Goal: Task Accomplishment & Management: Manage account settings

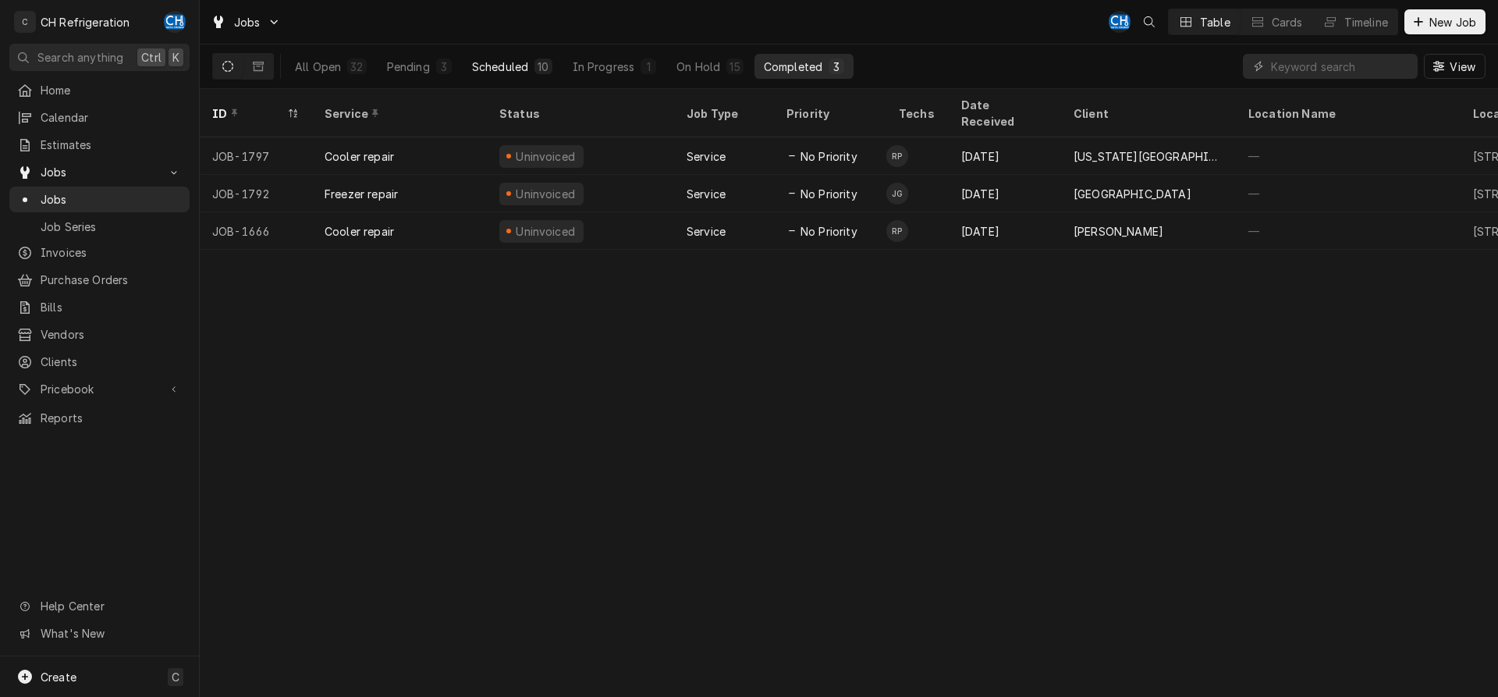
click at [531, 69] on button "Scheduled 10" at bounding box center [512, 66] width 99 height 25
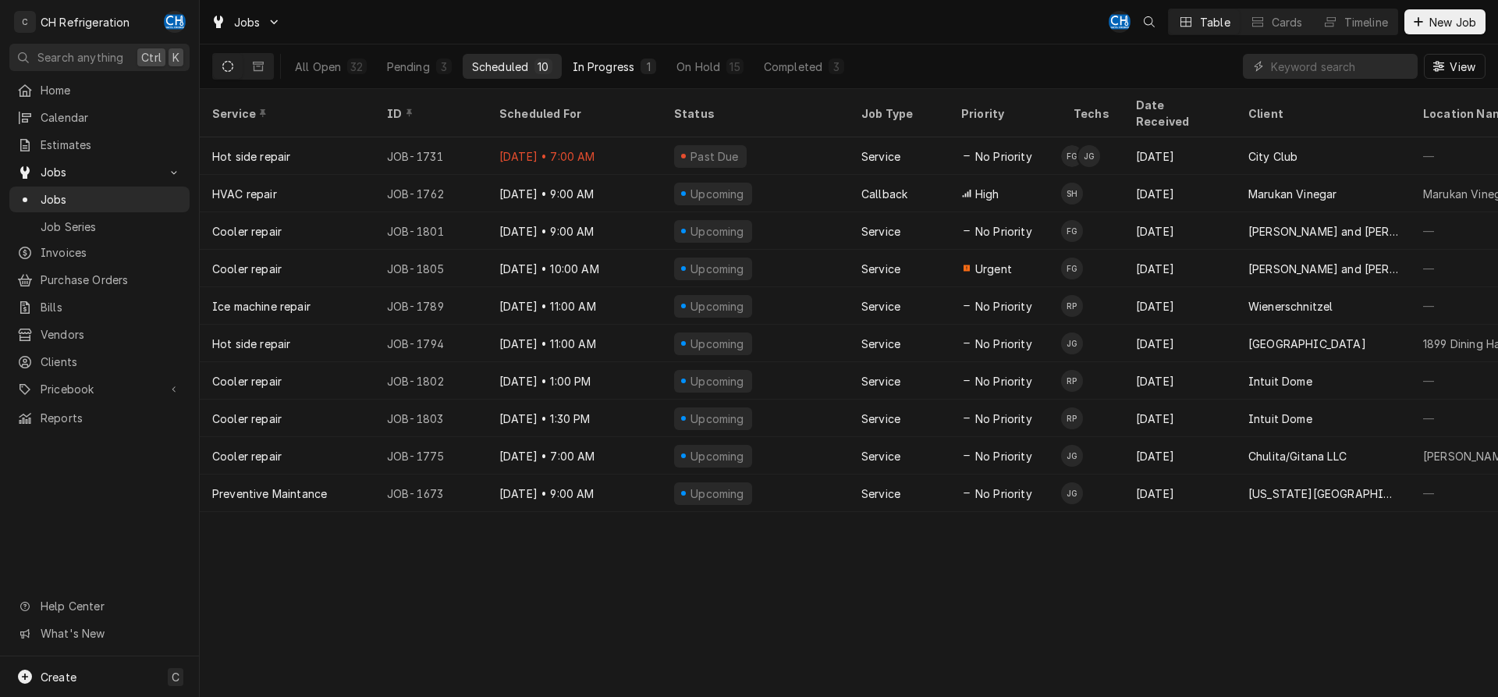
click at [584, 61] on div "In Progress" at bounding box center [604, 67] width 62 height 16
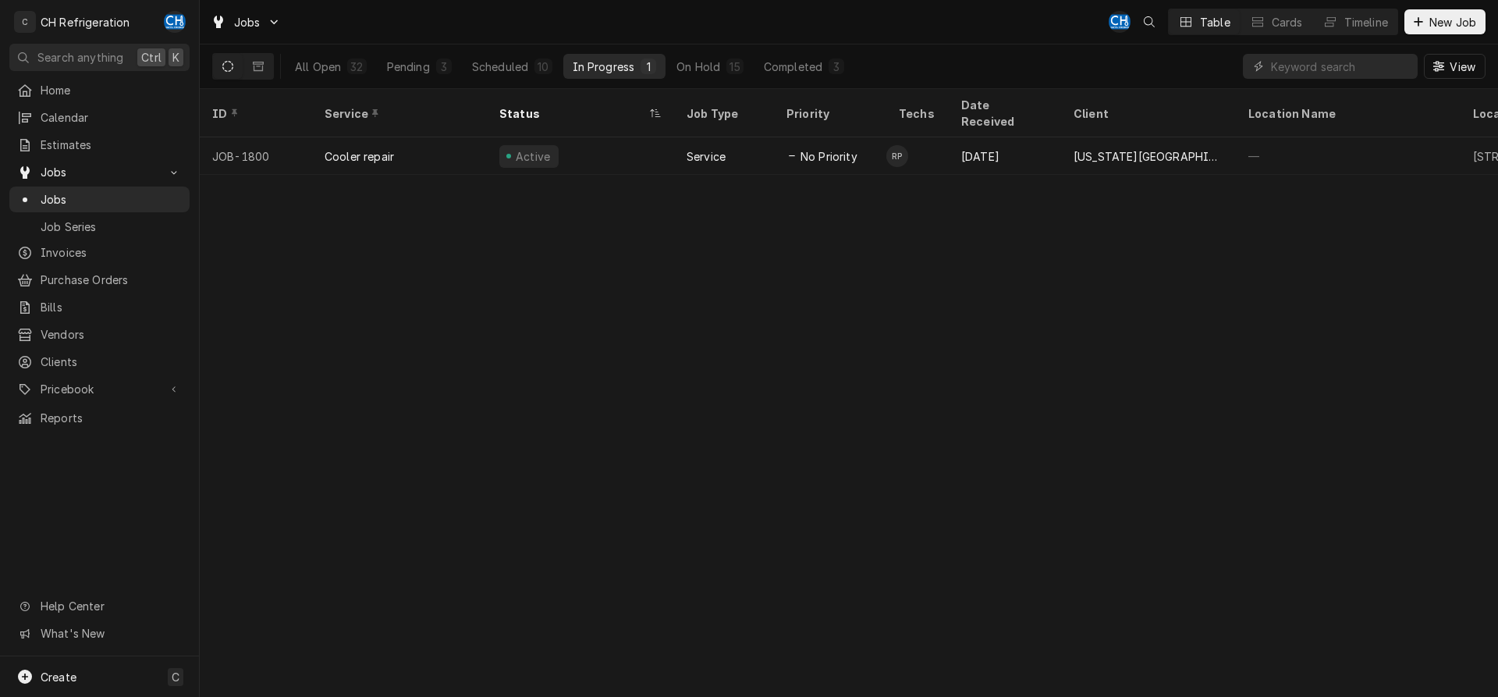
click at [806, 53] on div "All Open 32 Pending 3 Scheduled 10 In Progress 1 On Hold 15 Completed 3" at bounding box center [570, 66] width 568 height 44
click at [804, 62] on div "Completed" at bounding box center [793, 67] width 59 height 16
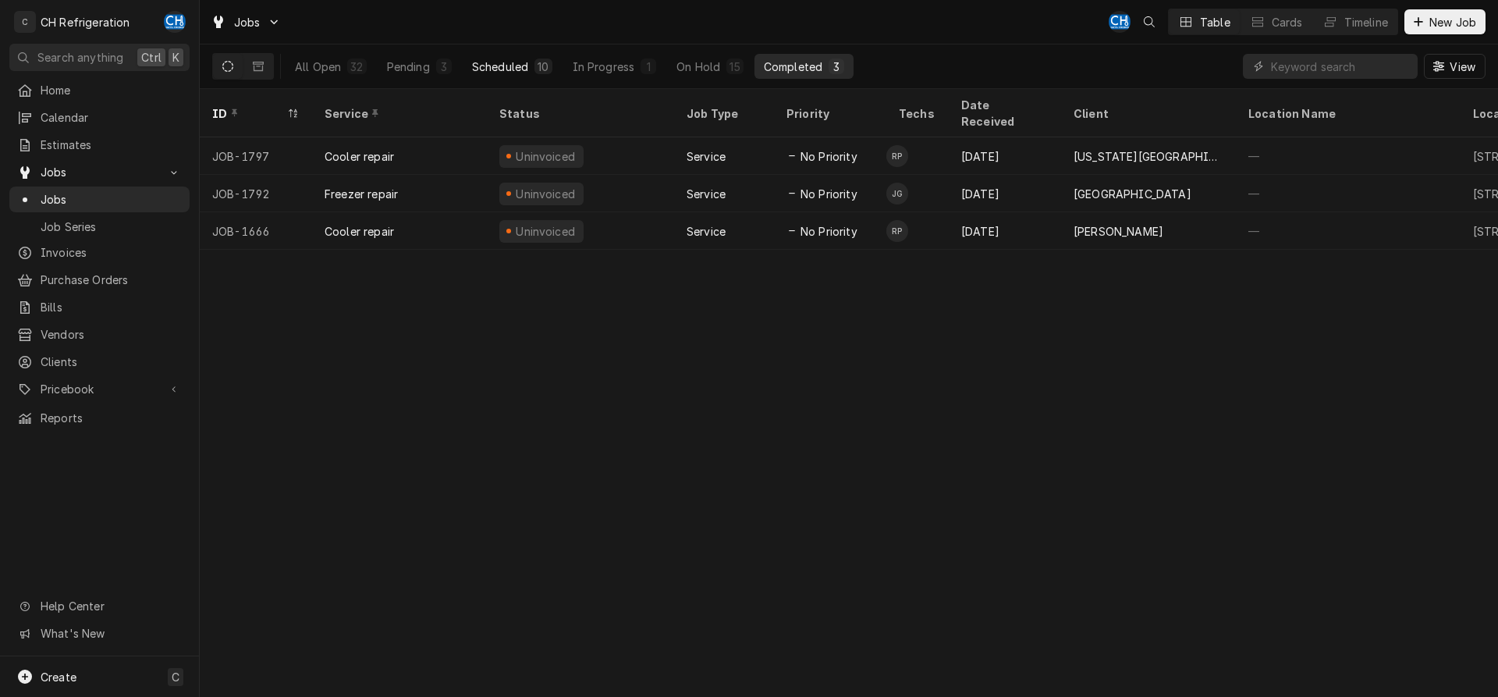
click at [519, 76] on button "Scheduled 10" at bounding box center [512, 66] width 99 height 25
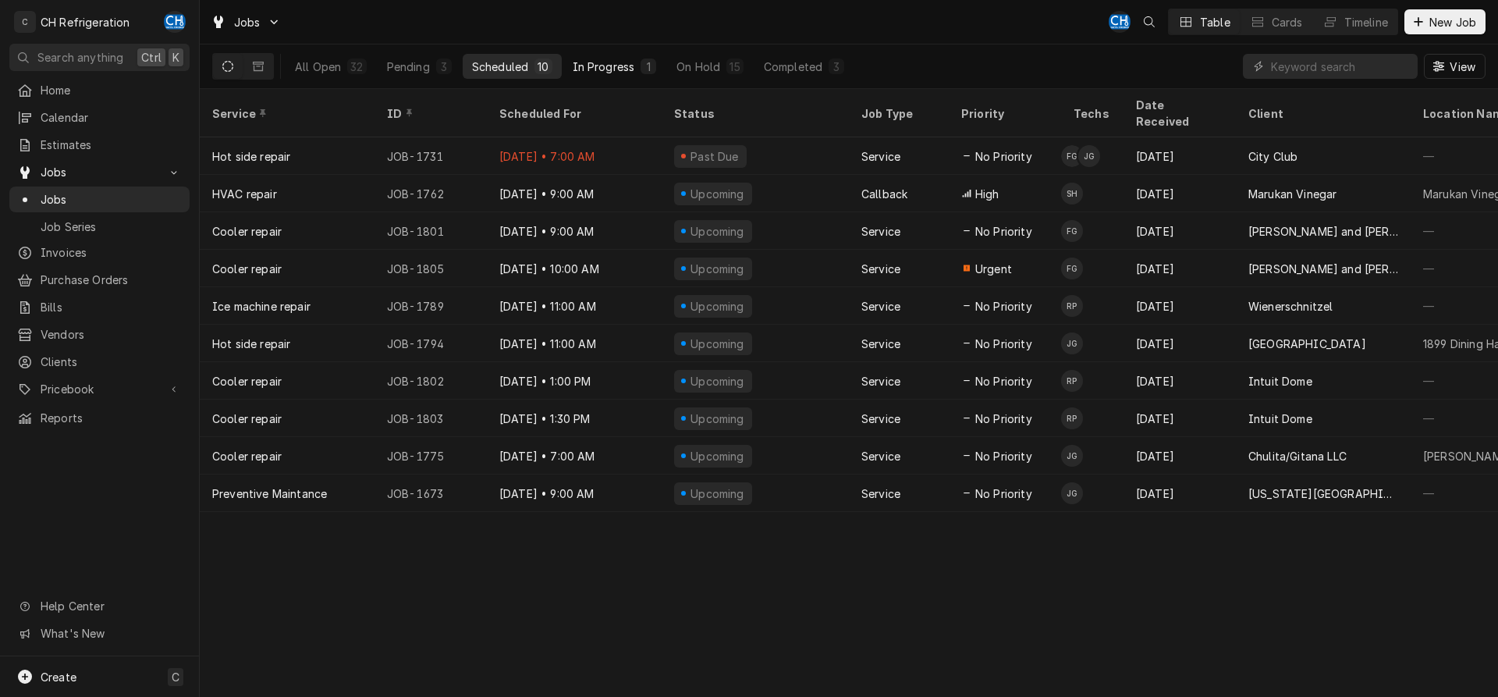
click at [612, 58] on button "In Progress 1" at bounding box center [614, 66] width 103 height 25
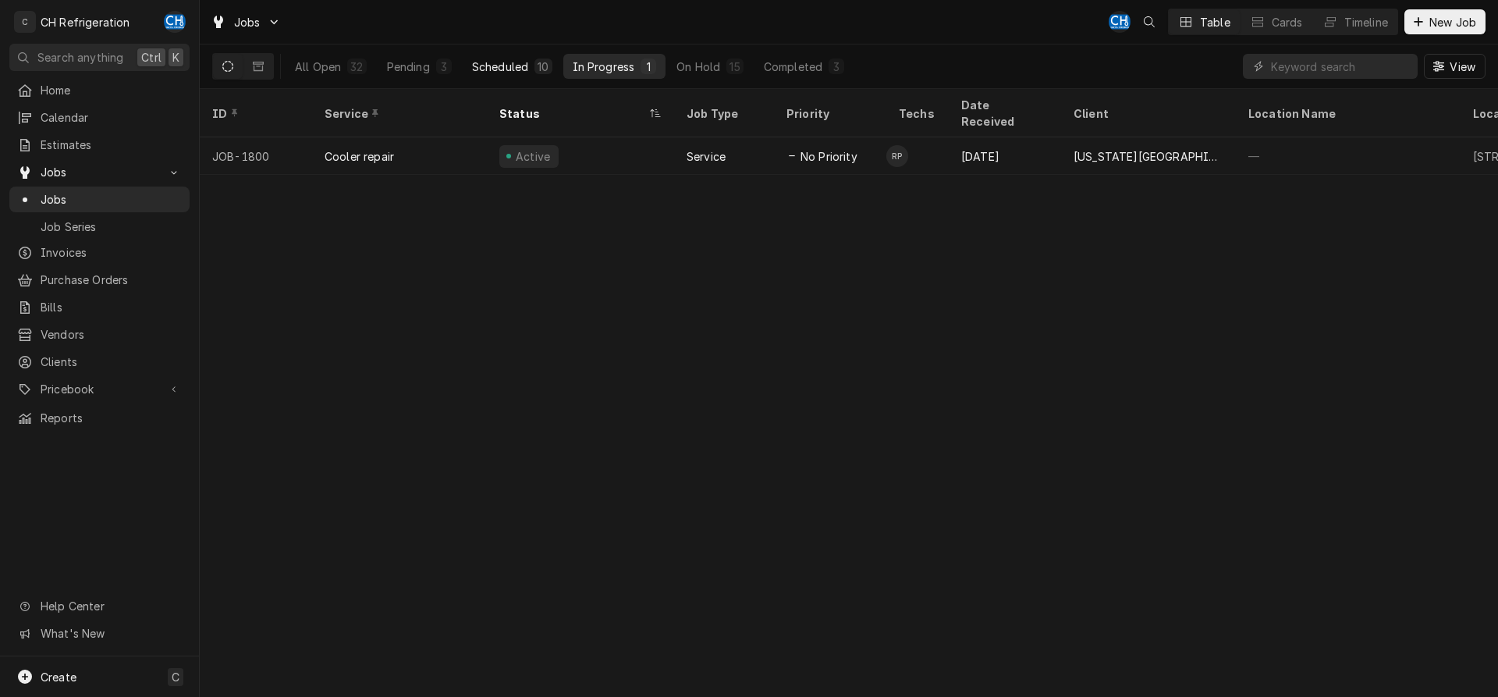
click at [500, 73] on div "Scheduled" at bounding box center [500, 67] width 56 height 16
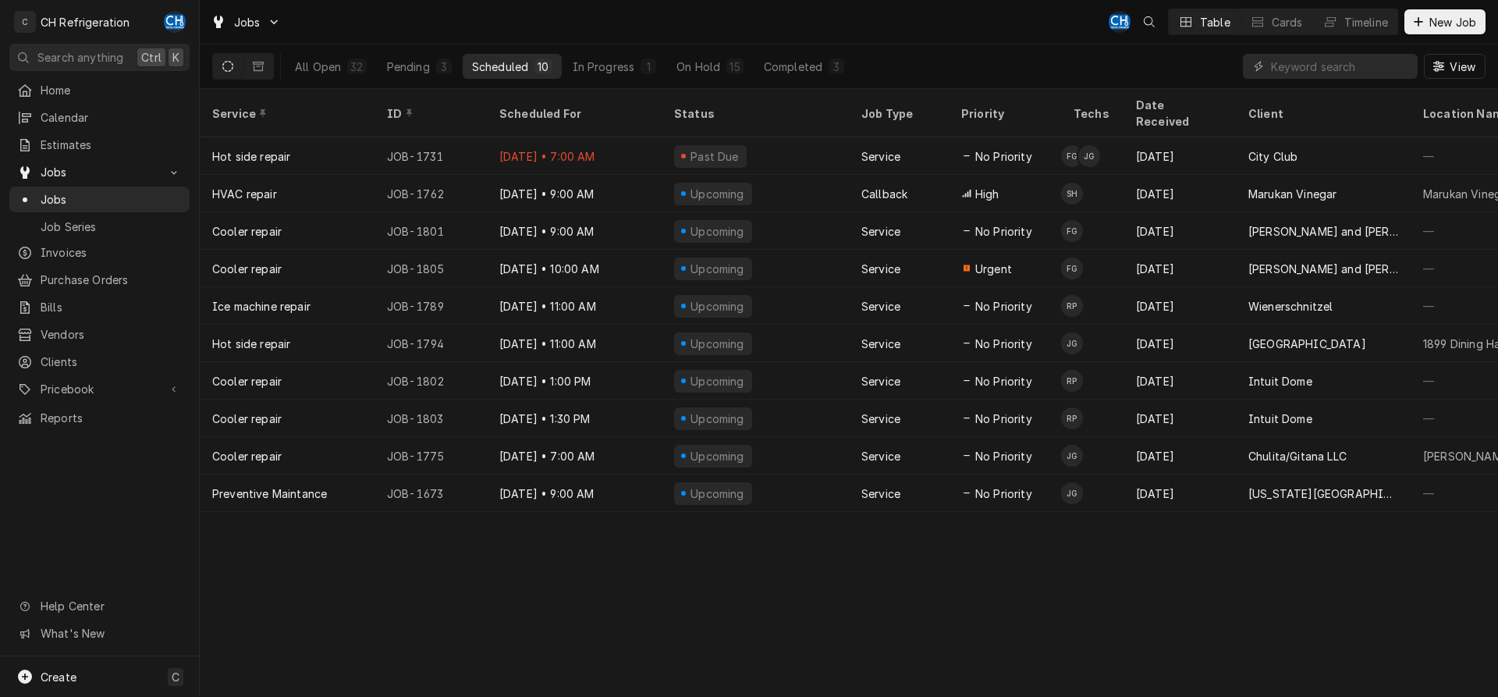
click at [526, 66] on div "Scheduled" at bounding box center [500, 67] width 56 height 16
click at [624, 70] on div "In Progress" at bounding box center [604, 67] width 62 height 16
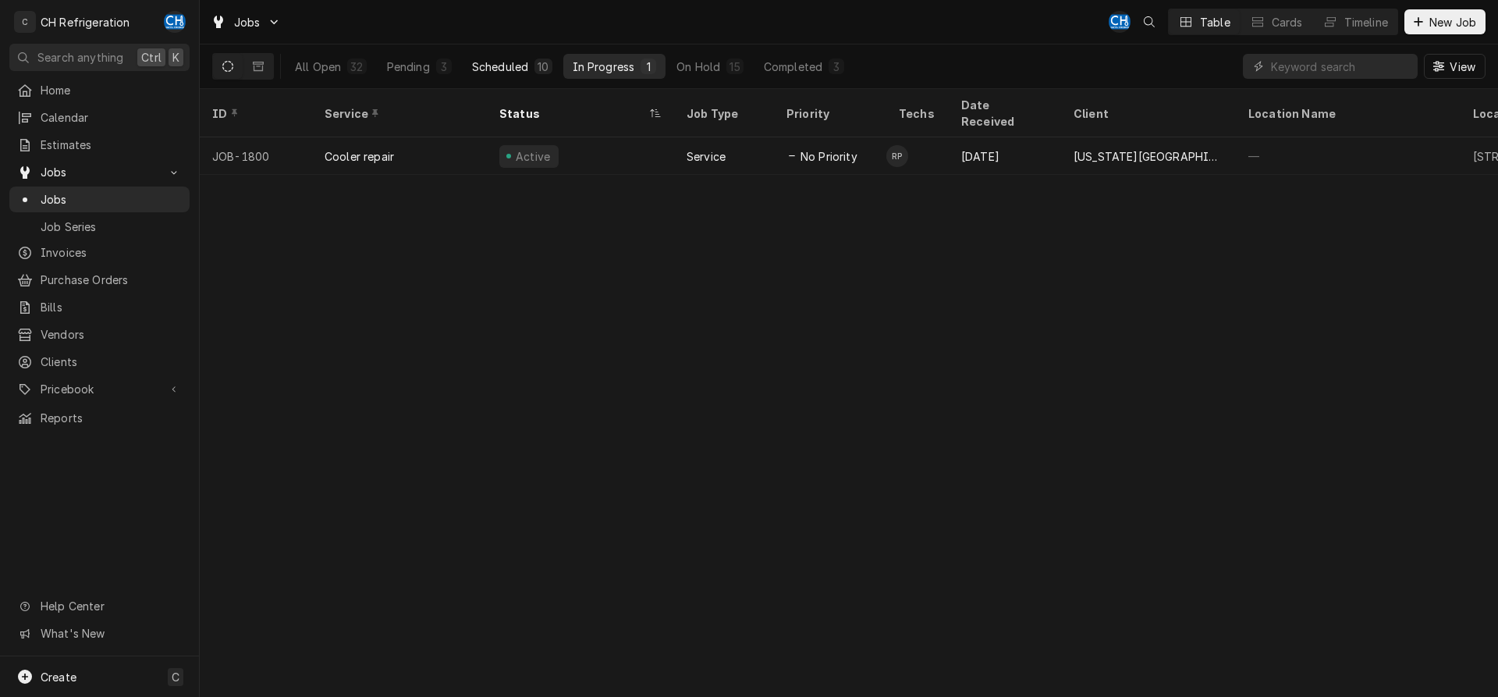
click at [540, 62] on div "10" at bounding box center [542, 67] width 11 height 16
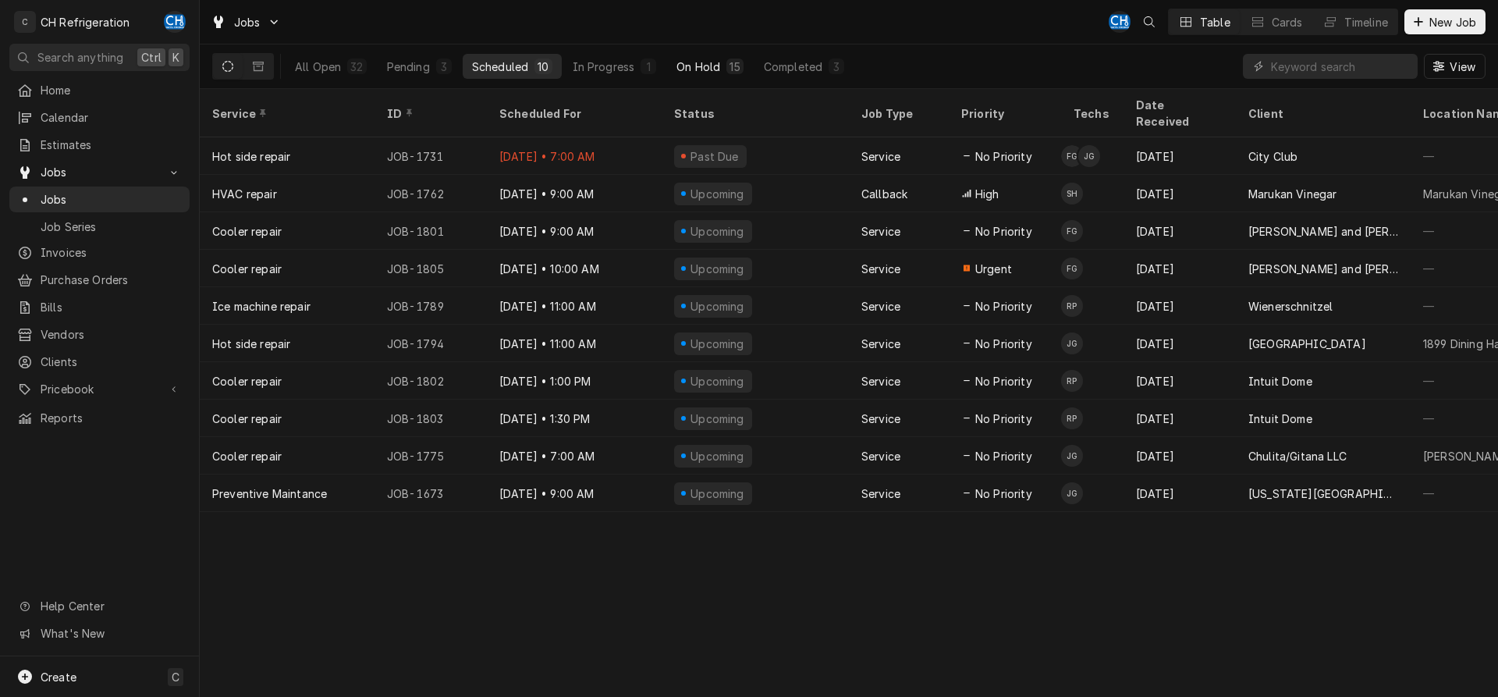
click at [716, 58] on button "On Hold 15" at bounding box center [709, 66] width 85 height 25
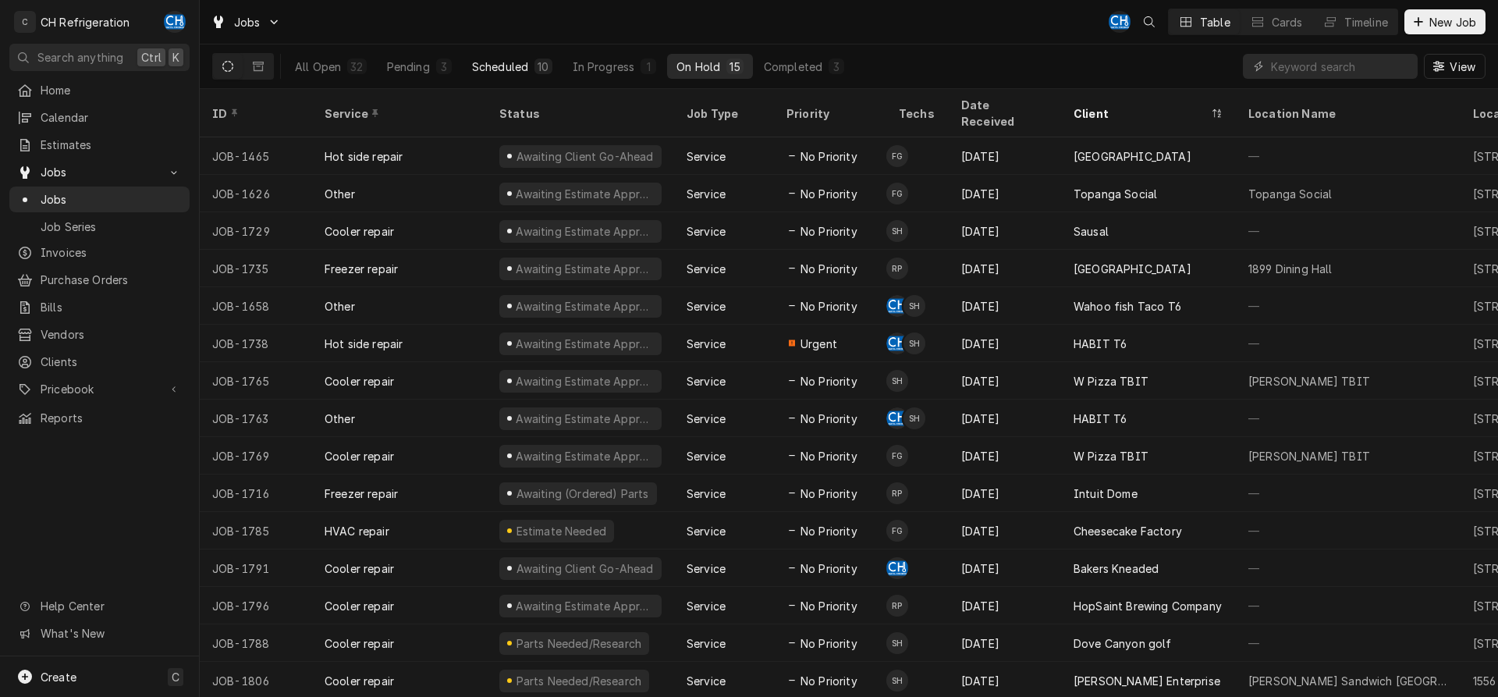
click at [524, 66] on div "Scheduled" at bounding box center [500, 67] width 56 height 16
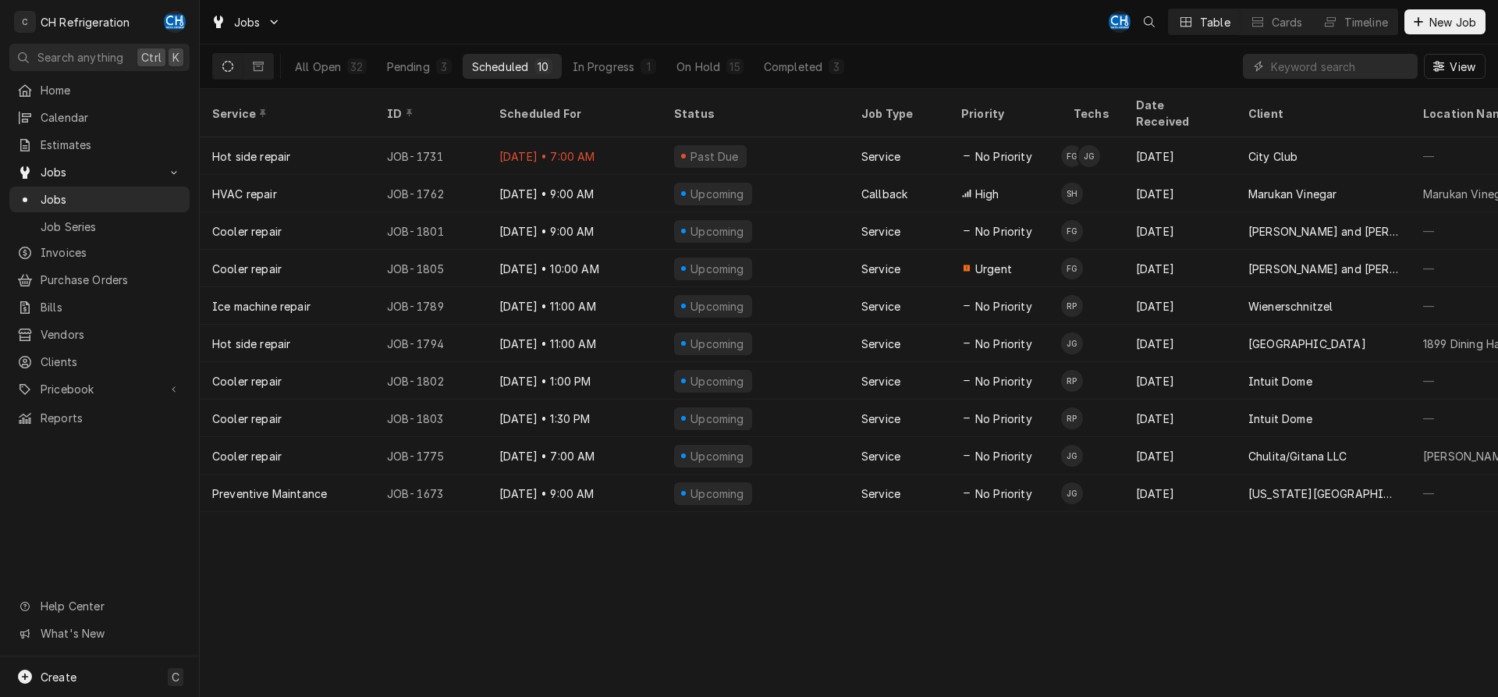
click at [526, 66] on div "Scheduled" at bounding box center [500, 67] width 56 height 16
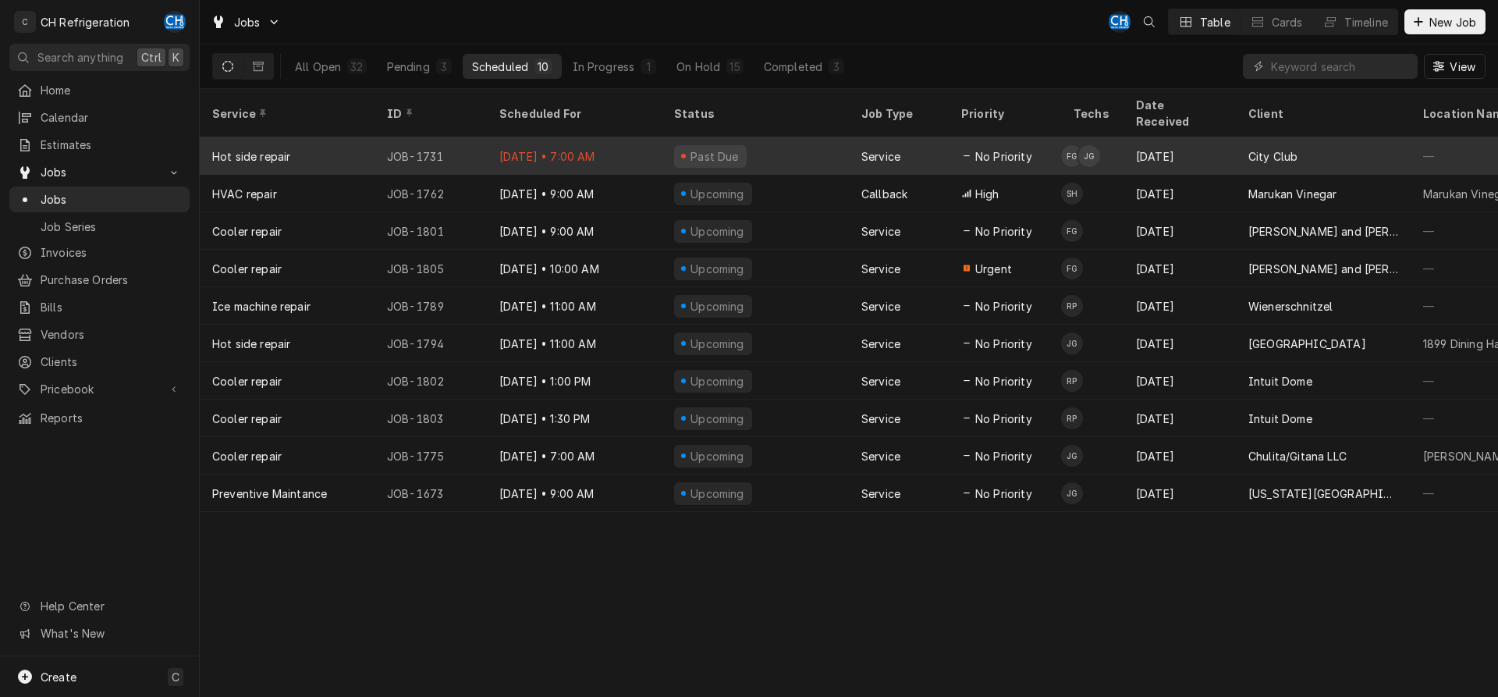
click at [1055, 137] on div "No Priority" at bounding box center [1005, 155] width 112 height 37
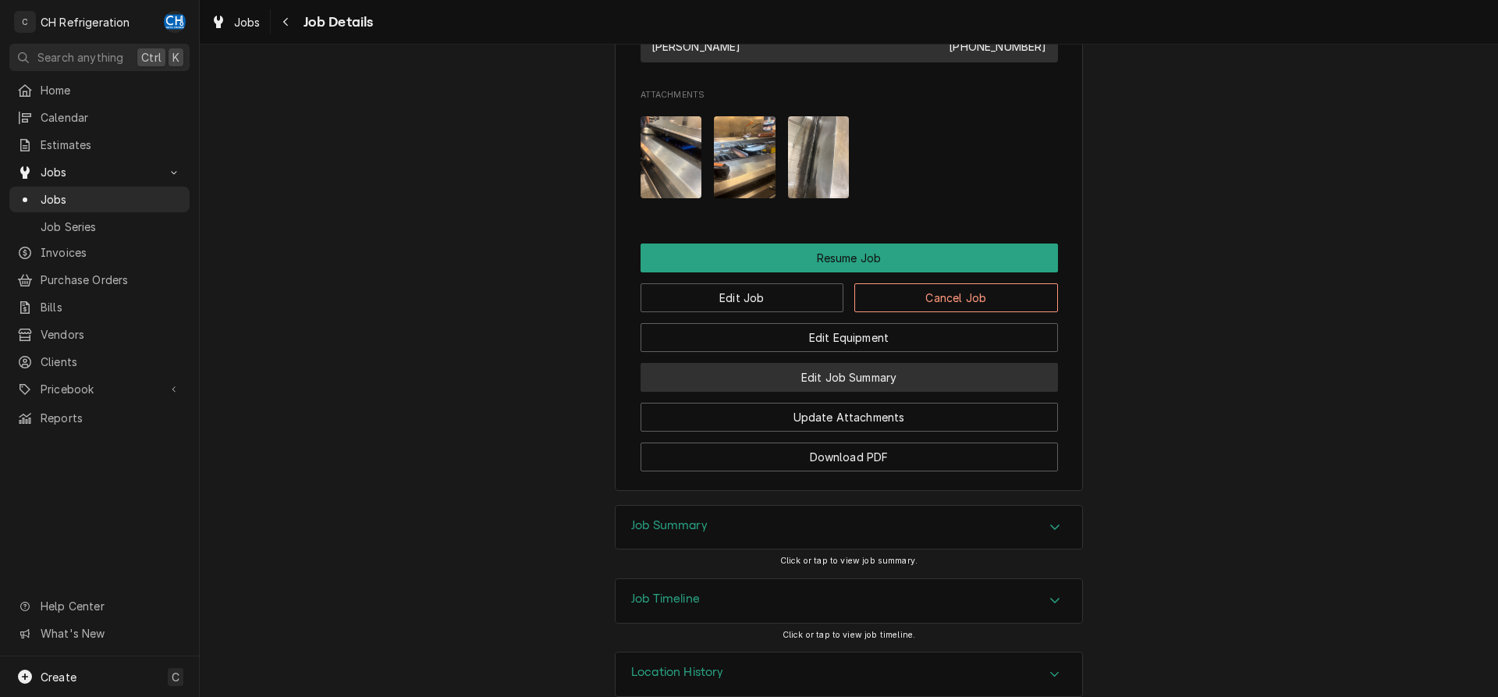
scroll to position [1222, 0]
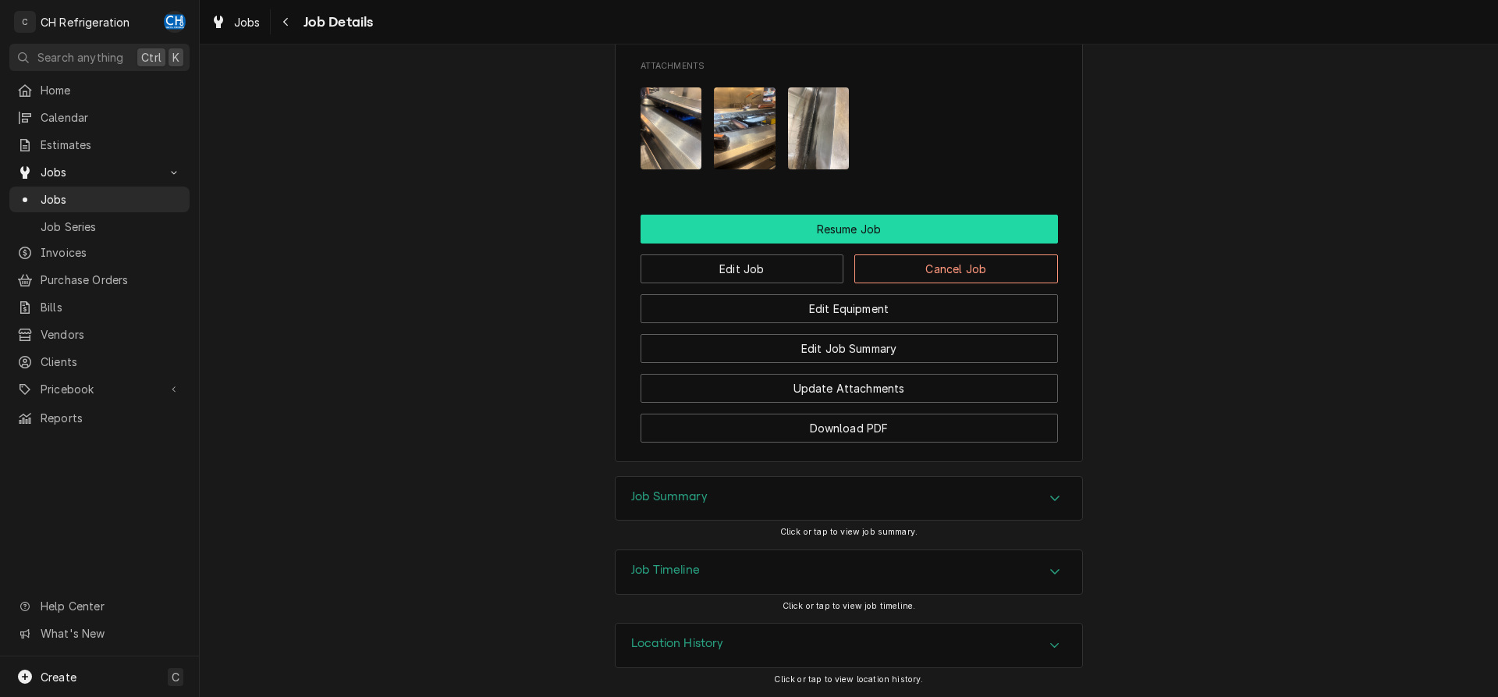
click at [828, 232] on button "Resume Job" at bounding box center [848, 229] width 417 height 29
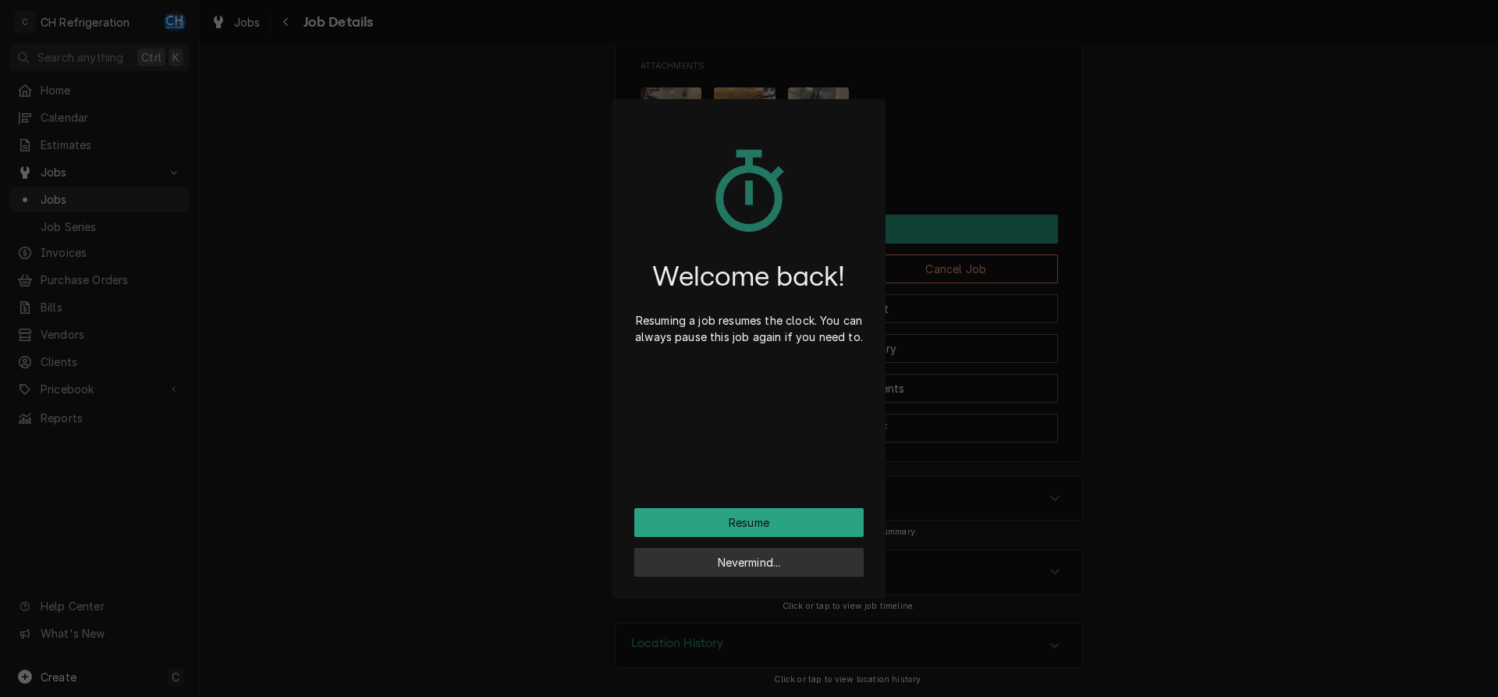
click at [759, 559] on button "Nevermind..." at bounding box center [748, 562] width 229 height 29
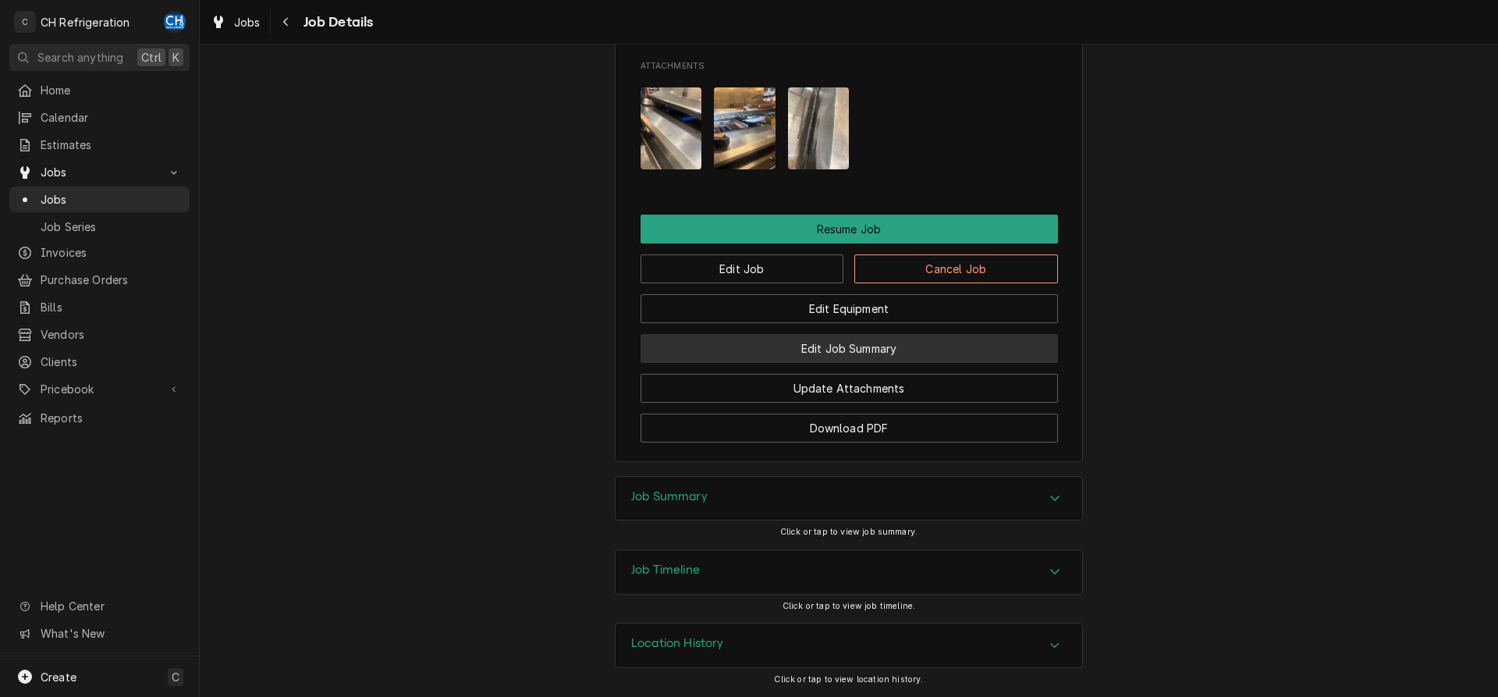
click at [892, 353] on button "Edit Job Summary" at bounding box center [848, 348] width 417 height 29
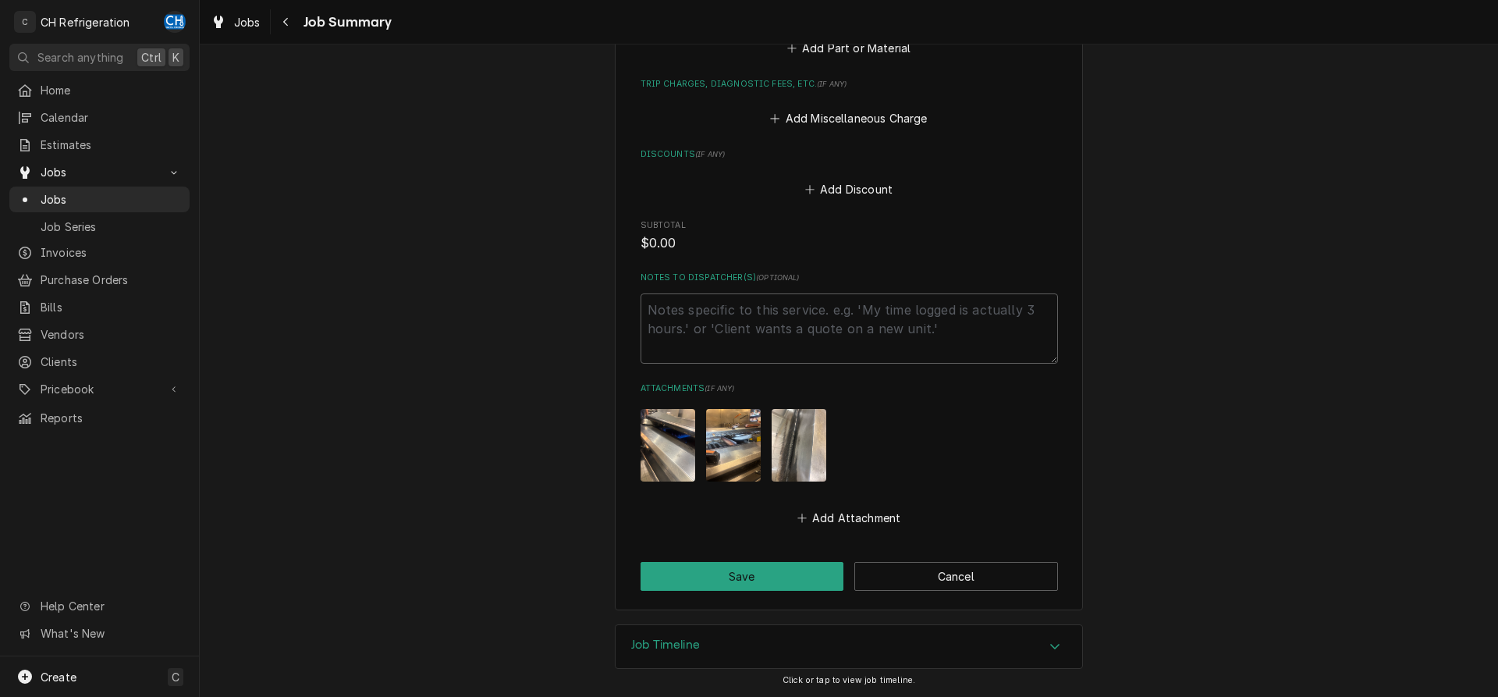
scroll to position [726, 0]
click at [771, 311] on textarea "Notes to Dispatcher(s) ( optional )" at bounding box center [848, 328] width 417 height 70
type textarea "x"
type textarea "8"
type textarea "x"
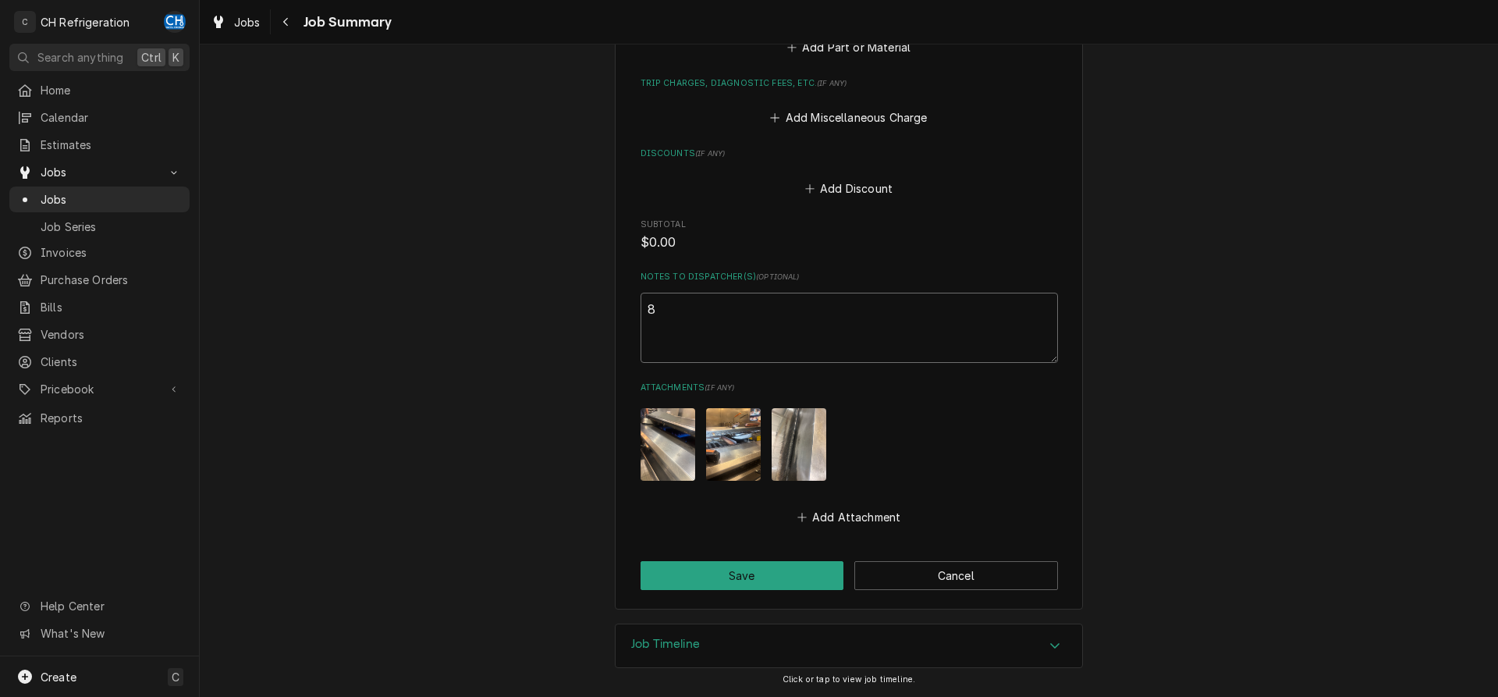
type textarea "8/"
type textarea "x"
type textarea "8/2"
type textarea "x"
type textarea "8/26"
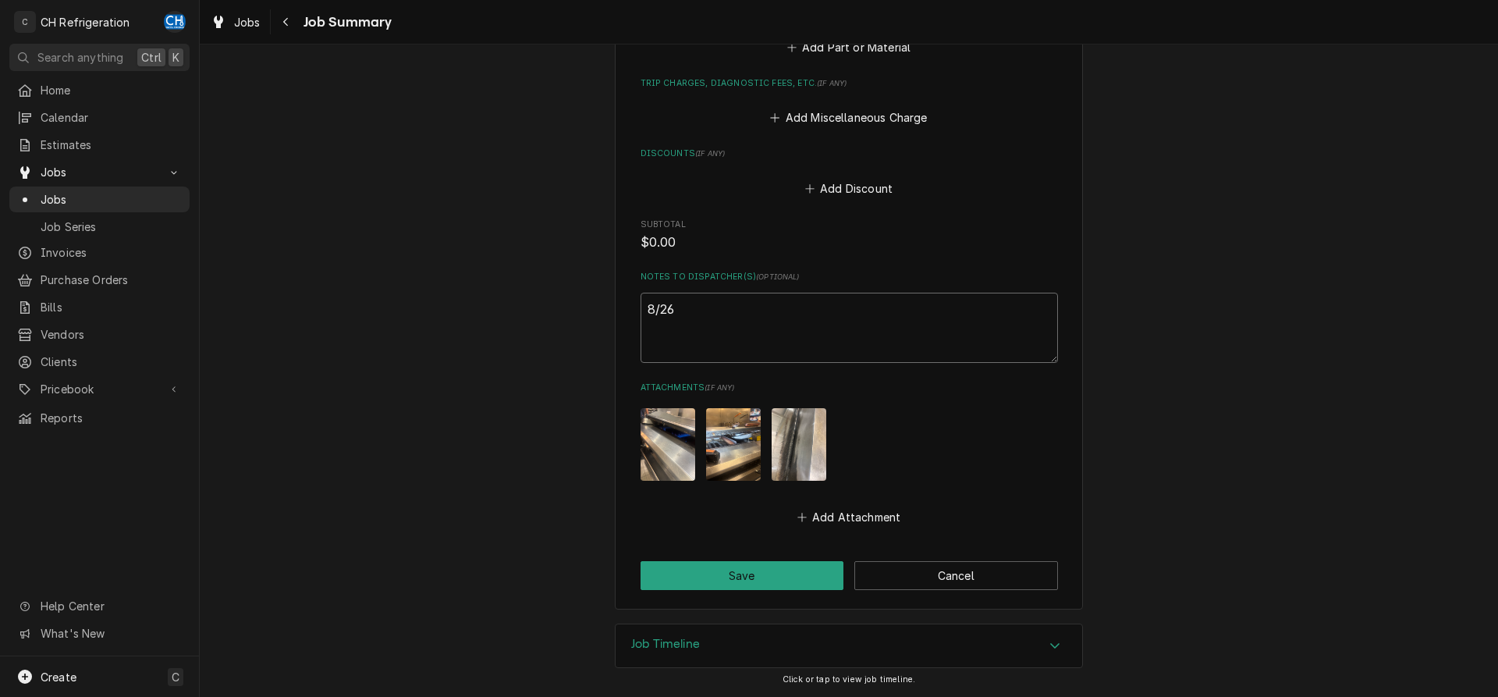
type textarea "x"
type textarea "8/26/"
type textarea "x"
type textarea "8/26/2"
type textarea "x"
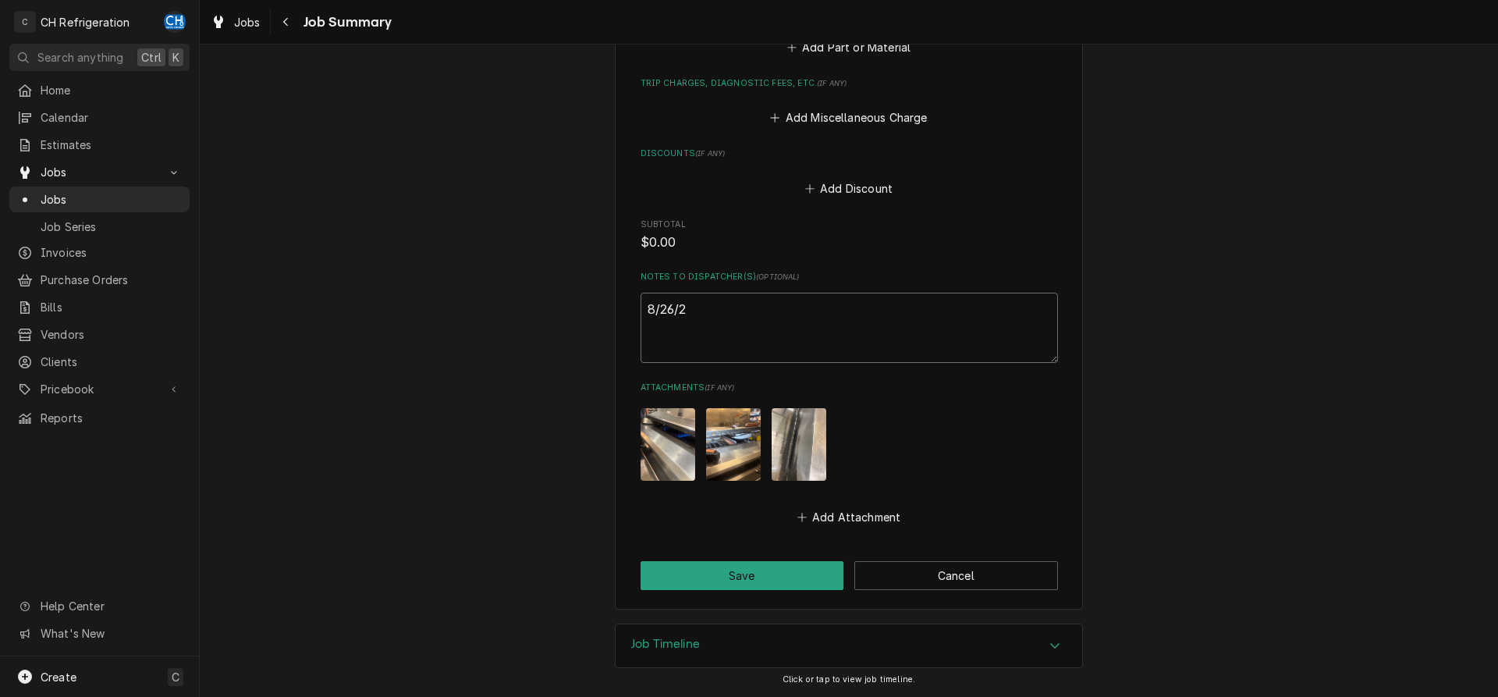
type textarea "8/26/25"
type textarea "x"
type textarea "8/26/25"
type textarea "x"
type textarea "8/26/25 -"
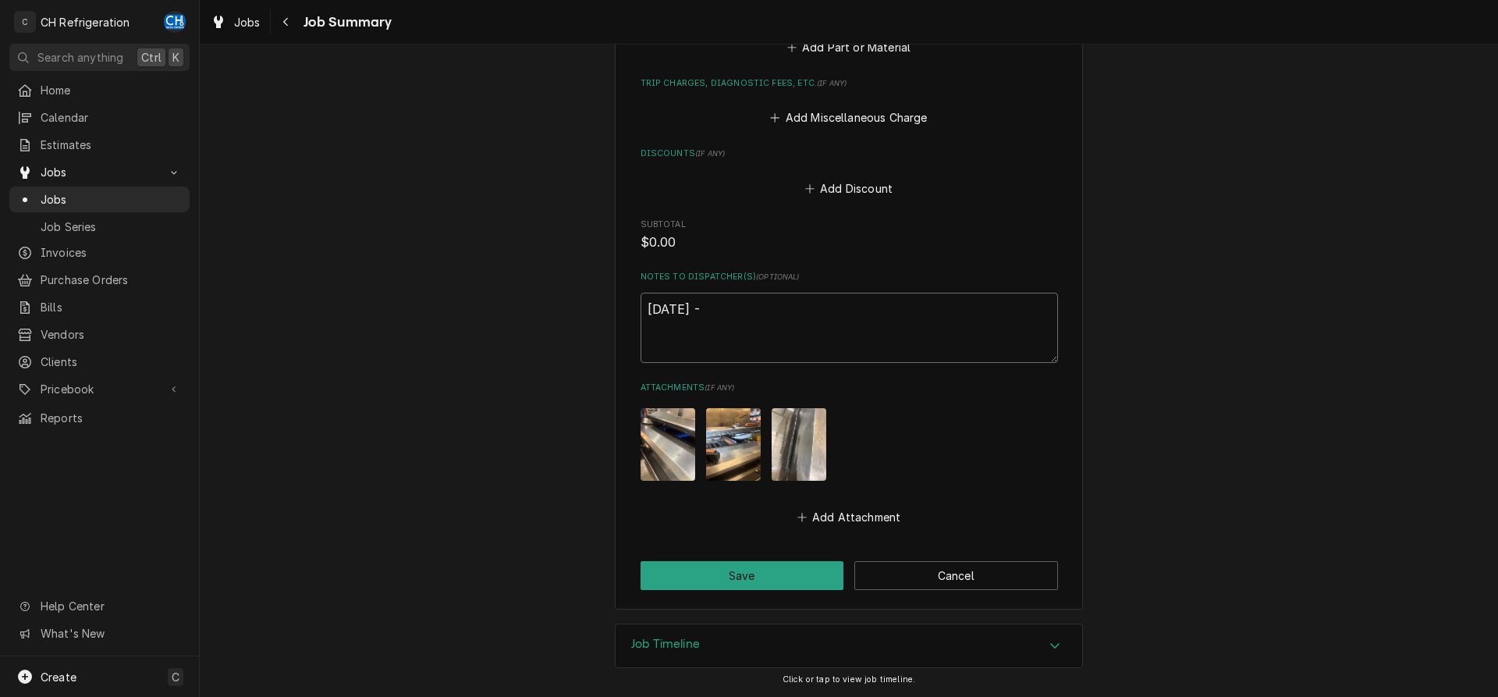
type textarea "x"
type textarea "8/26/25 -"
type textarea "x"
type textarea "8/26/25 - j"
type textarea "x"
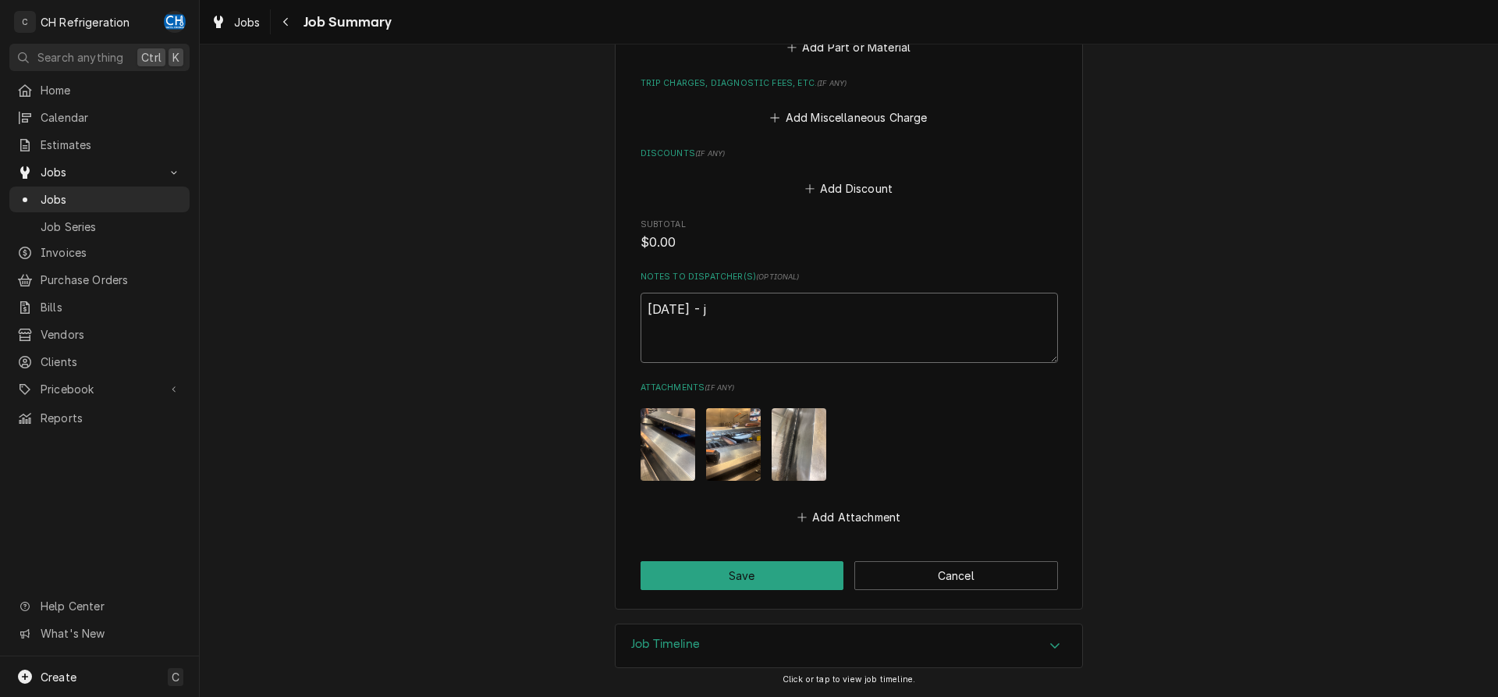
type textarea "8/26/25 - jo"
type textarea "x"
type textarea "8/26/25 - job"
type textarea "x"
type textarea "8/26/25 - job"
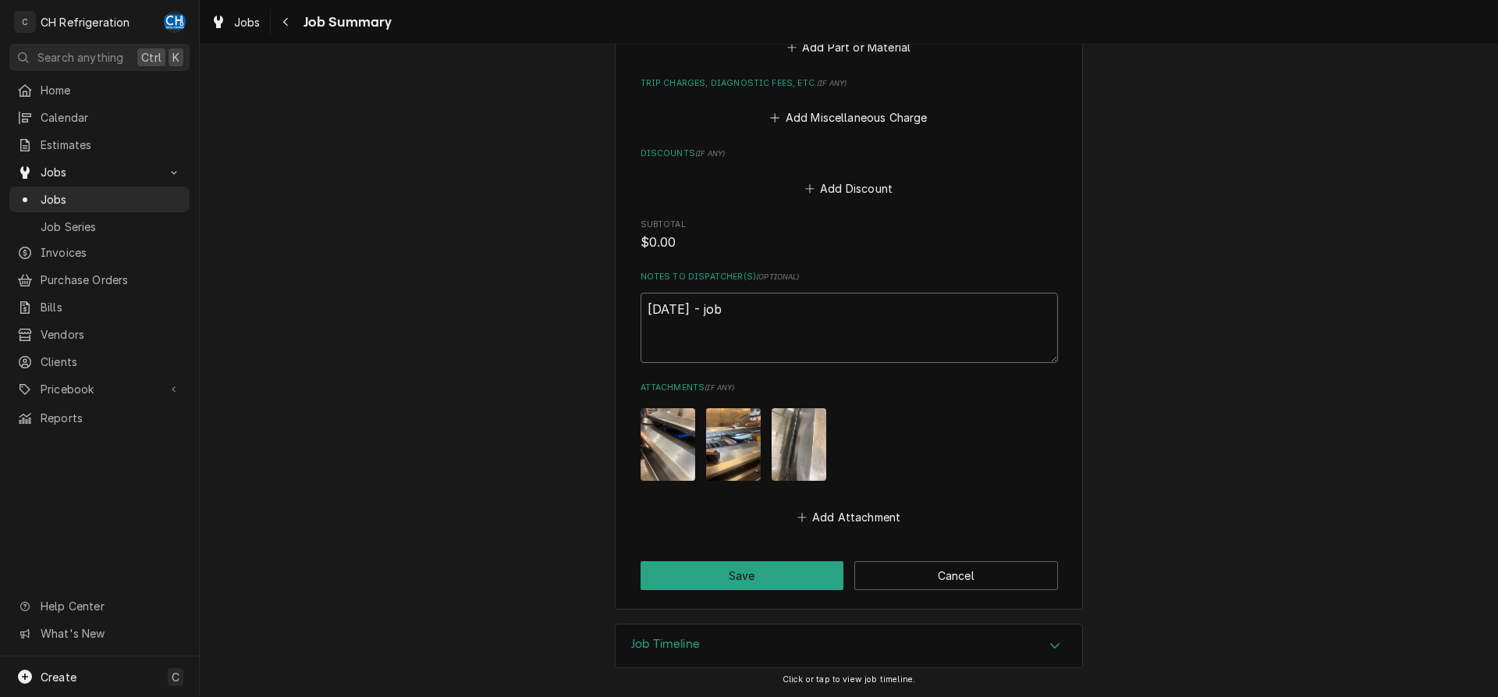
type textarea "x"
type textarea "8/26/25 - job s"
type textarea "x"
type textarea "8/26/25 - job st"
type textarea "x"
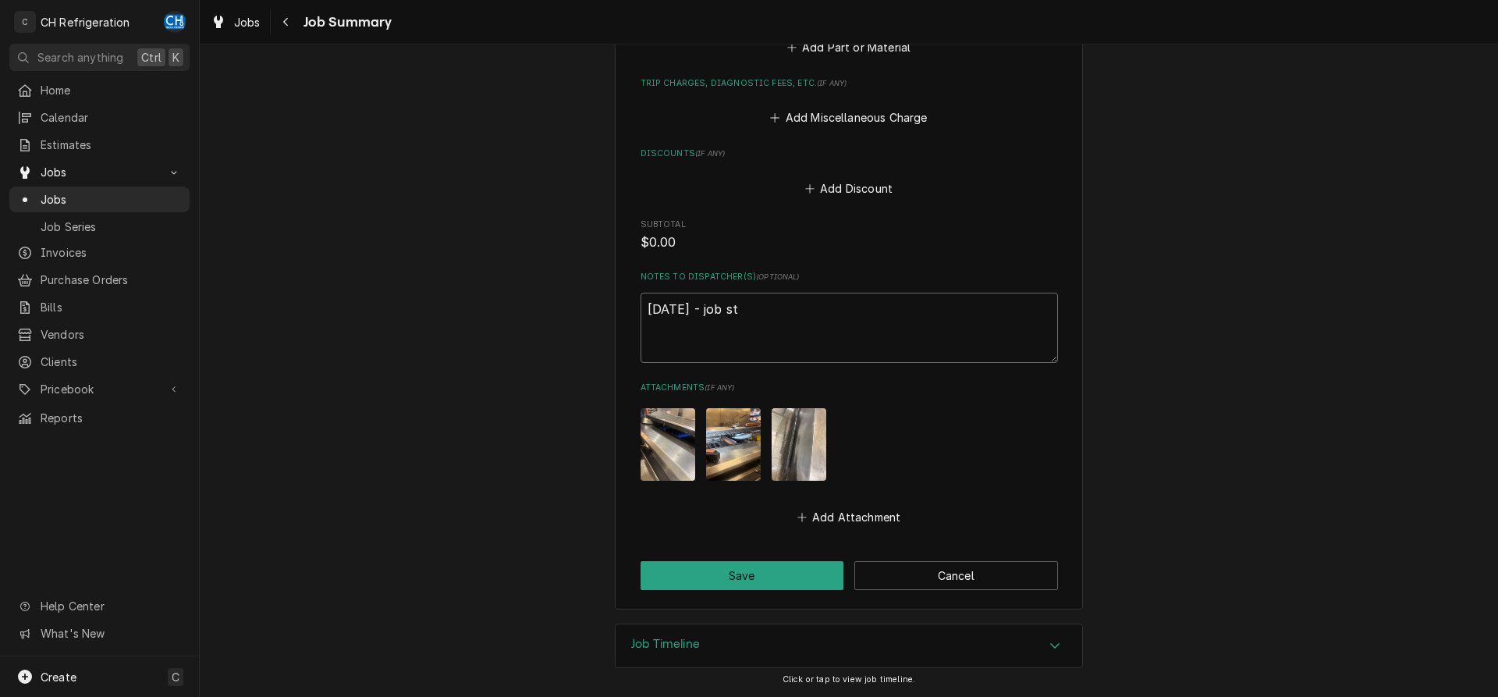
type textarea "8/26/25 - job sta"
type textarea "x"
type textarea "8/26/25 - job star"
type textarea "x"
type textarea "8/26/25 - job start"
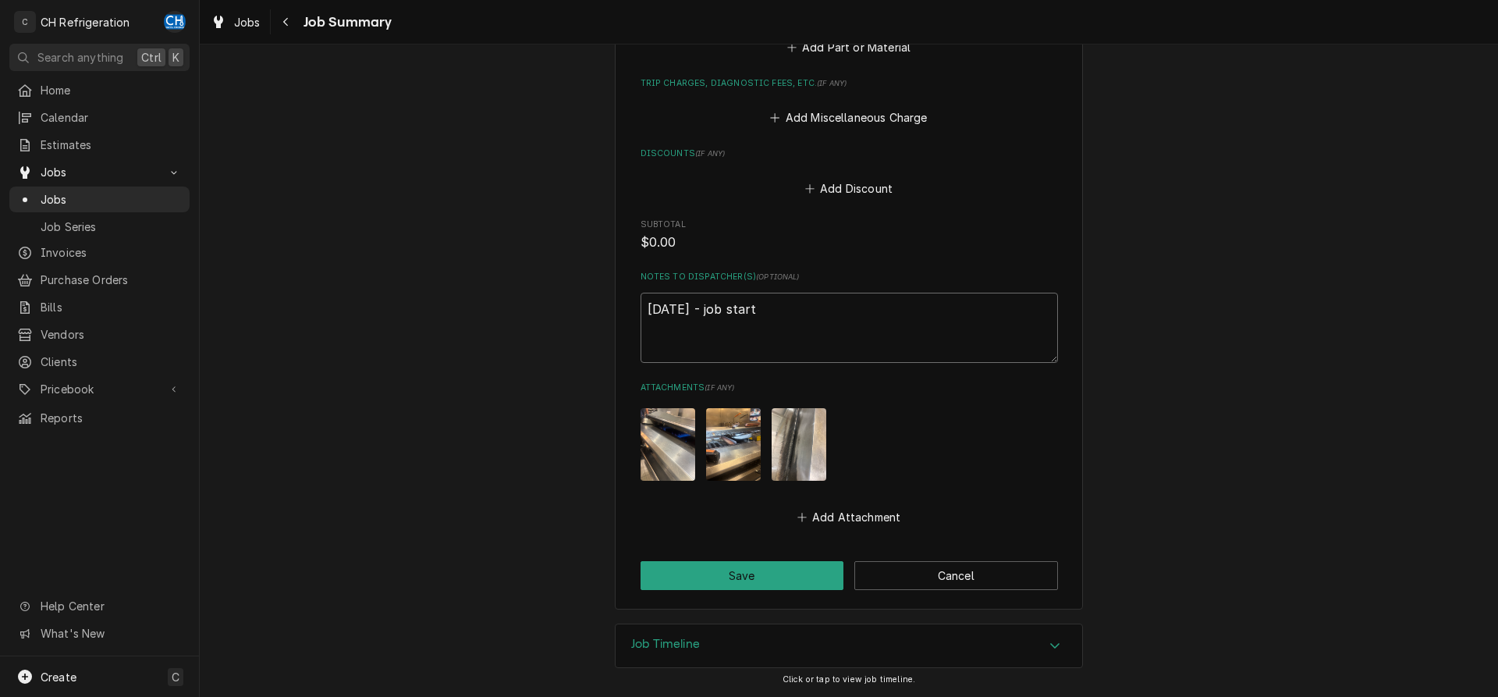
type textarea "x"
type textarea "8/26/25 - job starte"
type textarea "x"
type textarea "8/26/25 - job started"
type textarea "x"
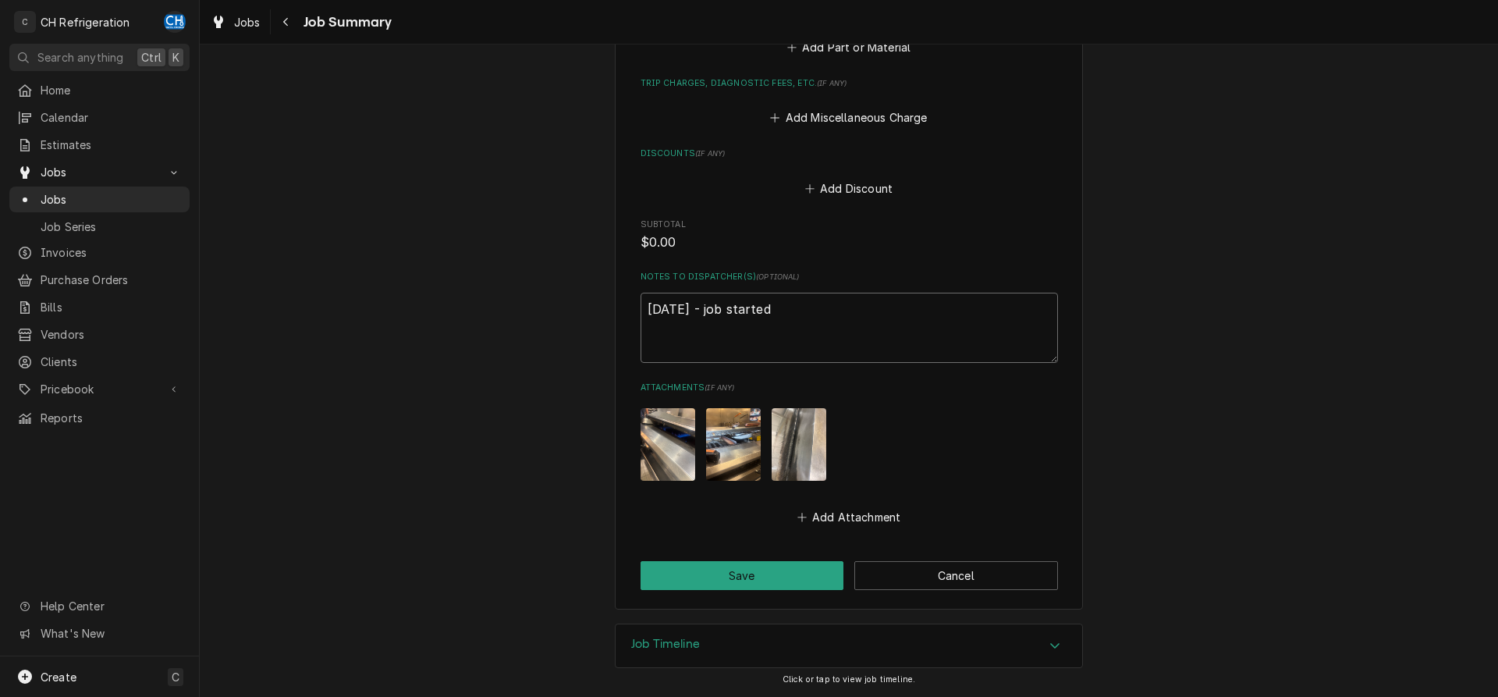
type textarea "8/26/25 - job started"
type textarea "x"
type textarea "8/26/25 - job started a"
type textarea "x"
type textarea "8/26/25 - job started at"
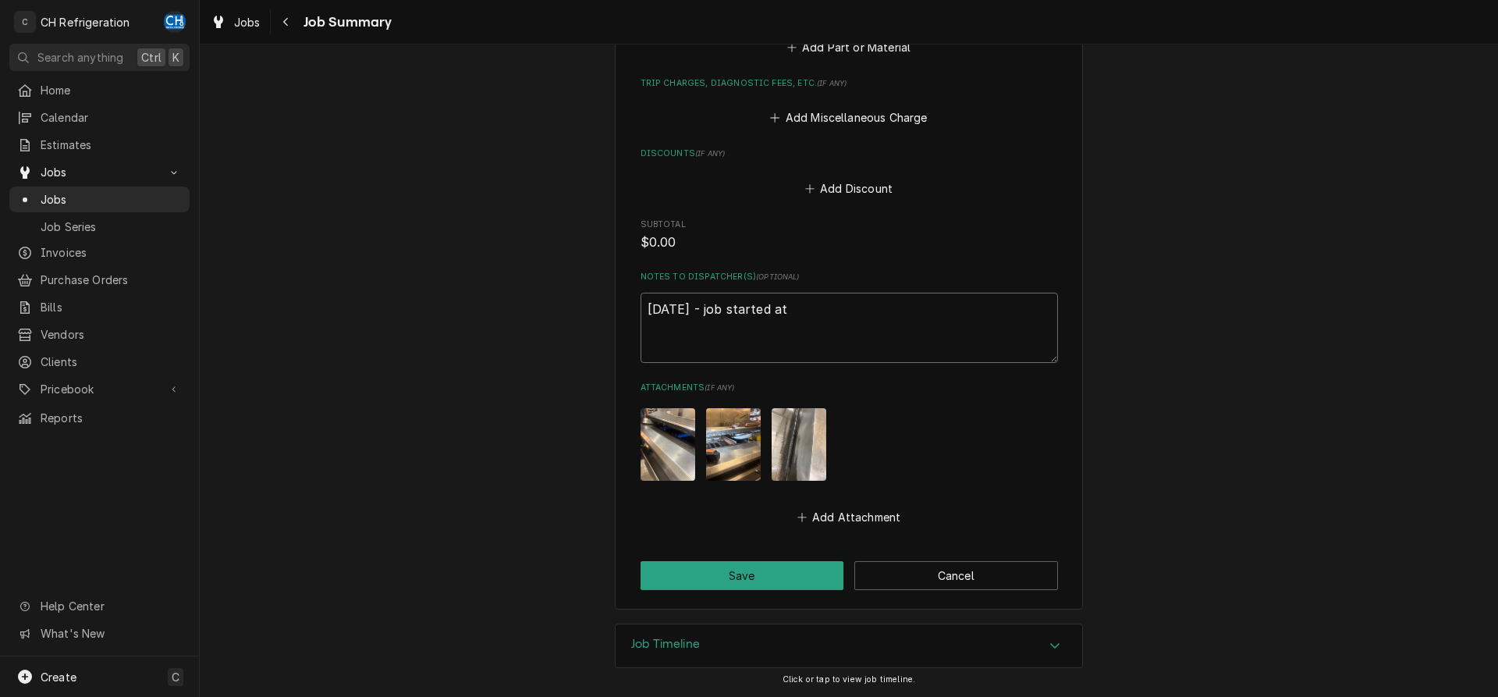
type textarea "x"
type textarea "8/26/25 - job started at"
type textarea "x"
type textarea "8/26/25 - job started at 7"
type textarea "x"
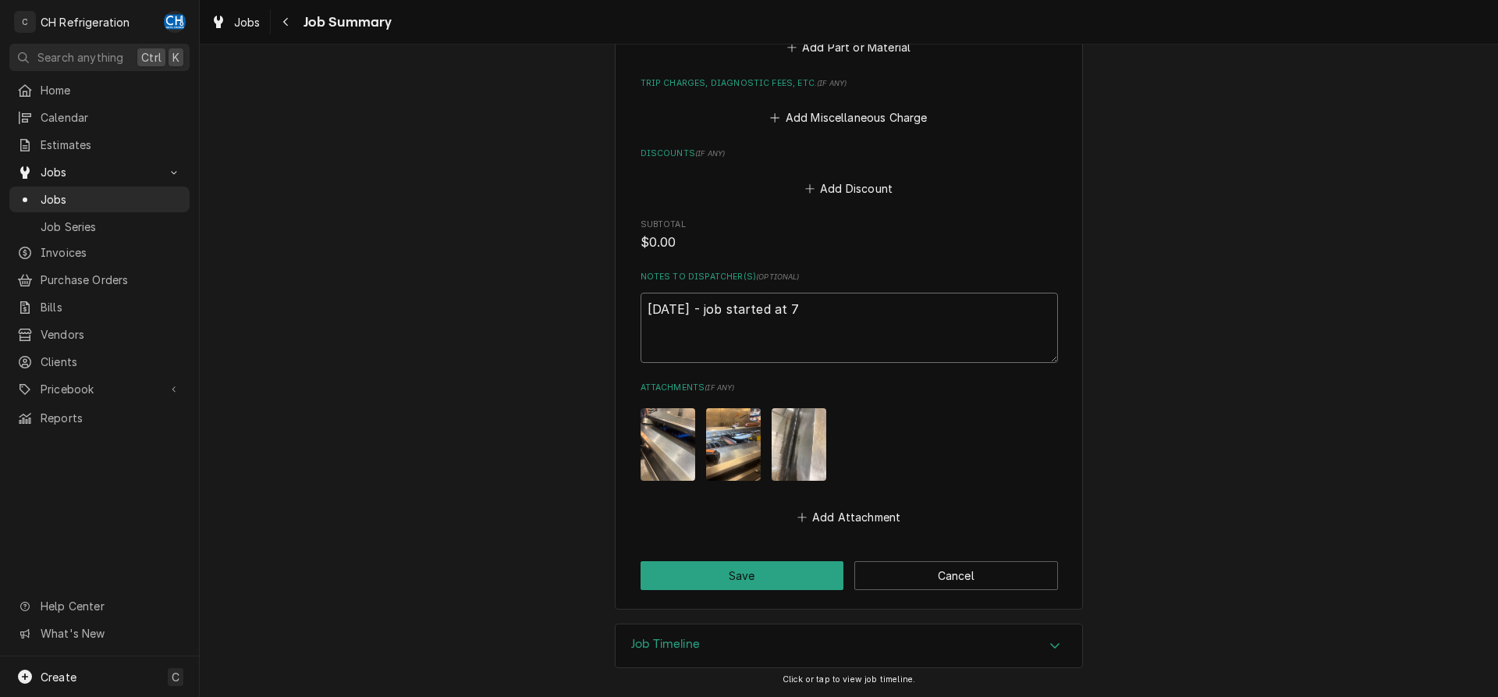
type textarea "8/26/25 - job started at 7:"
type textarea "x"
type textarea "8/26/25 - job started at 7:0"
type textarea "x"
type textarea "8/26/25 - job started at 7:05"
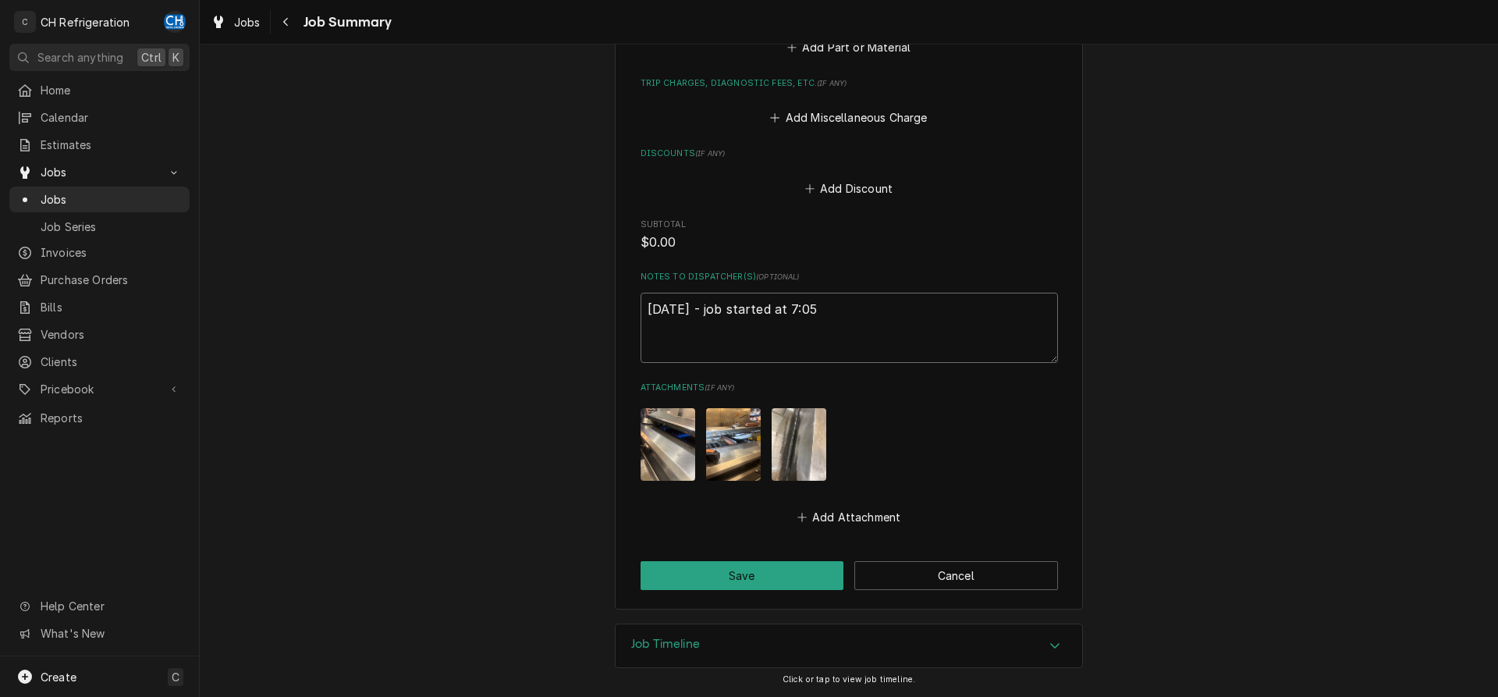
type textarea "x"
type textarea "8/26/25 - job started at 7:05am"
type textarea "x"
type textarea "8/26/25 - job started at 7:05am"
type textarea "x"
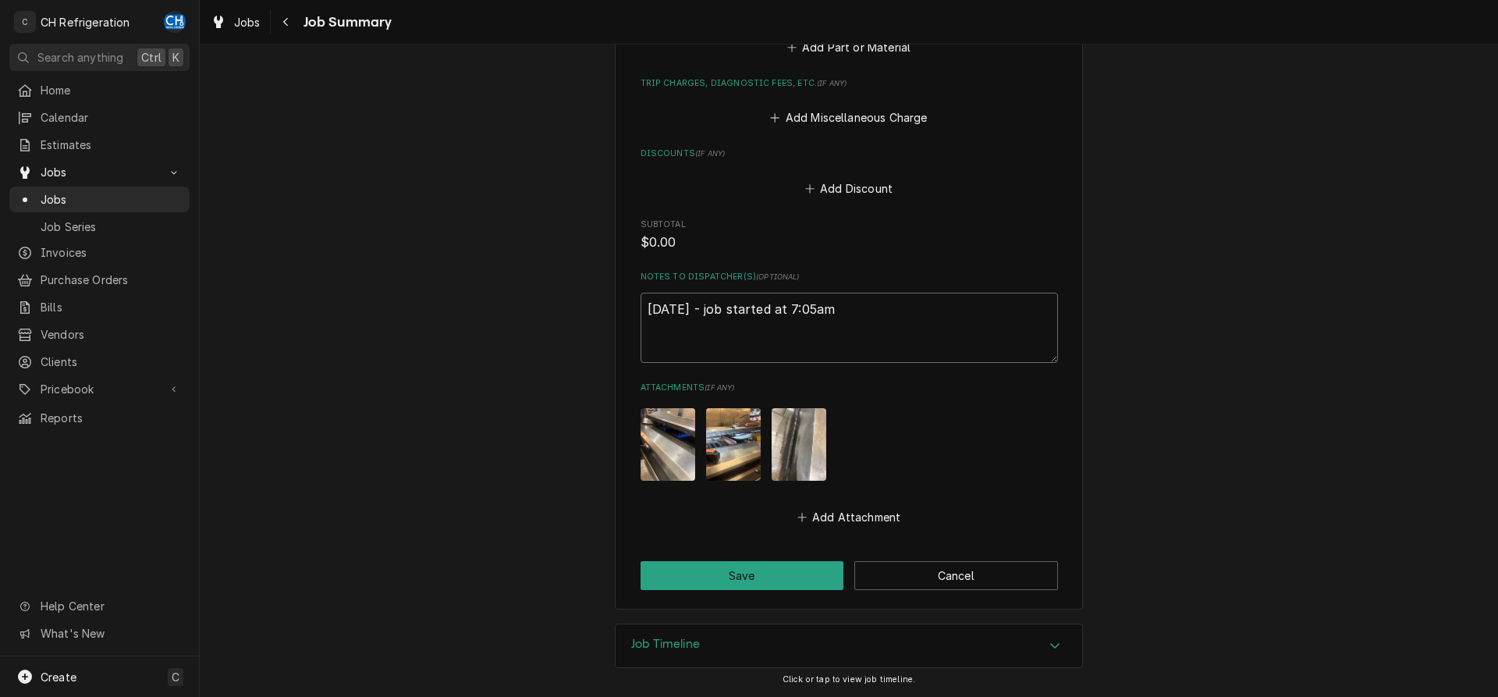
type textarea "8/26/25 - job started at 7:05am"
type textarea "x"
type textarea "8/26/25 - job started at 7:05am ("
type textarea "x"
type textarea "8/26/25 - job started at 7:05am (a"
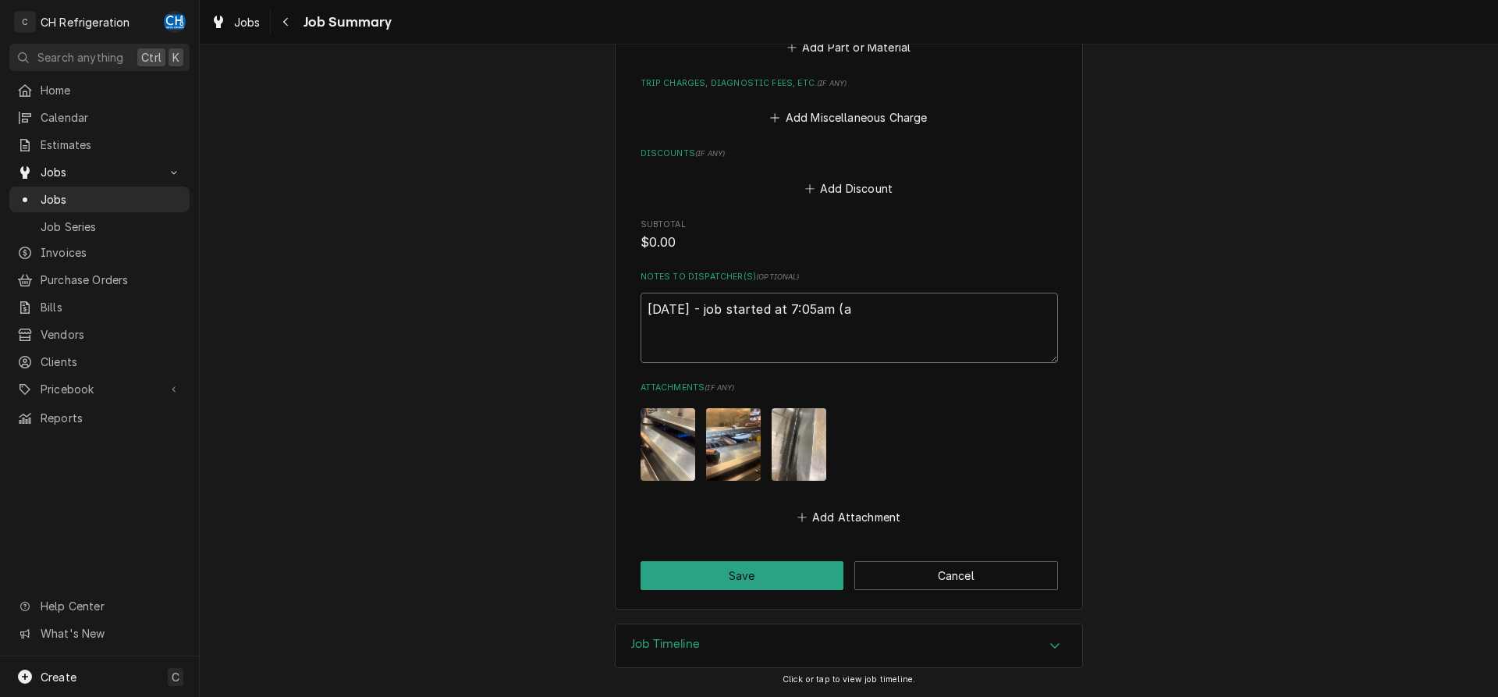
type textarea "x"
type textarea "8/26/25 - job started at 7:05am (ad"
type textarea "x"
type textarea "8/26/25 - job started at 7:05am (add"
type textarea "x"
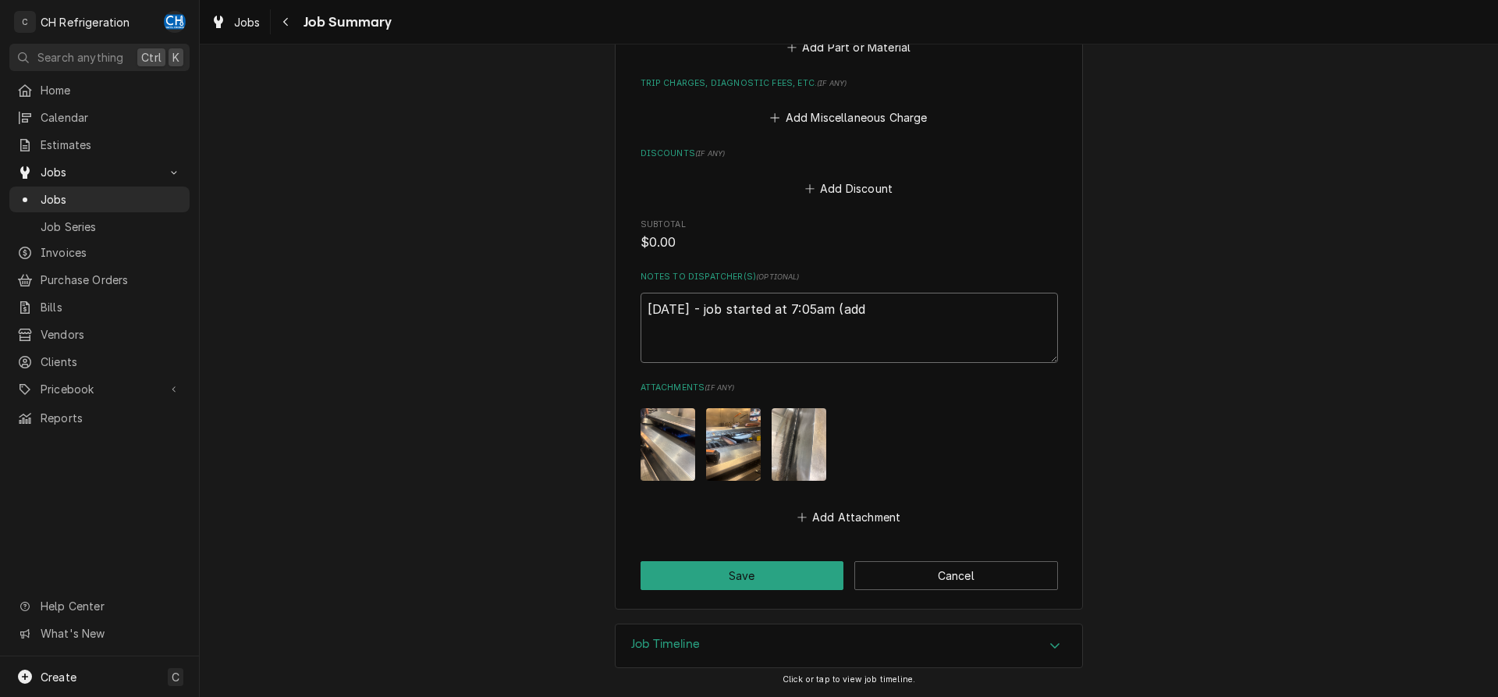
type textarea "8/26/25 - job started at 7:05am (add"
type textarea "x"
type textarea "8/26/25 - job started at 7:05am (add 1"
type textarea "x"
type textarea "8/26/25 - job started at 7:05am (add 1"
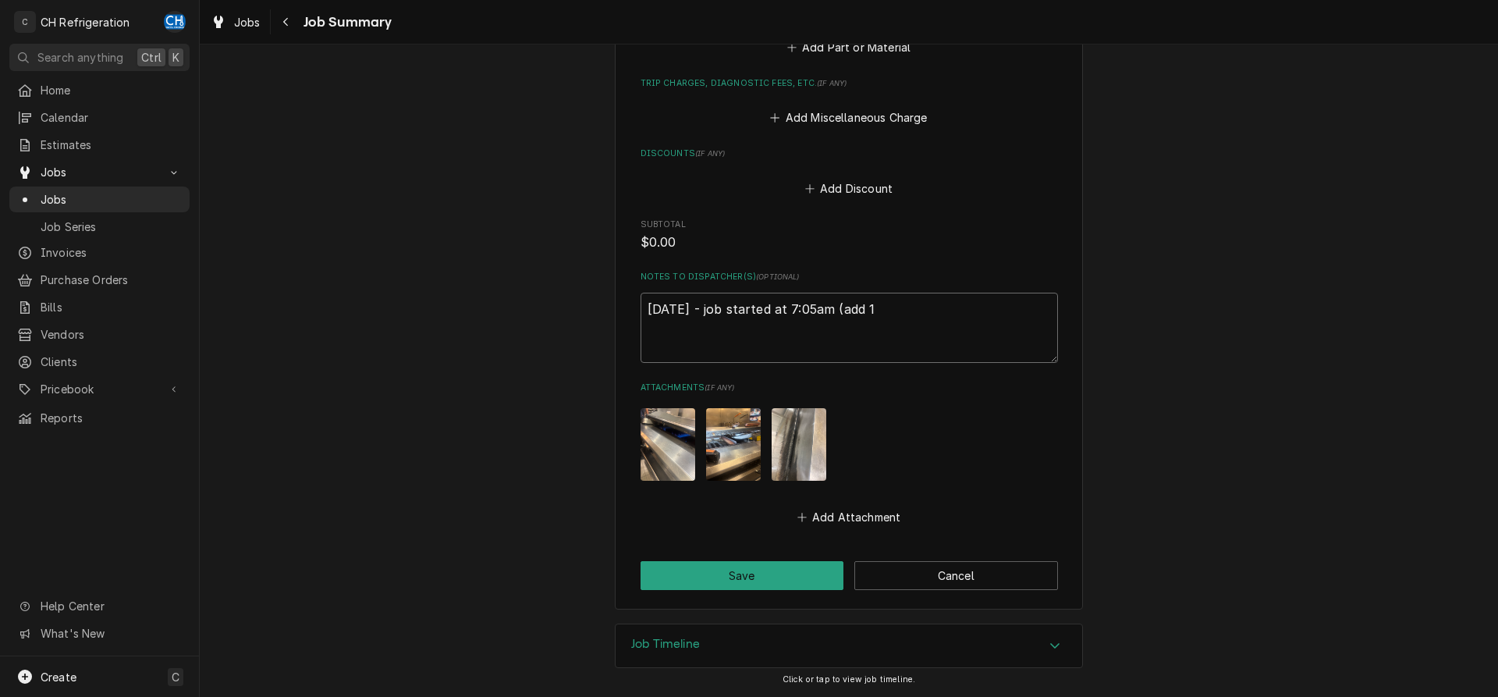
type textarea "x"
type textarea "8/26/25 - job started at 7:05am (add 1 h"
type textarea "x"
type textarea "8/26/25 - job started at 7:05am (add 1 hr"
type textarea "x"
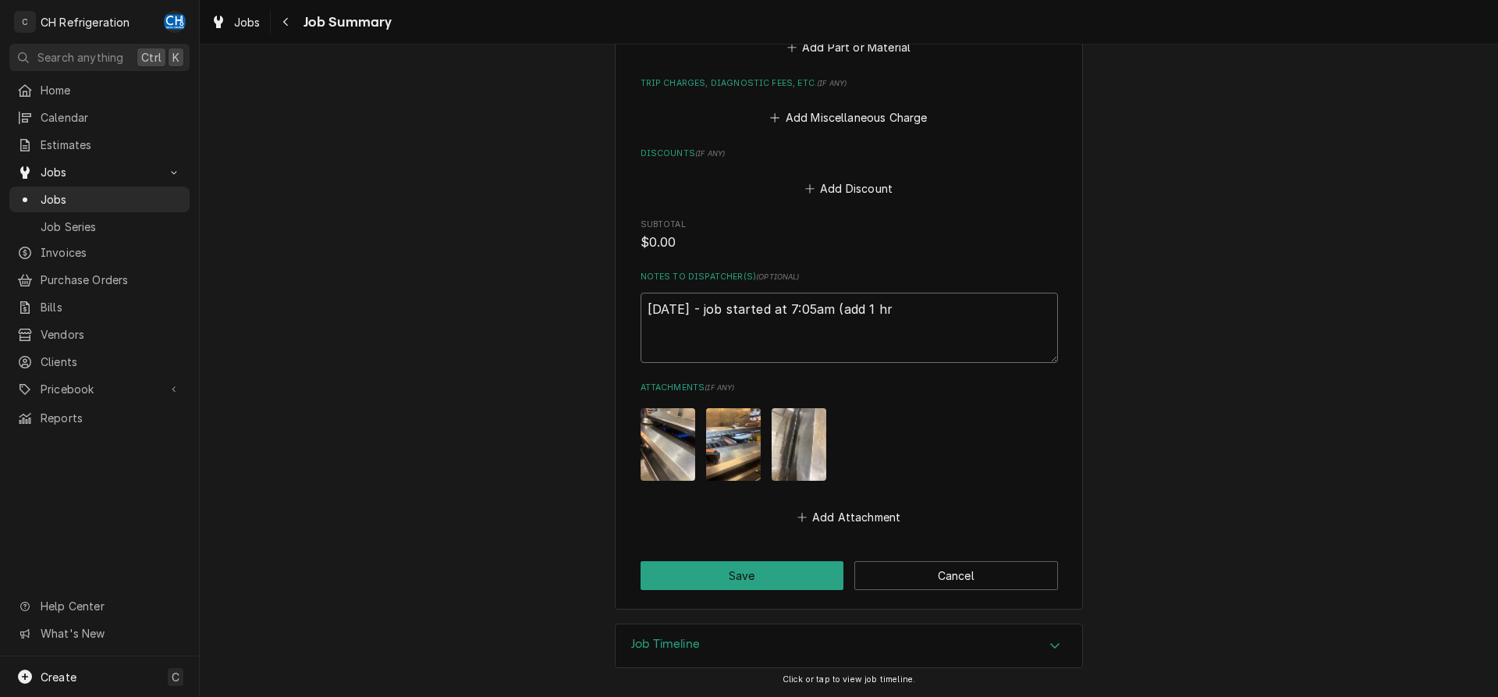
type textarea "8/26/25 - job started at 7:05am (add 1 hr"
type textarea "x"
type textarea "8/26/25 - job started at 7:05am (add 1 hr 4"
type textarea "x"
type textarea "8/26/25 - job started at 7:05am (add 1 hr 40"
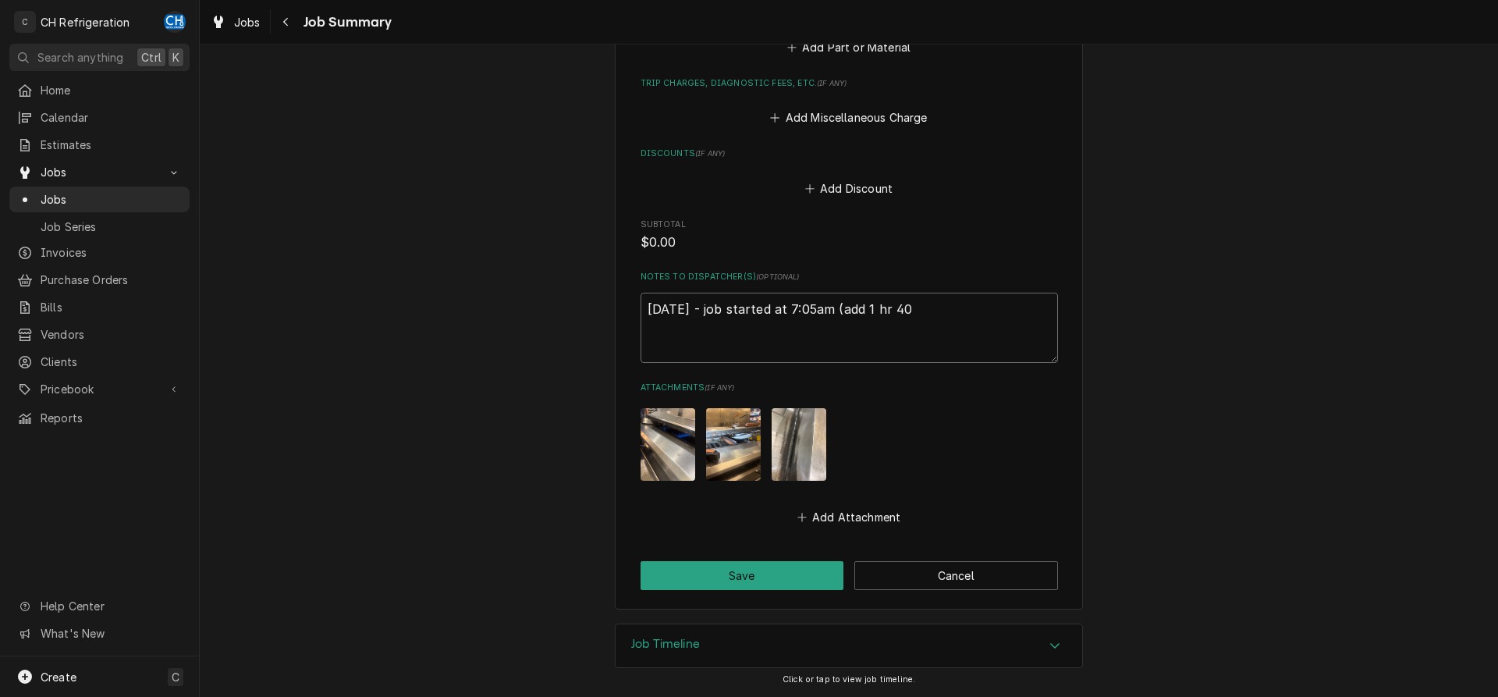
type textarea "x"
type textarea "8/26/25 - job started at 7:05am (add 1 hr 40"
type textarea "x"
type textarea "8/26/25 - job started at 7:05am (add 1 hr 40 m"
type textarea "x"
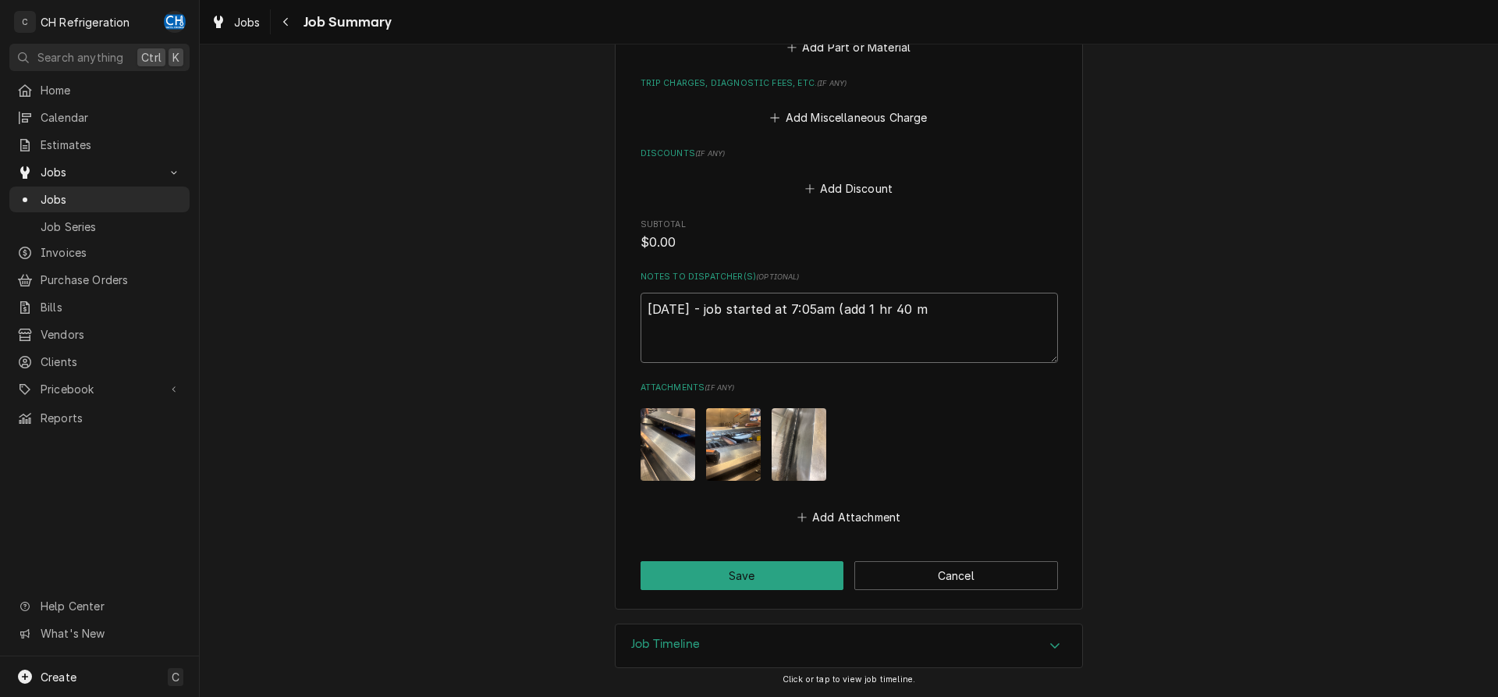
type textarea "8/26/25 - job started at 7:05am (add 1 hr 40 mi"
type textarea "x"
type textarea "8/26/25 - job started at 7:05am (add 1 hr 40 min"
type textarea "x"
type textarea "8/26/25 - job started at 7:05am (add 1 hr 40 mi"
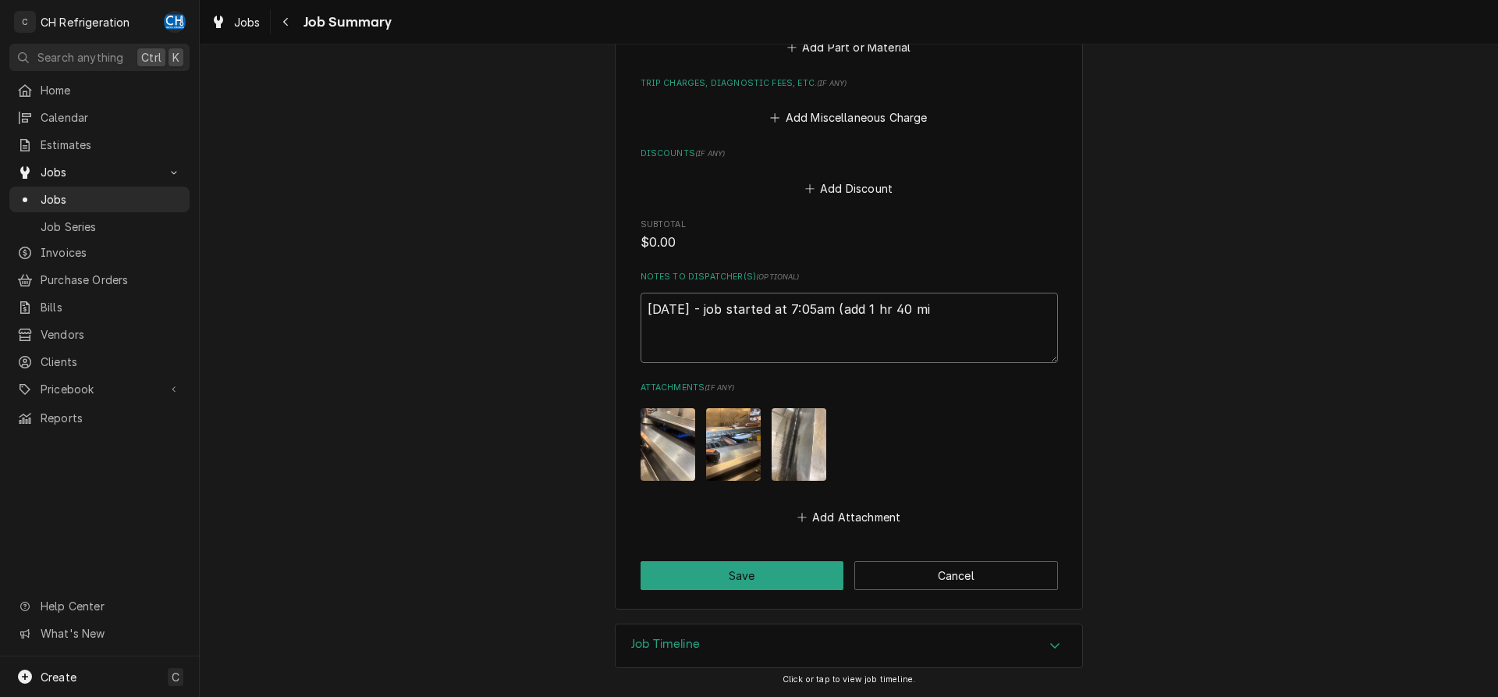
type textarea "x"
type textarea "8/26/25 - job started at 7:05am (add 1 hr 40 m"
type textarea "x"
type textarea "8/26/25 - job started at 7:05am (add 1 hr 40"
type textarea "x"
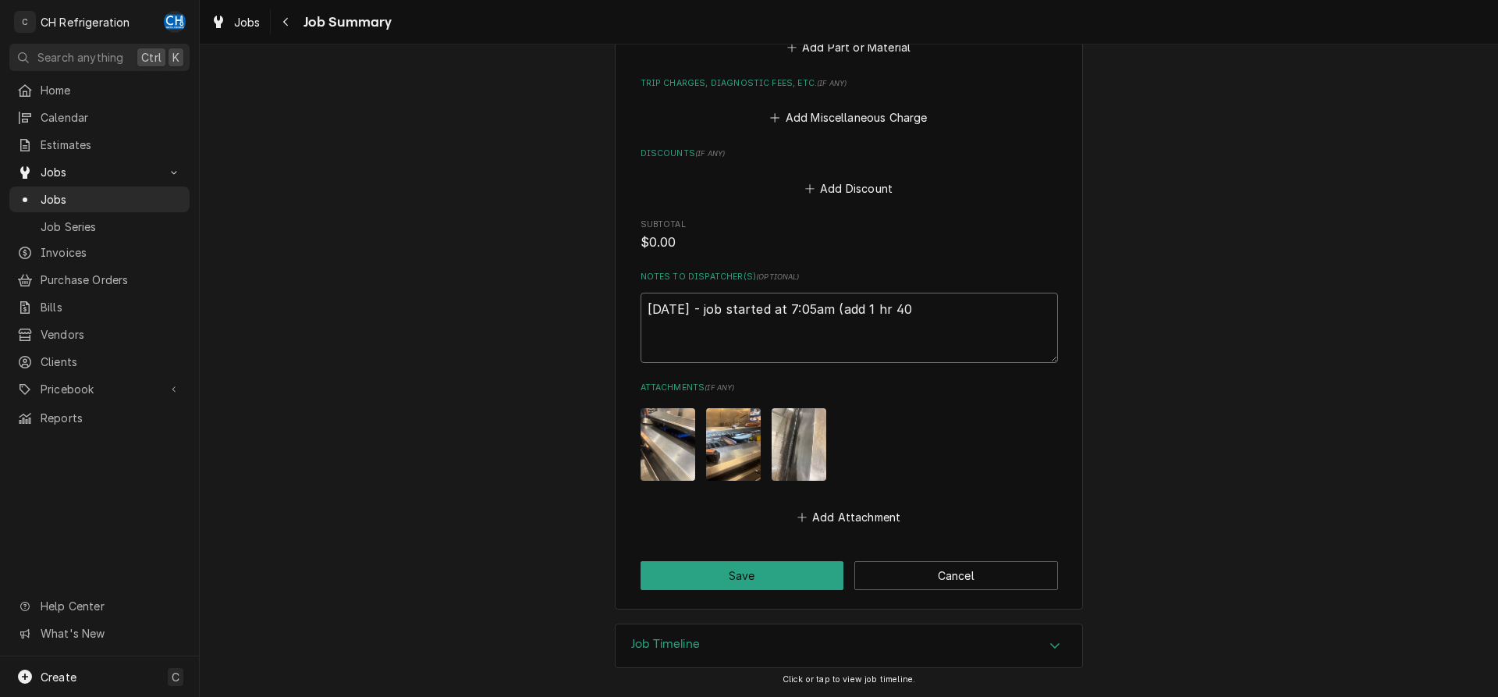
type textarea "8/26/25 - job started at 7:05am (add 1 hr 40"
type textarea "x"
type textarea "8/26/25 - job started at 7:05am (add 1 hr 4"
type textarea "x"
type textarea "8/26/25 - job started at 7:05am (add 1 hr 42"
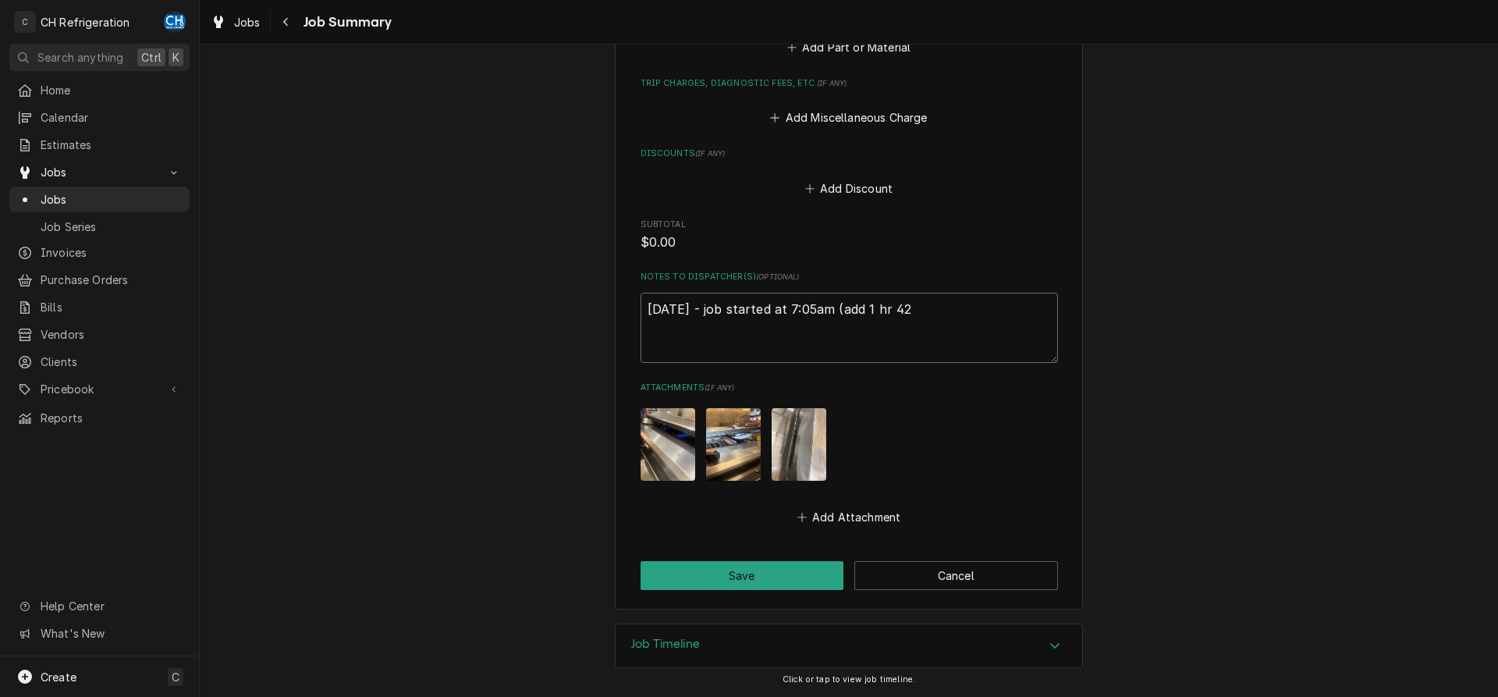
type textarea "x"
type textarea "8/26/25 - job started at 7:05am (add 1 hr 42"
type textarea "x"
type textarea "8/26/25 - job started at 7:05am (add 1 hr 42 m"
type textarea "x"
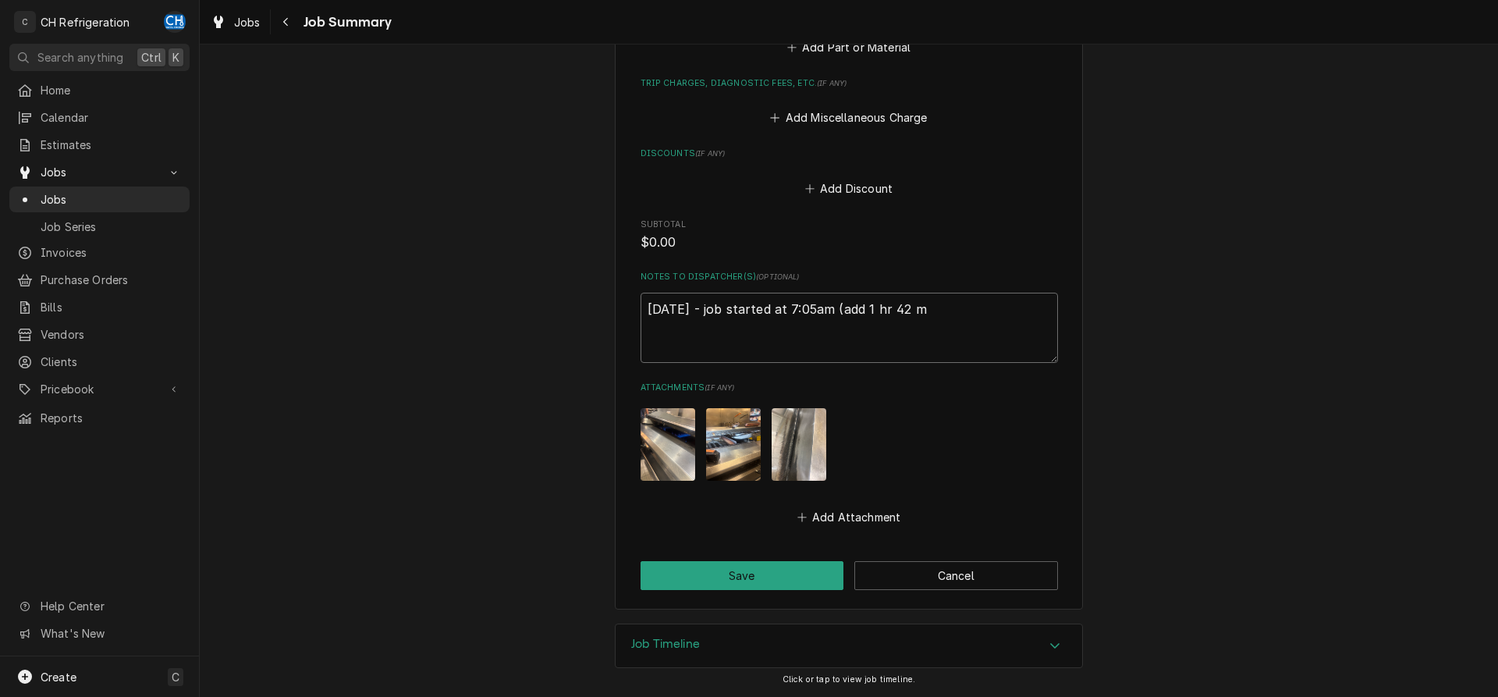
type textarea "8/26/25 - job started at 7:05am (add 1 hr 42 mi"
type textarea "x"
type textarea "8/26/25 - job started at 7:05am (add 1 hr 42 min"
type textarea "x"
type textarea "8/26/25 - job started at 7:05am (add 1 hr 42 min)"
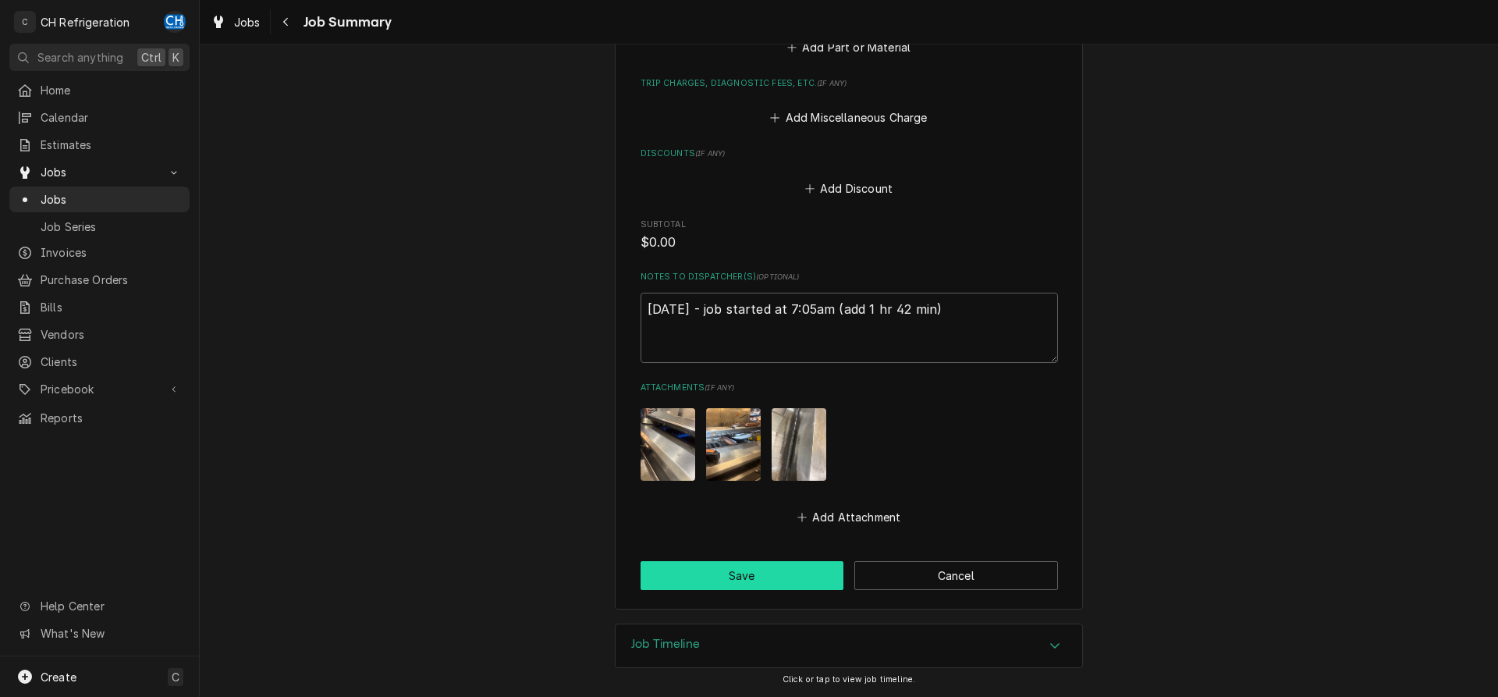
click at [742, 580] on button "Save" at bounding box center [742, 575] width 204 height 29
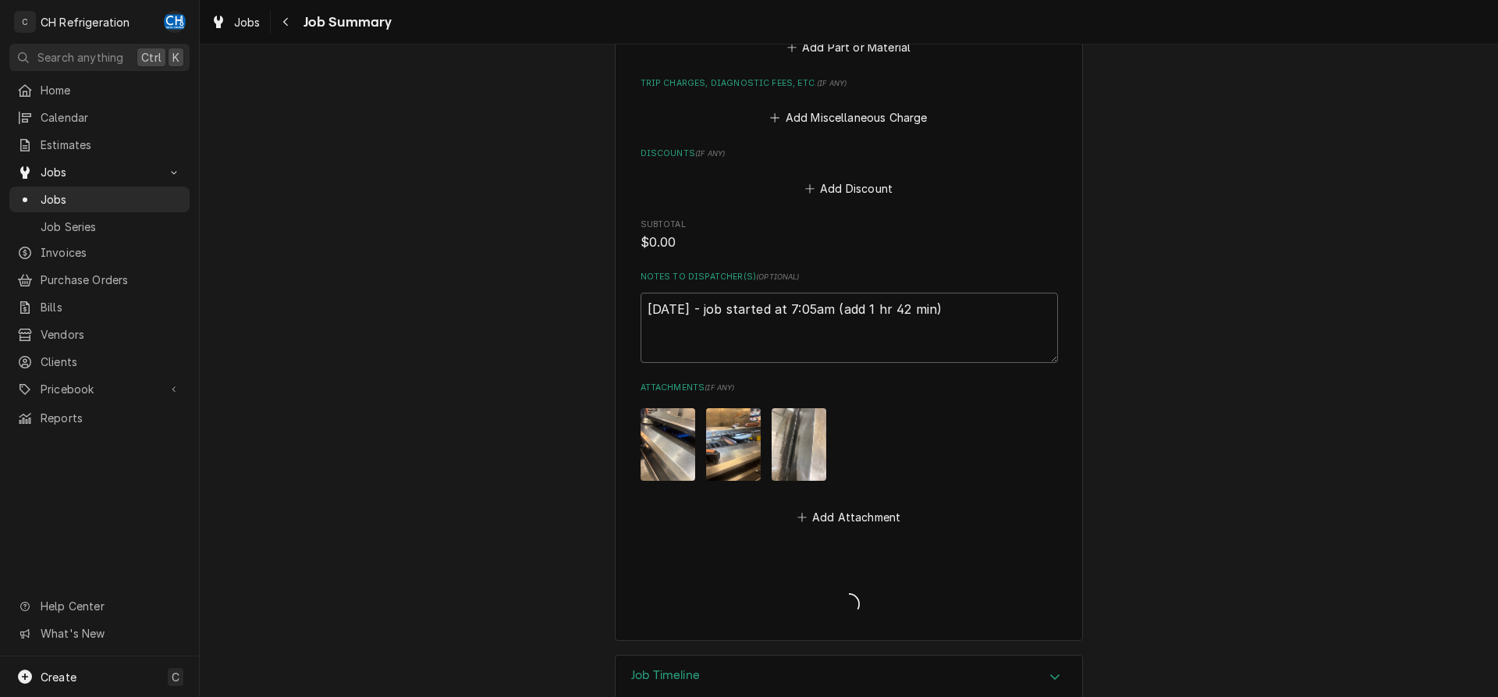
type textarea "x"
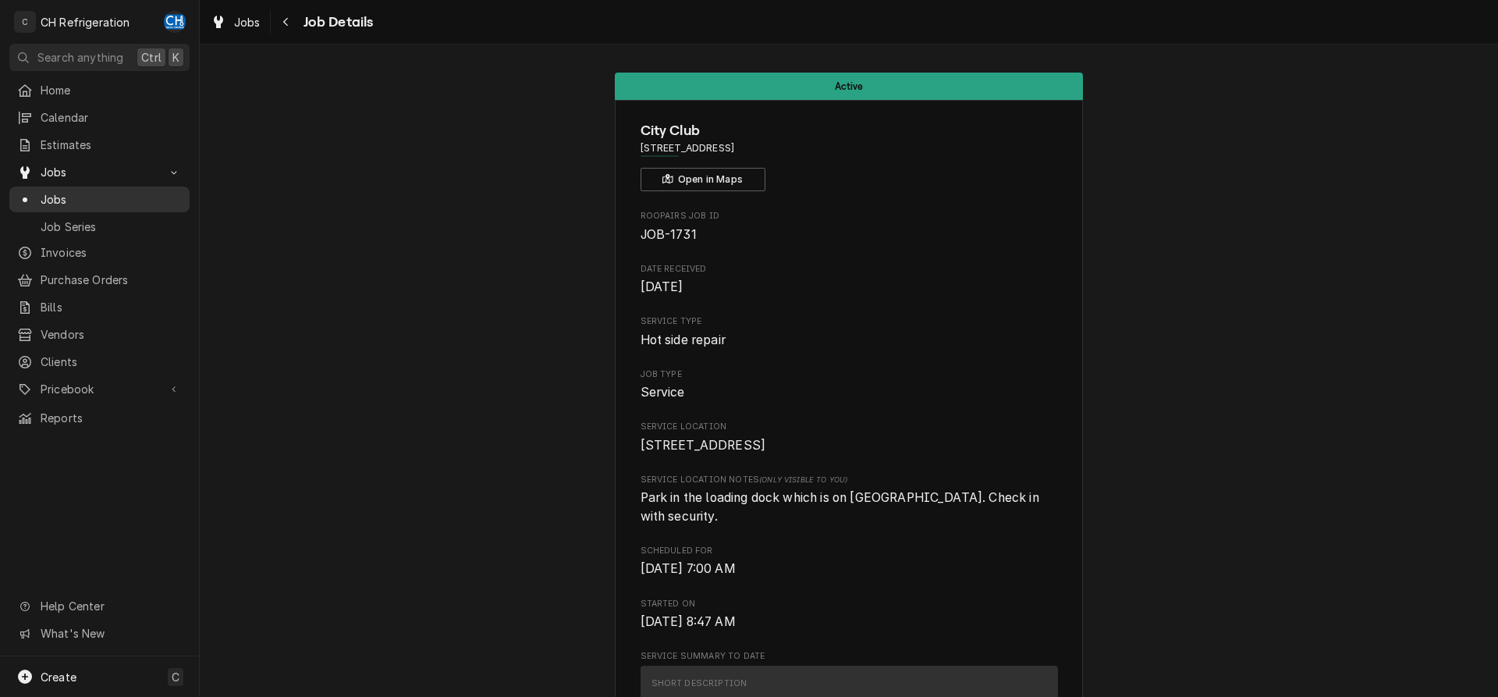
click at [89, 193] on span "Jobs" at bounding box center [111, 199] width 141 height 16
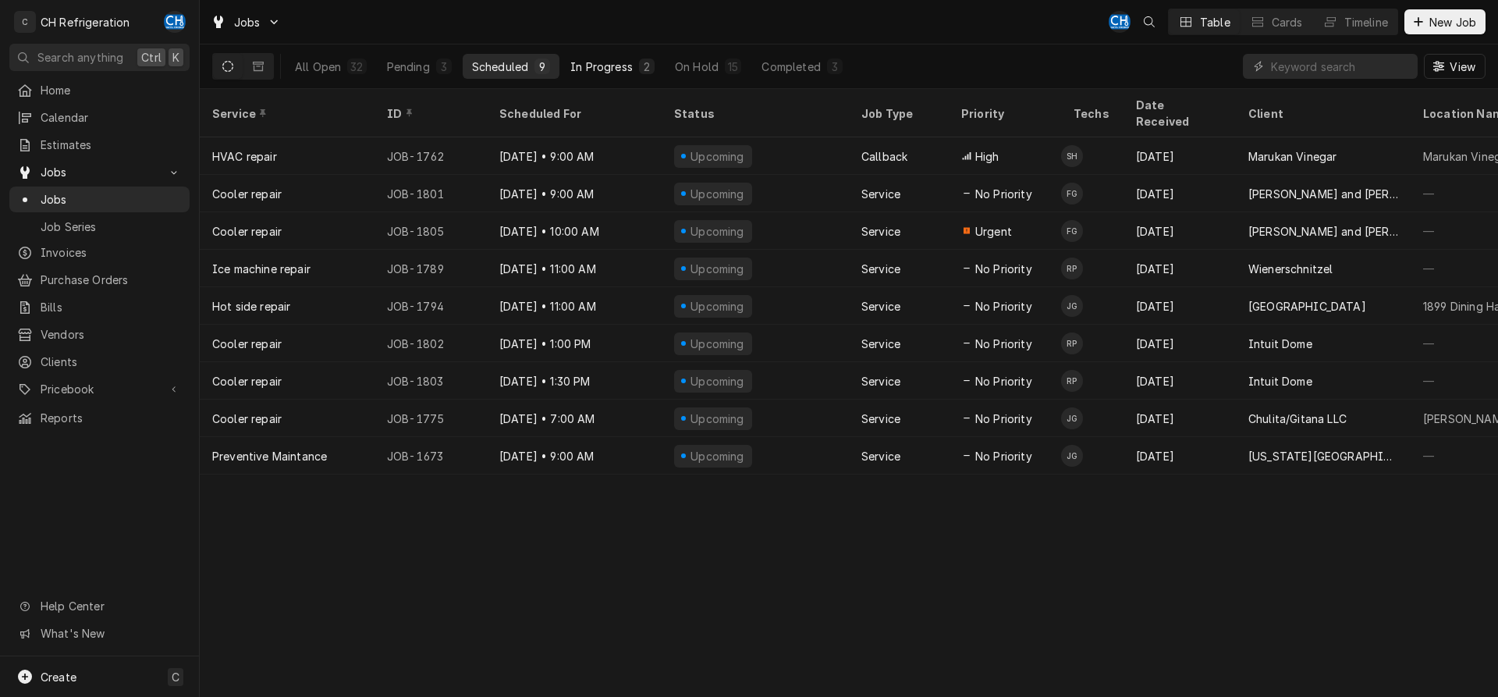
click at [623, 77] on button "In Progress 2" at bounding box center [612, 66] width 103 height 25
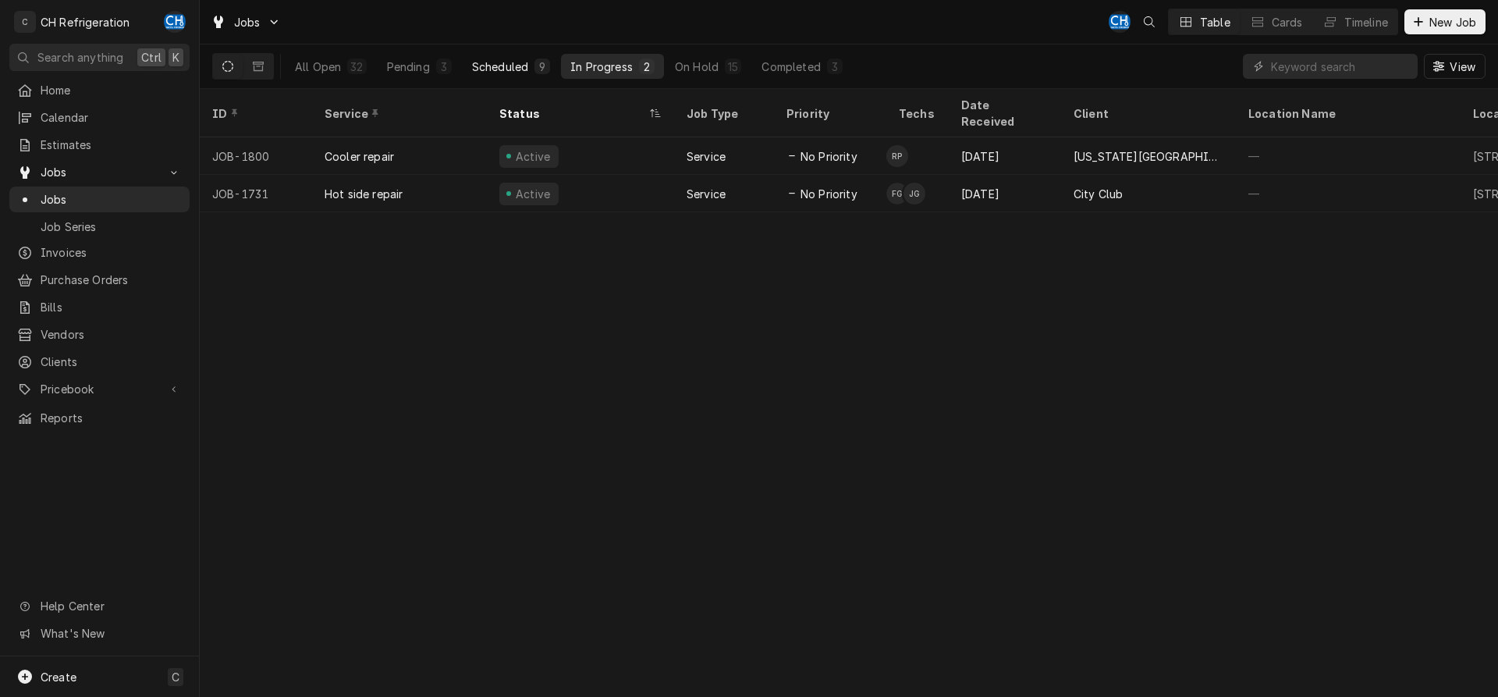
click at [500, 76] on button "Scheduled 9" at bounding box center [511, 66] width 97 height 25
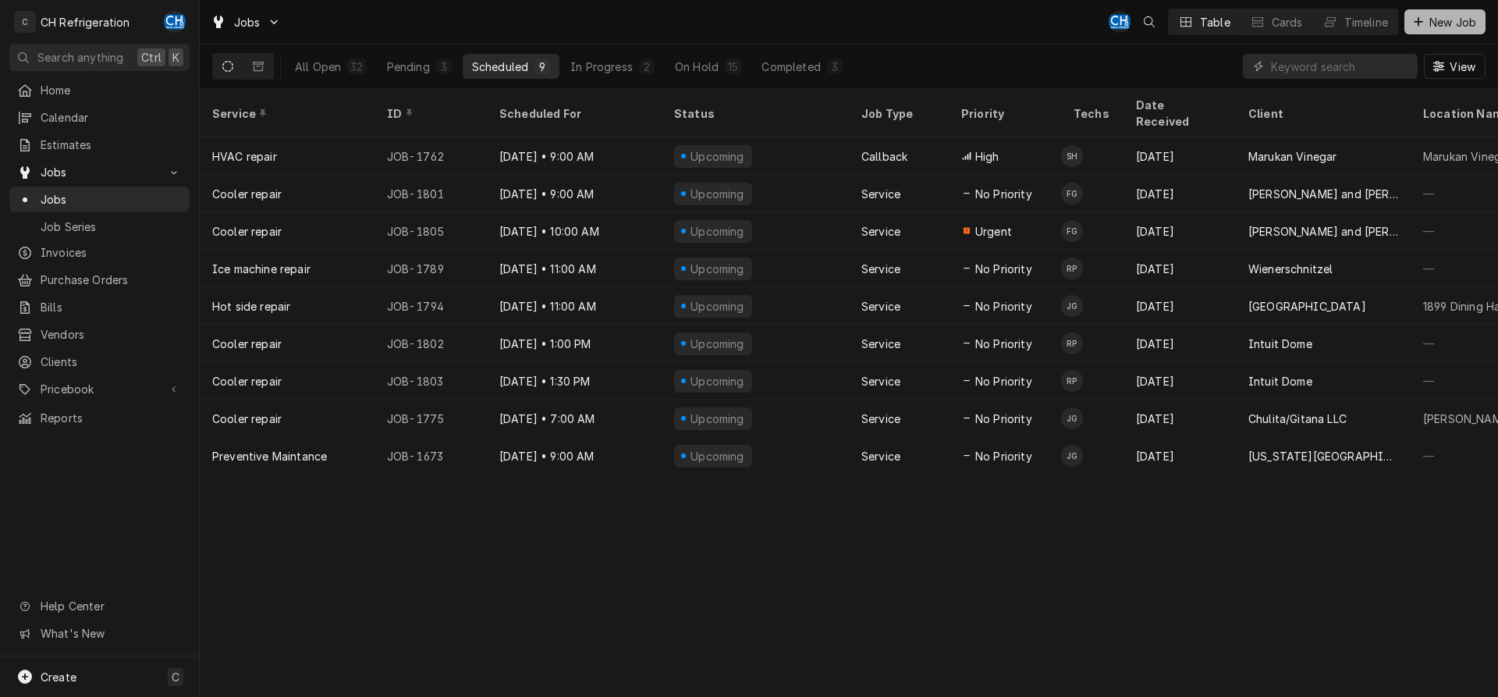
click at [1453, 23] on span "New Job" at bounding box center [1452, 22] width 53 height 16
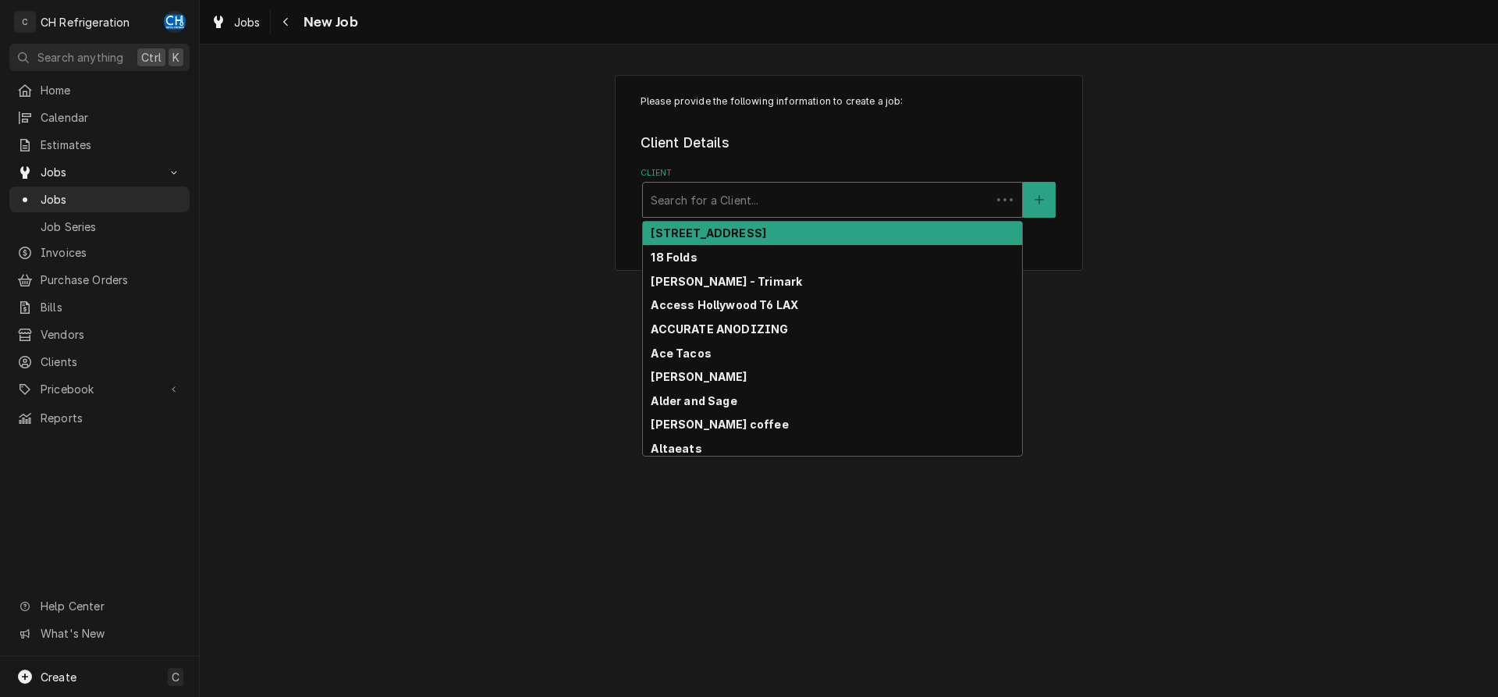
click at [771, 201] on div "Client" at bounding box center [817, 200] width 332 height 28
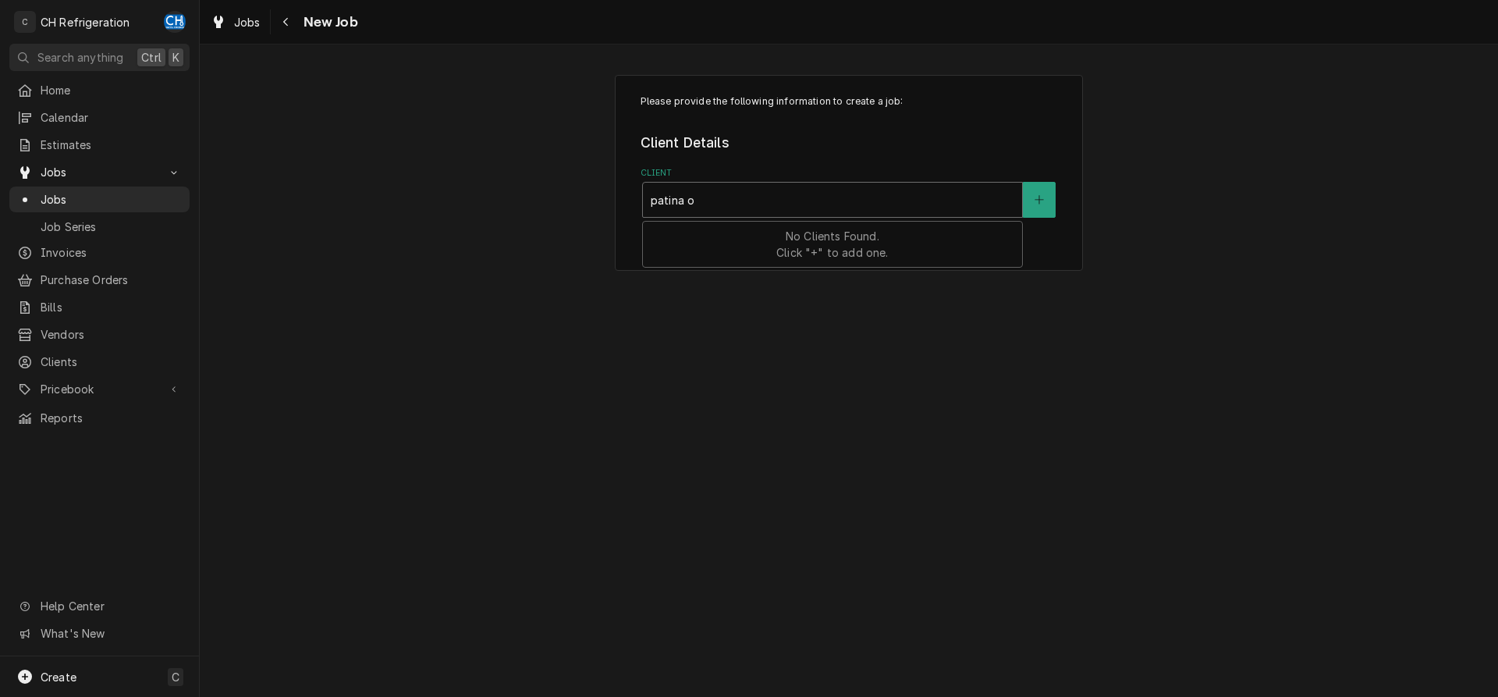
type input "patina ol"
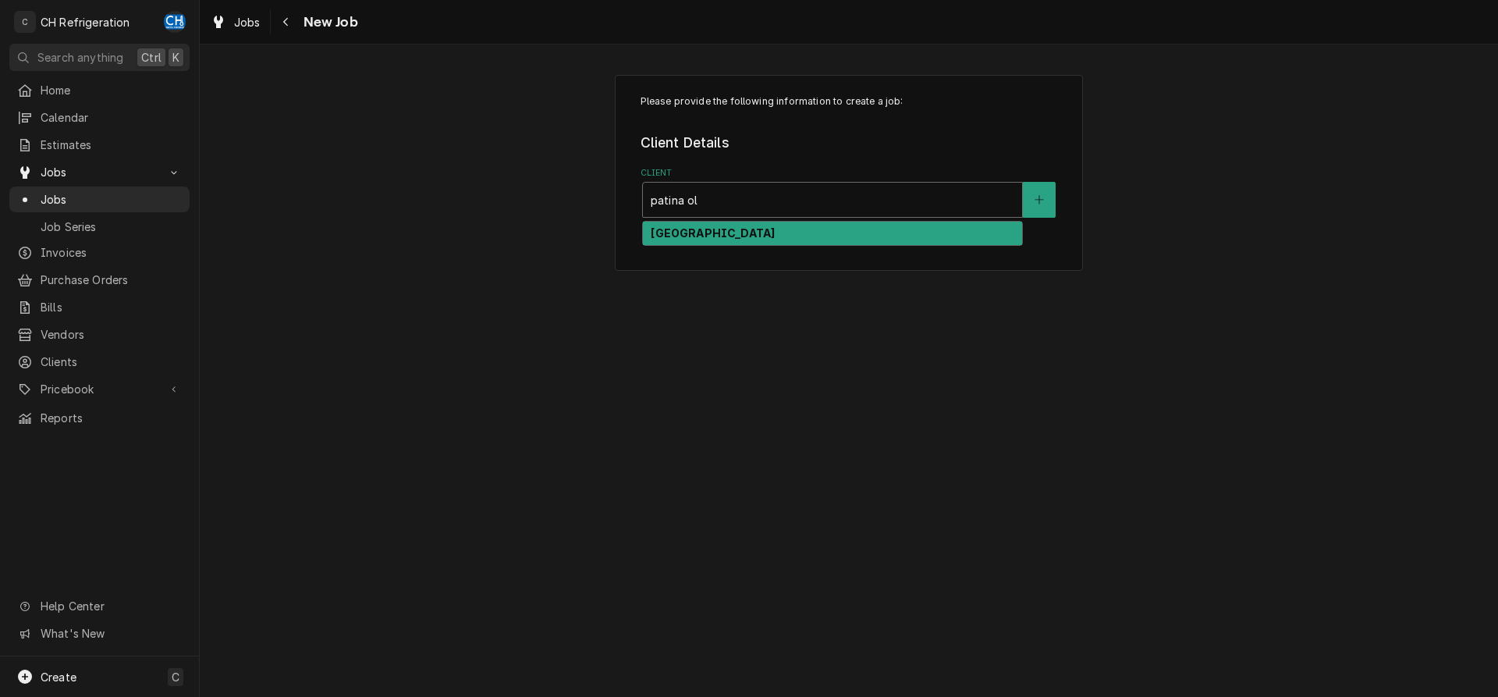
click at [754, 226] on div "[GEOGRAPHIC_DATA]" at bounding box center [832, 234] width 379 height 24
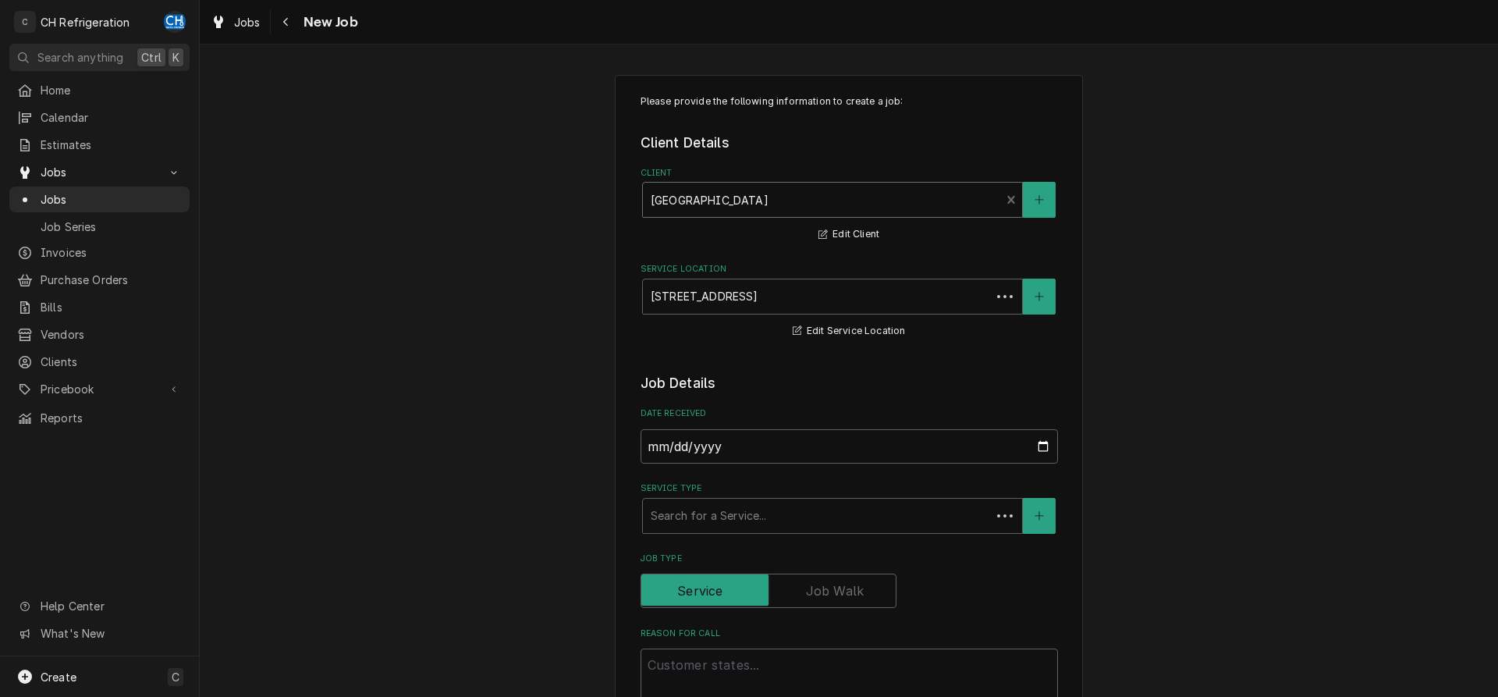
scroll to position [159, 0]
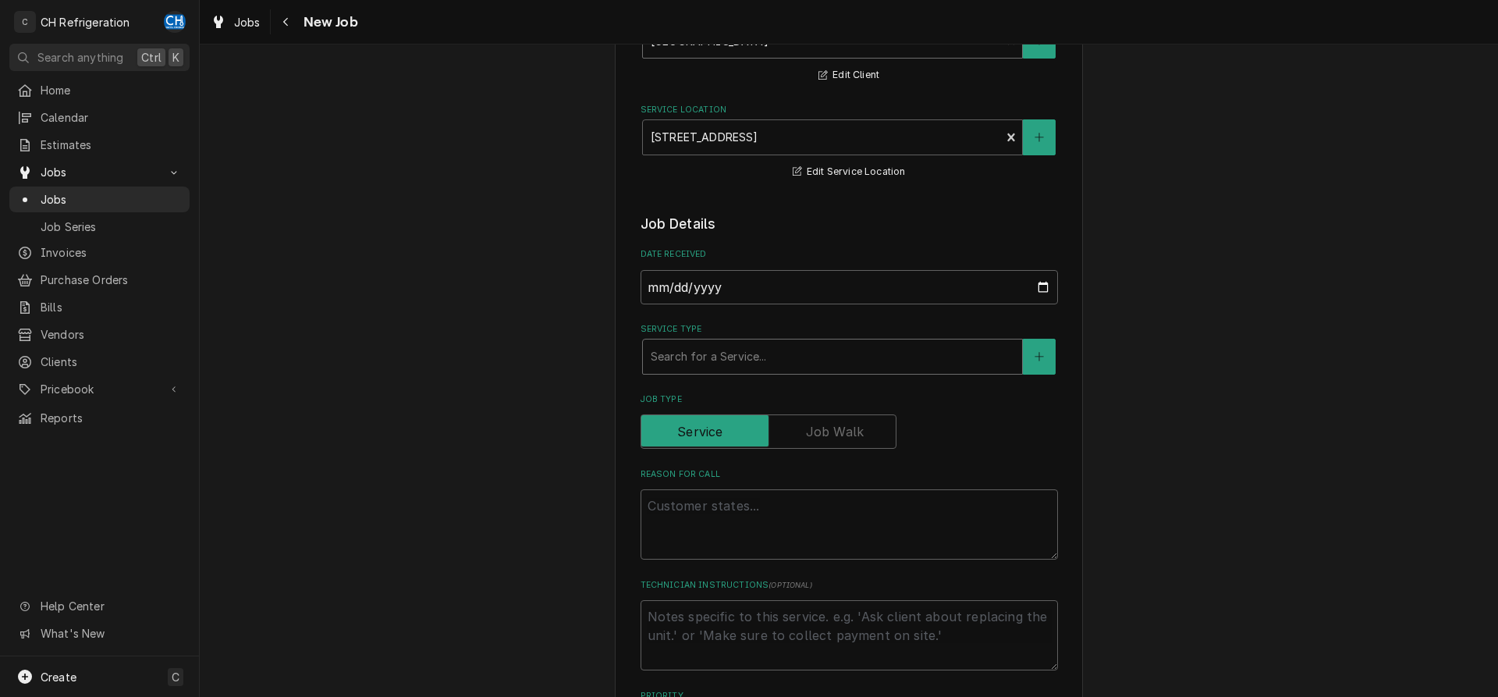
click at [784, 362] on div "Service Type" at bounding box center [833, 356] width 364 height 28
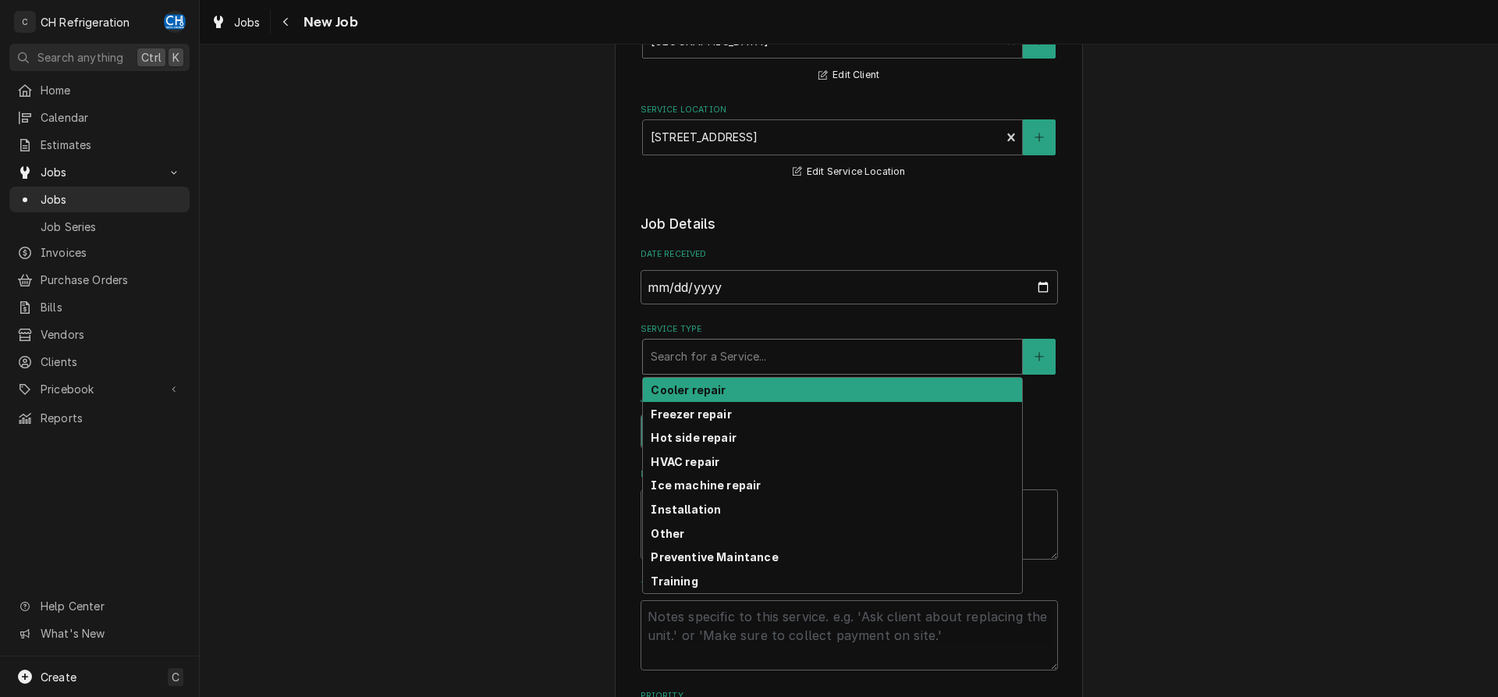
click at [773, 386] on div "Cooler repair" at bounding box center [832, 390] width 379 height 24
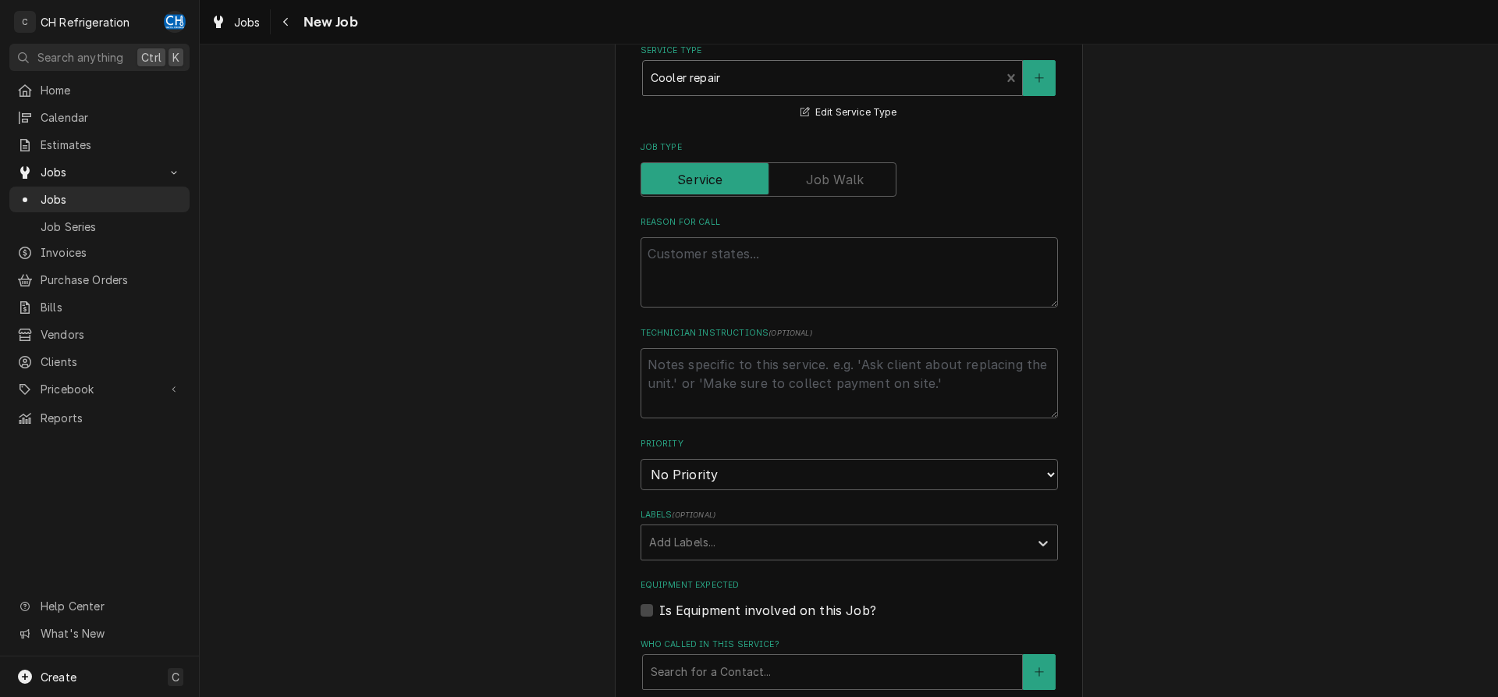
scroll to position [477, 0]
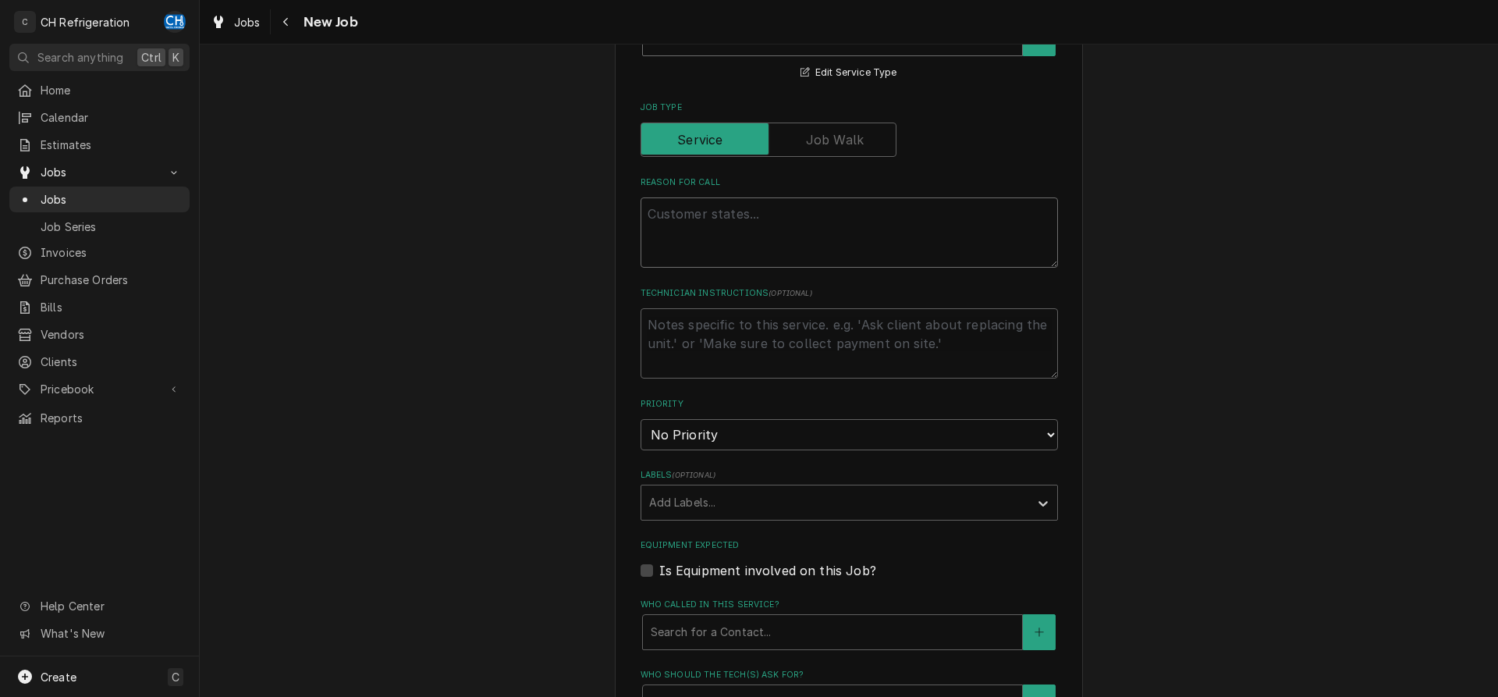
click at [730, 236] on textarea "Reason For Call" at bounding box center [848, 232] width 417 height 70
type textarea "x"
type textarea "l"
type textarea "x"
type textarea "lo"
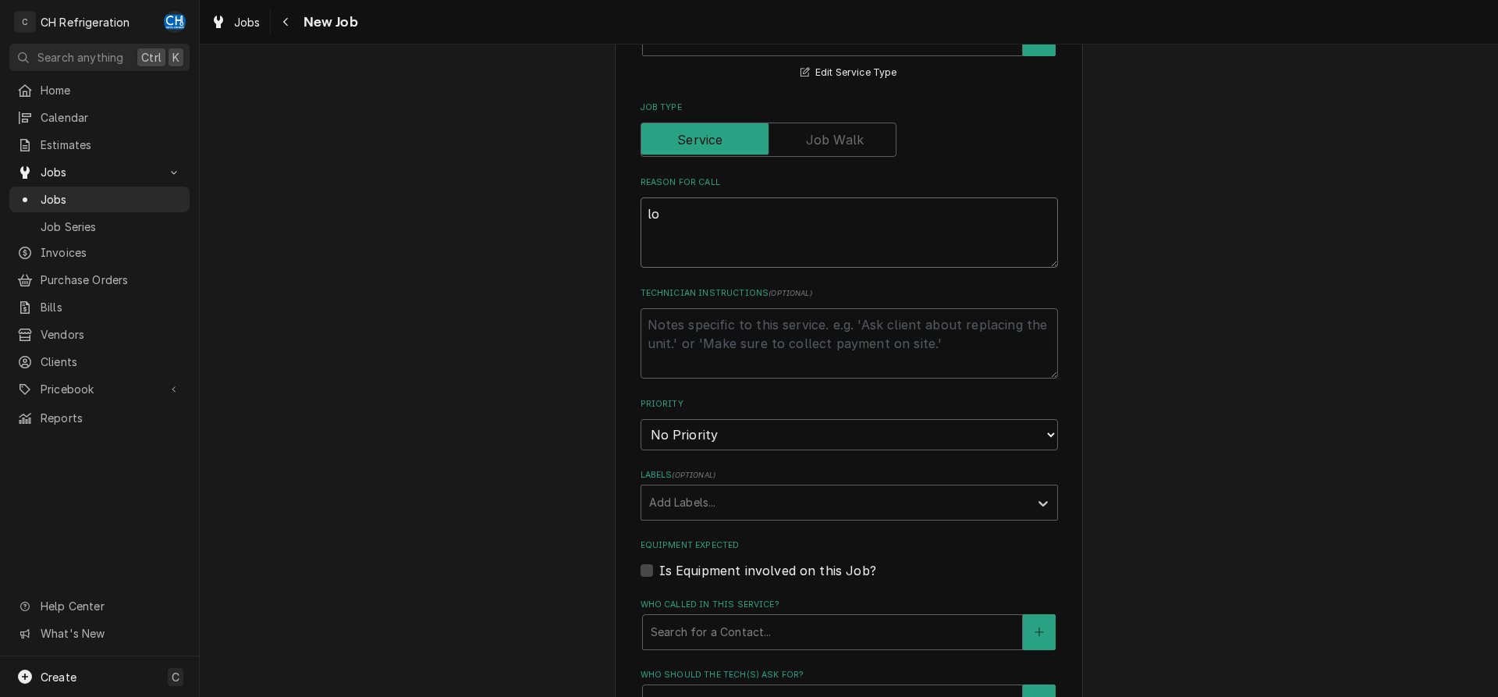
type textarea "x"
type textarea "loo"
type textarea "x"
type textarea "look"
type textarea "x"
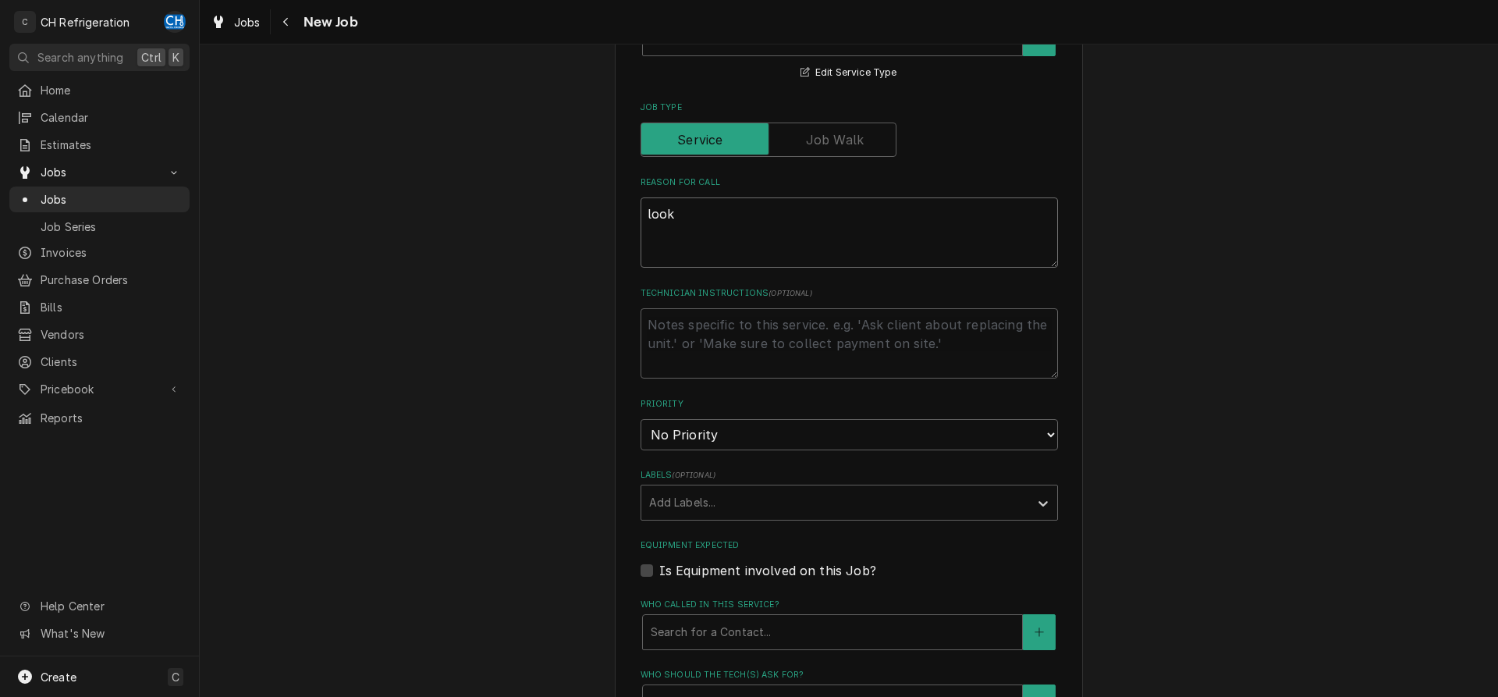
type textarea "look"
type textarea "x"
type textarea "look a"
type textarea "x"
type textarea "look at"
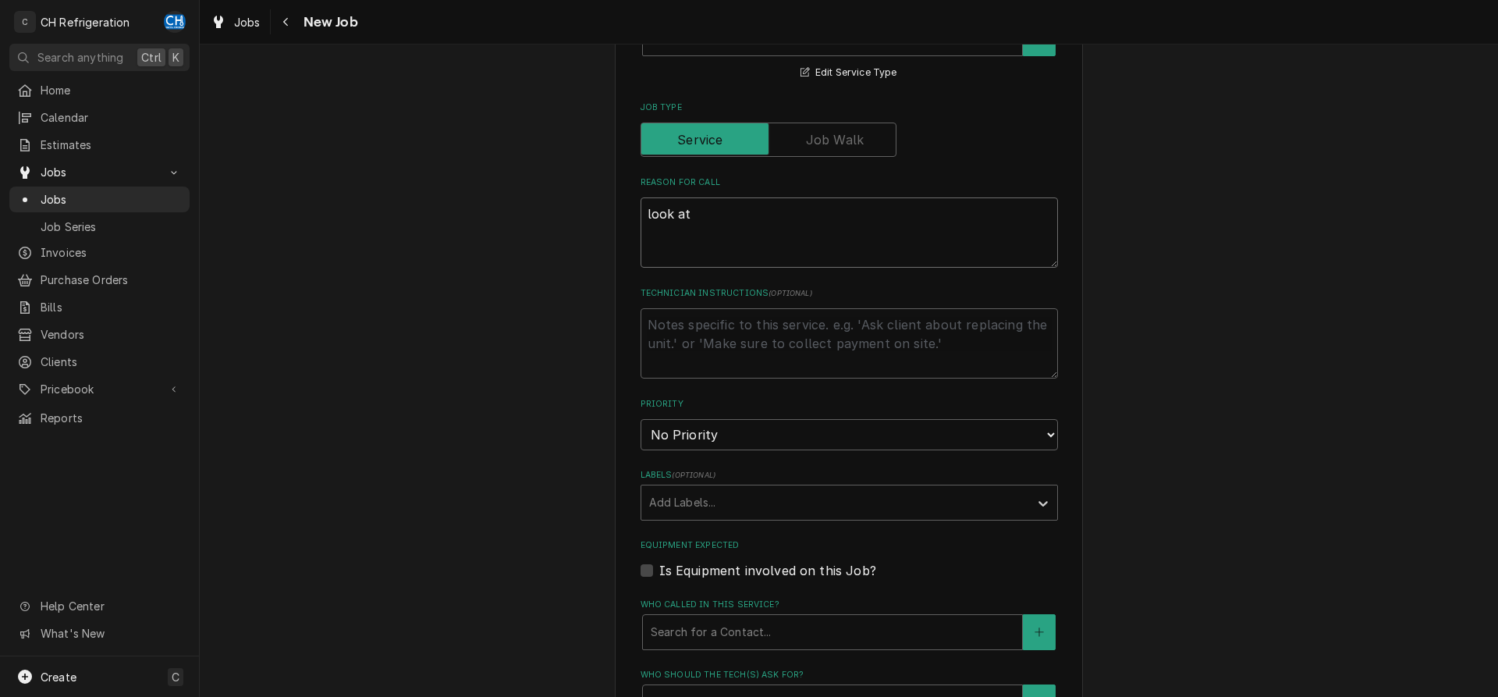
type textarea "x"
type textarea "look at"
type textarea "x"
type textarea "look at t"
type textarea "x"
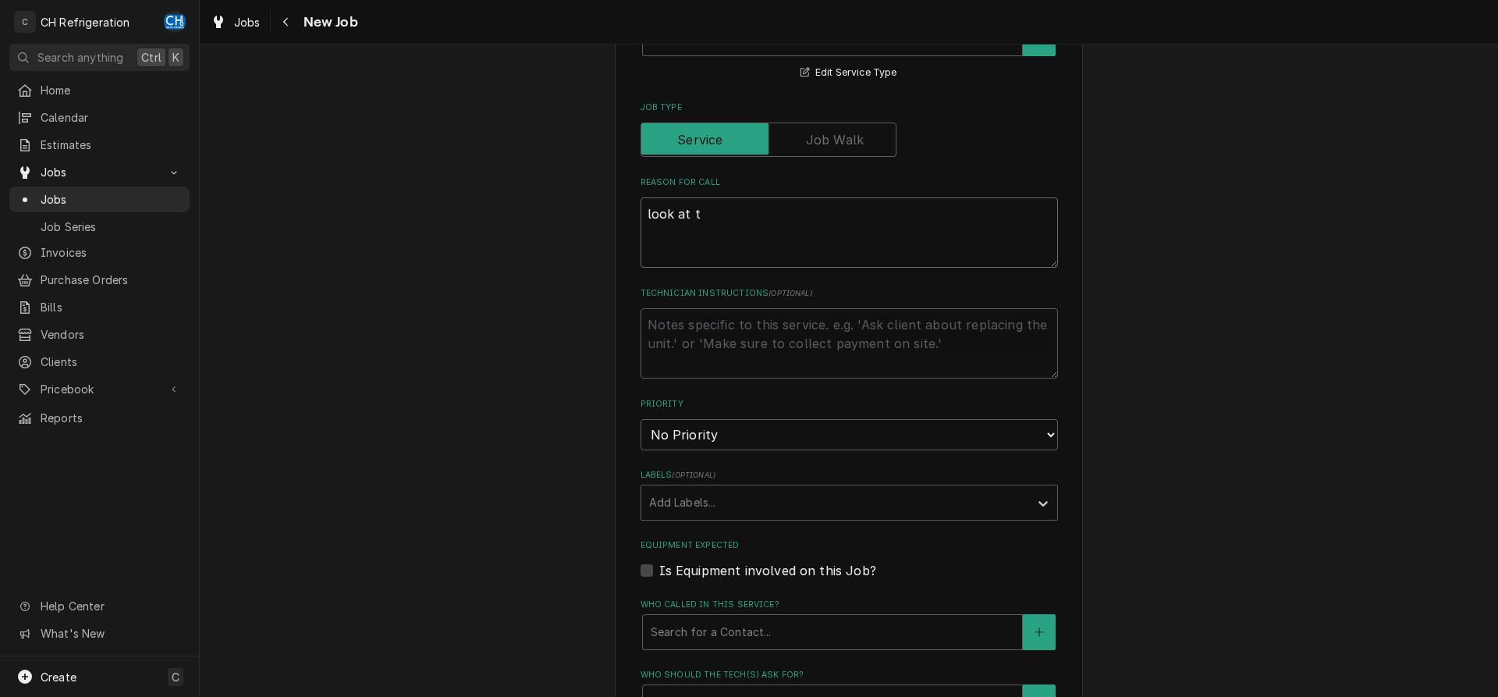
type textarea "look at th"
type textarea "x"
type textarea "look at the"
type textarea "x"
type textarea "look at thei"
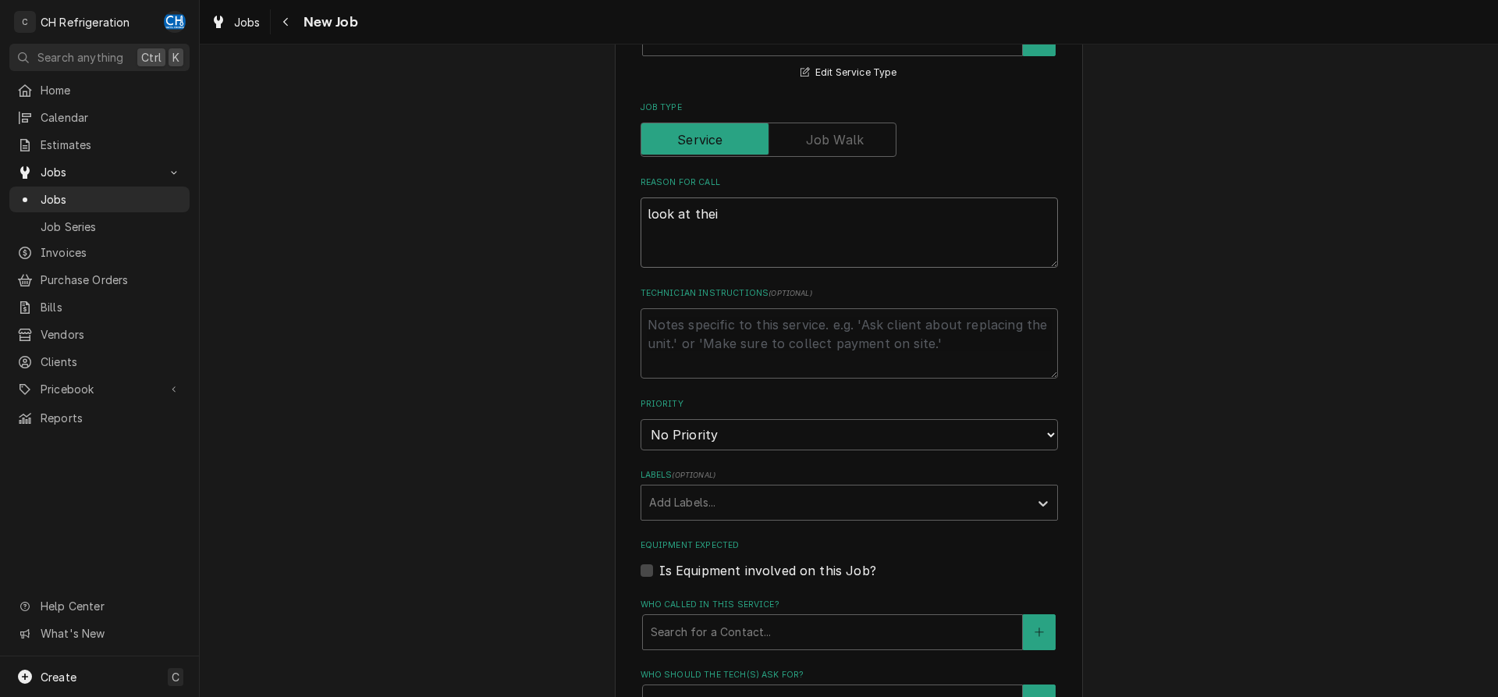
type textarea "x"
type textarea "look at their"
type textarea "x"
type textarea "look at their"
type textarea "x"
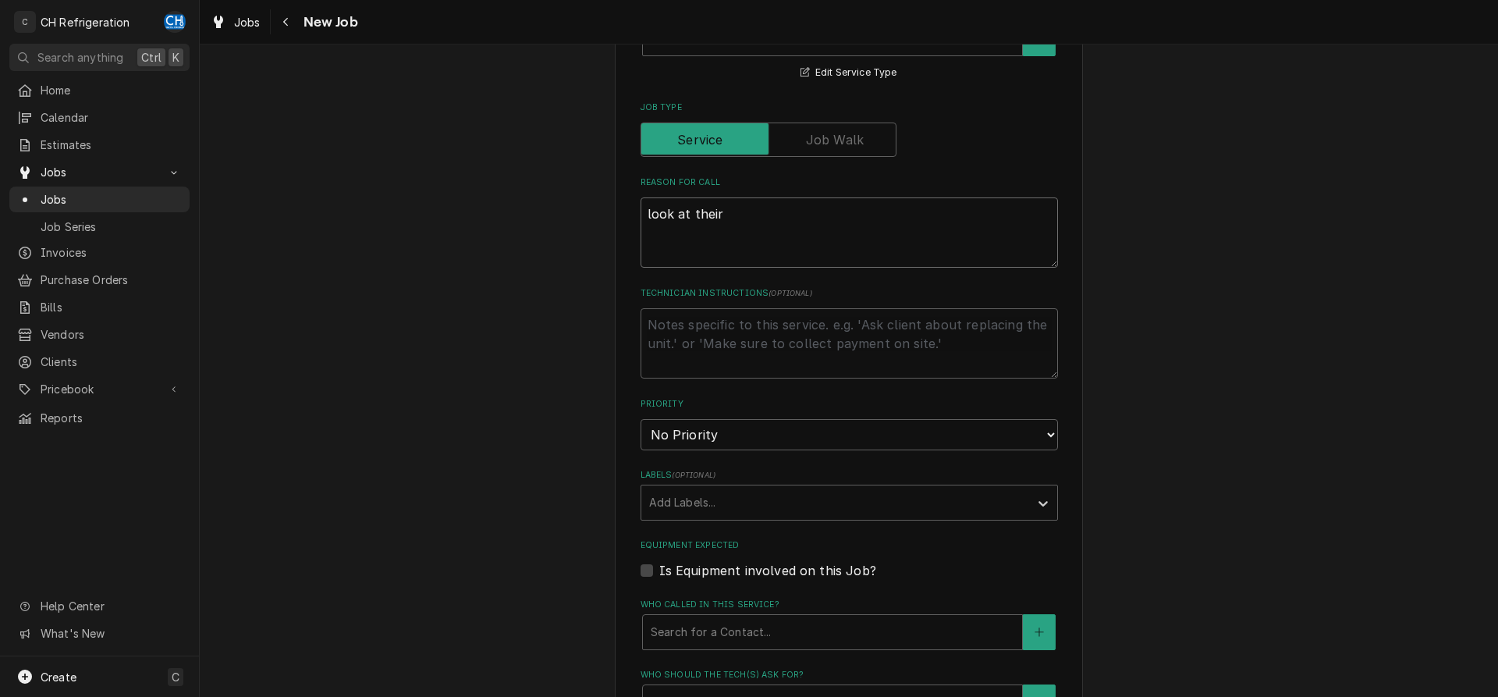
type textarea "look at their s"
type textarea "x"
type textarea "look at their st"
type textarea "x"
type textarea "look at their stu"
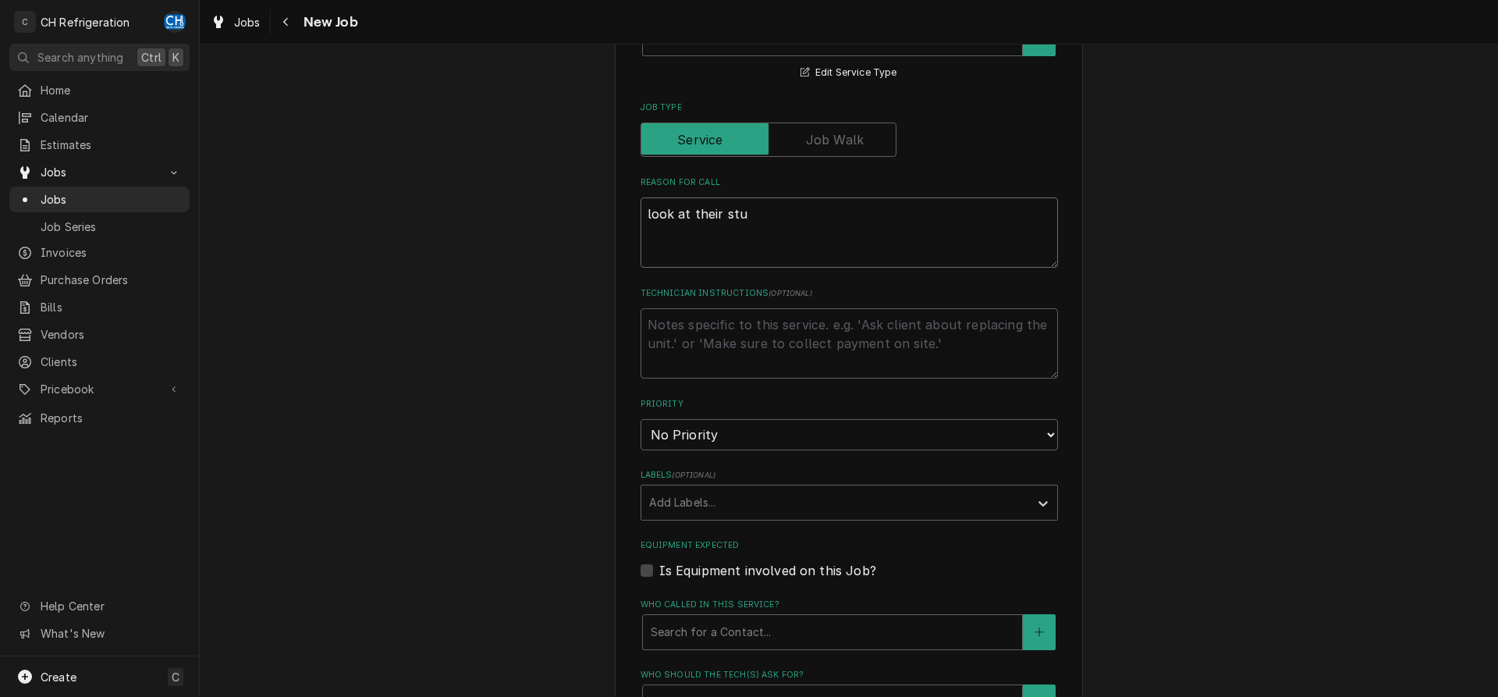
type textarea "x"
type textarea "look at their stuf"
type textarea "x"
type textarea "look at their stuff"
type textarea "x"
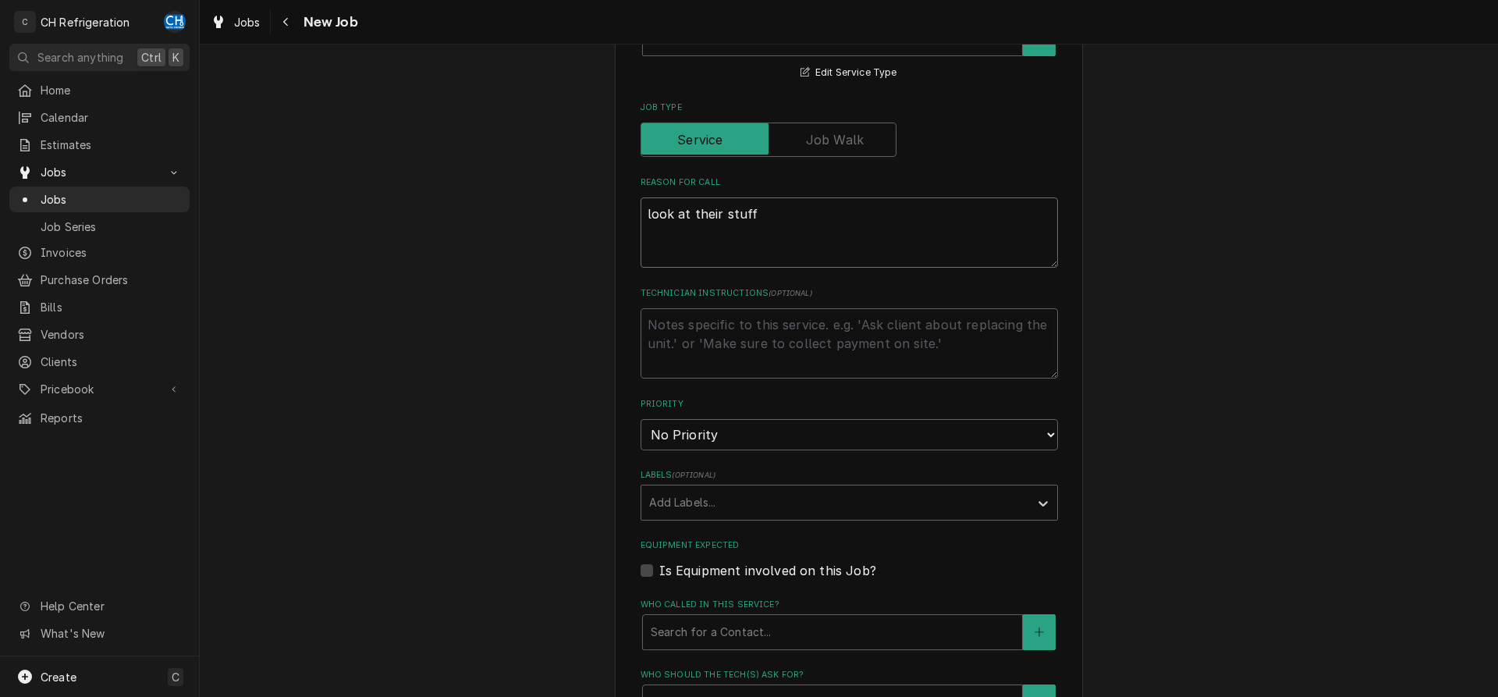
type textarea "look at their stuff""
click at [646, 210] on textarea "look at their stuff"" at bounding box center [848, 232] width 417 height 70
type textarea "x"
type textarea ":look at their stuff""
type textarea "x"
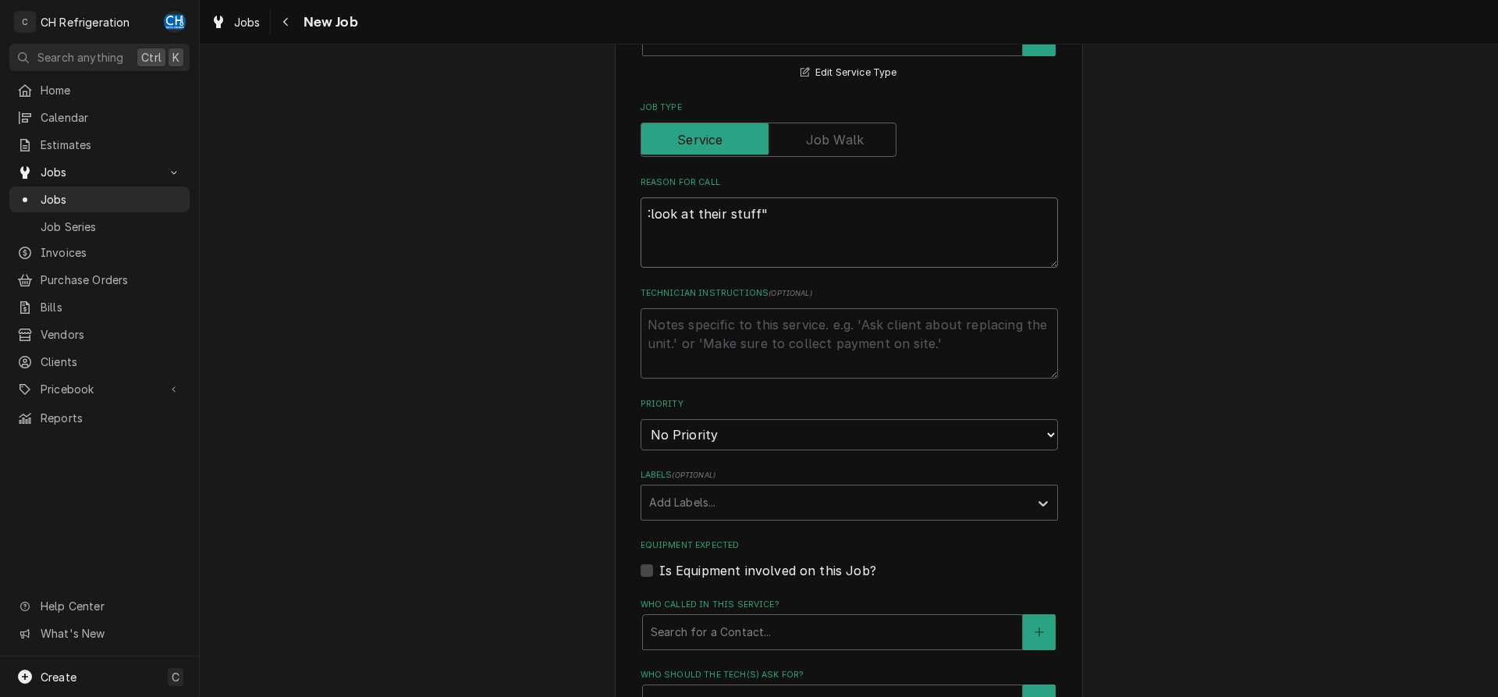
type textarea "look at their stuff""
type textarea "x"
type textarea ""look at their stuff""
type textarea "x"
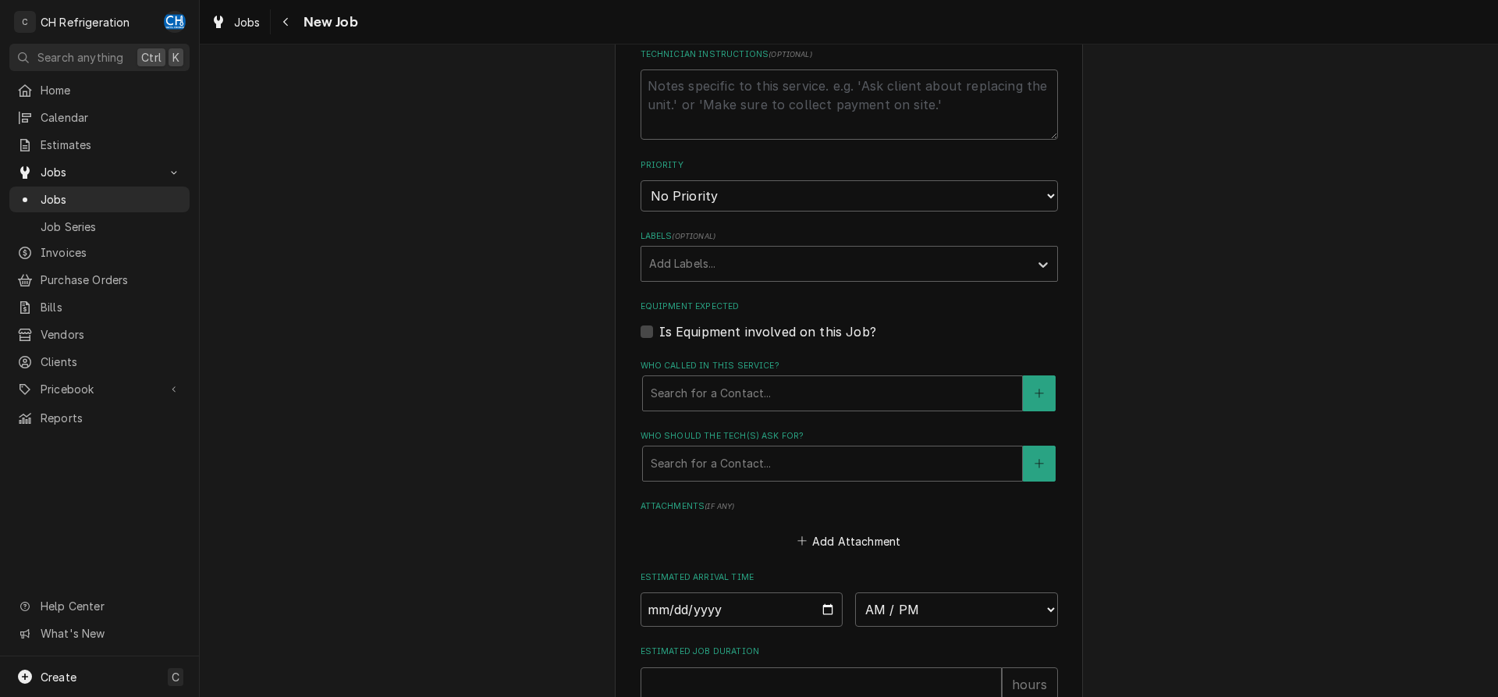
scroll to position [875, 0]
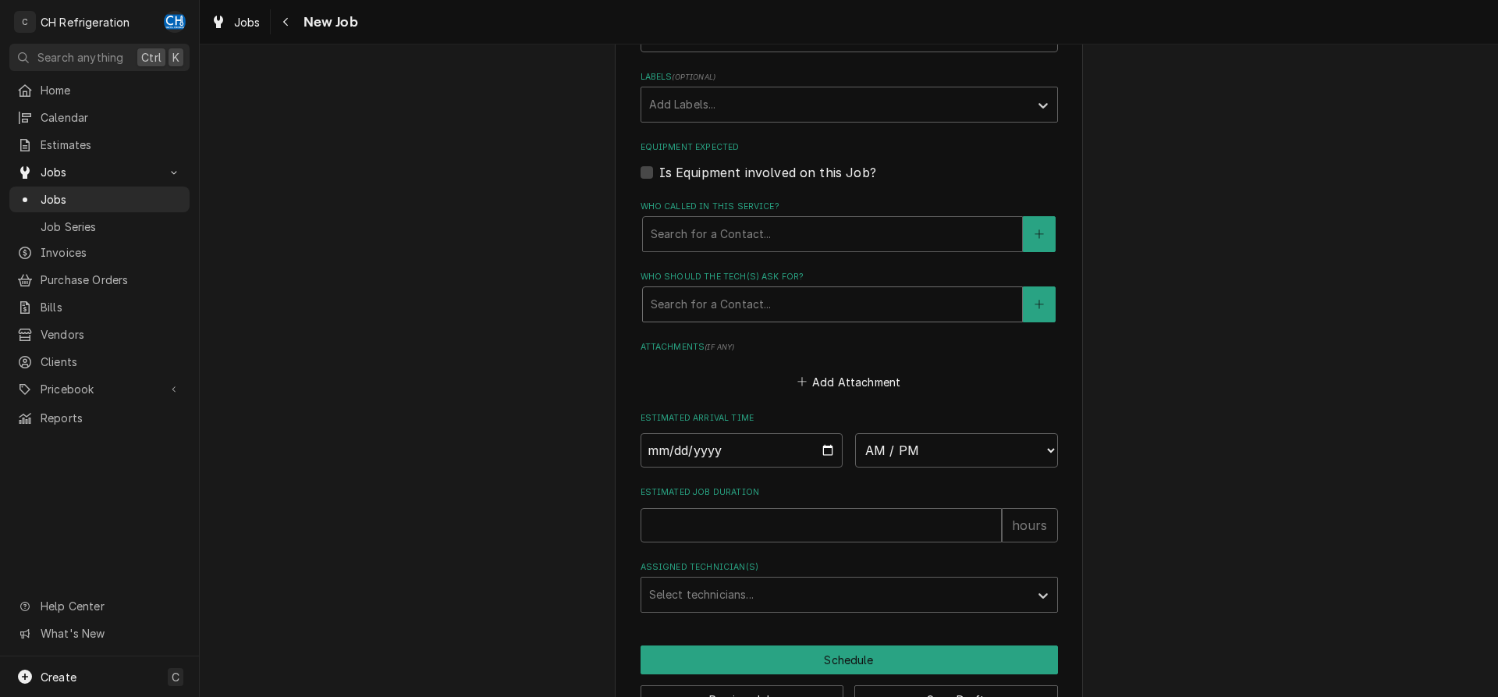
type textarea ""look at their stuff""
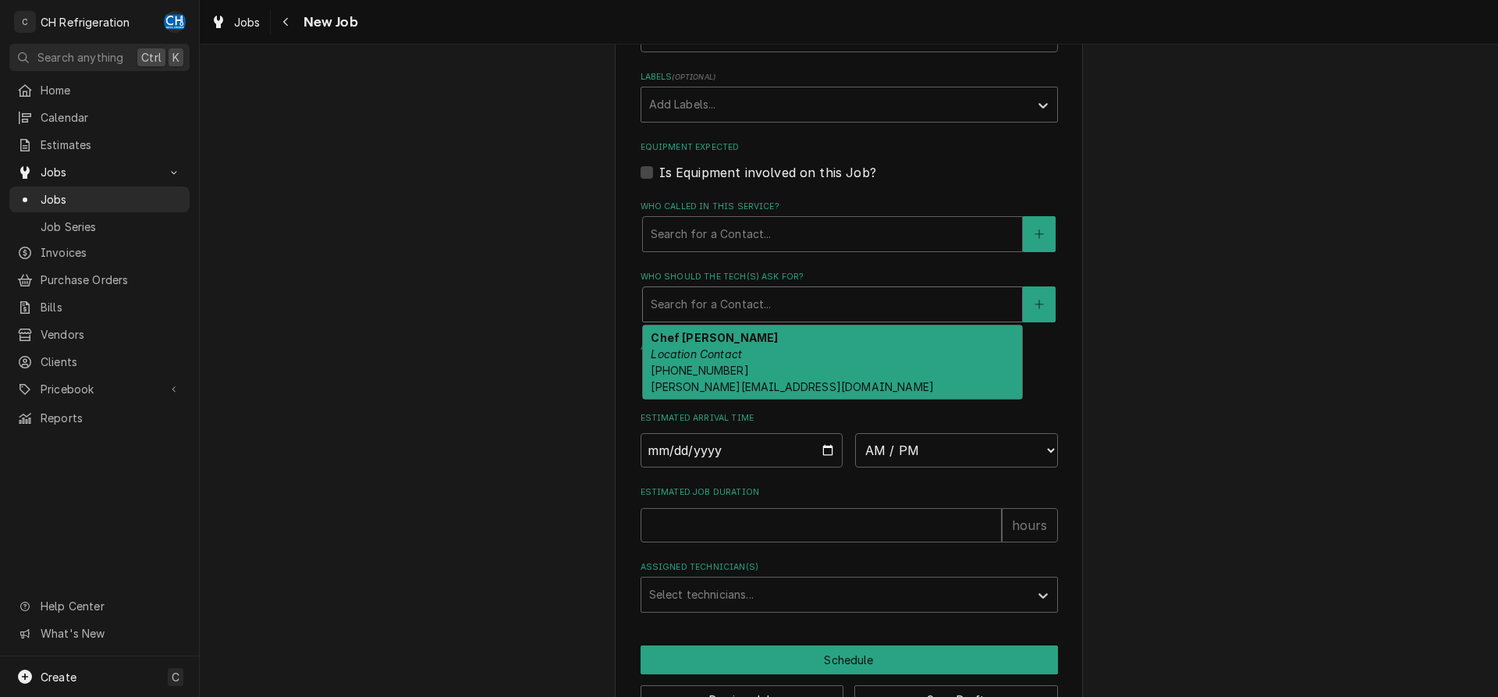
click at [758, 296] on div "Who should the tech(s) ask for?" at bounding box center [833, 304] width 364 height 28
click at [773, 366] on div "Chef Carl Location Contact (817) 223-1235 carl@thekitchen.net" at bounding box center [832, 361] width 379 height 73
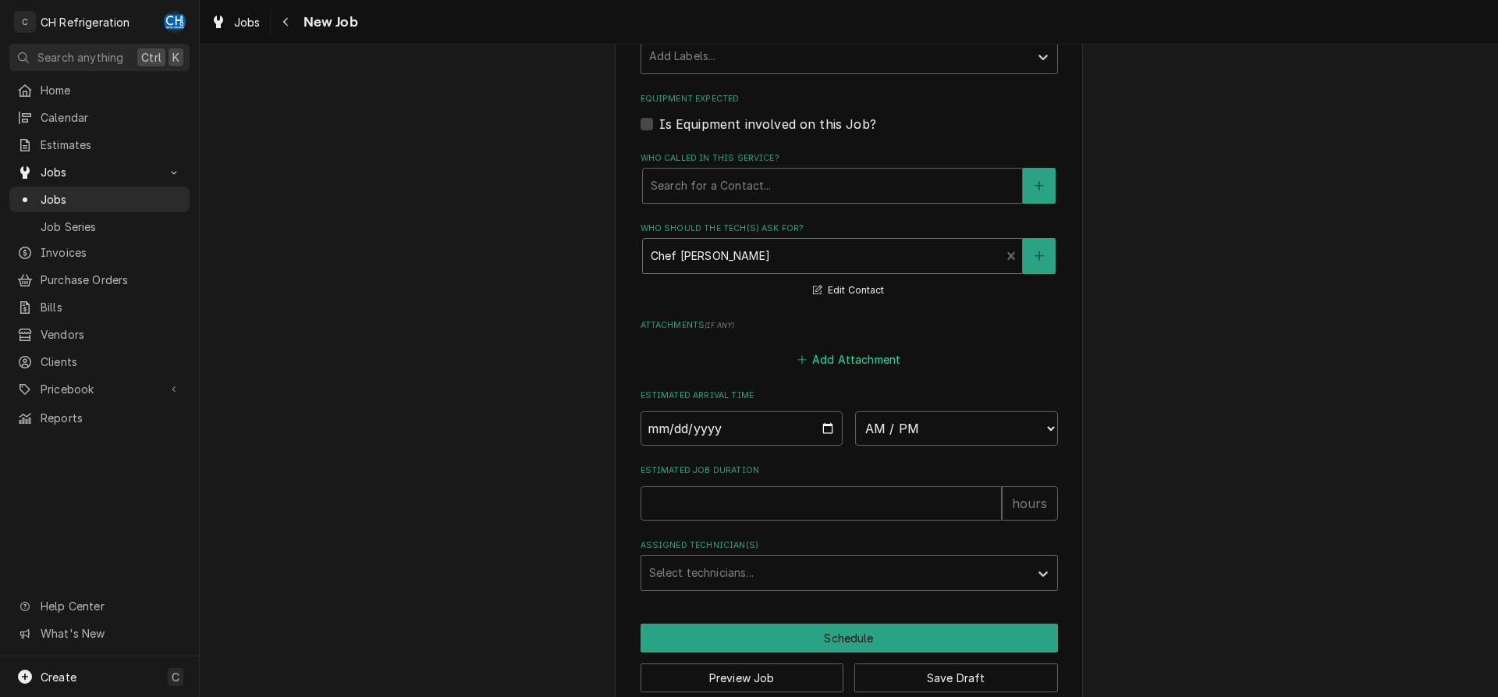
scroll to position [951, 0]
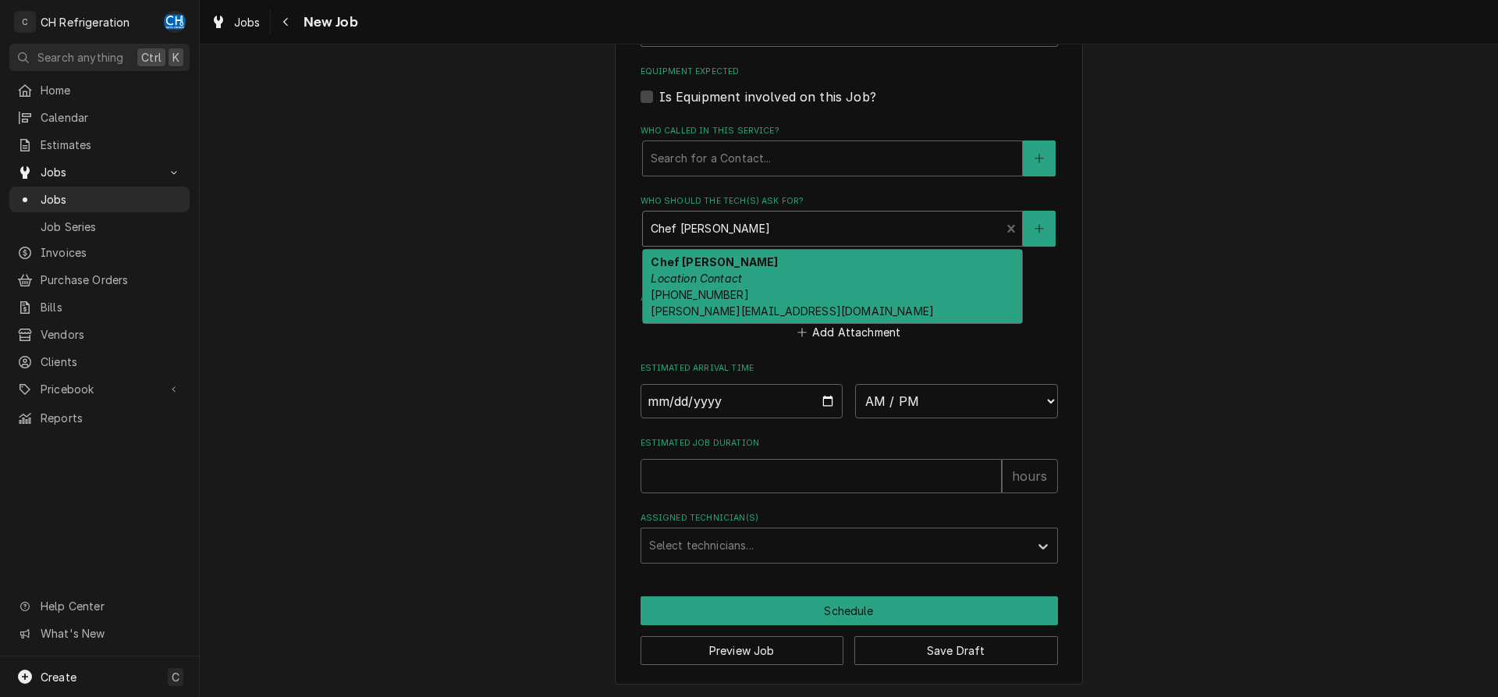
click at [765, 232] on div "Who should the tech(s) ask for?" at bounding box center [822, 229] width 342 height 28
click at [761, 293] on div "Chef Carl Location Contact (817) 223-1235 carl@thekitchen.net" at bounding box center [832, 286] width 379 height 73
type textarea "x"
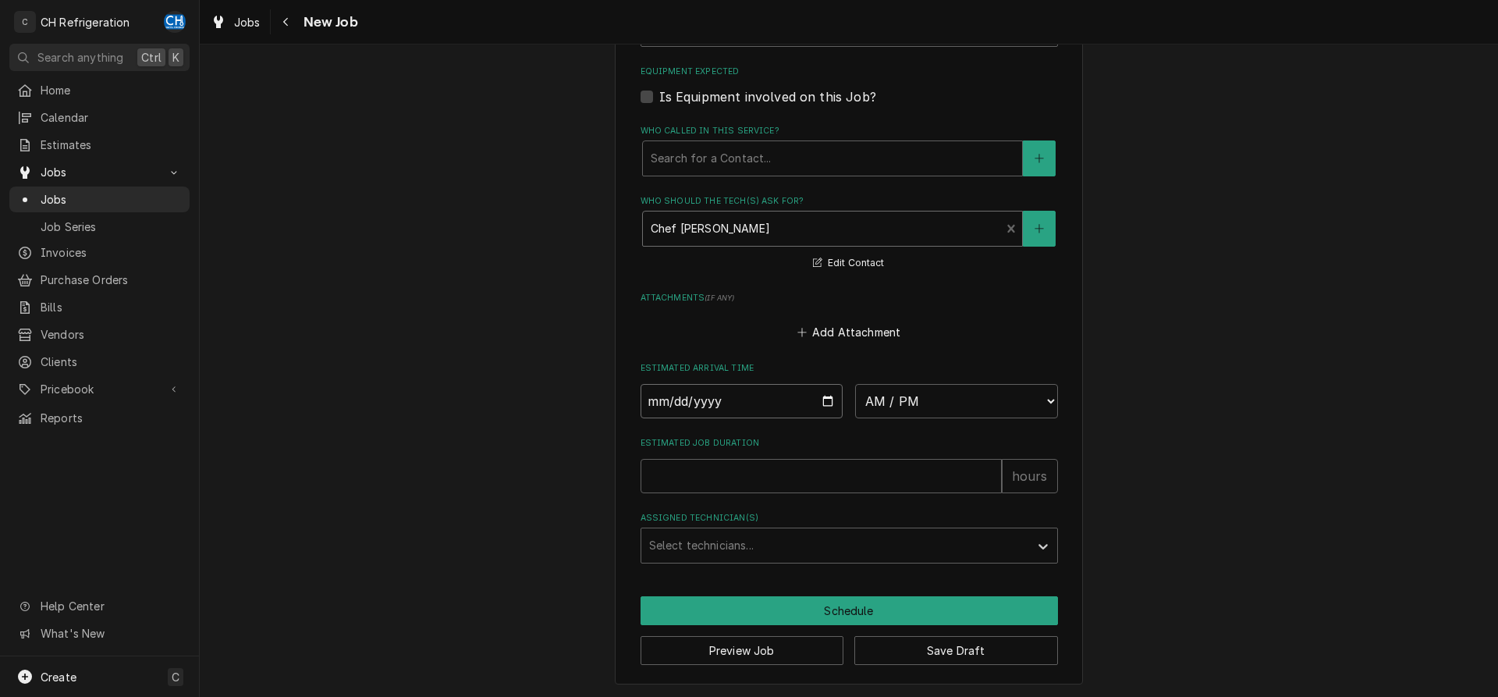
click at [821, 401] on input "Date" at bounding box center [741, 401] width 203 height 34
type input "2025-08-26"
type textarea "x"
click at [855, 384] on select "AM / PM 6:00 AM 6:15 AM 6:30 AM 6:45 AM 7:00 AM 7:15 AM 7:30 AM 7:45 AM 8:00 AM…" at bounding box center [956, 401] width 203 height 34
click at [911, 410] on select "AM / PM 6:00 AM 6:15 AM 6:30 AM 6:45 AM 7:00 AM 7:15 AM 7:30 AM 7:45 AM 8:00 AM…" at bounding box center [956, 401] width 203 height 34
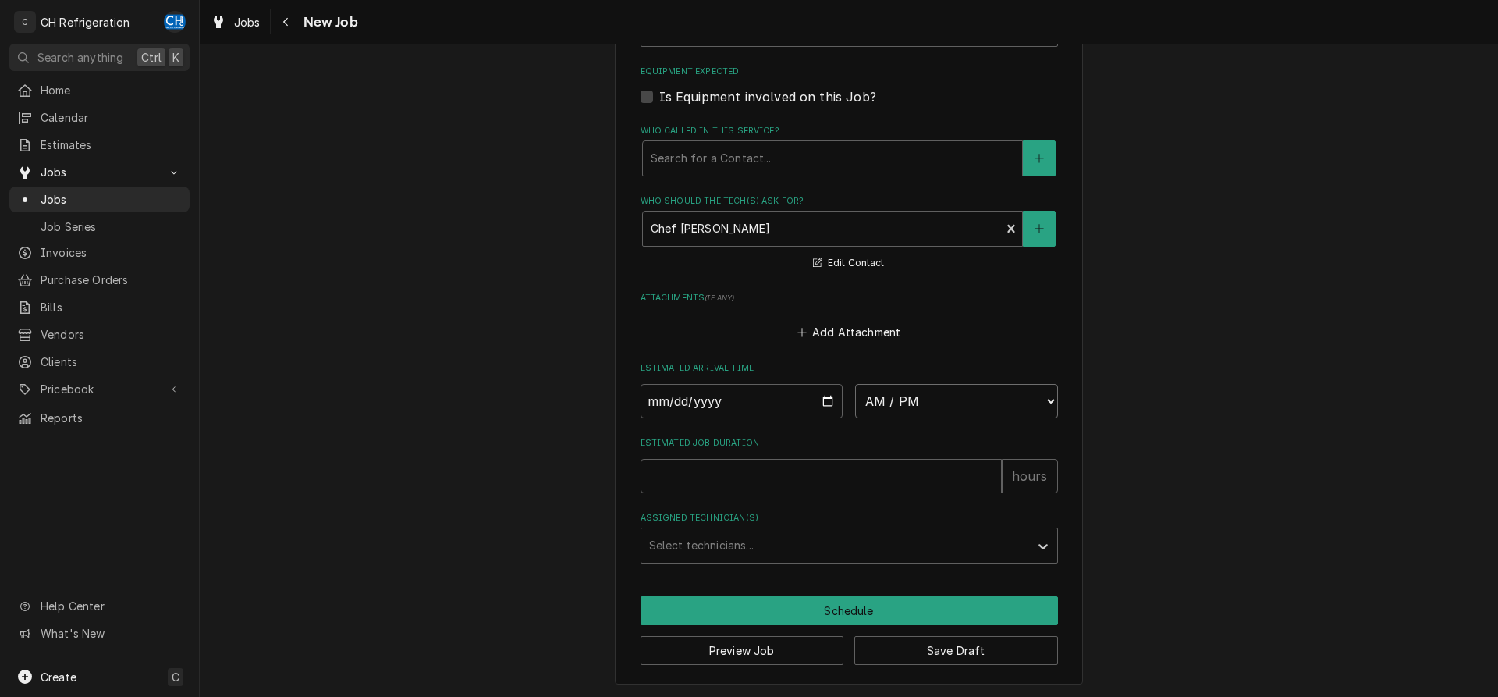
click at [855, 384] on select "AM / PM 6:00 AM 6:15 AM 6:30 AM 6:45 AM 7:00 AM 7:15 AM 7:30 AM 7:45 AM 8:00 AM…" at bounding box center [956, 401] width 203 height 34
select select "11:00:00"
click option "11:00 AM" at bounding box center [0, 0] width 0 height 0
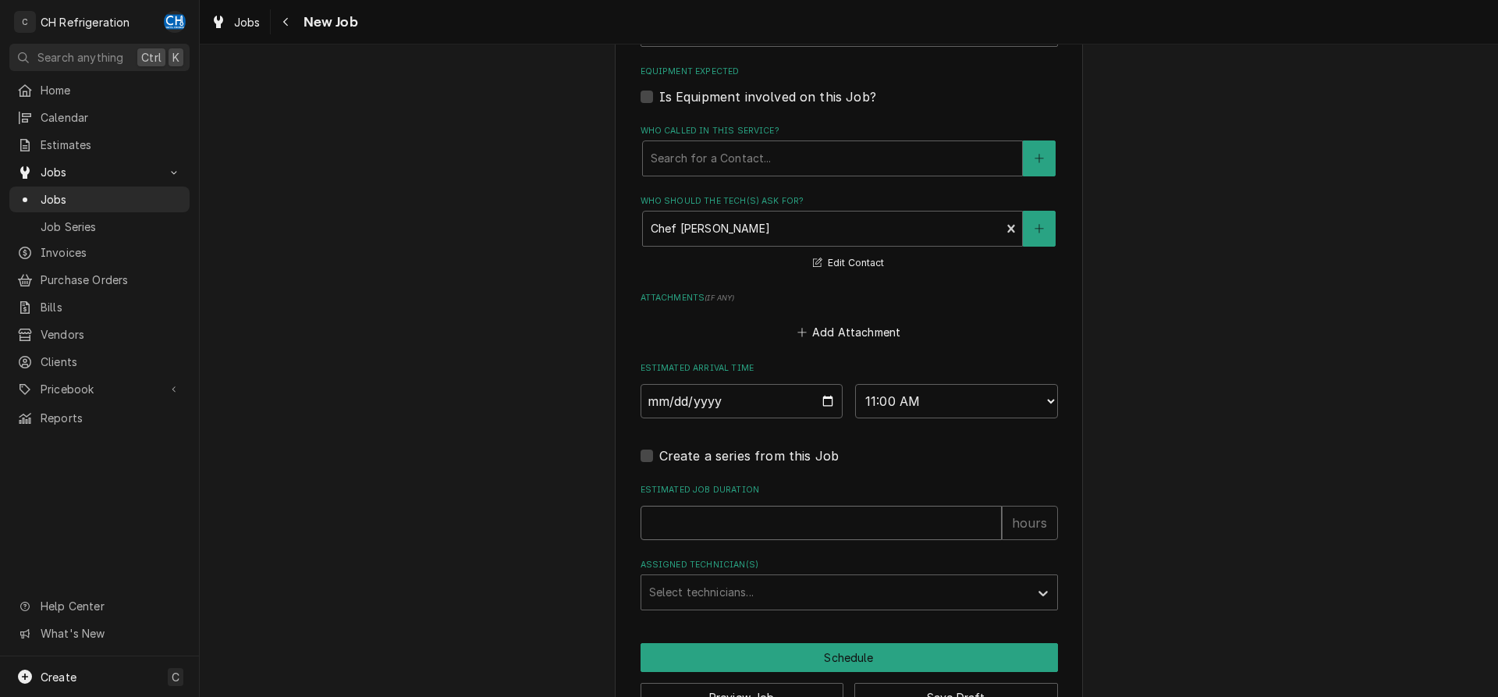
drag, startPoint x: 810, startPoint y: 517, endPoint x: 817, endPoint y: 503, distance: 15.7
click at [811, 515] on input "Estimated Job Duration" at bounding box center [820, 522] width 361 height 34
type textarea "x"
type input "2"
type textarea "x"
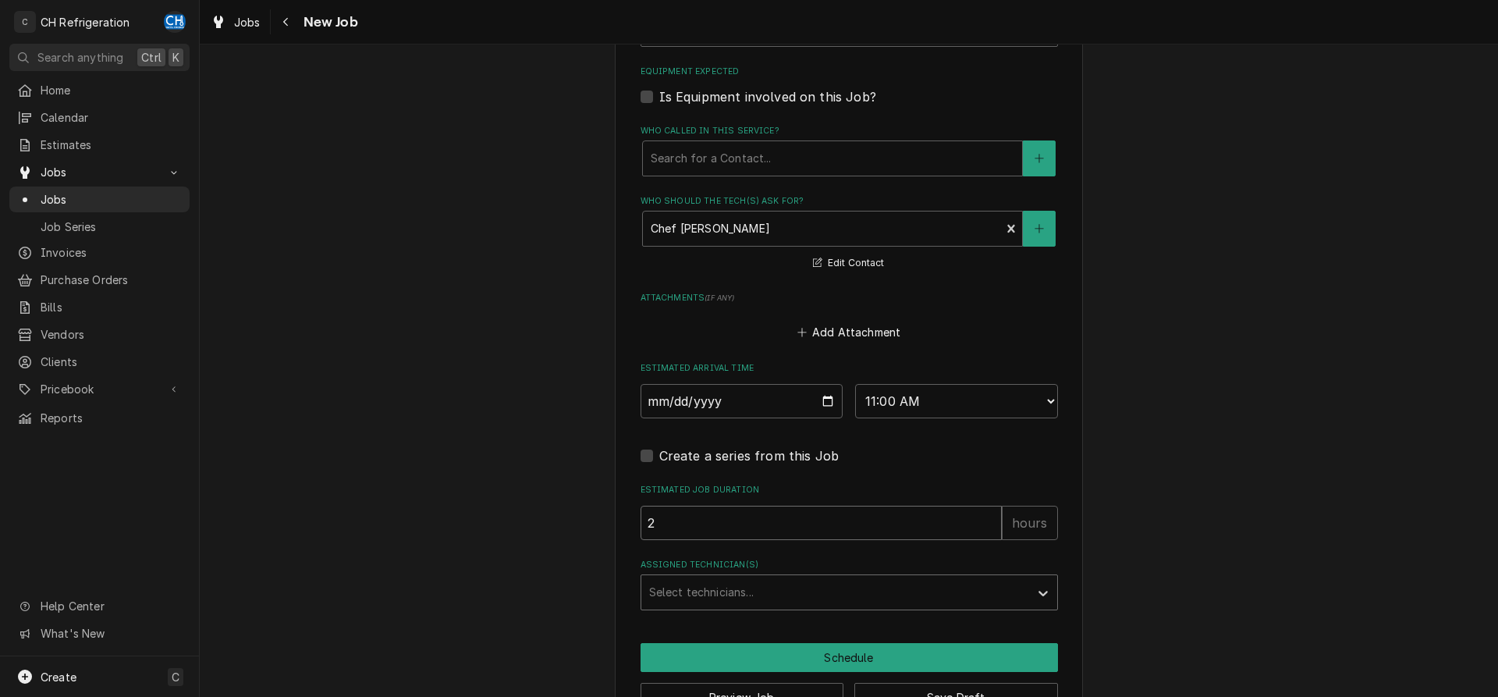
type input "2"
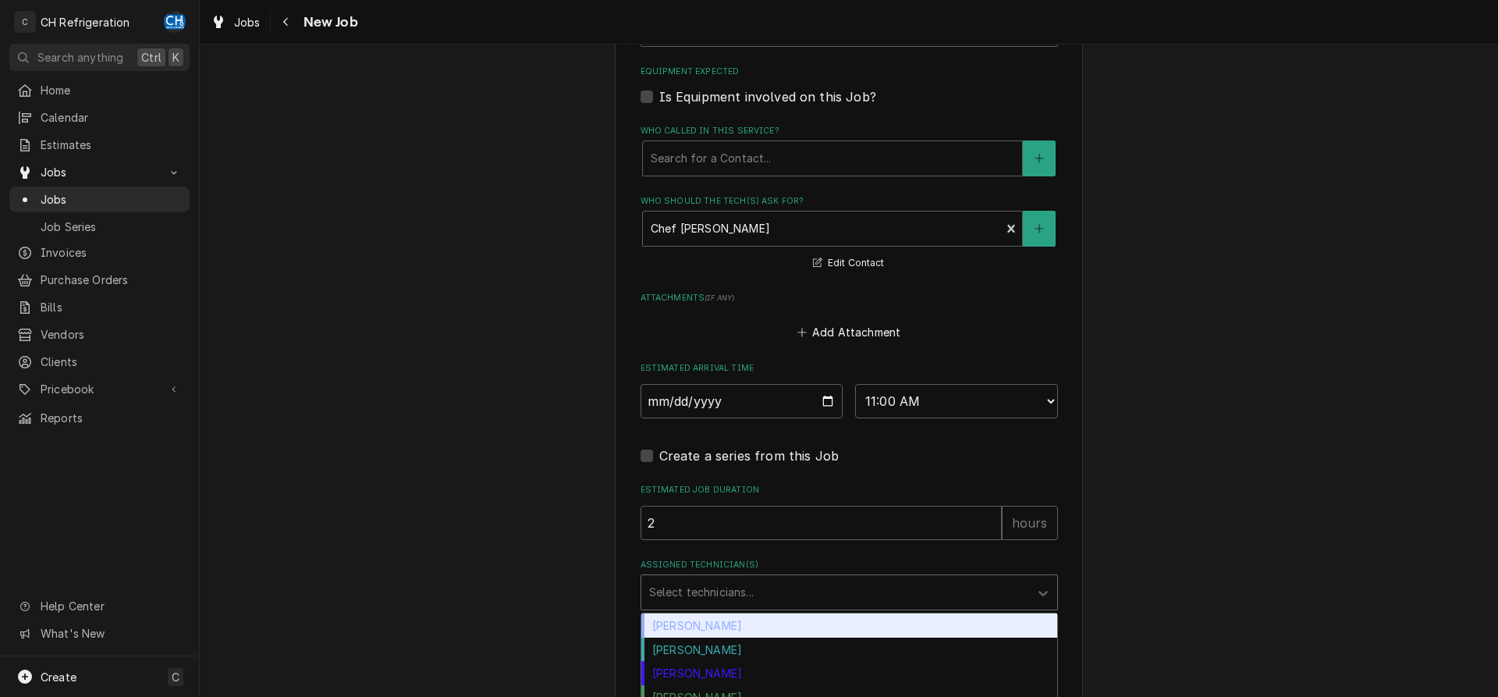
click at [1025, 582] on div "Select technicians..." at bounding box center [835, 592] width 388 height 34
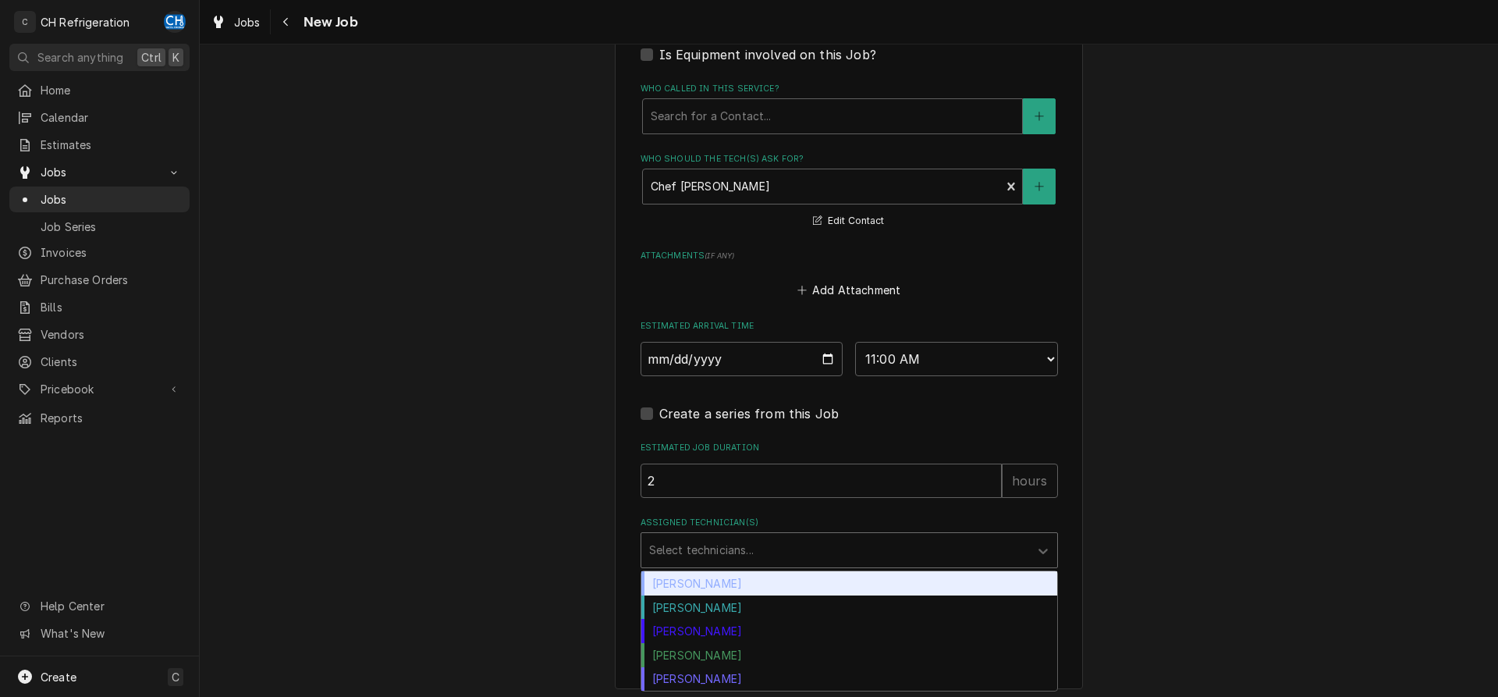
scroll to position [998, 0]
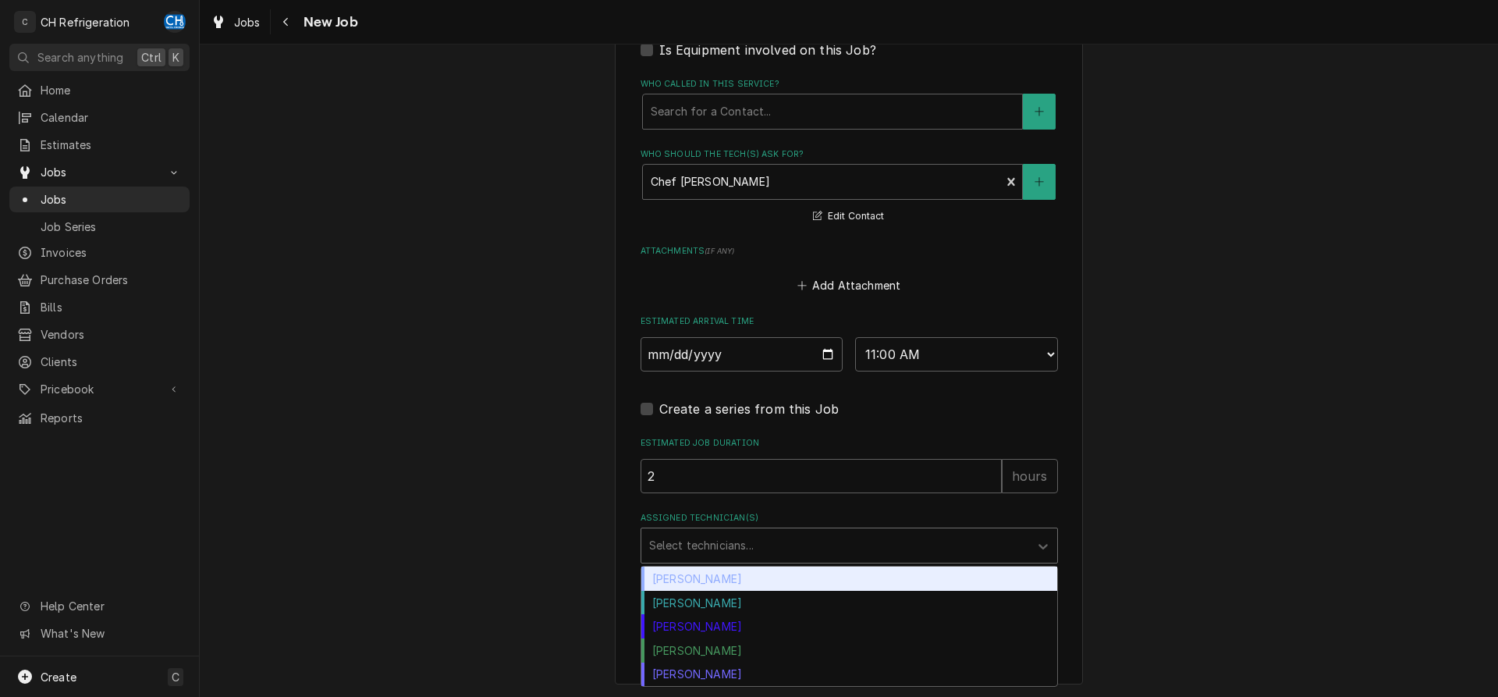
click at [715, 577] on div "Chris Hiraga" at bounding box center [849, 578] width 416 height 24
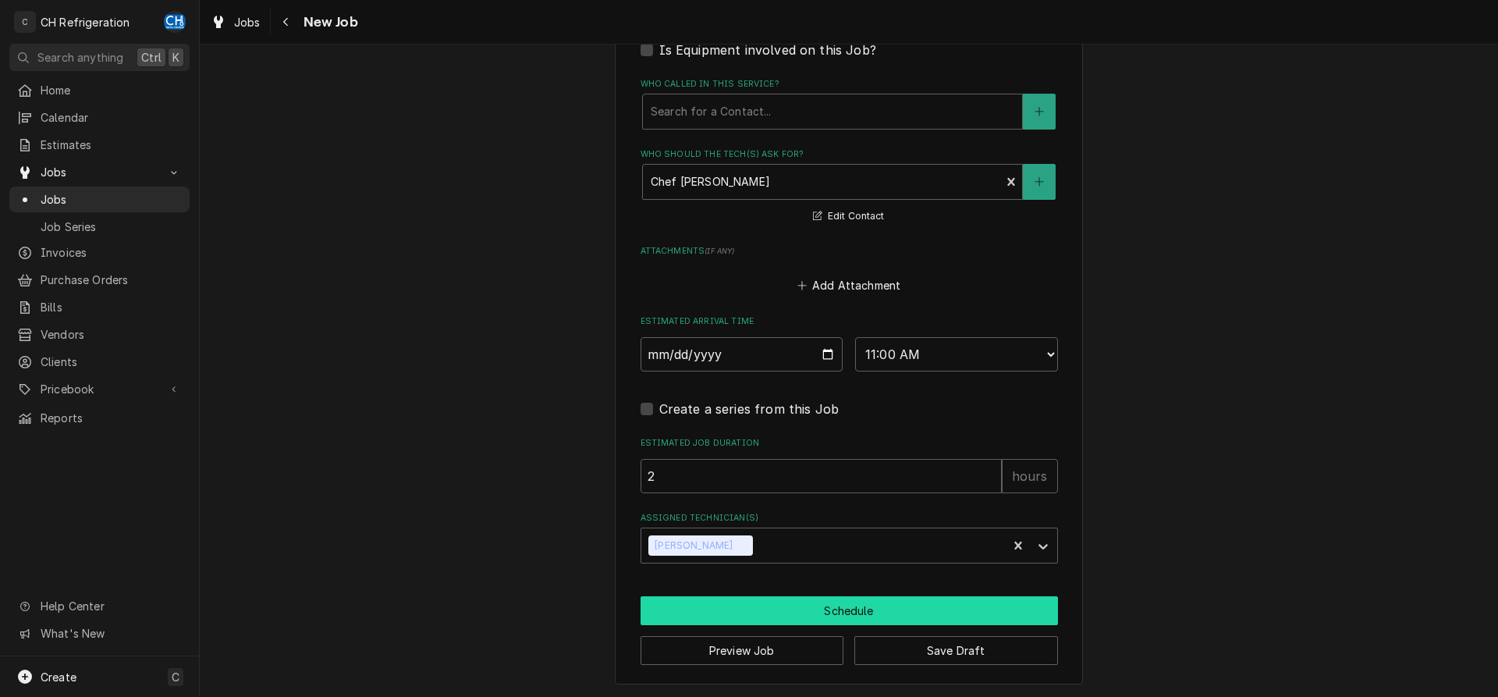
click at [827, 596] on button "Schedule" at bounding box center [848, 610] width 417 height 29
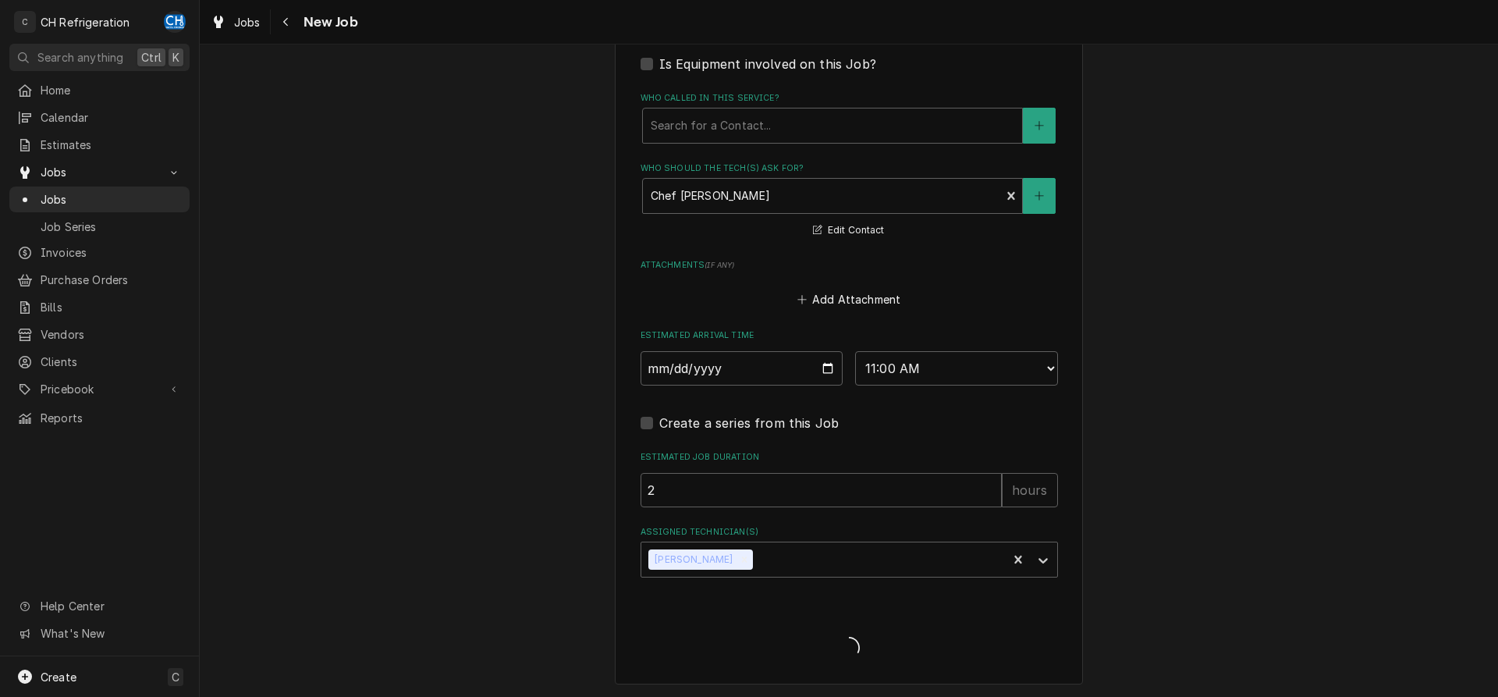
type textarea "x"
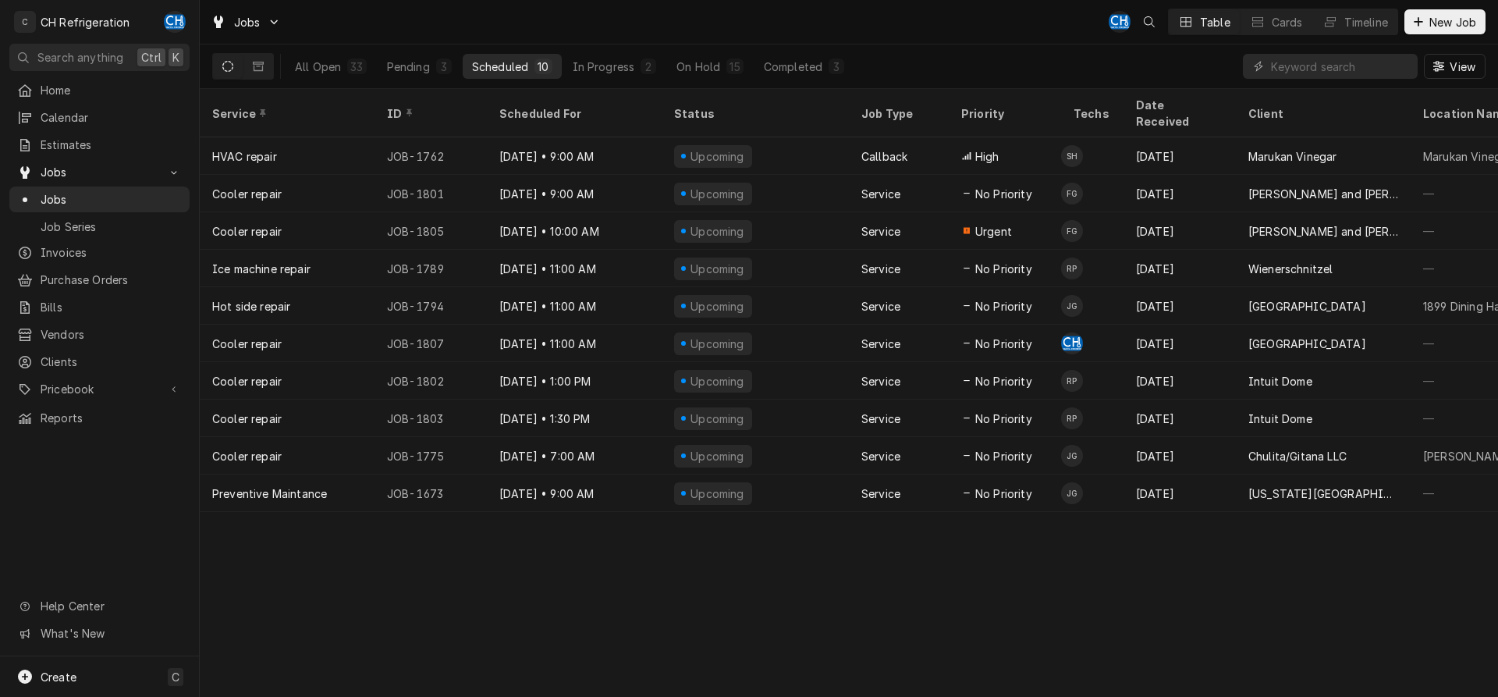
drag, startPoint x: 504, startPoint y: 62, endPoint x: 663, endPoint y: 129, distance: 172.7
click at [505, 61] on div "Scheduled" at bounding box center [500, 67] width 56 height 16
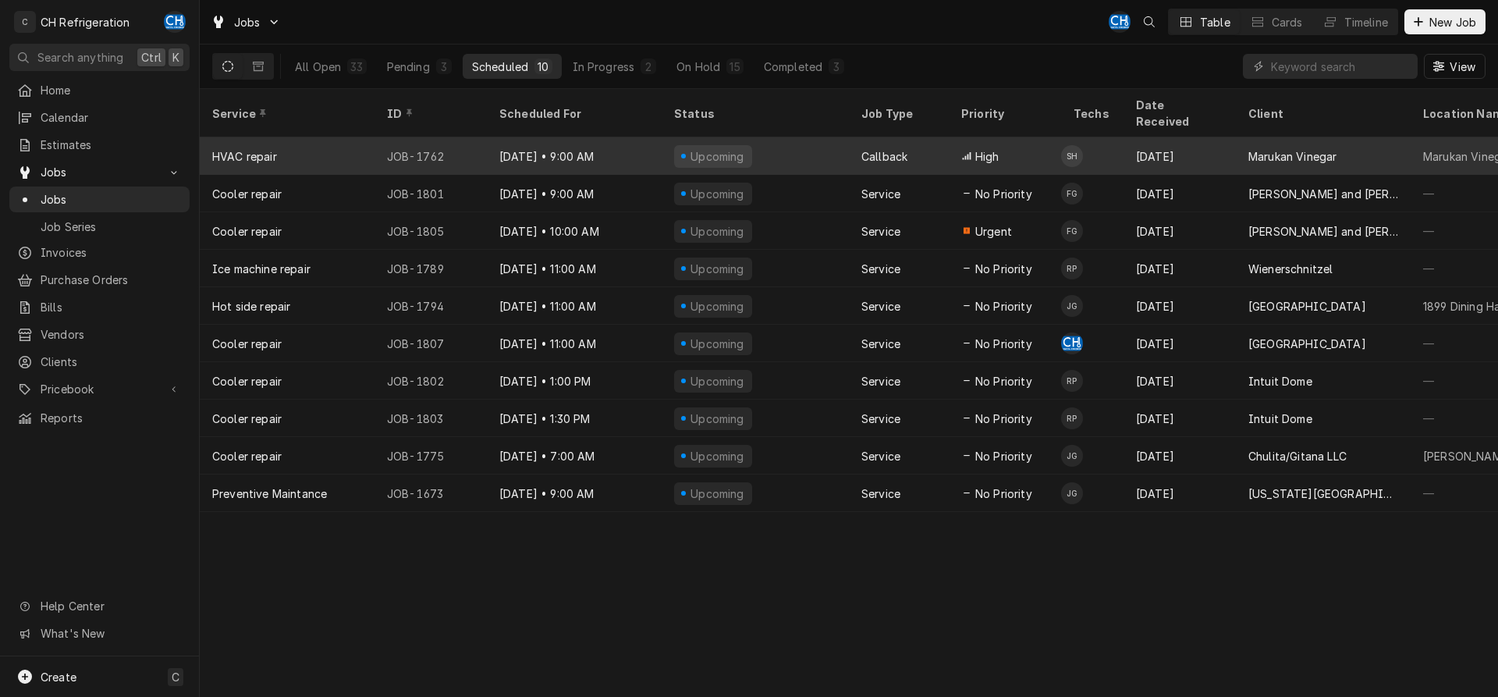
click at [1243, 147] on div "Marukan Vinegar" at bounding box center [1323, 155] width 175 height 37
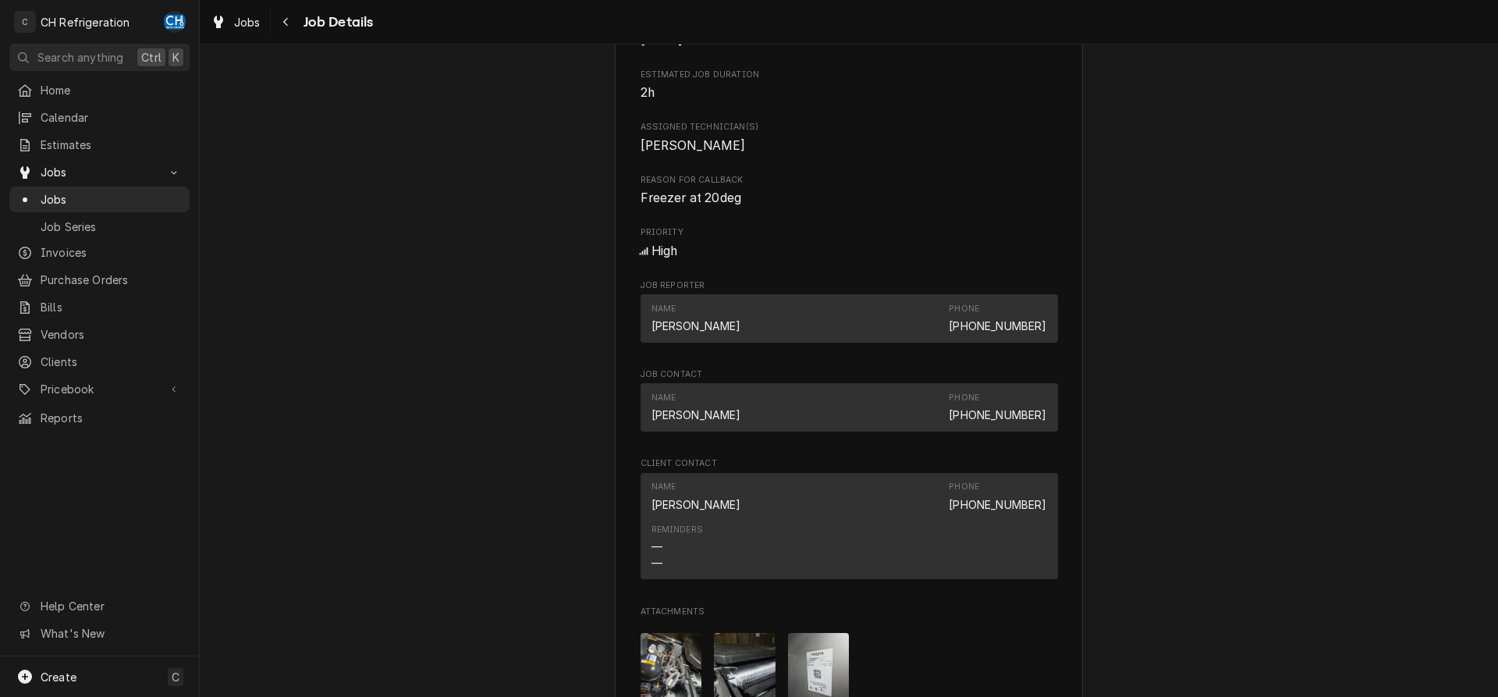
scroll to position [955, 0]
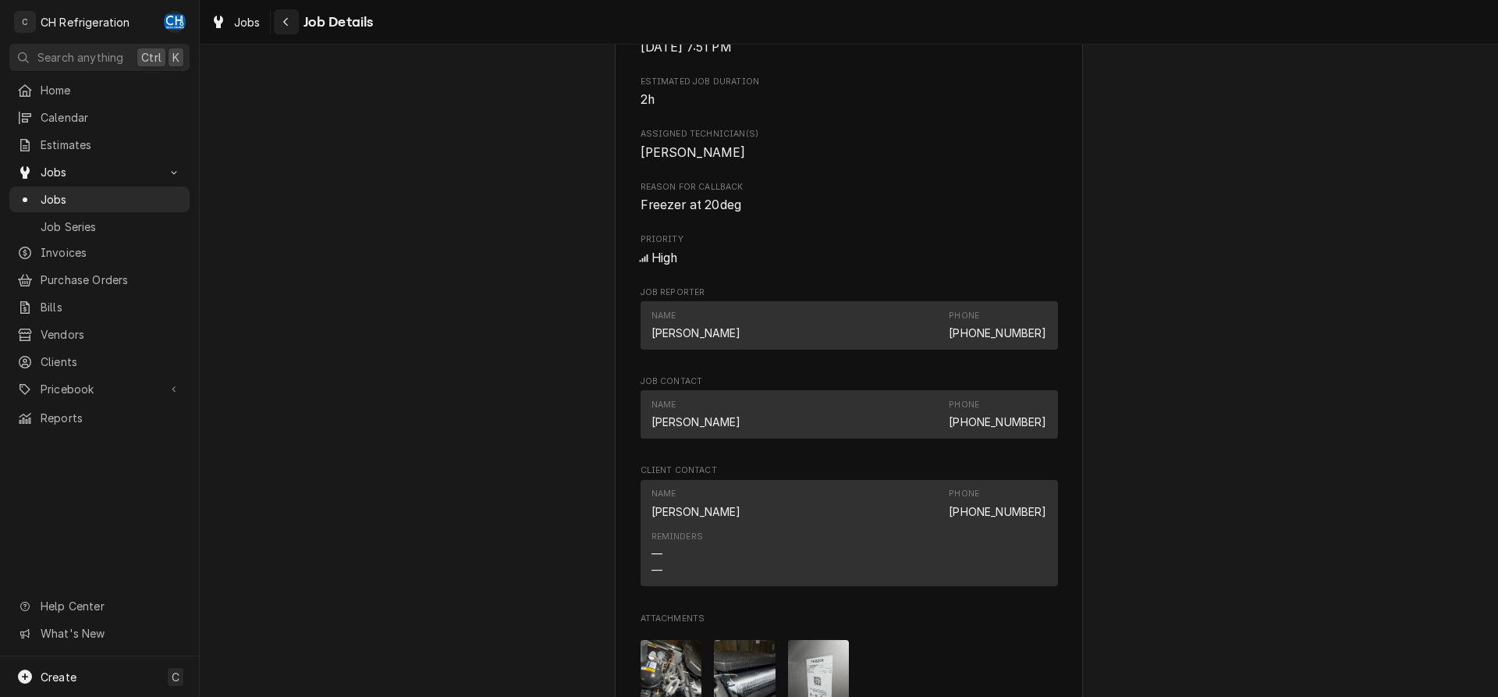
click at [282, 16] on icon "Navigate back" at bounding box center [285, 21] width 7 height 11
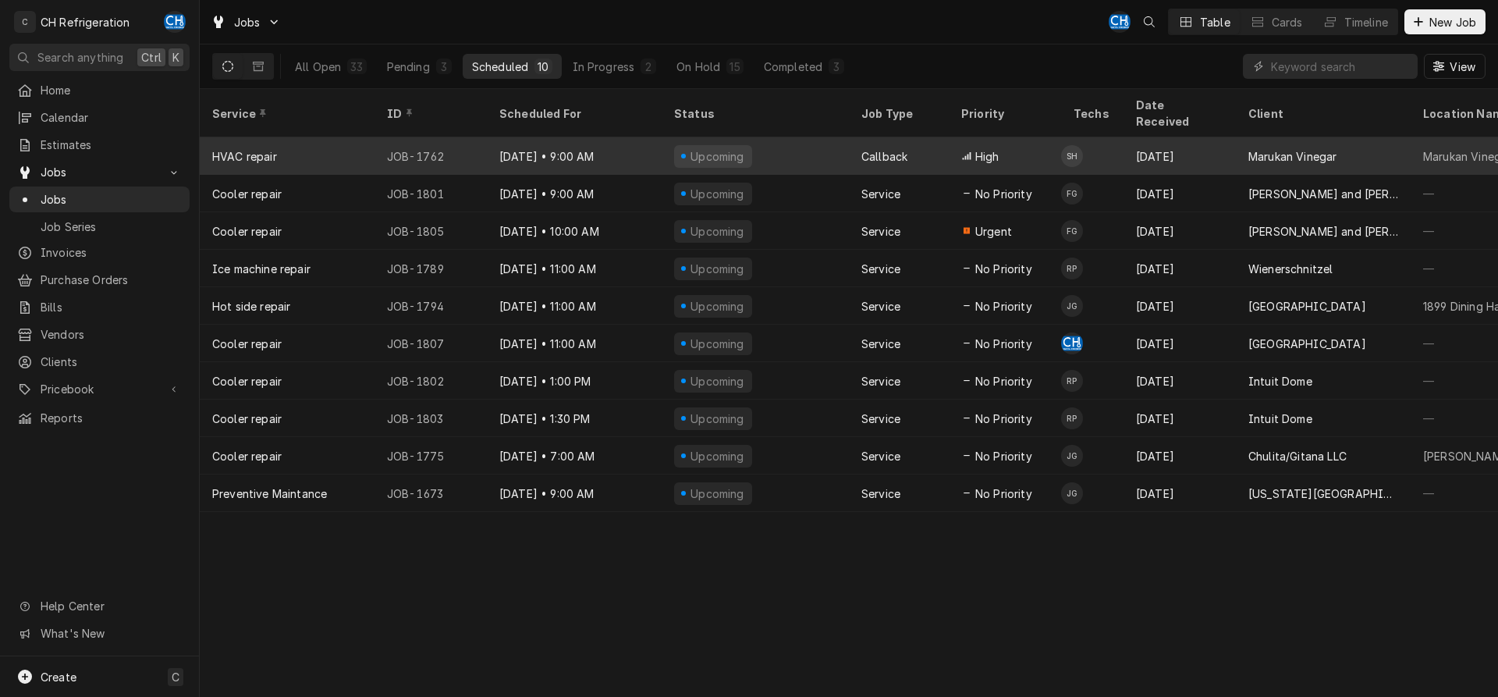
click at [672, 137] on div "Upcoming" at bounding box center [755, 155] width 187 height 37
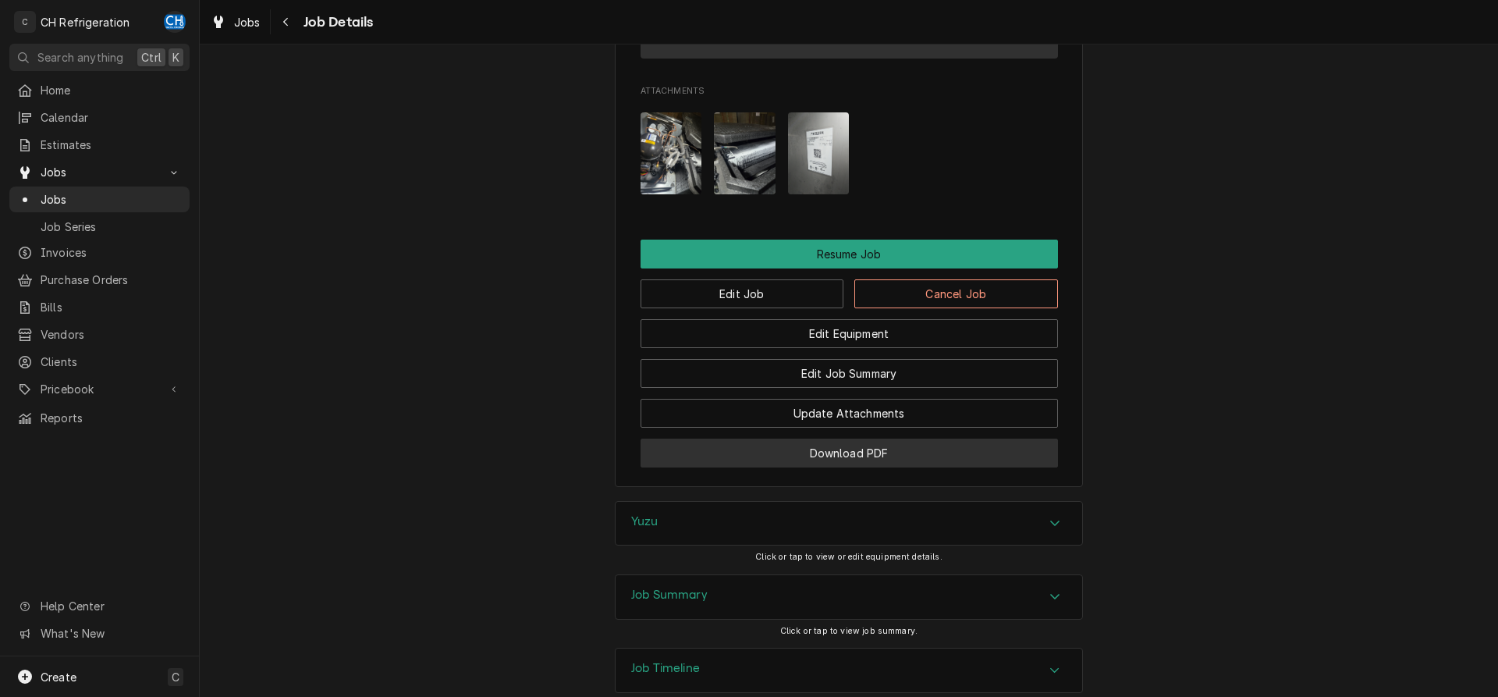
scroll to position [1512, 0]
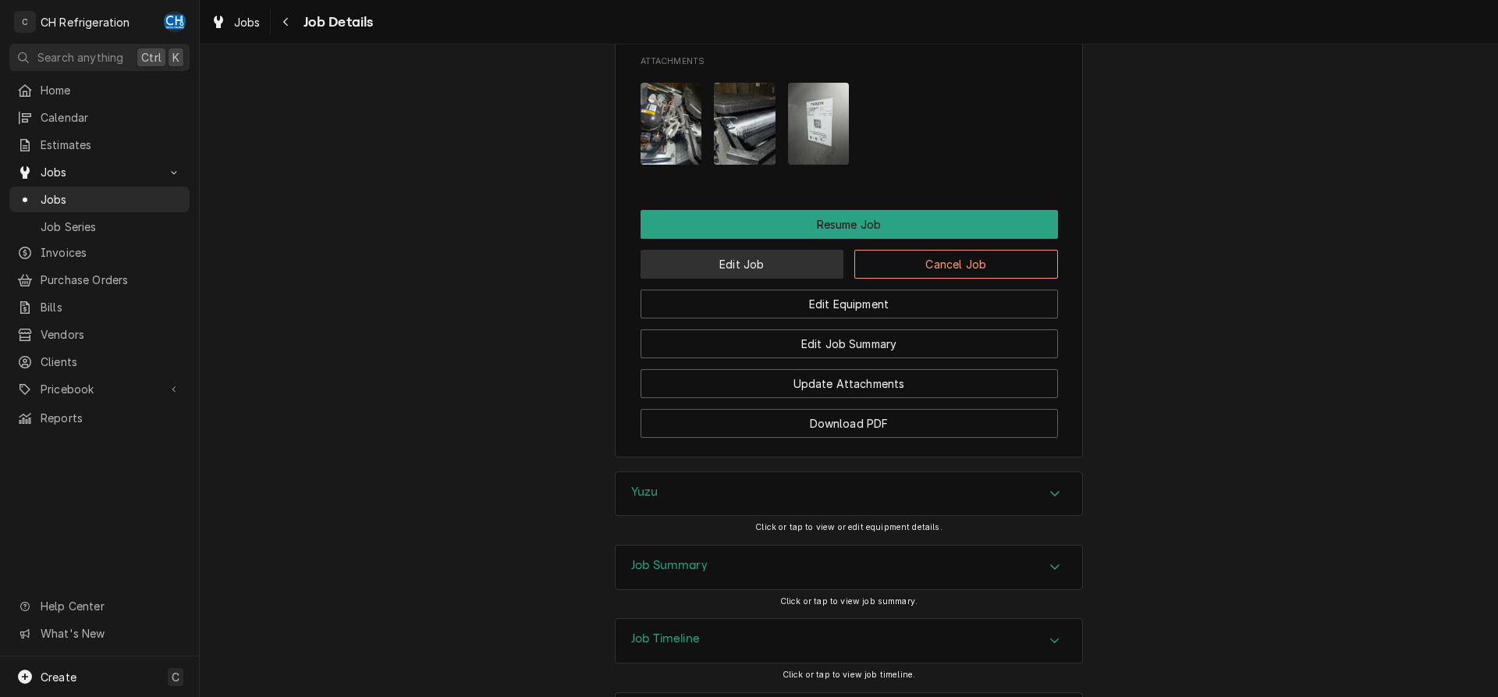
click at [741, 278] on button "Edit Job" at bounding box center [742, 264] width 204 height 29
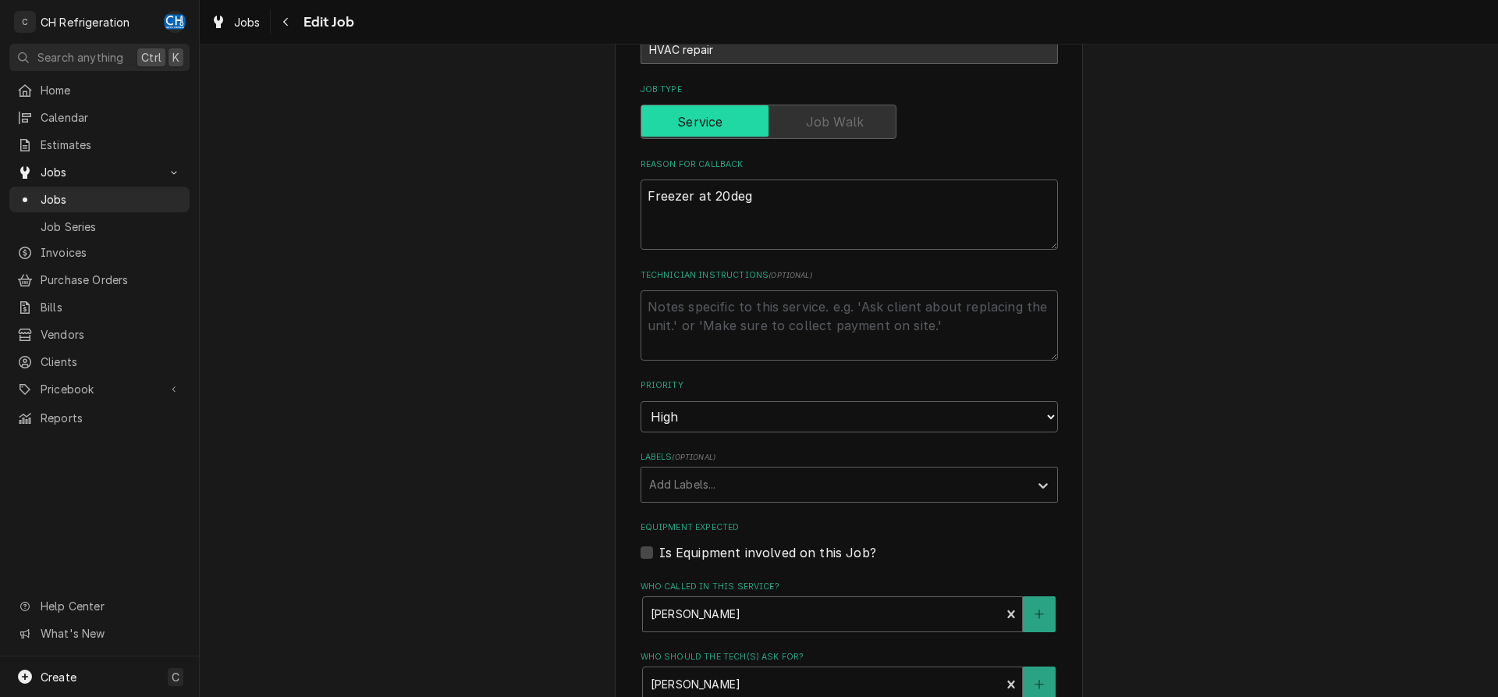
type textarea "x"
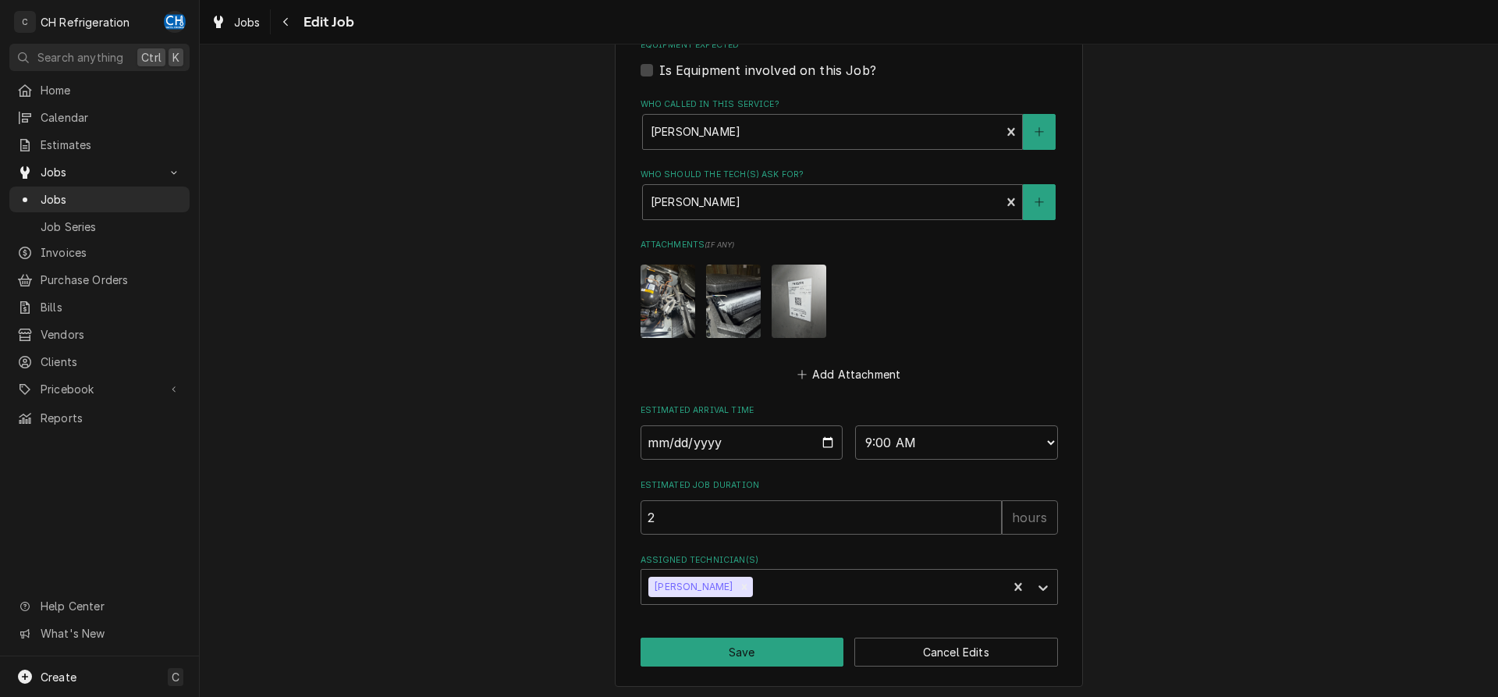
scroll to position [881, 0]
click at [825, 437] on input "2025-08-26" at bounding box center [741, 441] width 203 height 34
type input "2025-08-27"
click at [752, 637] on button "Save" at bounding box center [742, 650] width 204 height 29
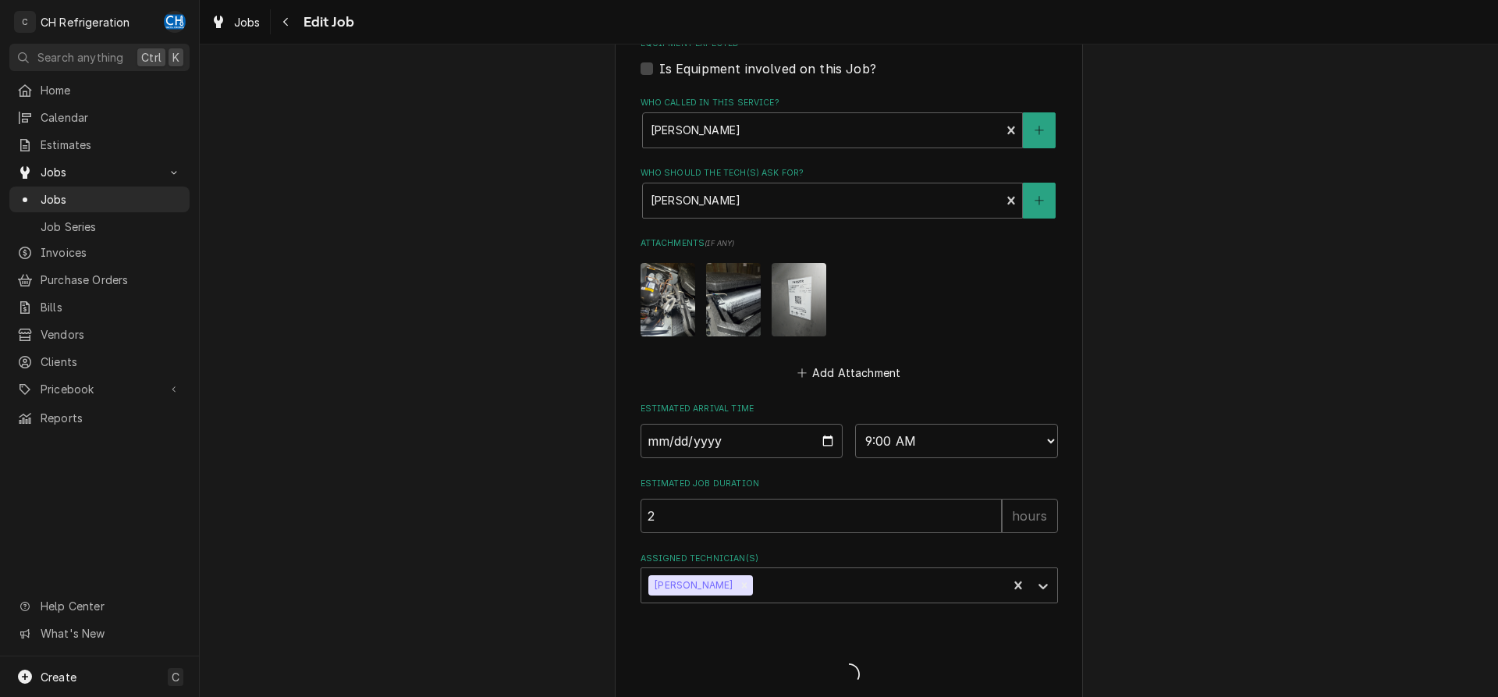
type textarea "x"
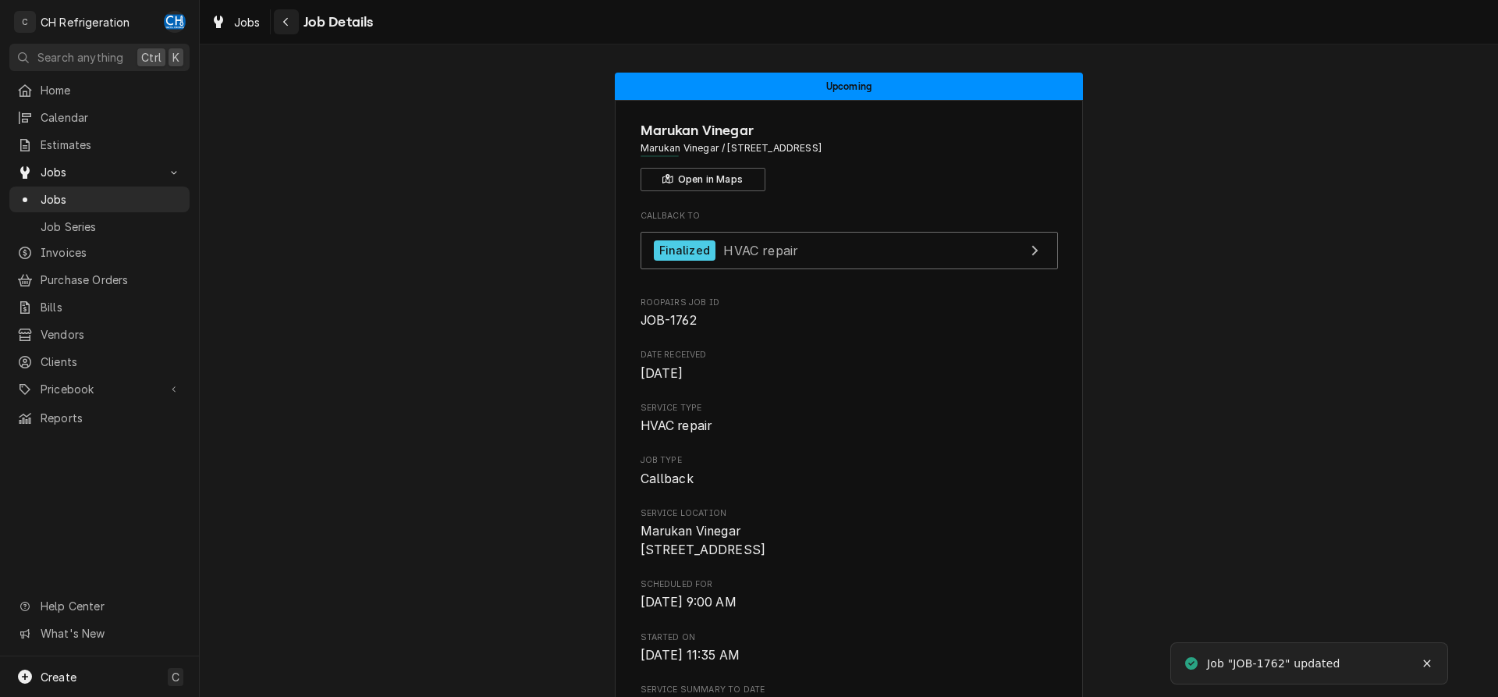
click at [279, 15] on div "Navigate back" at bounding box center [286, 22] width 16 height 16
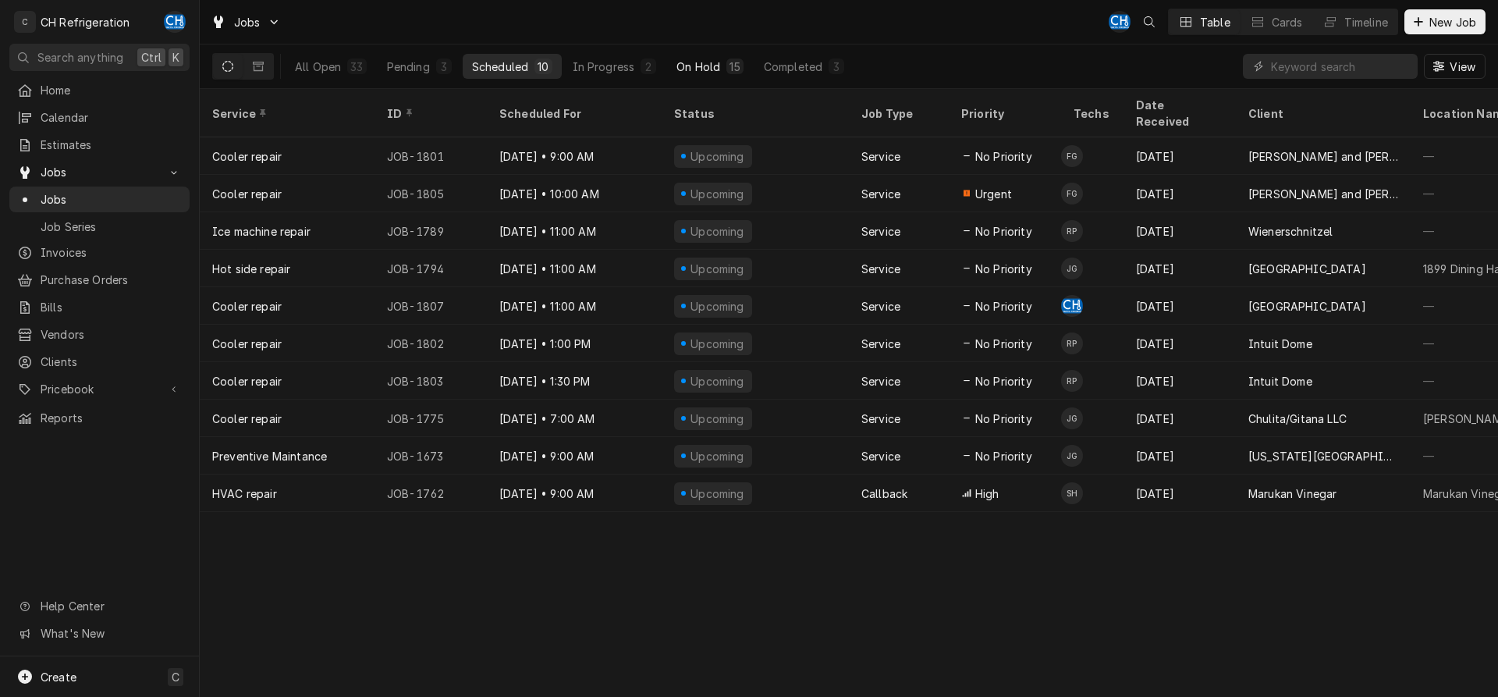
click at [715, 57] on button "On Hold 15" at bounding box center [709, 66] width 85 height 25
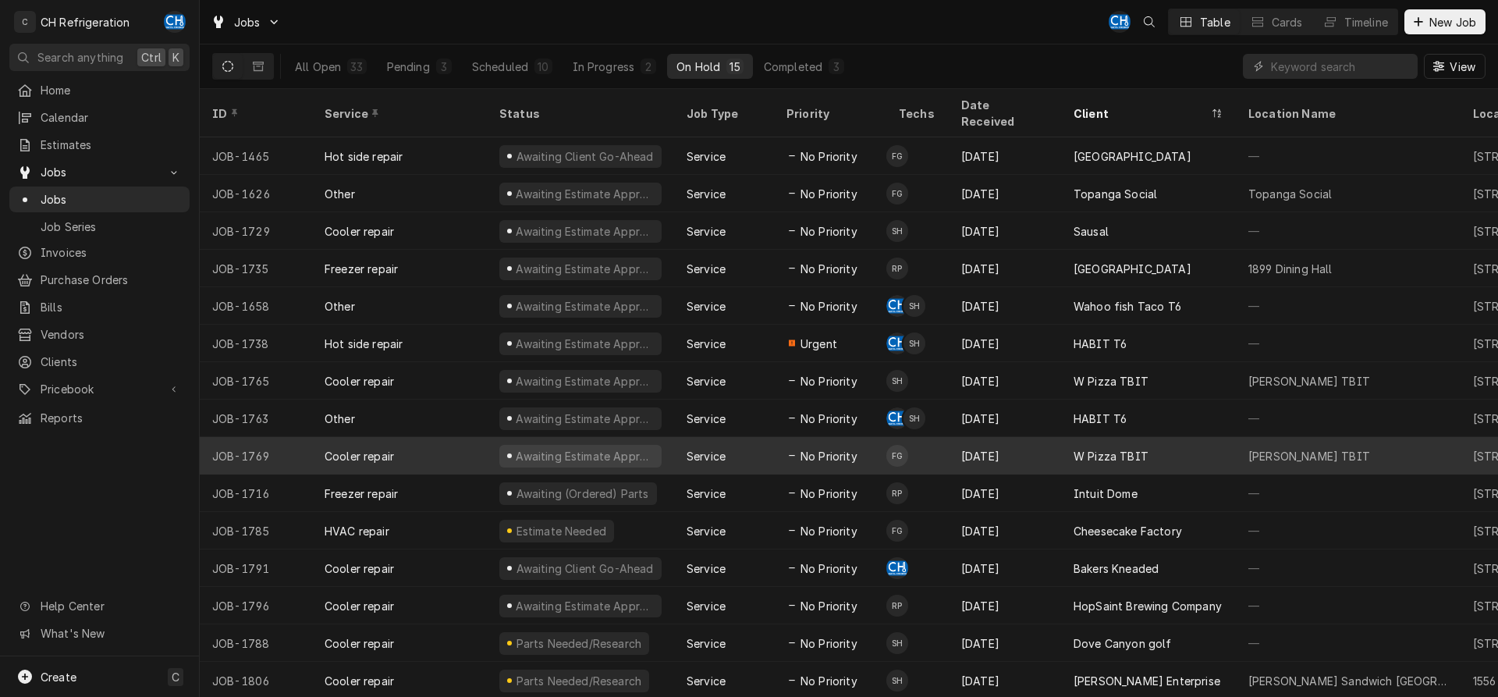
click at [313, 437] on div "Cooler repair" at bounding box center [399, 455] width 175 height 37
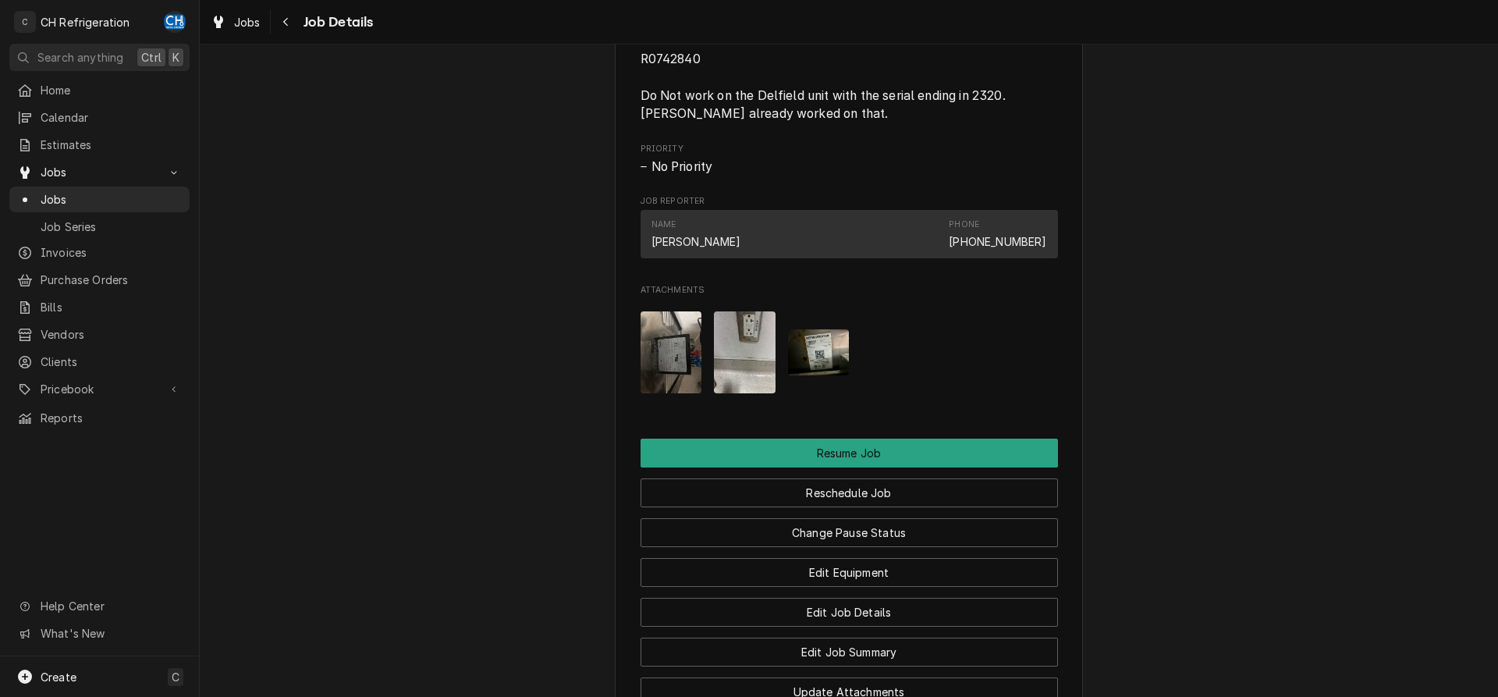
scroll to position [1034, 0]
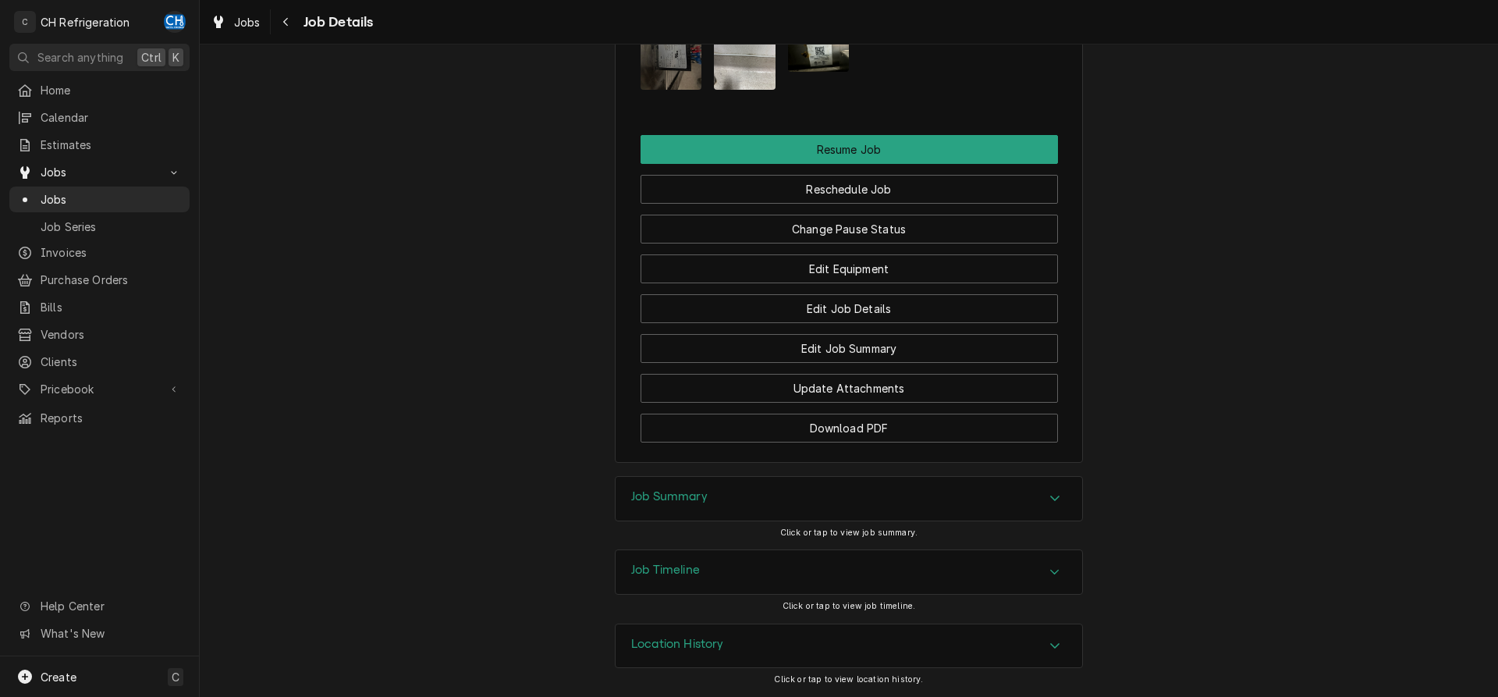
drag, startPoint x: 702, startPoint y: 504, endPoint x: 568, endPoint y: 468, distance: 138.9
click at [701, 504] on h3 "Job Summary" at bounding box center [669, 496] width 76 height 15
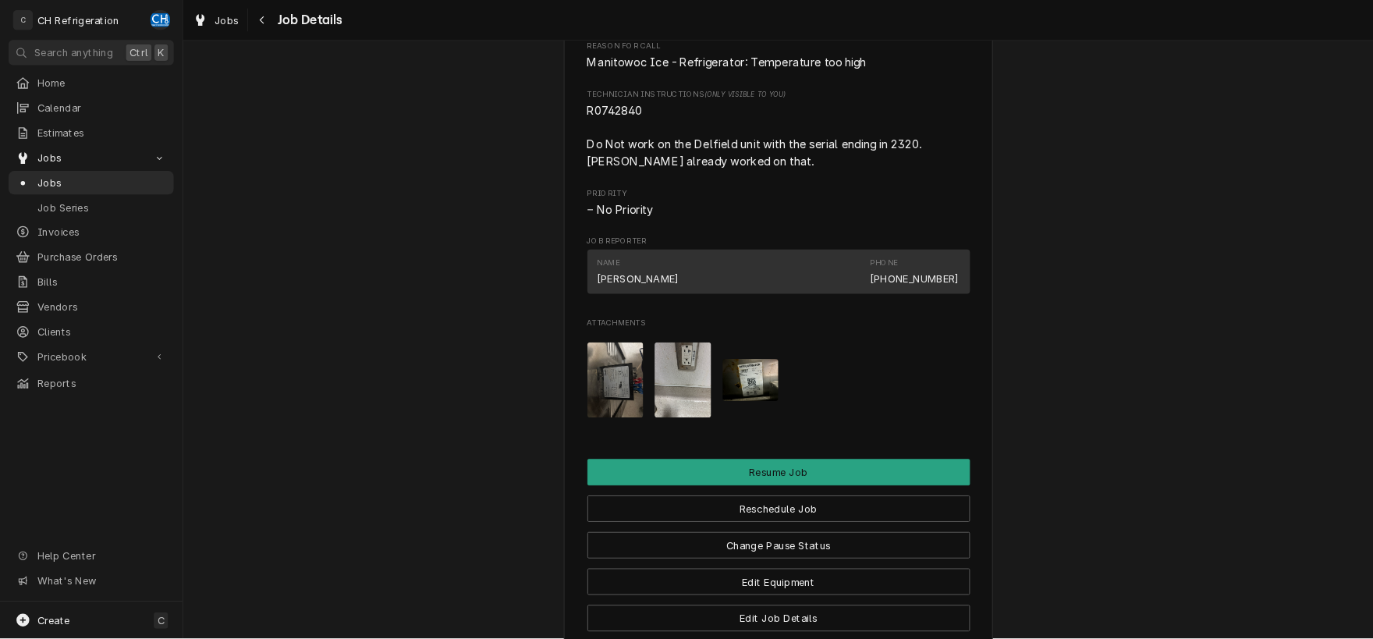
scroll to position [1098, 0]
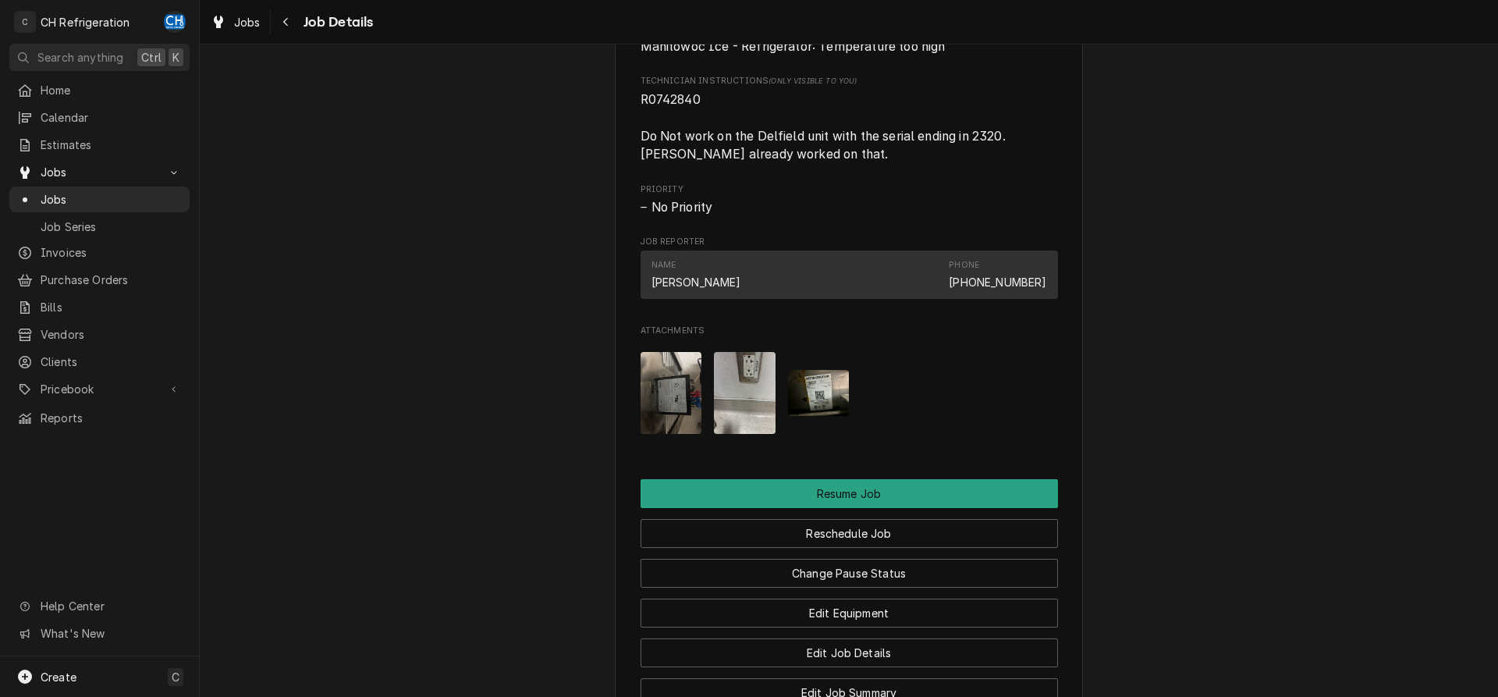
click at [841, 409] on img "Attachments" at bounding box center [819, 393] width 62 height 46
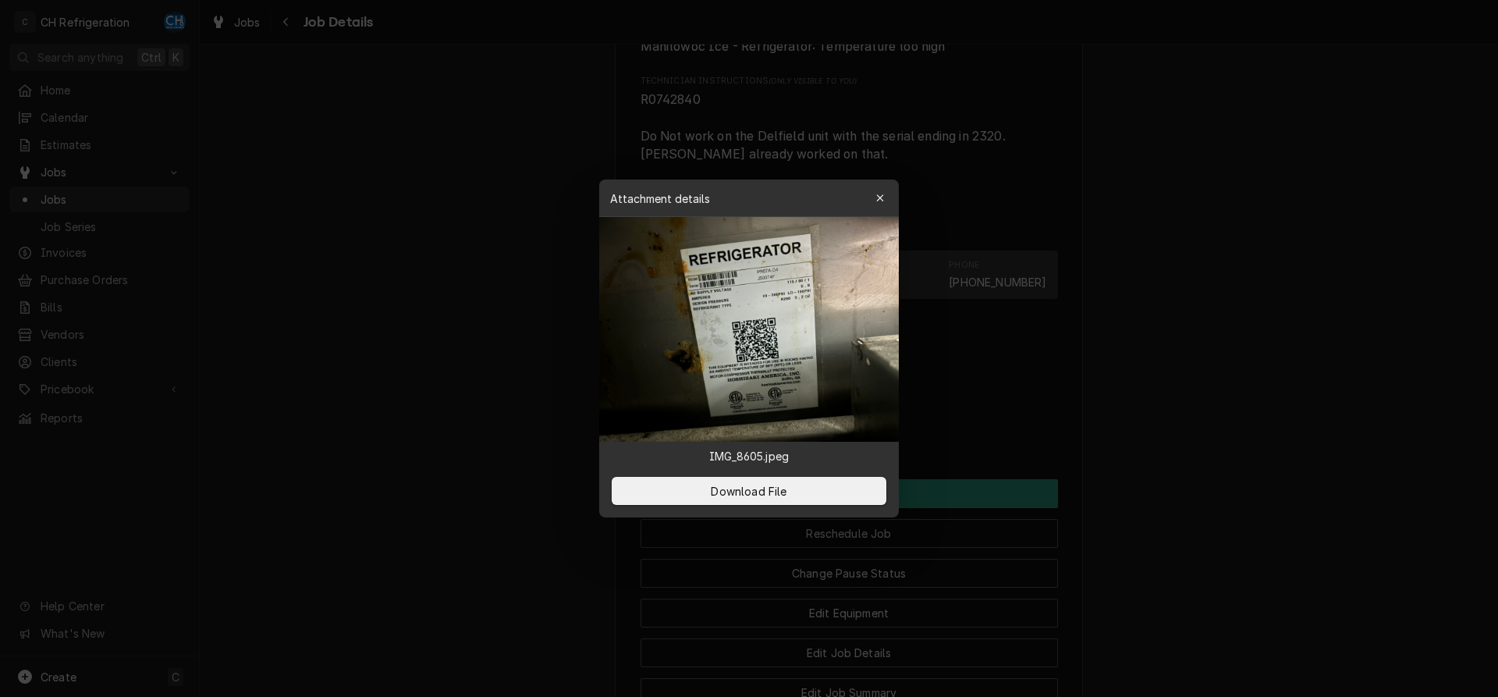
click at [796, 328] on img at bounding box center [749, 329] width 300 height 225
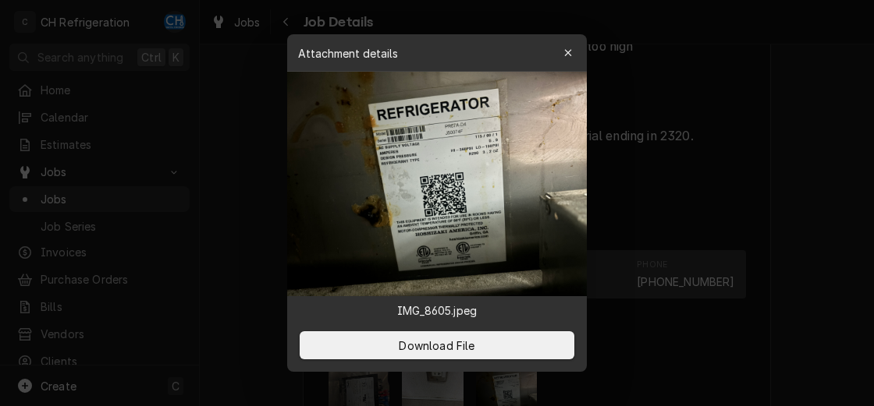
scroll to position [1099, 0]
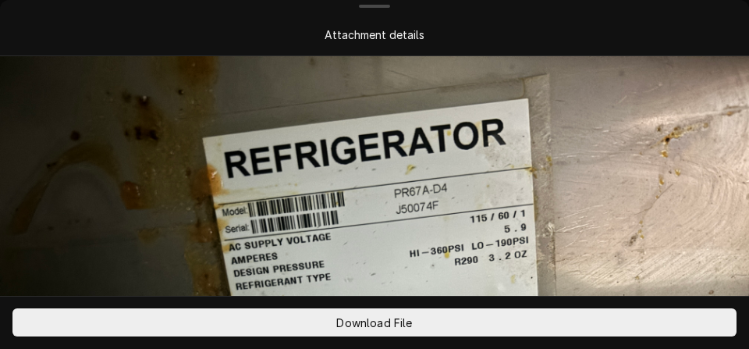
click at [426, 117] on img at bounding box center [374, 337] width 749 height 562
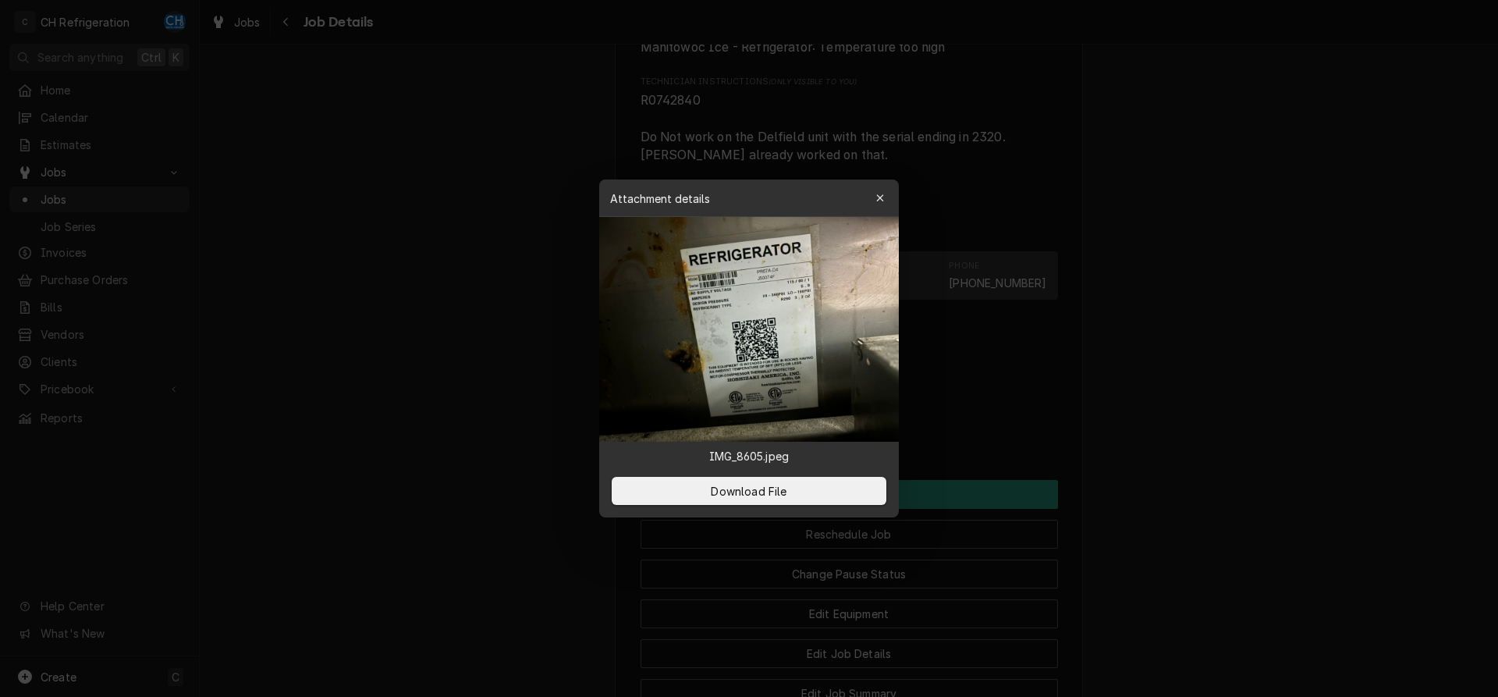
scroll to position [1098, 0]
drag, startPoint x: 1178, startPoint y: 200, endPoint x: 1164, endPoint y: 228, distance: 30.7
click at [1177, 200] on div at bounding box center [749, 348] width 1498 height 697
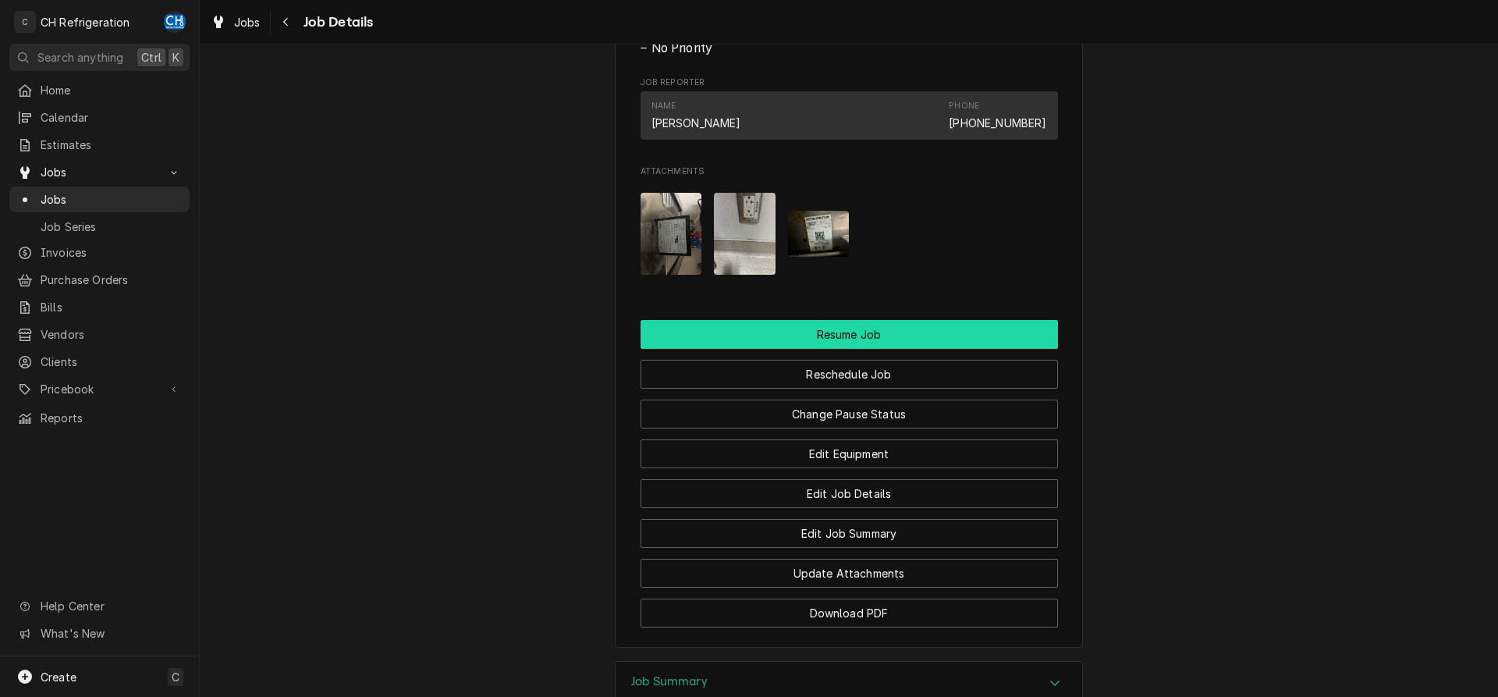
scroll to position [1337, 0]
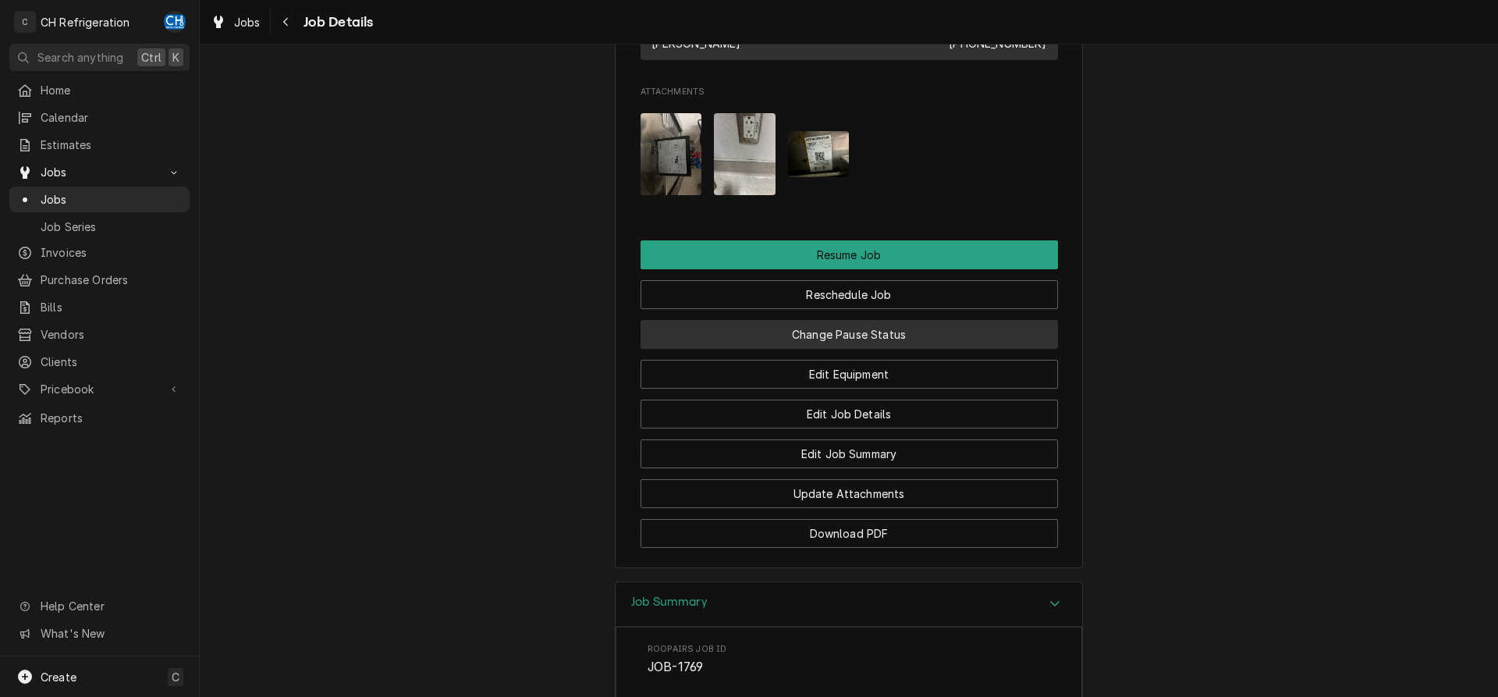
click at [959, 345] on button "Change Pause Status" at bounding box center [848, 334] width 417 height 29
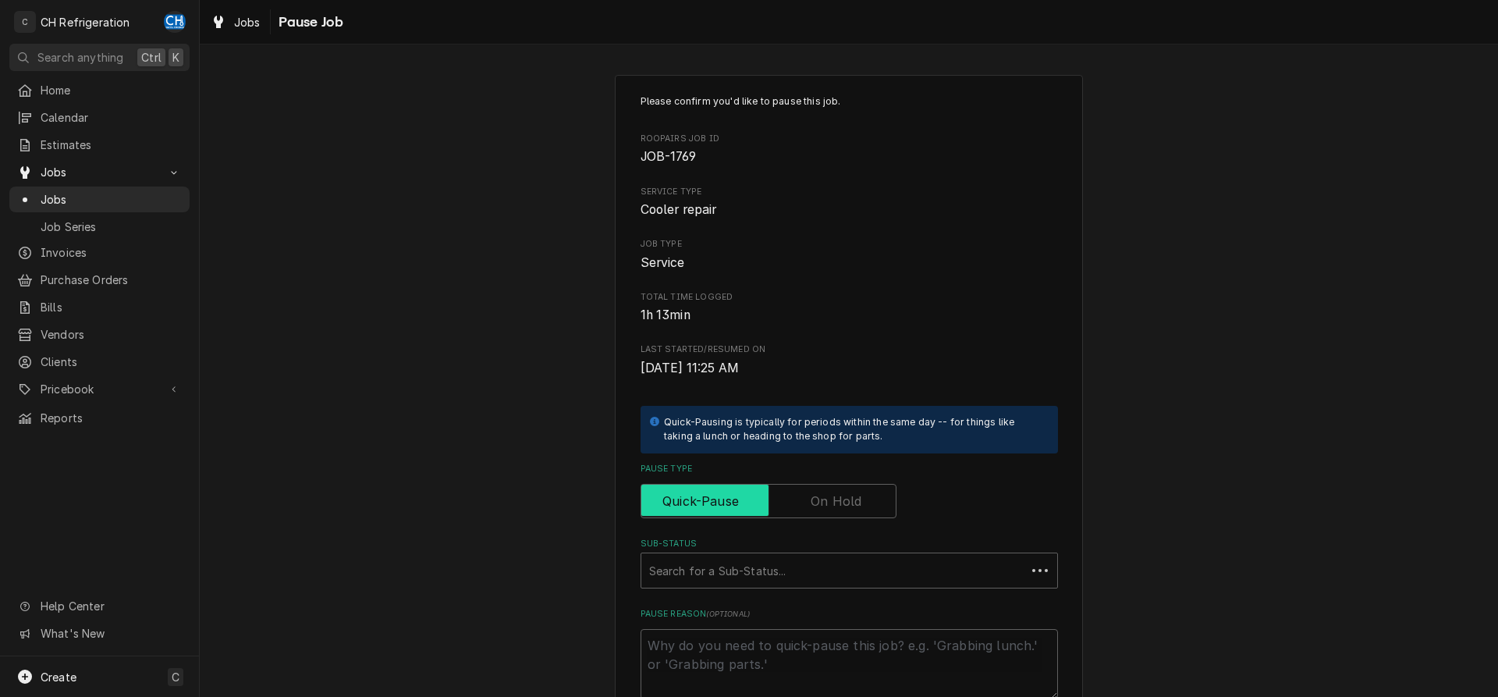
click at [825, 514] on input "Pause Type" at bounding box center [768, 501] width 242 height 34
checkbox input "true"
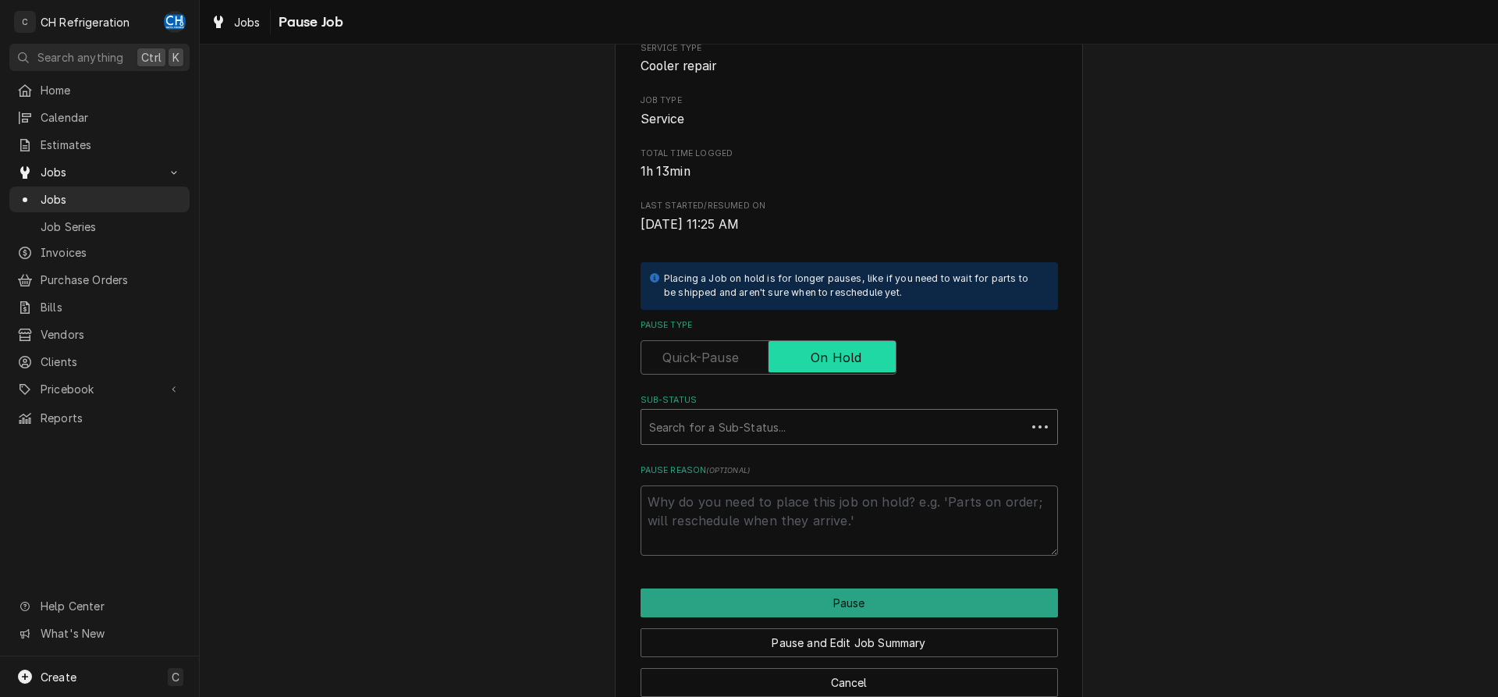
scroll to position [177, 0]
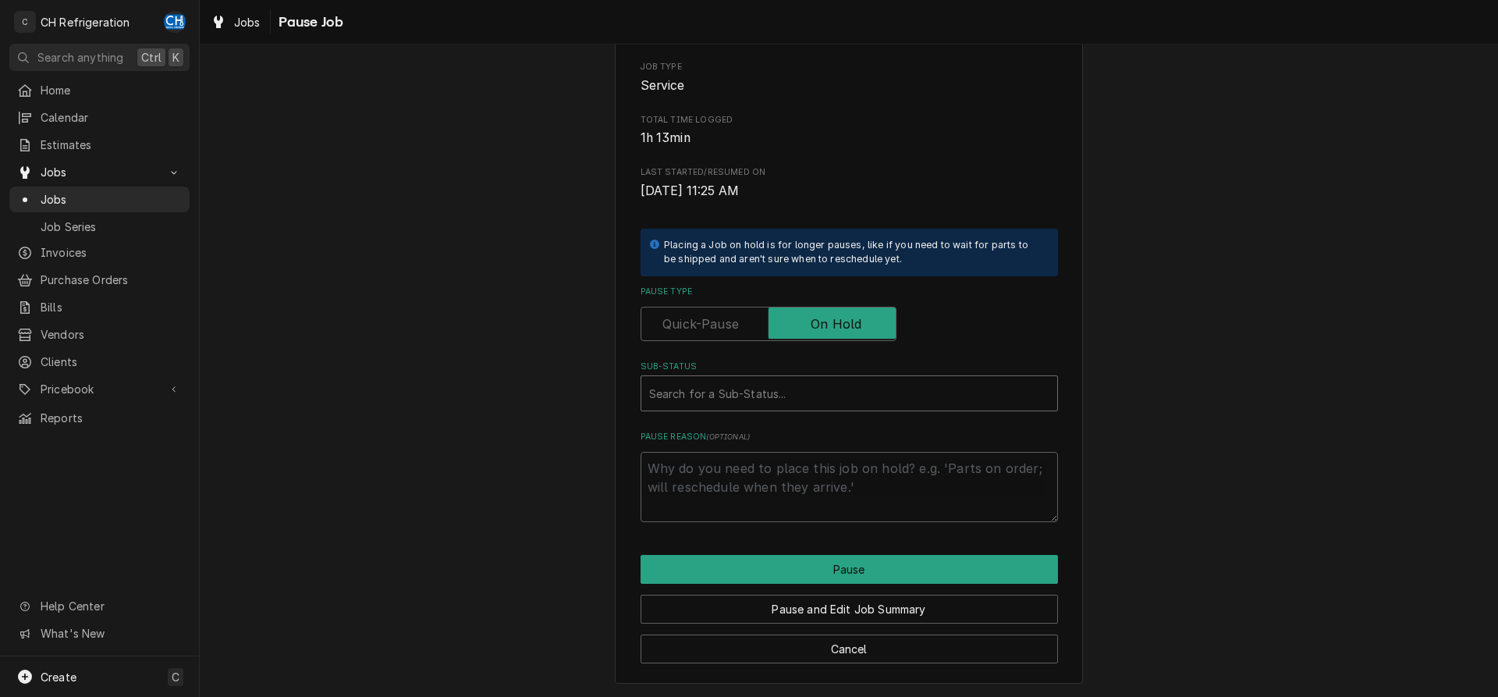
click at [821, 391] on div "Sub-Status" at bounding box center [849, 393] width 400 height 28
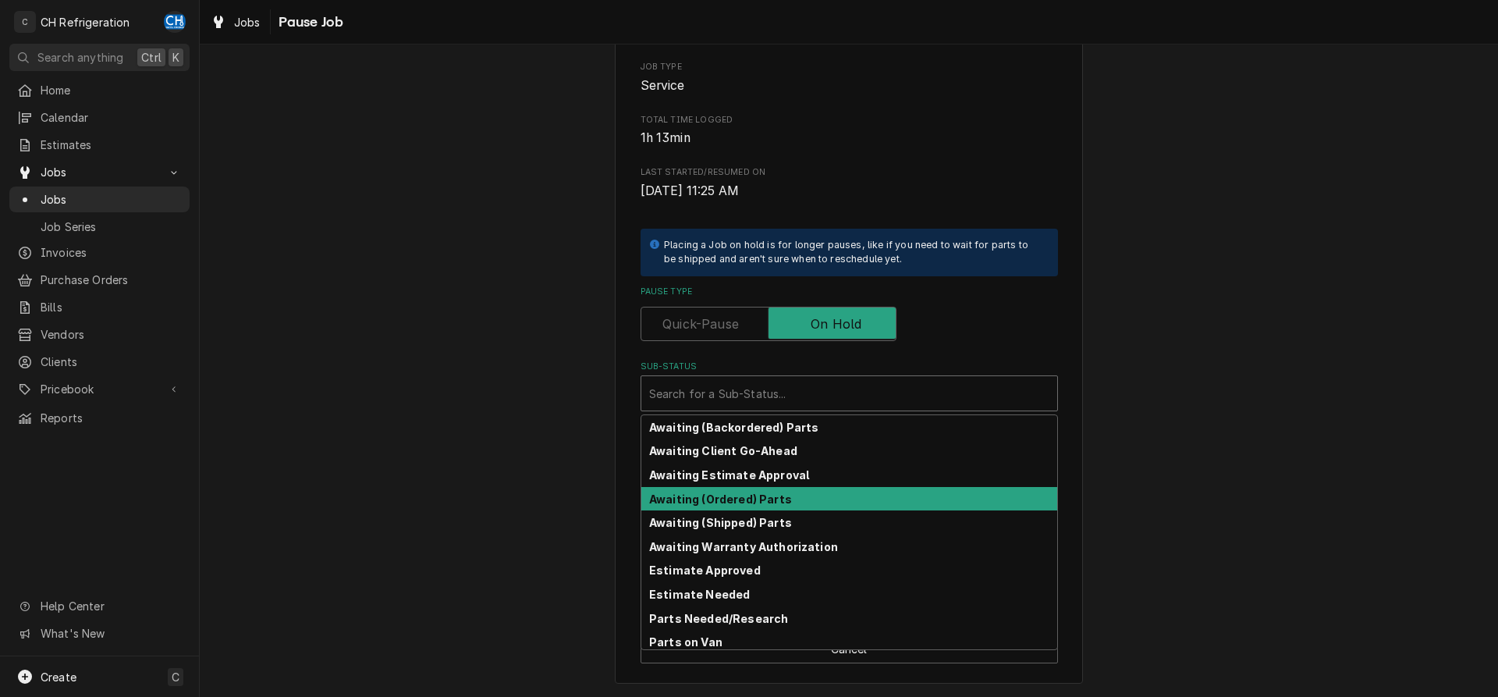
click at [791, 494] on div "Awaiting (Ordered) Parts" at bounding box center [849, 499] width 416 height 24
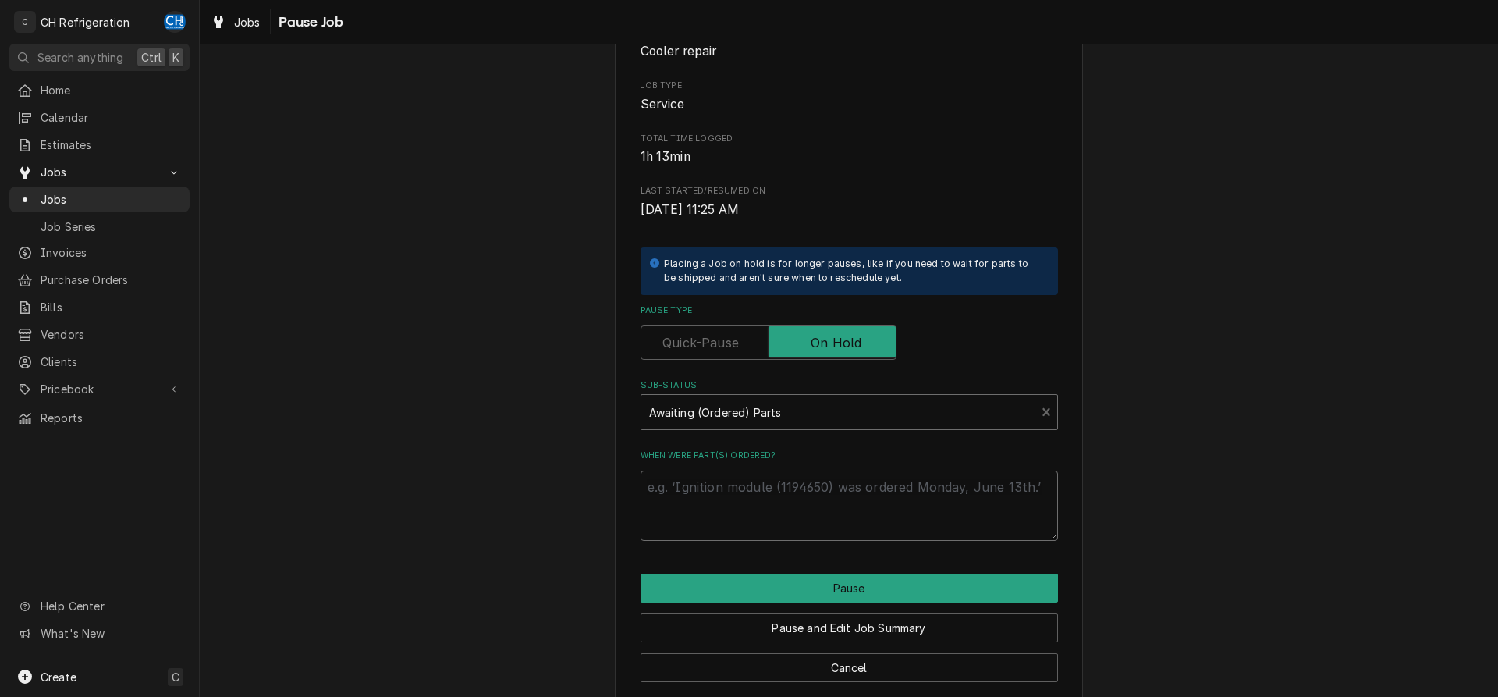
click at [775, 522] on textarea "When were part(s) ordered?" at bounding box center [848, 505] width 417 height 70
type textarea "x"
type textarea "o"
type textarea "x"
type textarea "or"
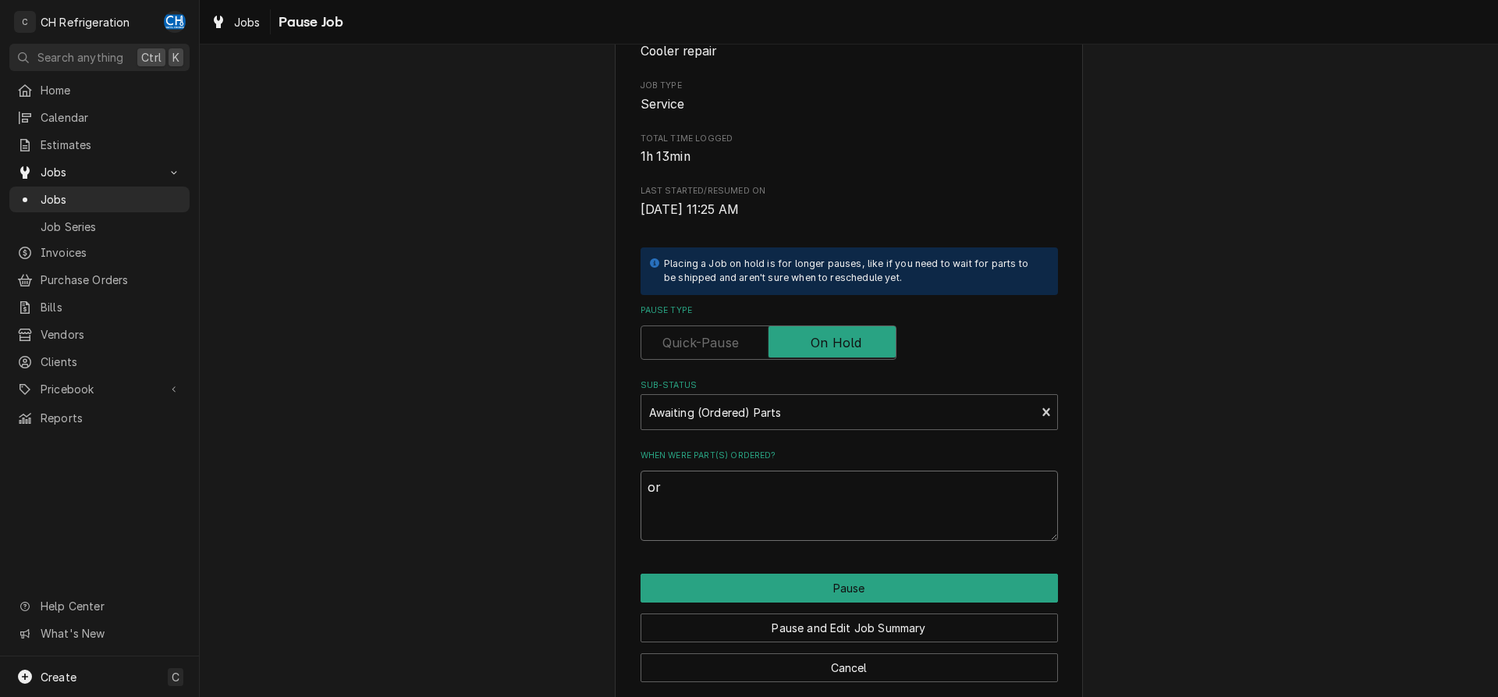
type textarea "x"
type textarea "ord"
type textarea "x"
type textarea "orde"
type textarea "x"
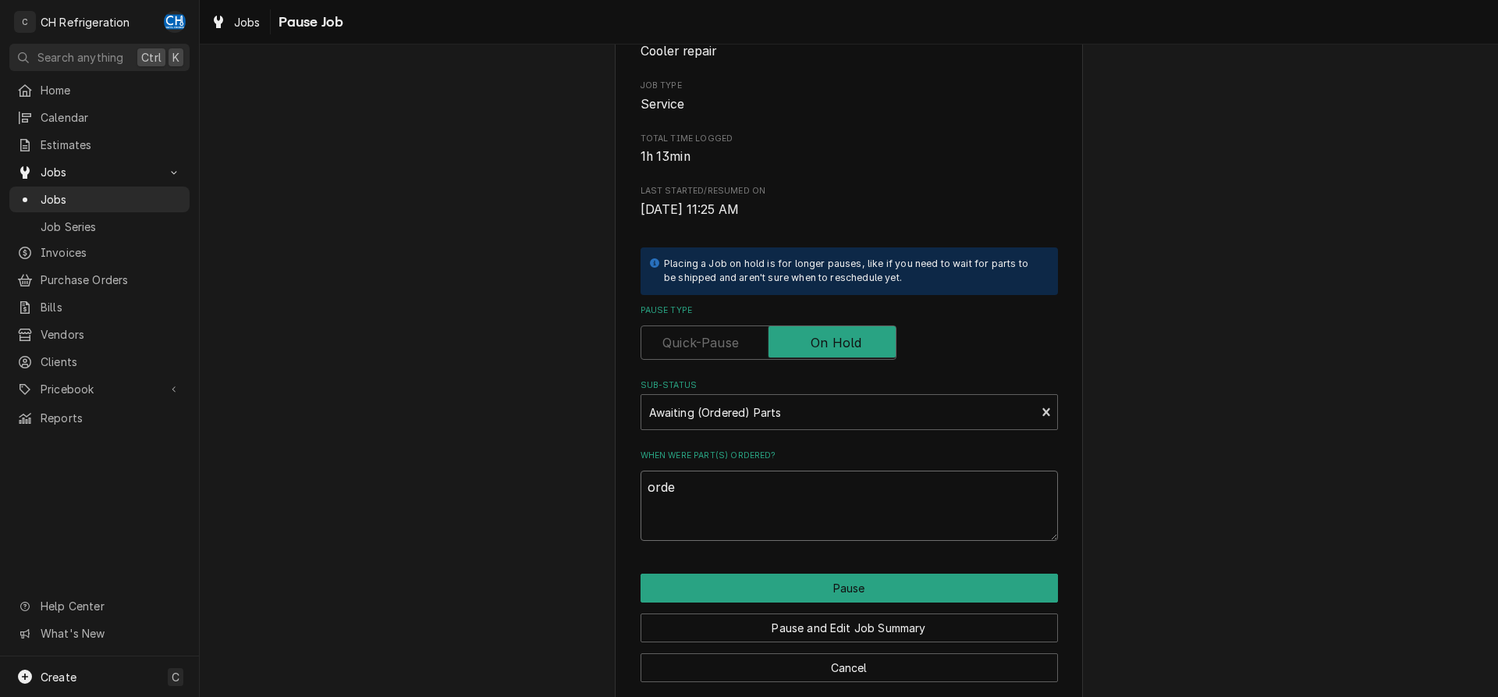
type textarea "order"
type textarea "x"
type textarea "ordere"
type textarea "x"
type textarea "ordered"
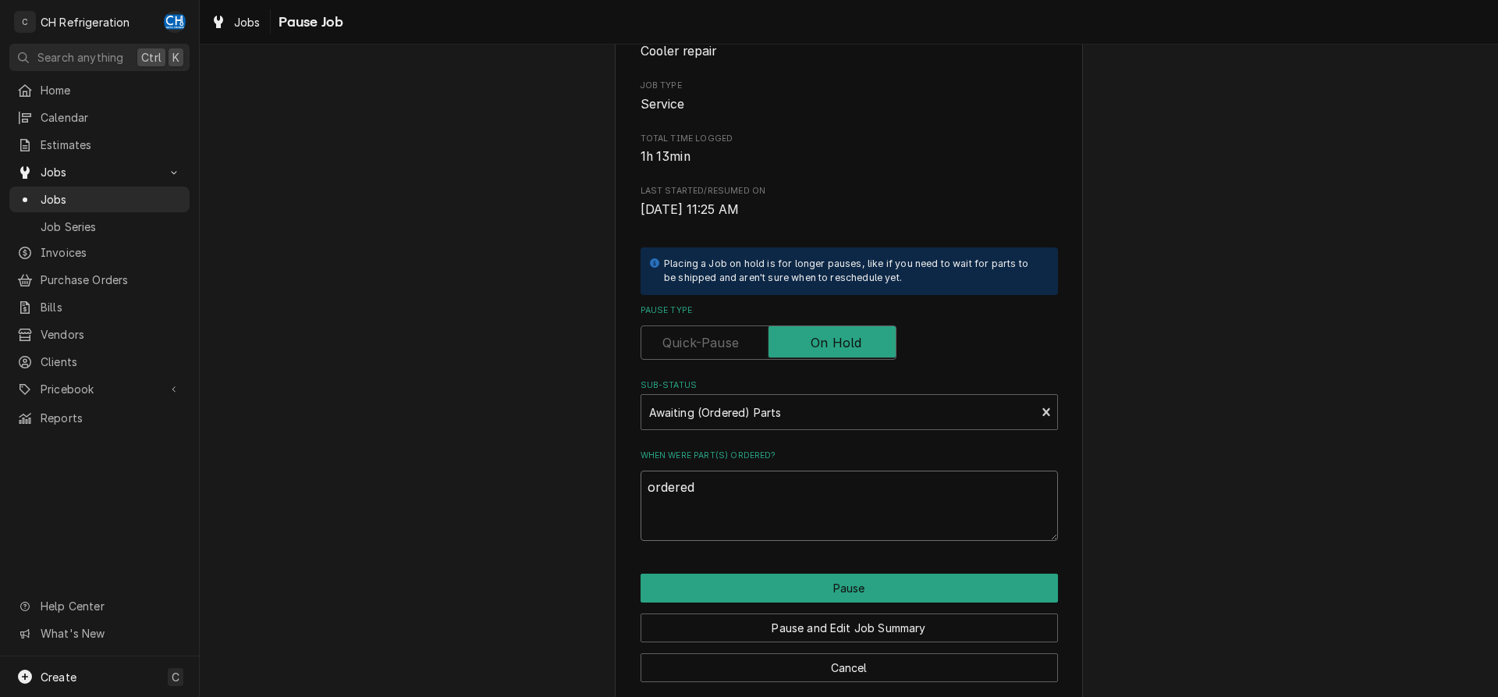
type textarea "x"
type textarea "ordered"
type textarea "x"
type textarea "ordered p"
type textarea "x"
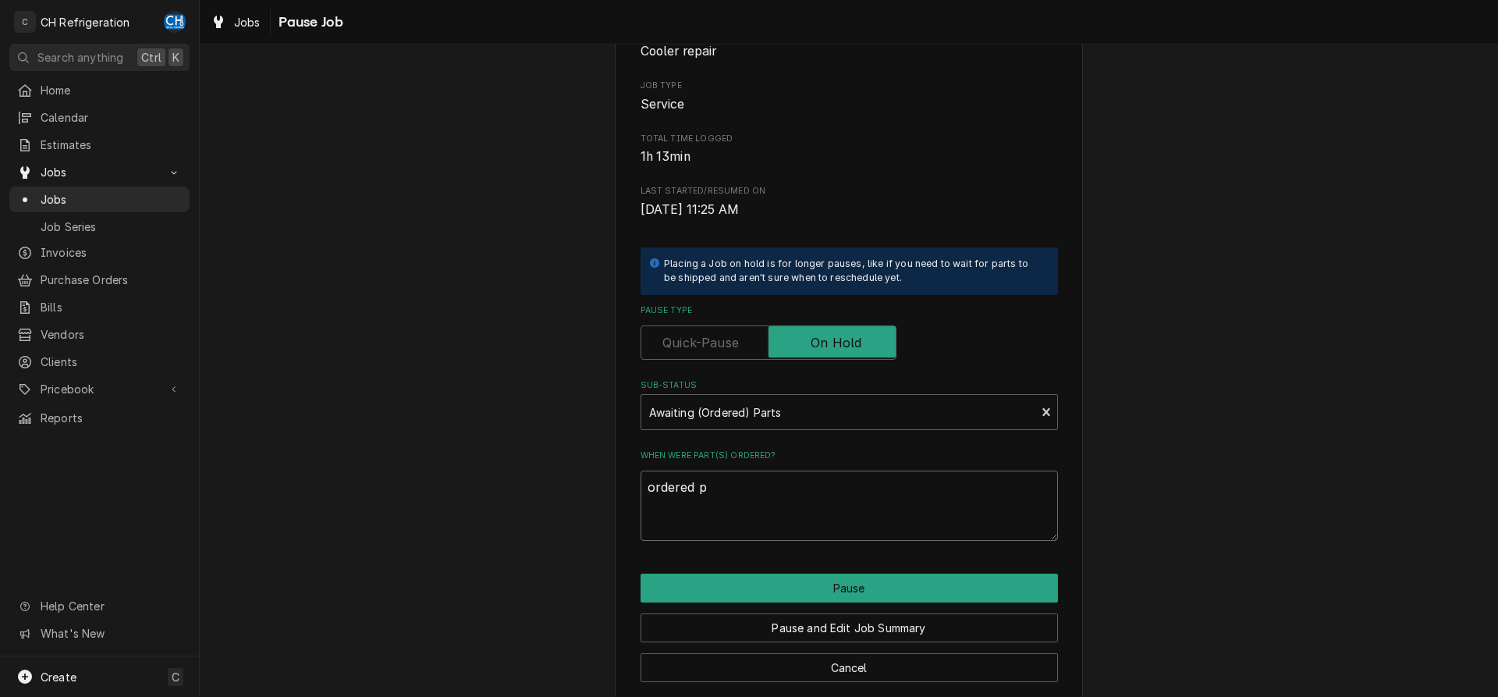
type textarea "ordered pa"
type textarea "x"
type textarea "ordered par"
type textarea "x"
type textarea "ordered part"
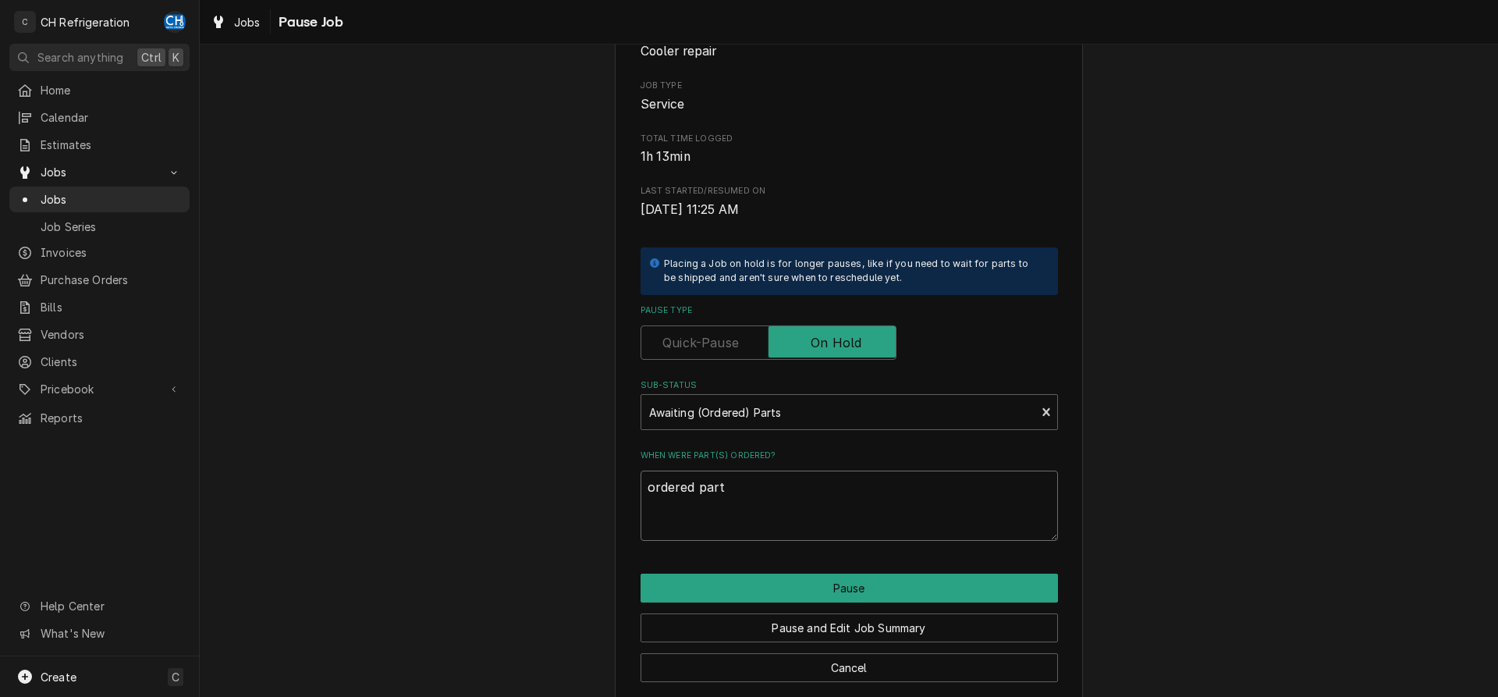
type textarea "x"
type textarea "ordered parts"
type textarea "x"
type textarea "ordered parts"
type textarea "x"
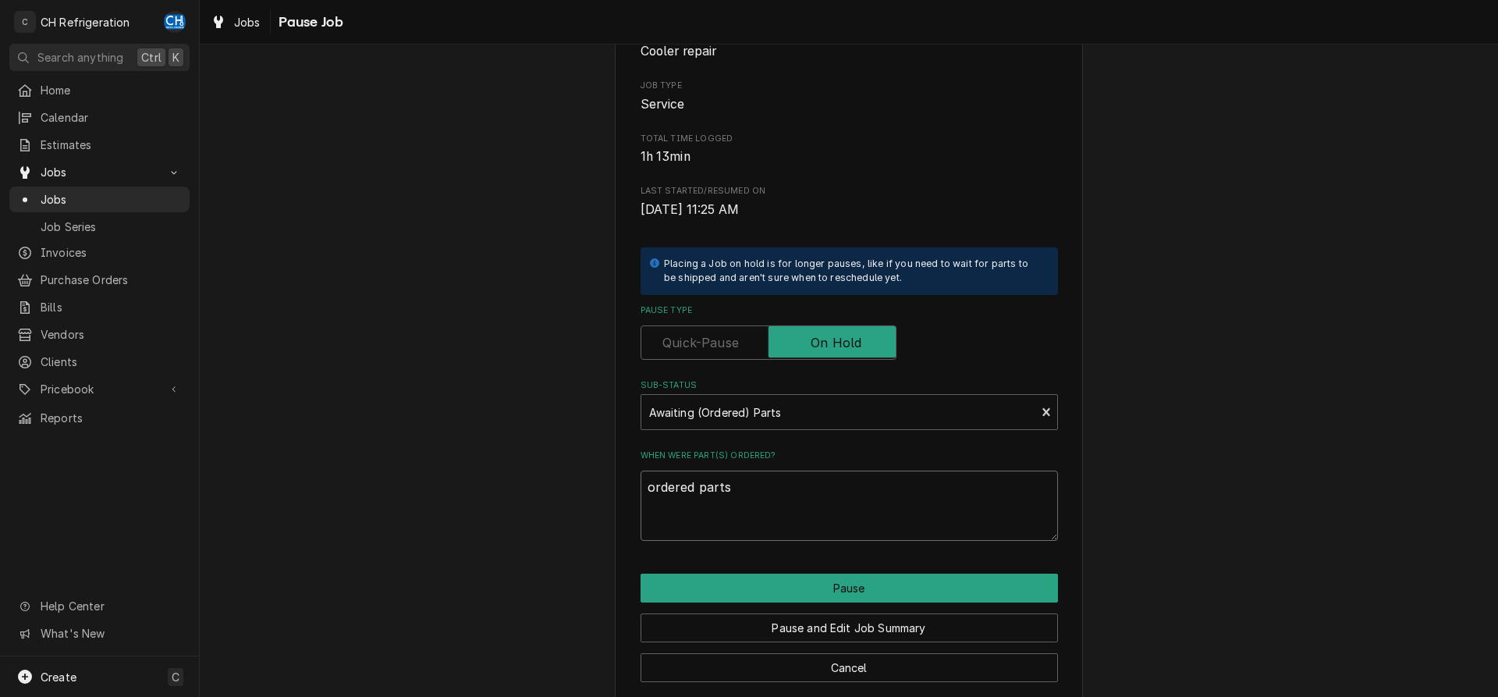
type textarea "ordered parts f"
type textarea "x"
type textarea "ordered parts fr"
type textarea "x"
type textarea "ordered parts fro"
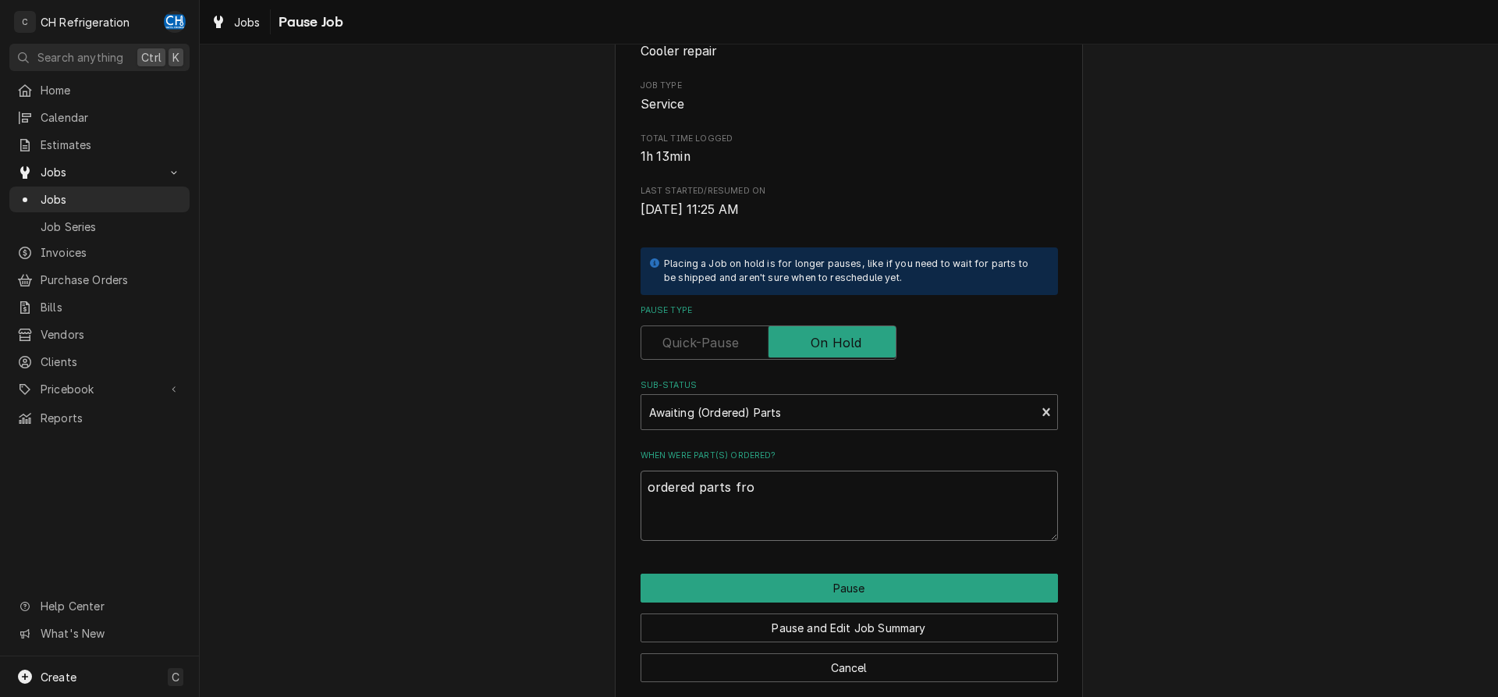
type textarea "x"
type textarea "ordered parts from"
type textarea "x"
type textarea "ordered parts from"
type textarea "x"
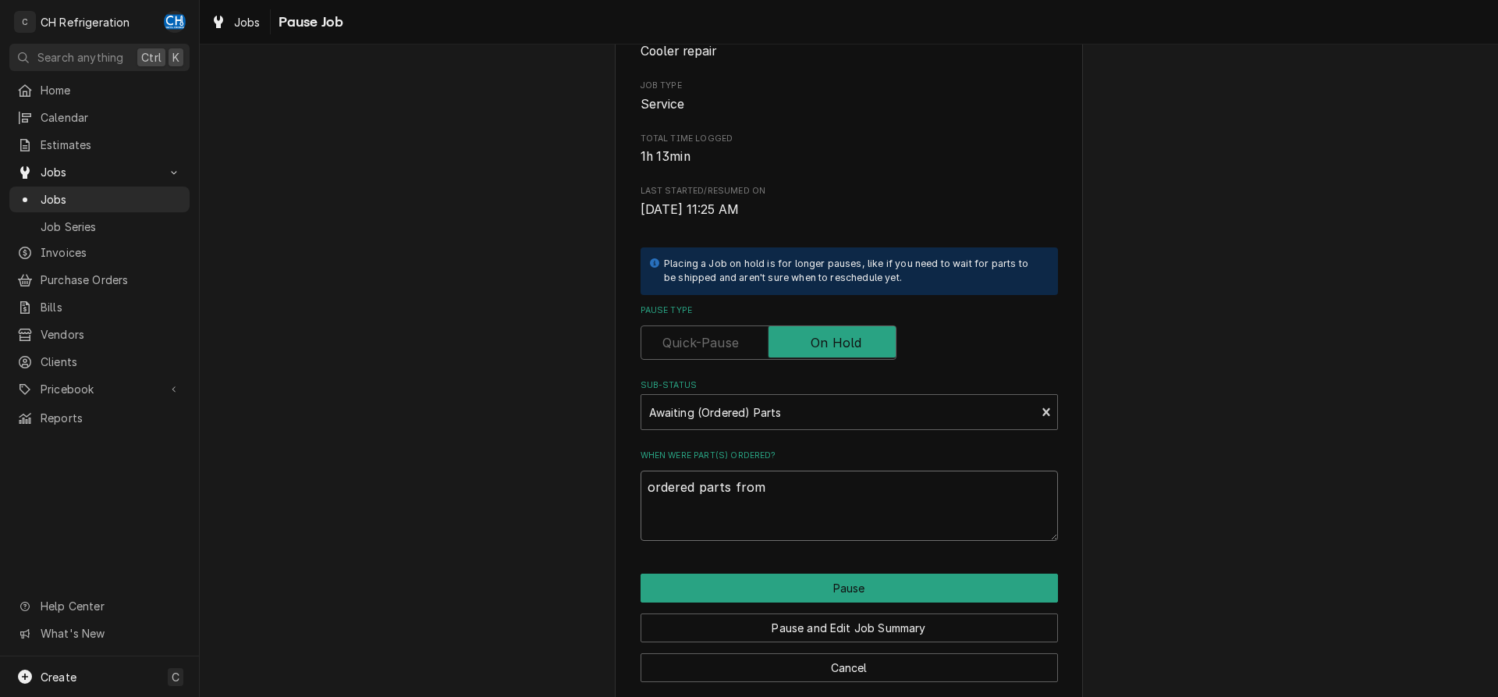
type textarea "ordered parts from h"
type textarea "x"
type textarea "ordered parts from ho"
type textarea "x"
type textarea "ordered parts from hos"
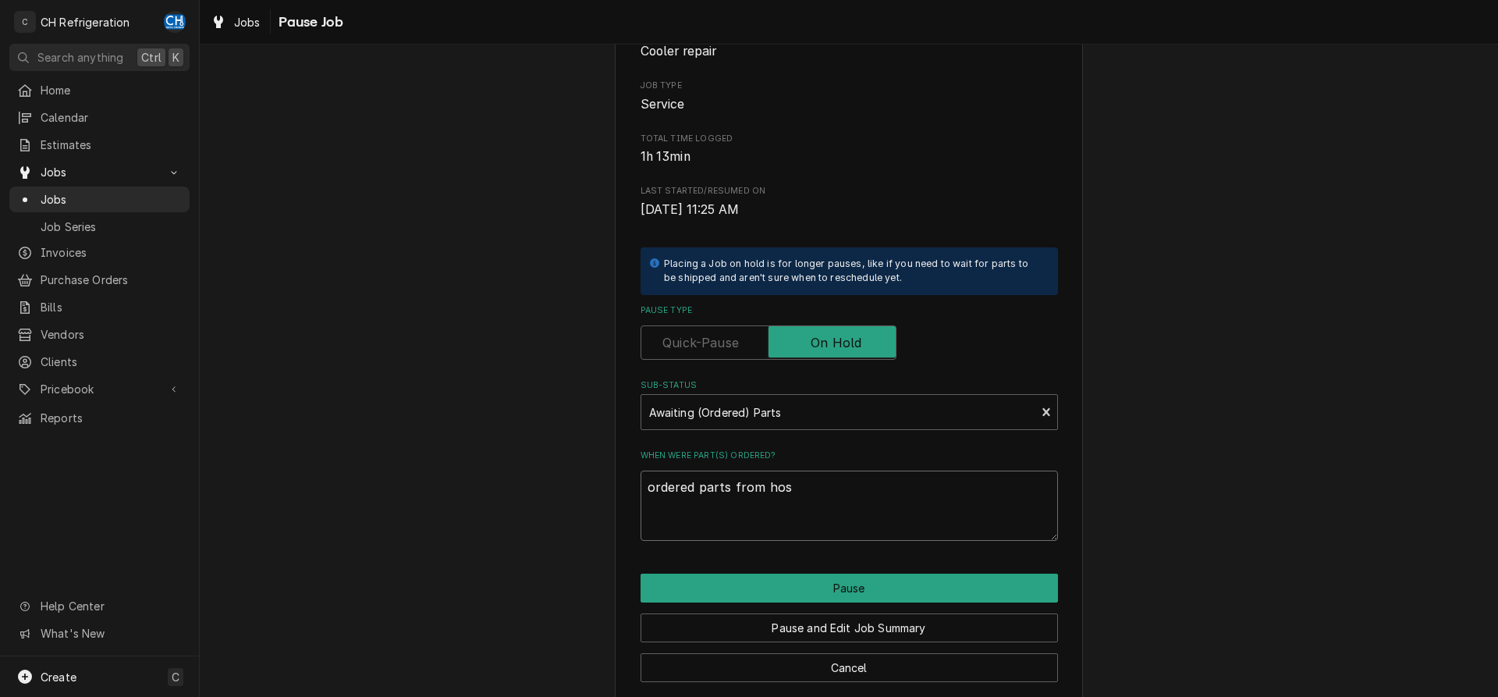
type textarea "x"
type textarea "ordered parts from hosh"
type textarea "x"
type textarea "ordered parts from hoshi"
type textarea "x"
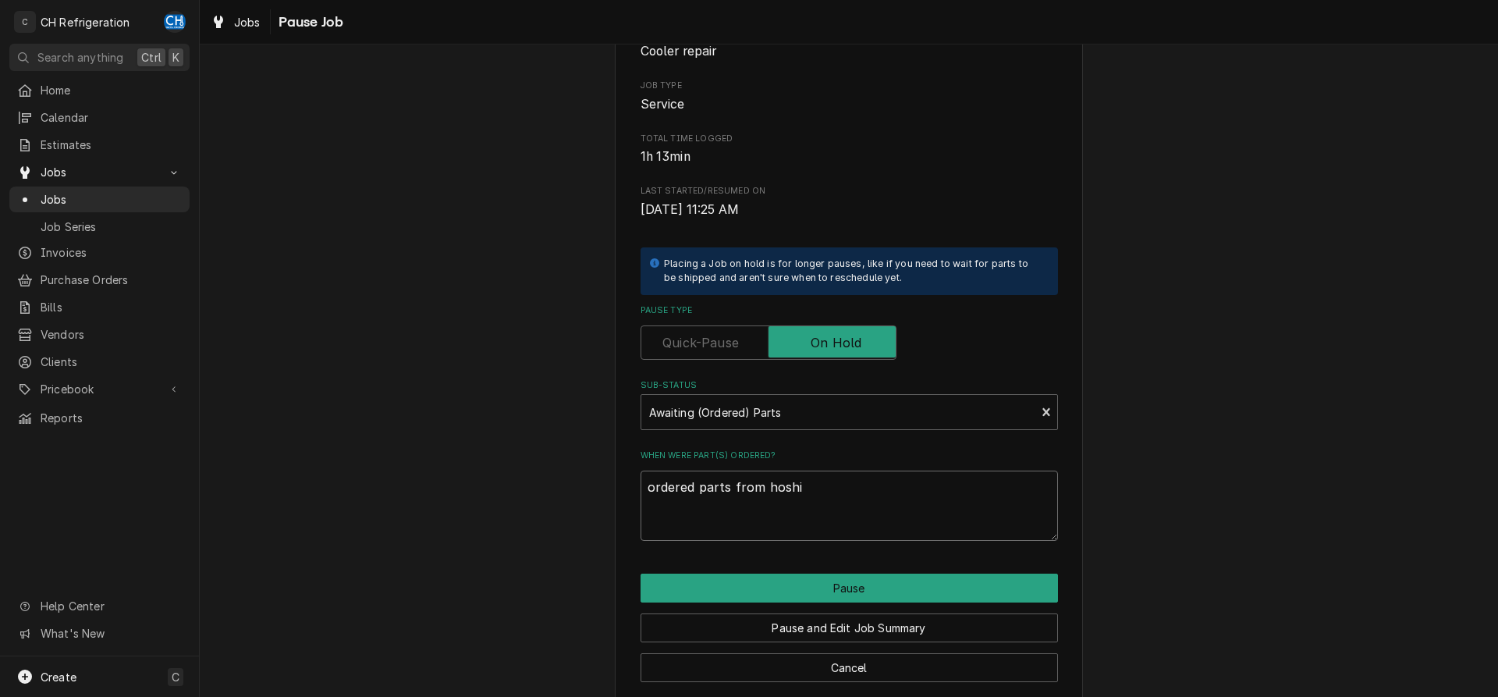
type textarea "ordered parts from hoshiz"
type textarea "x"
type textarea "ordered parts from hoshiza"
type textarea "x"
type textarea "ordered parts from hoshizak"
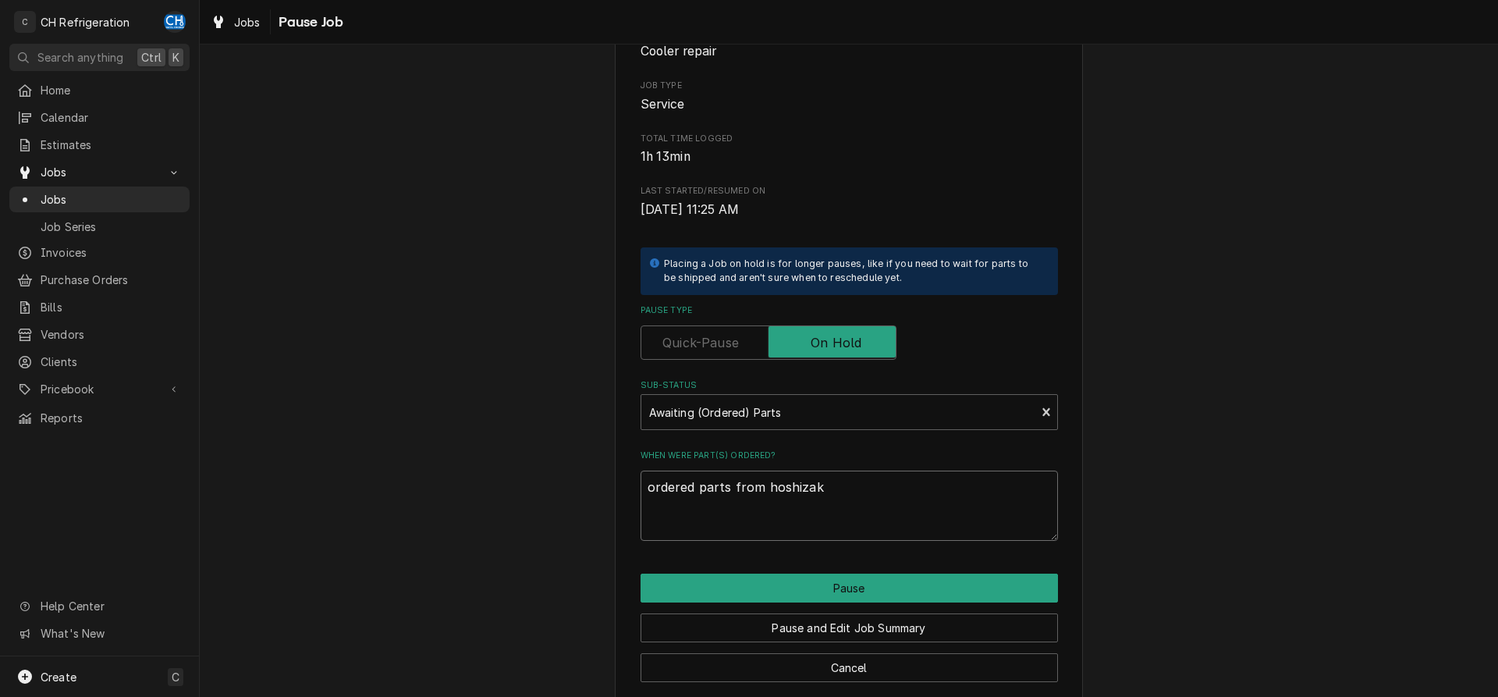
type textarea "x"
type textarea "ordered parts from hoshizaki"
type textarea "x"
type textarea "ordered parts from hoshizaki"
type textarea "x"
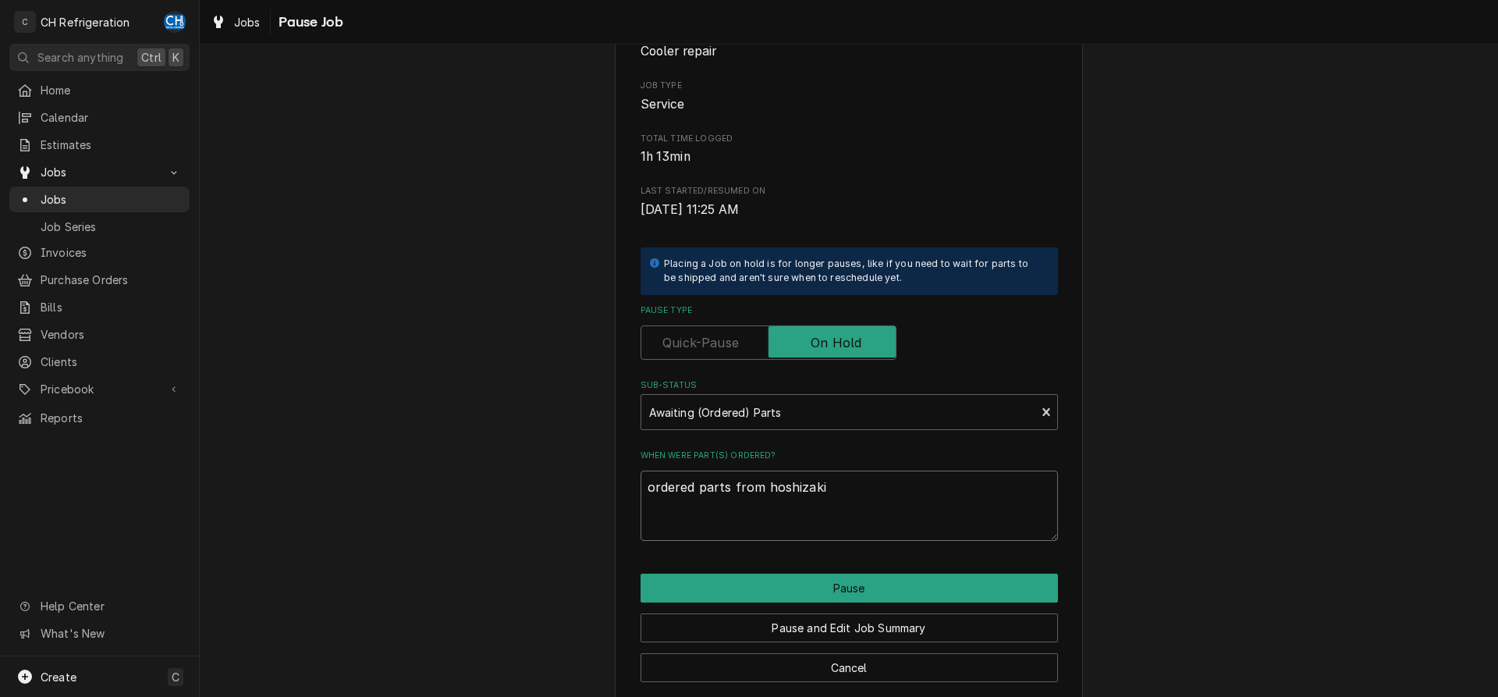
type textarea "ordered parts from hoshizaki 8"
type textarea "x"
type textarea "ordered parts from hoshizaki 8/"
type textarea "x"
type textarea "ordered parts from hoshizaki 8/2"
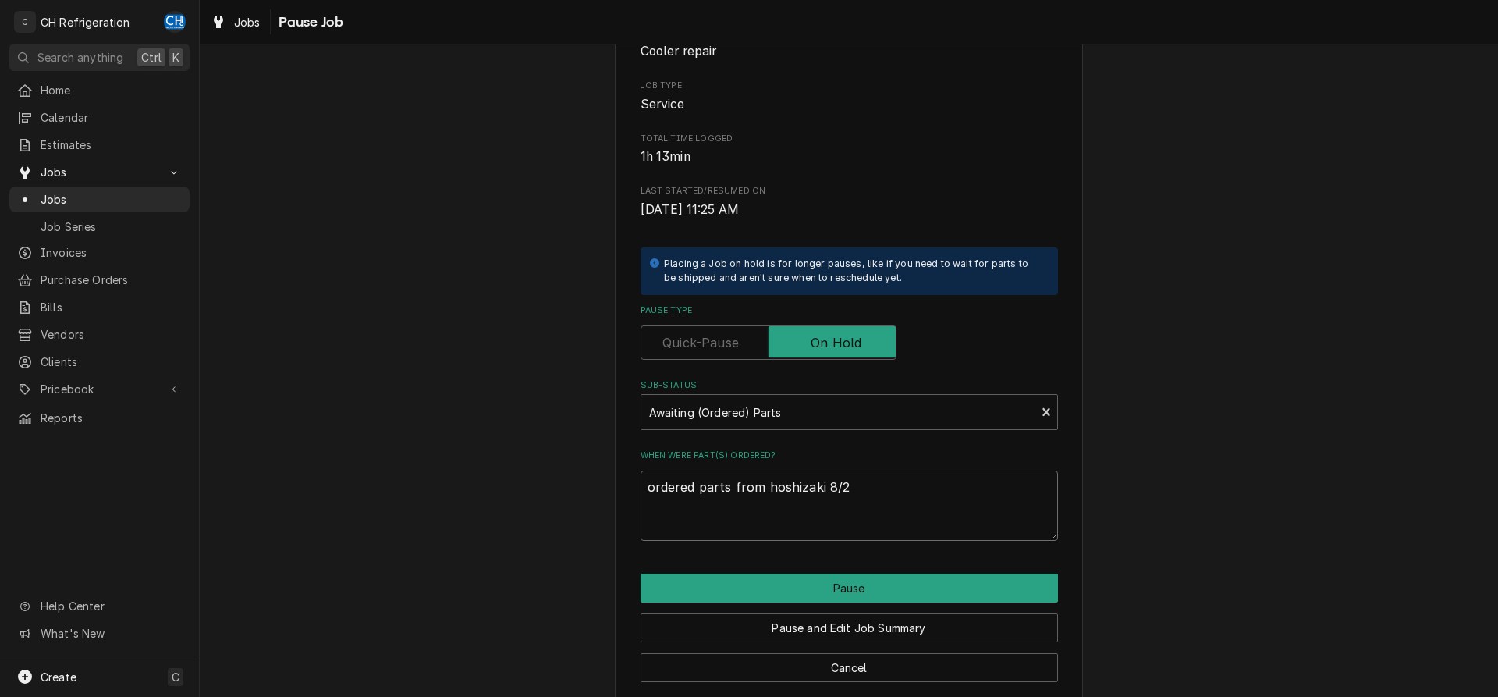
type textarea "x"
type textarea "ordered parts from hoshizaki 8/26"
type textarea "x"
type textarea "ordered parts from hoshizaki 8/26/"
type textarea "x"
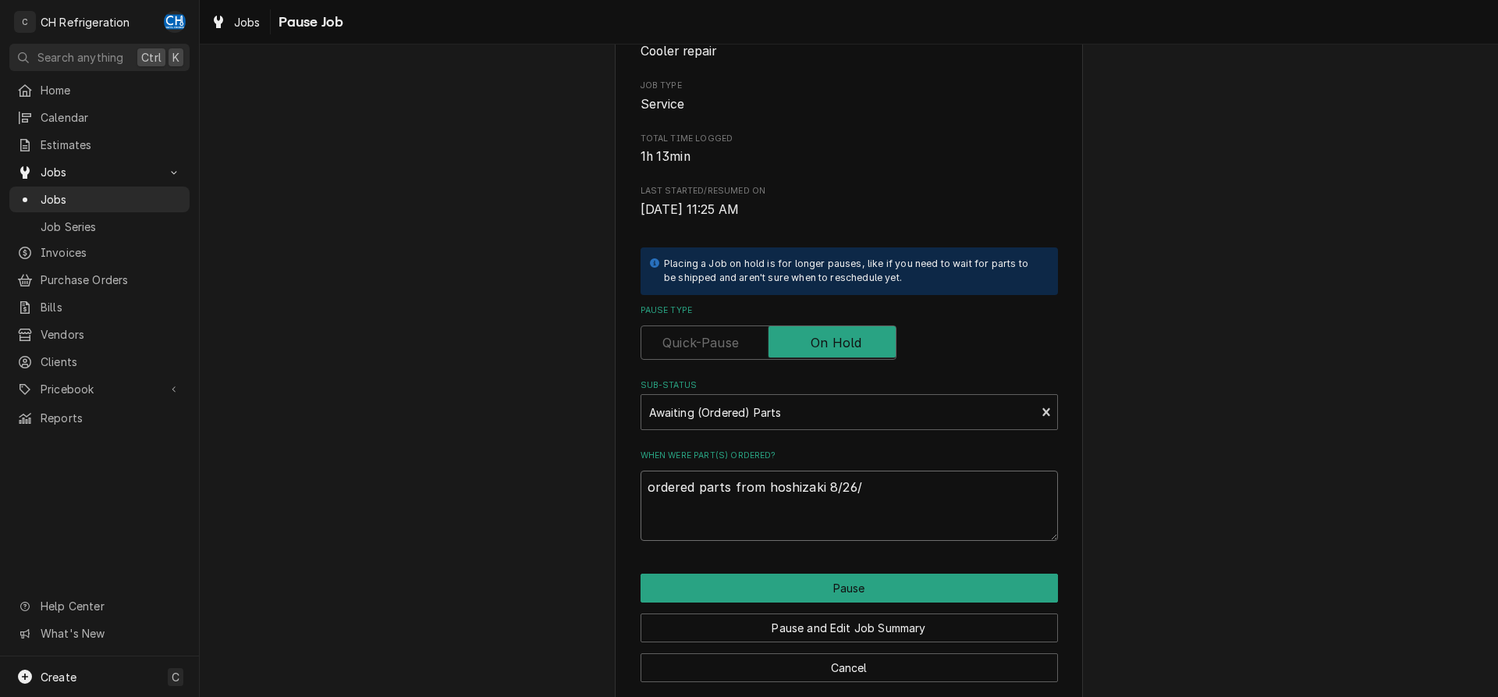
type textarea "ordered parts from hoshizaki 8/26/2"
type textarea "x"
type textarea "ordered parts from hoshizaki 8/26/25"
click at [911, 590] on button "Pause" at bounding box center [848, 587] width 417 height 29
type textarea "x"
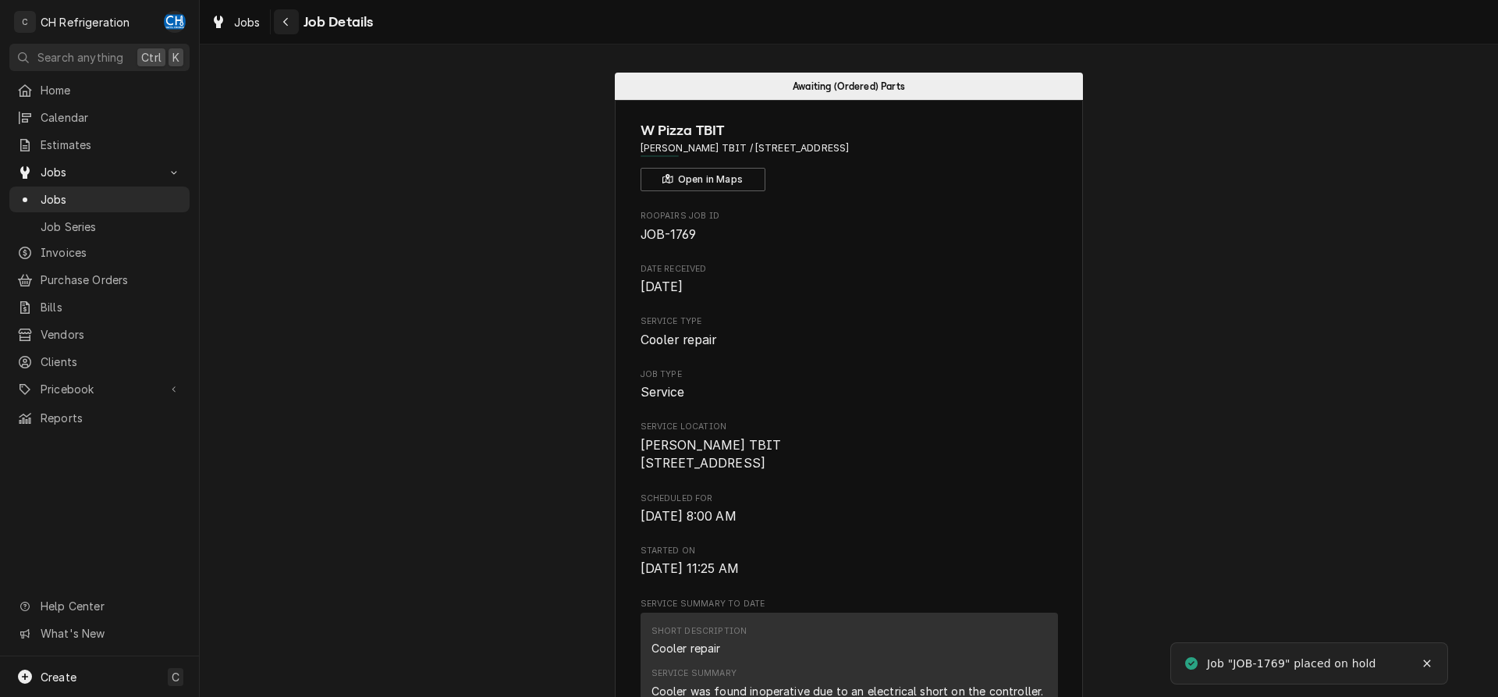
click at [284, 20] on icon "Navigate back" at bounding box center [285, 21] width 7 height 11
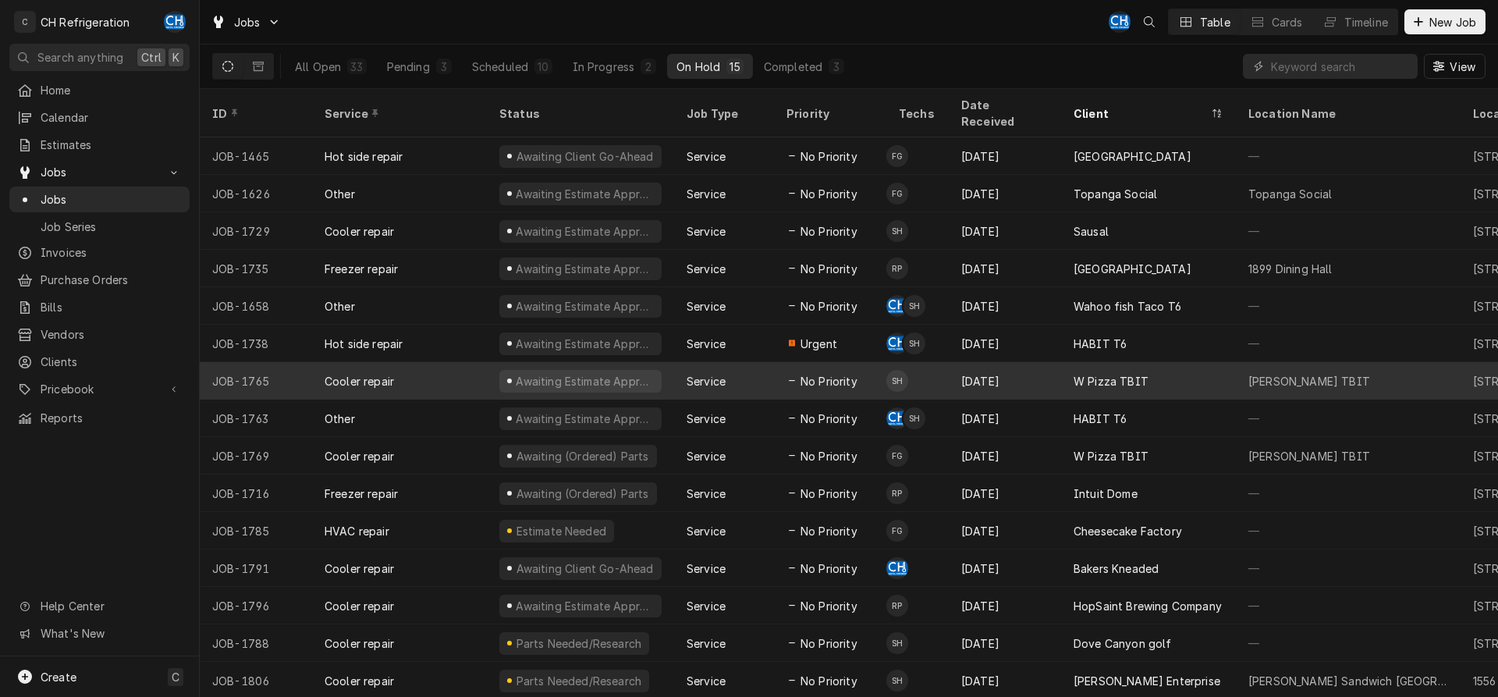
click at [704, 373] on div "Service" at bounding box center [705, 381] width 39 height 16
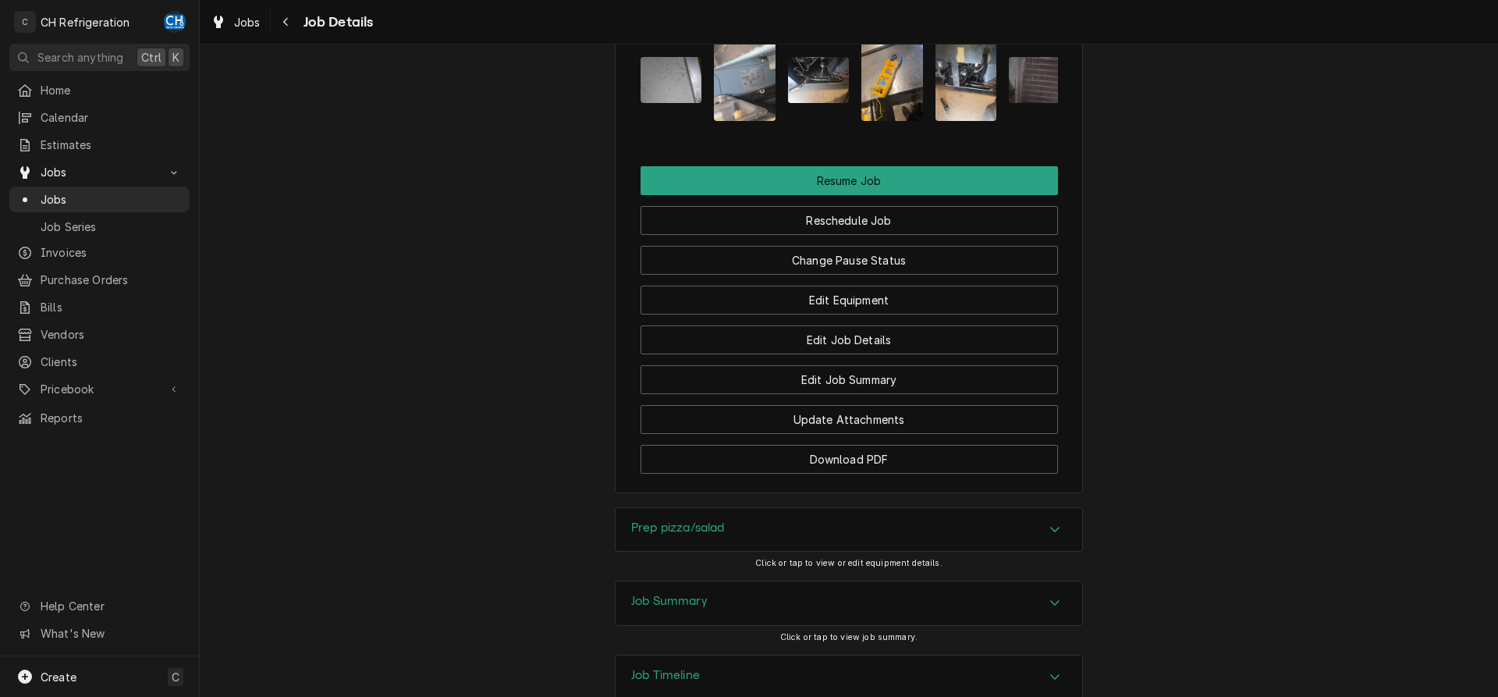
scroll to position [1498, 0]
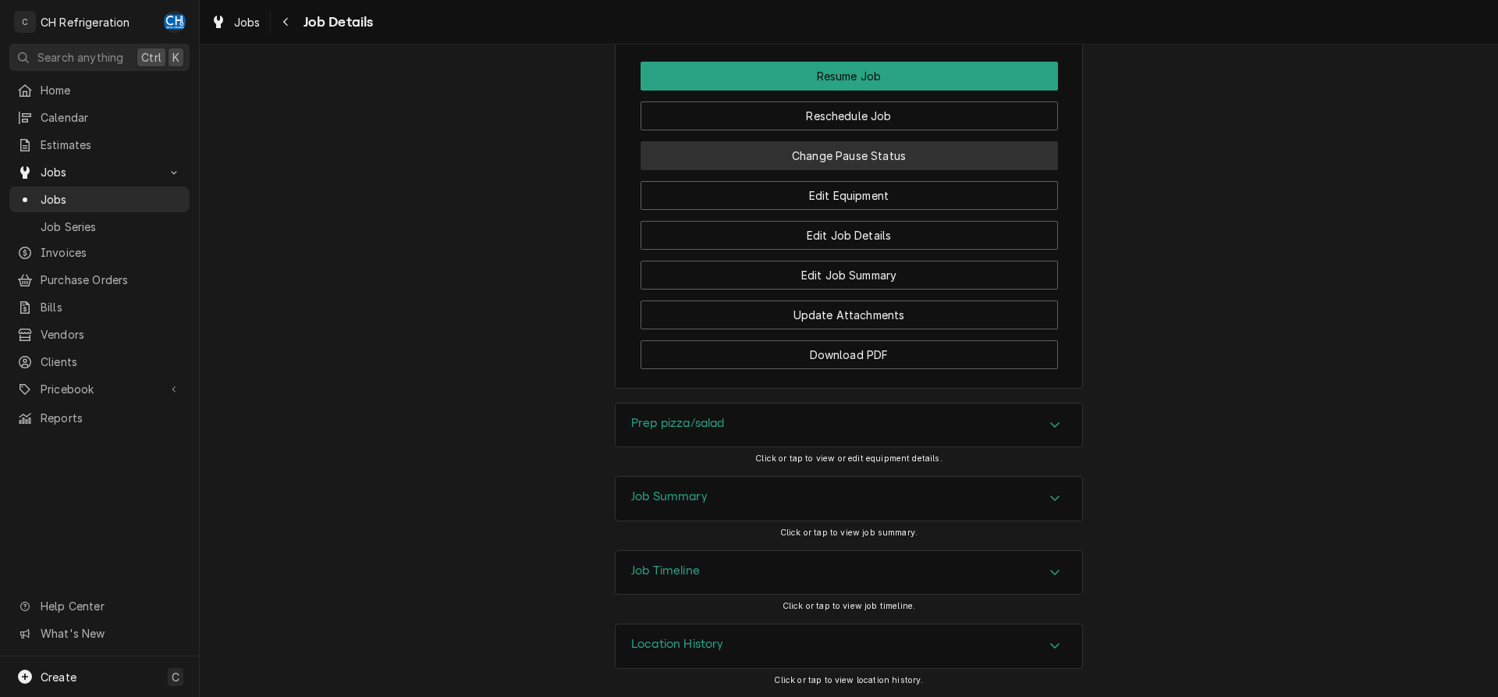
click at [909, 156] on button "Change Pause Status" at bounding box center [848, 155] width 417 height 29
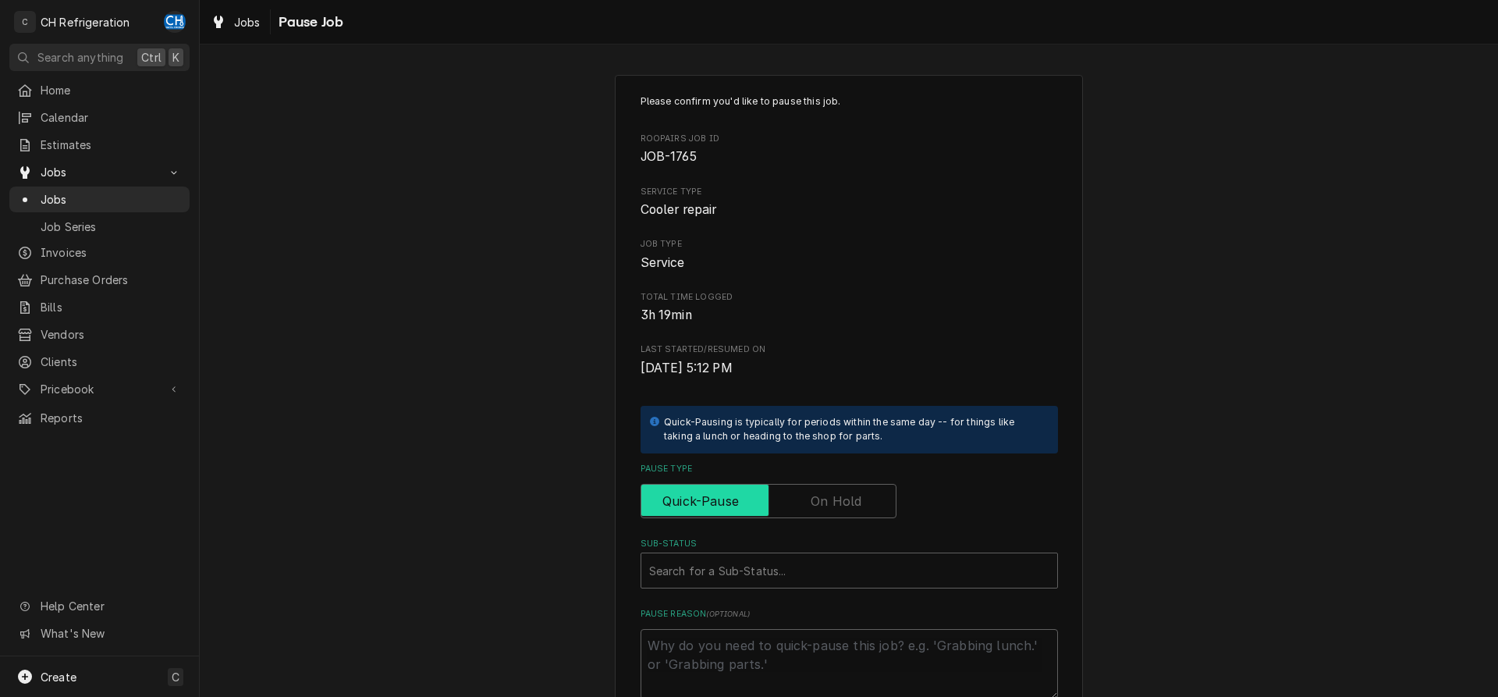
click at [878, 490] on input "Pause Type" at bounding box center [768, 501] width 242 height 34
checkbox input "true"
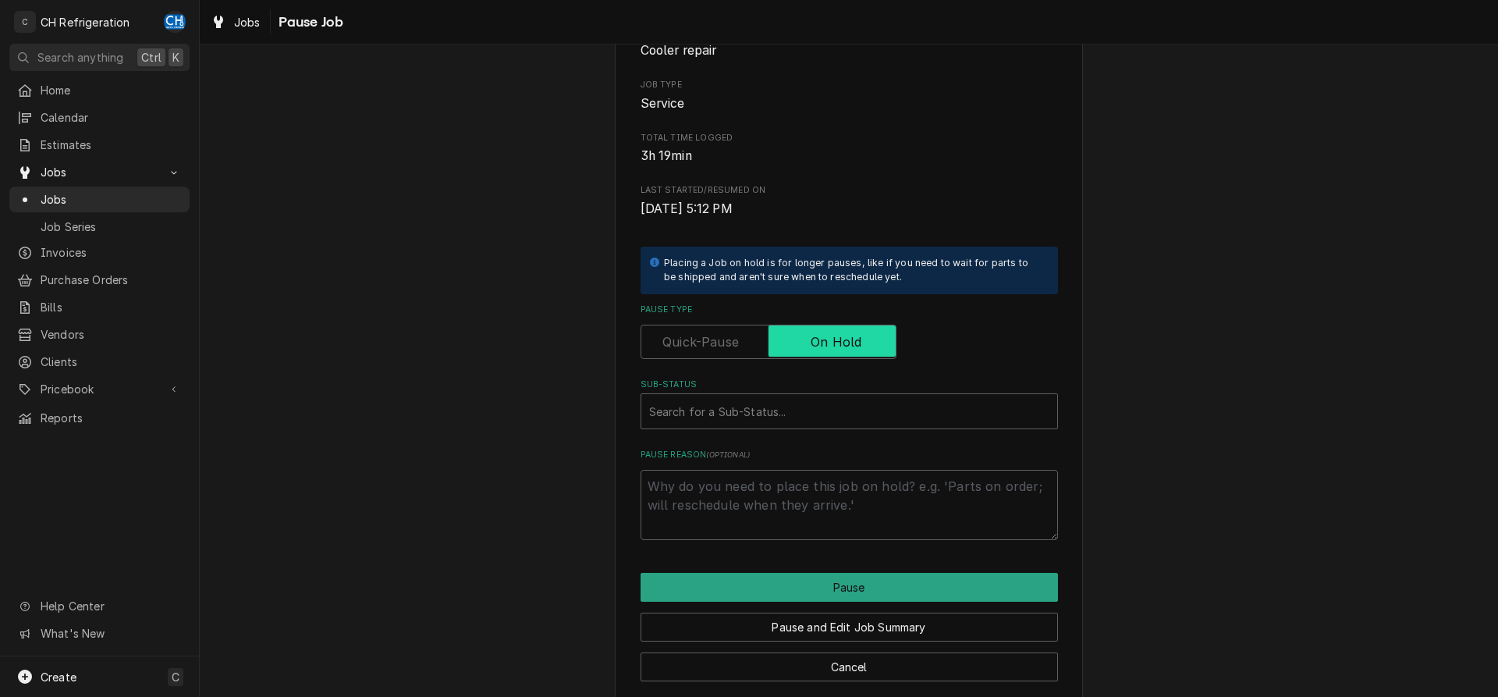
scroll to position [177, 0]
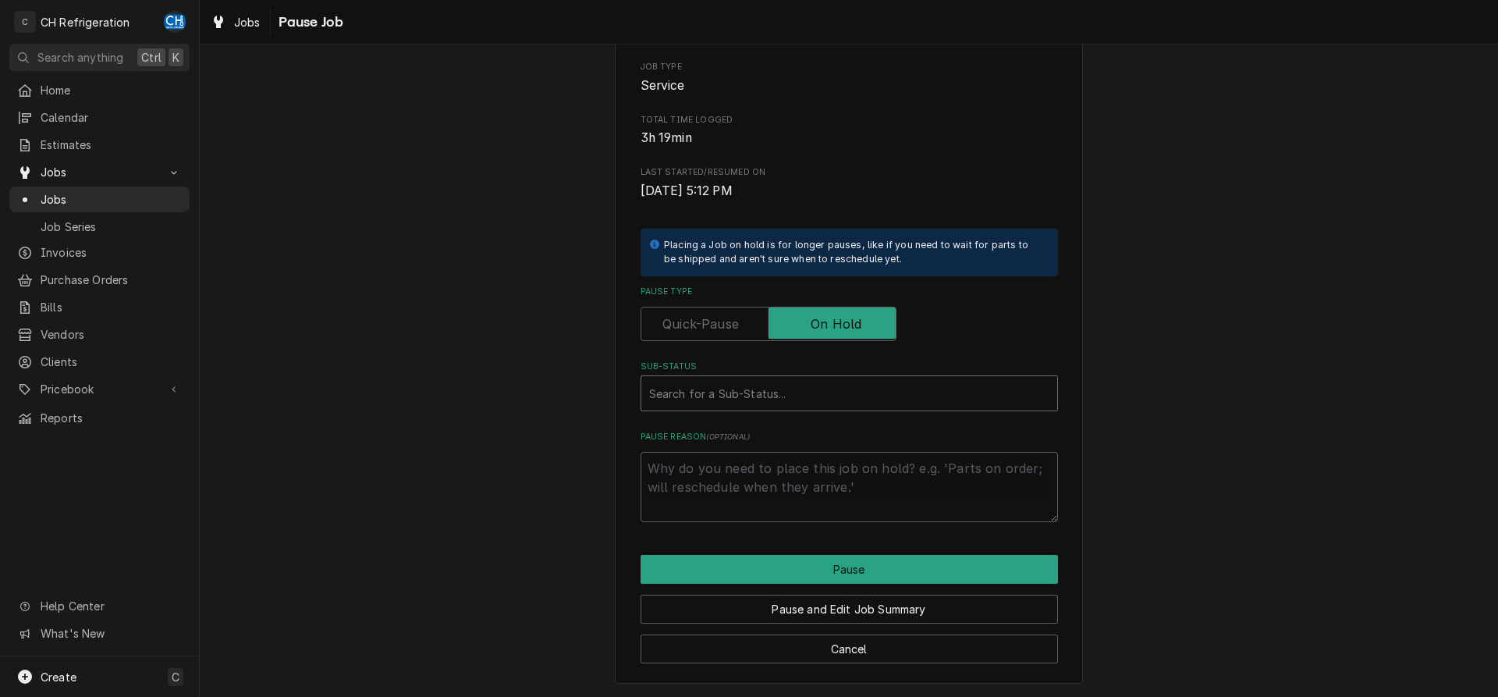
click at [851, 401] on div "Sub-Status" at bounding box center [849, 393] width 400 height 28
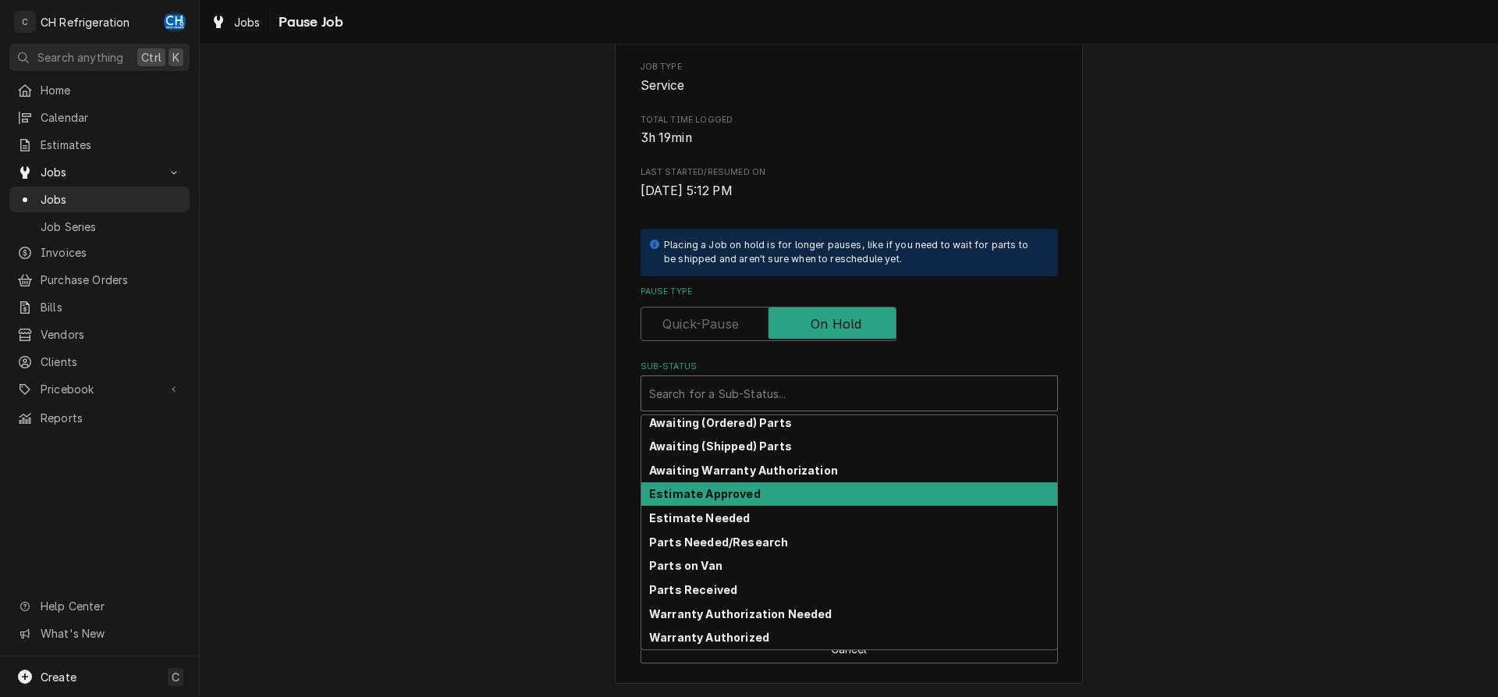
scroll to position [0, 0]
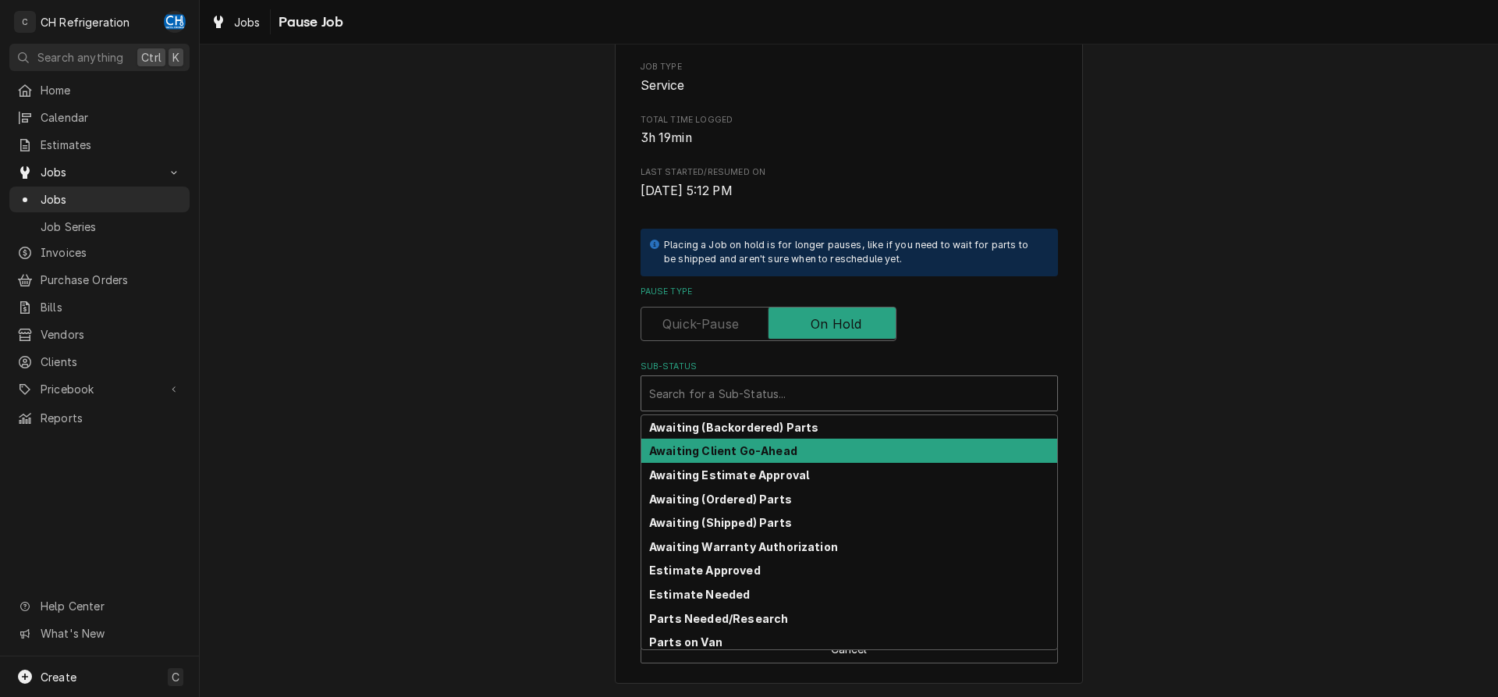
click at [803, 452] on div "Awaiting Client Go-Ahead" at bounding box center [849, 450] width 416 height 24
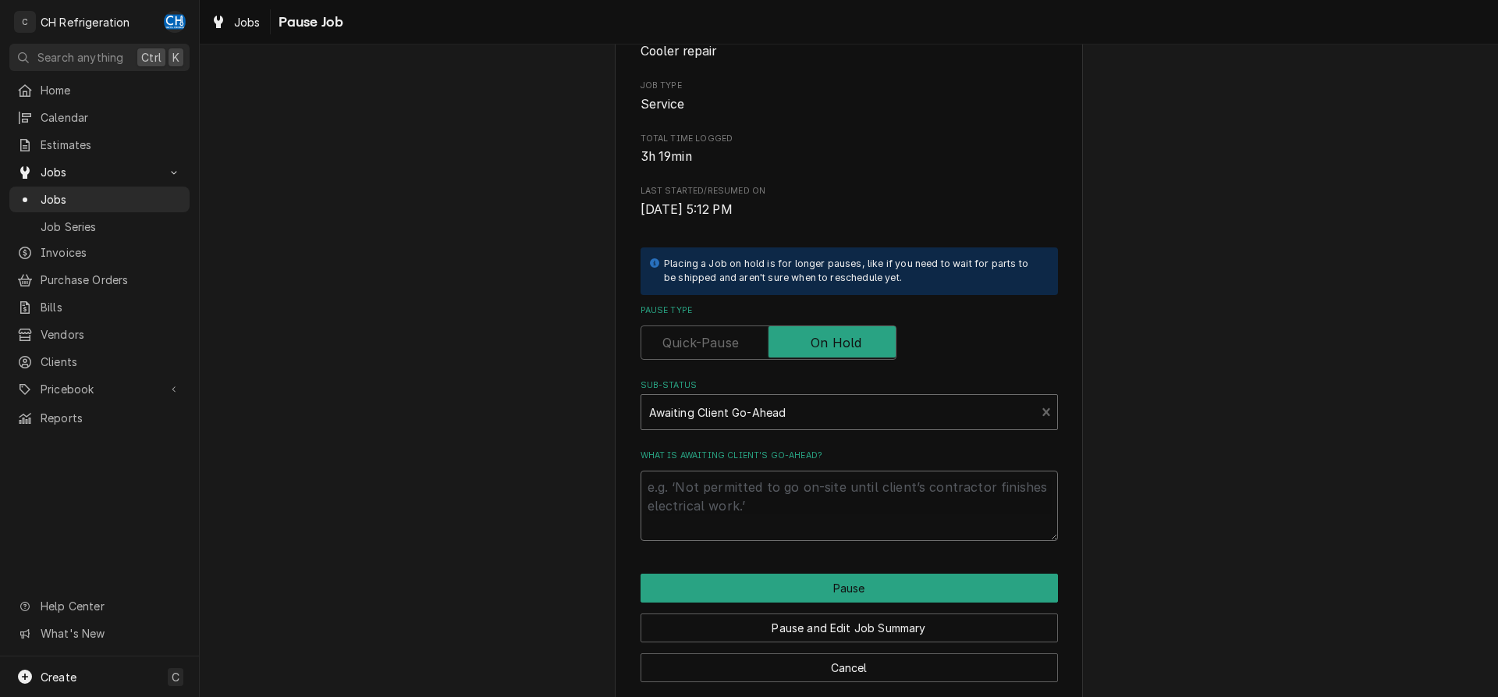
click at [811, 511] on textarea "What is awaiting client’s go-ahead?" at bounding box center [848, 505] width 417 height 70
type textarea "x"
type textarea "n"
type textarea "x"
type textarea "ne"
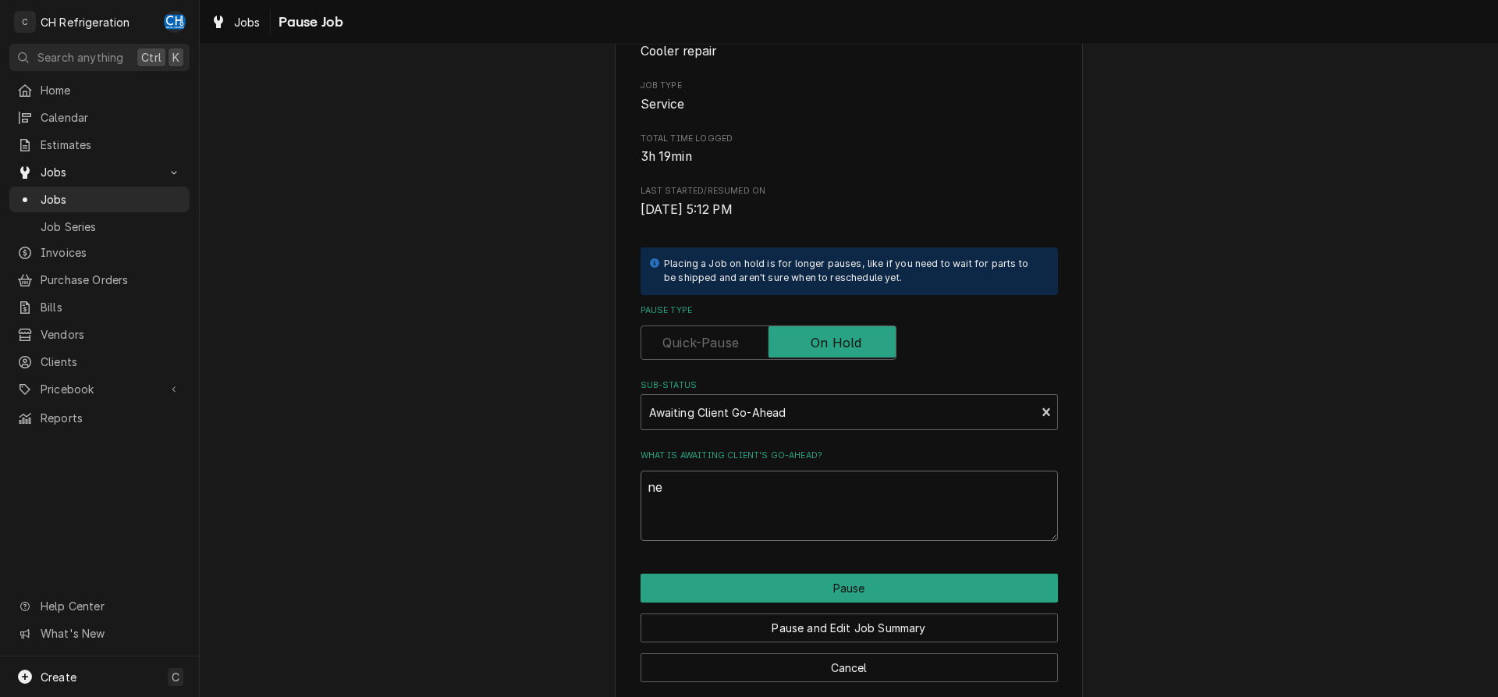
type textarea "x"
type textarea "nee"
type textarea "x"
type textarea "need"
type textarea "x"
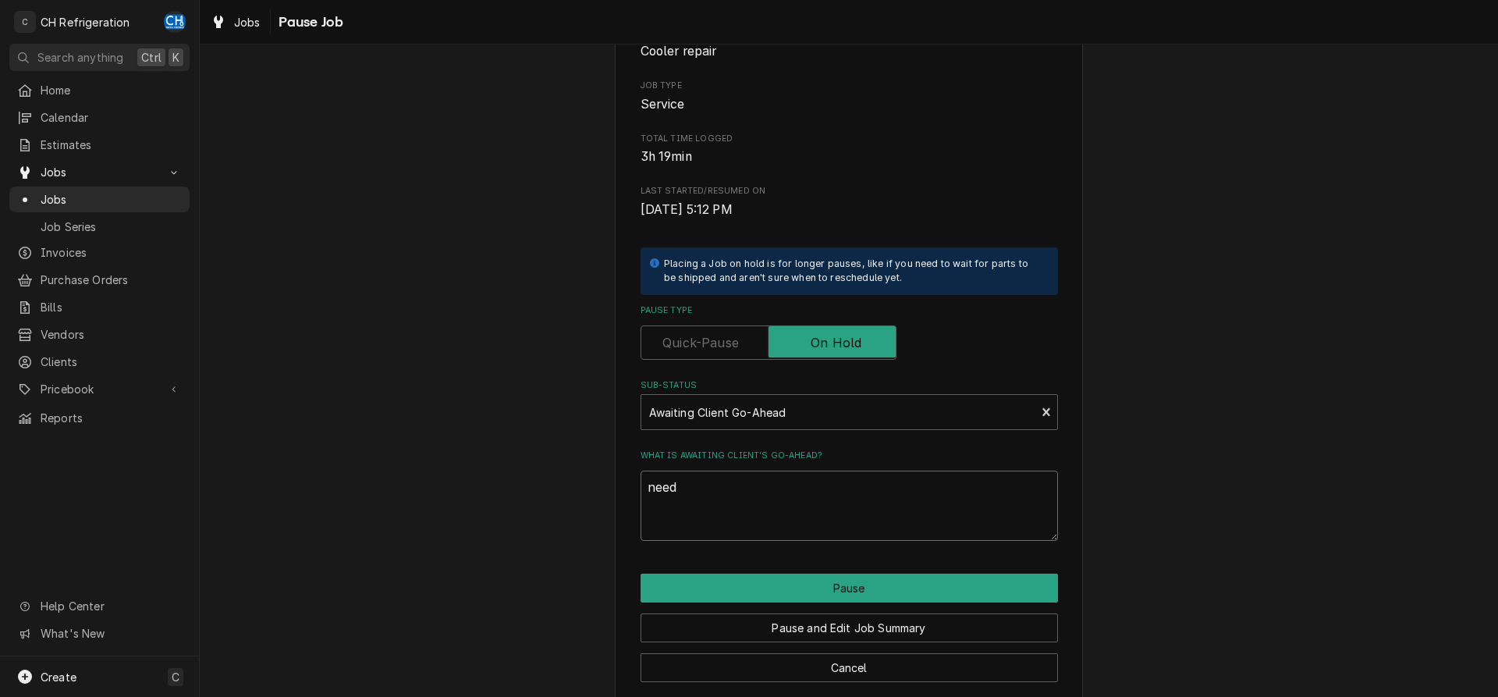
type textarea "needs"
type textarea "x"
type textarea "needs"
type textarea "x"
type textarea "needs t"
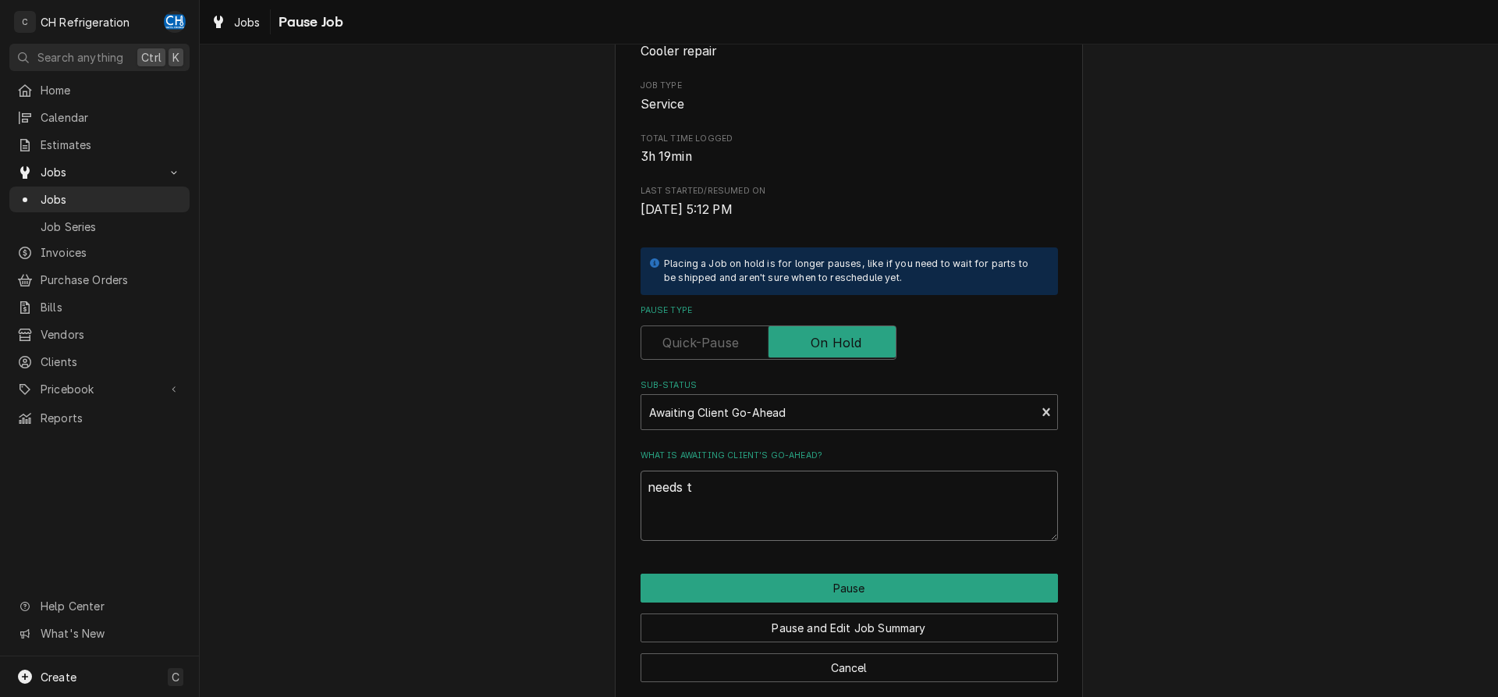
type textarea "x"
type textarea "needs to"
type textarea "x"
type textarea "needs to"
type textarea "x"
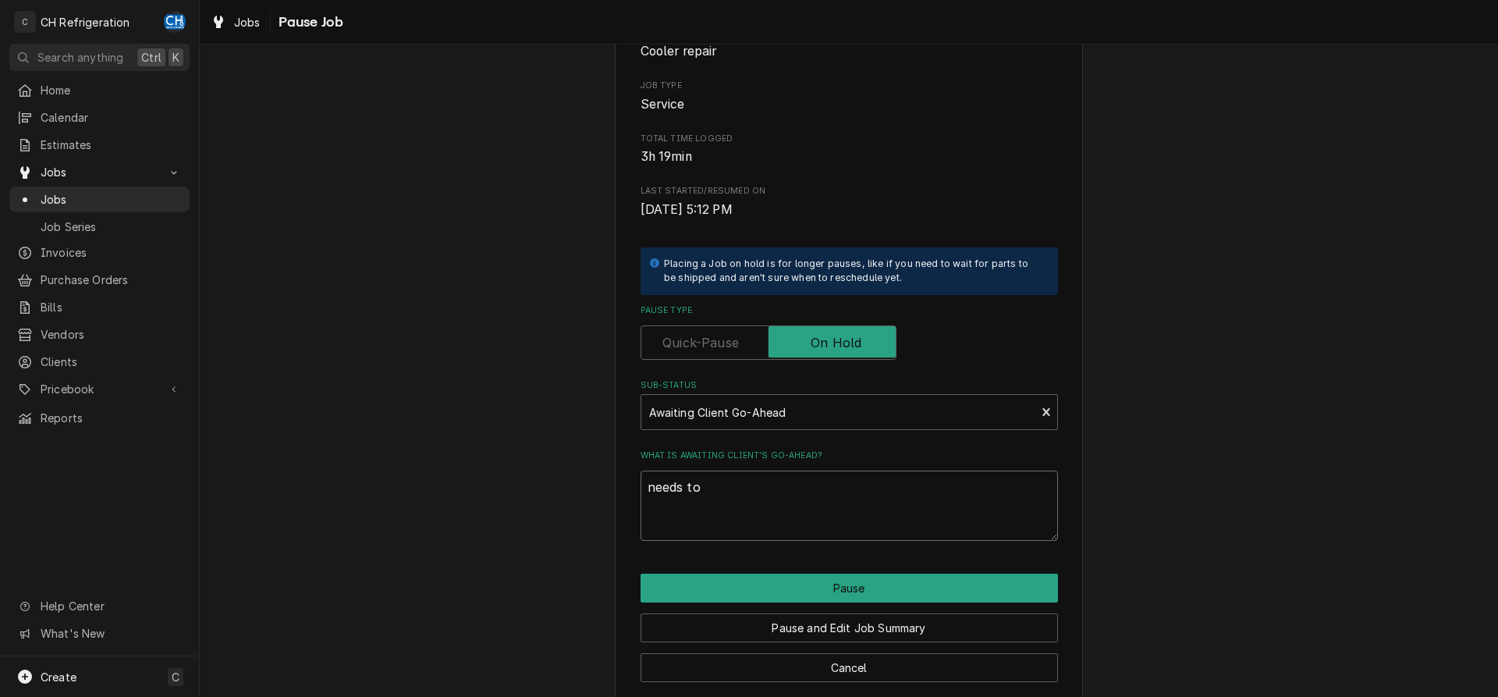
type textarea "needs to b"
type textarea "x"
type textarea "needs to be"
type textarea "x"
type textarea "needs to be"
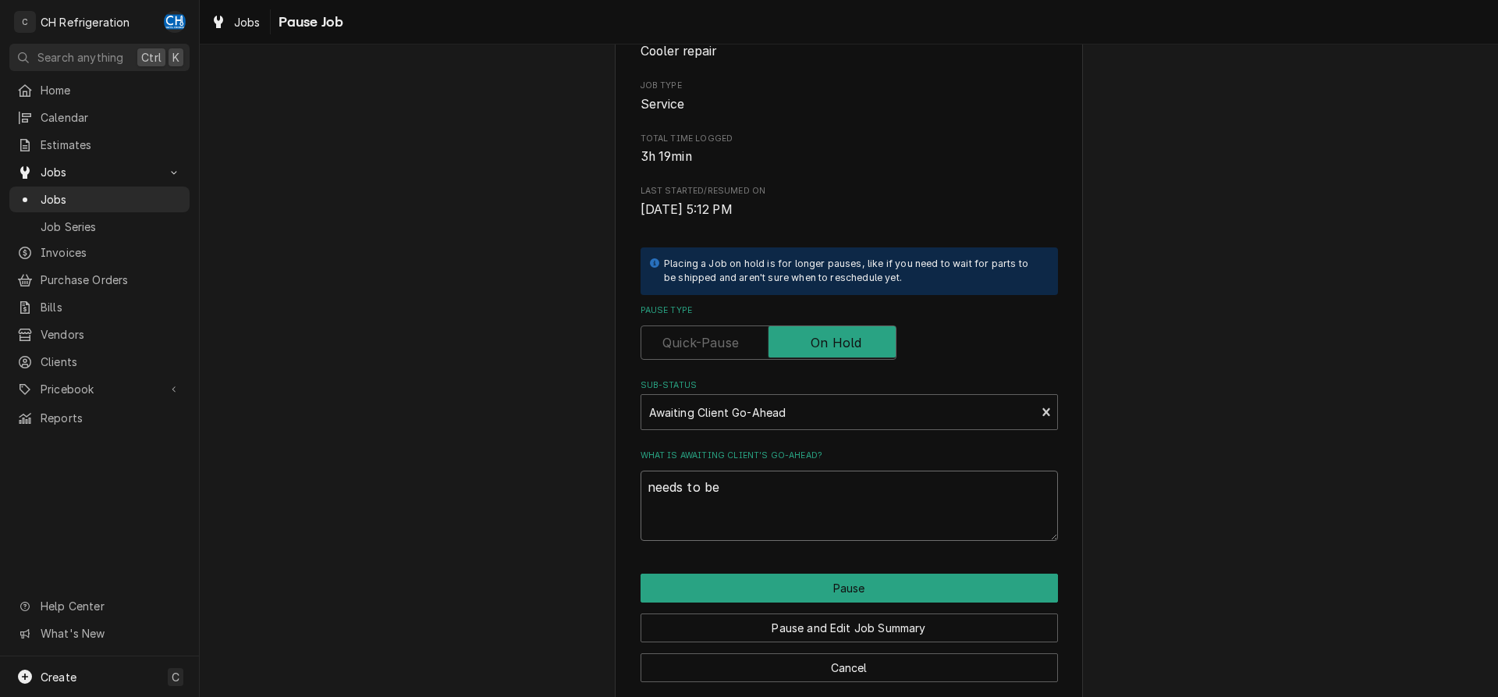
type textarea "x"
type textarea "needs to be s"
type textarea "x"
type textarea "needs to be sc"
type textarea "x"
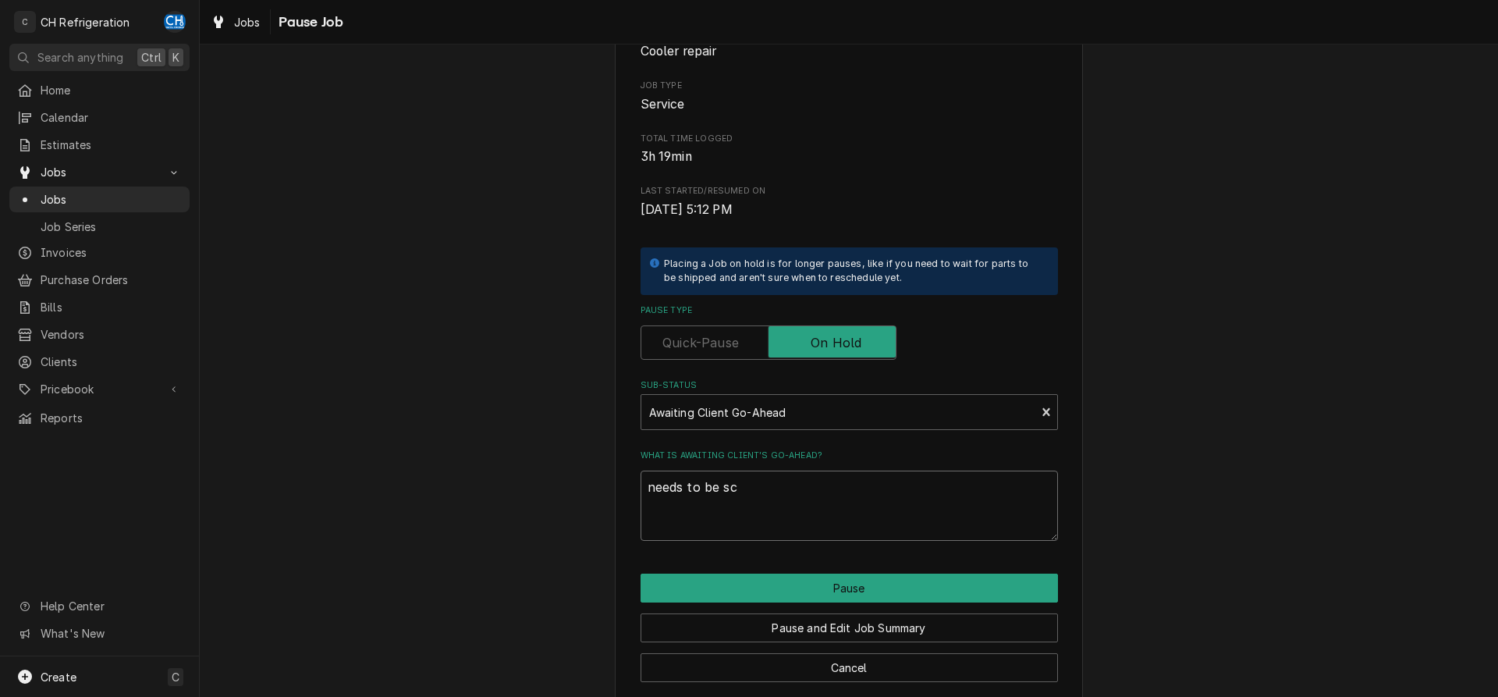
type textarea "needs to be sch"
type textarea "x"
type textarea "needs to be sche"
type textarea "x"
type textarea "needs to be sched"
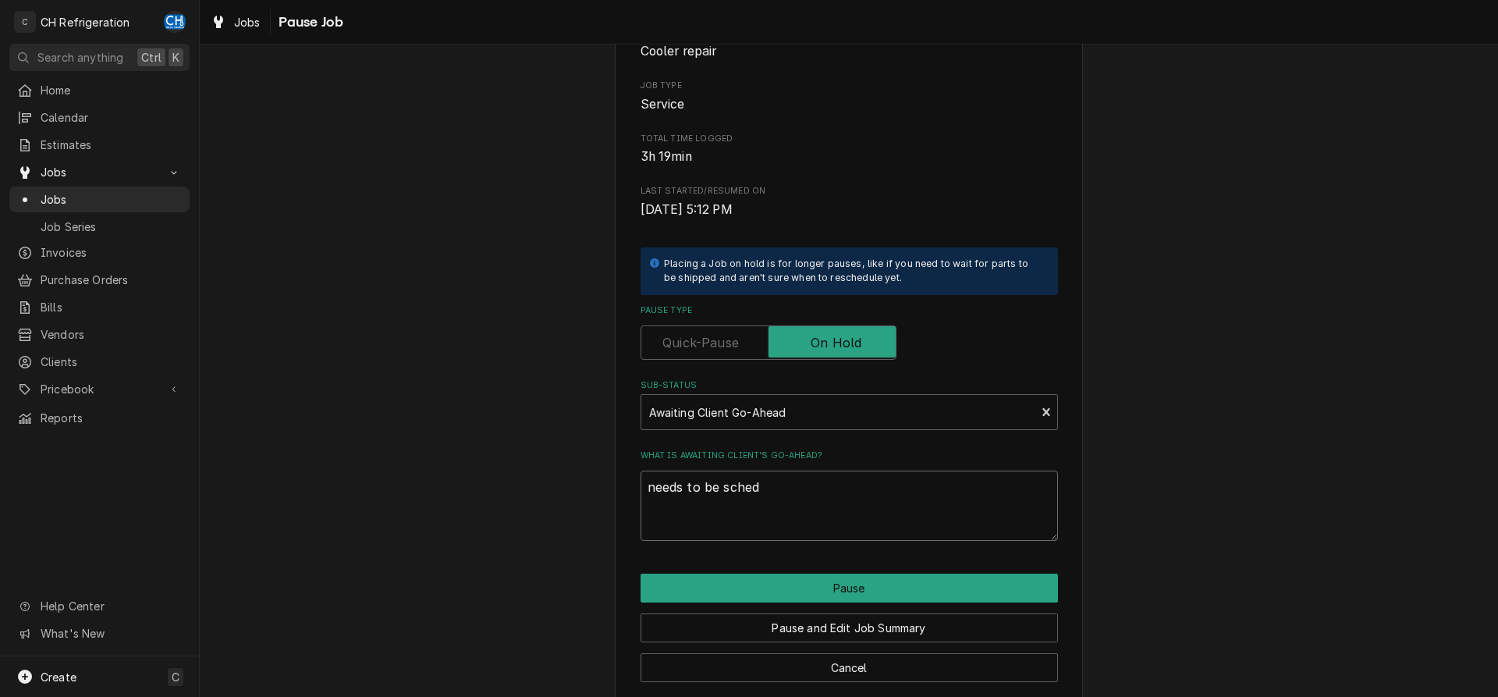
type textarea "x"
type textarea "needs to be schedu"
type textarea "x"
type textarea "needs to be schedul"
type textarea "x"
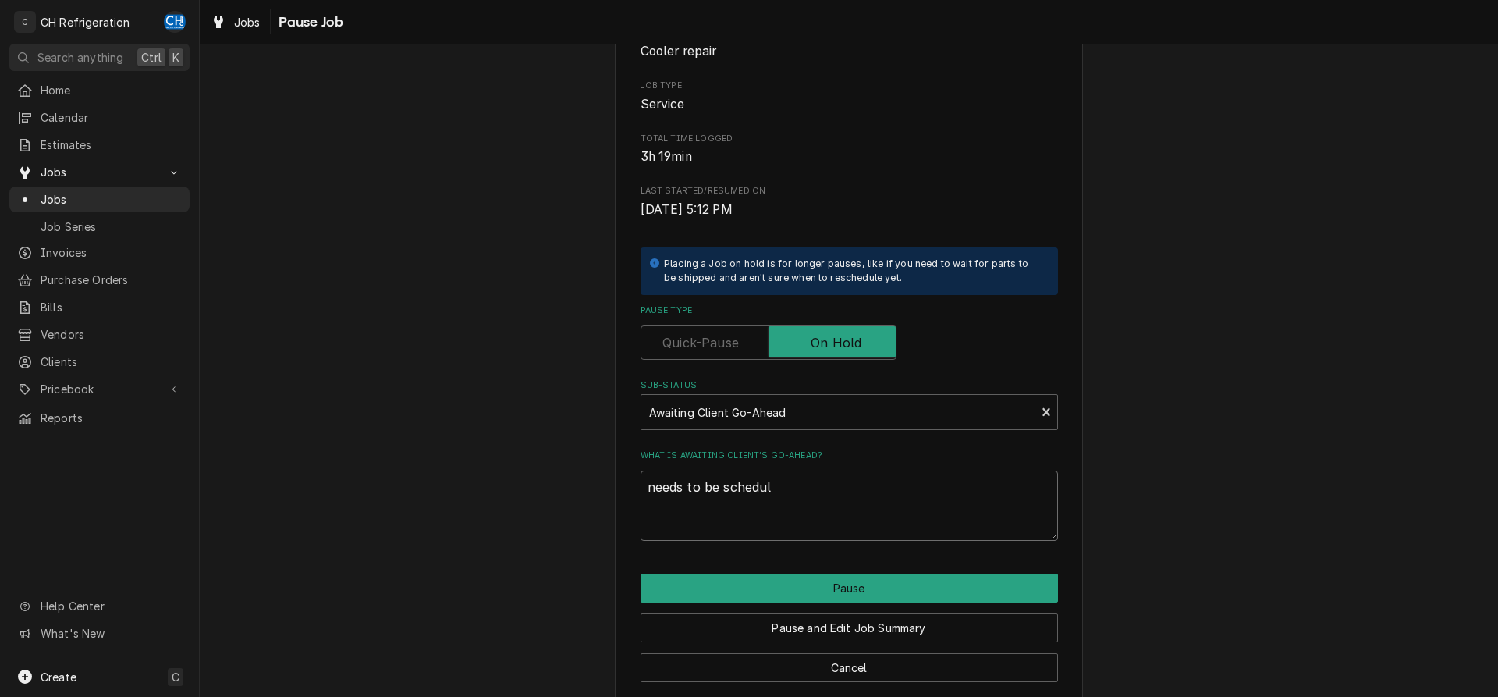
type textarea "needs to be schedule"
type textarea "x"
type textarea "needs to be scheduled"
type textarea "x"
type textarea "needs to be scheduled"
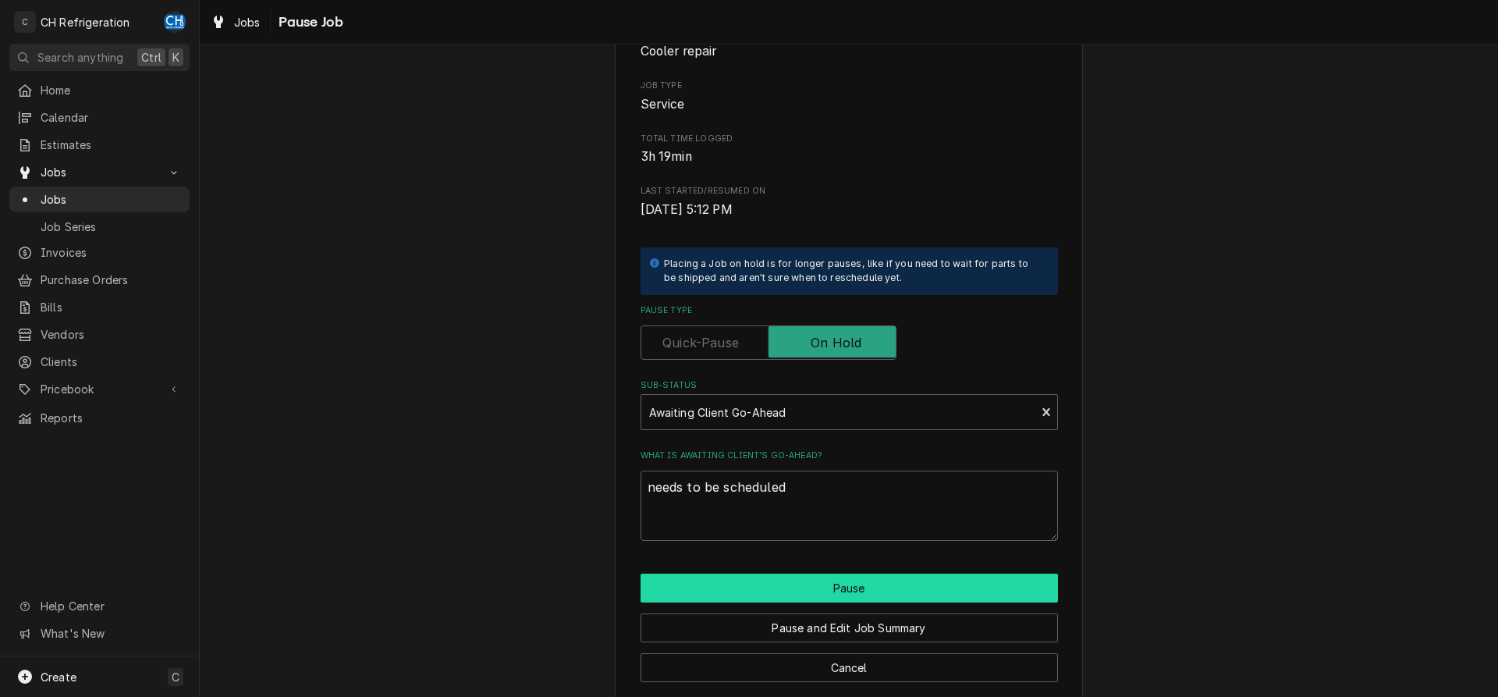
click at [832, 576] on button "Pause" at bounding box center [848, 587] width 417 height 29
type textarea "x"
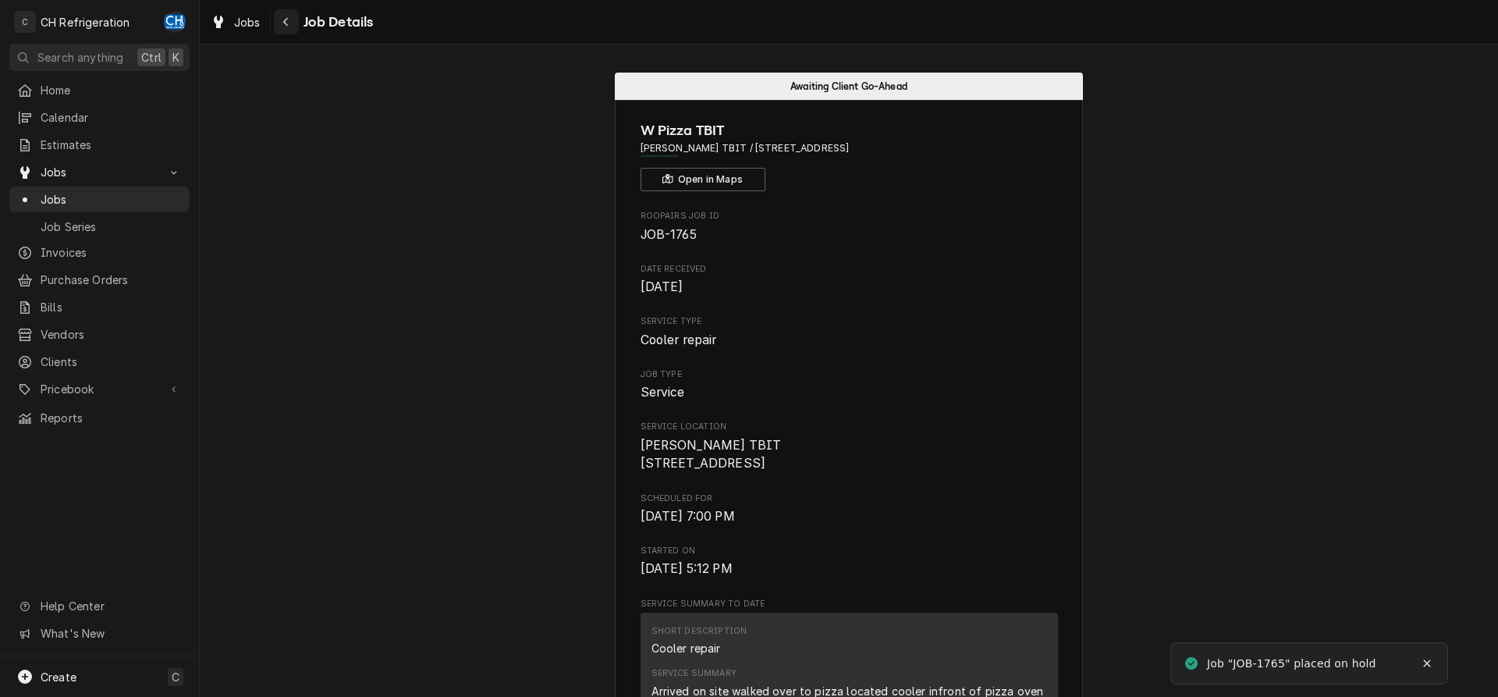
click at [287, 19] on icon "Navigate back" at bounding box center [285, 22] width 5 height 9
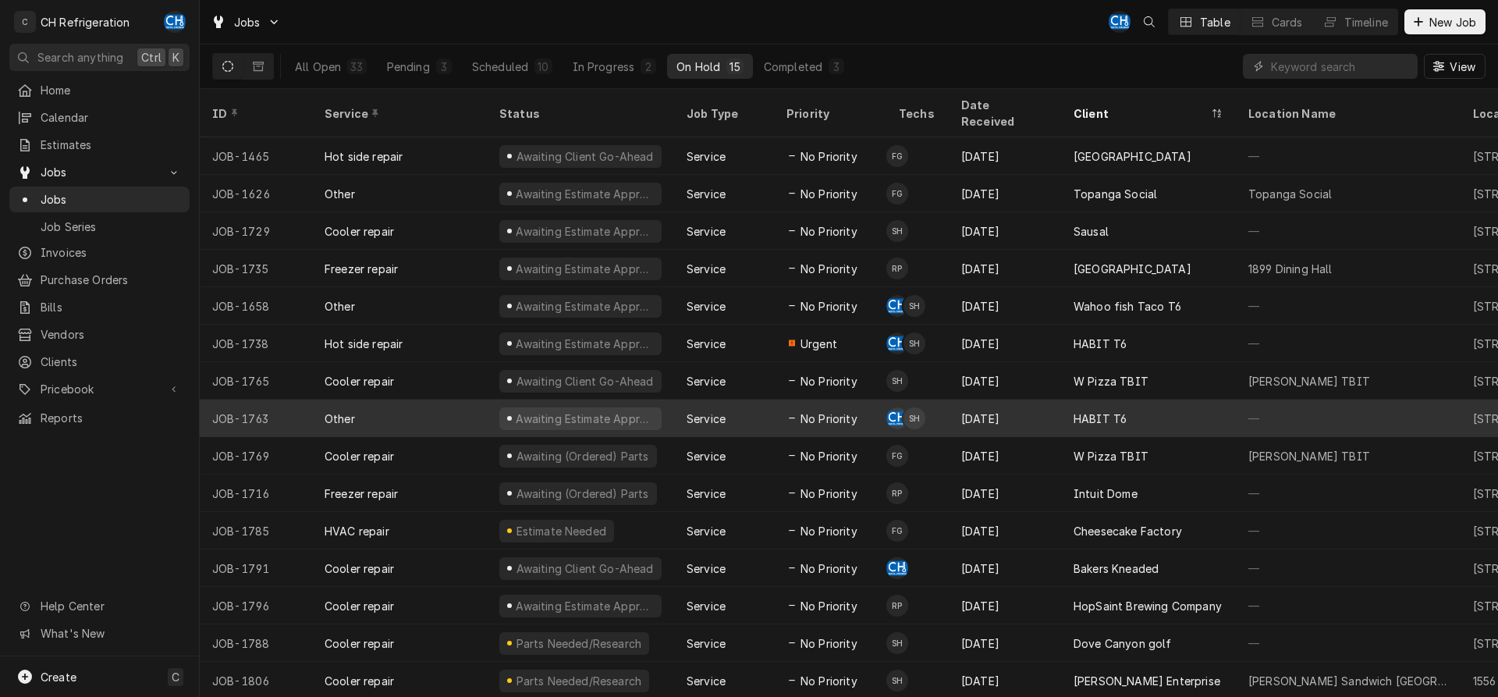
click at [1101, 399] on div "HABIT T6" at bounding box center [1148, 417] width 175 height 37
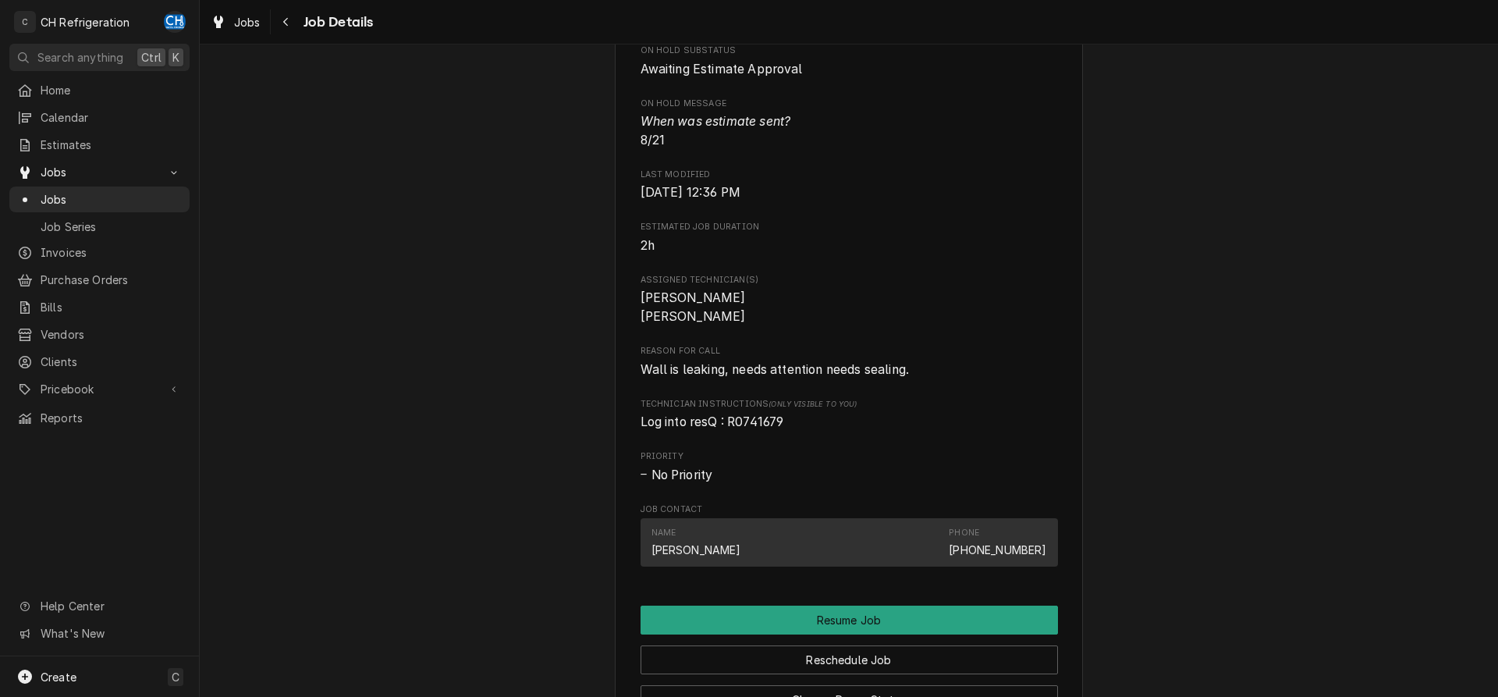
scroll to position [1114, 0]
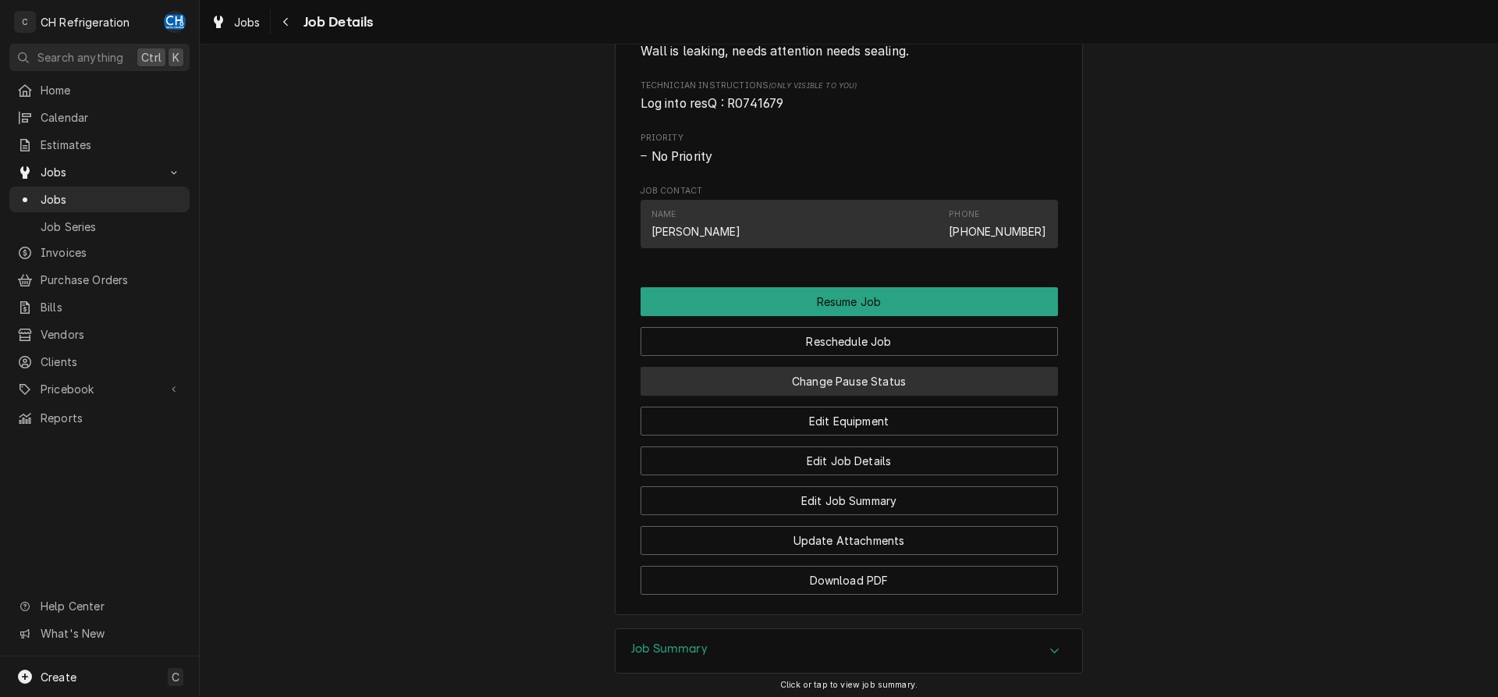
click at [894, 375] on button "Change Pause Status" at bounding box center [848, 381] width 417 height 29
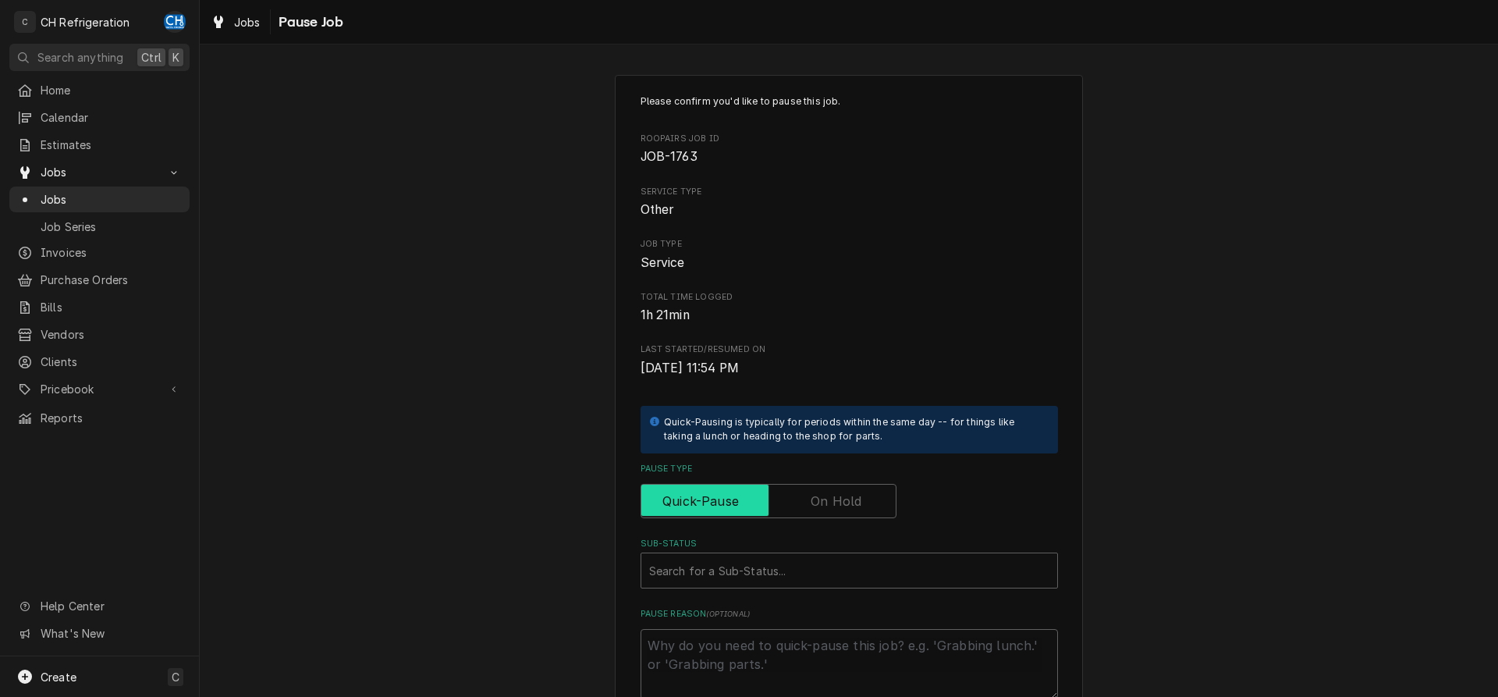
click at [865, 484] on input "Pause Type" at bounding box center [768, 501] width 242 height 34
checkbox input "true"
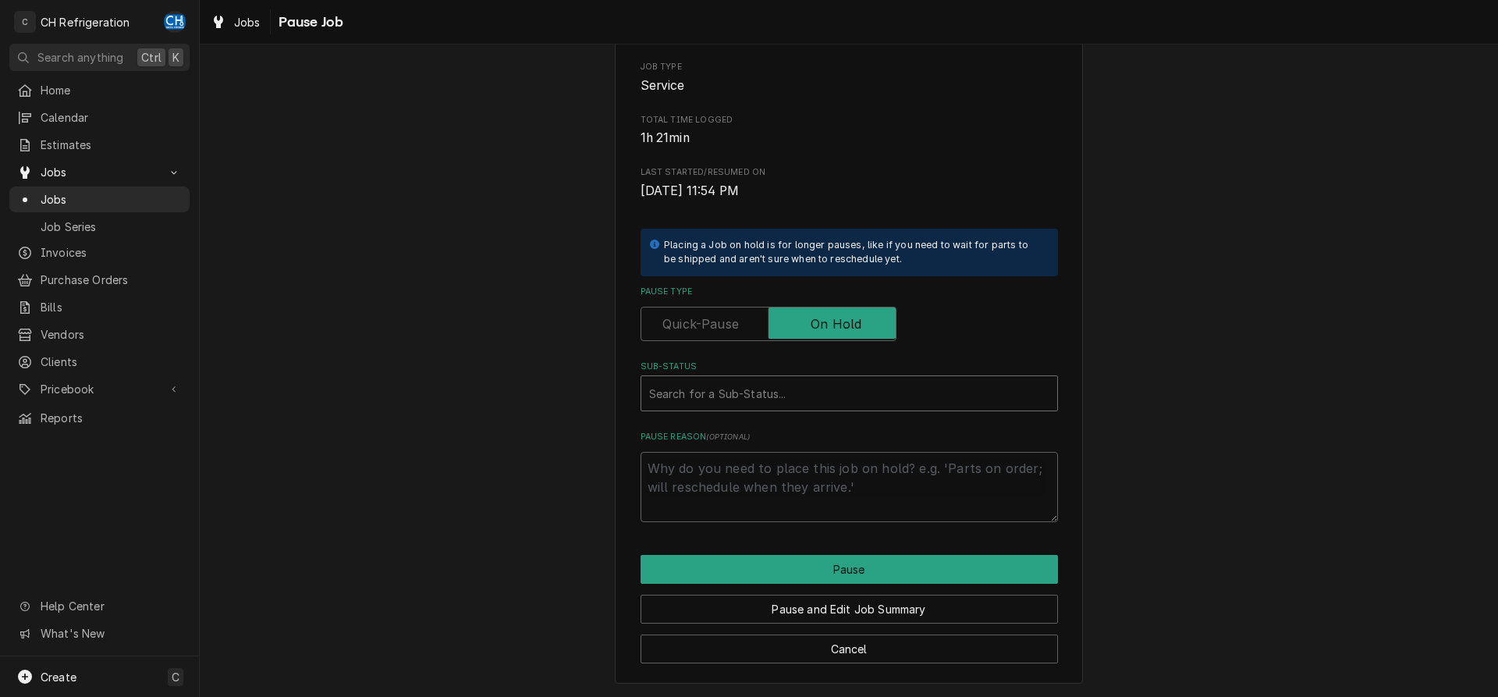
click at [823, 406] on div "Sub-Status" at bounding box center [849, 393] width 400 height 28
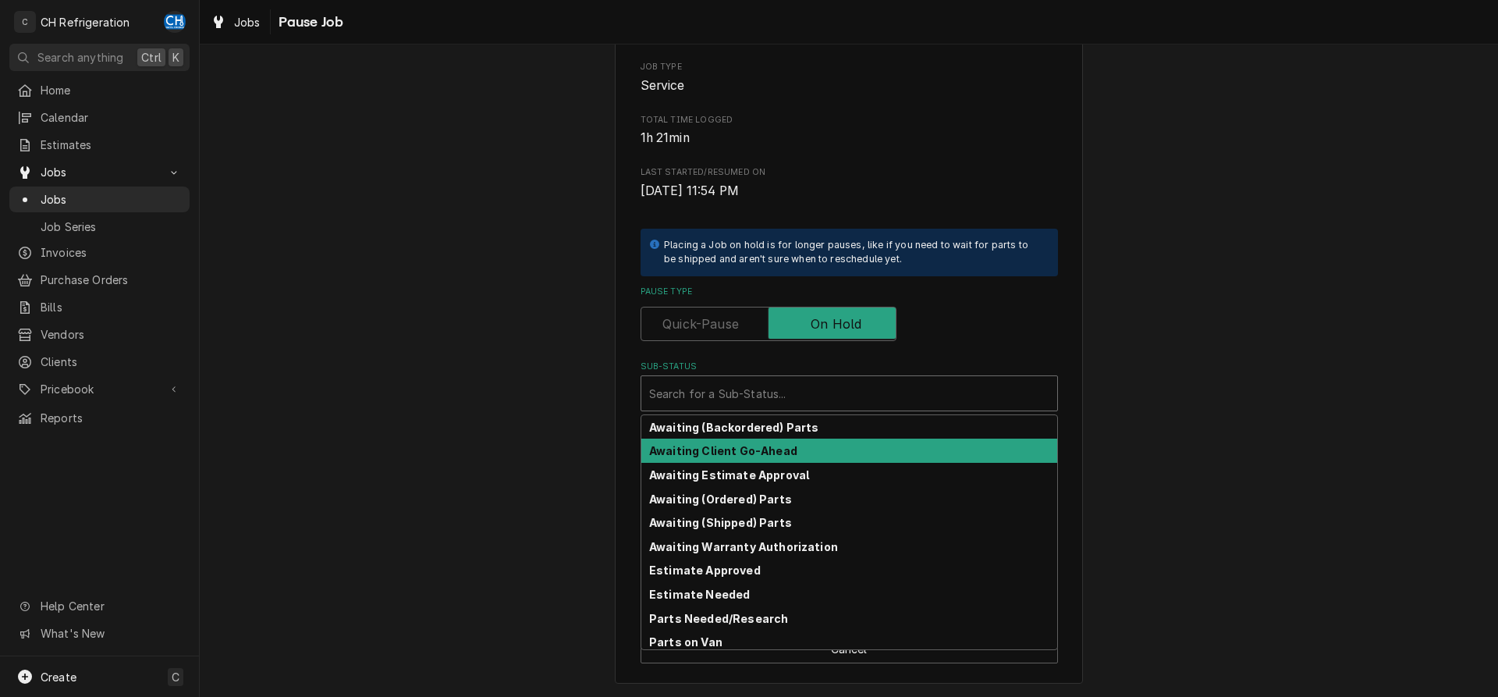
click at [778, 456] on strong "Awaiting Client Go-Ahead" at bounding box center [723, 450] width 148 height 13
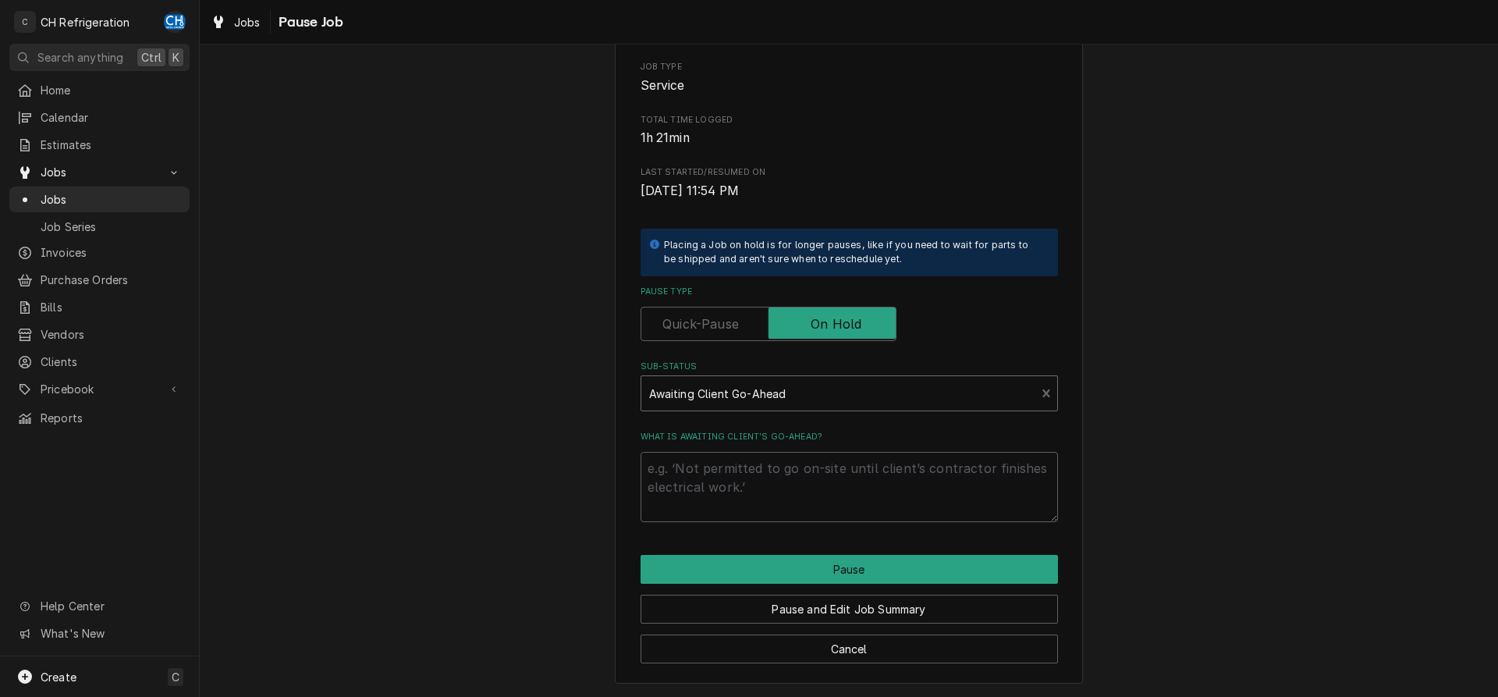
scroll to position [158, 0]
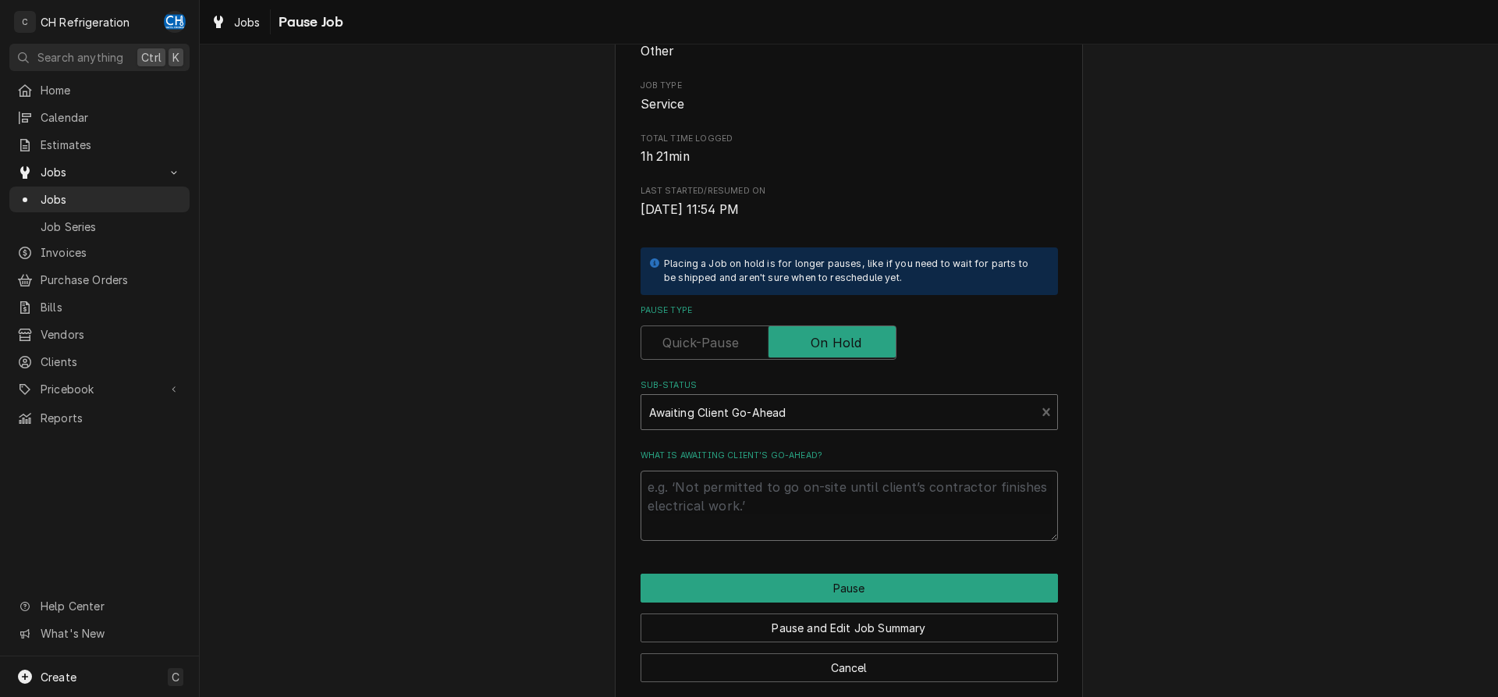
click at [770, 513] on textarea "What is awaiting client’s go-ahead?" at bounding box center [848, 505] width 417 height 70
type textarea "x"
type textarea "n"
type textarea "x"
type textarea "ne"
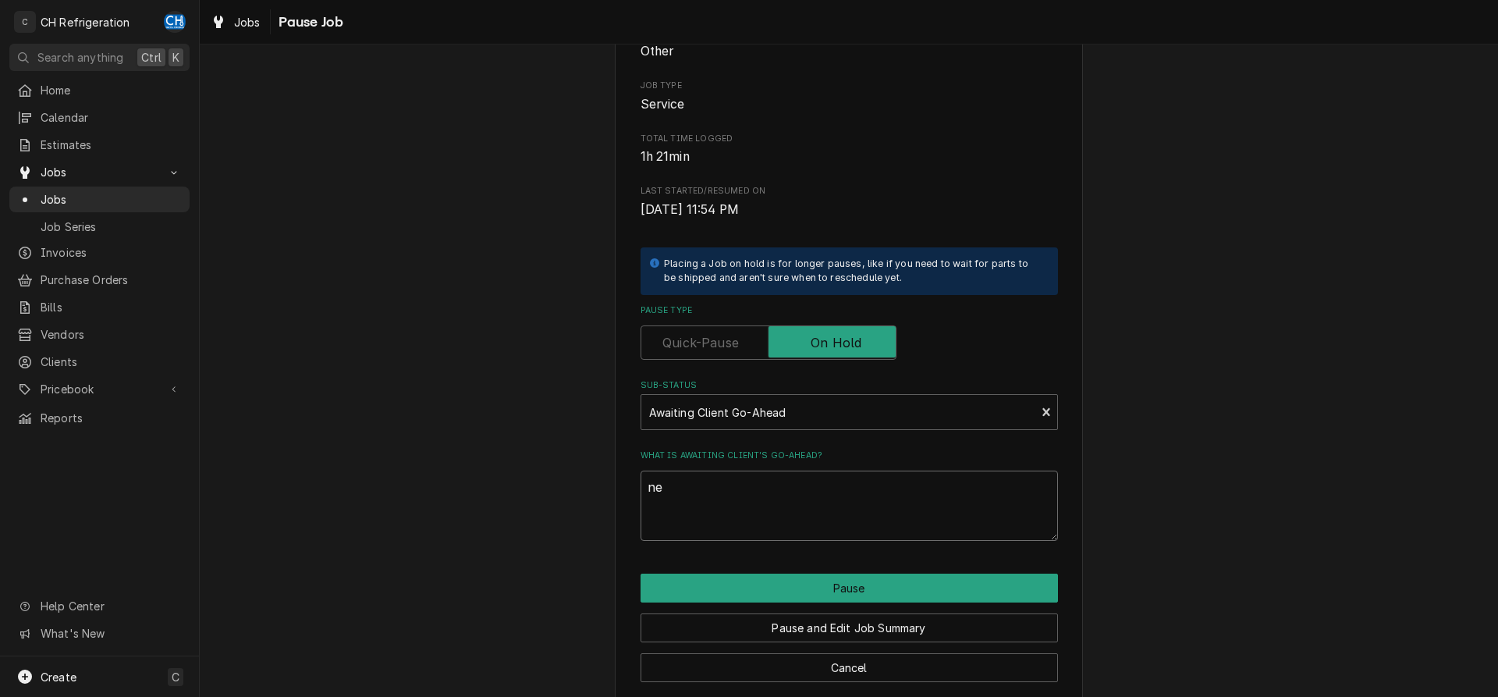
type textarea "x"
type textarea "nee"
type textarea "x"
type textarea "need"
type textarea "x"
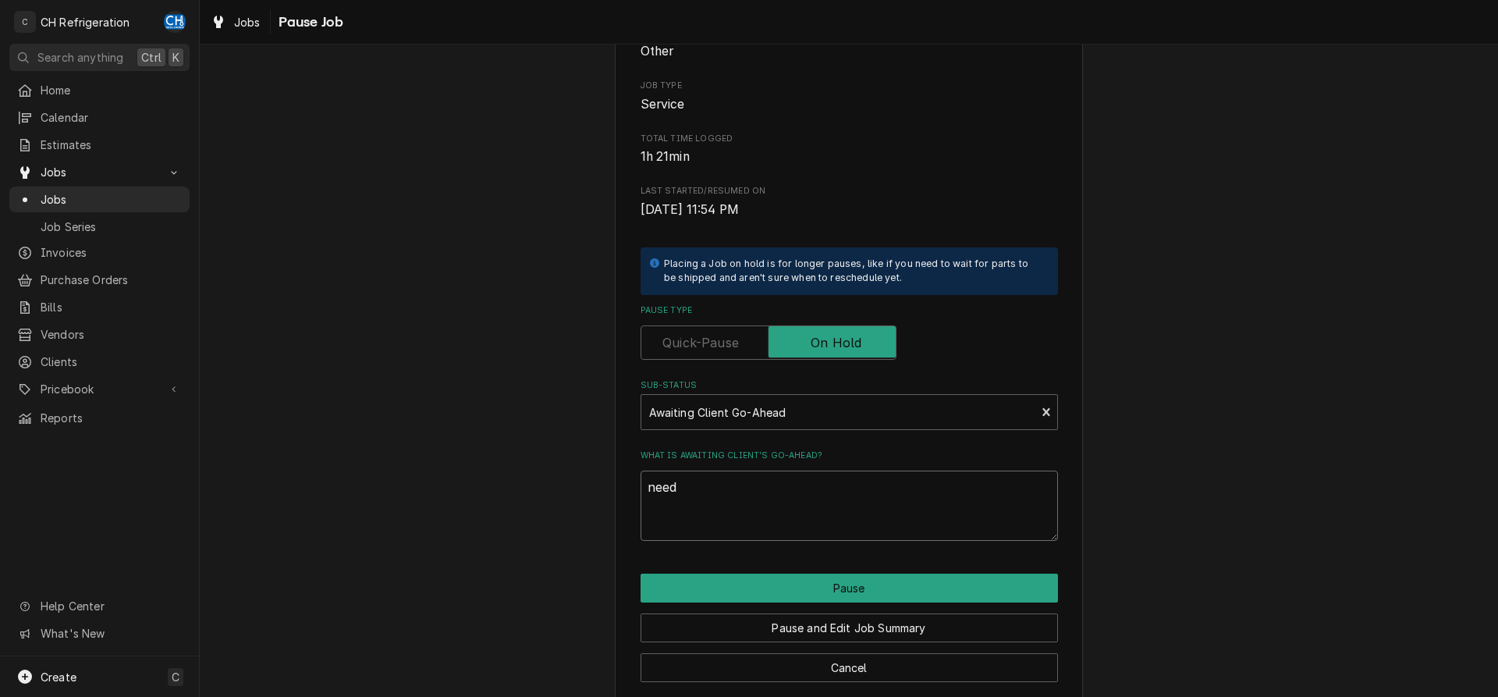
type textarea "need"
type textarea "x"
type textarea "need t"
type textarea "x"
type textarea "need to"
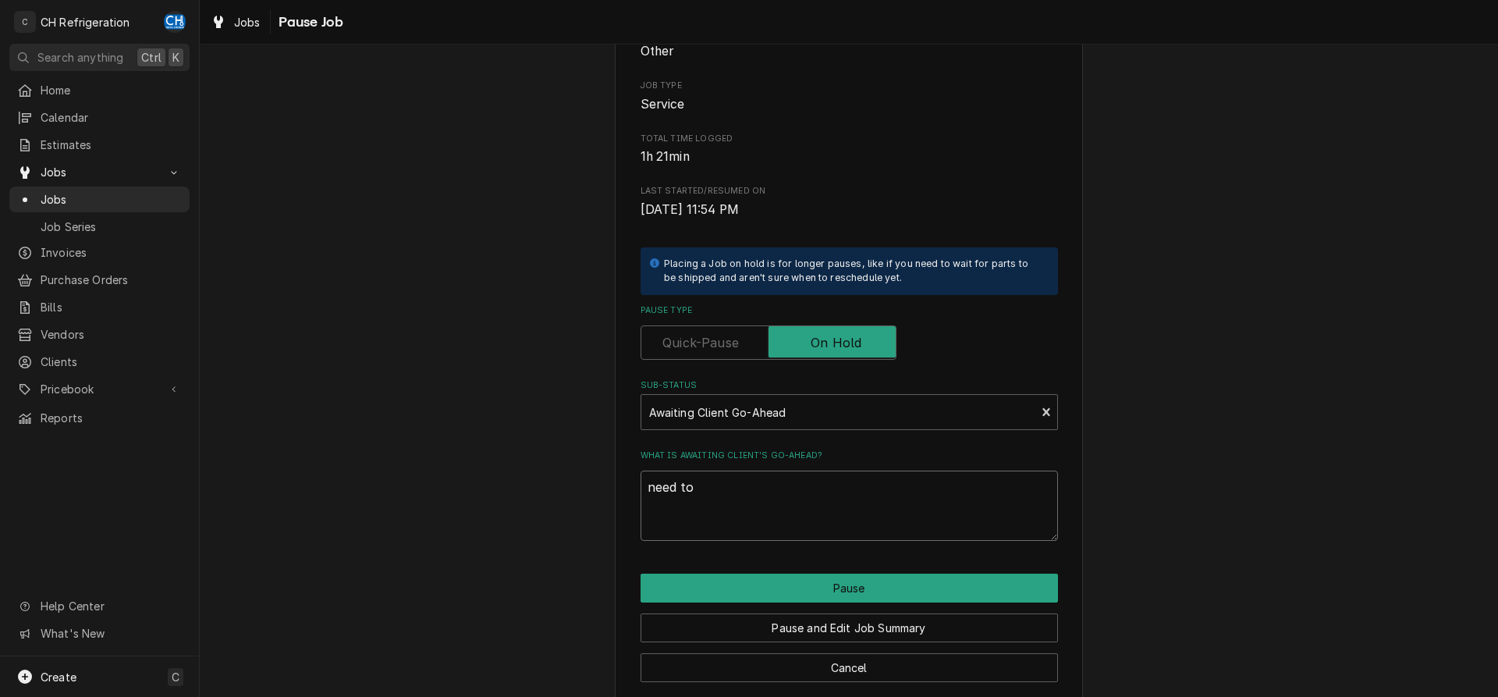
type textarea "x"
type textarea "need to"
type textarea "x"
type textarea "need to b"
type textarea "x"
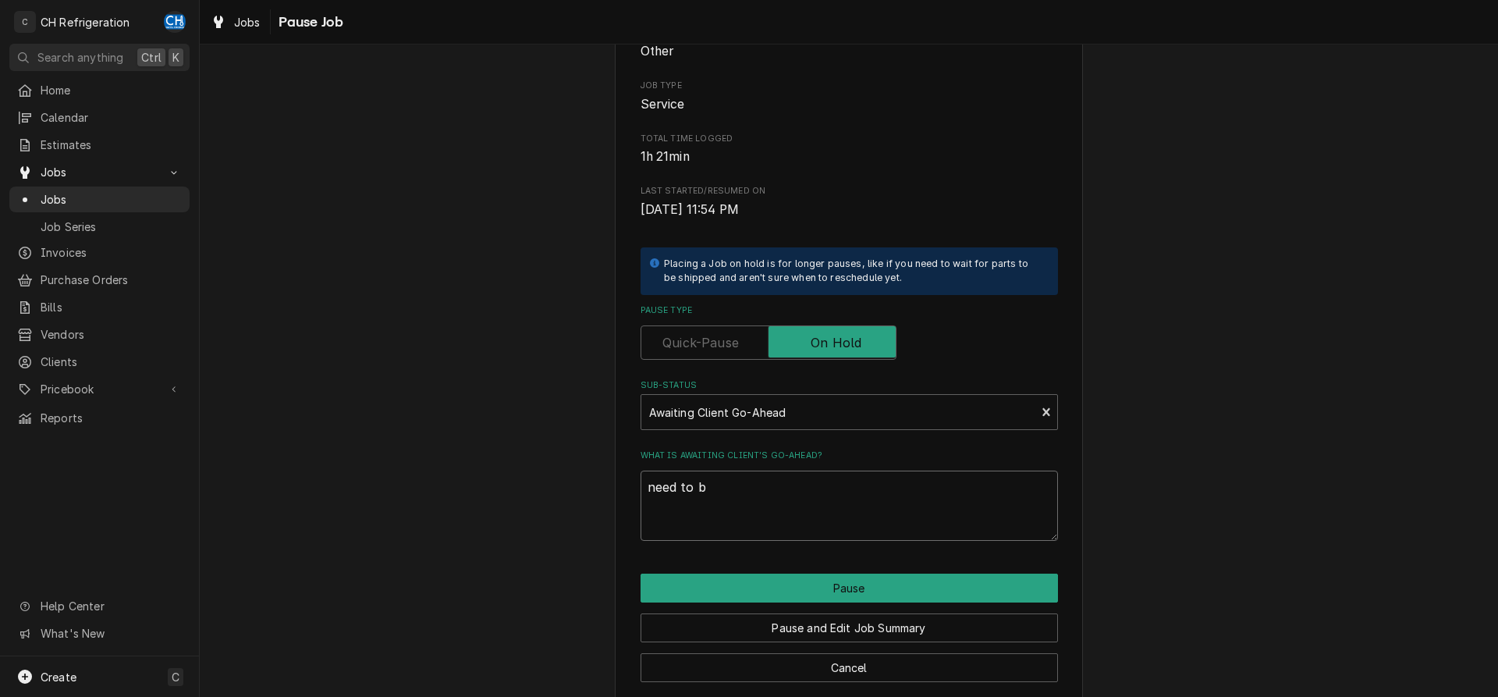
type textarea "need to be"
type textarea "x"
type textarea "need to be"
type textarea "x"
type textarea "need to be s"
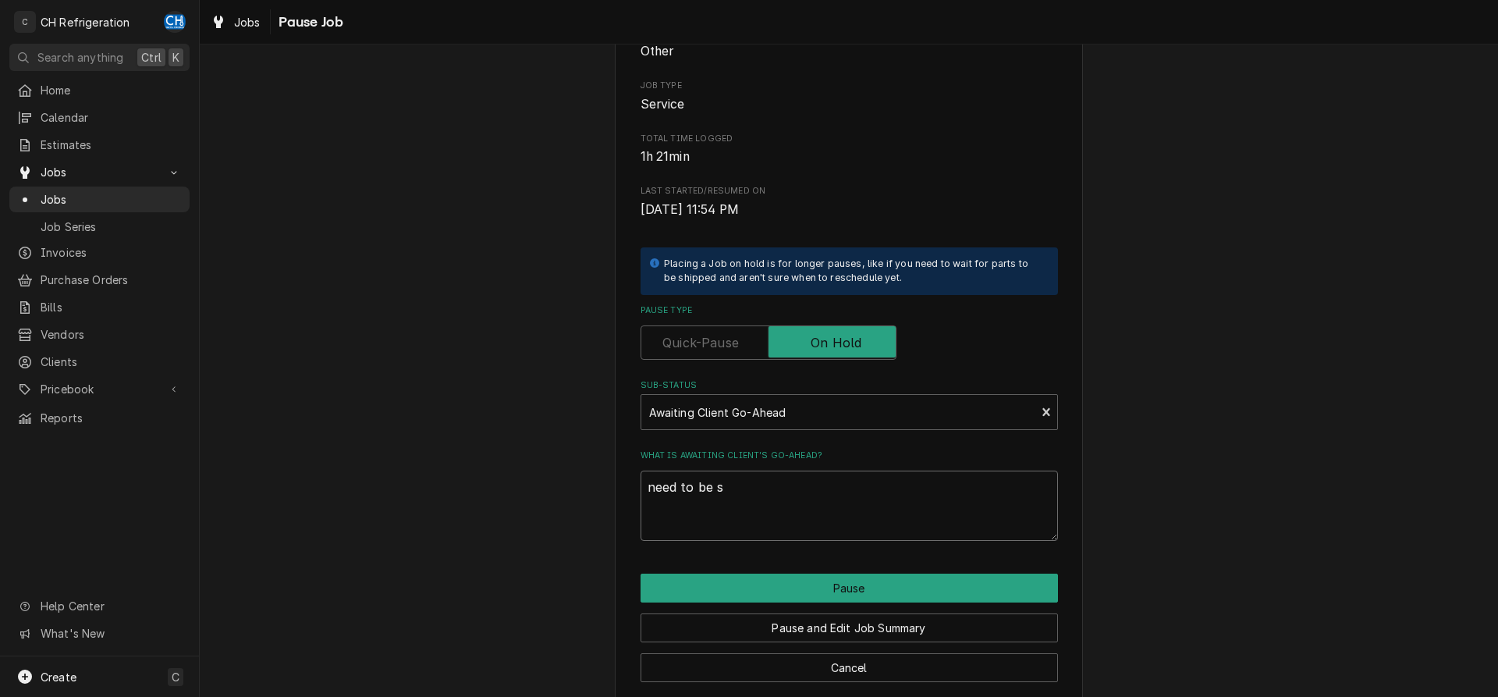
type textarea "x"
type textarea "need to be sc"
type textarea "x"
type textarea "need to be sch"
type textarea "x"
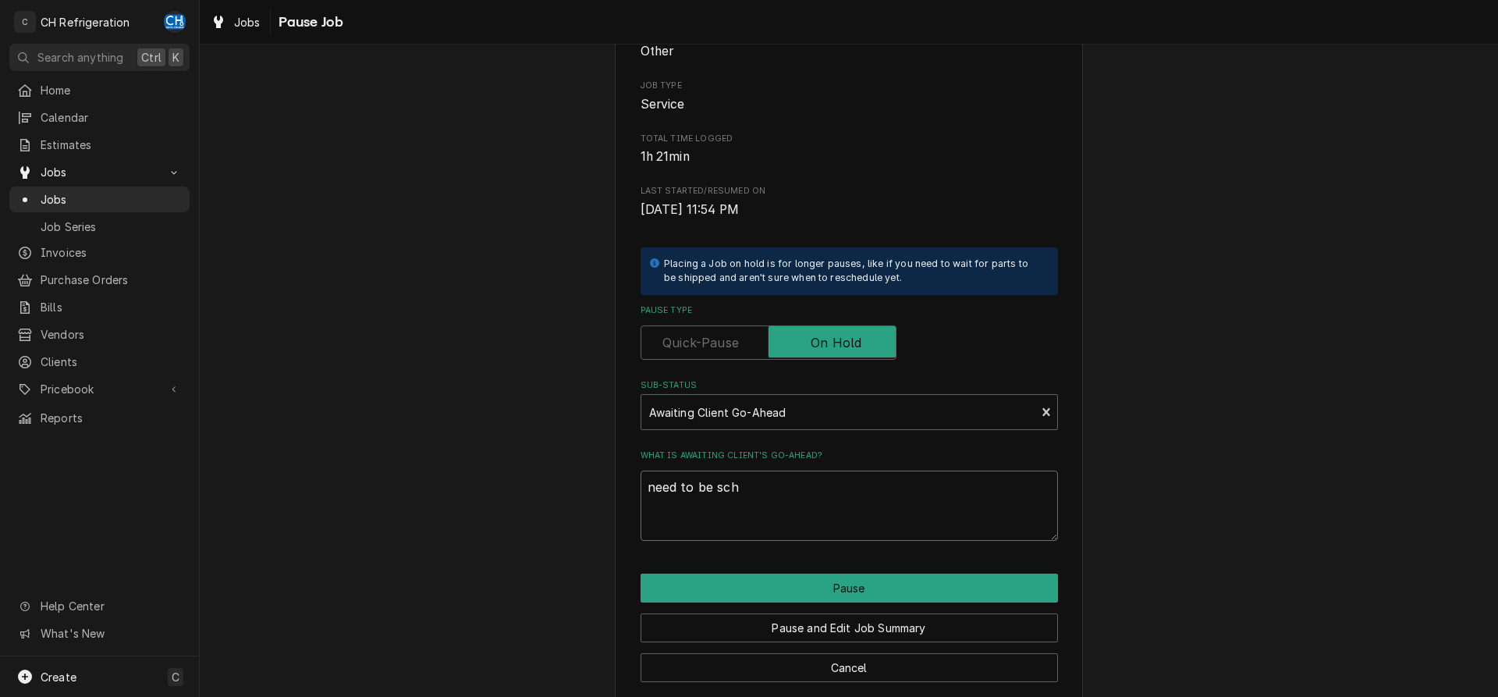
type textarea "need to be sche"
type textarea "x"
type textarea "need to be sched"
type textarea "x"
type textarea "need to be schedu"
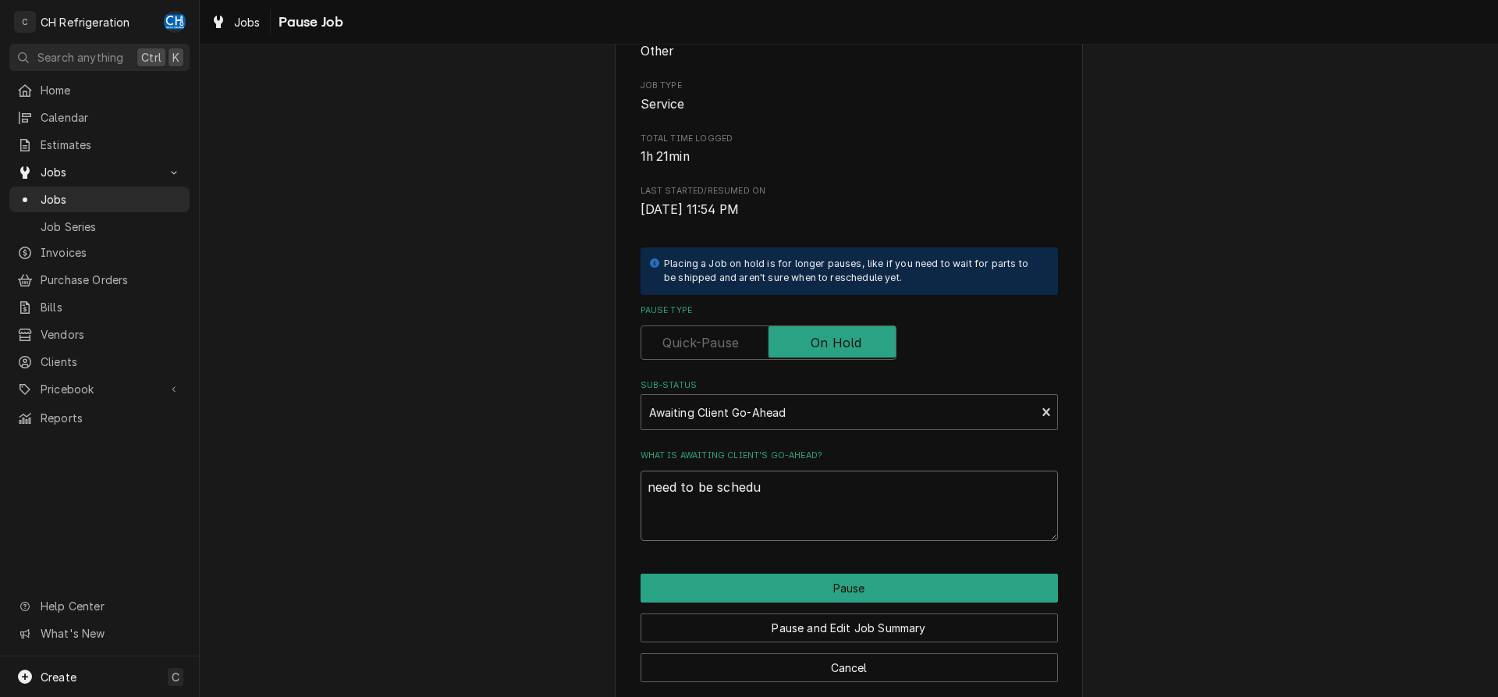
type textarea "x"
type textarea "need to be schedul"
type textarea "x"
type textarea "need to be schedule"
type textarea "x"
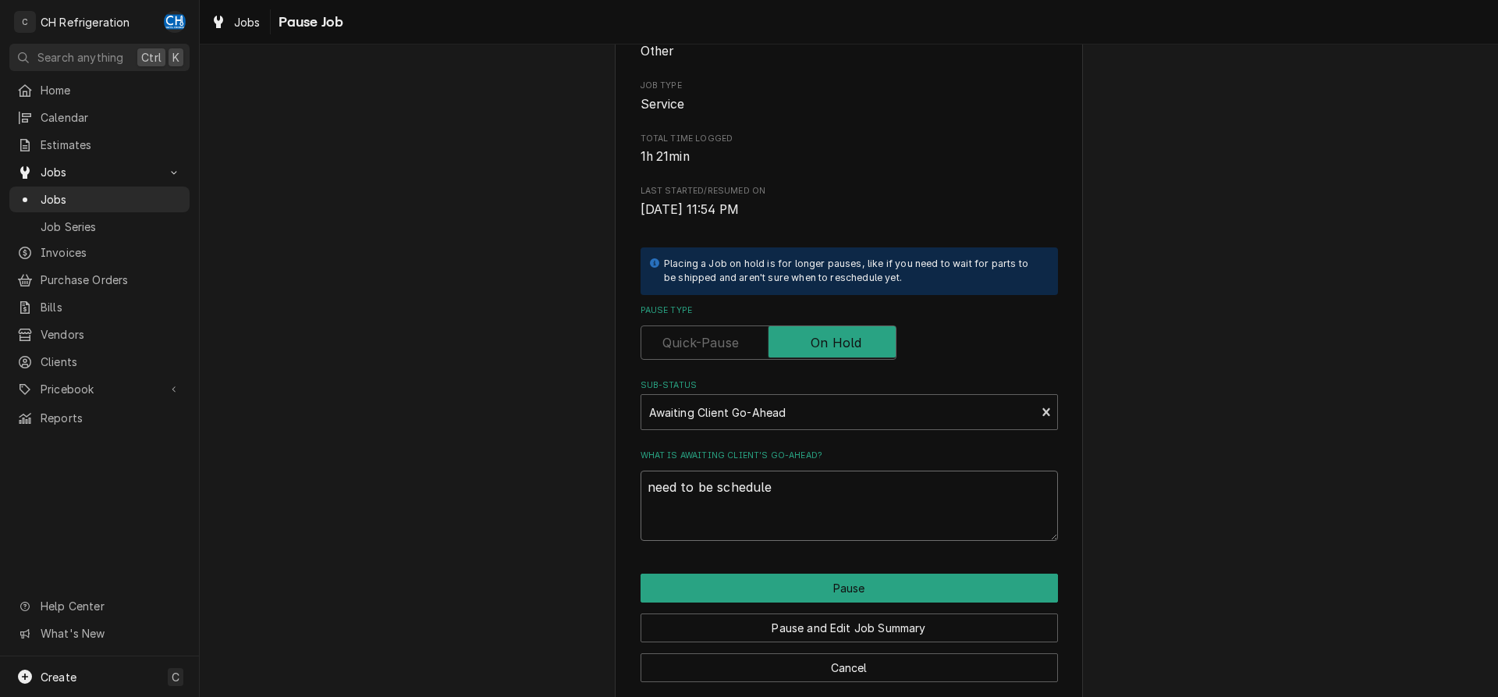
type textarea "need to be scheduled"
type textarea "x"
type textarea "need to be scheduled"
click at [888, 584] on button "Pause" at bounding box center [848, 587] width 417 height 29
type textarea "x"
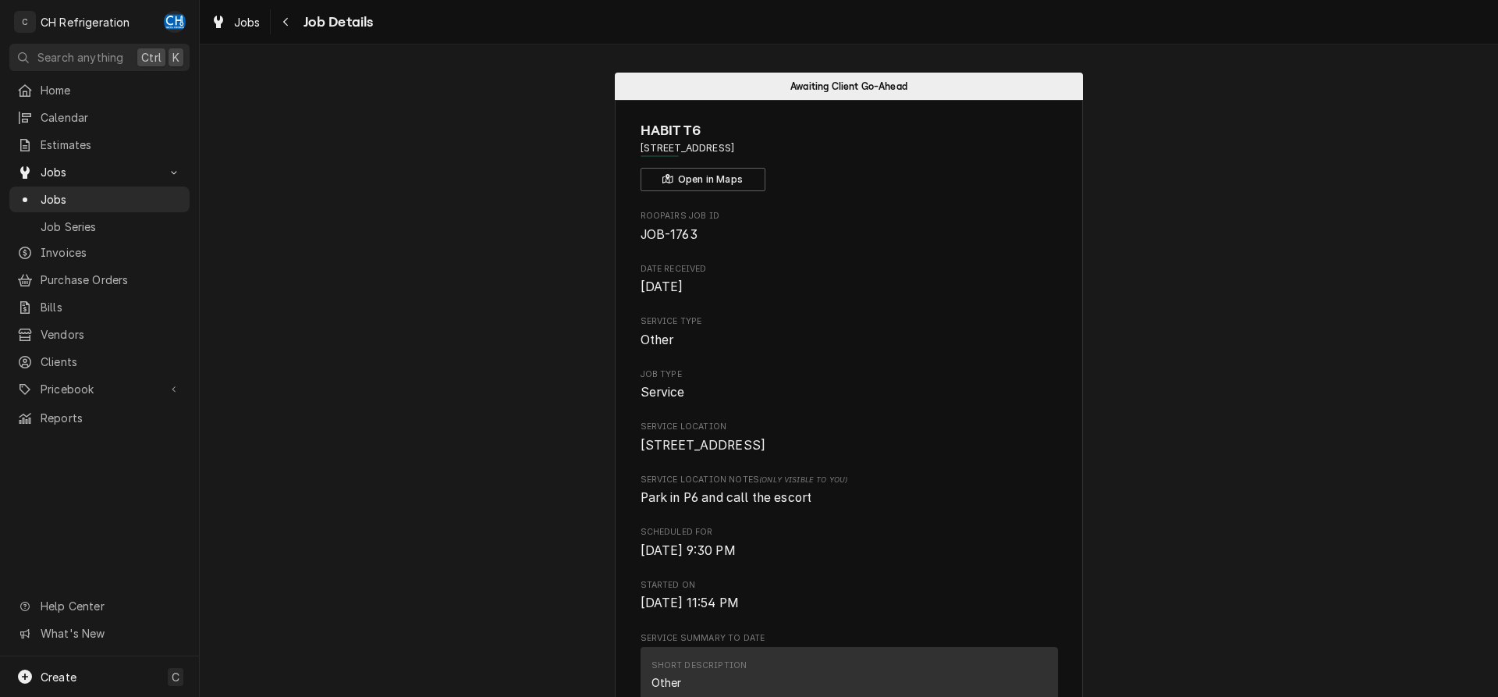
drag, startPoint x: 818, startPoint y: 150, endPoint x: 634, endPoint y: 145, distance: 184.2
copy span "[STREET_ADDRESS]"
click at [59, 199] on span "Jobs" at bounding box center [111, 199] width 141 height 16
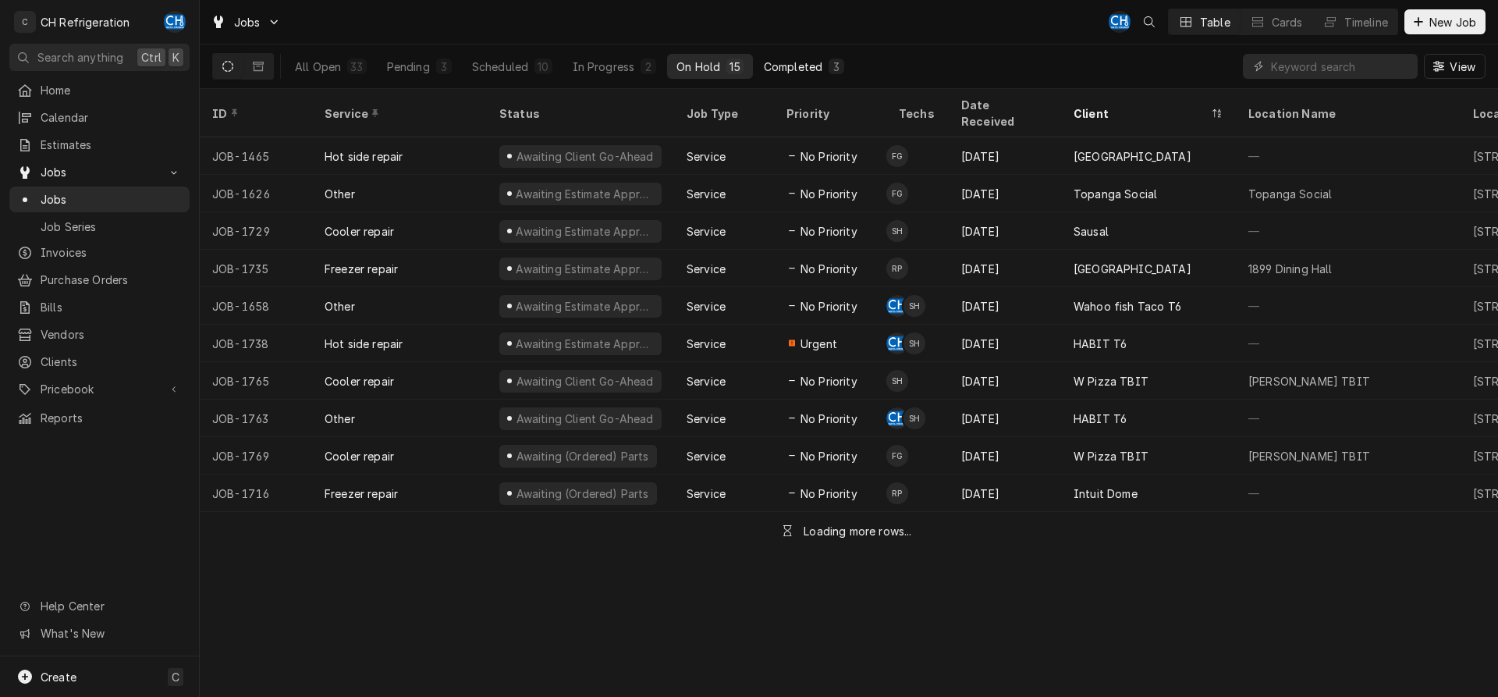
click at [782, 66] on div "Completed" at bounding box center [793, 67] width 59 height 16
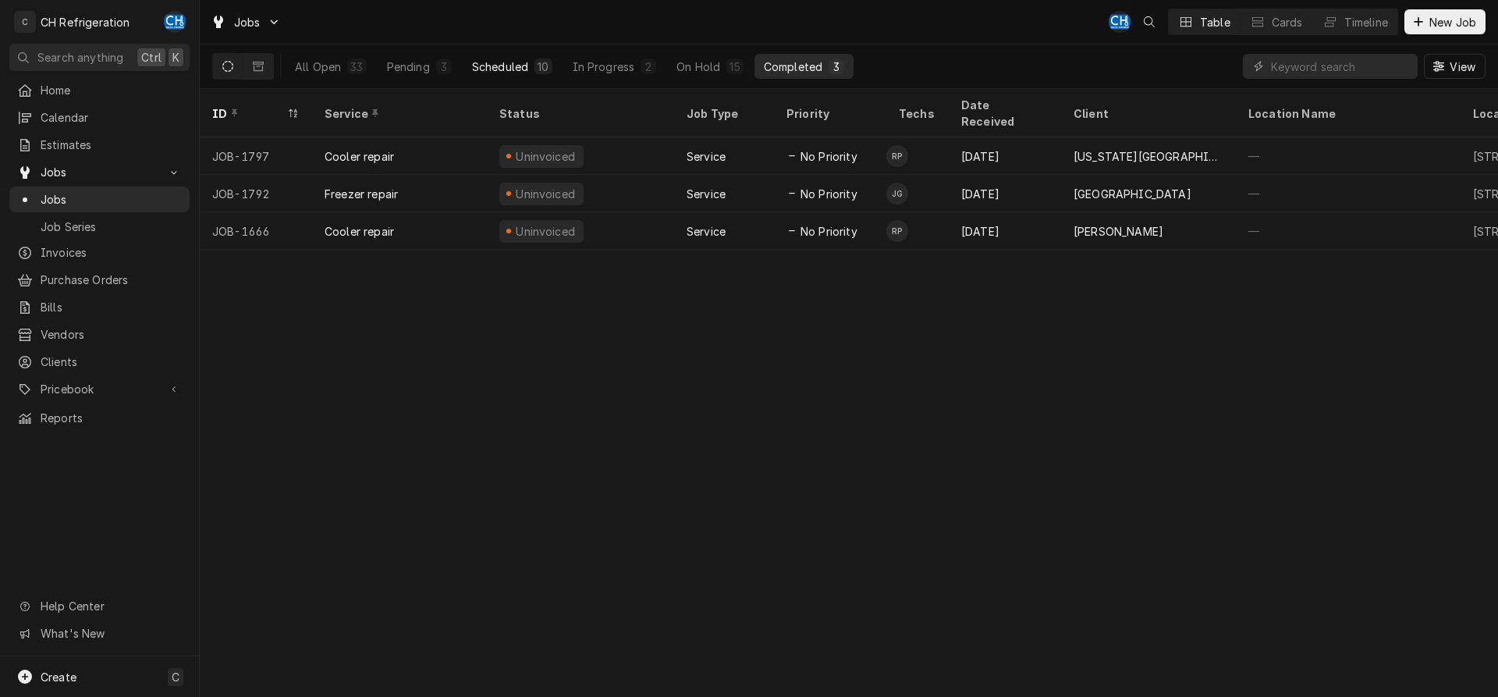
click at [476, 69] on div "Scheduled" at bounding box center [500, 67] width 56 height 16
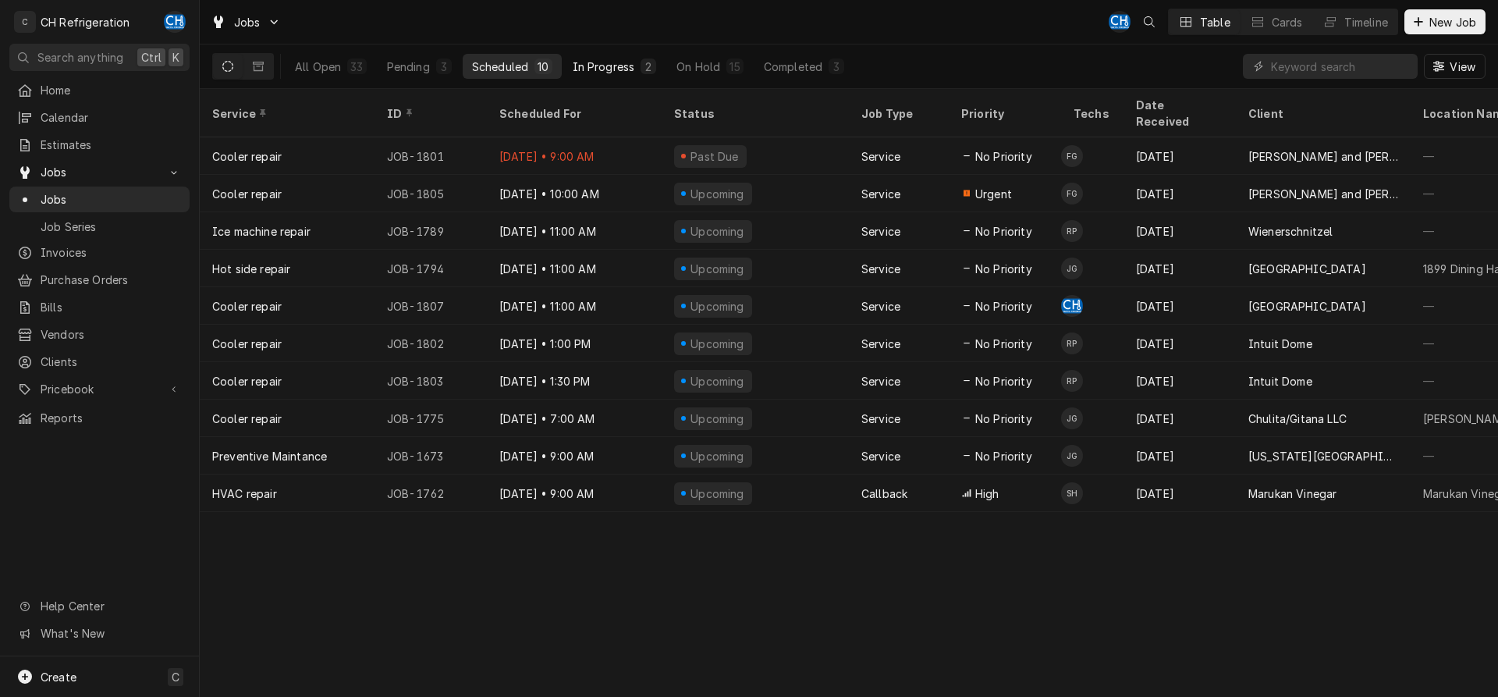
click at [566, 68] on button "In Progress 2" at bounding box center [614, 66] width 103 height 25
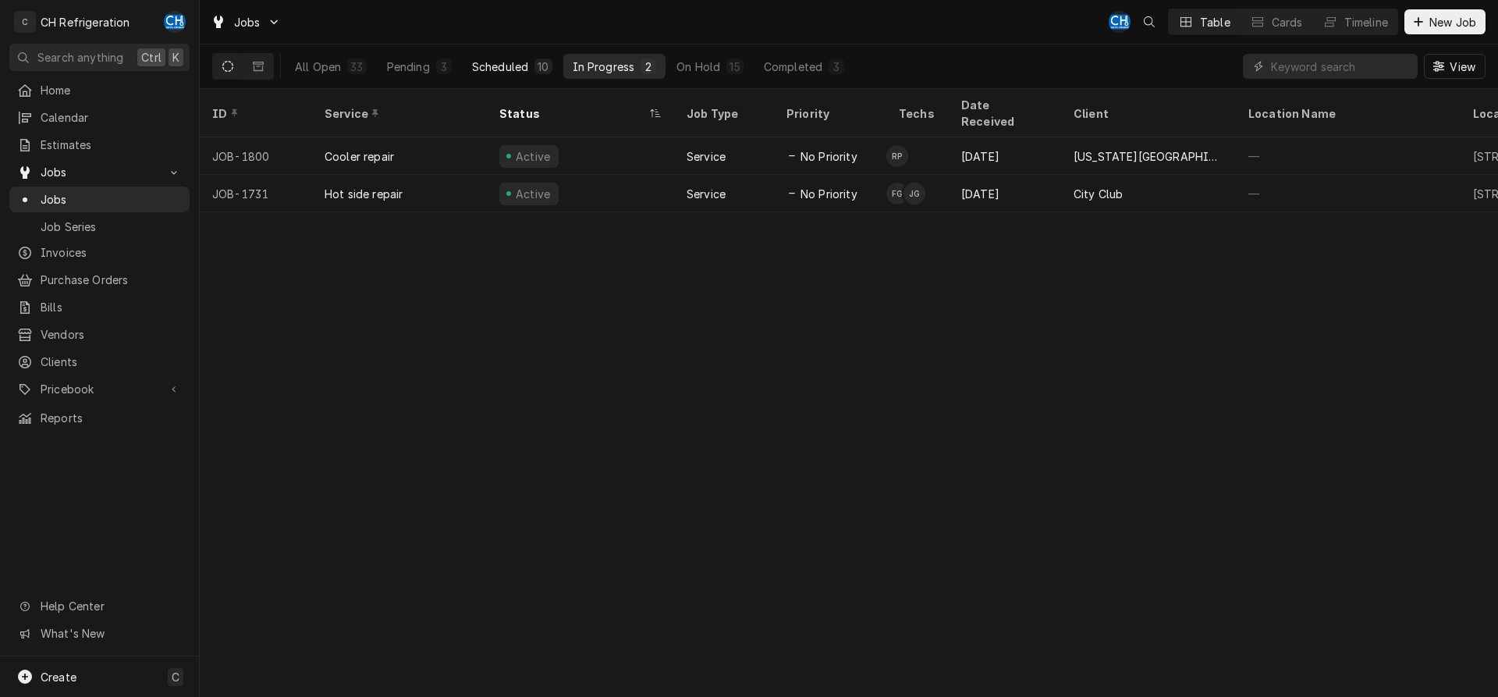
click at [506, 69] on div "Scheduled" at bounding box center [500, 67] width 56 height 16
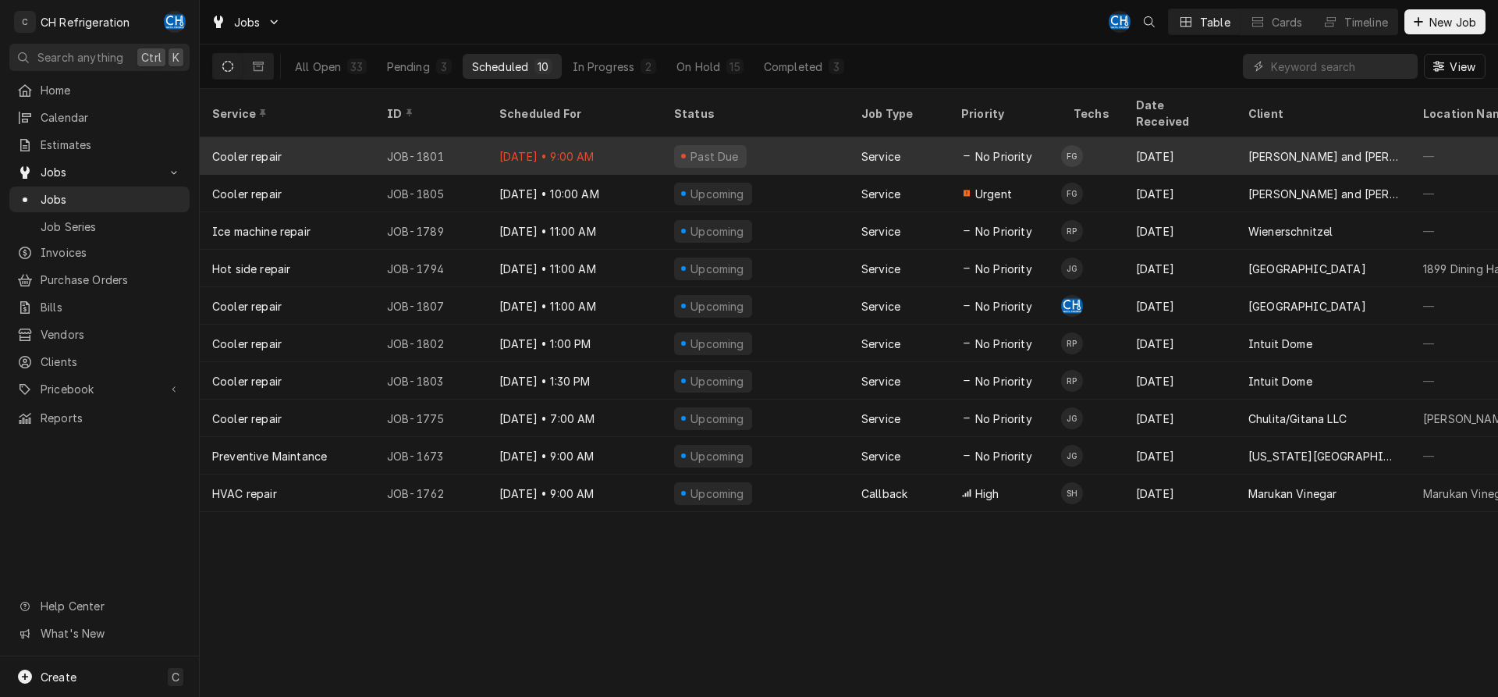
click at [1113, 146] on td "FG" at bounding box center [1092, 155] width 62 height 37
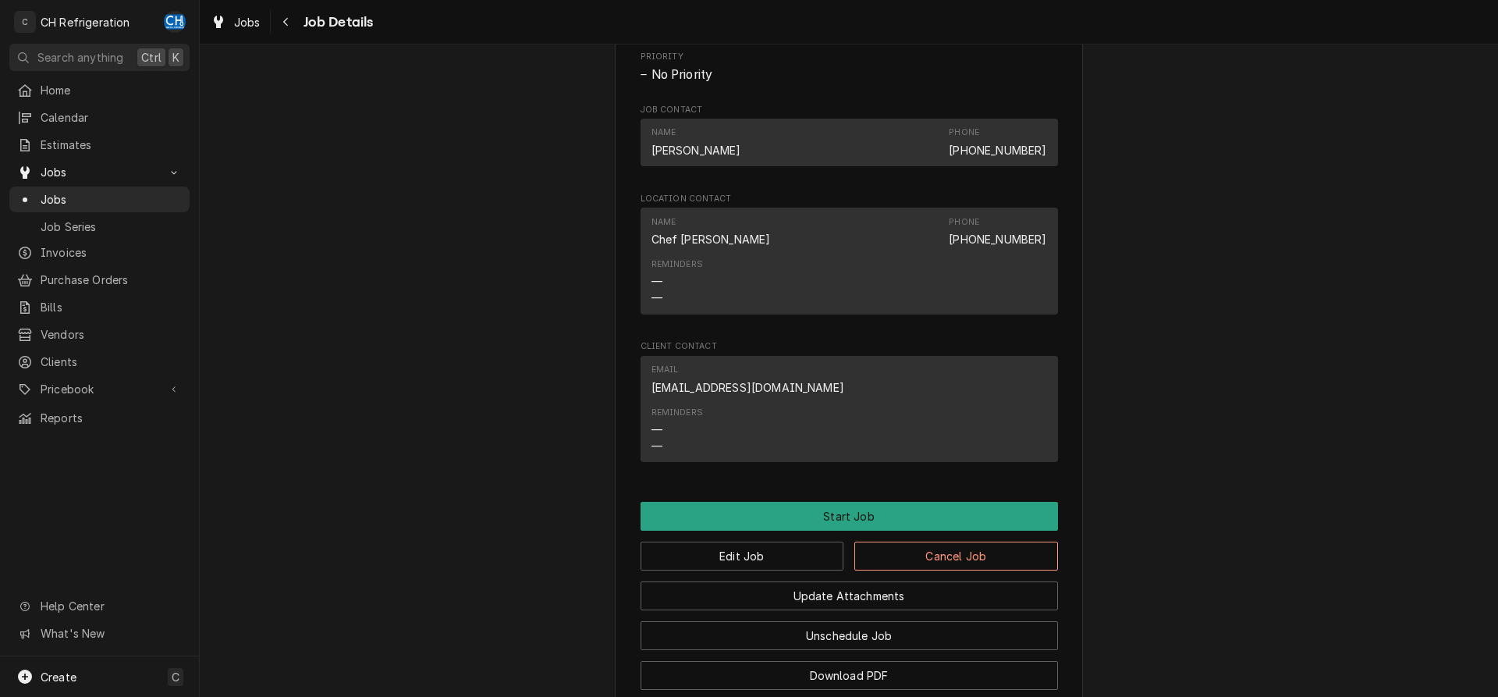
scroll to position [1147, 0]
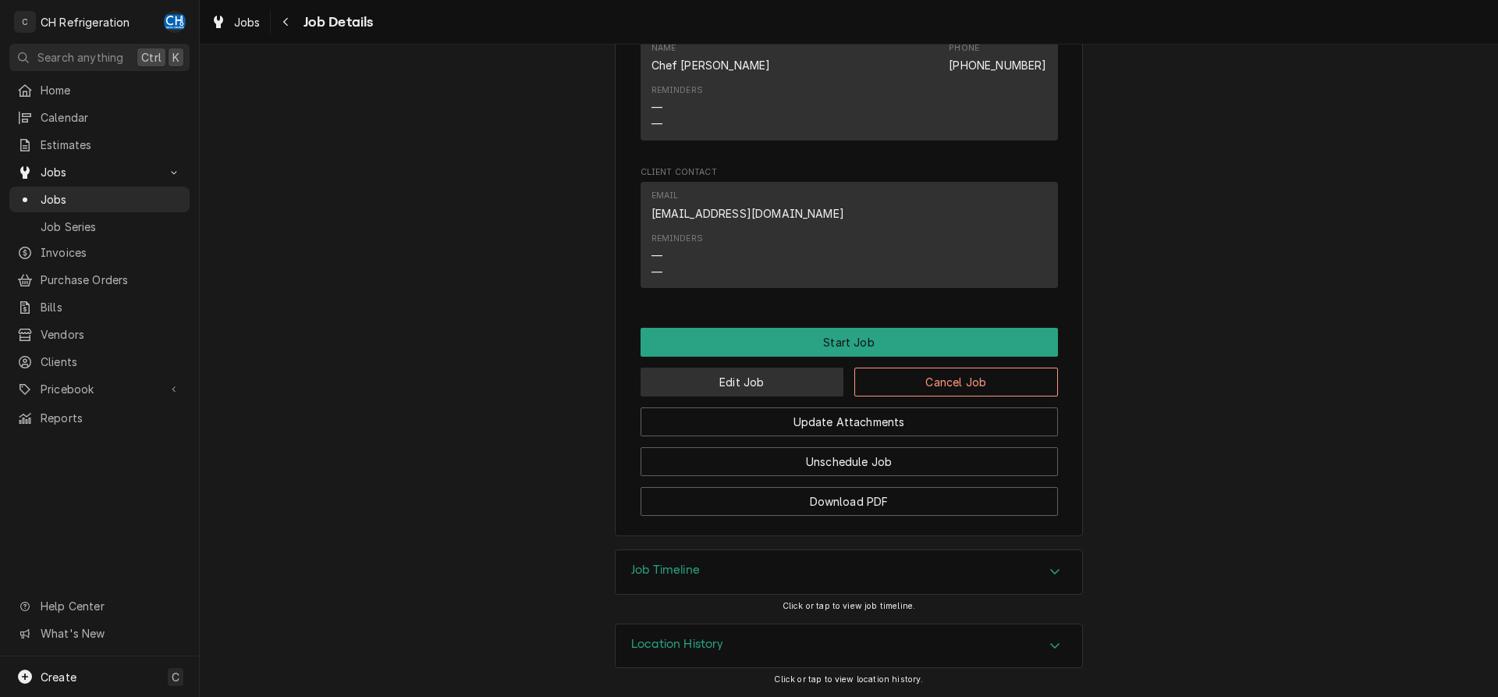
click at [694, 388] on button "Edit Job" at bounding box center [742, 381] width 204 height 29
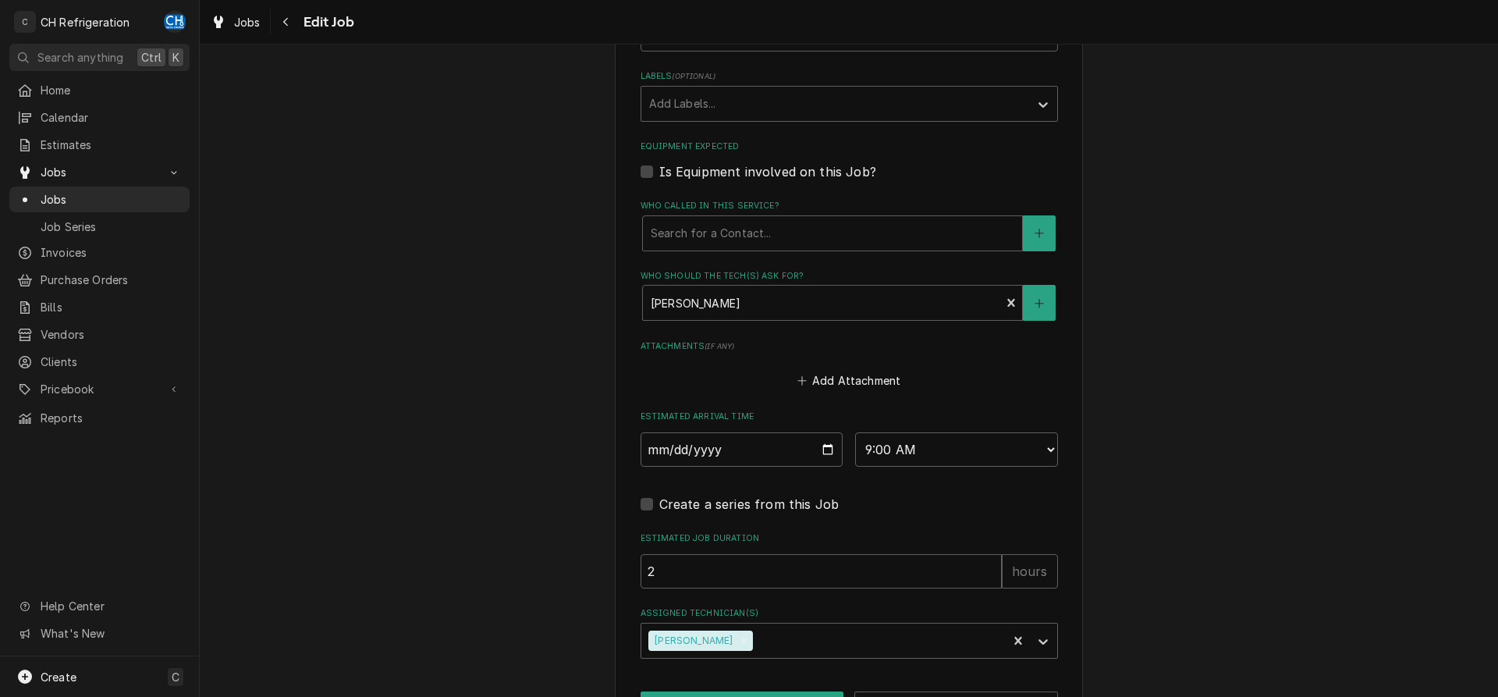
scroll to position [1150, 0]
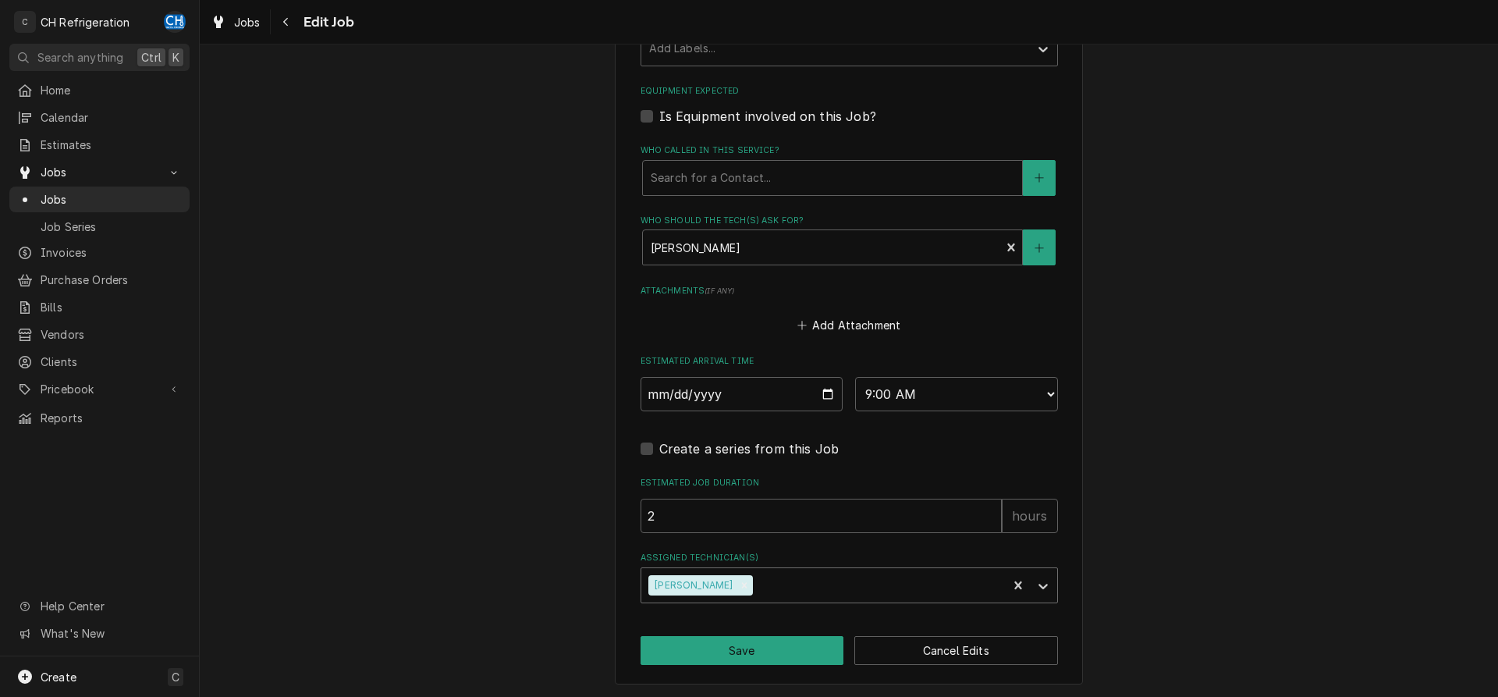
drag, startPoint x: 736, startPoint y: 586, endPoint x: 747, endPoint y: 586, distance: 10.1
click at [737, 586] on div "Remove Fred Gonzalez" at bounding box center [744, 585] width 17 height 20
click at [771, 586] on div "Assigned Technician(s)" at bounding box center [835, 585] width 372 height 28
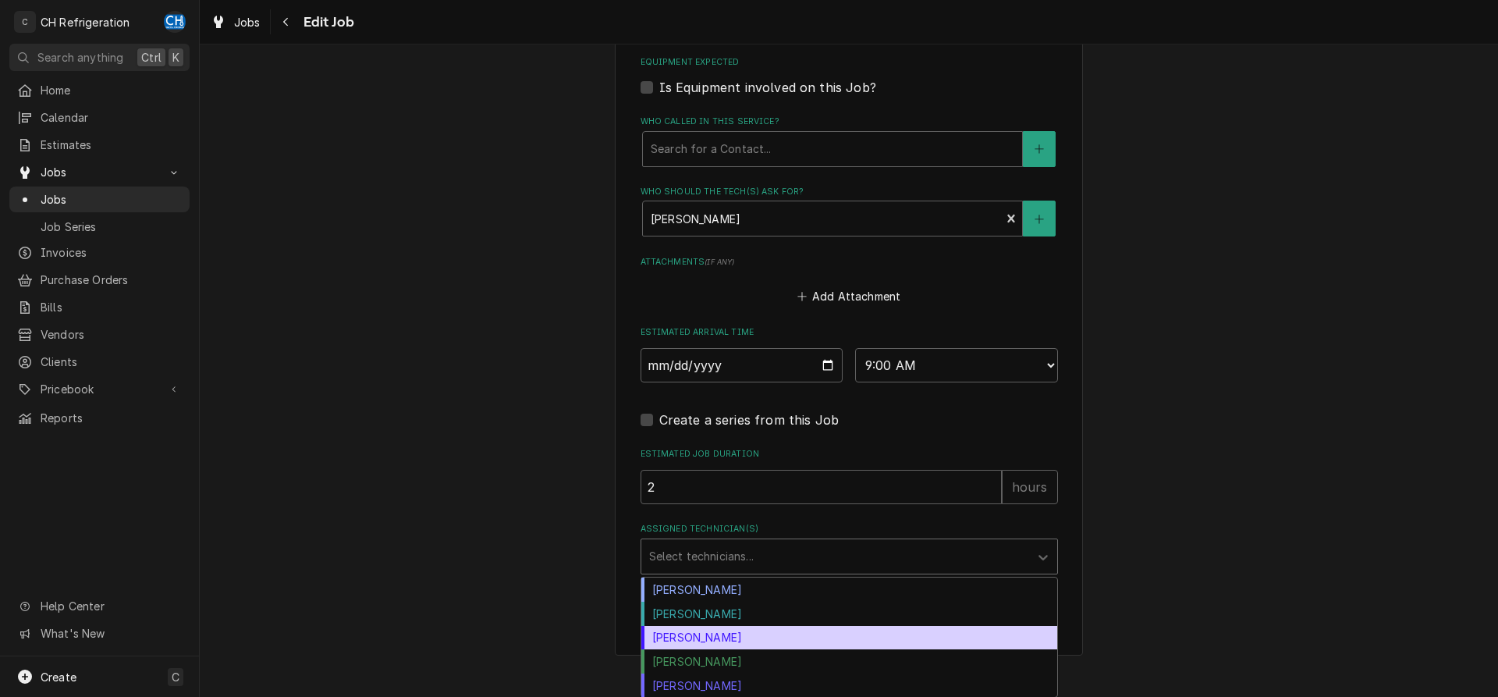
click at [729, 632] on div "[PERSON_NAME]" at bounding box center [849, 638] width 416 height 24
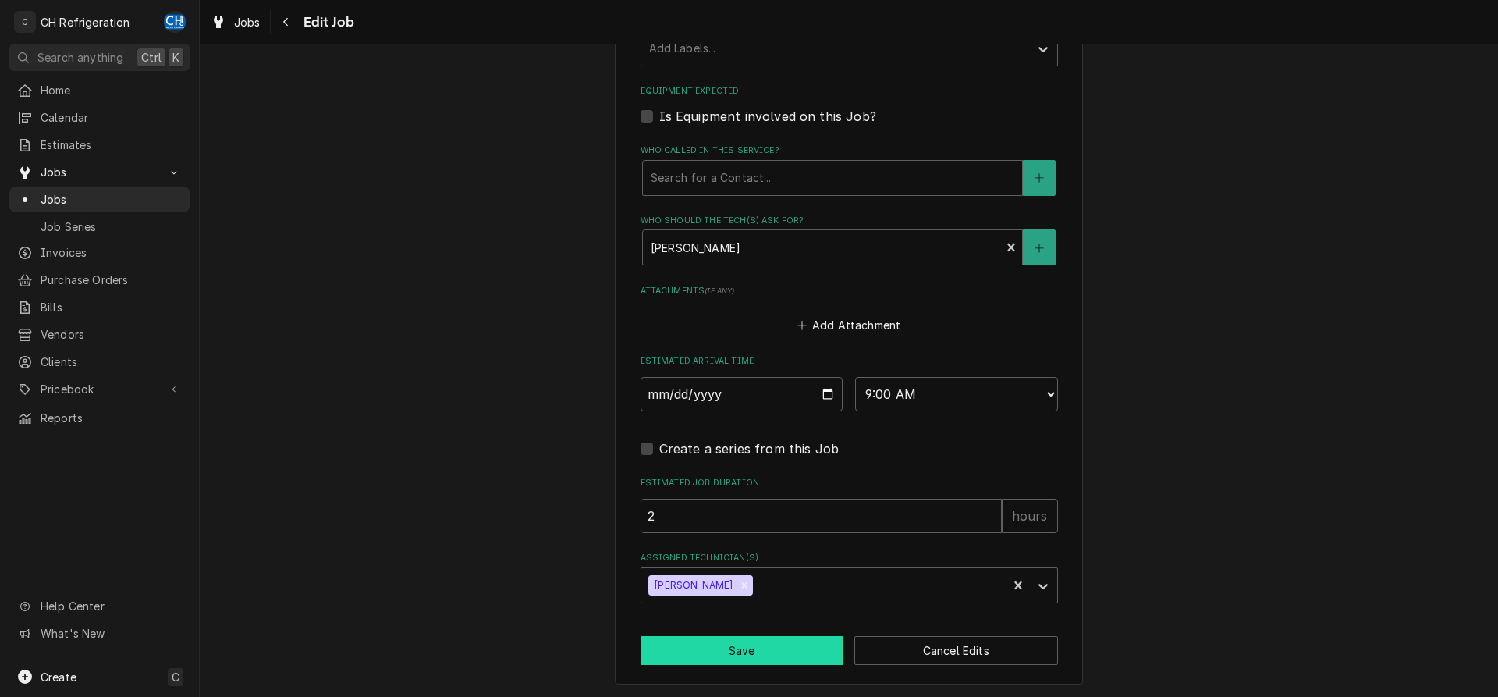
click at [740, 644] on button "Save" at bounding box center [742, 650] width 204 height 29
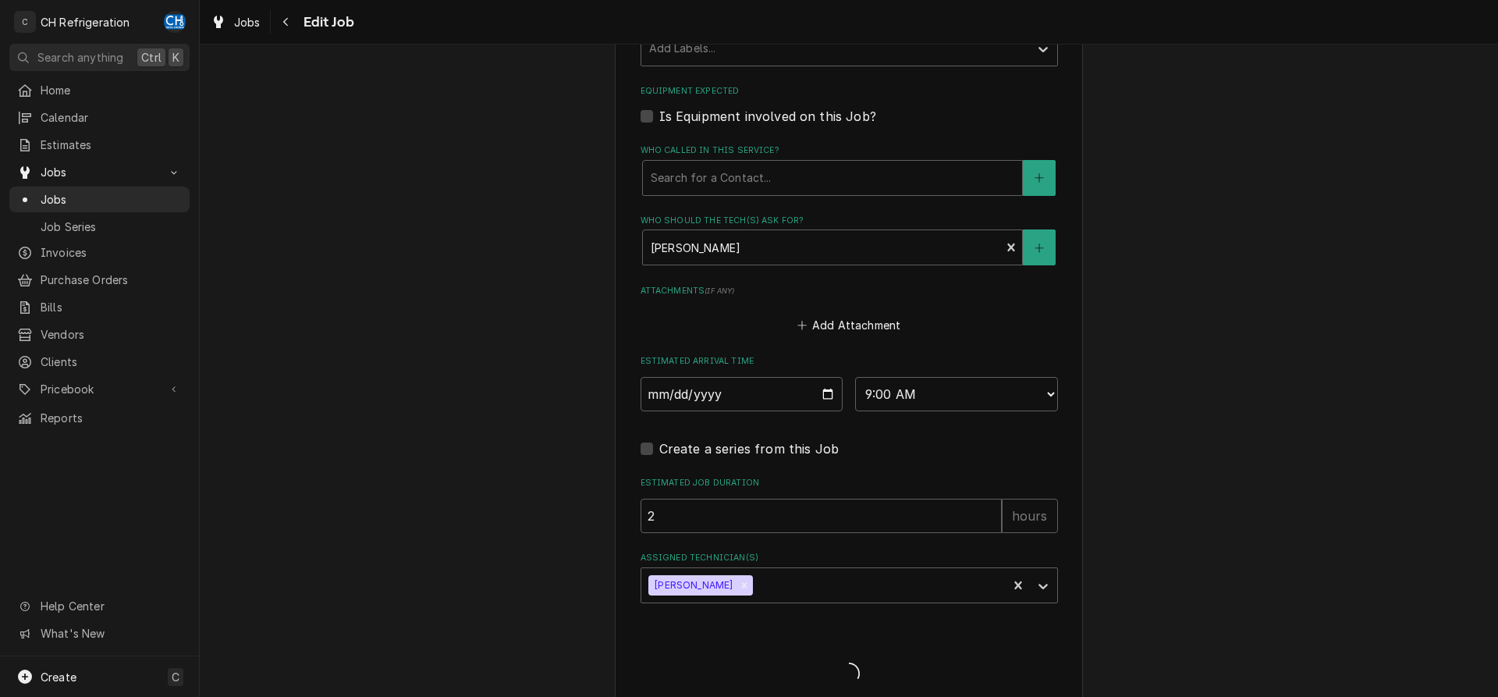
type textarea "x"
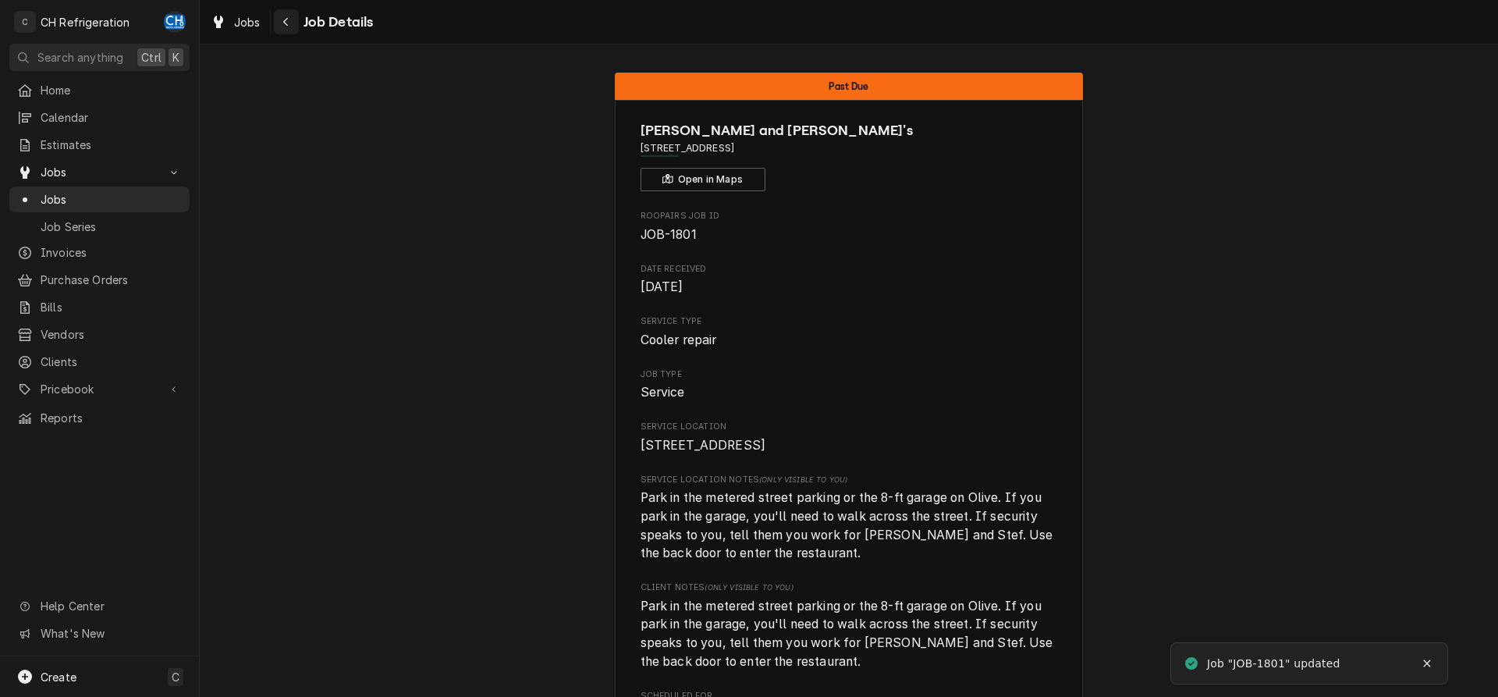
click at [281, 20] on div "Navigate back" at bounding box center [286, 22] width 16 height 16
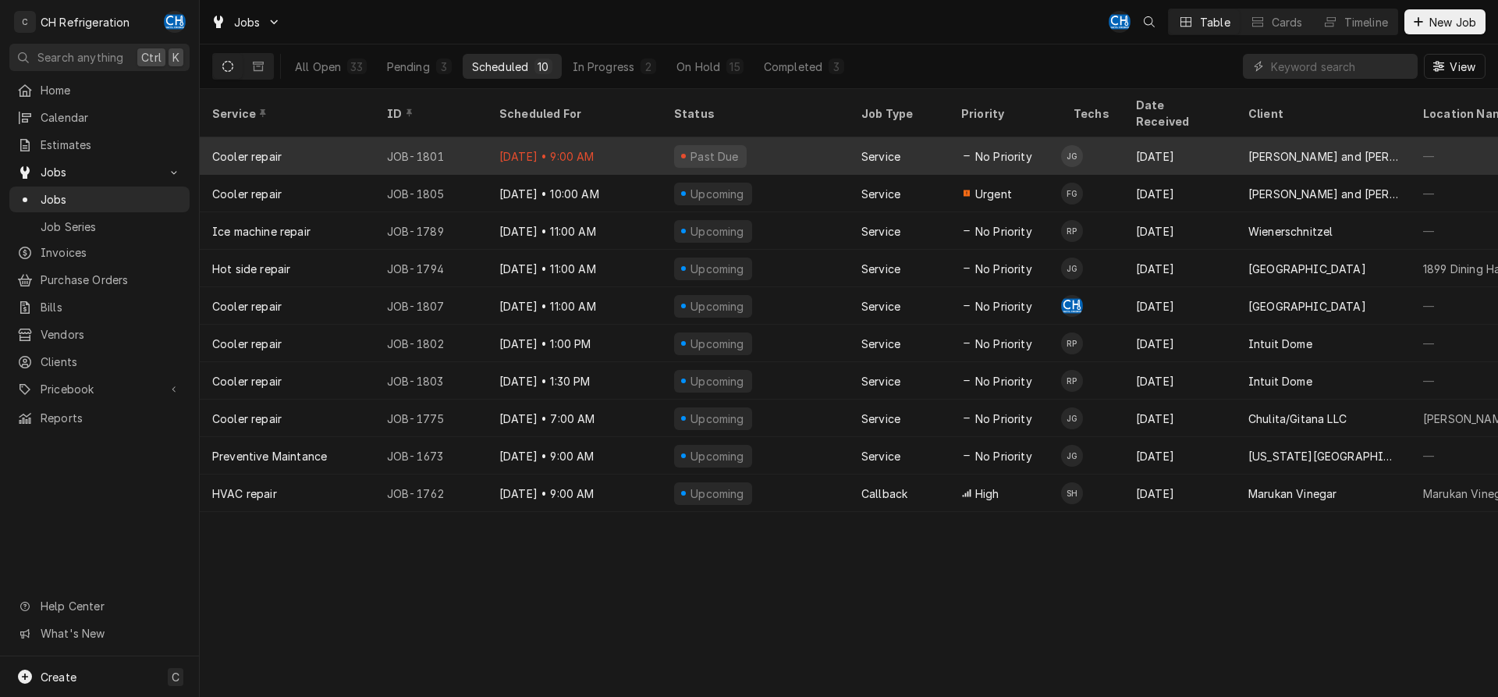
click at [1119, 137] on td "JG" at bounding box center [1092, 155] width 62 height 37
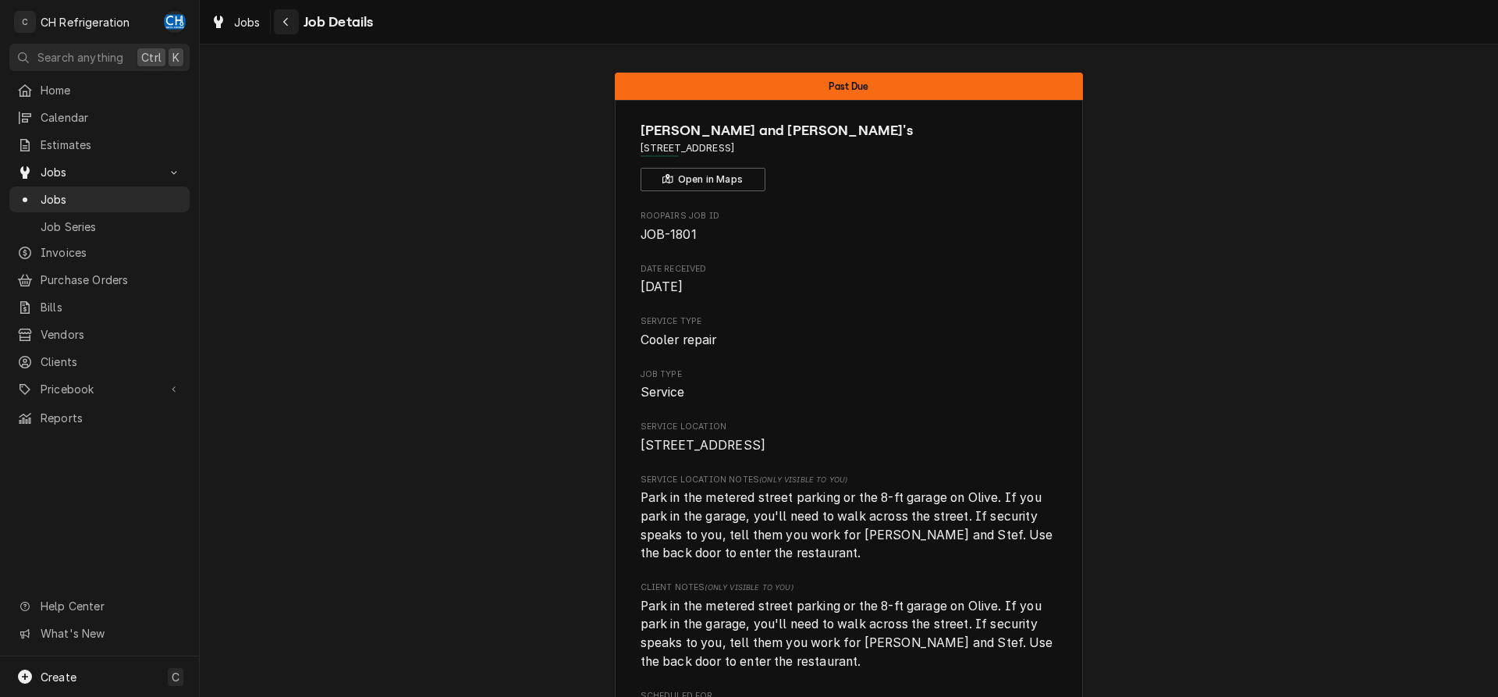
click at [286, 19] on icon "Navigate back" at bounding box center [285, 21] width 7 height 11
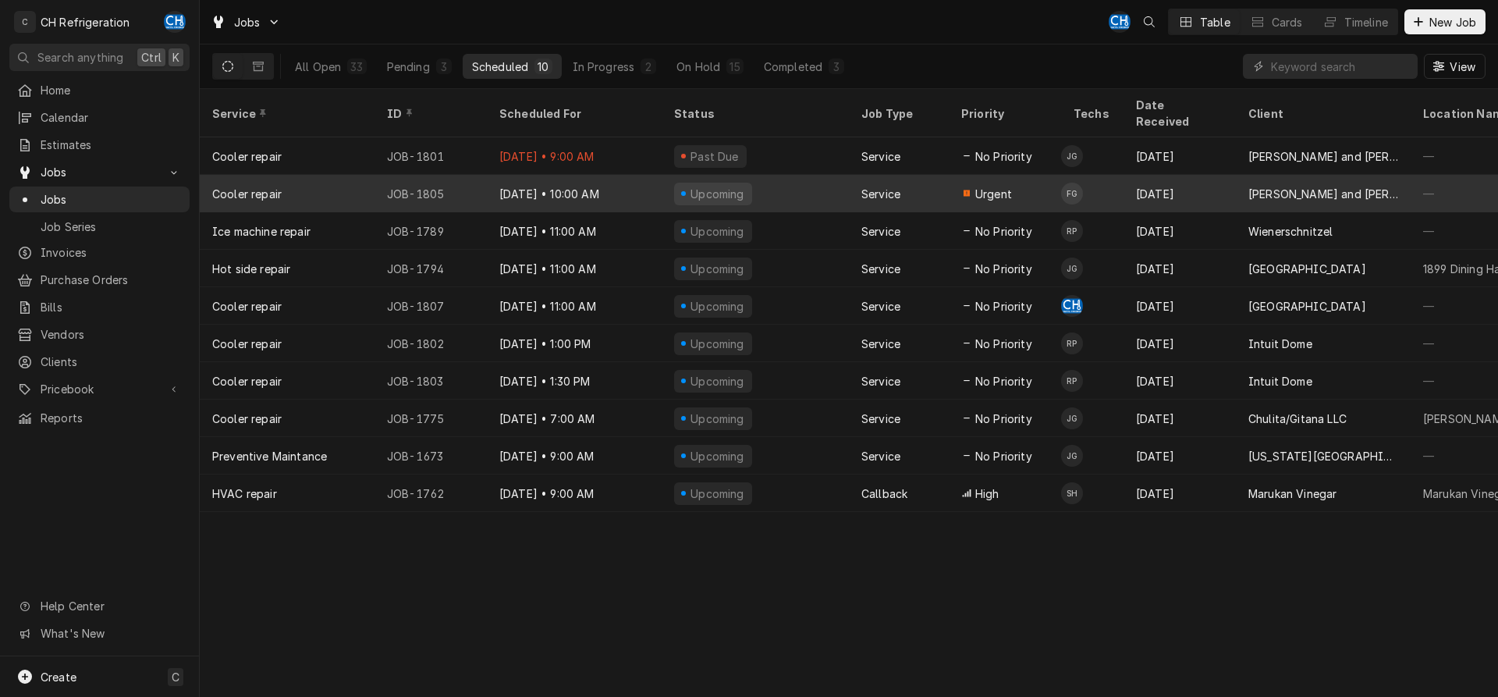
click at [1195, 176] on div "Aug 25" at bounding box center [1179, 193] width 112 height 37
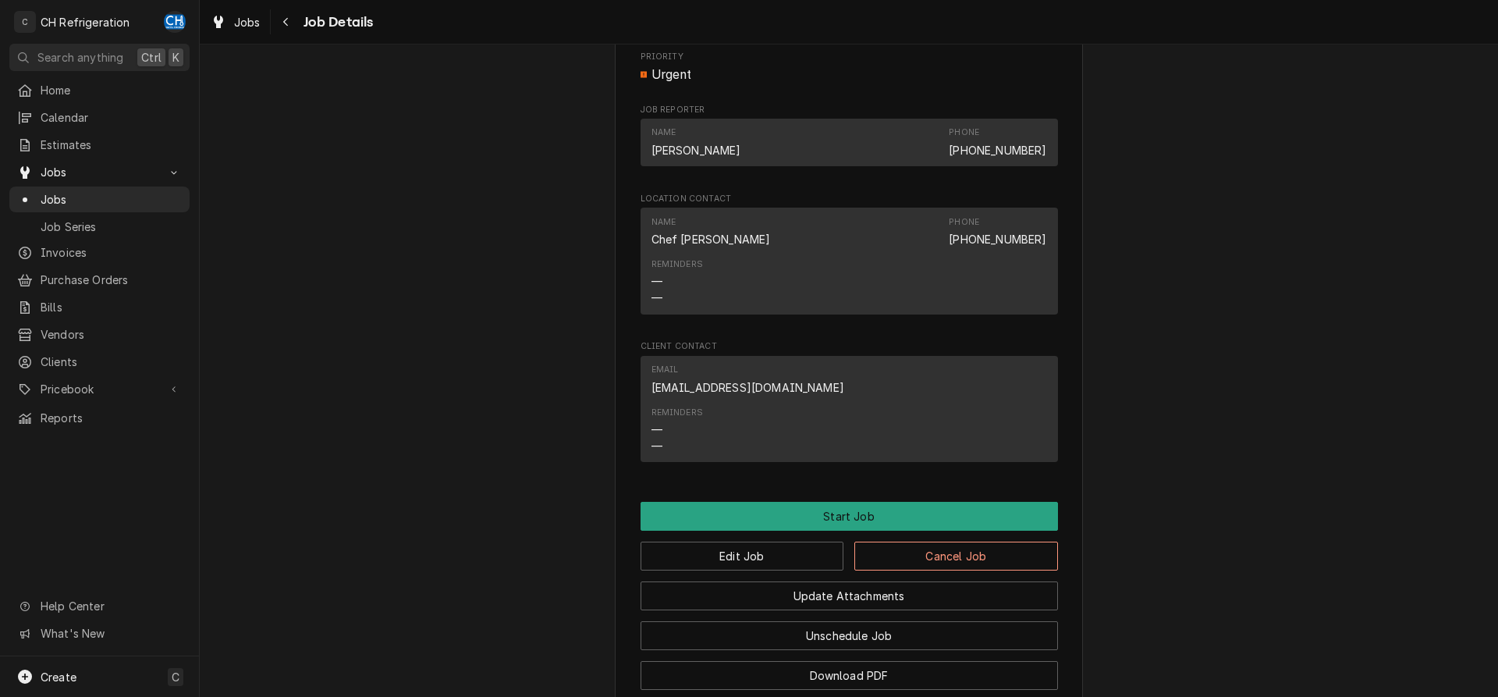
scroll to position [1147, 0]
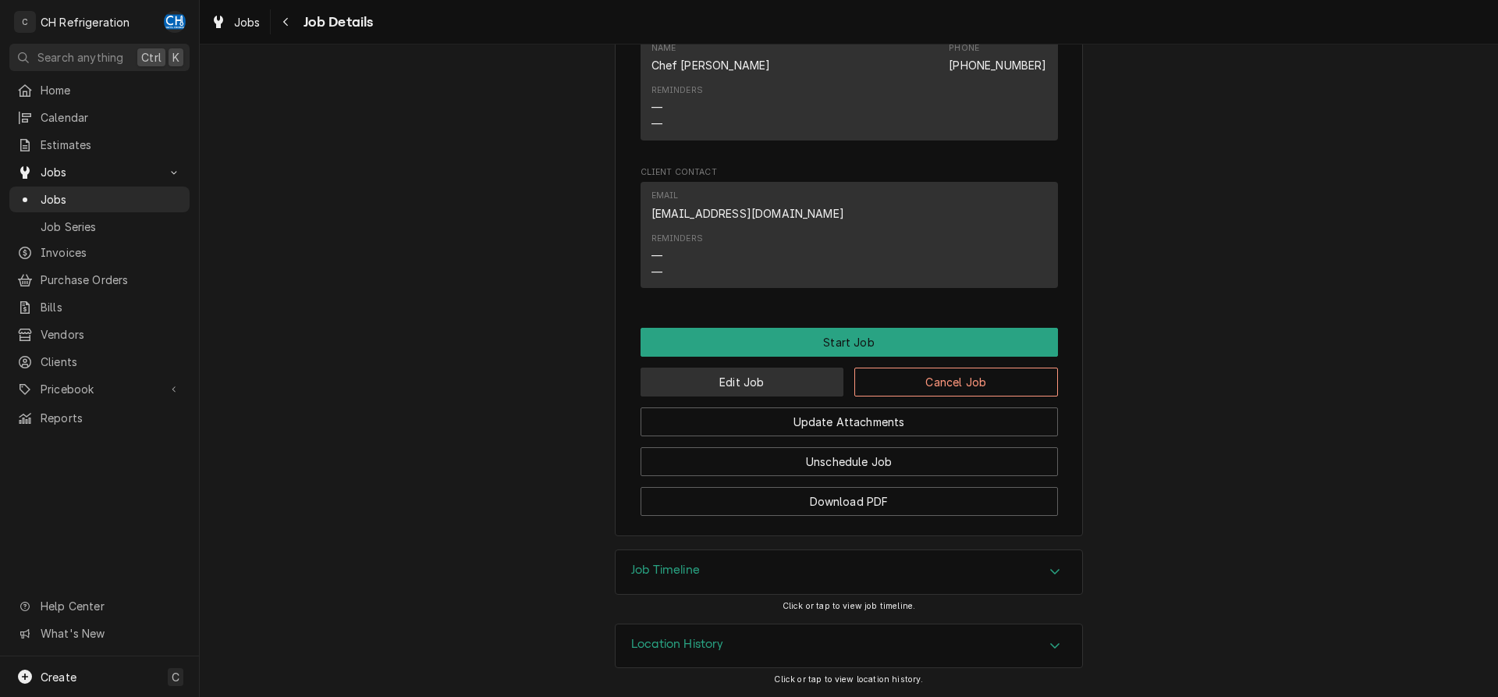
click at [711, 381] on button "Edit Job" at bounding box center [742, 381] width 204 height 29
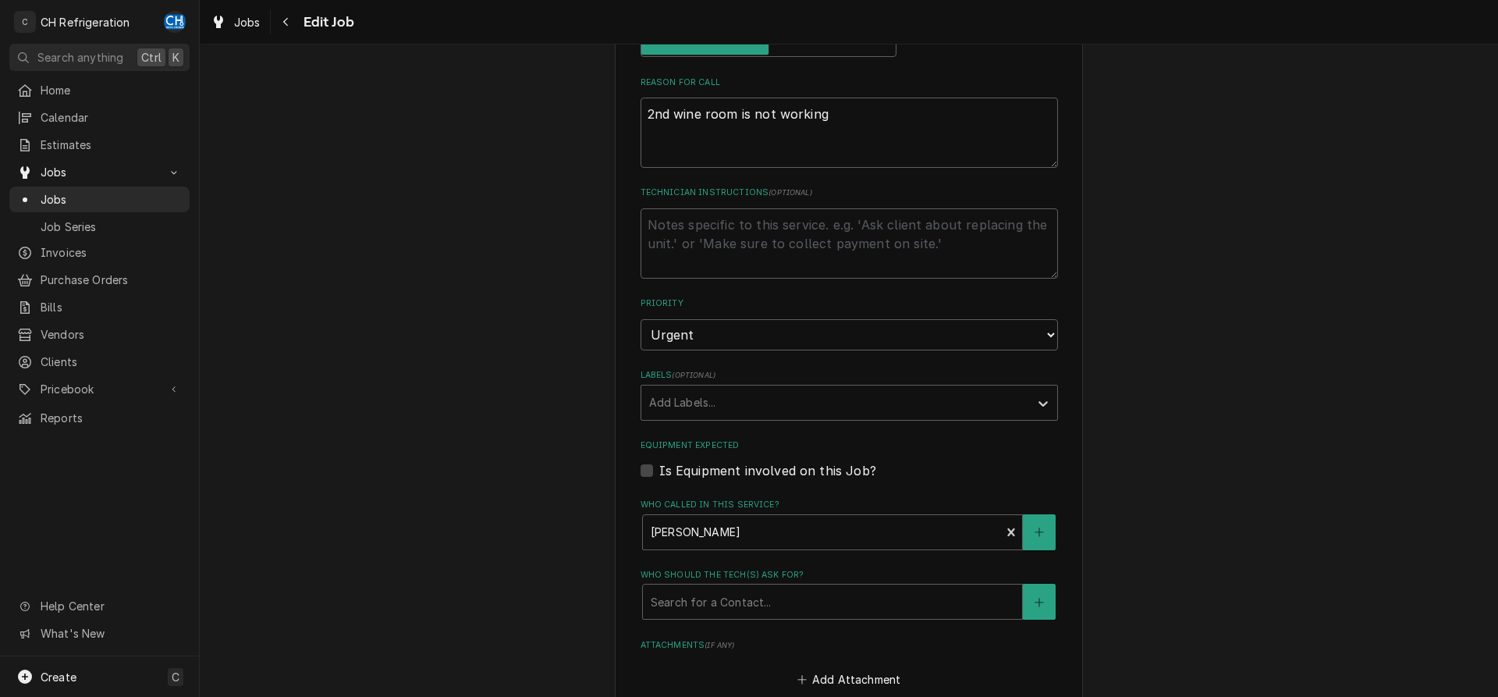
scroll to position [1150, 0]
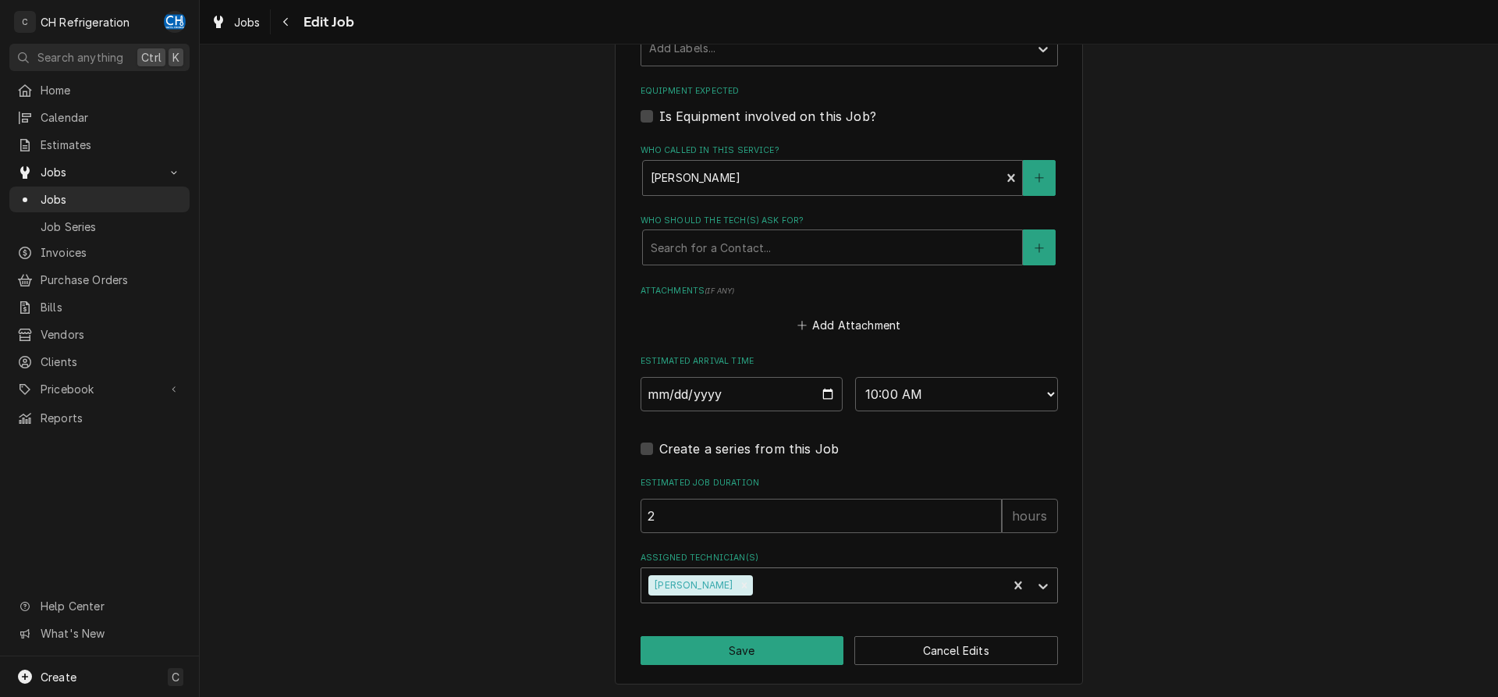
click at [770, 581] on div "Assigned Technician(s)" at bounding box center [877, 585] width 243 height 28
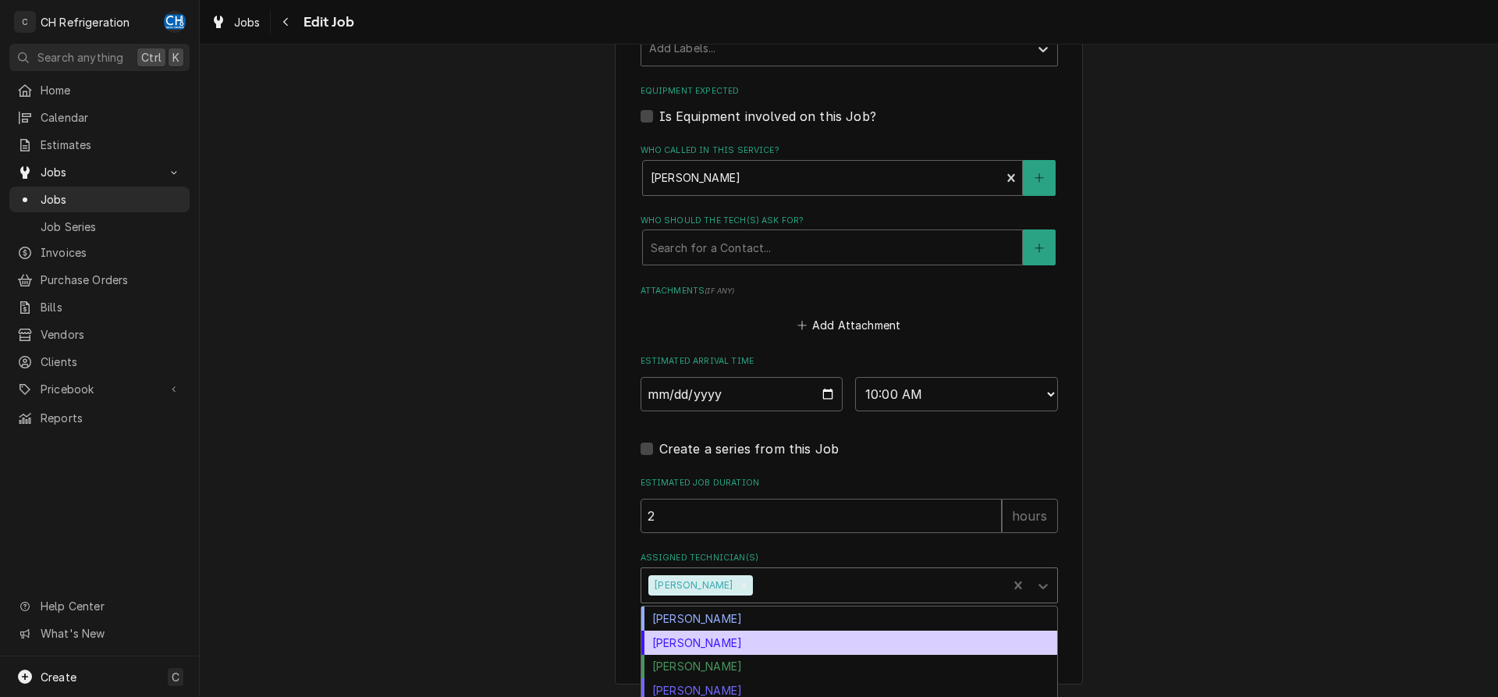
click at [715, 644] on div "[PERSON_NAME]" at bounding box center [849, 642] width 416 height 24
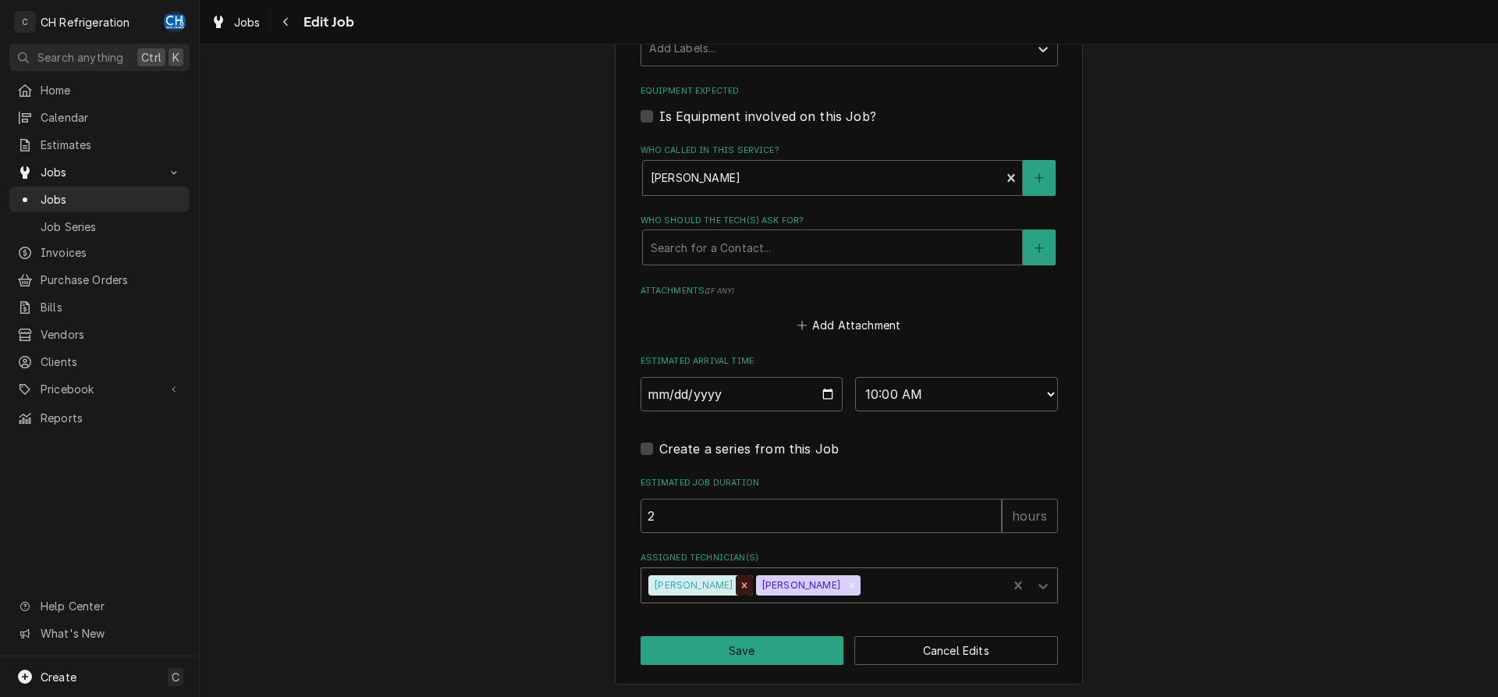
click at [739, 588] on icon "Remove Fred Gonzalez" at bounding box center [744, 585] width 11 height 11
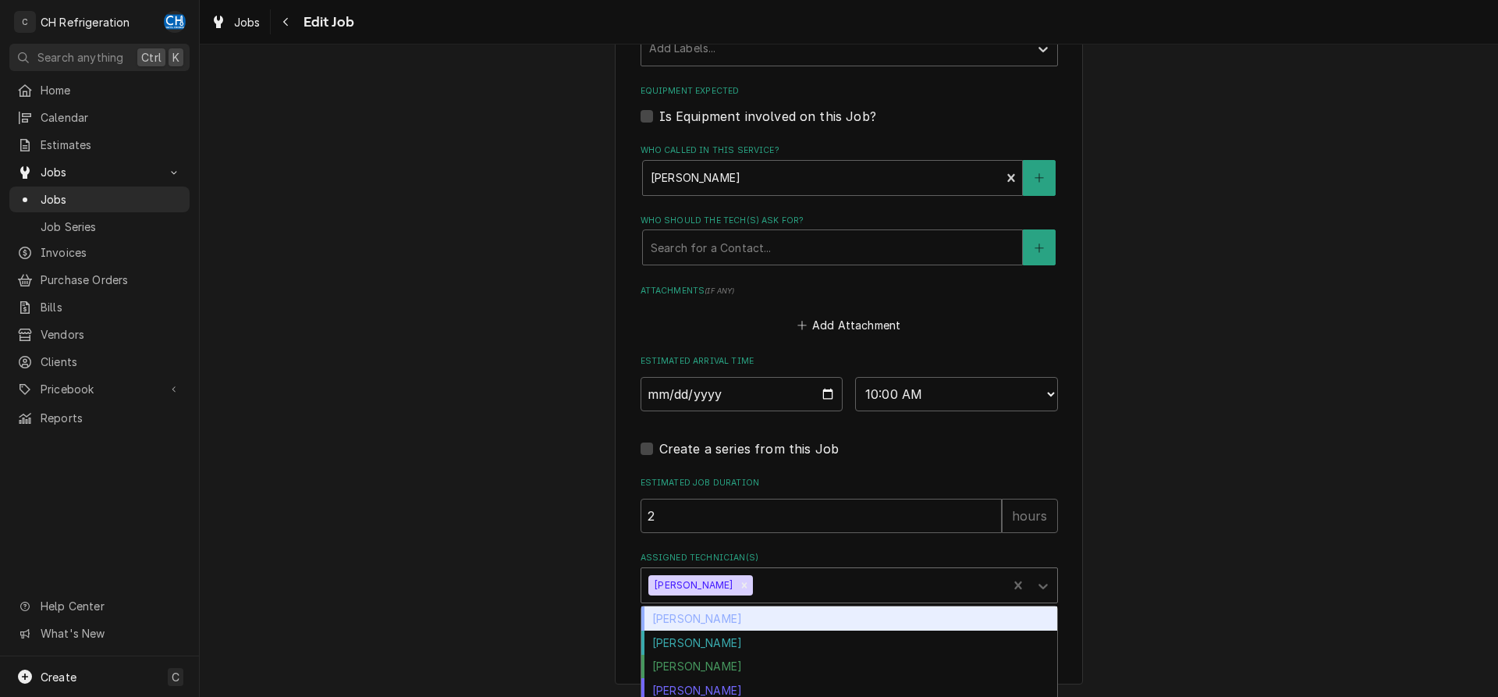
click at [815, 582] on div "Assigned Technician(s)" at bounding box center [877, 585] width 243 height 28
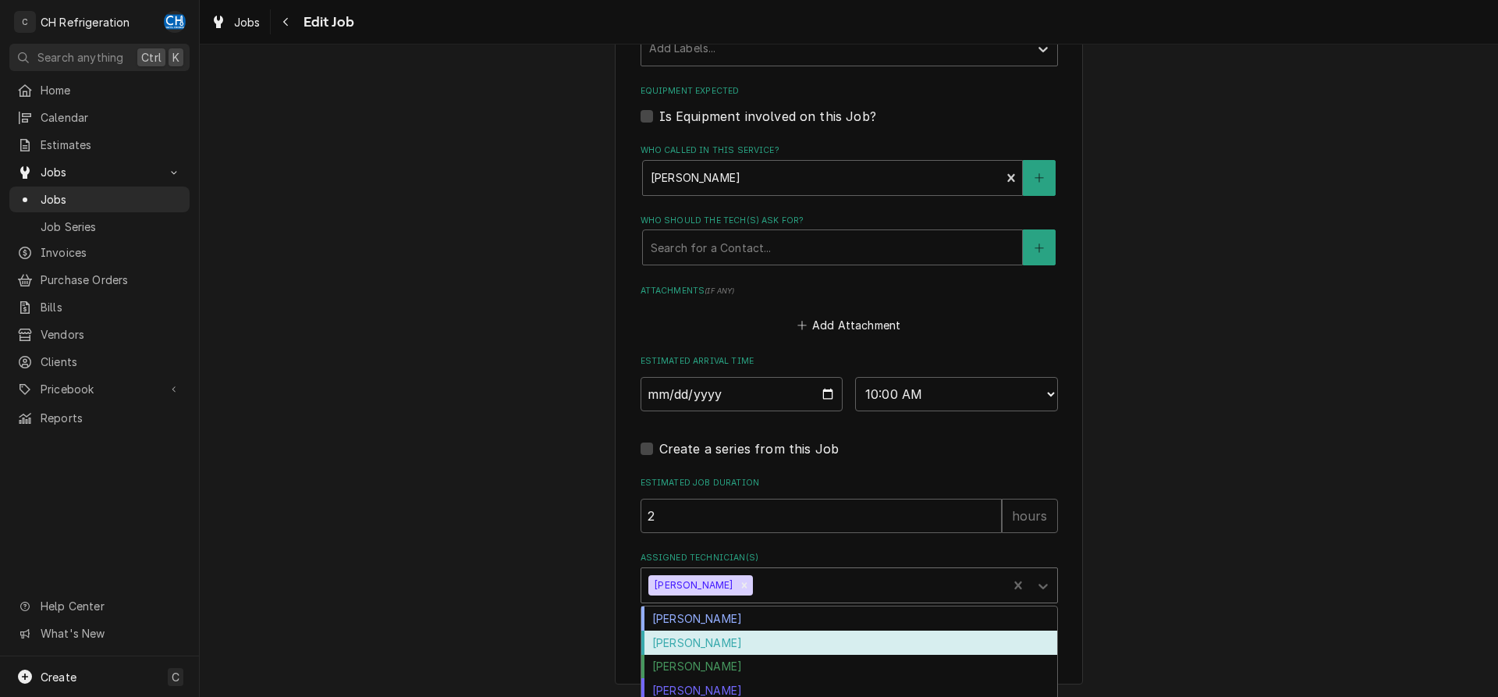
click at [734, 637] on div "Fred Gonzalez" at bounding box center [849, 642] width 416 height 24
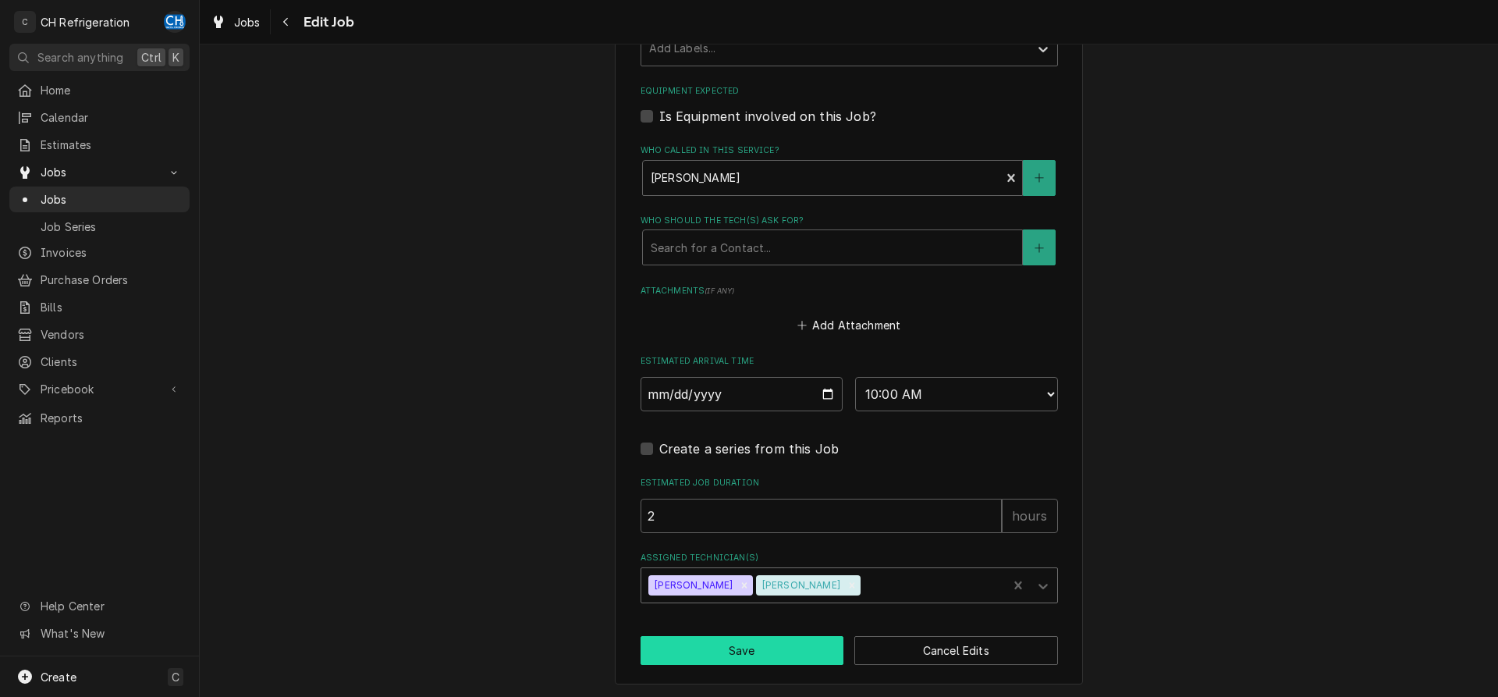
click at [750, 651] on button "Save" at bounding box center [742, 650] width 204 height 29
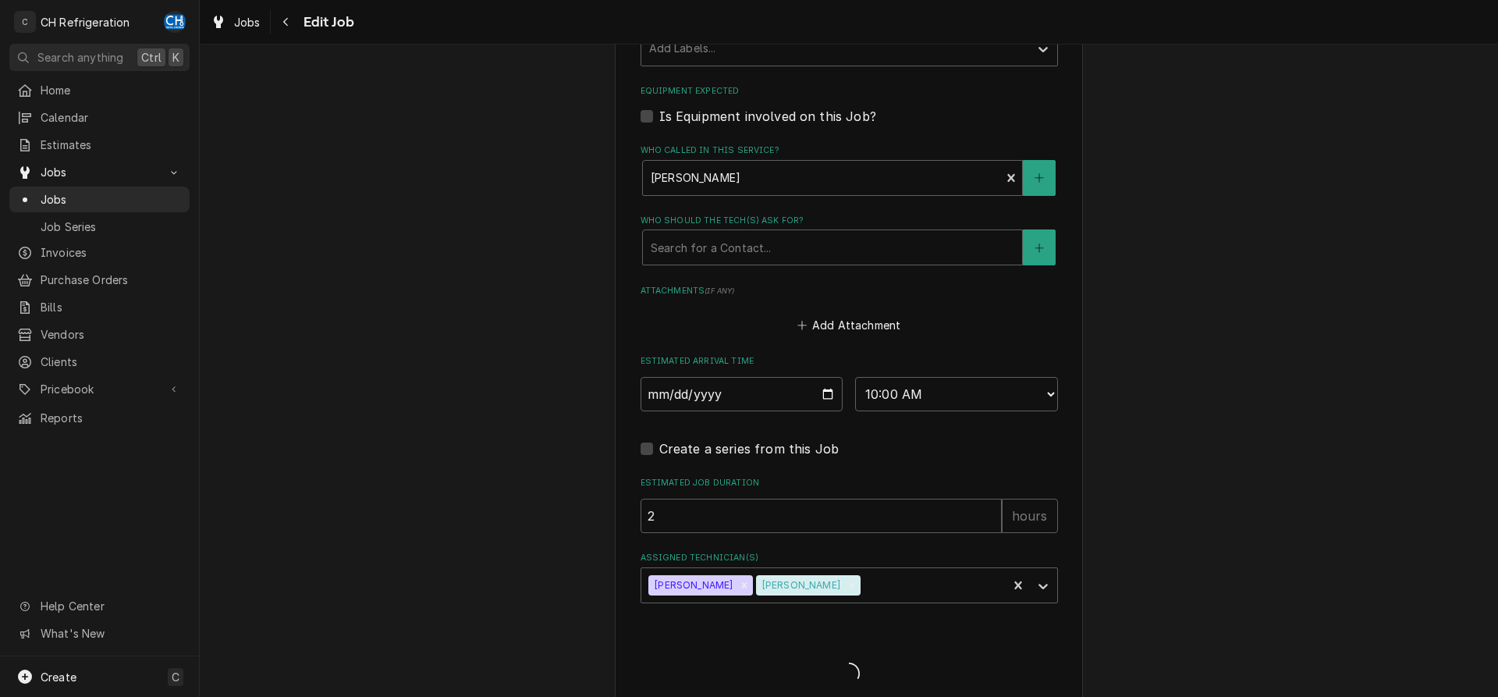
type textarea "x"
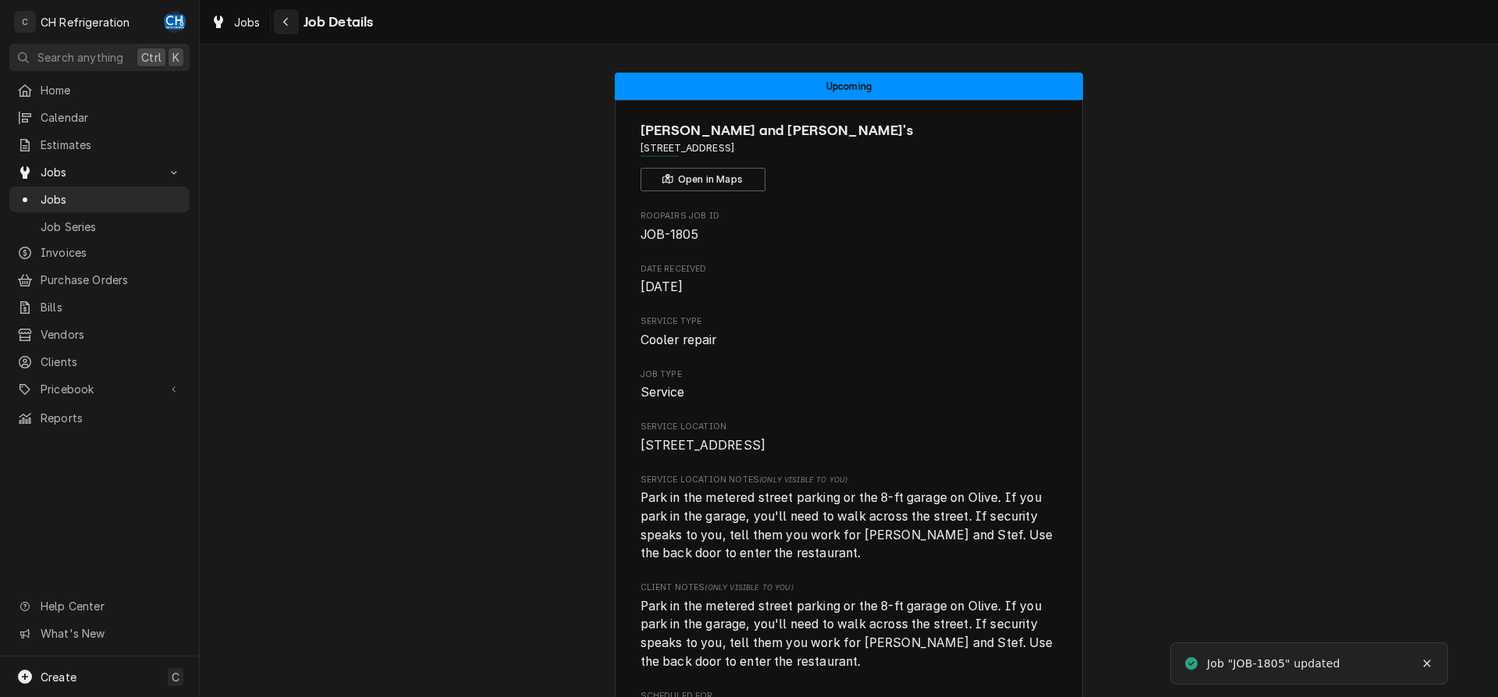
click at [292, 18] on div "Navigate back" at bounding box center [286, 22] width 16 height 16
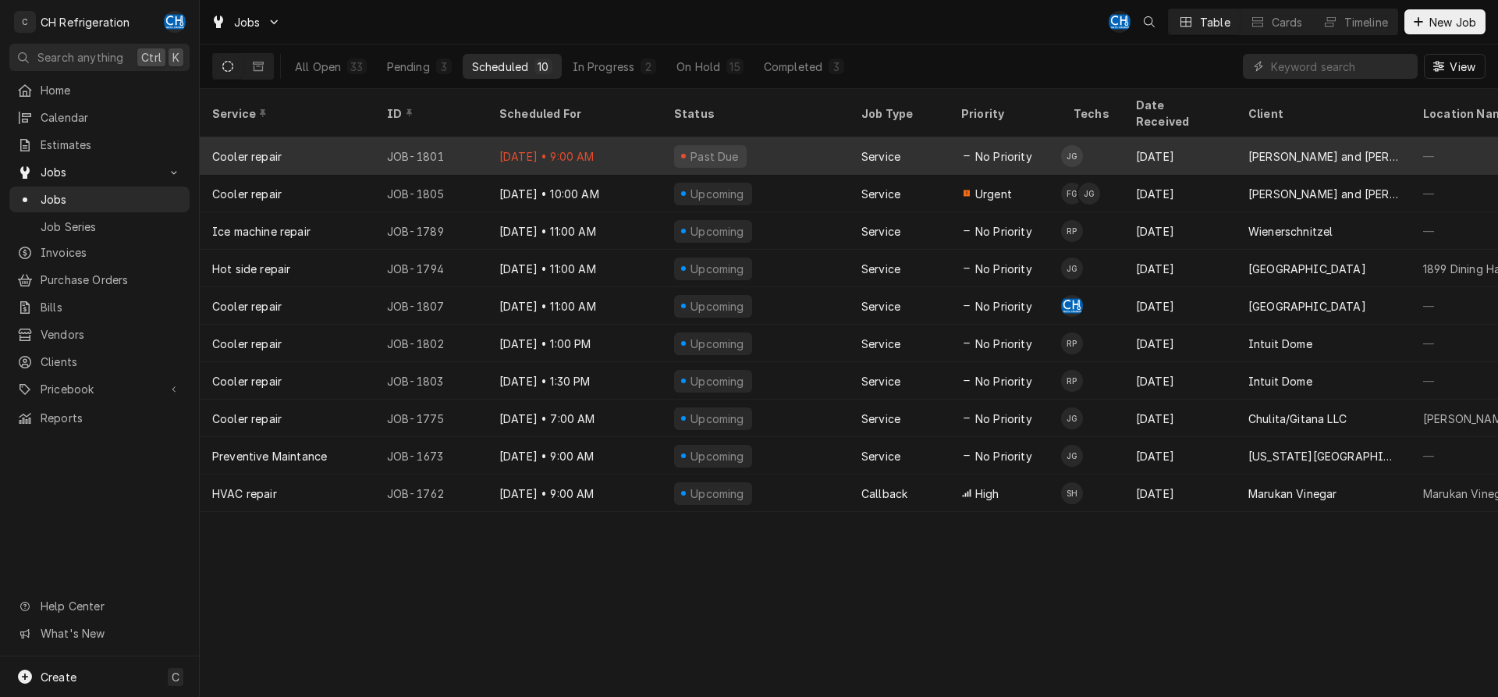
click at [1124, 144] on div "Aug 25" at bounding box center [1179, 155] width 112 height 37
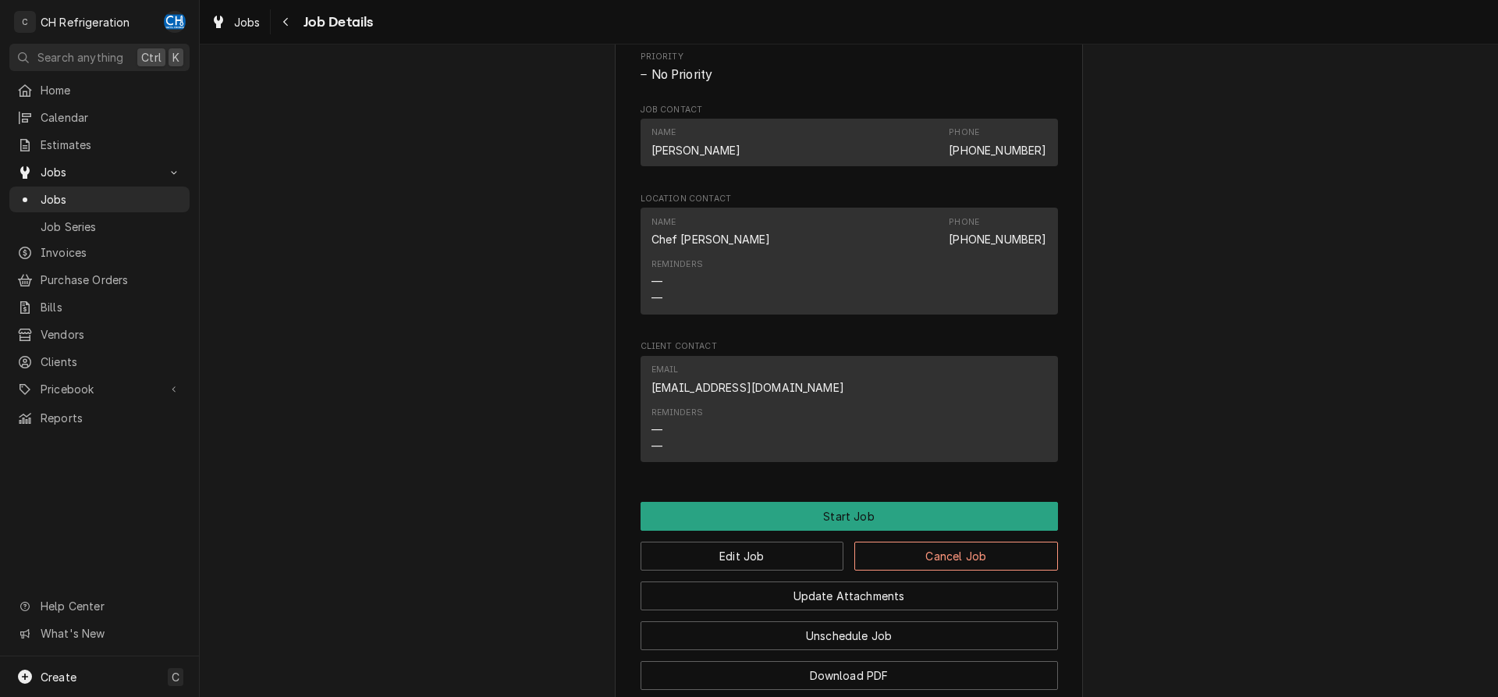
scroll to position [1147, 0]
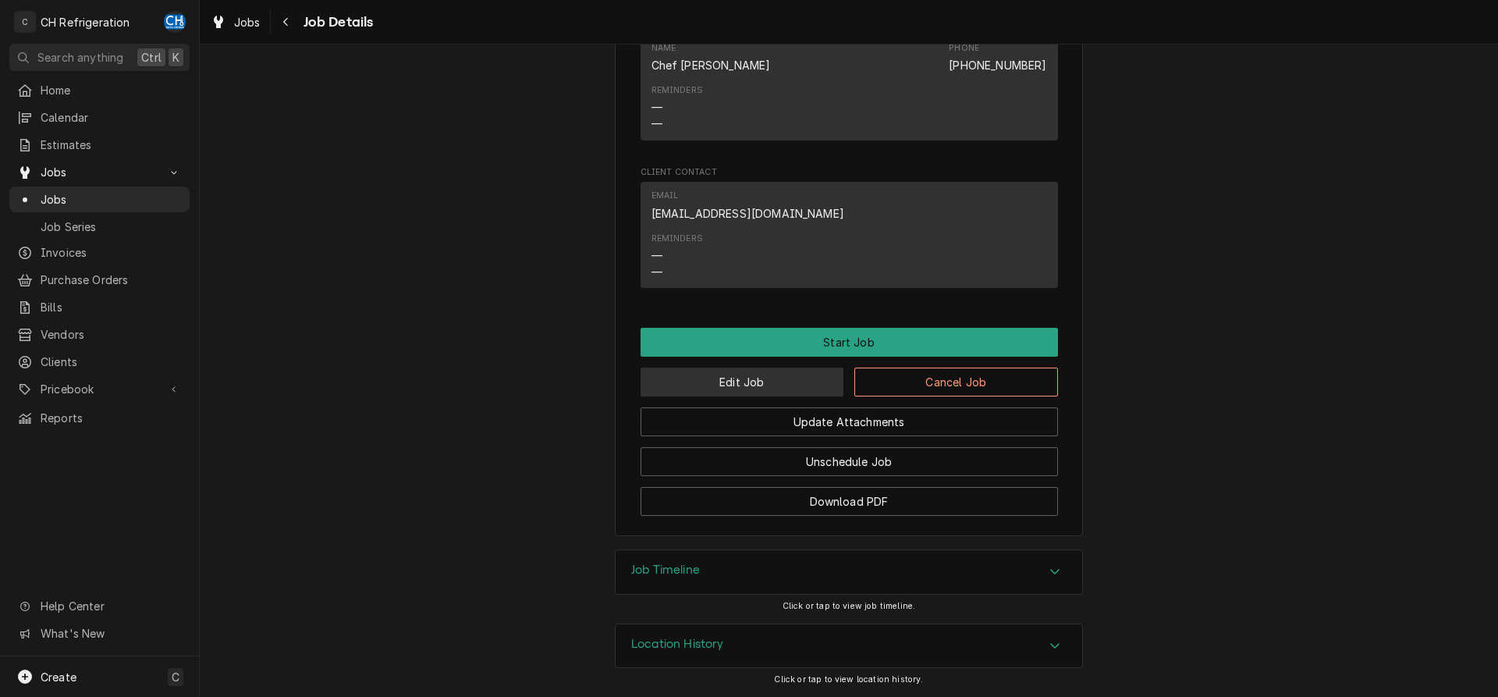
click at [743, 384] on button "Edit Job" at bounding box center [742, 381] width 204 height 29
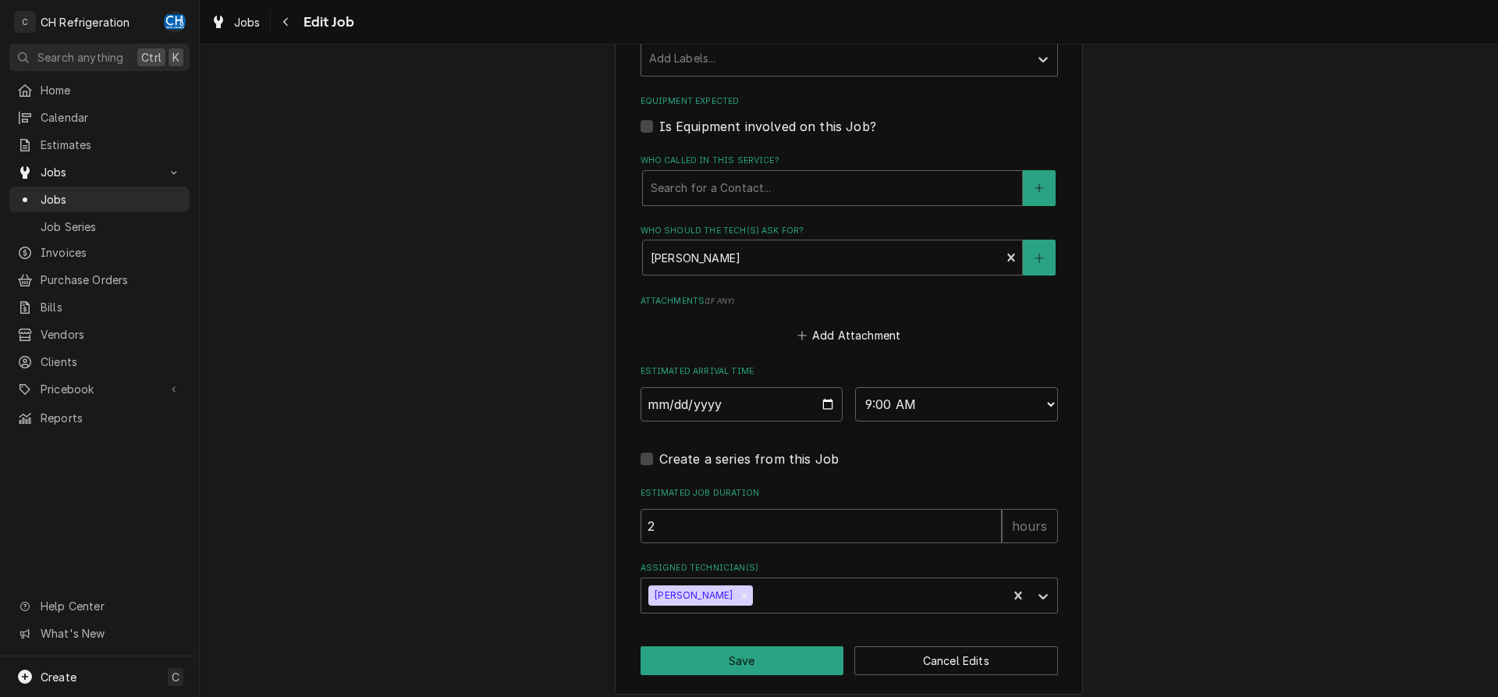
scroll to position [1150, 0]
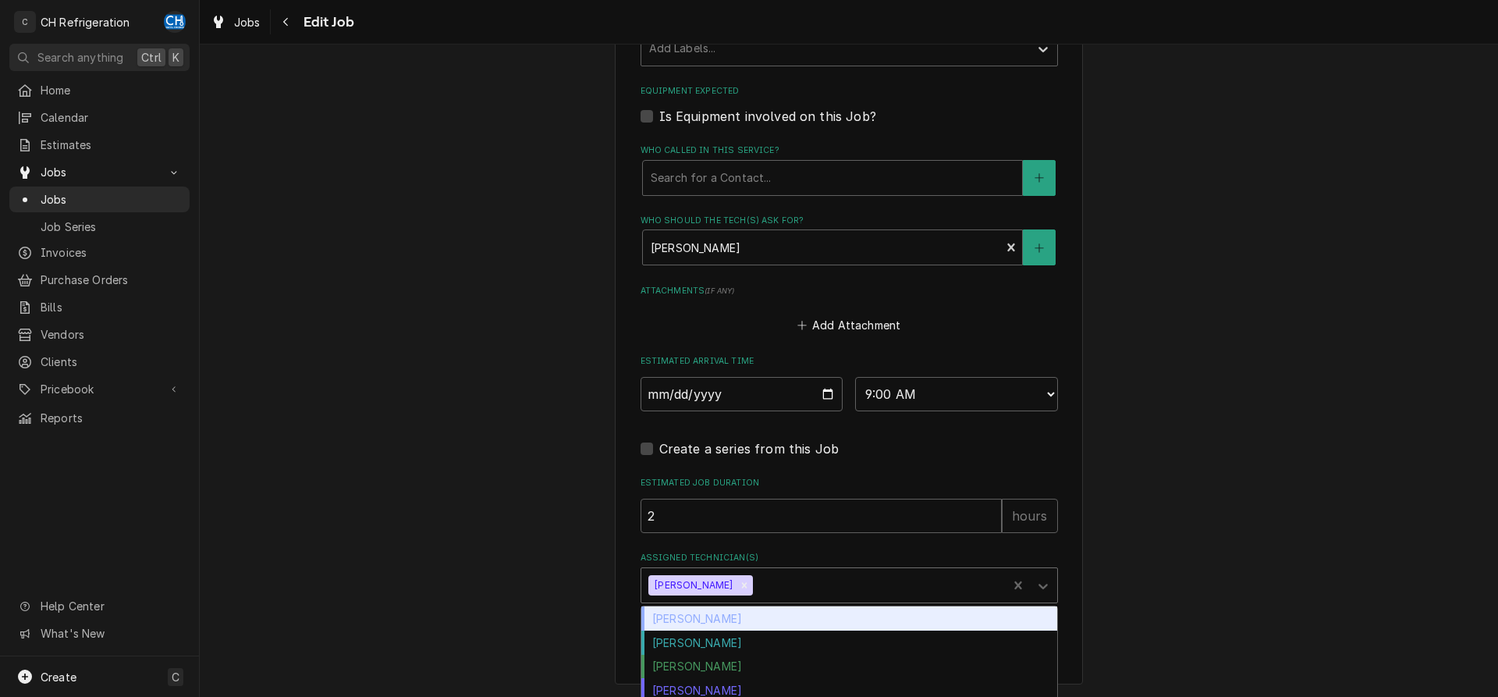
click at [756, 584] on input "Assigned Technician(s)" at bounding box center [757, 585] width 3 height 25
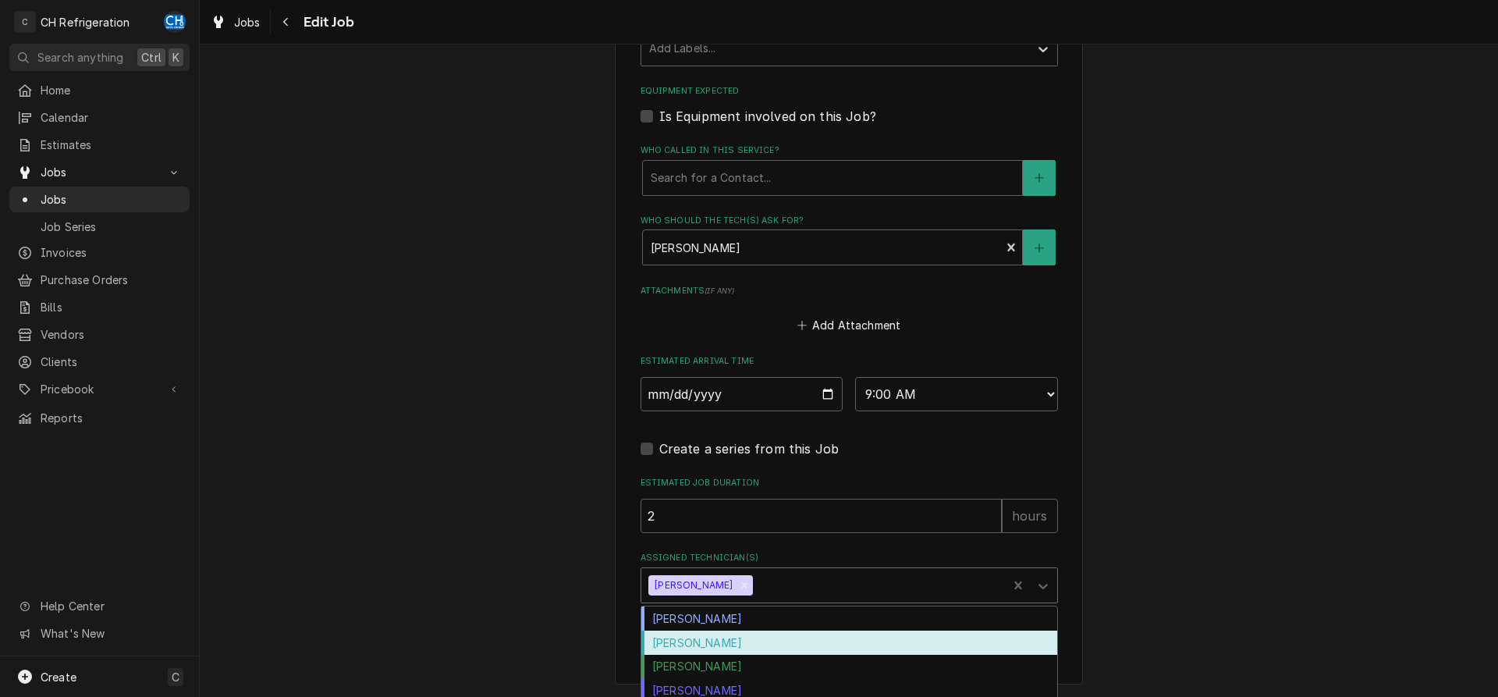
click at [734, 639] on div "[PERSON_NAME]" at bounding box center [849, 642] width 416 height 24
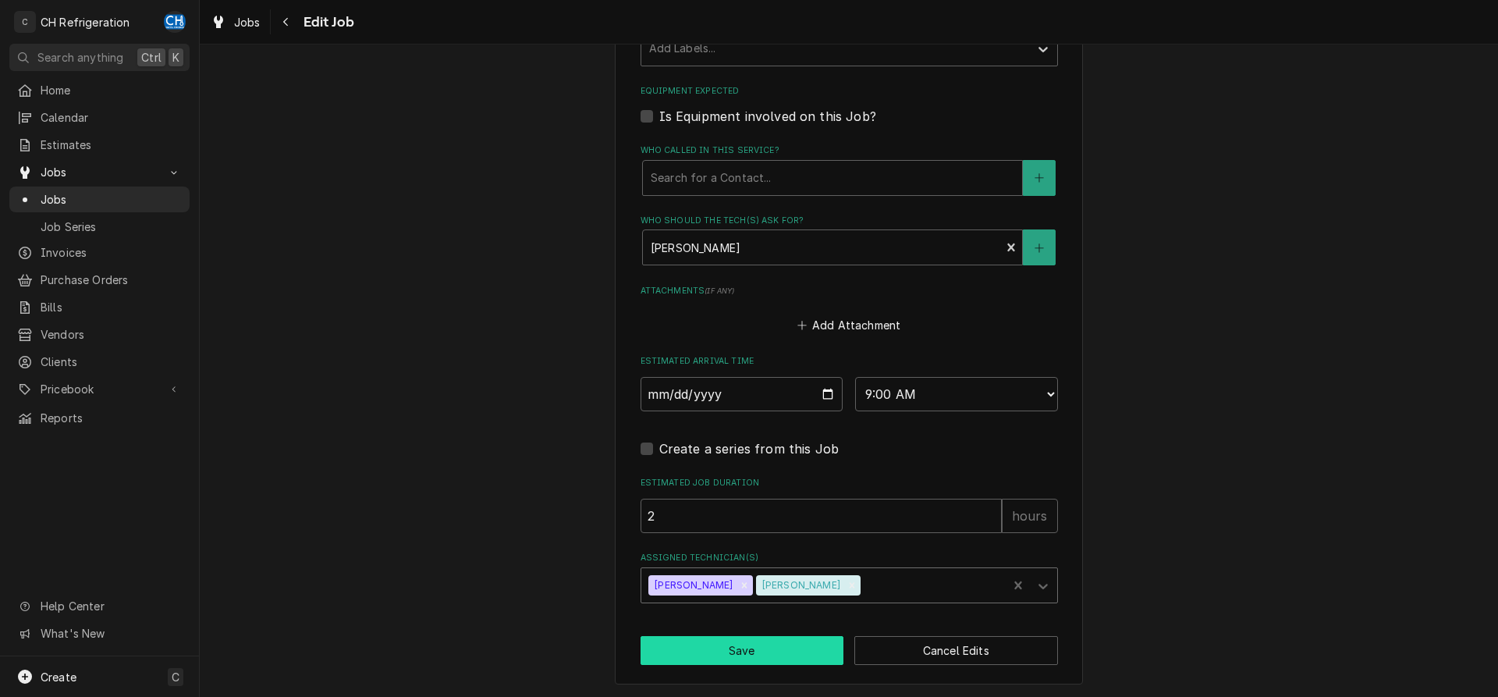
drag, startPoint x: 689, startPoint y: 649, endPoint x: 676, endPoint y: 652, distance: 13.6
click at [689, 650] on button "Save" at bounding box center [742, 650] width 204 height 29
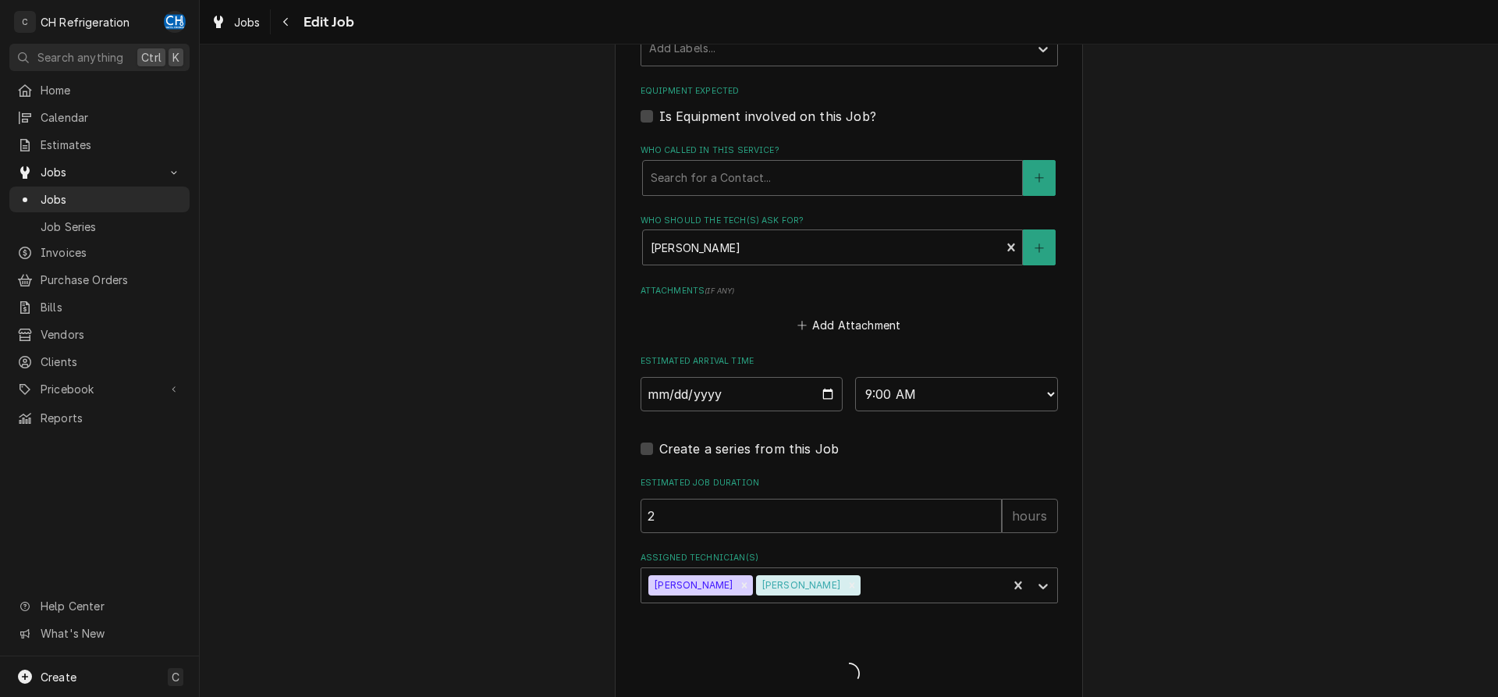
type textarea "x"
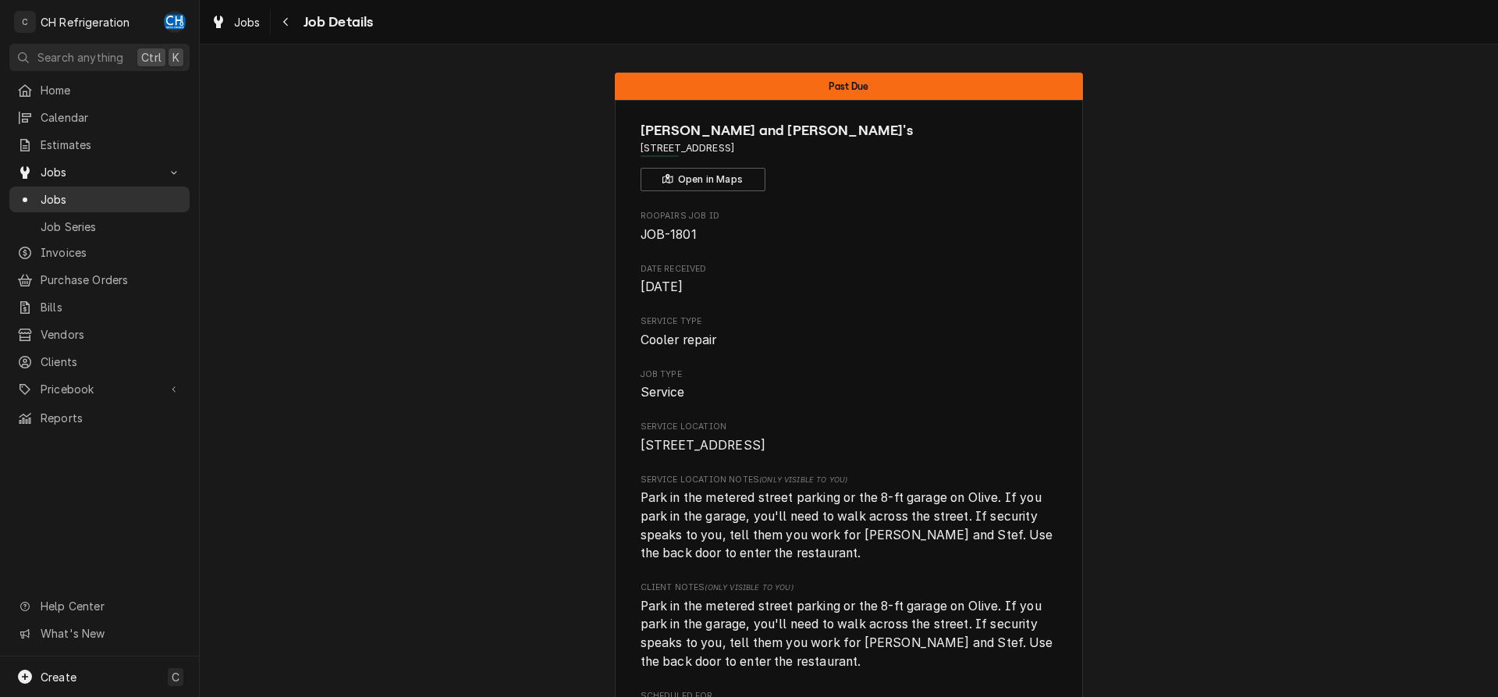
click at [48, 193] on span "Jobs" at bounding box center [111, 199] width 141 height 16
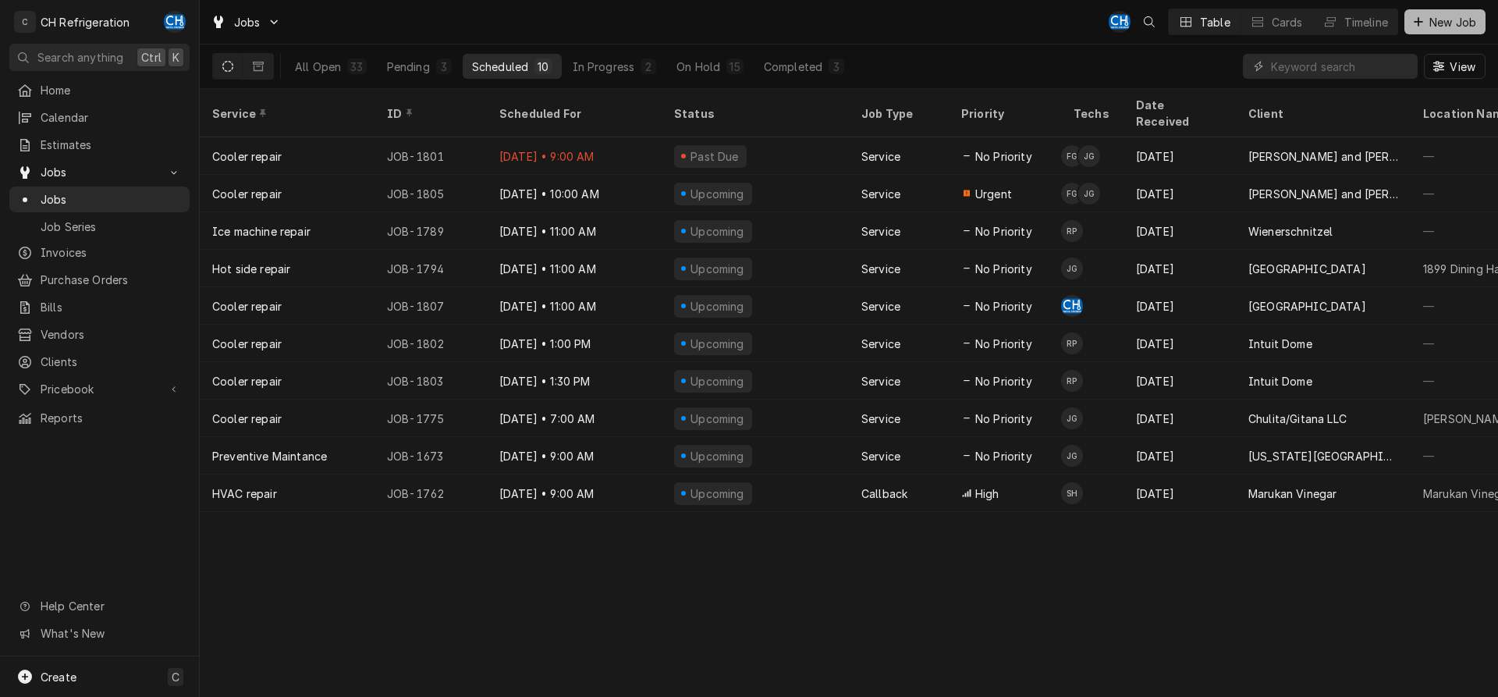
click at [1467, 25] on span "New Job" at bounding box center [1452, 22] width 53 height 16
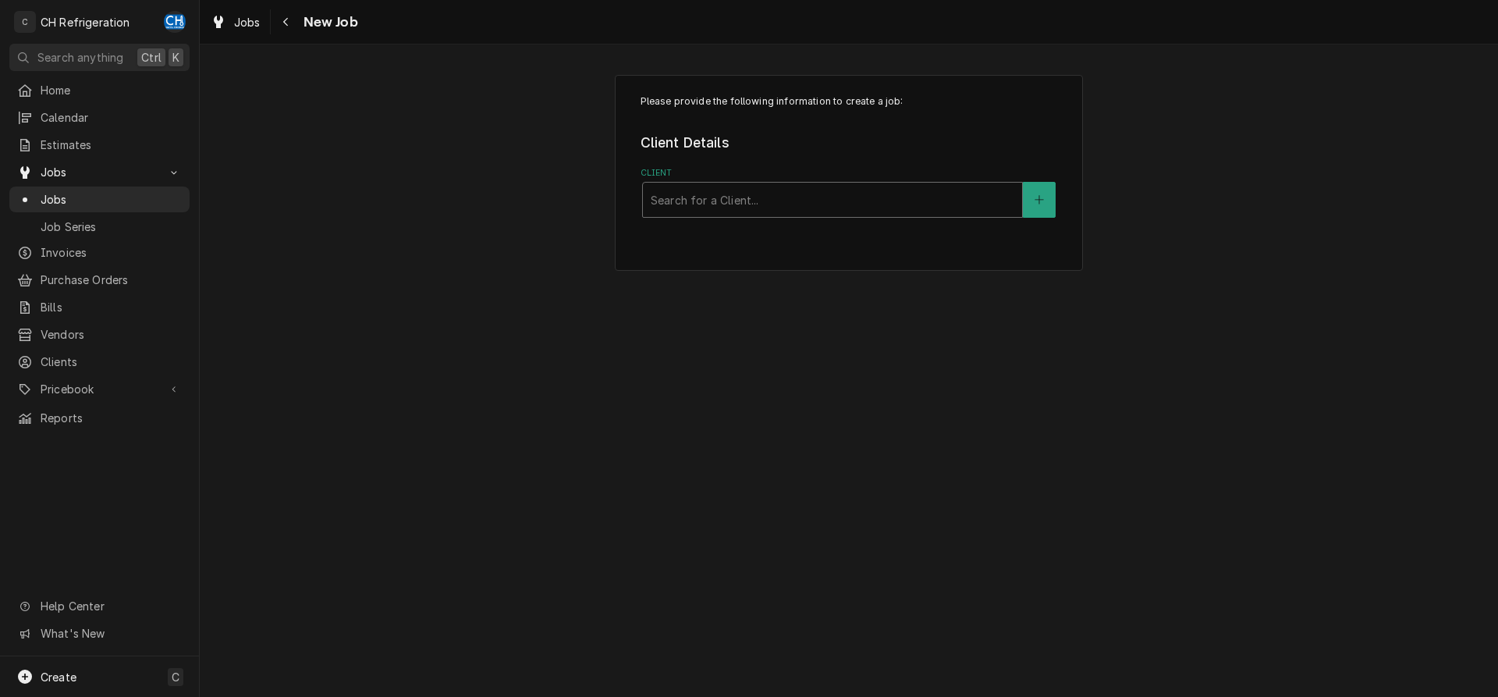
drag, startPoint x: 797, startPoint y: 212, endPoint x: 789, endPoint y: 210, distance: 8.1
click at [796, 212] on div "Client" at bounding box center [833, 200] width 364 height 28
type input "earl o"
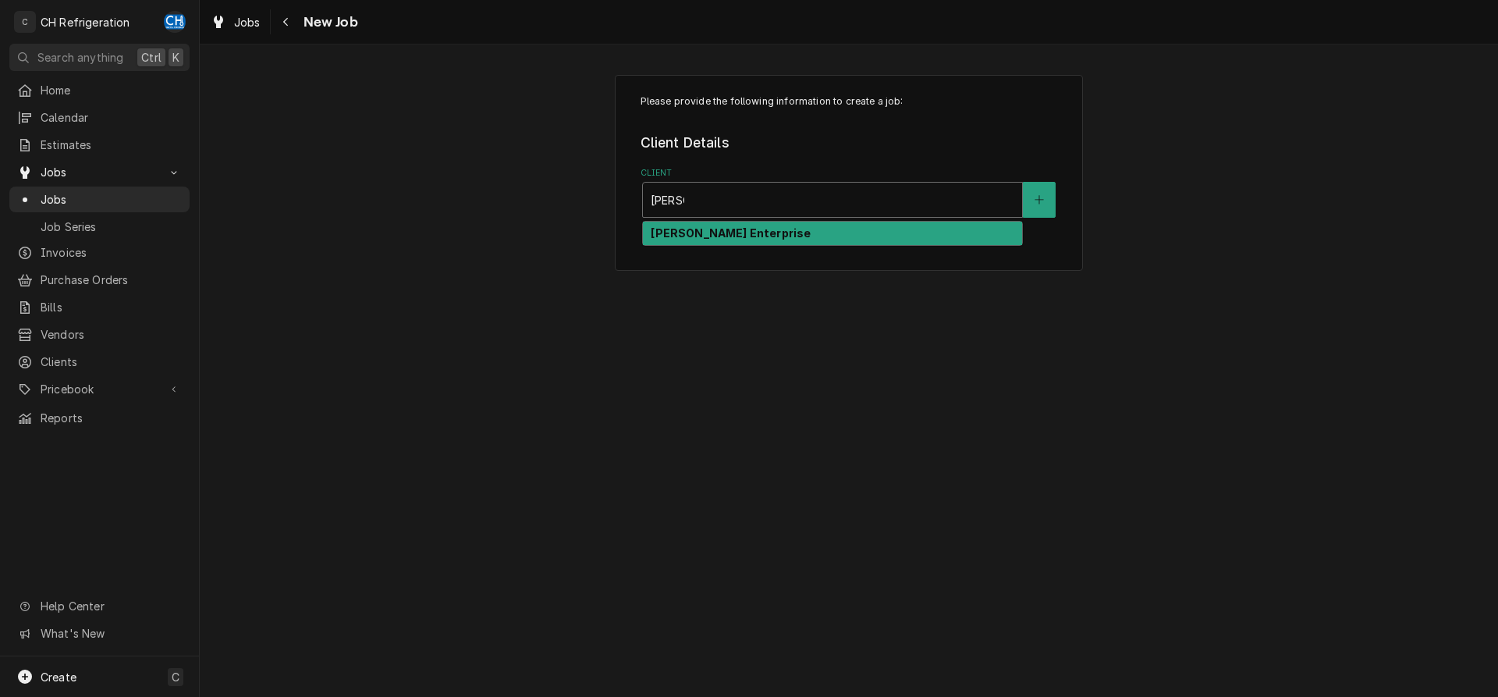
click at [770, 233] on div "[PERSON_NAME] Enterprise" at bounding box center [832, 234] width 379 height 24
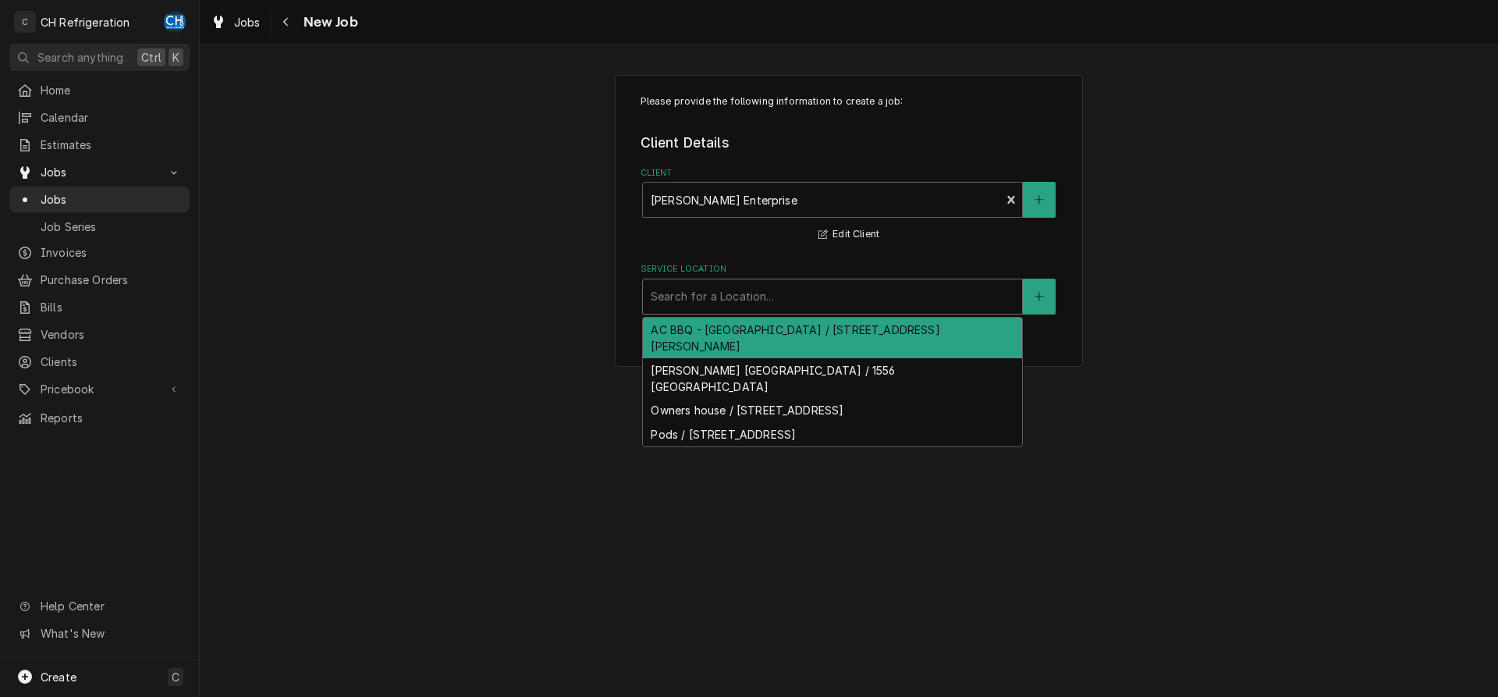
click at [768, 308] on div "Service Location" at bounding box center [833, 296] width 364 height 28
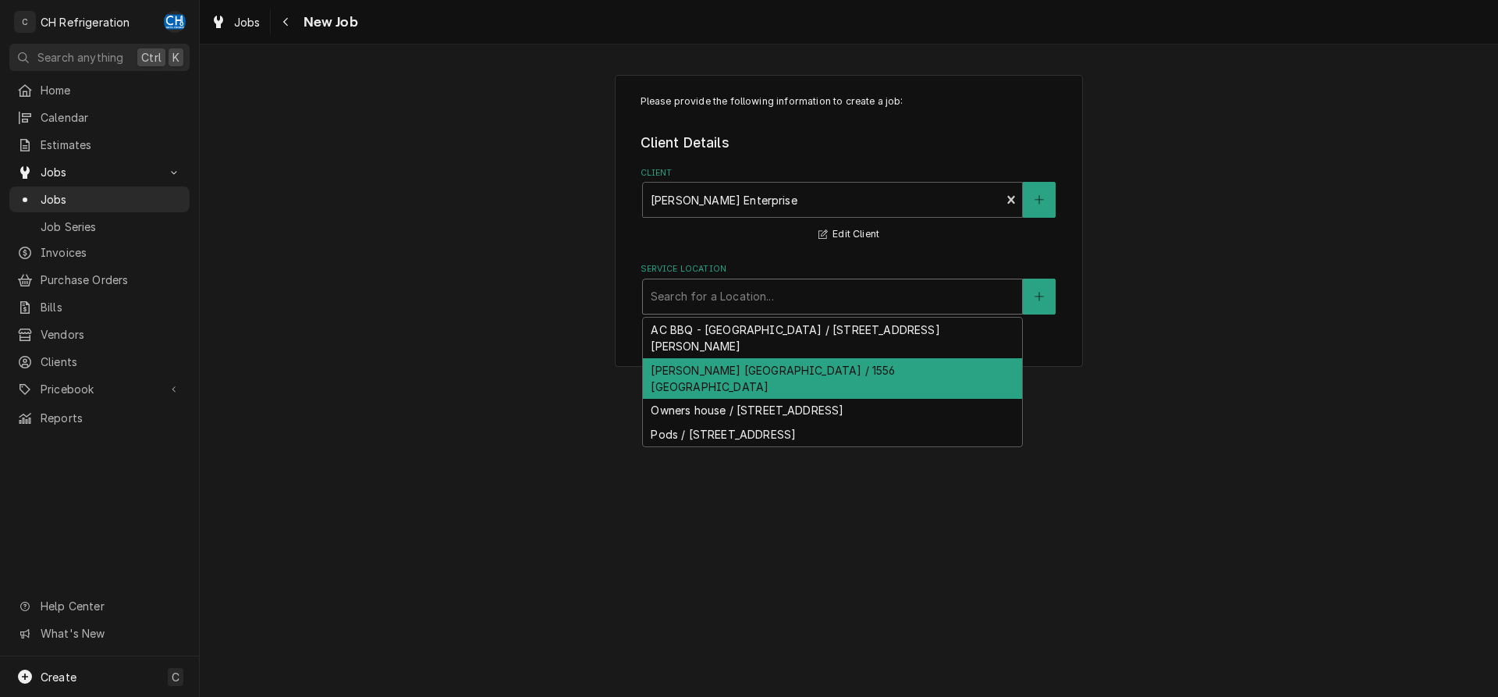
click at [773, 372] on div "Earl Sandwich Anaheim / 1556 Disneyland Dr, Anaheim, CA 92802" at bounding box center [832, 378] width 379 height 41
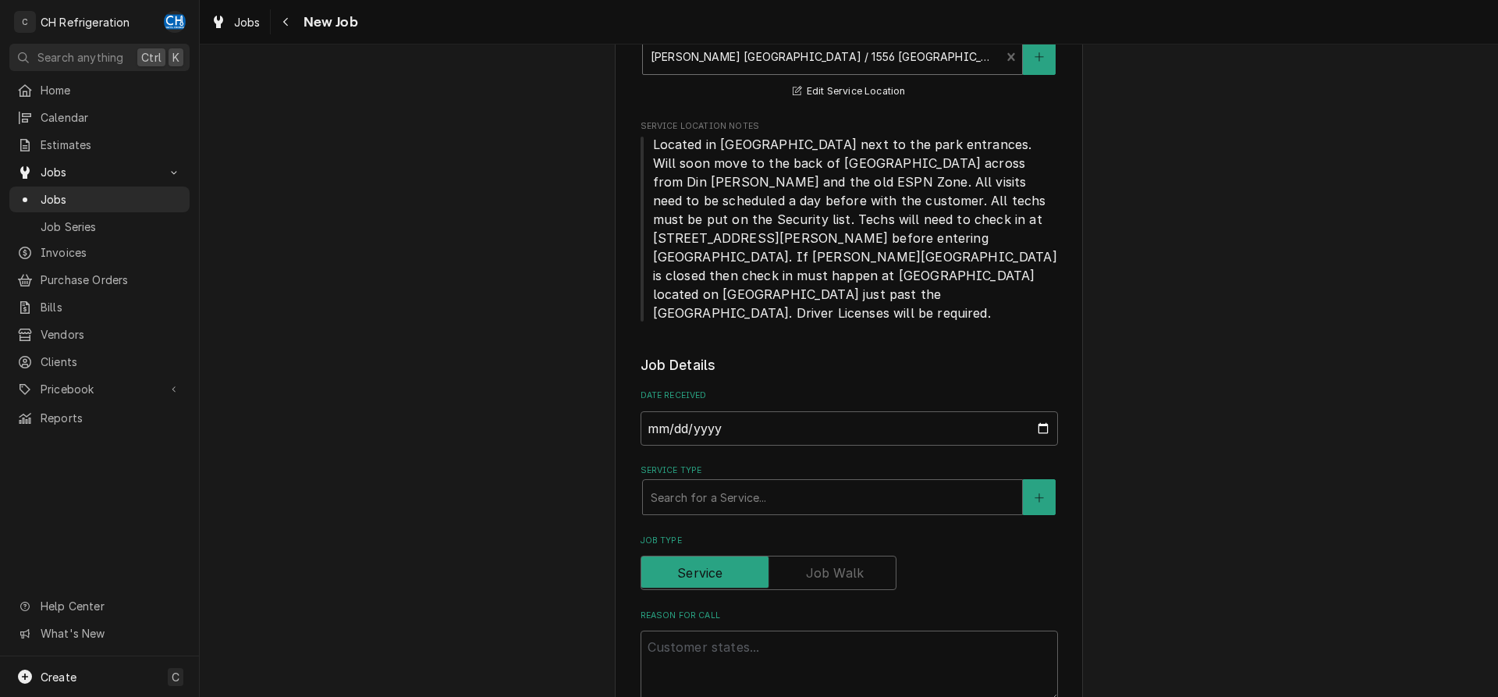
scroll to position [318, 0]
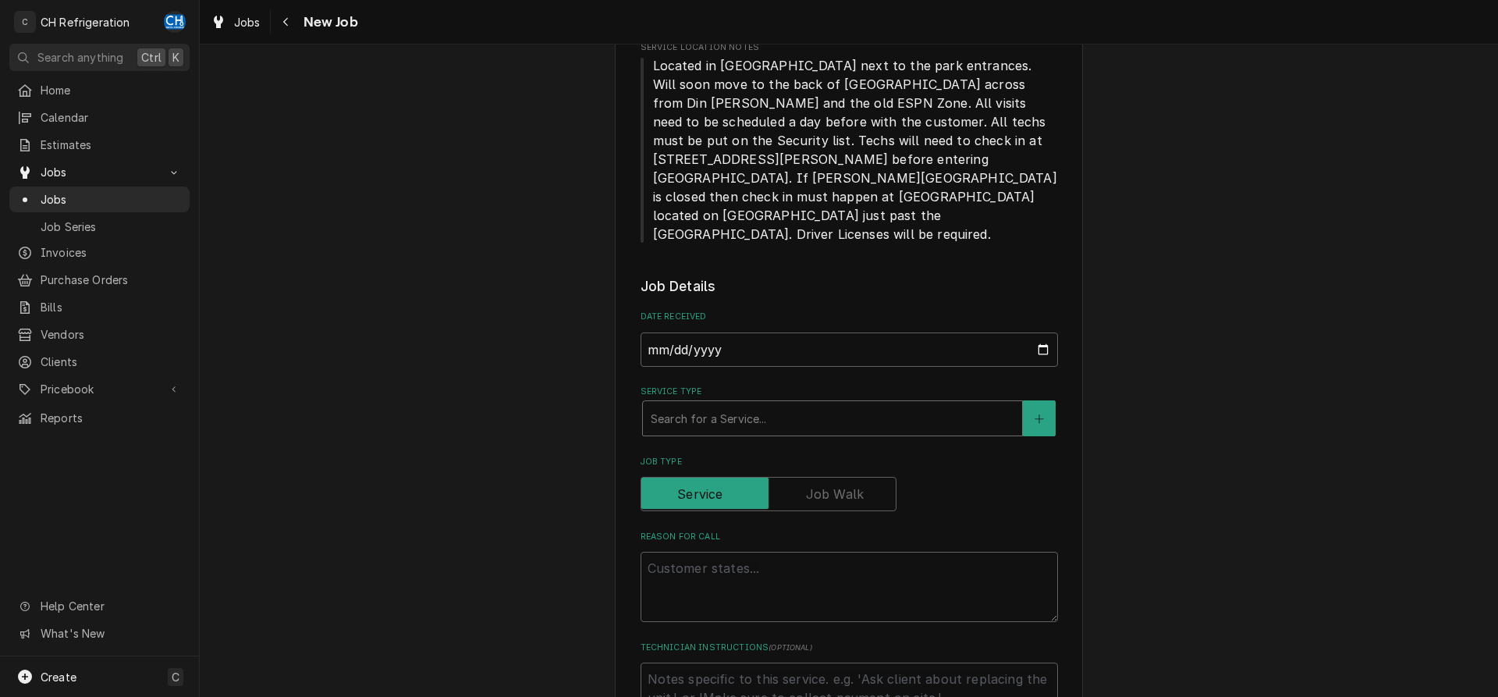
click at [767, 404] on div "Service Type" at bounding box center [833, 418] width 364 height 28
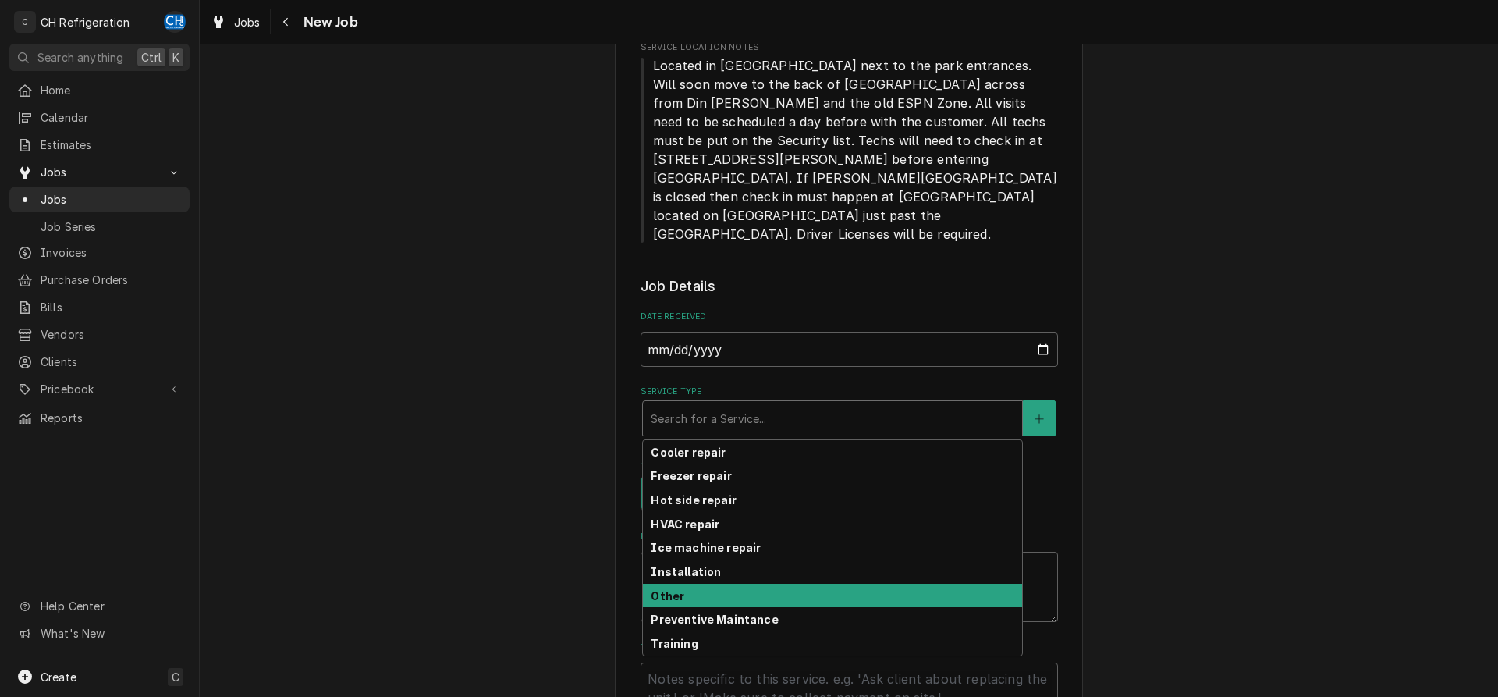
click at [699, 584] on div "Other" at bounding box center [832, 596] width 379 height 24
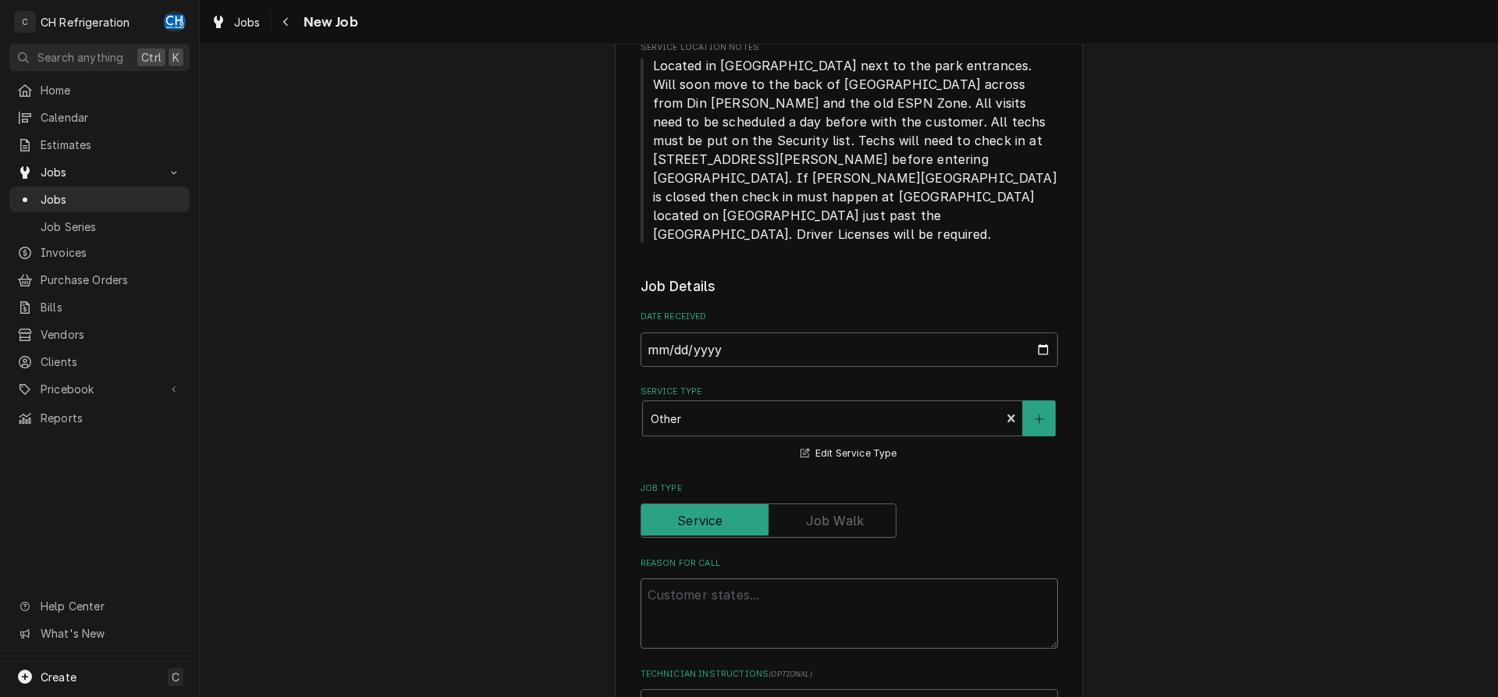
click at [692, 578] on textarea "Reason For Call" at bounding box center [848, 613] width 417 height 70
type textarea "x"
type textarea "T"
type textarea "x"
type textarea "Tr"
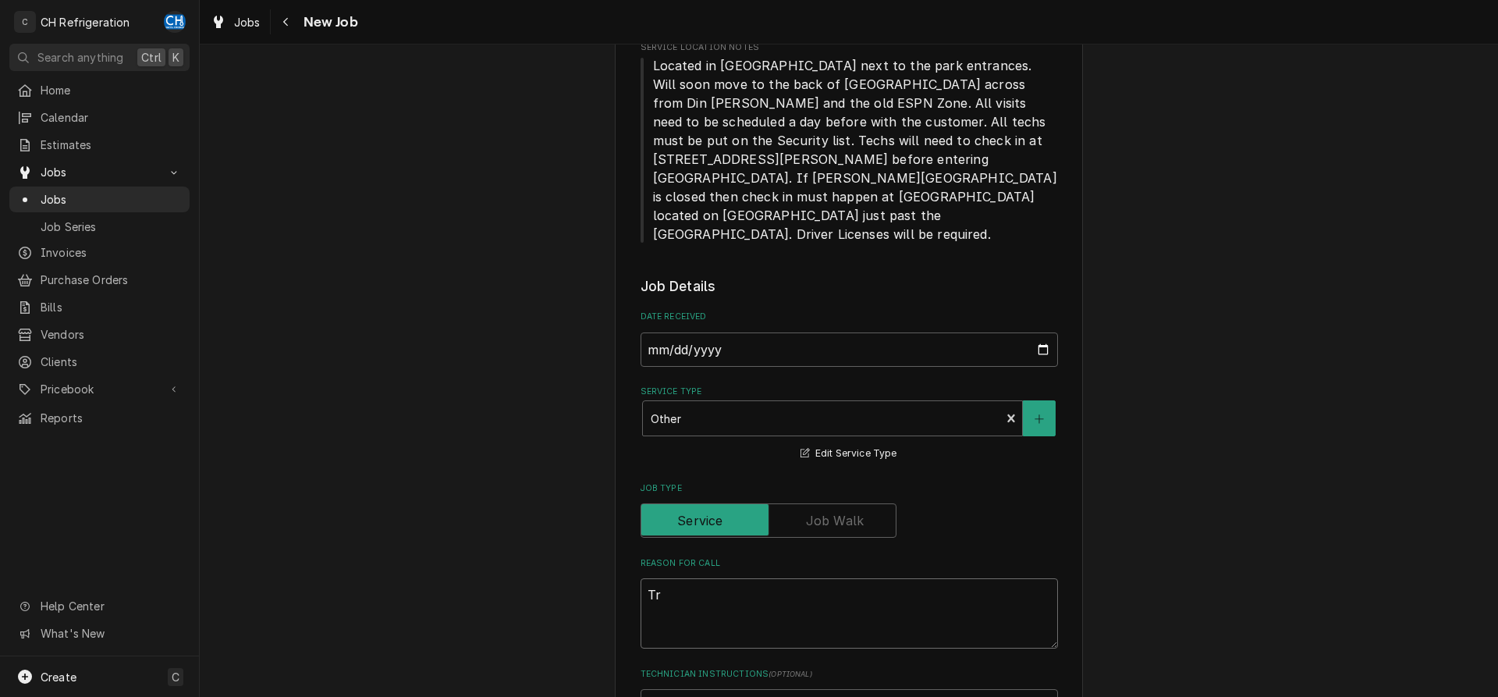
type textarea "x"
type textarea "Tra"
type textarea "x"
type textarea "Trac"
type textarea "x"
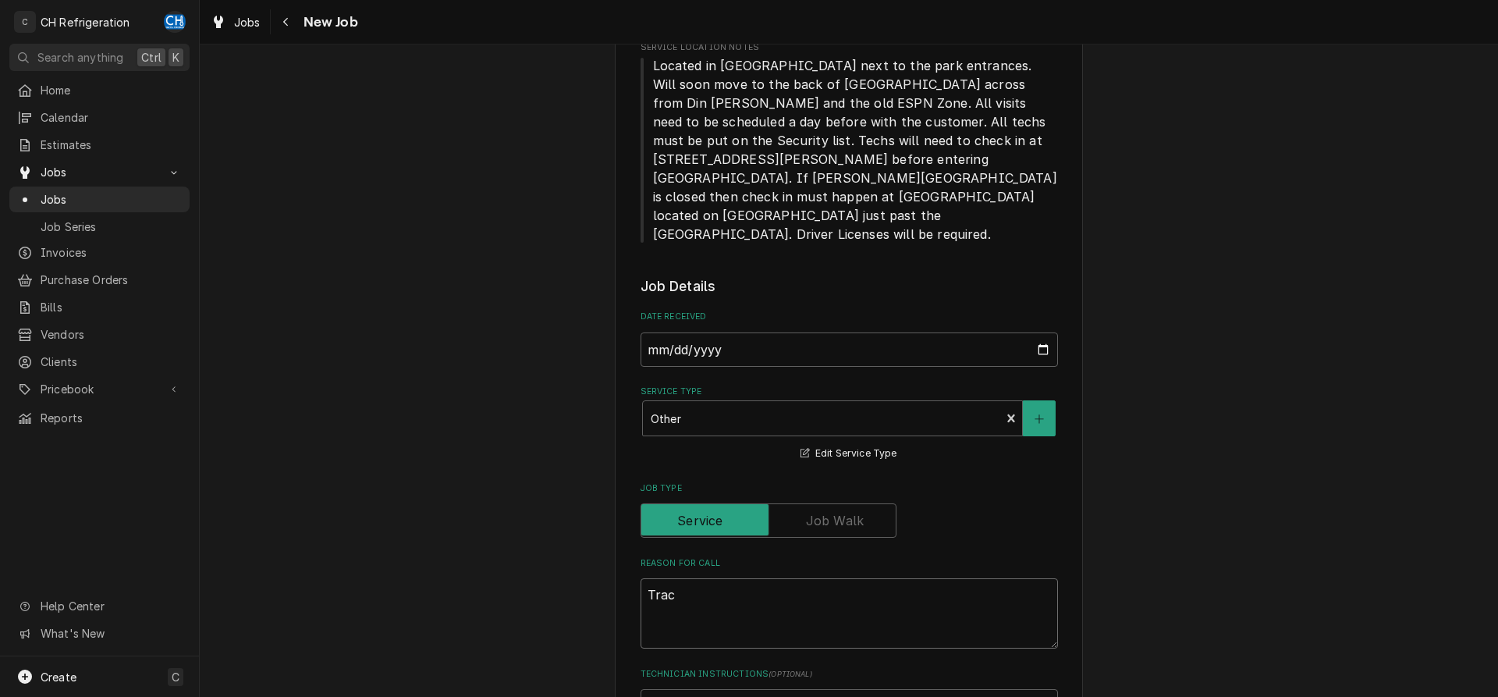
type textarea "Traci"
type textarea "x"
type textarea "Tracin"
type textarea "x"
type textarea "Tracing"
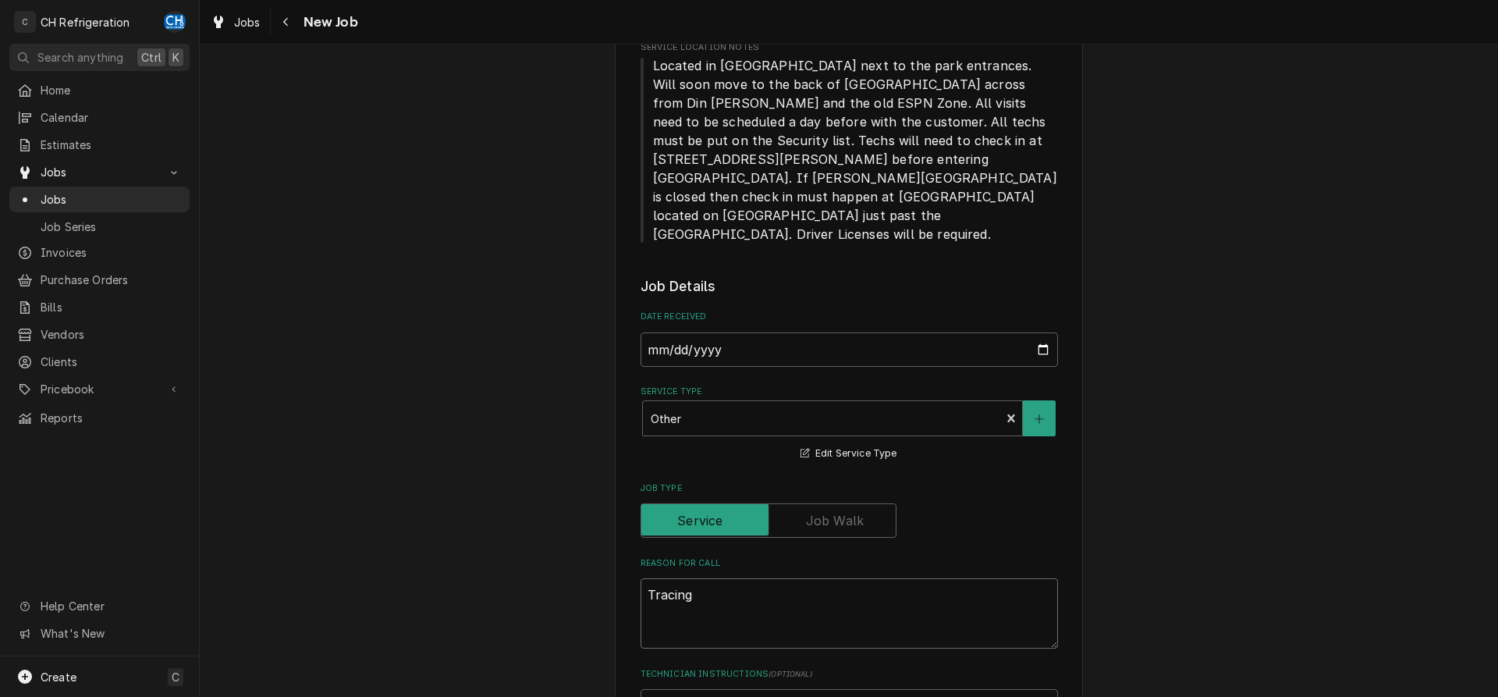
type textarea "x"
type textarea "Tracing"
type textarea "x"
type textarea "Tracing d"
type textarea "x"
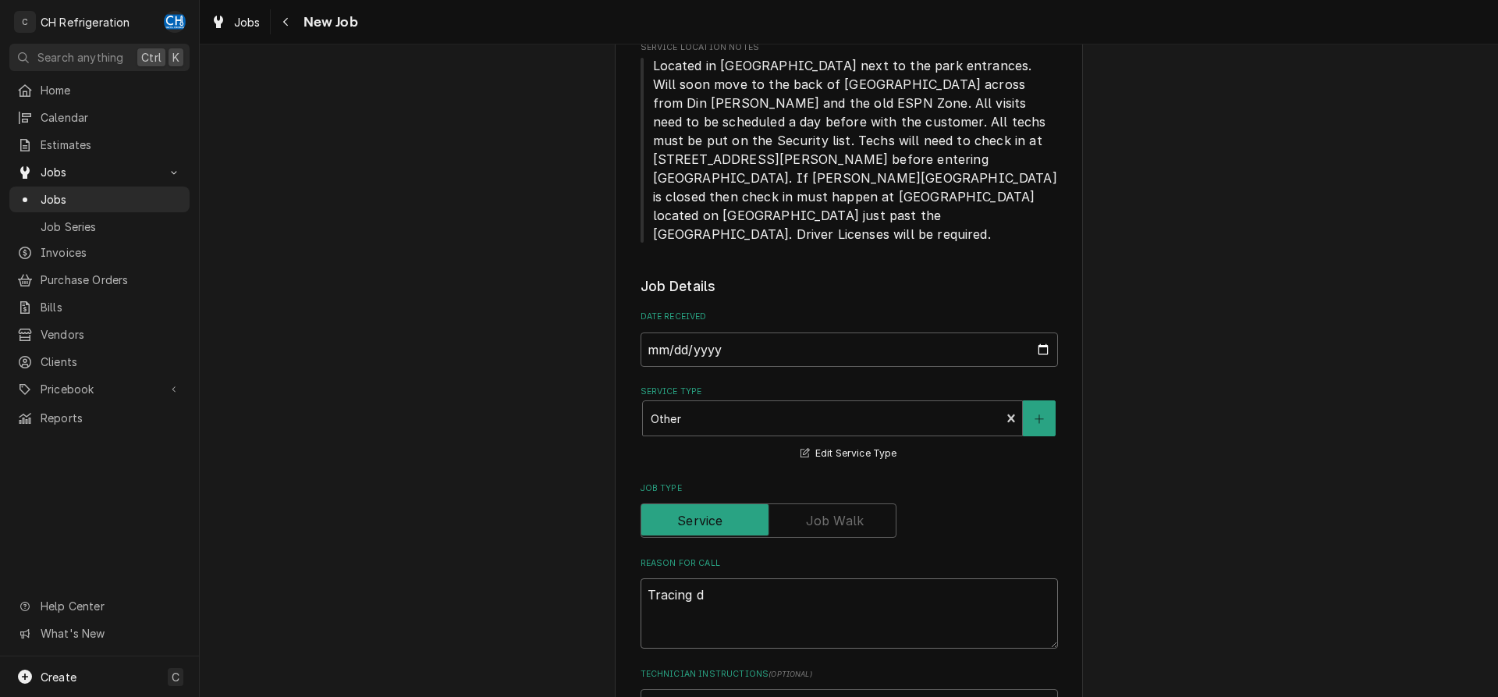
type textarea "Tracing do"
type textarea "x"
type textarea "Tracing dow"
type textarea "x"
type textarea "Tracing down"
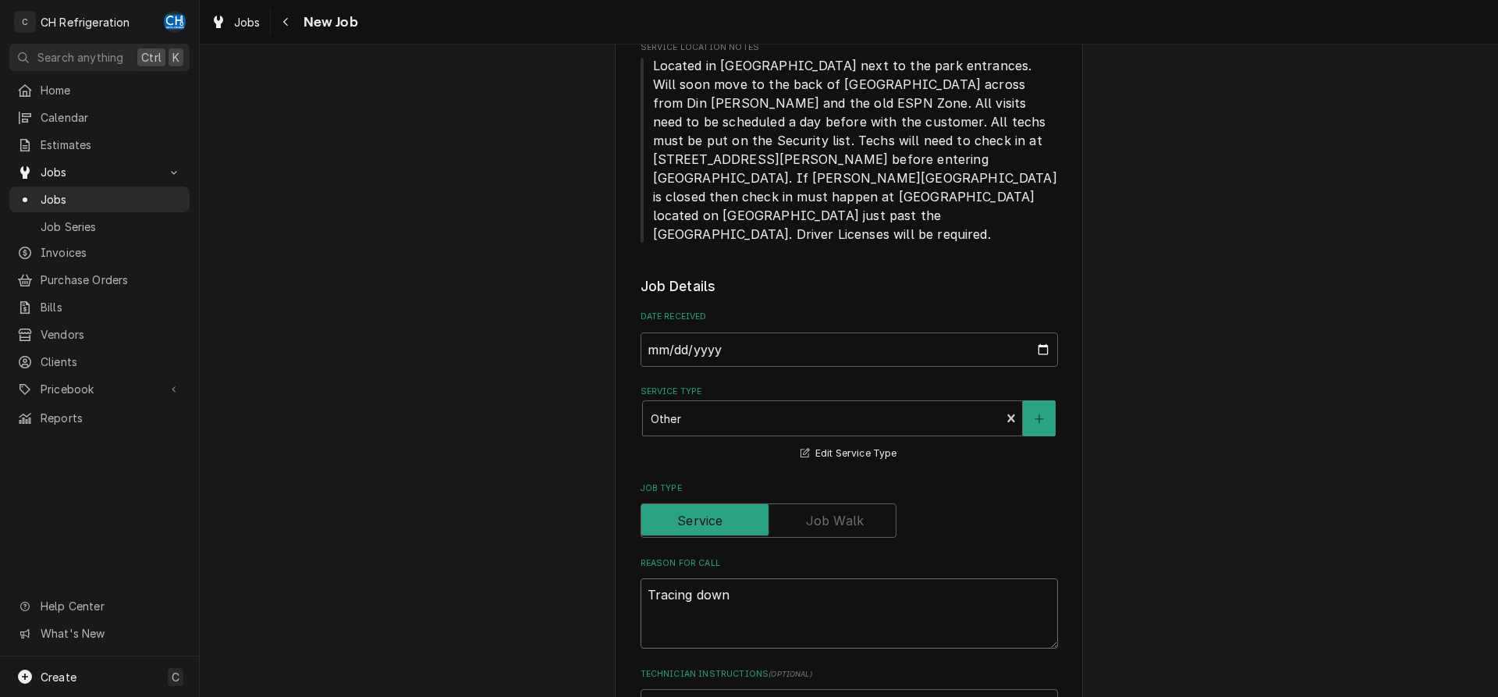
type textarea "x"
type textarea "Tracing down"
type textarea "x"
type textarea "Tracing down t"
type textarea "x"
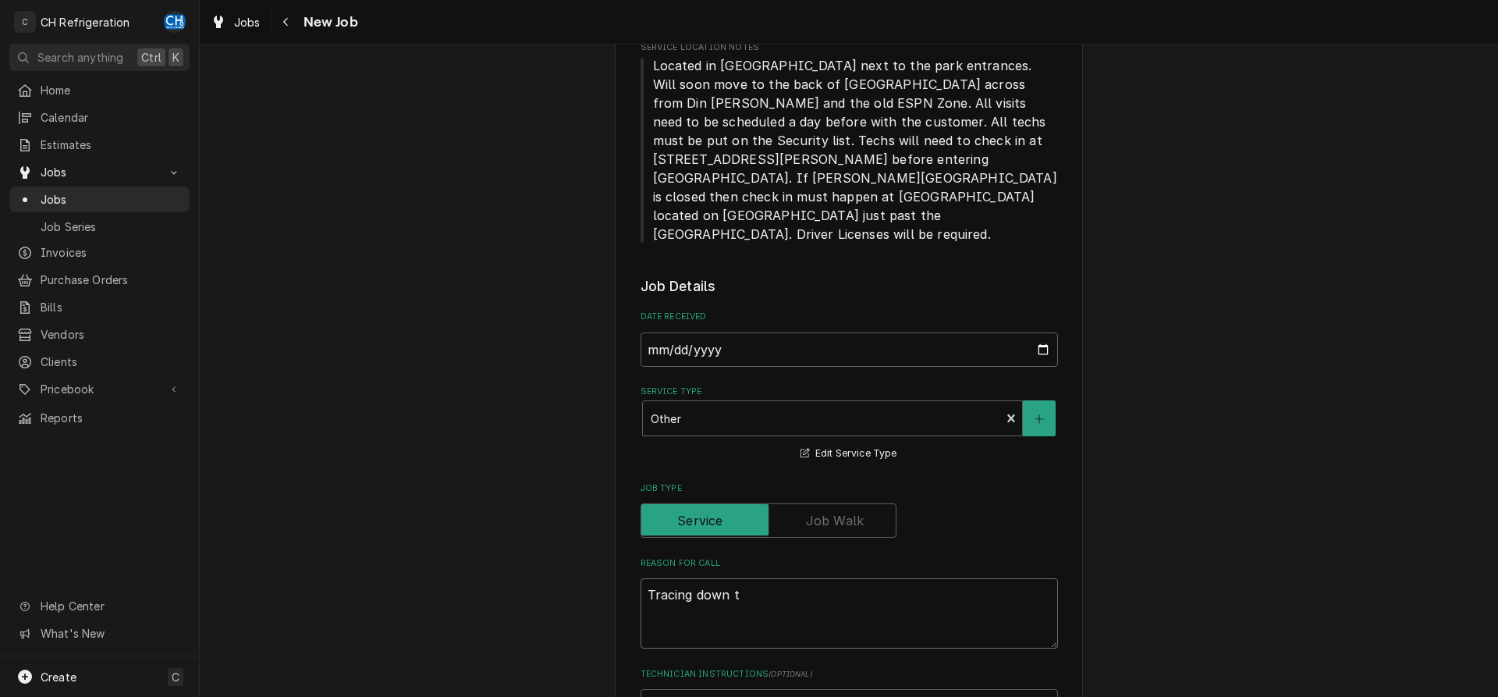
type textarea "Tracing down th"
type textarea "x"
type textarea "Tracing down the"
type textarea "x"
type textarea "Tracing down the"
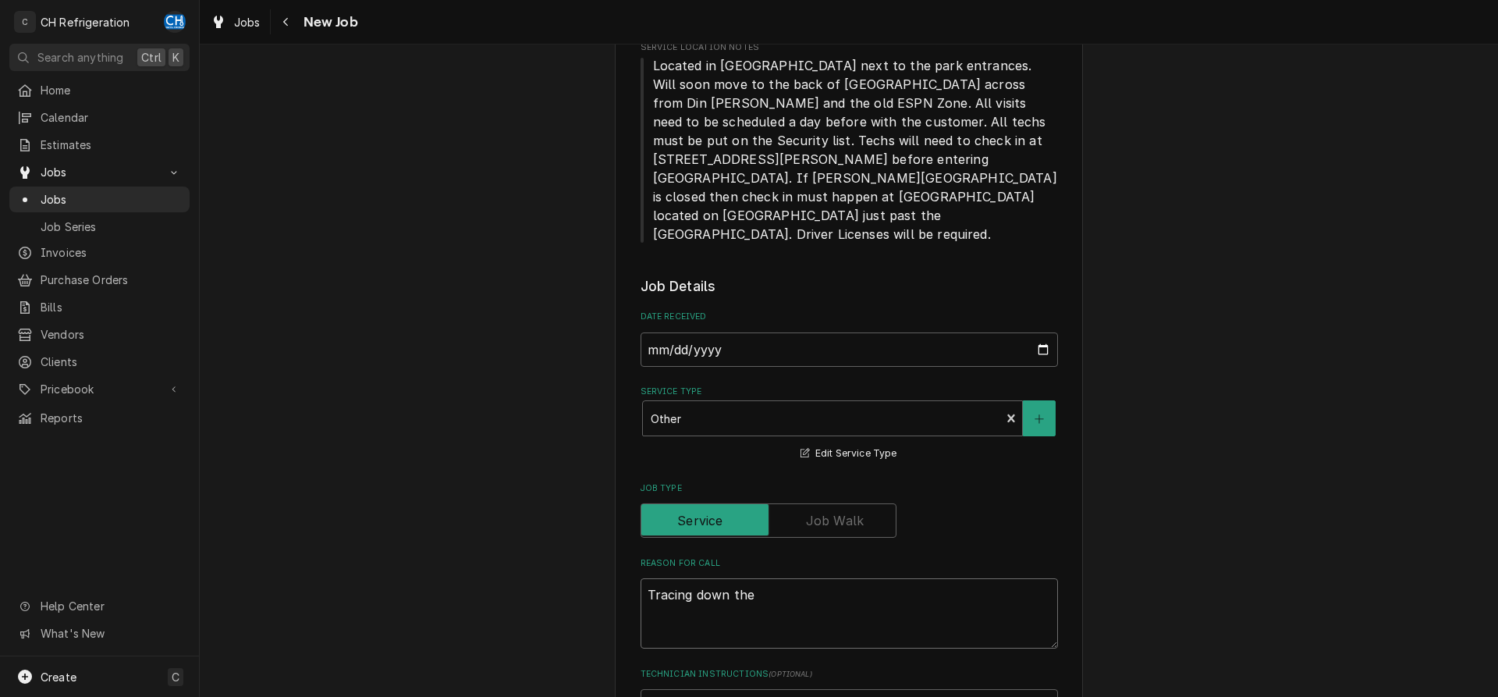
type textarea "x"
type textarea "Tracing down the c"
type textarea "x"
type textarea "Tracing down the ch"
type textarea "x"
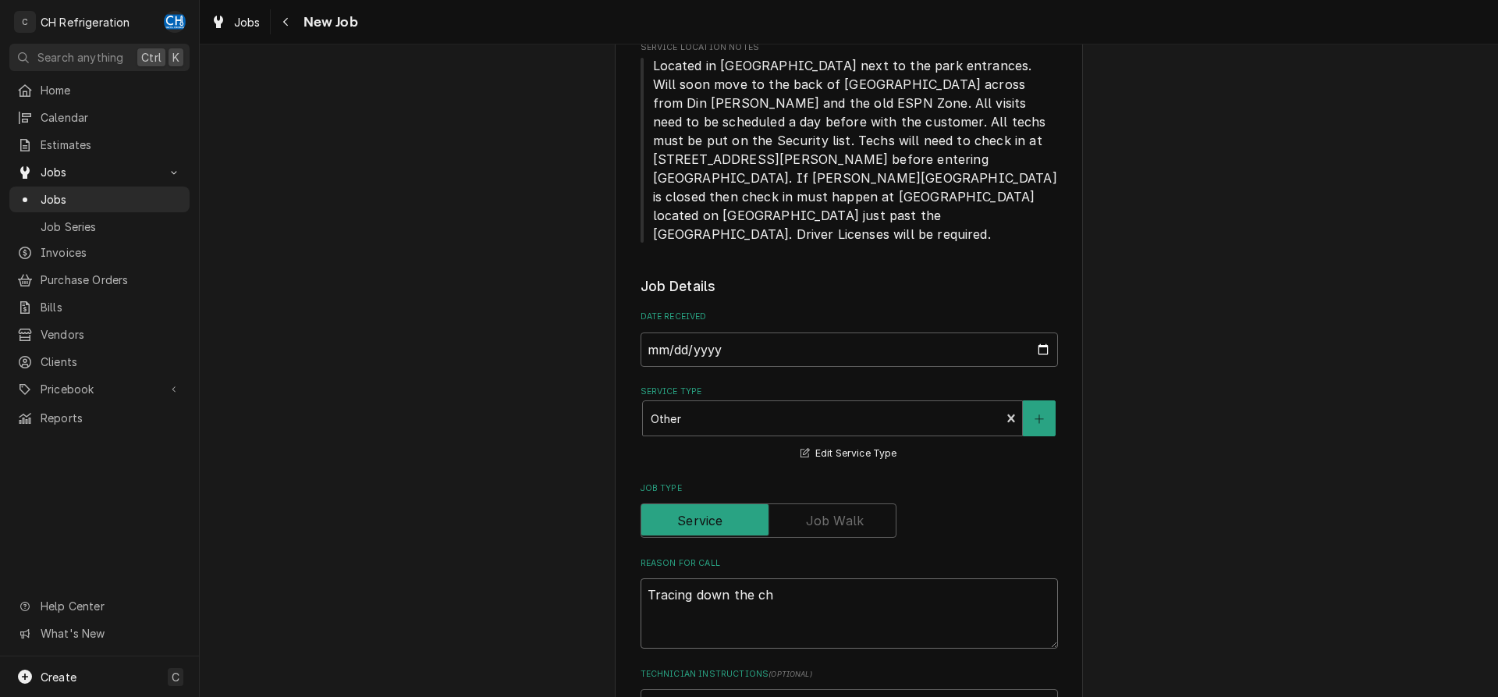
type textarea "Tracing down the chi"
type textarea "x"
type textarea "Tracing down the chil"
type textarea "x"
type textarea "Tracing down the chill"
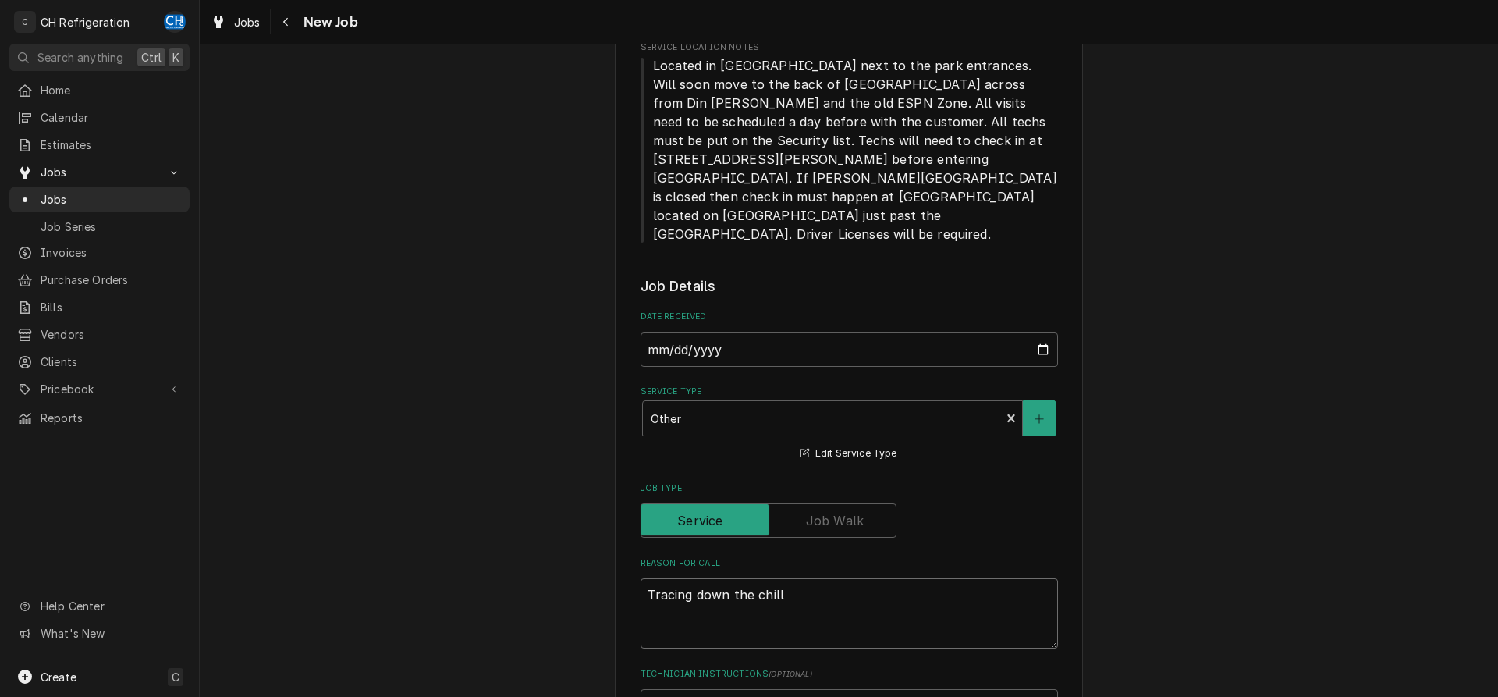
type textarea "x"
type textarea "Tracing down the chille"
type textarea "x"
type textarea "Tracing down the chilled"
type textarea "x"
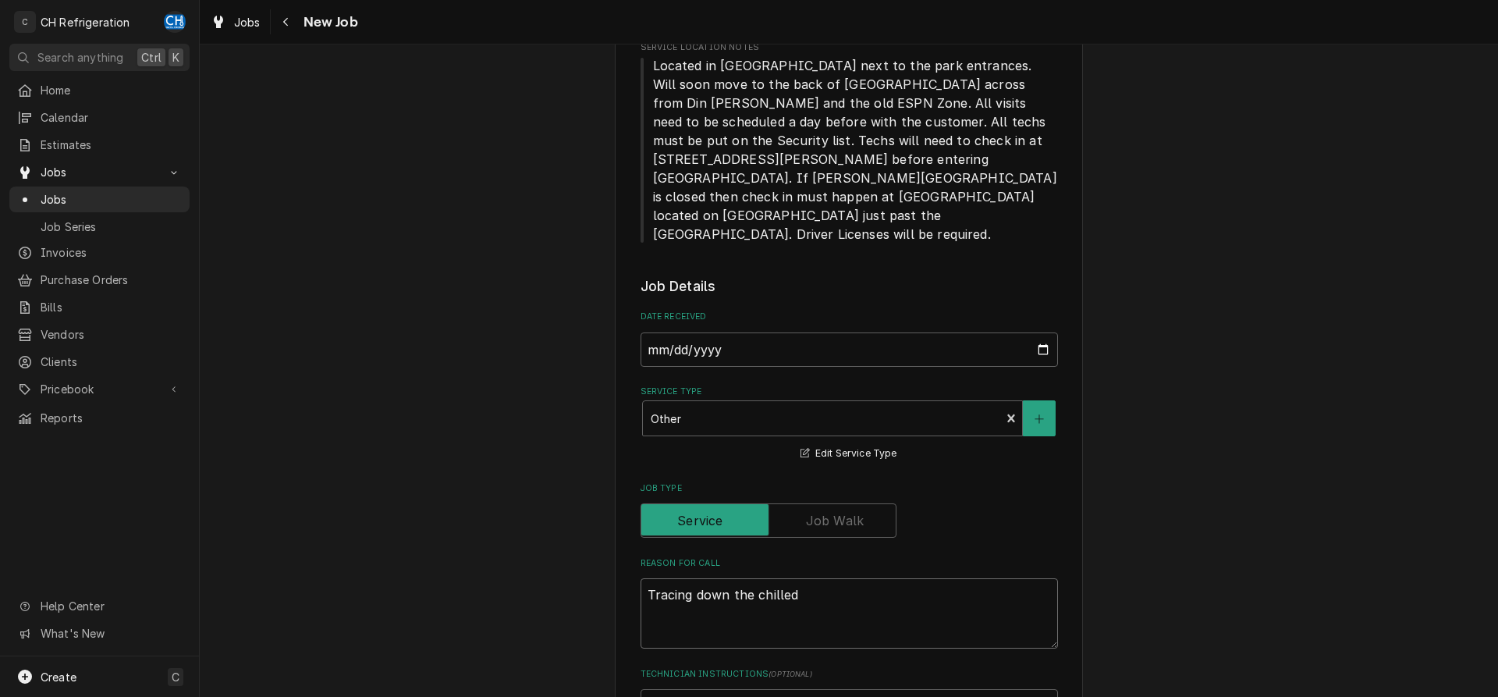
type textarea "Tracing down the chilled"
type textarea "x"
type textarea "Tracing down the chilled w"
type textarea "x"
type textarea "Tracing down the chilled wa"
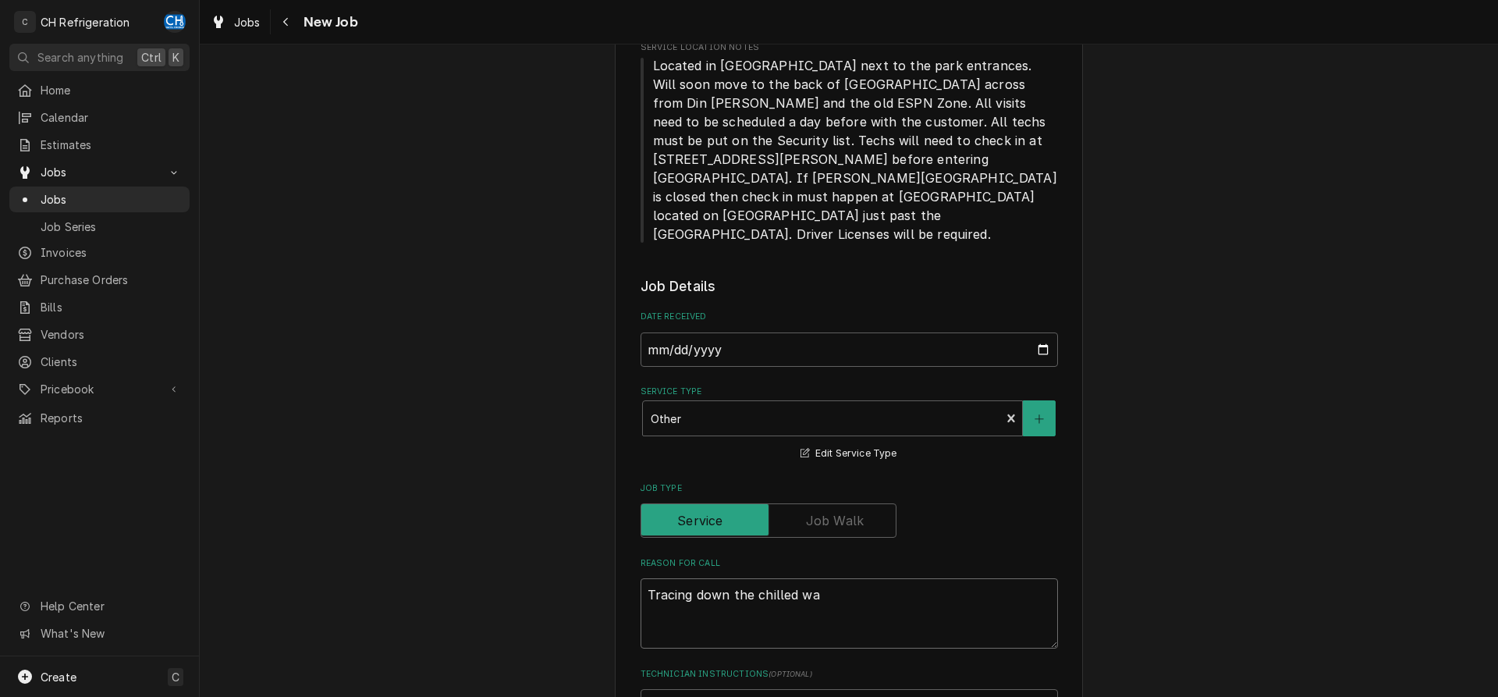
type textarea "x"
type textarea "Tracing down the chilled wat"
type textarea "x"
type textarea "Tracing down the chilled wate"
type textarea "x"
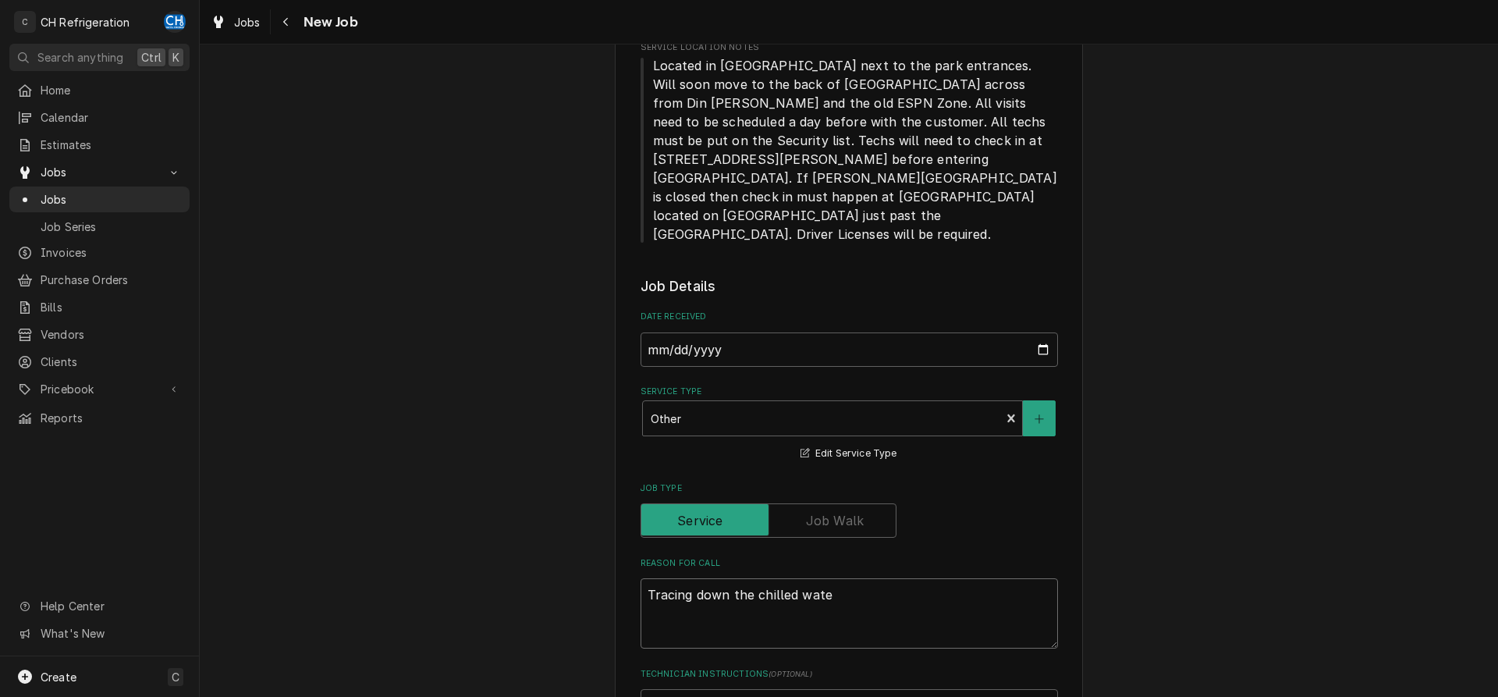
type textarea "Tracing down the chilled water"
type textarea "x"
type textarea "Tracing down the chilled water"
type textarea "x"
type textarea "Tracing down the chilled water w"
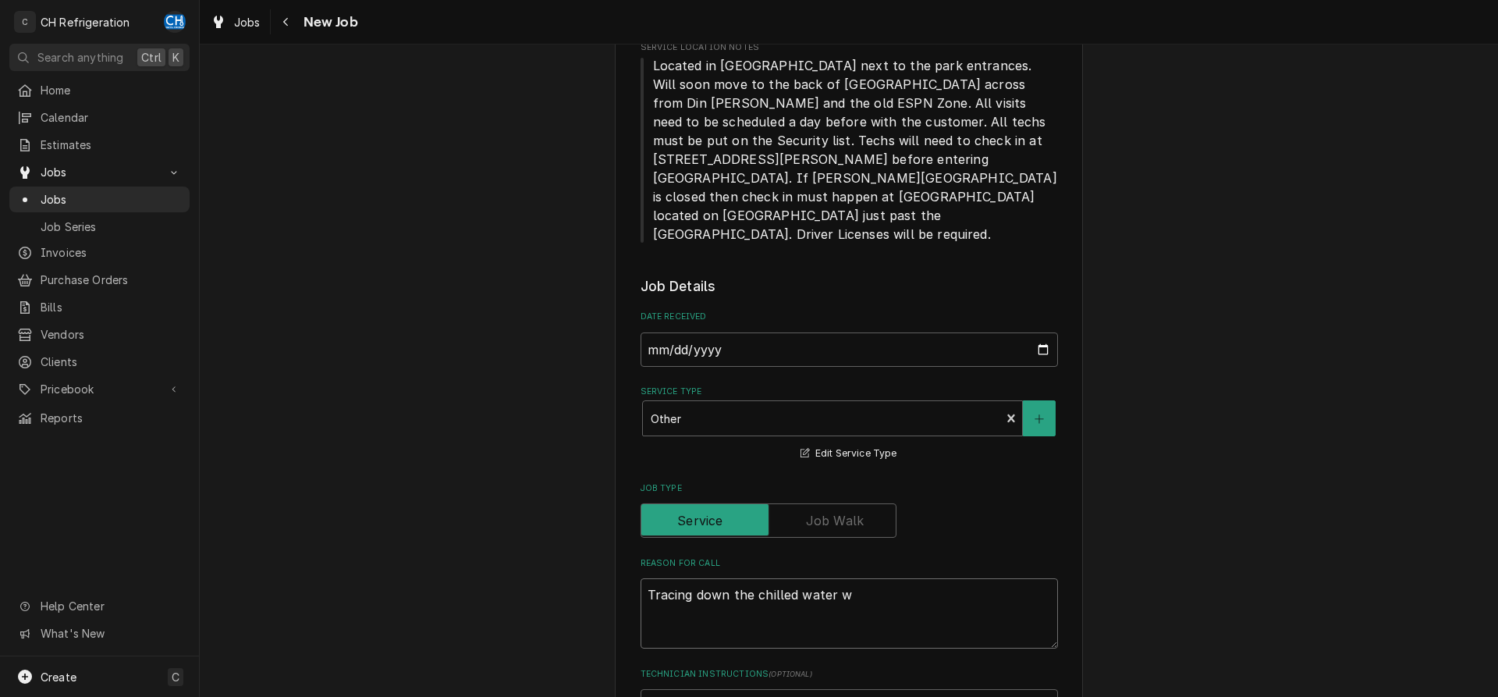
type textarea "x"
type textarea "Tracing down the chilled water"
type textarea "x"
type textarea "Tracing down the chilled water l"
type textarea "x"
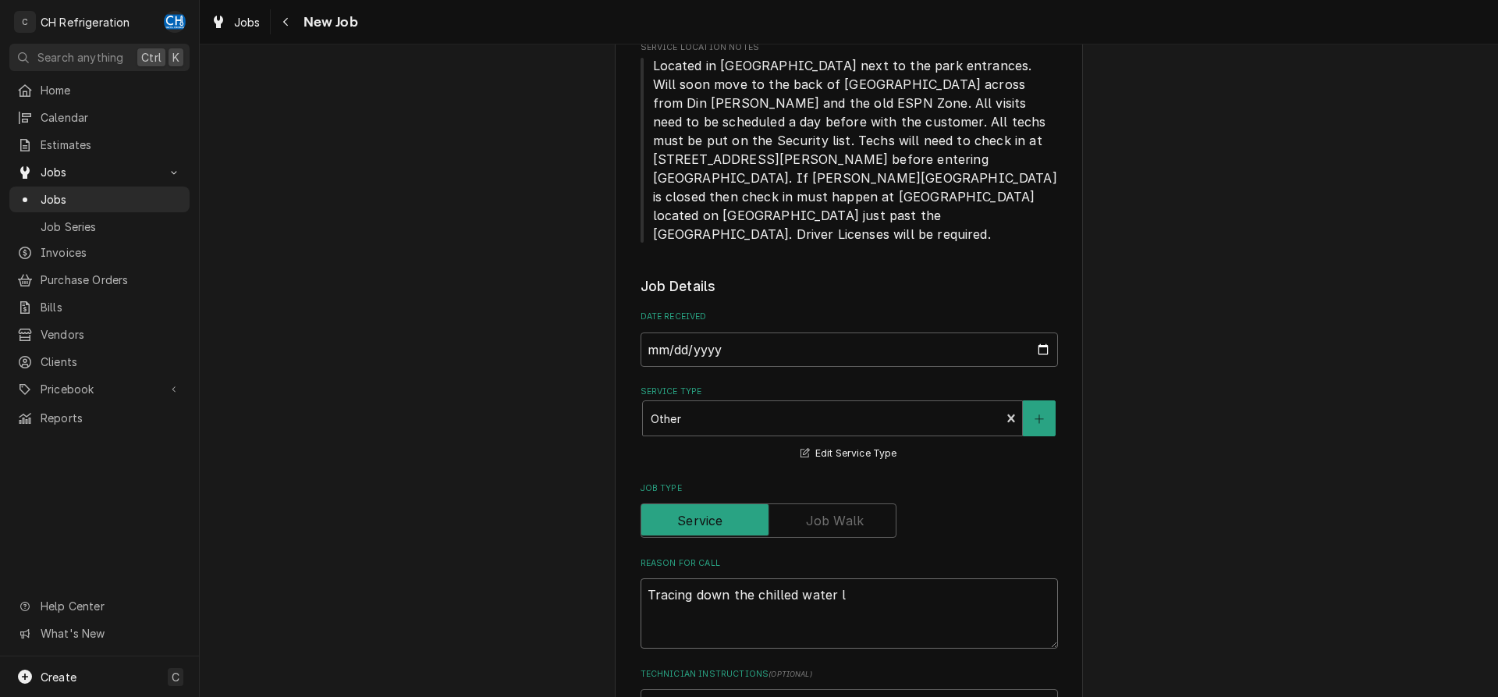
type textarea "Tracing down the chilled water li"
type textarea "x"
type textarea "Tracing down the chilled water lin"
type textarea "x"
type textarea "Tracing down the chilled water line"
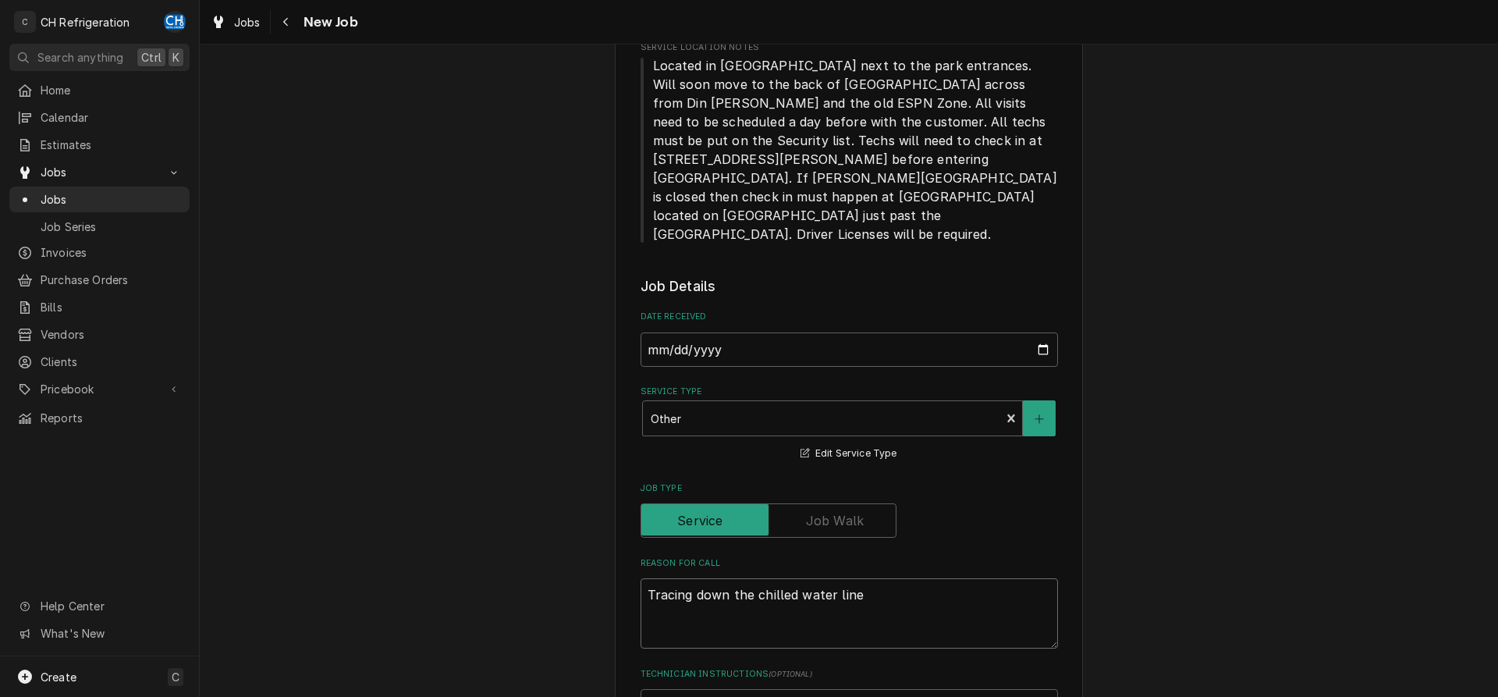
type textarea "x"
type textarea "Tracing down the chilled water lines"
type textarea "x"
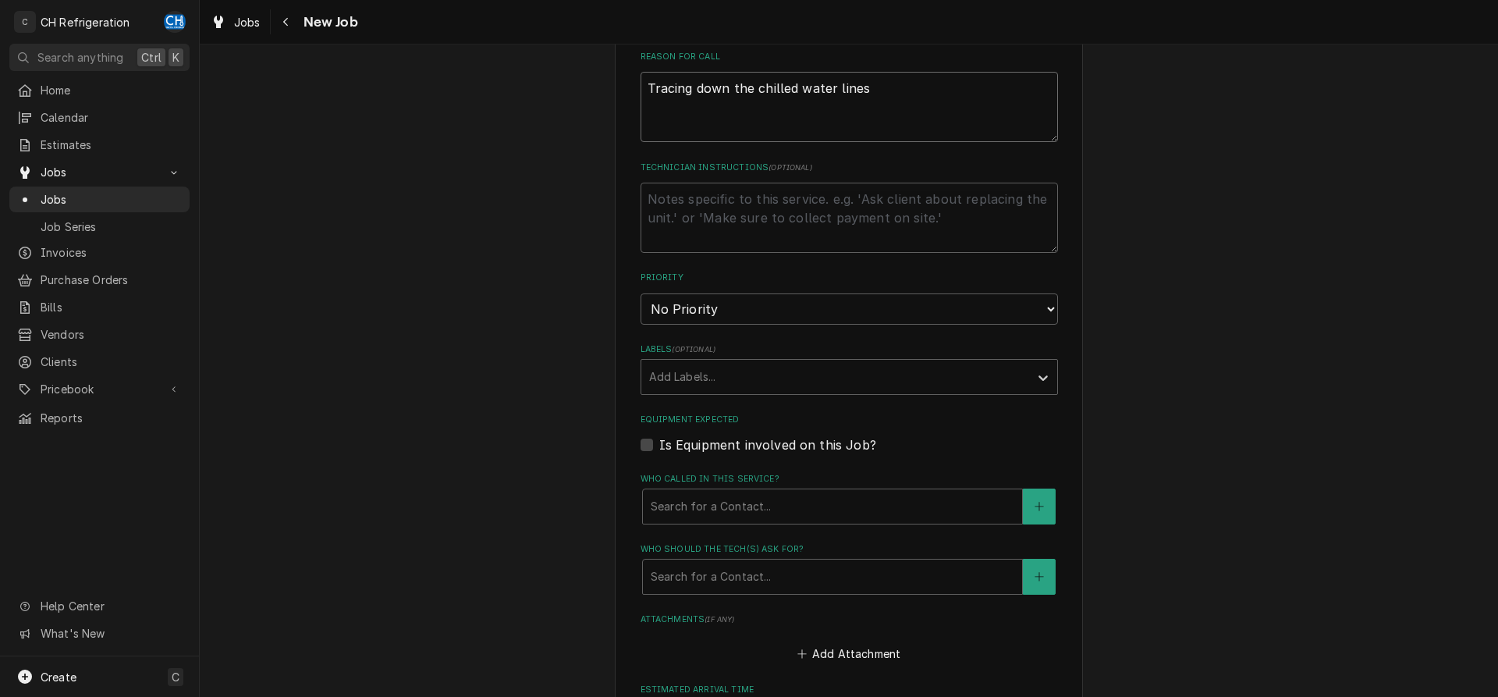
scroll to position [875, 0]
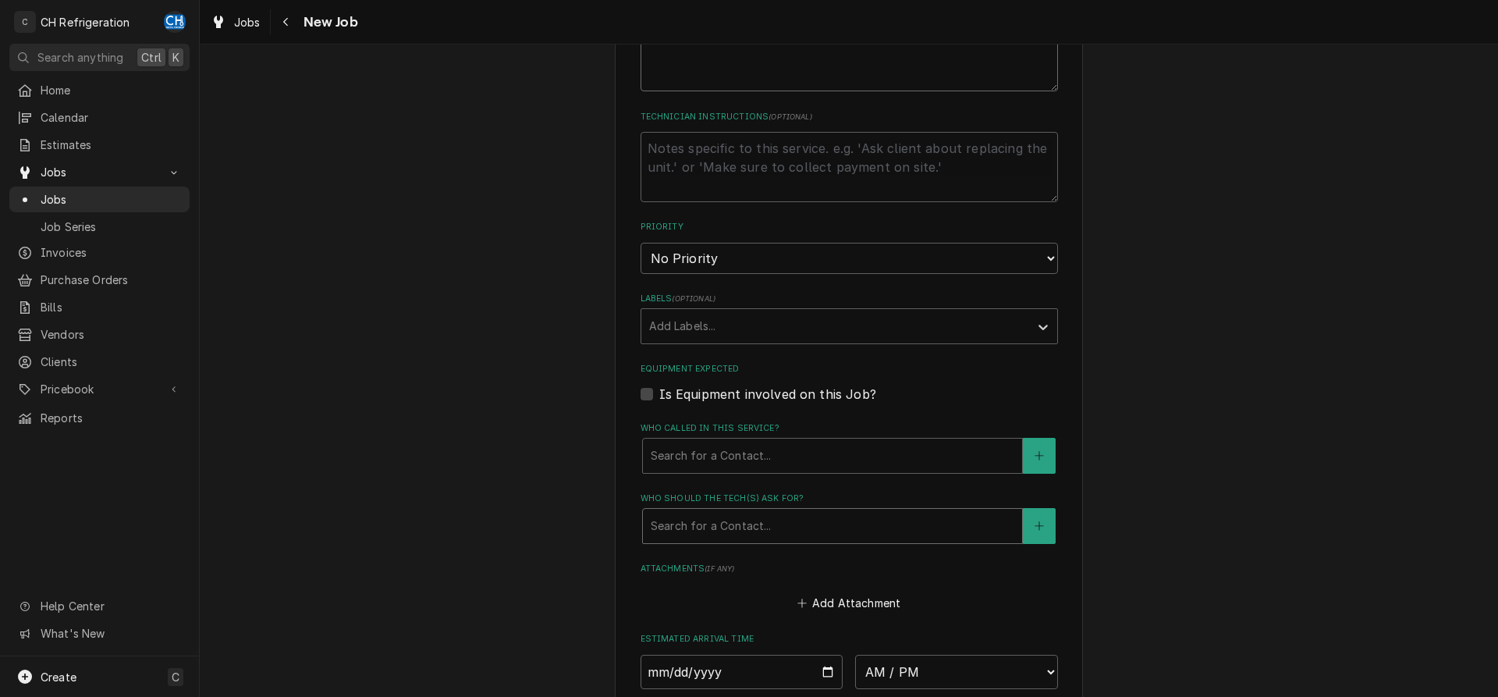
type textarea "Tracing down the chilled water lines"
click at [715, 512] on div "Who should the tech(s) ask for?" at bounding box center [833, 526] width 364 height 28
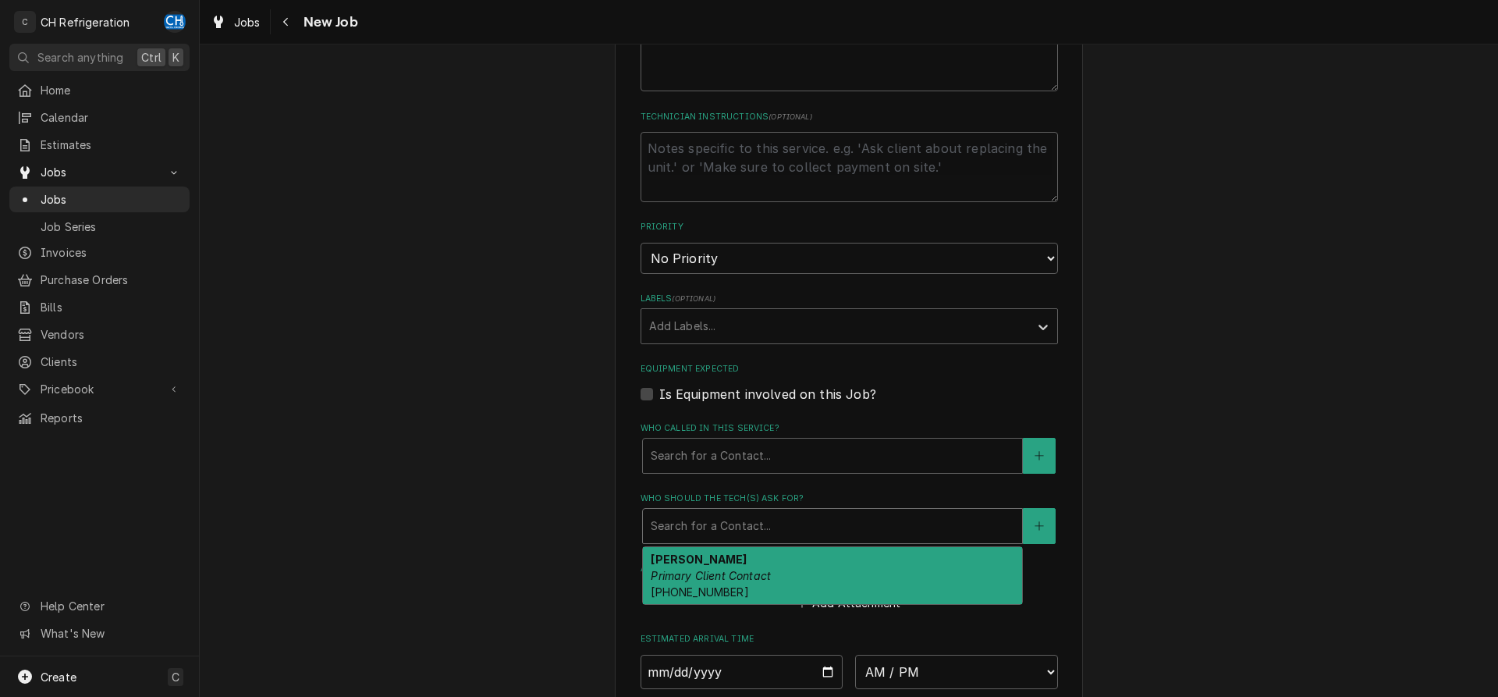
click at [726, 547] on div "Juan Primary Client Contact (714) 326-8744" at bounding box center [832, 575] width 379 height 57
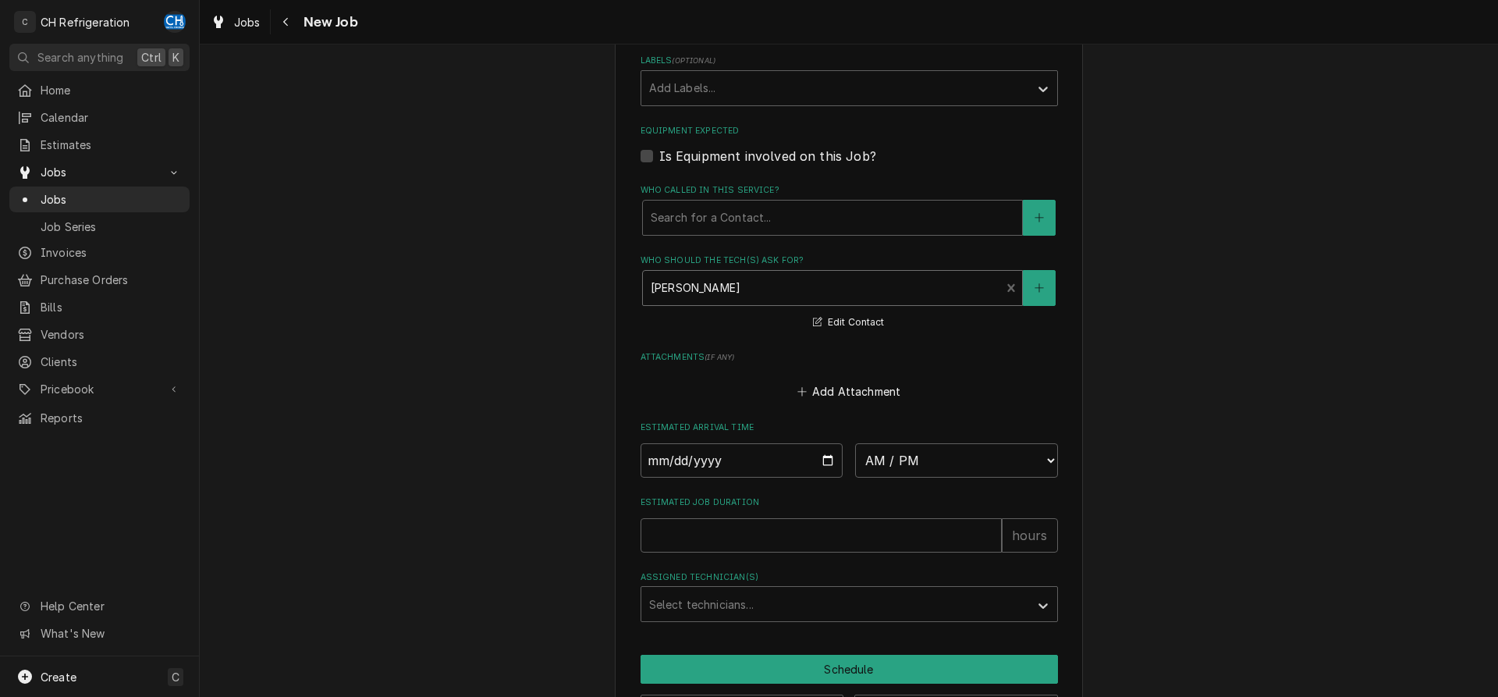
scroll to position [1114, 0]
click at [830, 442] on input "Date" at bounding box center [741, 459] width 203 height 34
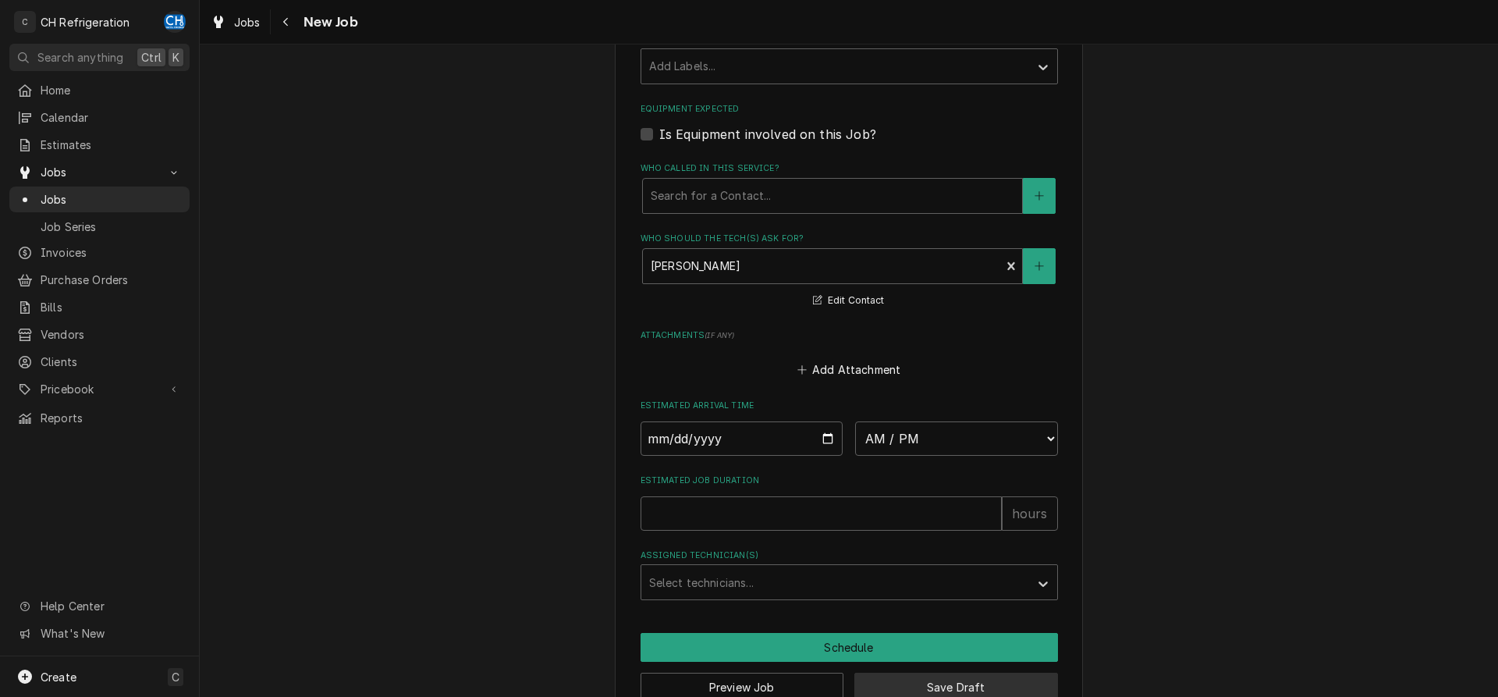
click at [960, 672] on button "Save Draft" at bounding box center [956, 686] width 204 height 29
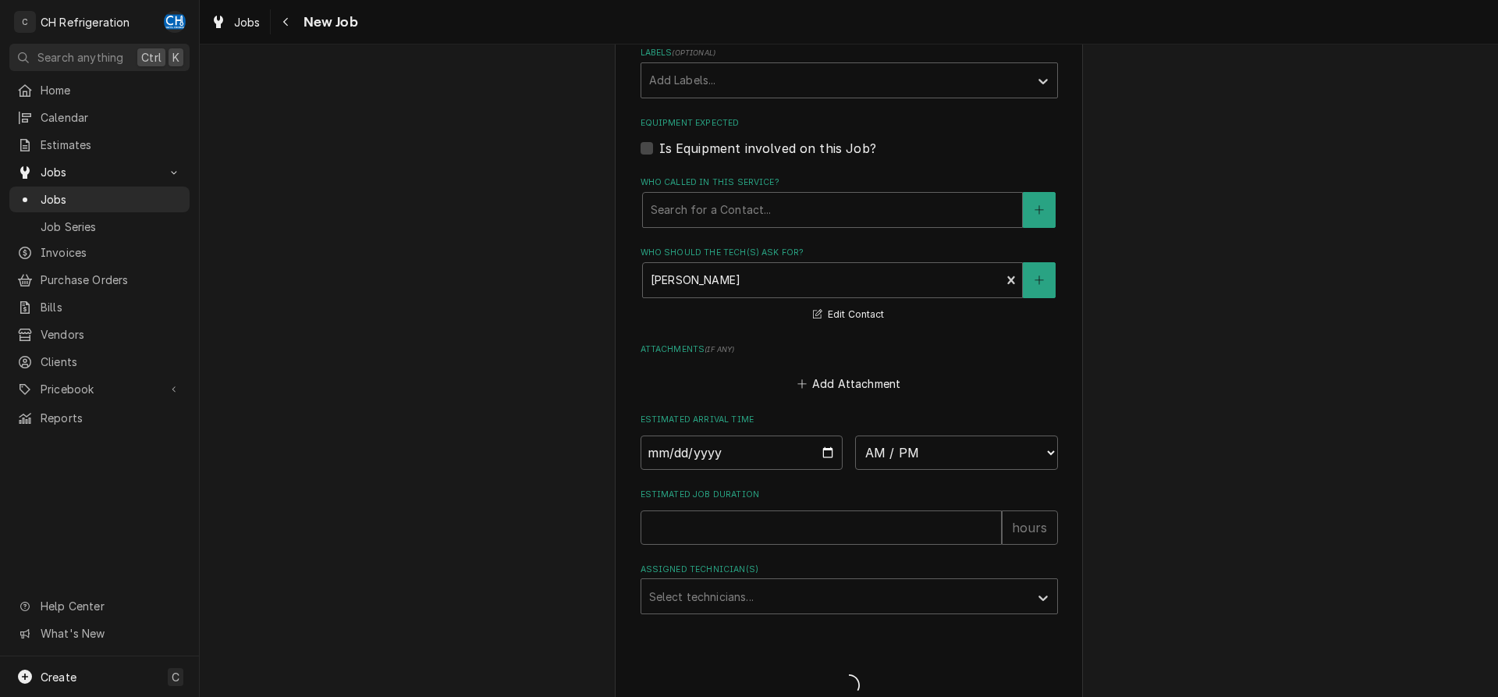
type textarea "x"
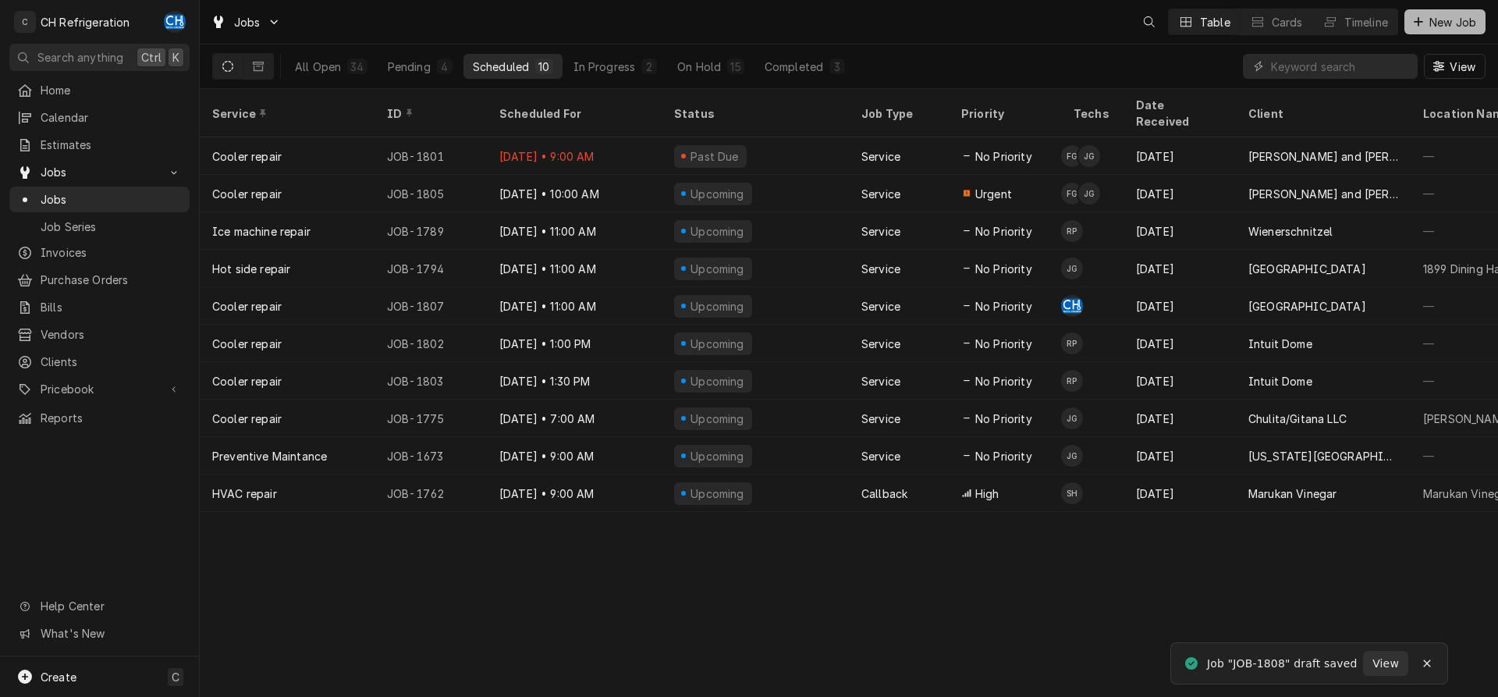
click at [1460, 27] on span "New Job" at bounding box center [1452, 22] width 53 height 16
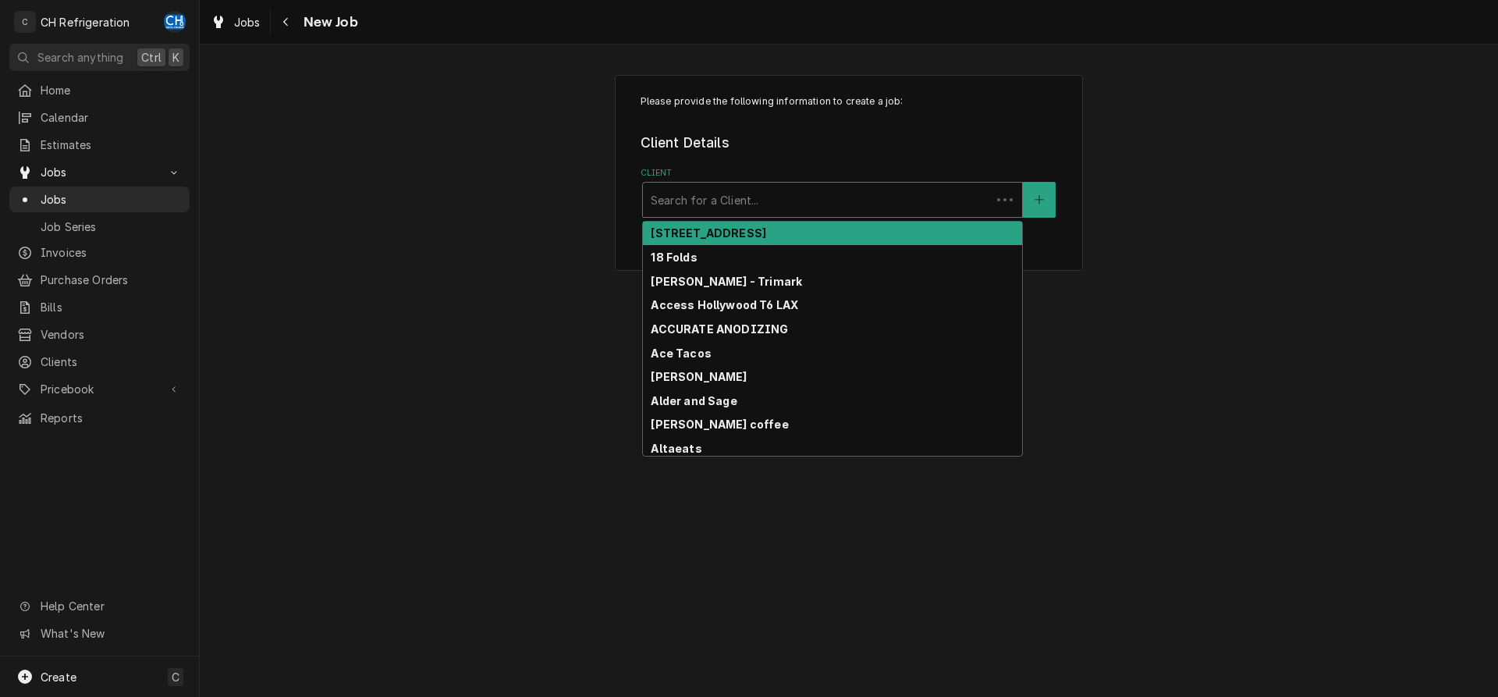
click at [776, 201] on div "Client" at bounding box center [817, 200] width 332 height 28
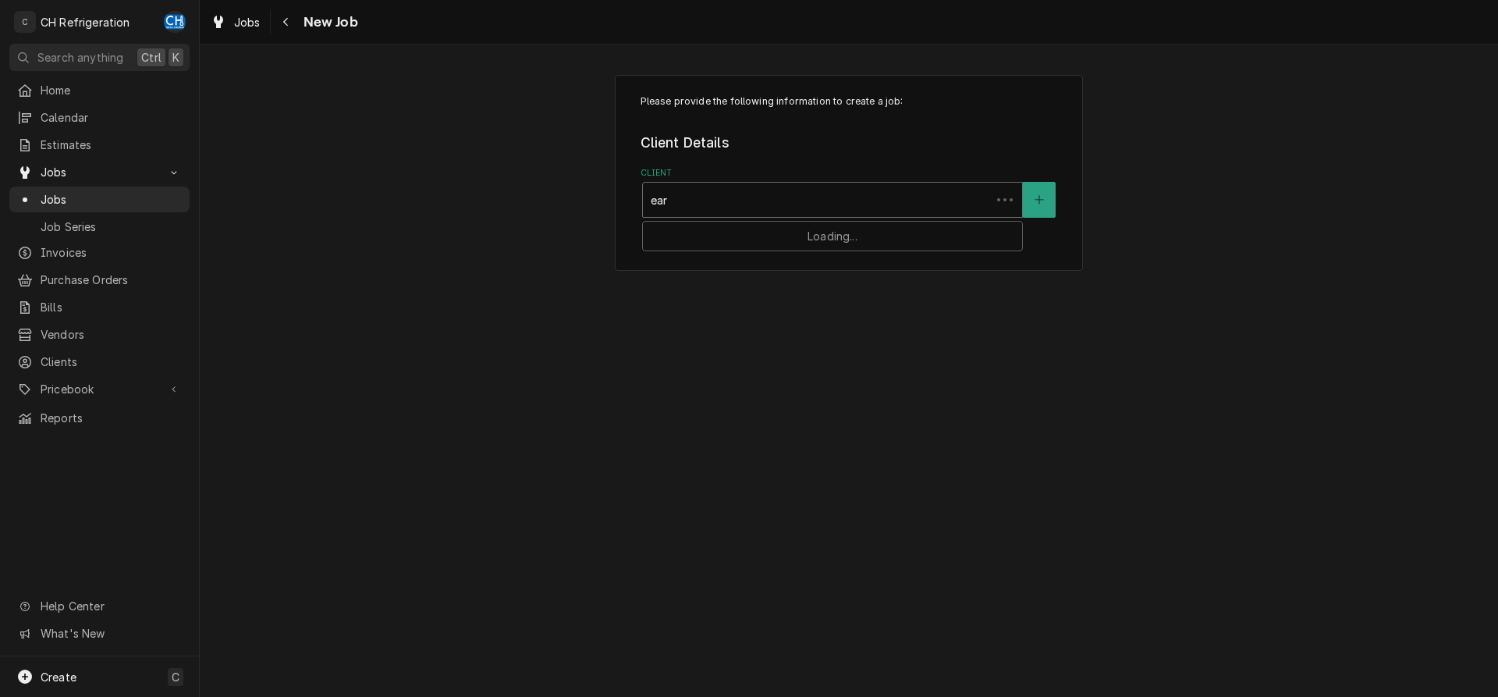
type input "[PERSON_NAME]"
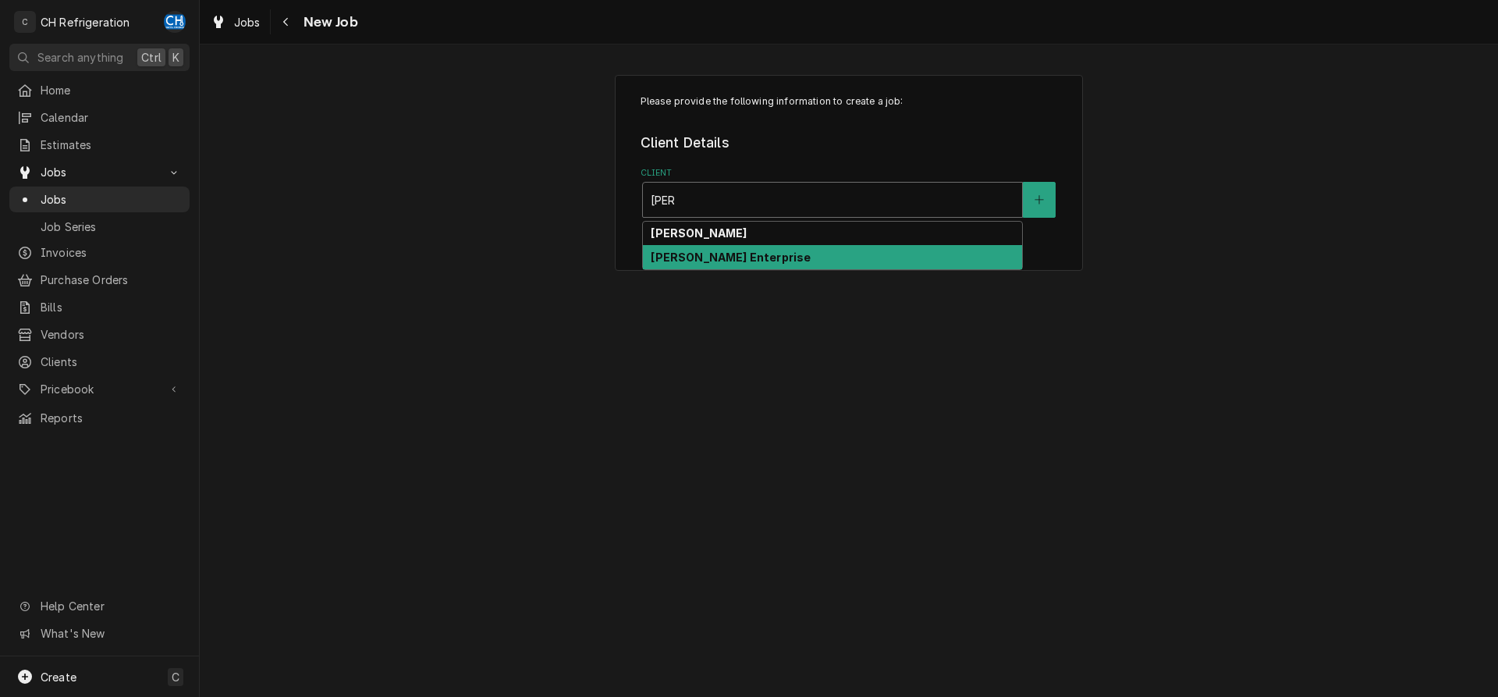
click at [736, 258] on div "[PERSON_NAME] Enterprise" at bounding box center [832, 257] width 379 height 24
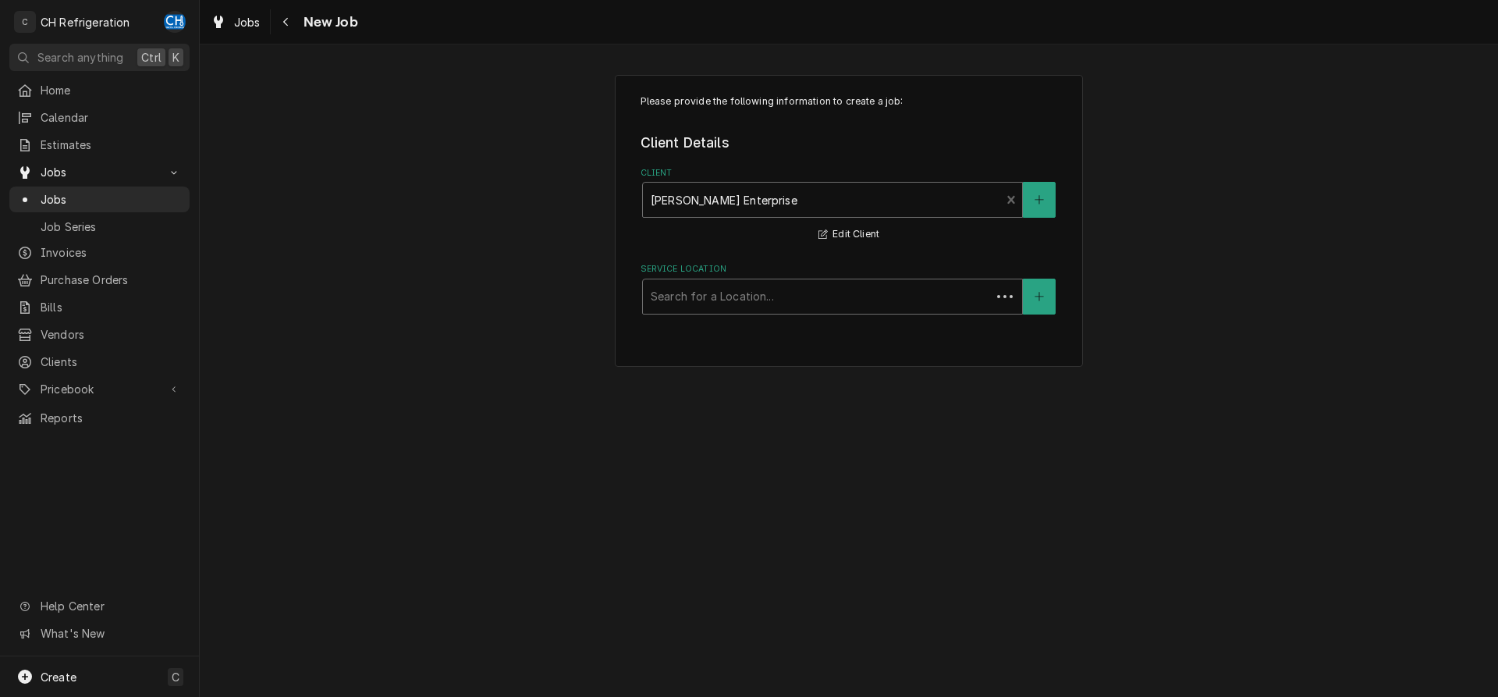
click at [730, 301] on div "Service Location" at bounding box center [817, 296] width 332 height 28
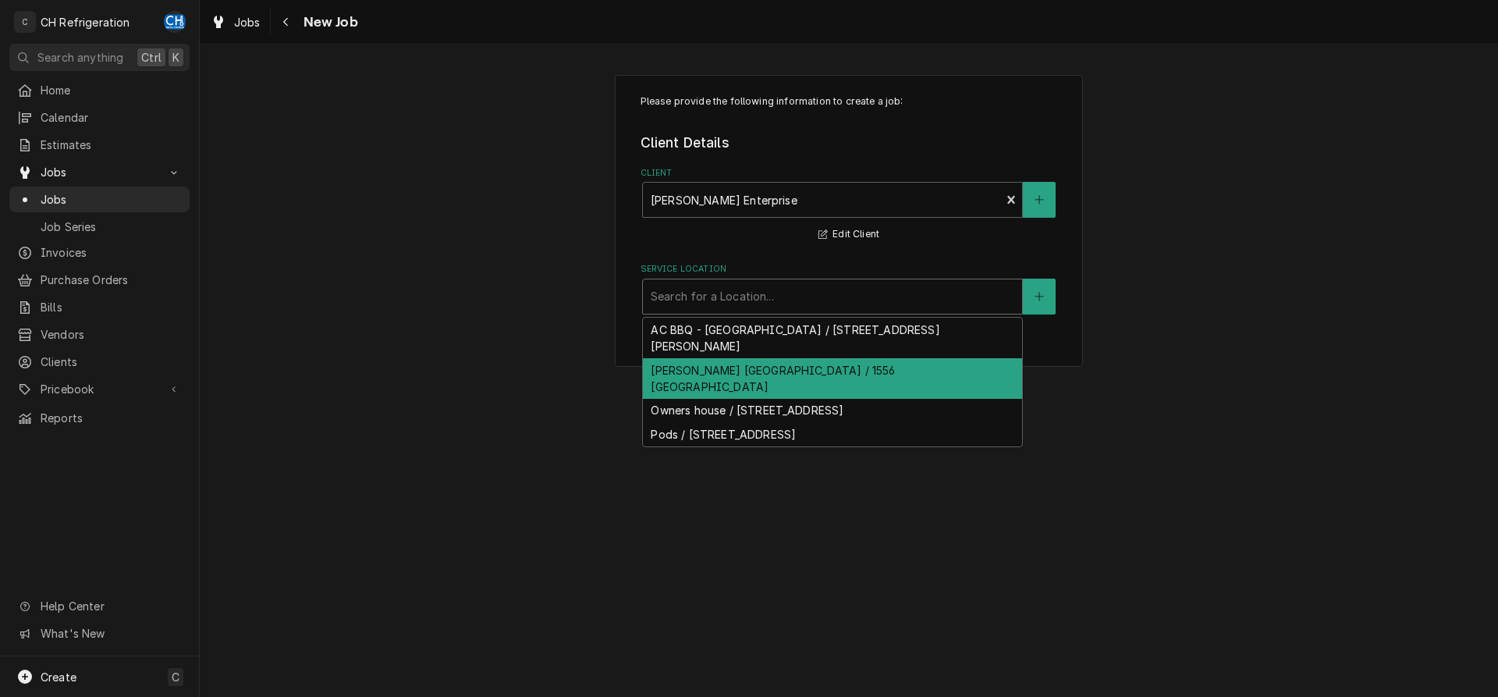
click at [727, 375] on div "Earl Sandwich Anaheim / 1556 Disneyland Dr, Anaheim, CA 92802" at bounding box center [832, 378] width 379 height 41
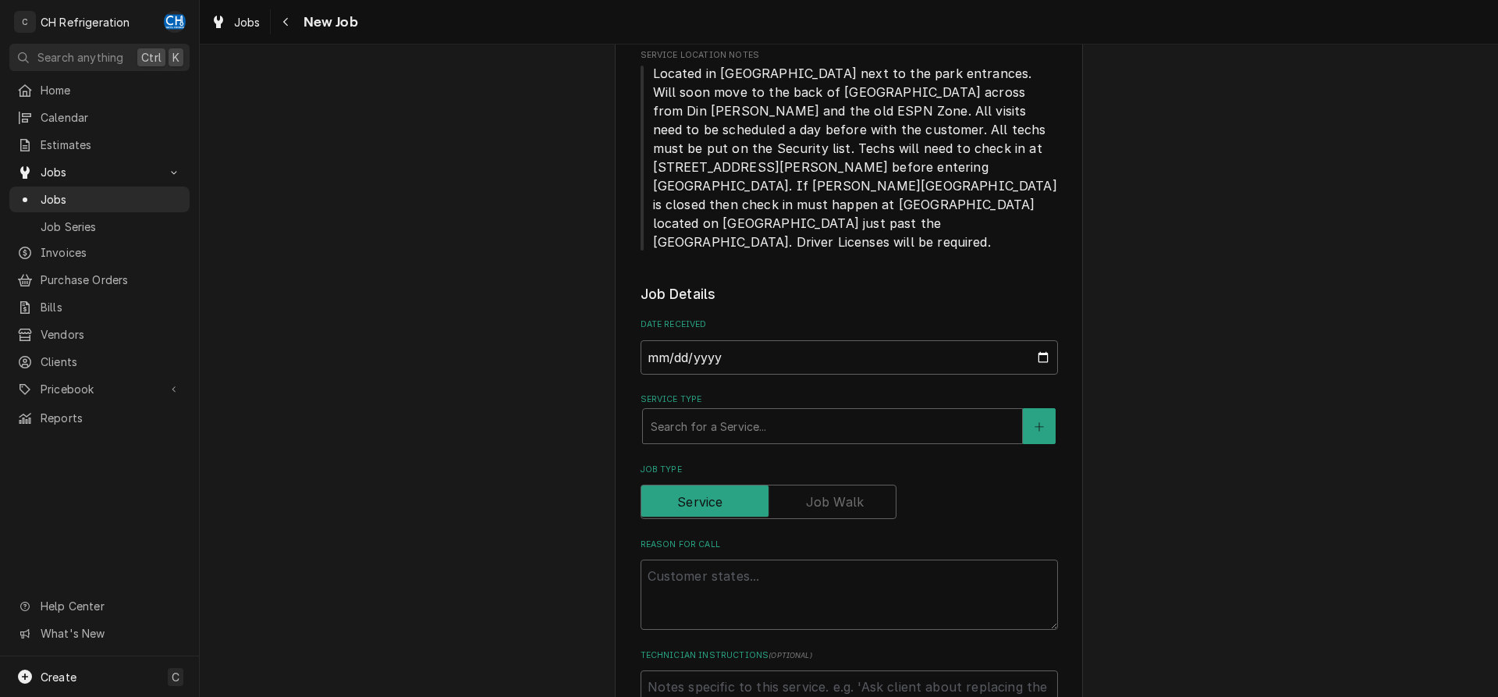
scroll to position [398, 0]
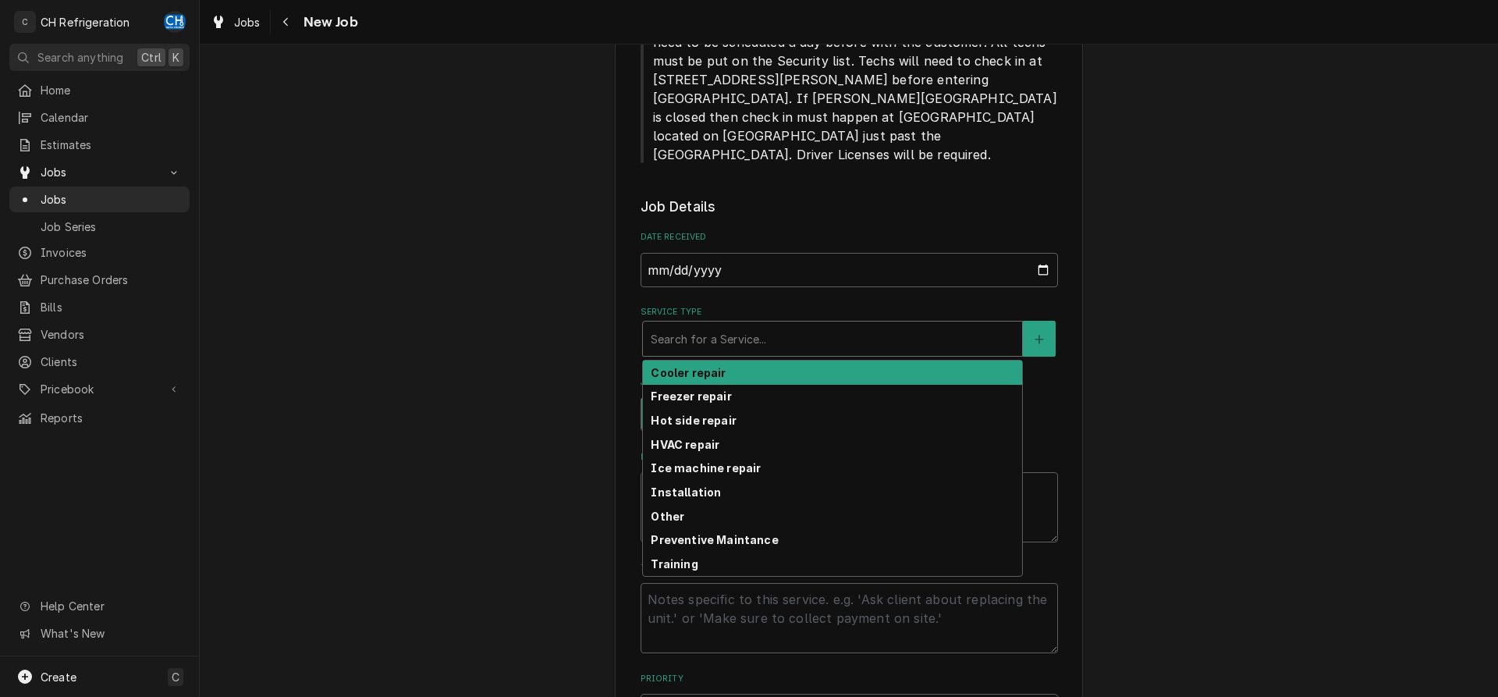
click at [754, 325] on div "Service Type" at bounding box center [833, 339] width 364 height 28
click at [732, 360] on div "Cooler repair" at bounding box center [832, 372] width 379 height 24
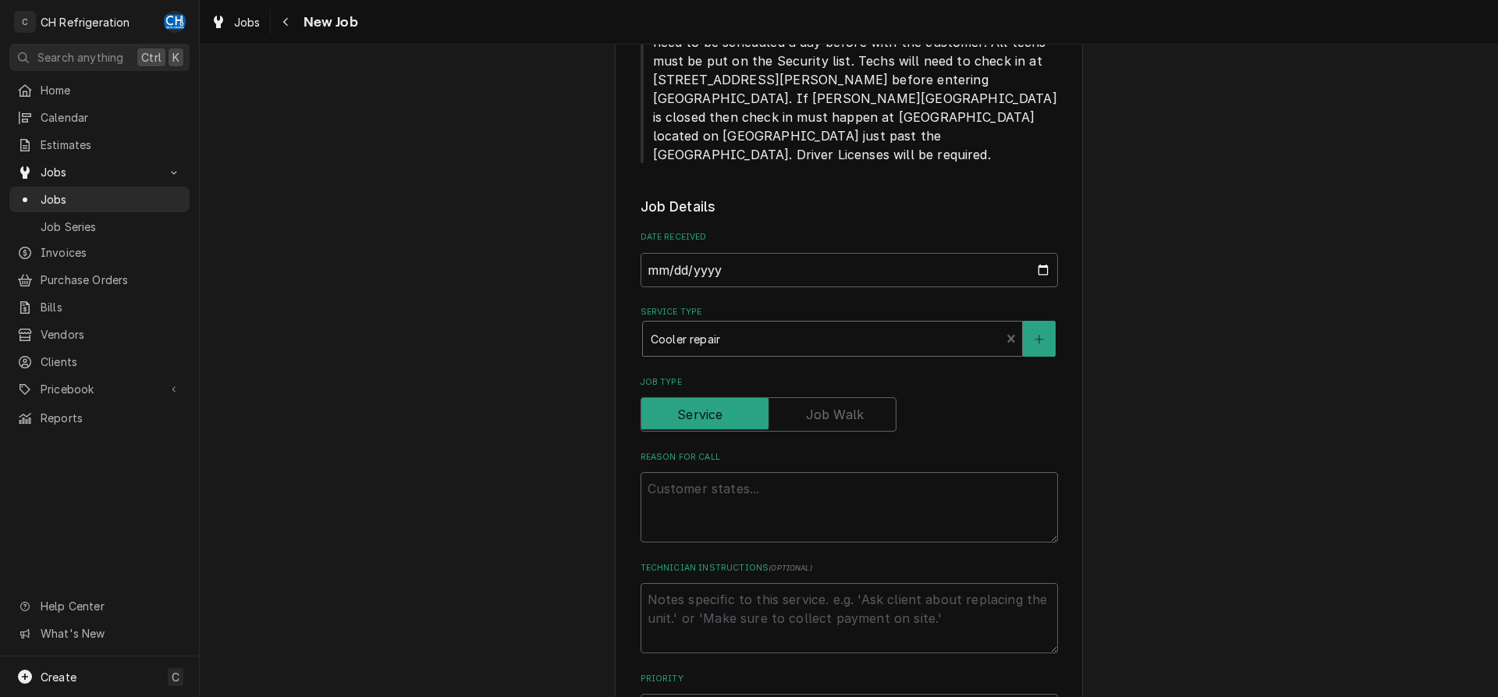
click at [741, 456] on div "Reason For Call" at bounding box center [848, 496] width 417 height 91
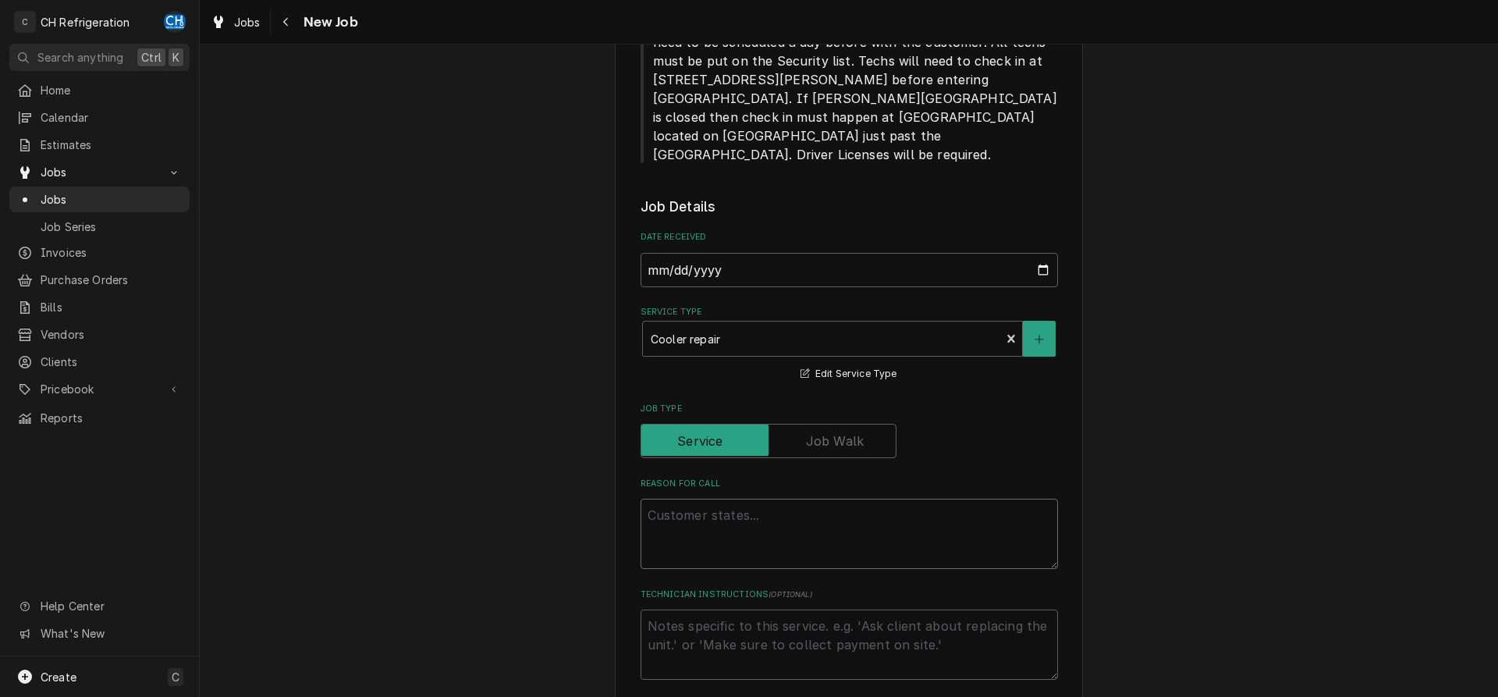
click at [756, 498] on textarea "Reason For Call" at bounding box center [848, 533] width 417 height 70
type textarea "x"
type textarea "c"
type textarea "x"
type textarea "co"
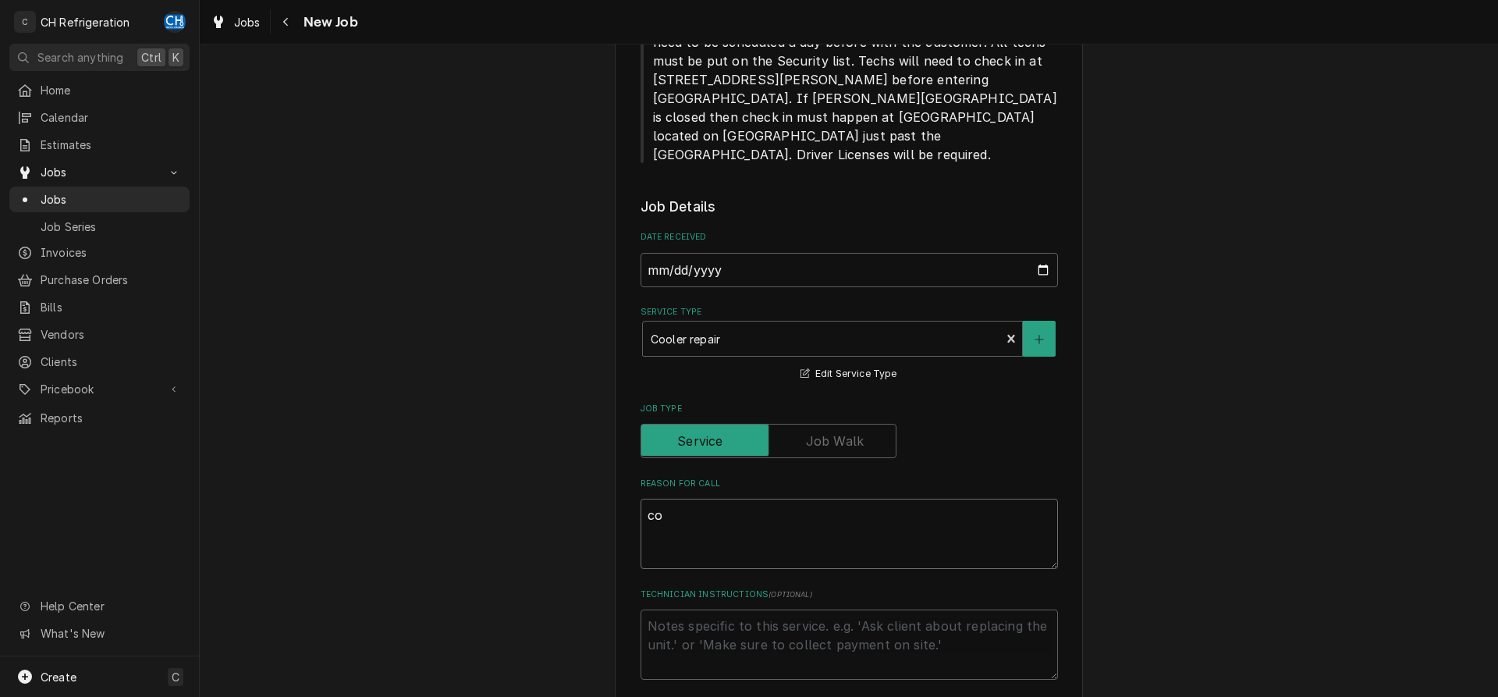
type textarea "x"
type textarea "coo"
type textarea "x"
type textarea "coole"
type textarea "x"
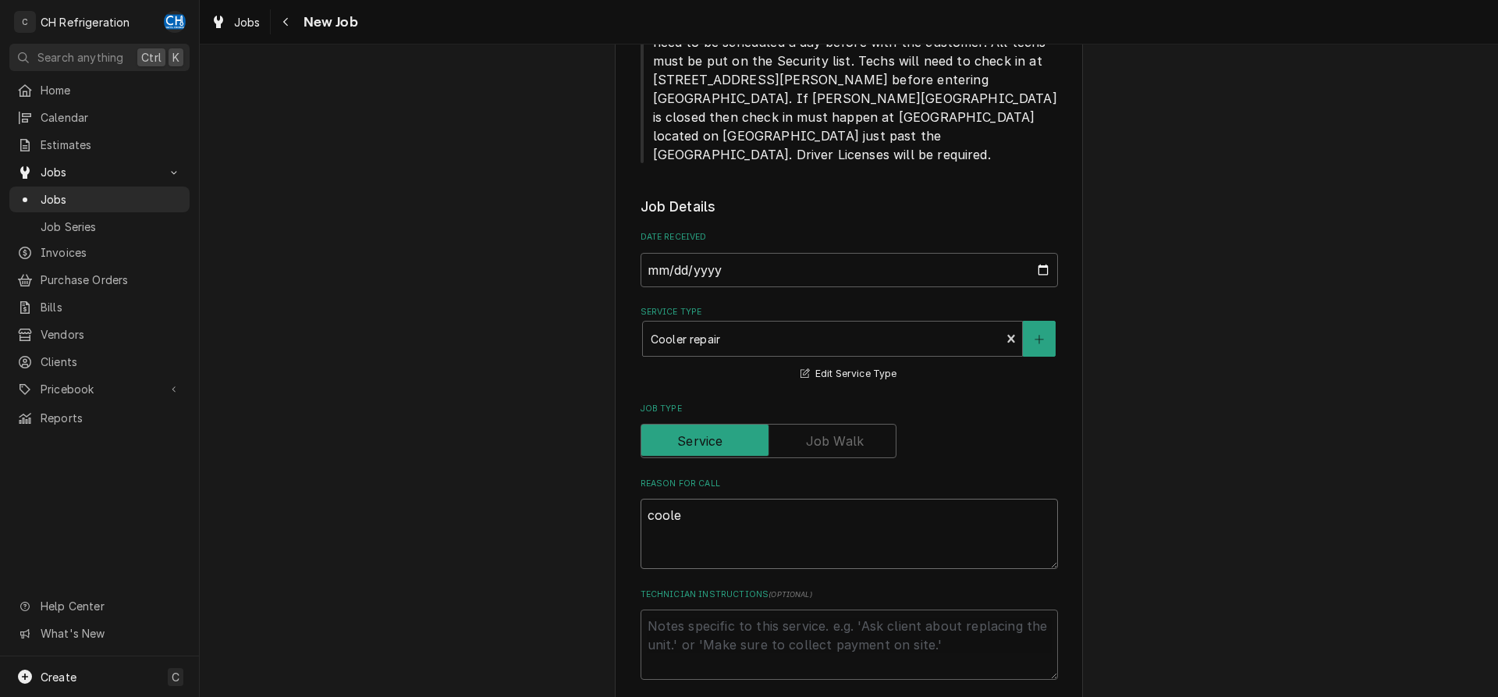
type textarea "cooler"
type textarea "x"
type textarea "cooler"
type textarea "x"
type textarea "cooler i"
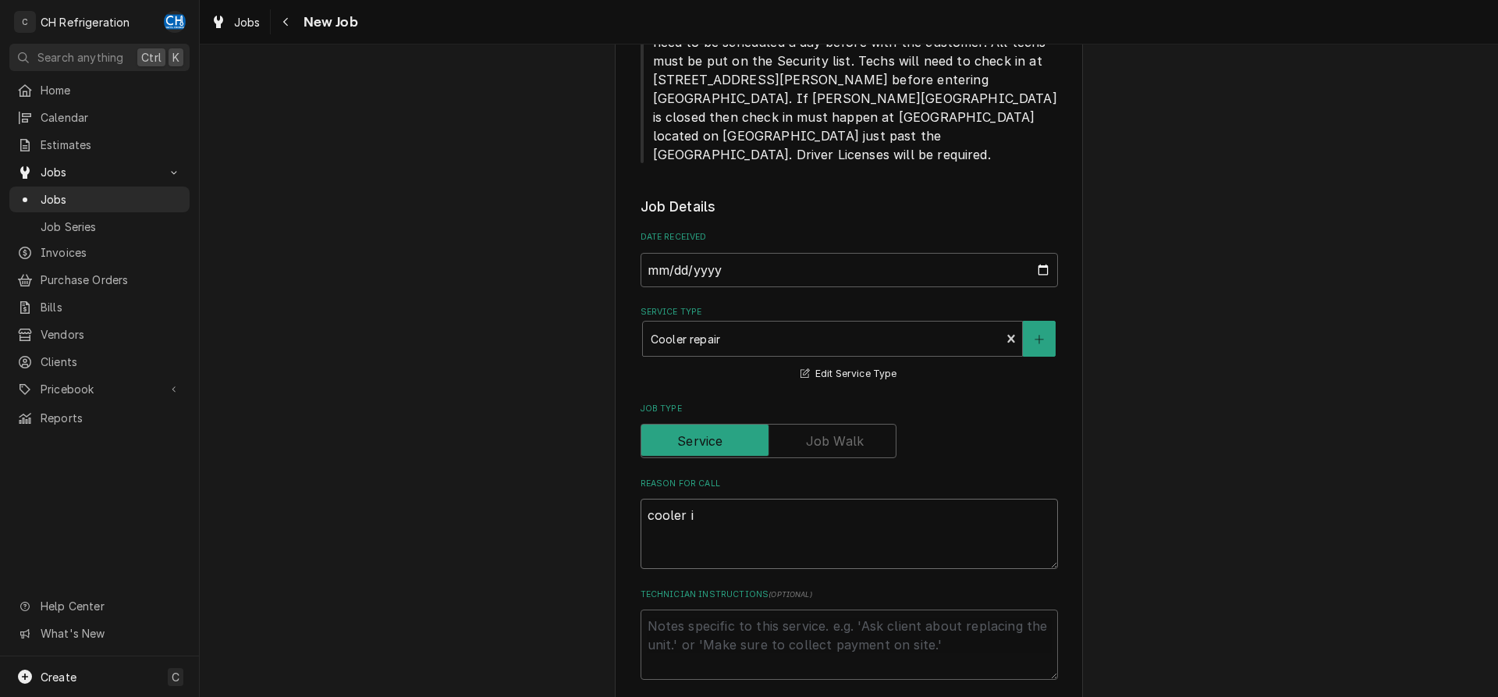
type textarea "x"
type textarea "cooler in"
type textarea "x"
type textarea "cooler in"
type textarea "x"
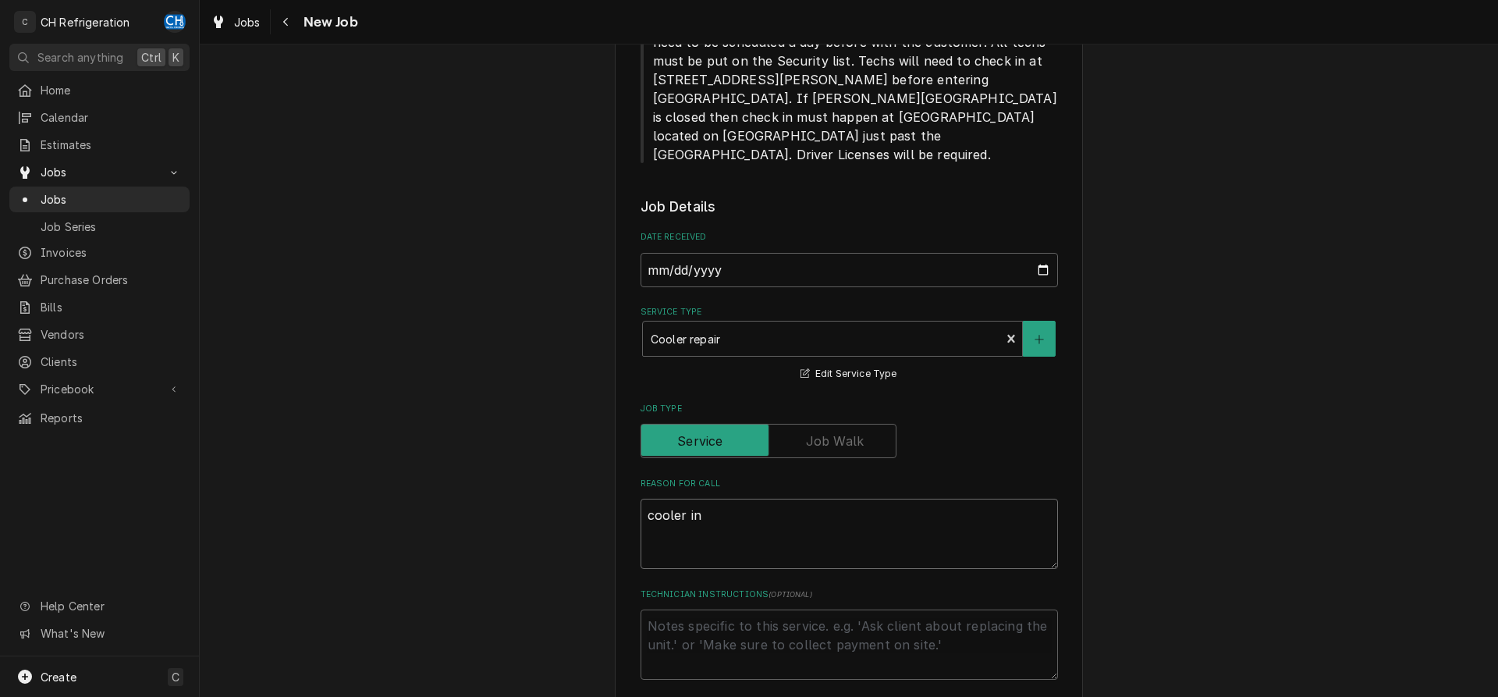
type textarea "cooler in t"
type textarea "x"
type textarea "cooler in th"
type textarea "x"
type textarea "cooler in the"
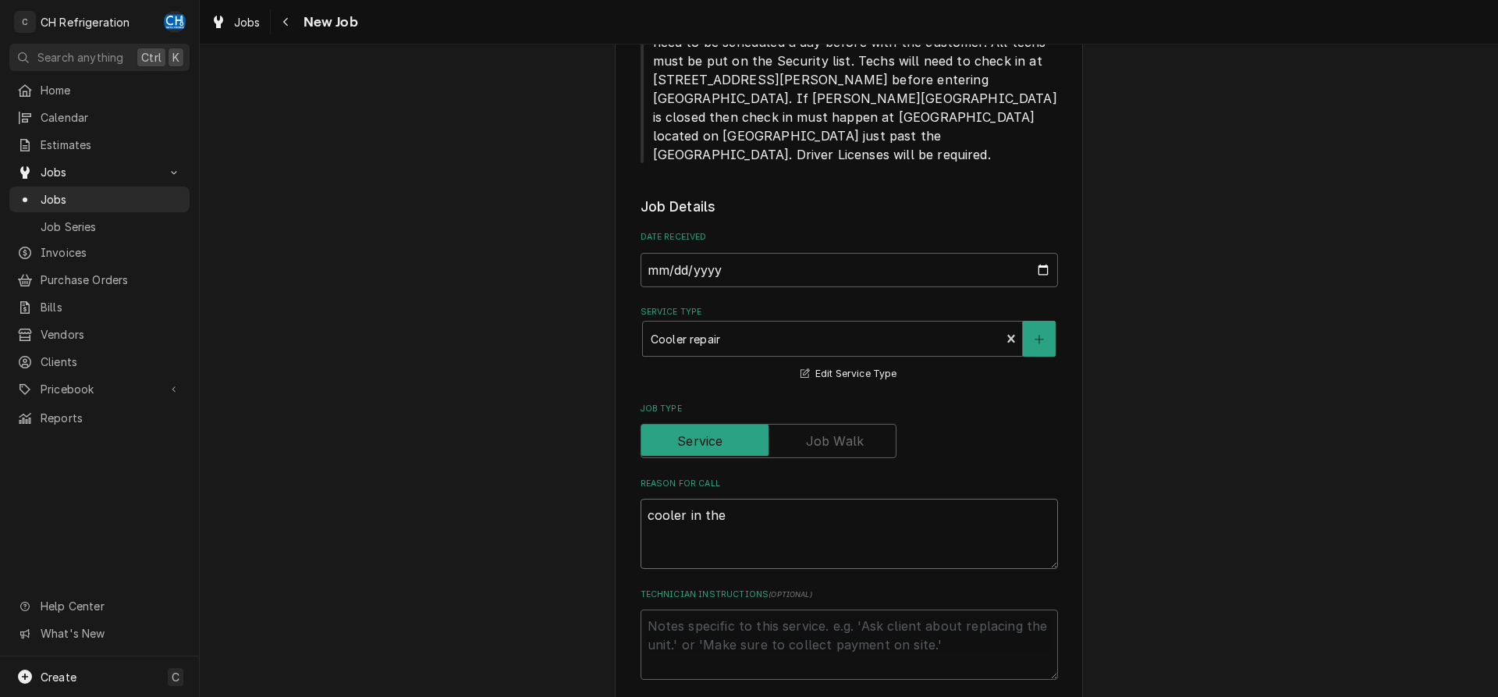
type textarea "x"
type textarea "cooler in the"
type textarea "x"
type textarea "cooler in the"
type textarea "x"
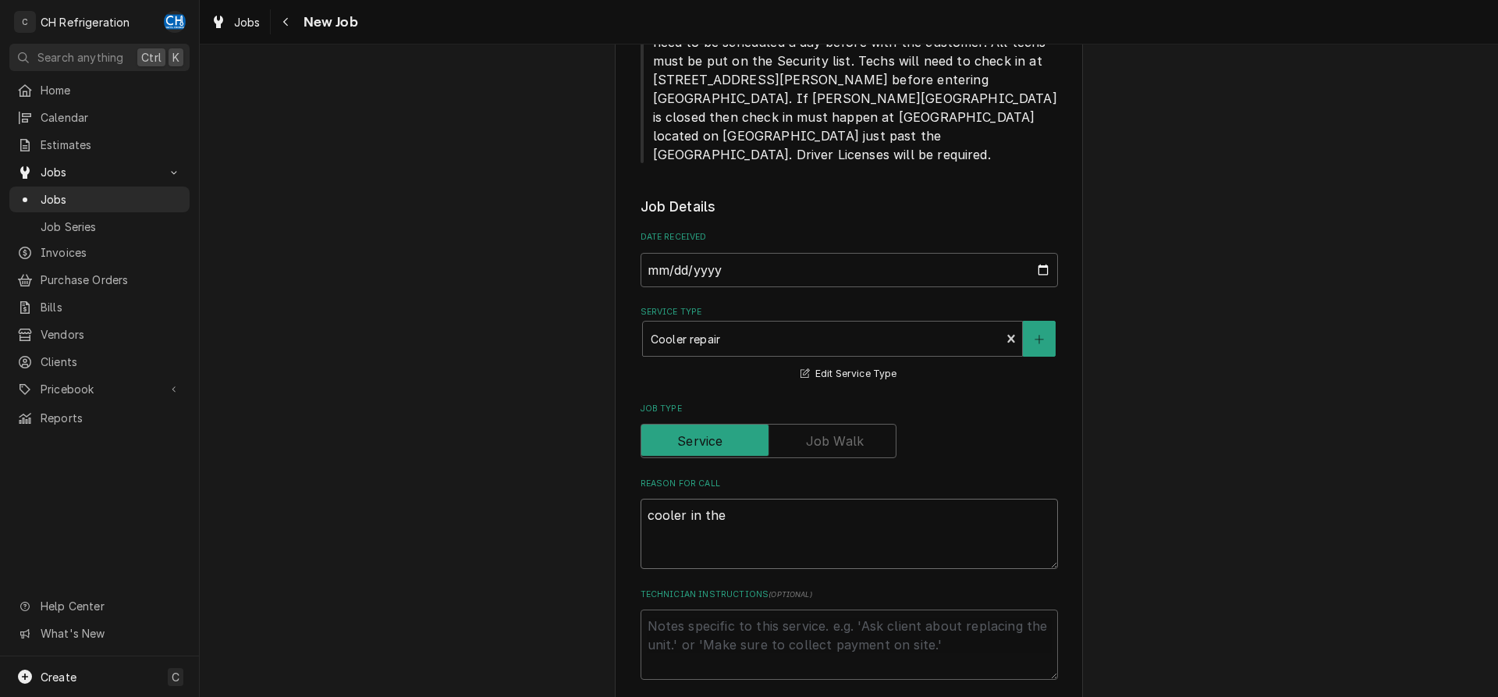
type textarea "cooler in the"
type textarea "x"
type textarea "cooler in the f"
type textarea "x"
type textarea "cooler in the fr"
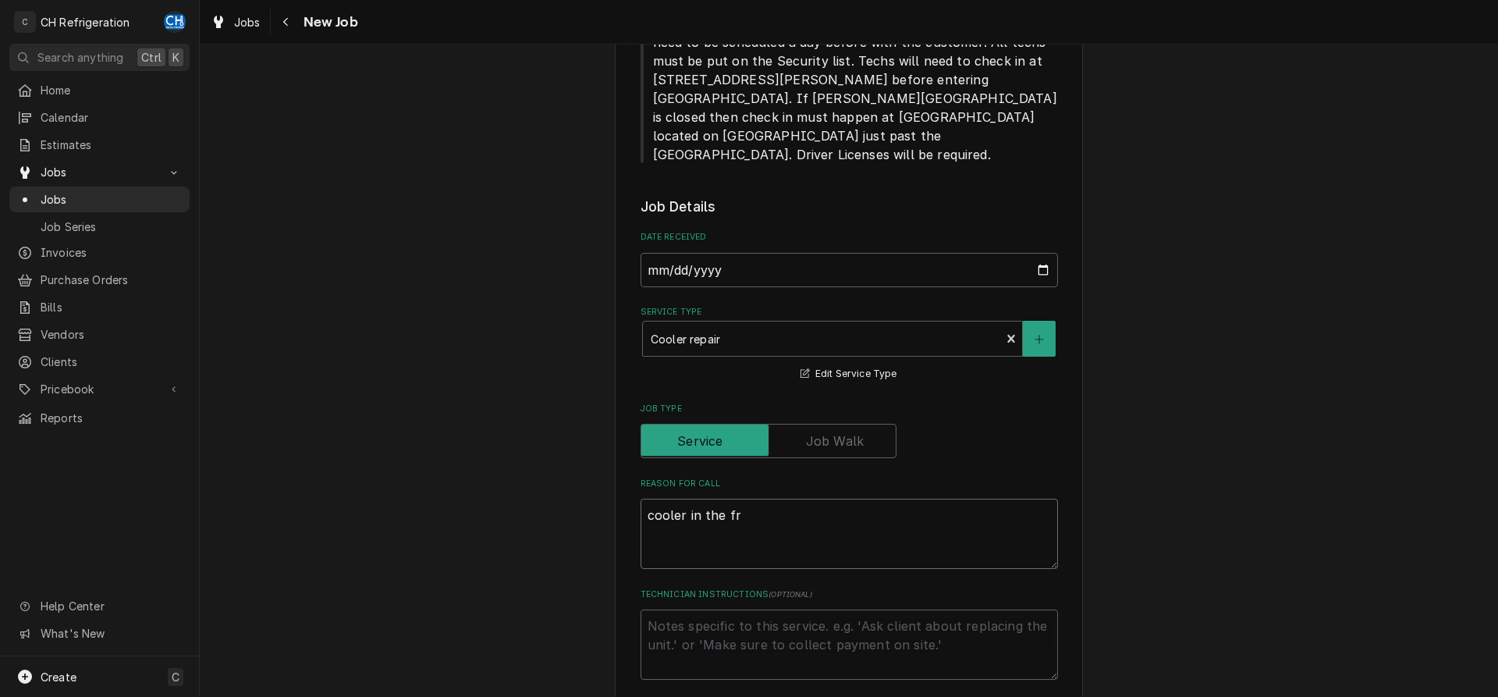
type textarea "x"
type textarea "cooler in the fro"
type textarea "x"
type textarea "cooler in the front"
type textarea "x"
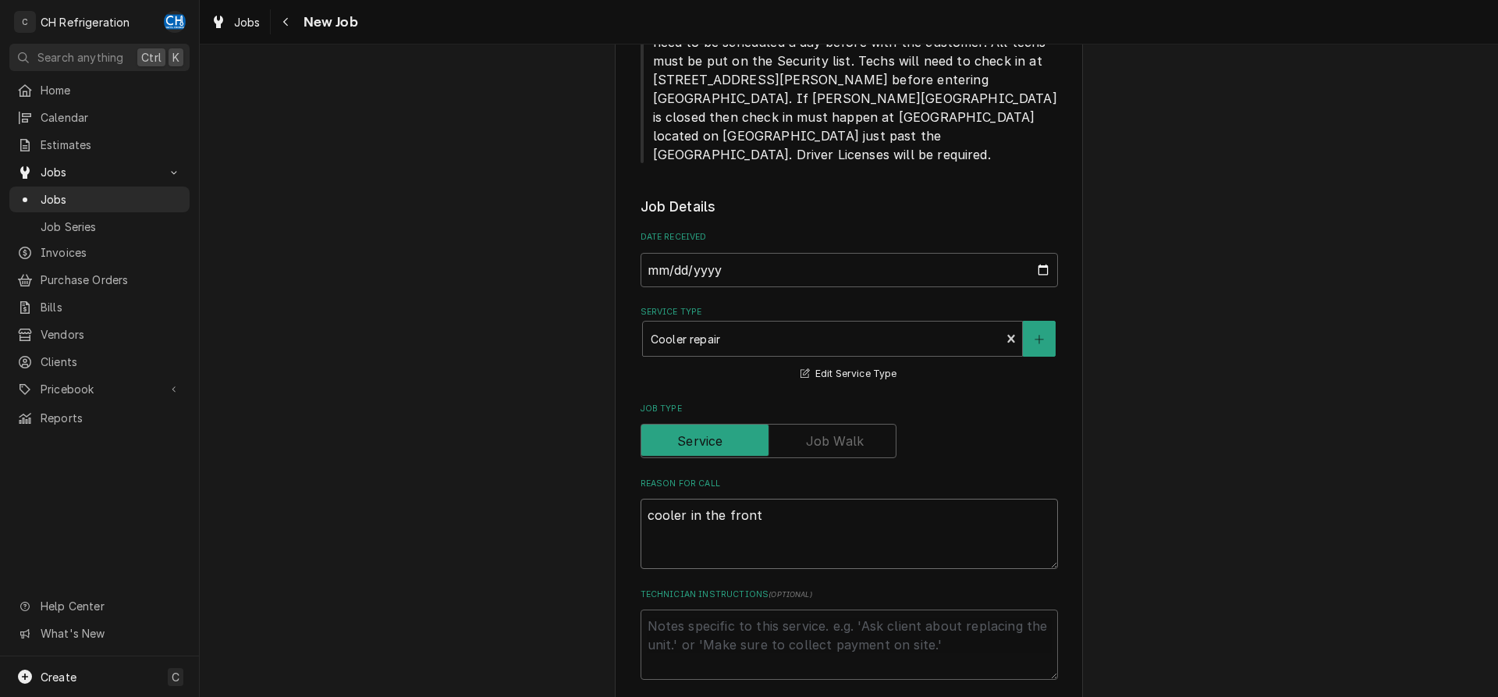
type textarea "cooler in the front"
type textarea "x"
type textarea "cooler in the front n"
type textarea "x"
type textarea "cooler in the front no"
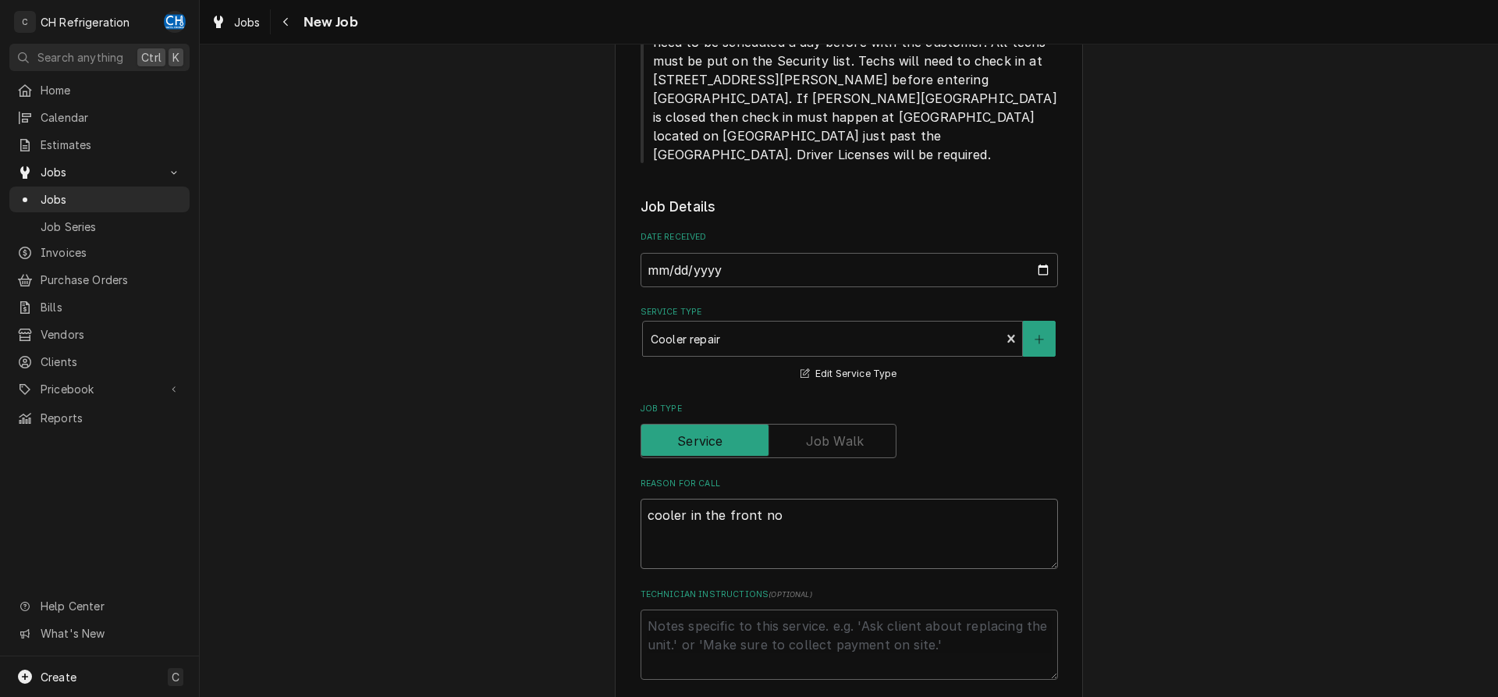
type textarea "x"
type textarea "cooler in the front not"
type textarea "x"
type textarea "cooler in the front not"
type textarea "x"
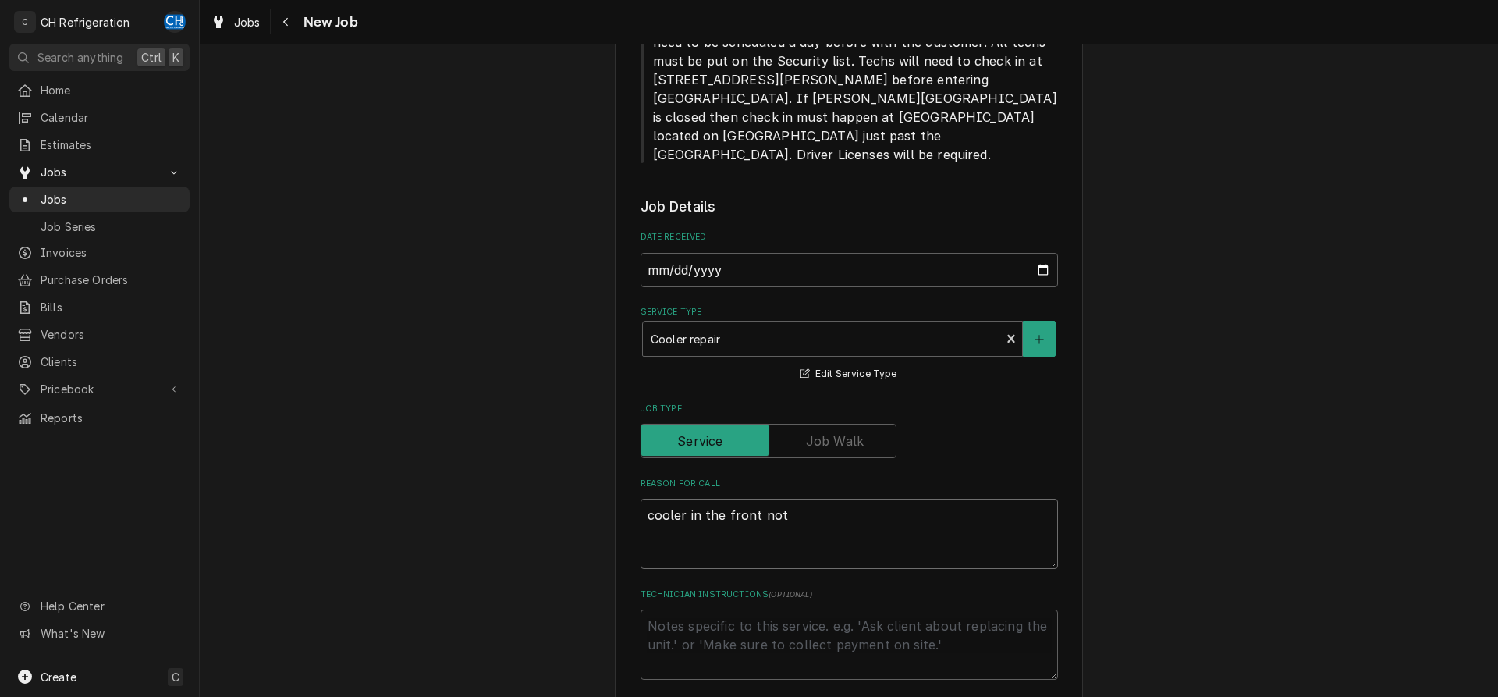
type textarea "cooler in the front not w"
type textarea "x"
type textarea "cooler in the front not wo"
type textarea "x"
type textarea "cooler in the front not wor"
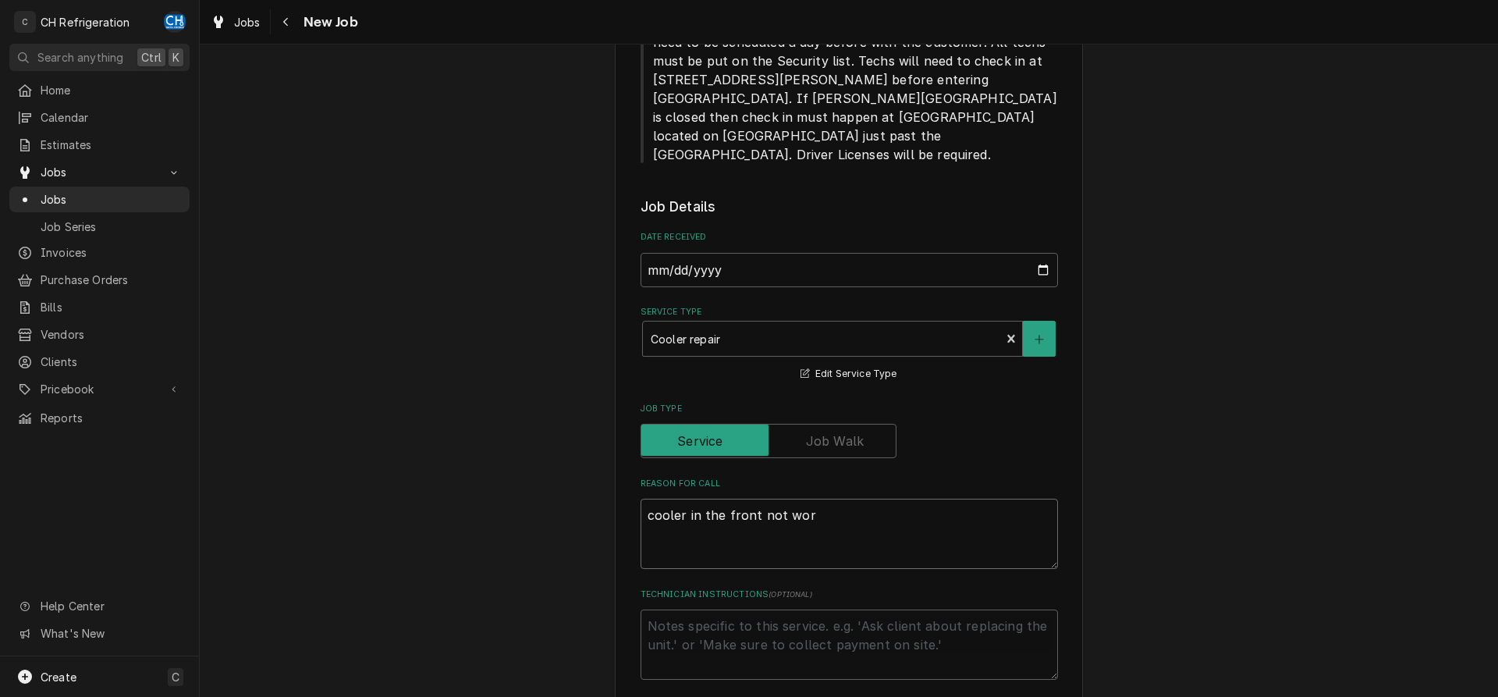
type textarea "x"
type textarea "cooler in the front not work"
type textarea "x"
type textarea "cooler in the front not worki"
type textarea "x"
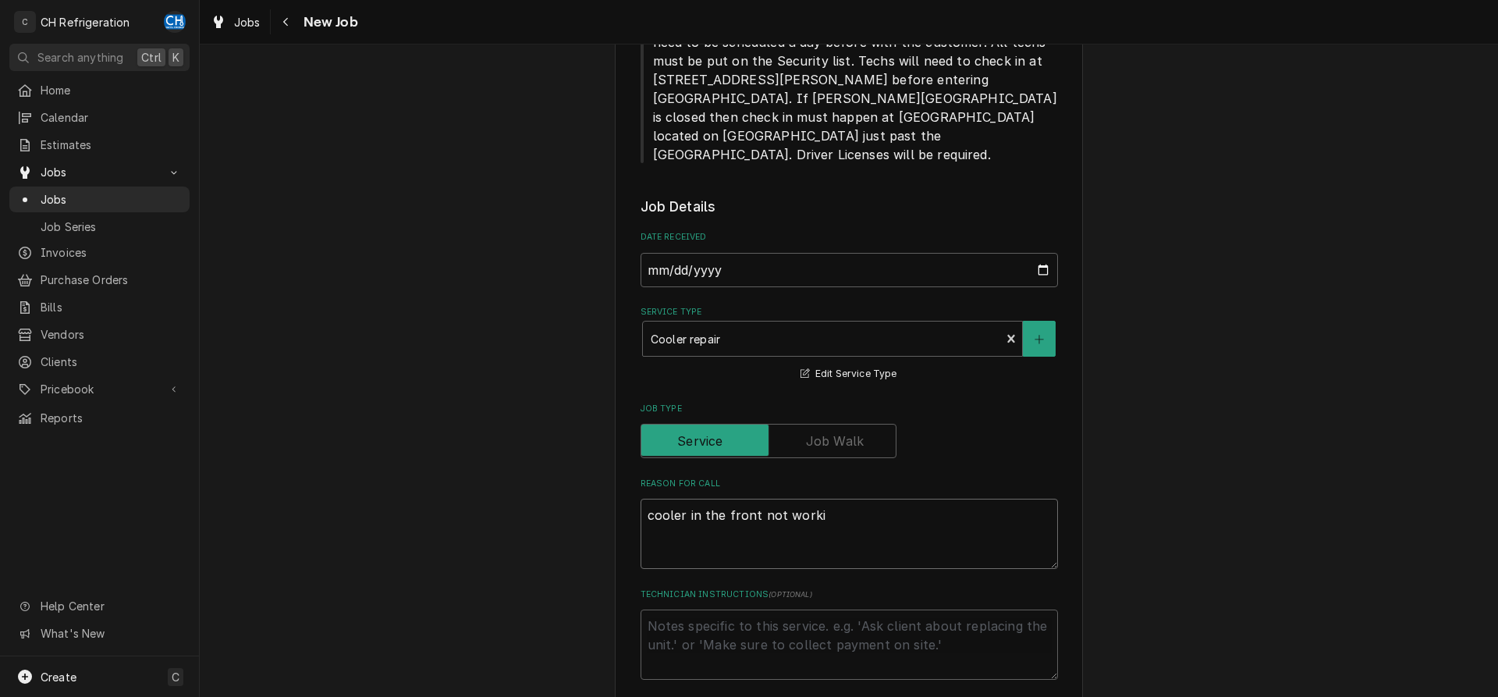
type textarea "cooler in the front not workin"
type textarea "x"
type textarea "cooler in the front not working"
type textarea "x"
type textarea "cooler in the front not working"
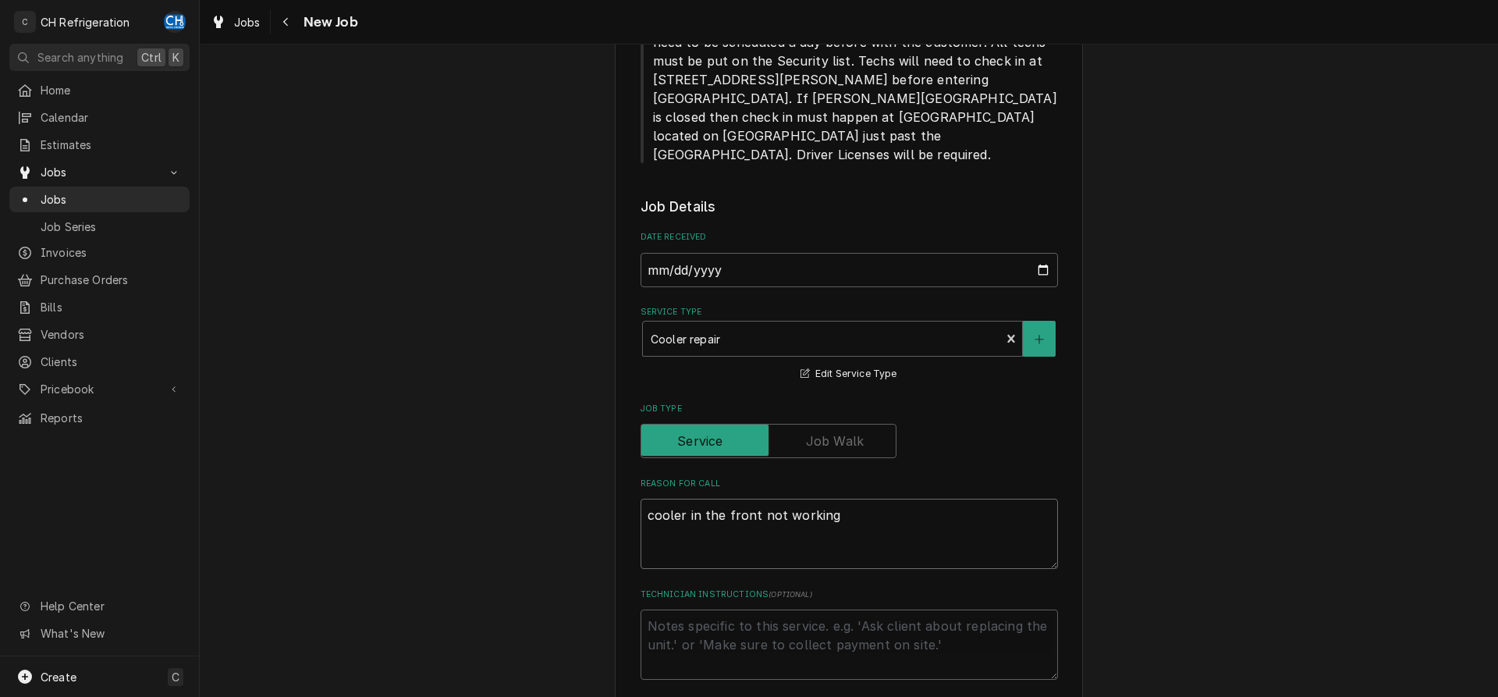
type textarea "x"
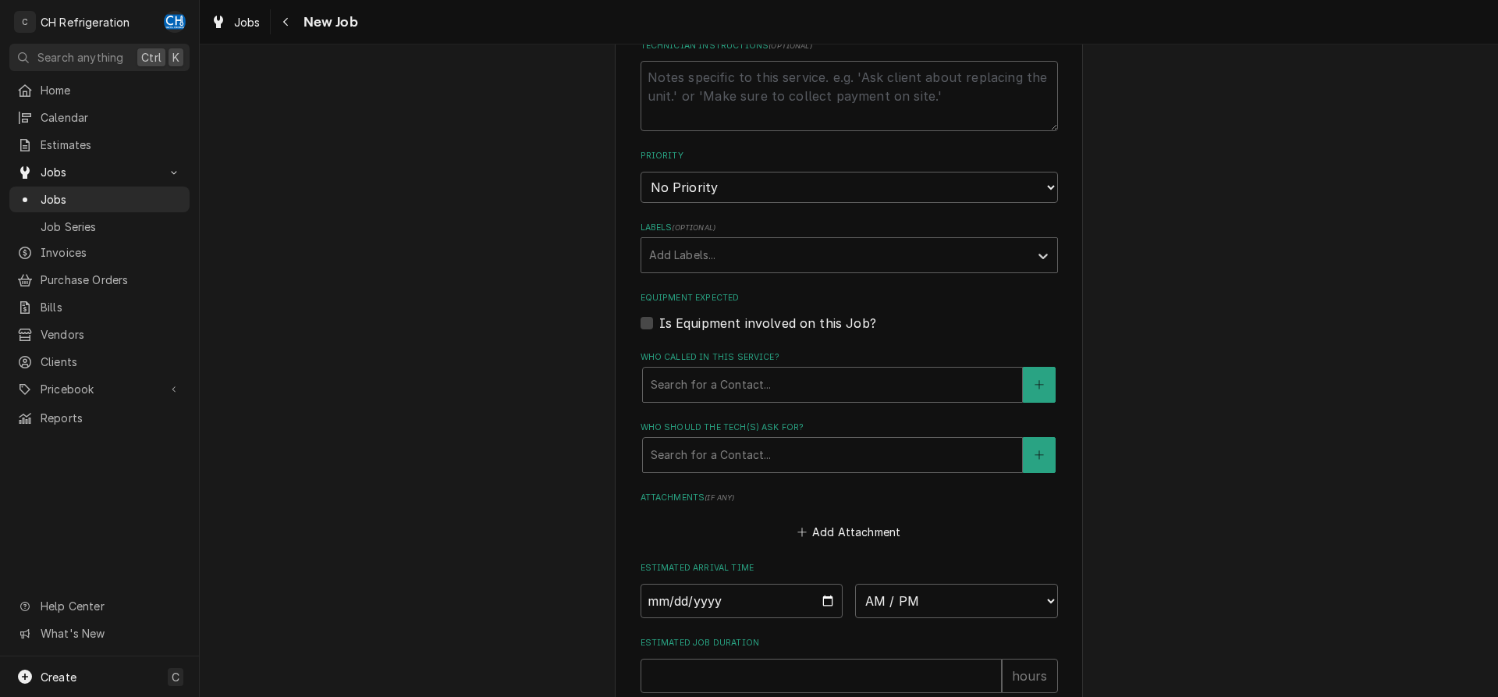
scroll to position [1034, 0]
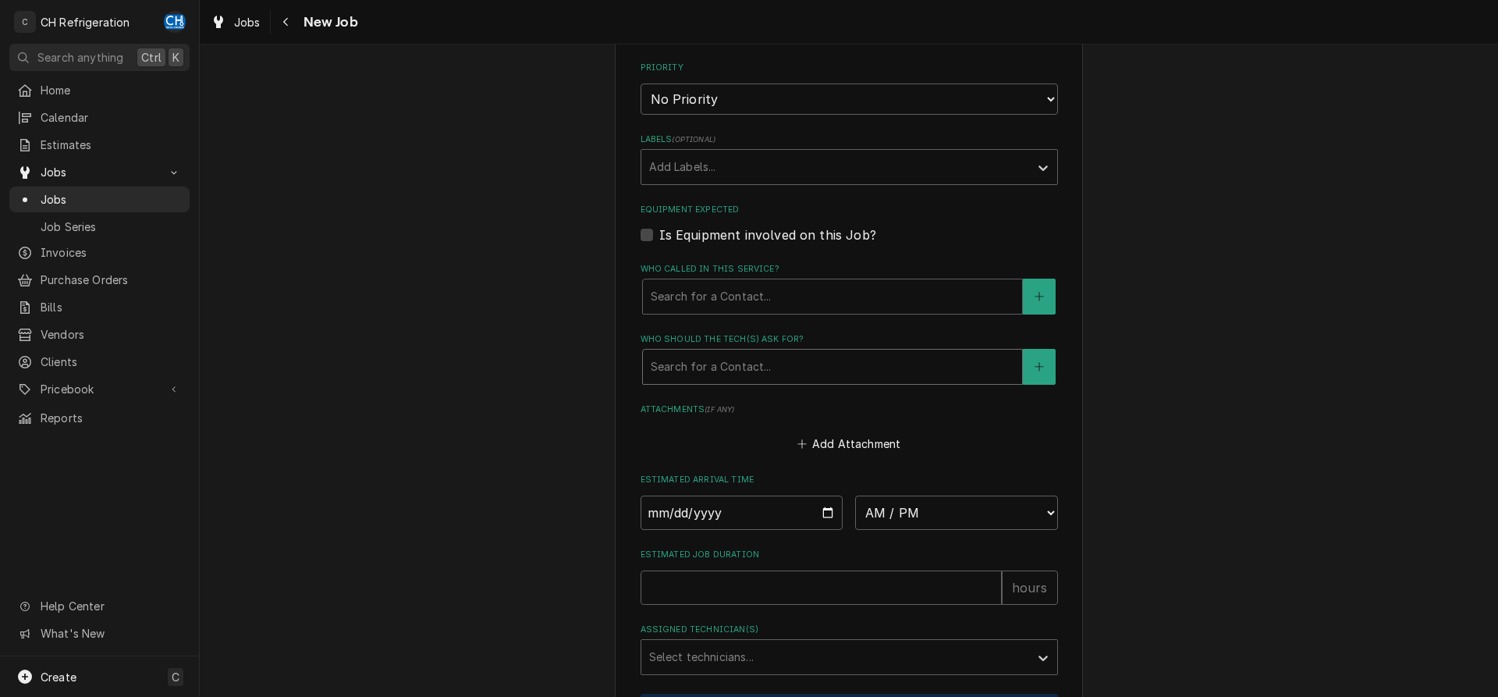
type textarea "cooler in the front not working"
click at [783, 353] on div "Who should the tech(s) ask for?" at bounding box center [833, 367] width 364 height 28
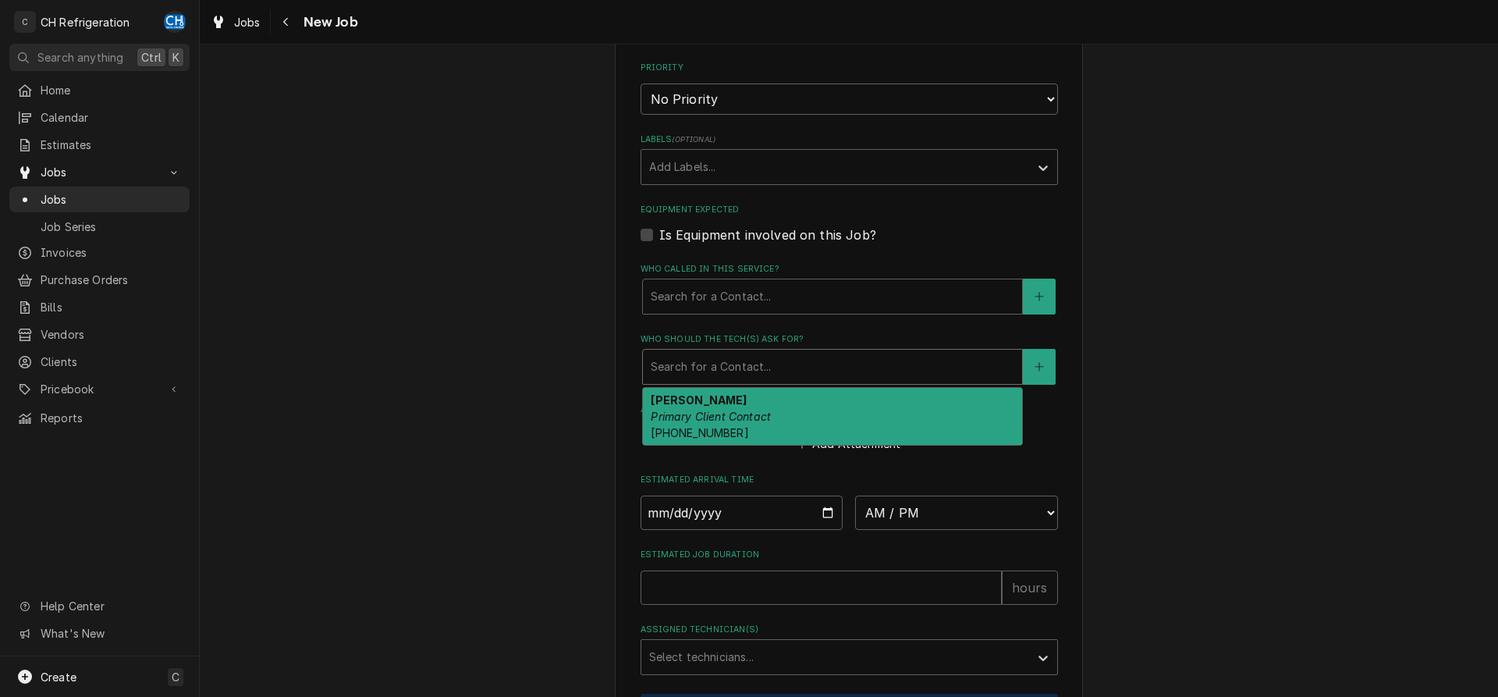
click at [767, 395] on div "Juan Primary Client Contact (714) 326-8744" at bounding box center [832, 416] width 379 height 57
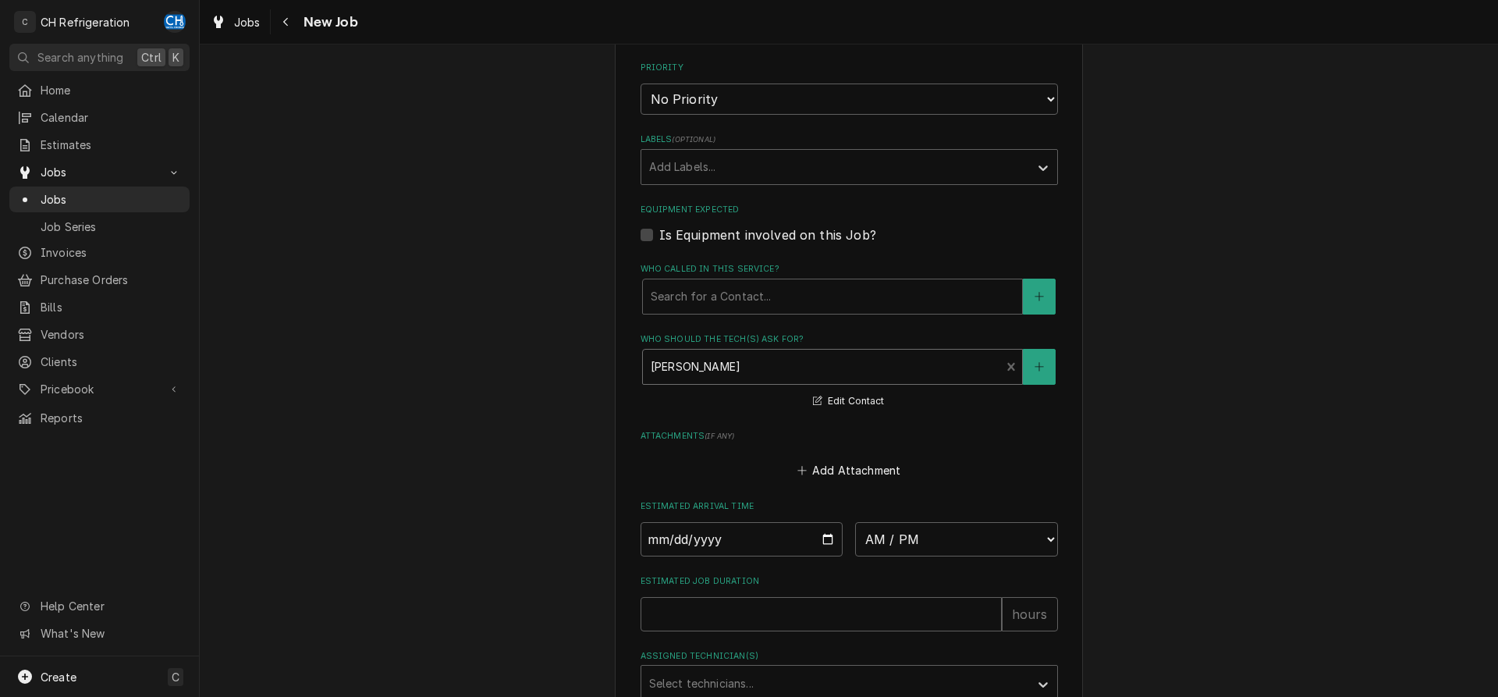
scroll to position [1278, 0]
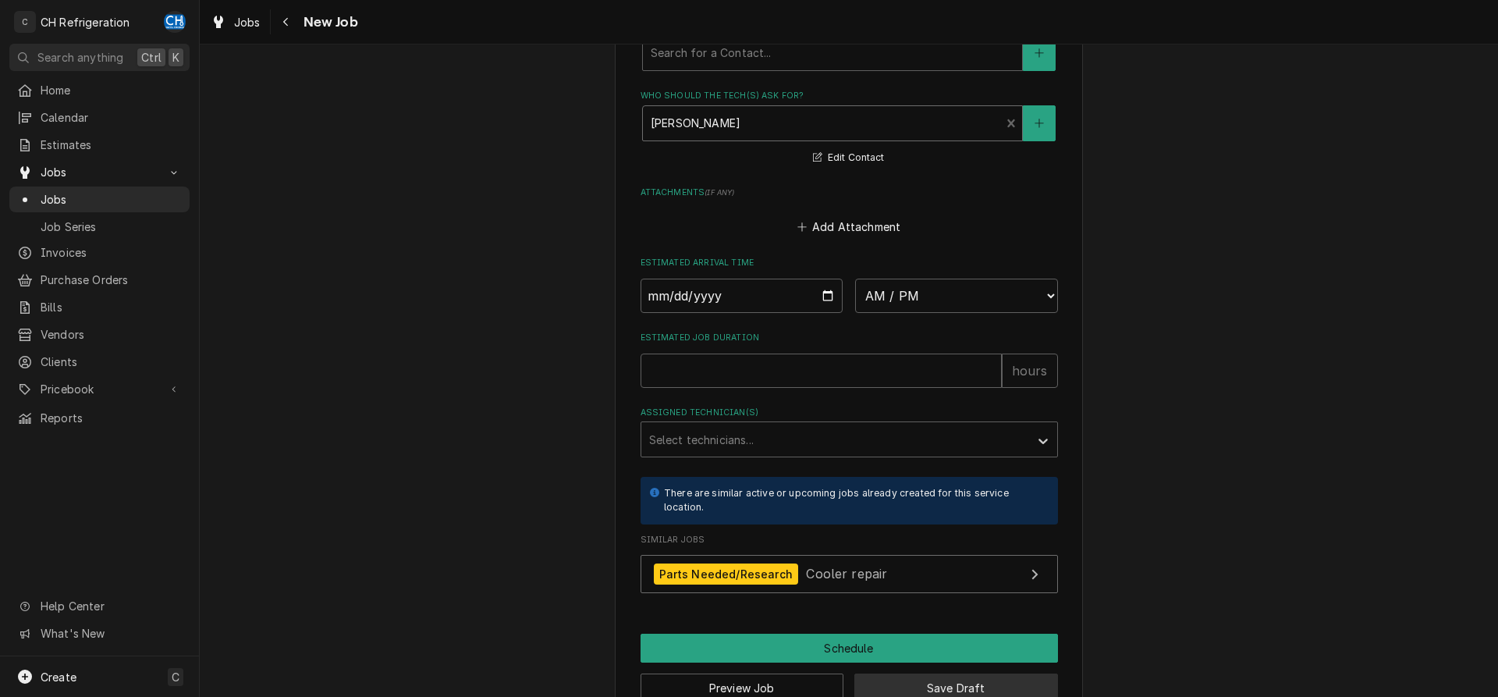
click at [960, 673] on button "Save Draft" at bounding box center [956, 687] width 204 height 29
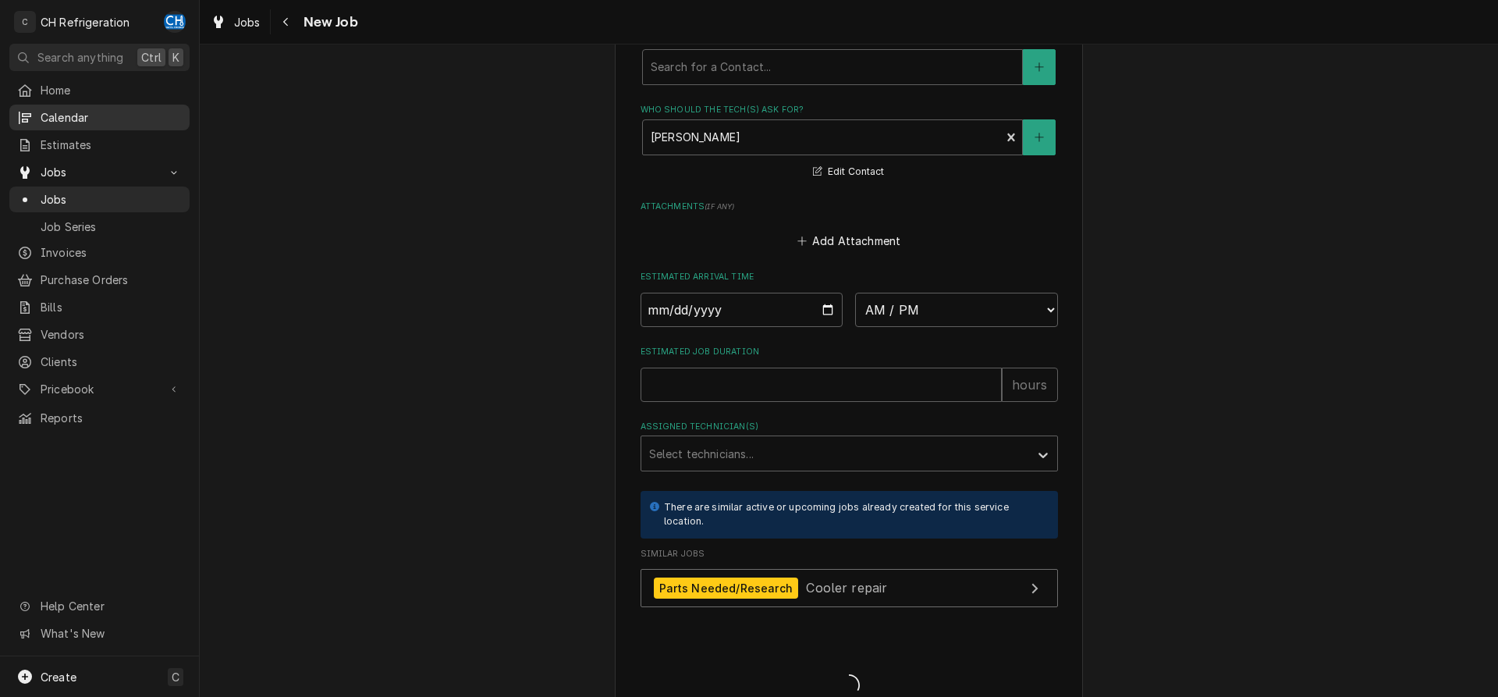
type textarea "x"
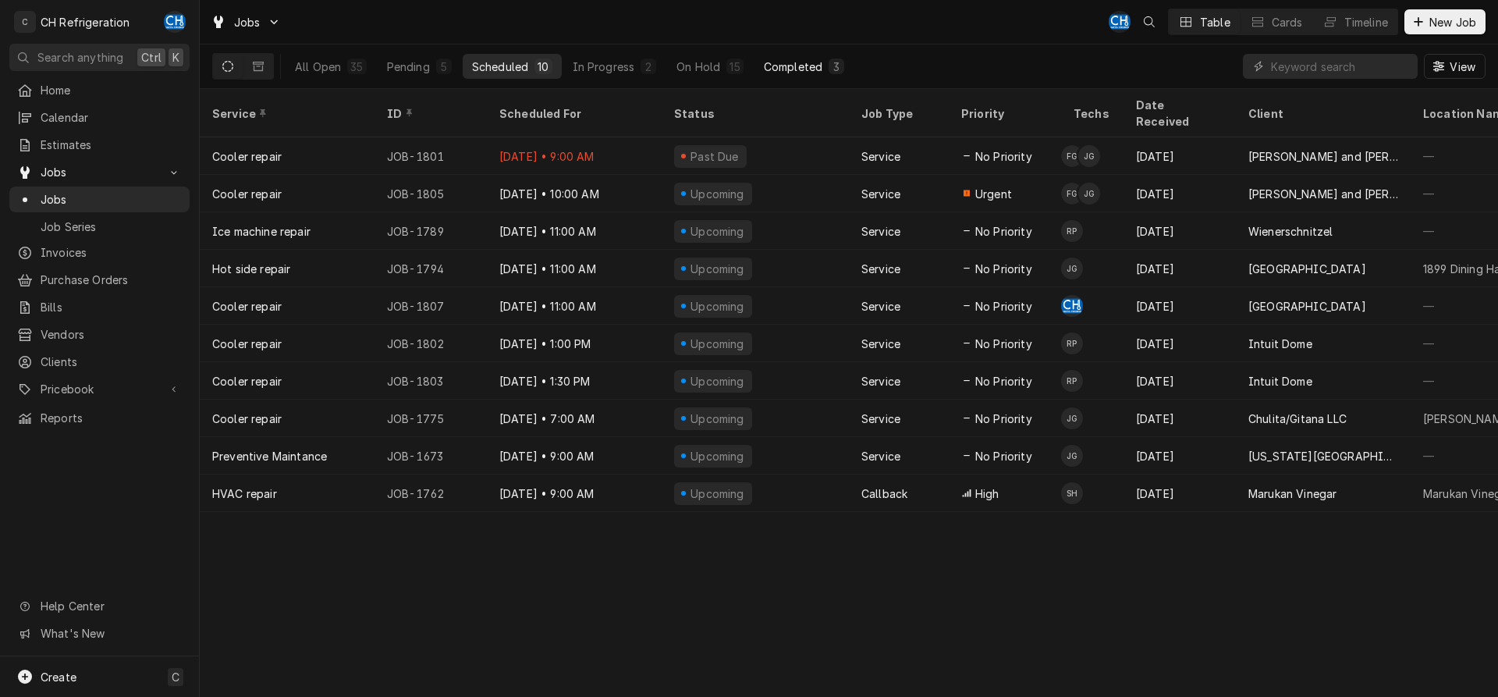
click at [813, 72] on div "Completed" at bounding box center [793, 67] width 59 height 16
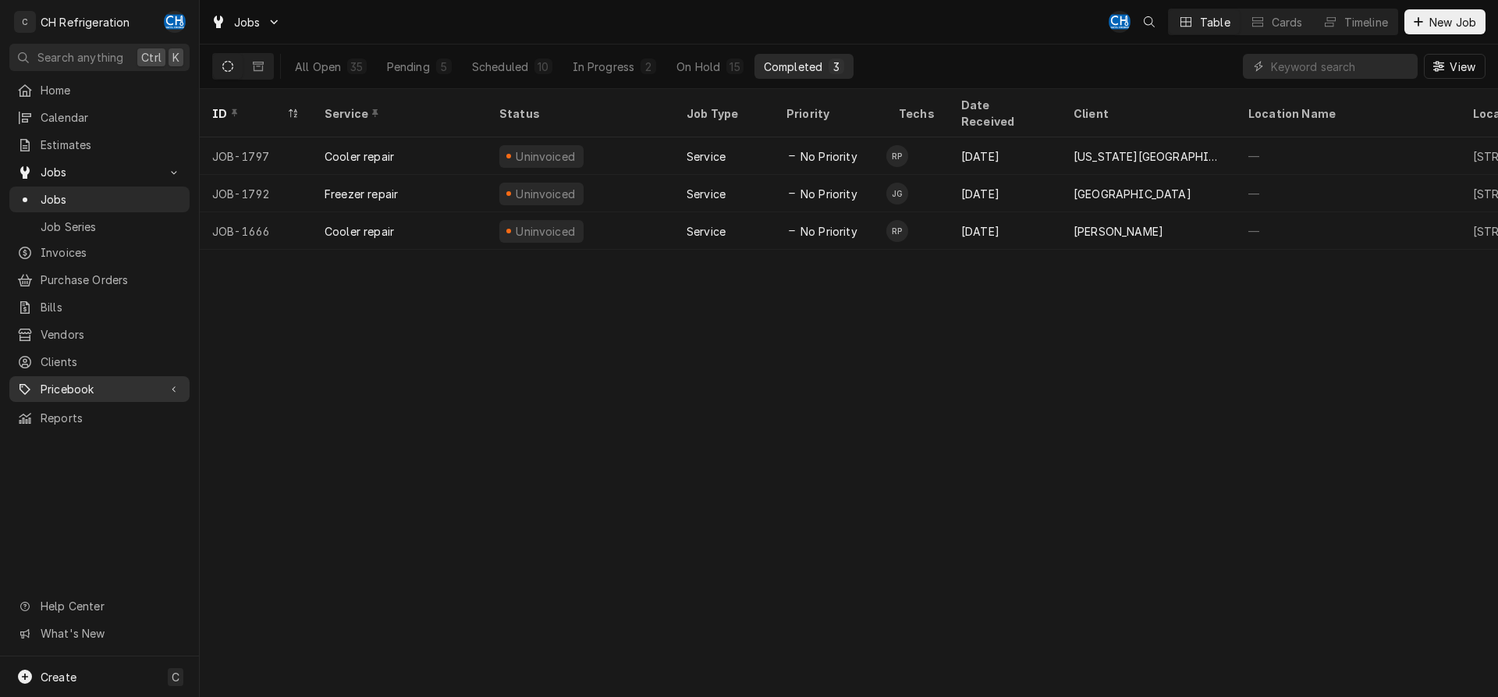
click at [88, 381] on span "Pricebook" at bounding box center [100, 389] width 118 height 16
click at [90, 439] on span "Parts & Materials" at bounding box center [111, 443] width 141 height 16
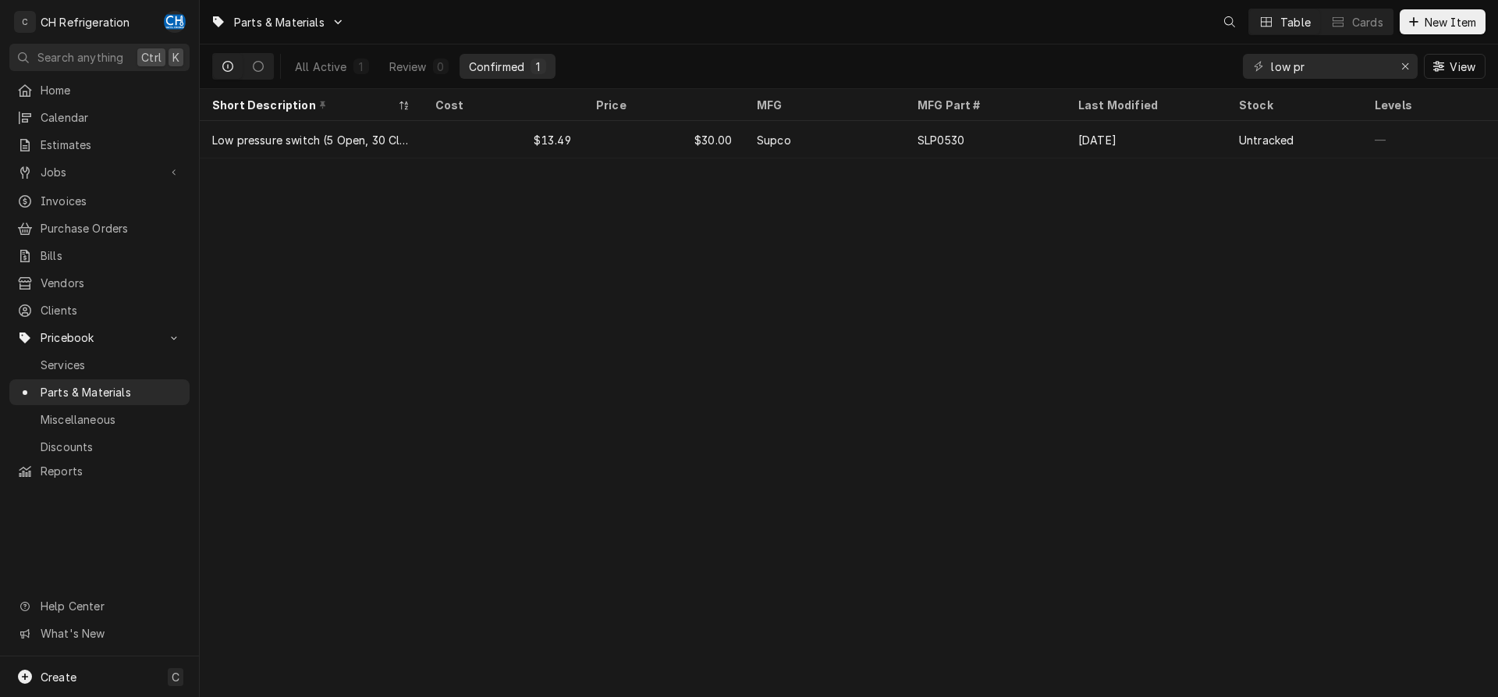
click at [1271, 65] on input "low pr" at bounding box center [1329, 66] width 117 height 25
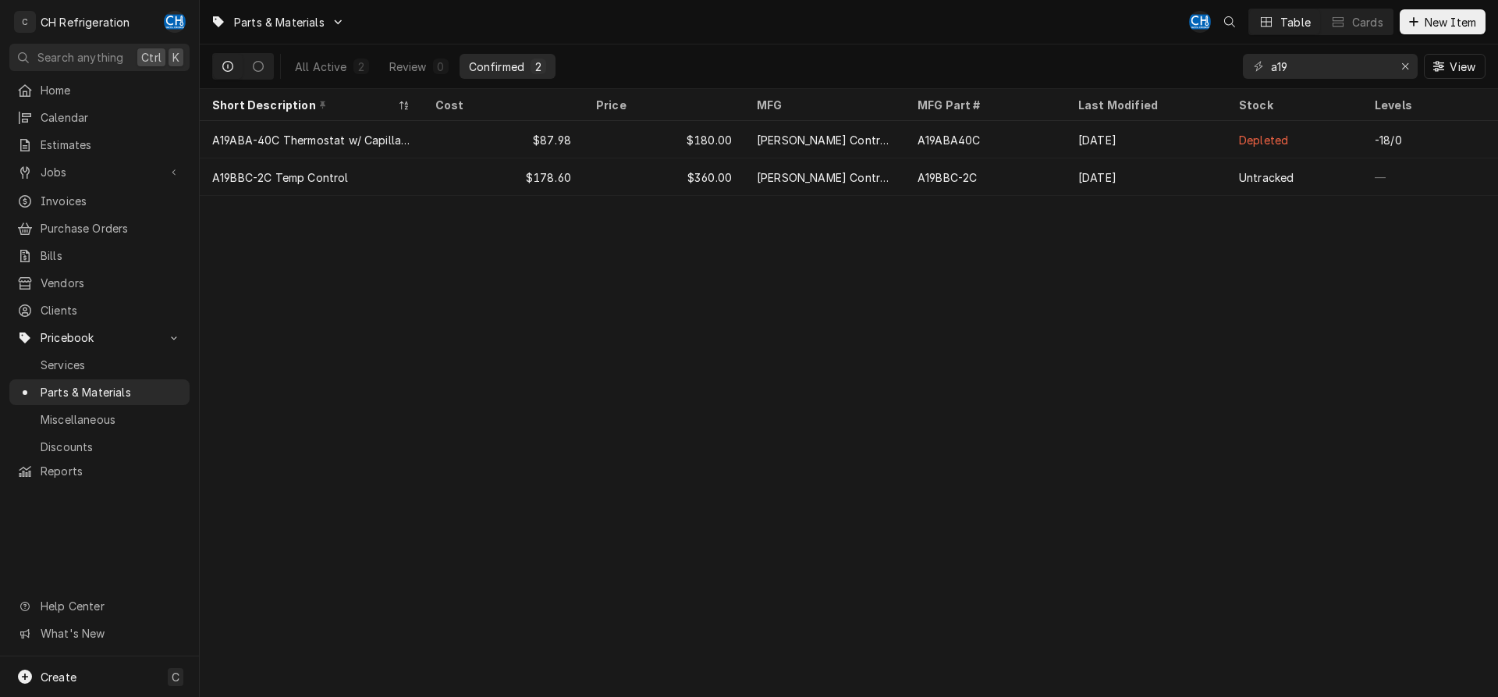
type input "a19"
drag, startPoint x: 1317, startPoint y: 67, endPoint x: 1214, endPoint y: 64, distance: 103.0
click at [1271, 66] on input "a19" at bounding box center [1329, 66] width 117 height 25
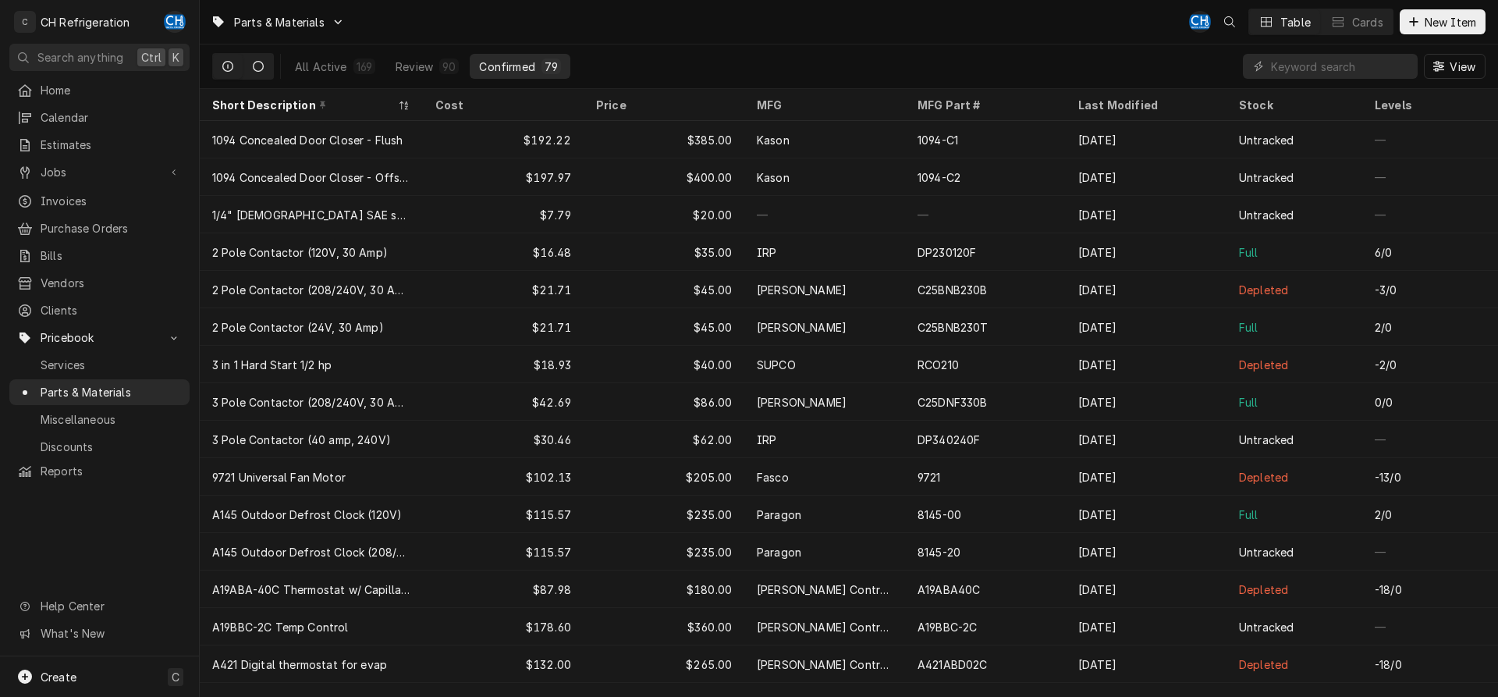
click at [251, 60] on button "Dynamic Content Wrapper" at bounding box center [258, 66] width 30 height 25
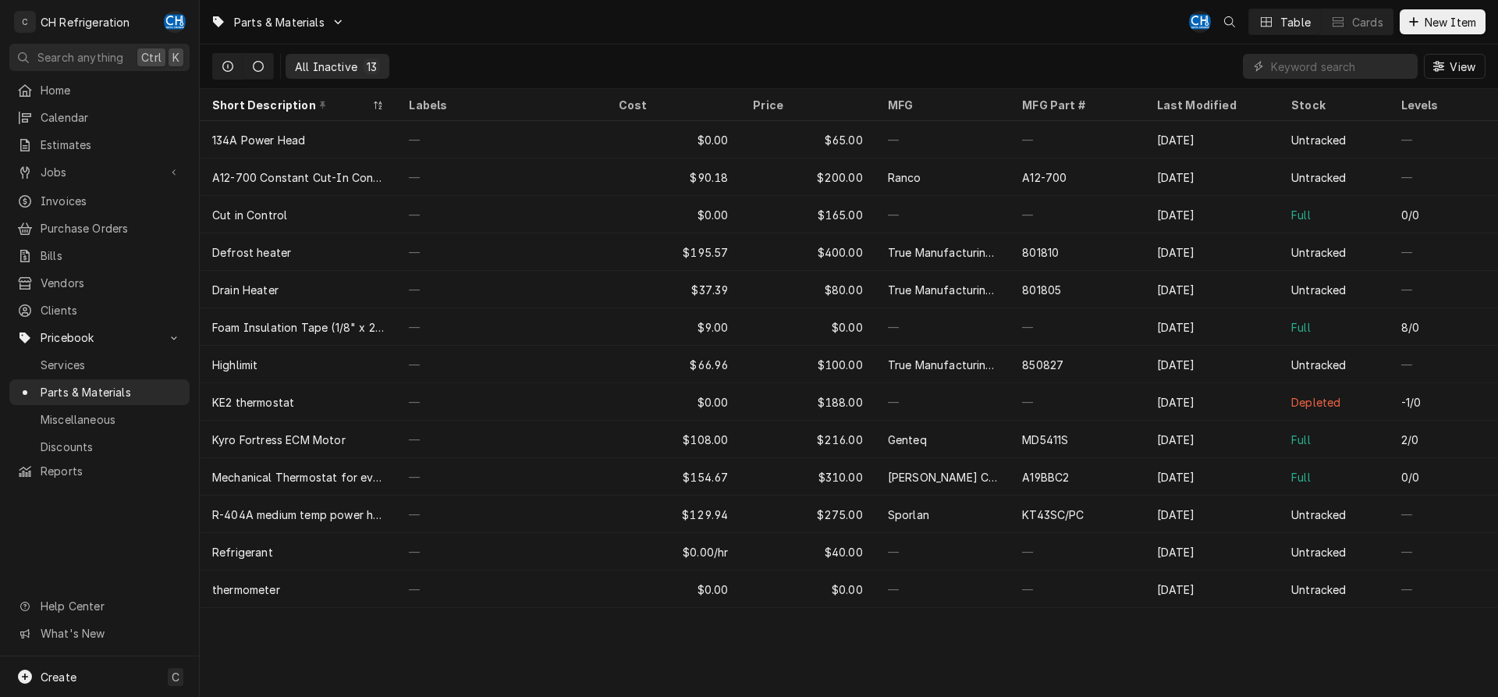
click at [224, 58] on button "Dynamic Content Wrapper" at bounding box center [228, 66] width 30 height 25
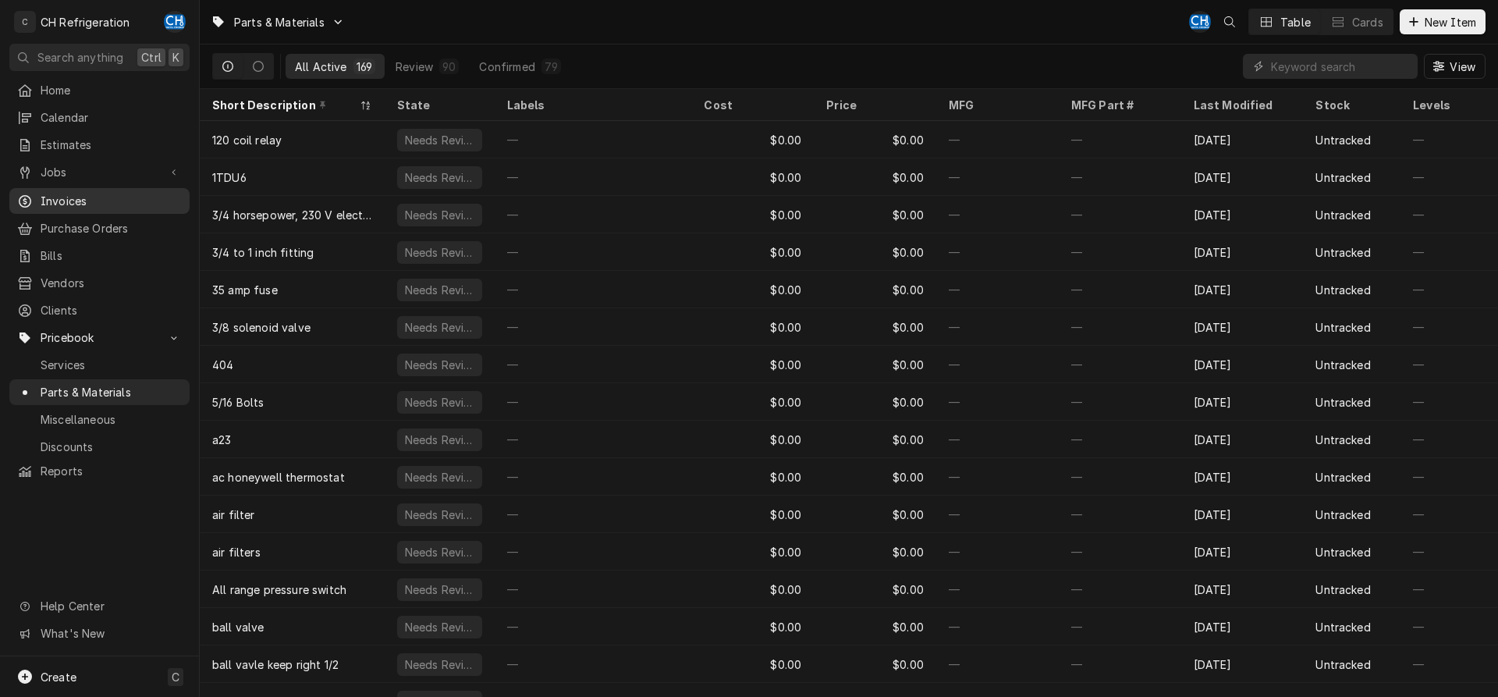
click at [83, 193] on span "Invoices" at bounding box center [111, 201] width 141 height 16
click at [69, 175] on div "Jobs" at bounding box center [99, 172] width 174 height 20
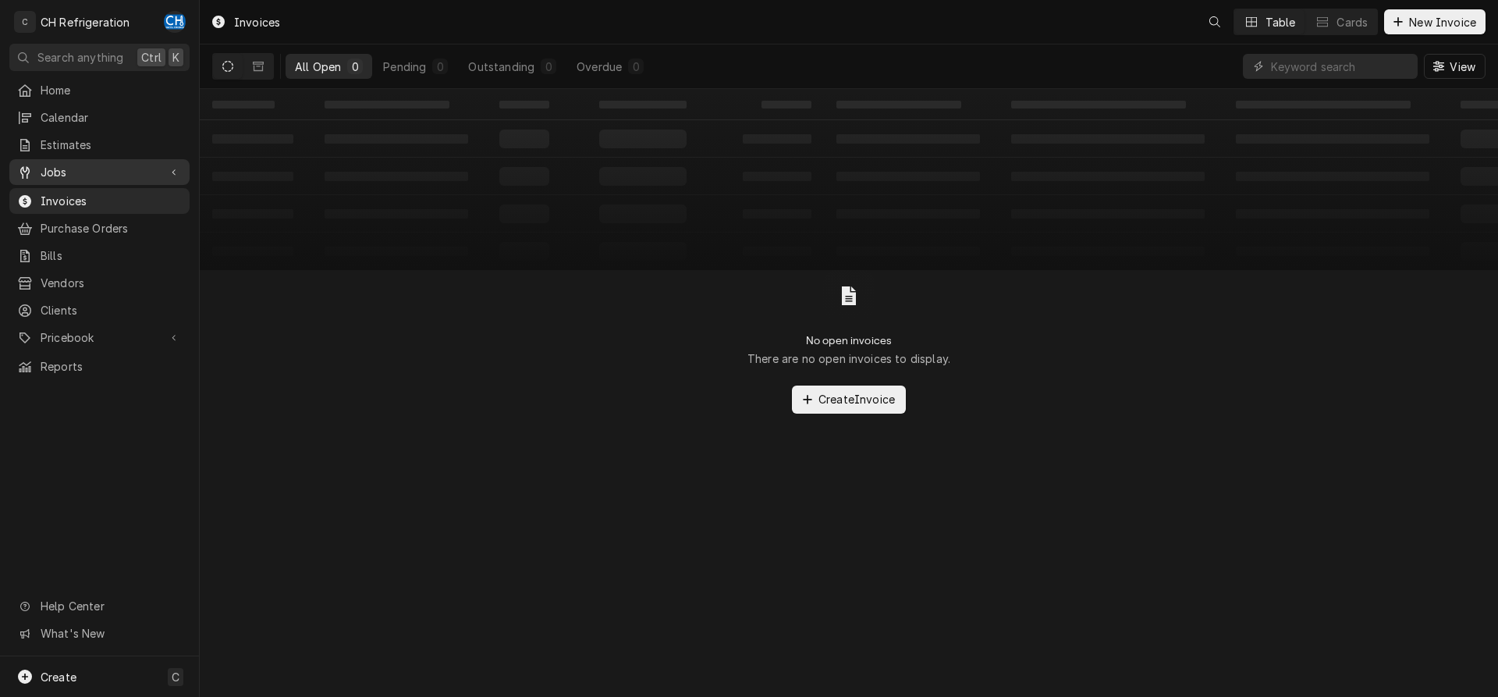
click at [72, 169] on span "Jobs" at bounding box center [100, 172] width 118 height 16
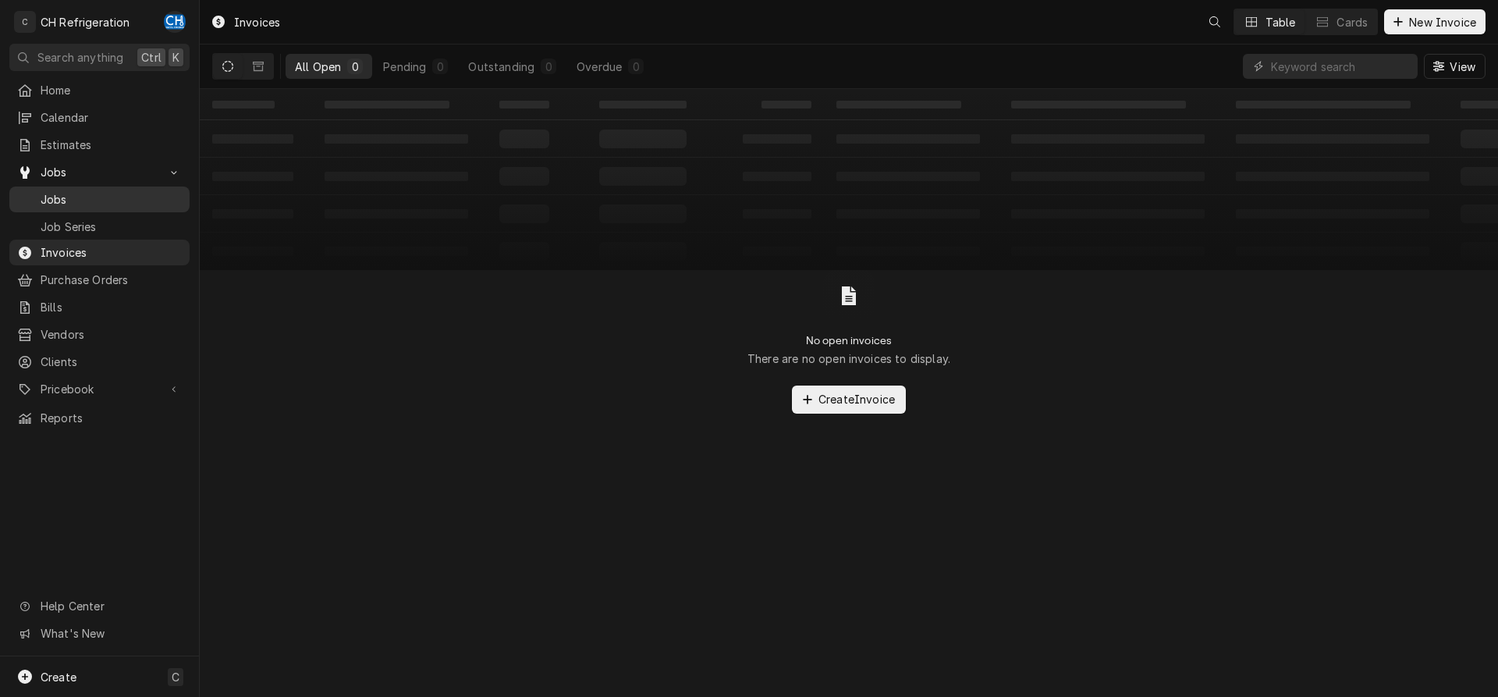
click at [73, 196] on span "Jobs" at bounding box center [111, 199] width 141 height 16
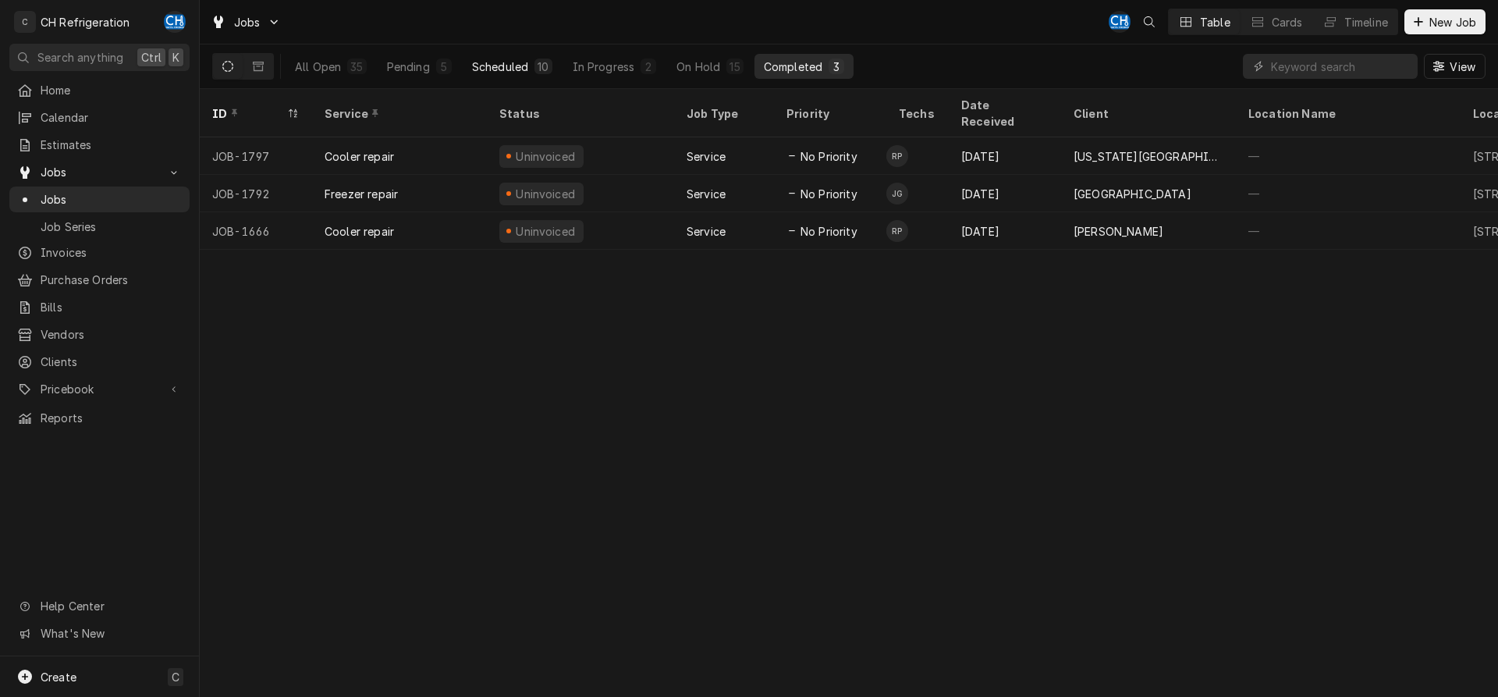
click at [547, 62] on div "10" at bounding box center [542, 67] width 11 height 16
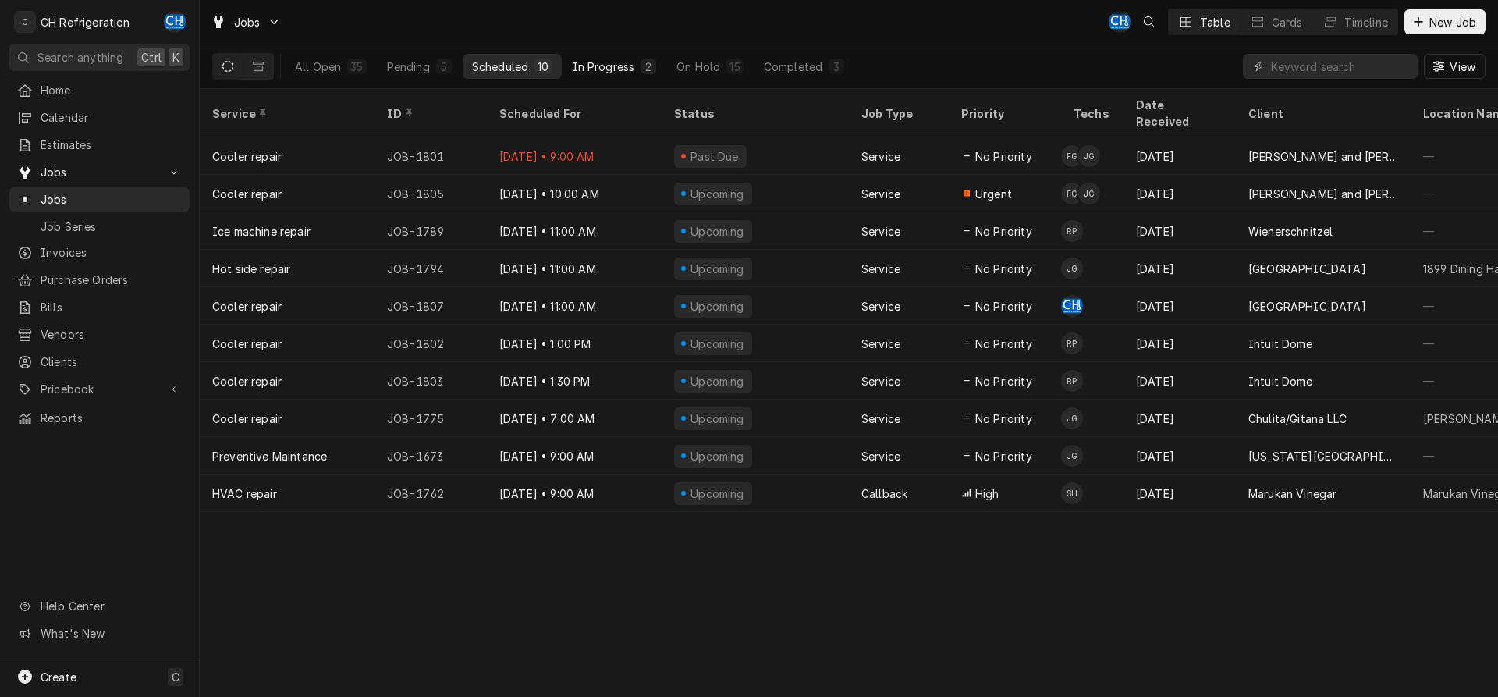
click at [661, 66] on button "In Progress 2" at bounding box center [614, 66] width 103 height 25
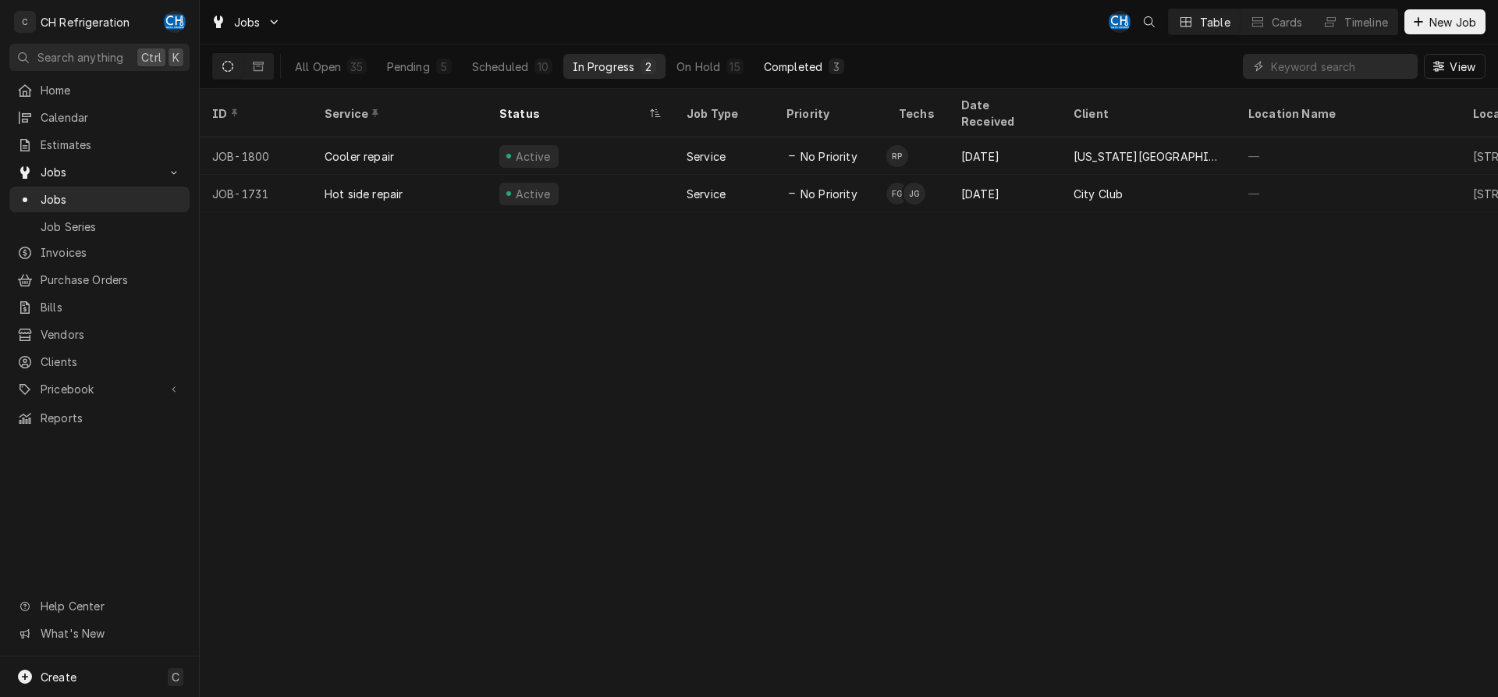
click at [800, 66] on div "Completed" at bounding box center [793, 67] width 59 height 16
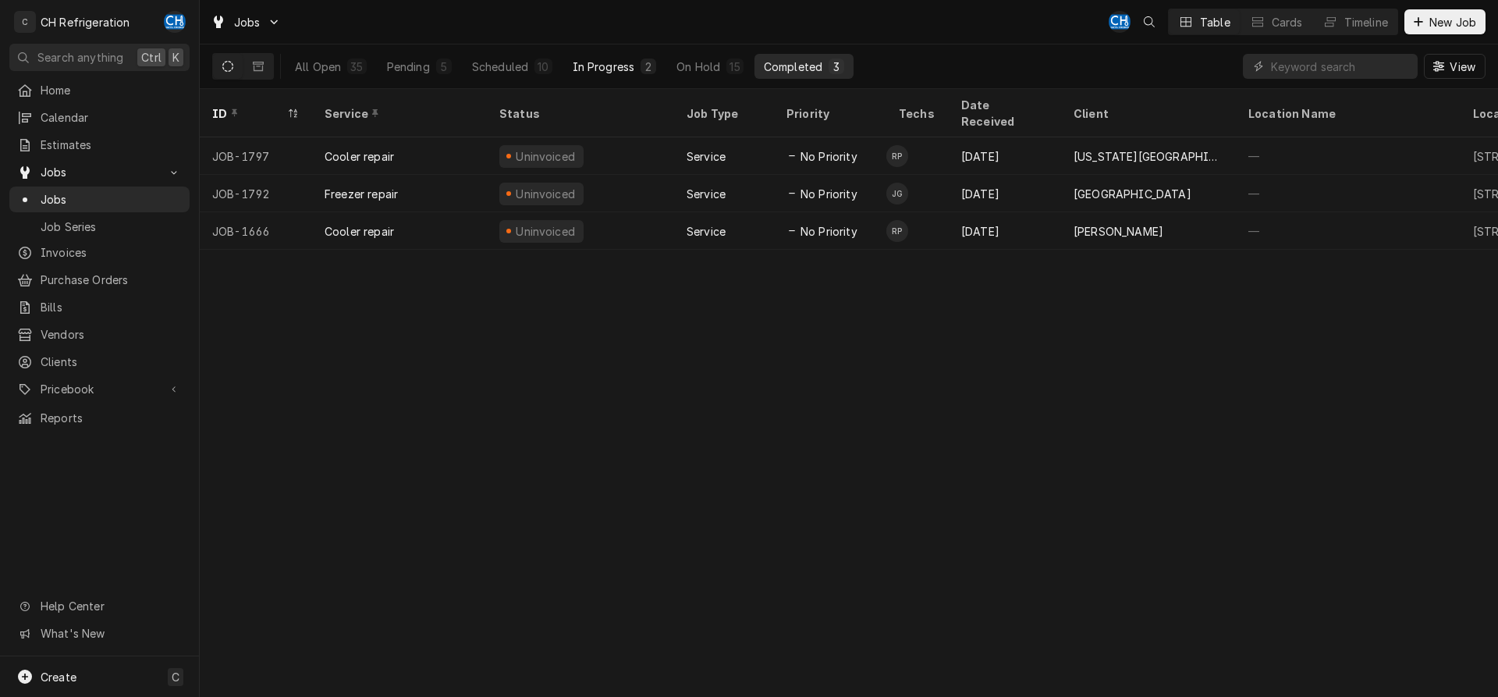
click at [607, 72] on div "In Progress" at bounding box center [604, 67] width 62 height 16
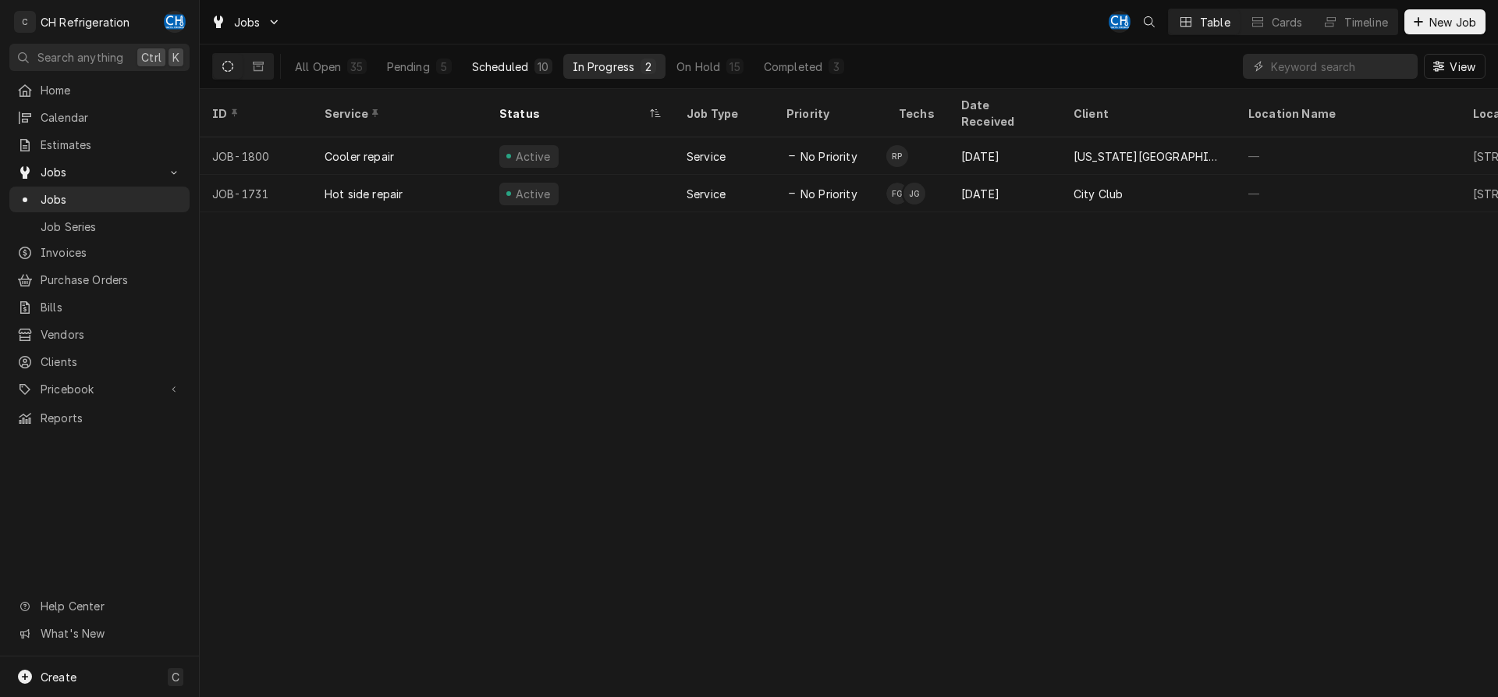
click at [527, 76] on button "Scheduled 10" at bounding box center [512, 66] width 99 height 25
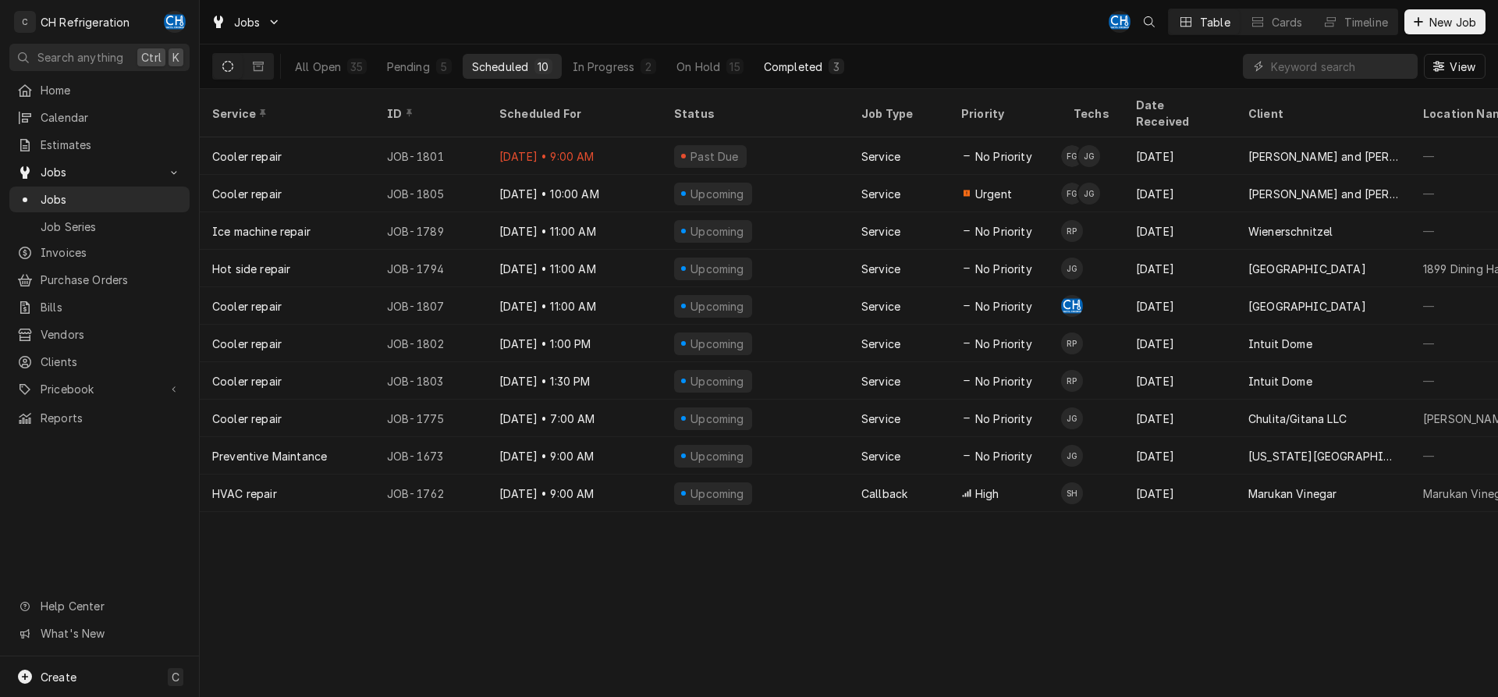
click at [783, 66] on div "Completed" at bounding box center [793, 67] width 59 height 16
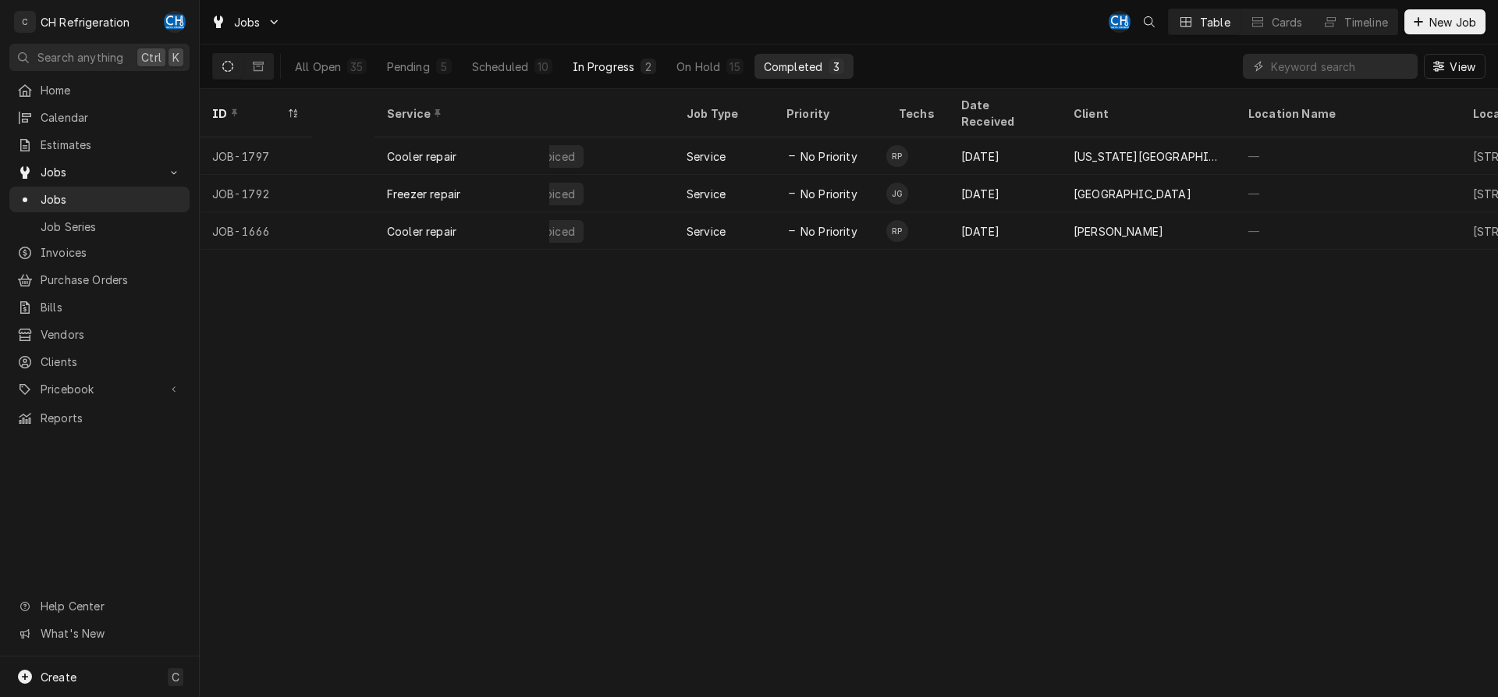
click at [611, 66] on div "In Progress" at bounding box center [604, 67] width 62 height 16
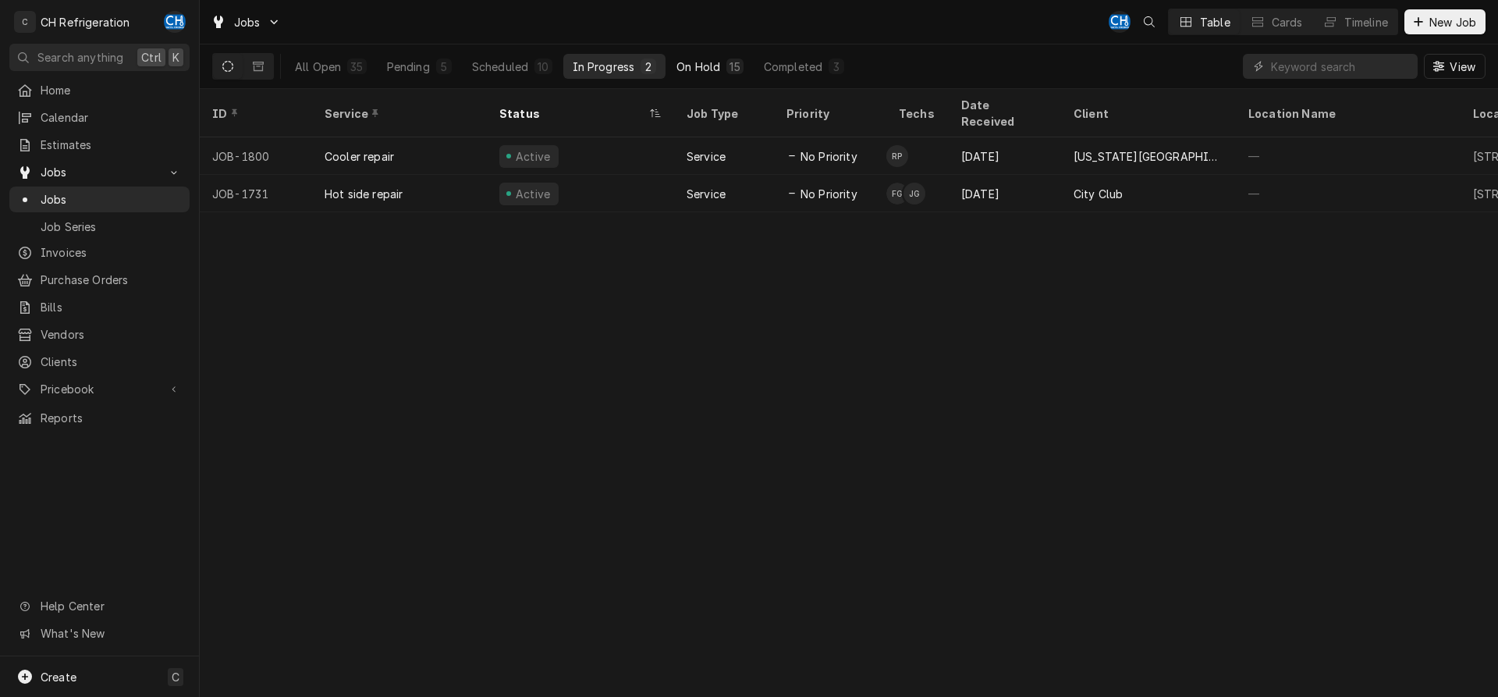
click at [686, 65] on div "On Hold" at bounding box center [698, 67] width 44 height 16
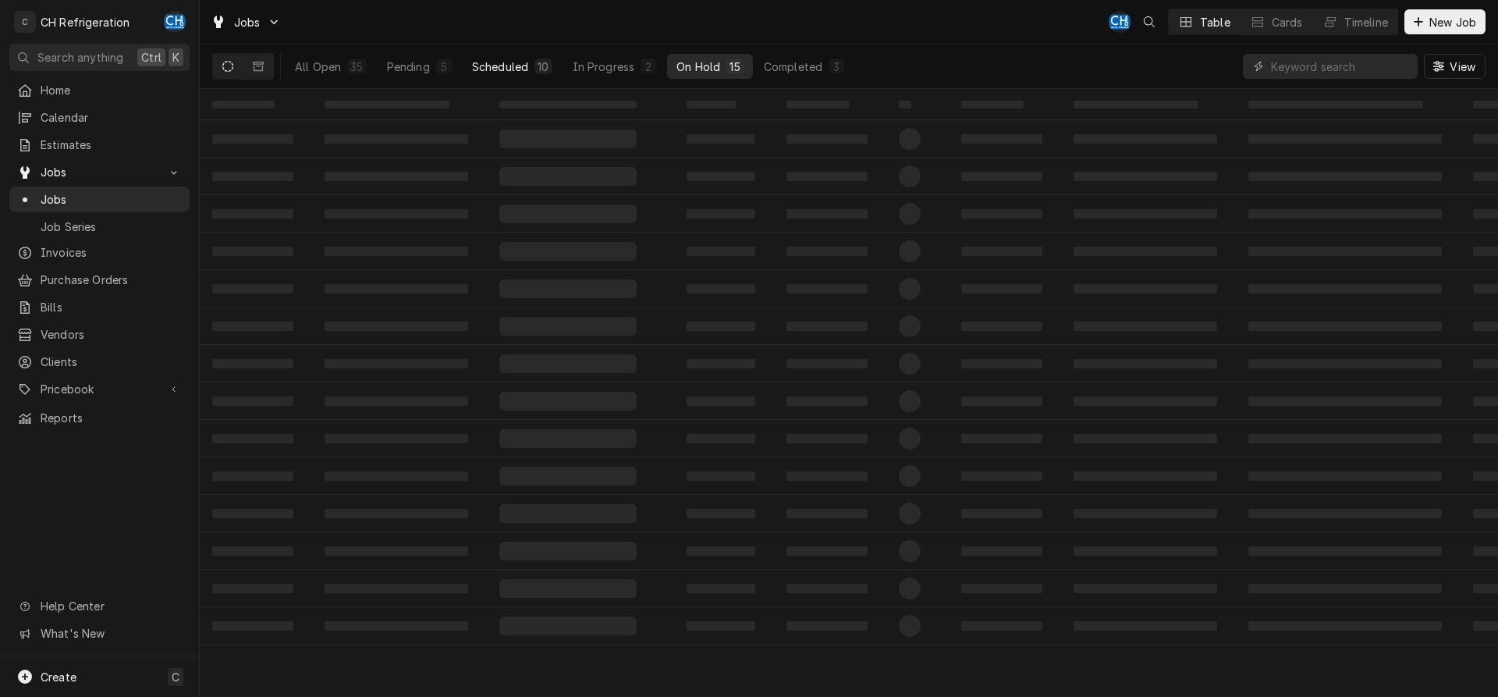
click at [550, 67] on div "10" at bounding box center [542, 67] width 17 height 16
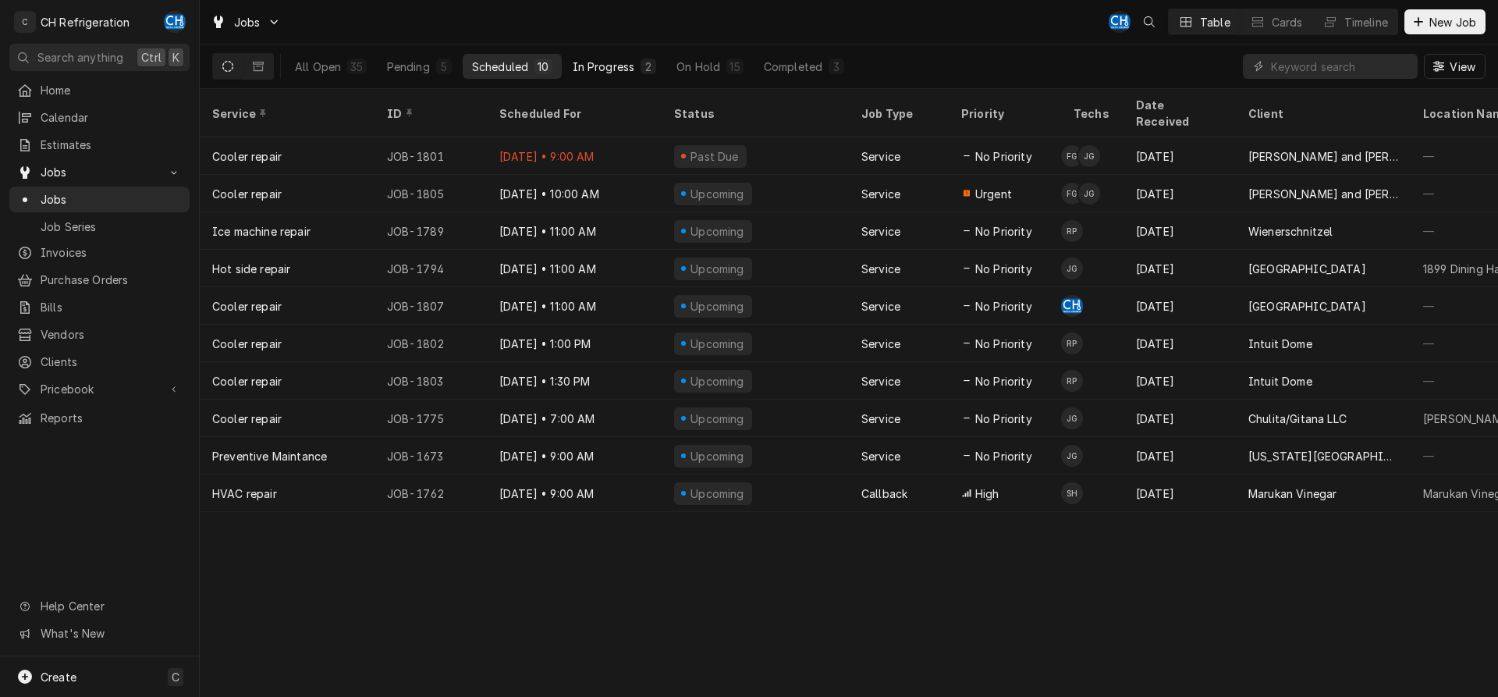
click at [626, 67] on div "In Progress" at bounding box center [604, 67] width 62 height 16
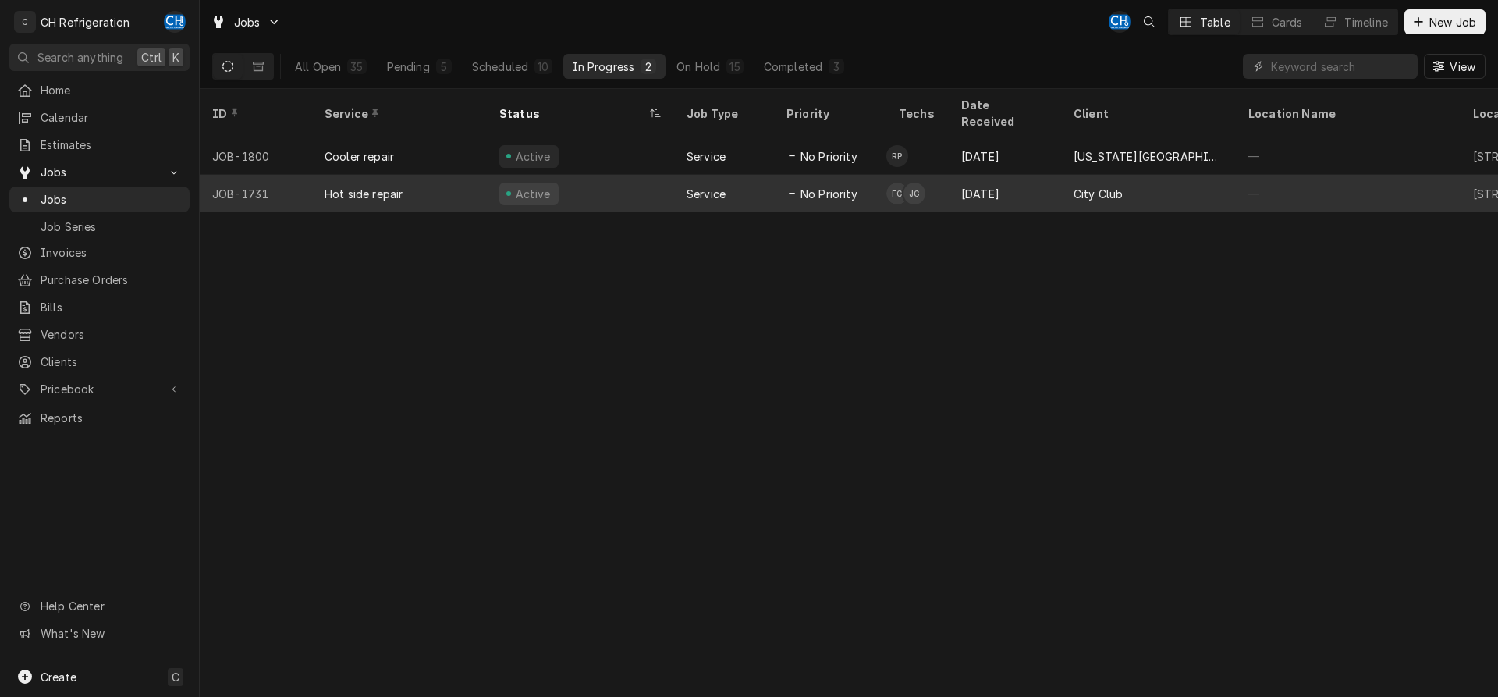
click at [1094, 175] on div "City Club" at bounding box center [1148, 193] width 175 height 37
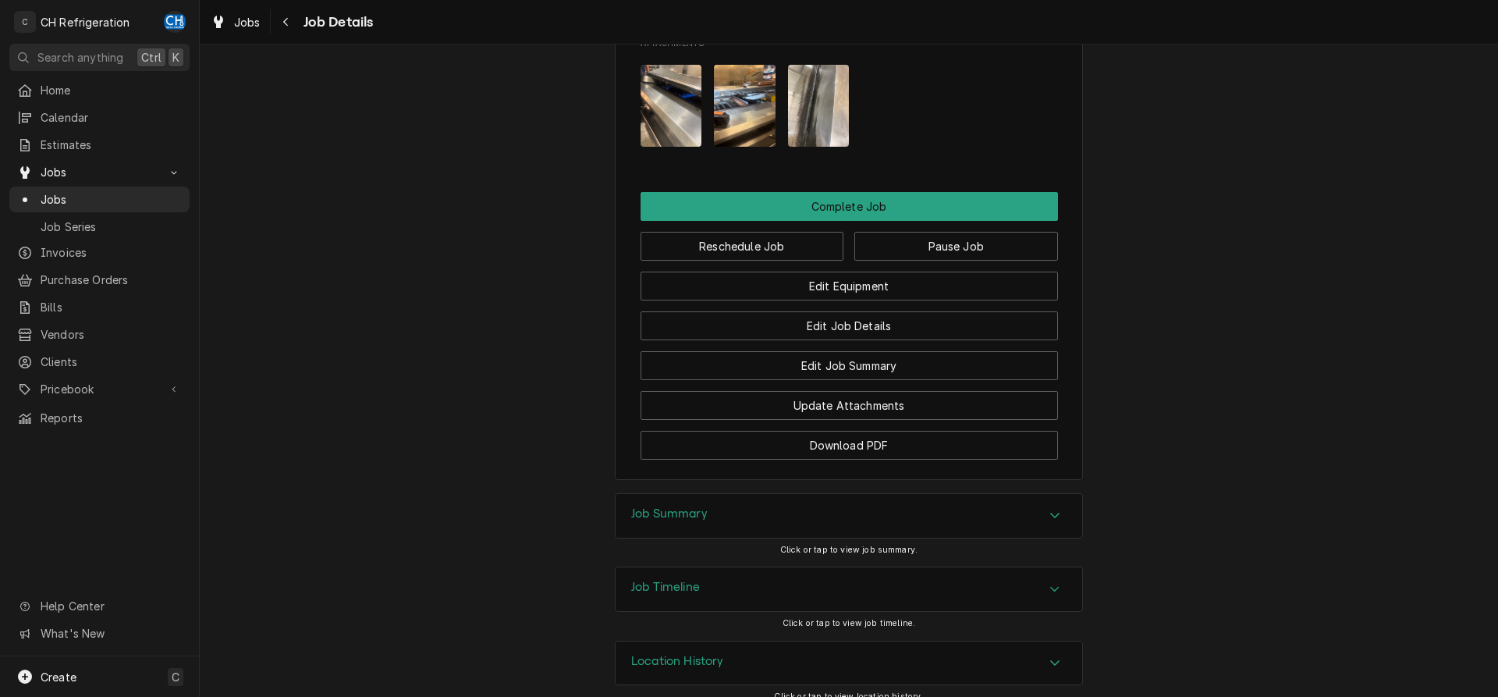
scroll to position [1194, 0]
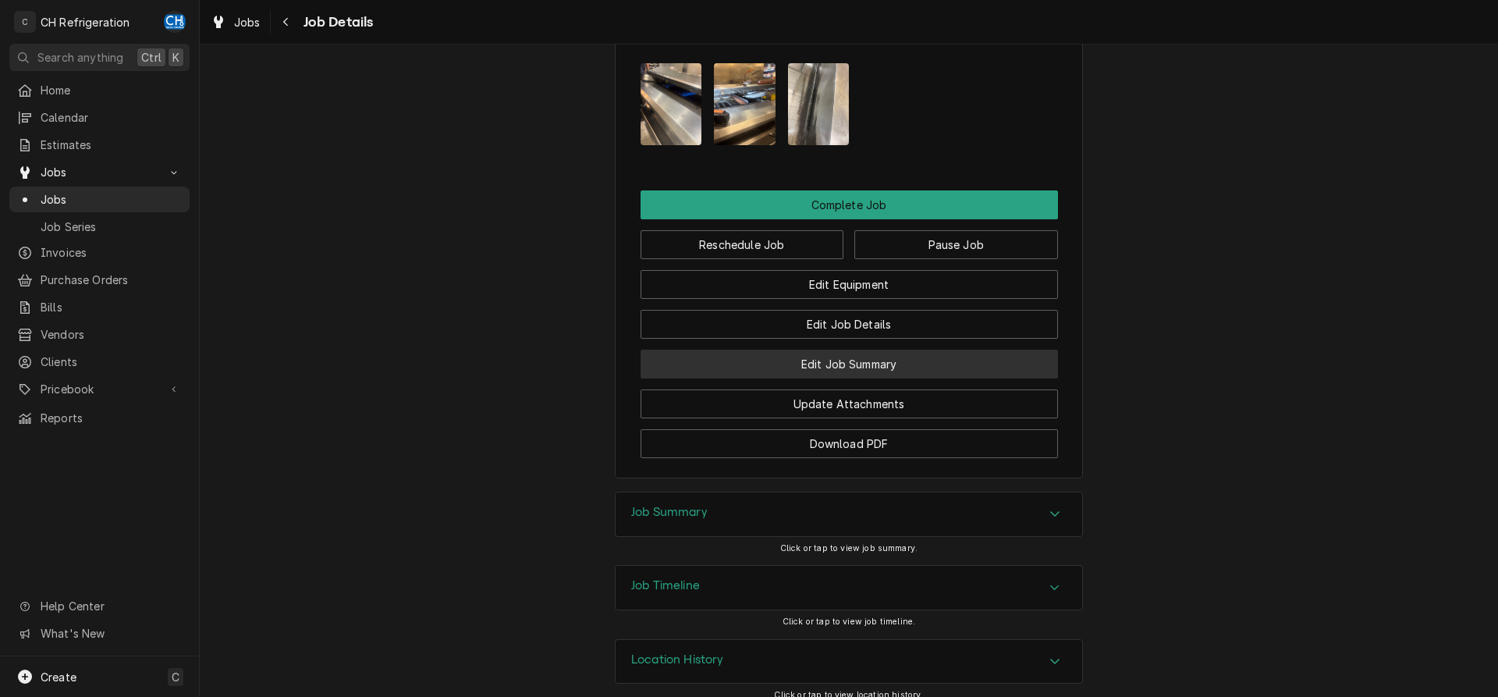
click at [886, 373] on button "Edit Job Summary" at bounding box center [848, 363] width 417 height 29
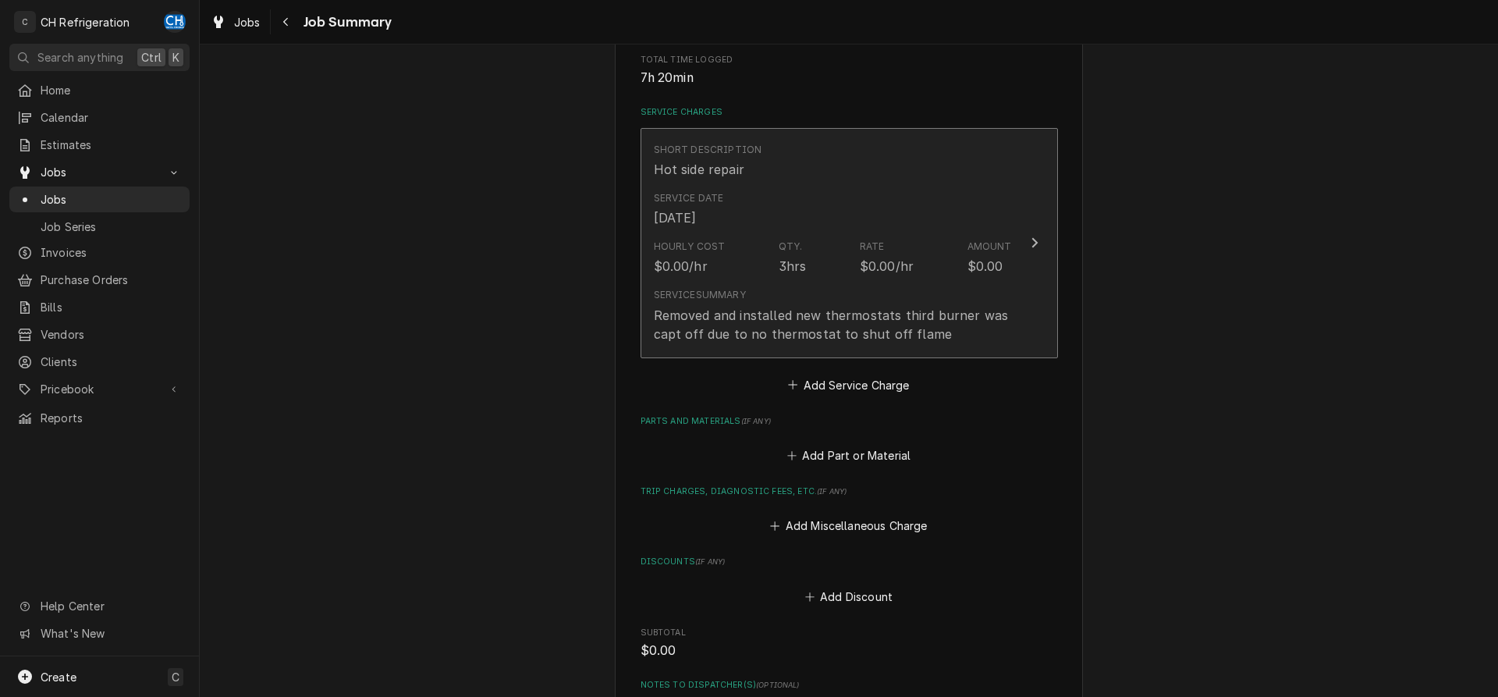
click at [988, 318] on div "Removed and installed new thermostats third burner was capt off due to no therm…" at bounding box center [833, 324] width 358 height 37
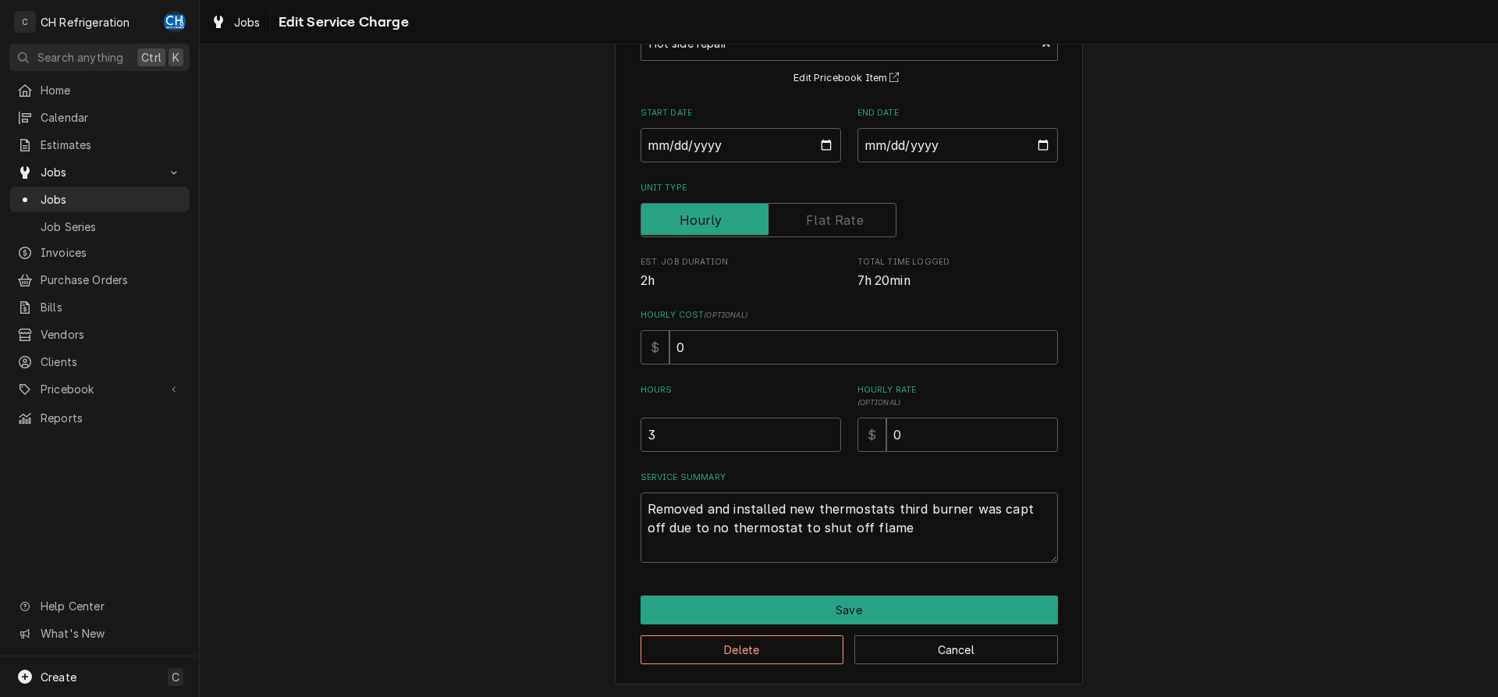
scroll to position [123, 0]
drag, startPoint x: 931, startPoint y: 548, endPoint x: 940, endPoint y: 541, distance: 11.7
click at [931, 545] on textarea "Removed and installed new thermostats third burner was capt off due to no therm…" at bounding box center [848, 526] width 417 height 70
type textarea "x"
type textarea "Removed and installed new thermostats third burner was capt off due to no therm…"
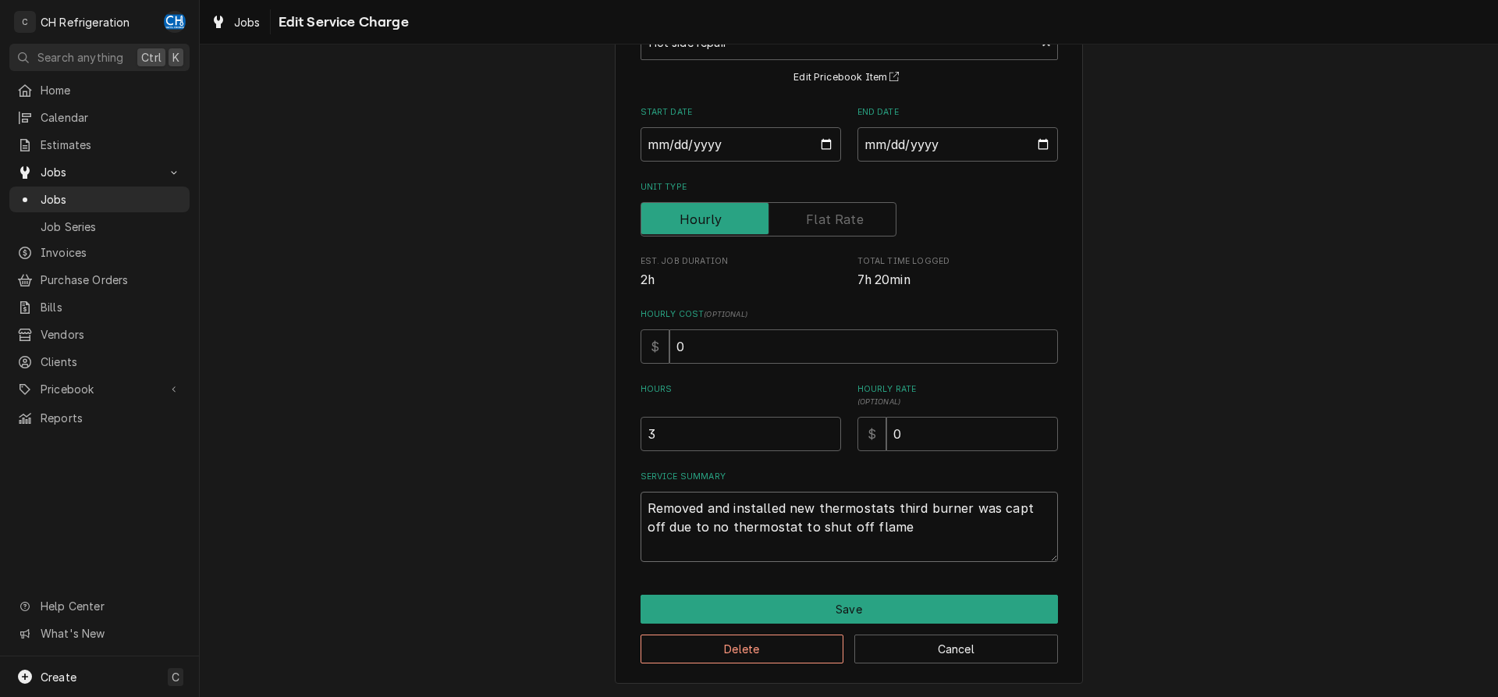
type textarea "x"
type textarea "Removed and installed new thermostats third burner was capt off due to no therm…"
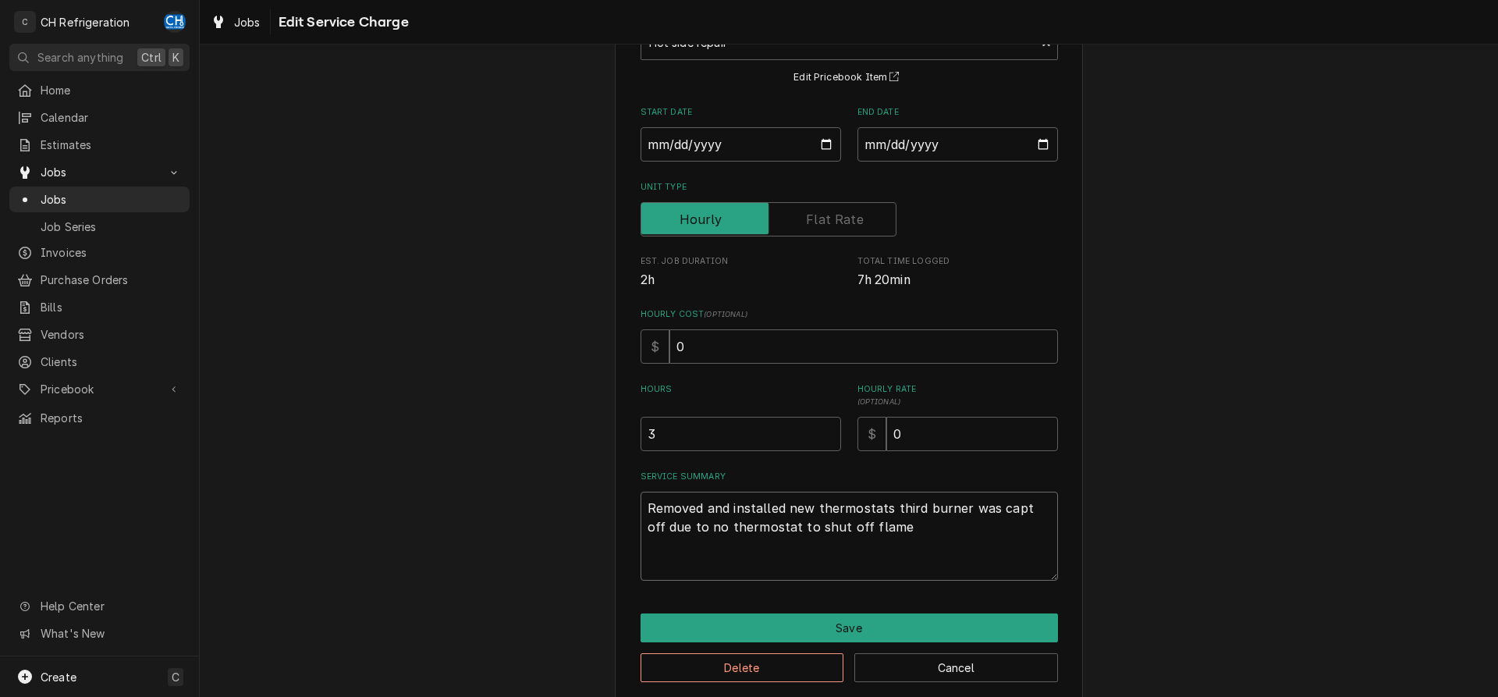
type textarea "x"
type textarea "Removed and installed new thermostats third burner was capt off due to no therm…"
type textarea "x"
type textarea "Removed and installed new thermostats third burner was capt off due to no therm…"
type textarea "x"
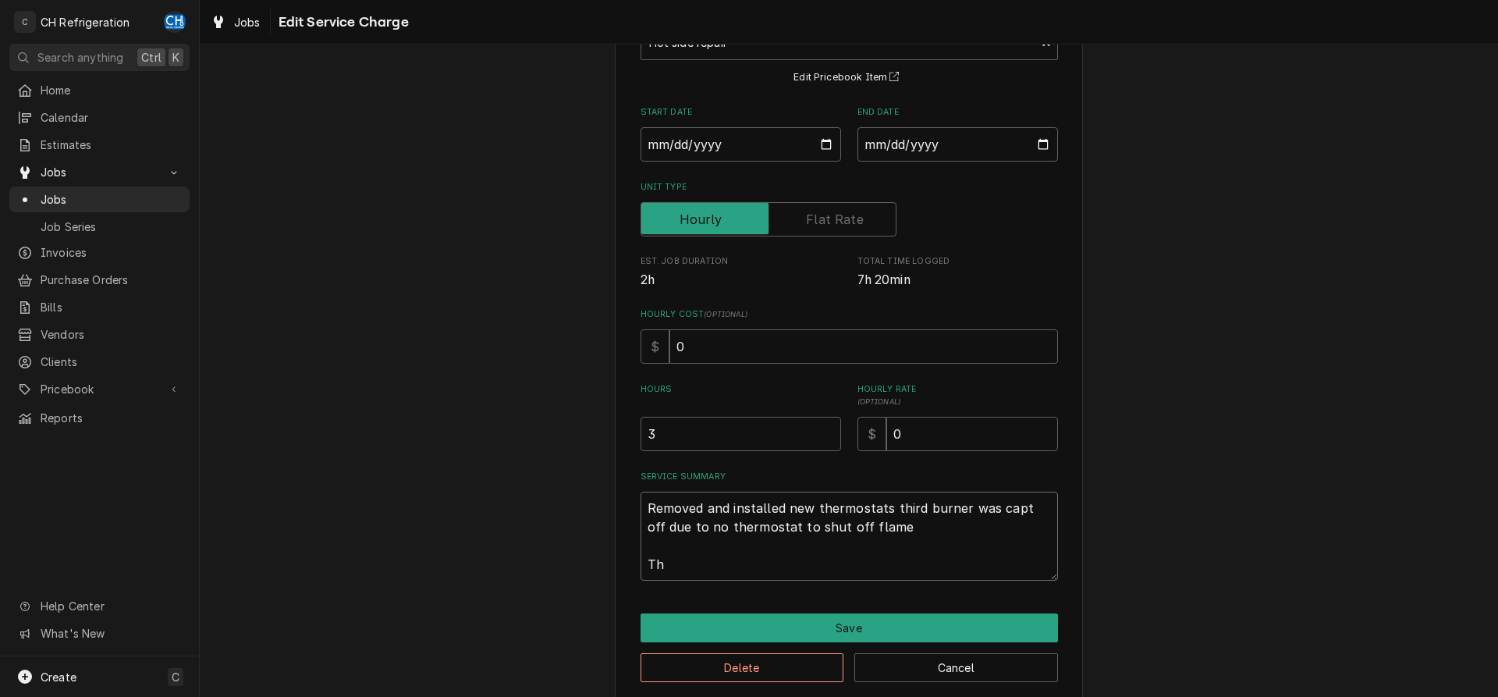
type textarea "Removed and installed new thermostats third burner was capt off due to no therm…"
type textarea "x"
type textarea "Removed and installed new thermostats third burner was capt off due to no therm…"
type textarea "x"
type textarea "Removed and installed new thermostats third burner was capt off due to no therm…"
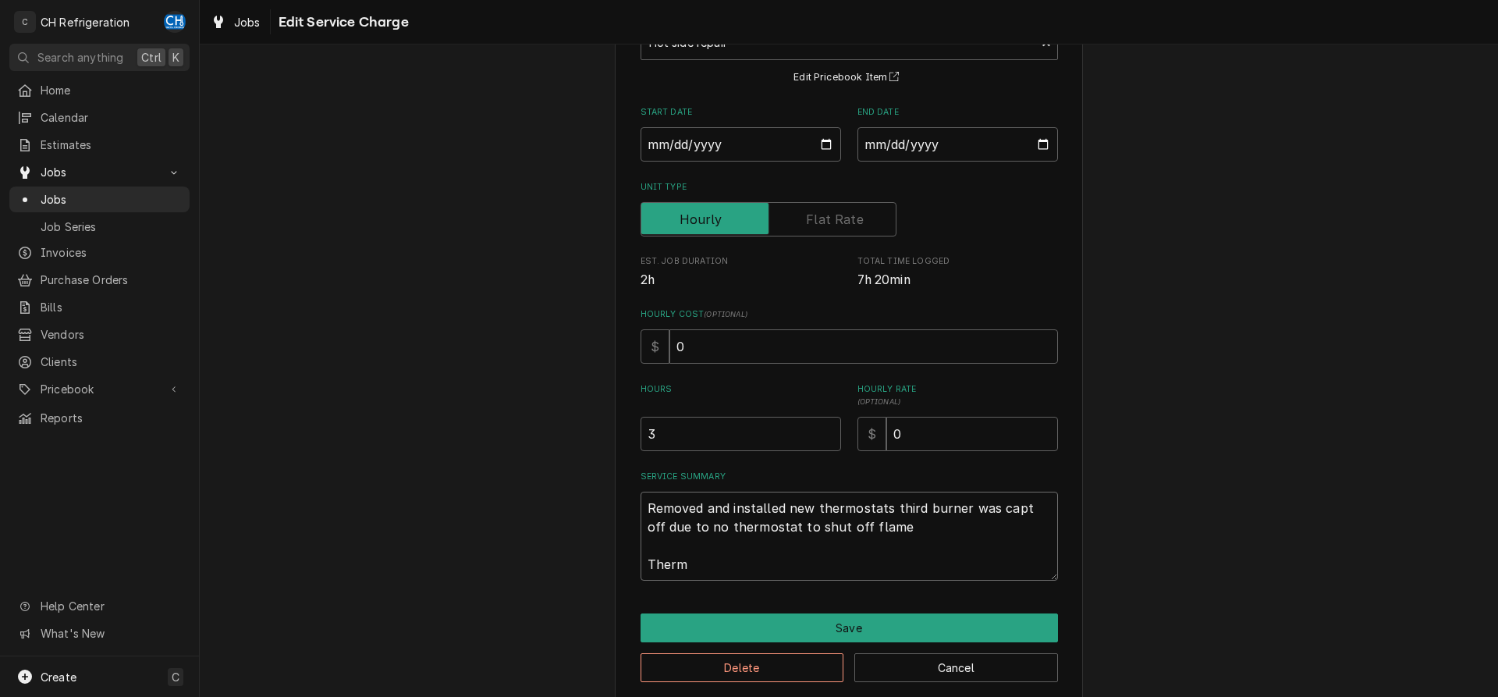
type textarea "x"
type textarea "Removed and installed new thermostats third burner was capt off due to no therm…"
type textarea "x"
type textarea "Removed and installed new thermostats third burner was capt off due to no therm…"
type textarea "x"
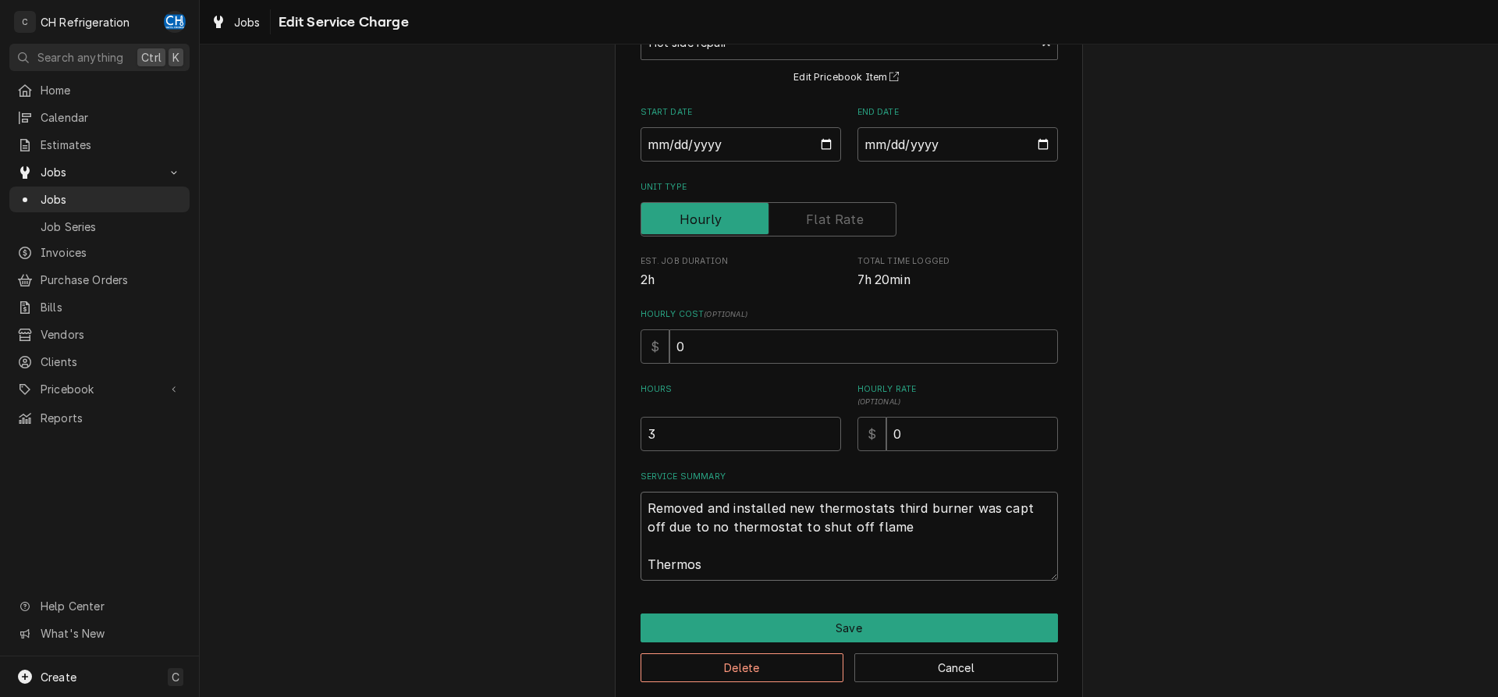
type textarea "Removed and installed new thermostats third burner was capt off due to no therm…"
type textarea "x"
type textarea "Removed and installed new thermostats third burner was capt off due to no therm…"
type textarea "x"
type textarea "Removed and installed new thermostats third burner was capt off due to no therm…"
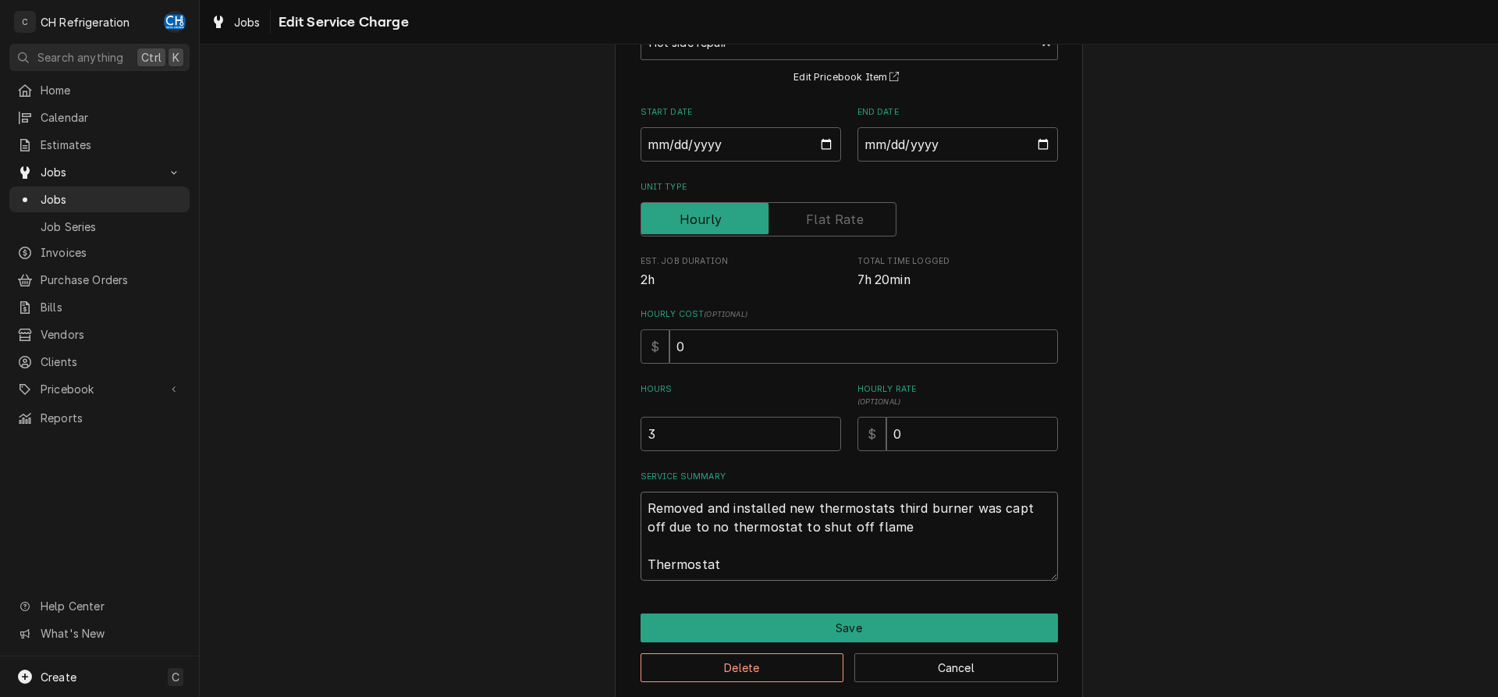
type textarea "x"
type textarea "Removed and installed new thermostats third burner was capt off due to no therm…"
type textarea "x"
type textarea "Removed and installed new thermostats third burner was capt off due to no therm…"
type textarea "x"
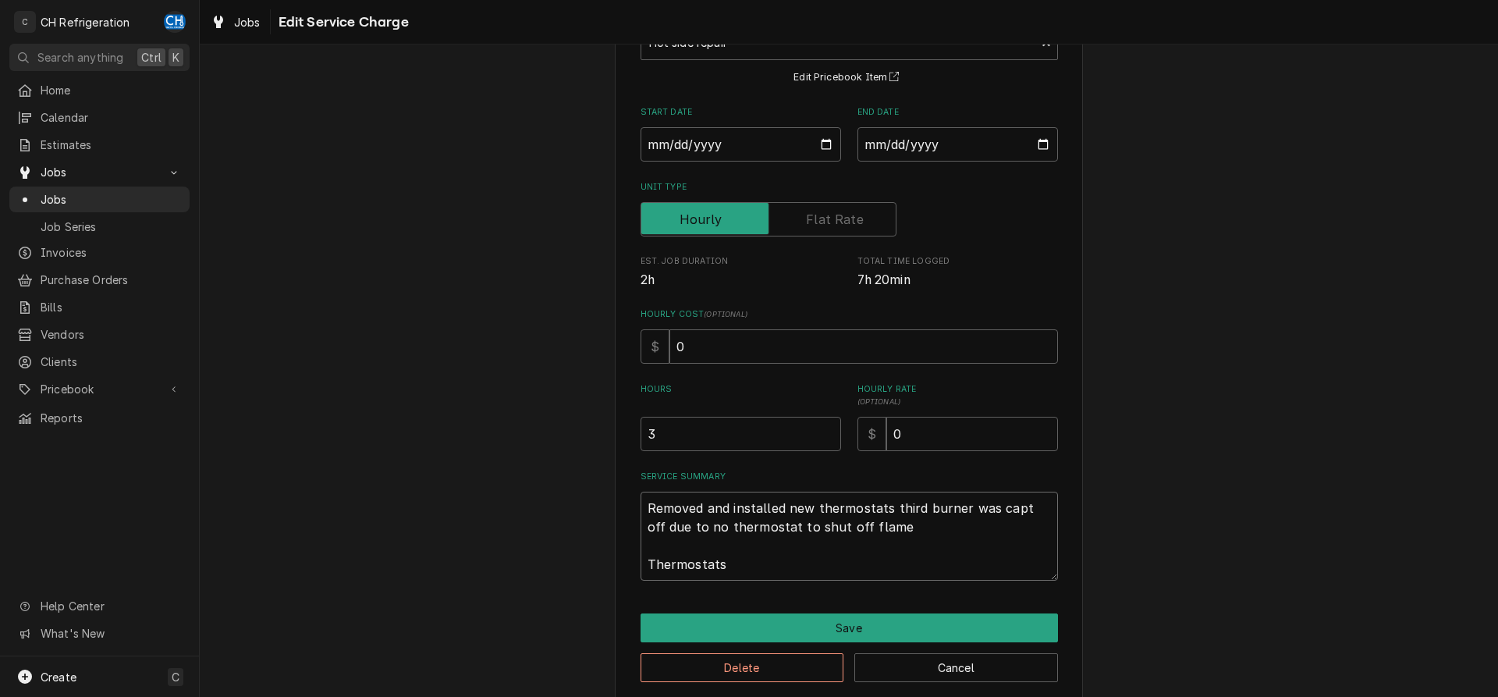
type textarea "Removed and installed new thermostats third burner was capt off due to no therm…"
type textarea "x"
type textarea "Removed and installed new thermostats third burner was capt off due to no therm…"
type textarea "x"
type textarea "Removed and installed new thermostats third burner was capt off due to no therm…"
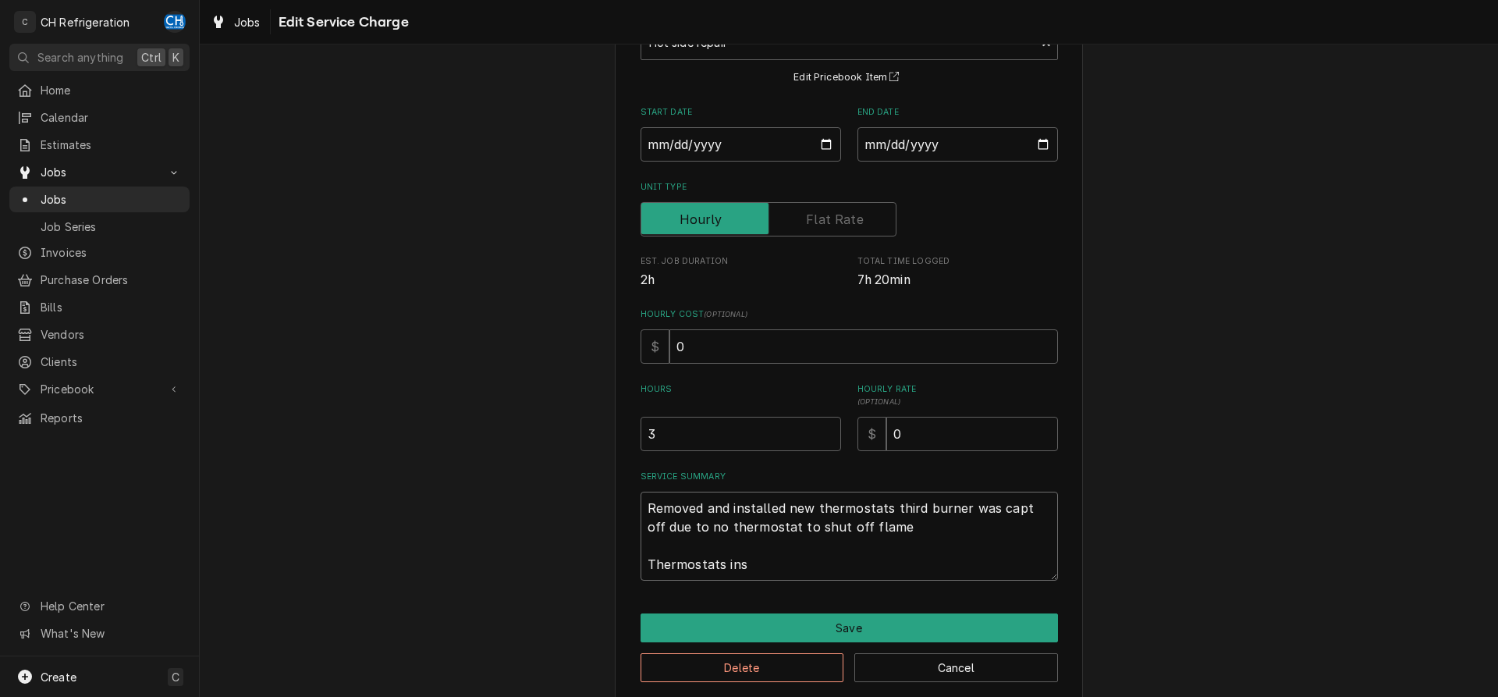
type textarea "x"
type textarea "Removed and installed new thermostats third burner was capt off due to no therm…"
type textarea "x"
type textarea "Removed and installed new thermostats third burner was capt off due to no therm…"
type textarea "x"
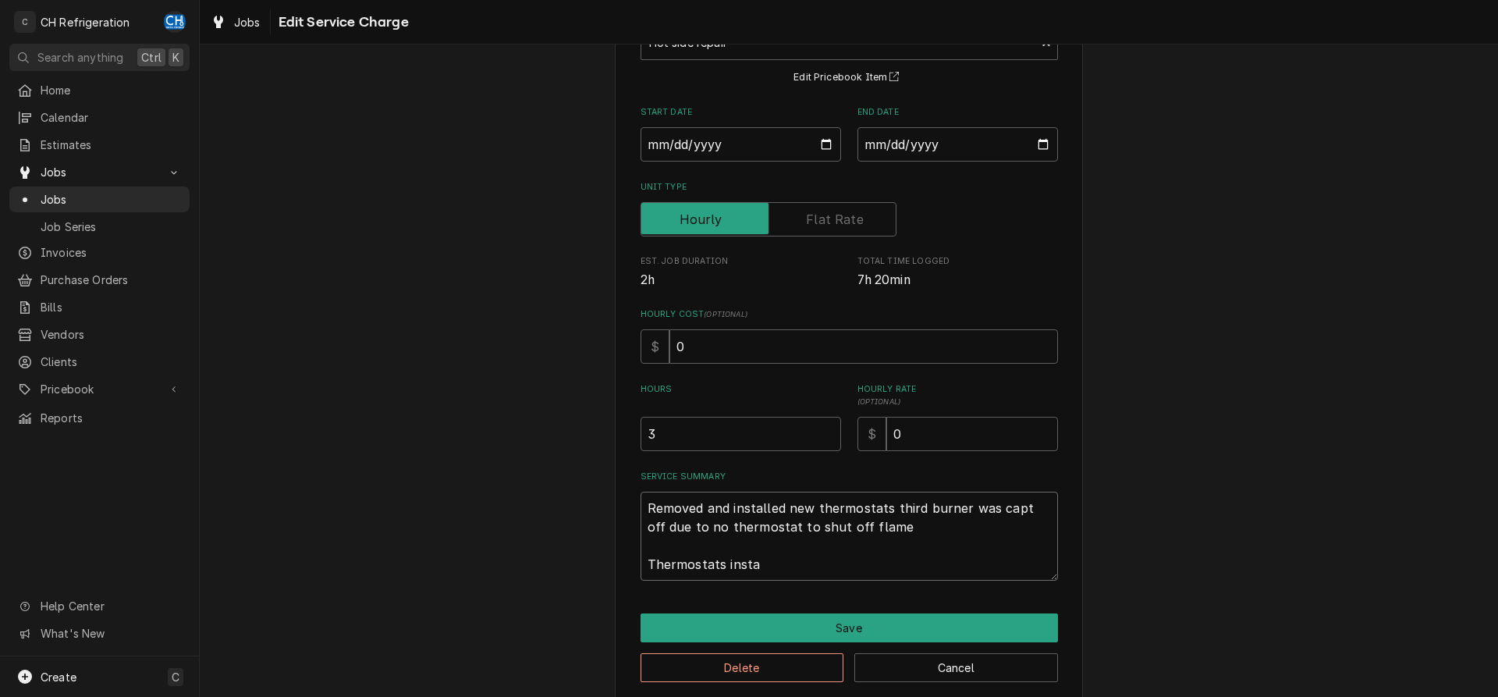
type textarea "Removed and installed new thermostats third burner was capt off due to no therm…"
type textarea "x"
type textarea "Removed and installed new thermostats third burner was capt off due to no therm…"
type textarea "x"
type textarea "Removed and installed new thermostats third burner was capt off due to no therm…"
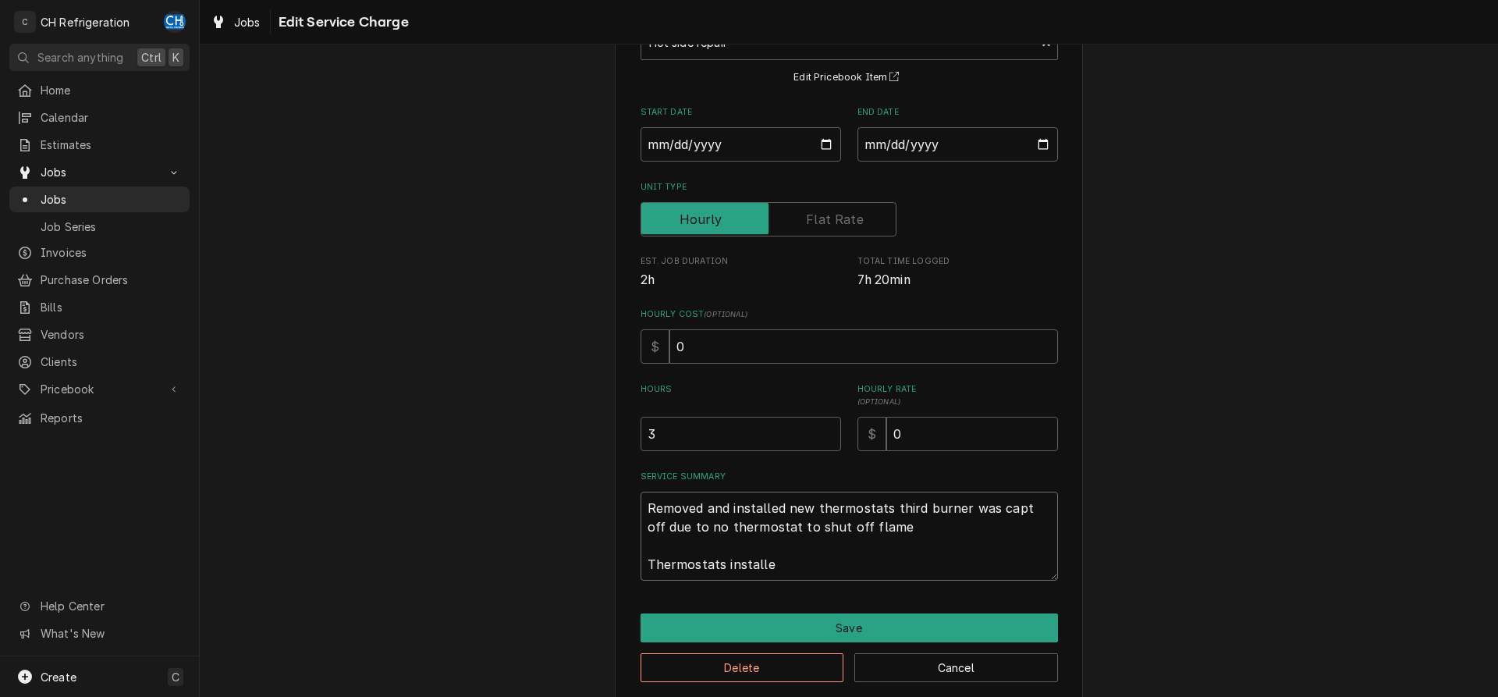
type textarea "x"
type textarea "Removed and installed new thermostats third burner was capt off due to no therm…"
type textarea "x"
type textarea "Removed and installed new thermostats third burner was capt off due to no therm…"
type textarea "x"
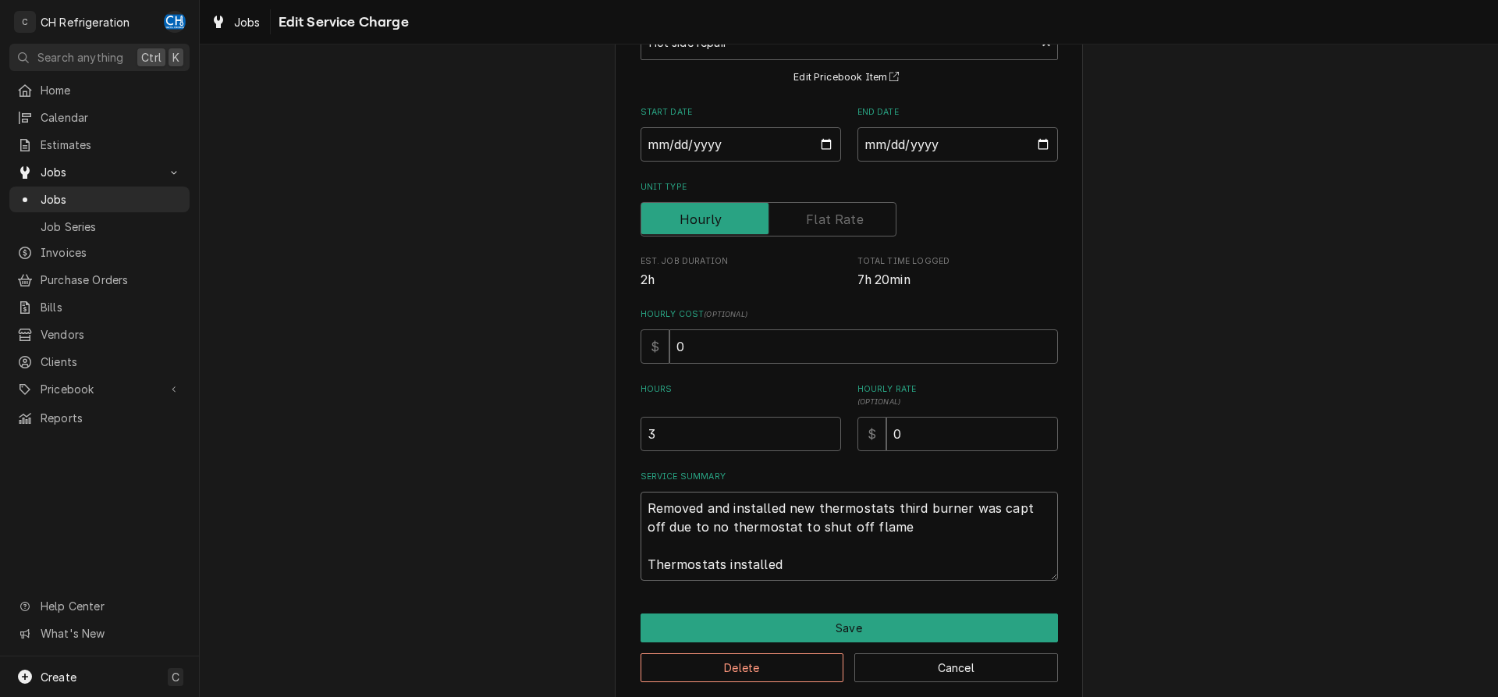
type textarea "Removed and installed new thermostats third burner was capt off due to no therm…"
type textarea "x"
type textarea "Removed and installed new thermostats third burner was capt off due to no therm…"
type textarea "x"
type textarea "Removed and installed new thermostats third burner was capt off due to no therm…"
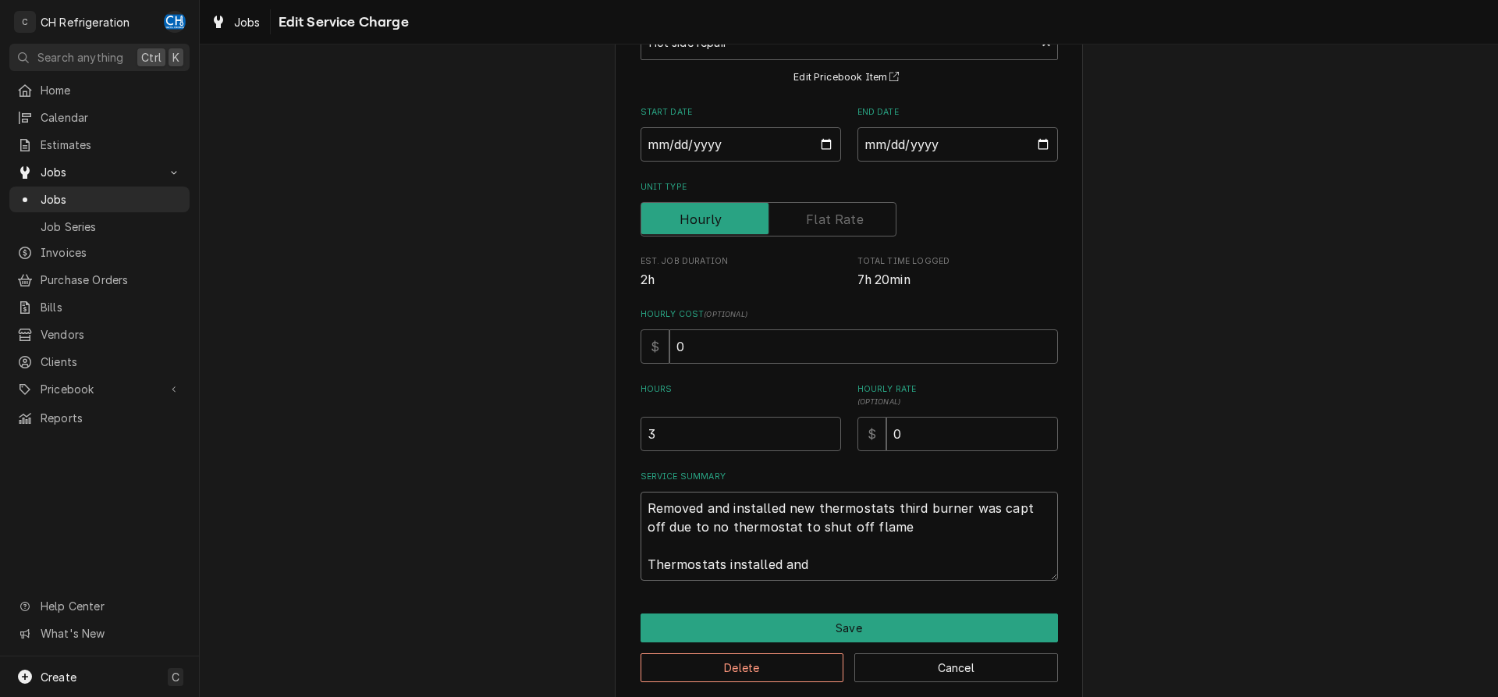
type textarea "x"
type textarea "Removed and installed new thermostats third burner was capt off due to no therm…"
type textarea "x"
type textarea "Removed and installed new thermostats third burner was capt off due to no therm…"
type textarea "x"
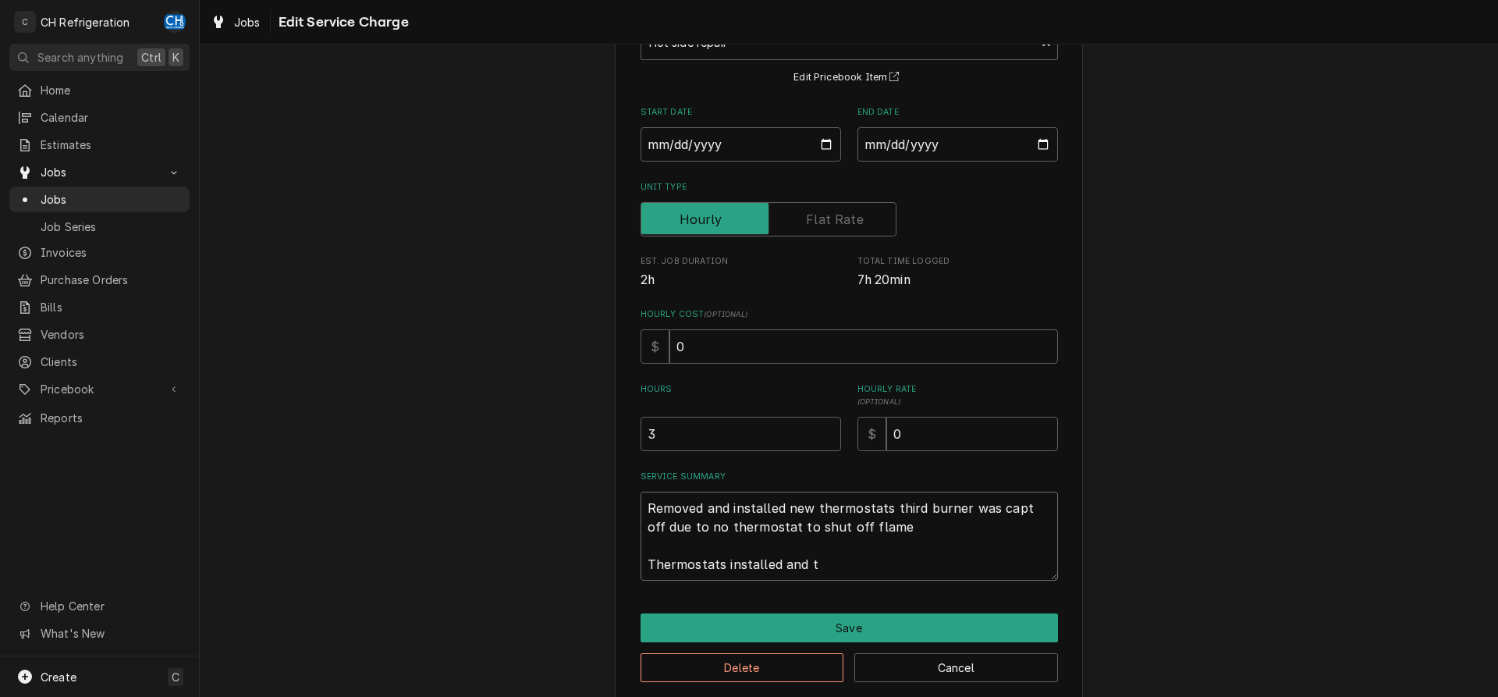
type textarea "Removed and installed new thermostats third burner was capt off due to no therm…"
type textarea "x"
type textarea "Removed and installed new thermostats third burner was capt off due to no therm…"
type textarea "x"
type textarea "Removed and installed new thermostats third burner was capt off due to no therm…"
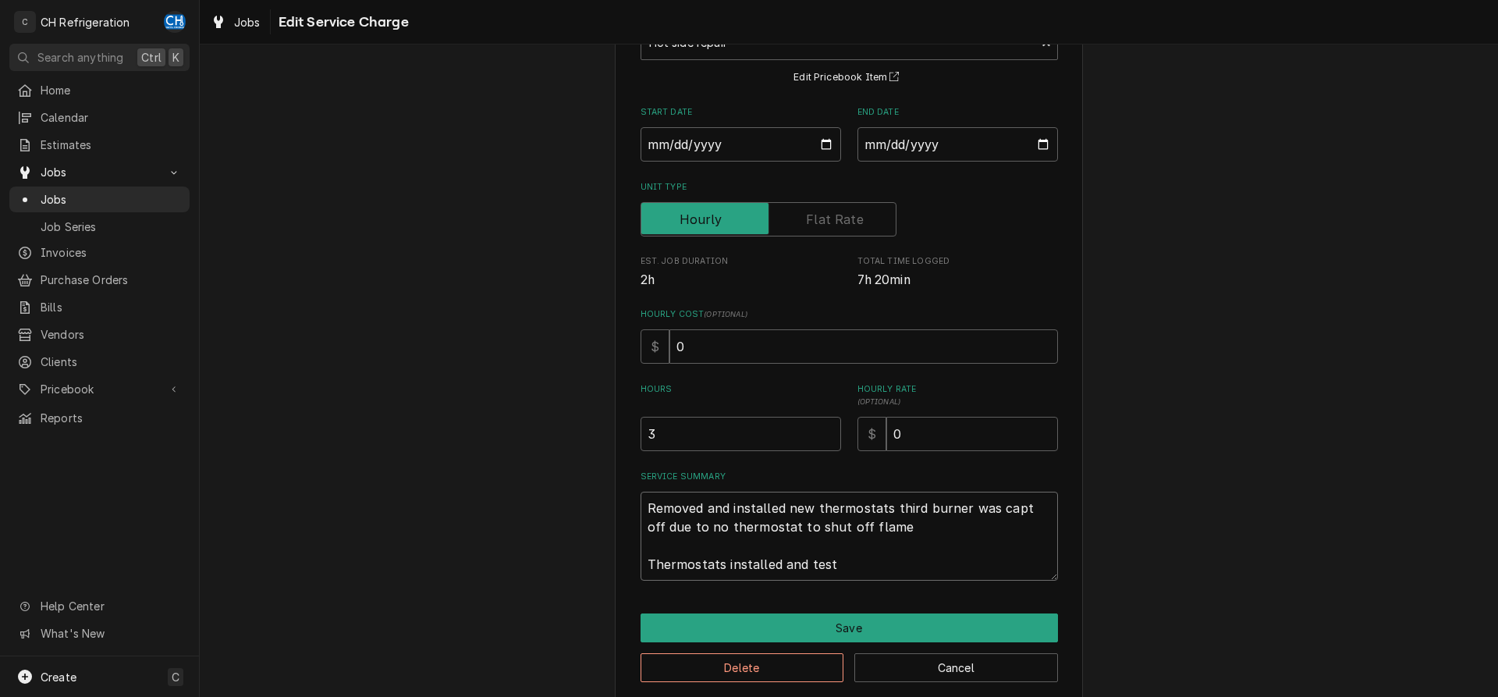
type textarea "x"
type textarea "Removed and installed new thermostats third burner was capt off due to no therm…"
type textarea "x"
type textarea "Removed and installed new thermostats third burner was capt off due to no therm…"
type textarea "x"
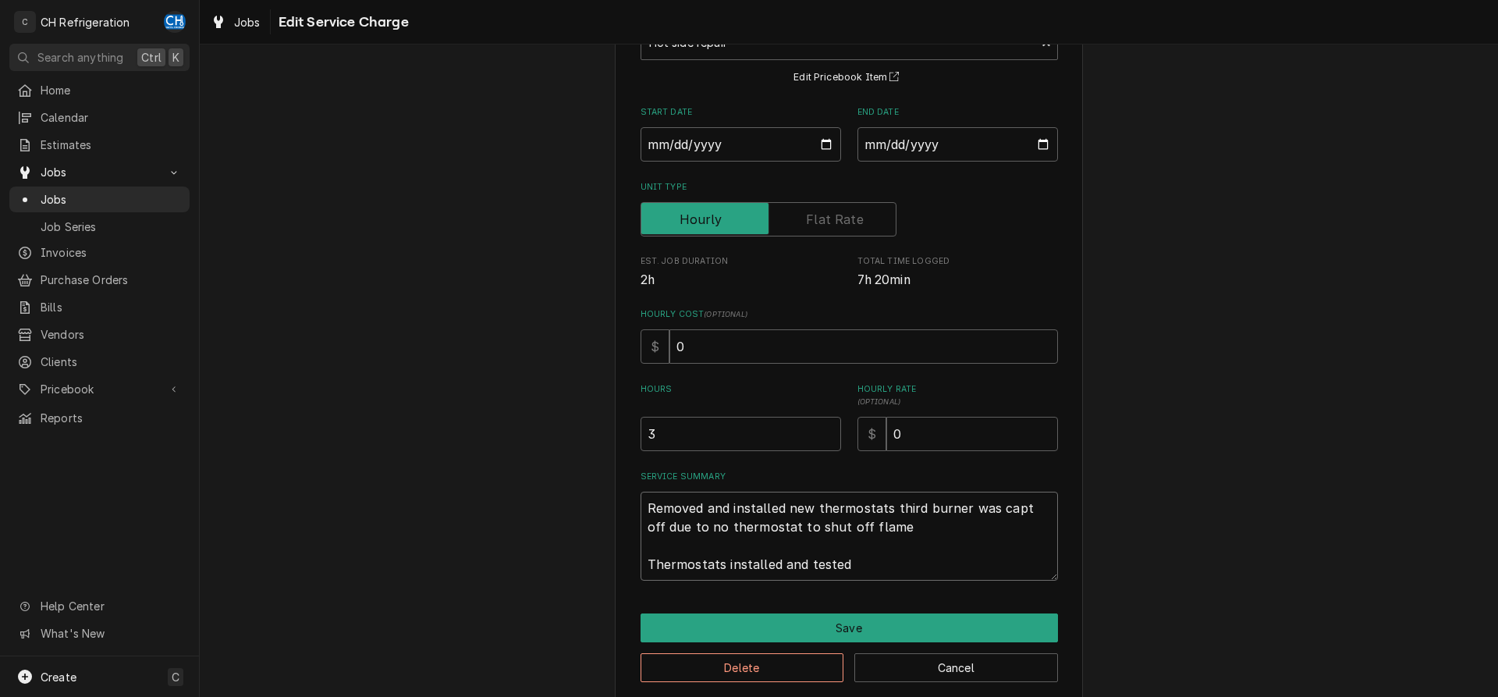
type textarea "Removed and installed new thermostats third burner was capt off due to no therm…"
type textarea "x"
type textarea "Removed and installed new thermostats third burner was capt off due to no therm…"
type textarea "x"
type textarea "Removed and installed new thermostats third burner was capt off due to no therm…"
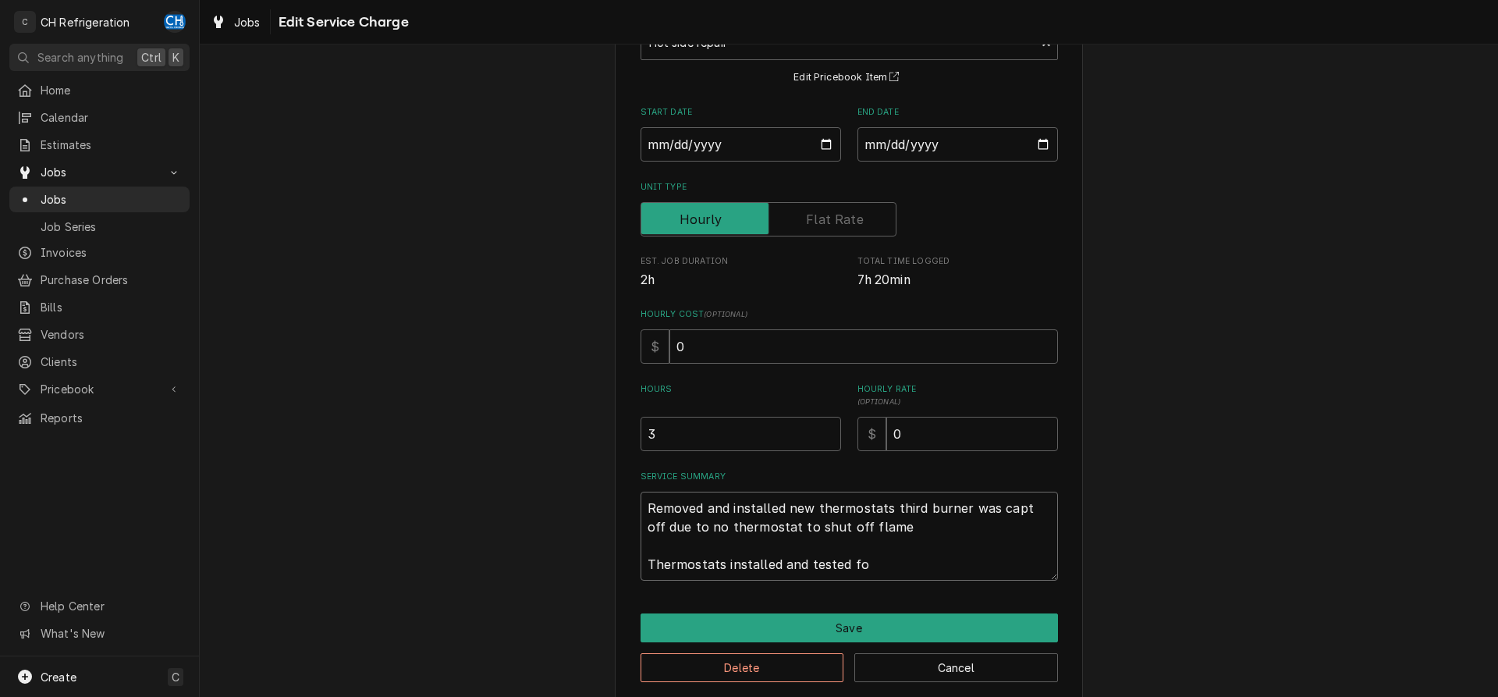
type textarea "x"
type textarea "Removed and installed new thermostats third burner was capt off due to no therm…"
type textarea "x"
type textarea "Removed and installed new thermostats third burner was capt off due to no therm…"
type textarea "x"
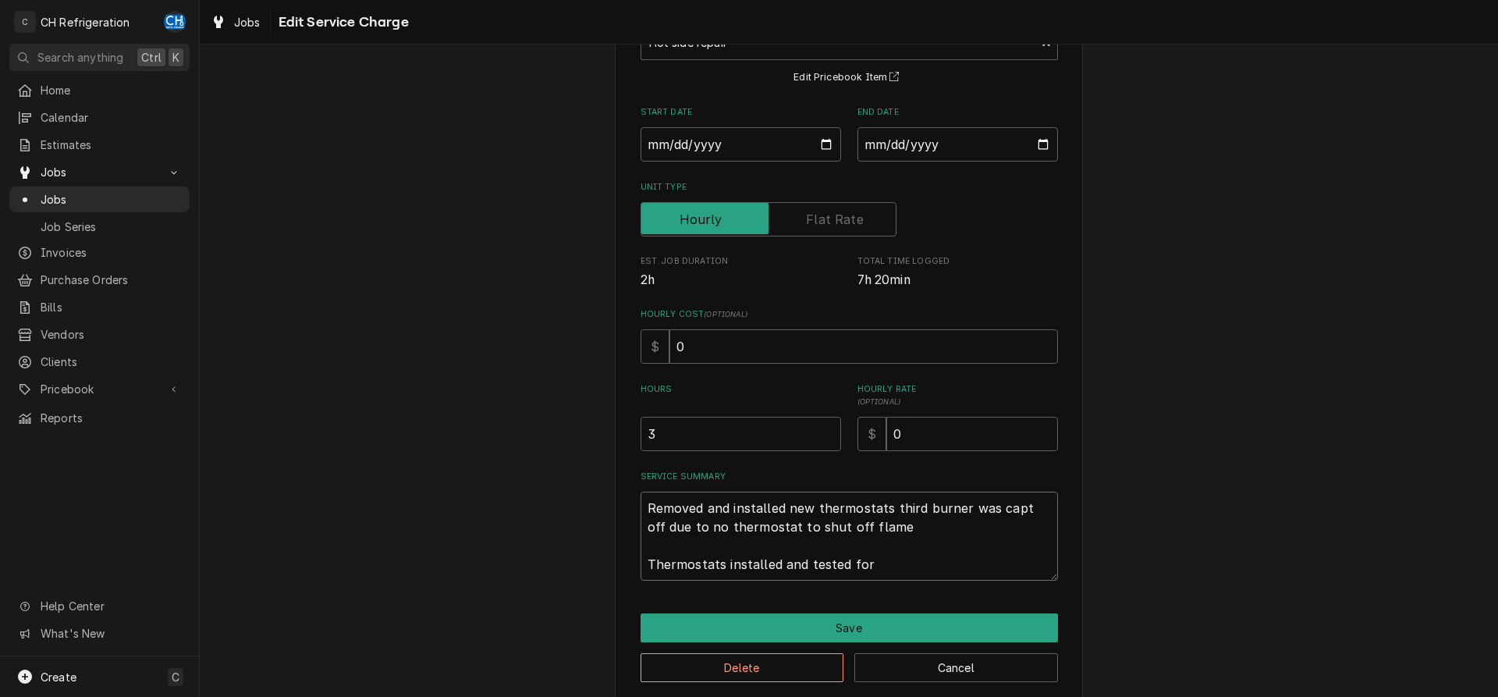
type textarea "Removed and installed new thermostats third burner was capt off due to no therm…"
type textarea "x"
type textarea "Removed and installed new thermostats third burner was capt off due to no therm…"
type textarea "x"
type textarea "Removed and installed new thermostats third burner was capt off due to no therm…"
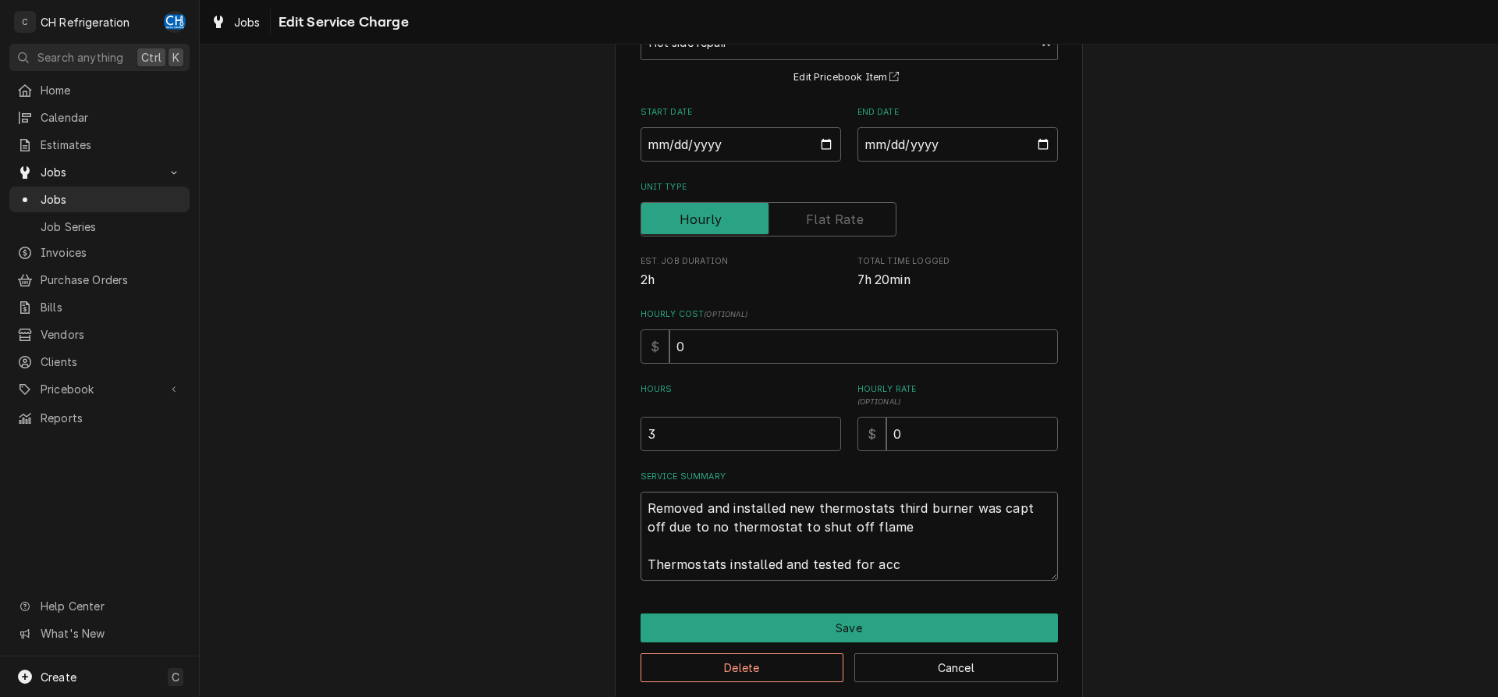
type textarea "x"
type textarea "Removed and installed new thermostats third burner was capt off due to no therm…"
type textarea "x"
type textarea "Removed and installed new thermostats third burner was capt off due to no therm…"
type textarea "x"
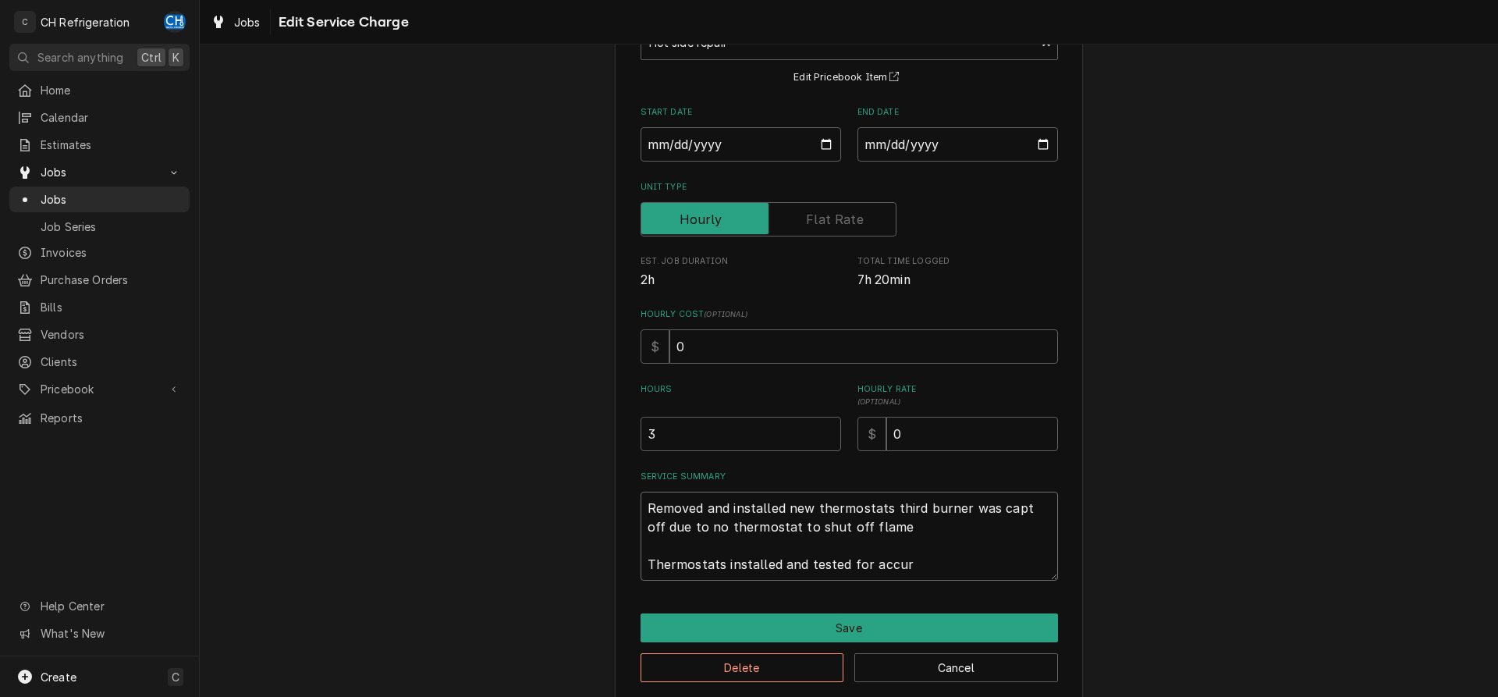
type textarea "Removed and installed new thermostats third burner was capt off due to no therm…"
type textarea "x"
type textarea "Removed and installed new thermostats third burner was capt off due to no therm…"
type textarea "x"
type textarea "Removed and installed new thermostats third burner was capt off due to no therm…"
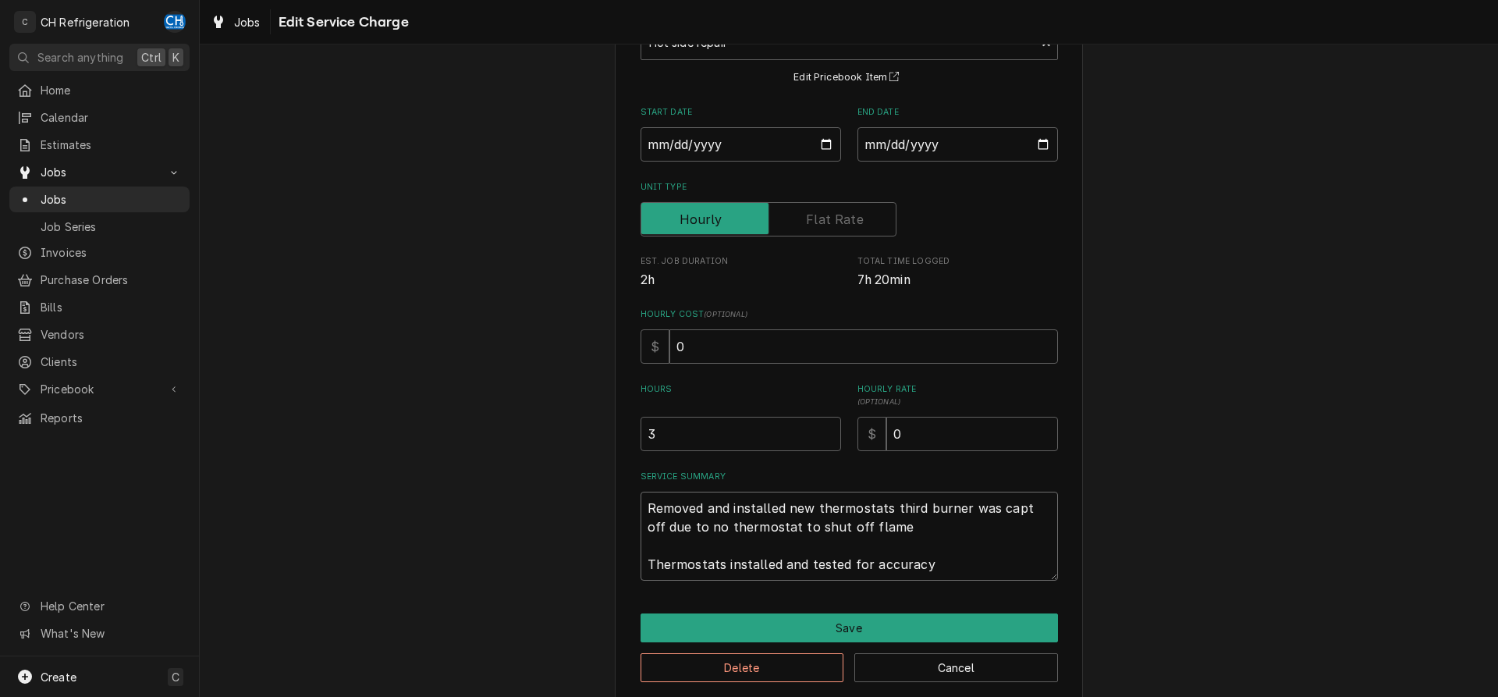
type textarea "x"
type textarea "Removed and installed new thermostats third burner was capt off due to no therm…"
type textarea "x"
type textarea "Removed and installed new thermostats third burner was capt off due to no therm…"
type textarea "x"
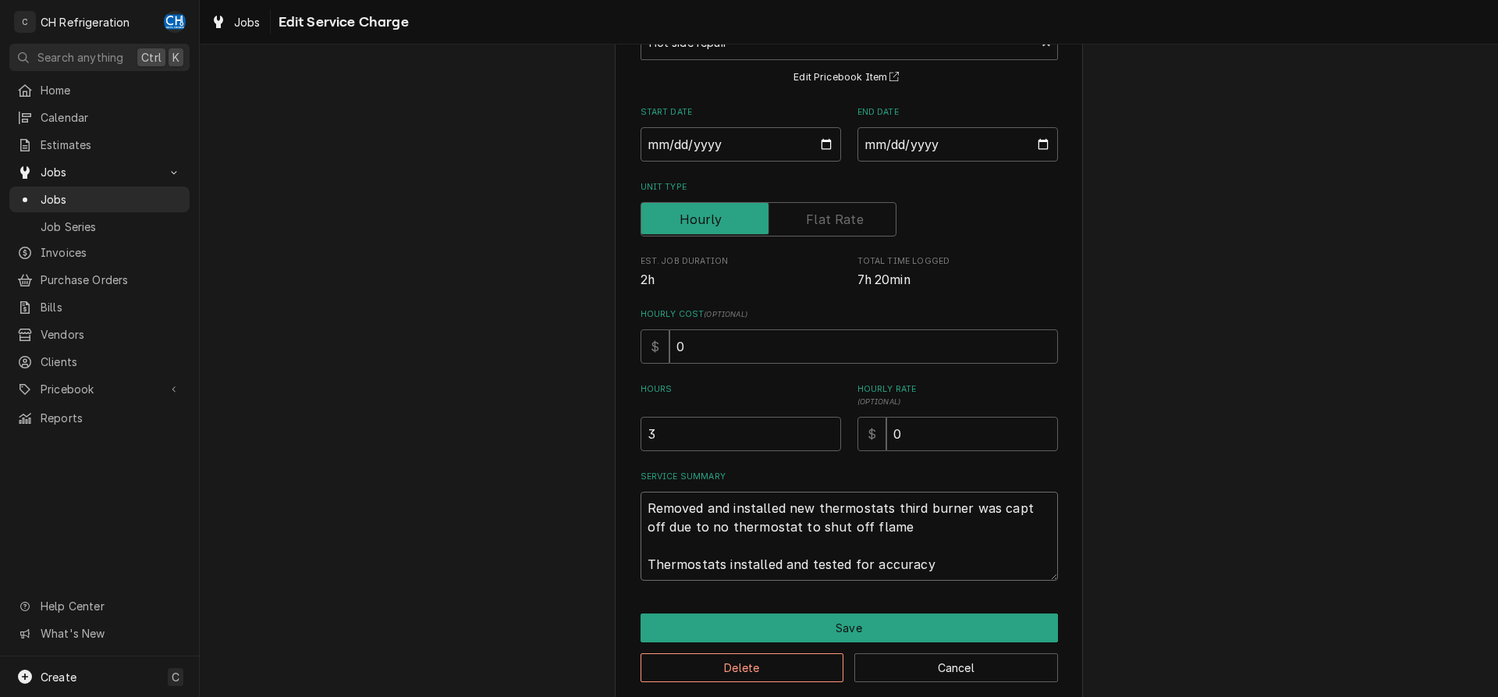
type textarea "Removed and installed new thermostats third burner was capt off due to no therm…"
type textarea "x"
type textarea "Removed and installed new thermostats third burner was capt off due to no therm…"
type textarea "x"
type textarea "Removed and installed new thermostats third burner was capt off due to no therm…"
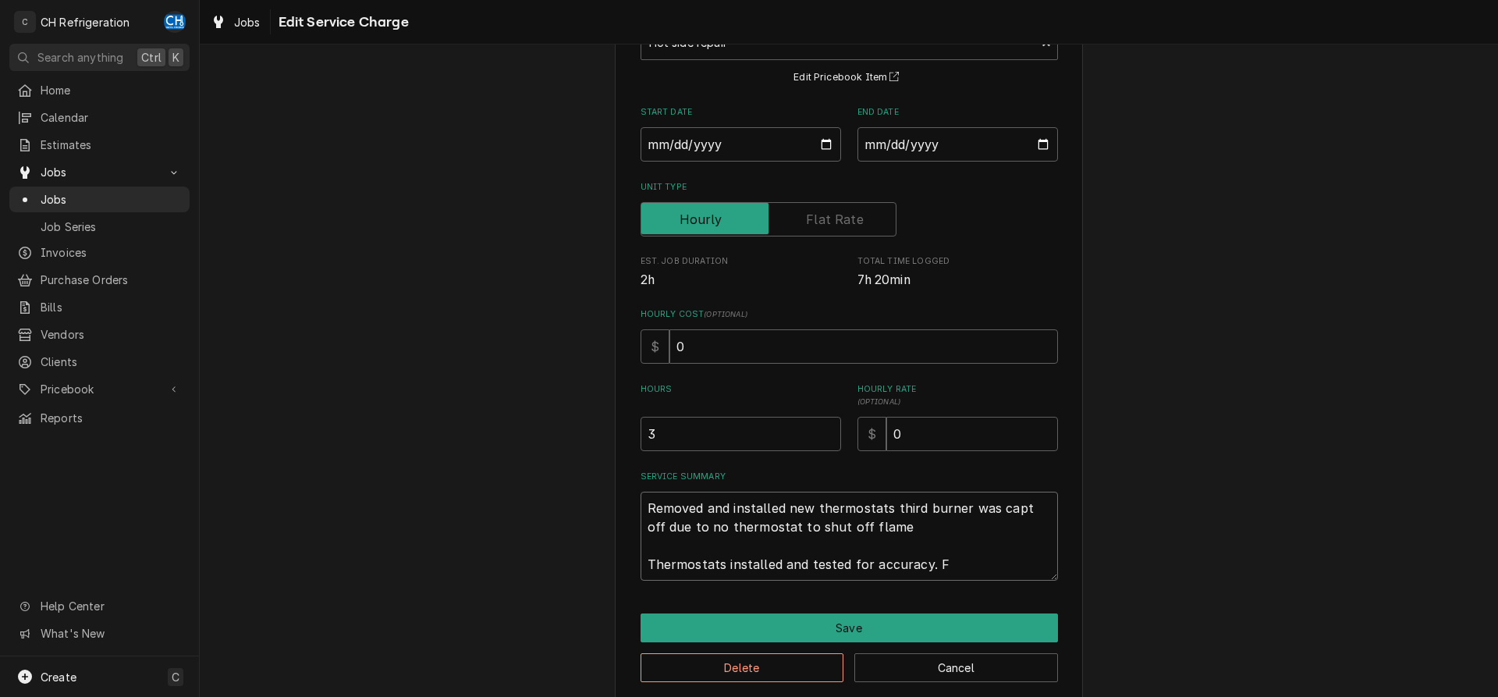
type textarea "x"
type textarea "Removed and installed new thermostats third burner was capt off due to no therm…"
type textarea "x"
type textarea "Removed and installed new thermostats third burner was capt off due to no therm…"
type textarea "x"
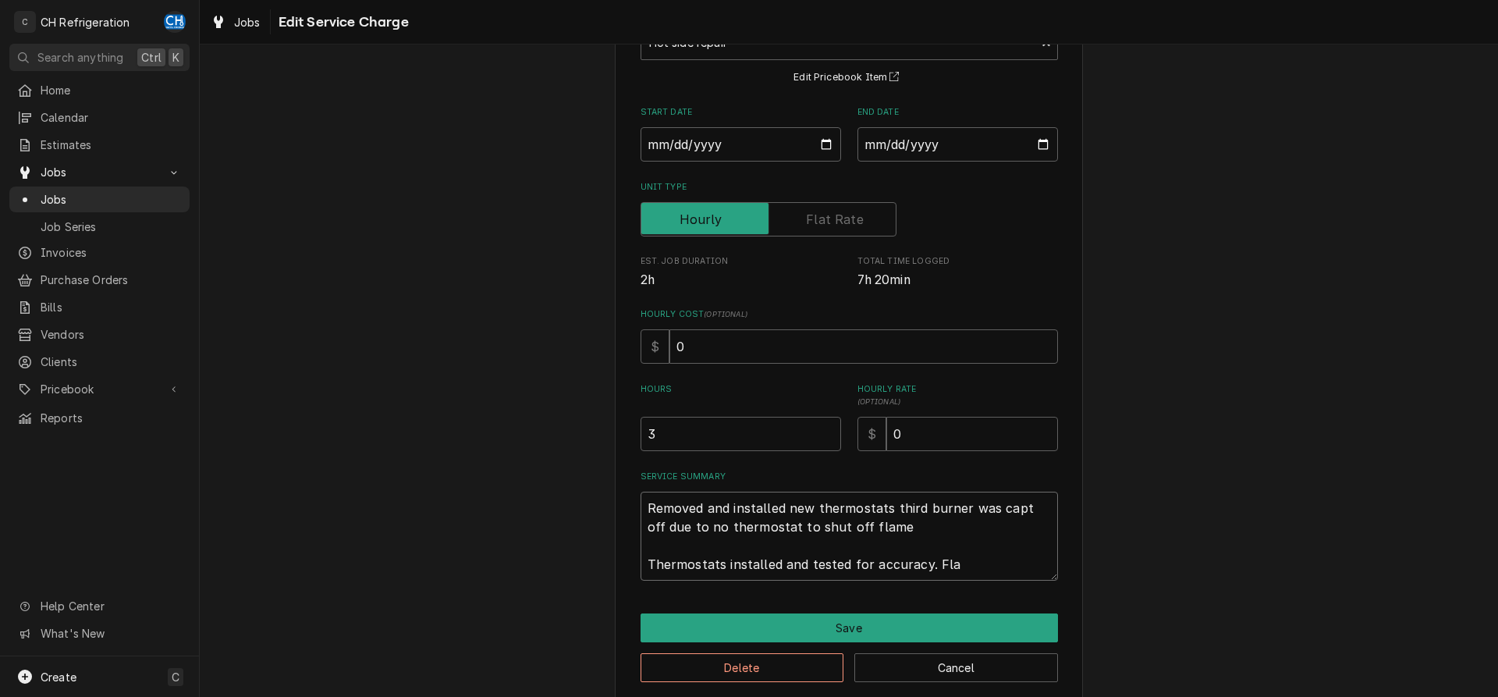
type textarea "Removed and installed new thermostats third burner was capt off due to no therm…"
type textarea "x"
type textarea "Removed and installed new thermostats third burner was capt off due to no therm…"
type textarea "x"
type textarea "Removed and installed new thermostats third burner was capt off due to no therm…"
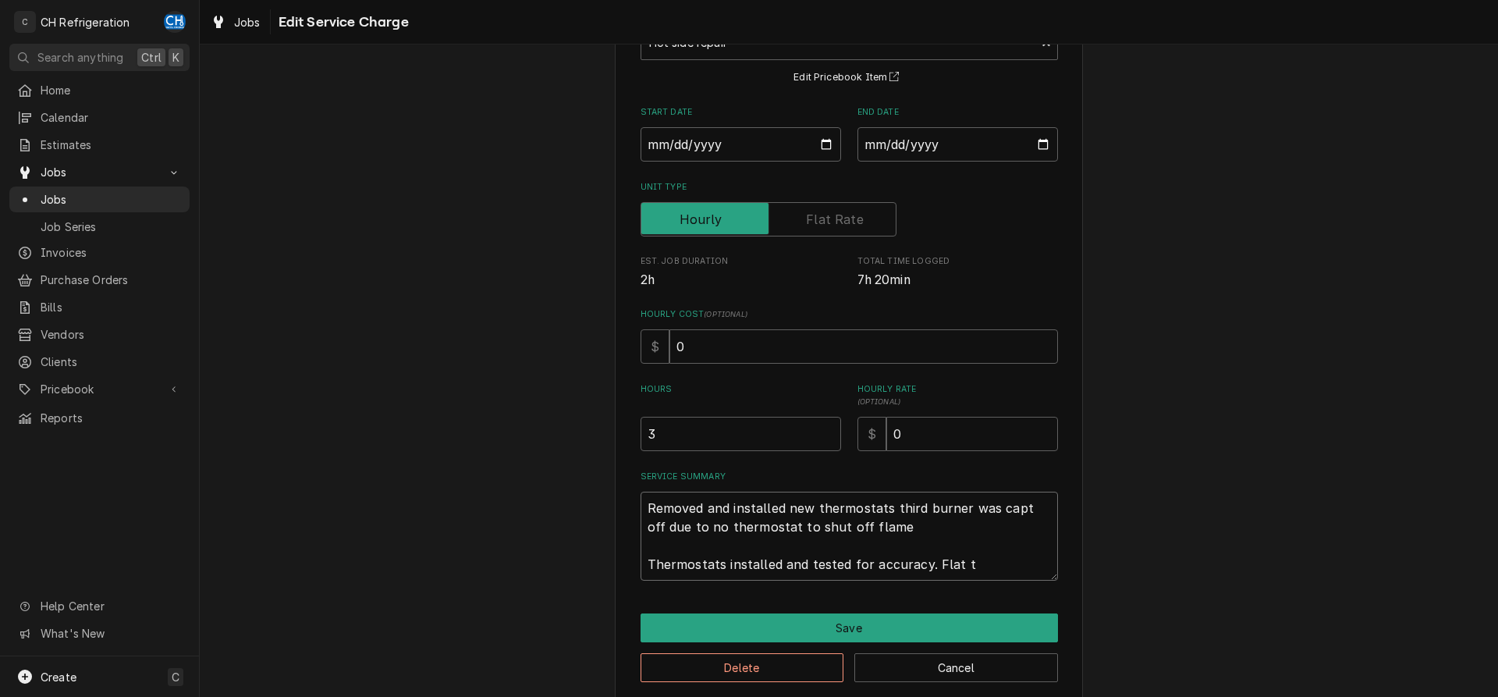
type textarea "x"
type textarea "Removed and installed new thermostats third burner was capt off due to no therm…"
type textarea "x"
type textarea "Removed and installed new thermostats third burner was capt off due to no therm…"
type textarea "x"
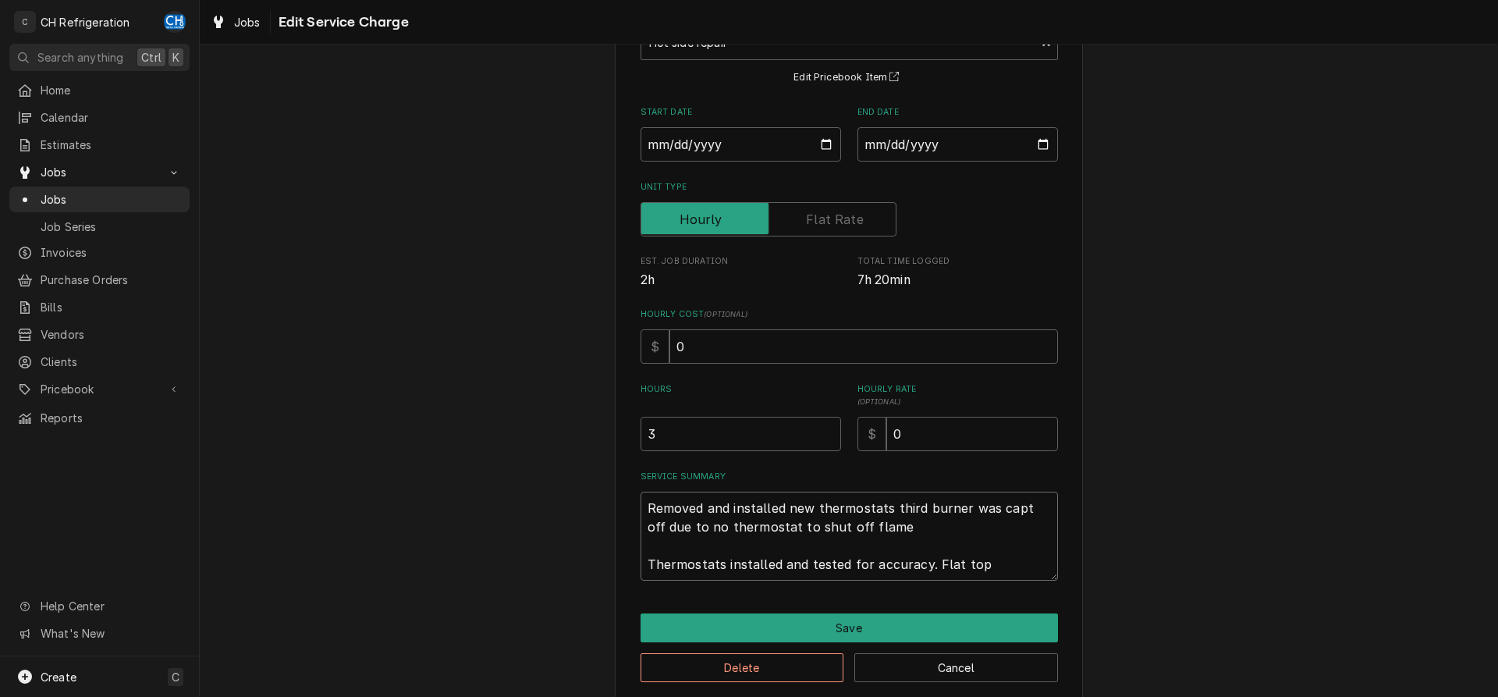
type textarea "Removed and installed new thermostats third burner was capt off due to no therm…"
type textarea "x"
type textarea "Removed and installed new thermostats third burner was capt off due to no therm…"
type textarea "x"
type textarea "Removed and installed new thermostats third burner was capt off due to no therm…"
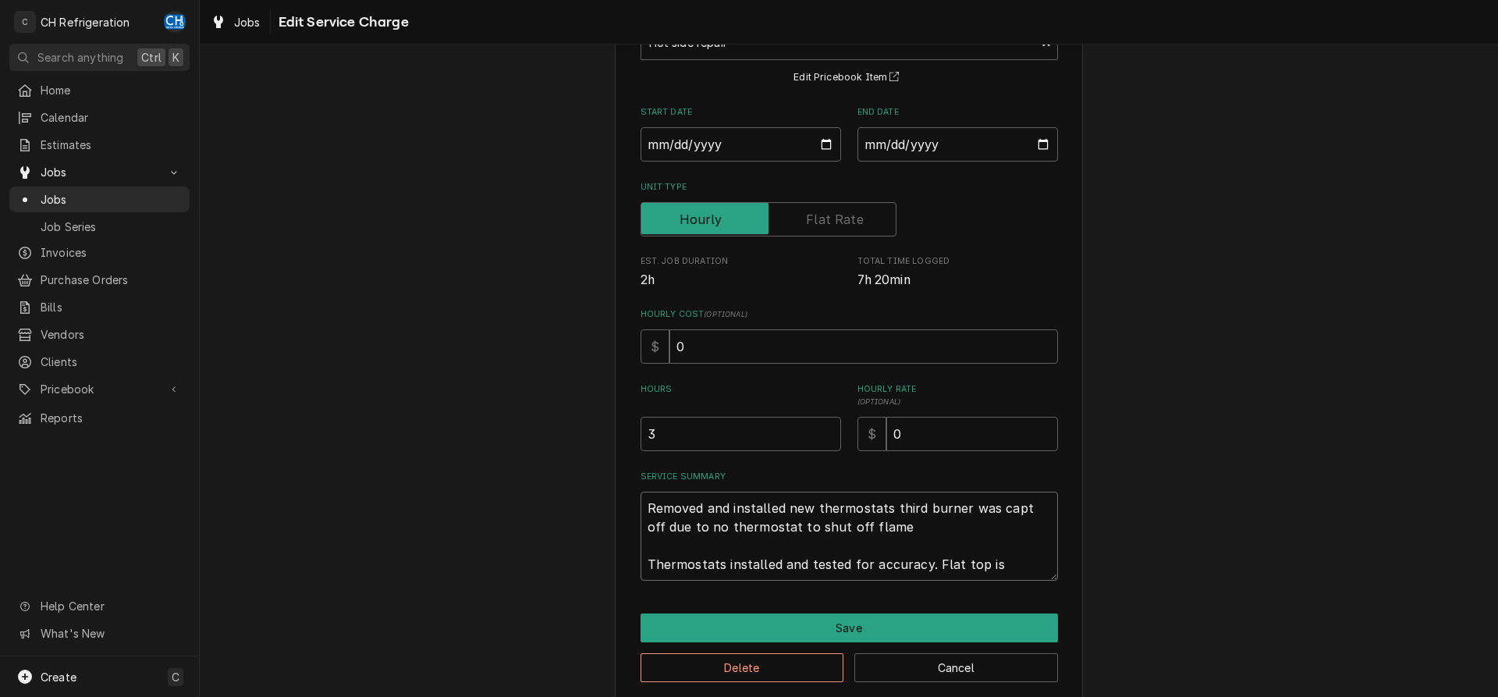
type textarea "x"
type textarea "Removed and installed new thermostats third burner was capt off due to no therm…"
type textarea "x"
type textarea "Removed and installed new thermostats third burner was capt off due to no therm…"
type textarea "x"
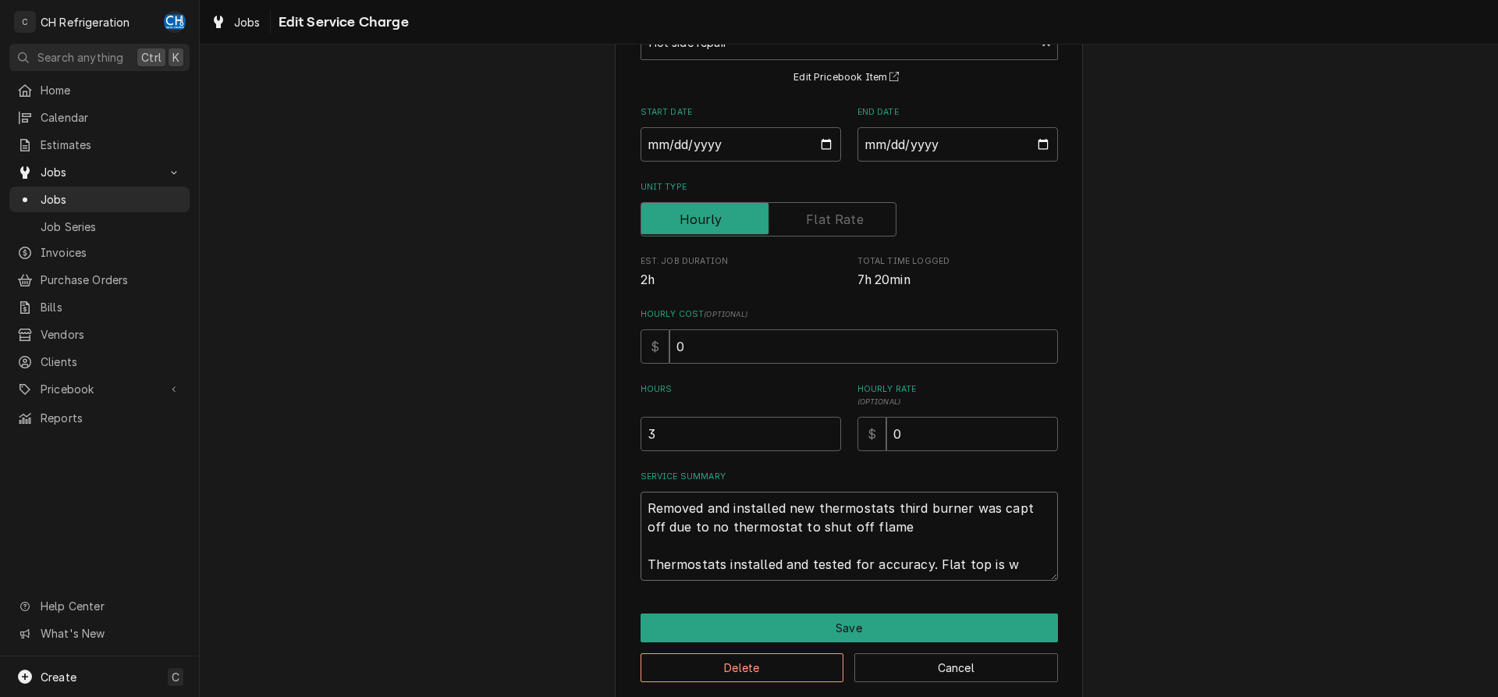
type textarea "Removed and installed new thermostats third burner was capt off due to no therm…"
type textarea "x"
type textarea "Removed and installed new thermostats third burner was capt off due to no therm…"
type textarea "x"
type textarea "Removed and installed new thermostats third burner was capt off due to no therm…"
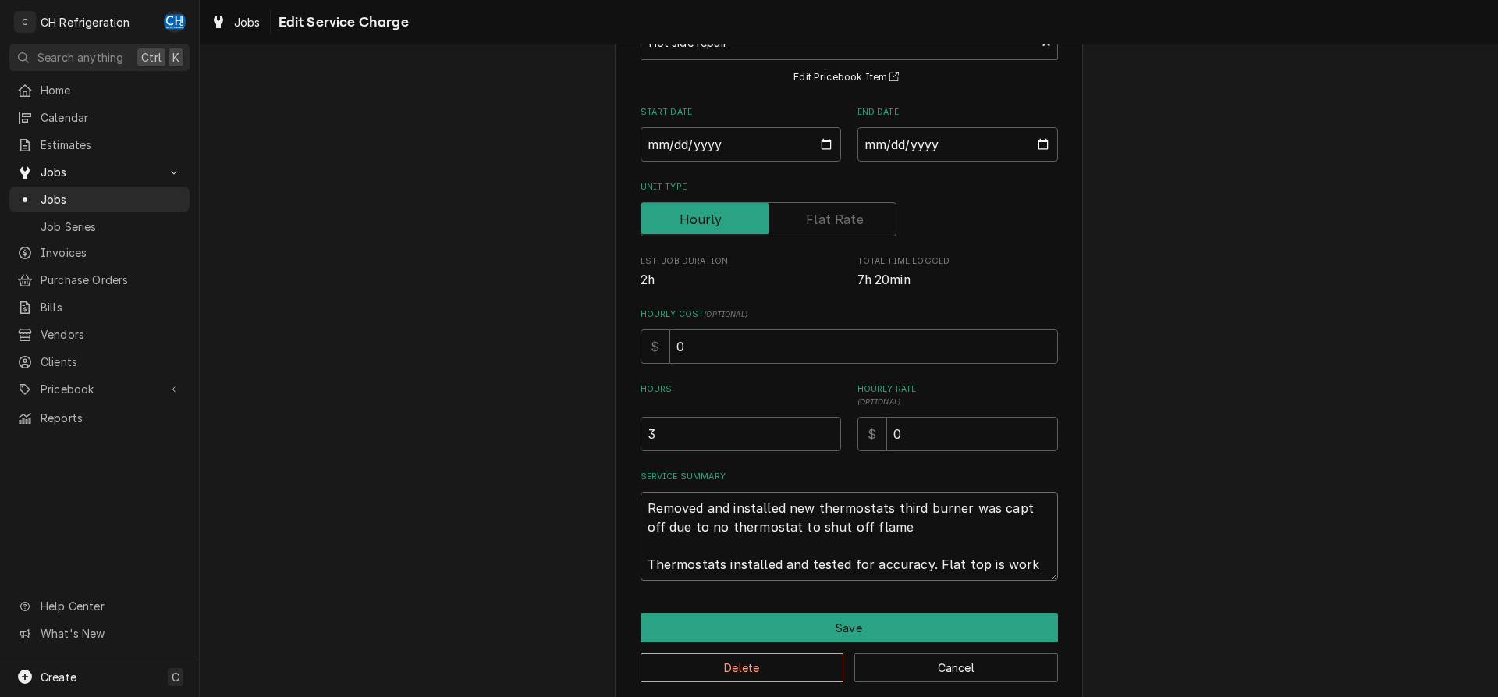
type textarea "x"
type textarea "Removed and installed new thermostats third burner was capt off due to no therm…"
type textarea "x"
type textarea "Removed and installed new thermostats third burner was capt off due to no therm…"
type textarea "x"
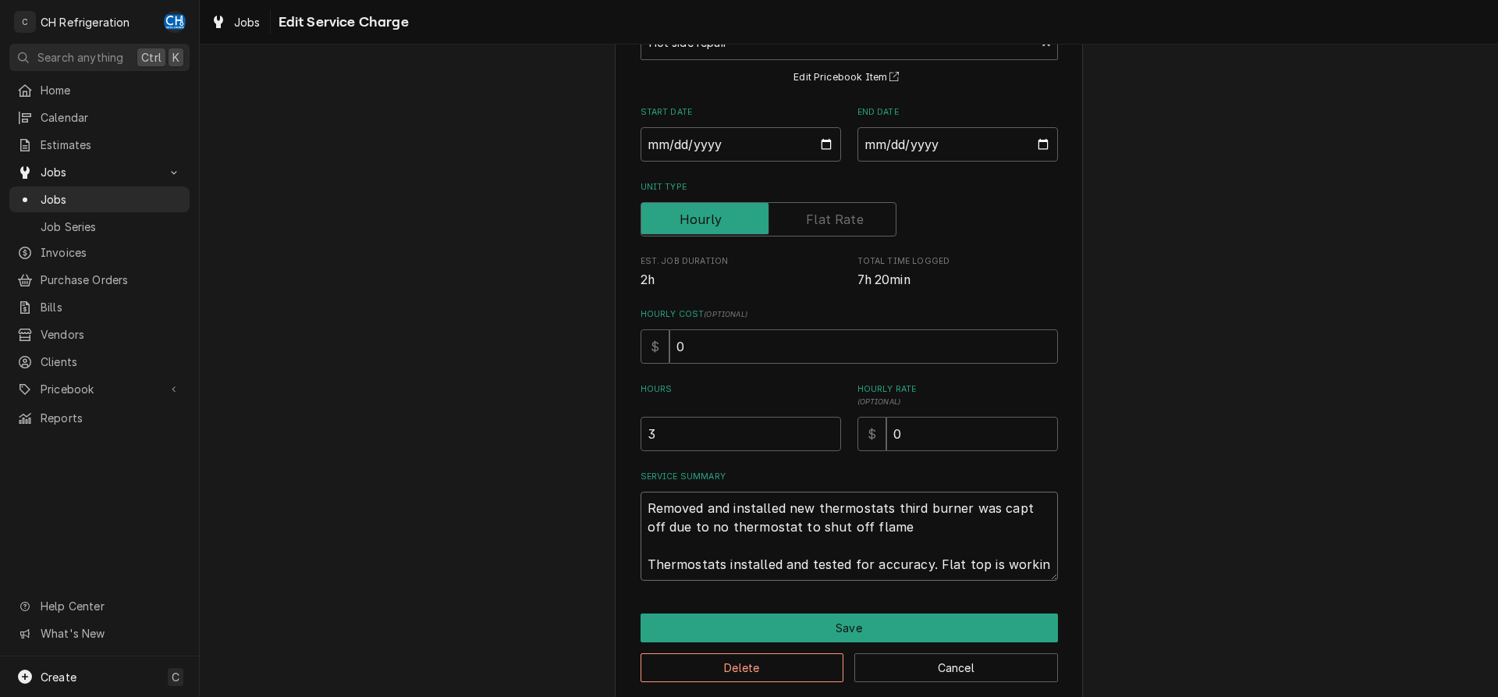
type textarea "Removed and installed new thermostats third burner was capt off due to no therm…"
type textarea "x"
type textarea "Removed and installed new thermostats third burner was capt off due to no therm…"
type textarea "x"
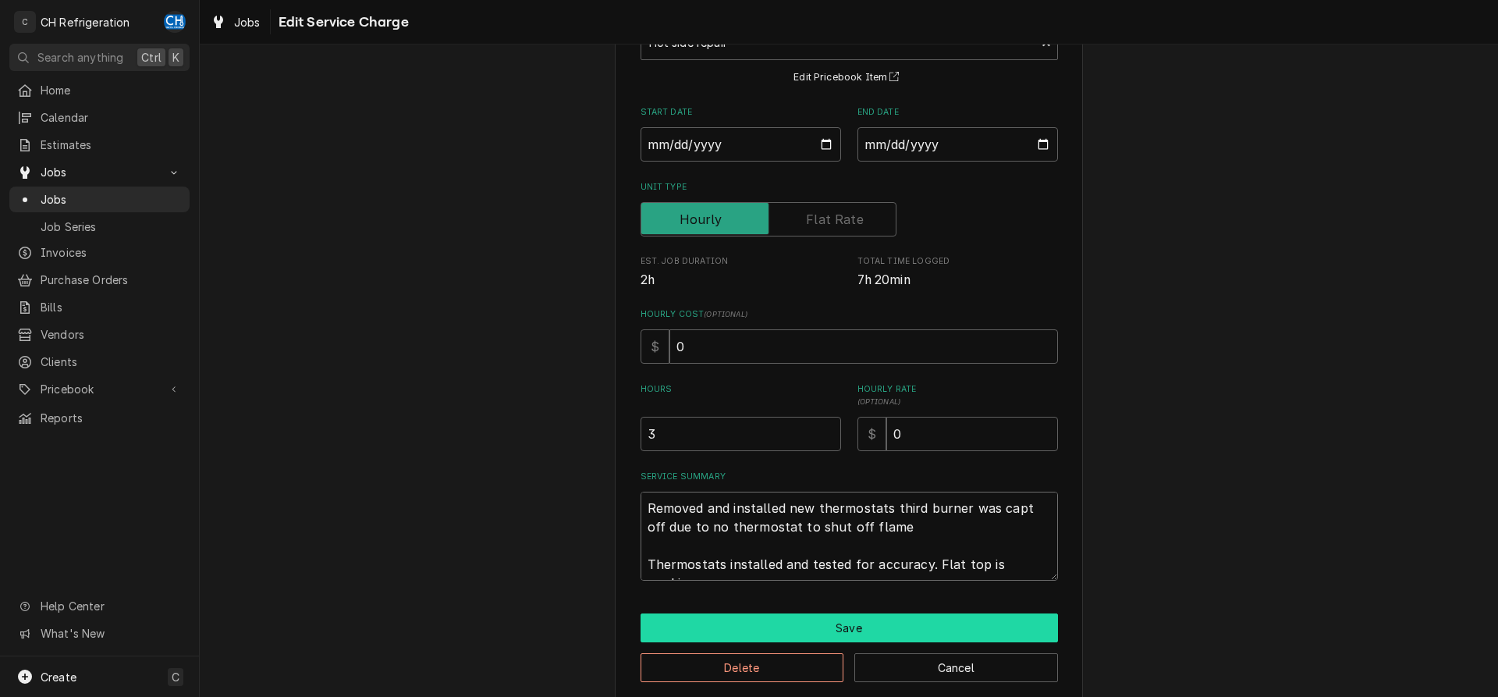
type textarea "Removed and installed new thermostats third burner was capt off due to no therm…"
click at [891, 630] on button "Save" at bounding box center [848, 627] width 417 height 29
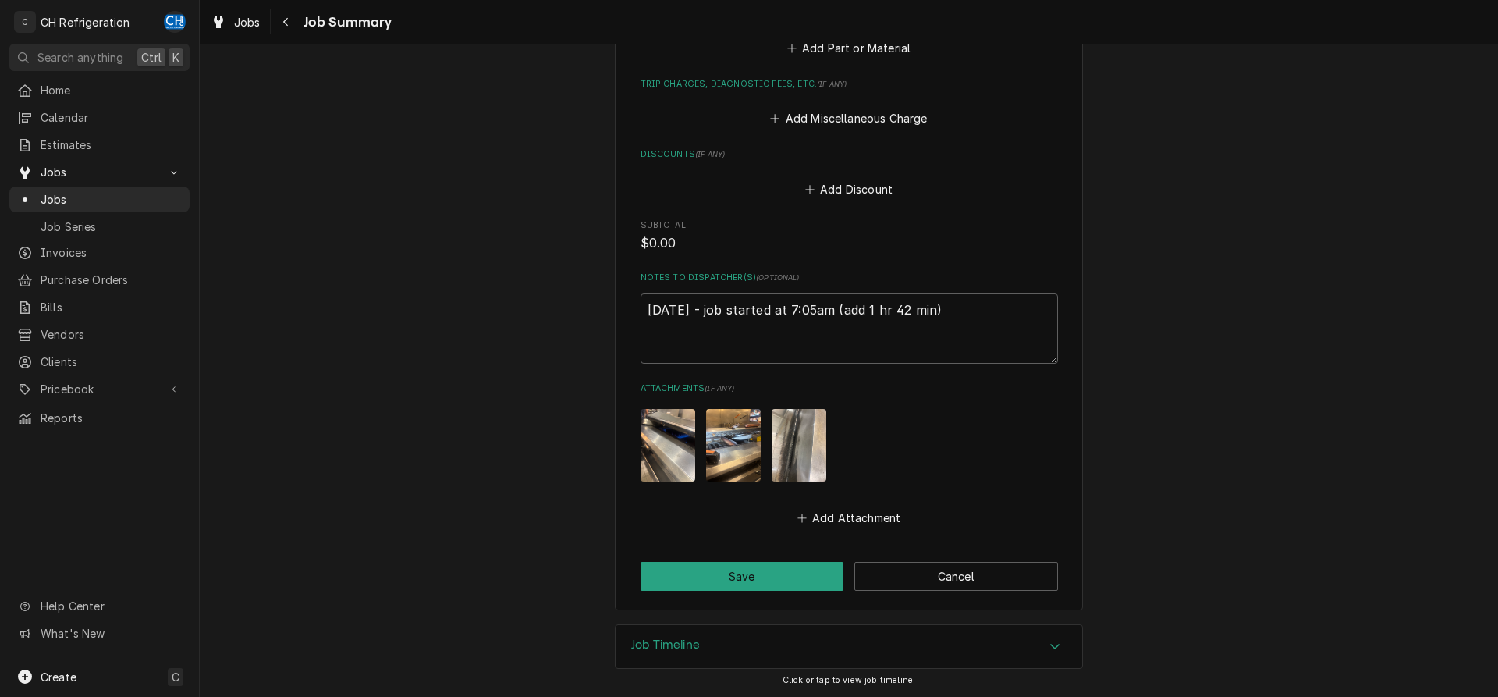
scroll to position [782, 0]
click at [792, 578] on button "Save" at bounding box center [742, 575] width 204 height 29
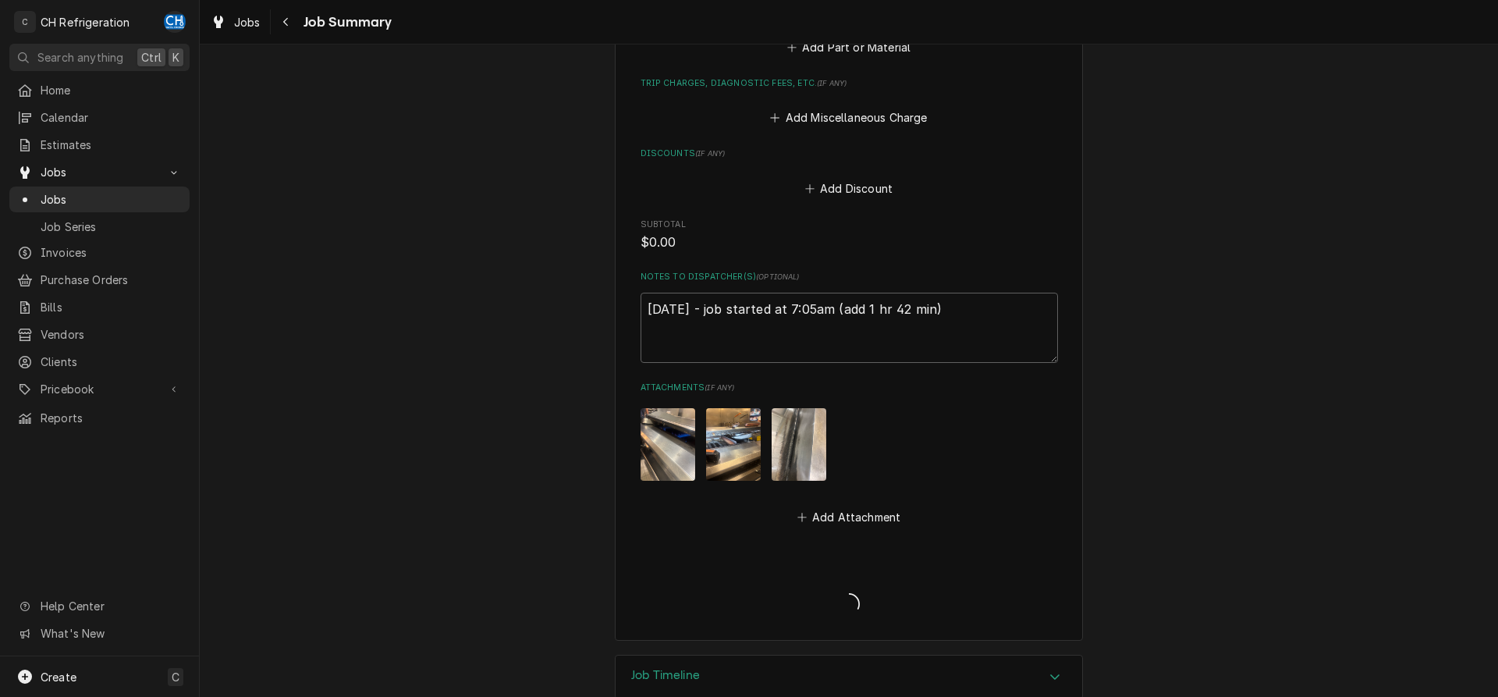
type textarea "x"
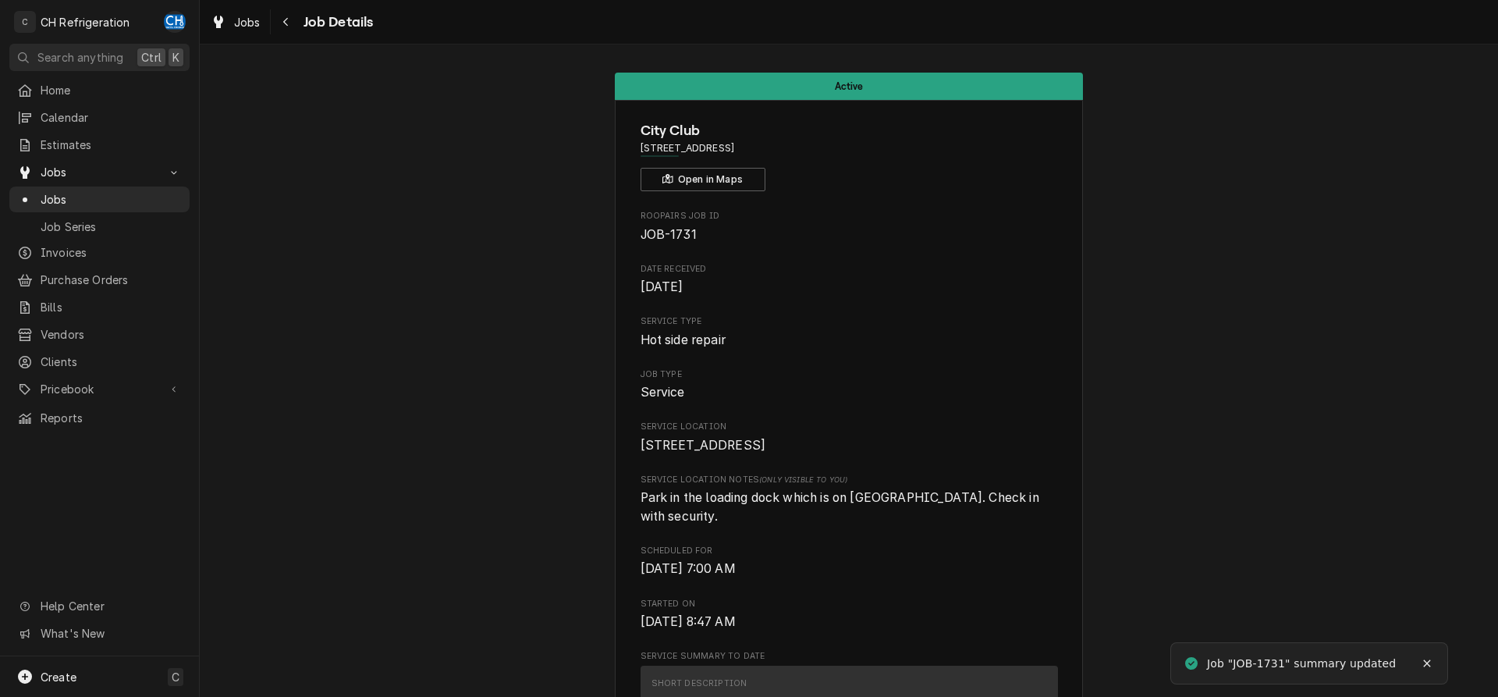
scroll to position [1243, 0]
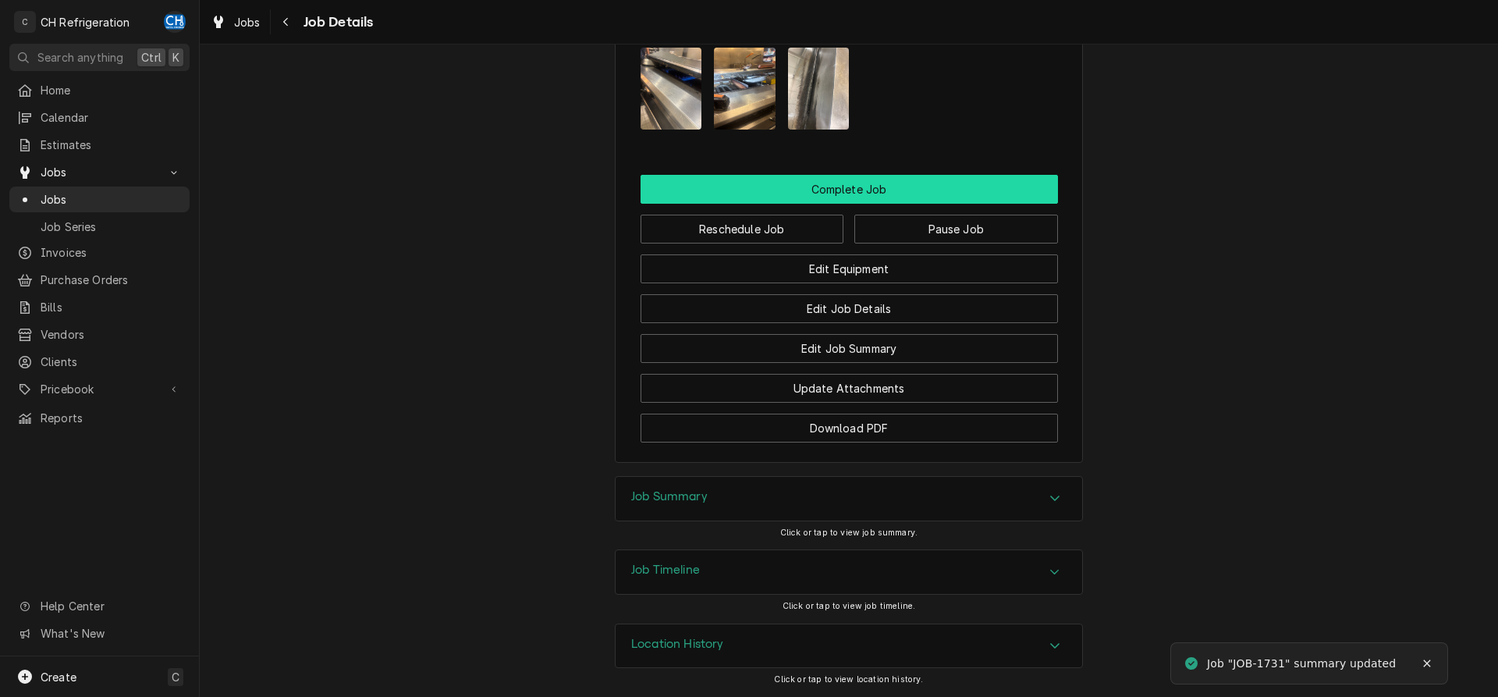
click at [848, 180] on button "Complete Job" at bounding box center [848, 189] width 417 height 29
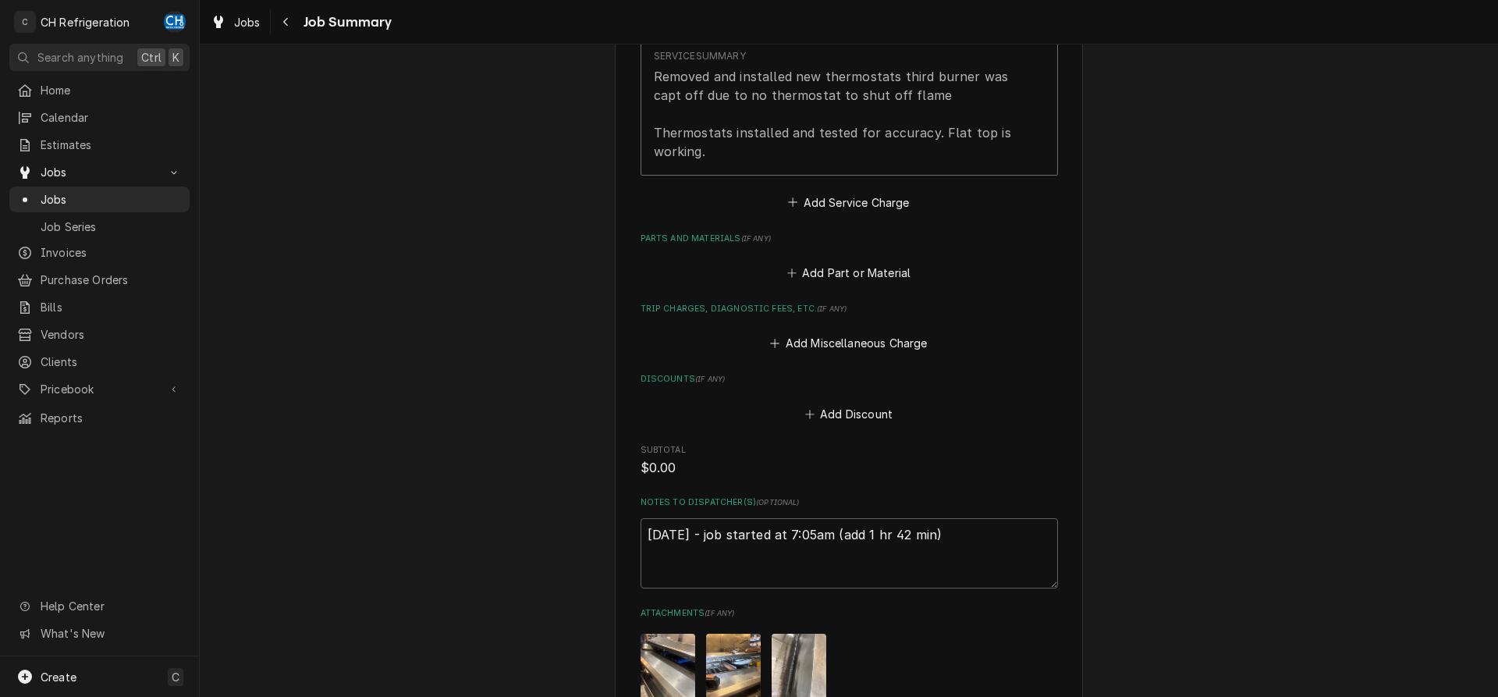
scroll to position [782, 0]
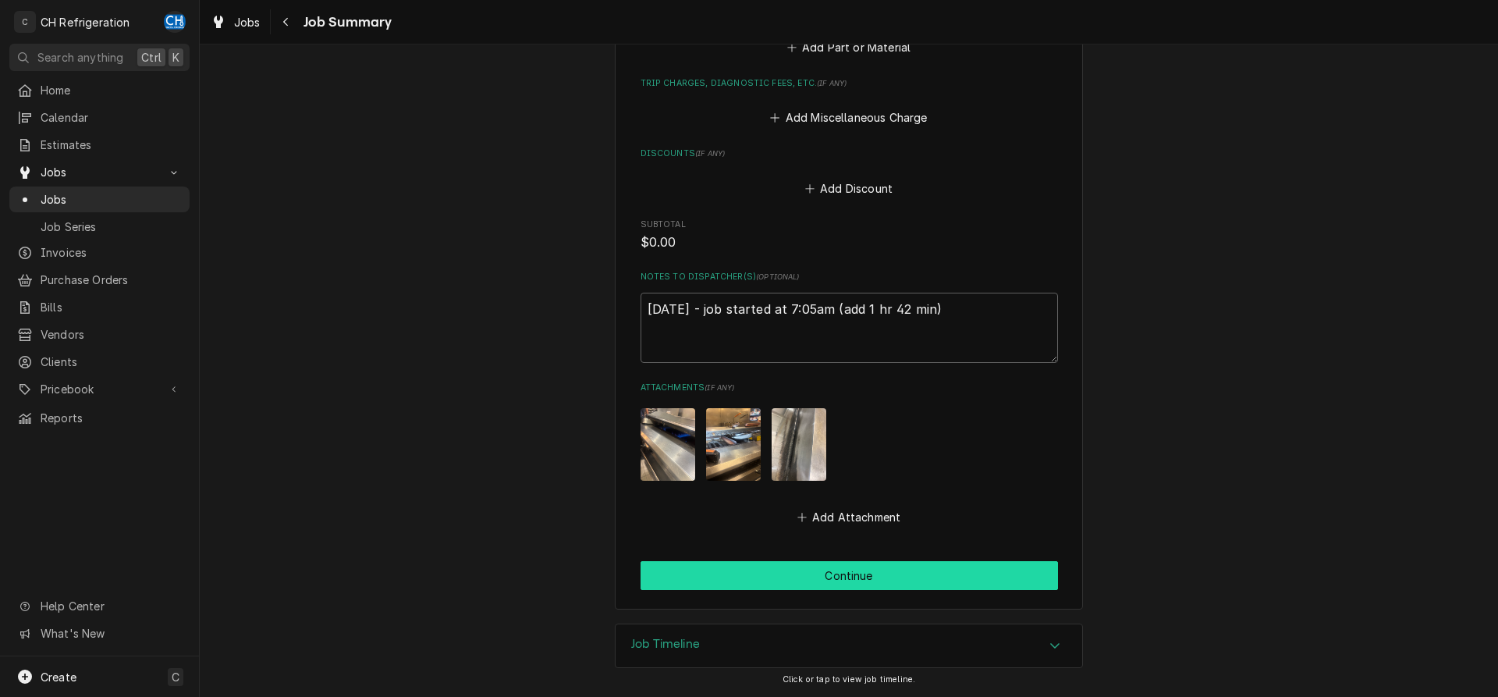
click at [881, 565] on button "Continue" at bounding box center [848, 575] width 417 height 29
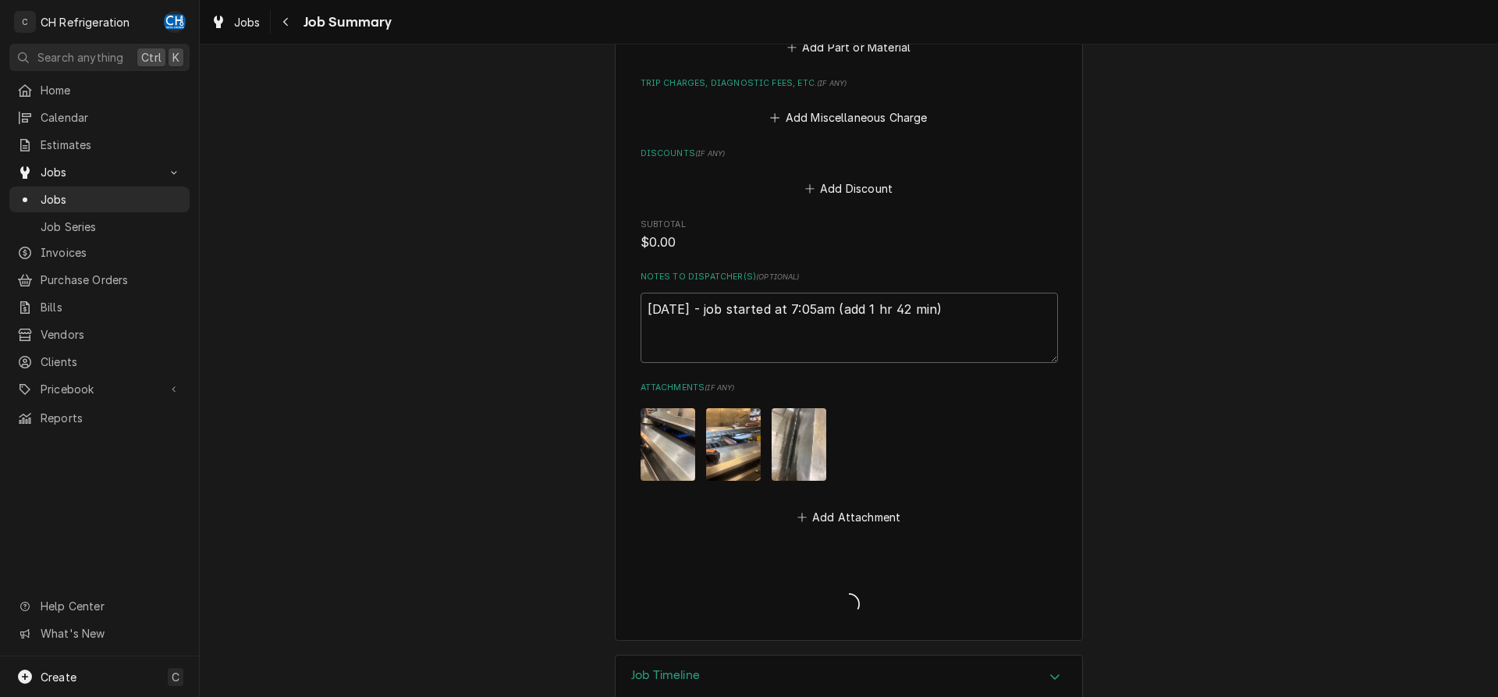
type textarea "x"
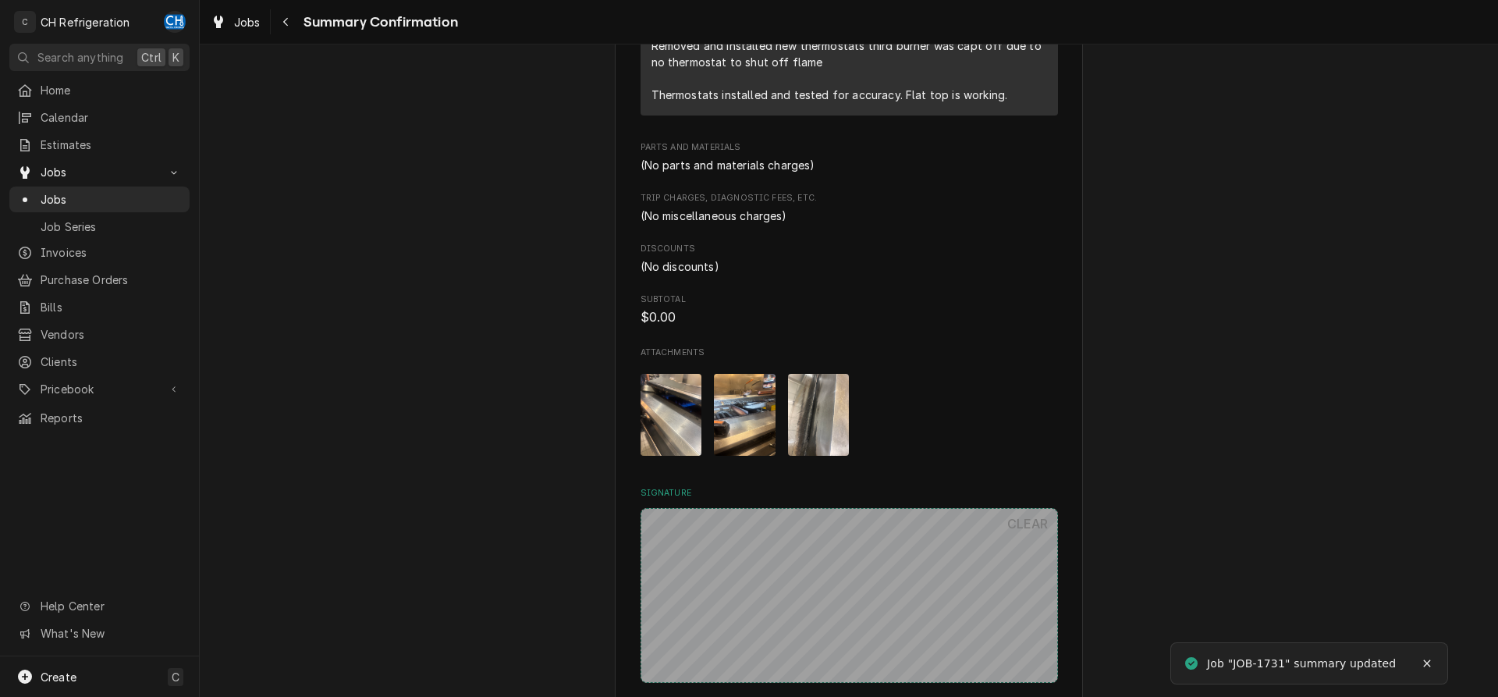
scroll to position [867, 0]
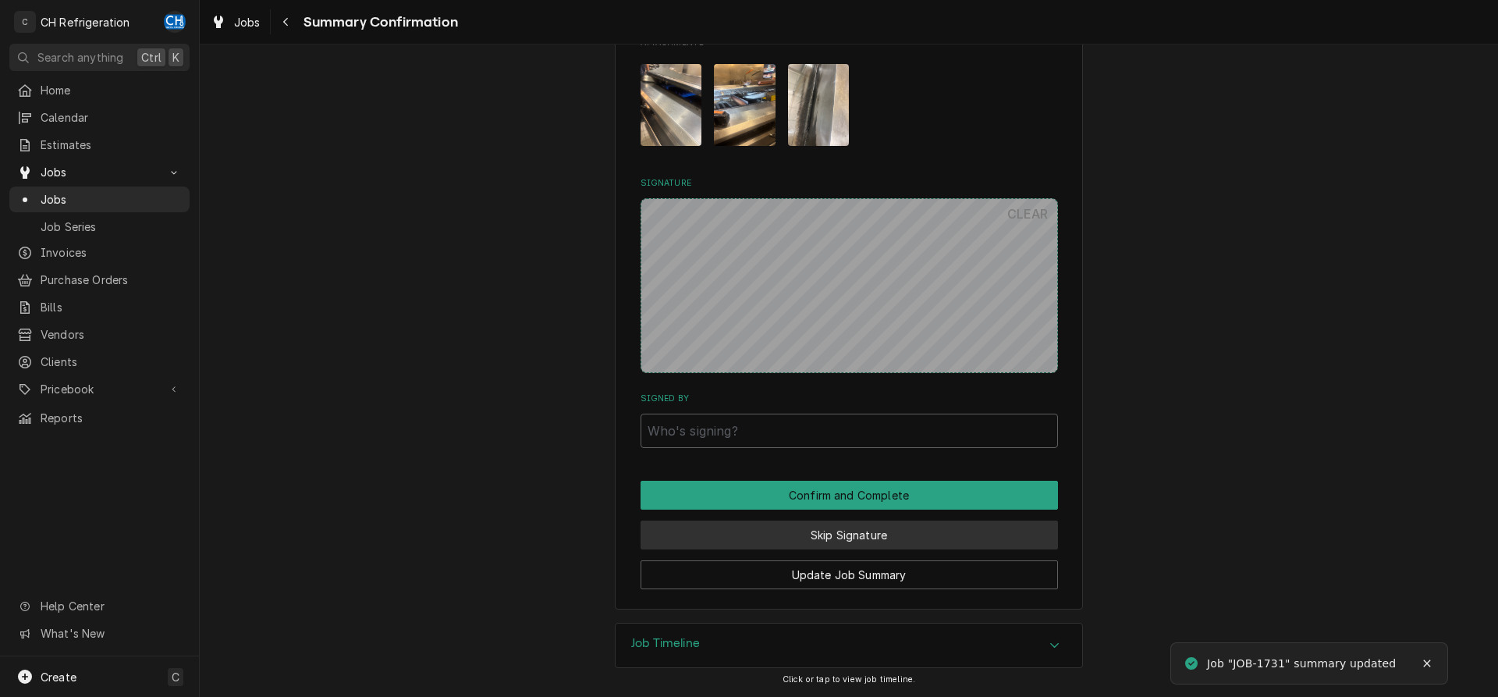
click at [857, 534] on button "Skip Signature" at bounding box center [848, 534] width 417 height 29
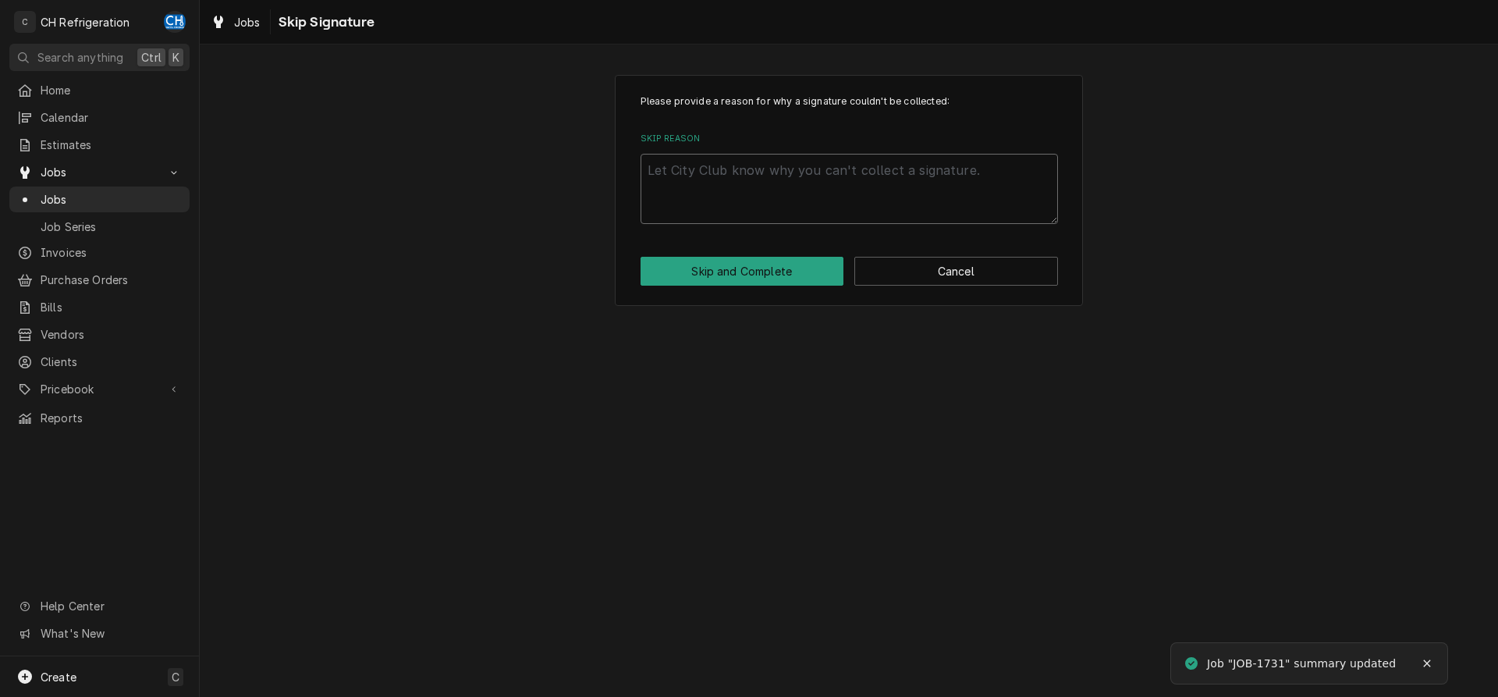
click at [826, 209] on textarea "Skip Reason" at bounding box center [848, 189] width 417 height 70
type textarea "x"
type textarea "n"
type textarea "x"
type textarea "no"
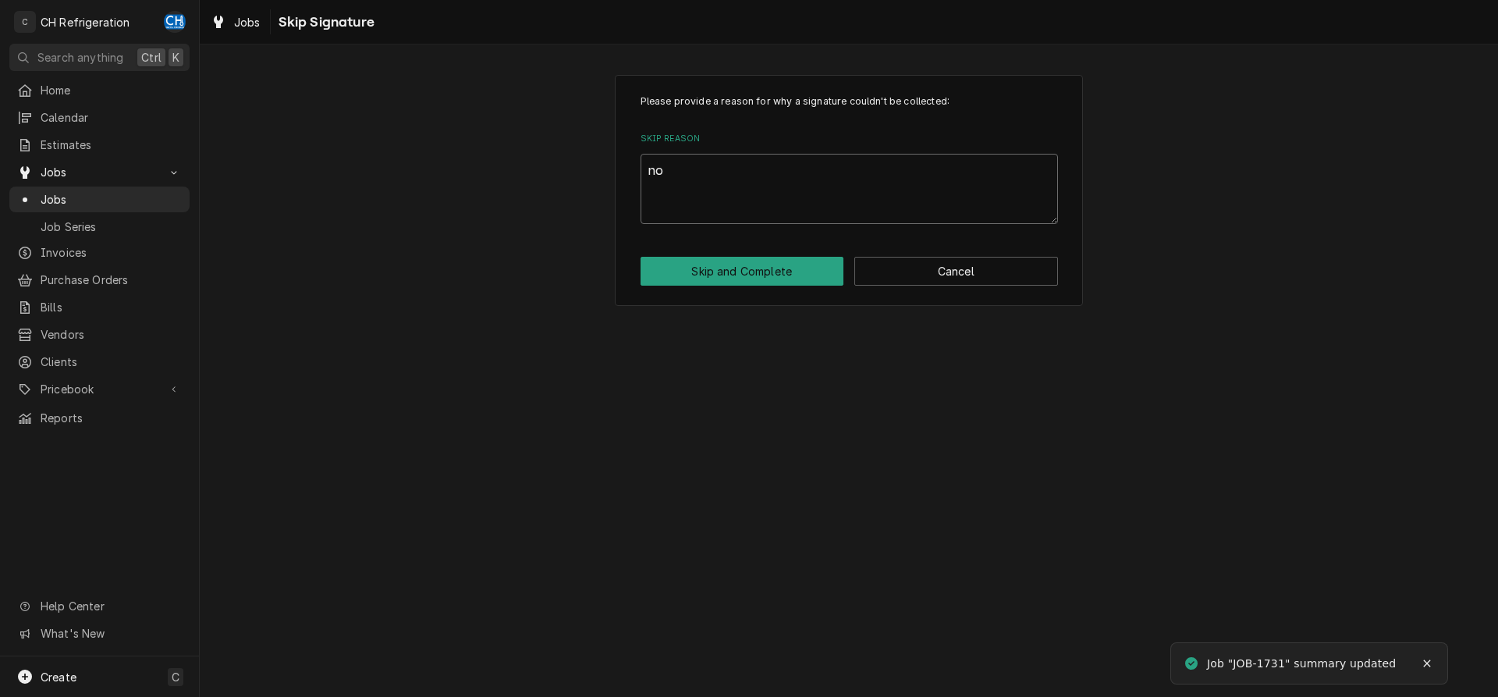
type textarea "x"
type textarea "no"
type textarea "x"
type textarea "no s"
type textarea "x"
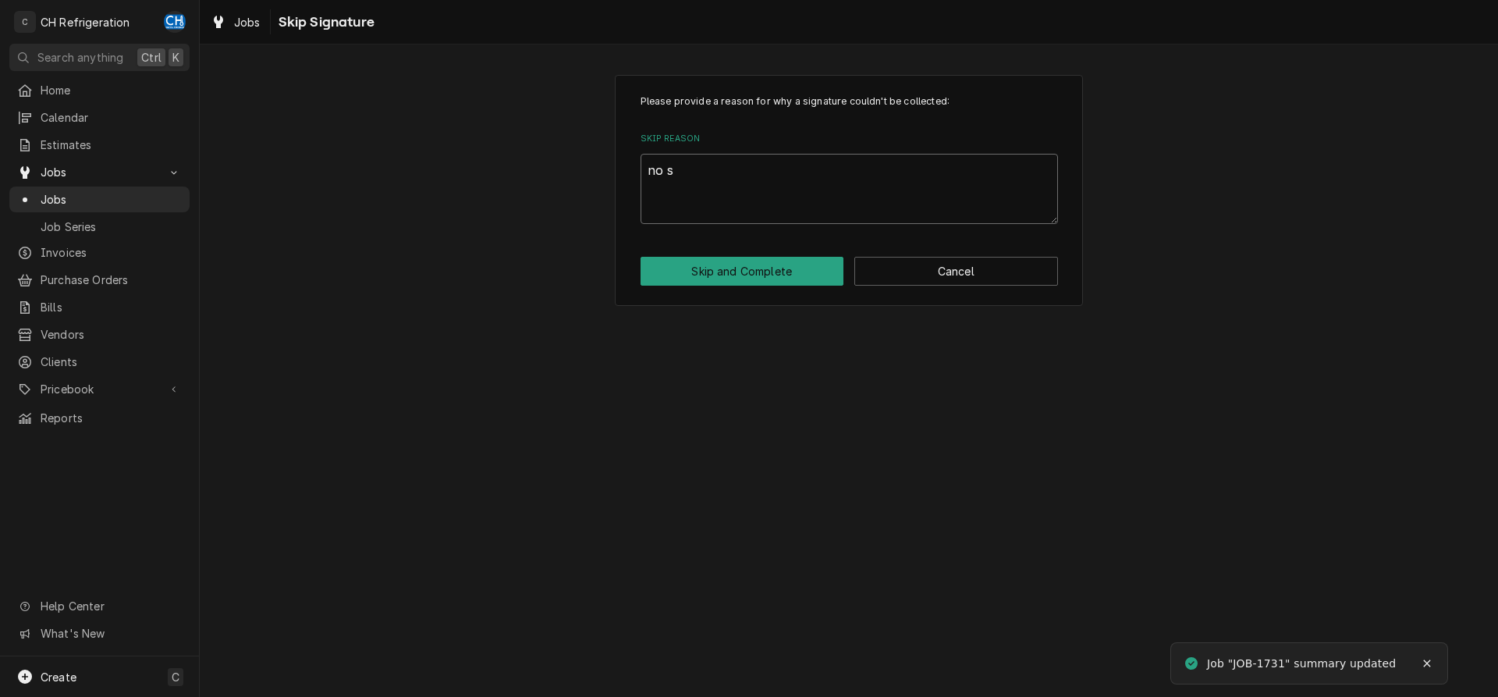
type textarea "no si"
type textarea "x"
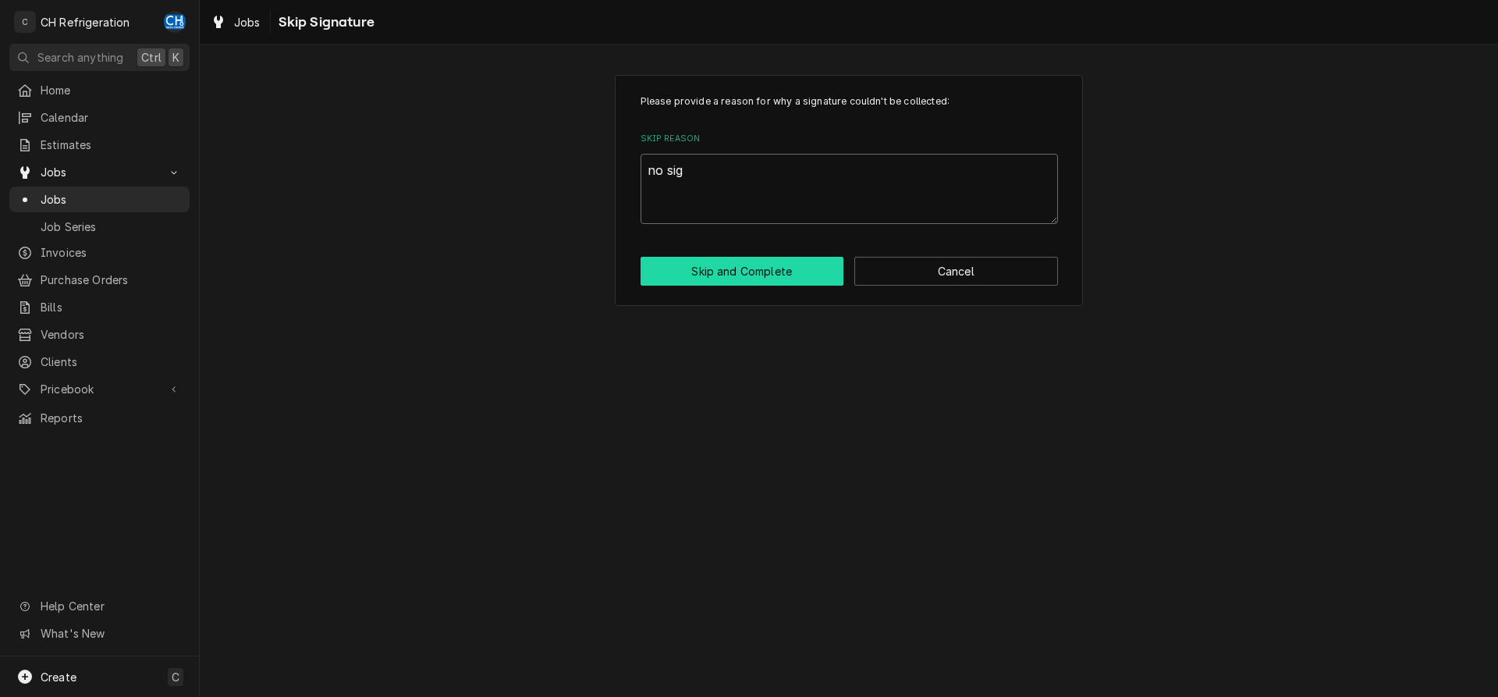
type textarea "no sig"
click at [774, 271] on button "Skip and Complete" at bounding box center [742, 271] width 204 height 29
type textarea "x"
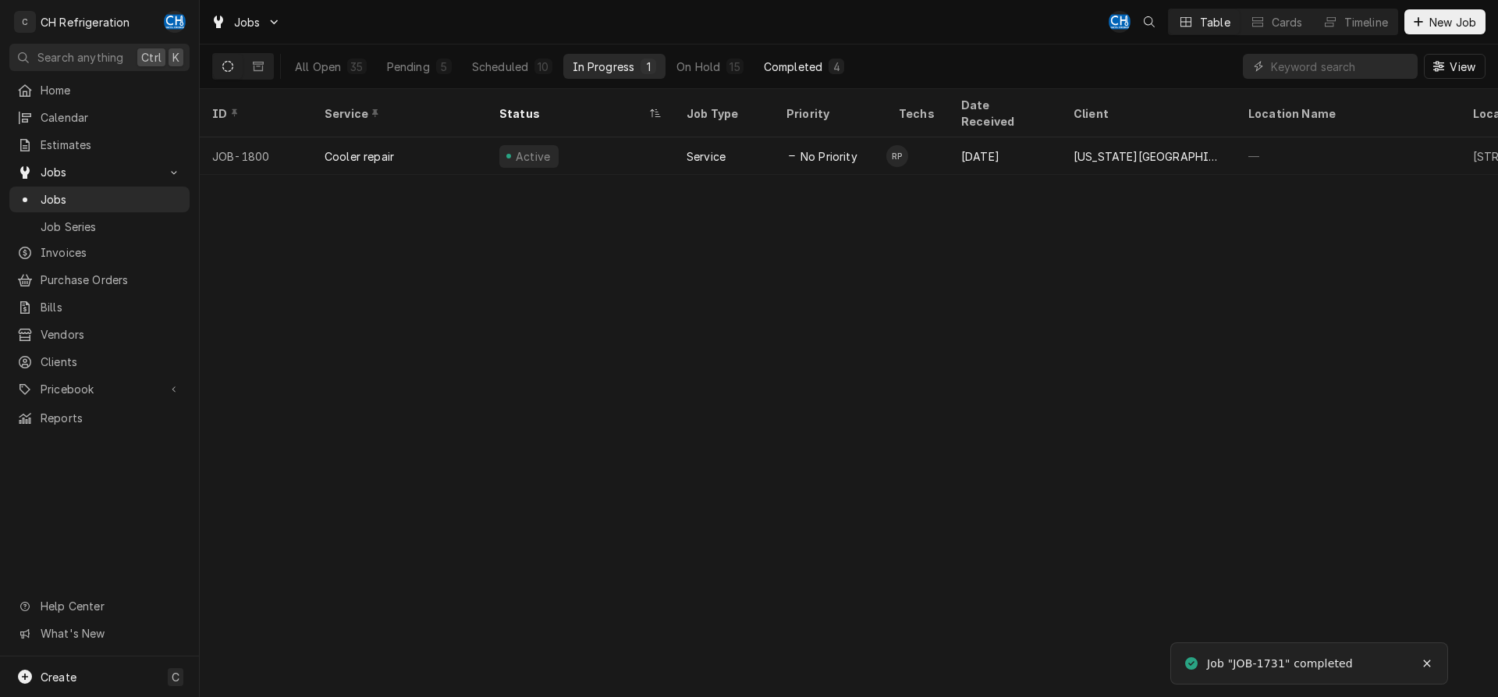
click at [808, 66] on div "Completed" at bounding box center [793, 67] width 59 height 16
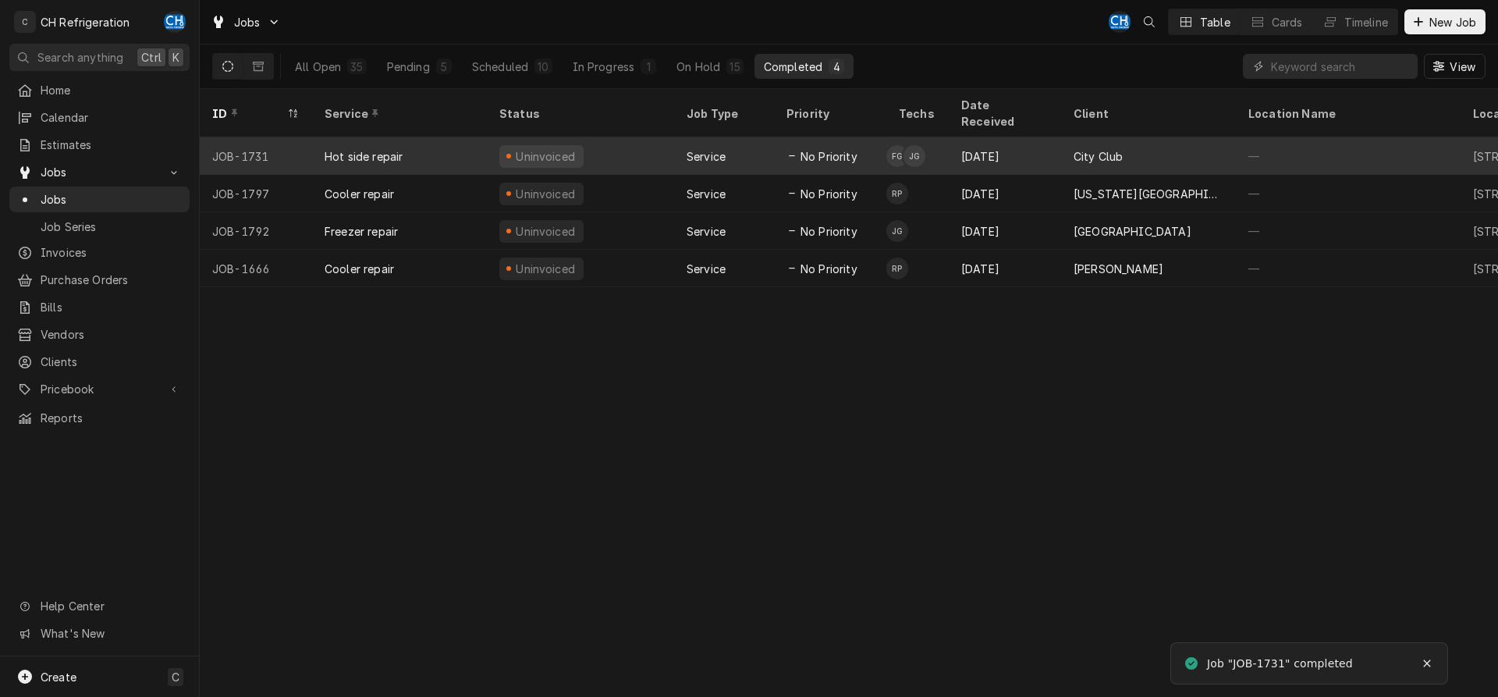
click at [1040, 137] on div "[DATE]" at bounding box center [1005, 155] width 112 height 37
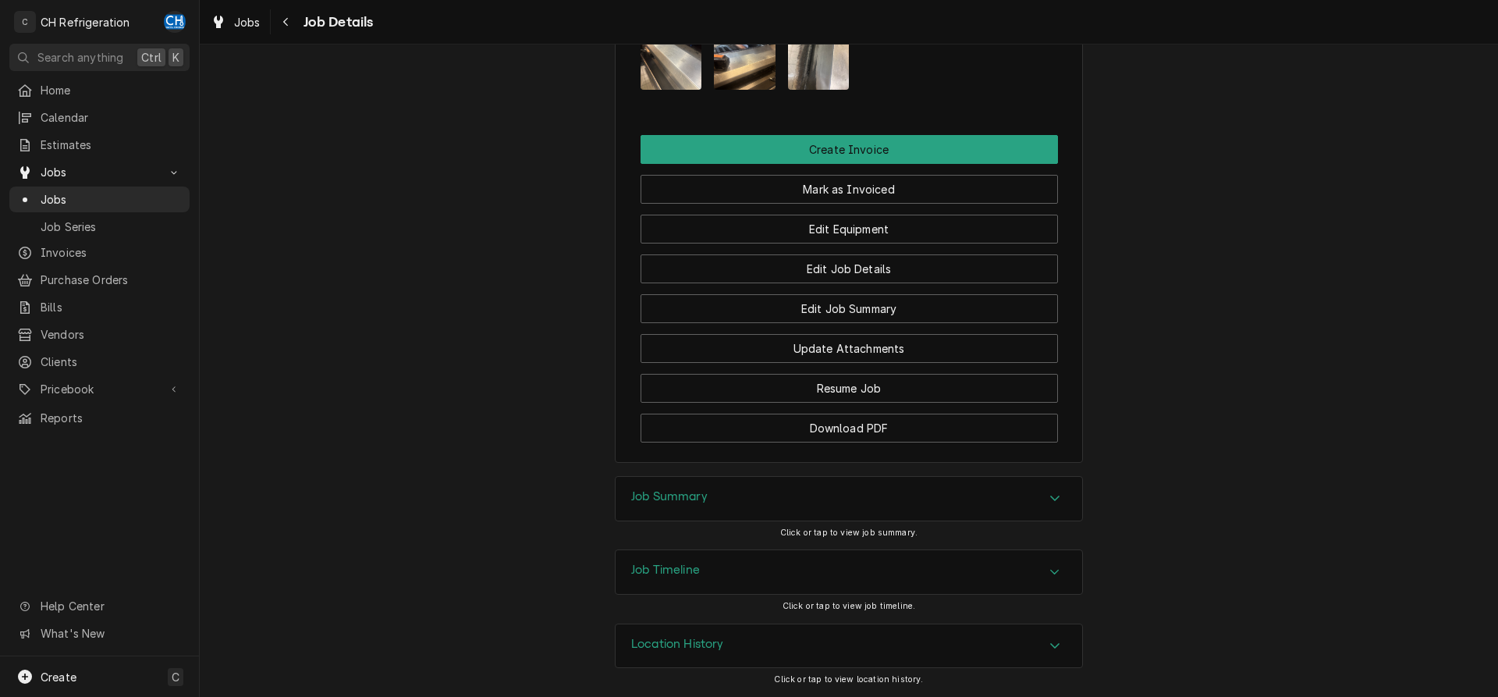
click at [754, 497] on div "Job Summary" at bounding box center [848, 499] width 466 height 44
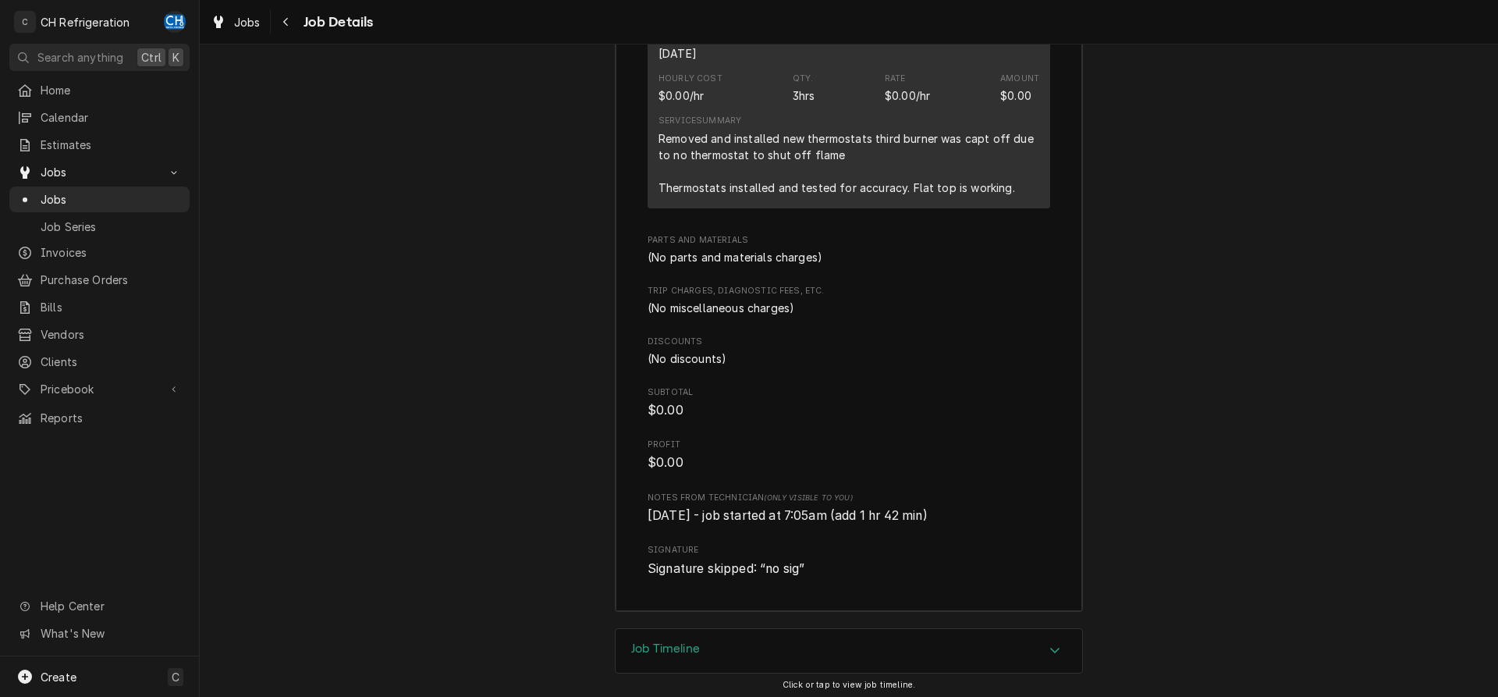
scroll to position [1960, 0]
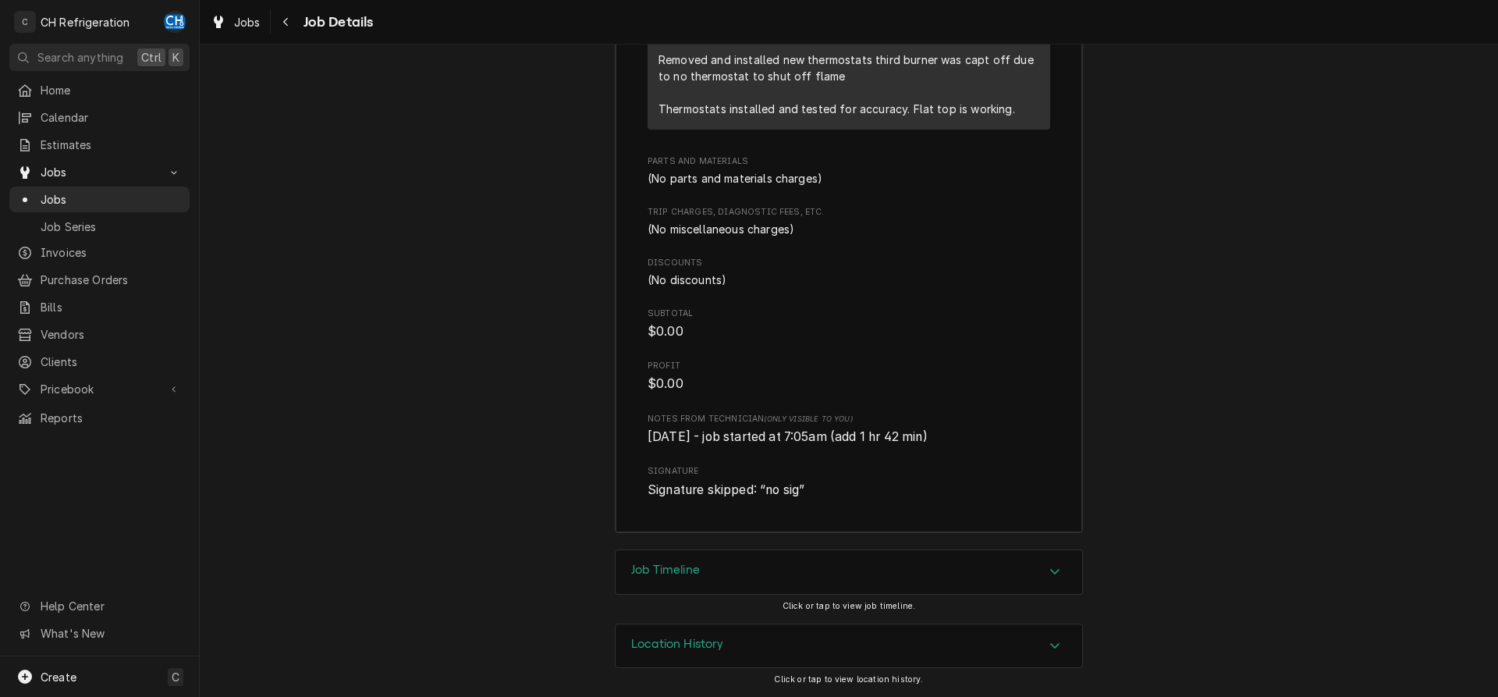
click at [1033, 561] on div "Job Timeline" at bounding box center [848, 572] width 466 height 44
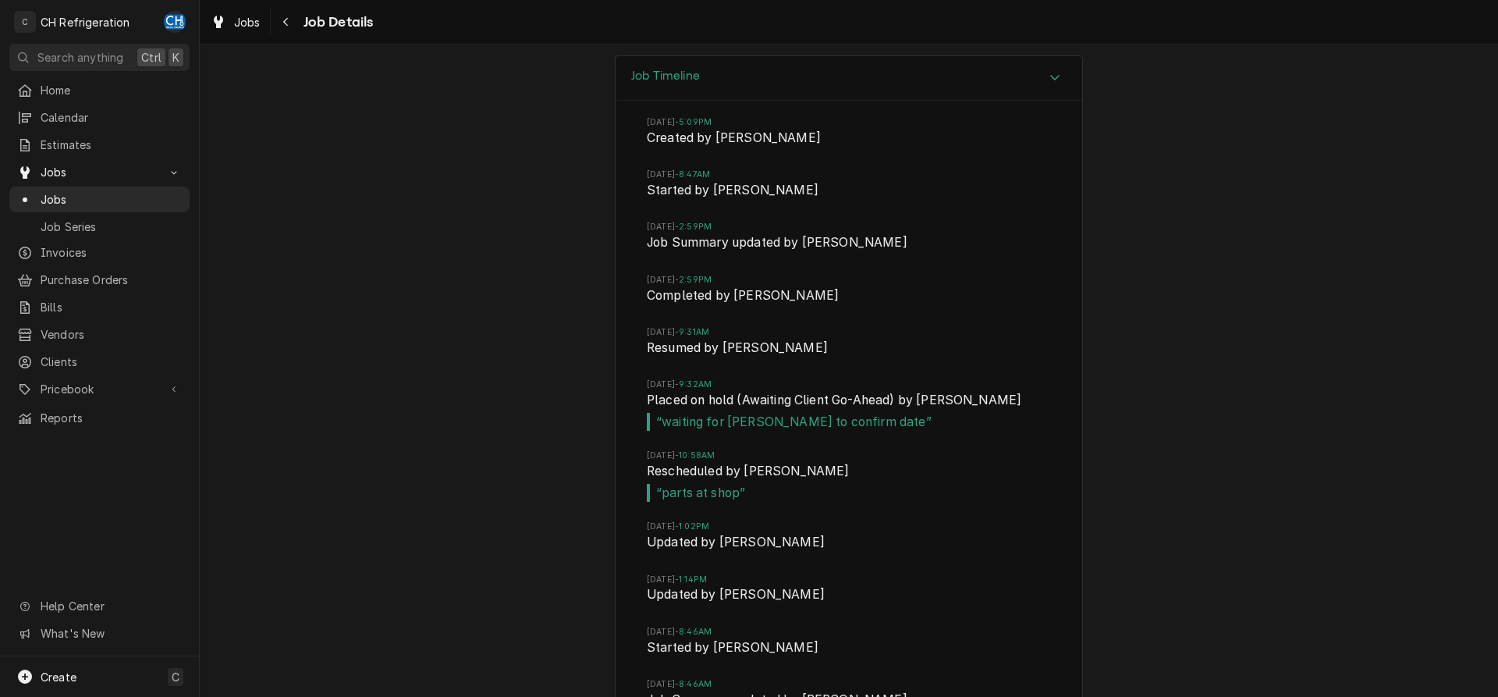
scroll to position [2772, 0]
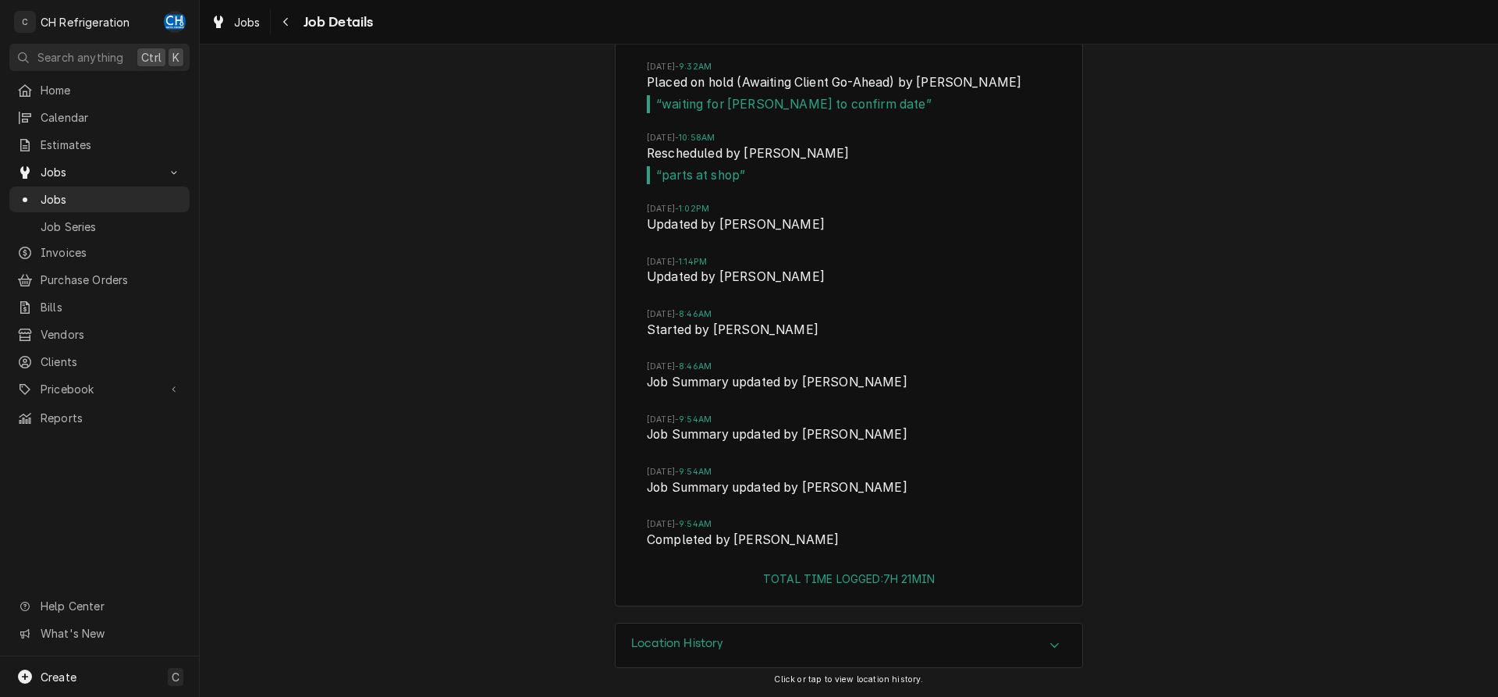
click at [832, 638] on div "Location History" at bounding box center [848, 645] width 466 height 44
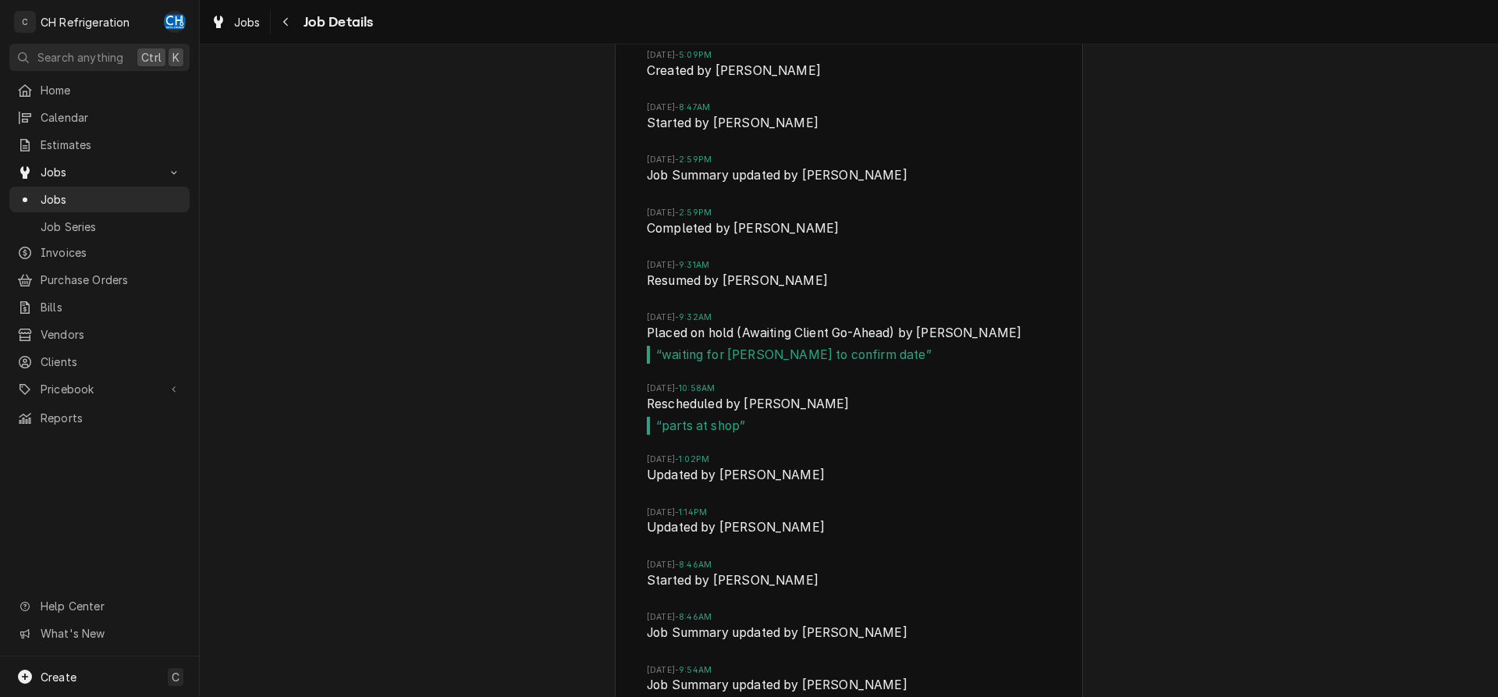
scroll to position [2361, 0]
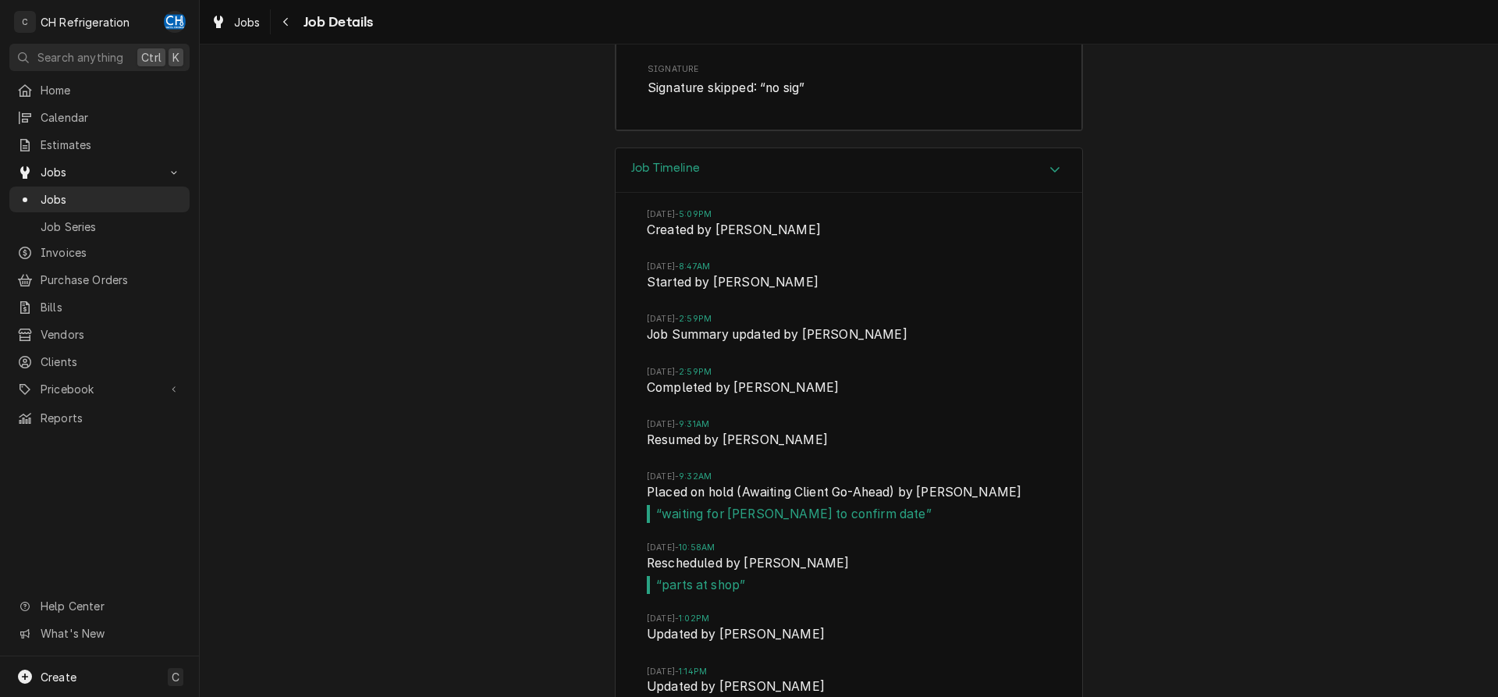
click at [588, 430] on div "Job Timeline Thu, Aug 14, 2025 - 5:09PM Created by Chris Hiraga Wed, Aug 20, 20…" at bounding box center [849, 589] width 1298 height 885
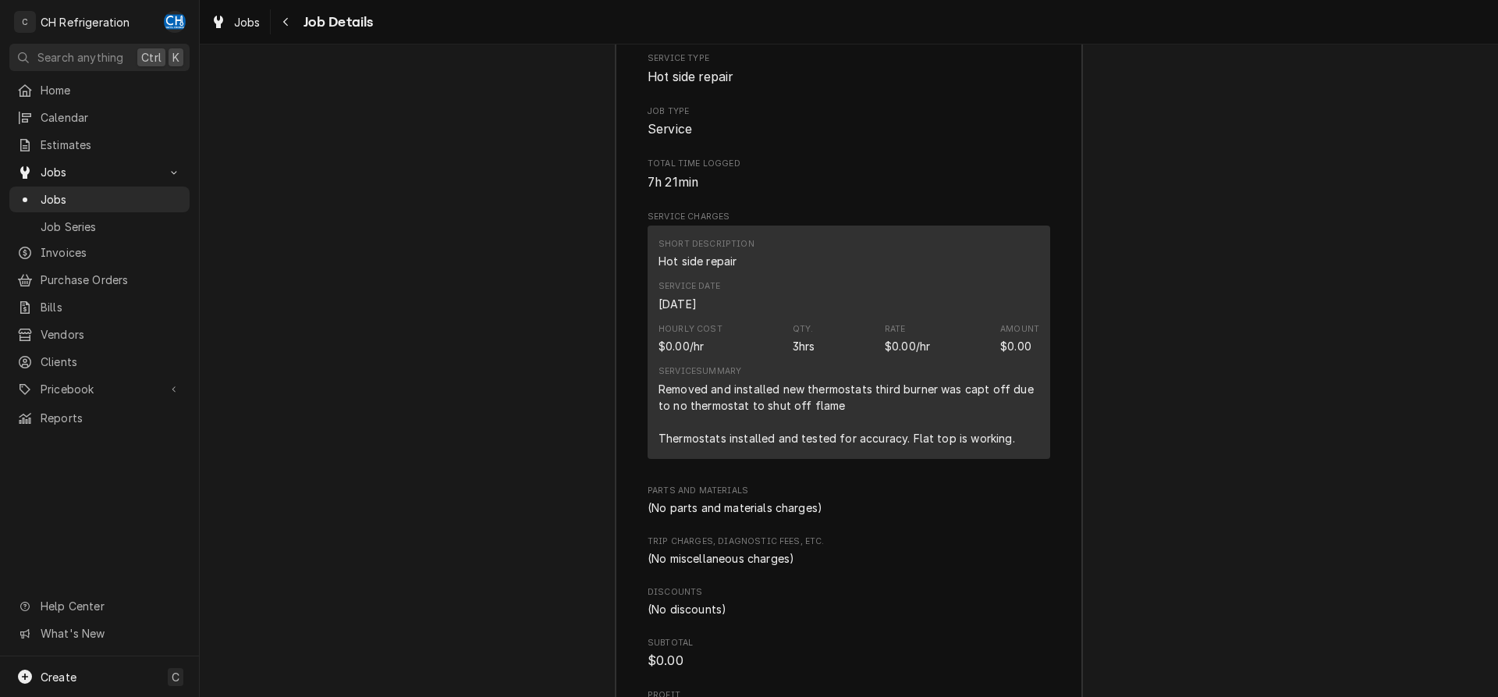
scroll to position [1566, 0]
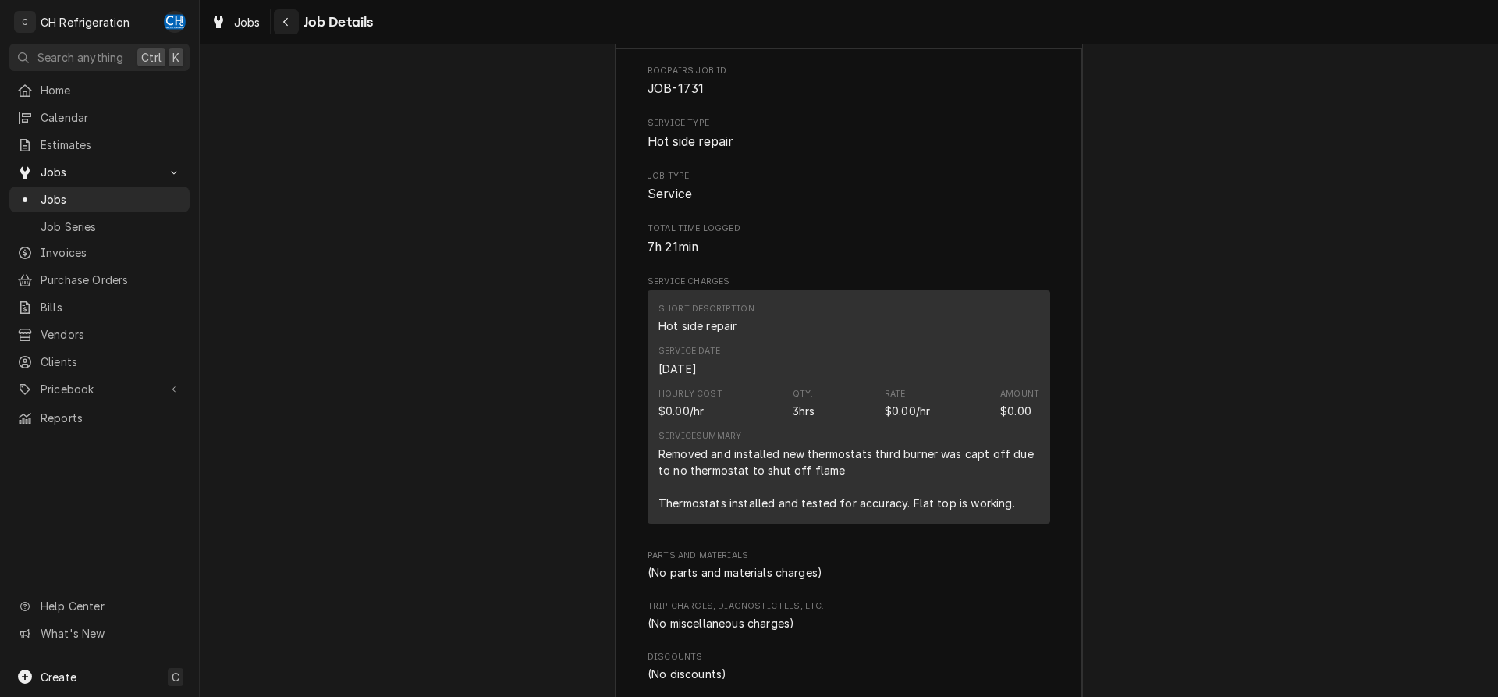
click at [289, 16] on icon "Navigate back" at bounding box center [285, 21] width 7 height 11
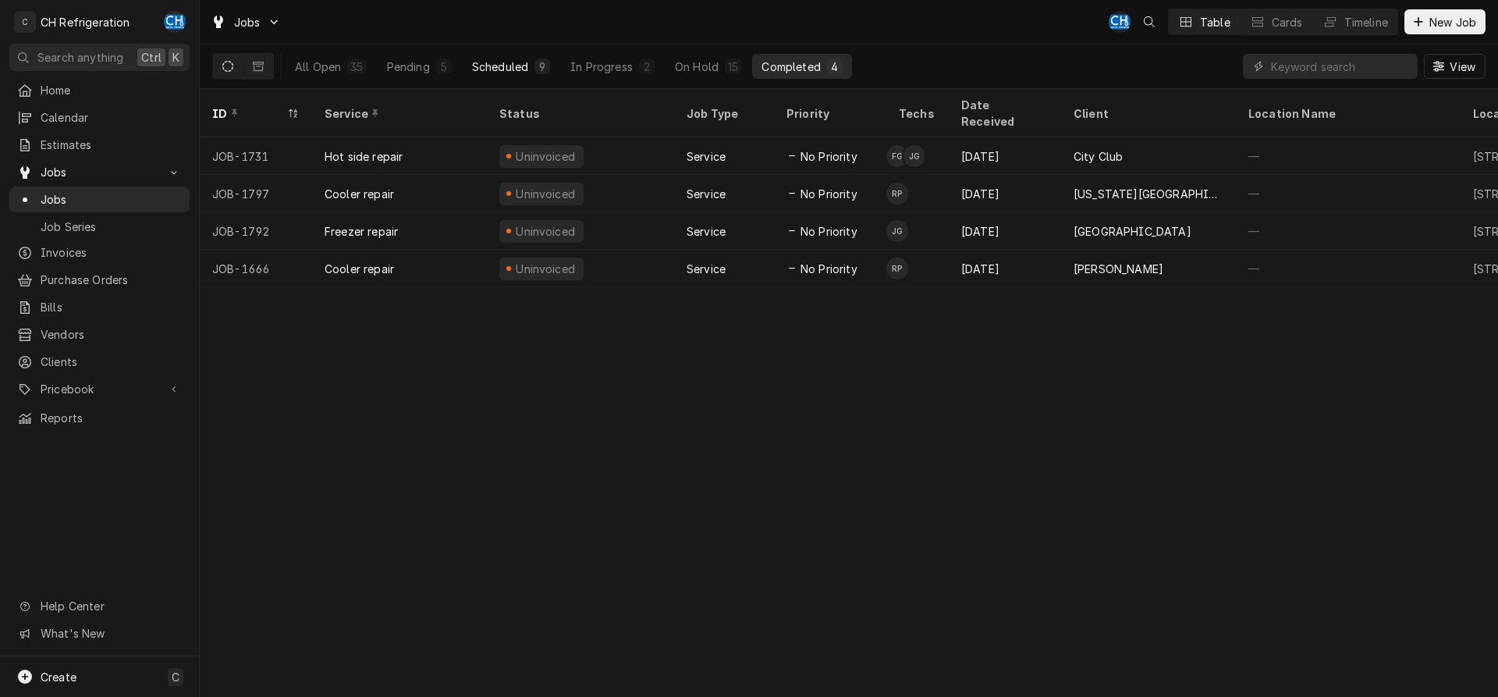
click at [492, 60] on div "Scheduled" at bounding box center [500, 67] width 56 height 16
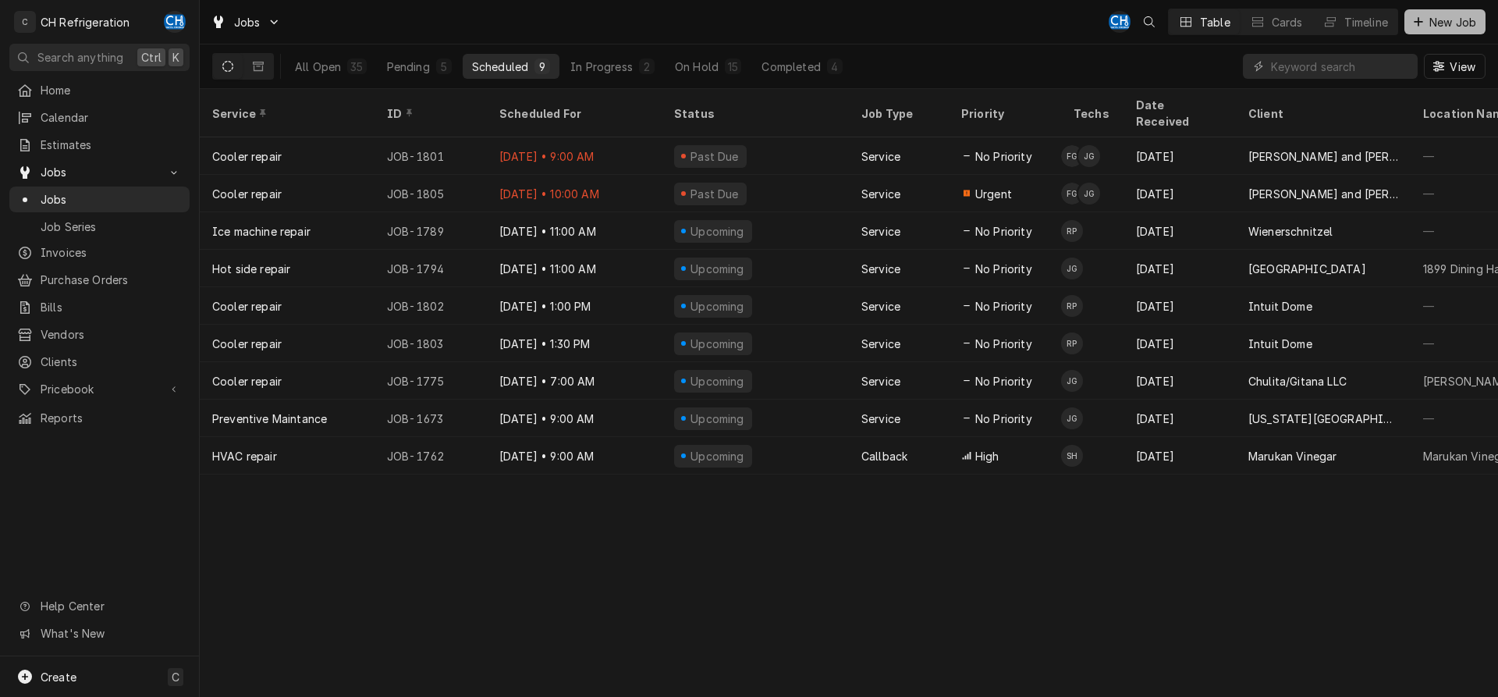
click at [1442, 26] on span "New Job" at bounding box center [1452, 22] width 53 height 16
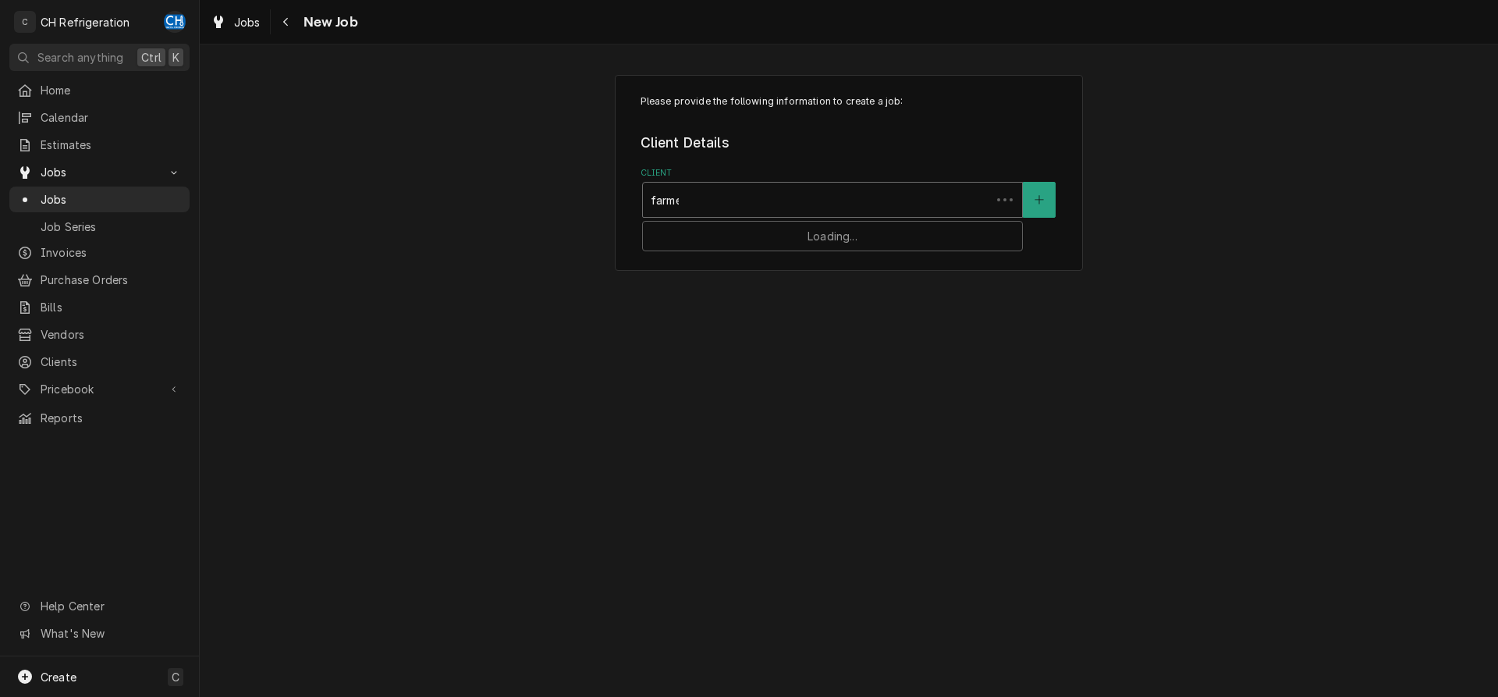
type input "farmer"
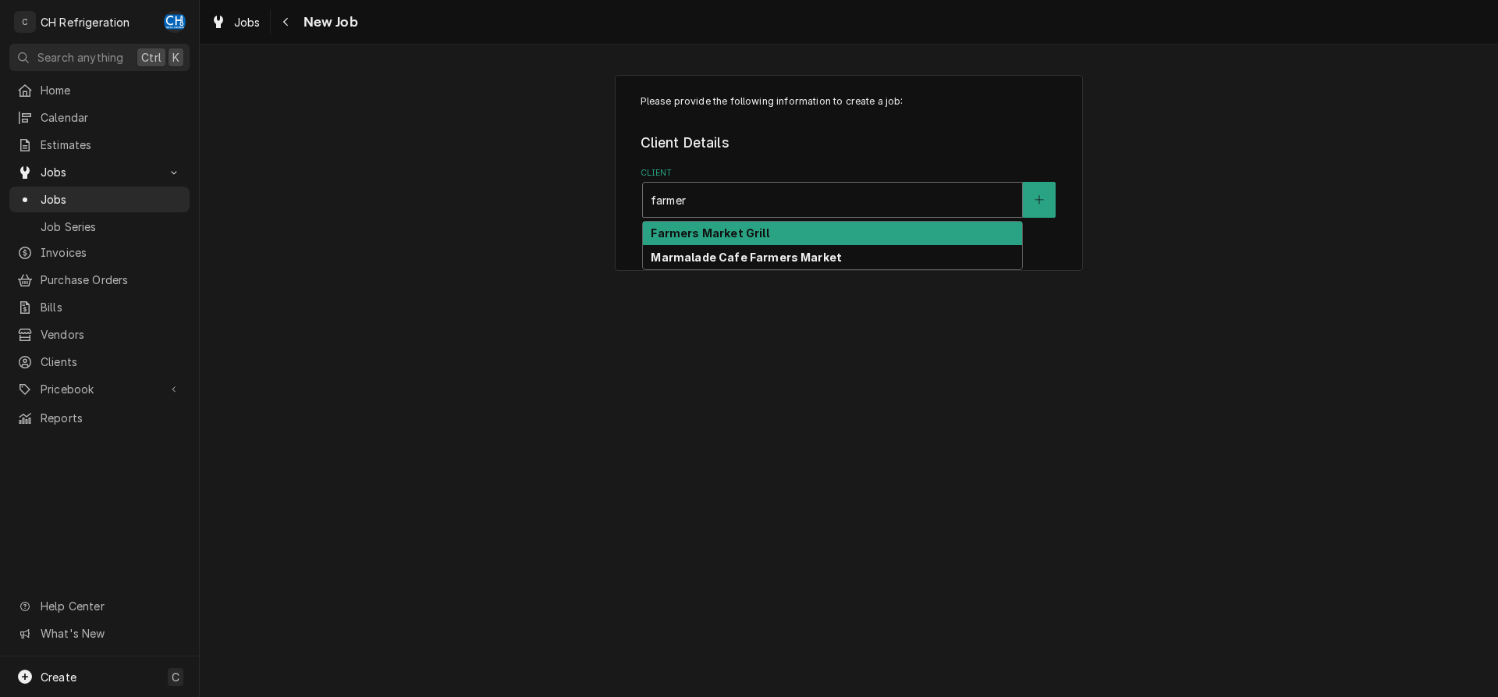
click at [740, 239] on strong "Farmers Market Grill" at bounding box center [710, 232] width 118 height 13
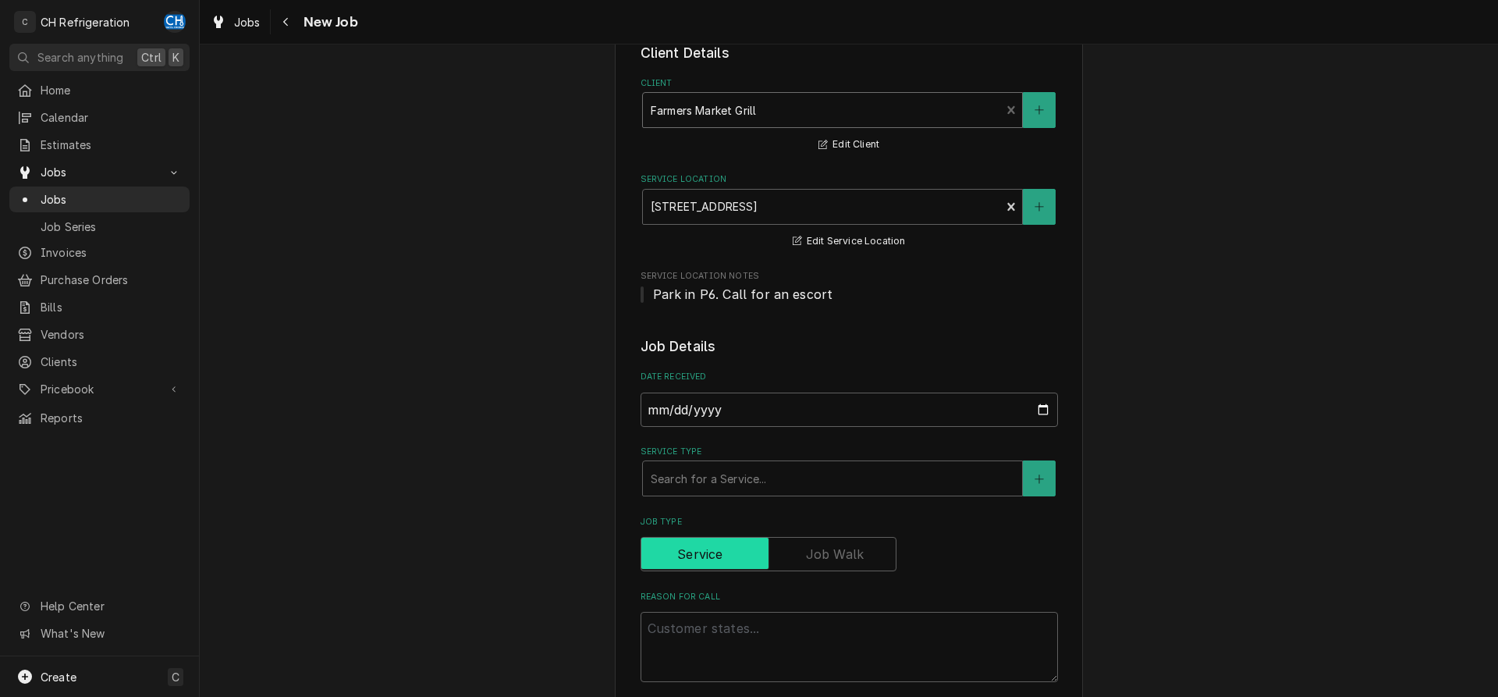
scroll to position [239, 0]
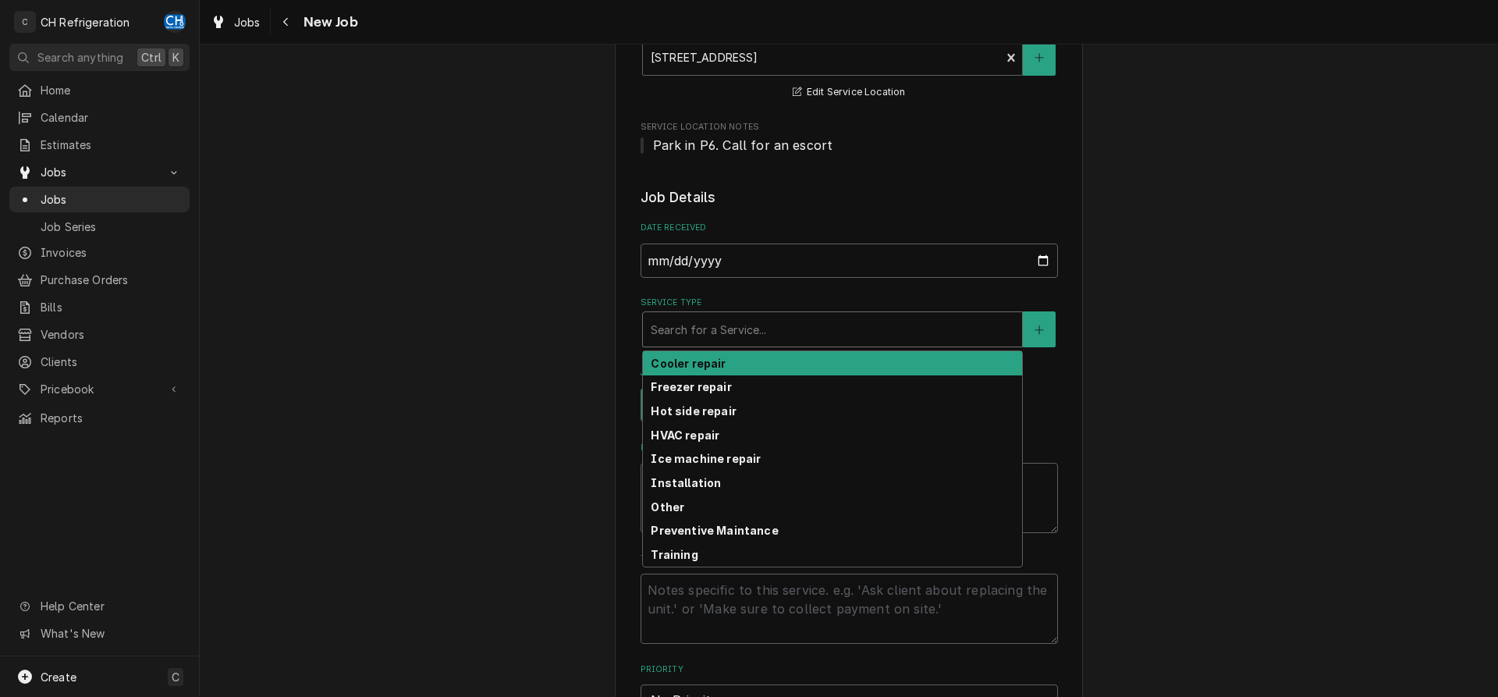
click at [742, 330] on div "Service Type" at bounding box center [833, 329] width 364 height 28
click at [742, 366] on div "Cooler repair" at bounding box center [832, 363] width 379 height 24
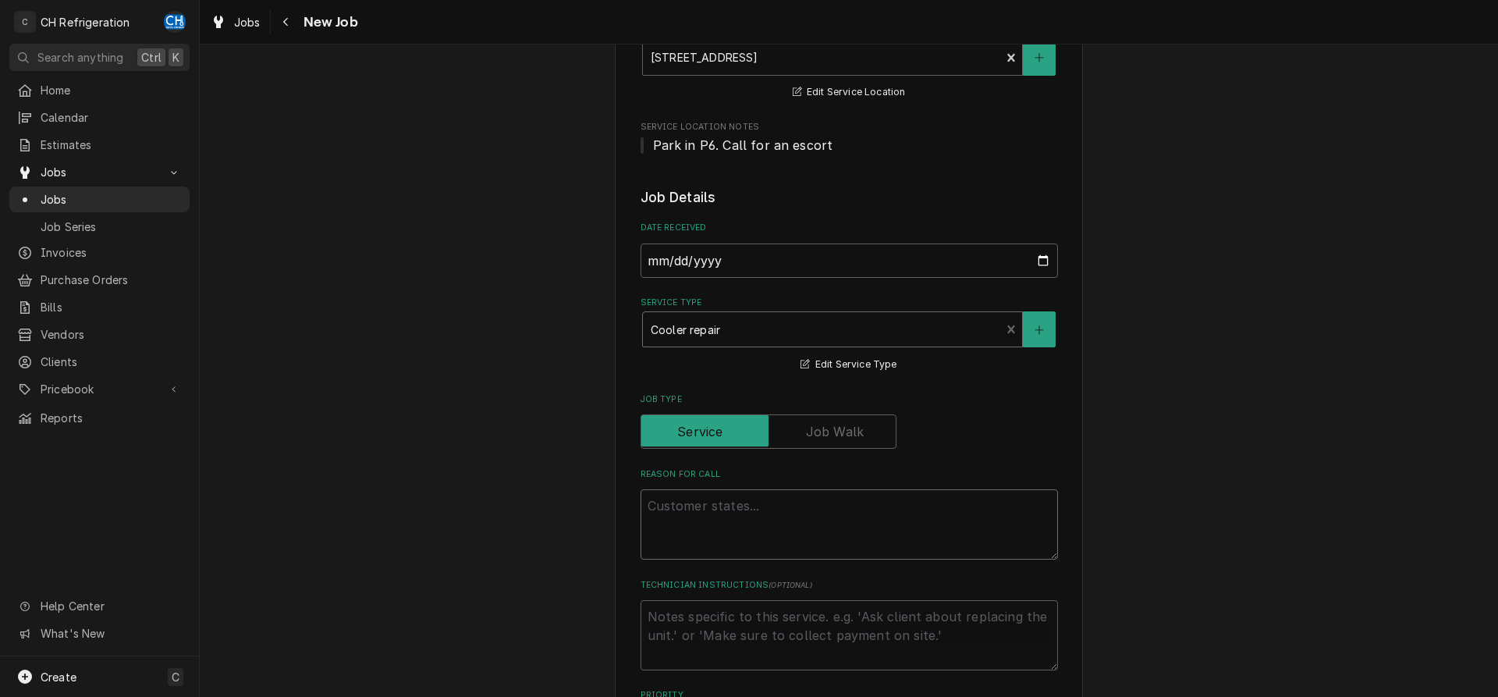
click at [722, 509] on textarea "Reason For Call" at bounding box center [848, 524] width 417 height 70
paste textarea "Refrigeration Refrigerator Reach-In Delfield GBS Temperature too high"
type textarea "x"
type textarea "Refrigeration Refrigerator Reach-In Delfield GBS Temperature too high"
click at [646, 523] on textarea "Refrigeration Refrigerator Reach-In Delfield GBS Temperature too high" at bounding box center [848, 543] width 417 height 108
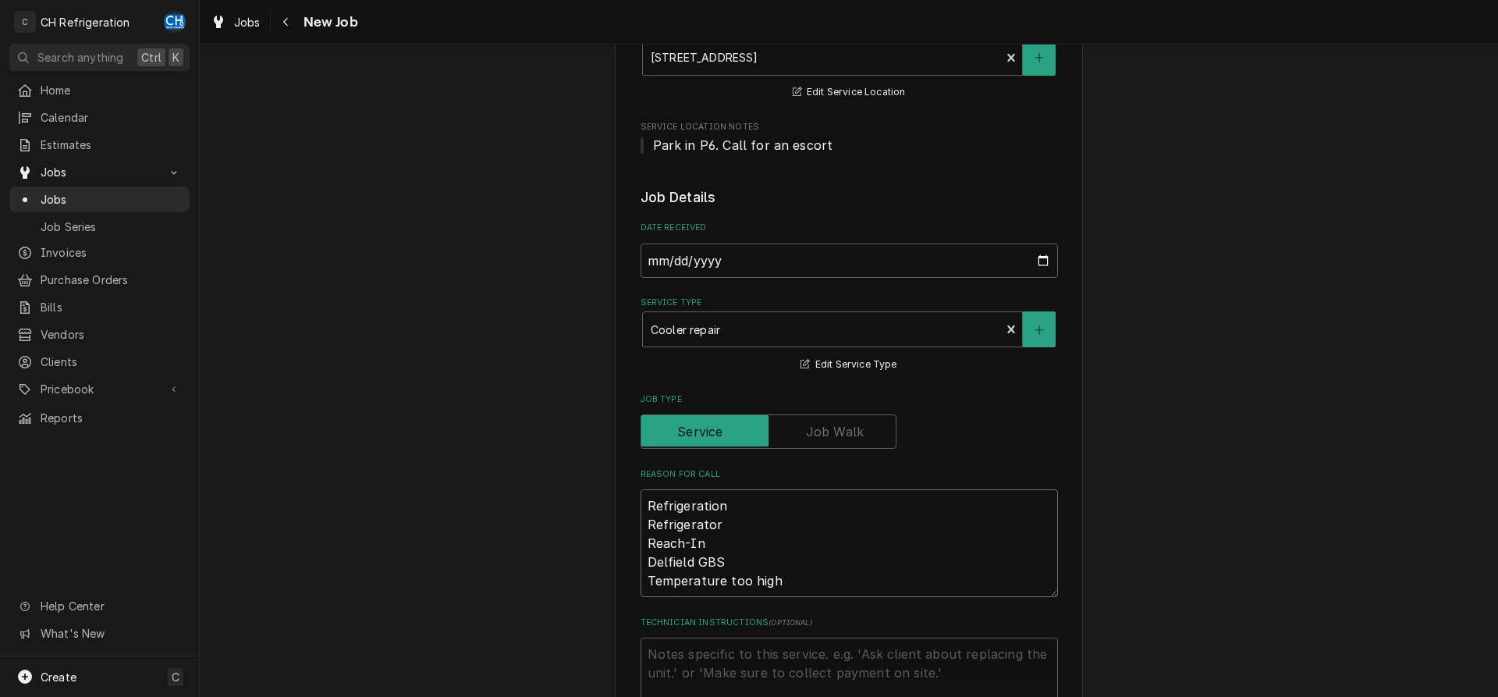
drag, startPoint x: 744, startPoint y: 527, endPoint x: 626, endPoint y: 527, distance: 118.6
click at [640, 527] on textarea "Refrigeration Refrigerator Reach-In Delfield GBS Temperature too high" at bounding box center [848, 543] width 417 height 108
drag, startPoint x: 740, startPoint y: 502, endPoint x: 620, endPoint y: 502, distance: 120.1
click at [640, 502] on textarea "Refrigeration Refrigerator Reach-In Delfield GBS Temperature too high" at bounding box center [848, 543] width 417 height 108
type textarea "x"
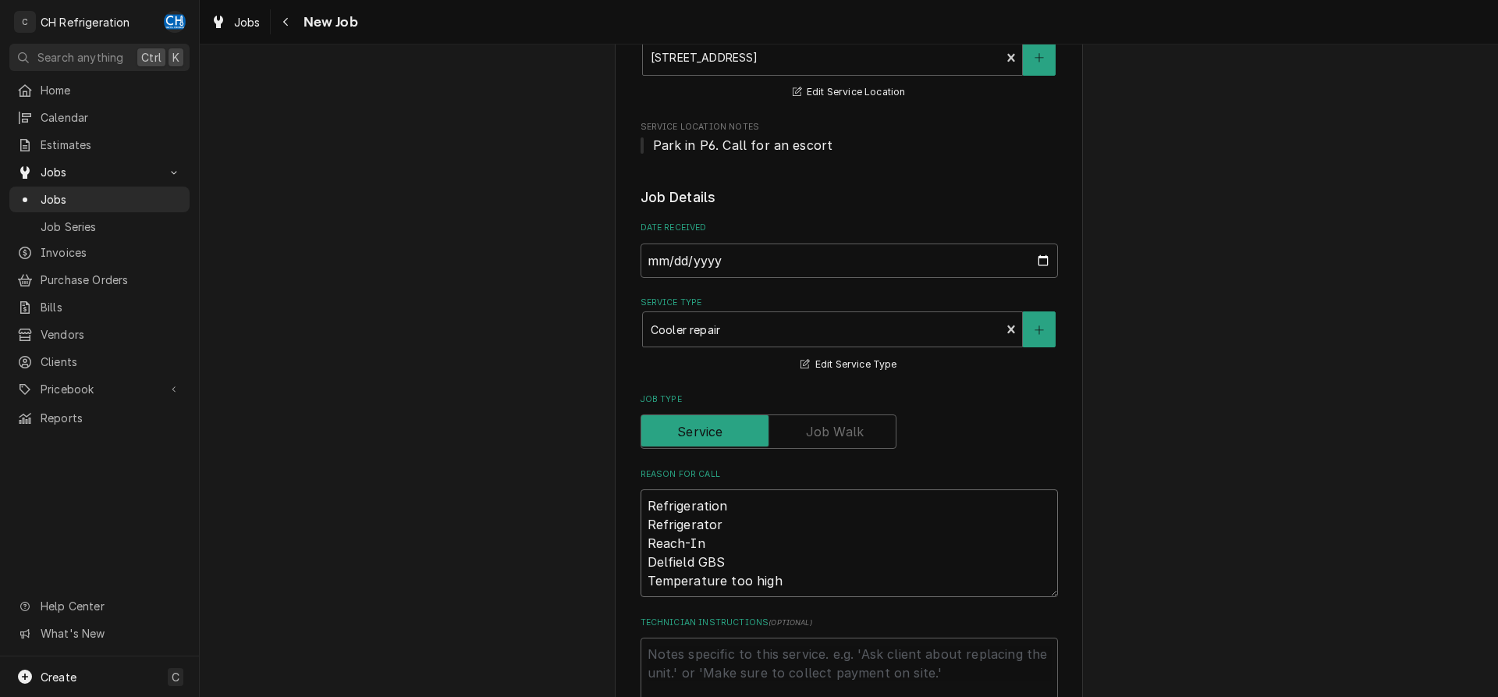
type textarea "Refrigerator Reach-In Delfield GBS Temperature too high"
type textarea "x"
type textarea "Refrigerator Reach-In Delfield GBS Temperature too high"
click at [747, 508] on textarea "Refrigerator Reach-In Delfield GBS Temperature too high" at bounding box center [848, 533] width 417 height 89
type textarea "x"
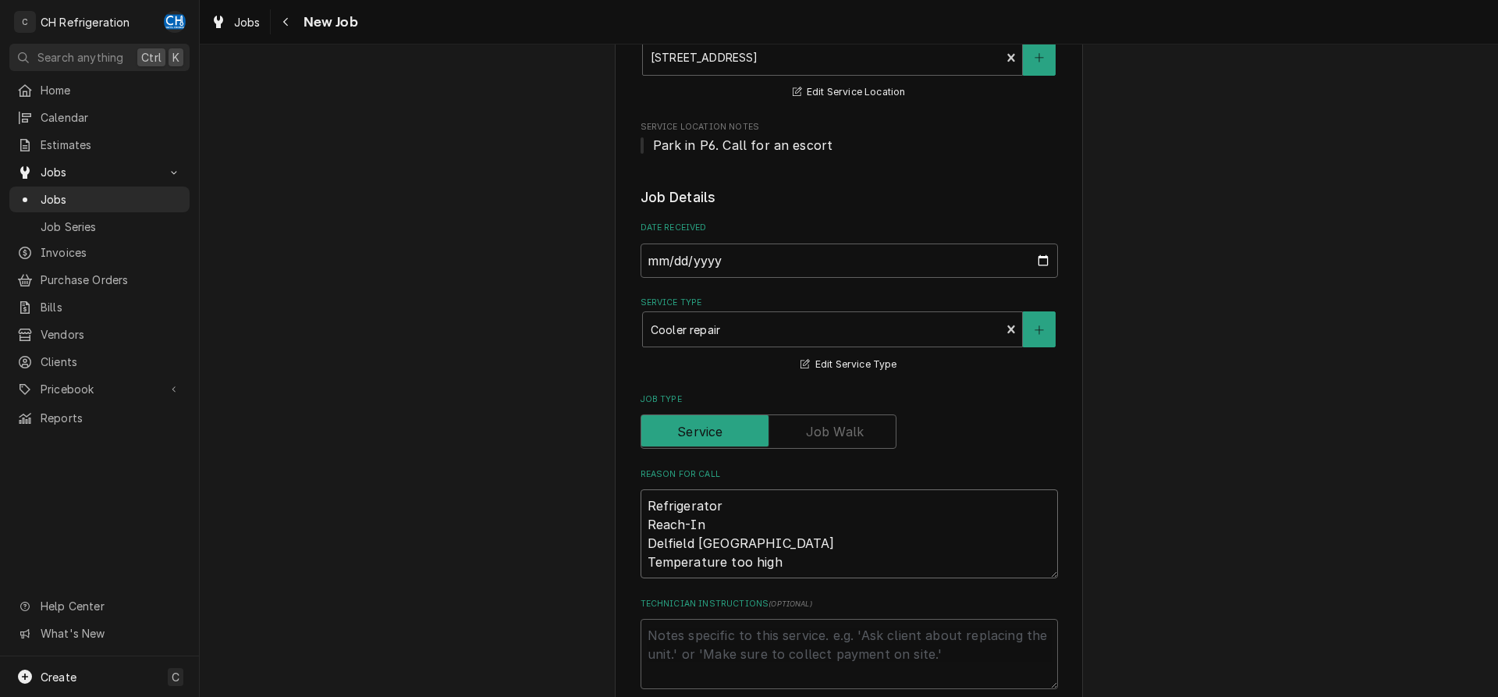
type textarea "Refrigerator Reach-In Delfield GBS Temperature too high"
type textarea "x"
type textarea "Refrigerator > Reach-In Delfield GBS Temperature too high"
click at [645, 529] on textarea "Refrigerator > Reach-In Delfield GBS Temperature too high" at bounding box center [848, 533] width 417 height 89
type textarea "x"
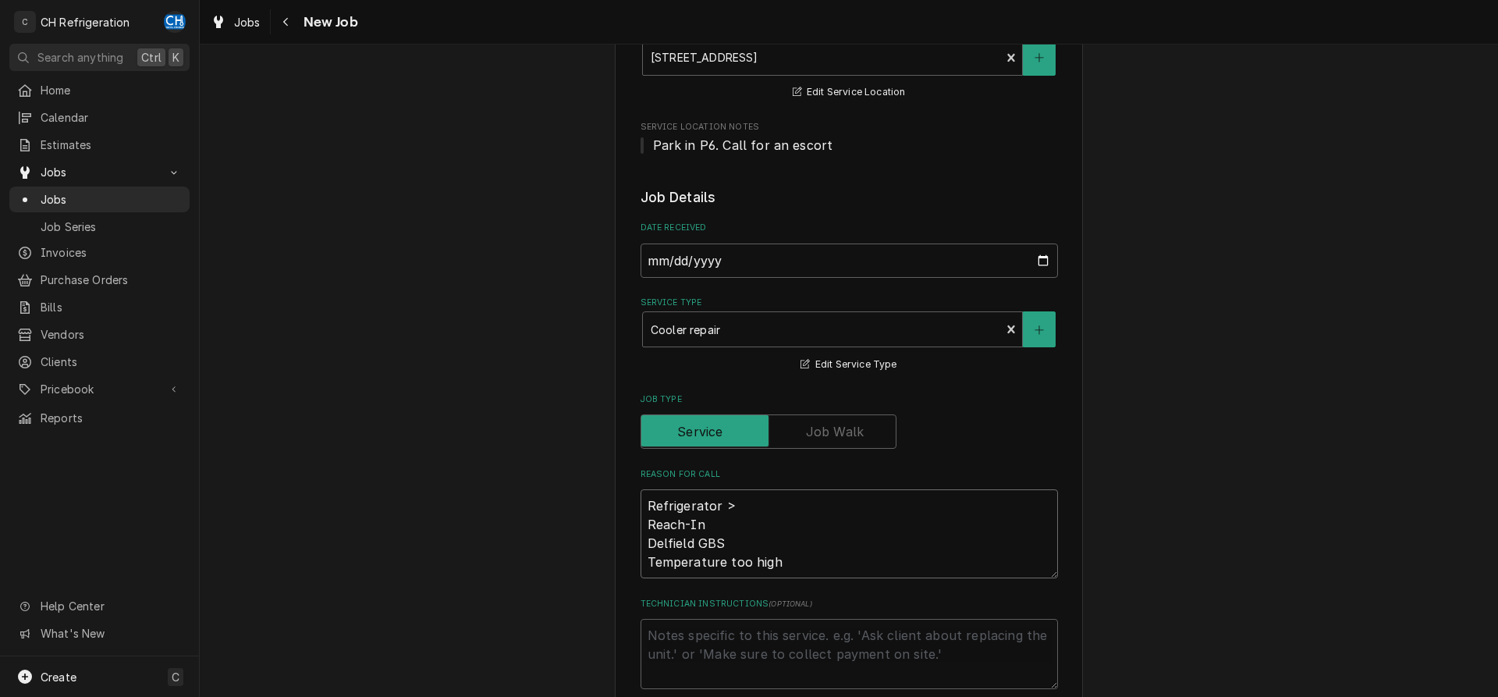
type textarea "Refrigerator >Reach-In Delfield GBS Temperature too high"
type textarea "x"
type textarea "Refrigerator > Reach-In Delfield GBS Temperature too high"
click at [809, 505] on textarea "Refrigerator > Reach-In Delfield GBS Temperature too high" at bounding box center [848, 524] width 417 height 70
type textarea "x"
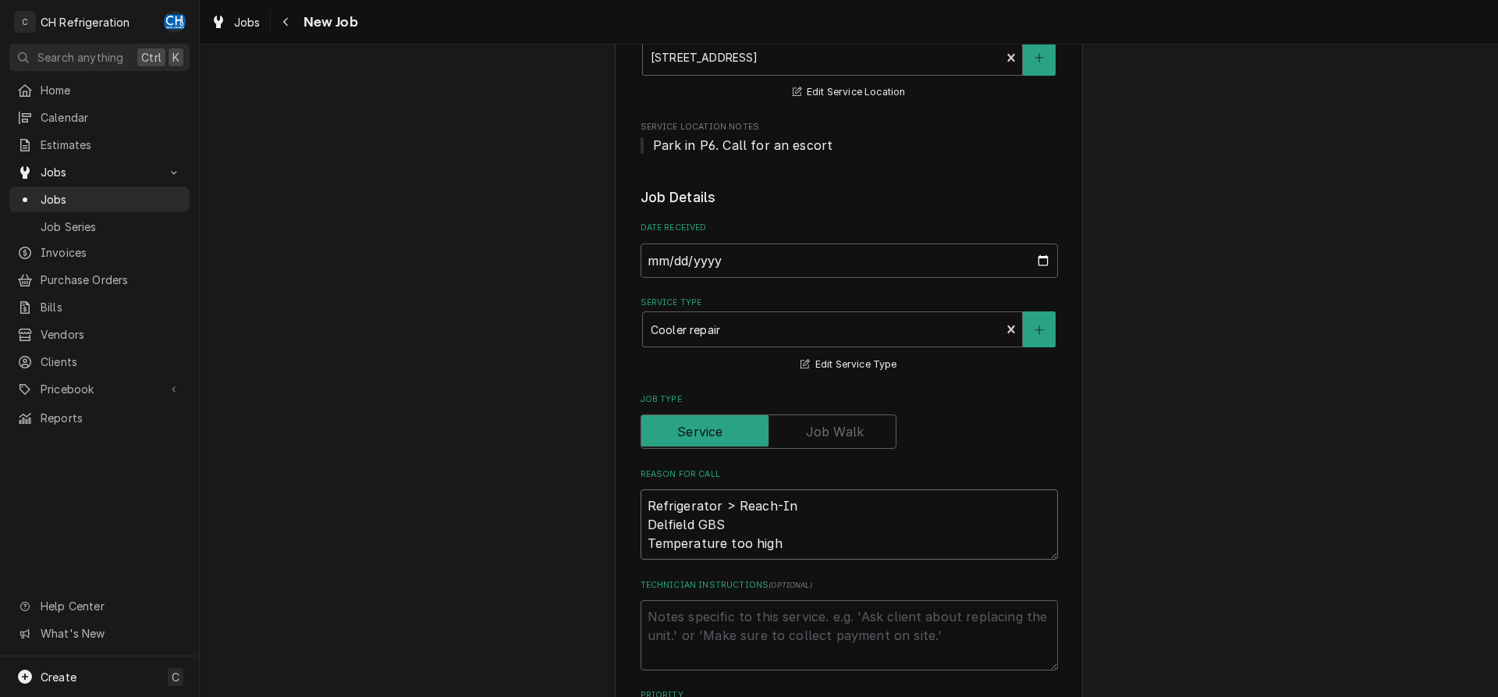
type textarea "Refrigerator > Reach-In Delfield GBS Temperature too high"
type textarea "x"
type textarea "Refrigerator > Reach-In > Delfield GBS Temperature too high"
type textarea "x"
type textarea "Refrigerator > Reach-In > Delfield GBS Temperature too high"
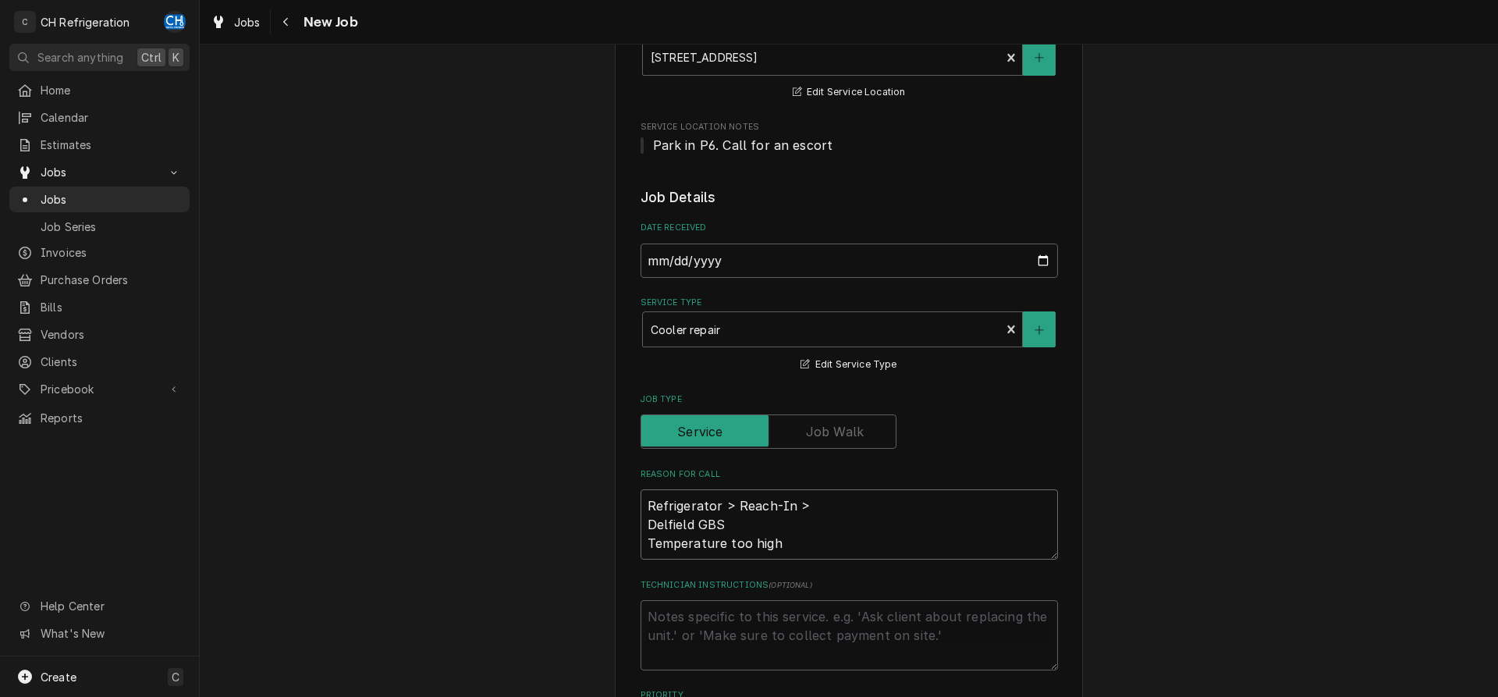
click at [649, 528] on textarea "Refrigerator > Reach-In > Delfield GBS Temperature too high" at bounding box center [848, 524] width 417 height 70
type textarea "x"
type textarea "Refrigerator > Reach-In > Delfield GBS Temperature too high"
type textarea "x"
click at [919, 508] on textarea "Refrigerator > Reach-In > Delfield GBS Temperature too high" at bounding box center [848, 524] width 417 height 70
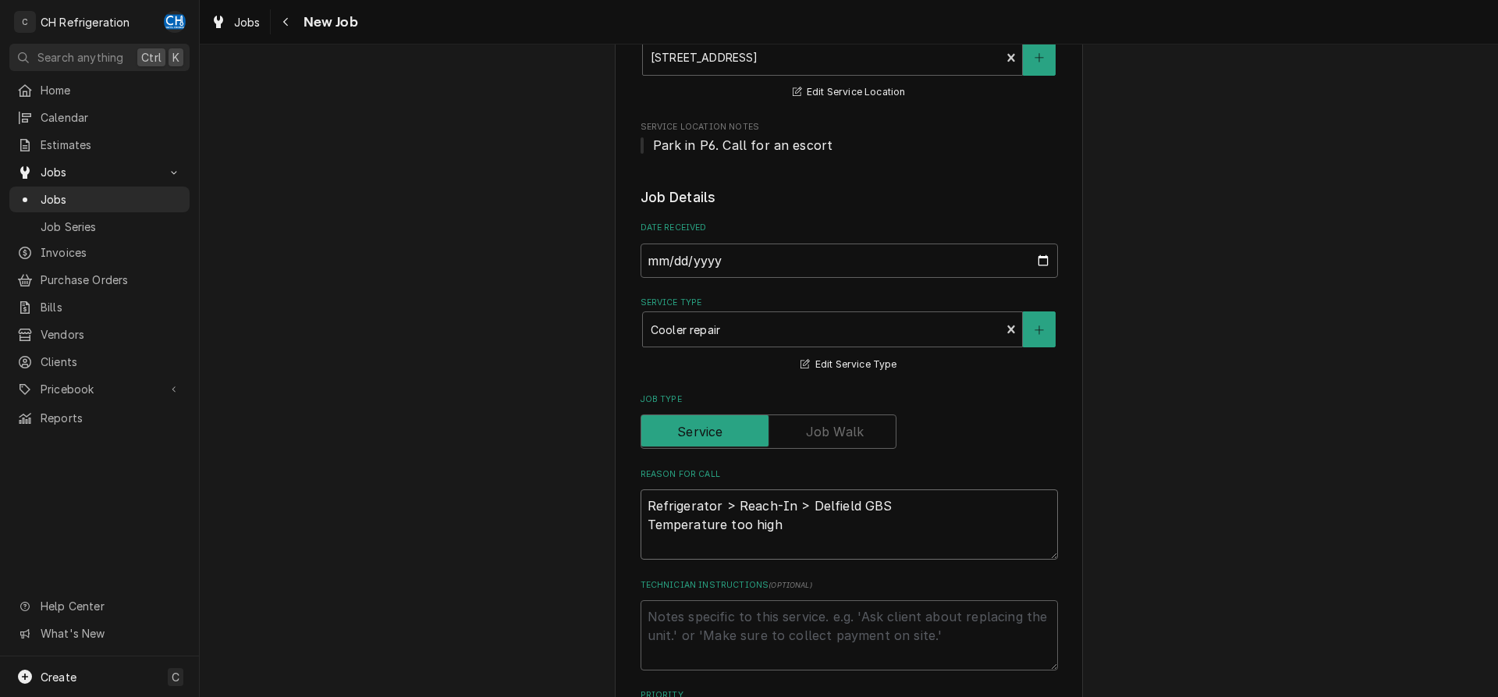
type textarea "Refrigerator > Reach-In > Delfield GBS Temperature too high"
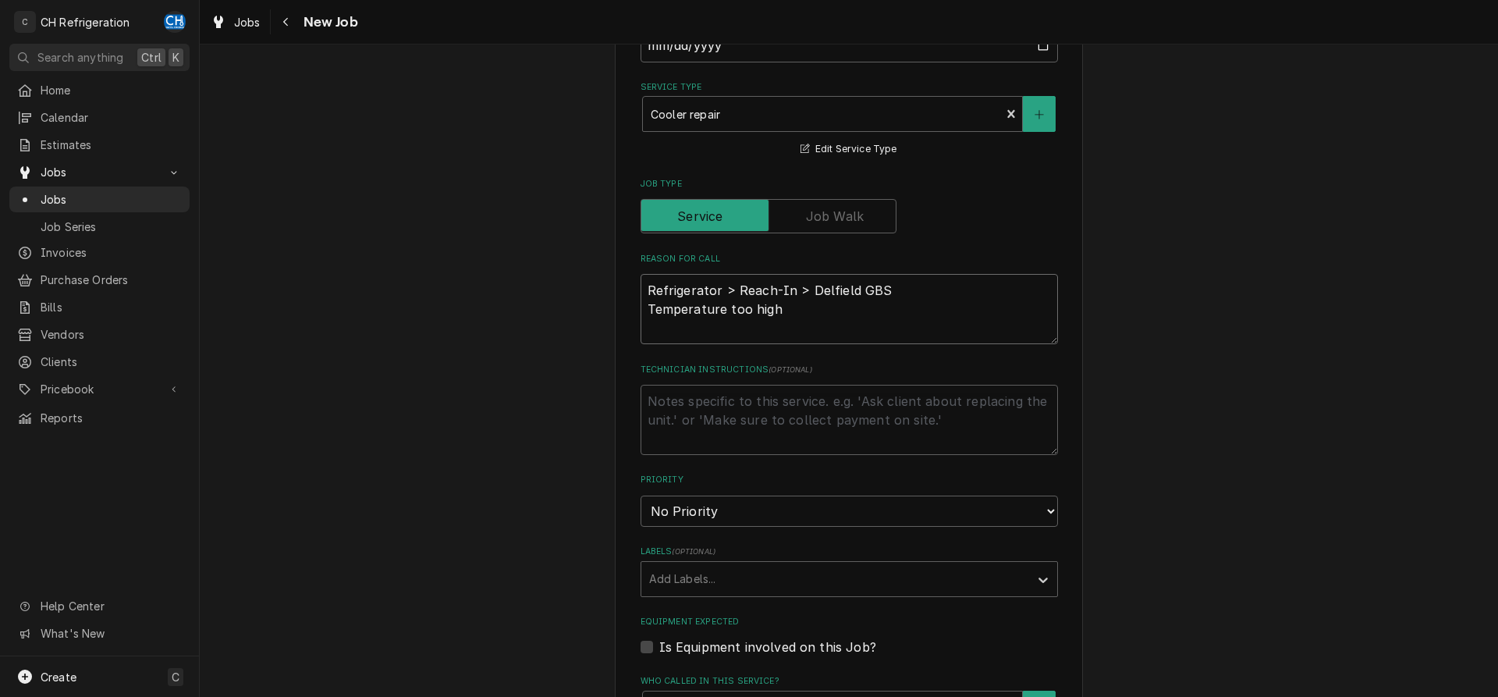
scroll to position [477, 0]
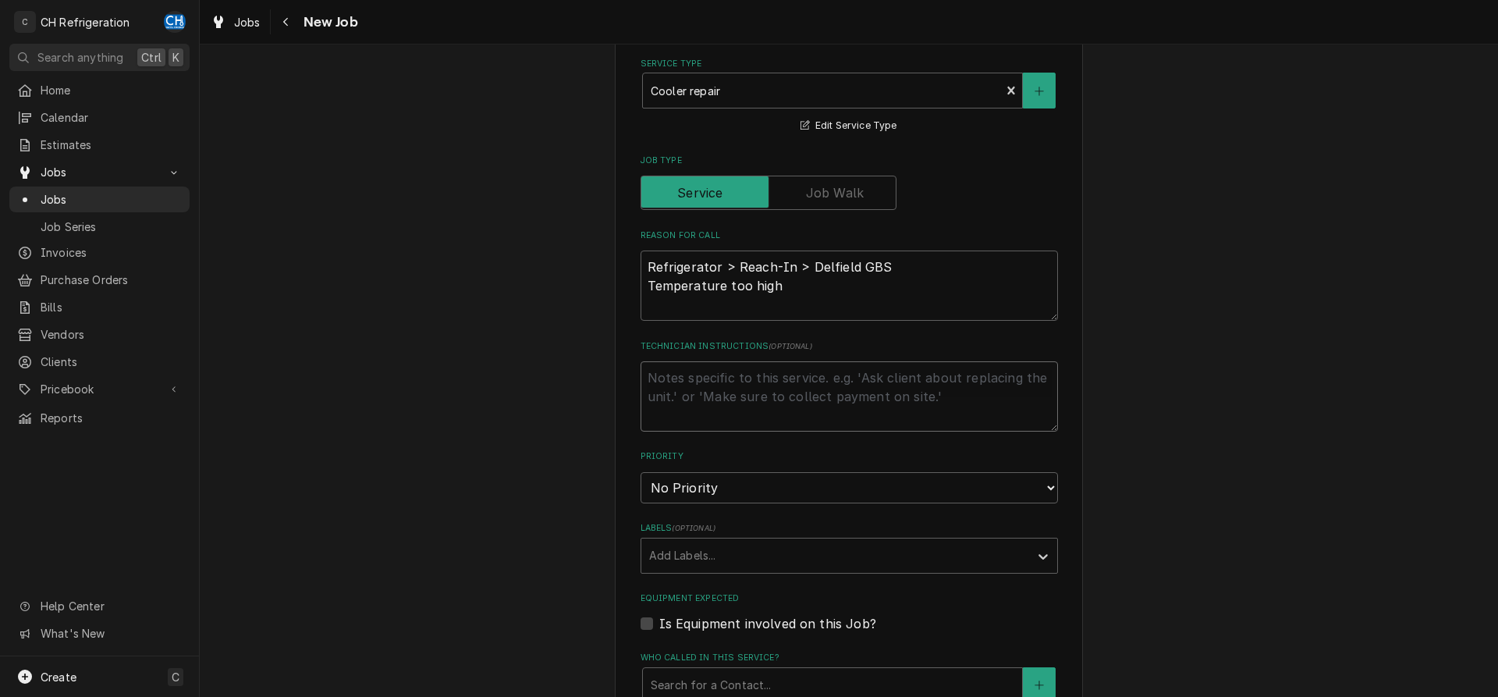
click at [695, 392] on textarea "Technician Instructions ( optional )" at bounding box center [848, 396] width 417 height 70
paste textarea "R0747081"
type textarea "x"
type textarea "R0747081"
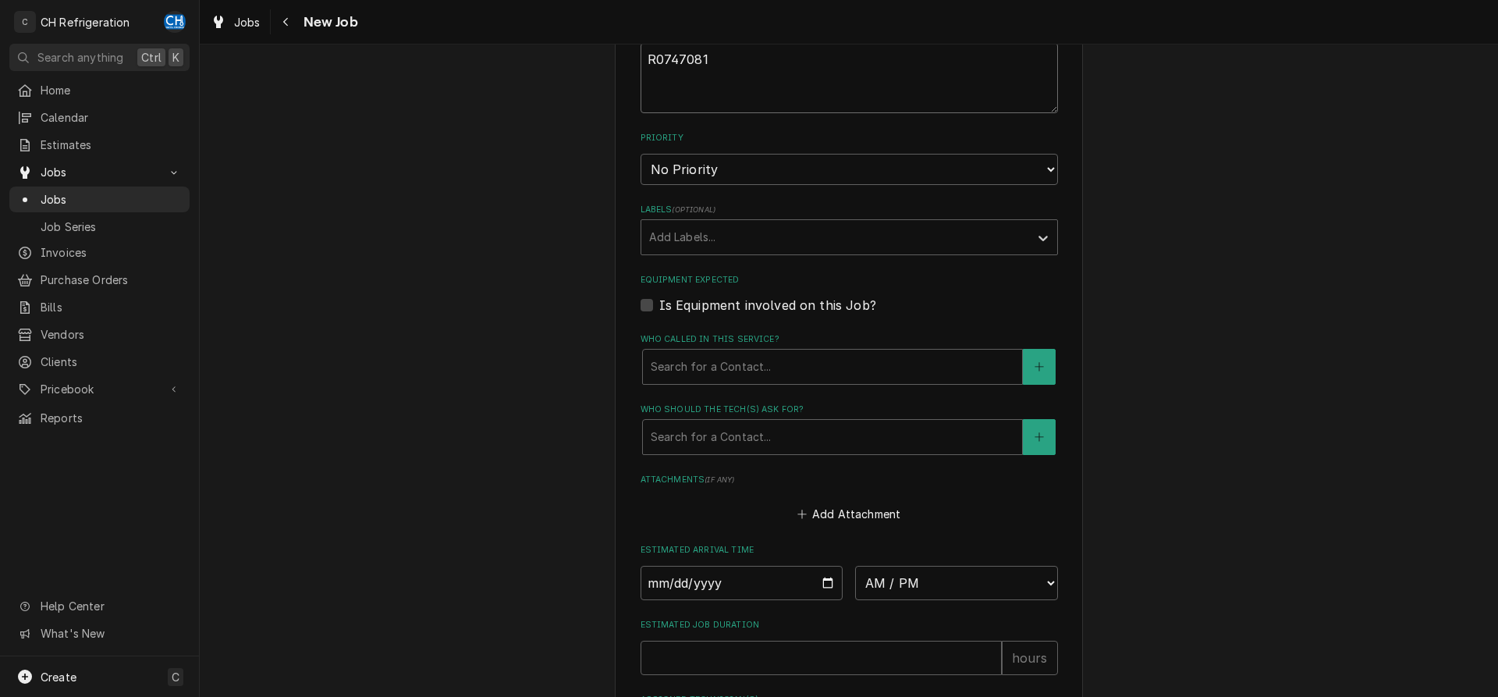
type textarea "x"
type textarea "R0747081"
click at [748, 442] on div "Who should the tech(s) ask for?" at bounding box center [833, 437] width 364 height 28
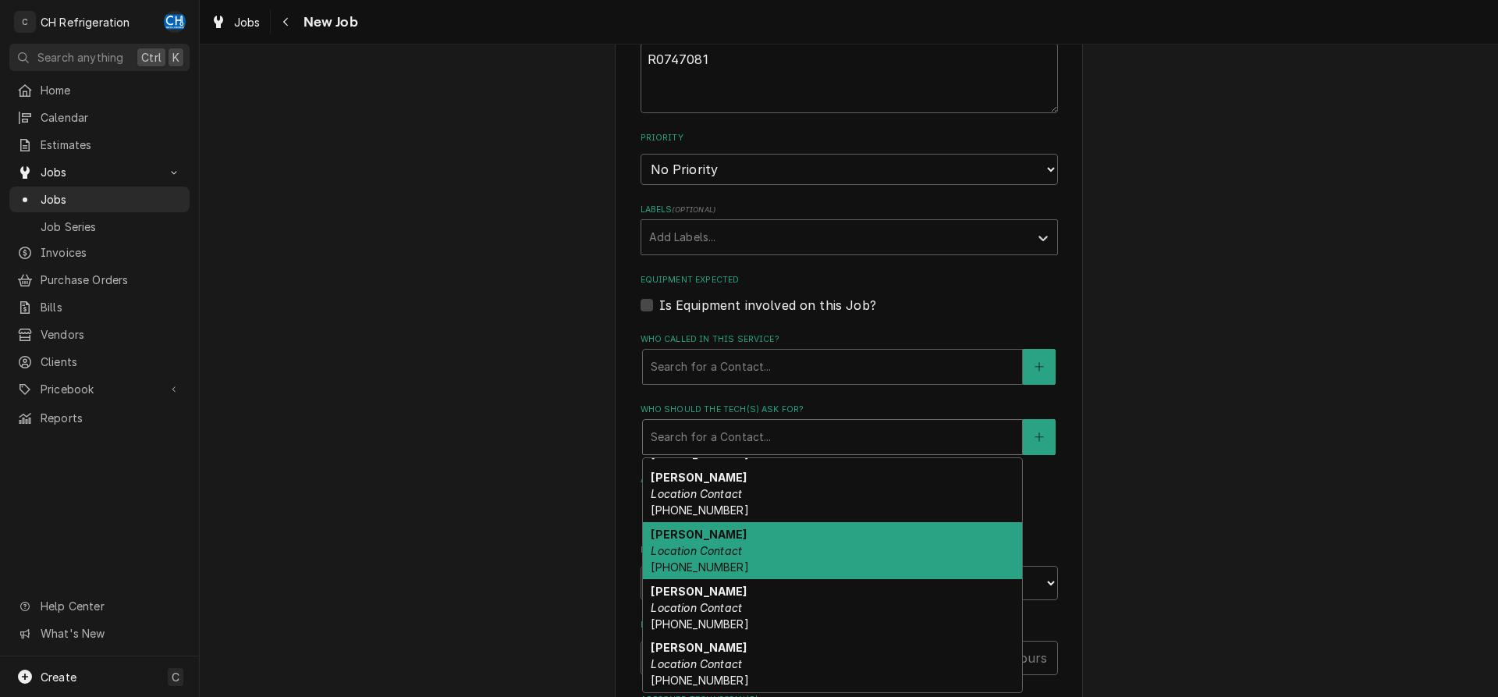
drag, startPoint x: 731, startPoint y: 562, endPoint x: 727, endPoint y: 555, distance: 8.0
click at [731, 561] on span "(310) 486-0017" at bounding box center [700, 566] width 98 height 13
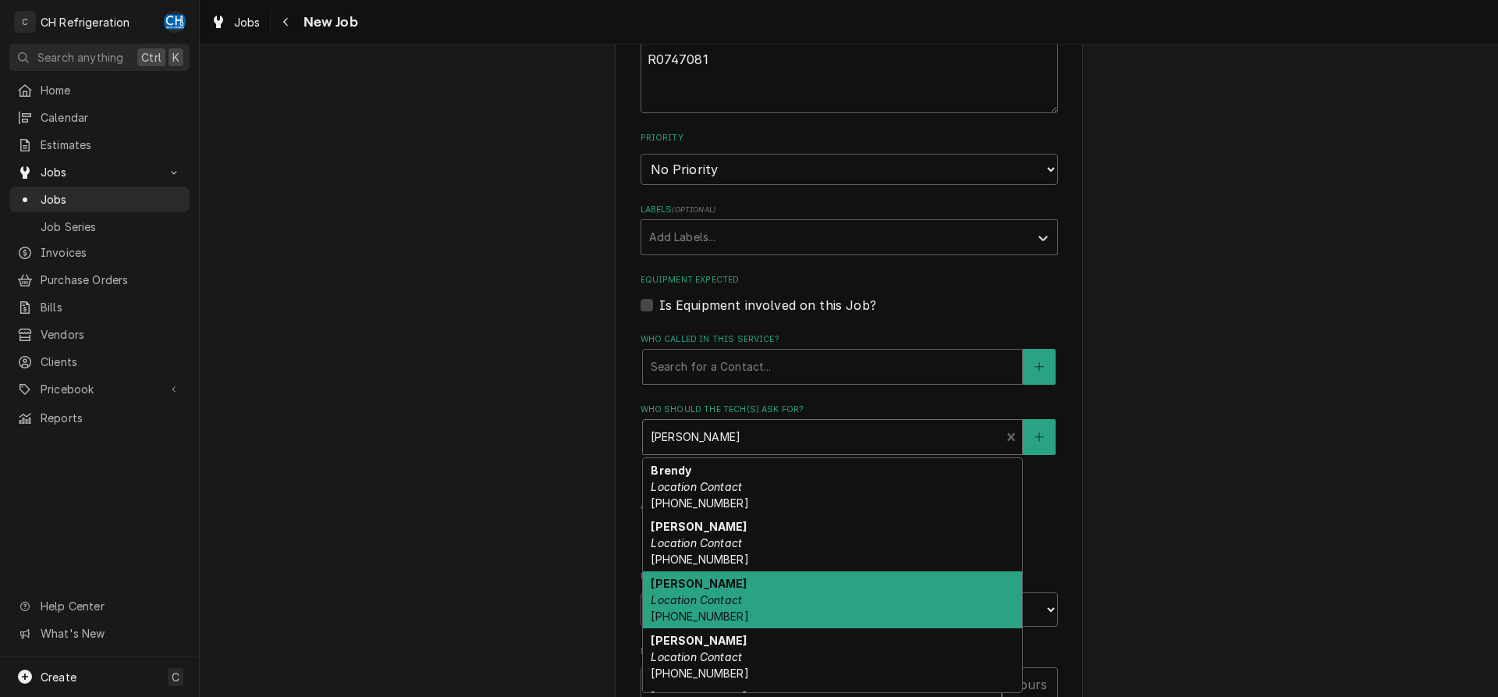
click at [747, 425] on div "Who should the tech(s) ask for?" at bounding box center [822, 437] width 342 height 28
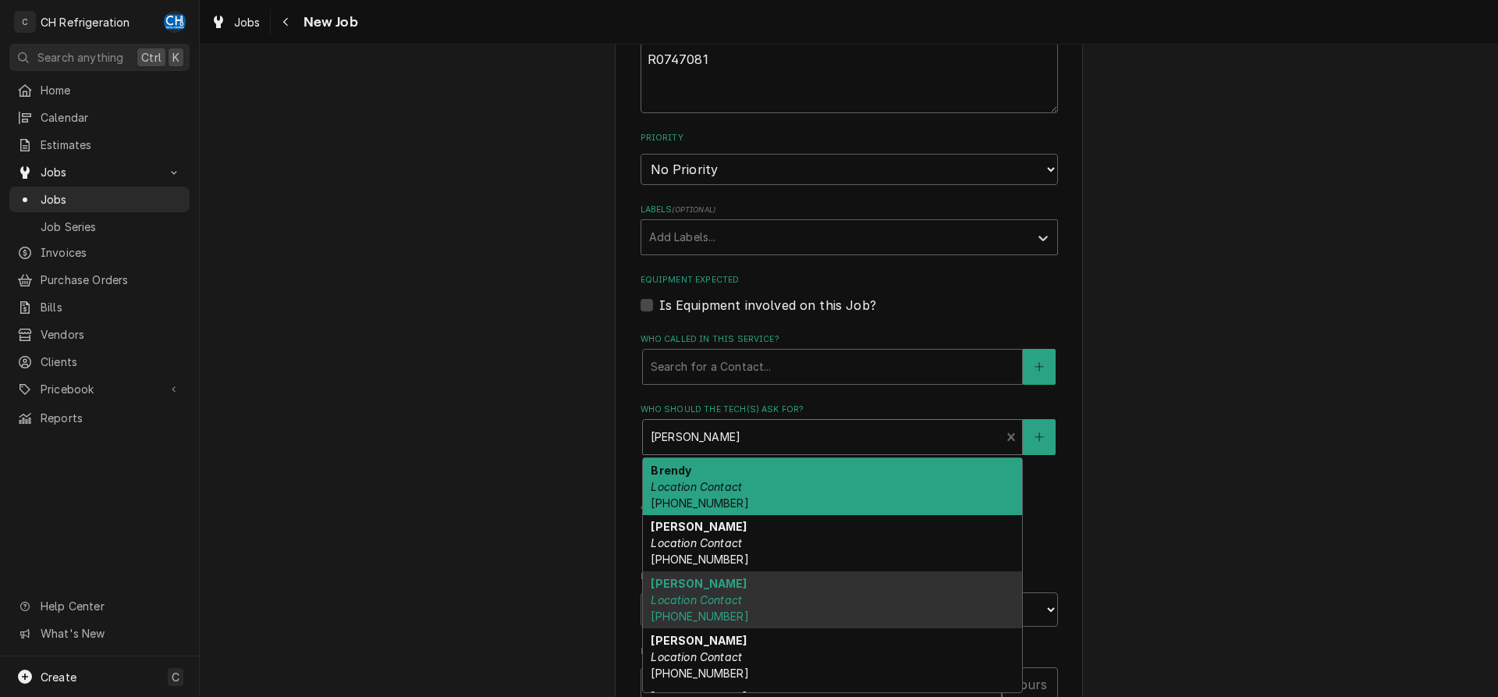
drag, startPoint x: 709, startPoint y: 533, endPoint x: 701, endPoint y: 506, distance: 27.6
click at [708, 531] on div "Carol Location Contact (310) 741-1375" at bounding box center [832, 543] width 379 height 57
type textarea "x"
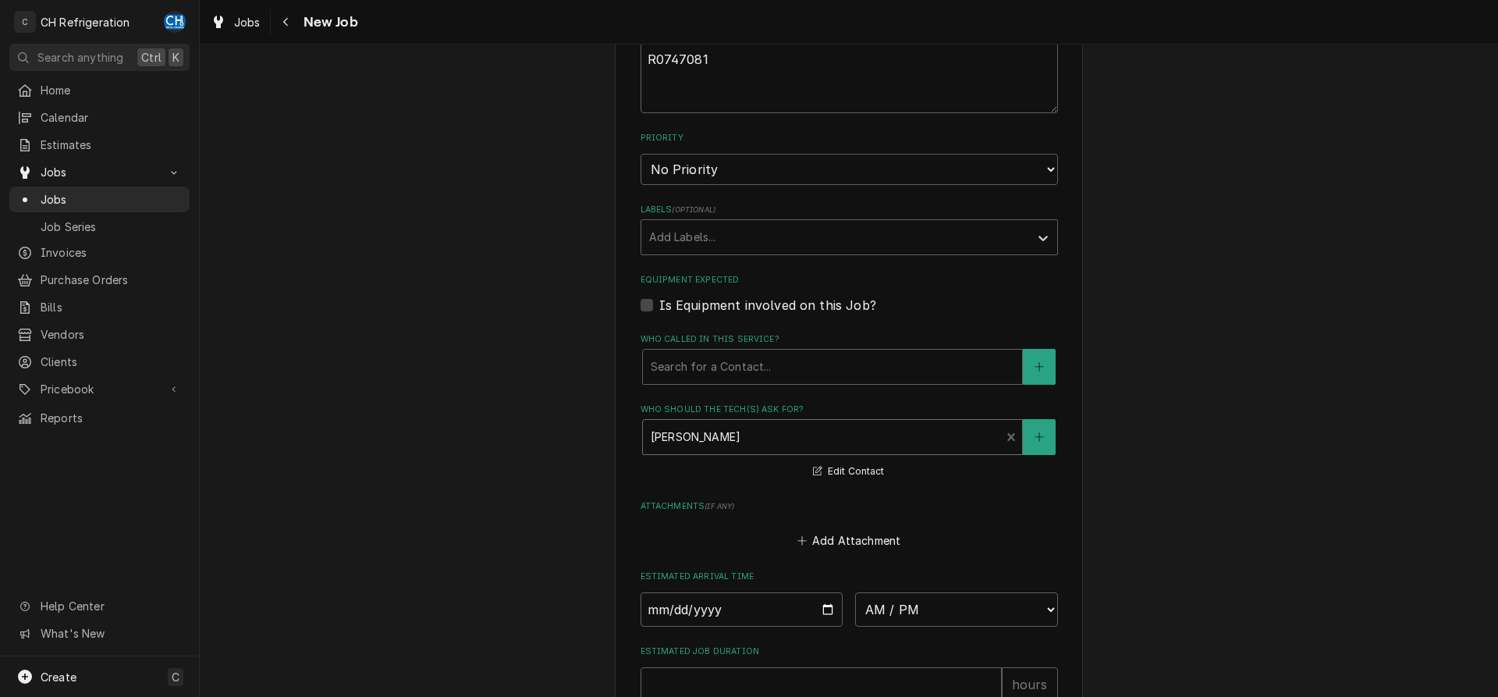
scroll to position [1004, 0]
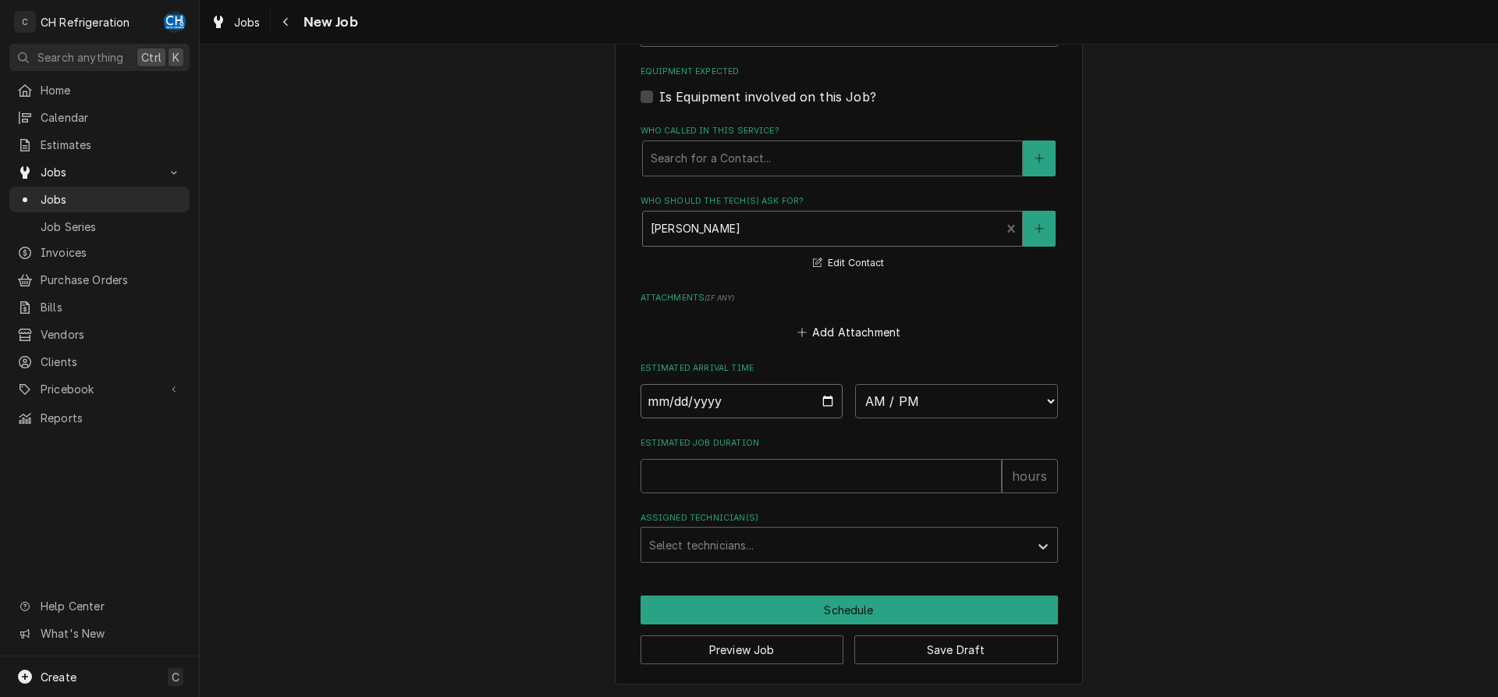
click at [825, 397] on input "Date" at bounding box center [741, 401] width 203 height 34
type input "2025-08-27"
click at [855, 384] on select "AM / PM 6:00 AM 6:15 AM 6:30 AM 6:45 AM 7:00 AM 7:15 AM 7:30 AM 7:45 AM 8:00 AM…" at bounding box center [956, 401] width 203 height 34
type textarea "x"
select select "08:00:00"
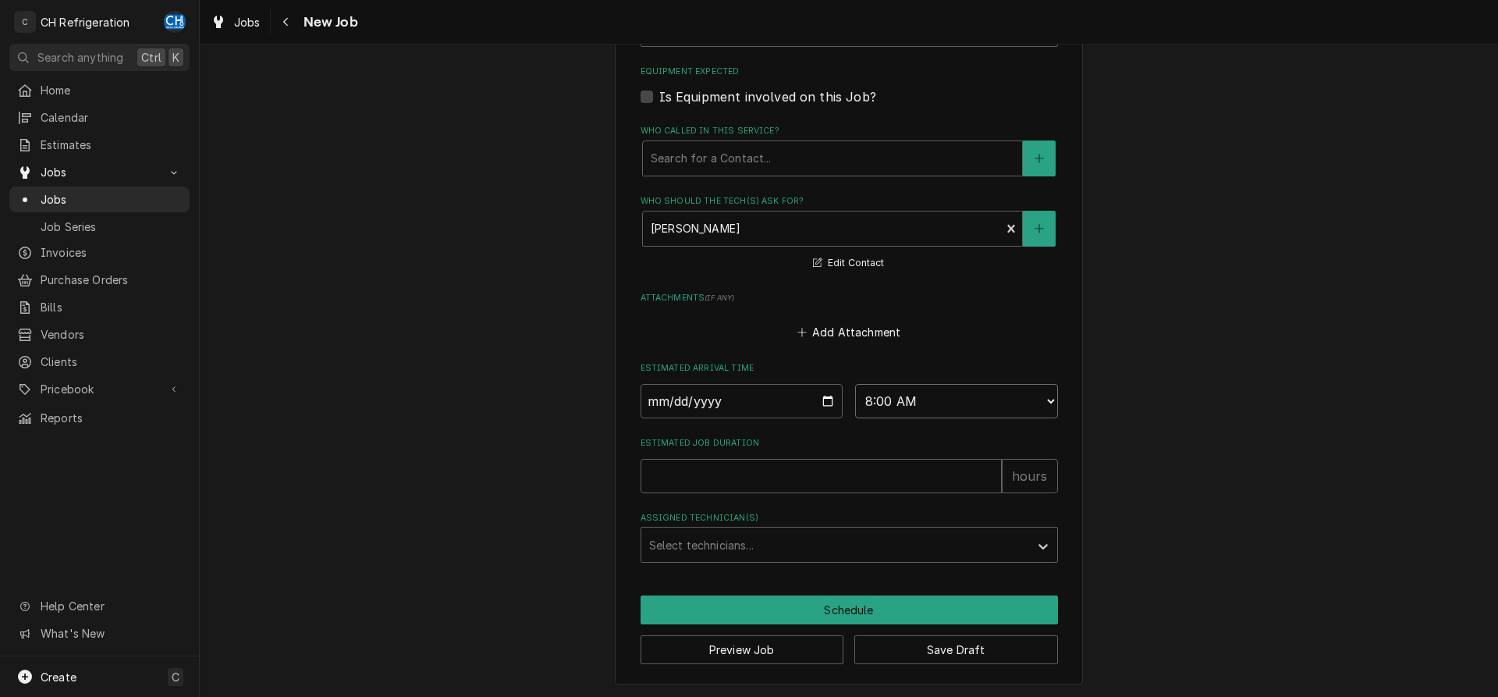
click option "8:00 AM" at bounding box center [0, 0] width 0 height 0
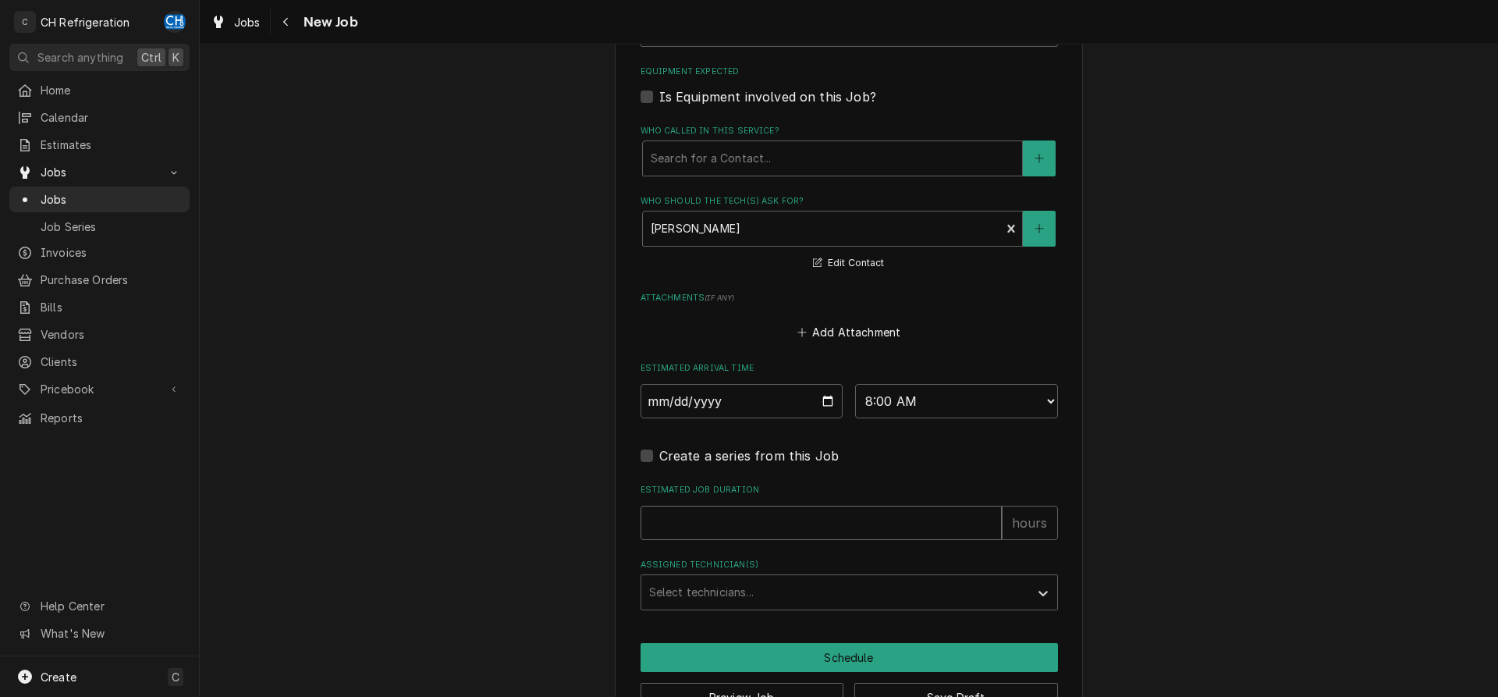
click at [813, 528] on input "Estimated Job Duration" at bounding box center [820, 522] width 361 height 34
type textarea "x"
type input "2"
type textarea "x"
type input "2"
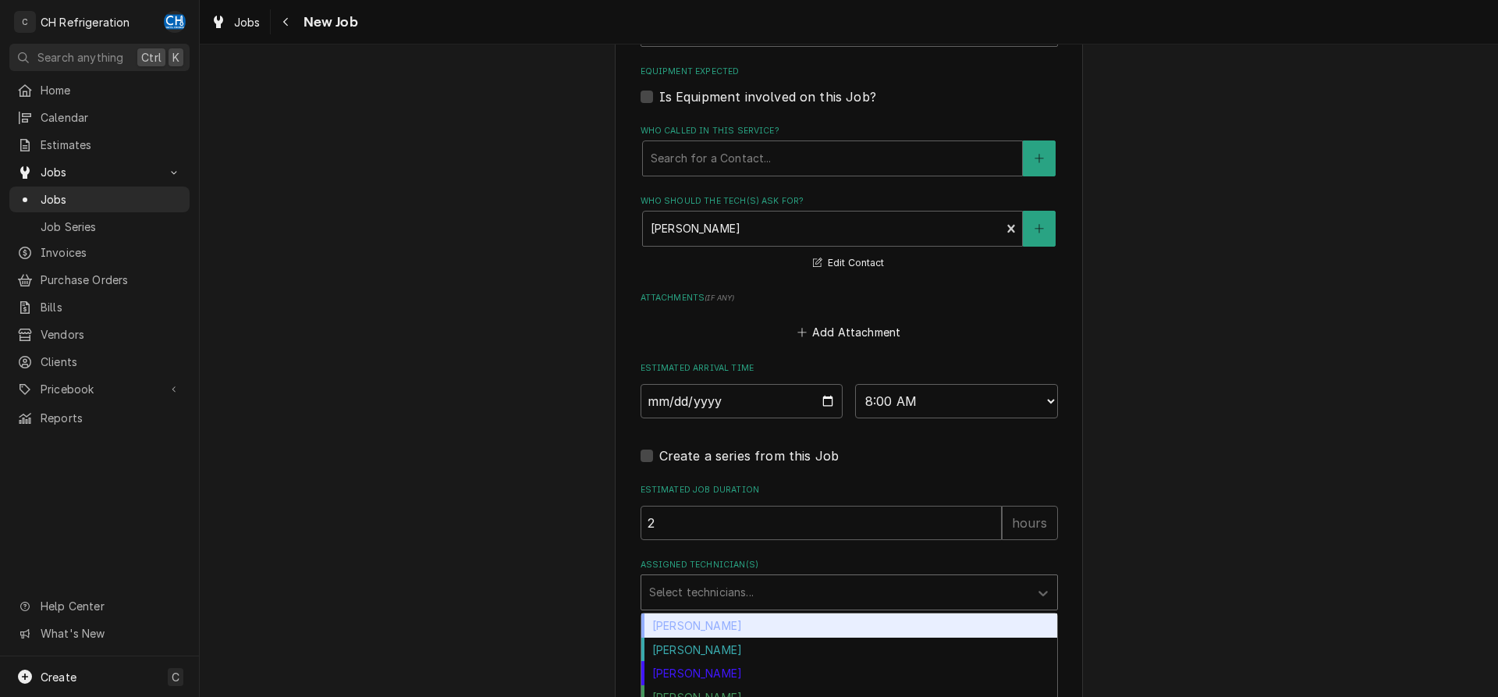
click at [782, 588] on div "Assigned Technician(s)" at bounding box center [835, 592] width 372 height 28
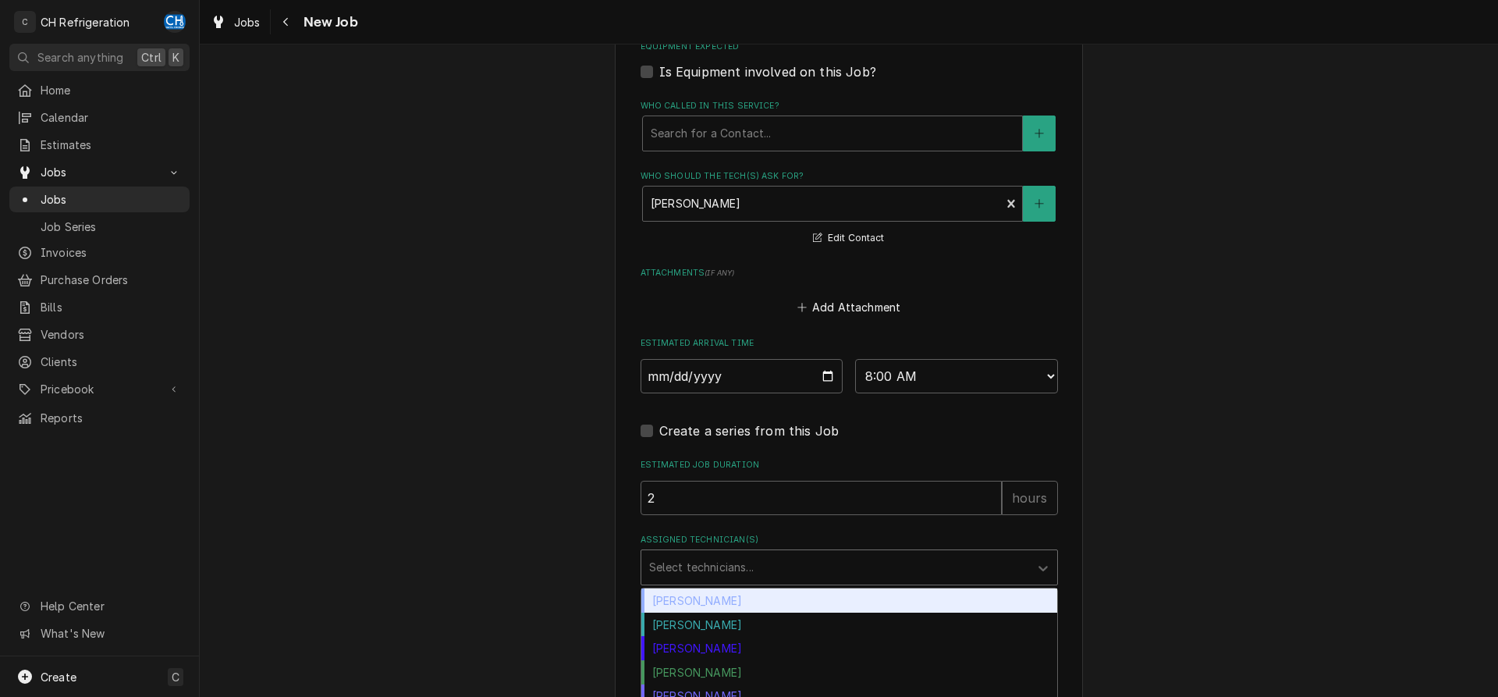
scroll to position [1051, 0]
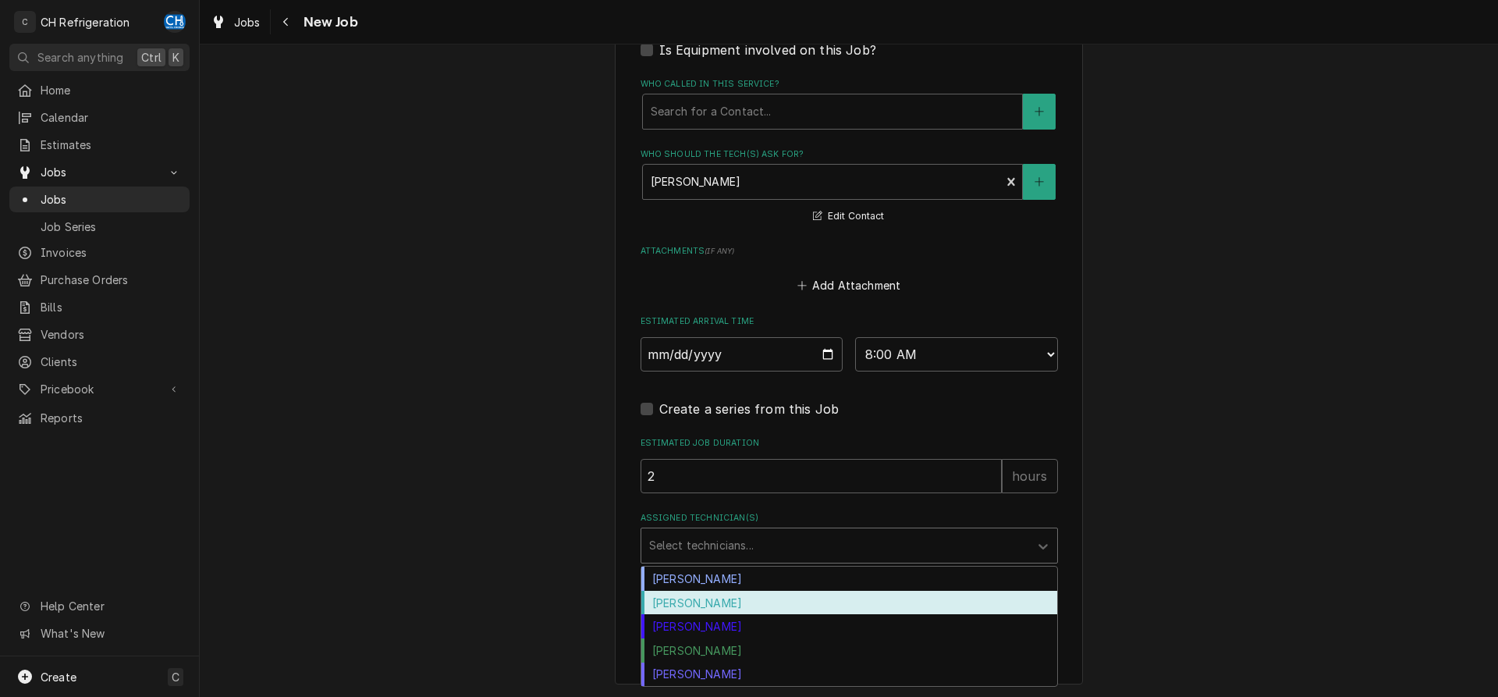
click at [709, 608] on div "[PERSON_NAME]" at bounding box center [849, 603] width 416 height 24
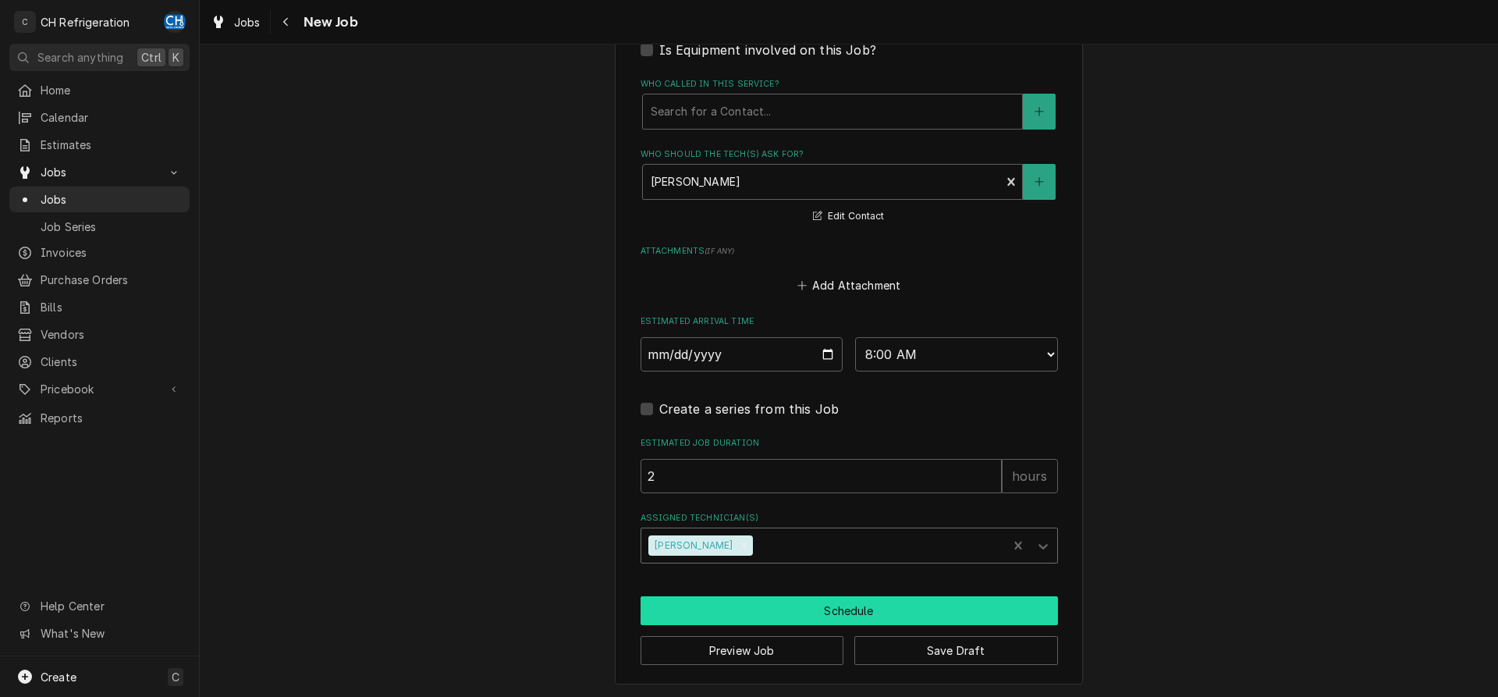
click at [833, 603] on button "Schedule" at bounding box center [848, 610] width 417 height 29
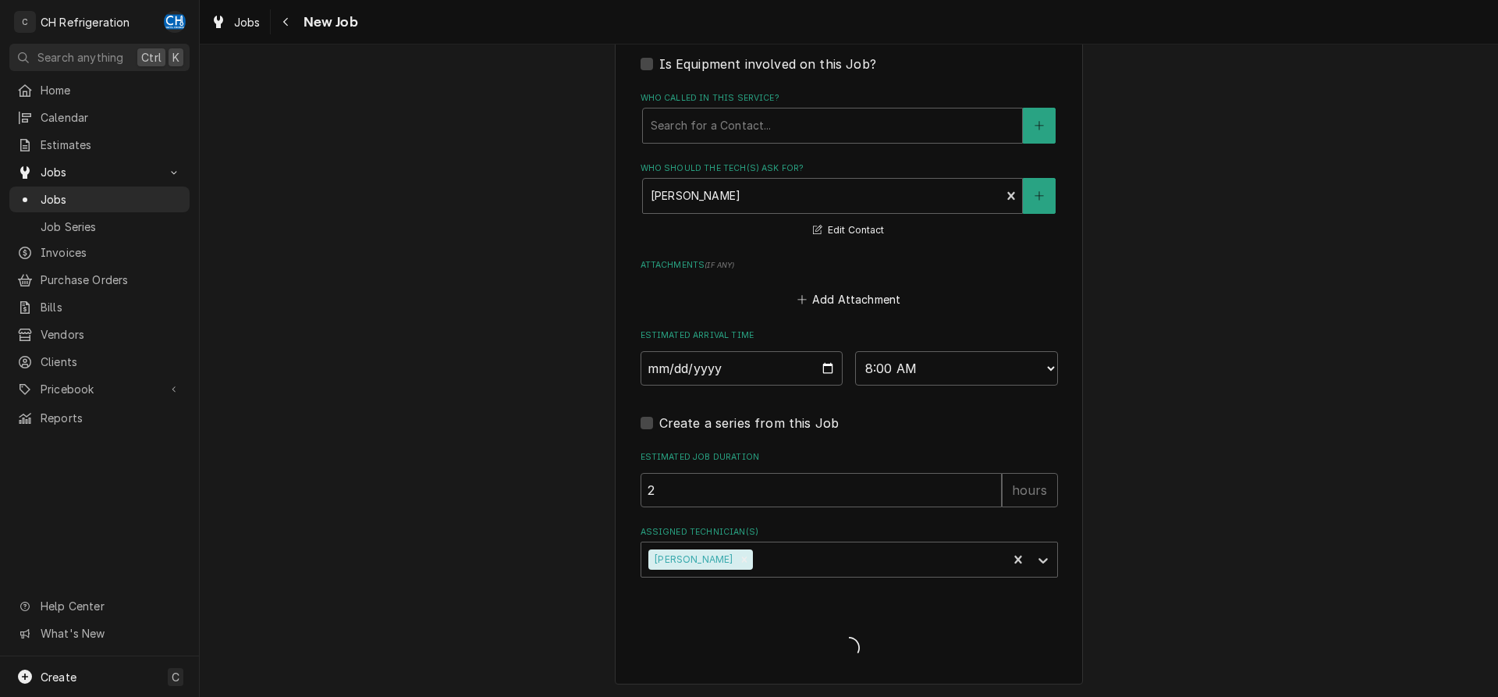
type textarea "x"
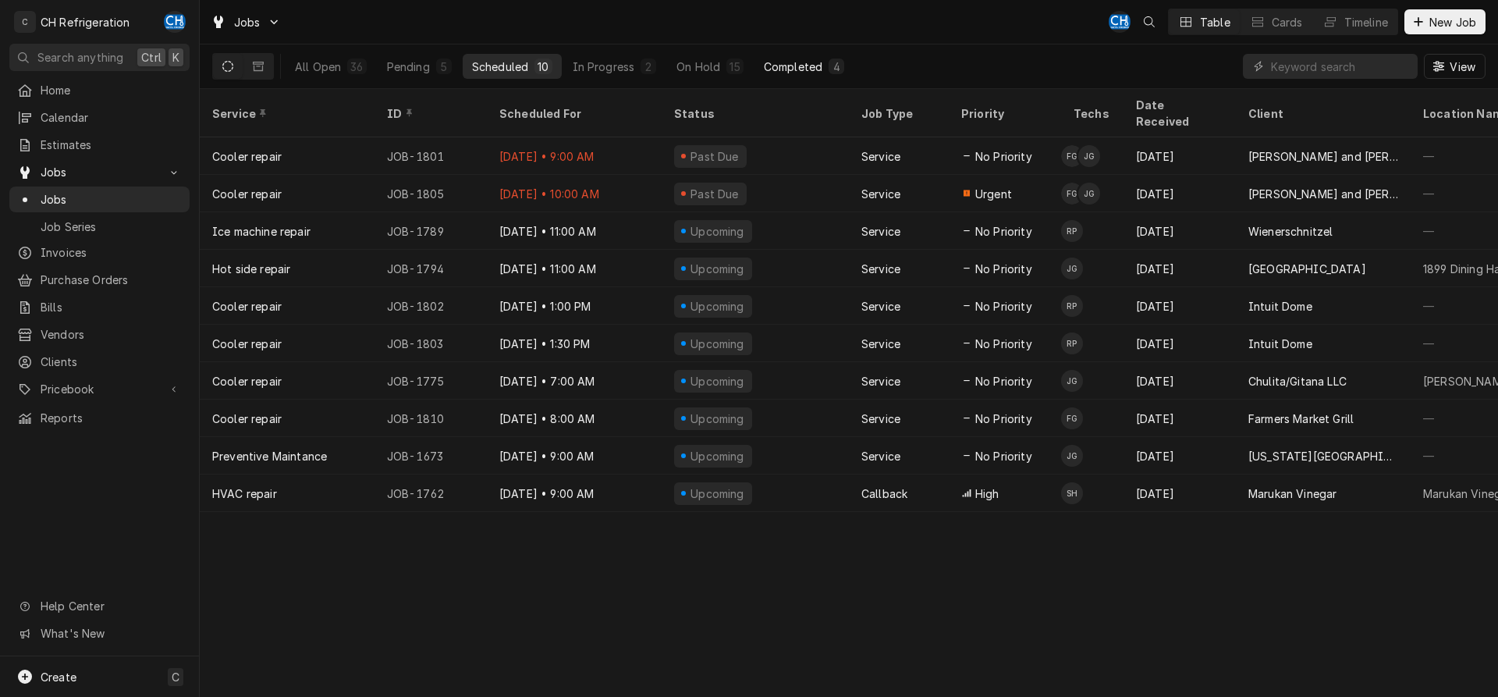
click at [778, 69] on div "Completed" at bounding box center [793, 67] width 59 height 16
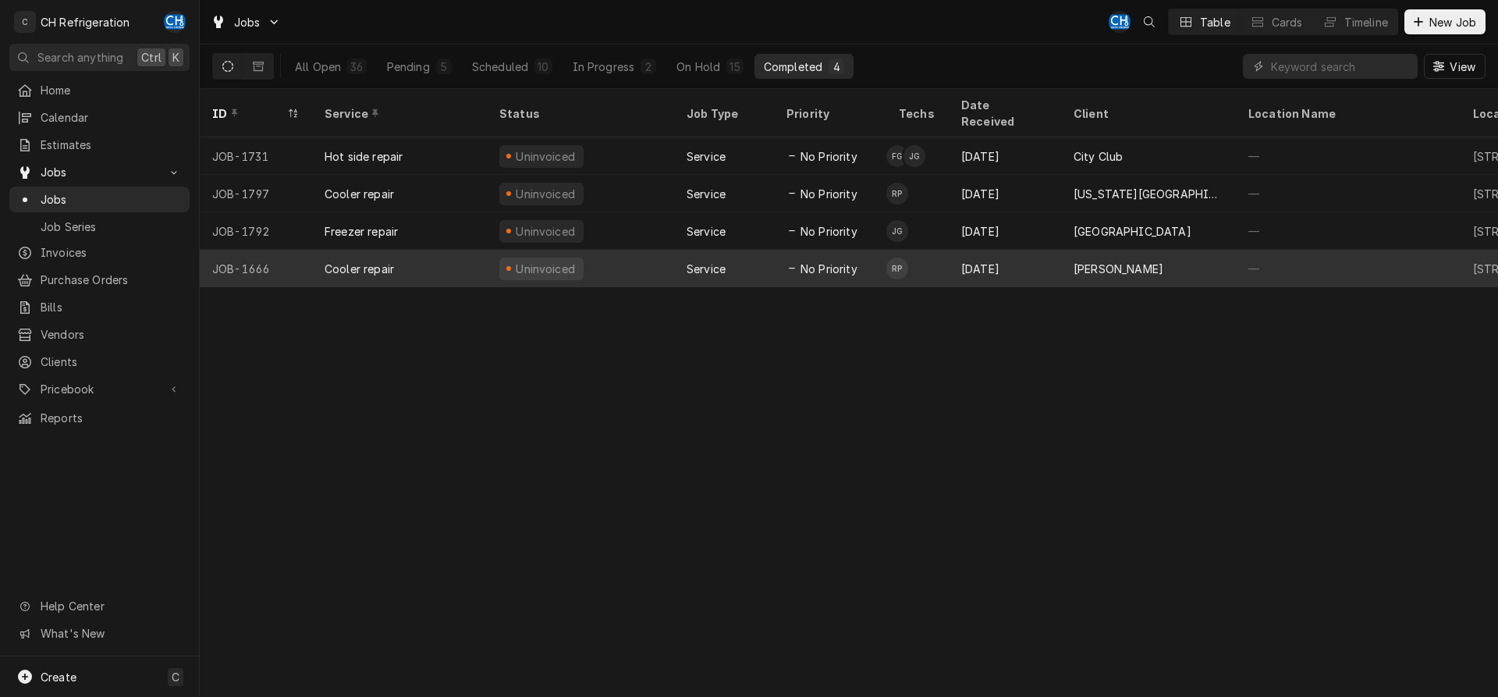
click at [1065, 250] on div "[PERSON_NAME]" at bounding box center [1148, 268] width 175 height 37
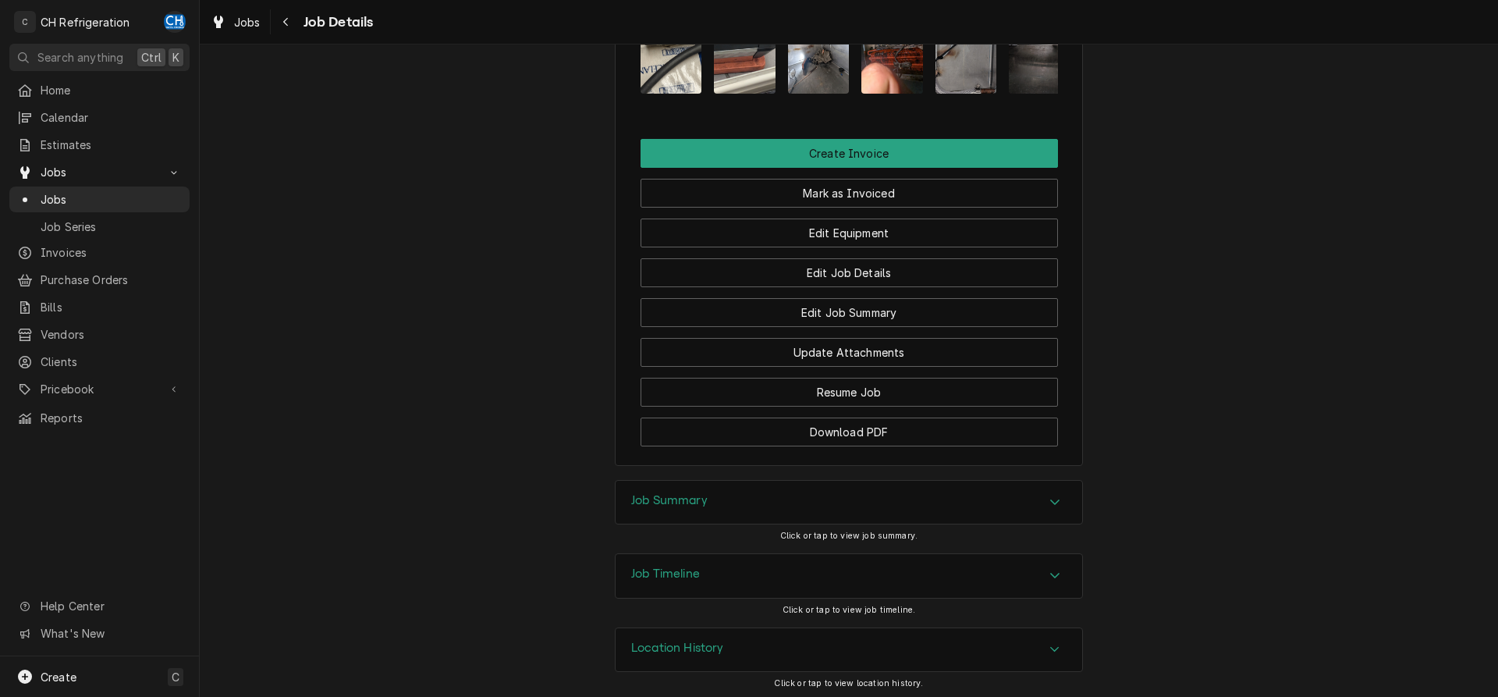
scroll to position [1339, 0]
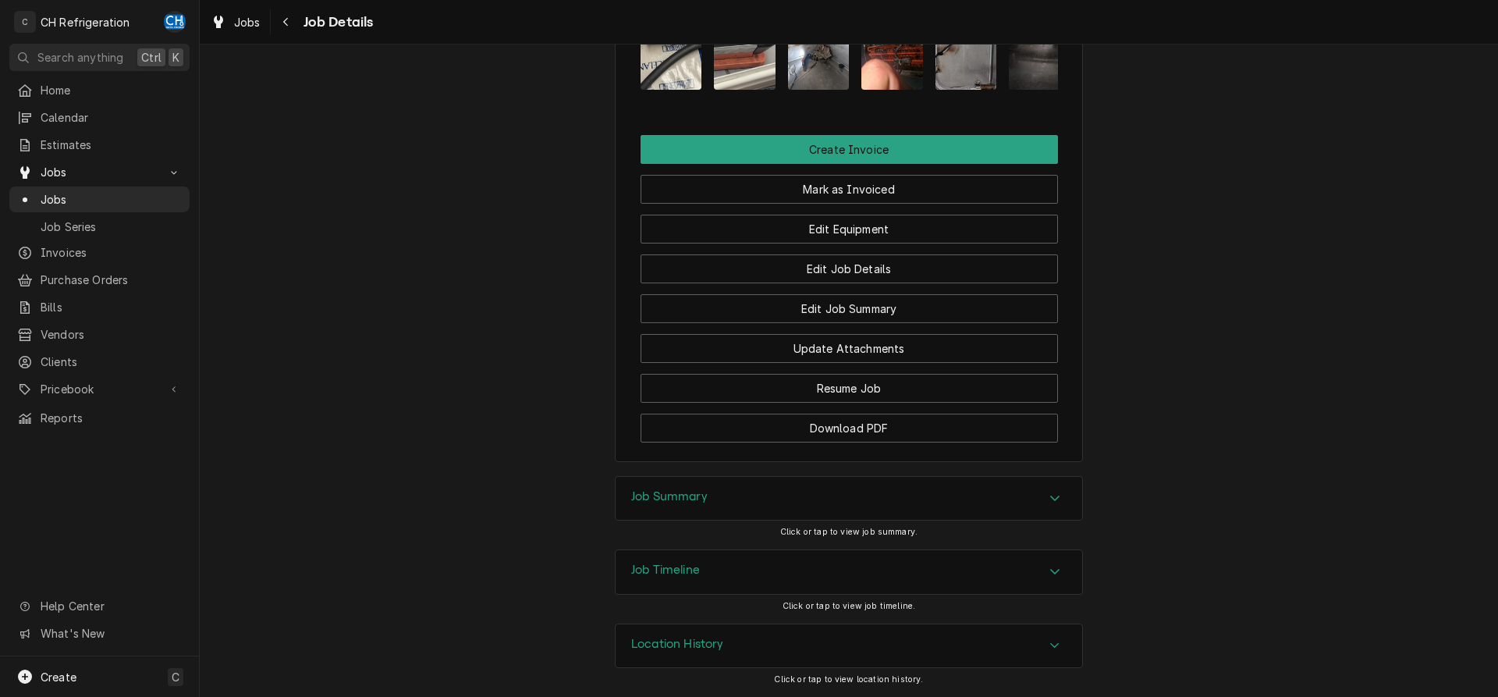
click at [841, 493] on div "Job Summary" at bounding box center [848, 499] width 466 height 44
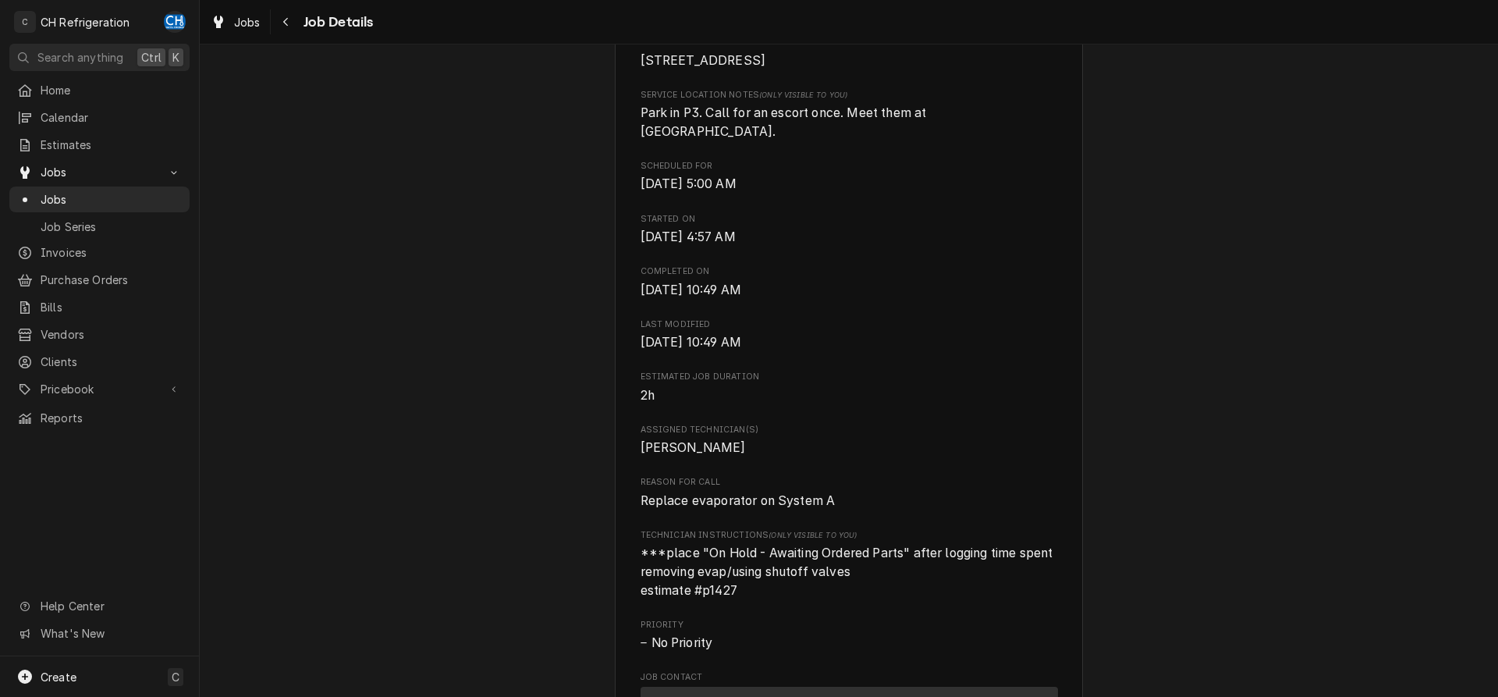
scroll to position [0, 0]
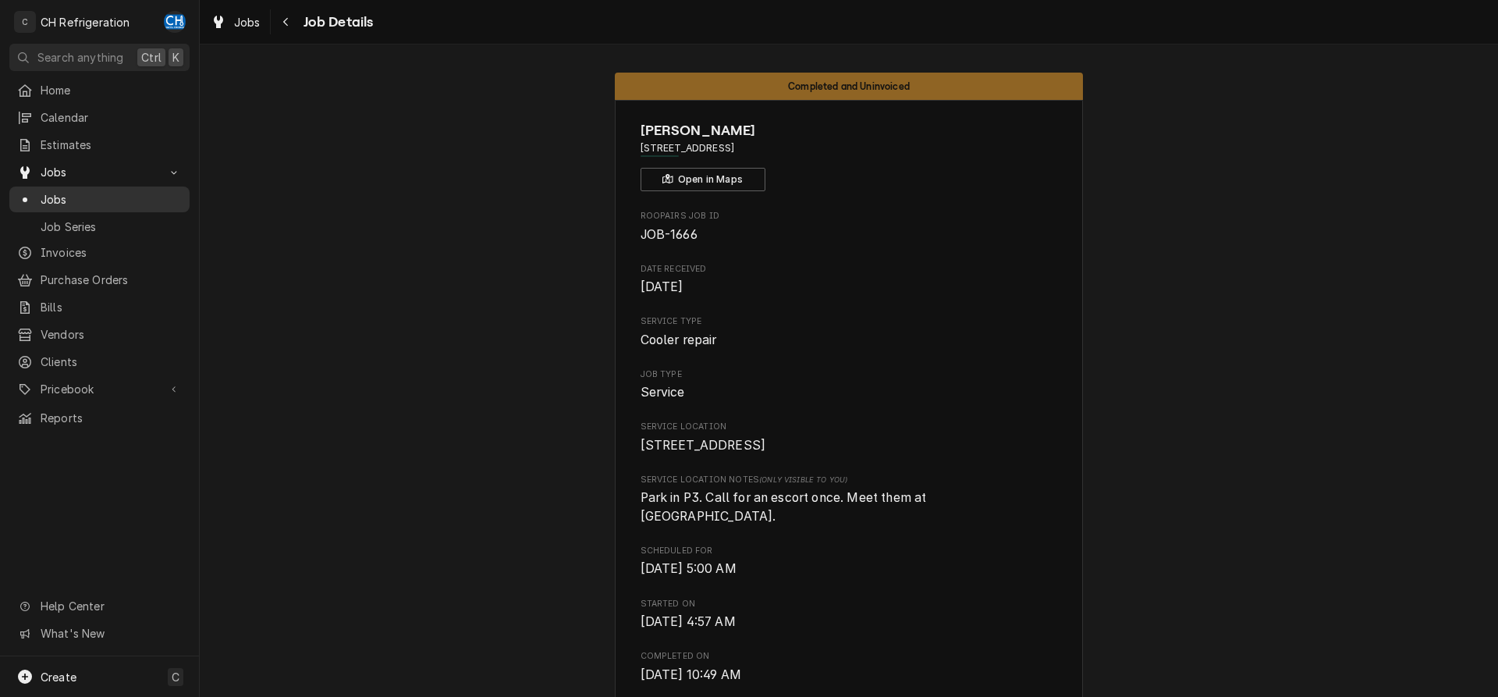
click at [135, 198] on span "Jobs" at bounding box center [111, 199] width 141 height 16
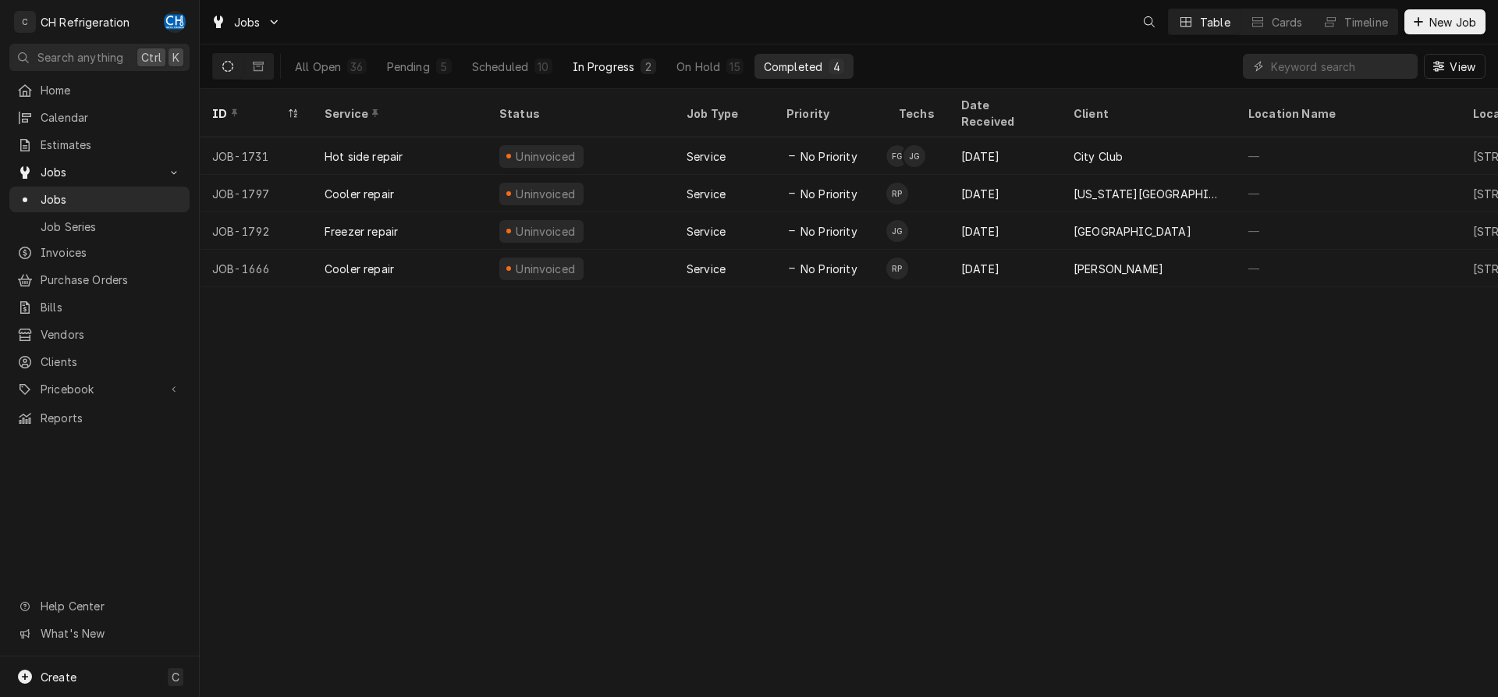
click at [615, 65] on div "In Progress" at bounding box center [604, 67] width 62 height 16
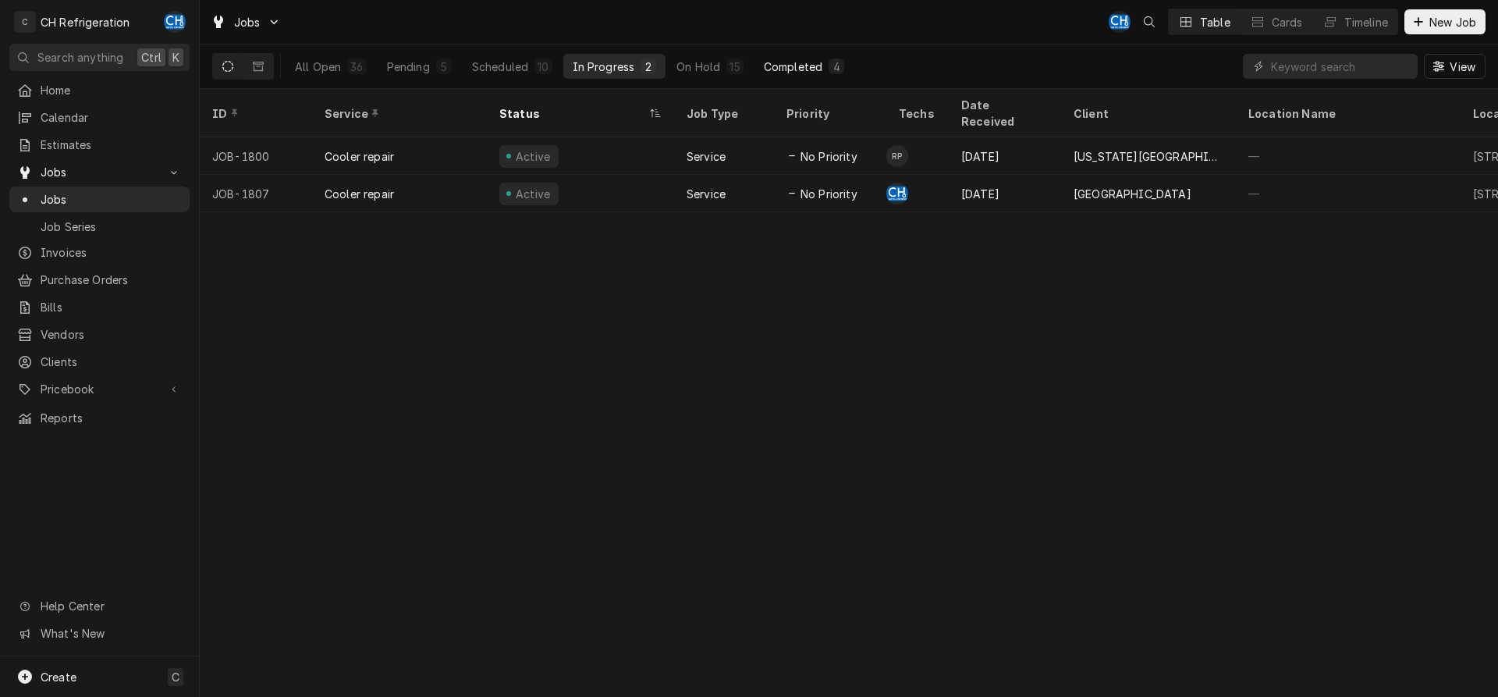
click at [786, 64] on div "Completed" at bounding box center [793, 67] width 59 height 16
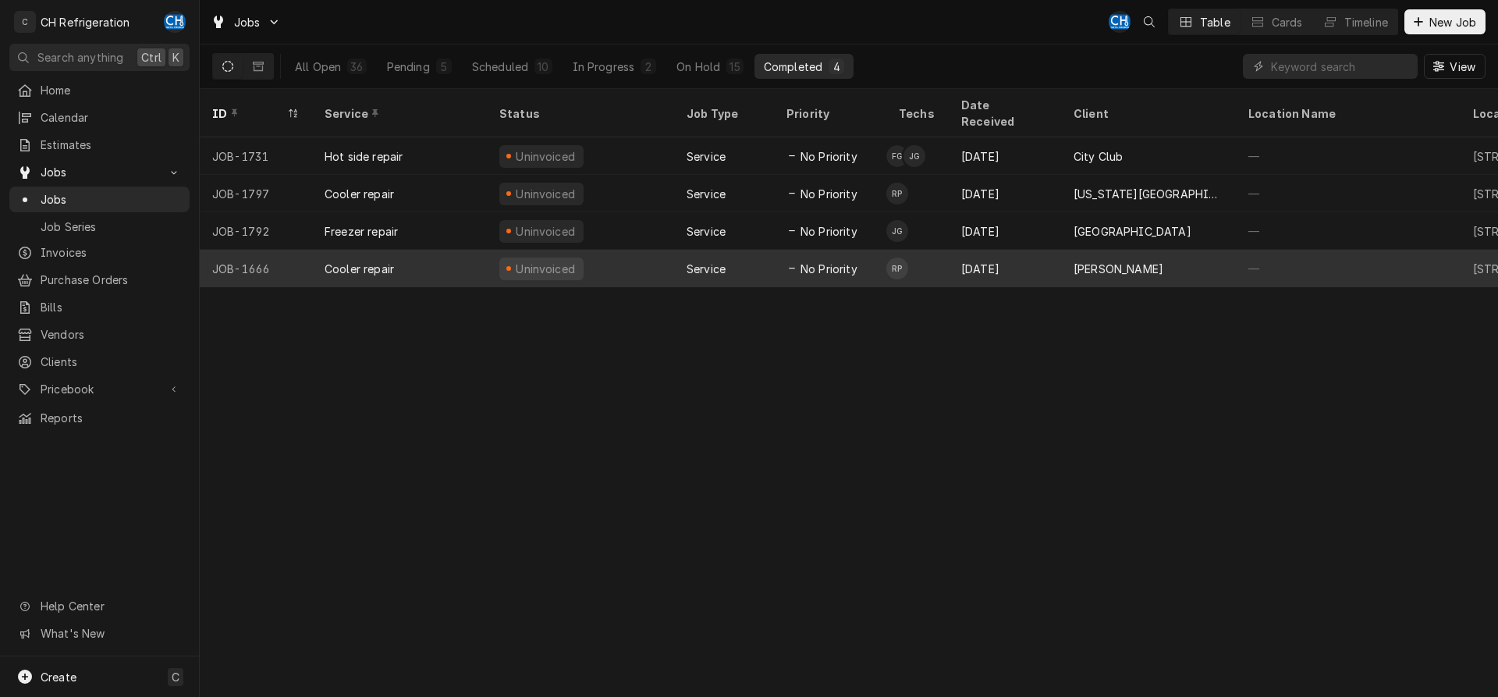
click at [1075, 250] on div "[PERSON_NAME]" at bounding box center [1148, 268] width 175 height 37
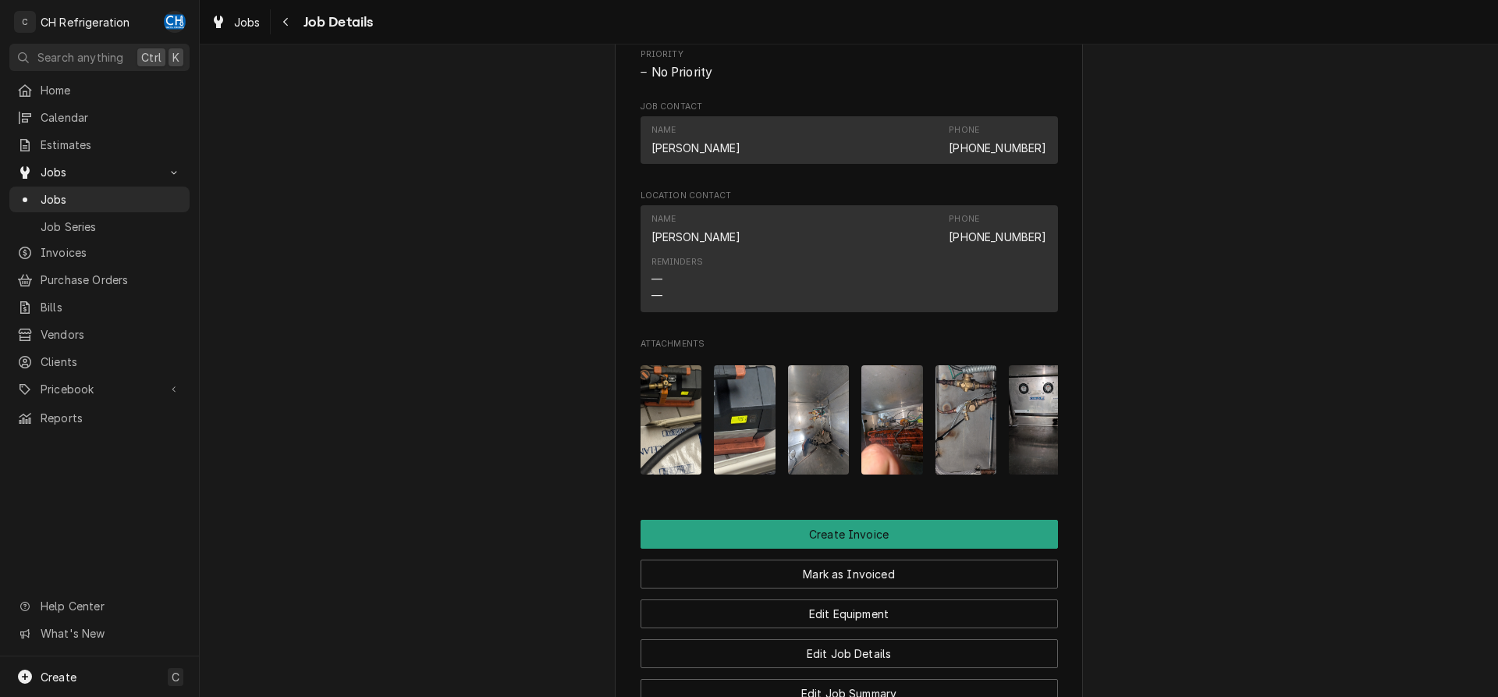
scroll to position [1339, 0]
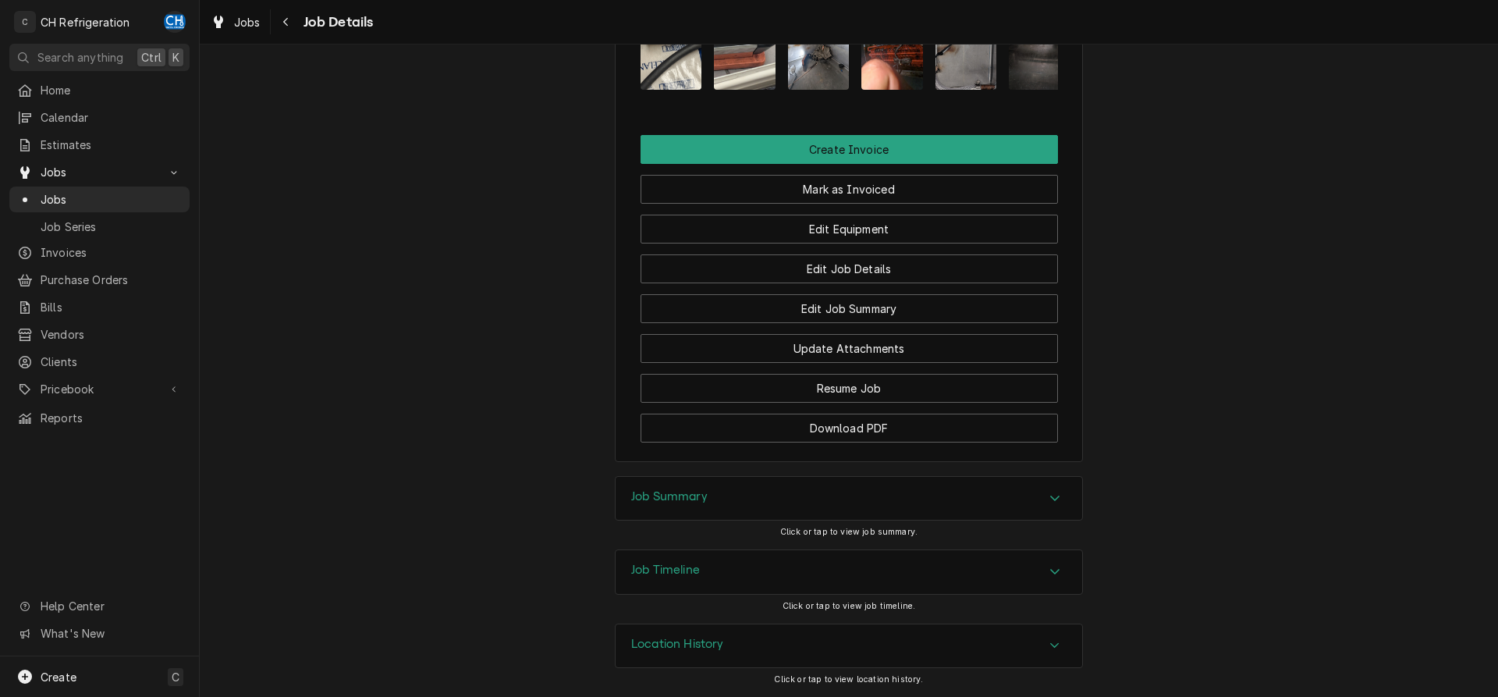
drag, startPoint x: 723, startPoint y: 490, endPoint x: 701, endPoint y: 493, distance: 22.8
click at [722, 490] on div "Job Summary" at bounding box center [848, 499] width 466 height 44
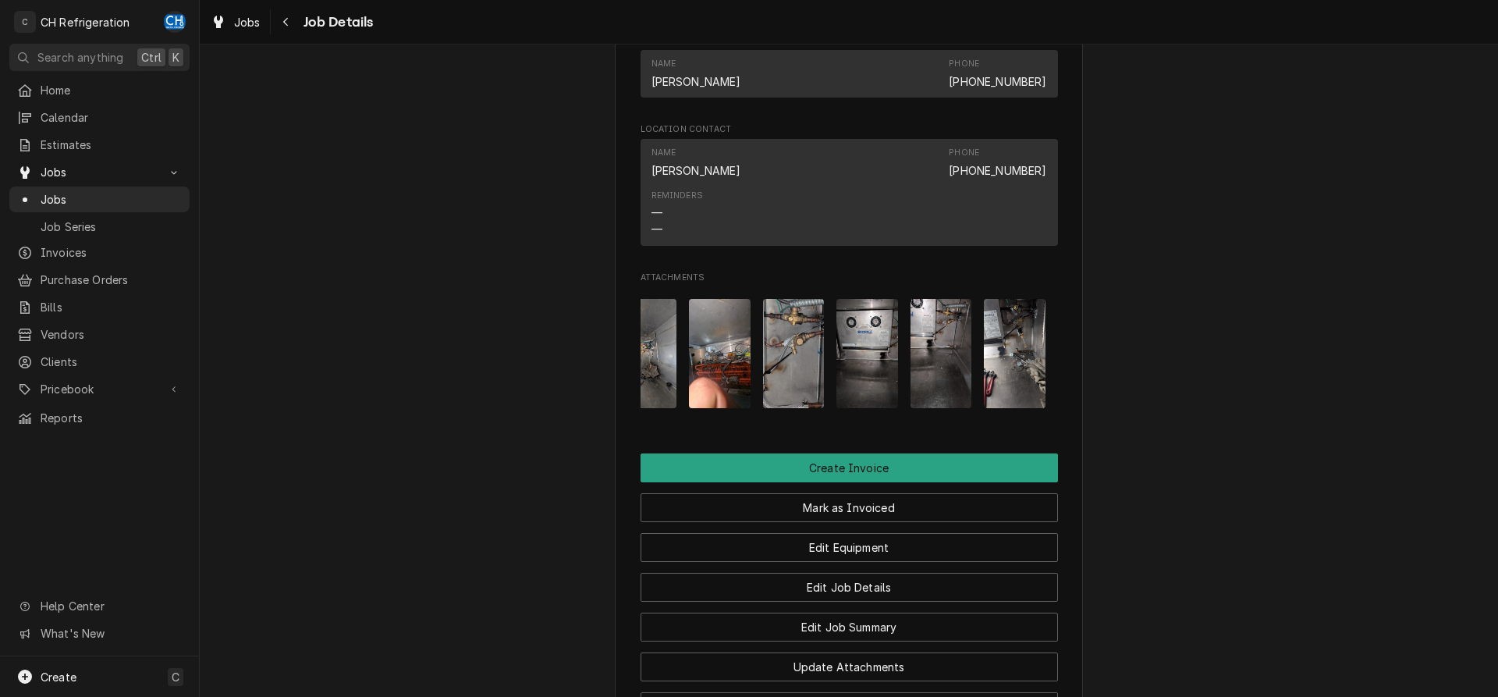
scroll to position [0, 0]
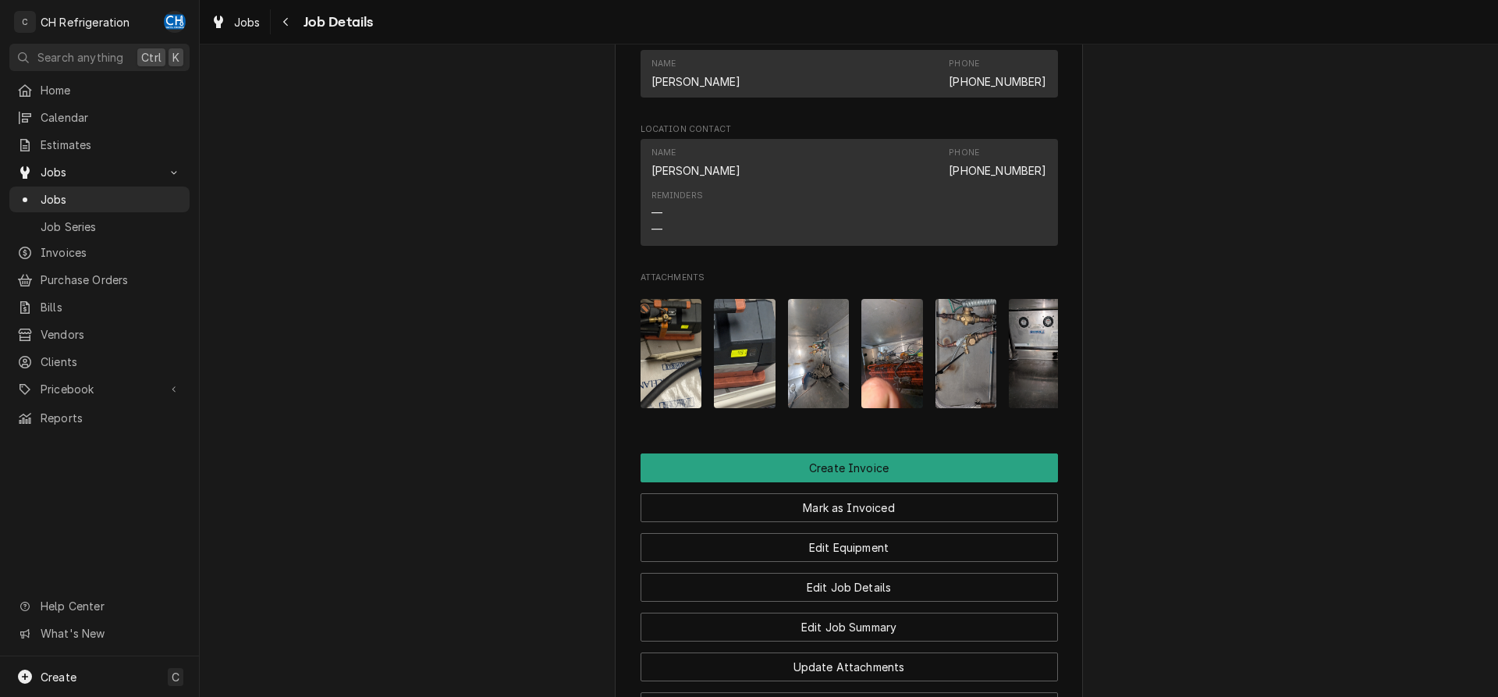
click at [1039, 364] on img "Attachments" at bounding box center [1040, 353] width 62 height 109
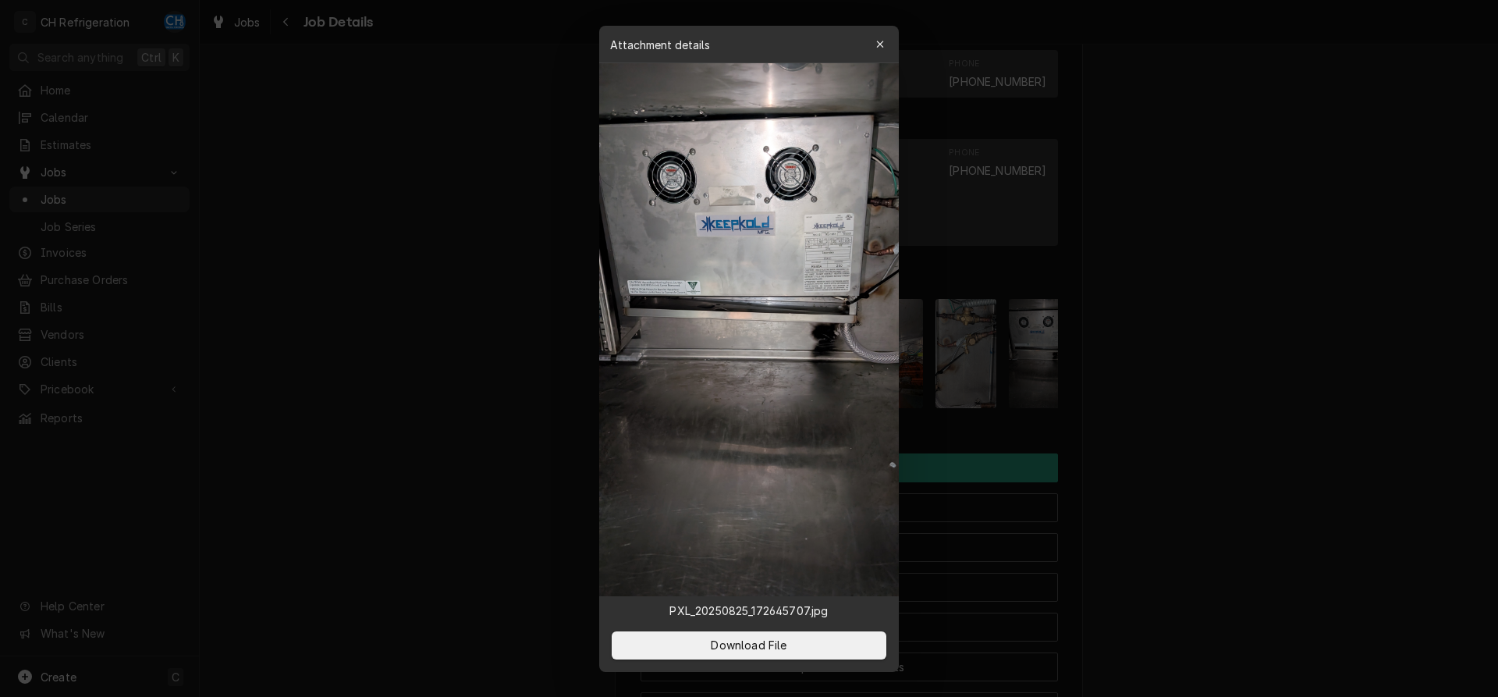
click at [1162, 379] on div at bounding box center [749, 348] width 1498 height 697
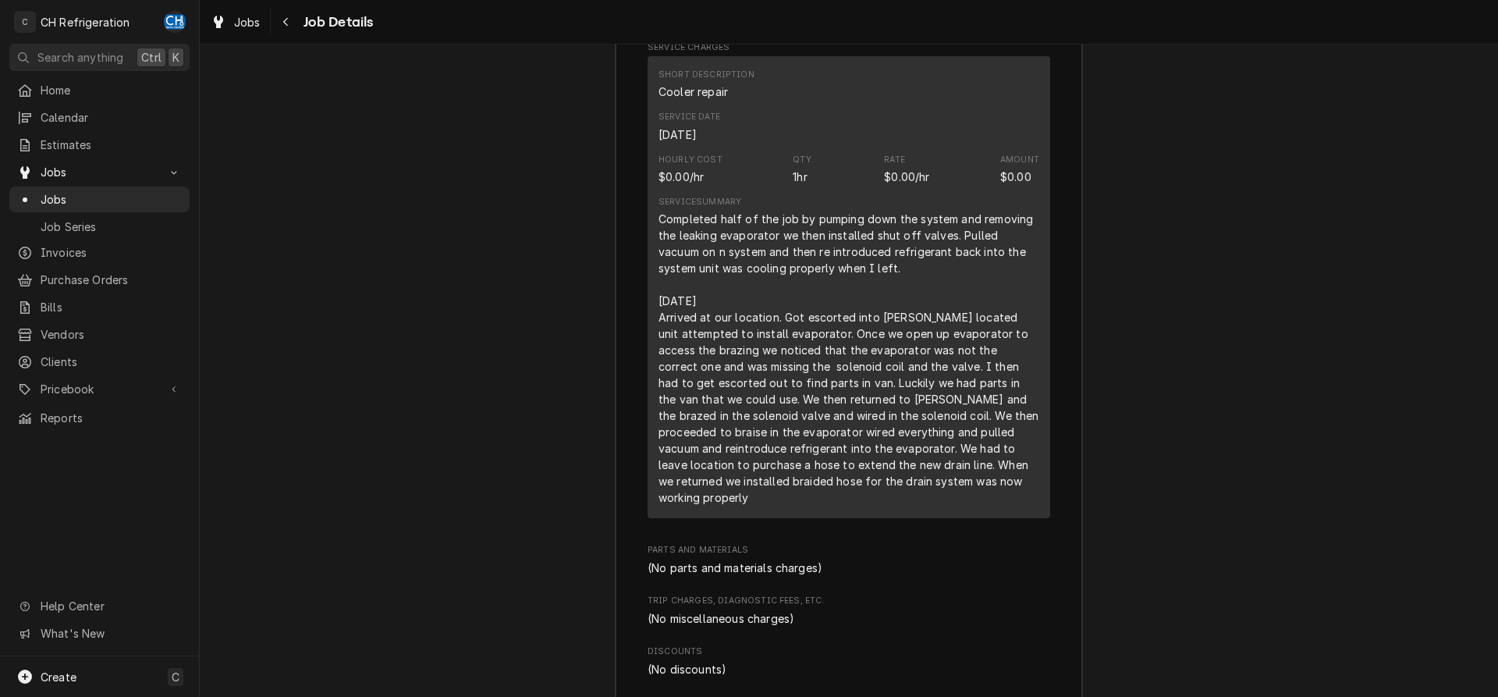
scroll to position [2048, 0]
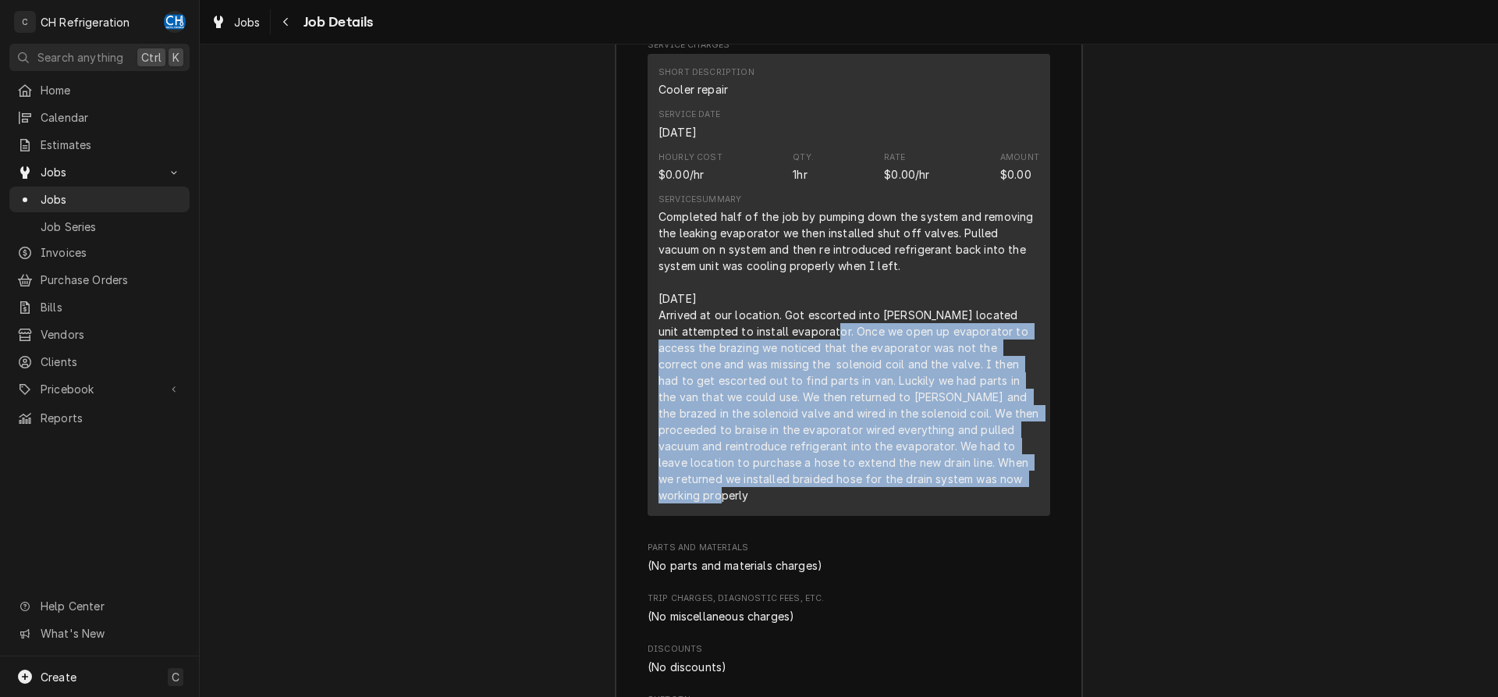
drag, startPoint x: 826, startPoint y: 335, endPoint x: 1105, endPoint y: 505, distance: 326.7
click at [1050, 505] on div "Short Description Cooler repair Service Date Aug 13, 2025 Hourly Cost $0.00/hr …" at bounding box center [848, 285] width 403 height 462
copy div "Once we open up evaporator to access the brazing we noticed that the evaporator…"
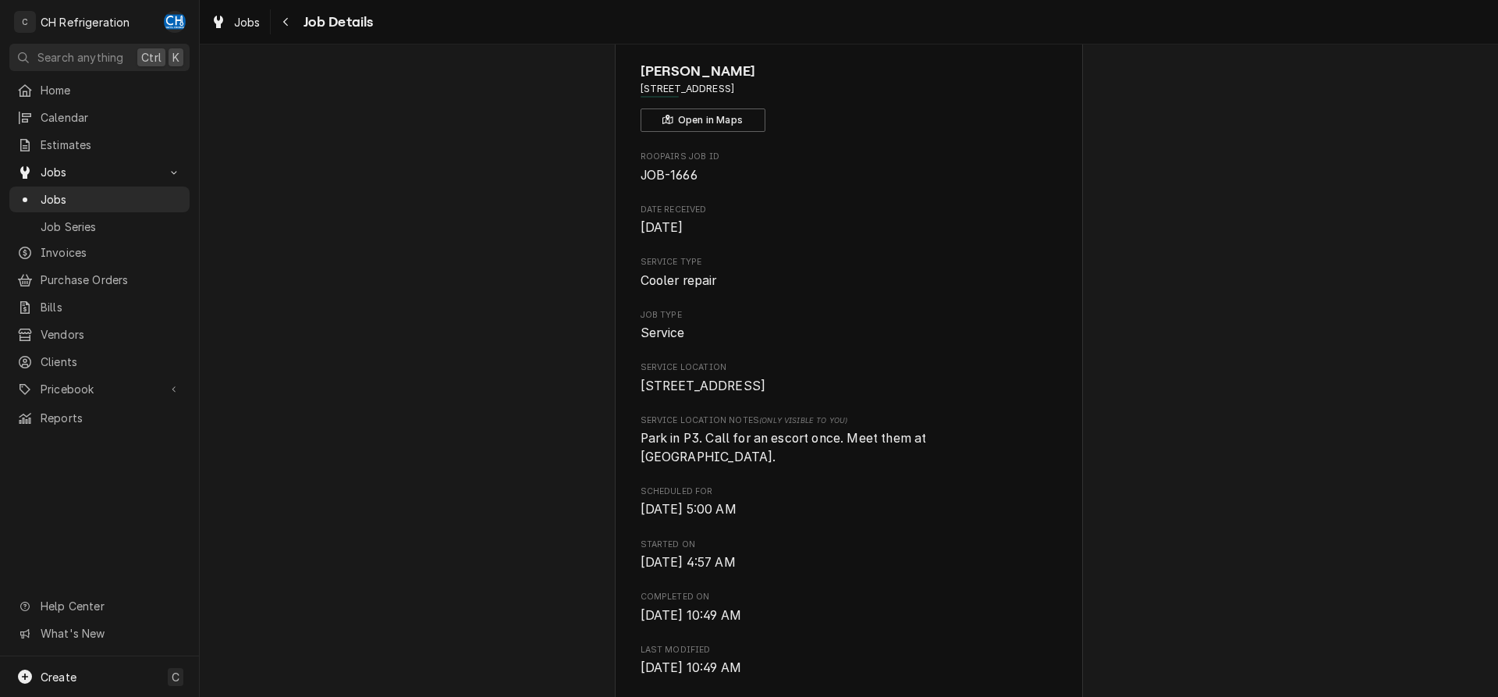
scroll to position [0, 0]
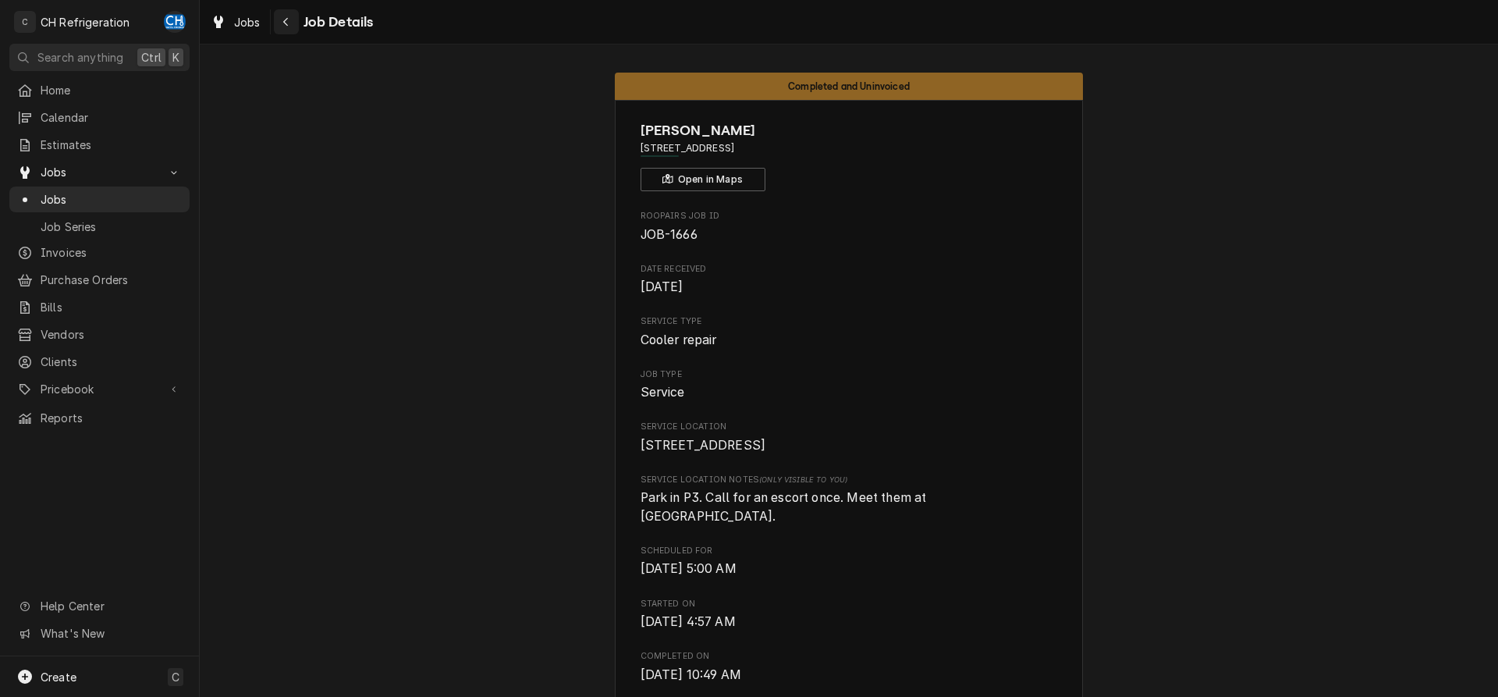
click at [282, 22] on div "Navigate back" at bounding box center [286, 22] width 16 height 16
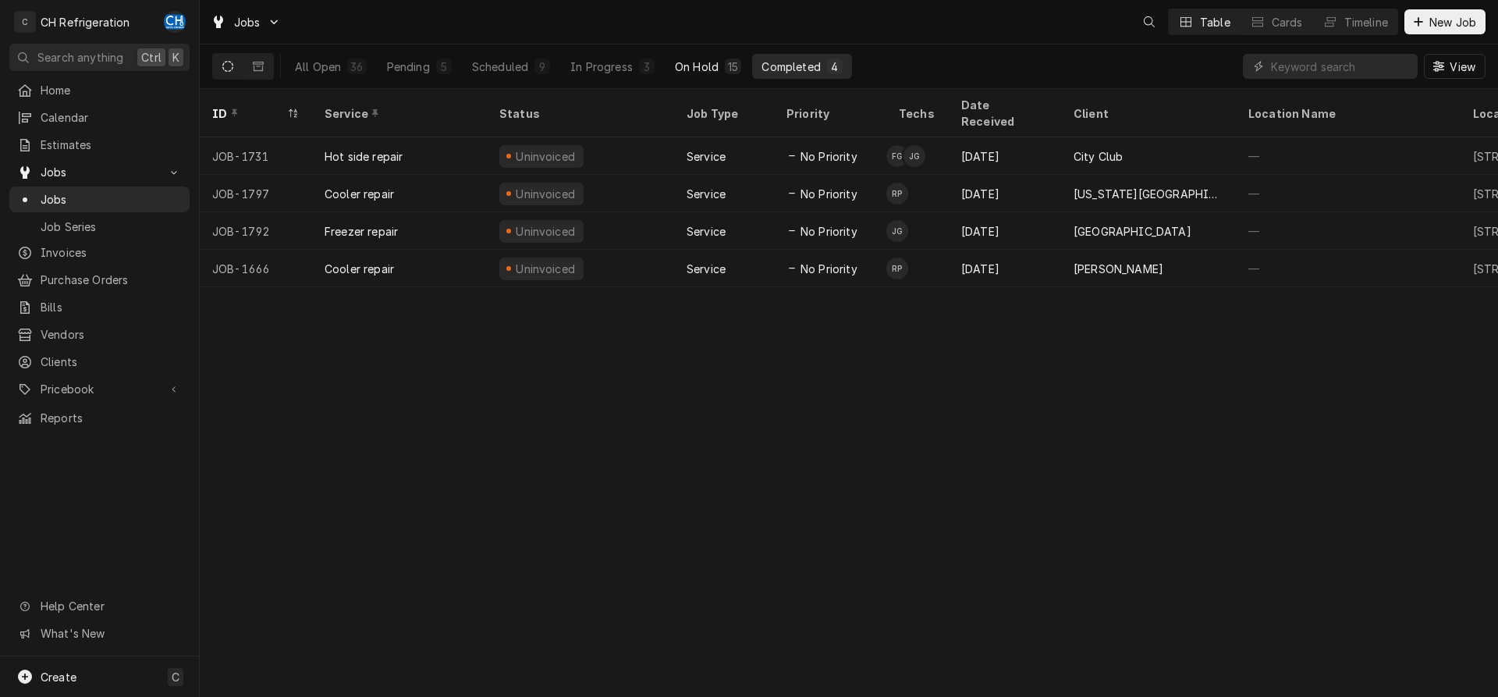
click at [711, 64] on div "On Hold" at bounding box center [697, 67] width 44 height 16
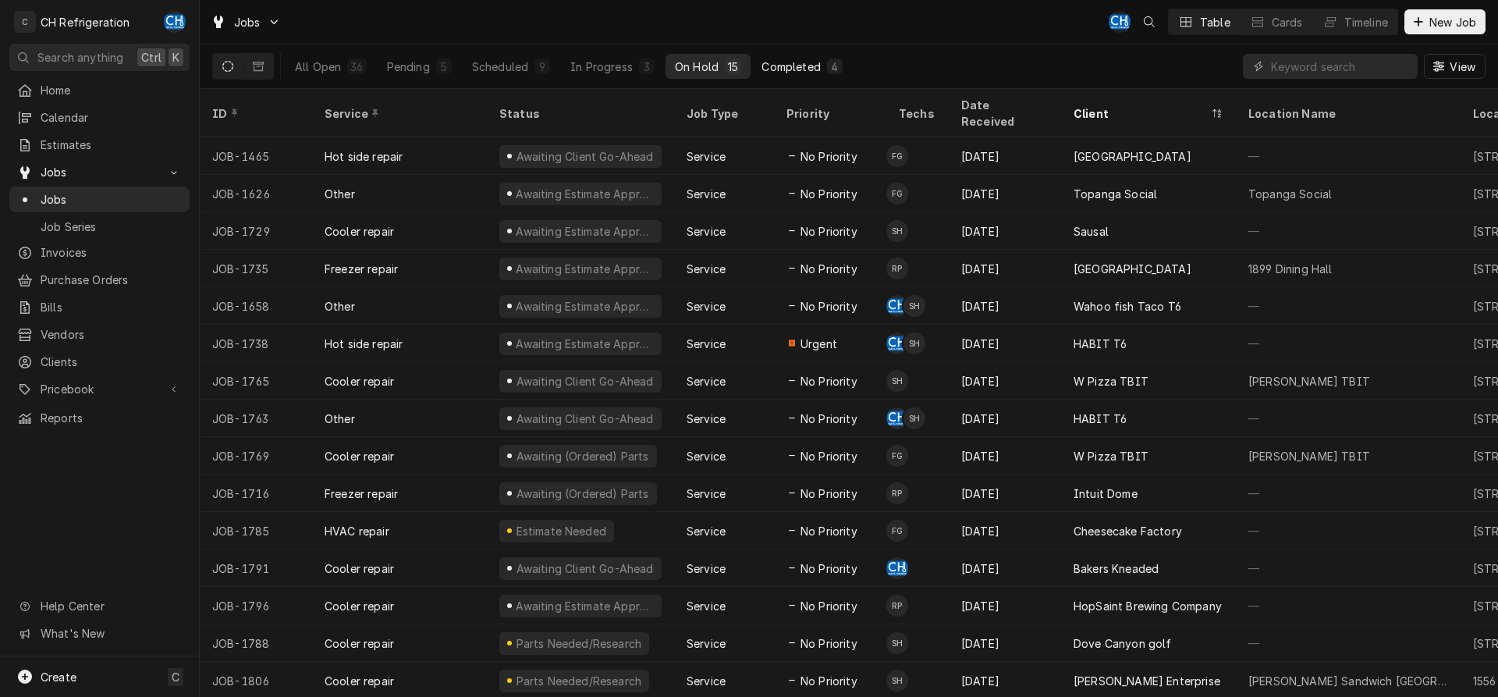
click at [803, 61] on div "Completed" at bounding box center [790, 67] width 59 height 16
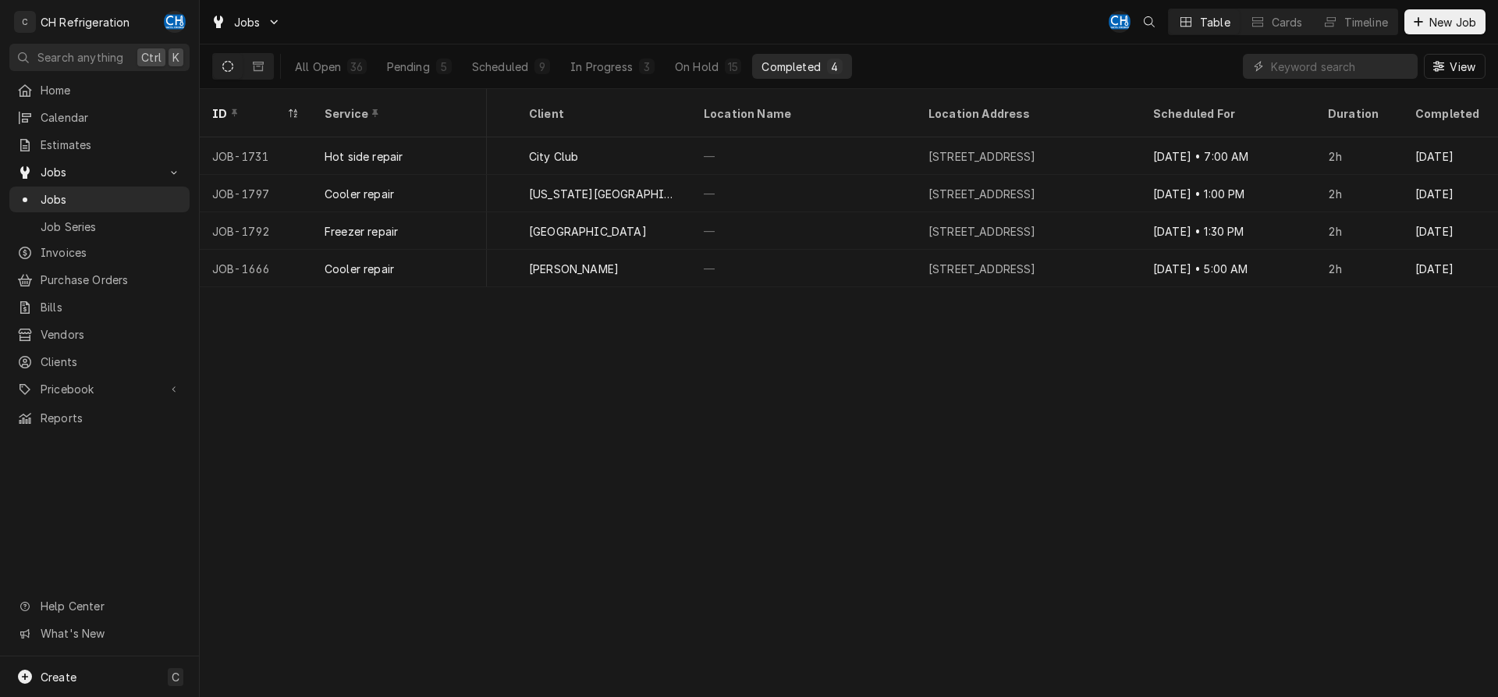
scroll to position [0, 225]
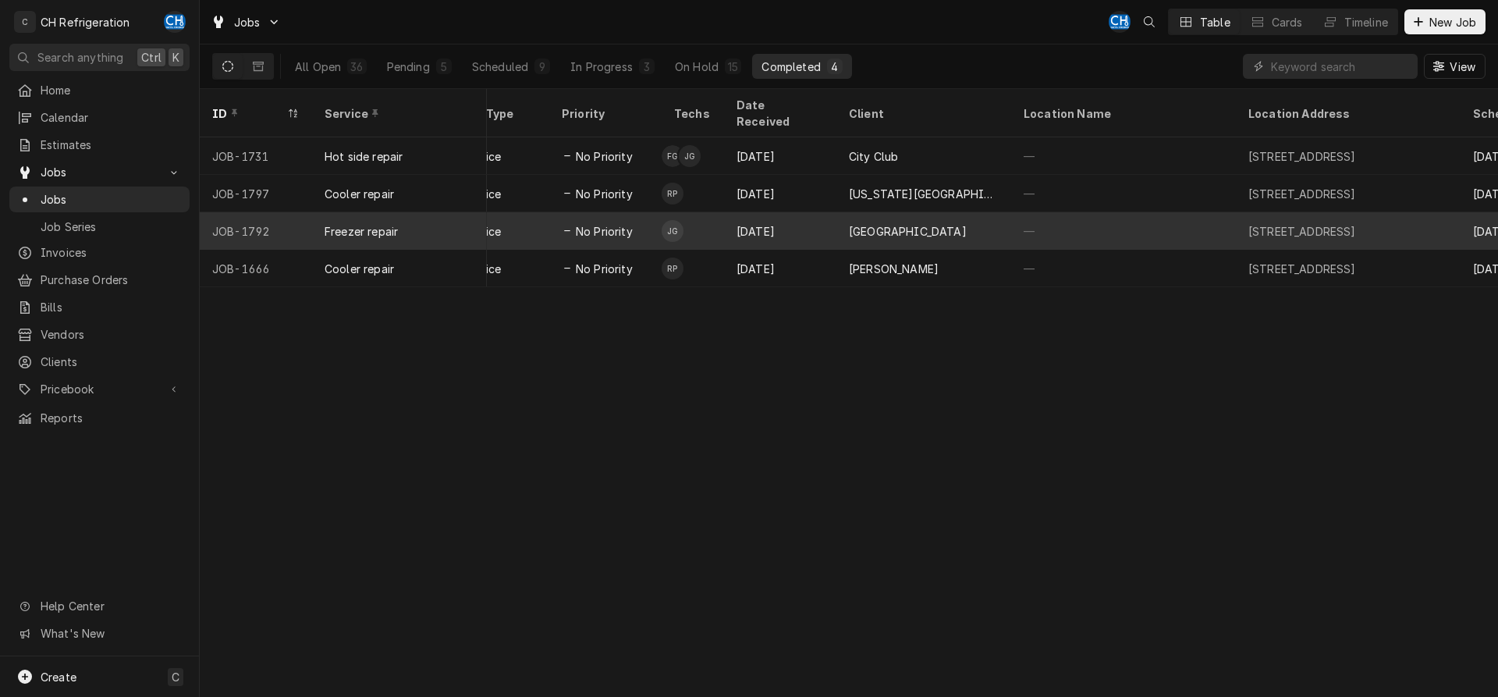
click at [803, 218] on div "Aug 23" at bounding box center [780, 230] width 112 height 37
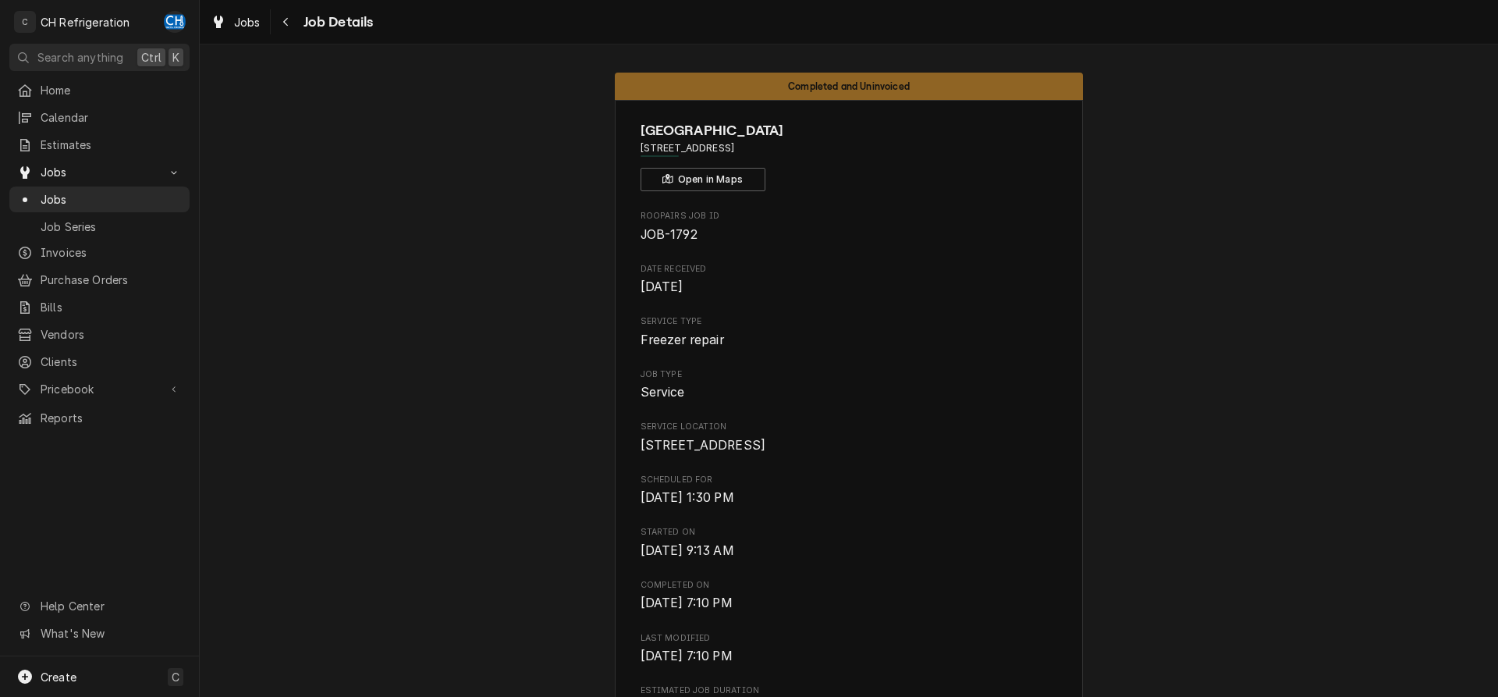
scroll to position [1229, 0]
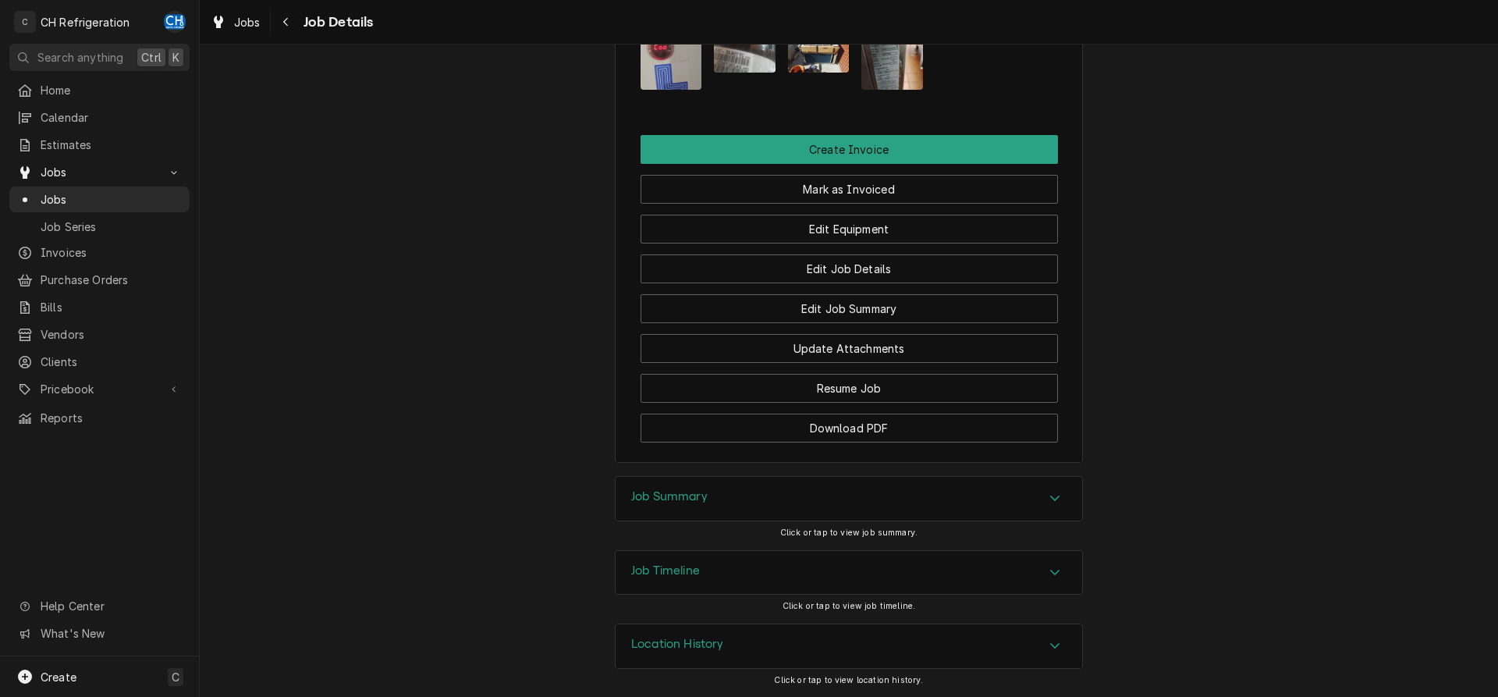
click at [732, 494] on div "Job Summary" at bounding box center [848, 499] width 466 height 44
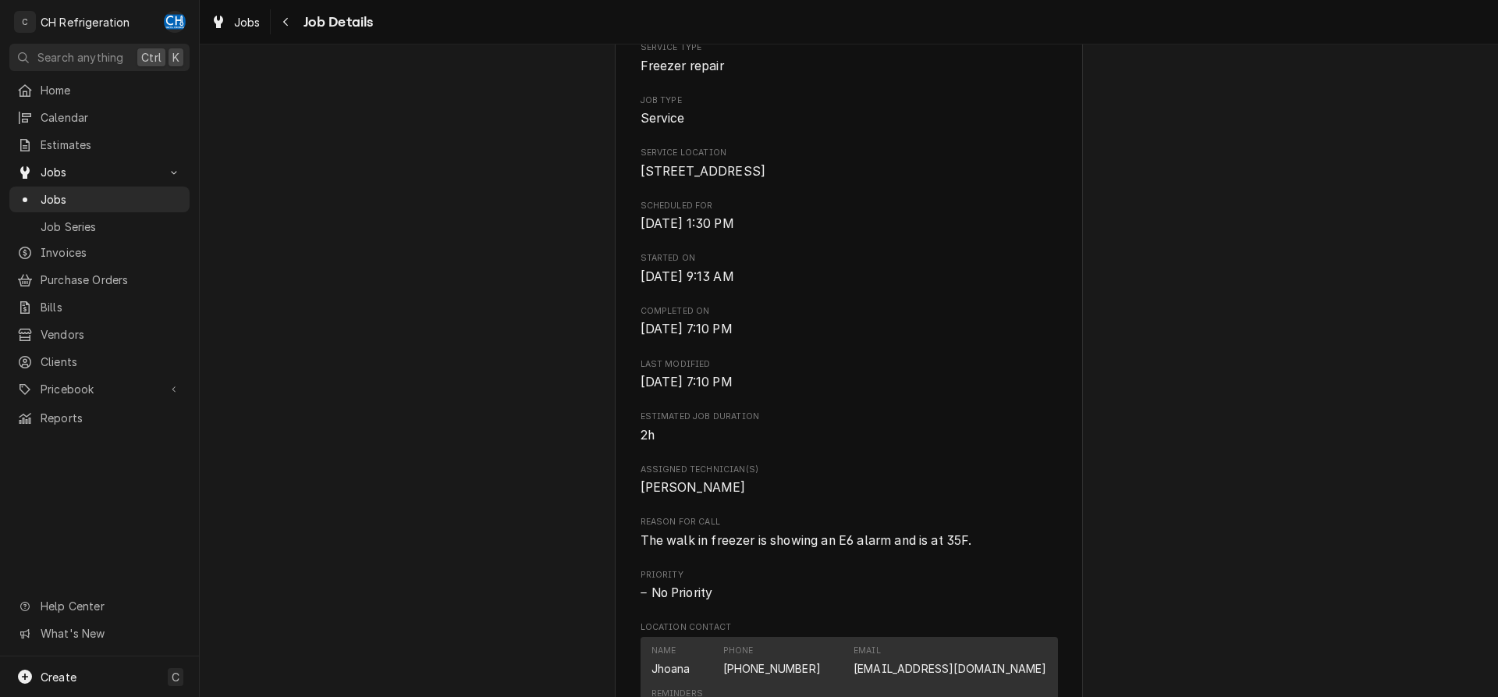
scroll to position [0, 0]
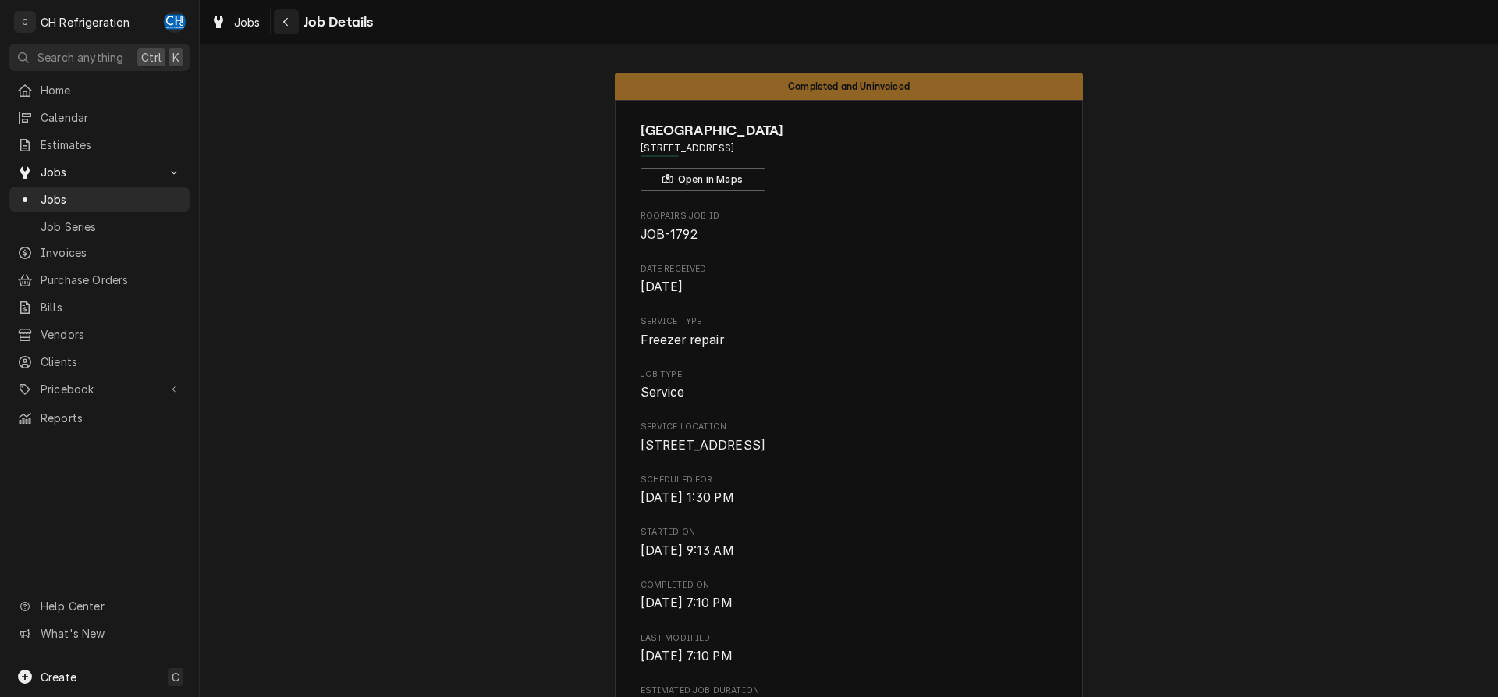
click at [292, 16] on div "Navigate back" at bounding box center [286, 22] width 16 height 16
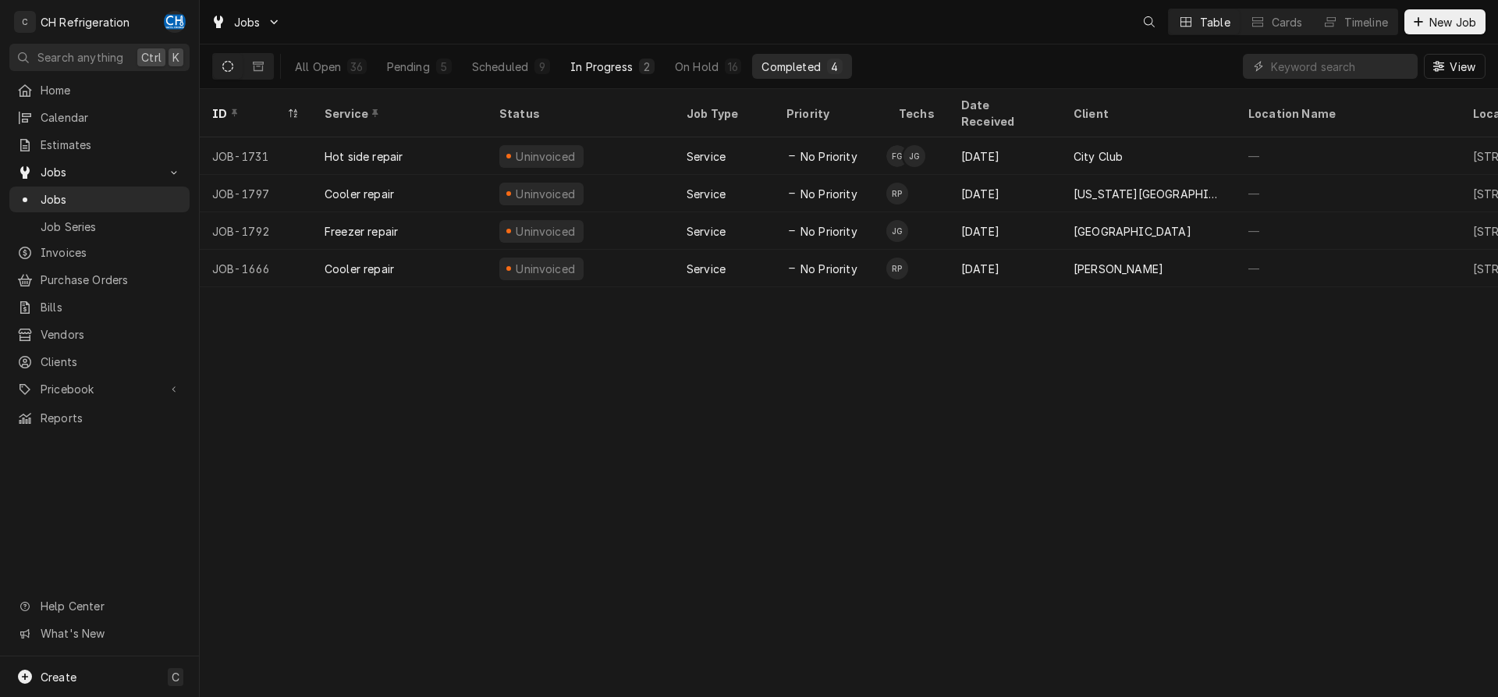
click at [596, 60] on div "In Progress" at bounding box center [601, 67] width 62 height 16
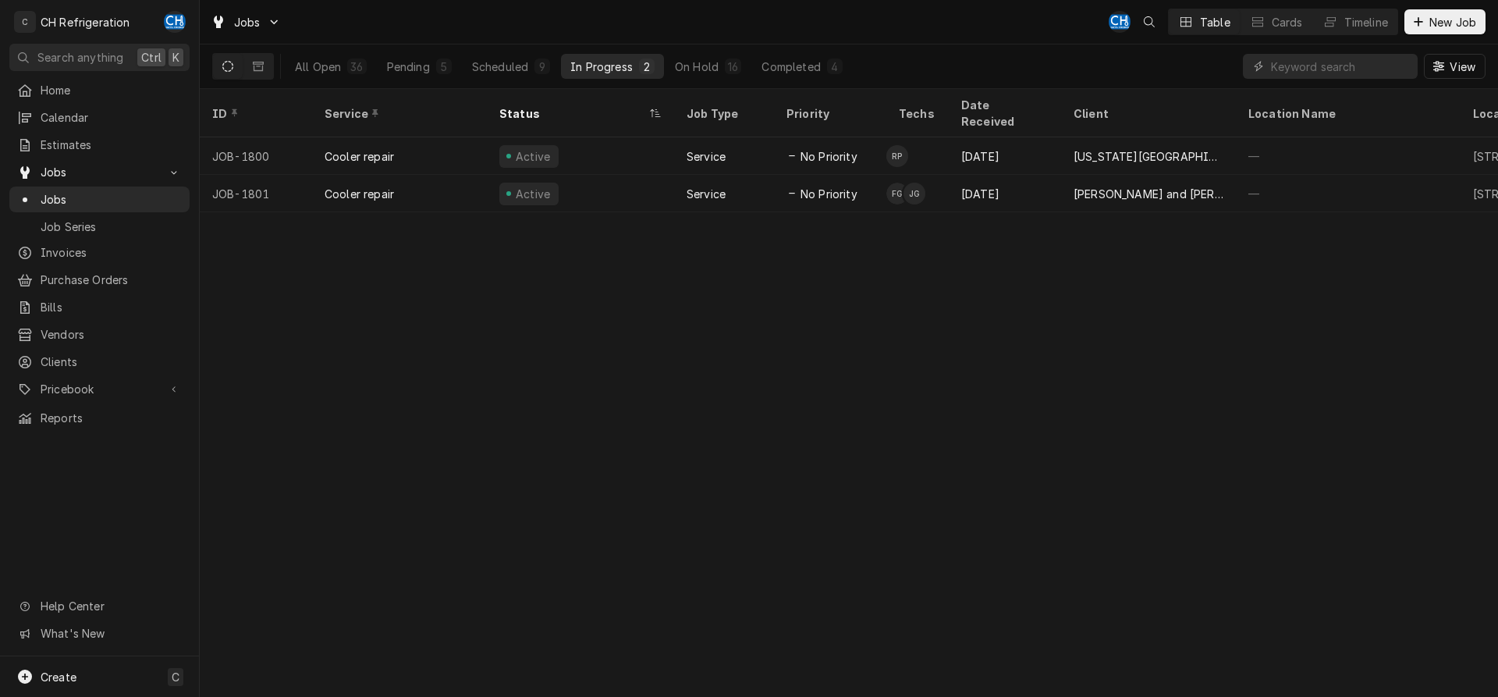
click at [857, 73] on div "All Open 36 Pending 5 Scheduled 9 In Progress 2 On Hold 16 Completed 4 View" at bounding box center [848, 66] width 1273 height 44
click at [816, 62] on div "Completed" at bounding box center [790, 67] width 59 height 16
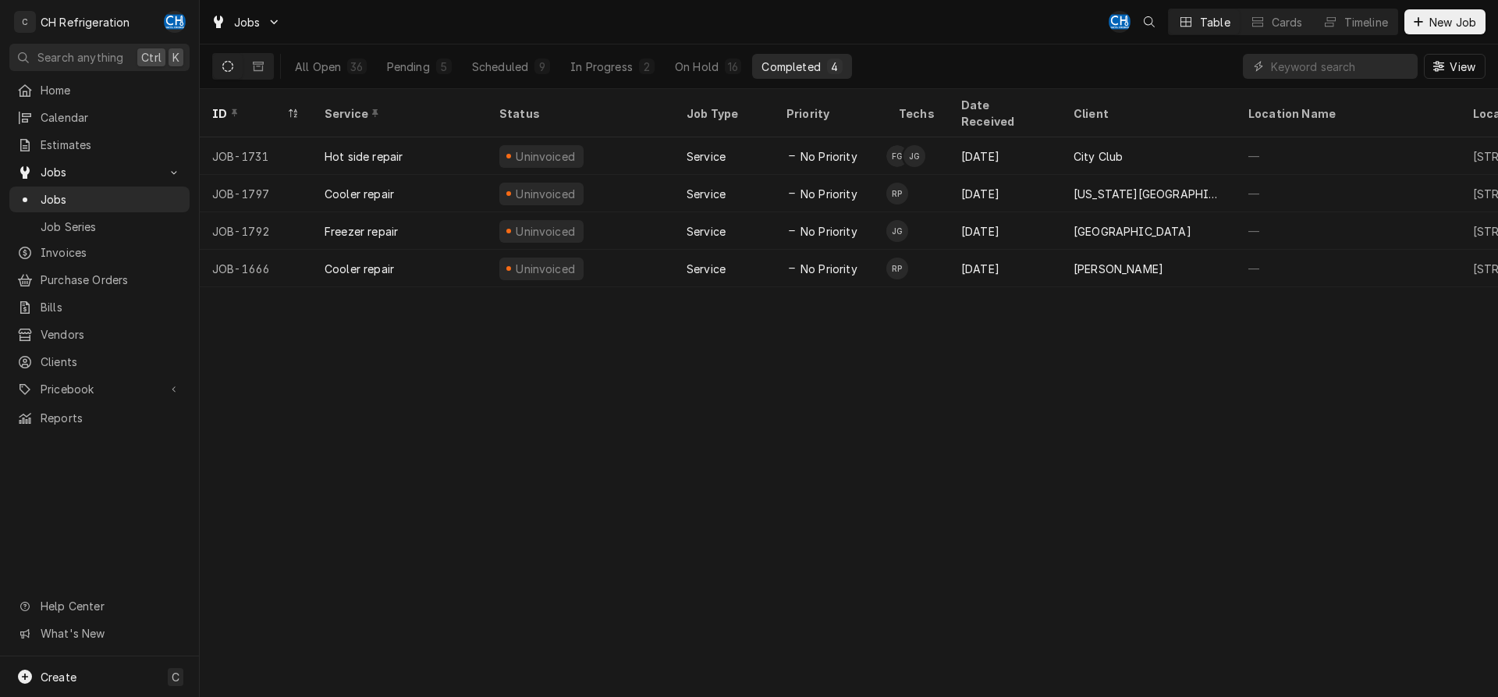
click at [757, 57] on button "Completed 4" at bounding box center [801, 66] width 99 height 25
click at [729, 67] on div "16" at bounding box center [733, 67] width 10 height 16
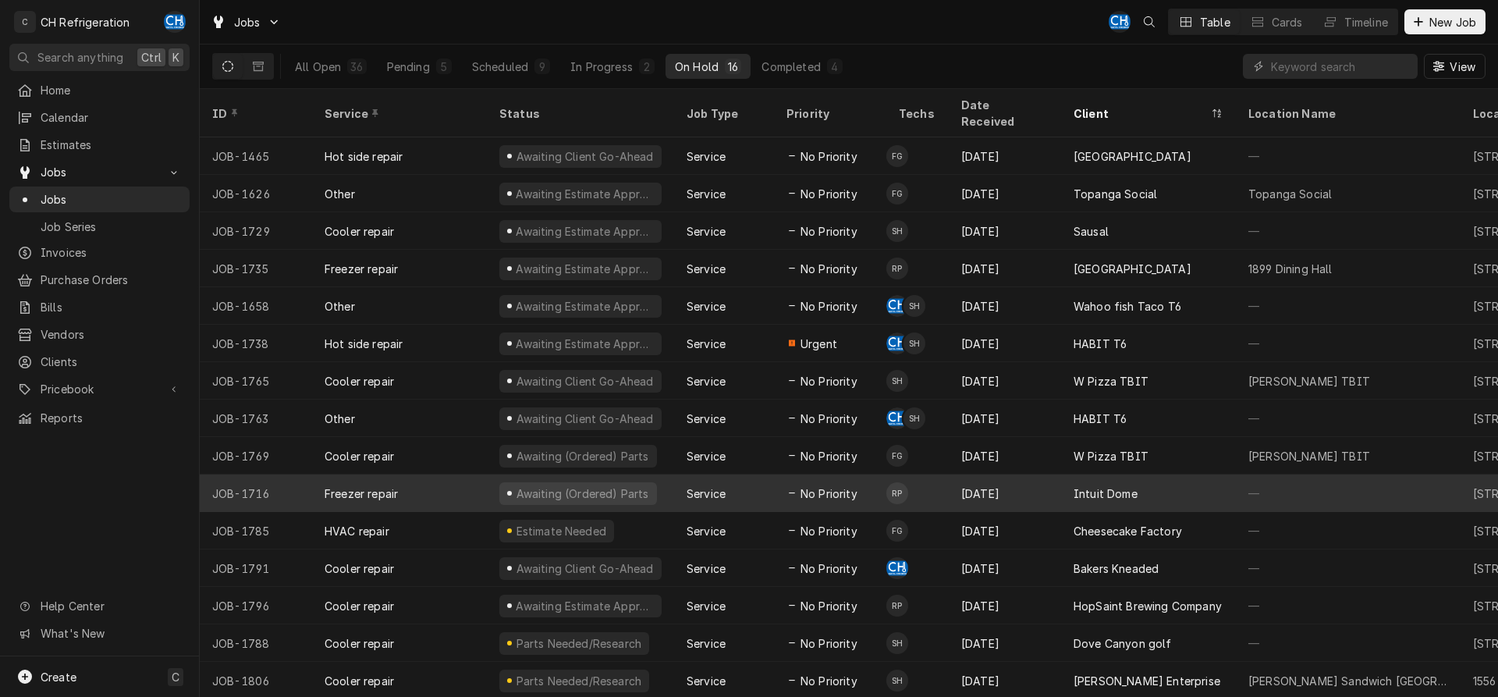
scroll to position [21, 0]
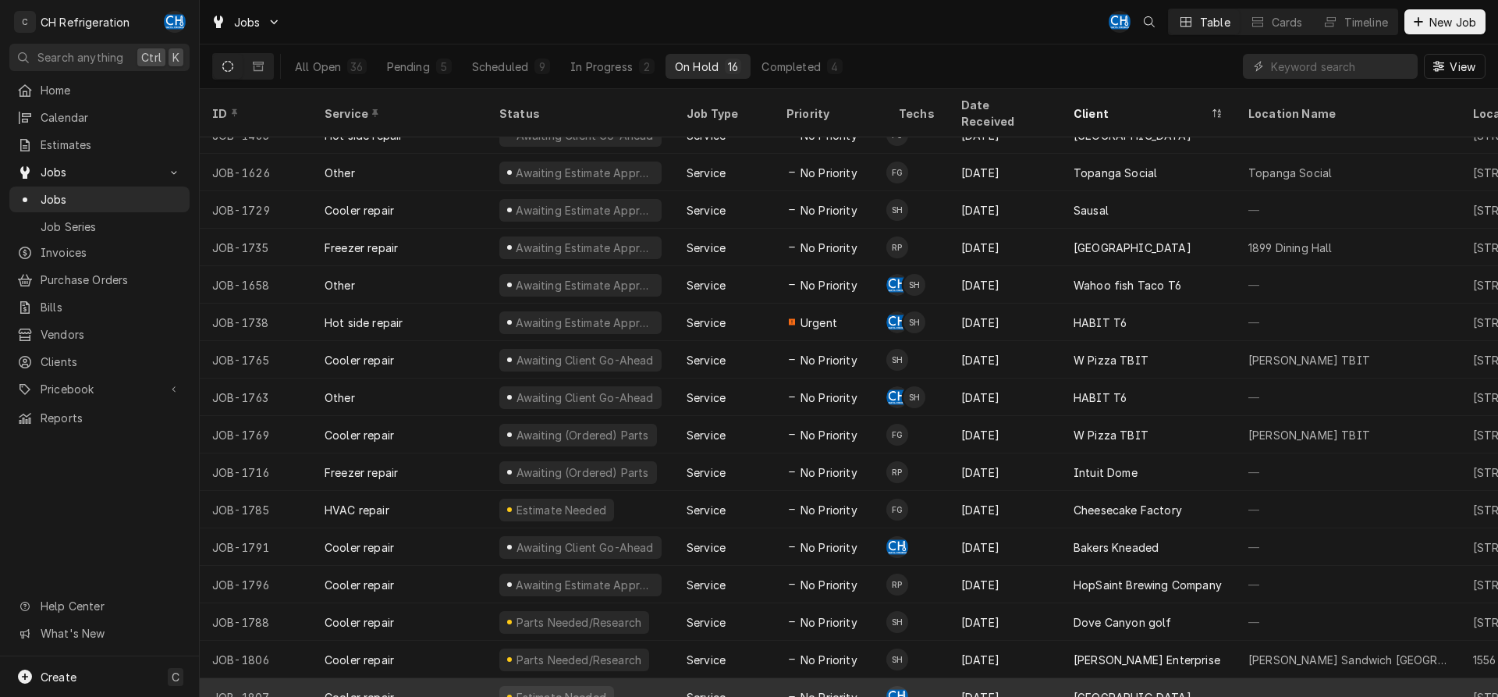
click at [920, 678] on td "CH" at bounding box center [917, 696] width 62 height 37
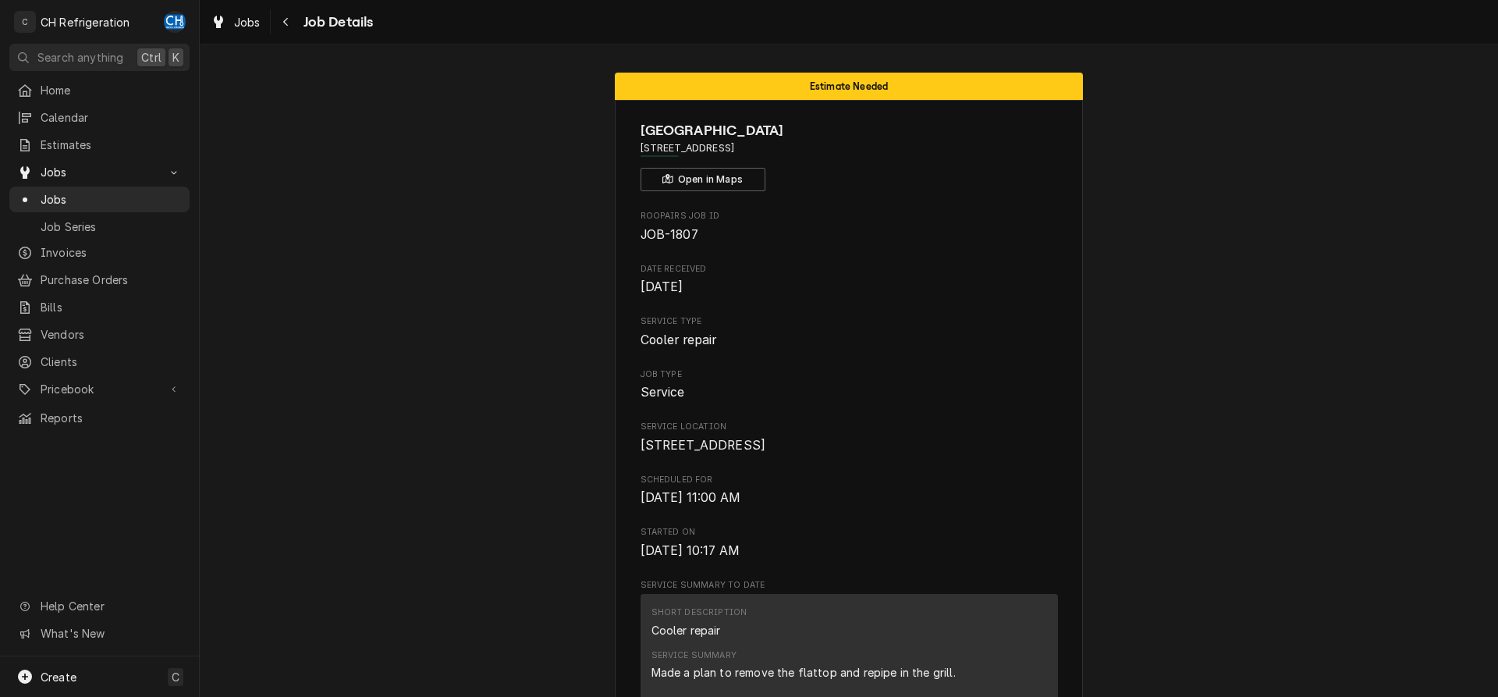
scroll to position [557, 0]
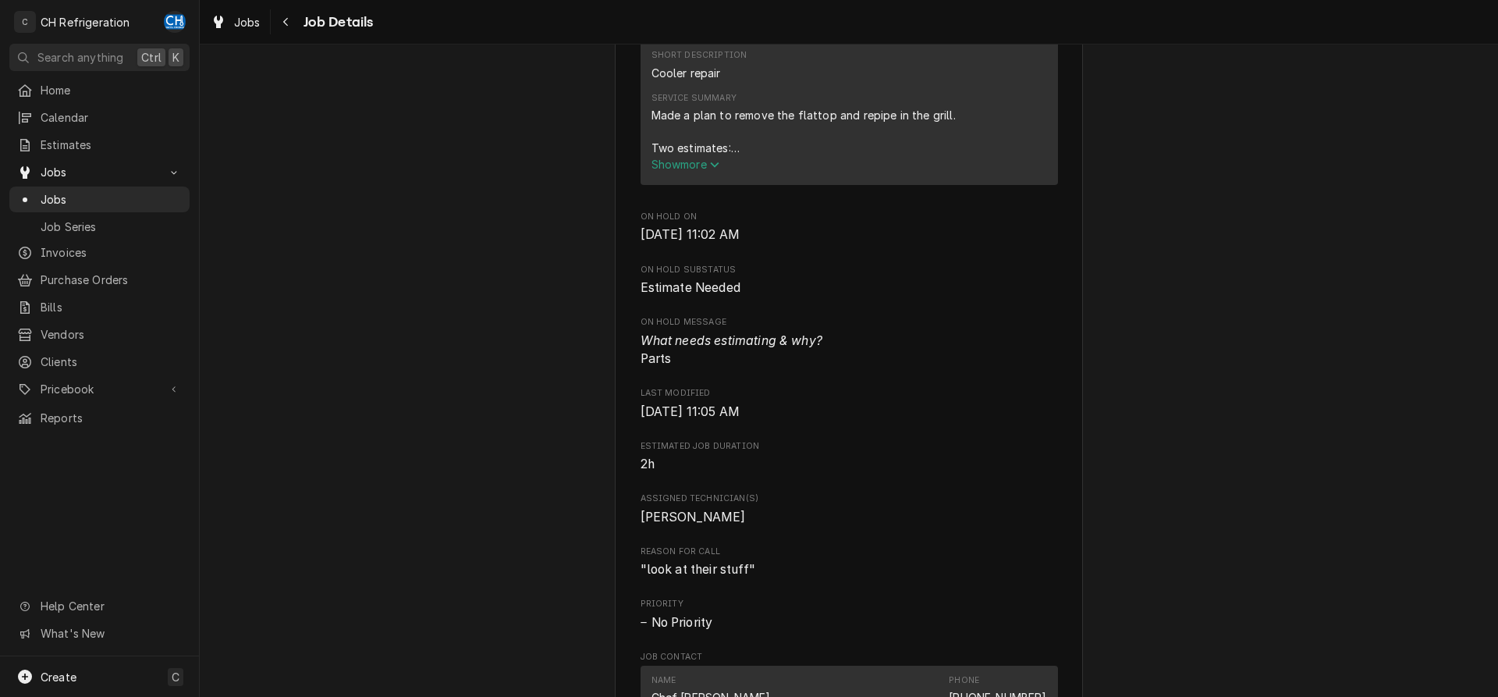
click at [687, 171] on span "Show more" at bounding box center [685, 164] width 69 height 13
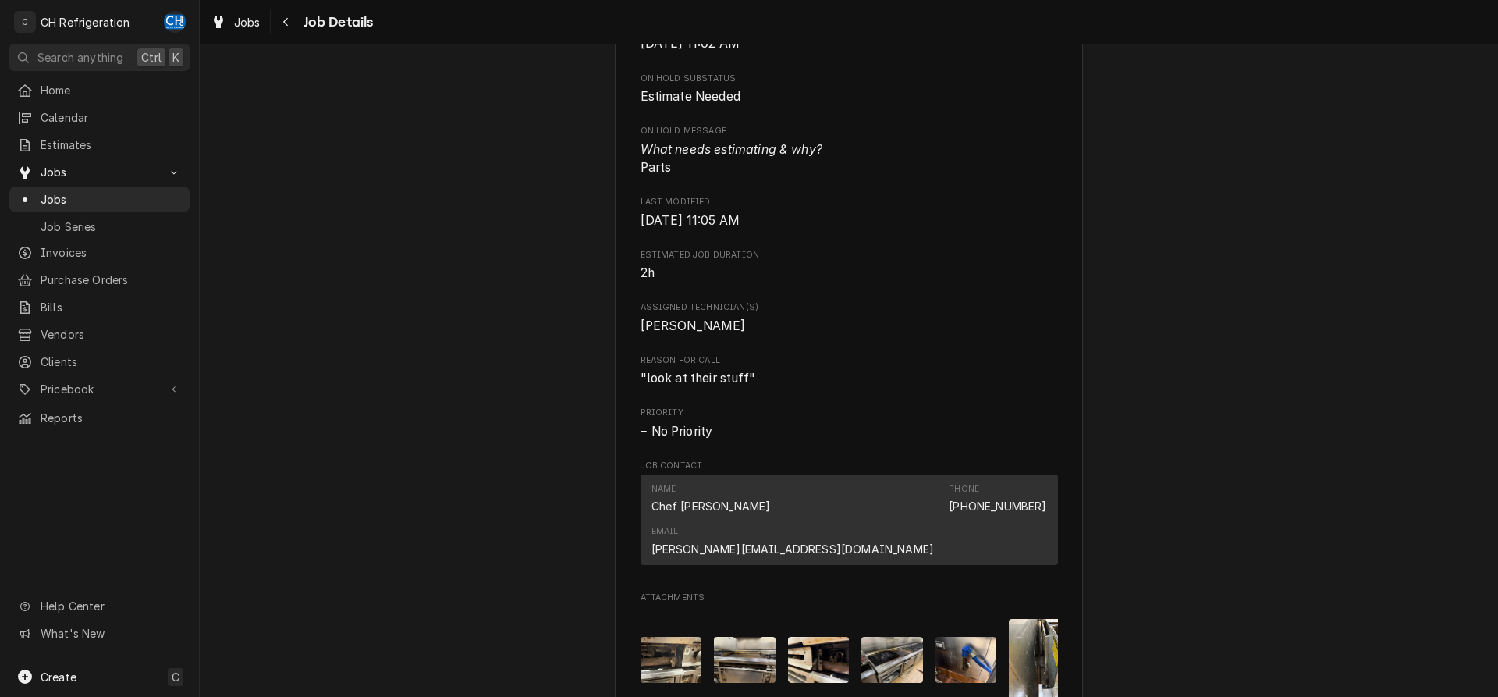
scroll to position [875, 0]
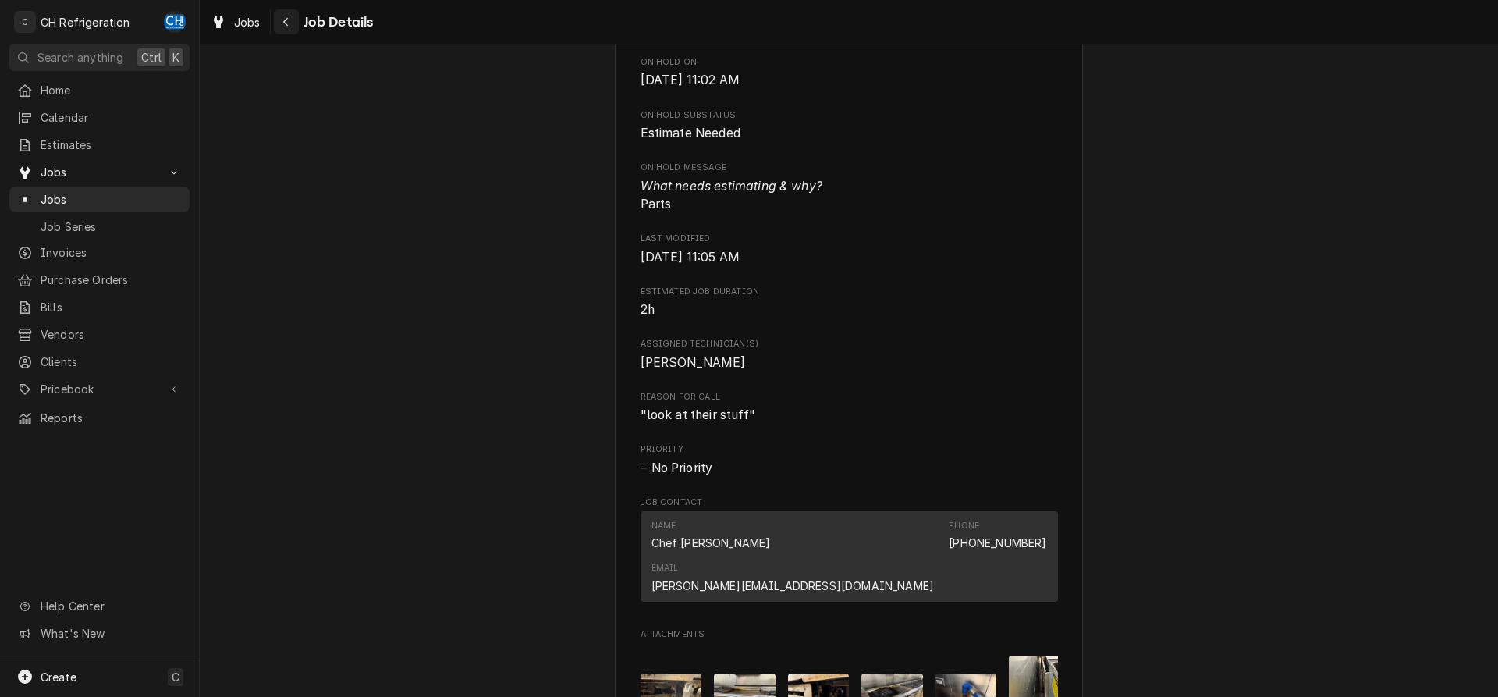
click at [286, 14] on div "Navigate back" at bounding box center [286, 22] width 16 height 16
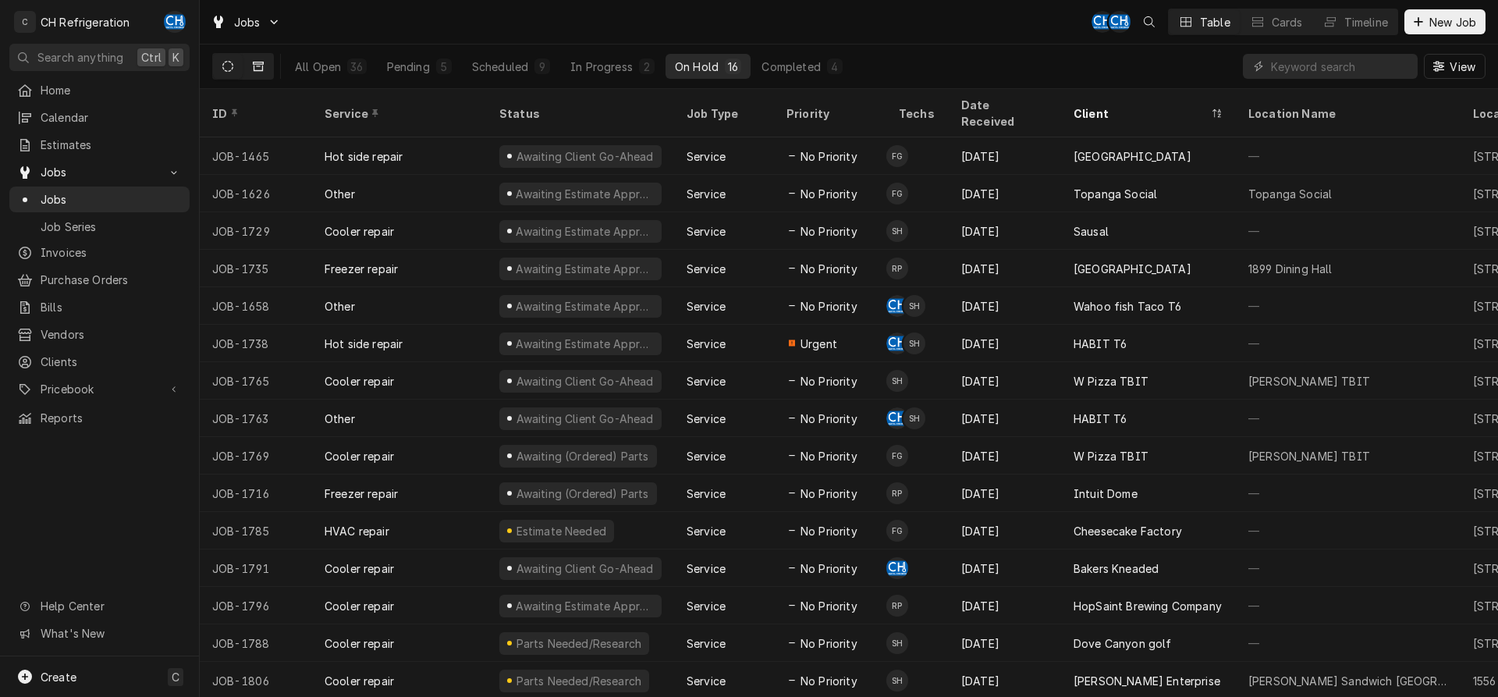
click at [258, 65] on icon "Dynamic Content Wrapper" at bounding box center [258, 66] width 11 height 11
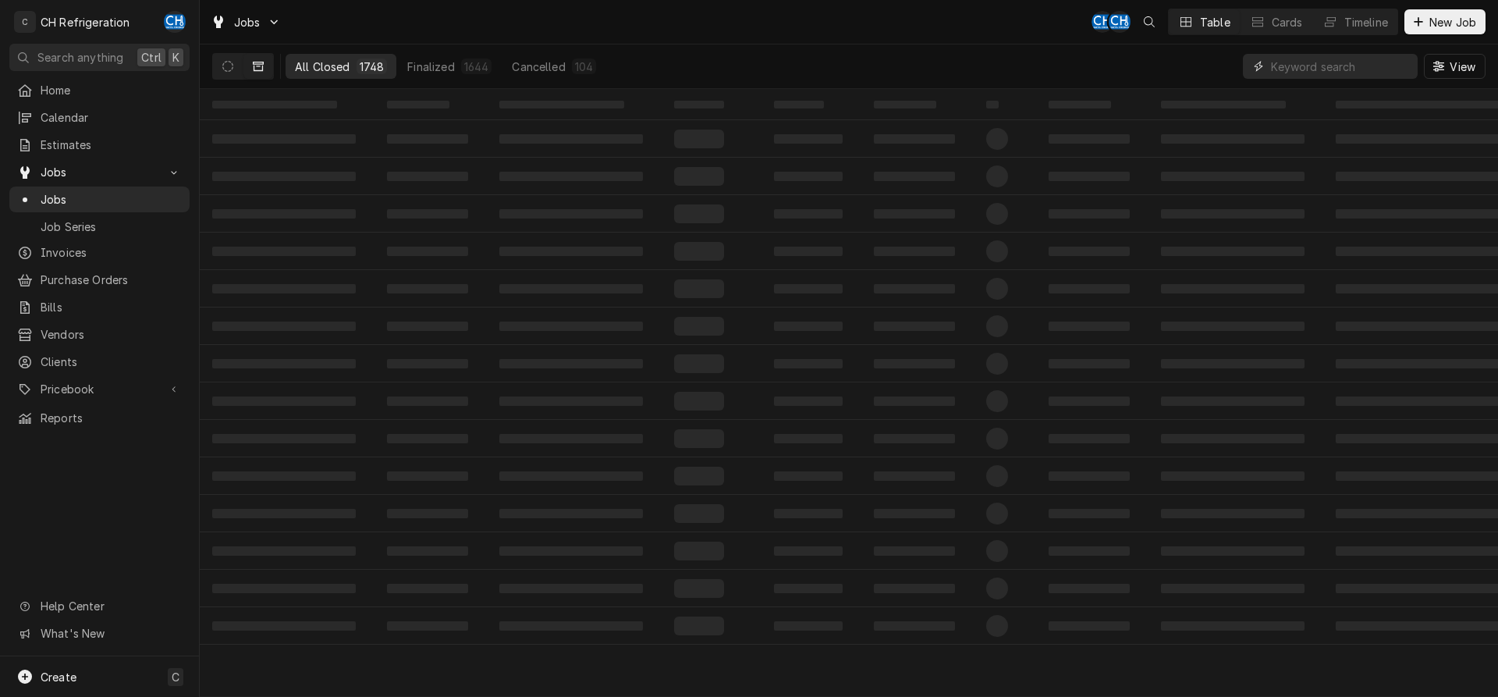
click at [1348, 61] on input "Dynamic Content Wrapper" at bounding box center [1340, 66] width 139 height 25
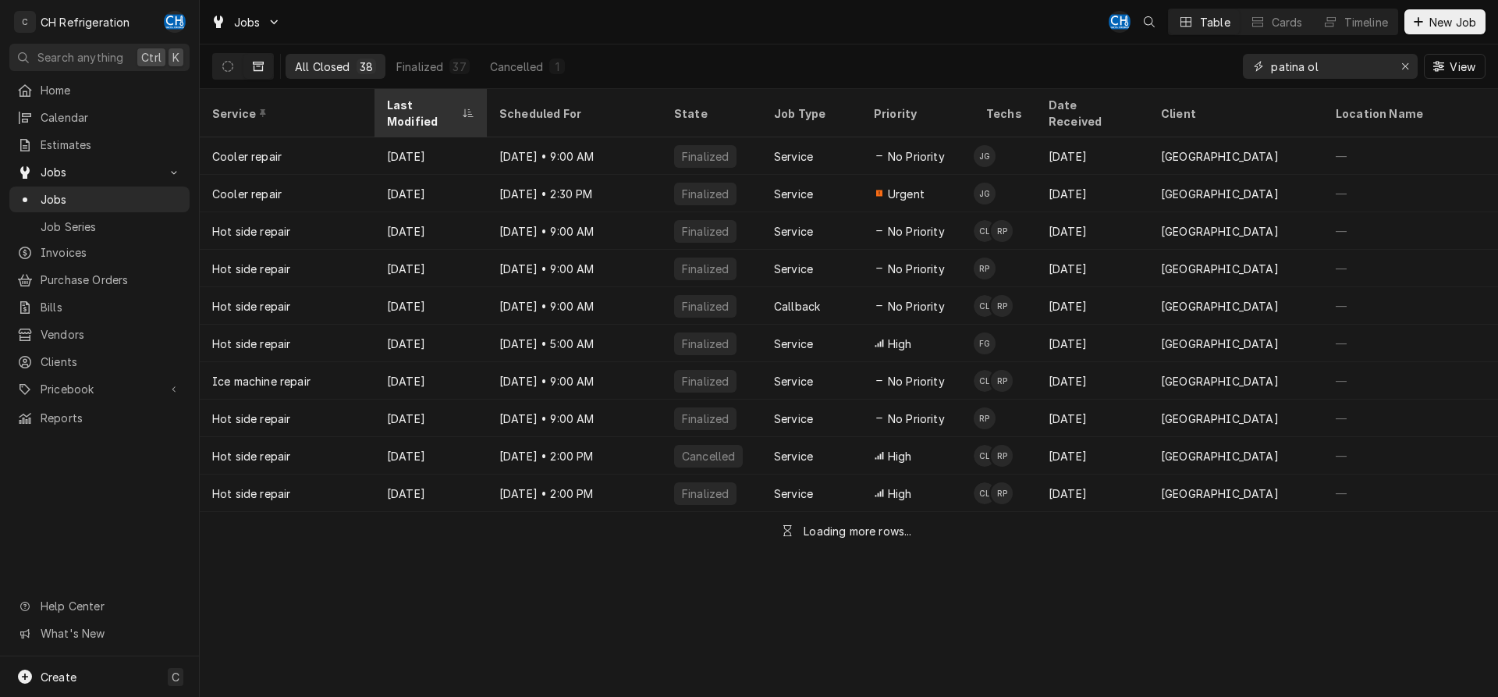
type input "patina ol"
click at [446, 94] on div "Last Modified" at bounding box center [431, 113] width 106 height 42
click at [431, 96] on div "Last Modified" at bounding box center [431, 113] width 106 height 42
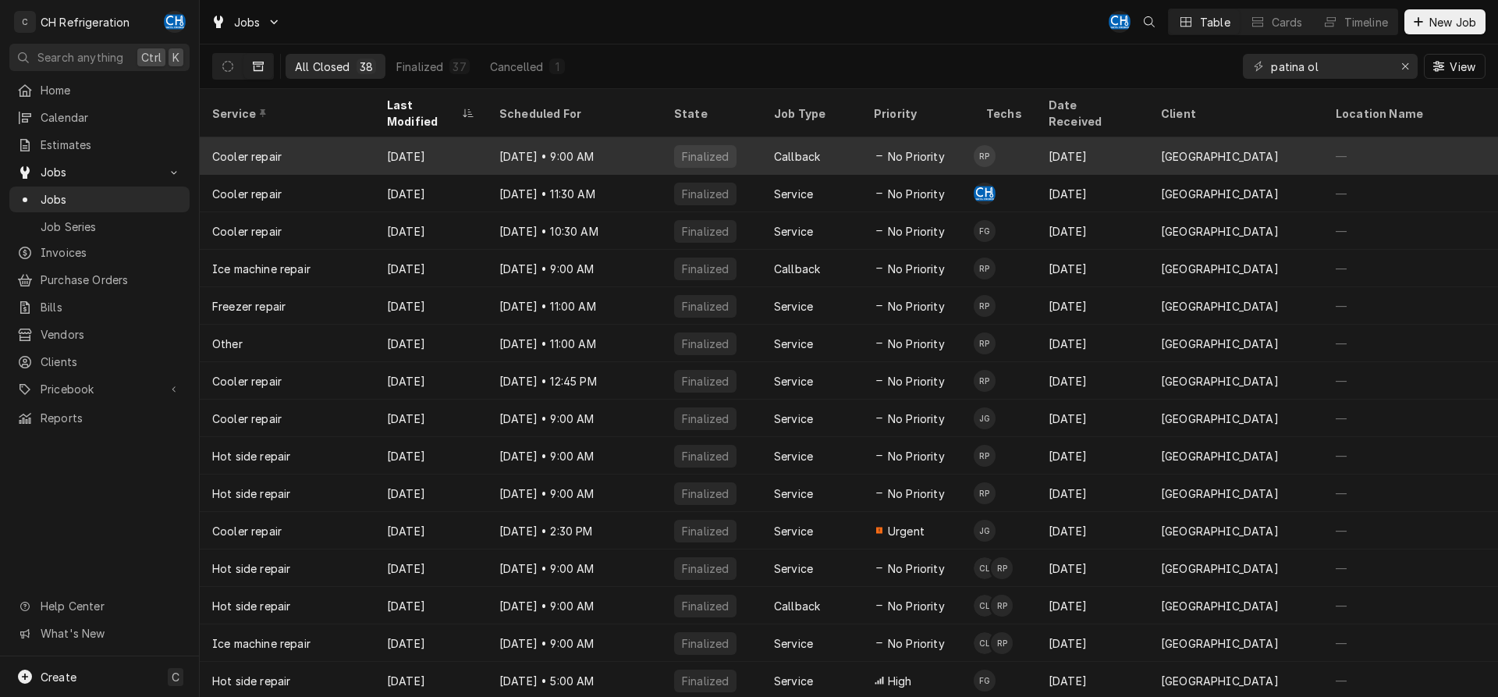
click at [466, 137] on div "Jul 21" at bounding box center [430, 155] width 112 height 37
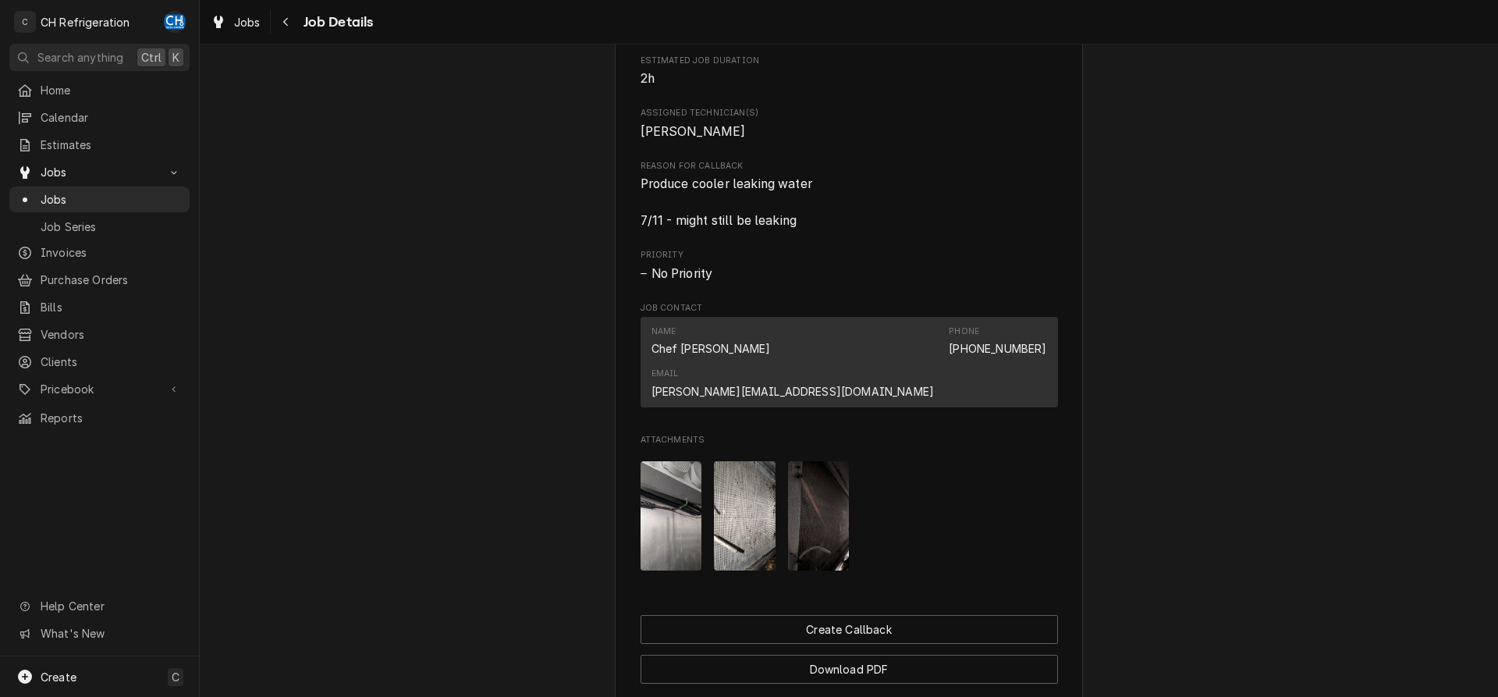
scroll to position [934, 0]
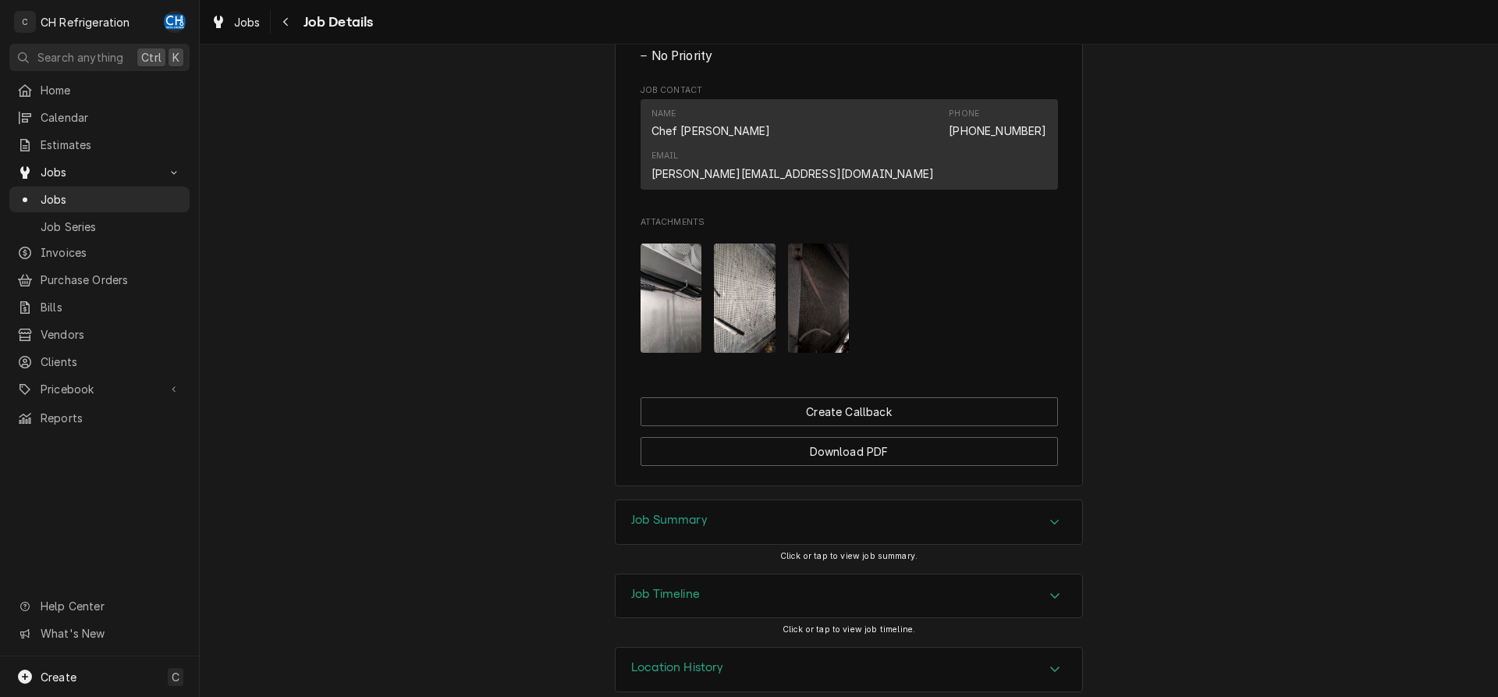
click at [753, 500] on div "Job Summary" at bounding box center [848, 522] width 466 height 44
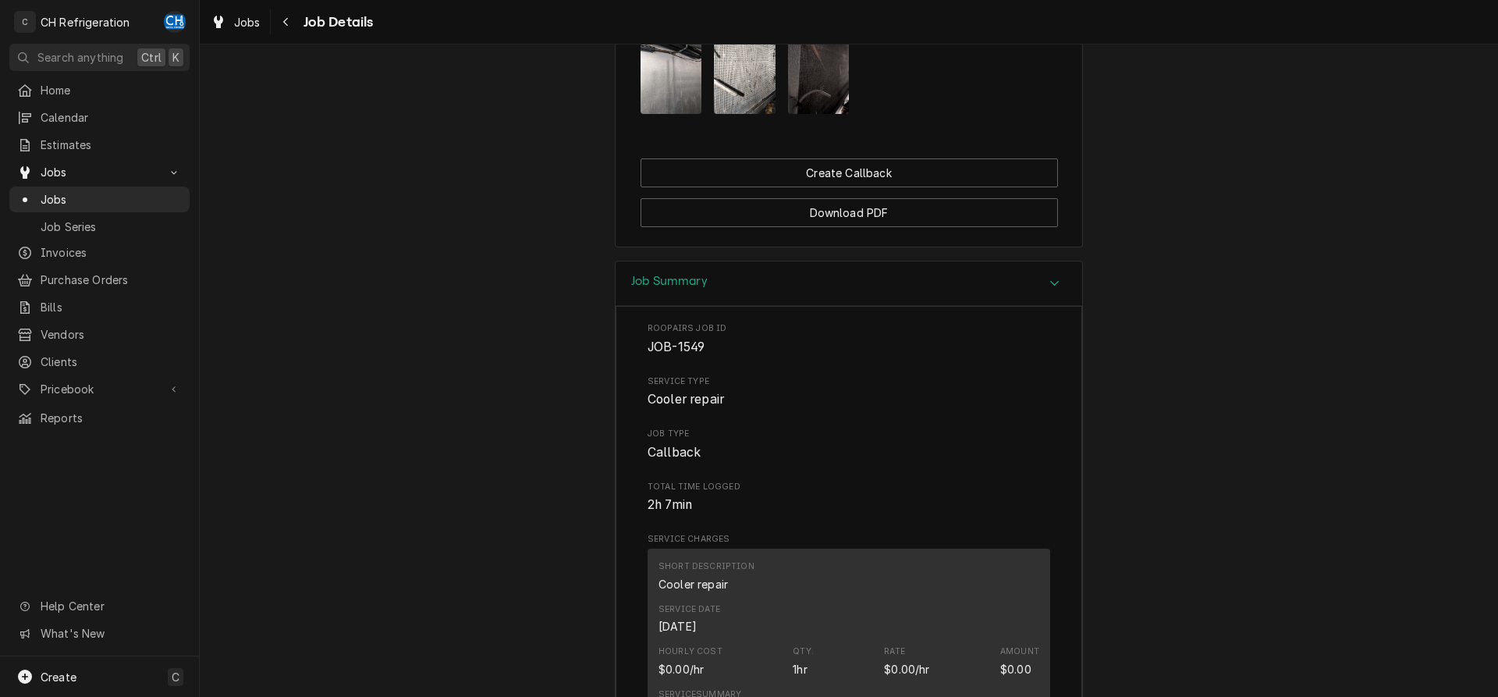
scroll to position [775, 0]
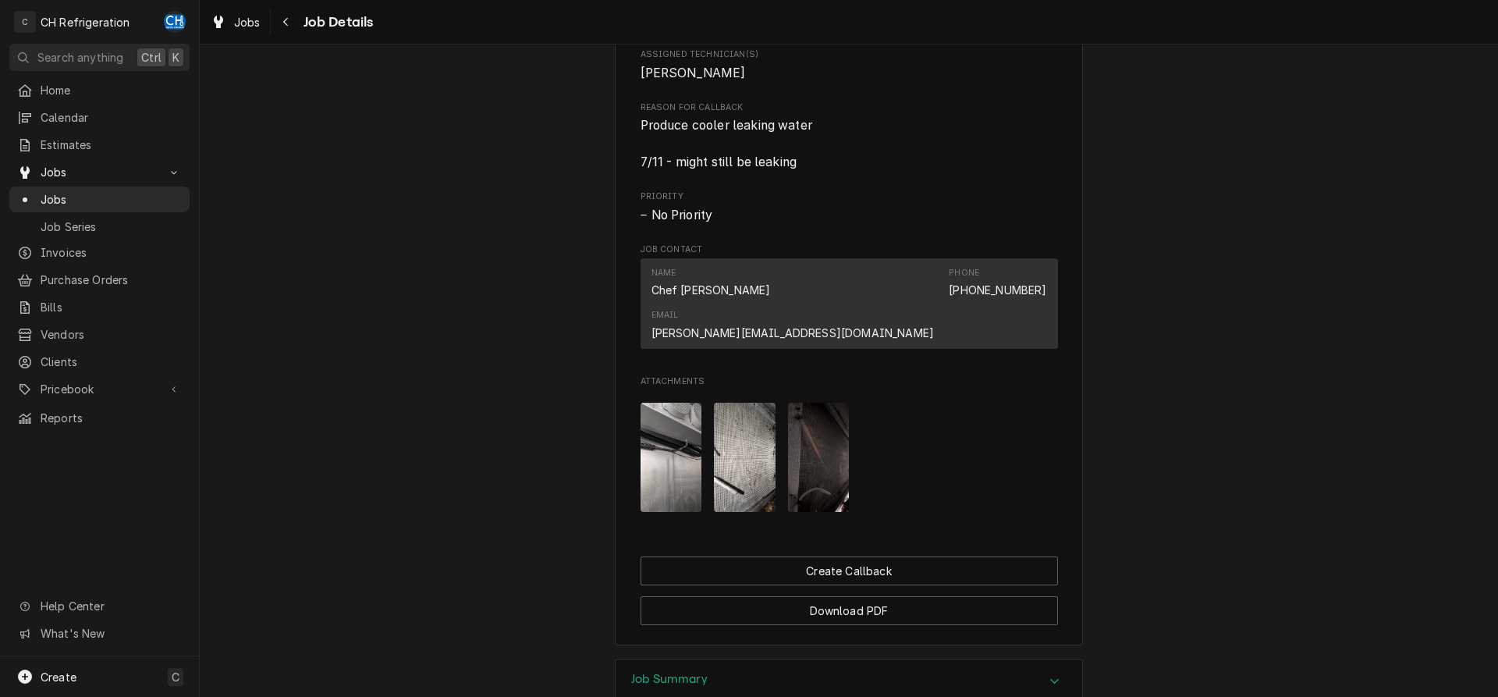
click at [677, 420] on img "Attachments" at bounding box center [671, 457] width 62 height 109
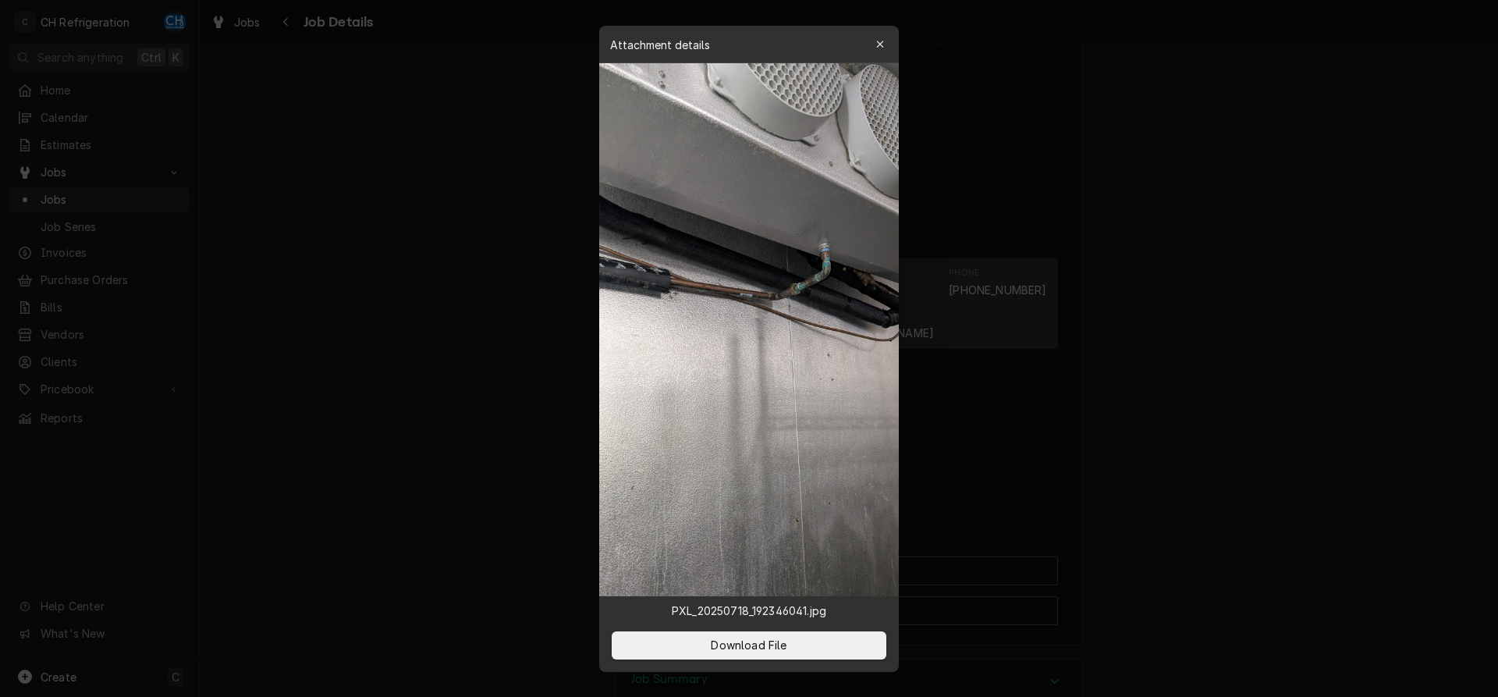
click at [1155, 256] on div at bounding box center [749, 348] width 1498 height 697
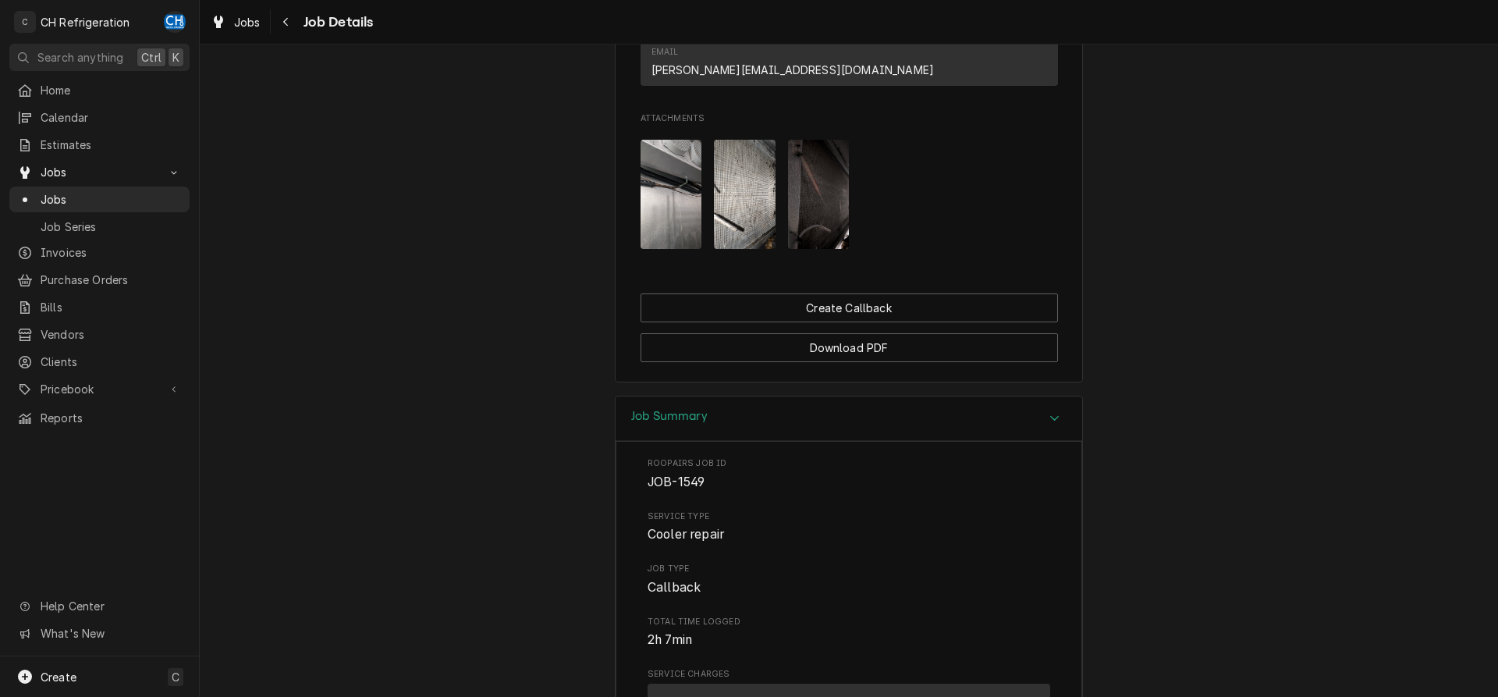
scroll to position [991, 0]
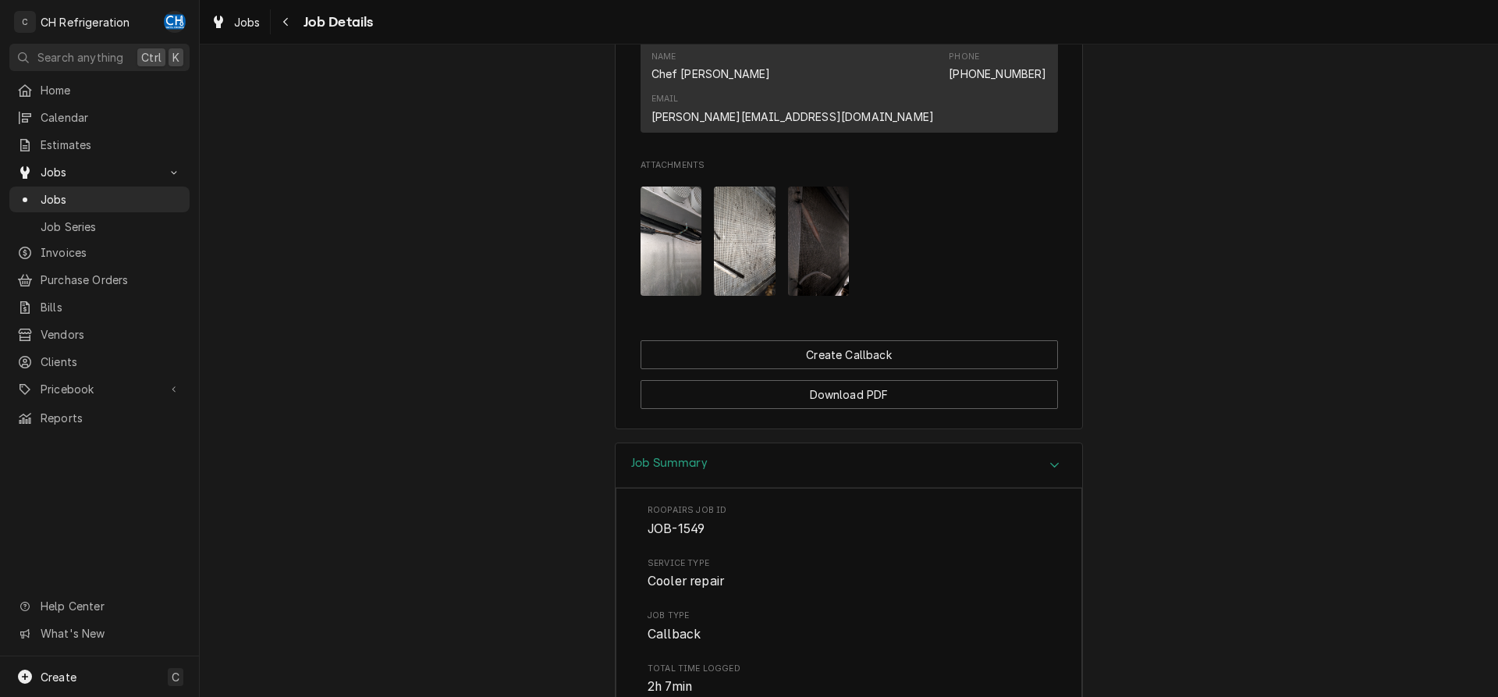
click at [768, 217] on img "Attachments" at bounding box center [745, 240] width 62 height 109
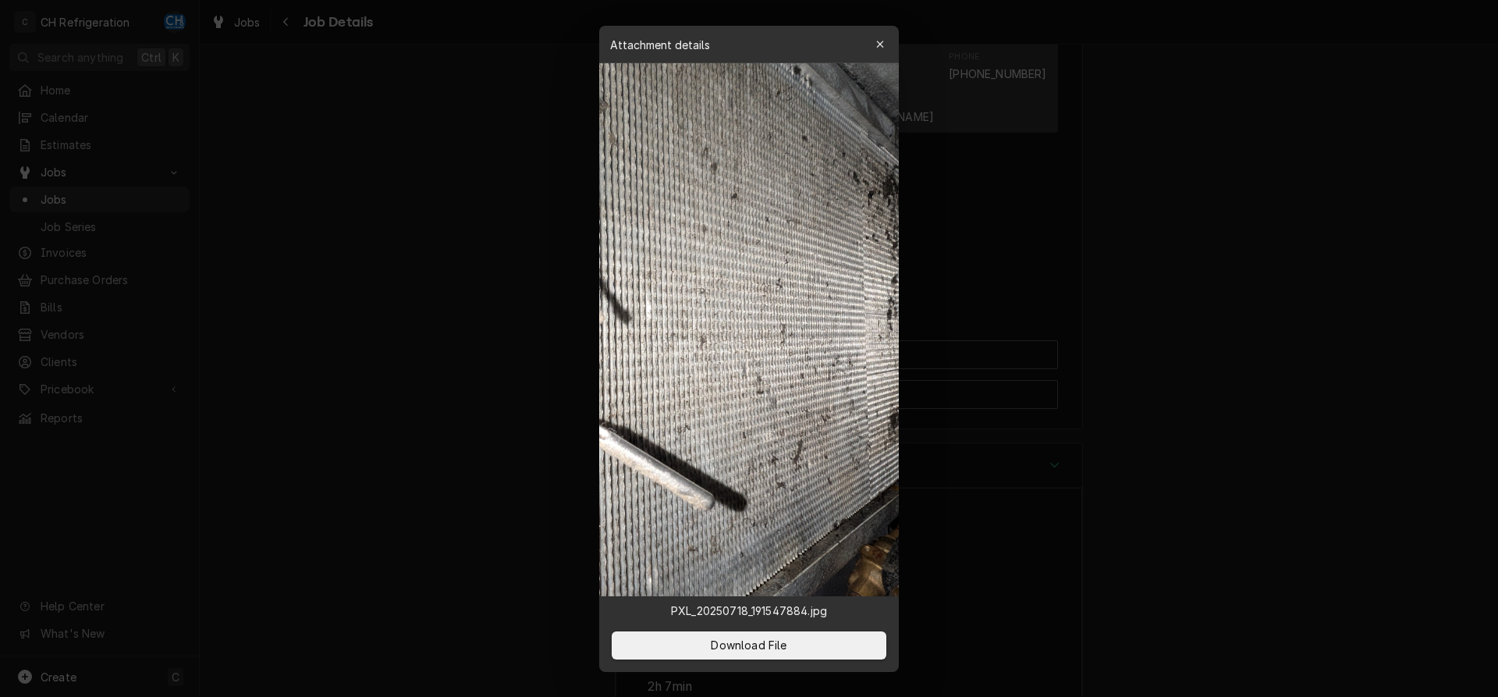
drag, startPoint x: 1158, startPoint y: 229, endPoint x: 951, endPoint y: 223, distance: 207.6
click at [1156, 229] on div at bounding box center [749, 348] width 1498 height 697
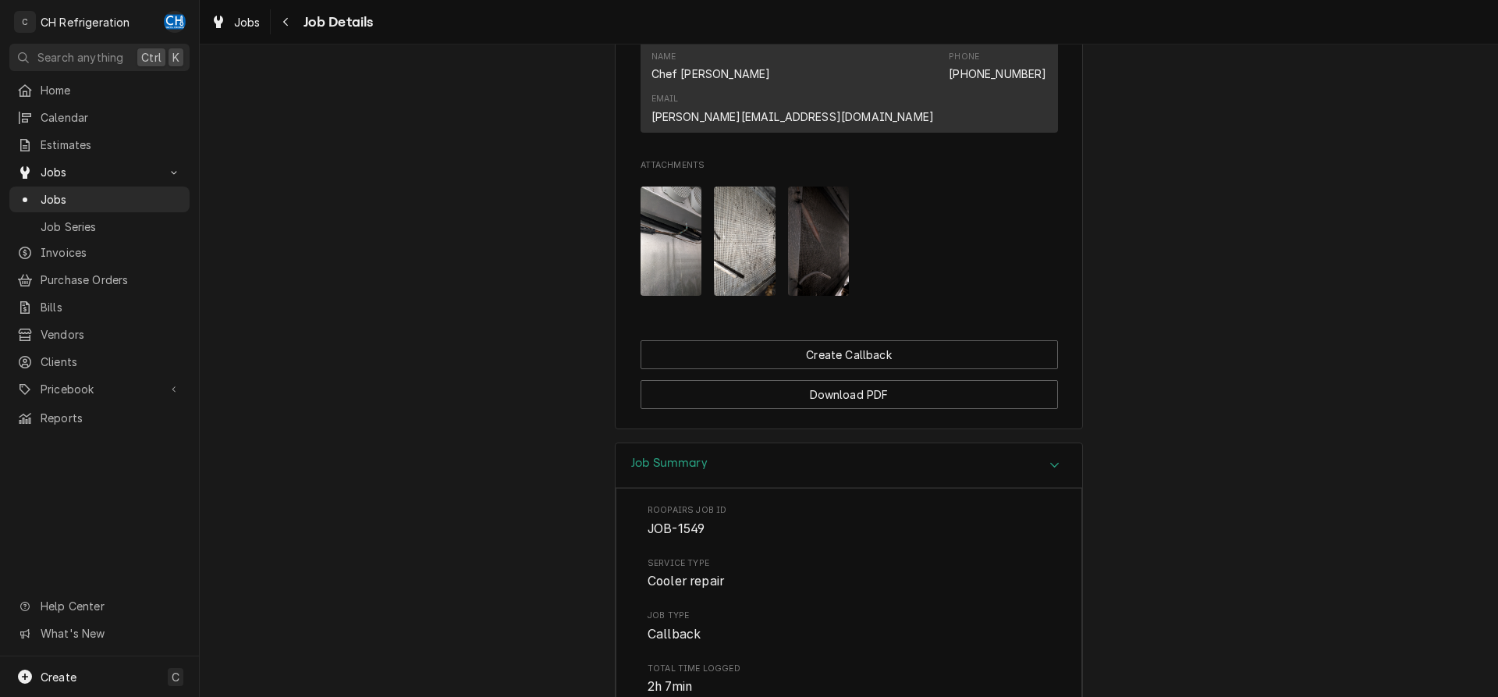
drag, startPoint x: 818, startPoint y: 204, endPoint x: 827, endPoint y: 202, distance: 9.5
click at [825, 202] on img "Attachments" at bounding box center [819, 240] width 62 height 109
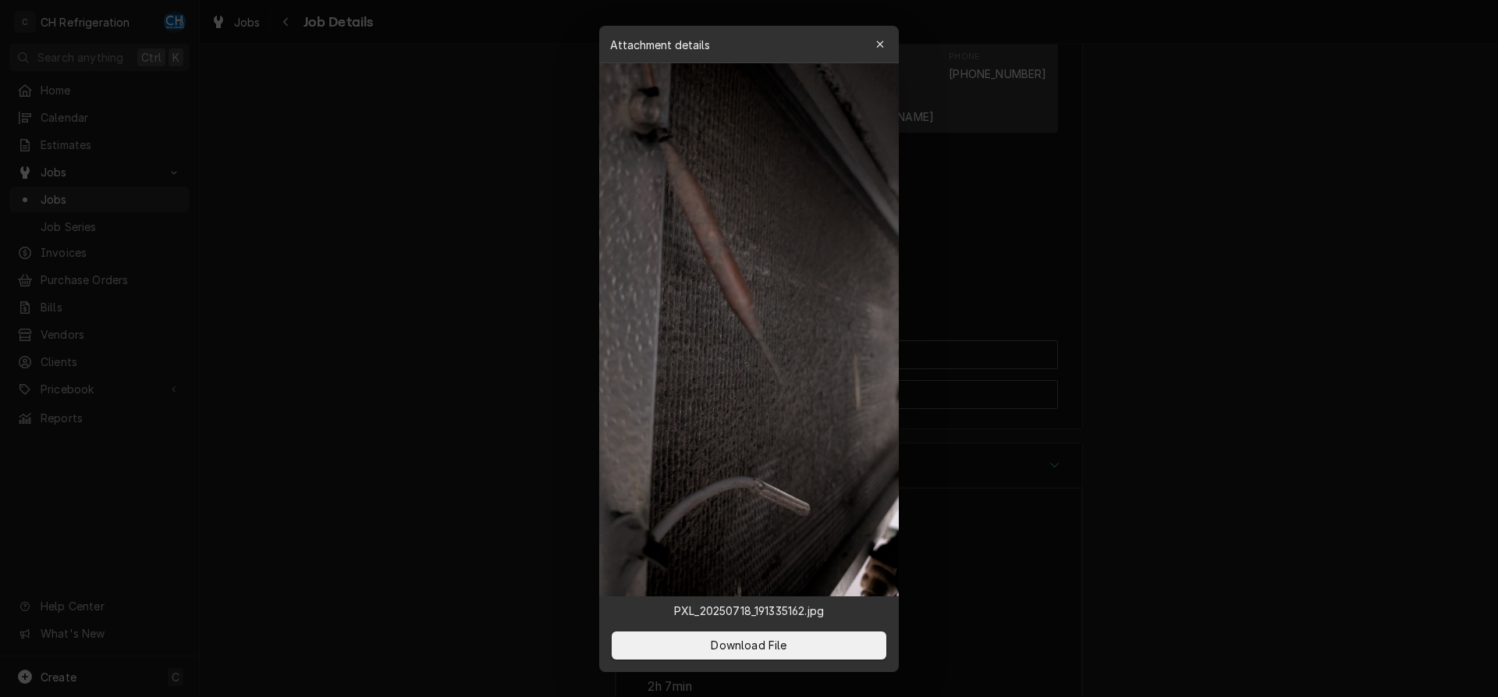
drag, startPoint x: 1226, startPoint y: 226, endPoint x: 790, endPoint y: 214, distance: 435.5
click at [1220, 226] on div at bounding box center [749, 348] width 1498 height 697
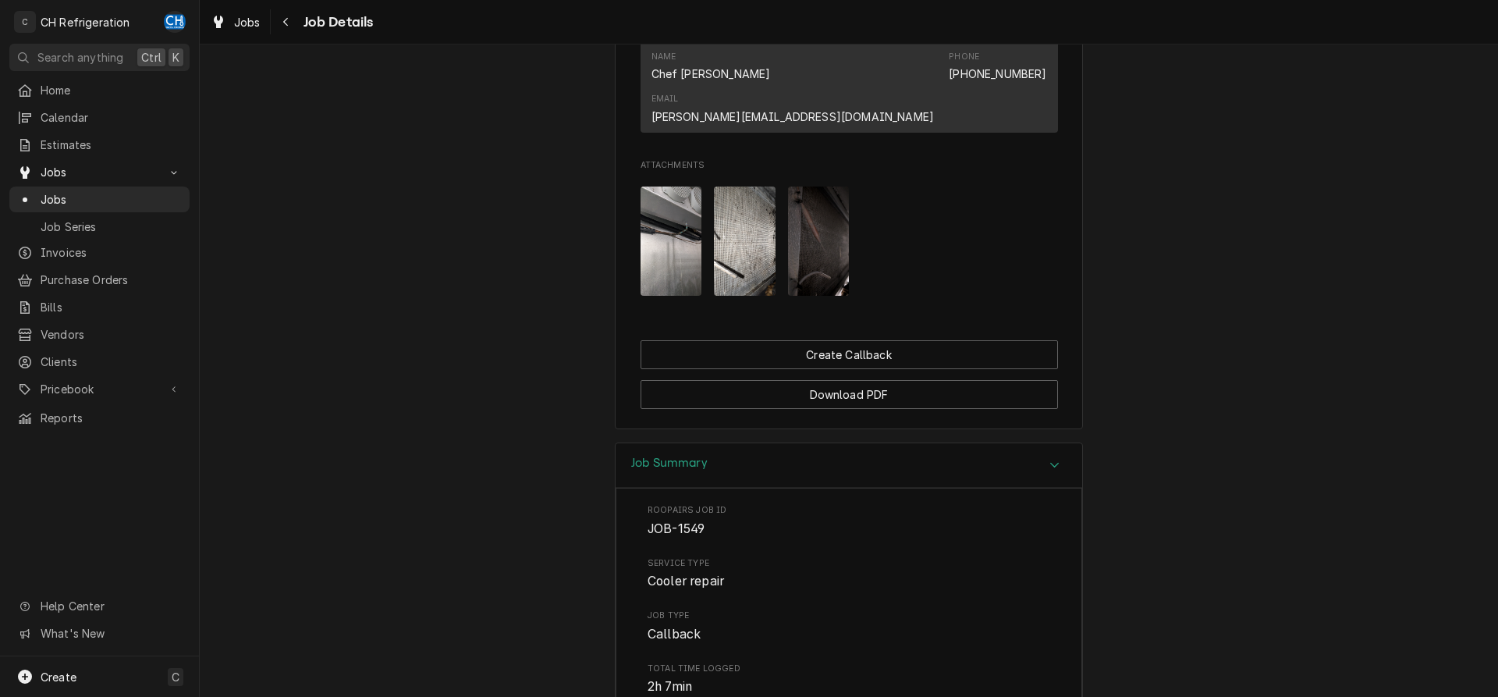
click at [688, 198] on img "Attachments" at bounding box center [671, 240] width 62 height 109
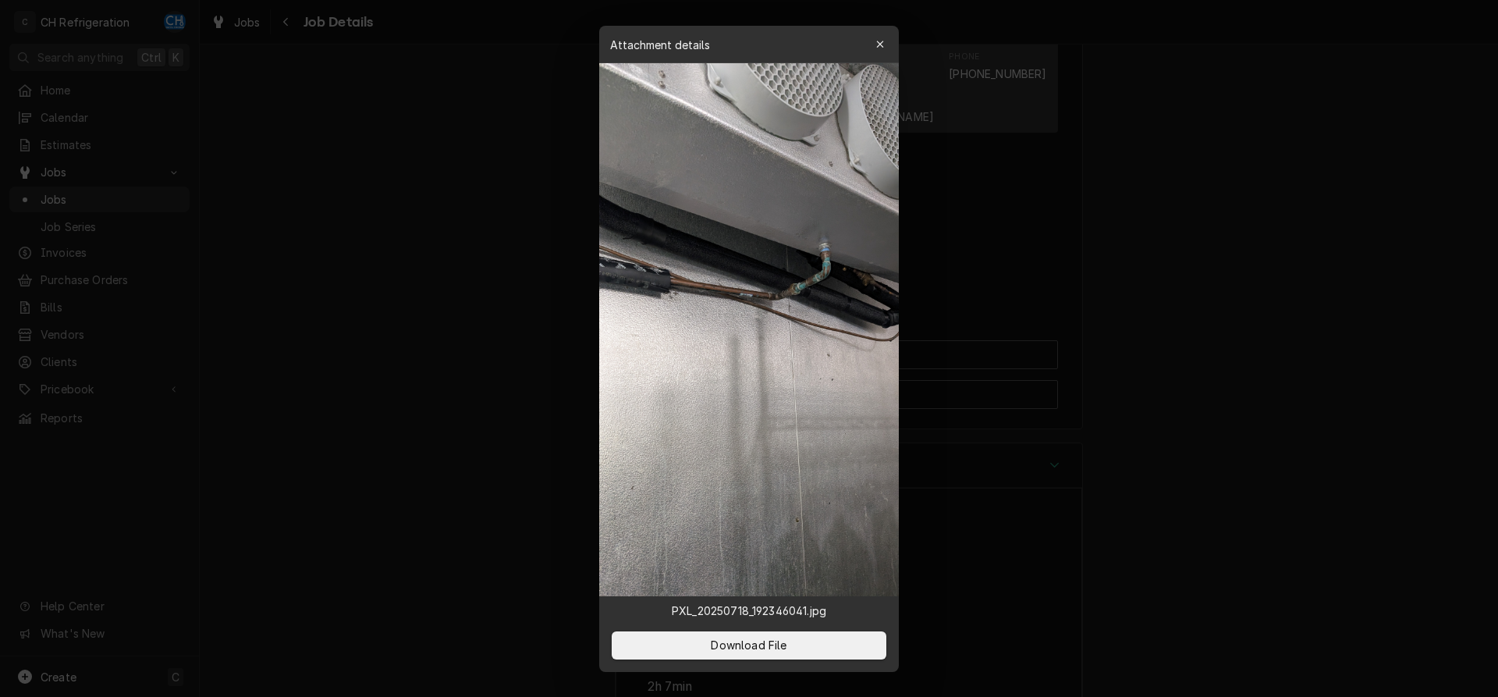
click at [1255, 208] on div at bounding box center [749, 348] width 1498 height 697
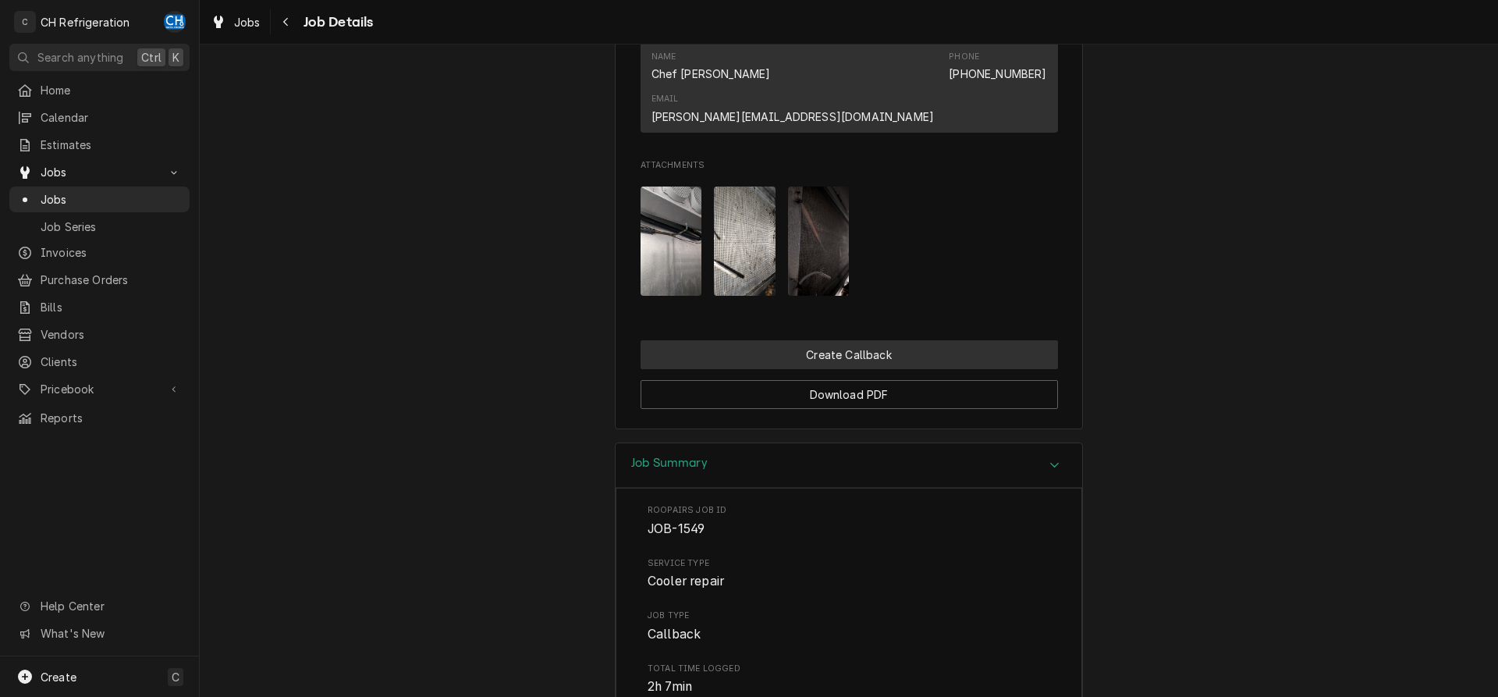
click at [887, 340] on button "Create Callback" at bounding box center [848, 354] width 417 height 29
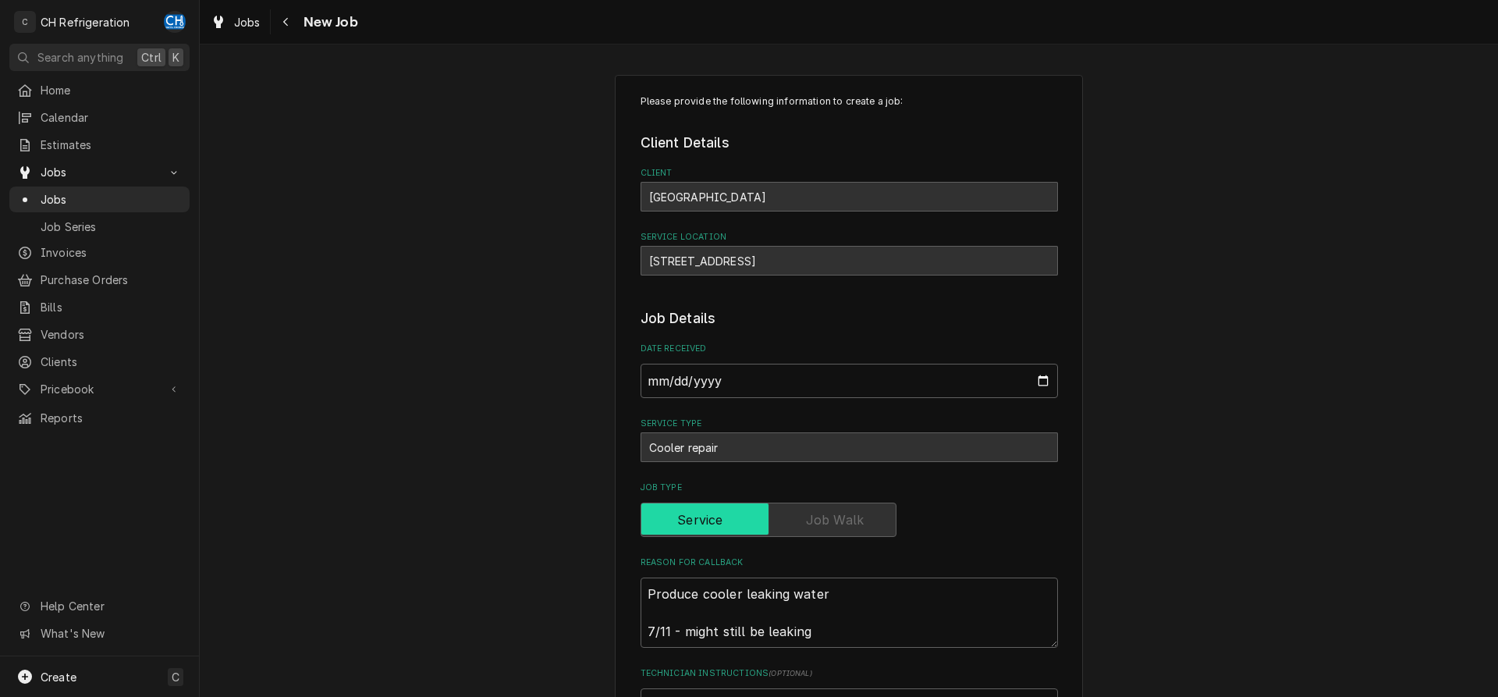
type textarea "x"
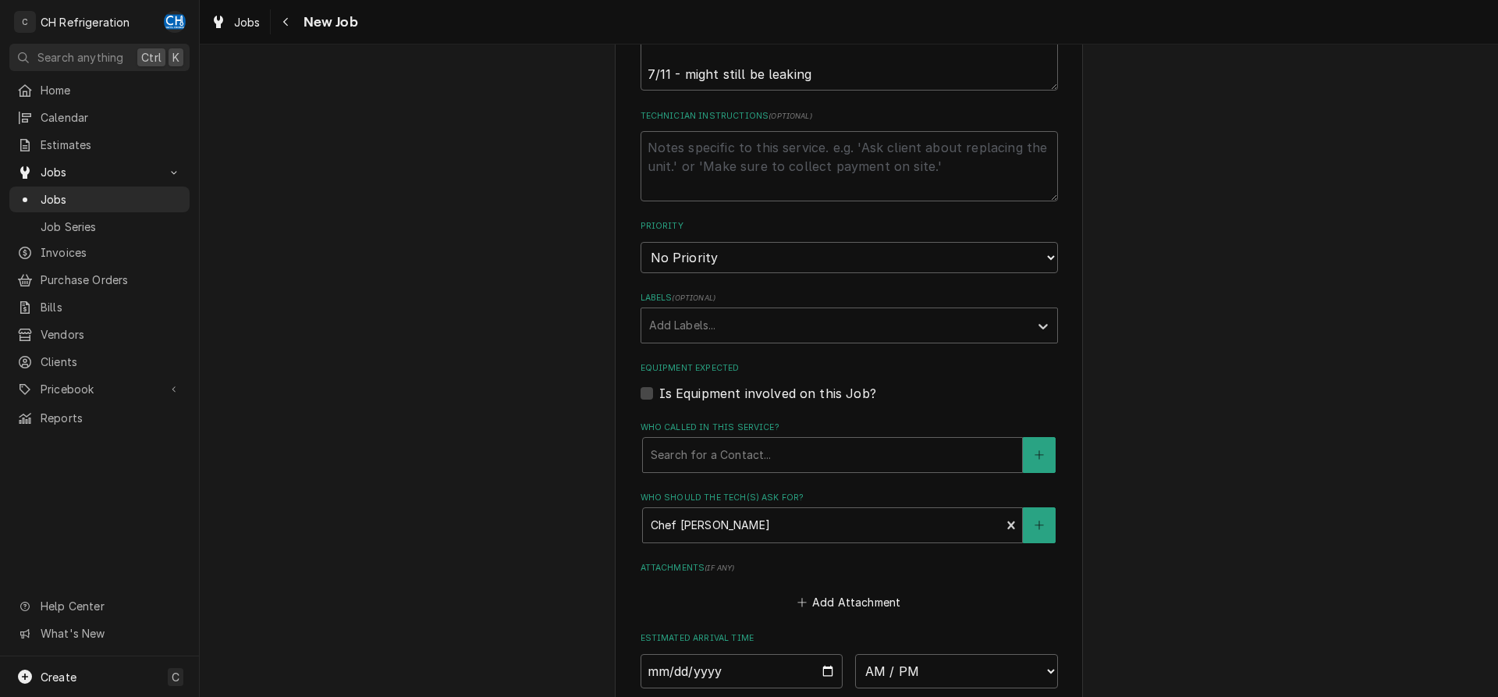
scroll to position [318, 0]
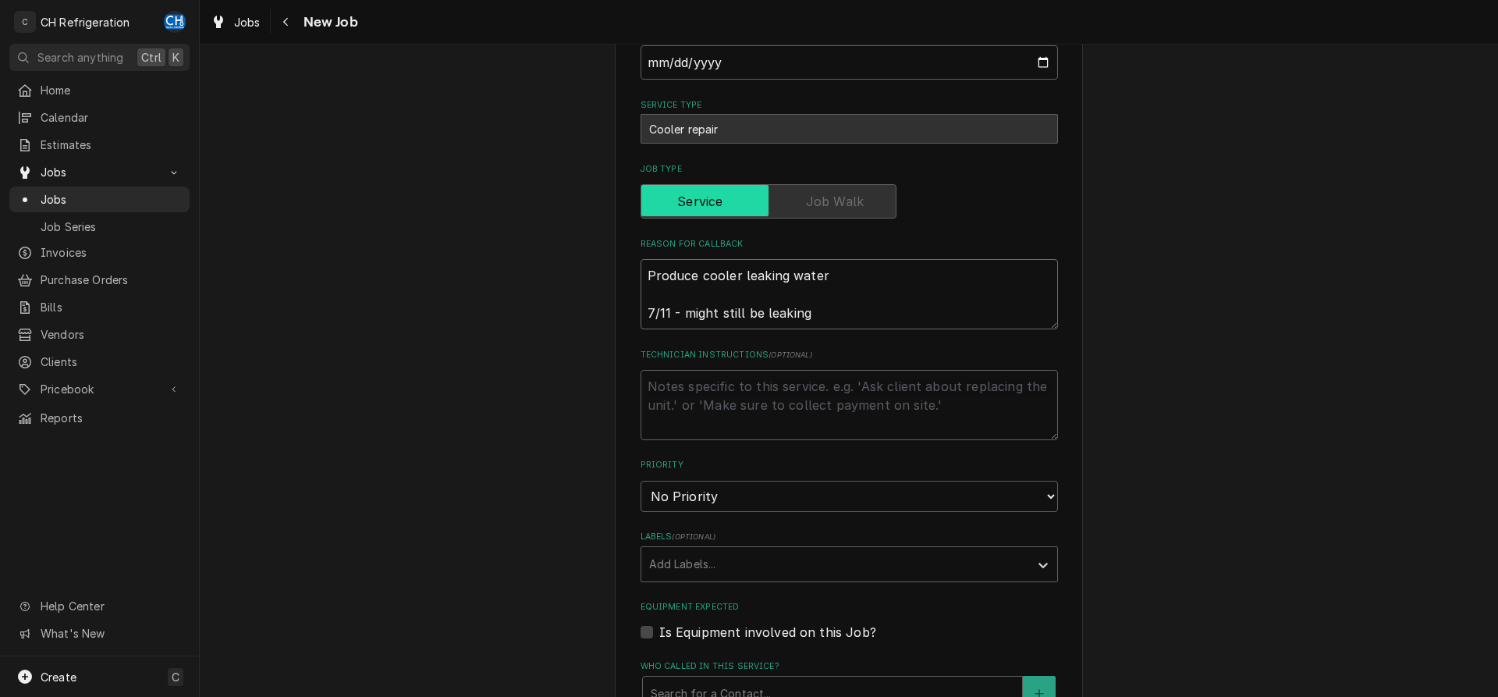
drag, startPoint x: 857, startPoint y: 314, endPoint x: 568, endPoint y: 252, distance: 295.9
click at [640, 259] on textarea "Produce cooler leaking water 7/11 - might still be leaking" at bounding box center [848, 294] width 417 height 70
type textarea "N"
type textarea "x"
type textarea "Ne"
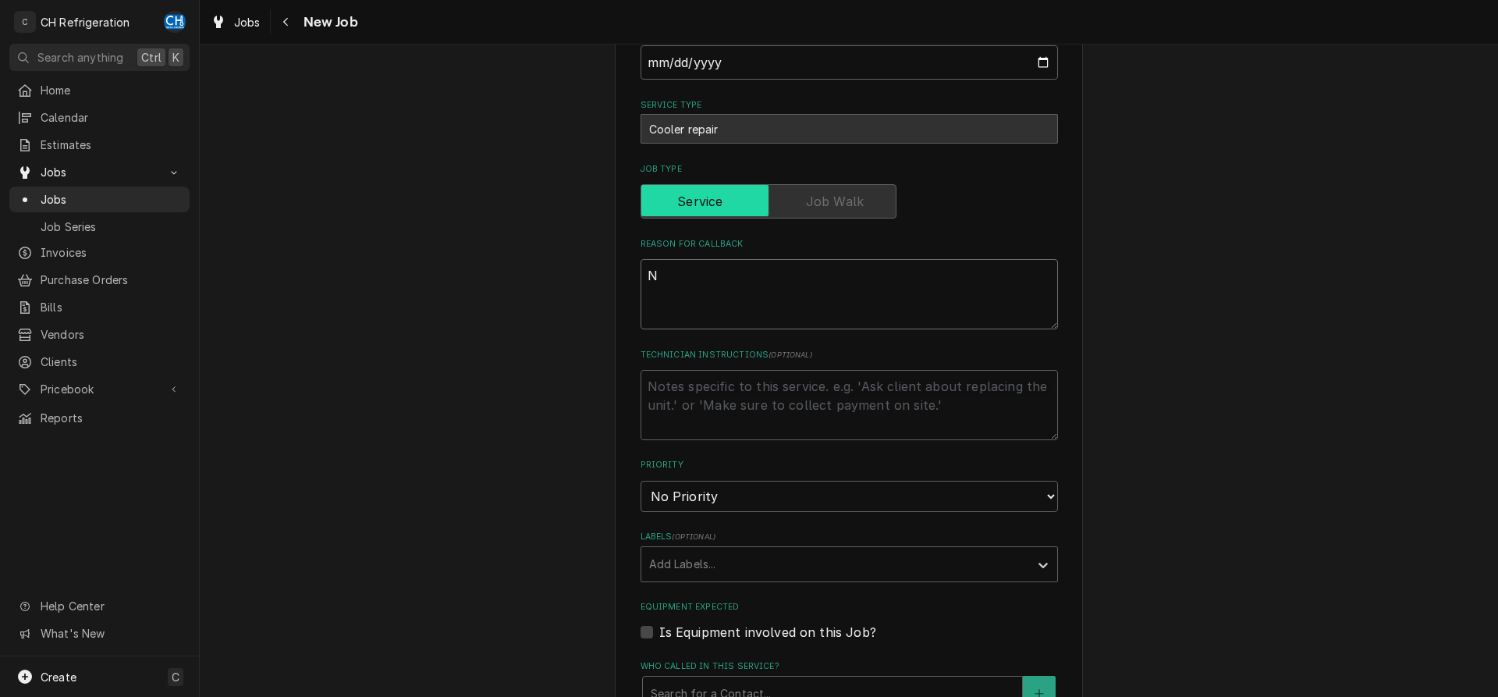
type textarea "x"
type textarea "Nee"
type textarea "x"
type textarea "Need"
type textarea "x"
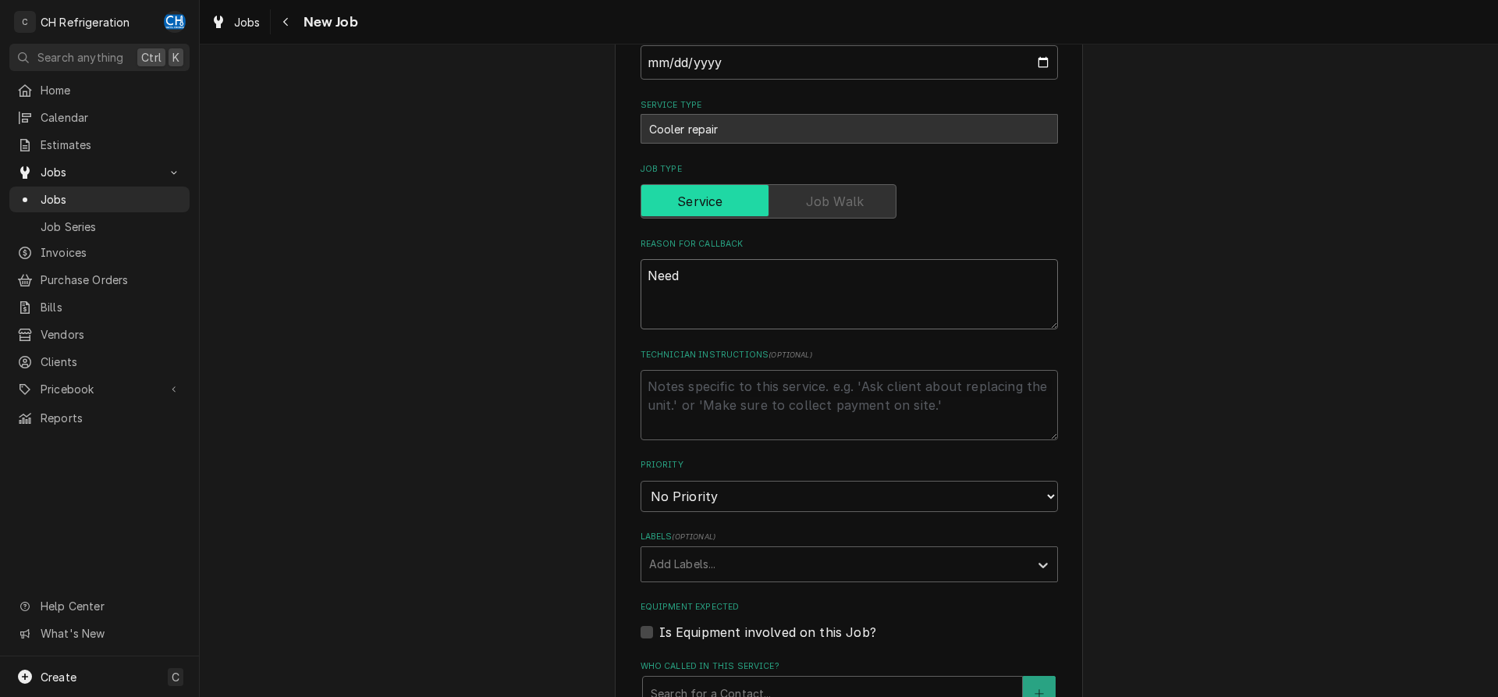
type textarea "Need"
type textarea "x"
type textarea "Need t"
type textarea "x"
type textarea "Need to"
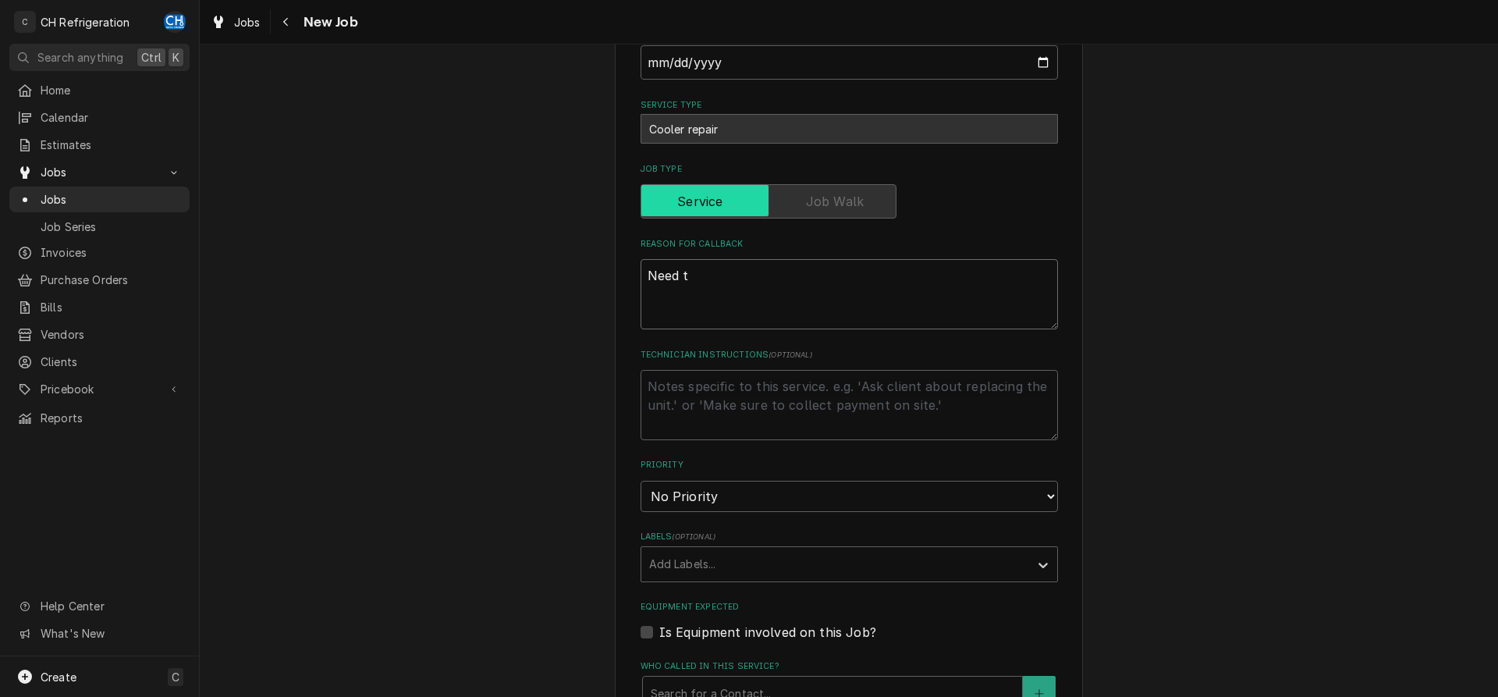
type textarea "x"
type textarea "Need to"
type textarea "x"
type textarea "Need to r"
type textarea "x"
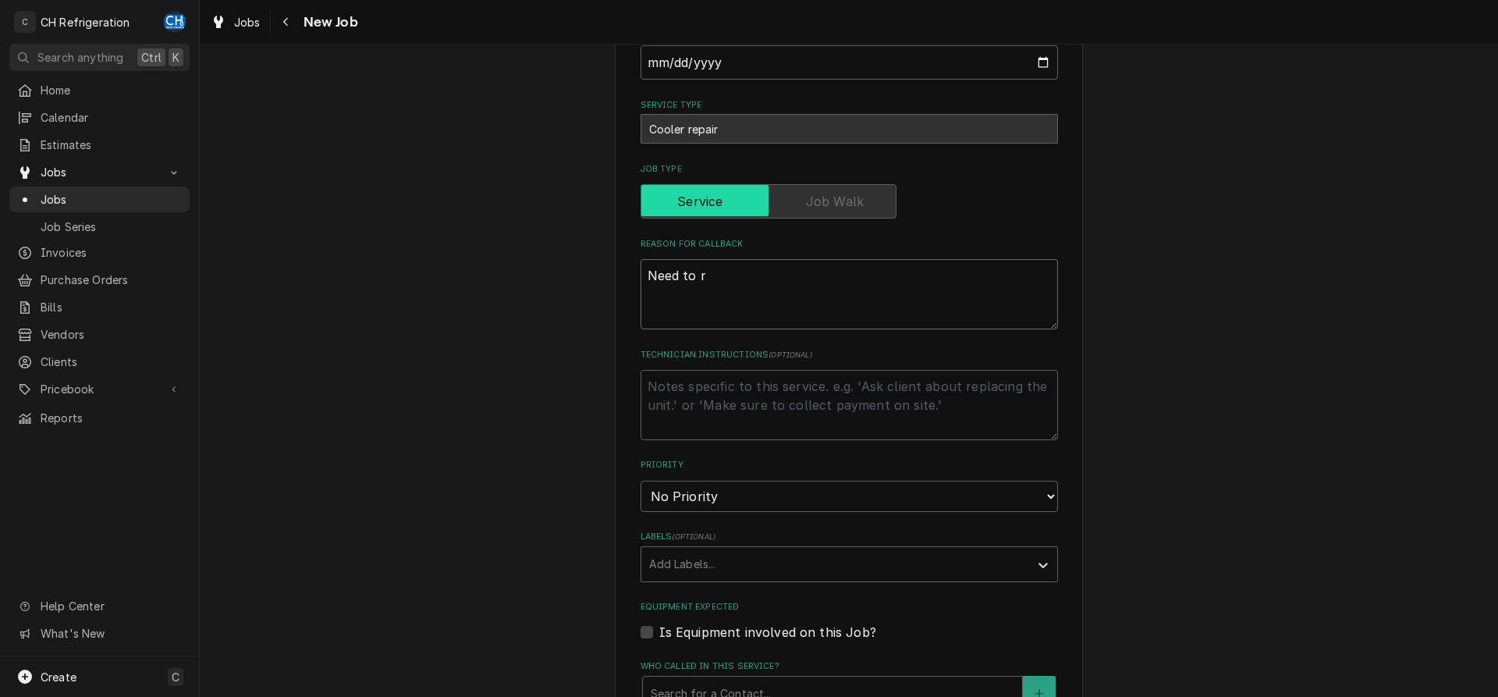
type textarea "Need to re"
type textarea "x"
type textarea "Need to re-"
type textarea "x"
type textarea "Need to re-i"
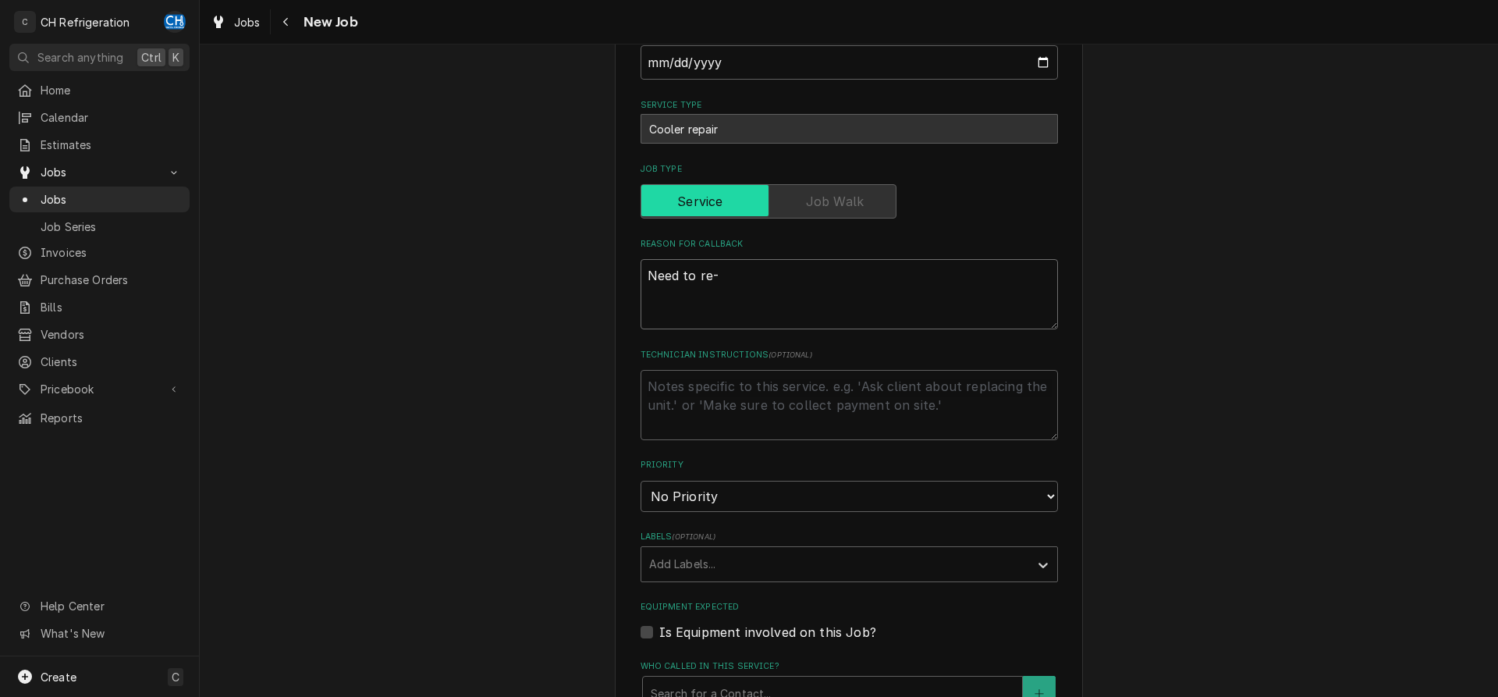
type textarea "x"
type textarea "Need to re-in"
type textarea "x"
type textarea "Need to re-ins"
type textarea "x"
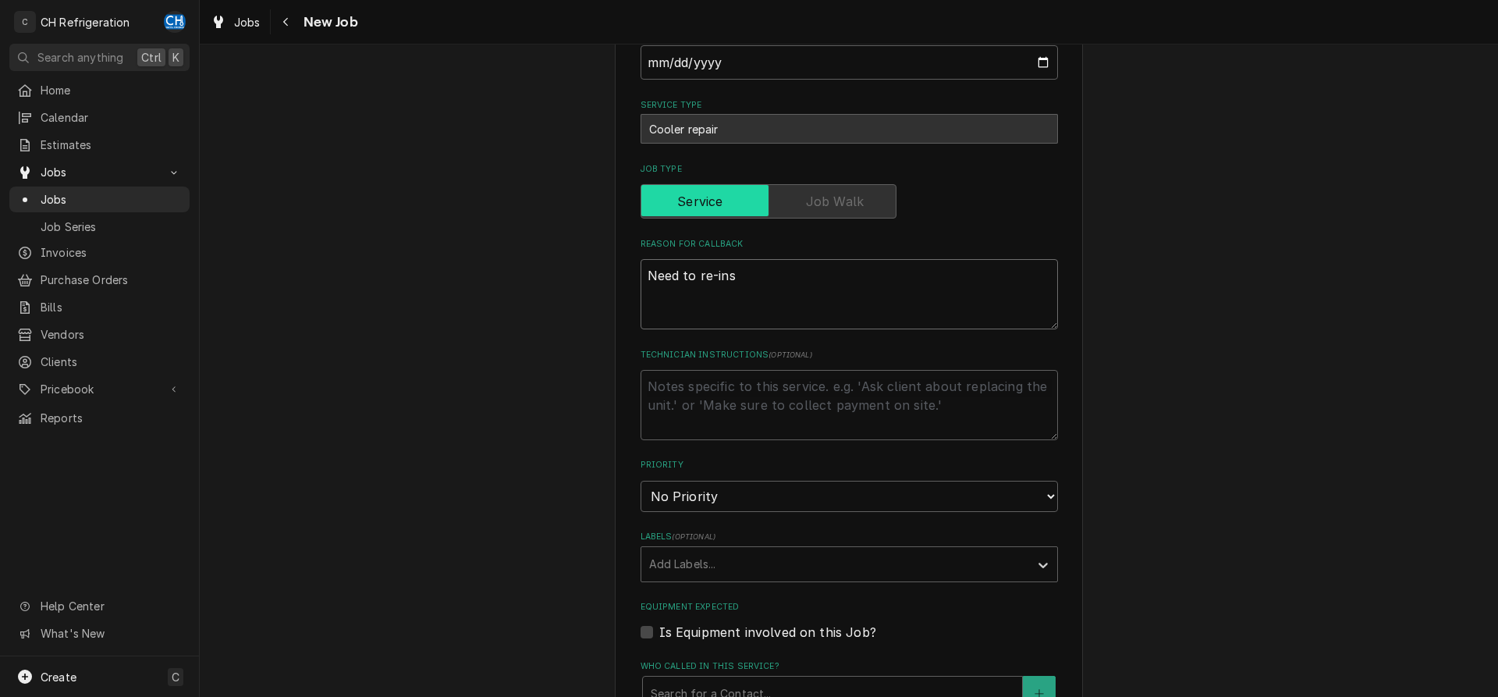
type textarea "Need to re-insu"
type textarea "x"
type textarea "Need to re-insul"
type textarea "x"
type textarea "Need to re-insula"
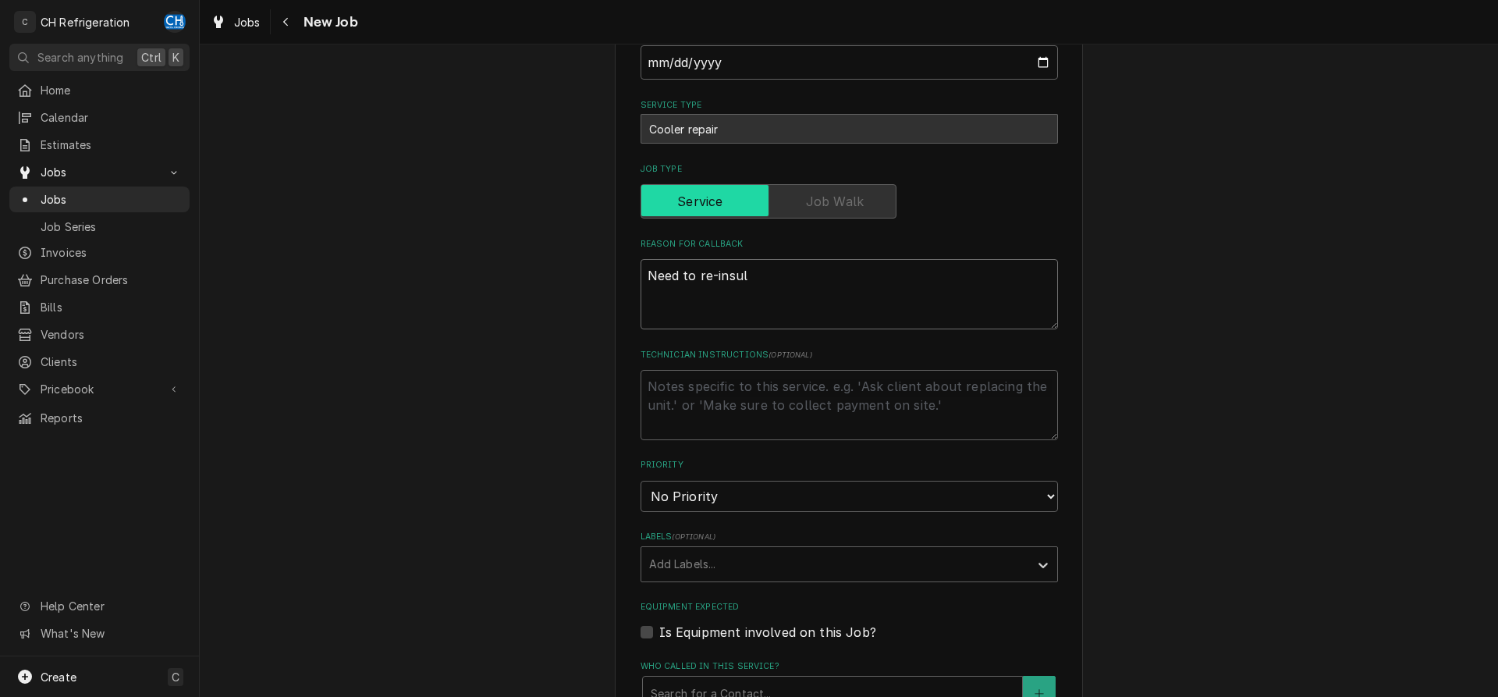
type textarea "x"
type textarea "Need to re-insulat"
type textarea "x"
type textarea "Need to re-insulate"
type textarea "x"
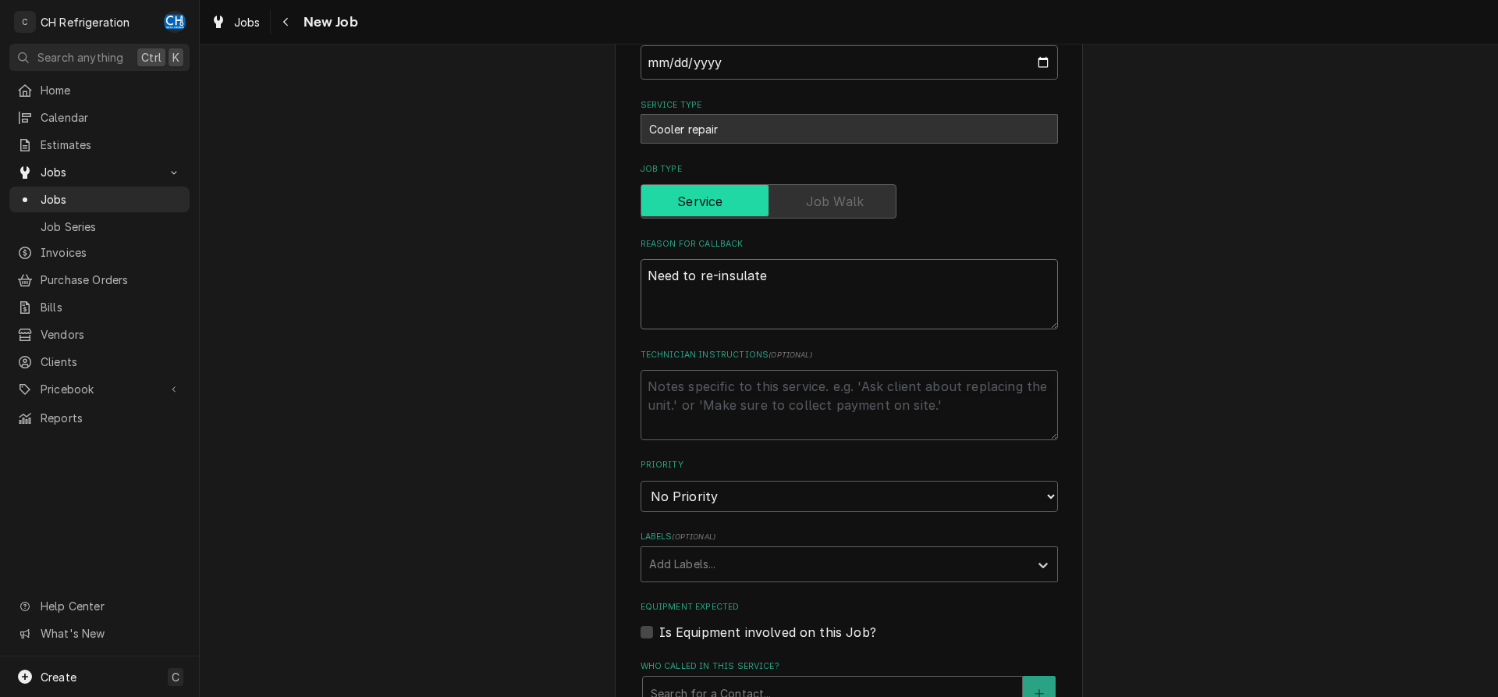
type textarea "Need to re-insulate"
type textarea "x"
type textarea "Need to re-insulate w"
type textarea "x"
type textarea "Need to re-insulate wa"
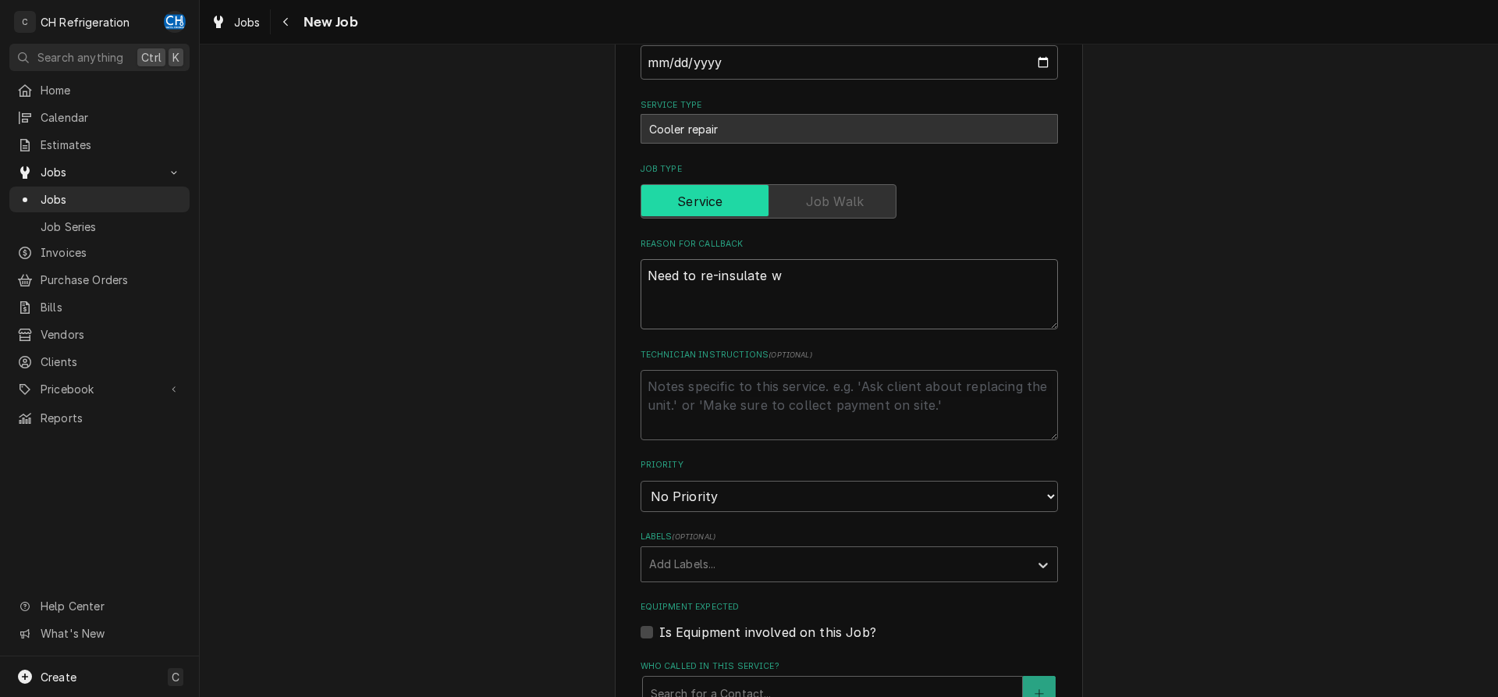
type textarea "x"
type textarea "Need to re-insulate wal"
type textarea "x"
type textarea "Need to re-insulate walk"
type textarea "x"
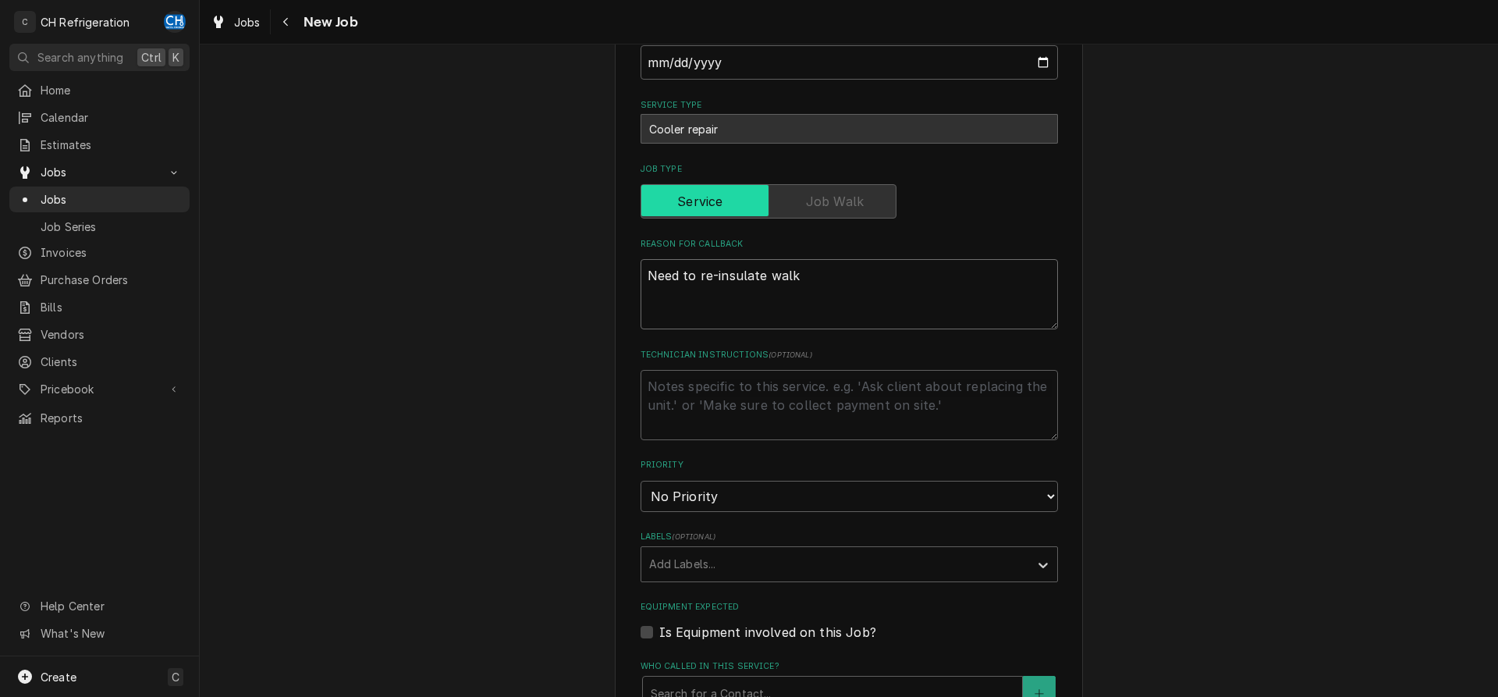
type textarea "Need to re-insulate walk-"
type textarea "x"
type textarea "Need to re-insulate walk-i"
type textarea "x"
type textarea "Need to re-insulate walk-in"
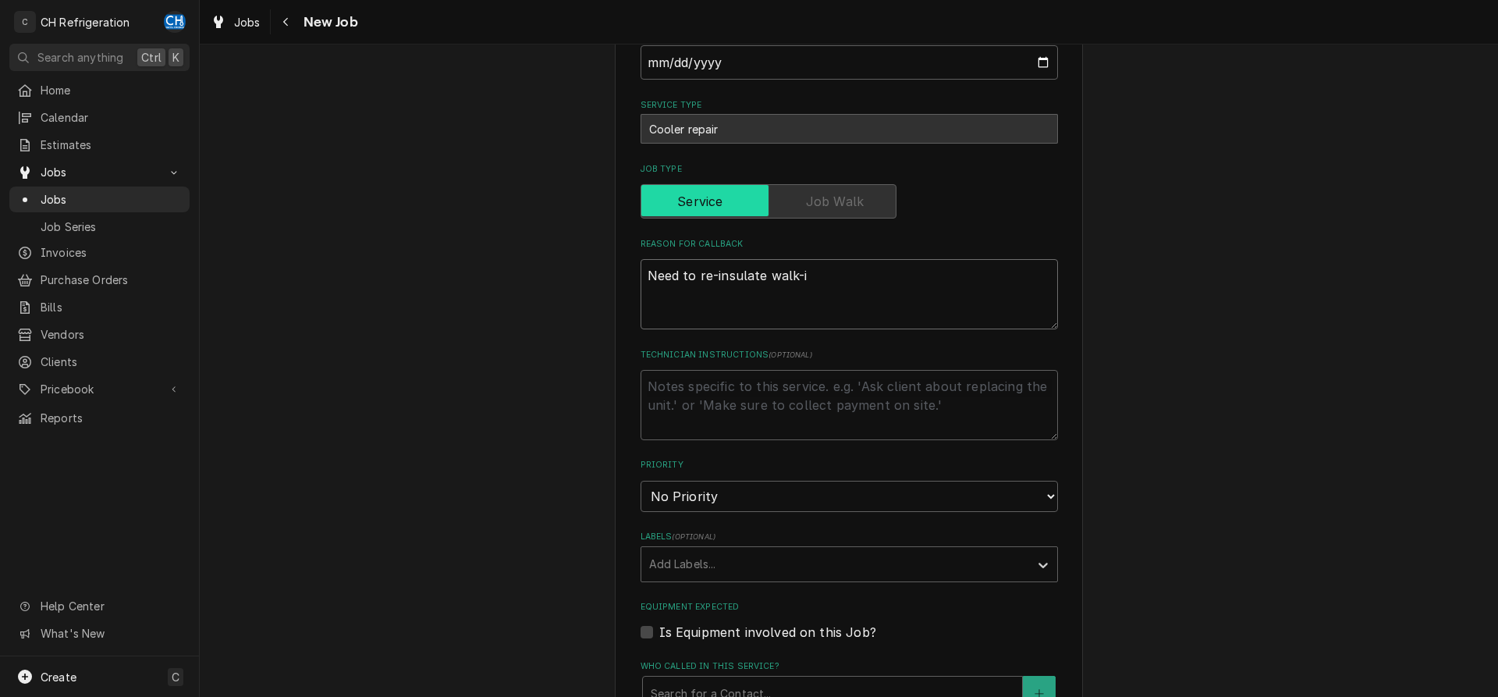
type textarea "x"
type textarea "Need to re-insulate walk-in"
type textarea "x"
type textarea "Need to re-insulate walk-in c"
type textarea "x"
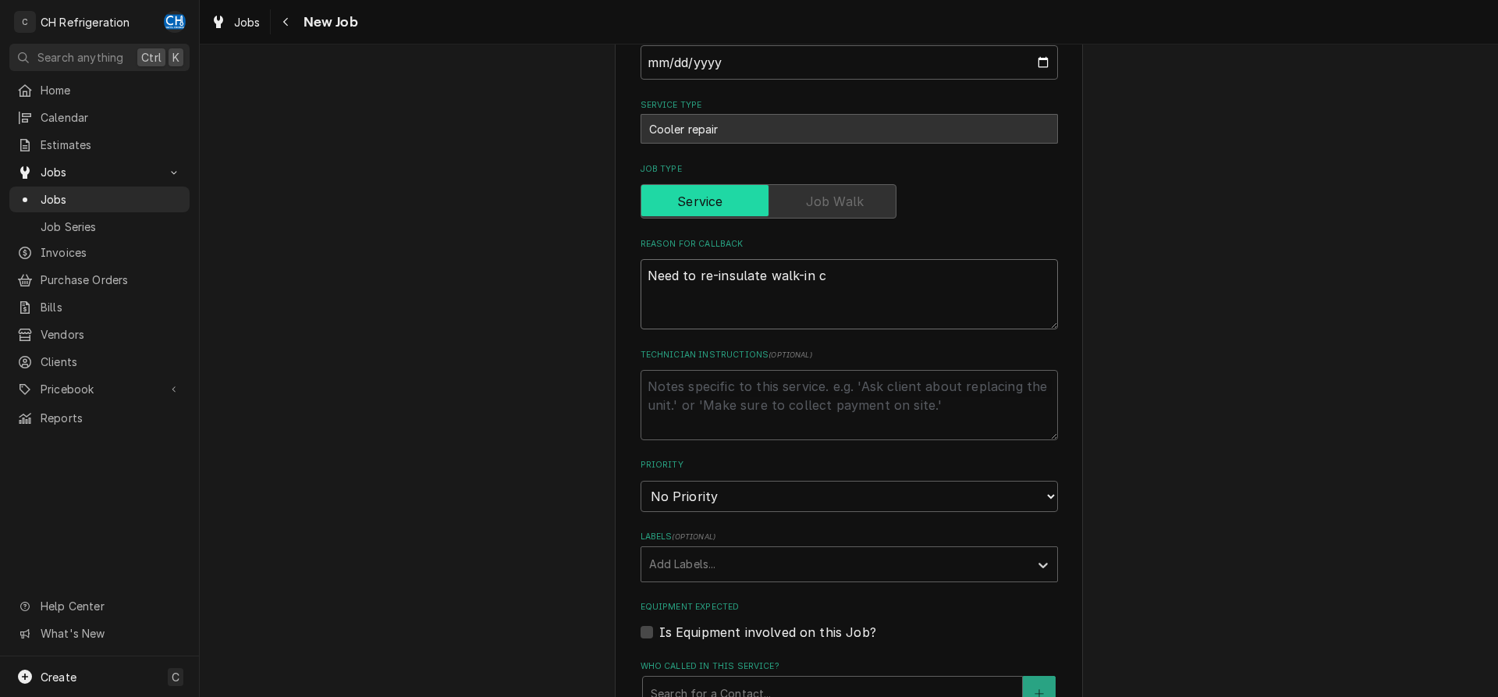
type textarea "Need to re-insulate walk-in co"
type textarea "x"
type textarea "Need to re-insulate walk-in coo"
type textarea "x"
type textarea "Need to re-insulate walk-in cool"
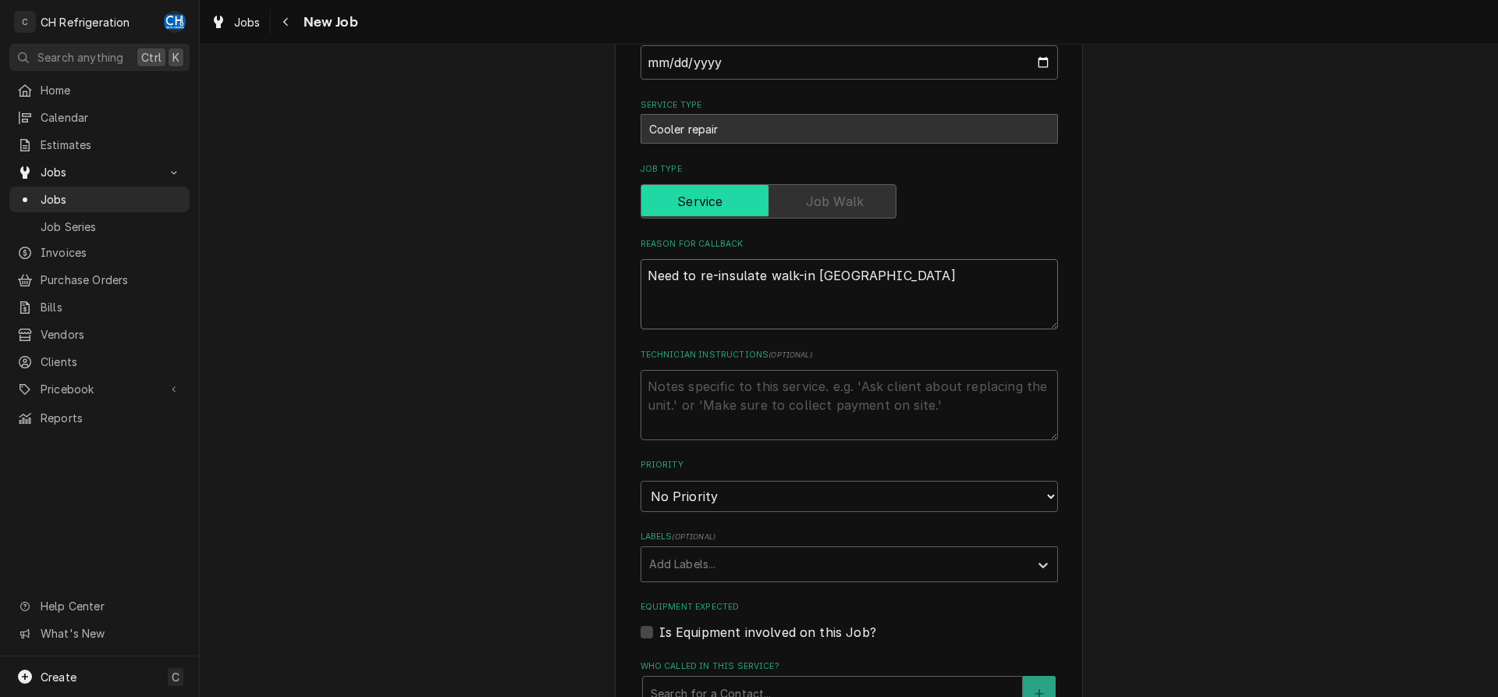
type textarea "x"
type textarea "Need to re-insulate walk-in coole"
type textarea "x"
type textarea "Need to re-insulate walk-in cooler"
type textarea "x"
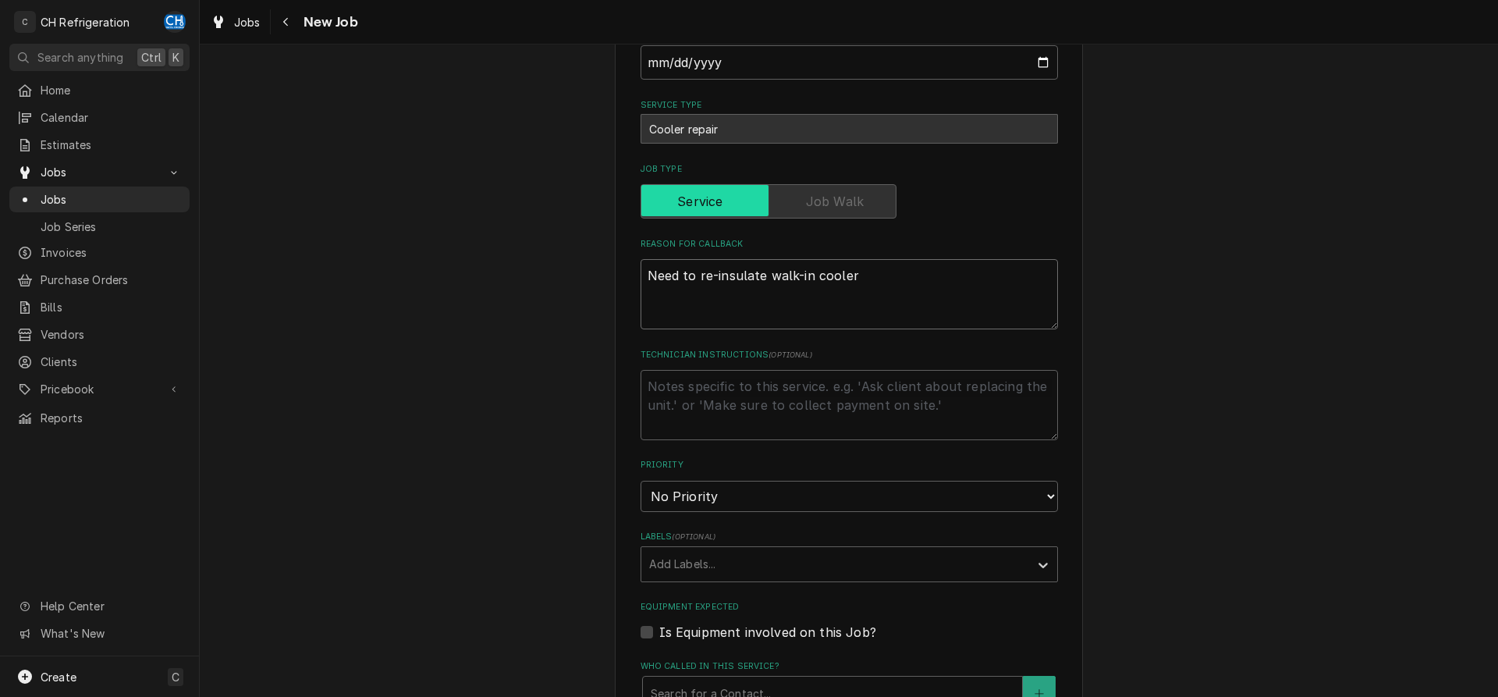
type textarea "Need to re-insulate walk-in cooler"
type textarea "x"
type textarea "Need to re-insulate walk-in cooler p"
type textarea "x"
type textarea "Need to re-insulate walk-in cooler pi"
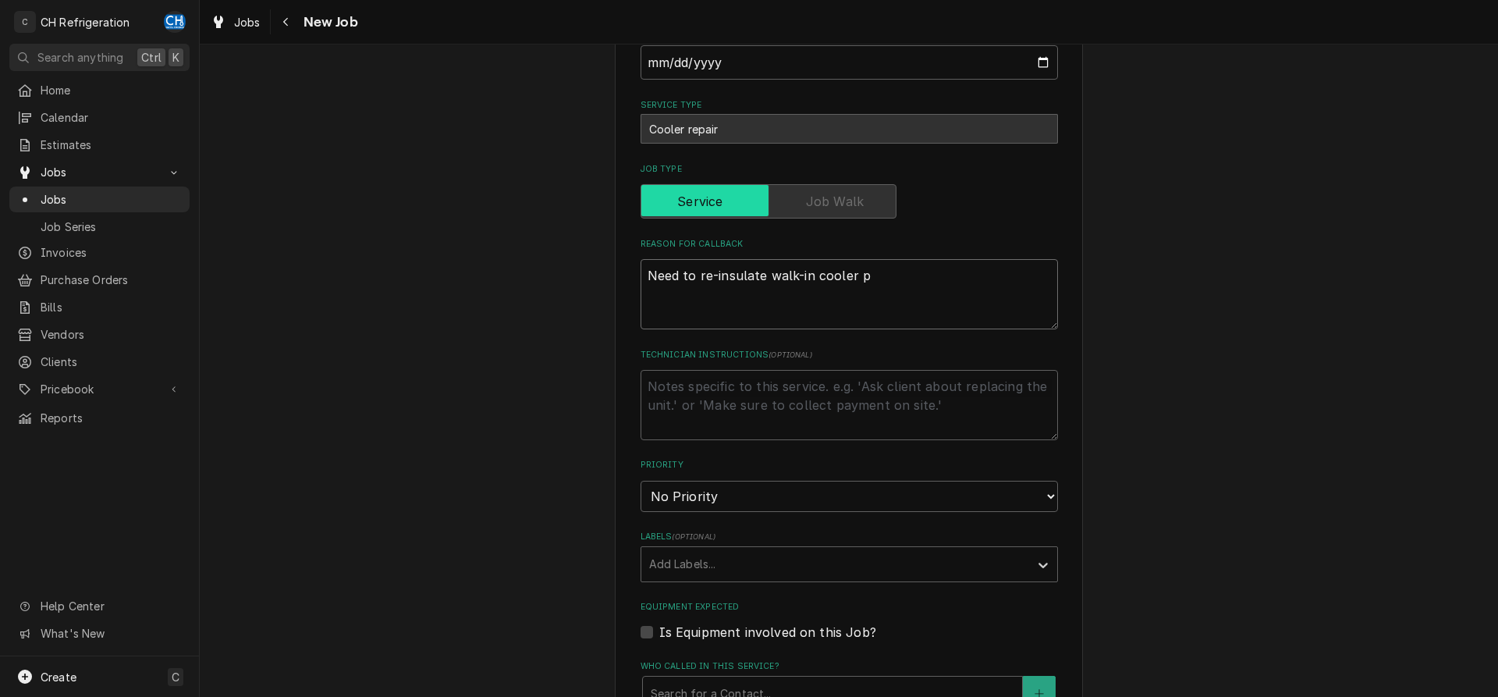
type textarea "x"
type textarea "Need to re-insulate walk-in cooler pip"
type textarea "x"
type textarea "Need to re-insulate walk-in cooler pipe"
type textarea "x"
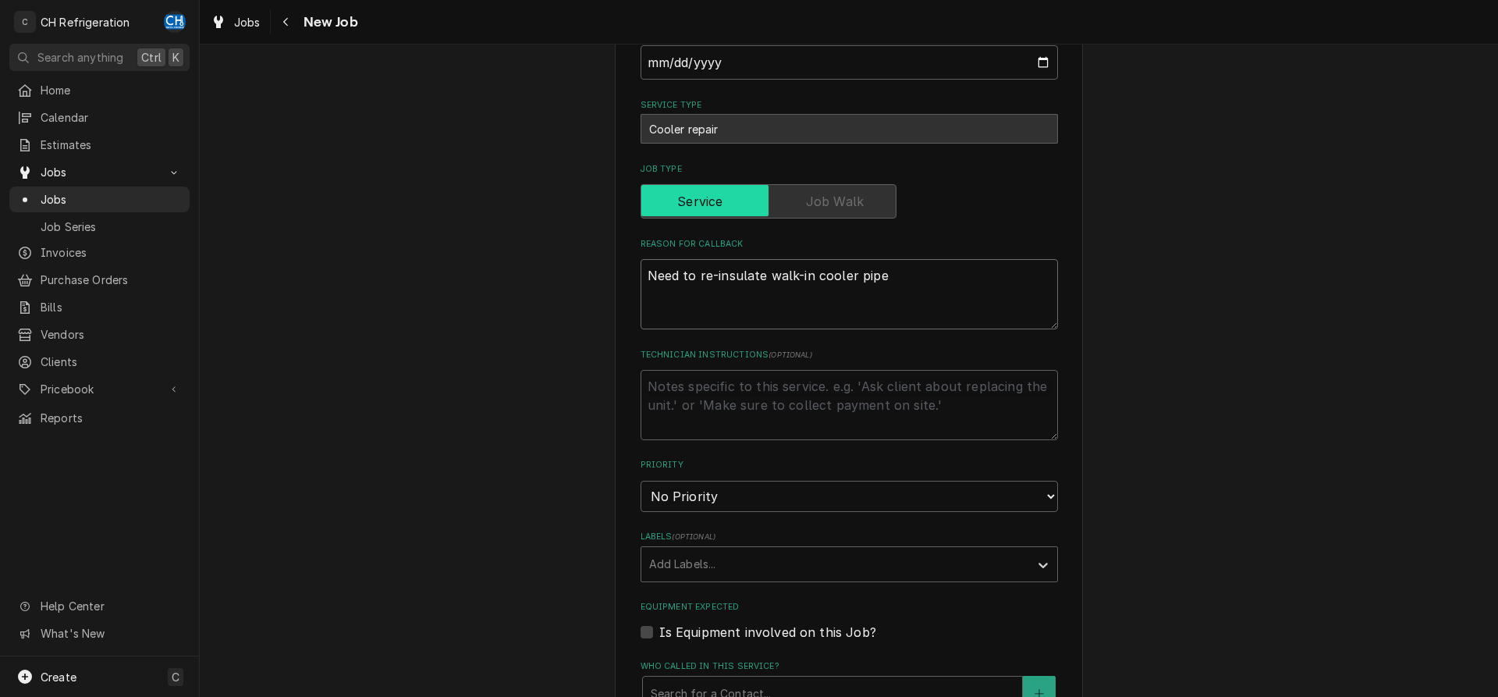
type textarea "Need to re-insulate walk-in cooler pipe"
type textarea "x"
type textarea "Need to re-insulate walk-in cooler pipe"
type textarea "x"
type textarea "Need to re-insulate walk-in cooler pipe."
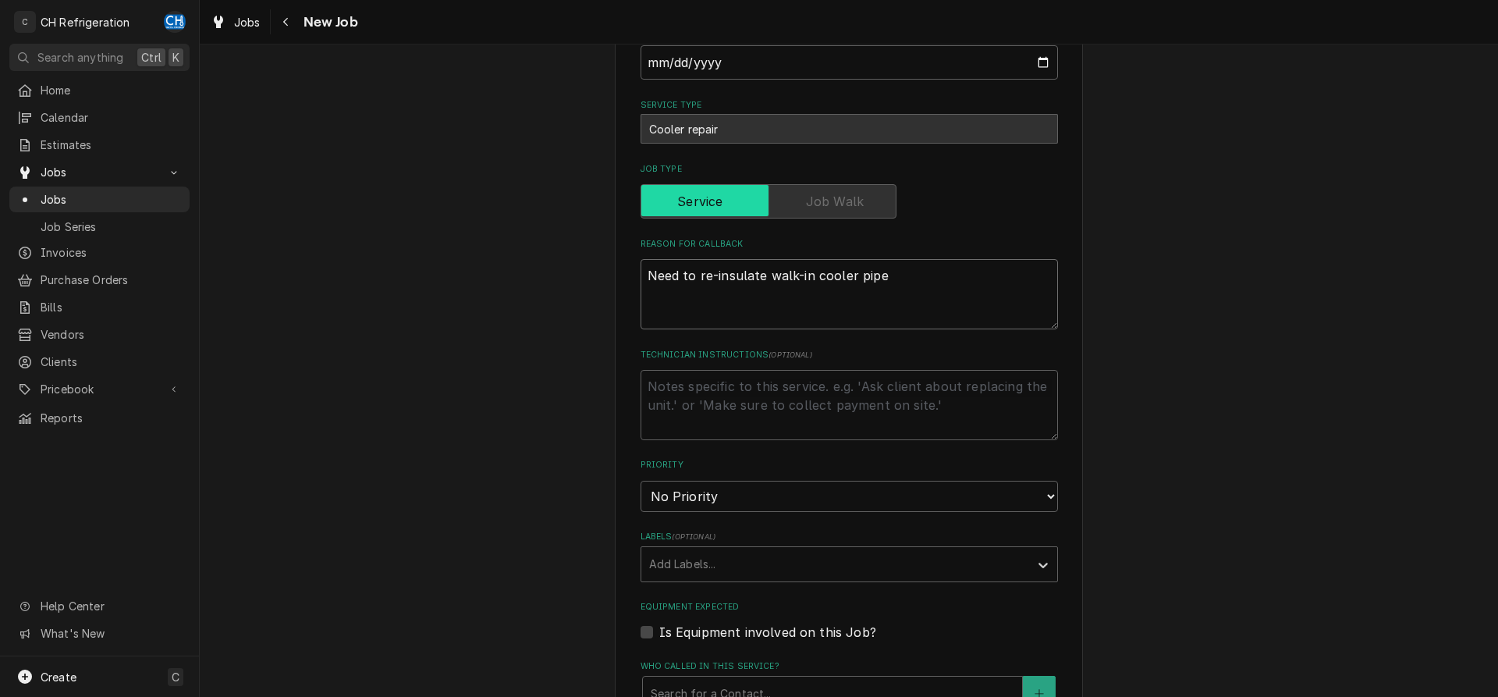
type textarea "x"
type textarea "Need to re-insulate walk-in cooler pipe."
type textarea "x"
type textarea "Need to re-insulate walk-in cooler pipe. T"
type textarea "x"
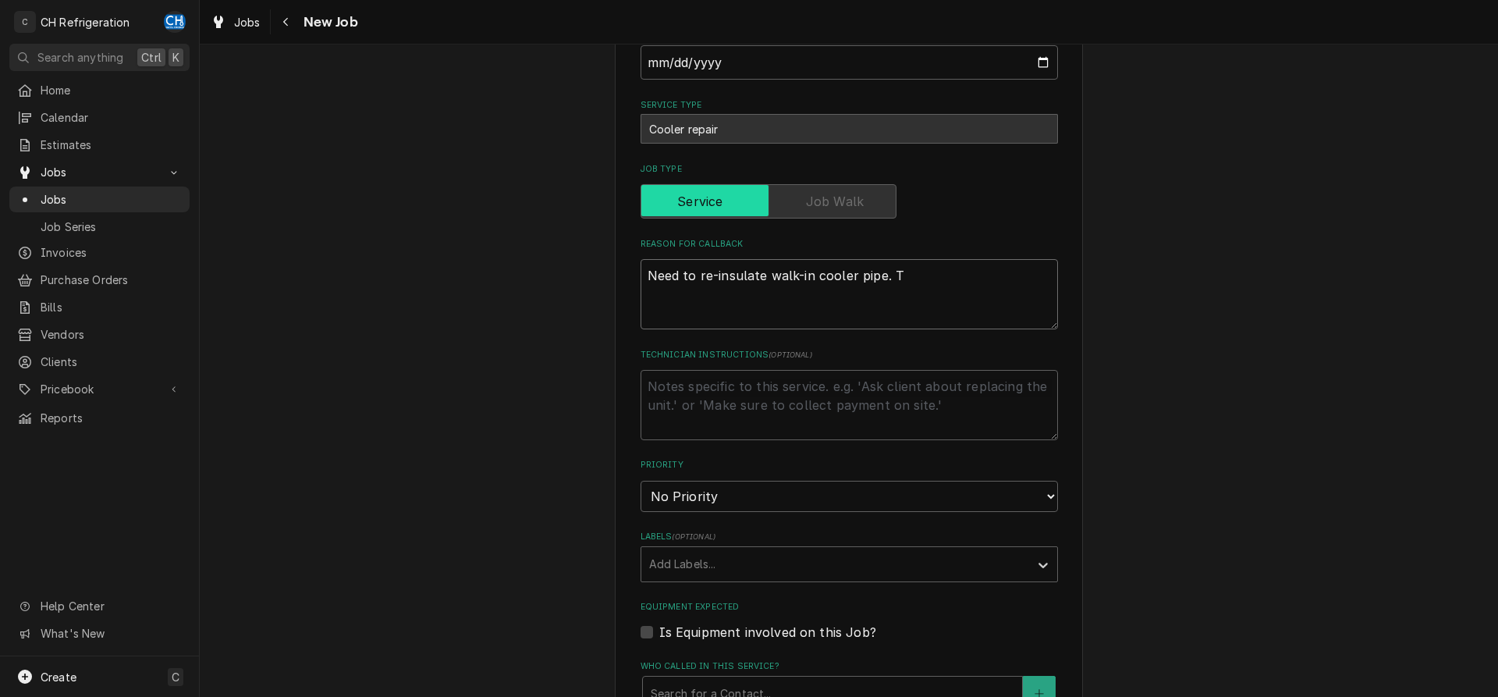
type textarea "Need to re-insulate walk-in cooler pipe. Th"
type textarea "x"
type textarea "Need to re-insulate walk-in cooler pipe. Thi"
type textarea "x"
type textarea "Need to re-insulate walk-in cooler pipe. This"
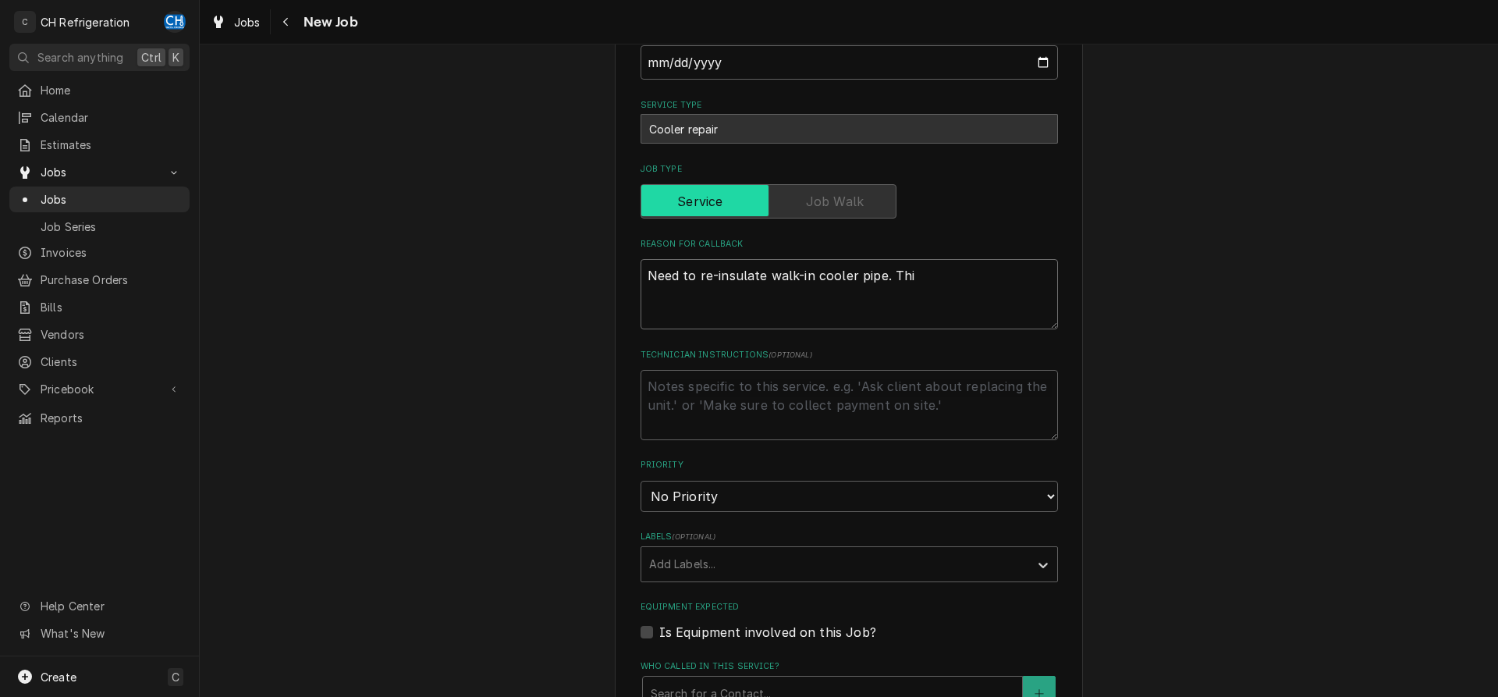
type textarea "x"
type textarea "Need to re-insulate walk-in cooler pipe. This"
type textarea "x"
type textarea "Need to re-insulate walk-in cooler pipe. This w"
type textarea "x"
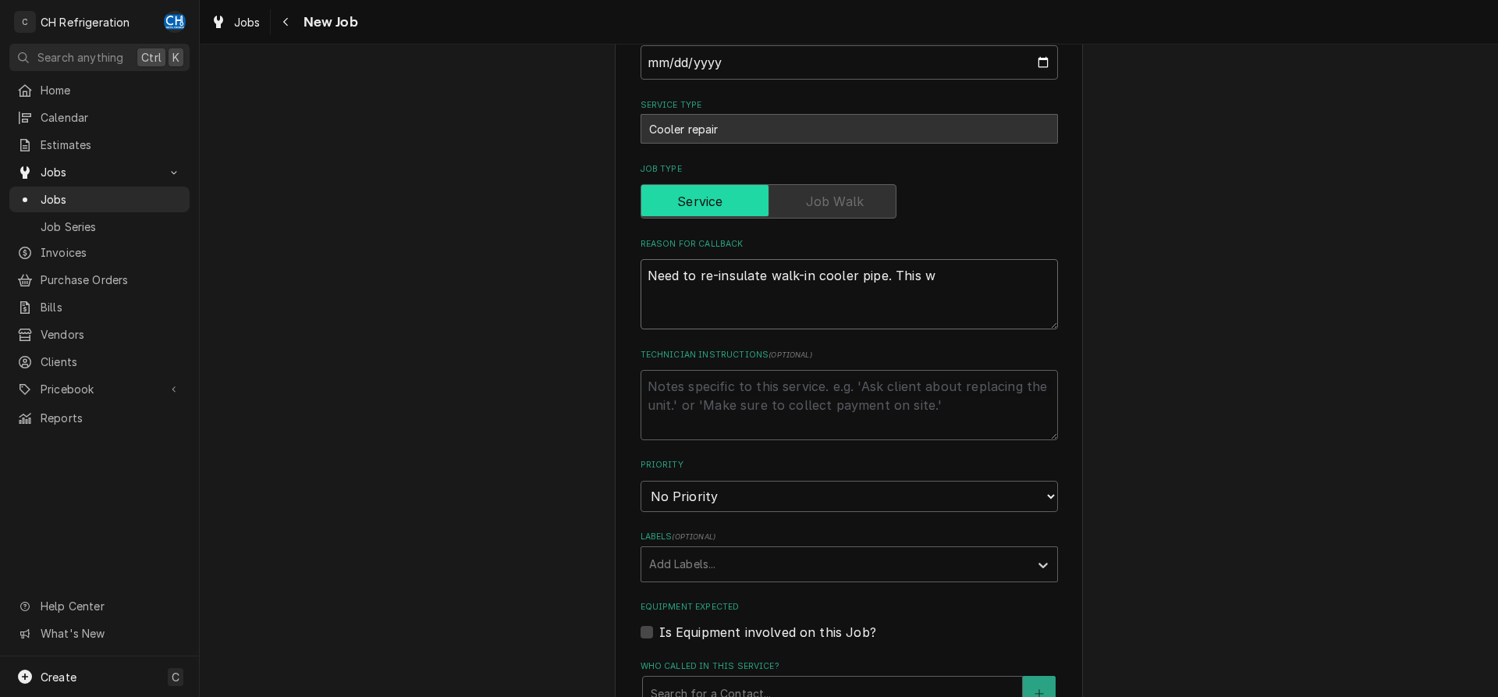
type textarea "Need to re-insulate walk-in cooler pipe. This wi"
type textarea "x"
type textarea "Need to re-insulate walk-in cooler pipe. This wil"
type textarea "x"
type textarea "Need to re-insulate walk-in cooler pipe. This will"
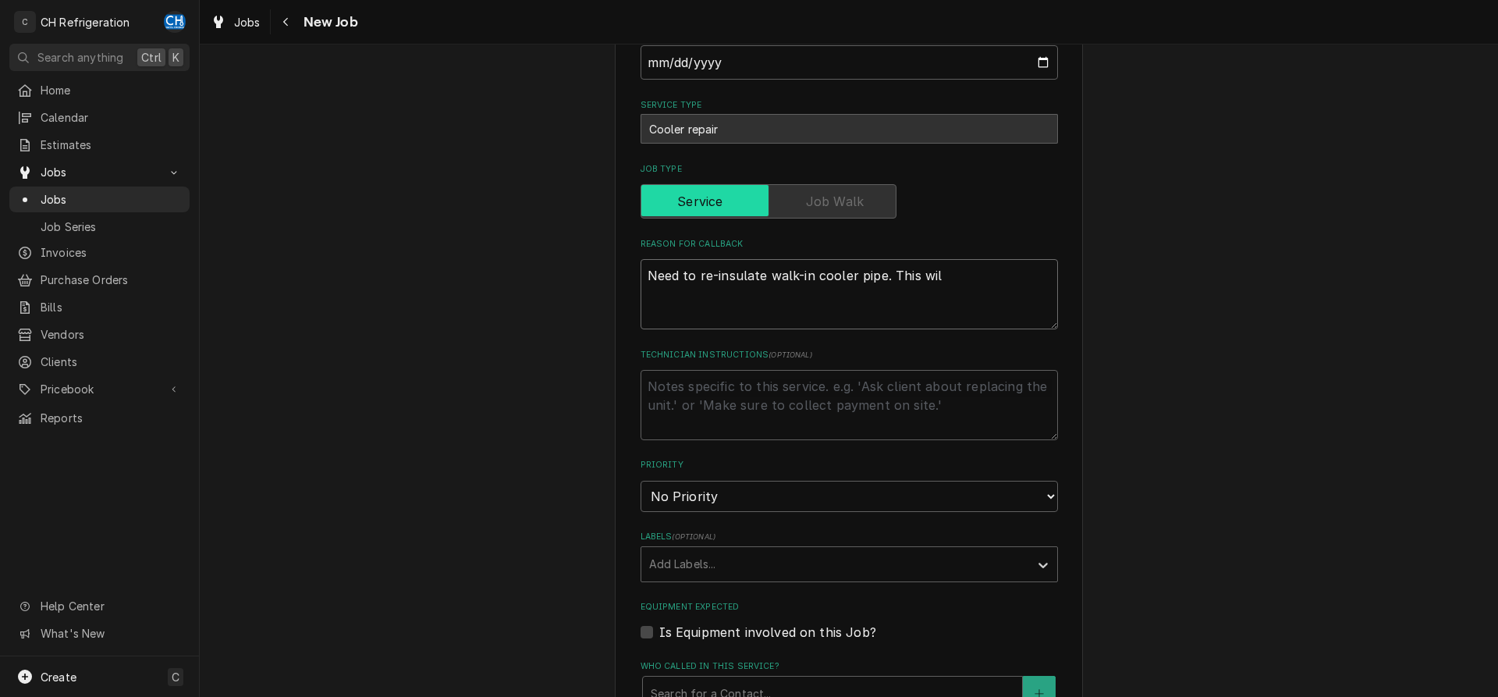
type textarea "x"
type textarea "Need to re-insulate walk-in cooler pipe. This will"
type textarea "x"
type textarea "Need to re-insulate walk-in cooler pipe. This will b"
type textarea "x"
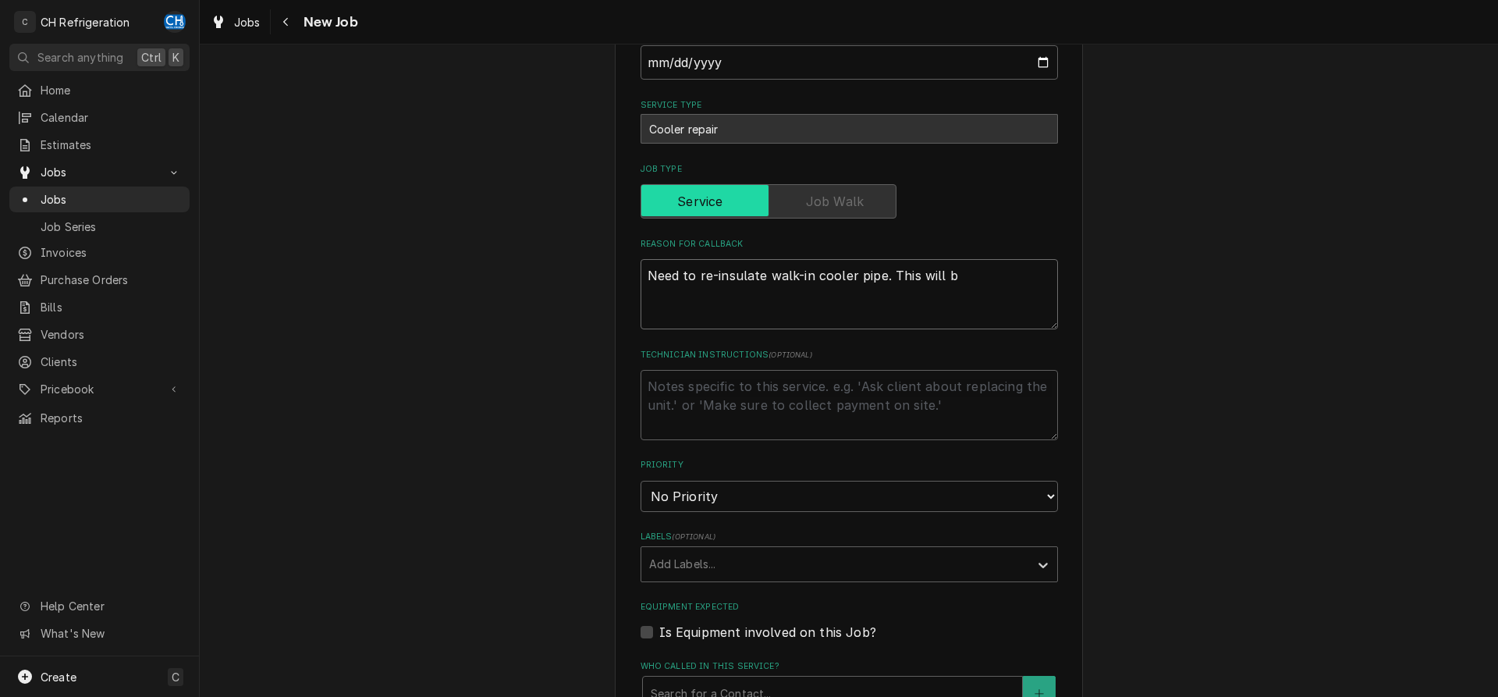
type textarea "Need to re-insulate walk-in cooler pipe. This will be"
type textarea "x"
type textarea "Need to re-insulate walk-in cooler pipe. This will be"
type textarea "x"
type textarea "Need to re-insulate walk-in cooler pipe. This will be f"
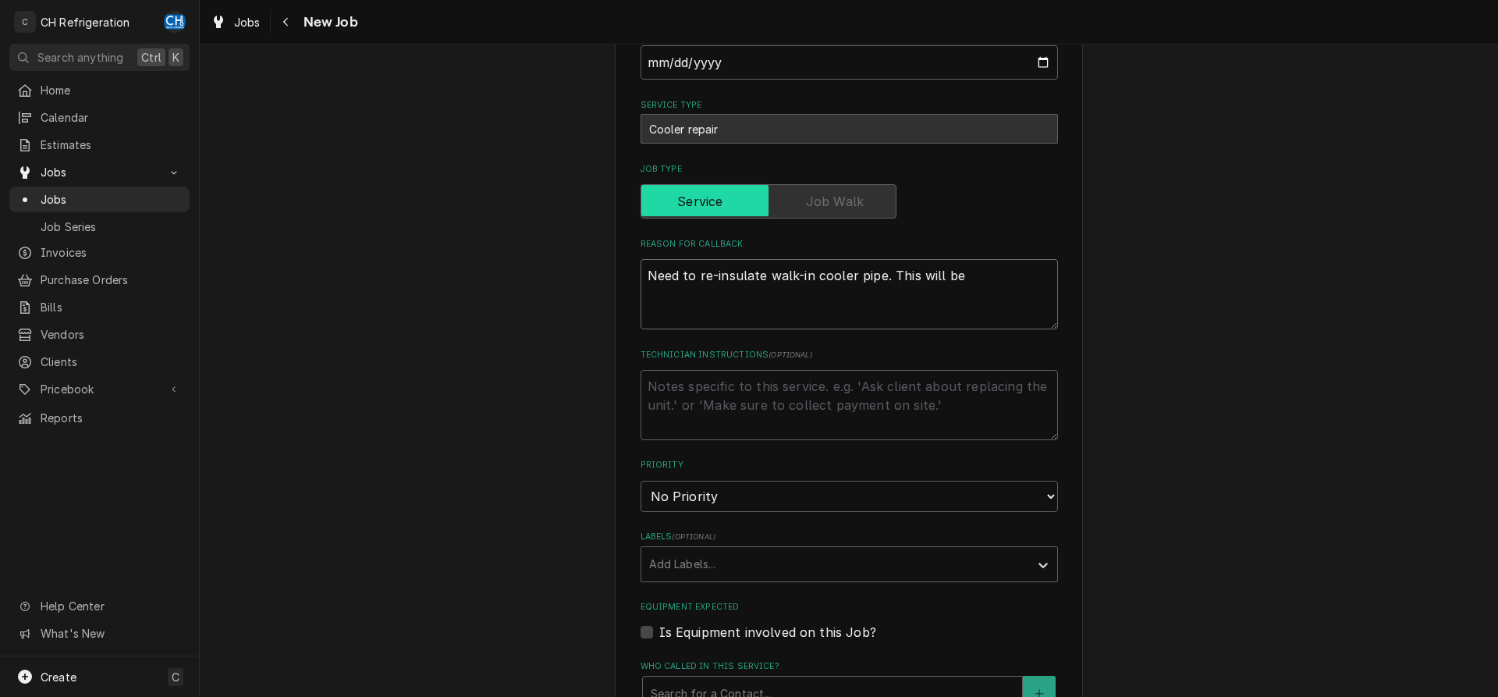
type textarea "x"
type textarea "Need to re-insulate walk-in cooler pipe. This will be fi"
type textarea "x"
type textarea "Need to re-insulate walk-in cooler pipe. This will be fix"
type textarea "x"
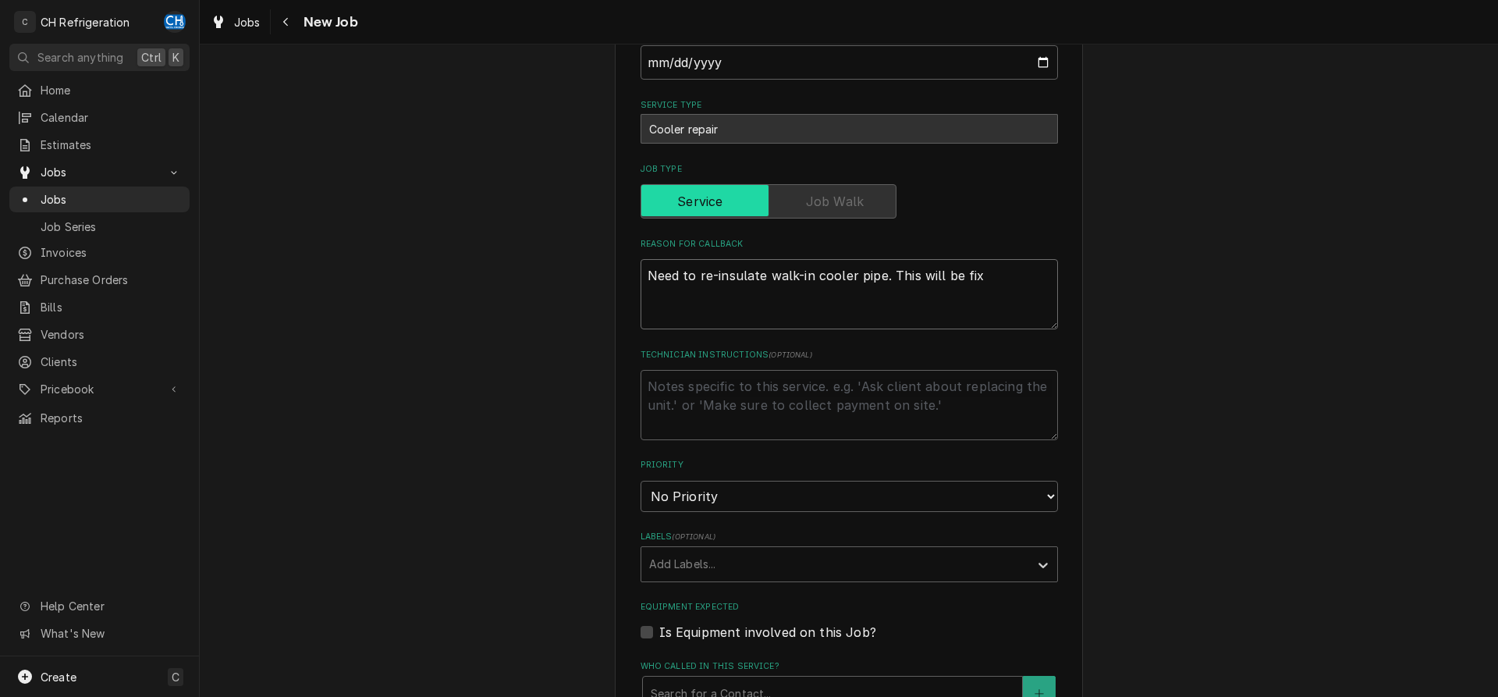
type textarea "Need to re-insulate walk-in cooler pipe. This will be fixe"
type textarea "x"
type textarea "Need to re-insulate walk-in cooler pipe. This will be fixed"
type textarea "x"
type textarea "Need to re-insulate walk-in cooler pipe. This will be fixed"
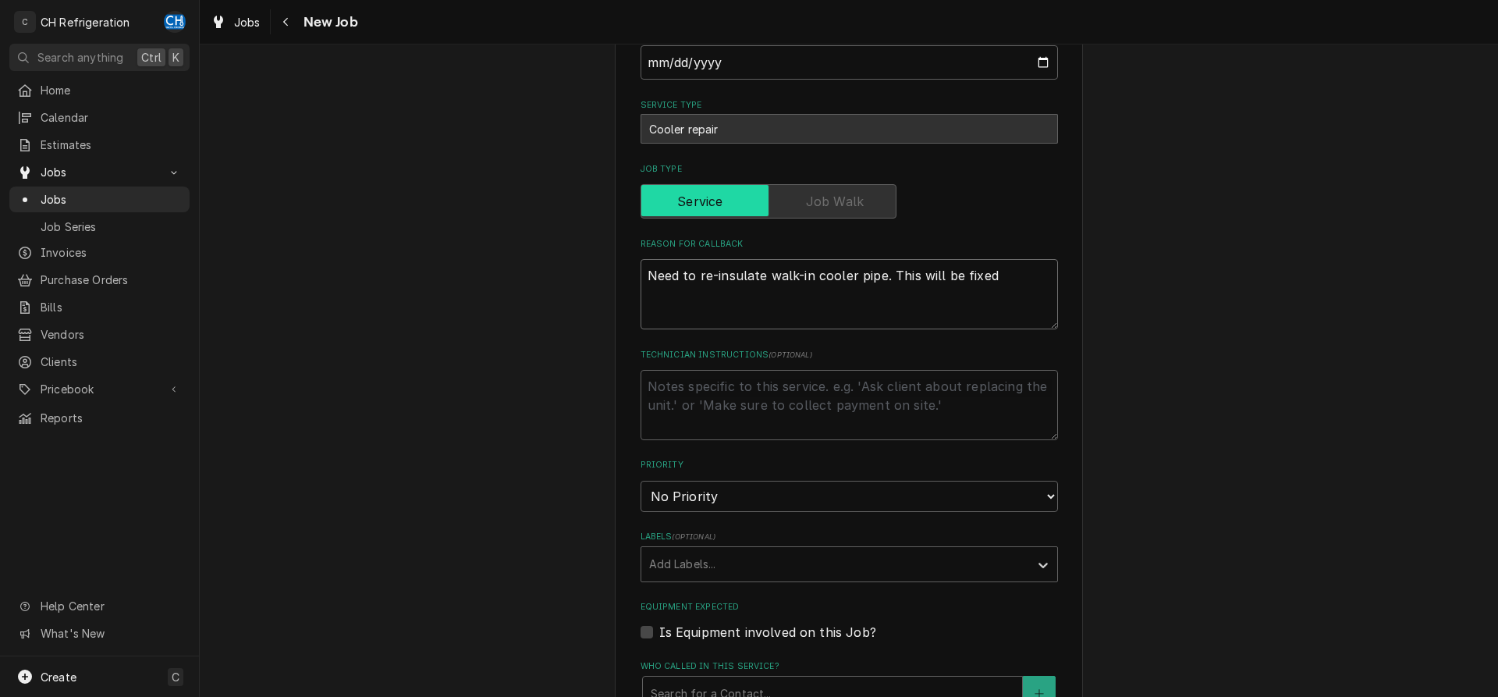
type textarea "x"
type textarea "Need to re-insulate walk-in cooler pipe. This will be fixed w"
type textarea "x"
type textarea "Need to re-insulate walk-in cooler pipe. This will be fixed wi"
type textarea "x"
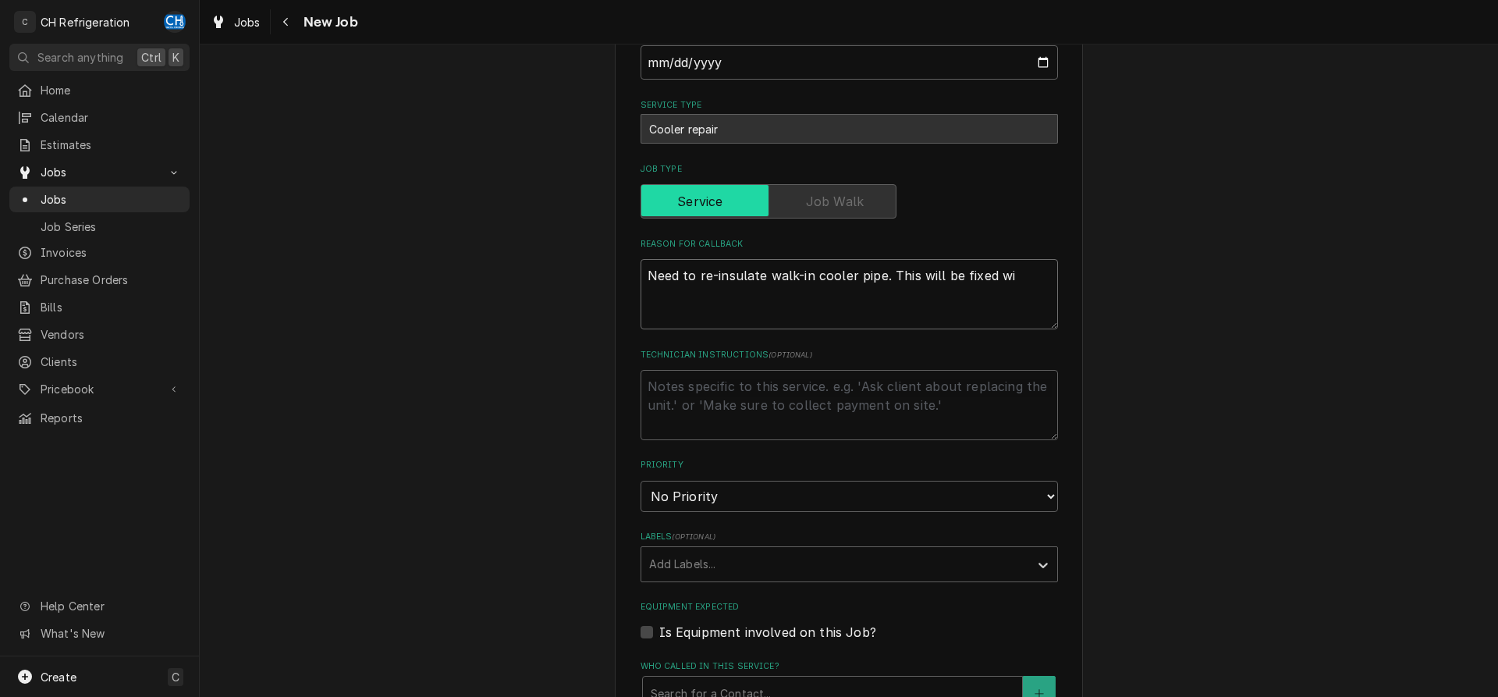
type textarea "Need to re-insulate walk-in cooler pipe. This will be fixed wit"
type textarea "x"
type textarea "Need to re-insulate walk-in cooler pipe. This will be fixed with"
type textarea "x"
type textarea "Need to re-insulate walk-in cooler pipe. This will be fixed with"
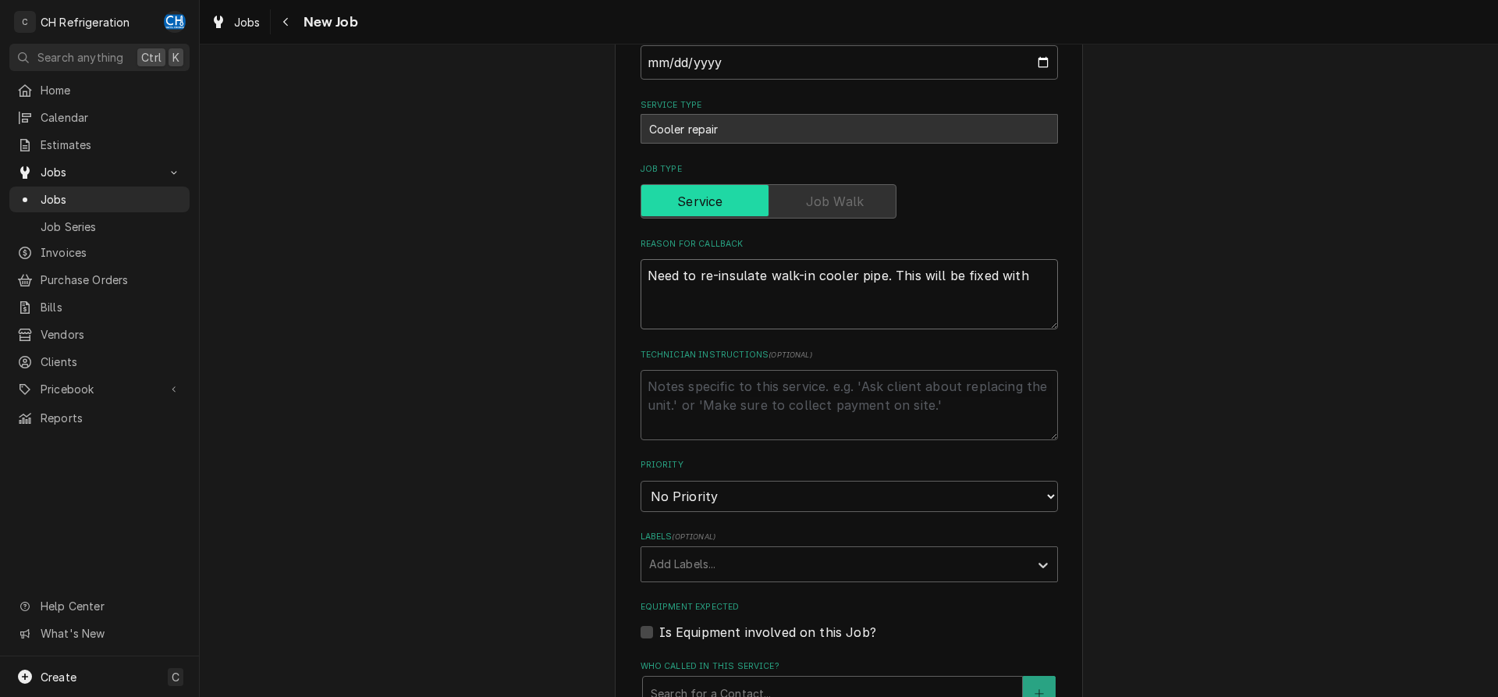
type textarea "x"
type textarea "Need to re-insulate walk-in cooler pipe. This will be fixed with 3"
type textarea "x"
type textarea "Need to re-insulate walk-in cooler pipe. This will be fixed with 3"
type textarea "x"
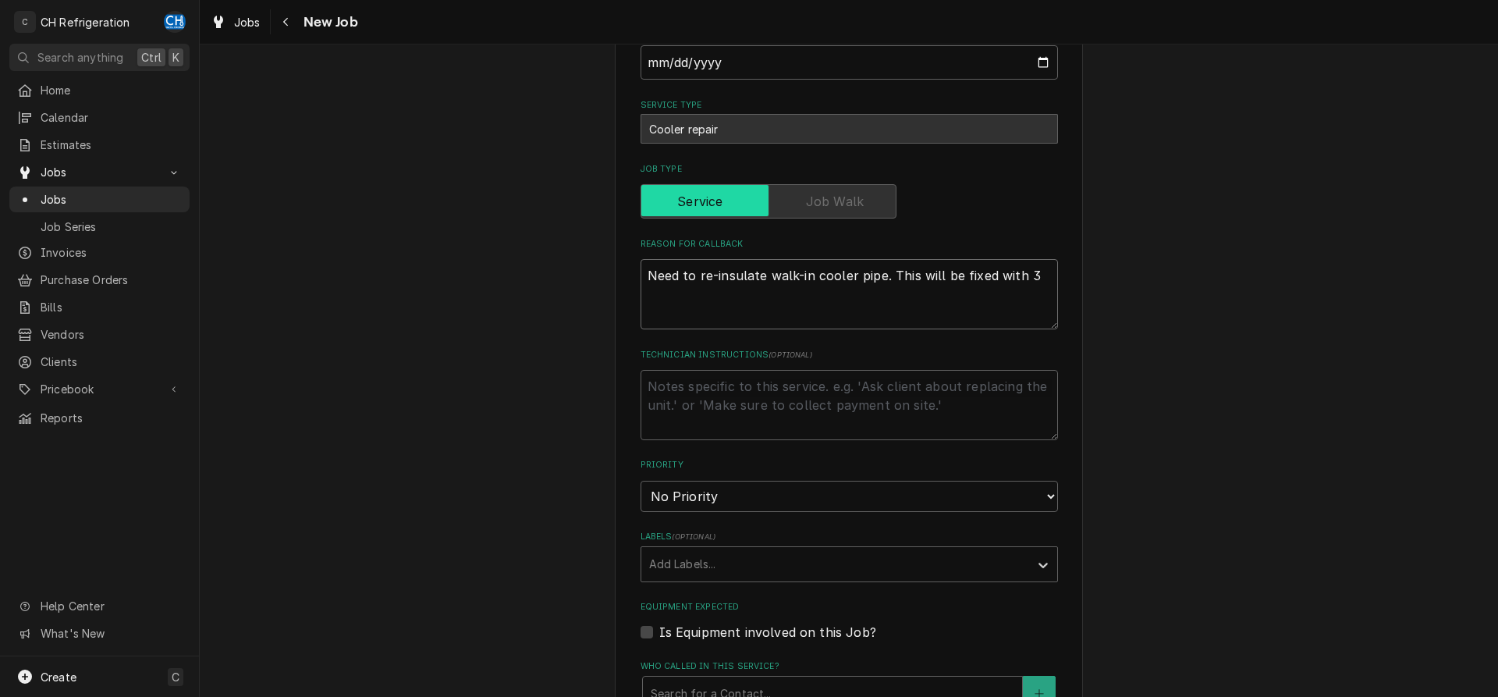
type textarea "Need to re-insulate walk-in cooler pipe. This will be fixed with 3 b"
type textarea "x"
type textarea "Need to re-insulate walk-in cooler pipe. This will be fixed with 3 bo"
type textarea "x"
type textarea "Need to re-insulate walk-in cooler pipe. This will be fixed with 3 box"
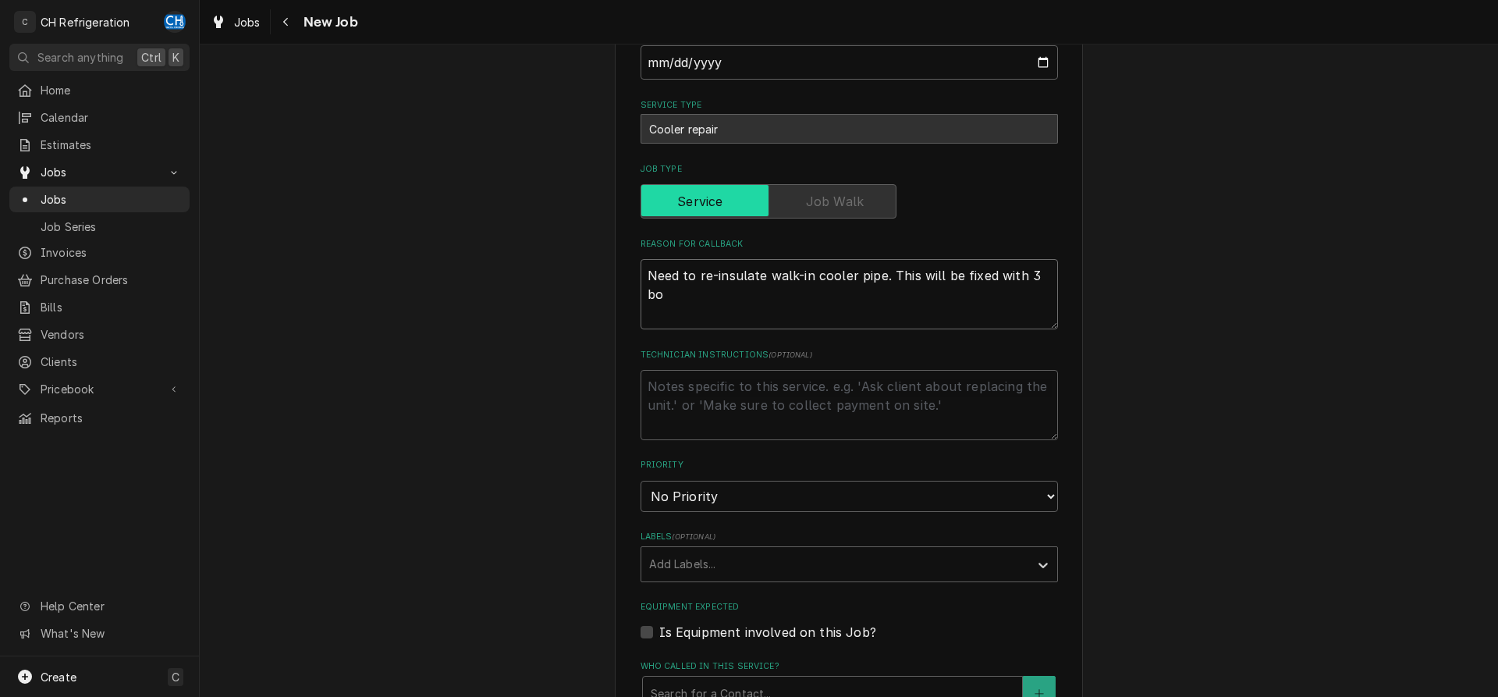
type textarea "x"
type textarea "Need to re-insulate walk-in cooler pipe. This will be fixed with 3 boxe"
type textarea "x"
type textarea "Need to re-insulate walk-in cooler pipe. This will be fixed with 3 boxes"
type textarea "x"
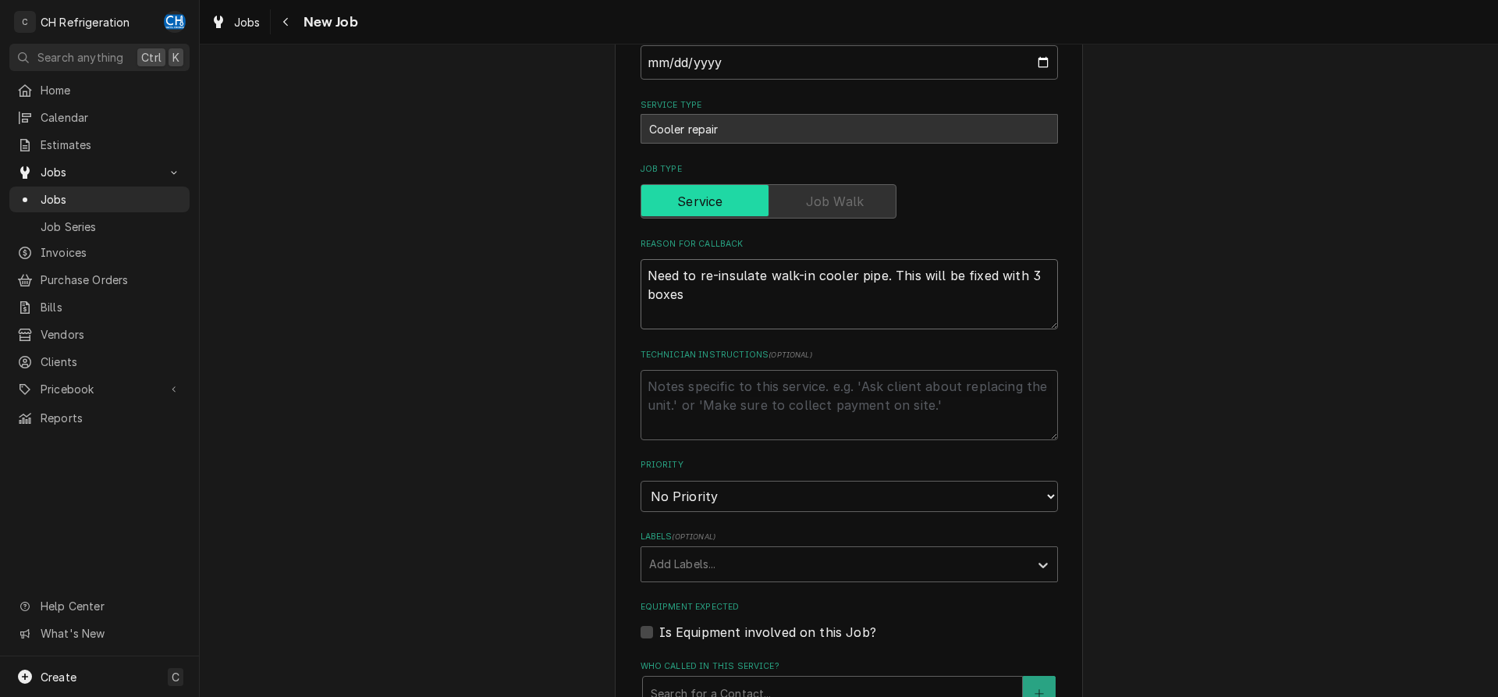
type textarea "Need to re-insulate walk-in cooler pipe. This will be fixed with 3 boxes"
type textarea "x"
type textarea "Need to re-insulate walk-in cooler pipe. This will be fixed with 3 boxes"
type textarea "x"
type textarea "Need to re-insulate walk-in cooler pipe. This will be fixed with 3 boxe"
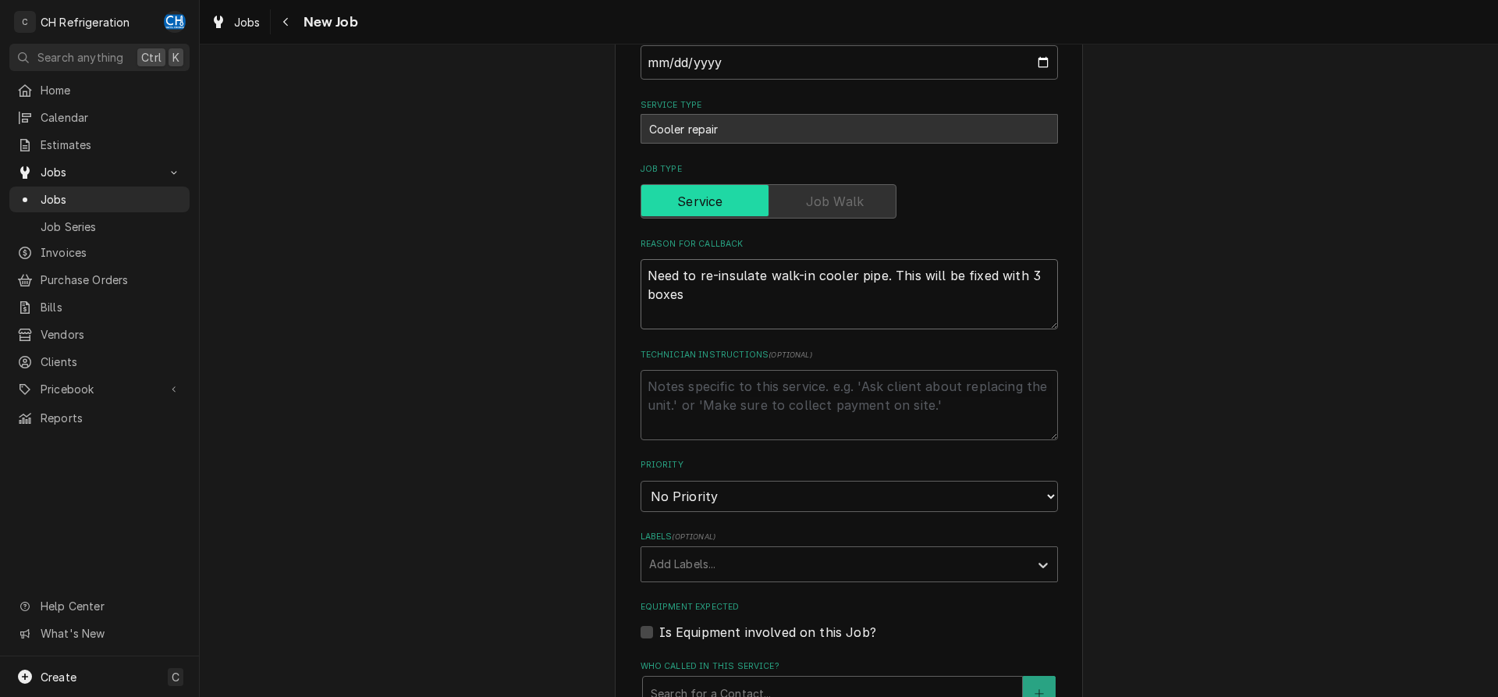
type textarea "x"
type textarea "Need to re-insulate walk-in cooler pipe. This will be fixed with 3 box"
type textarea "x"
type textarea "Need to re-insulate walk-in cooler pipe. This will be fixed with 3 bo"
type textarea "x"
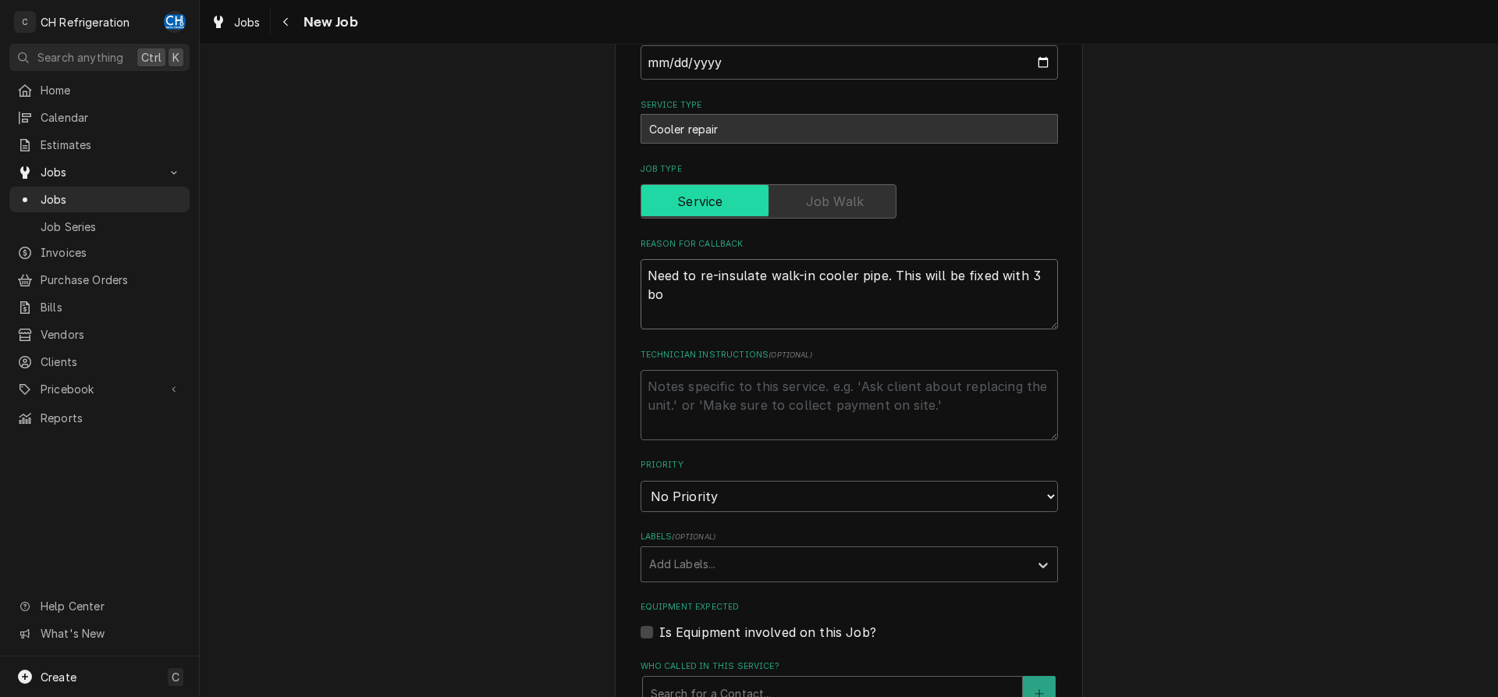
type textarea "Need to re-insulate walk-in cooler pipe. This will be fixed with 3 b"
type textarea "x"
type textarea "Need to re-insulate walk-in cooler pipe. This will be fixed with 3"
type textarea "x"
type textarea "Need to re-insulate walk-in cooler pipe. This will be fixed with 3"
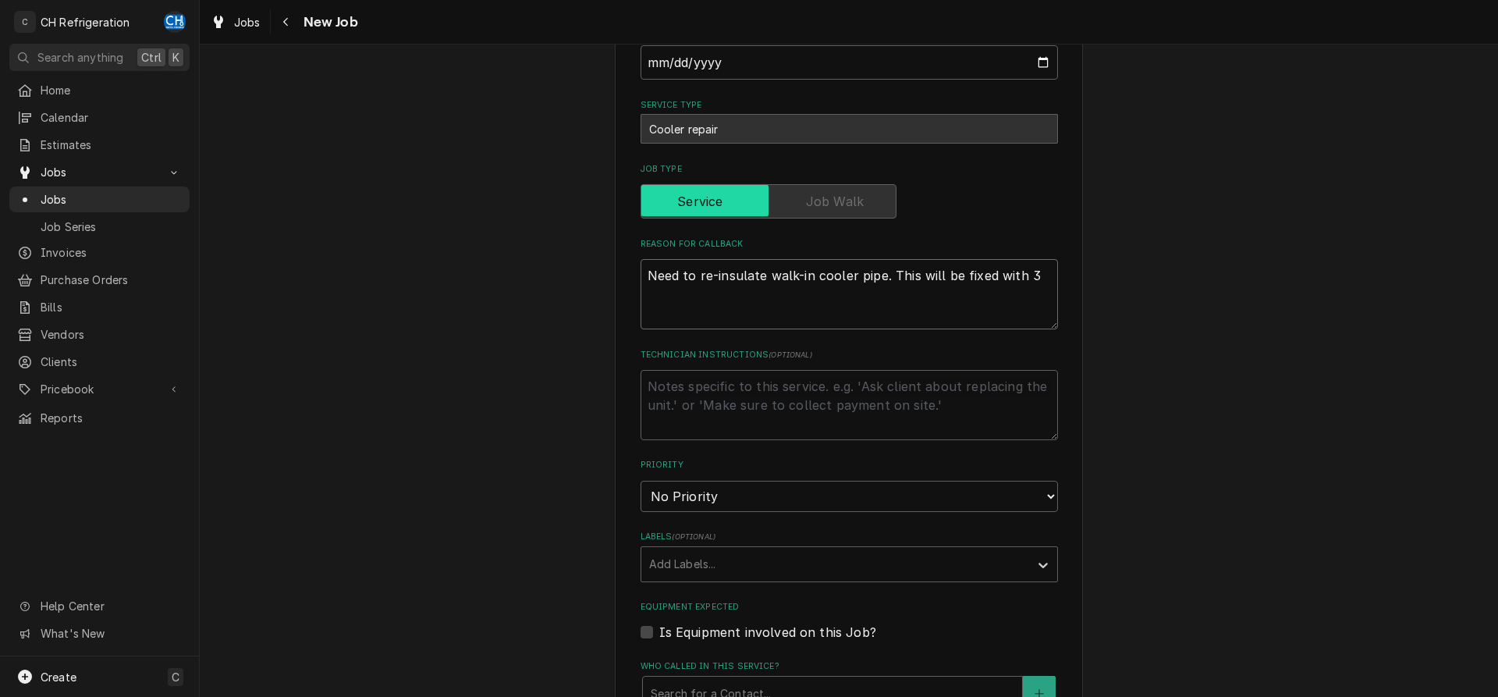
type textarea "x"
type textarea "Need to re-insulate walk-in cooler pipe. This will be fixed with"
type textarea "x"
type textarea "Need to re-insulate walk-in cooler pipe. This will be fixed with"
type textarea "x"
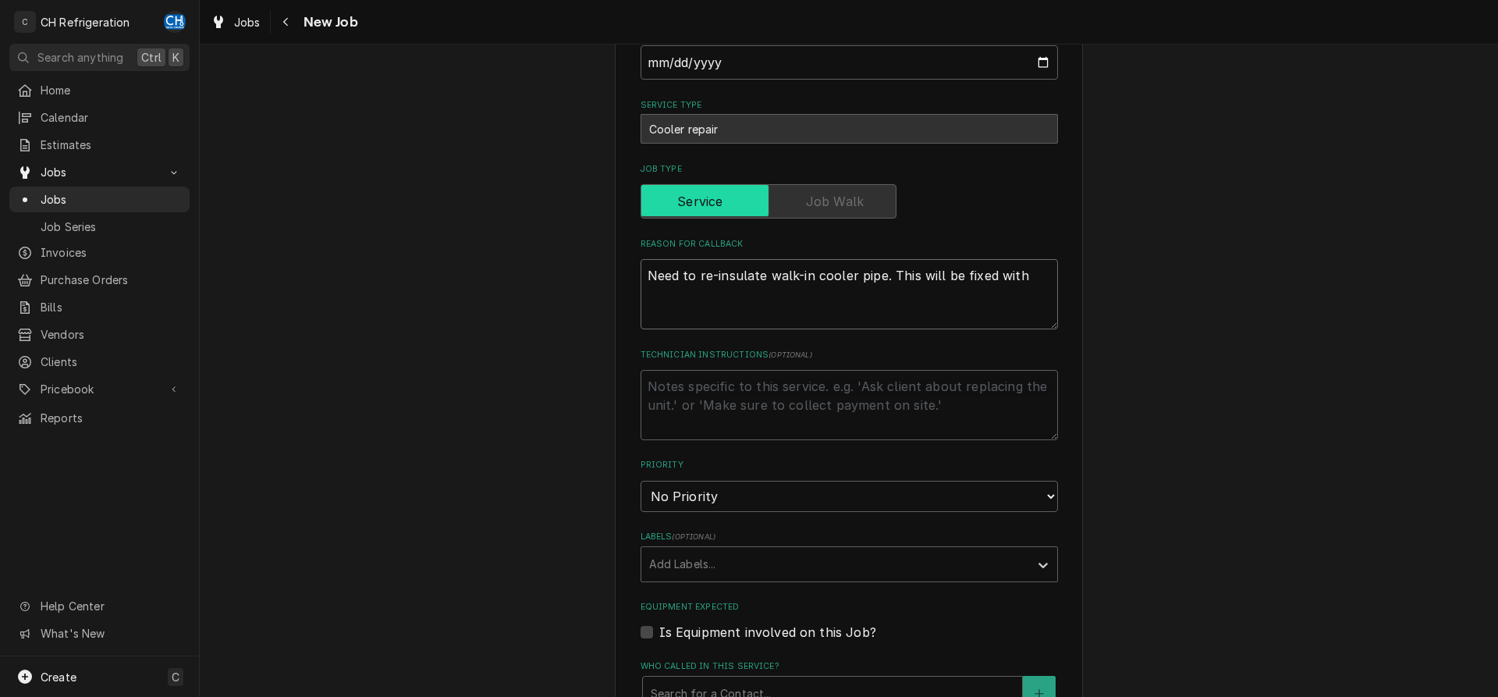
type textarea "Need to re-insulate walk-in cooler pipe. This will be fixed with"
type textarea "x"
type textarea "Need to re-insulate walk-in cooler pipe. This will be fixed with c"
type textarea "x"
type textarea "Need to re-insulate walk-in cooler pipe. This will be fixed with co"
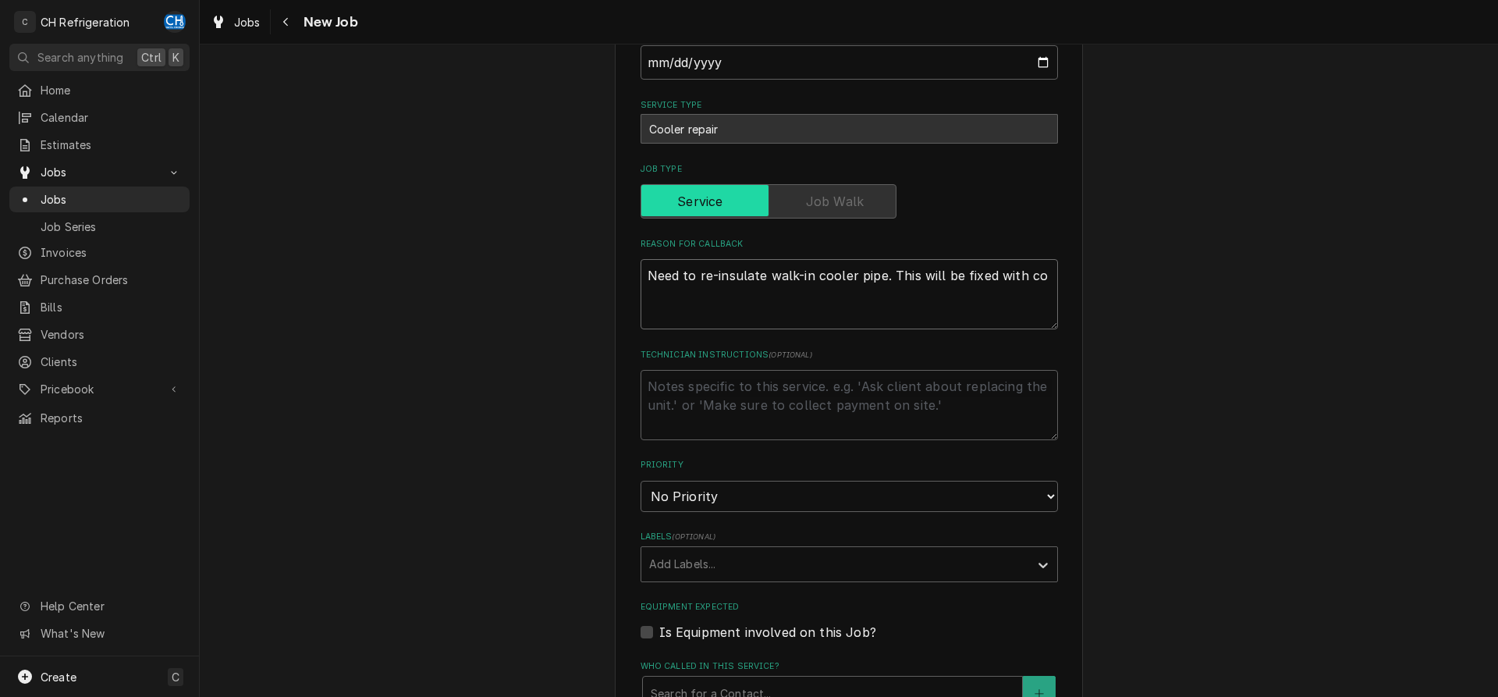
type textarea "x"
type textarea "Need to re-insulate walk-in cooler pipe. This will be fixed with cor"
type textarea "x"
type textarea "Need to re-insulate walk-in cooler pipe. This will be fixed with cord"
type textarea "x"
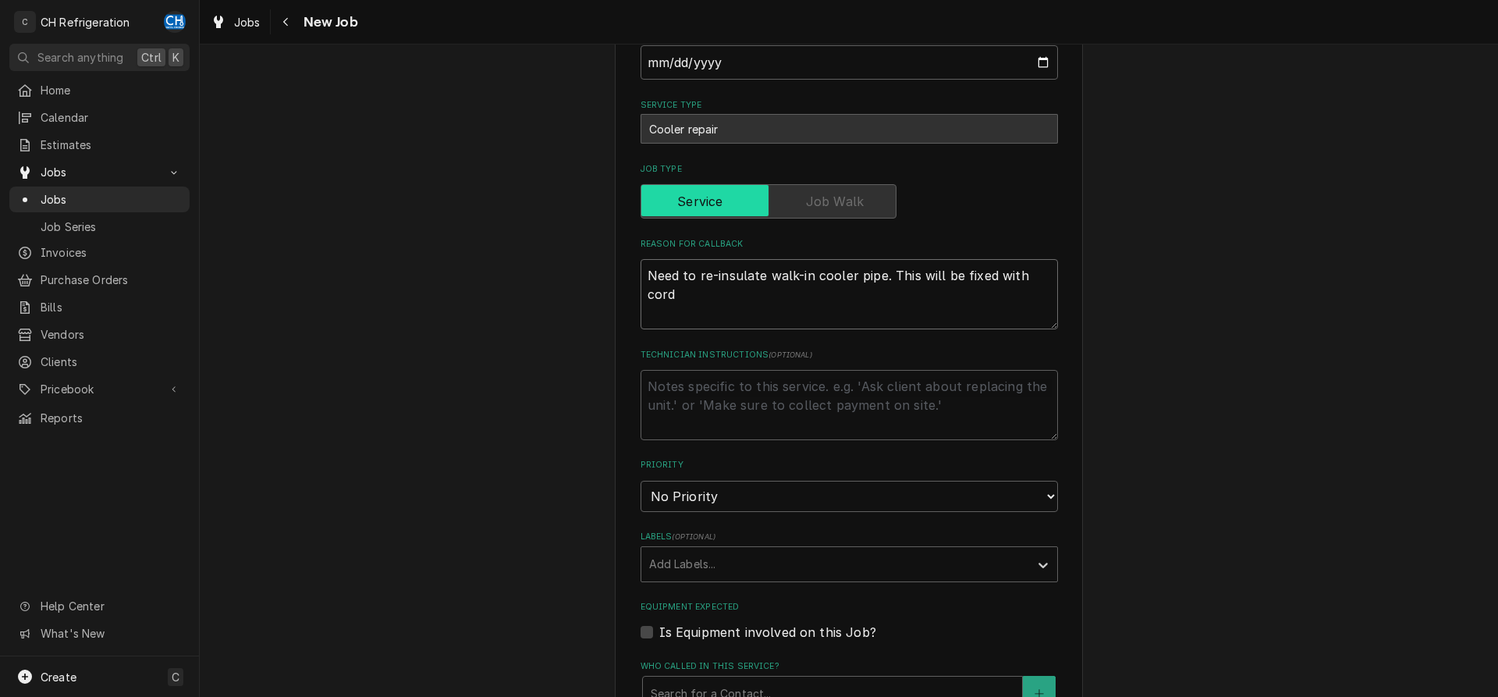
type textarea "Need to re-insulate walk-in cooler pipe. This will be fixed with cord"
type textarea "x"
type textarea "Need to re-insulate walk-in cooler pipe. This will be fixed with cord t"
type textarea "x"
type textarea "Need to re-insulate walk-in cooler pipe. This will be fixed with cord ta"
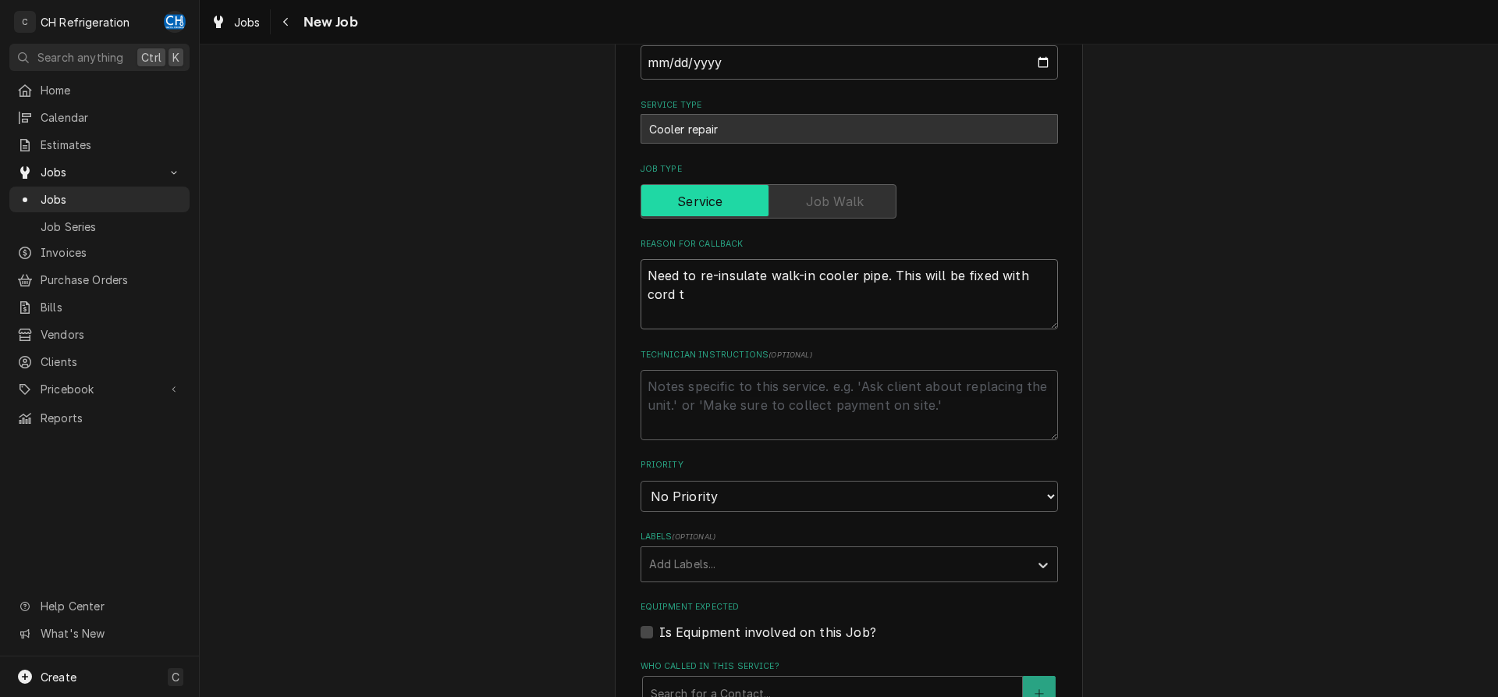
type textarea "x"
type textarea "Need to re-insulate walk-in cooler pipe. This will be fixed with cord tap"
type textarea "x"
type textarea "Need to re-insulate walk-in cooler pipe. This will be fixed with cord tape"
type textarea "x"
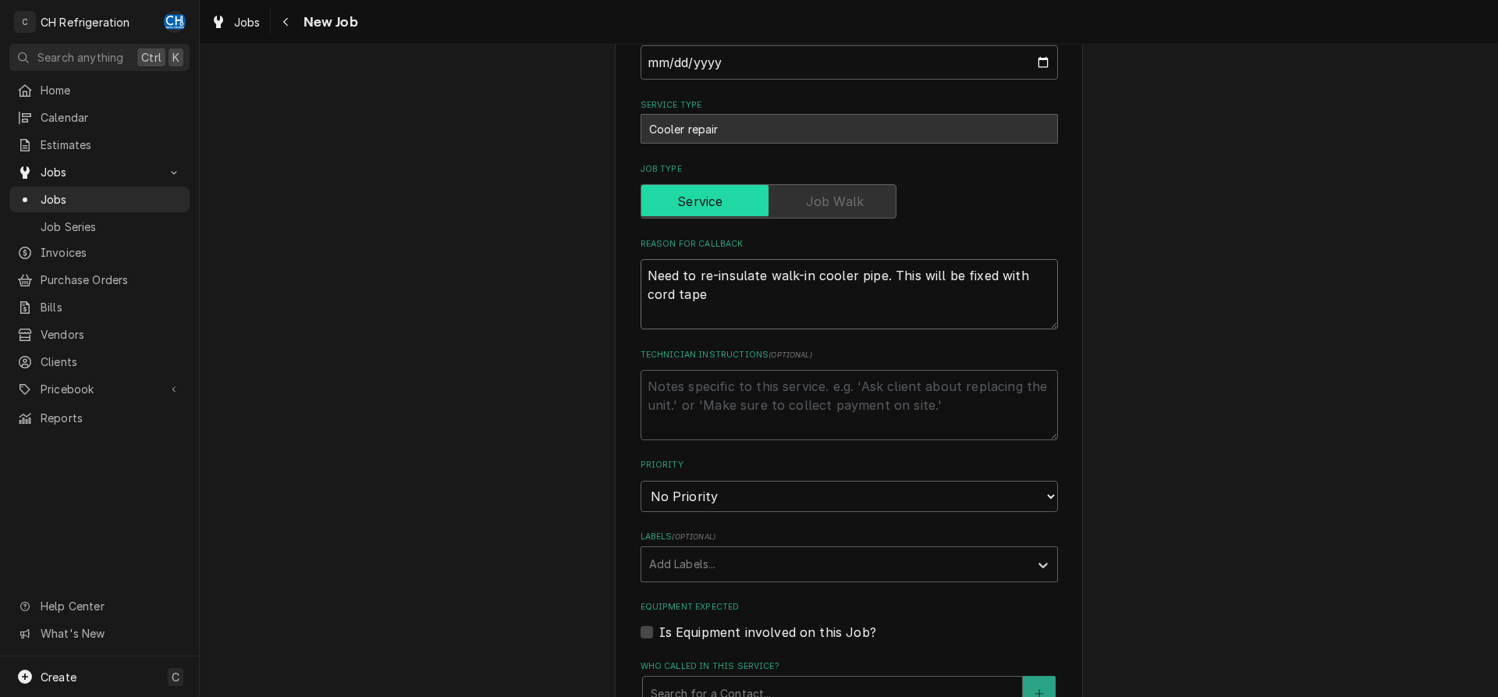
type textarea "Need to re-insulate walk-in cooler pipe. This will be fixed with cord tape."
type textarea "x"
type textarea "Need to re-insulate walk-in cooler pipe. This will be fixed with cord tape."
type textarea "x"
type textarea "Need to re-insulate walk-in cooler pipe. This will be fixed with cord tape. 3"
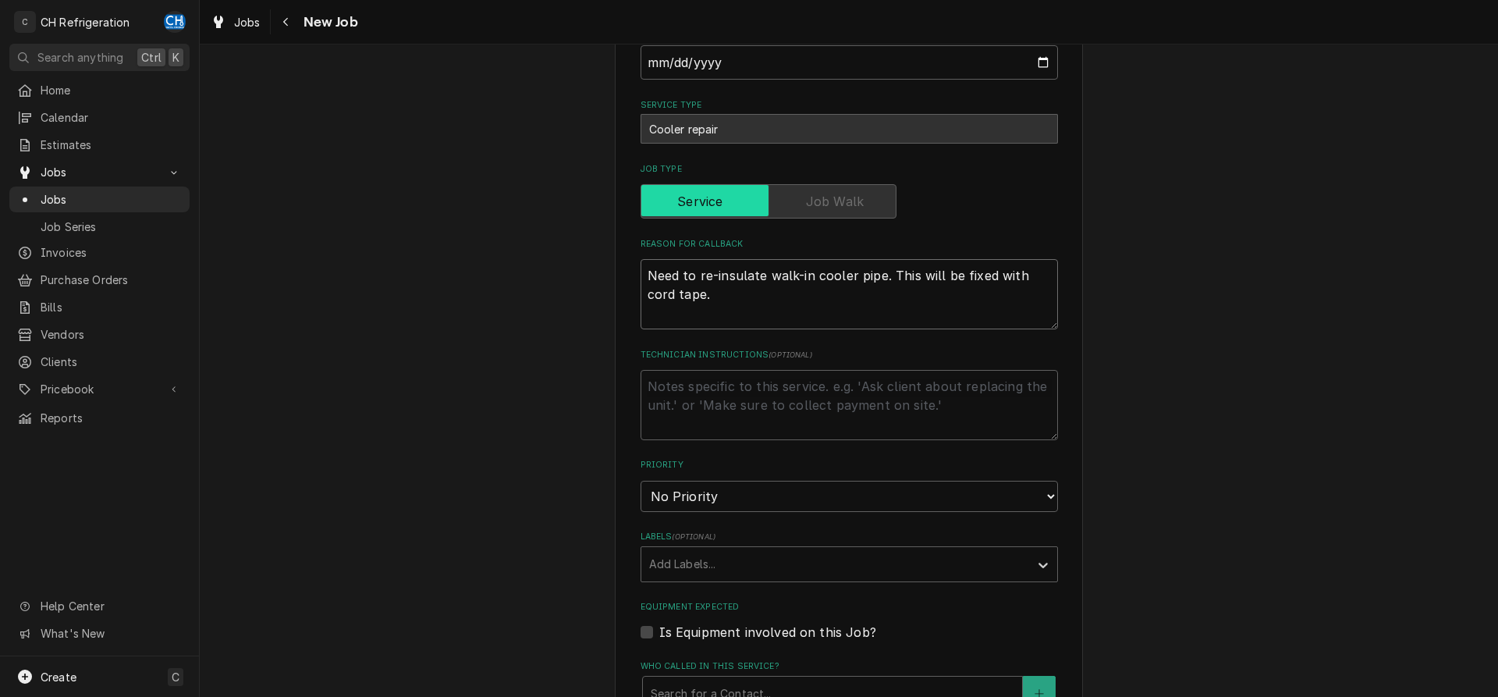
type textarea "x"
type textarea "Need to re-insulate walk-in cooler pipe. This will be fixed with cord tape. 3"
type textarea "x"
type textarea "Need to re-insulate walk-in cooler pipe. This will be fixed with cord tape. 3 b"
type textarea "x"
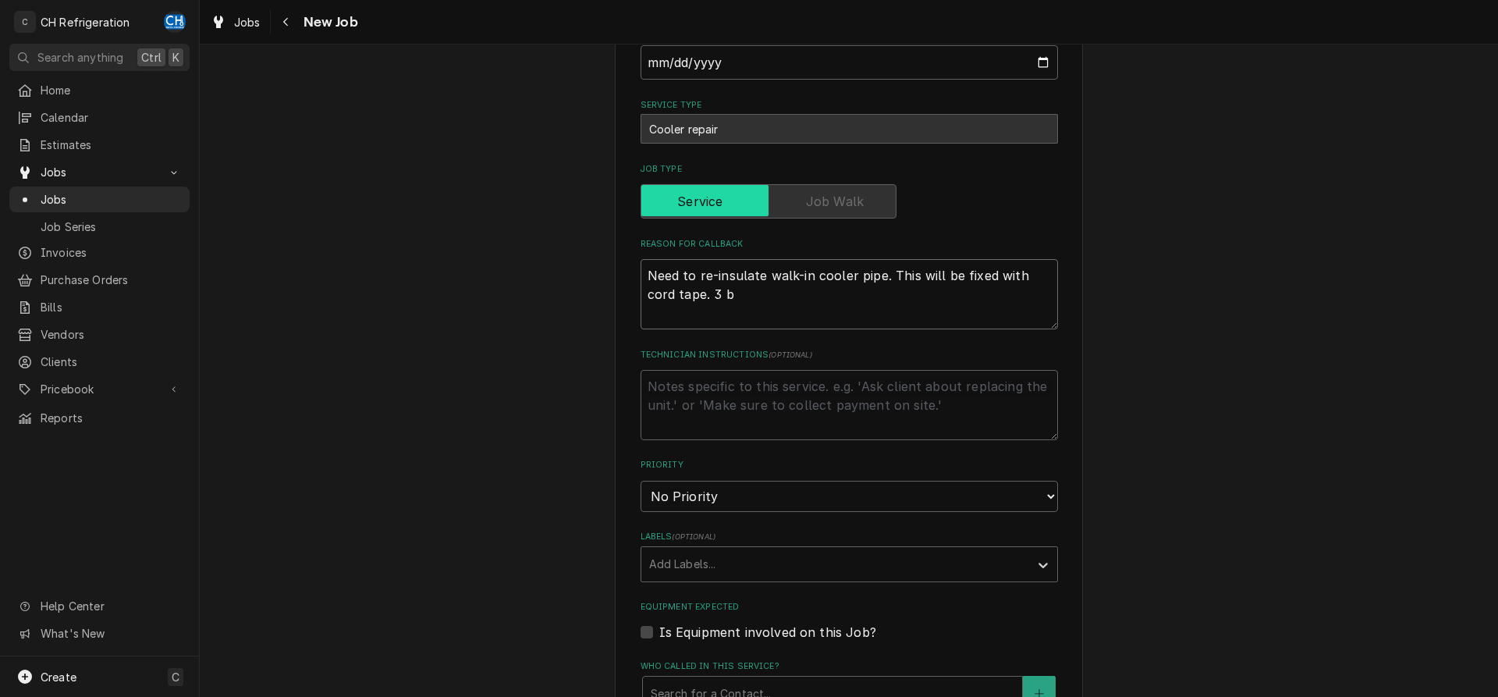
type textarea "Need to re-insulate walk-in cooler pipe. This will be fixed with cord tape. 3 bo"
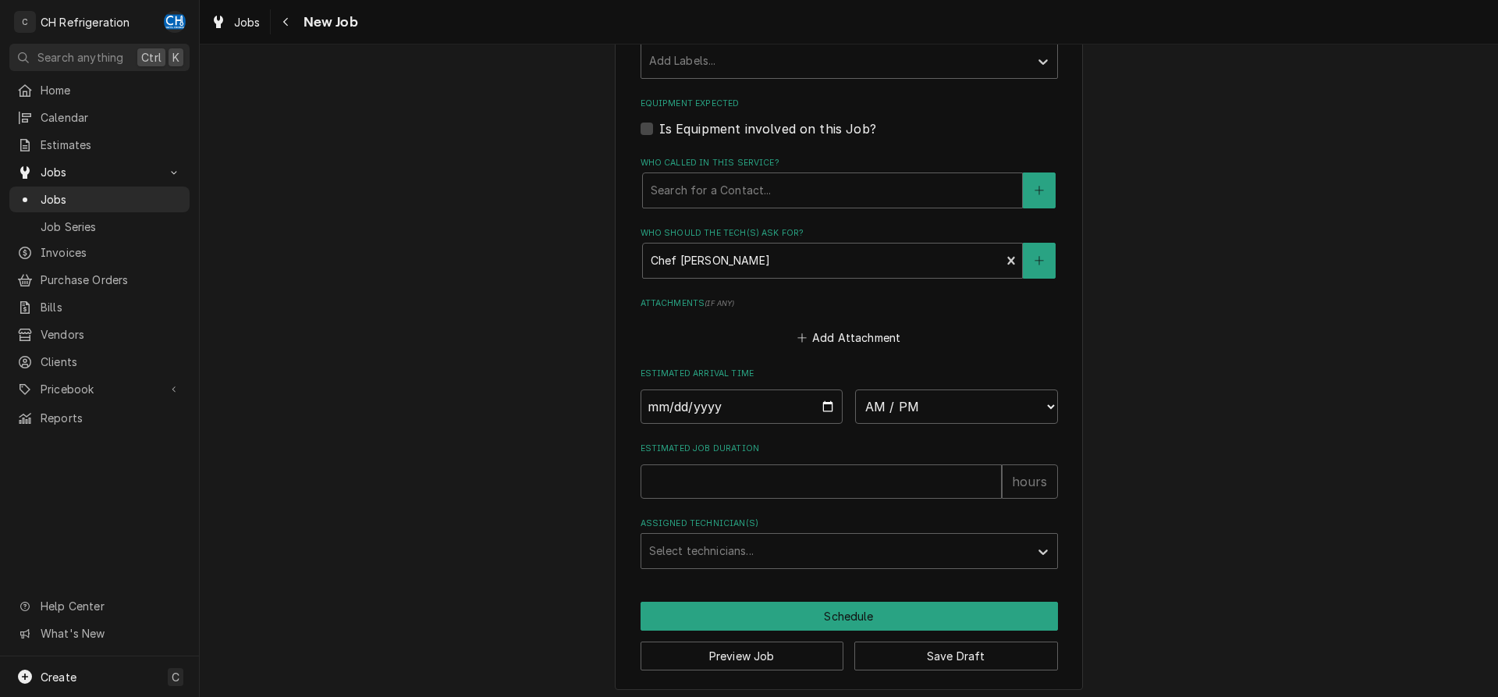
scroll to position [827, 0]
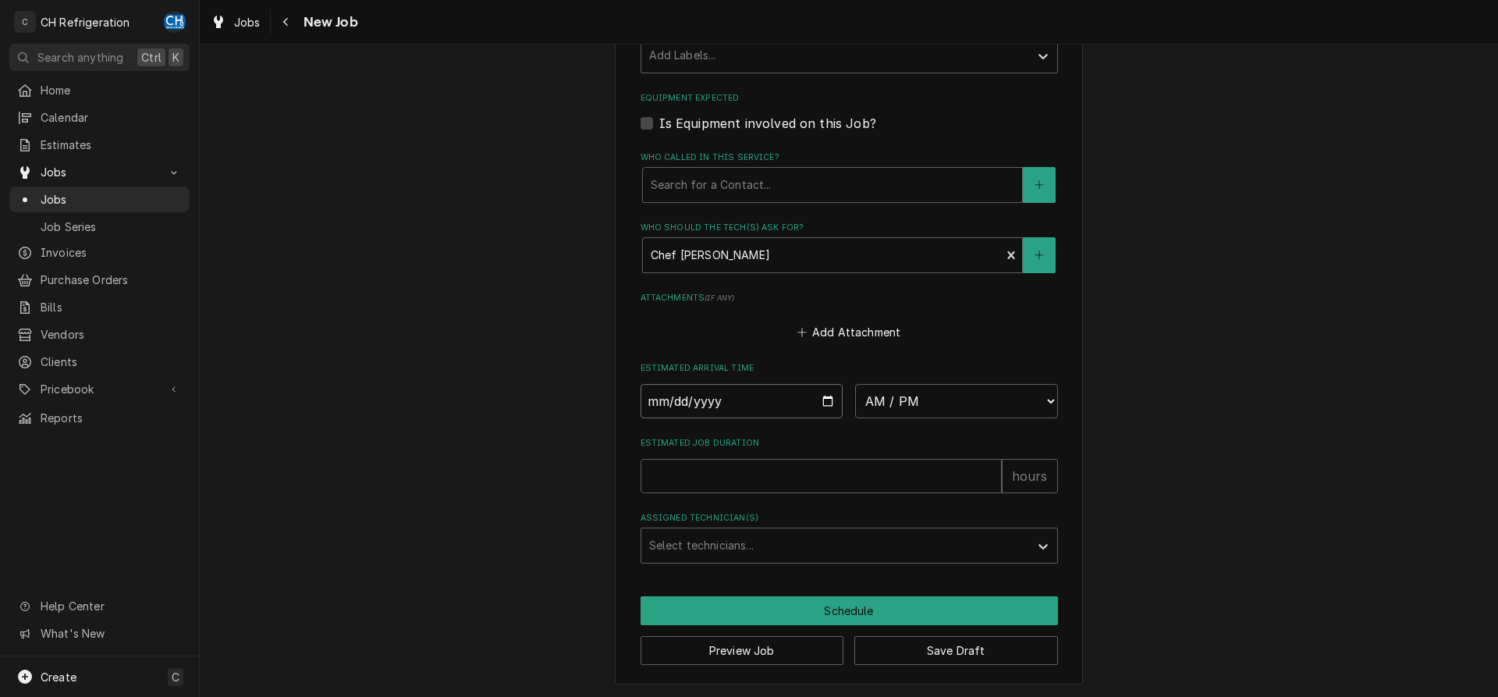
click at [830, 393] on input "Date" at bounding box center [741, 401] width 203 height 34
click at [855, 384] on select "AM / PM 6:00 AM 6:15 AM 6:30 AM 6:45 AM 7:00 AM 7:15 AM 7:30 AM 7:45 AM 8:00 AM…" at bounding box center [956, 401] width 203 height 34
click option "12:00 PM" at bounding box center [0, 0] width 0 height 0
click at [855, 384] on select "AM / PM 6:00 AM 6:15 AM 6:30 AM 6:45 AM 7:00 AM 7:15 AM 7:30 AM 7:45 AM 8:00 AM…" at bounding box center [956, 401] width 203 height 34
click option "12:30 PM" at bounding box center [0, 0] width 0 height 0
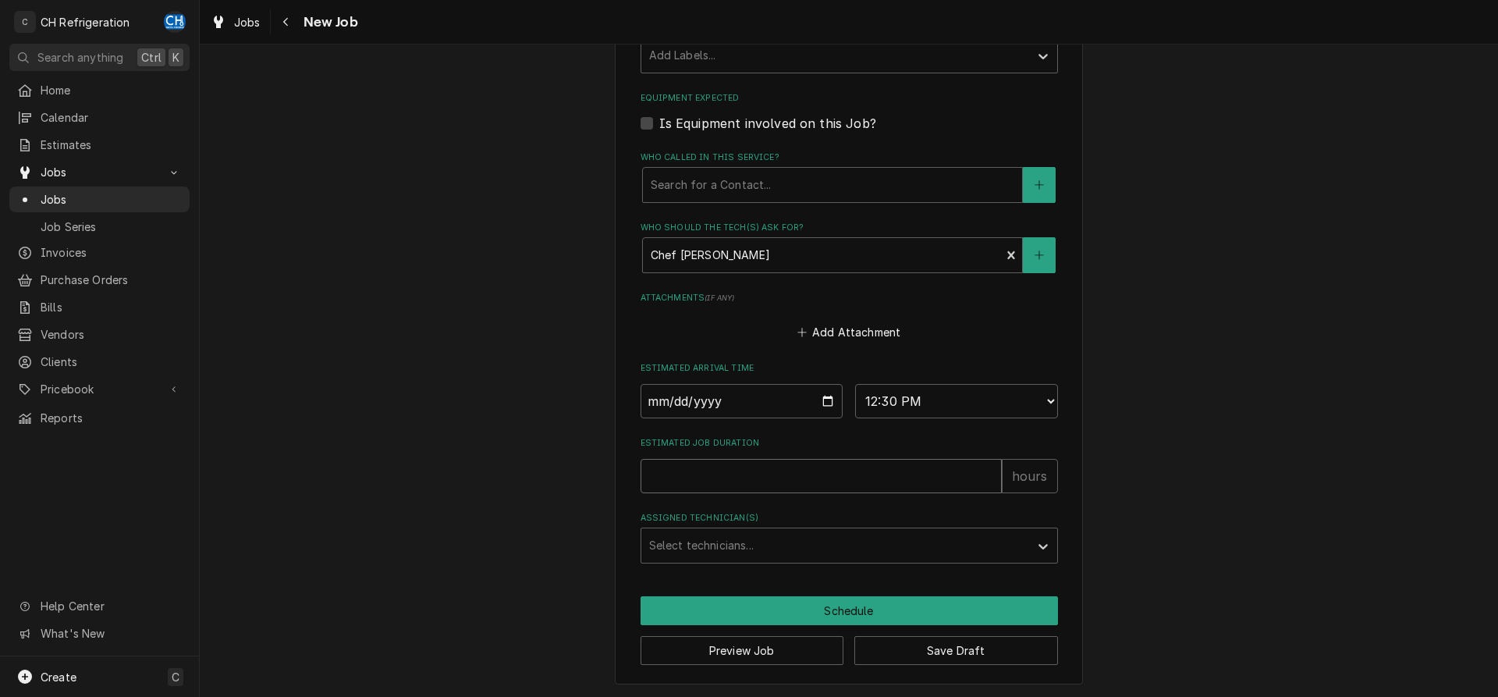
click at [800, 483] on input "Estimated Job Duration" at bounding box center [820, 476] width 361 height 34
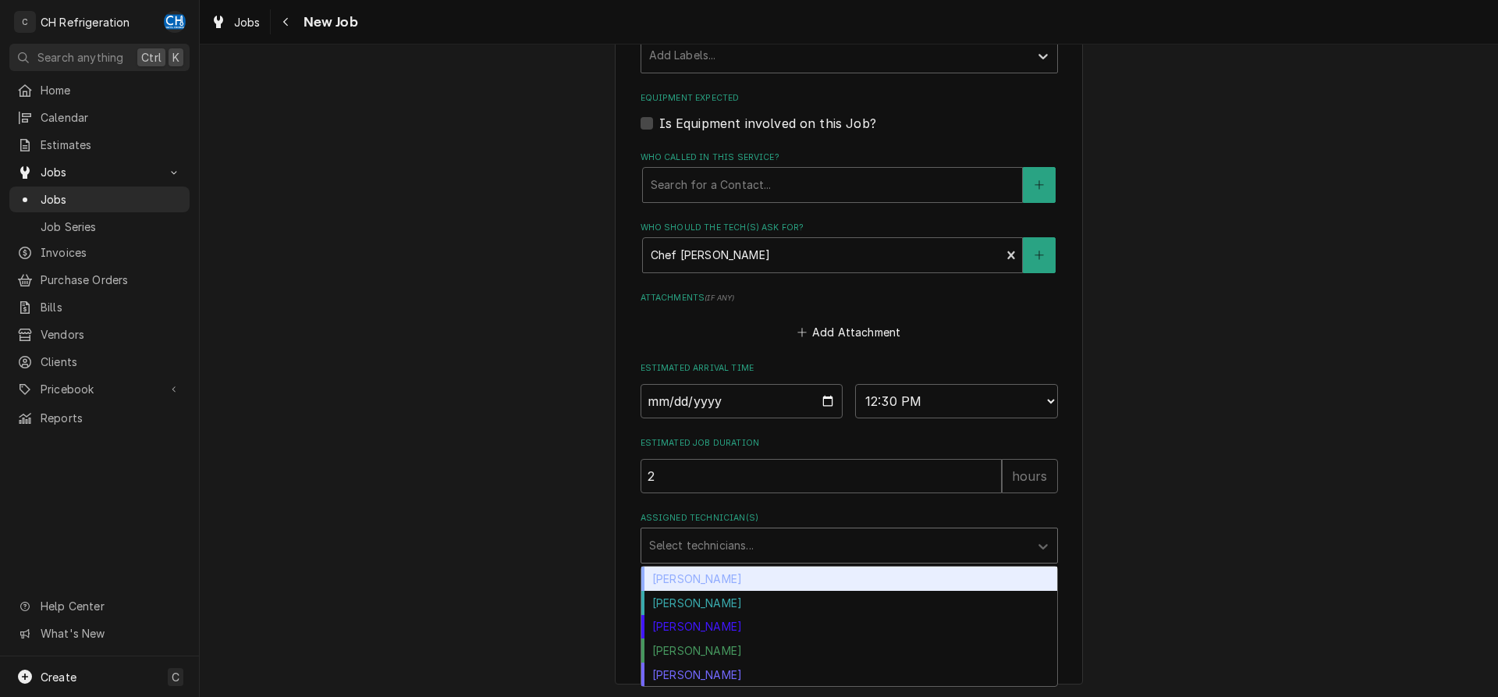
click at [731, 541] on div "Assigned Technician(s)" at bounding box center [835, 545] width 372 height 28
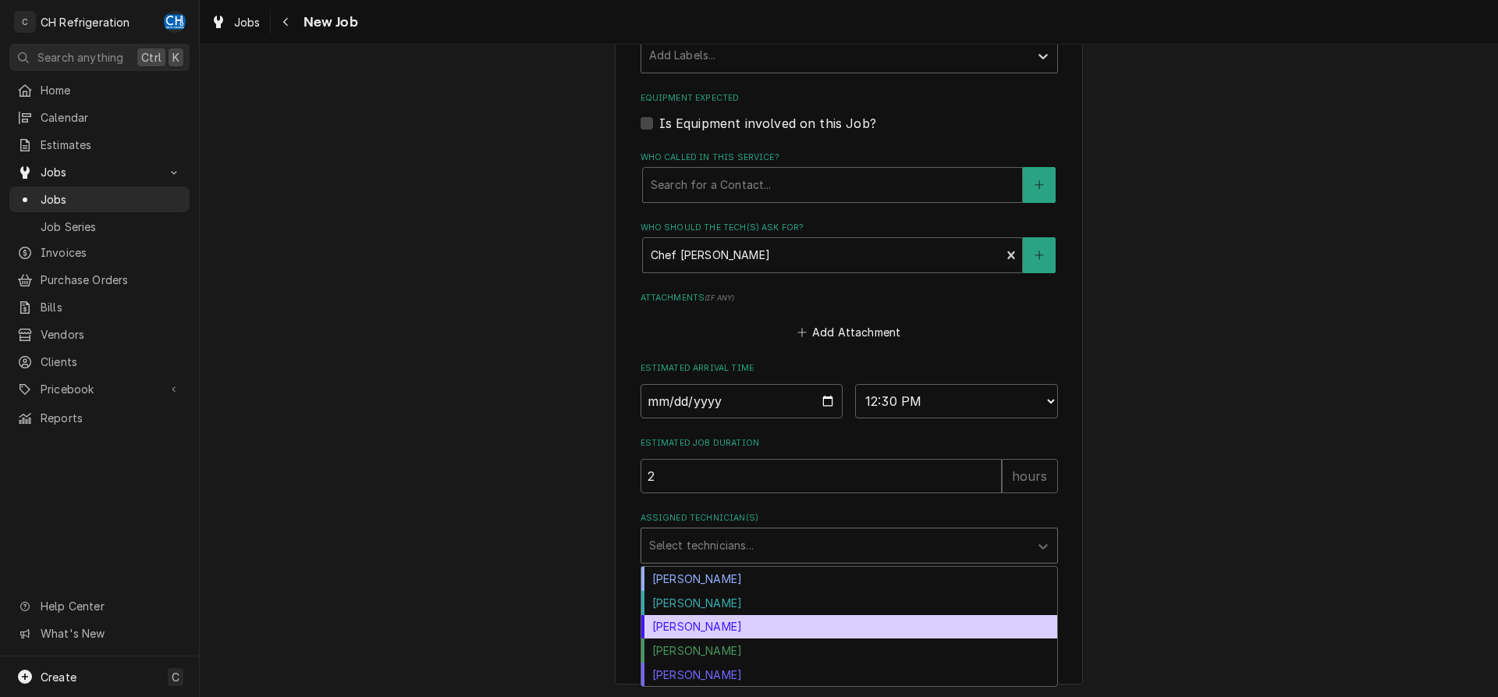
click at [716, 627] on div "[PERSON_NAME]" at bounding box center [849, 627] width 416 height 24
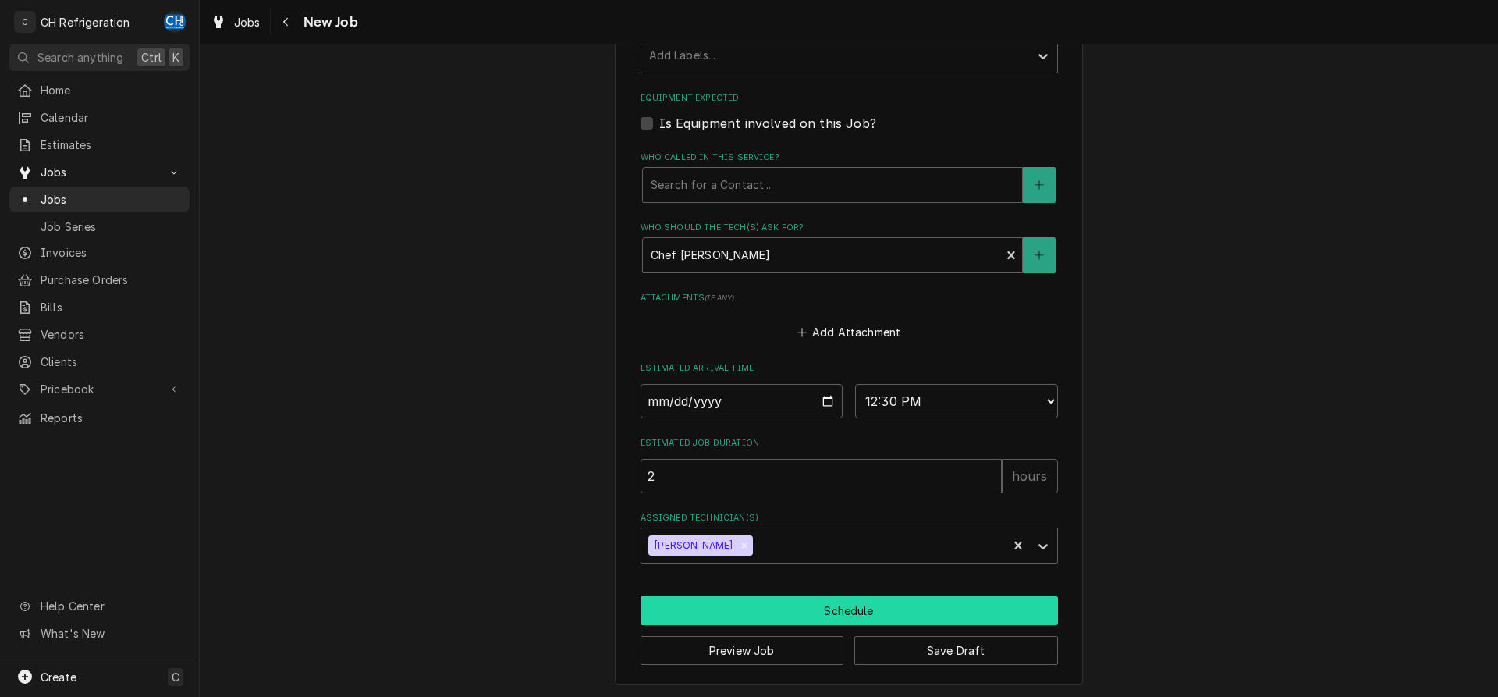
click at [787, 612] on button "Schedule" at bounding box center [848, 610] width 417 height 29
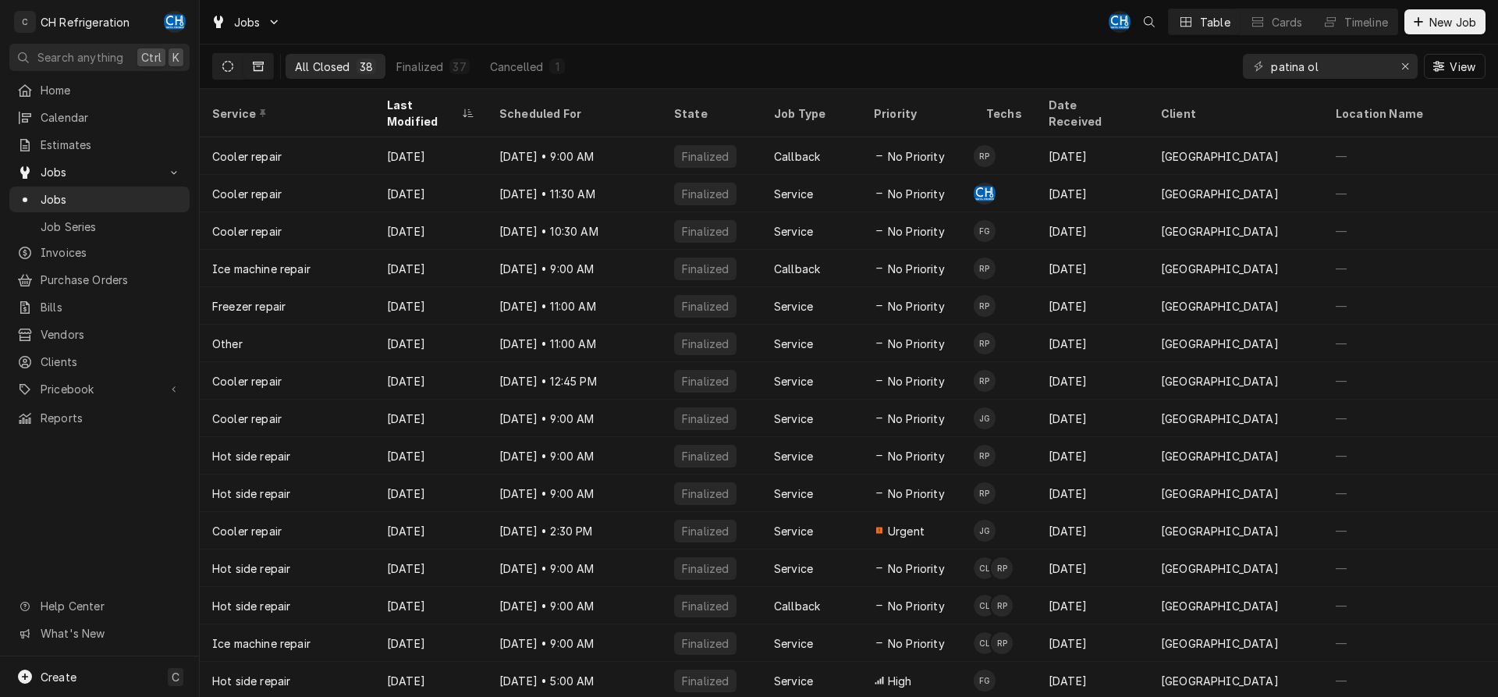
click at [236, 65] on button "Dynamic Content Wrapper" at bounding box center [228, 66] width 30 height 25
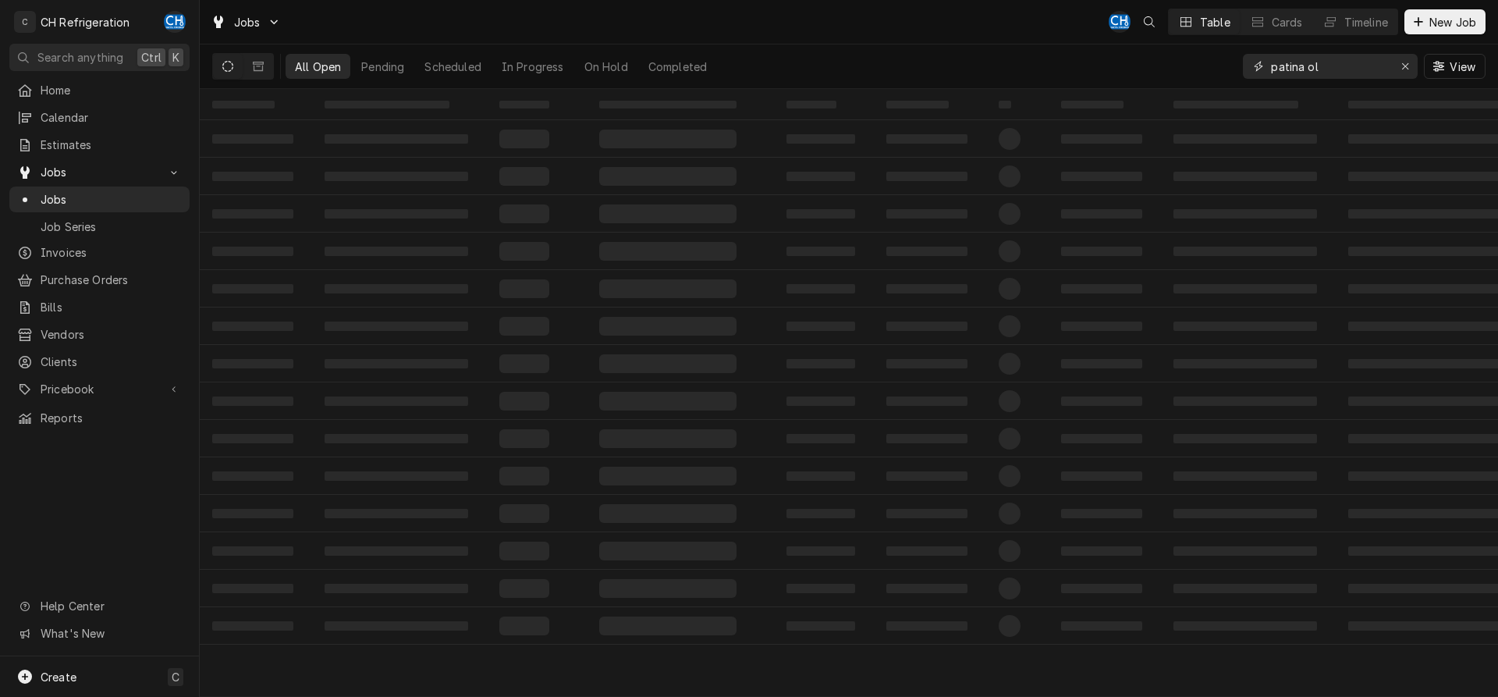
drag, startPoint x: 1354, startPoint y: 70, endPoint x: 1202, endPoint y: 71, distance: 152.1
click at [1271, 71] on input "patina ol" at bounding box center [1329, 66] width 117 height 25
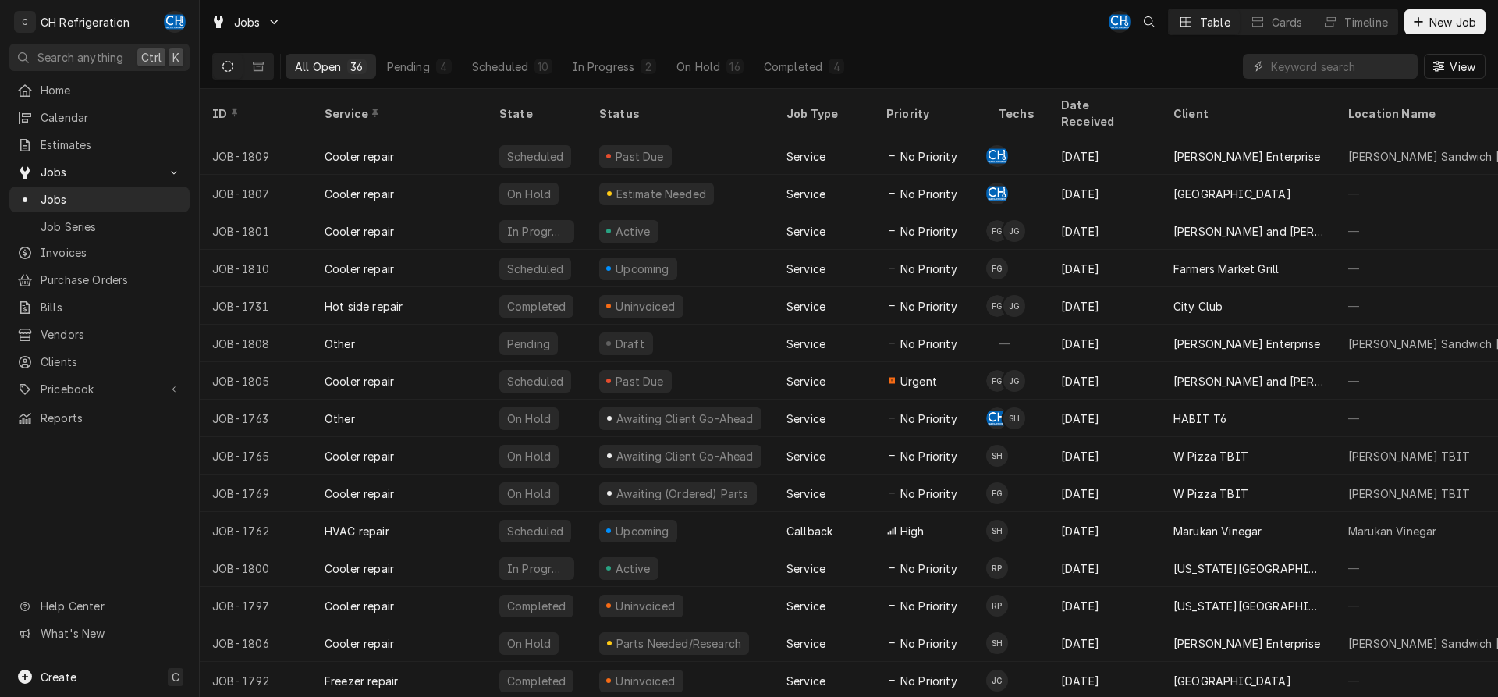
click at [820, 80] on div "All Open 36 Pending 4 Scheduled 10 In Progress 2 On Hold 16 Completed 4" at bounding box center [570, 66] width 568 height 44
click at [821, 69] on button "Completed 4" at bounding box center [803, 66] width 99 height 25
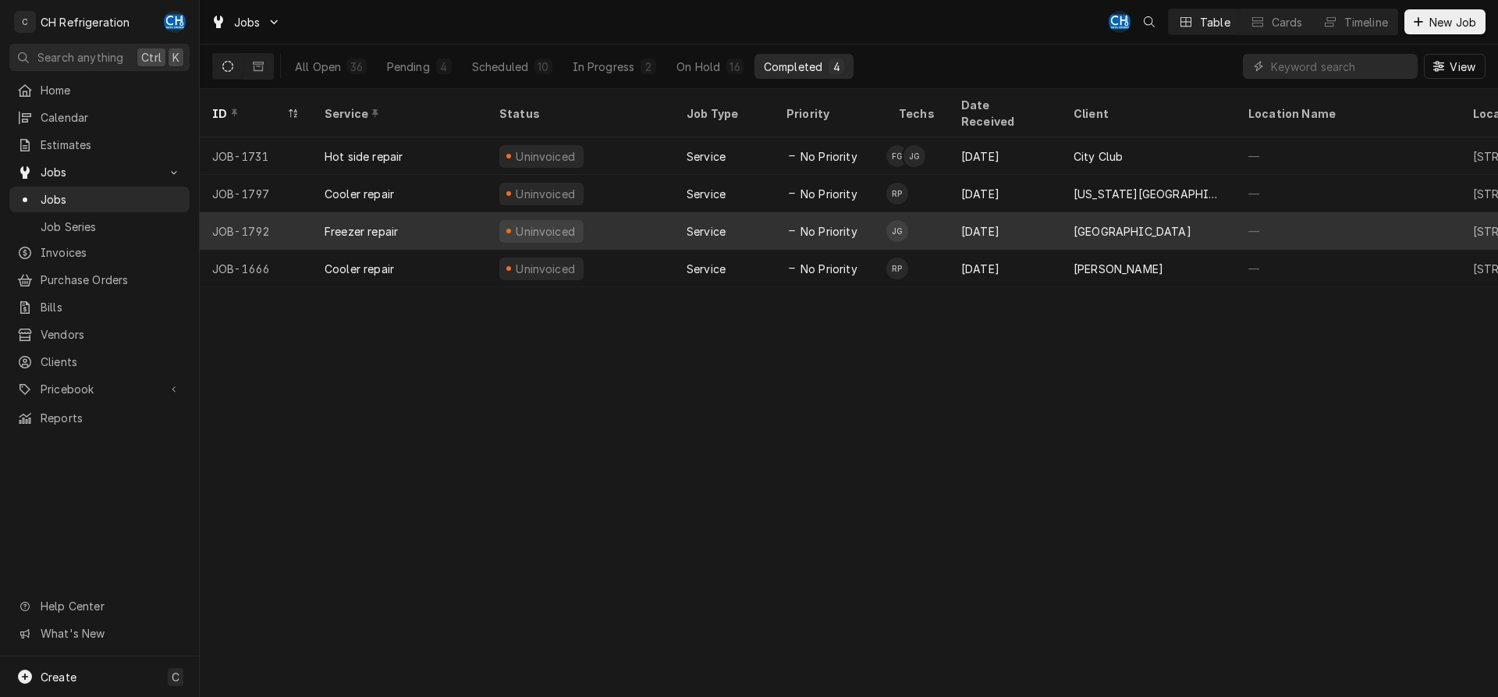
click at [976, 212] on div "[DATE]" at bounding box center [1005, 230] width 112 height 37
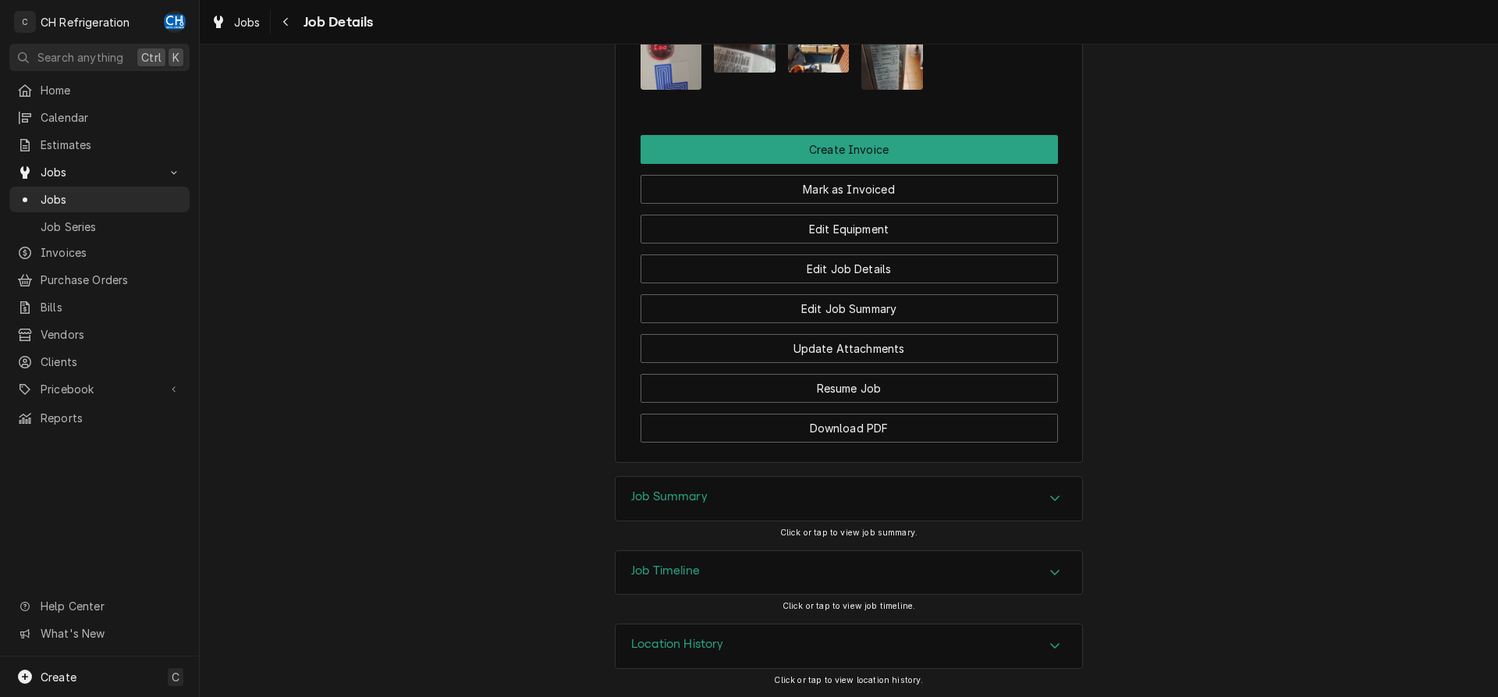
drag, startPoint x: 760, startPoint y: 507, endPoint x: 631, endPoint y: 473, distance: 133.2
click at [759, 506] on div "Job Summary" at bounding box center [848, 499] width 466 height 44
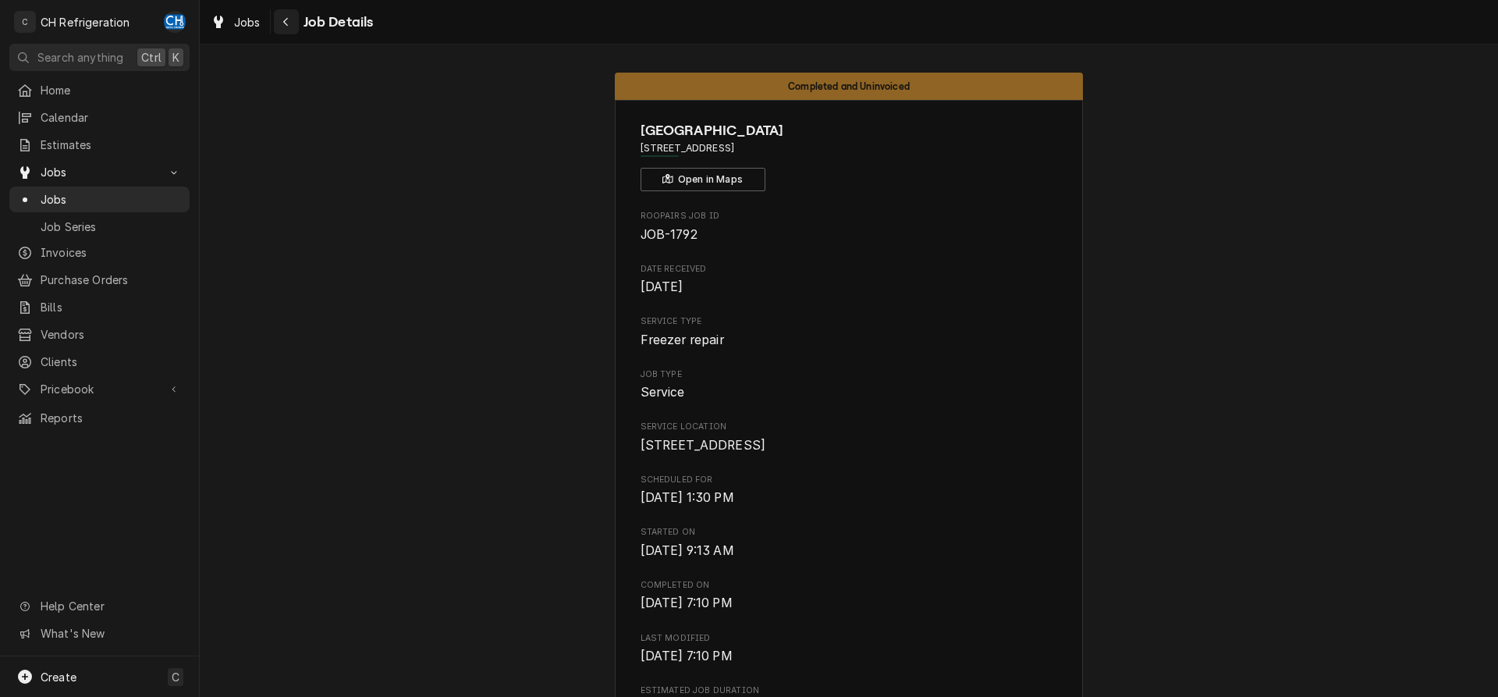
click at [280, 12] on button "Navigate back" at bounding box center [286, 21] width 25 height 25
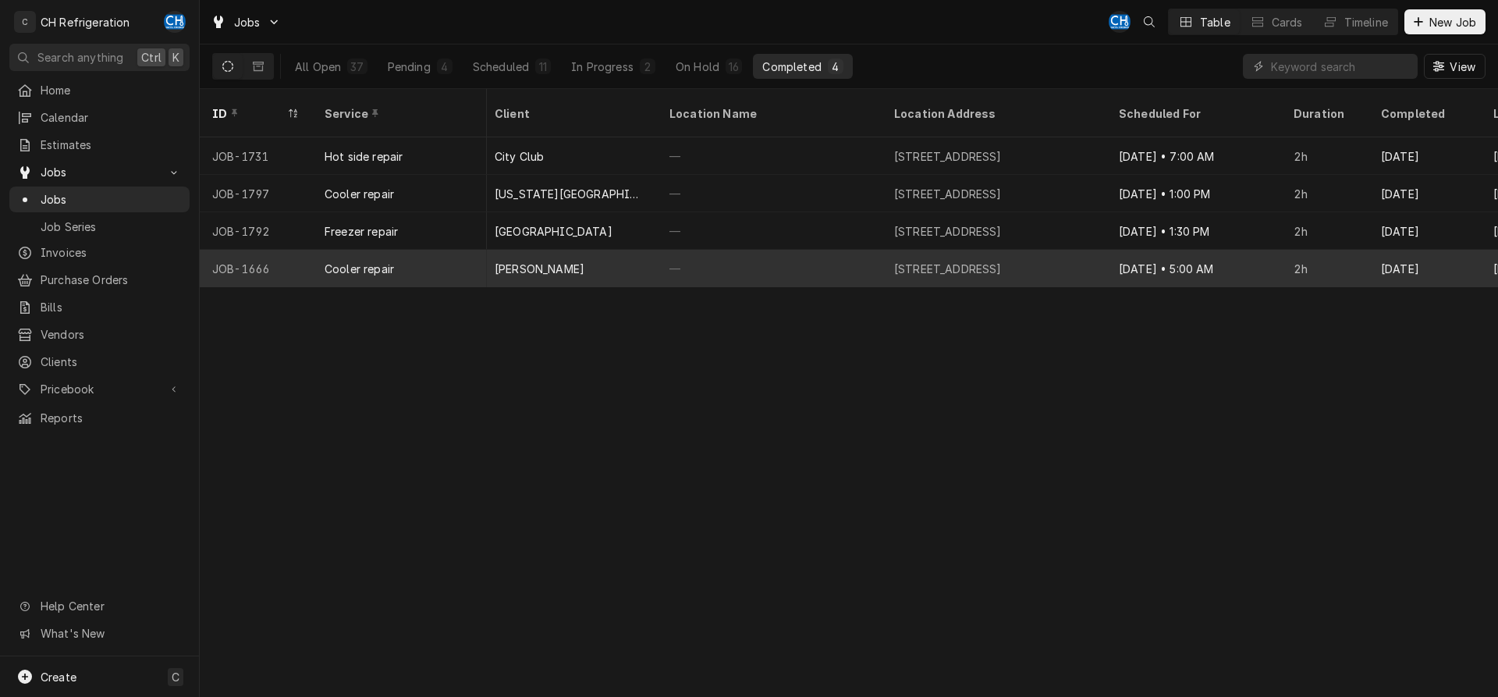
scroll to position [0, 930]
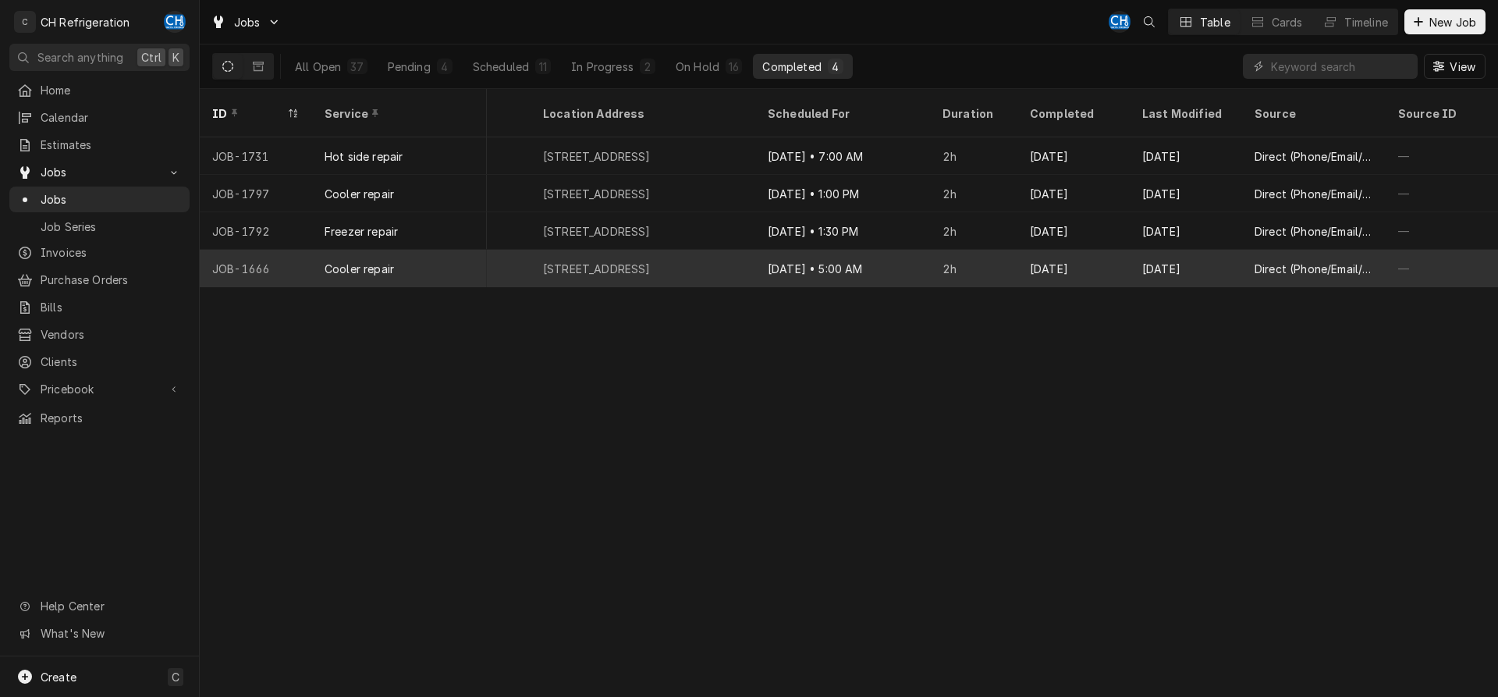
click at [1136, 250] on div "[DATE]" at bounding box center [1186, 268] width 112 height 37
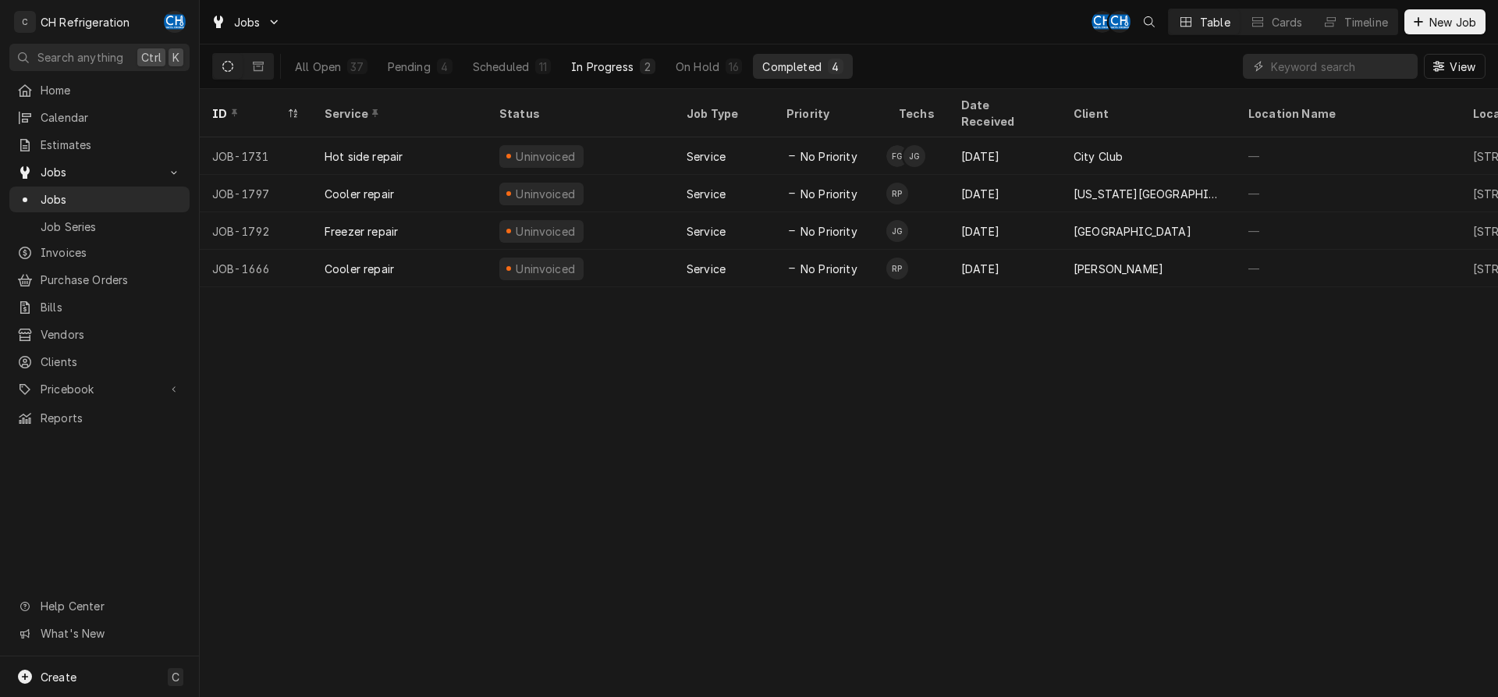
drag, startPoint x: 520, startPoint y: 54, endPoint x: 580, endPoint y: 73, distance: 62.9
click at [520, 55] on button "Scheduled 11" at bounding box center [511, 66] width 97 height 25
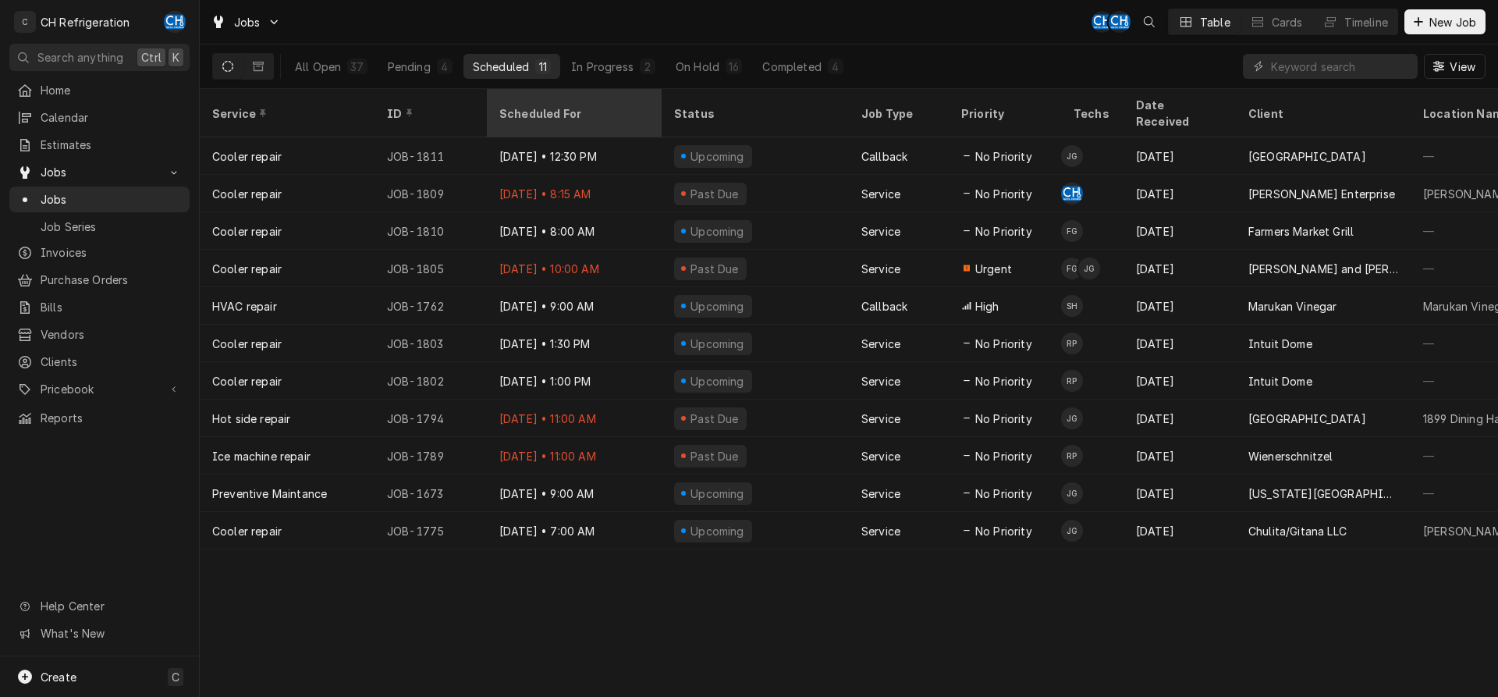
click at [531, 94] on div "Scheduled For" at bounding box center [574, 113] width 168 height 42
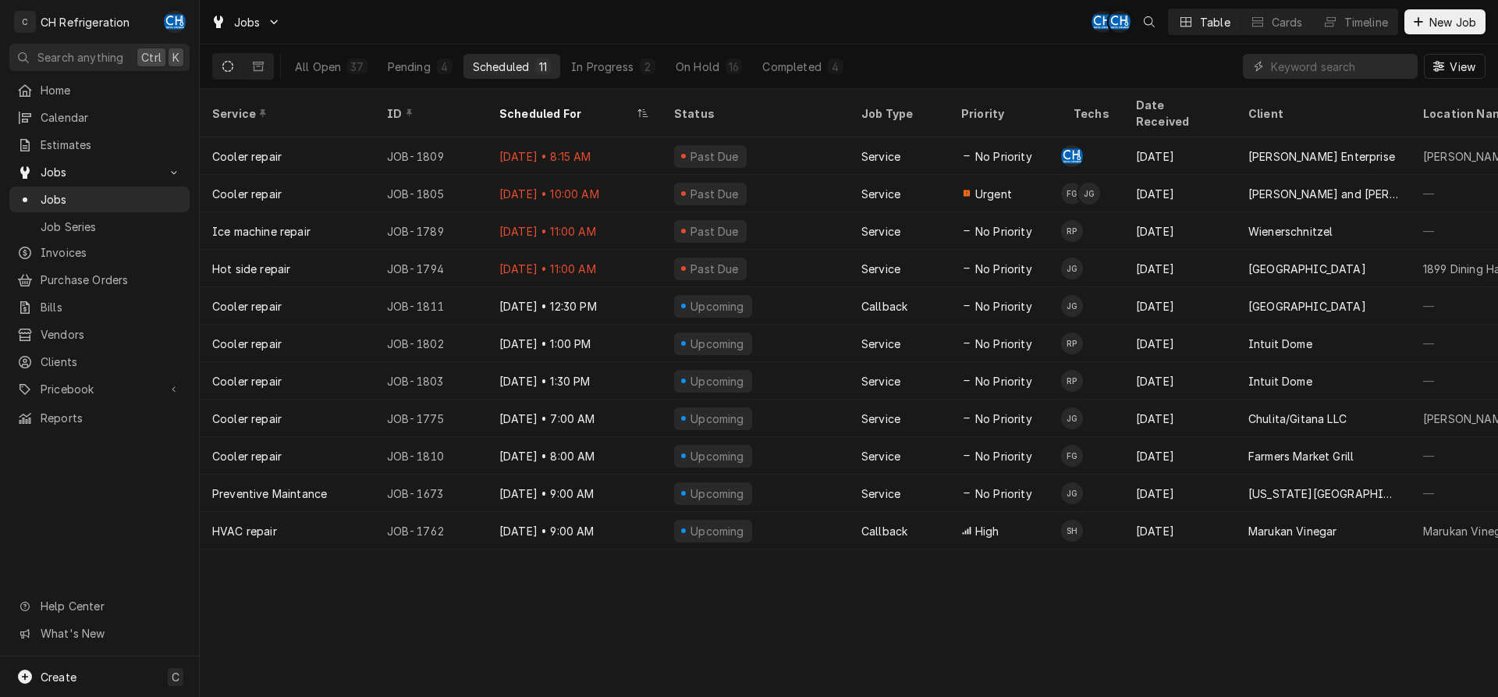
click at [531, 94] on div "Scheduled For" at bounding box center [574, 113] width 168 height 42
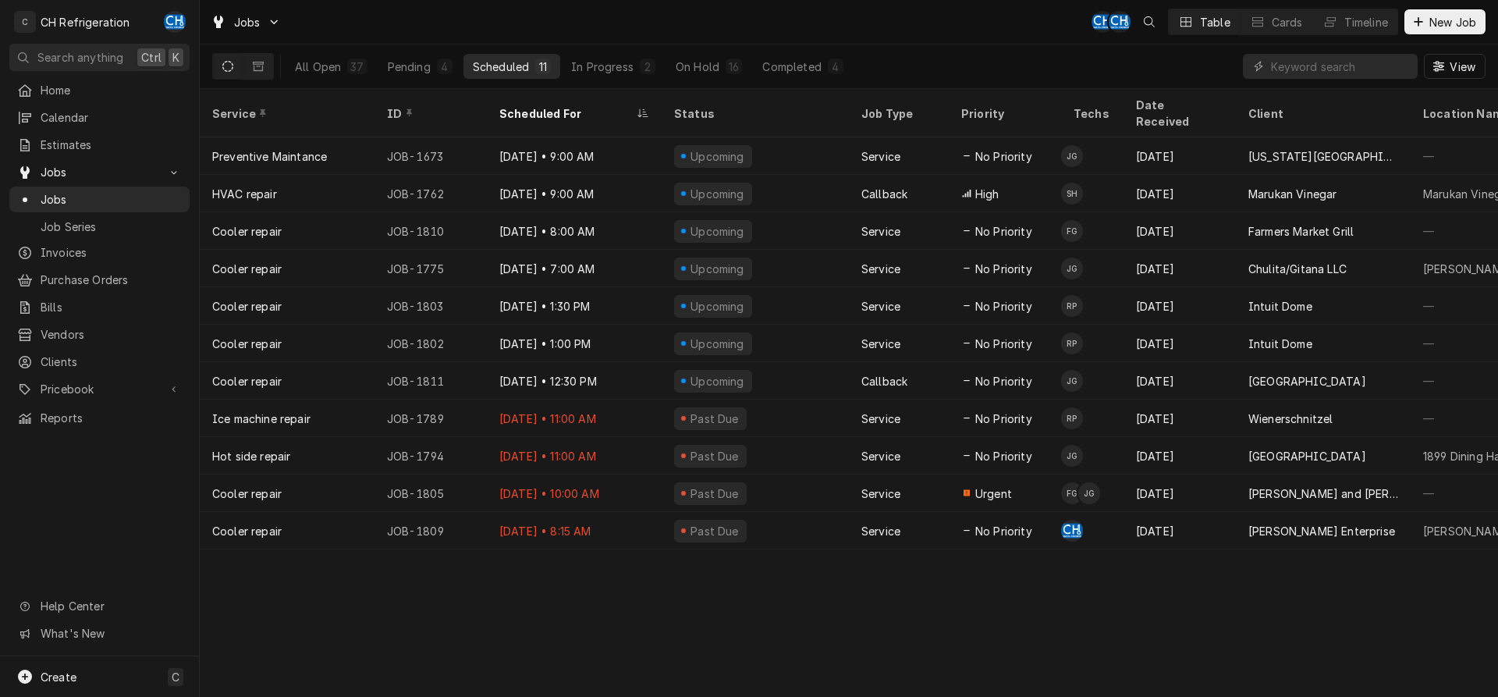
click at [531, 94] on div "Scheduled For" at bounding box center [574, 113] width 168 height 42
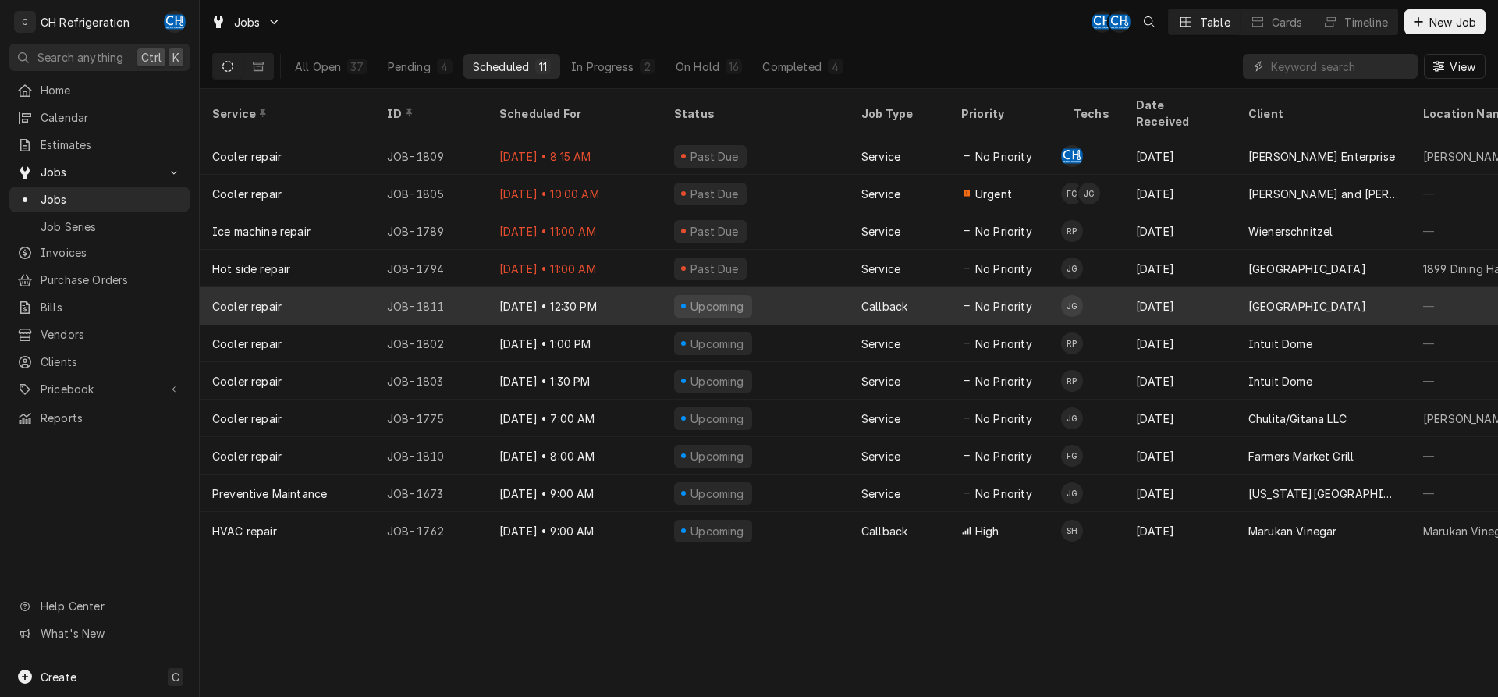
click at [882, 298] on div "Callback" at bounding box center [884, 306] width 46 height 16
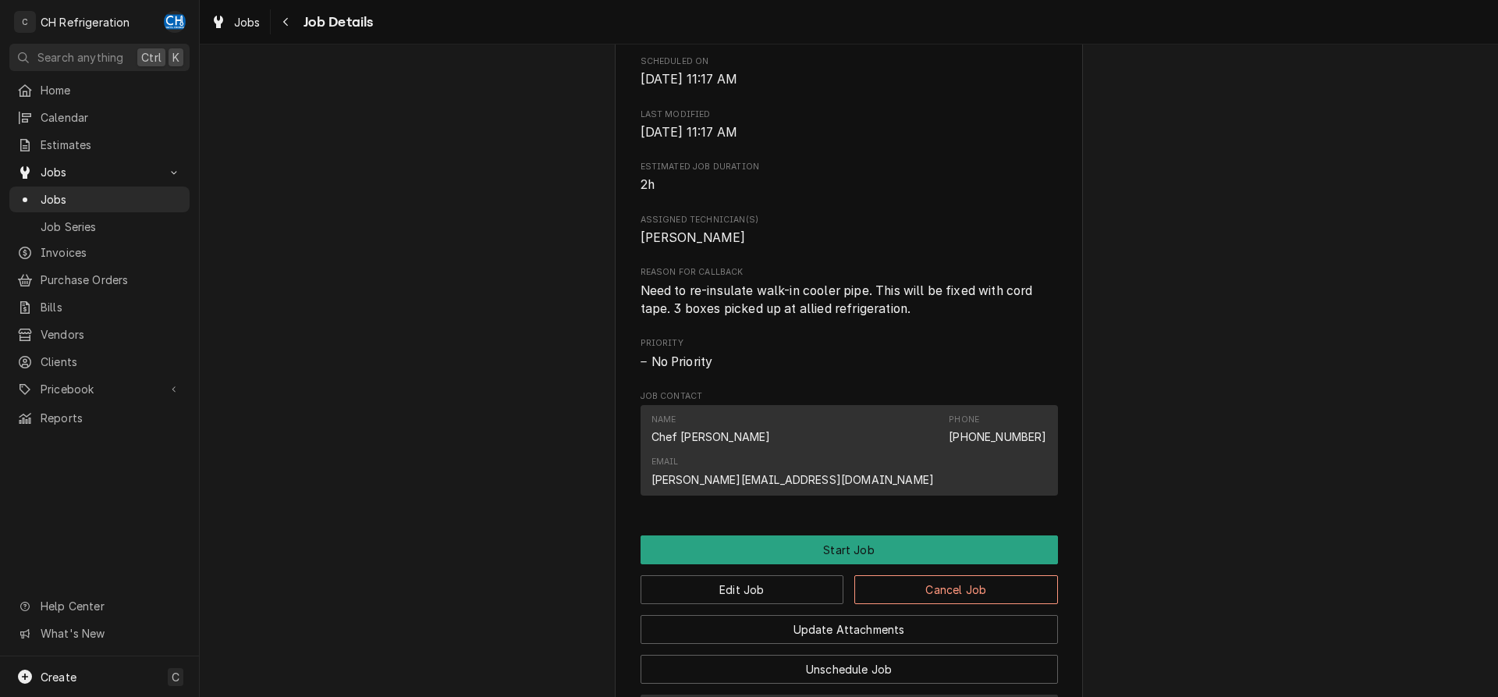
scroll to position [740, 0]
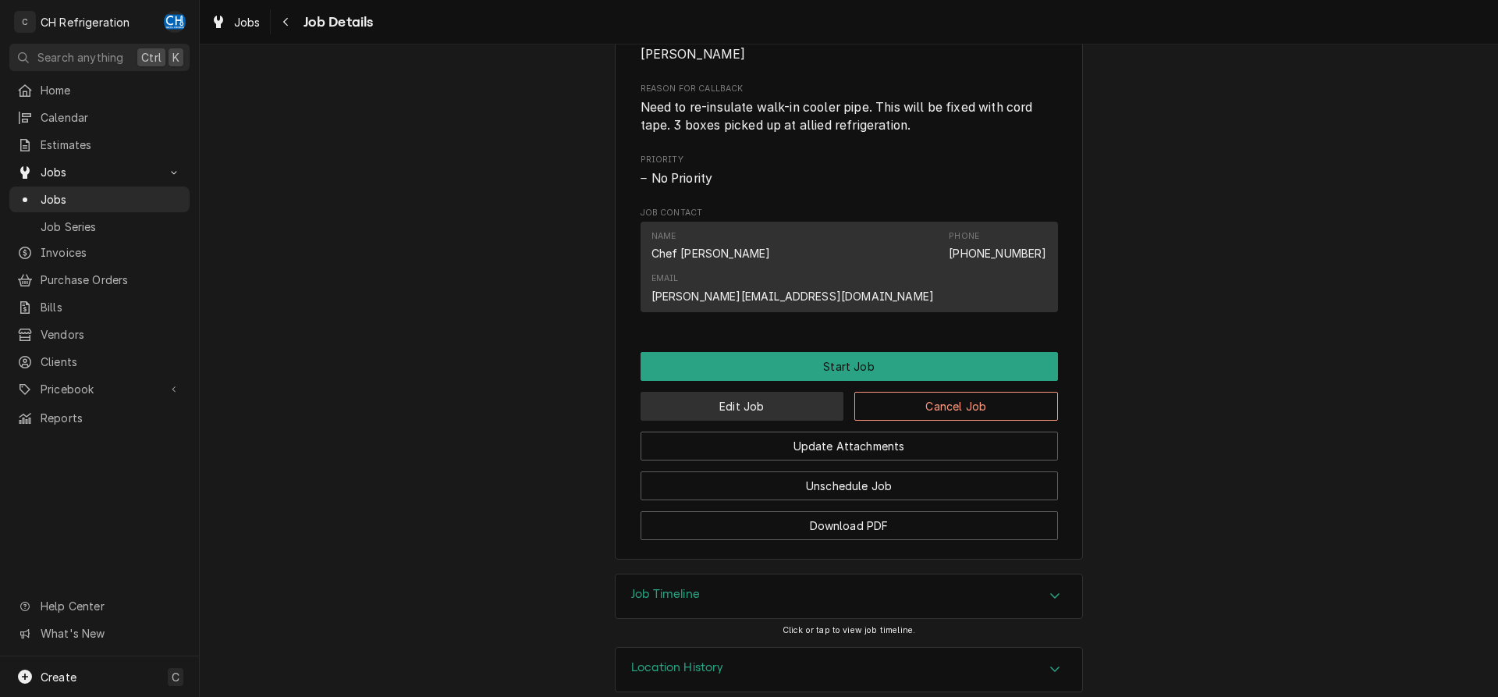
click at [753, 392] on button "Edit Job" at bounding box center [742, 406] width 204 height 29
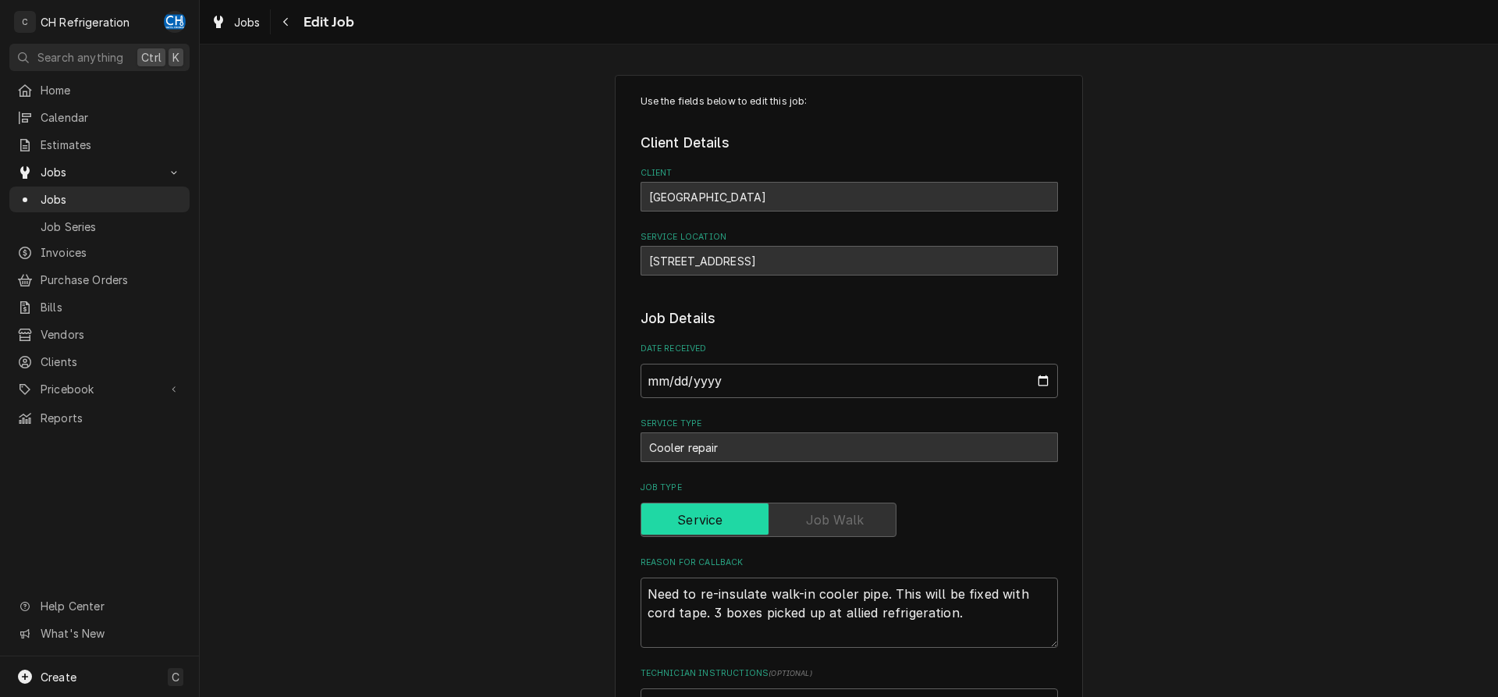
type textarea "x"
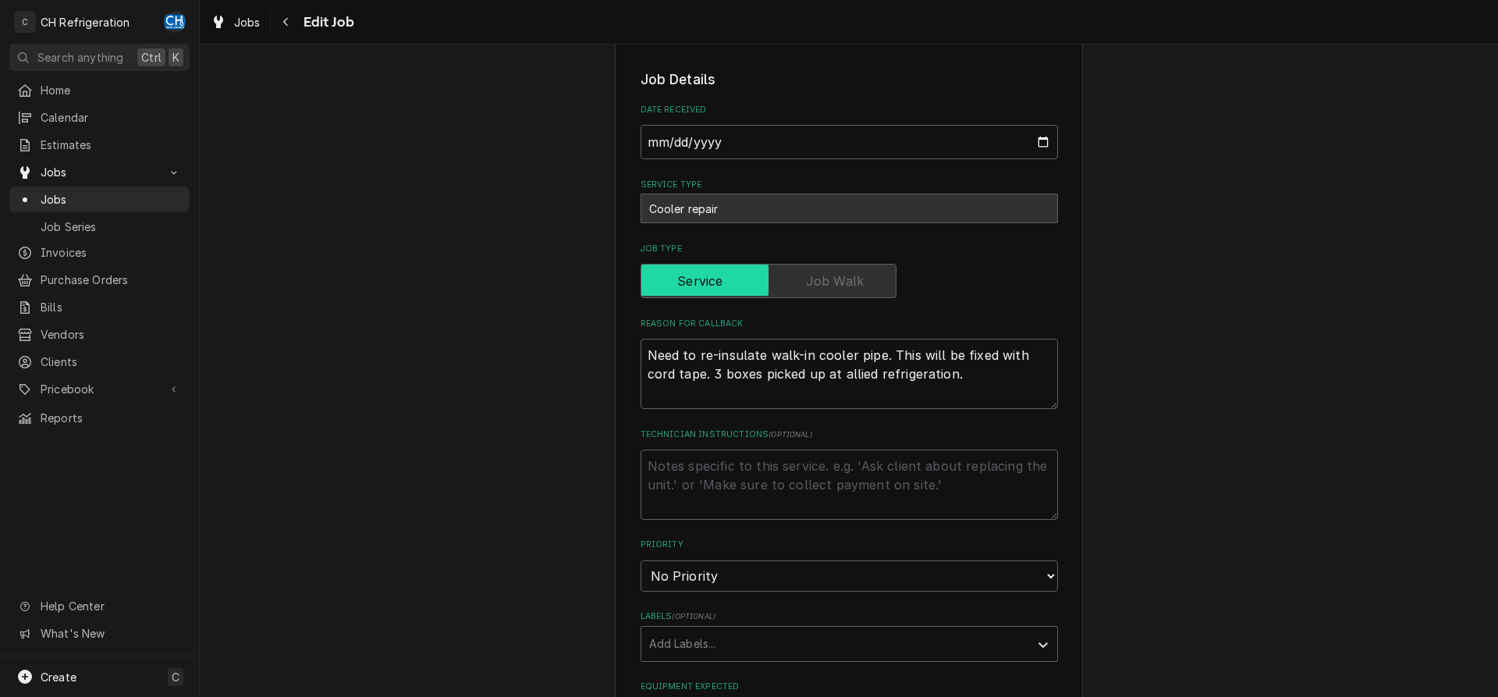
scroll to position [716, 0]
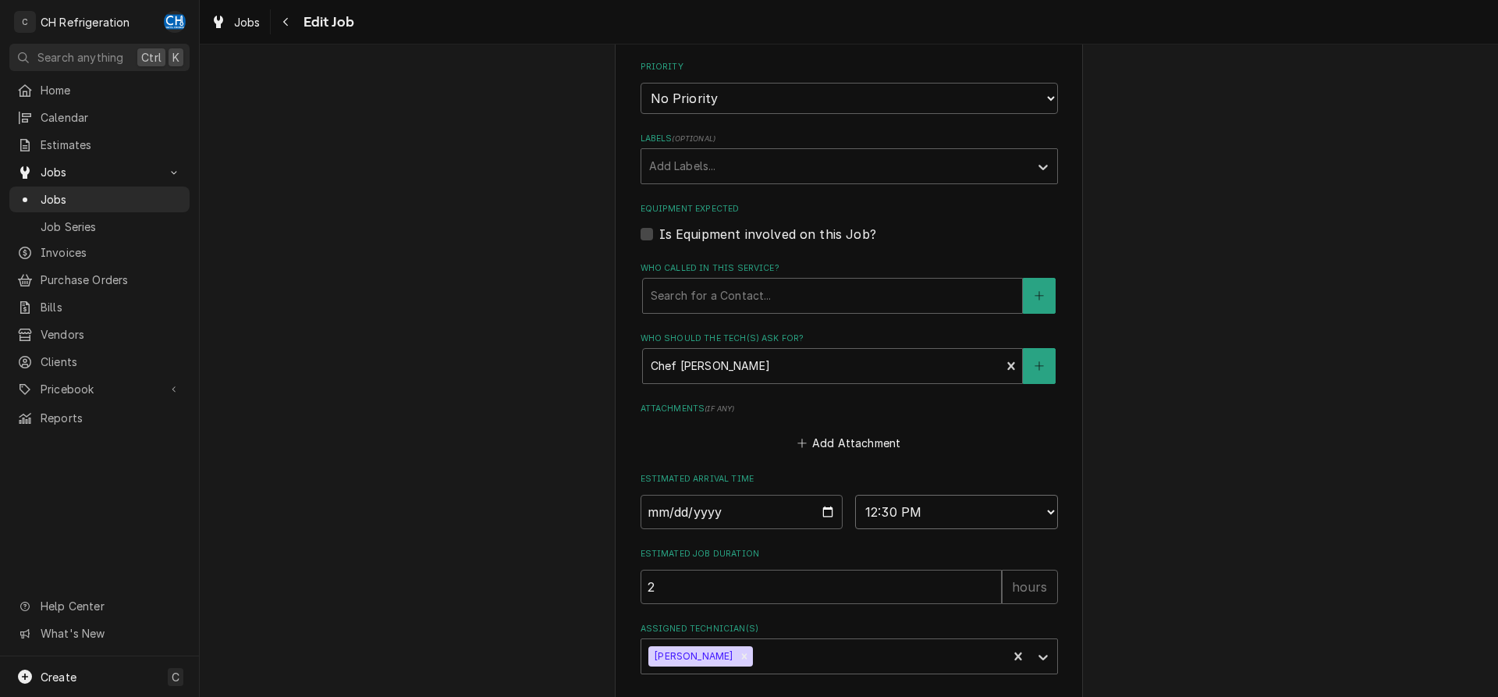
click at [855, 495] on select "AM / PM 6:00 AM 6:15 AM 6:30 AM 6:45 AM 7:00 AM 7:15 AM 7:30 AM 7:45 AM 8:00 AM…" at bounding box center [956, 512] width 203 height 34
select select "12:00:00"
click option "12:00 PM" at bounding box center [0, 0] width 0 height 0
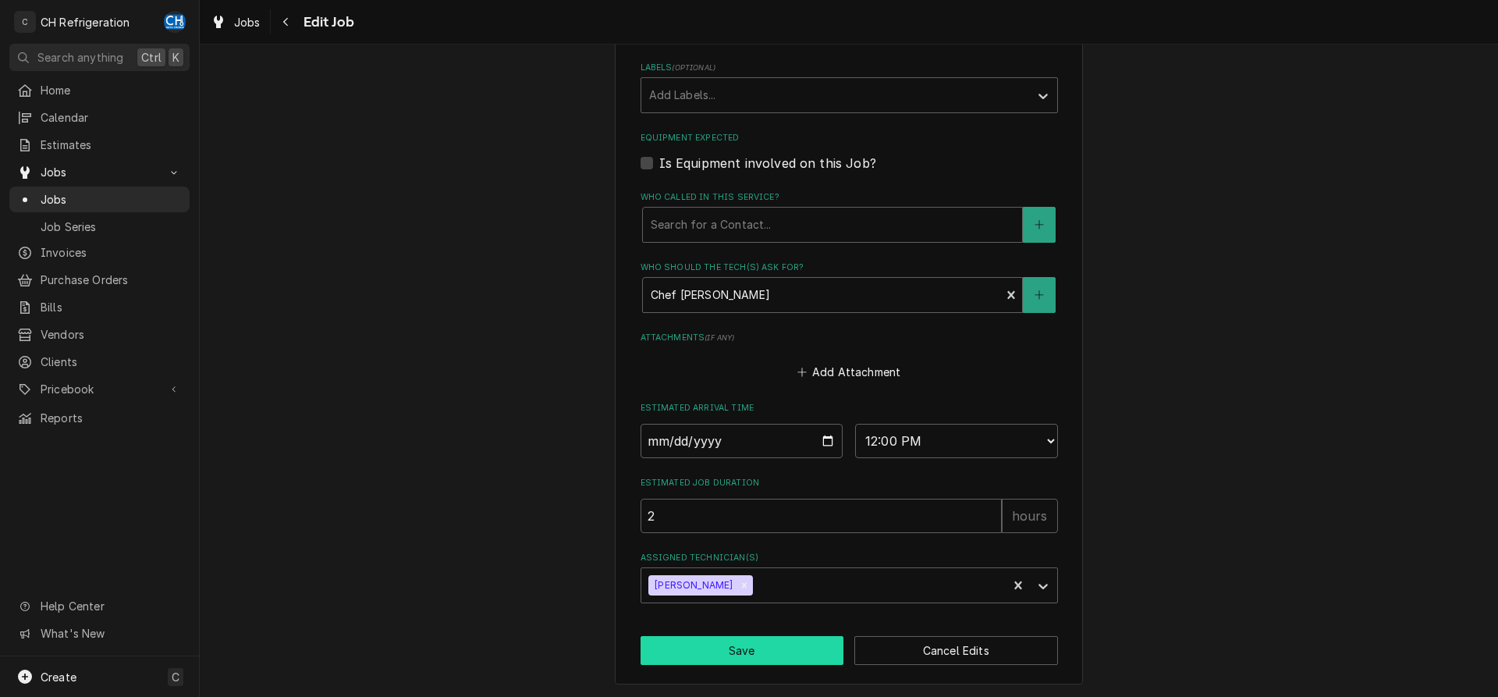
click at [765, 646] on button "Save" at bounding box center [742, 650] width 204 height 29
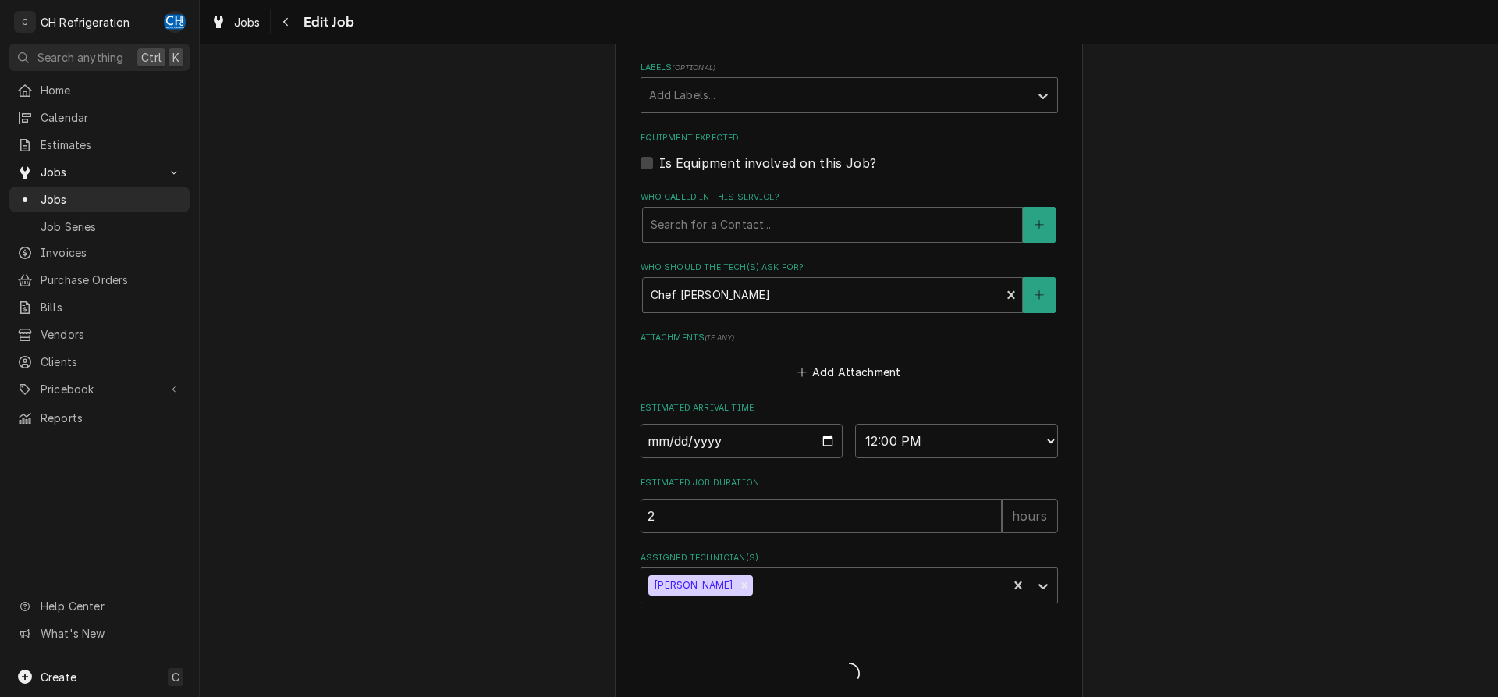
type textarea "x"
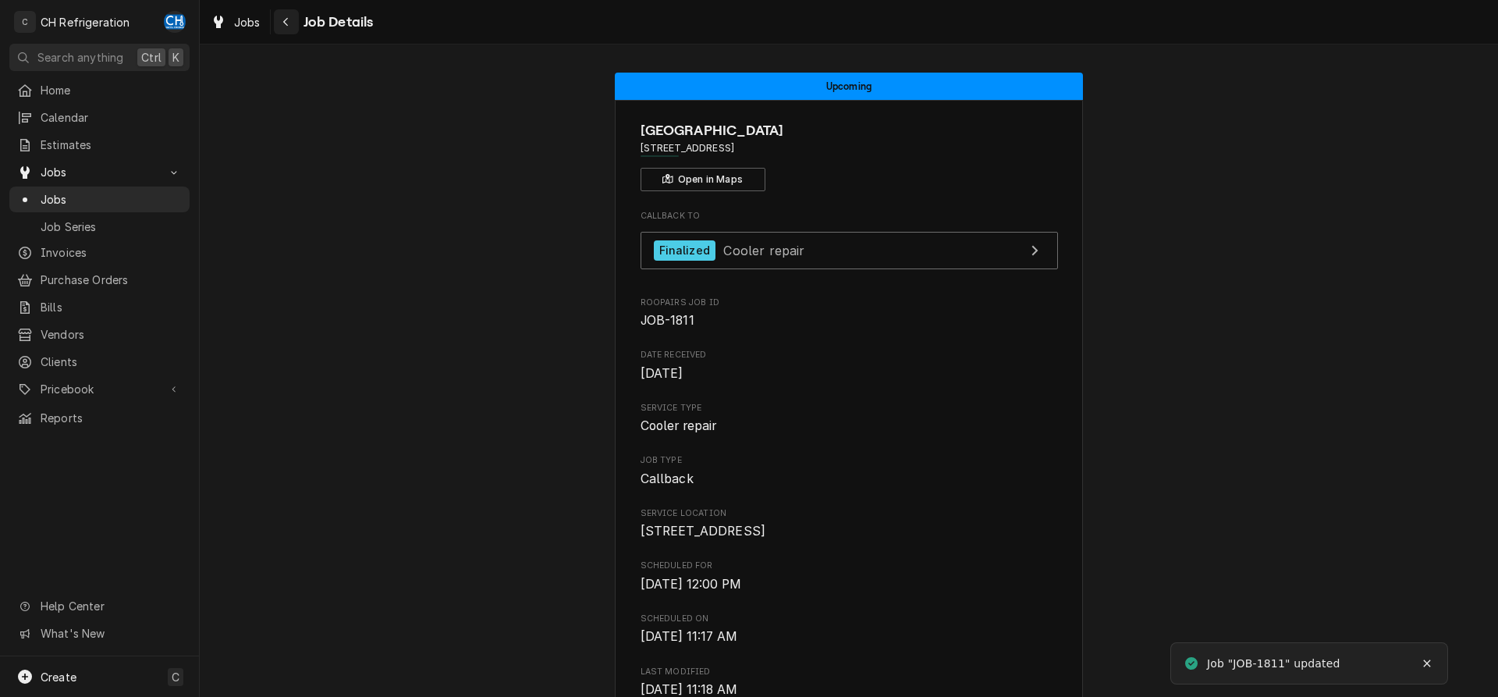
click at [285, 23] on icon "Navigate back" at bounding box center [285, 22] width 5 height 9
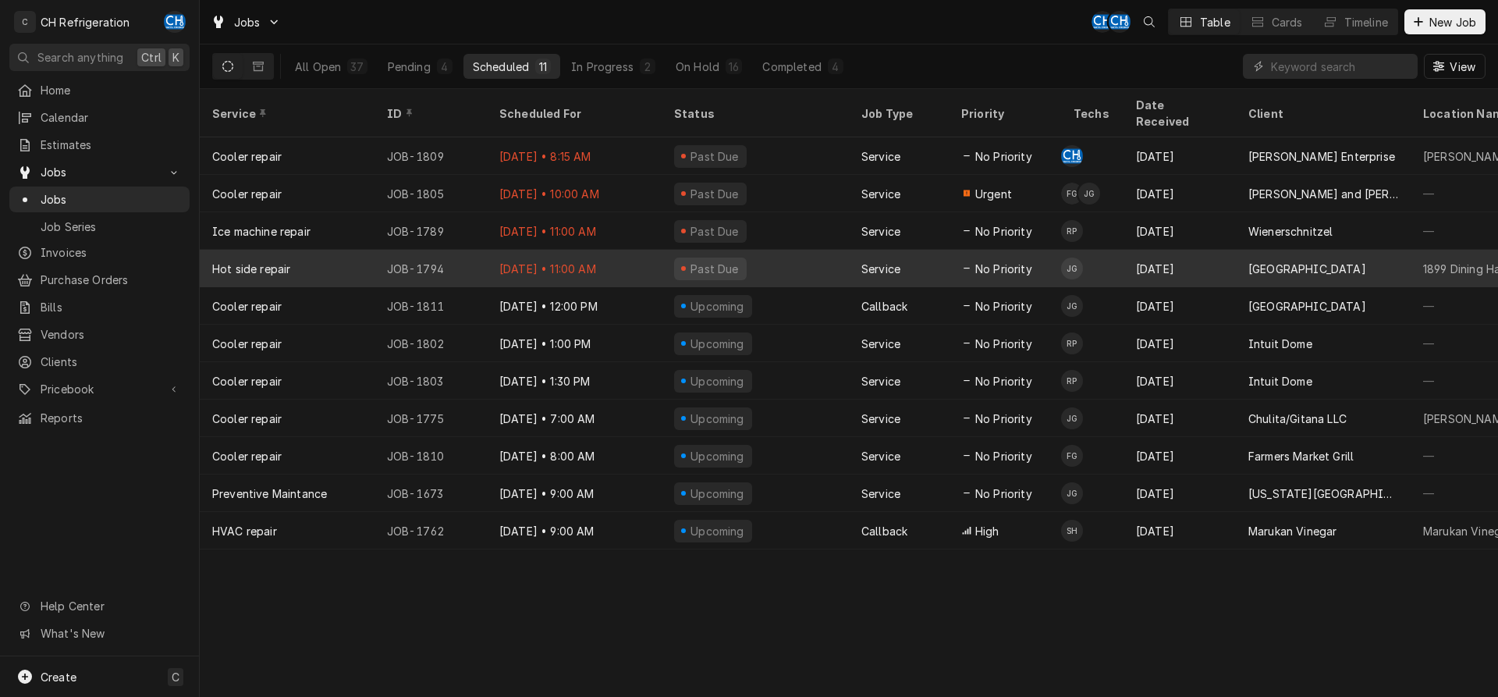
click at [1189, 250] on div "[DATE]" at bounding box center [1179, 268] width 112 height 37
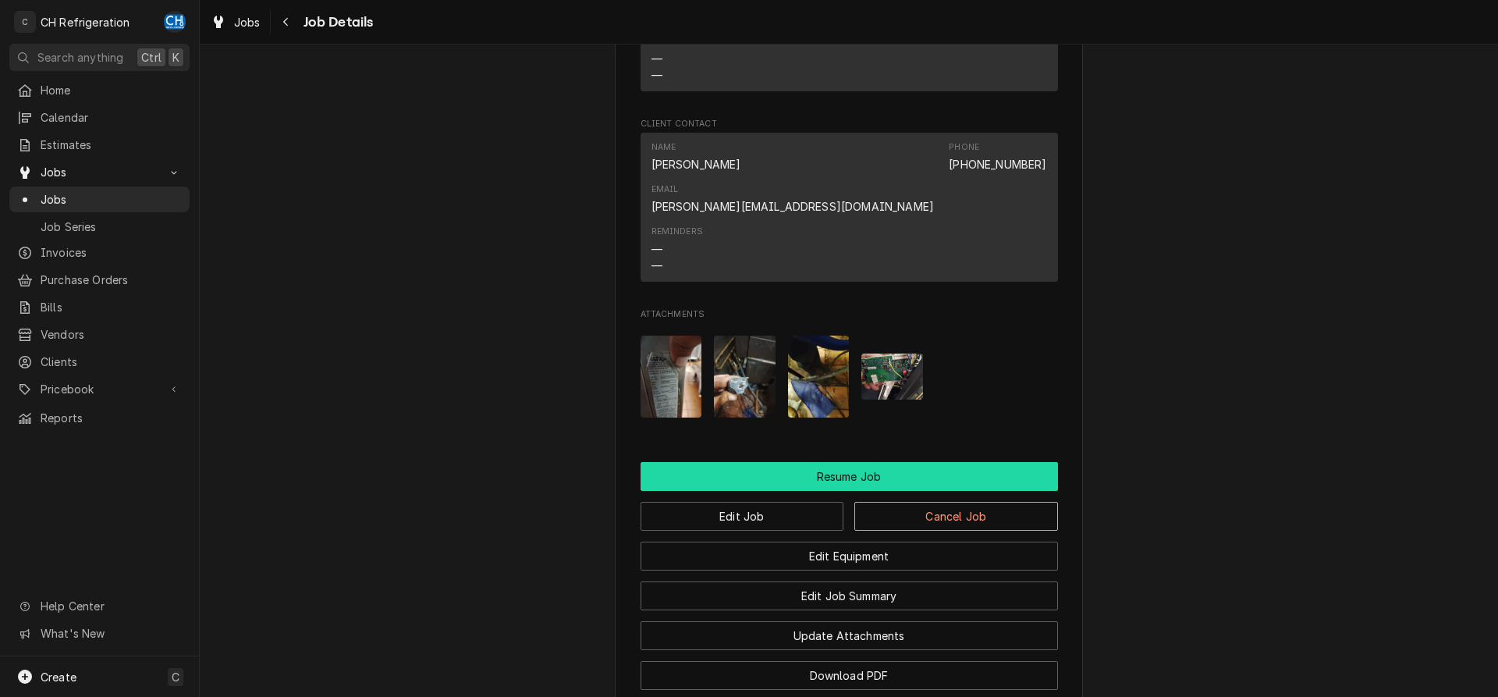
scroll to position [1353, 0]
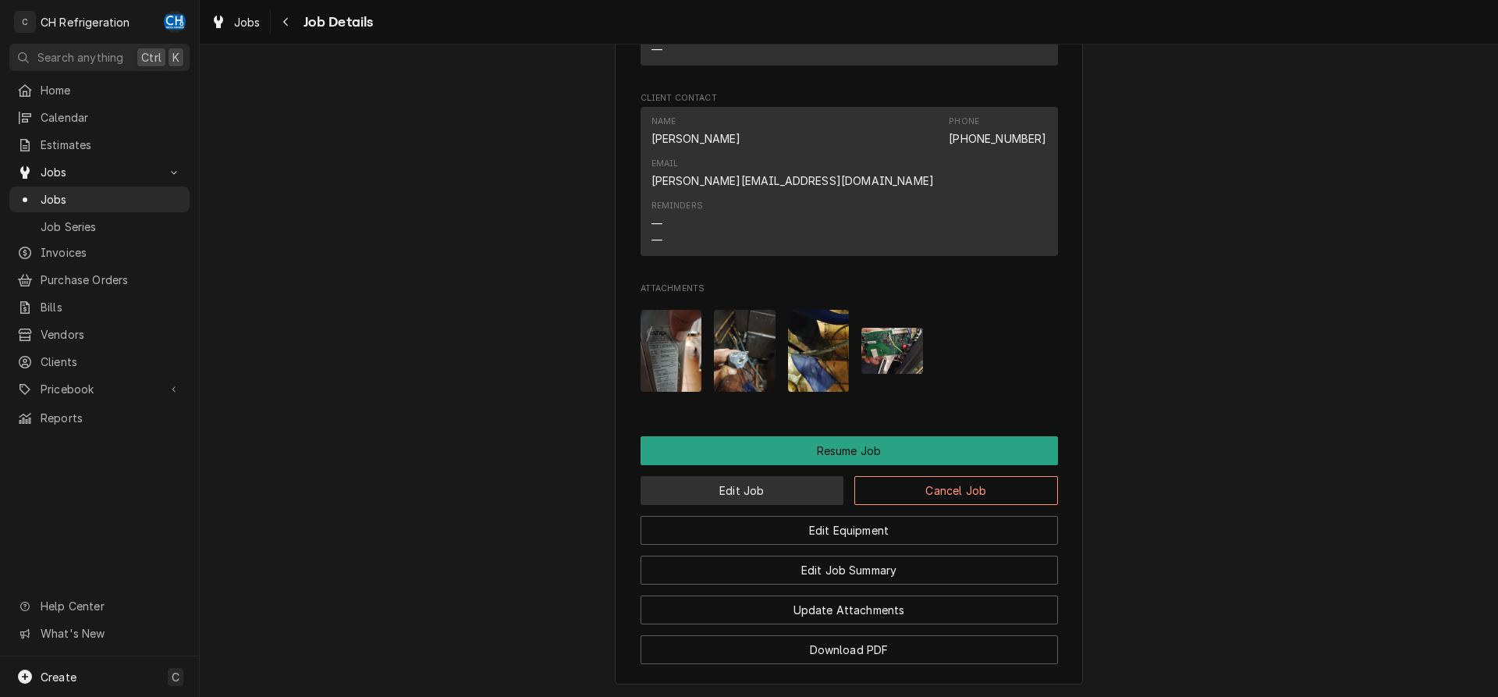
click at [731, 476] on button "Edit Job" at bounding box center [742, 490] width 204 height 29
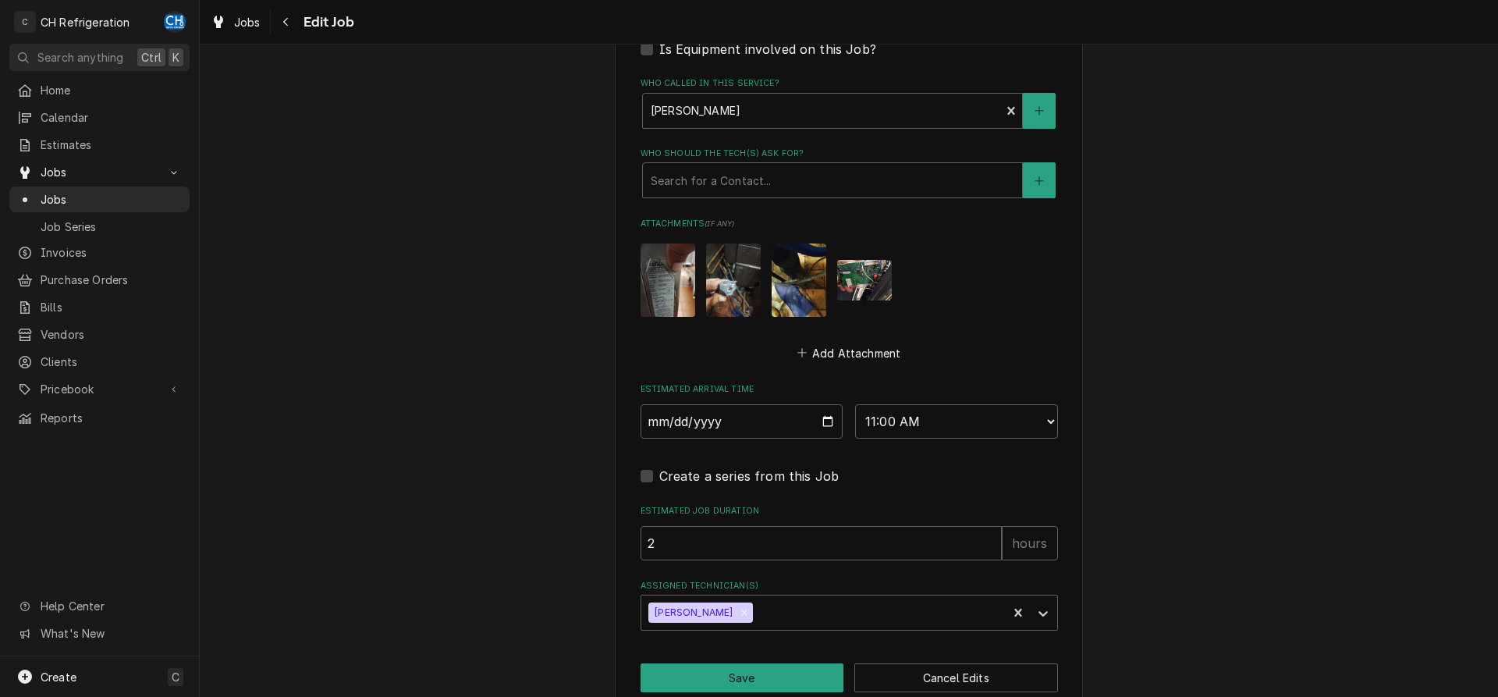
type textarea "x"
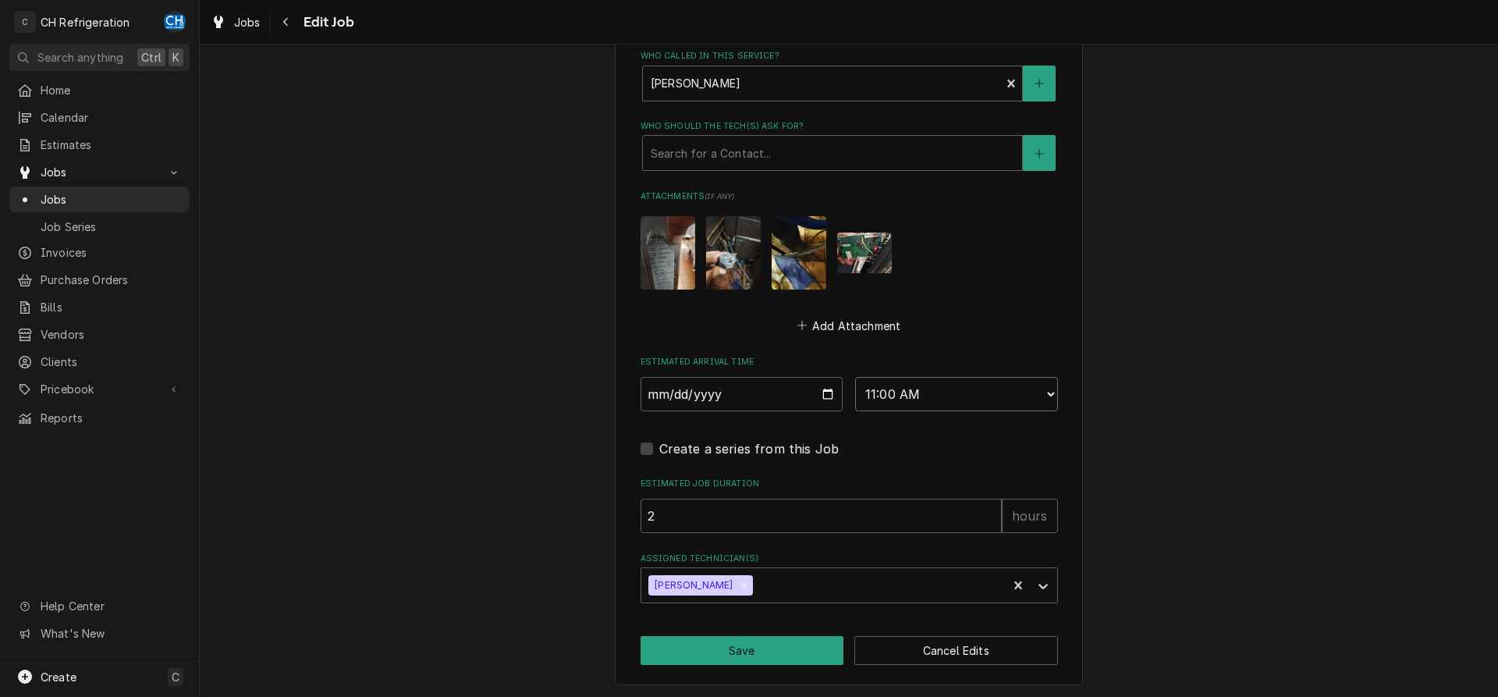
click at [855, 377] on select "AM / PM 6:00 AM 6:15 AM 6:30 AM 6:45 AM 7:00 AM 7:15 AM 7:30 AM 7:45 AM 8:00 AM…" at bounding box center [956, 394] width 203 height 34
select select "13:30:00"
click option "1:30 PM" at bounding box center [0, 0] width 0 height 0
click at [730, 644] on button "Save" at bounding box center [742, 650] width 204 height 29
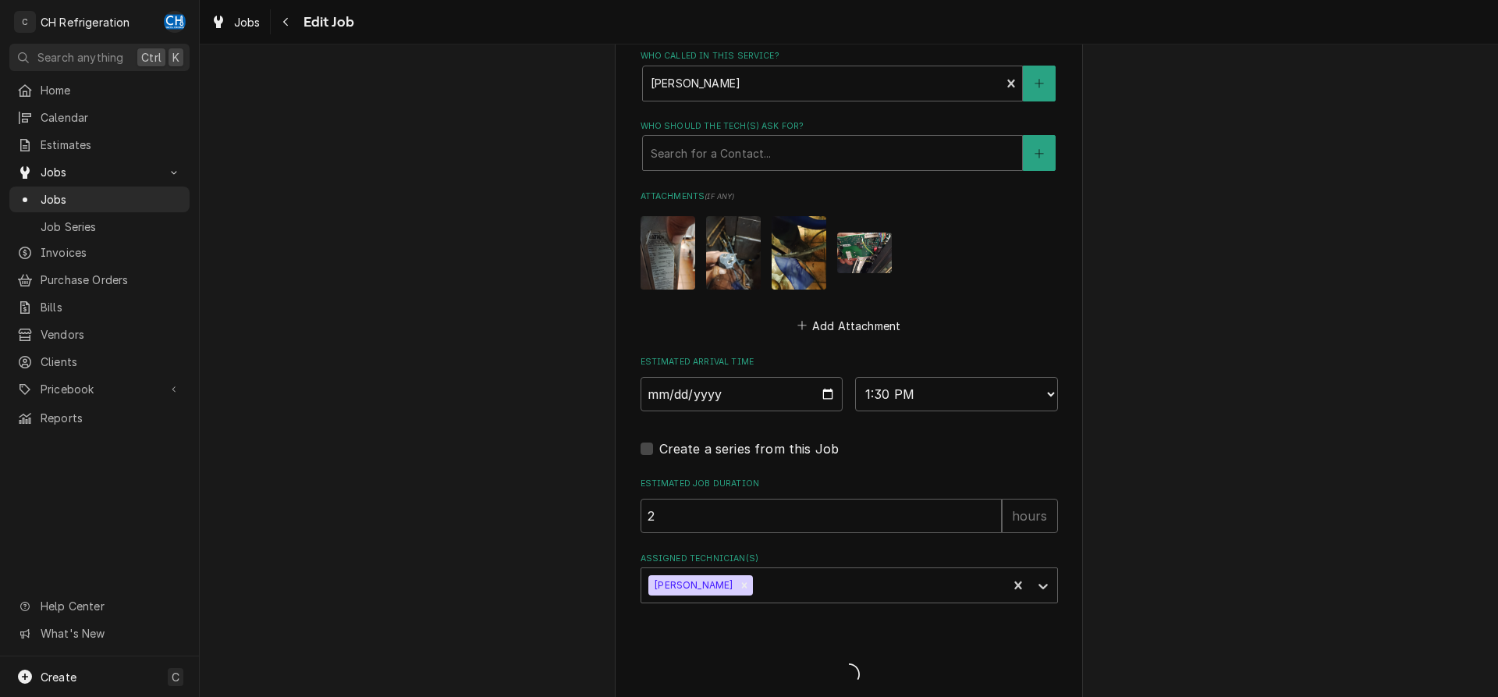
type textarea "x"
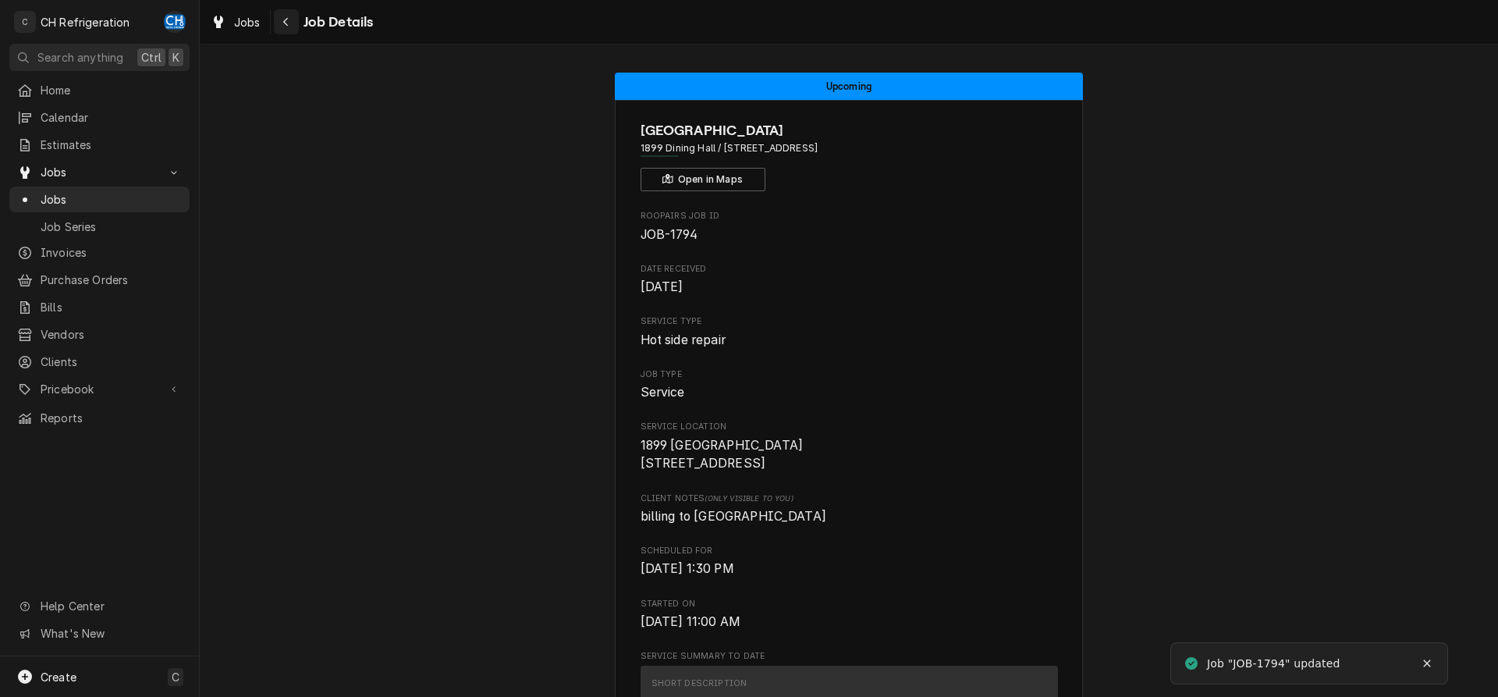
click at [280, 27] on div "Navigate back" at bounding box center [286, 22] width 16 height 16
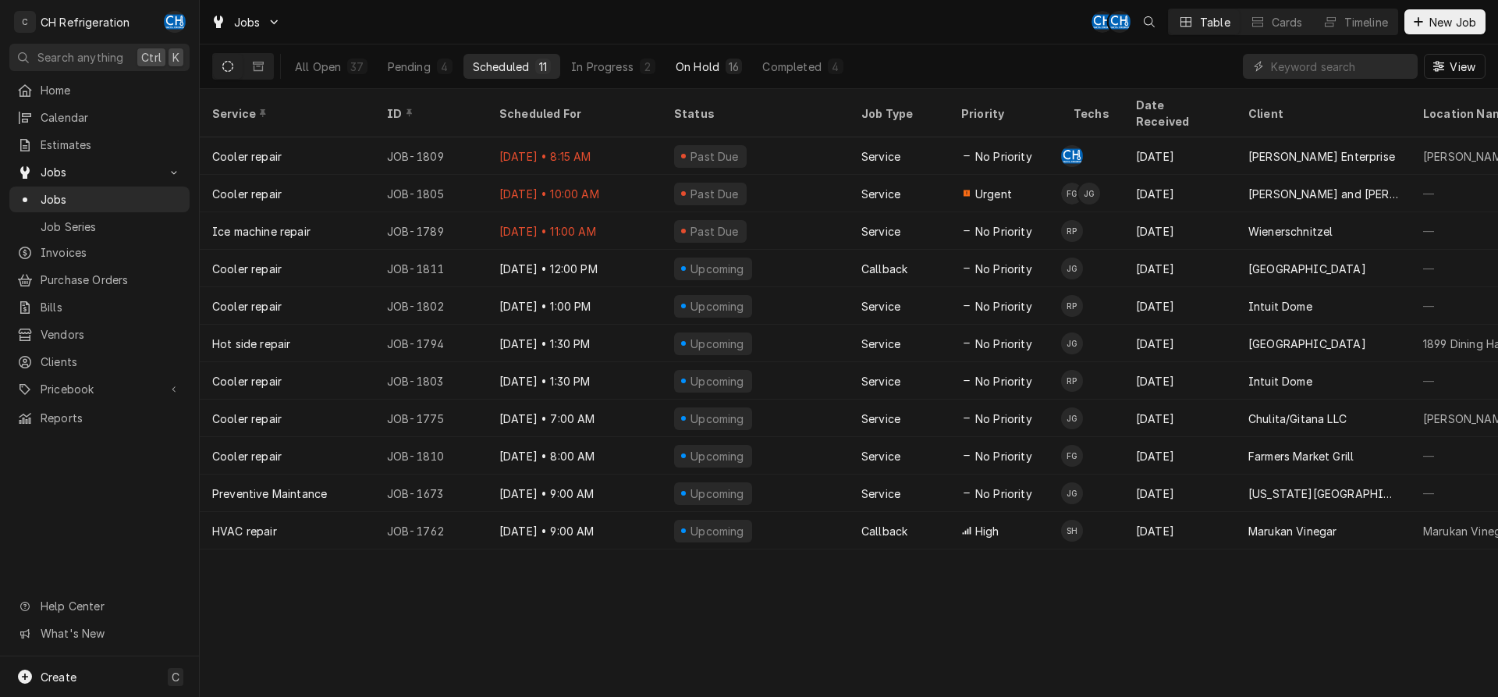
click at [735, 75] on button "On Hold 16" at bounding box center [708, 66] width 85 height 25
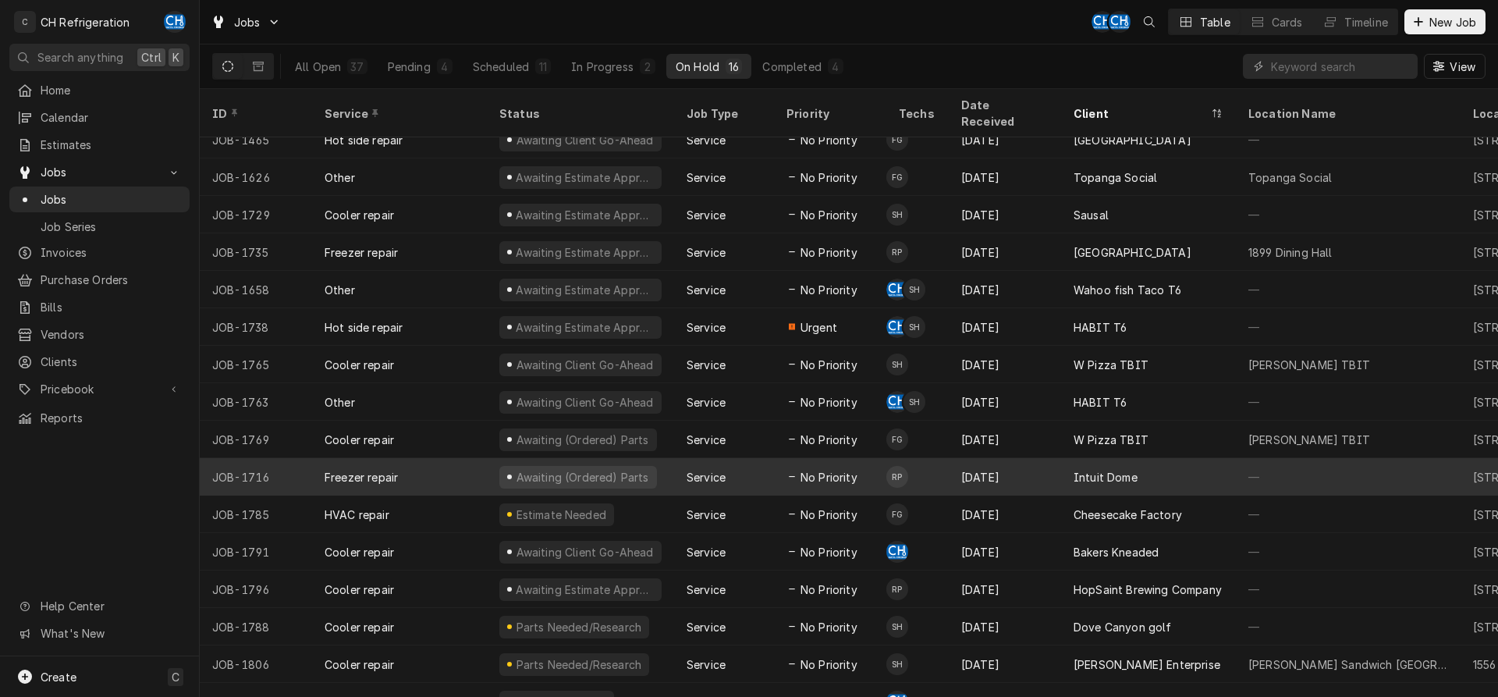
scroll to position [21, 0]
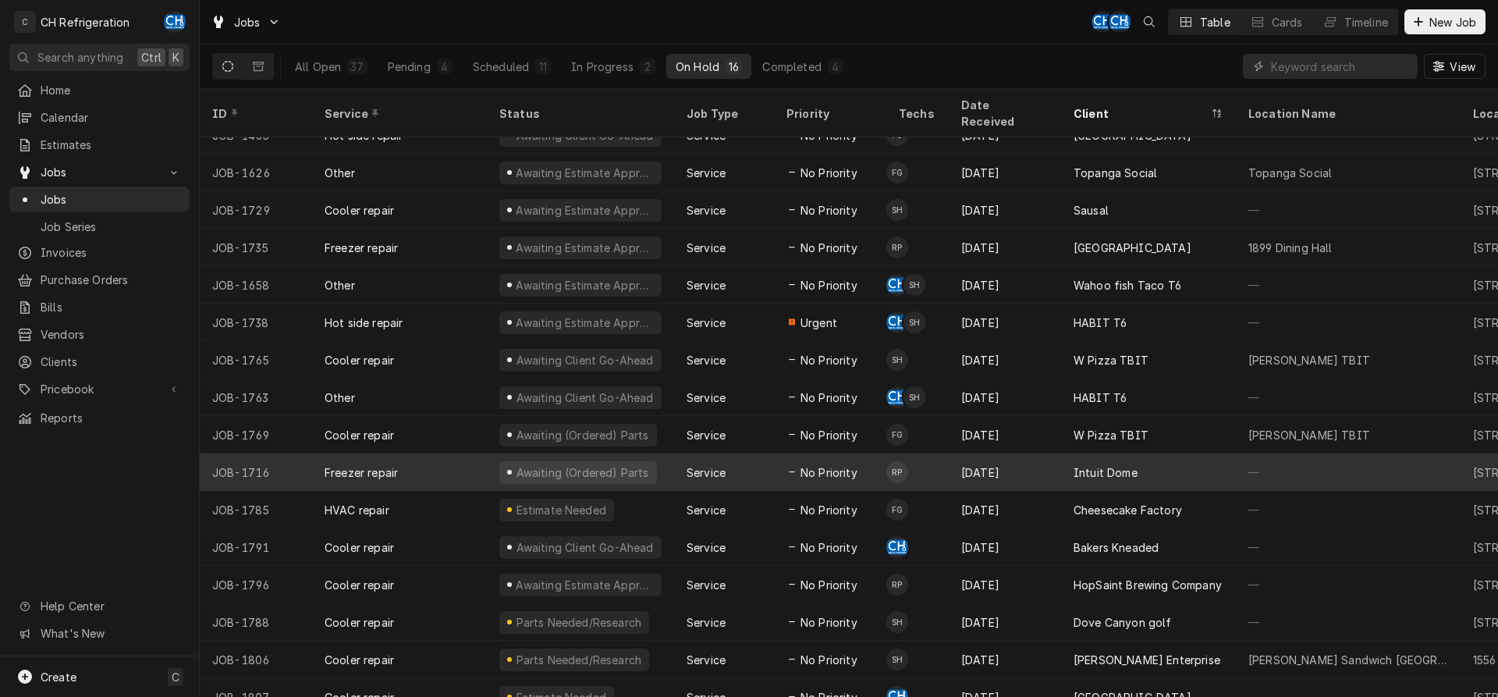
click at [1194, 453] on div "Intuit Dome" at bounding box center [1148, 471] width 175 height 37
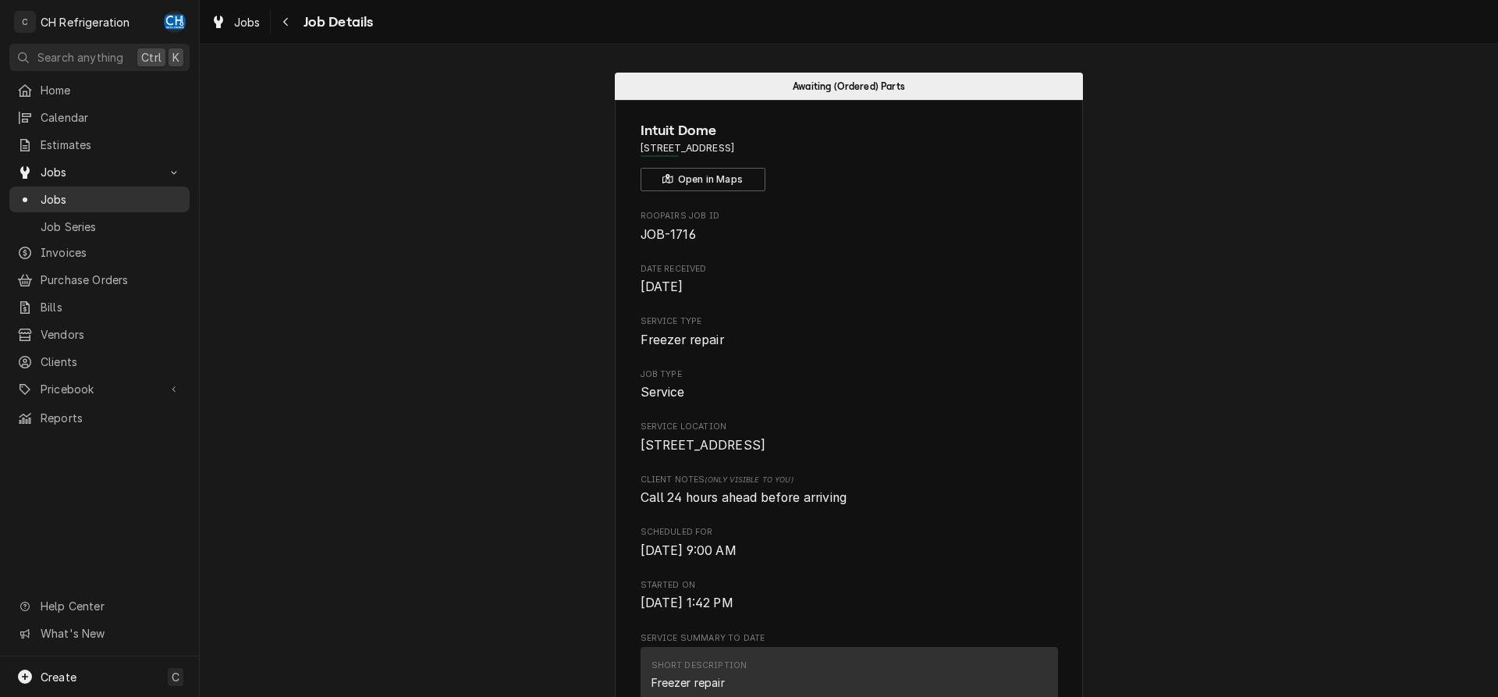
click at [108, 198] on span "Jobs" at bounding box center [111, 199] width 141 height 16
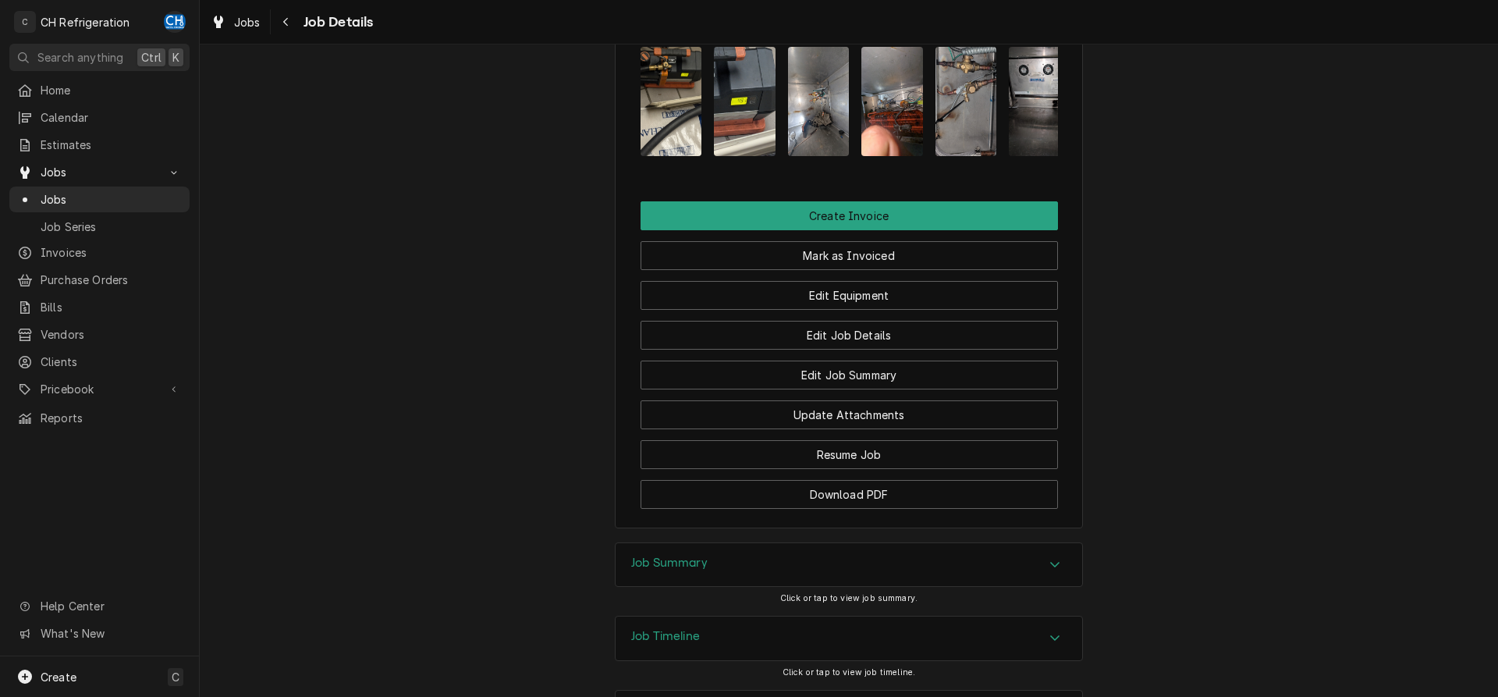
scroll to position [1339, 0]
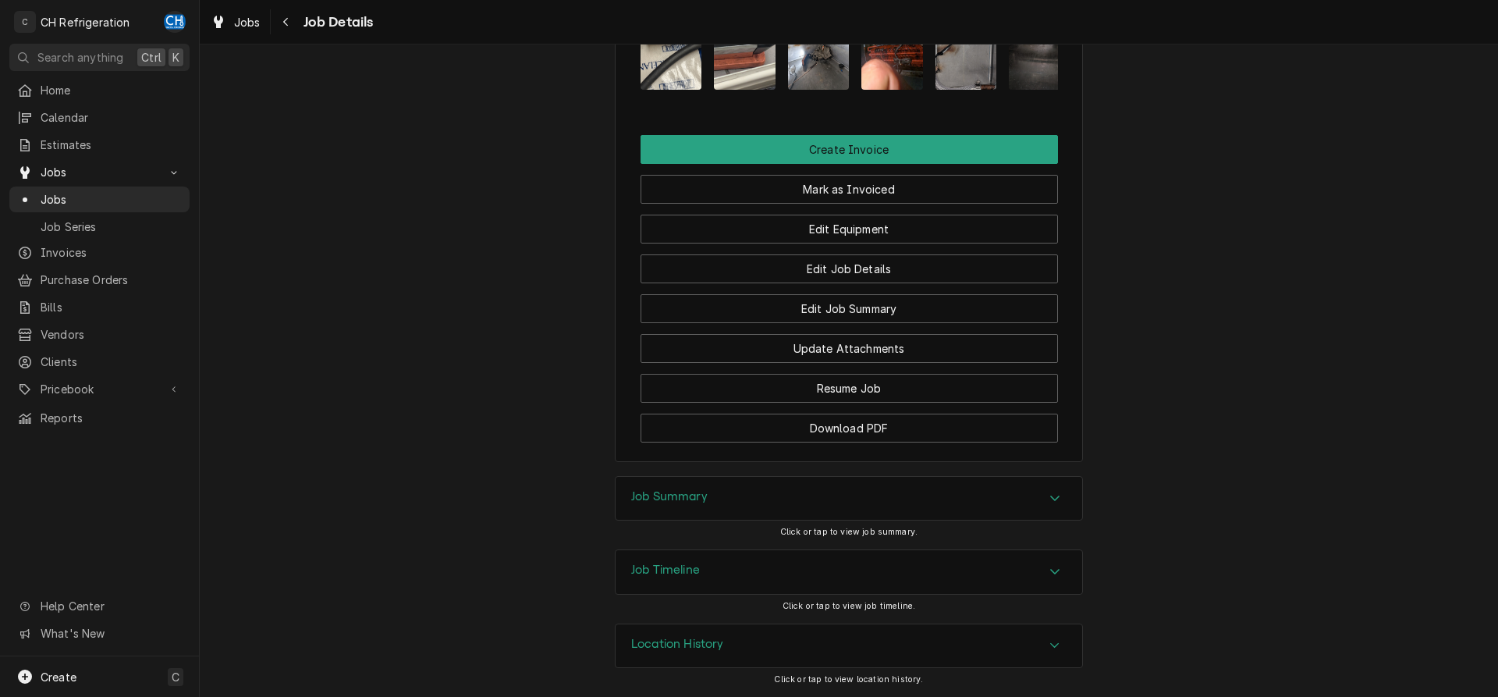
click at [1025, 488] on div "Job Summary" at bounding box center [848, 499] width 466 height 44
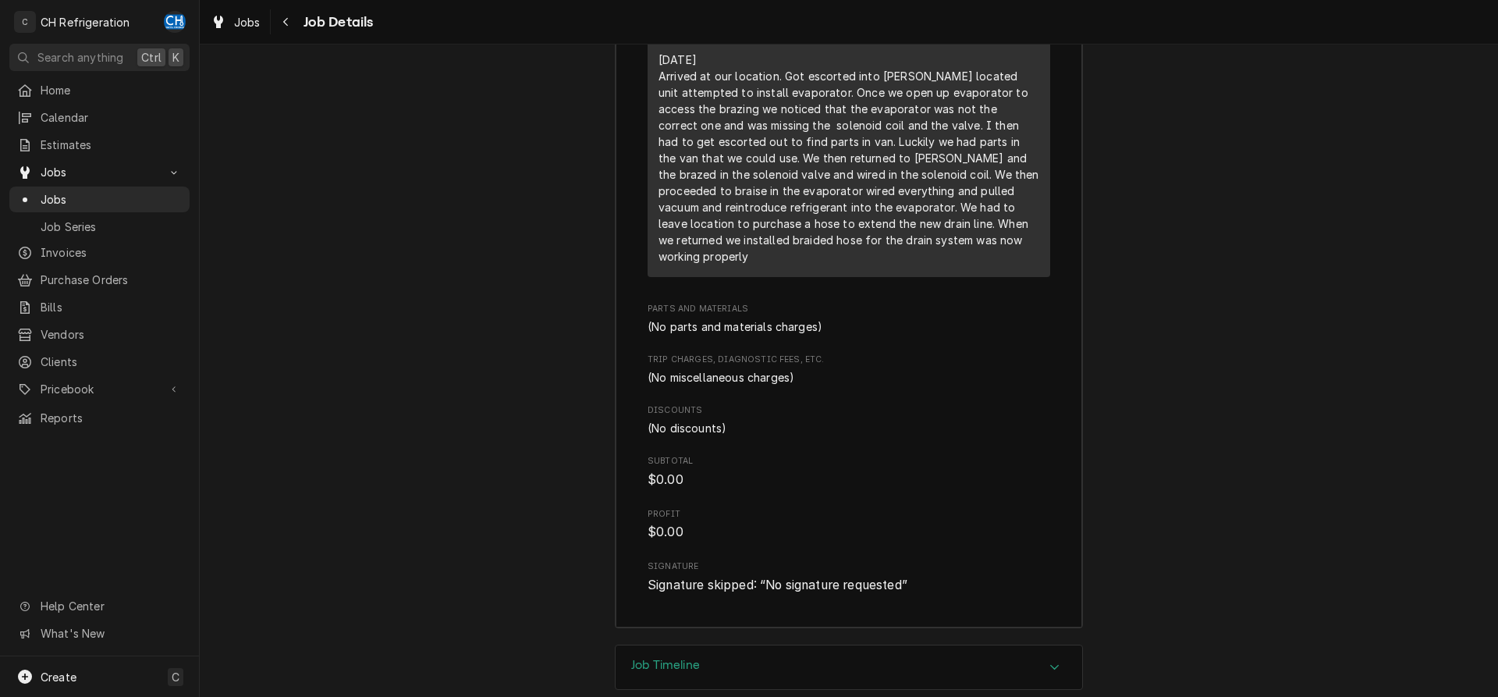
scroll to position [2367, 0]
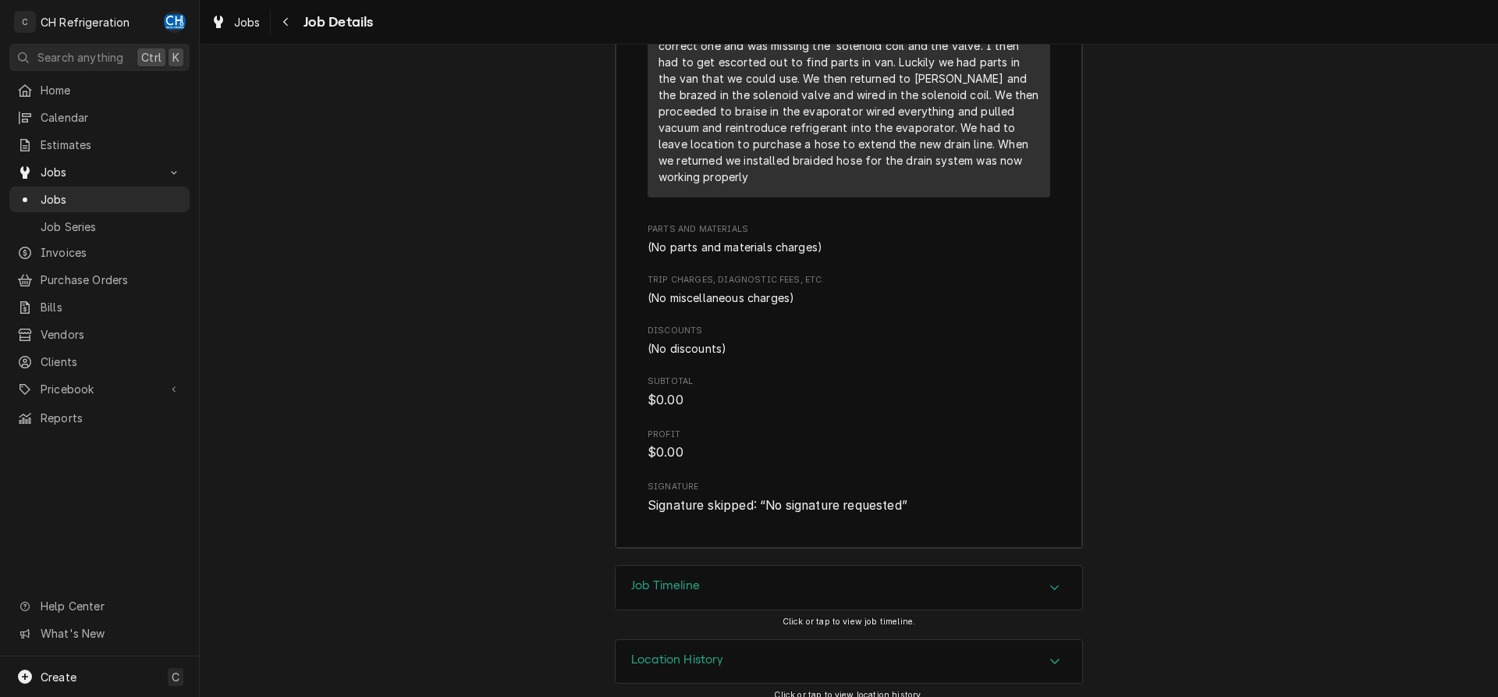
click at [829, 566] on div "Job Timeline" at bounding box center [848, 588] width 466 height 44
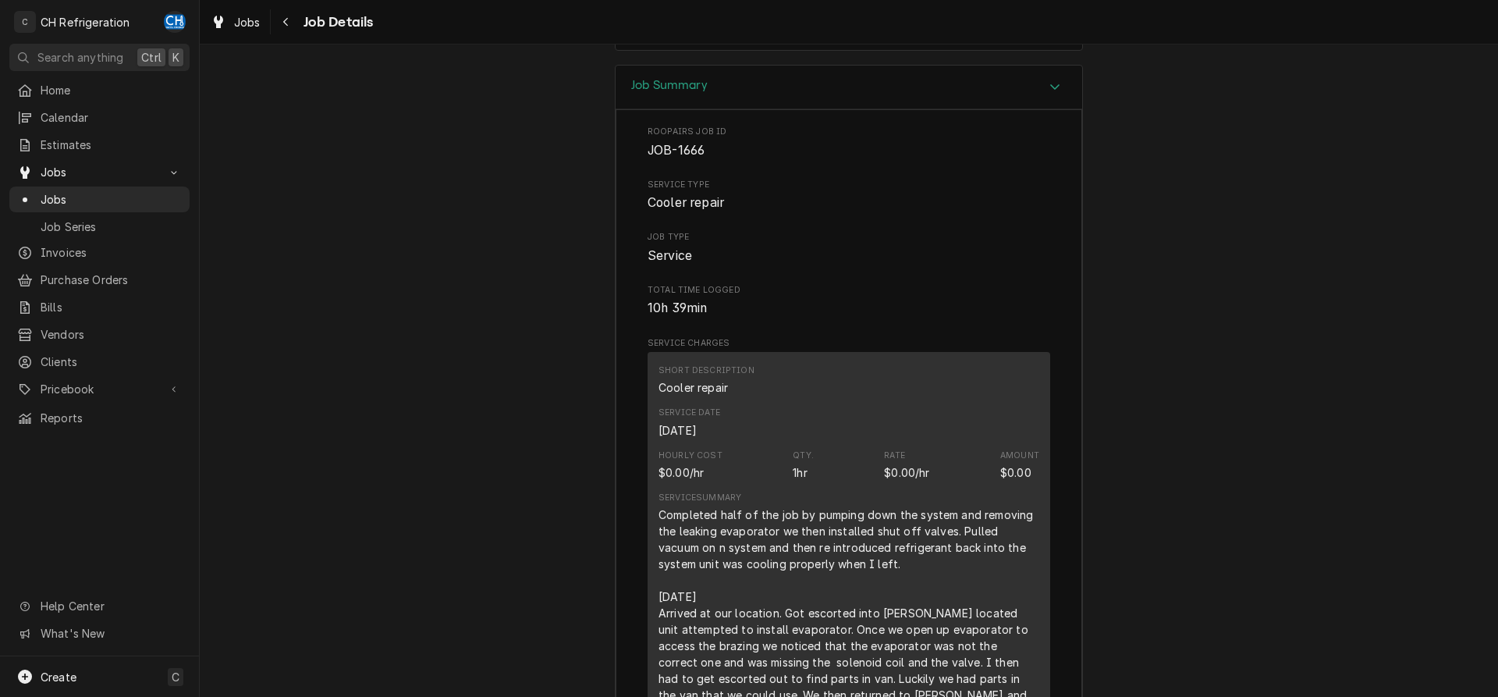
scroll to position [1353, 0]
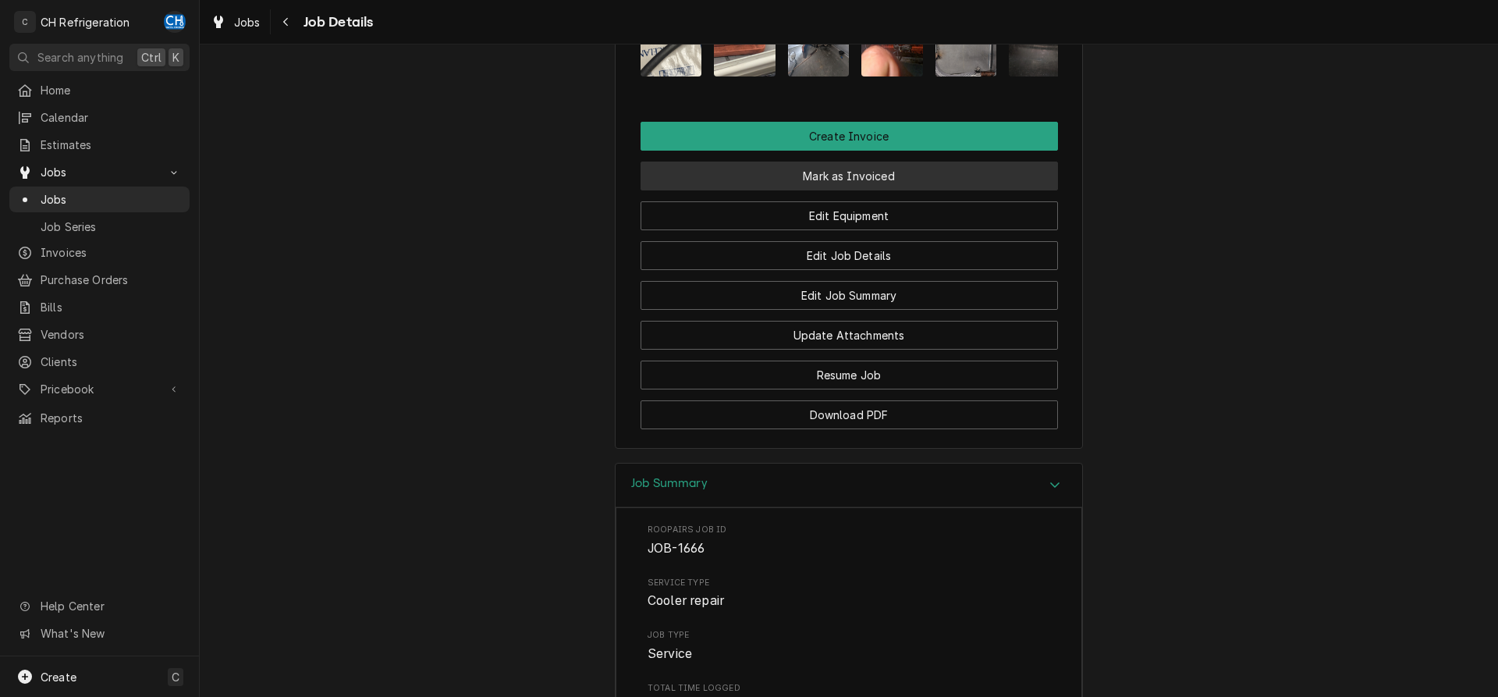
click at [864, 181] on button "Mark as Invoiced" at bounding box center [848, 175] width 417 height 29
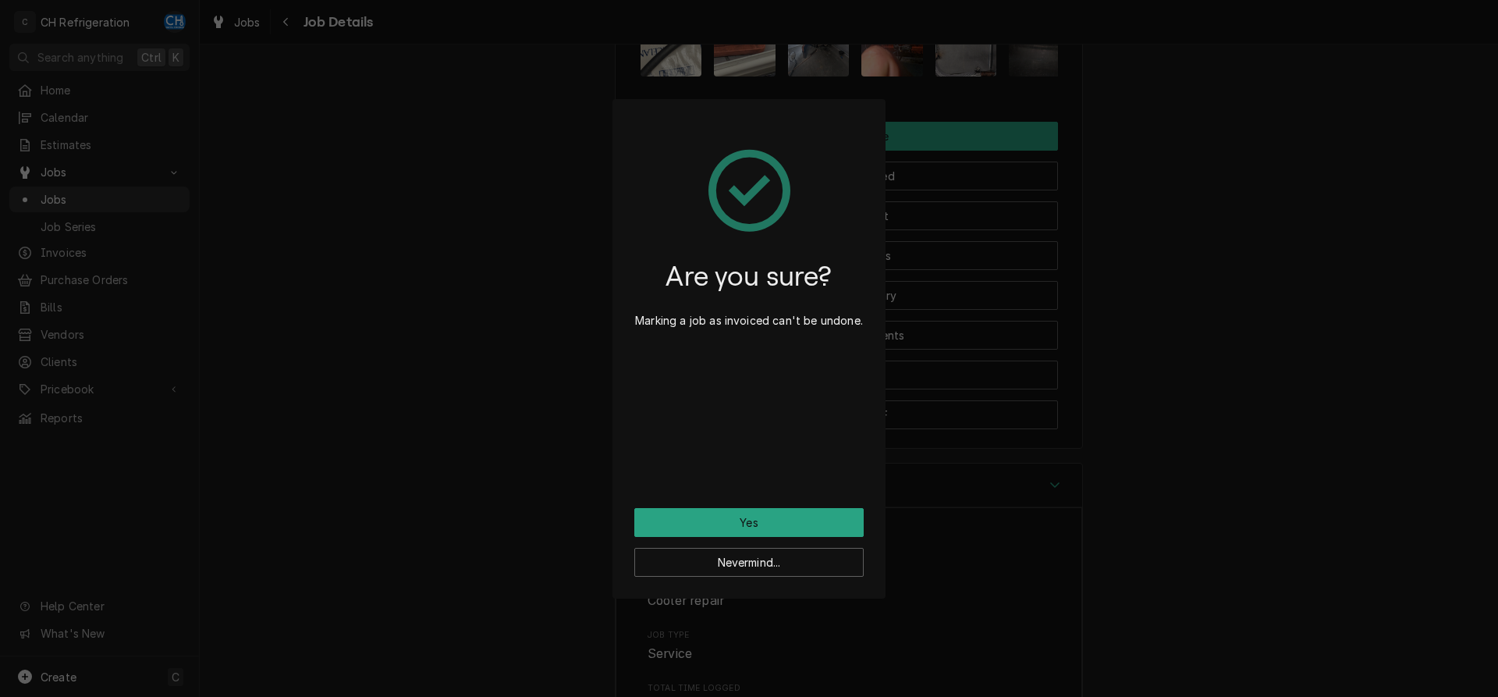
click at [786, 502] on div "Are you sure? Marking a job as invoiced can't be undone." at bounding box center [748, 314] width 229 height 387
click at [785, 511] on button "Yes" at bounding box center [748, 522] width 229 height 29
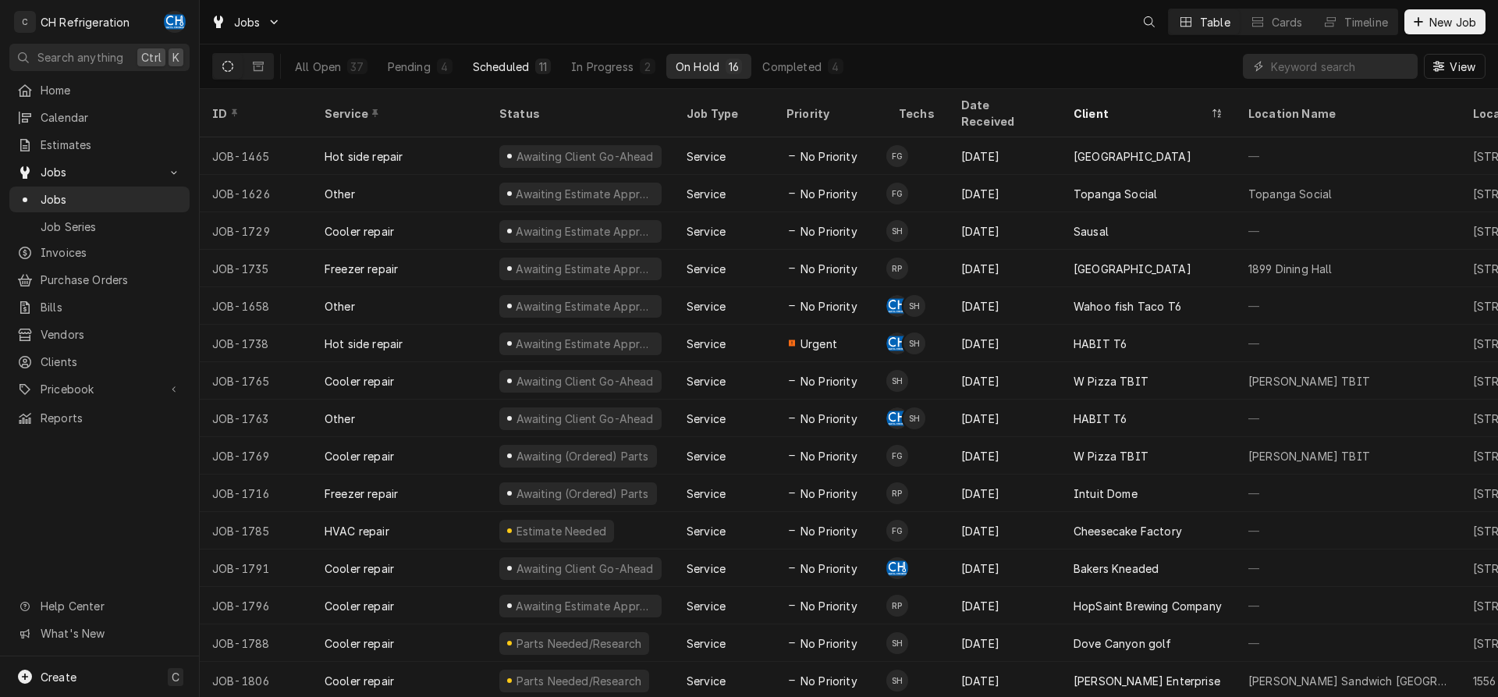
click at [516, 59] on div "Scheduled" at bounding box center [501, 67] width 56 height 16
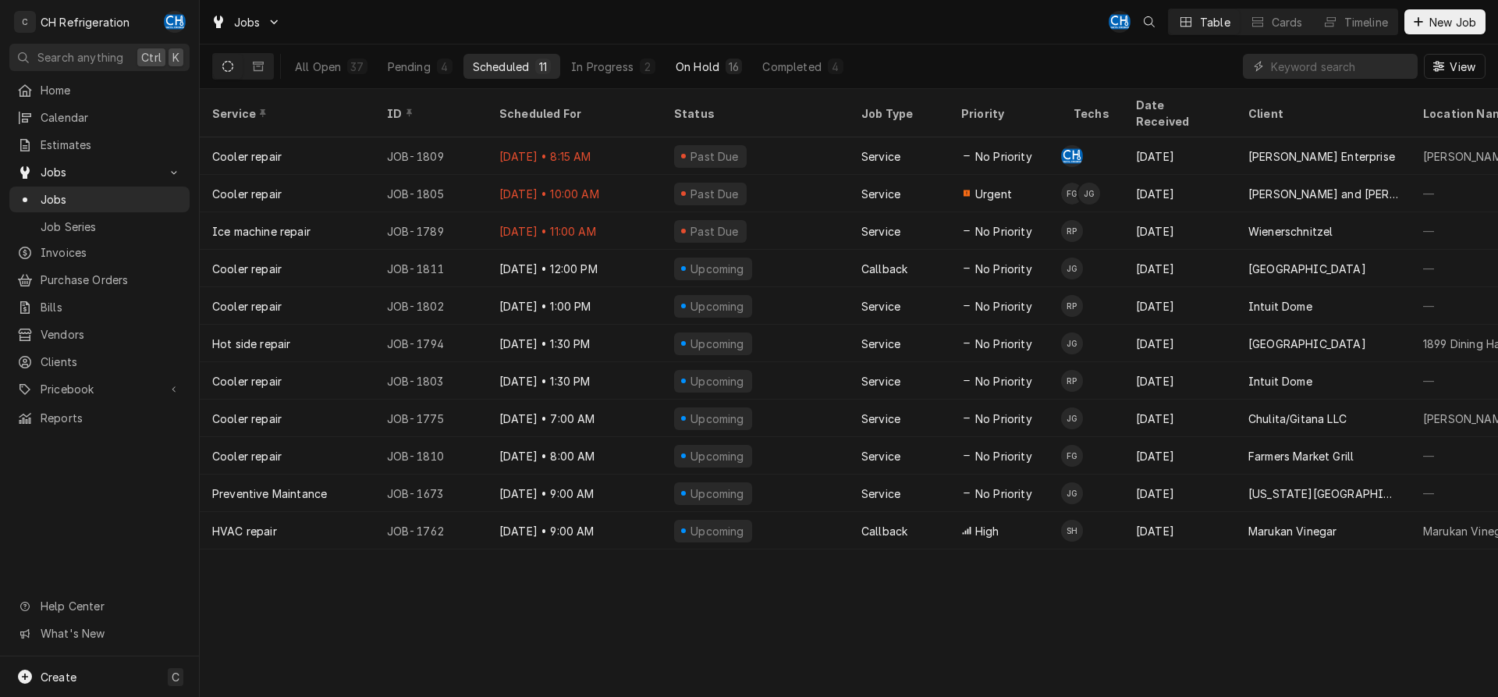
click at [702, 59] on div "On Hold" at bounding box center [698, 67] width 44 height 16
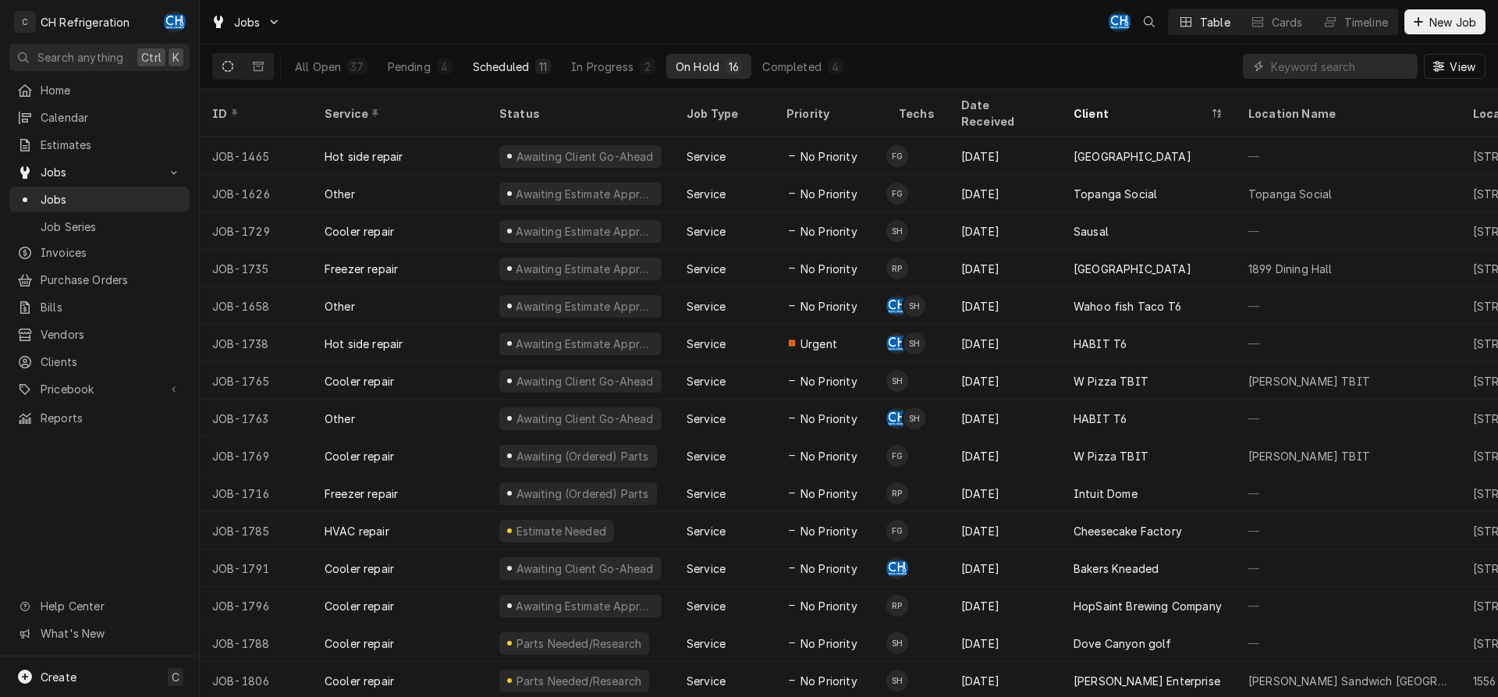
click at [527, 72] on div "Scheduled" at bounding box center [501, 67] width 56 height 16
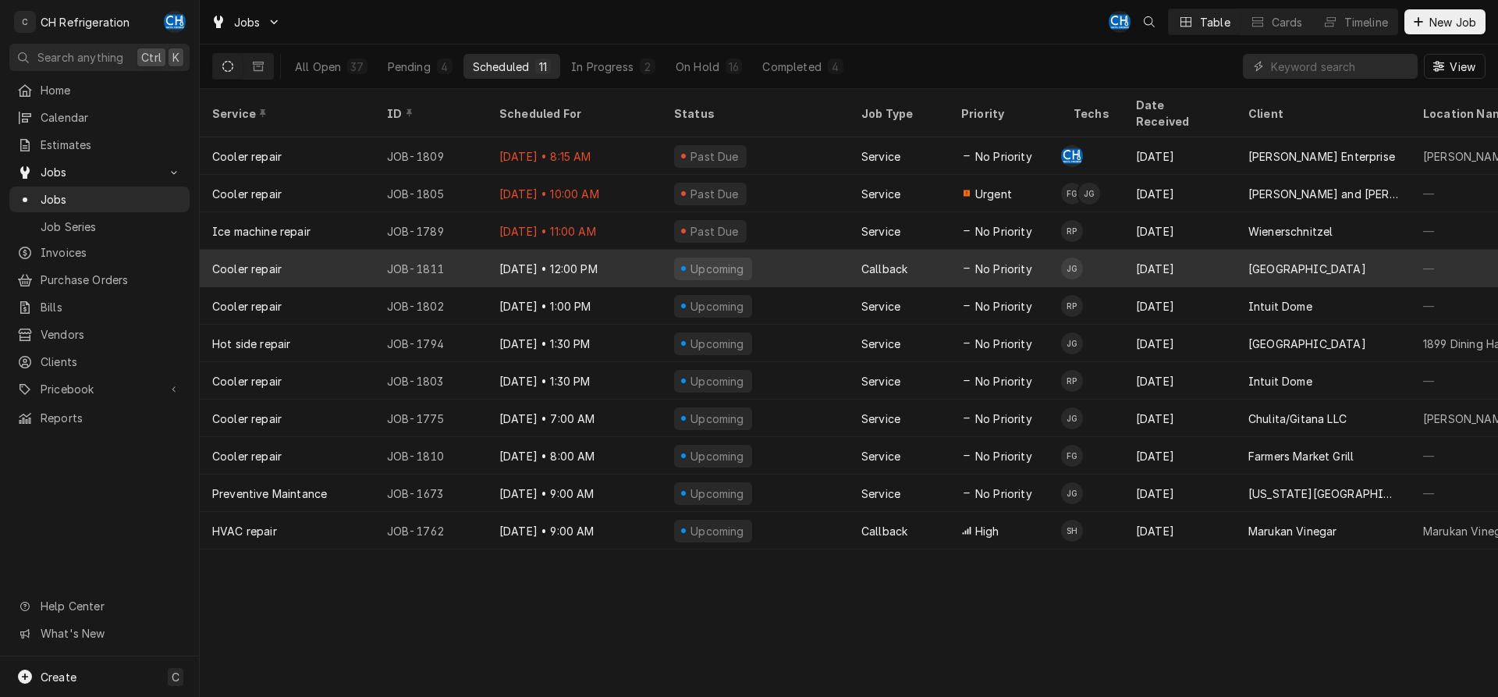
click at [1176, 257] on div "Aug 26" at bounding box center [1179, 268] width 112 height 37
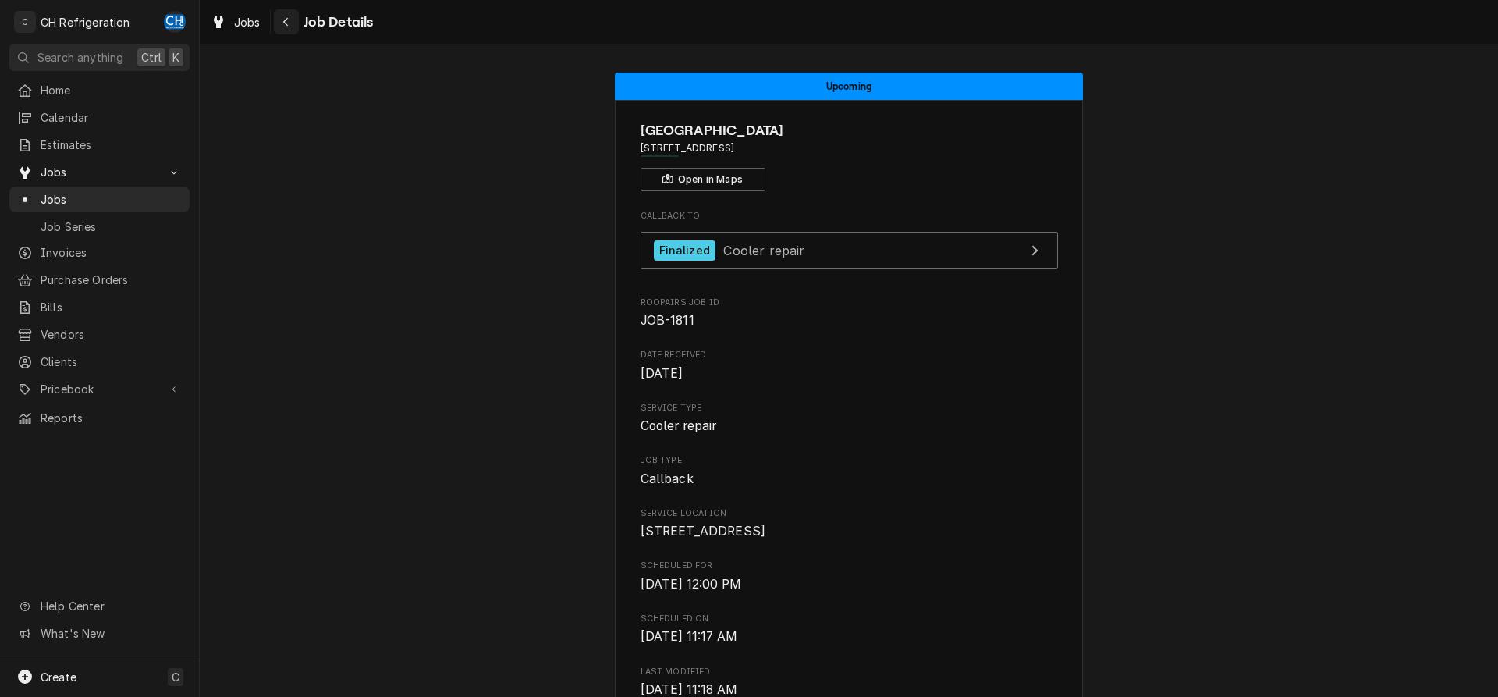
click at [278, 25] on div "Navigate back" at bounding box center [286, 22] width 16 height 16
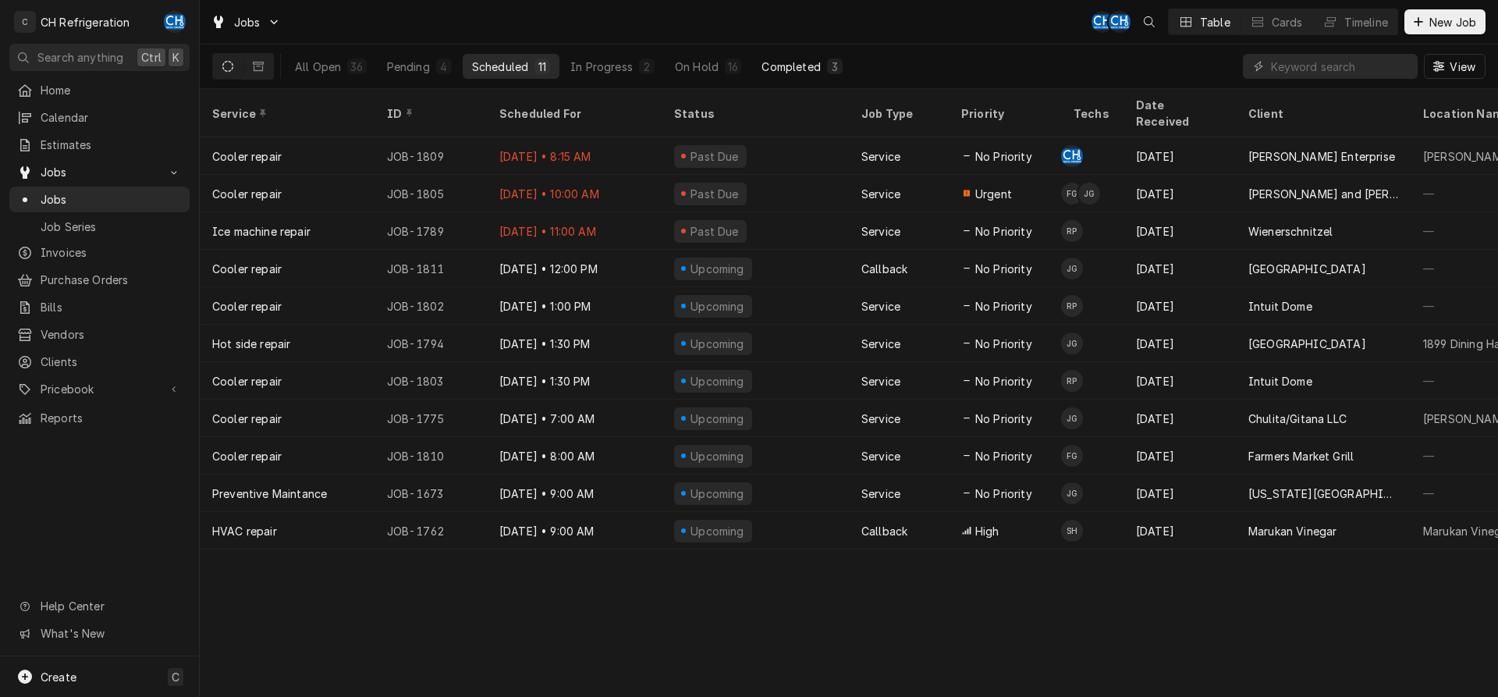
click at [803, 74] on button "Completed 3" at bounding box center [801, 66] width 99 height 25
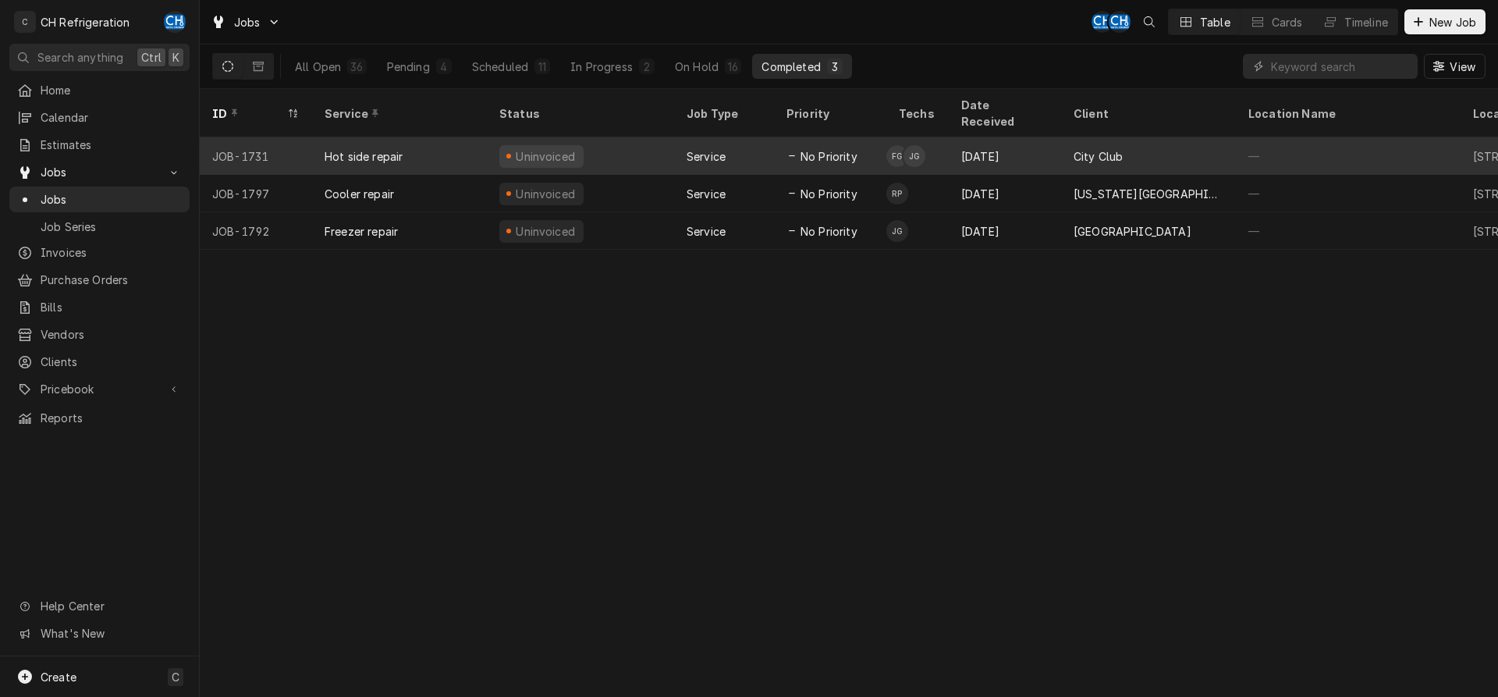
click at [1144, 149] on div "City Club" at bounding box center [1148, 155] width 175 height 37
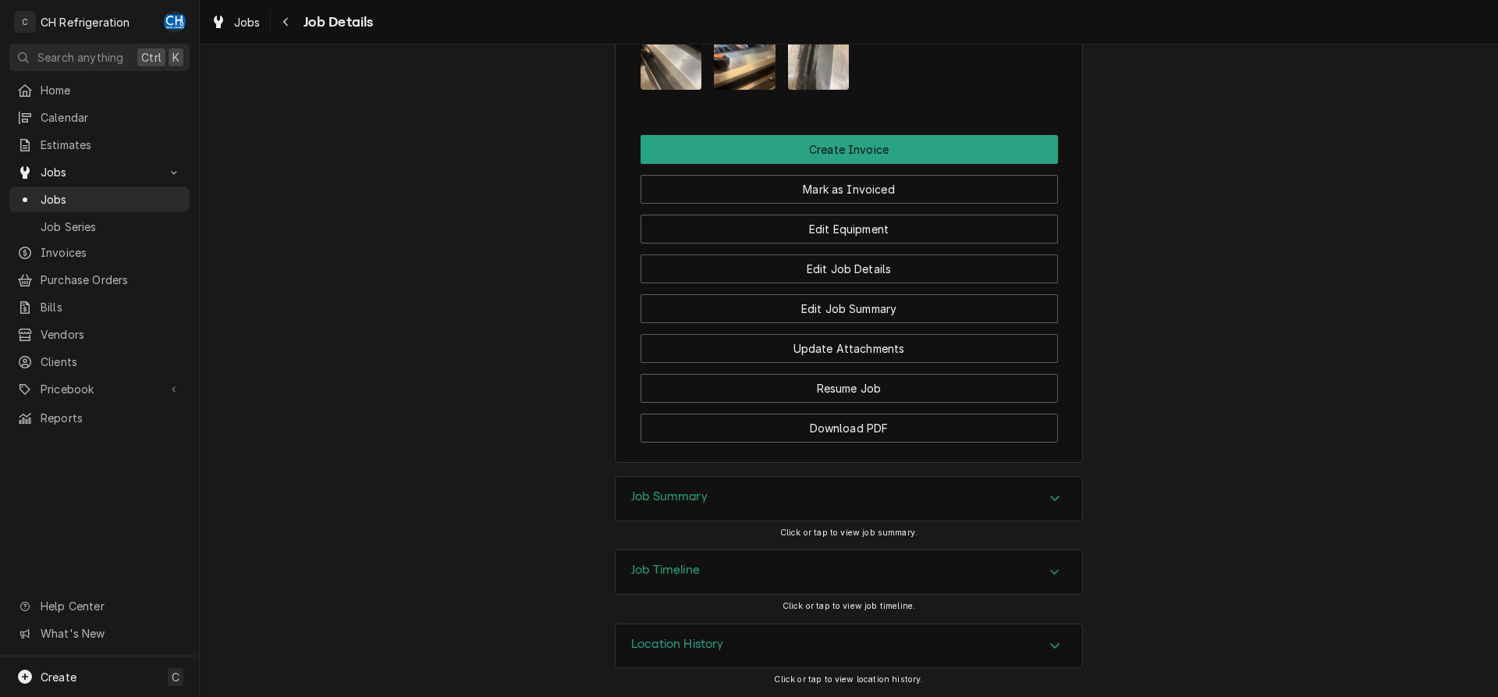
click at [841, 502] on div "Job Summary" at bounding box center [848, 499] width 466 height 44
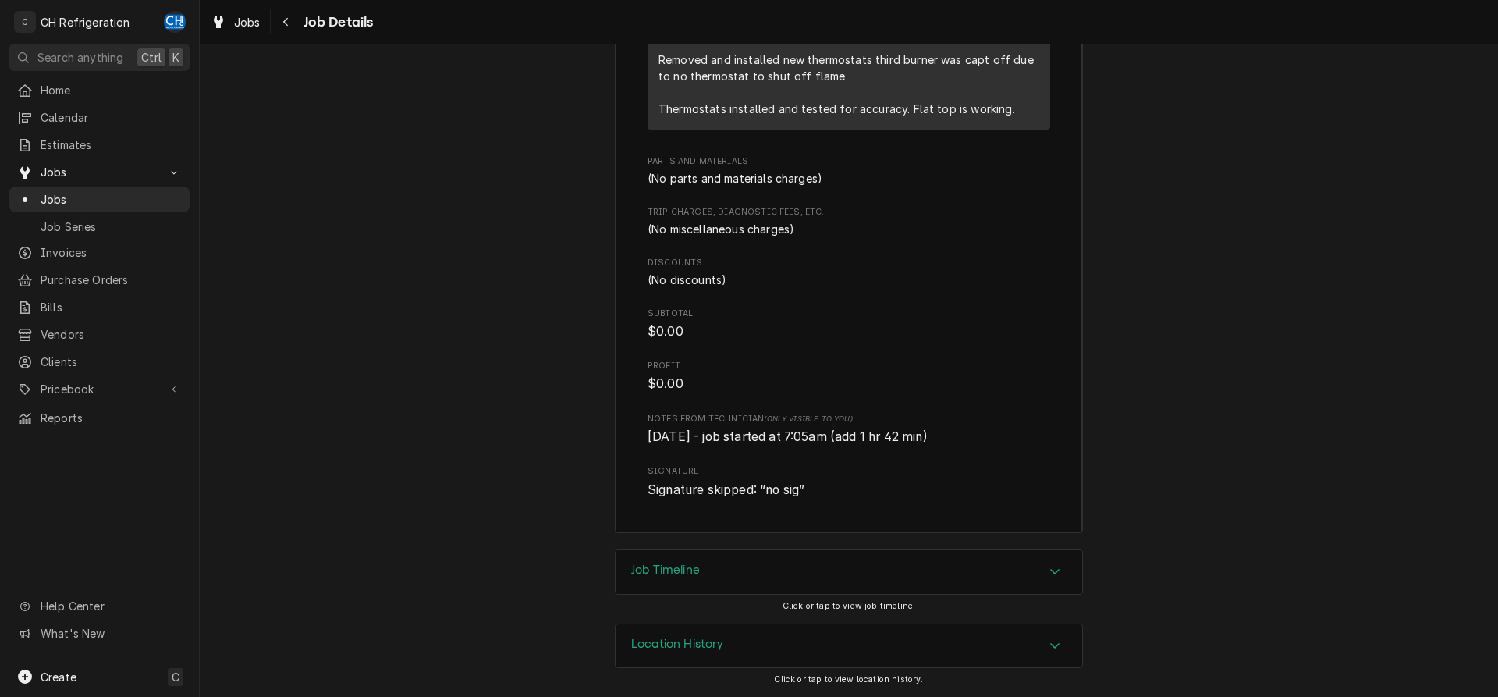
scroll to position [1642, 0]
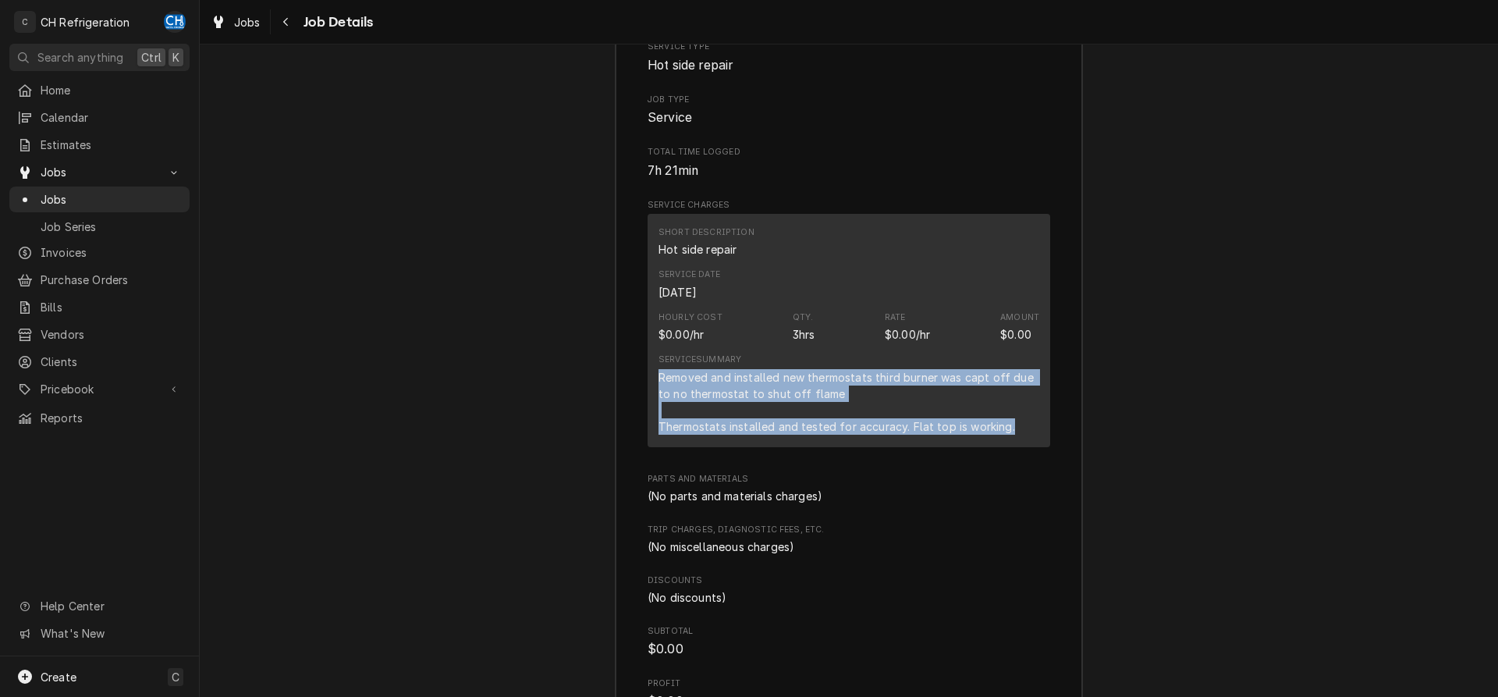
drag, startPoint x: 654, startPoint y: 378, endPoint x: 1013, endPoint y: 435, distance: 362.6
click at [1027, 438] on div "Short Description Hot side repair Service Date Aug 20, 2025 Hourly Cost $0.00/h…" at bounding box center [848, 330] width 403 height 232
copy div "Removed and installed new thermostats third burner was capt off due to no therm…"
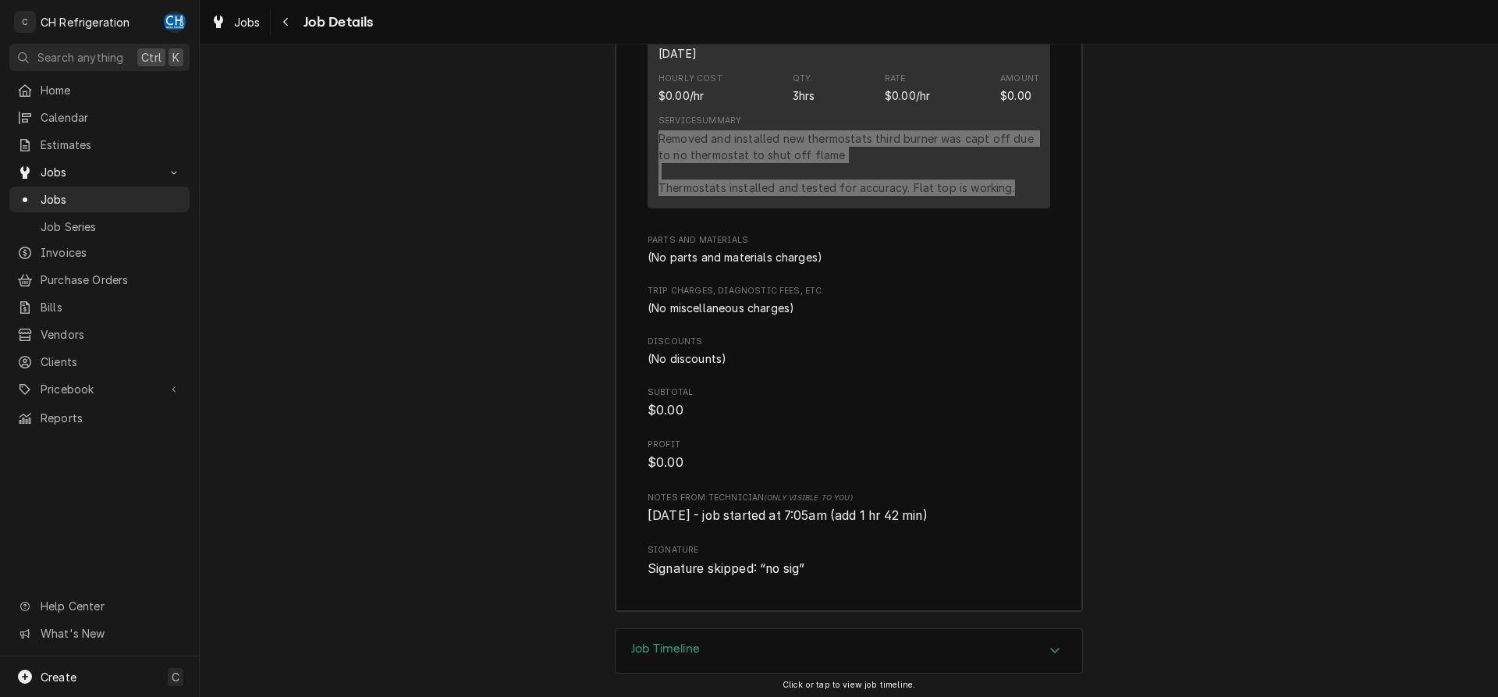
scroll to position [1960, 0]
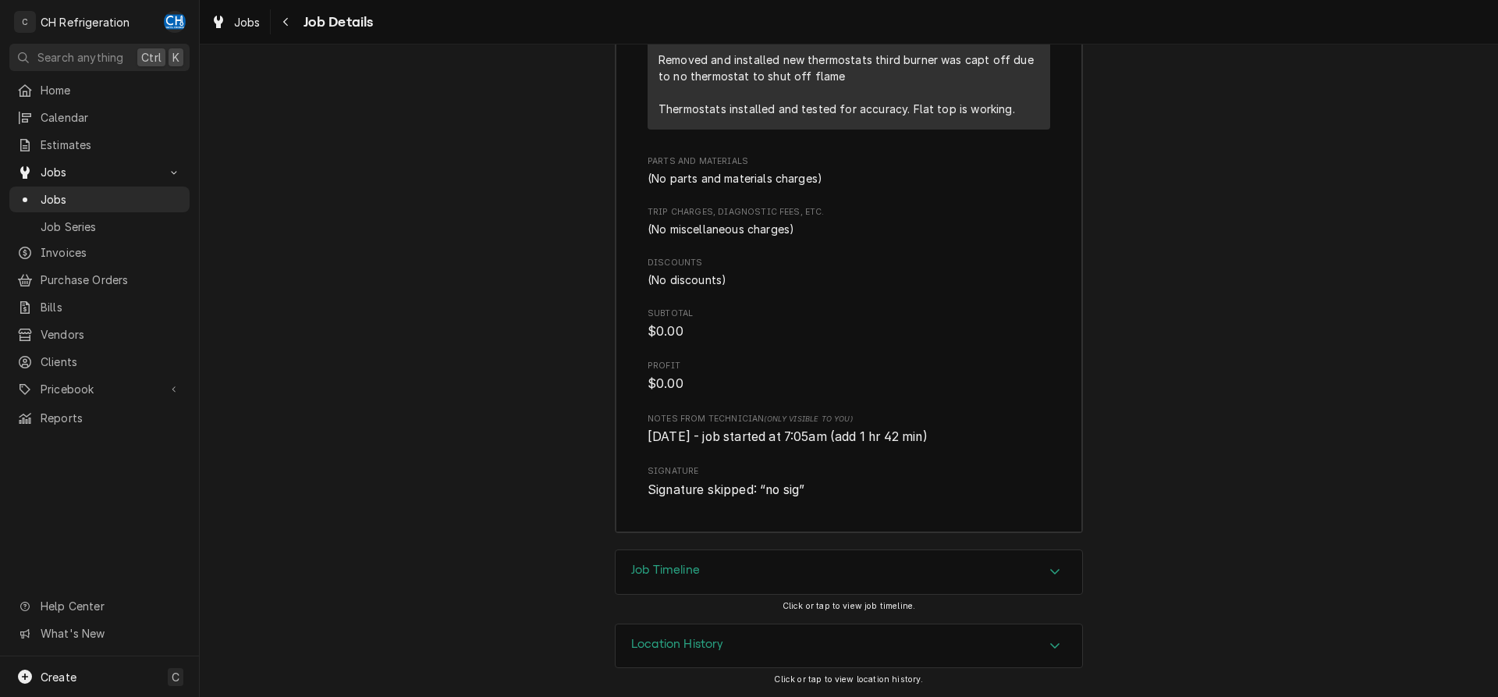
click at [850, 269] on div "Discounts (No discounts)" at bounding box center [848, 272] width 403 height 31
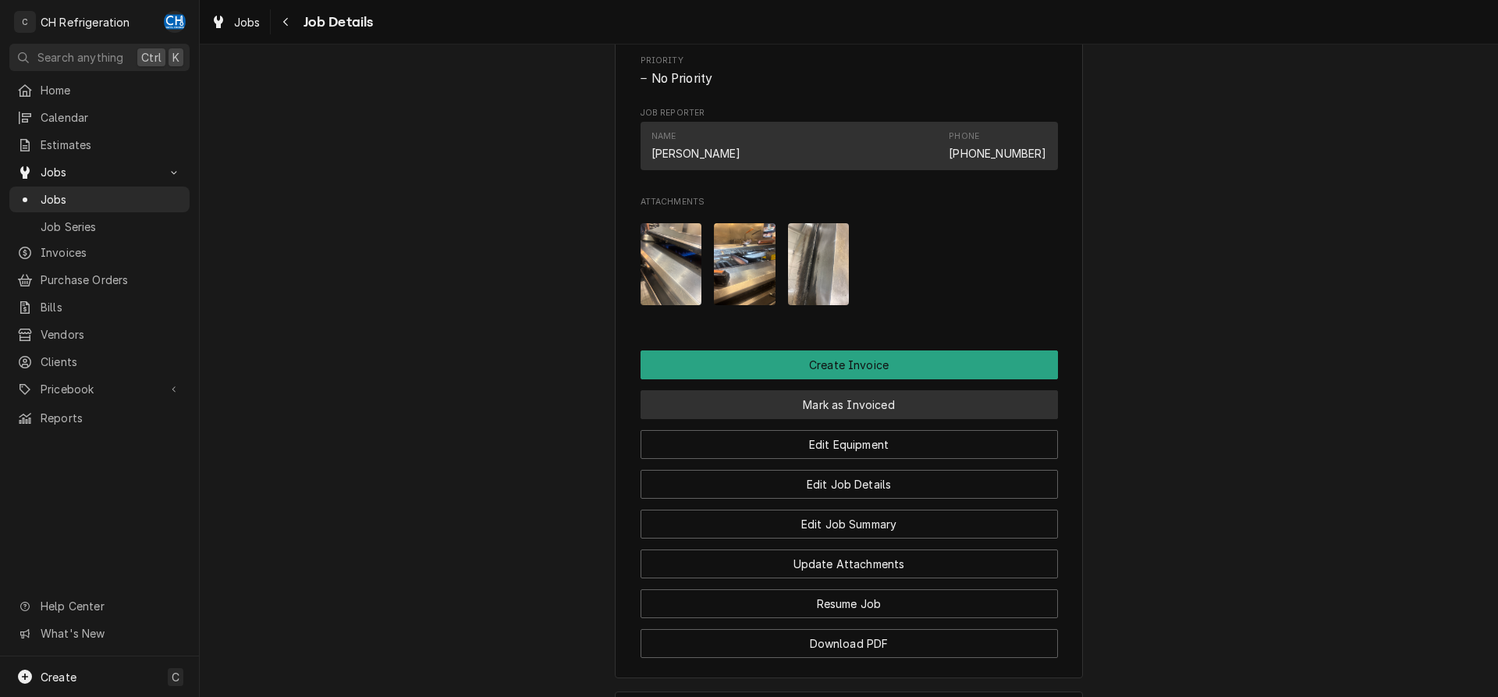
scroll to position [846, 0]
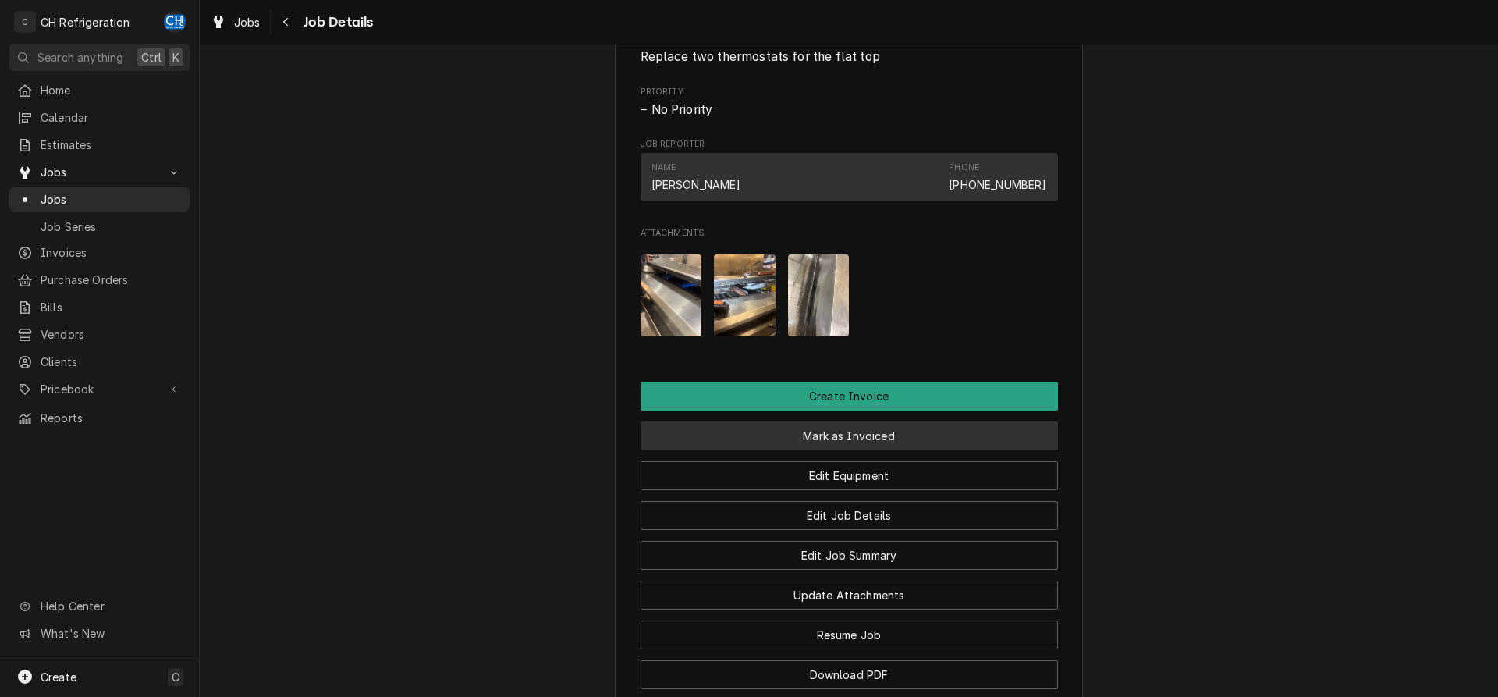
click at [821, 439] on button "Mark as Invoiced" at bounding box center [848, 435] width 417 height 29
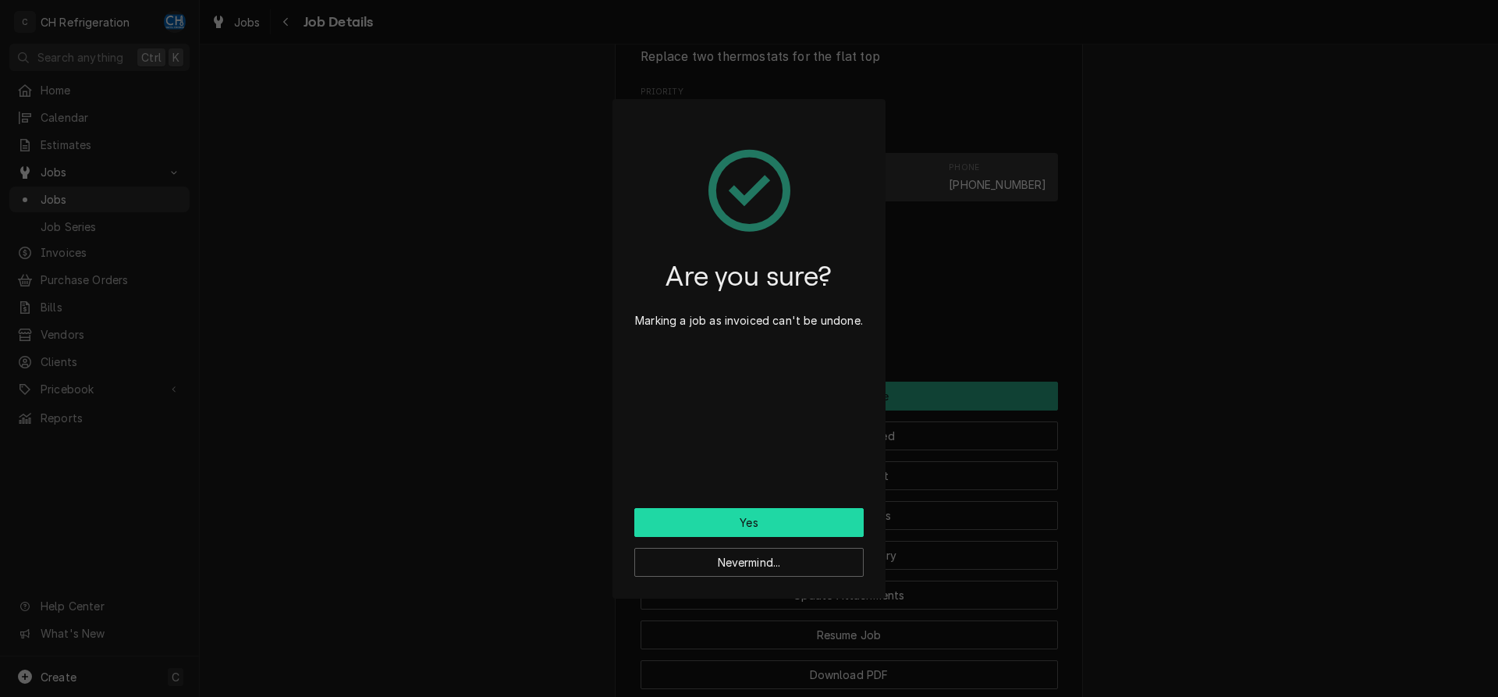
click at [803, 527] on button "Yes" at bounding box center [748, 522] width 229 height 29
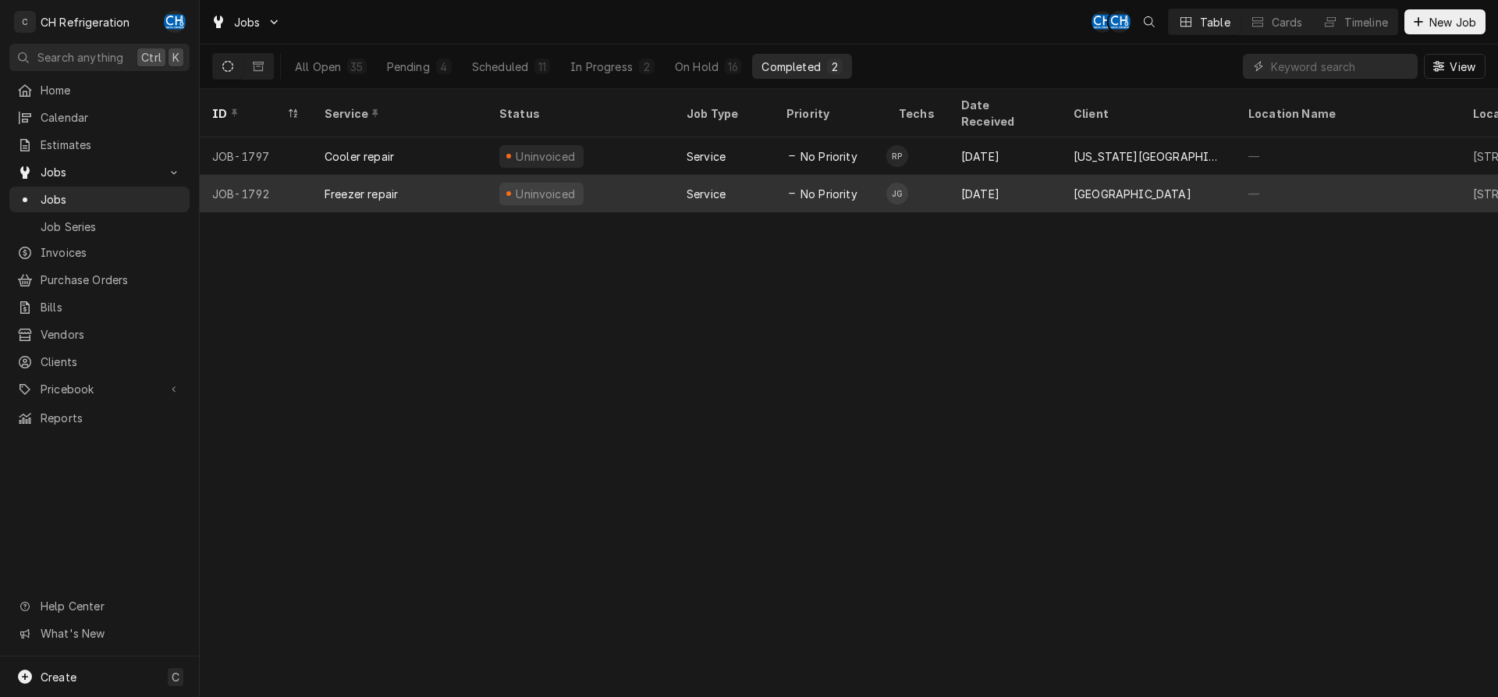
click at [1079, 186] on div "[GEOGRAPHIC_DATA]" at bounding box center [1132, 194] width 118 height 16
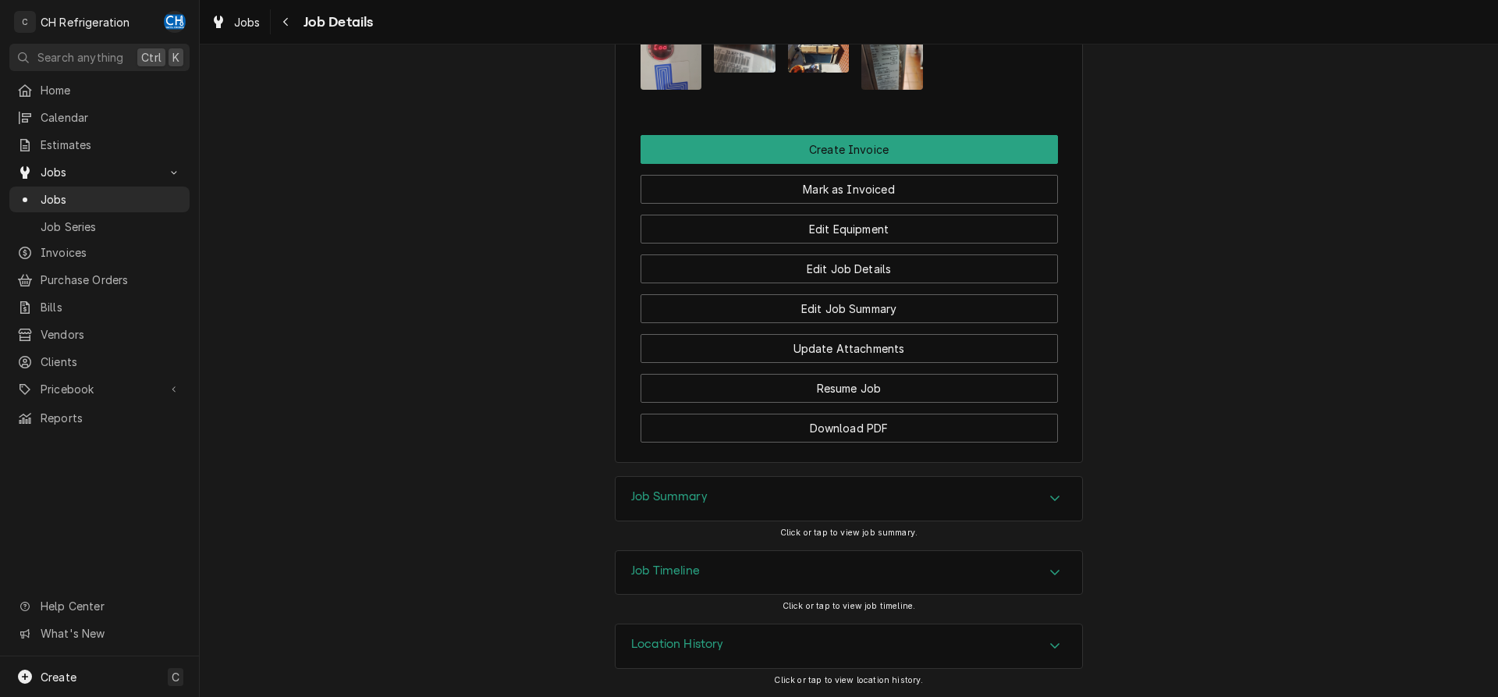
click at [712, 487] on div "Job Summary" at bounding box center [848, 499] width 466 height 44
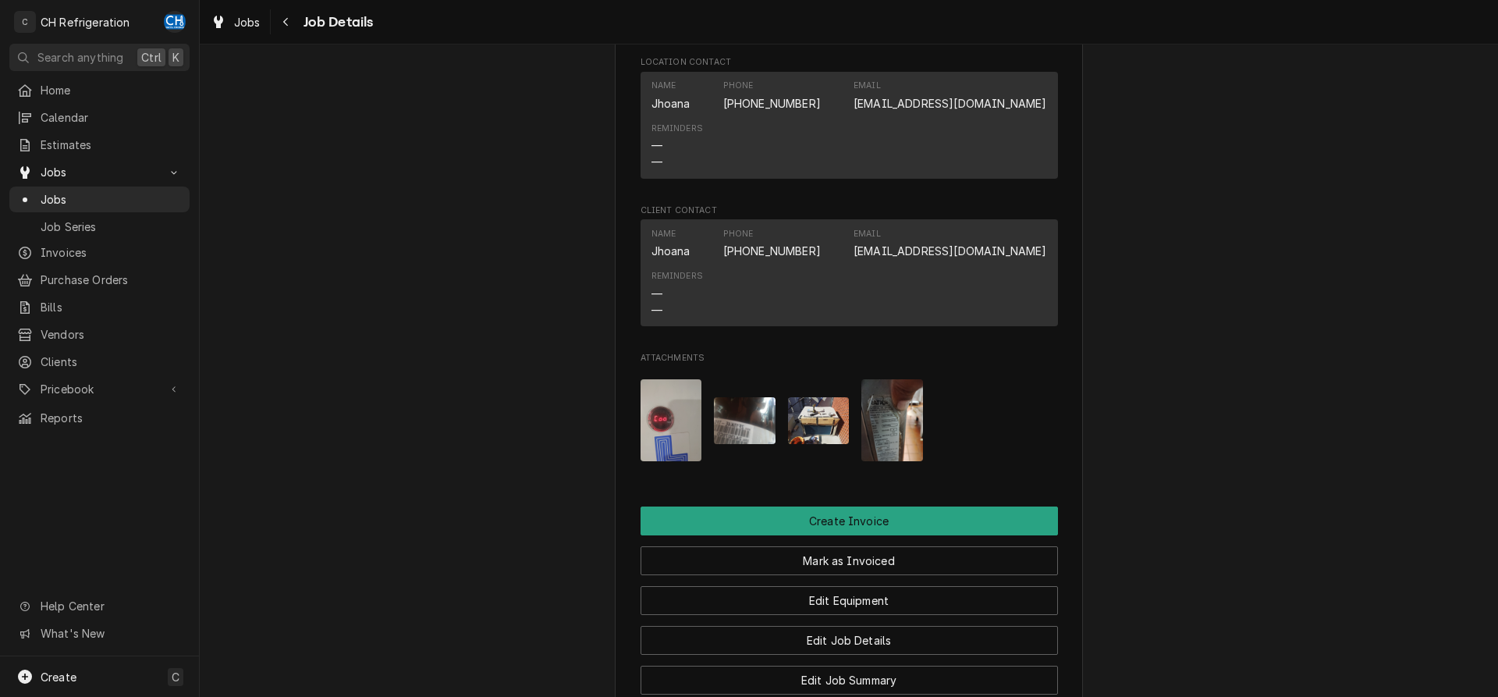
scroll to position [761, 0]
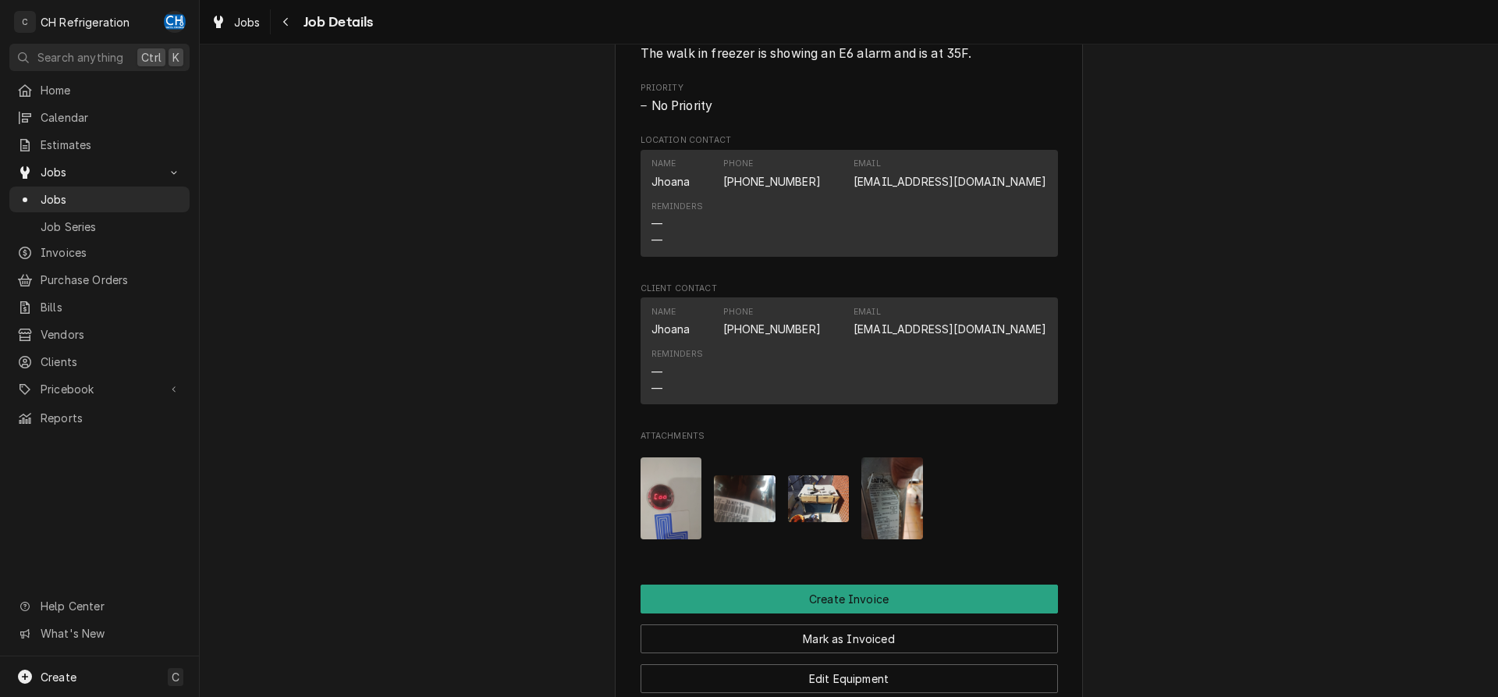
click at [659, 525] on img "Attachments" at bounding box center [671, 498] width 62 height 82
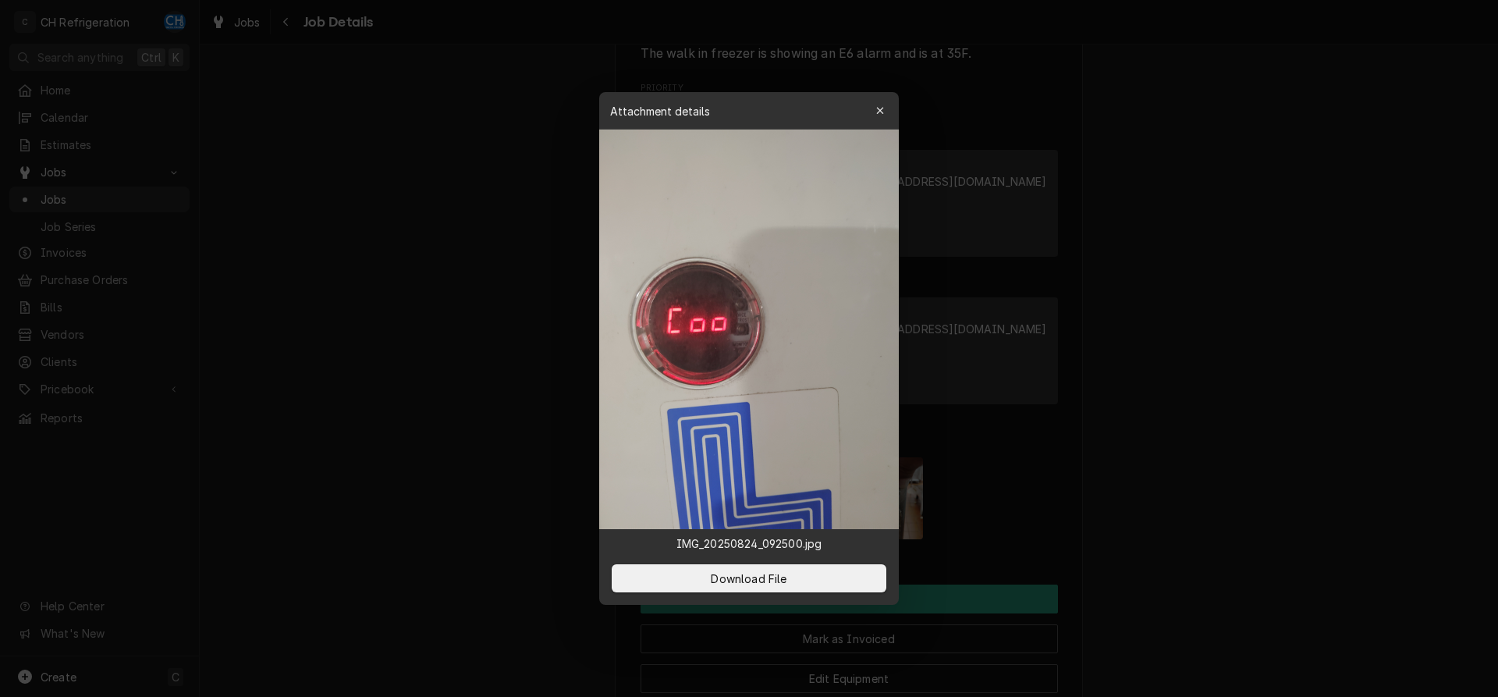
click at [465, 488] on div at bounding box center [749, 348] width 1498 height 697
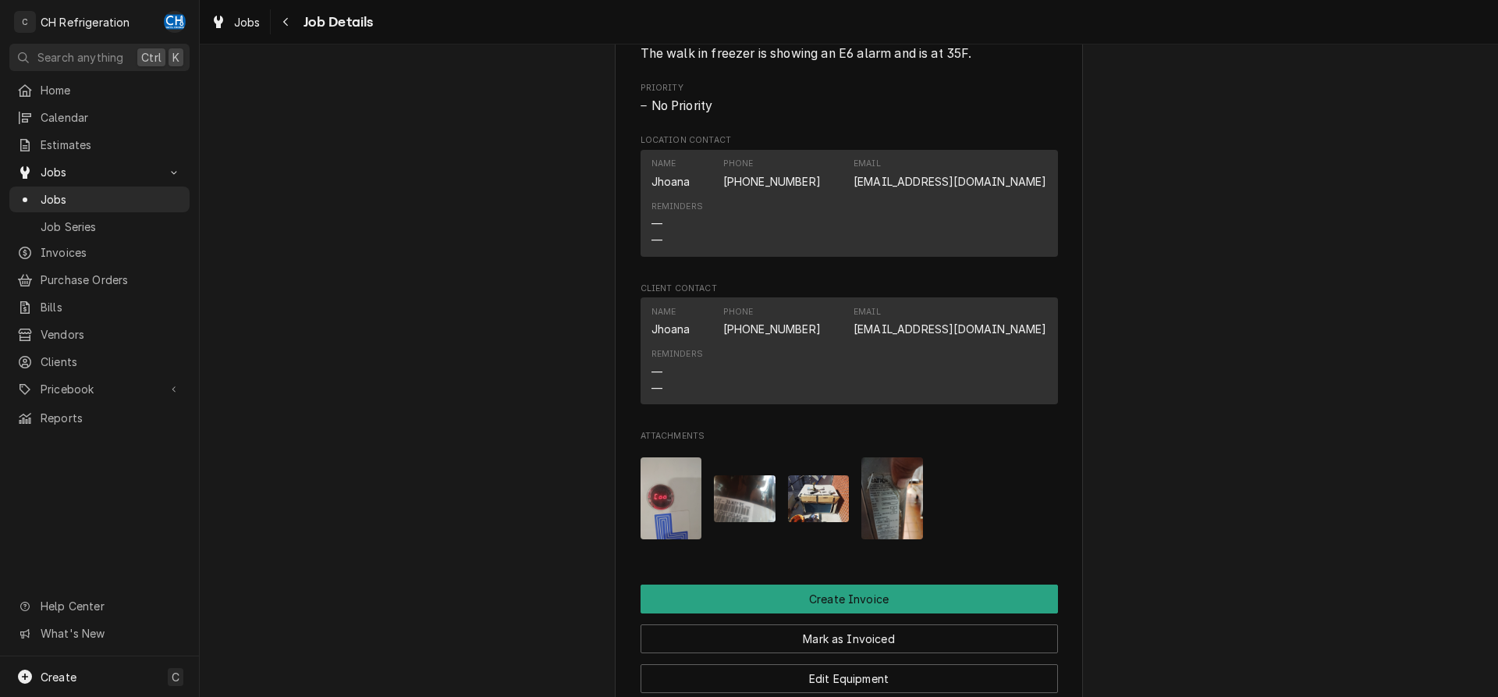
click at [757, 511] on img "Attachments" at bounding box center [745, 498] width 62 height 46
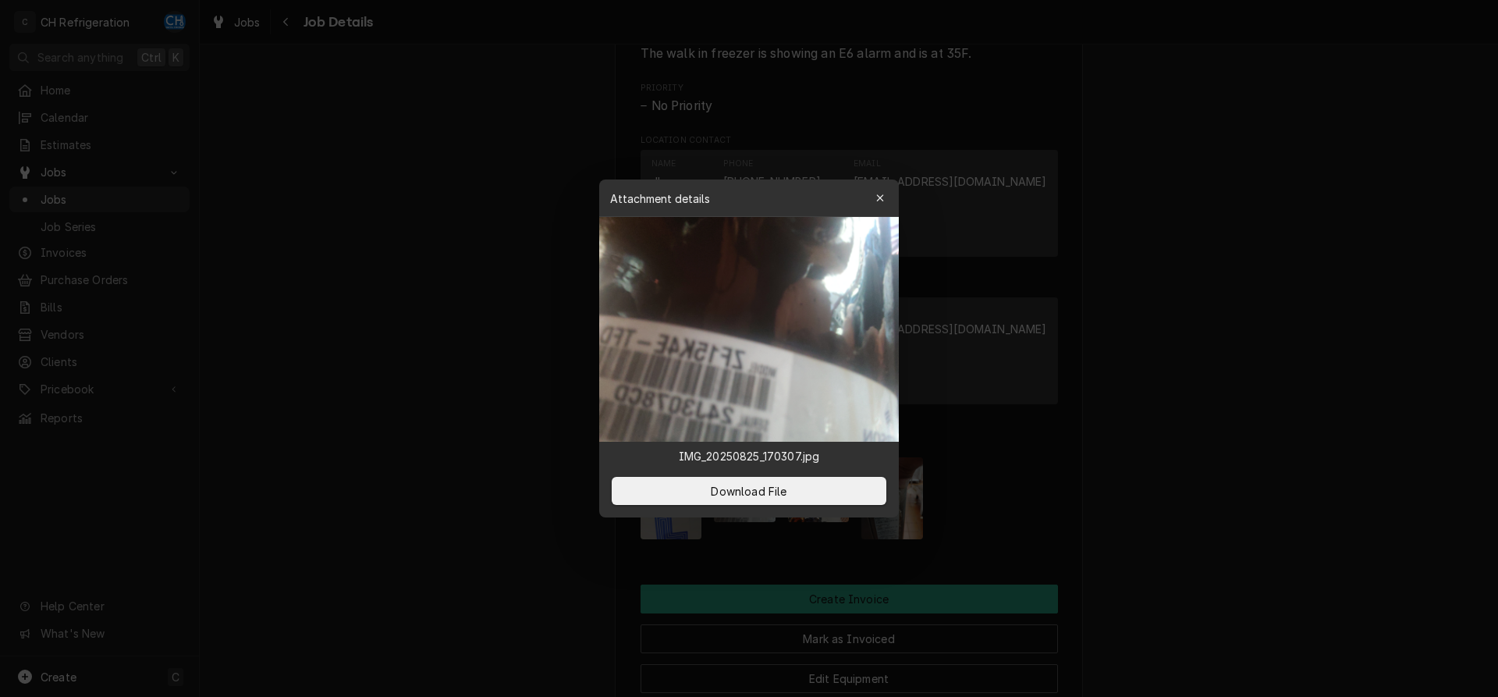
click at [479, 483] on div at bounding box center [749, 348] width 1498 height 697
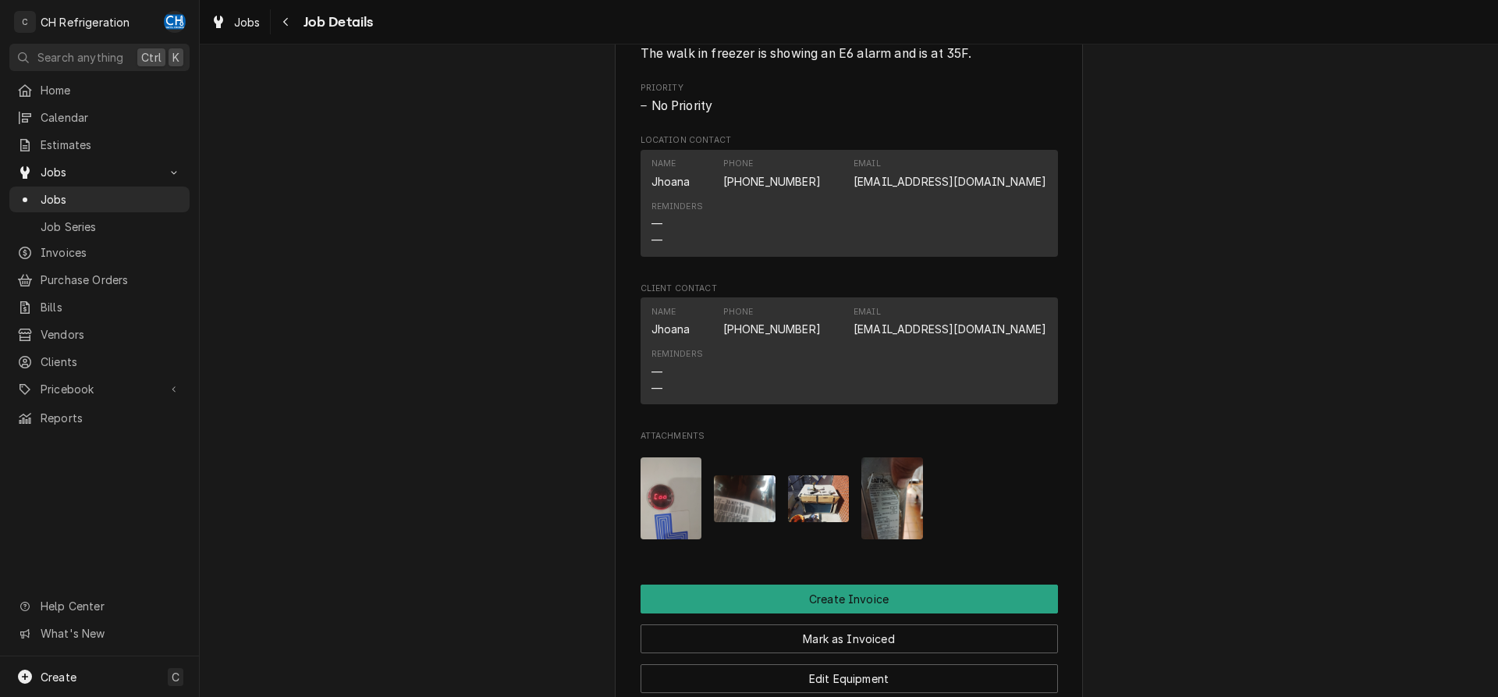
click at [828, 521] on img "Attachments" at bounding box center [819, 498] width 62 height 46
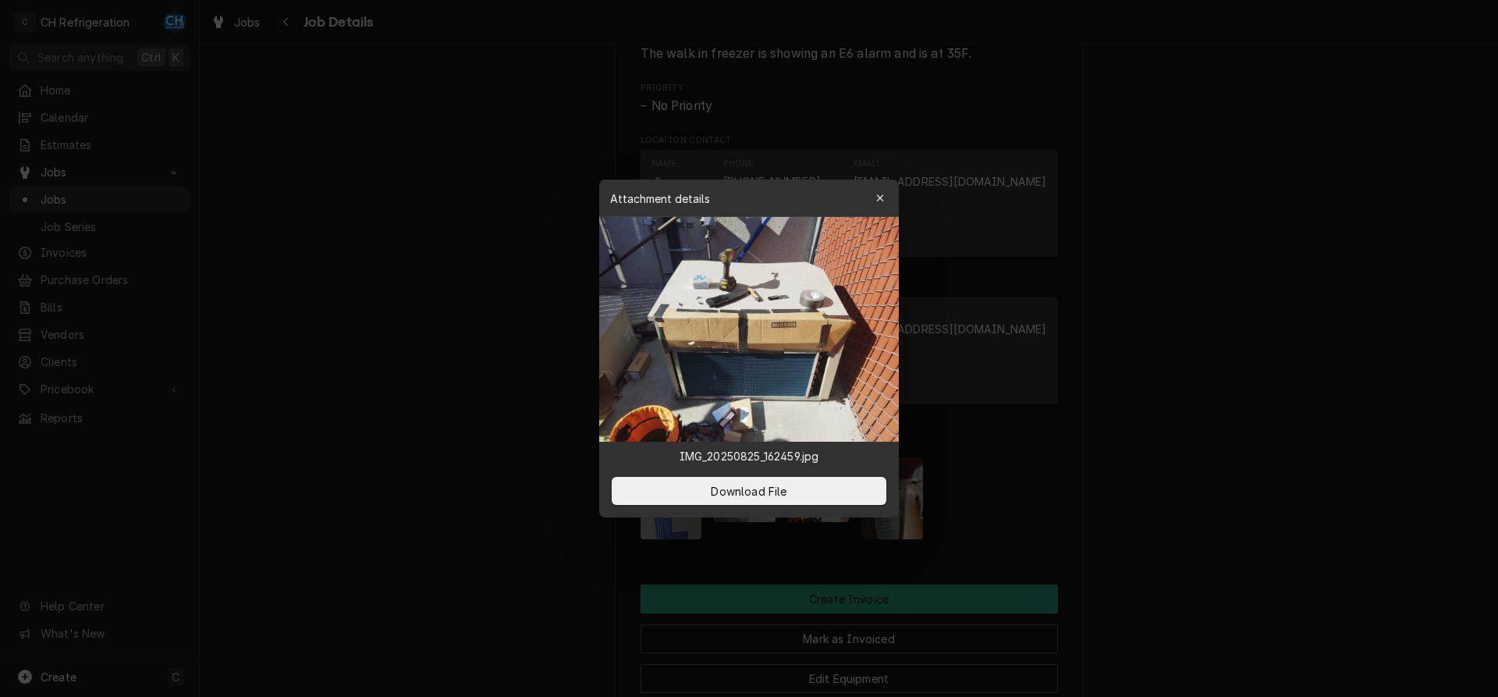
click at [445, 454] on div at bounding box center [749, 348] width 1498 height 697
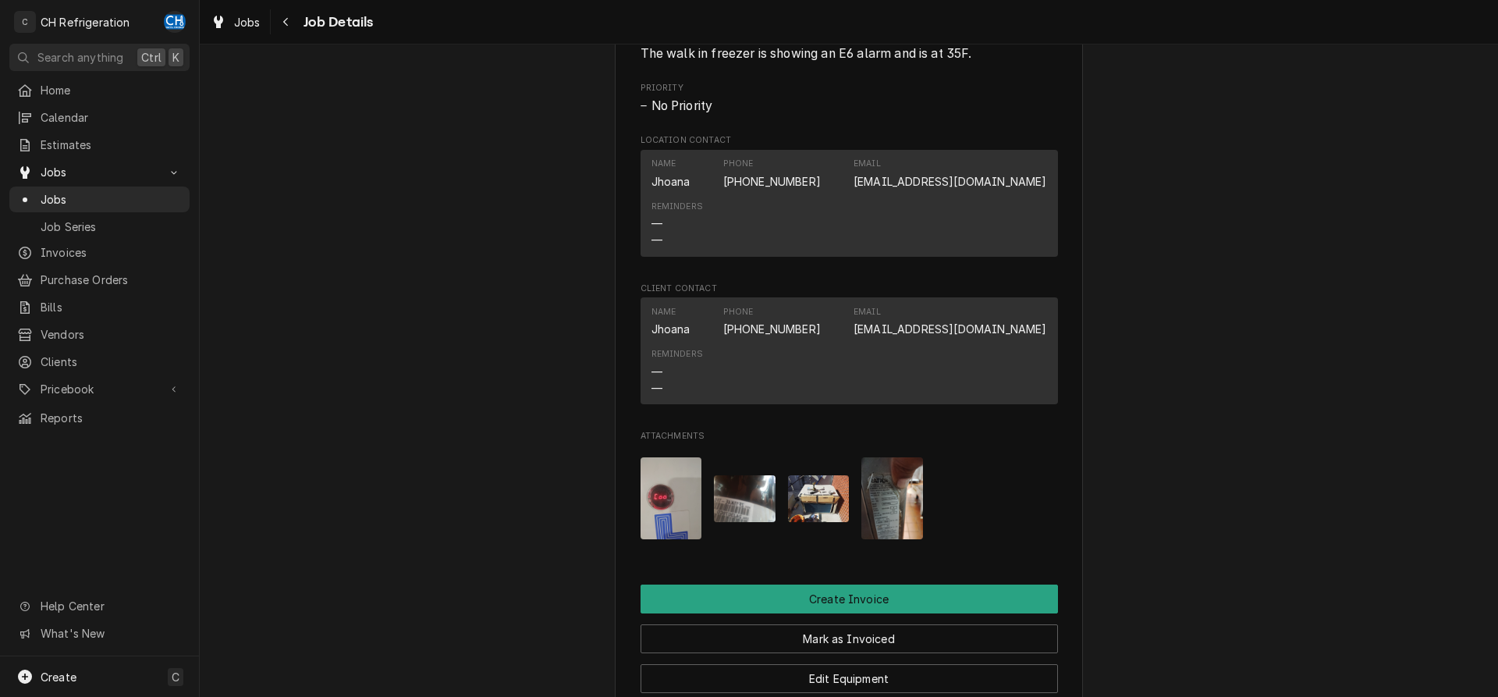
click at [900, 505] on img "Attachments" at bounding box center [892, 498] width 62 height 82
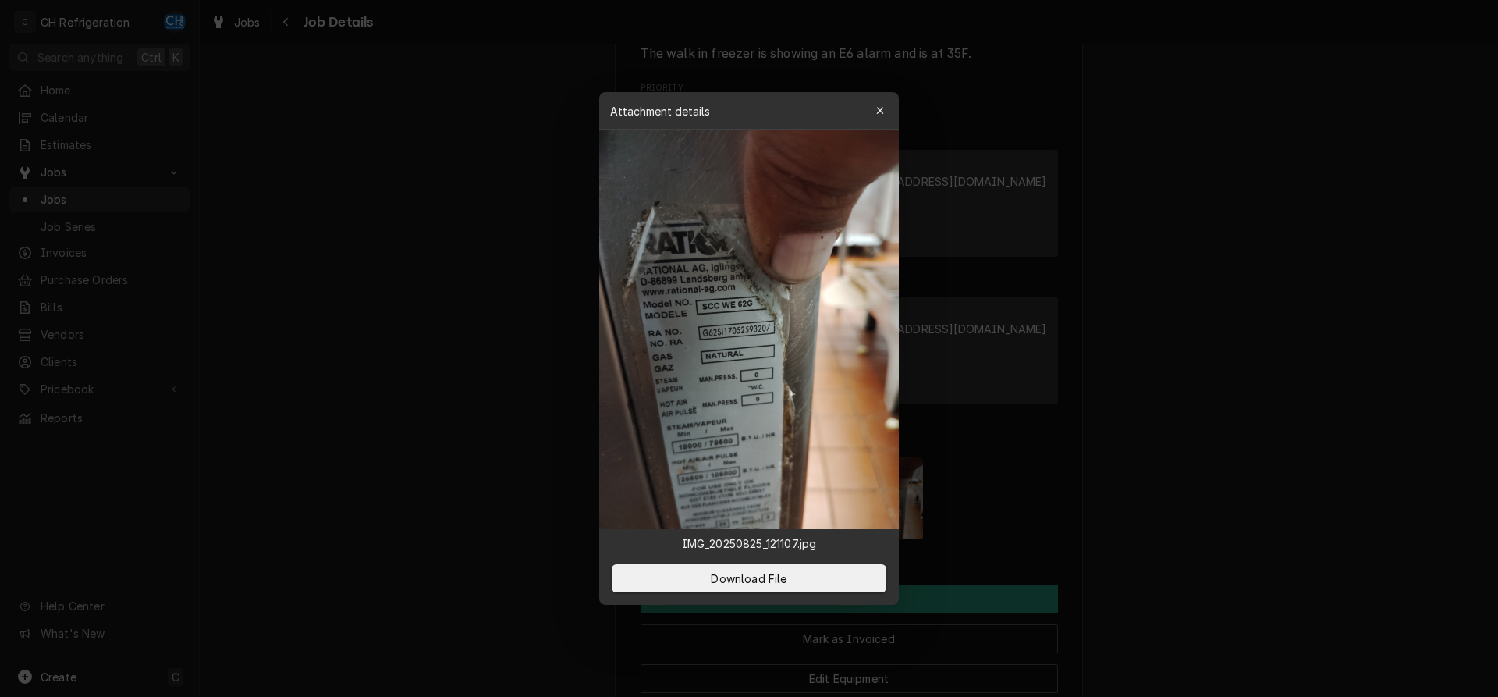
click at [443, 439] on div at bounding box center [749, 348] width 1498 height 697
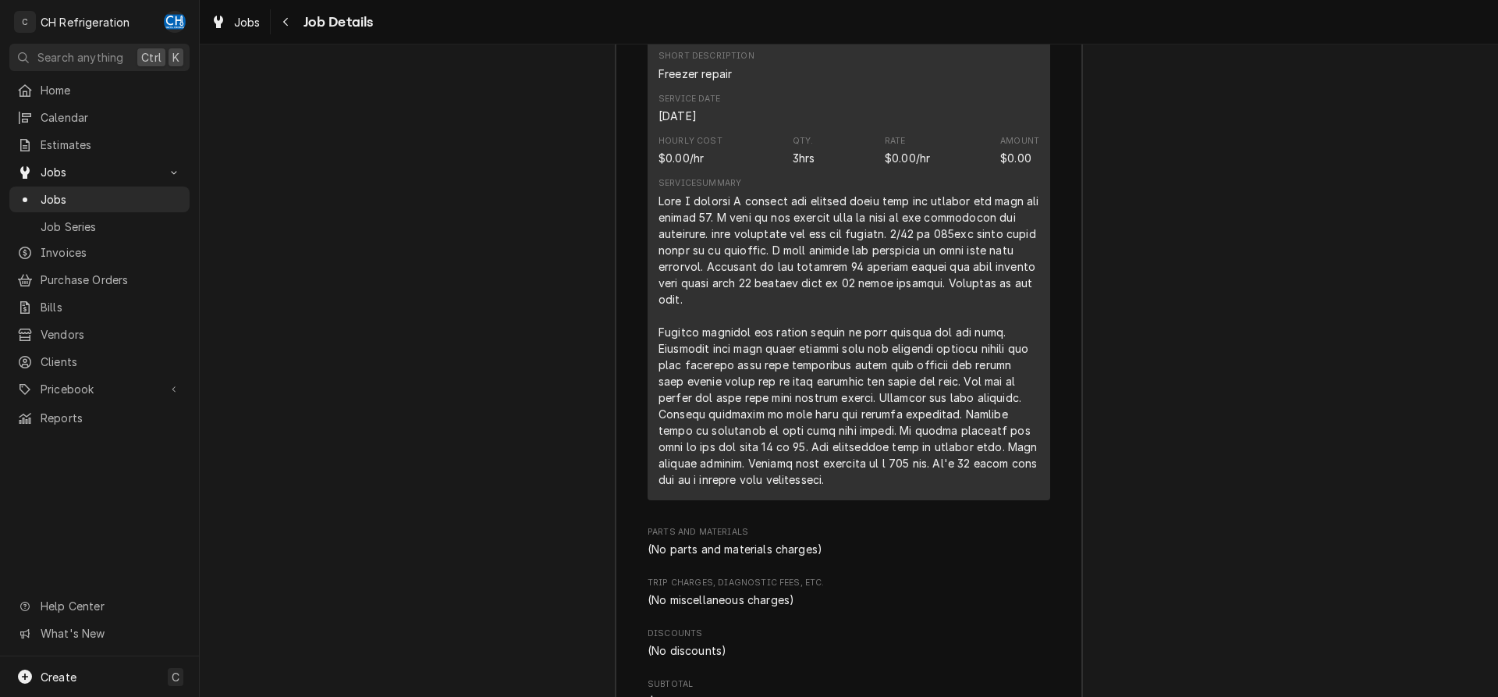
scroll to position [1795, 0]
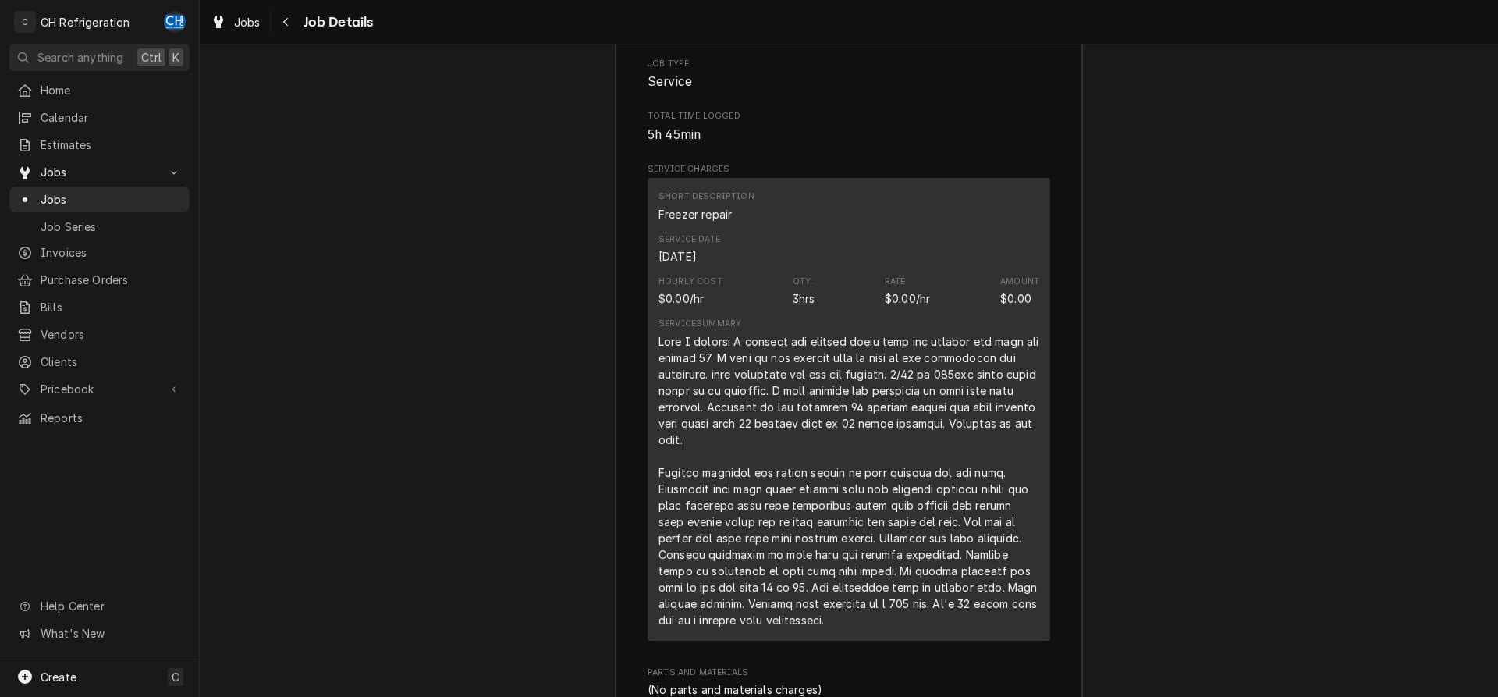
drag, startPoint x: 826, startPoint y: 431, endPoint x: 842, endPoint y: 399, distance: 35.9
click at [1363, 404] on div "Job Summary Roopairs Job ID JOB-1792 Service Type Freezer repair Job Type Servi…" at bounding box center [849, 449] width 1298 height 1117
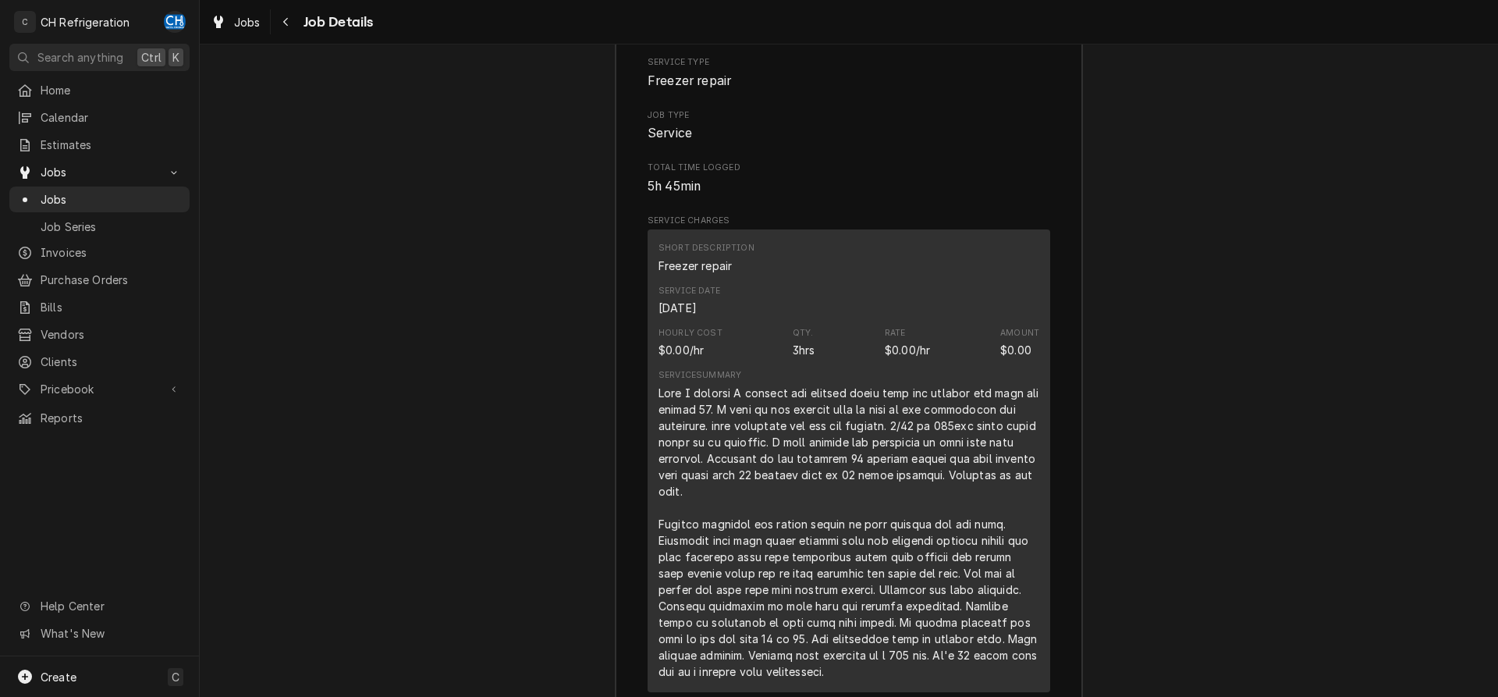
scroll to position [1875, 0]
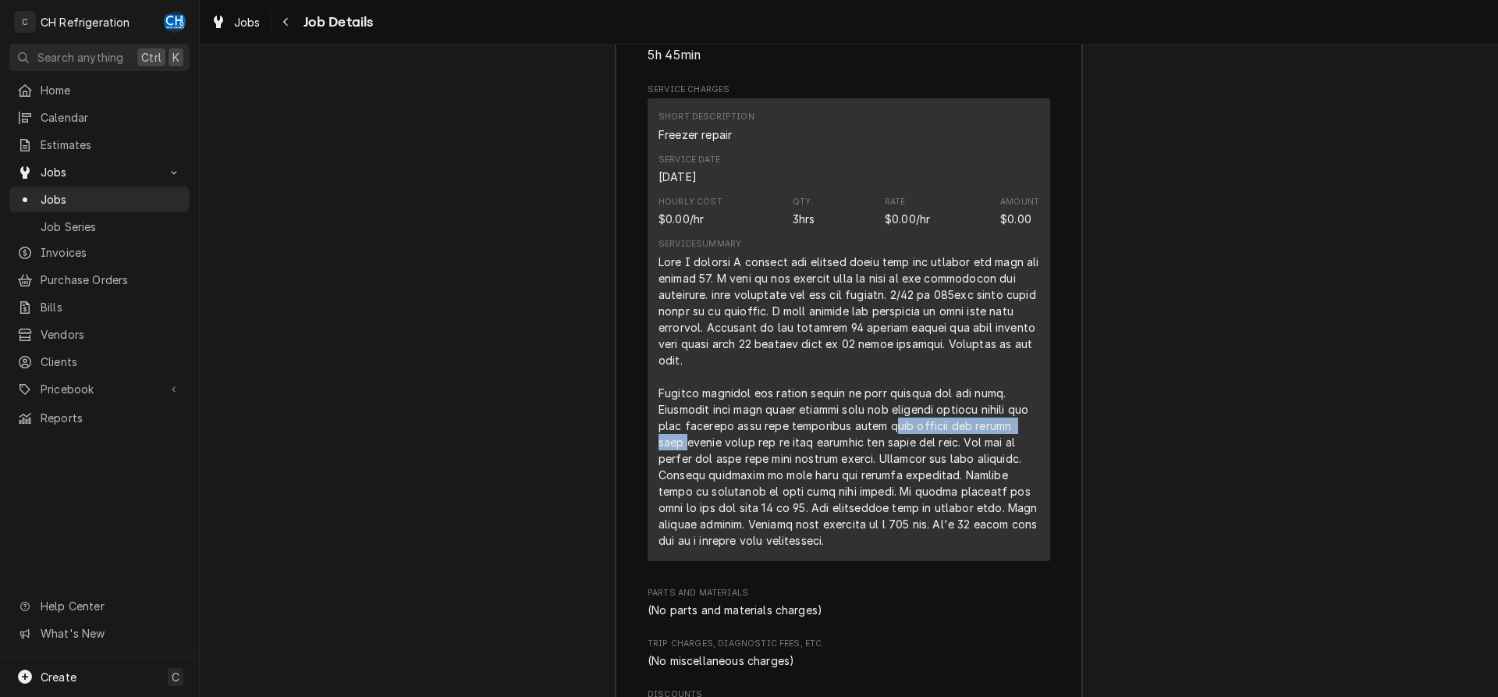
drag, startPoint x: 890, startPoint y: 444, endPoint x: 1059, endPoint y: 444, distance: 169.3
click at [1050, 444] on div "Short Description Freezer repair Service Date Aug 24, 2025 Hourly Cost $0.00/hr…" at bounding box center [848, 329] width 403 height 462
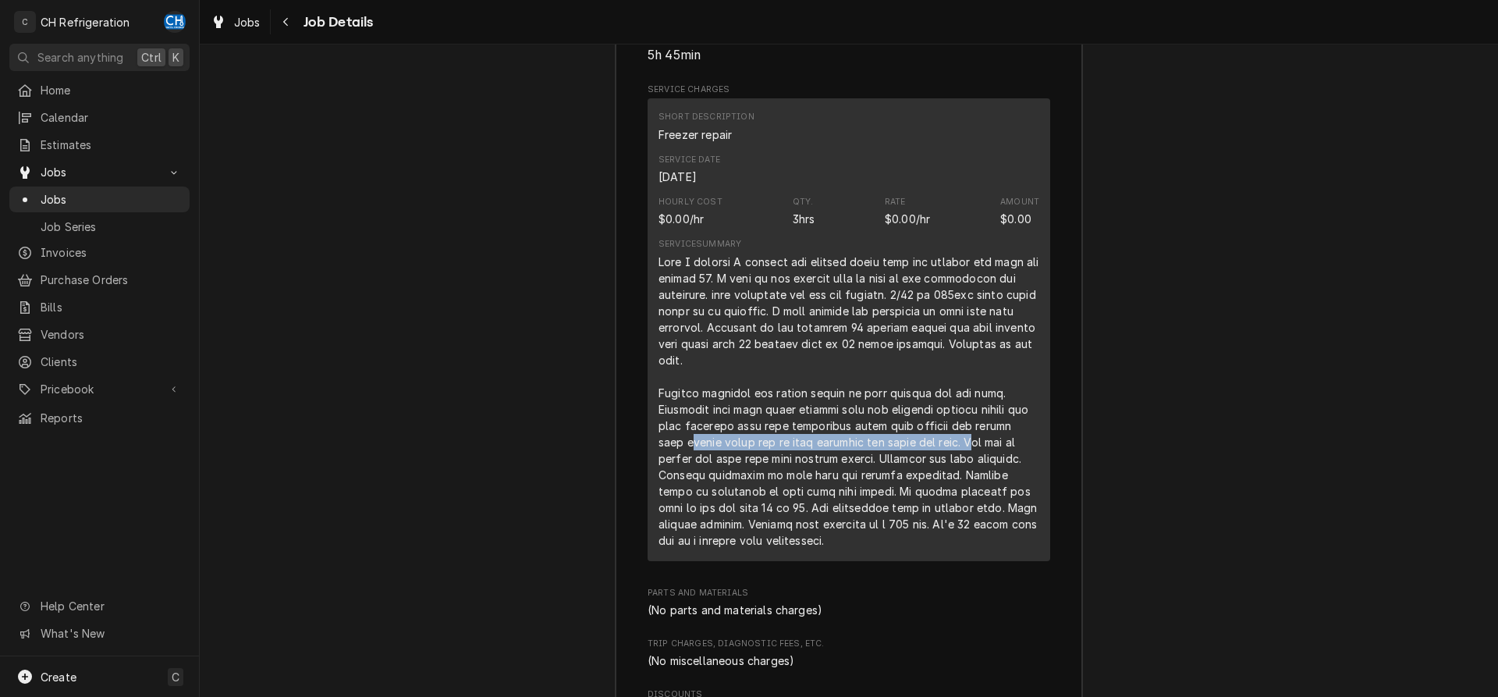
drag, startPoint x: 662, startPoint y: 459, endPoint x: 938, endPoint y: 460, distance: 276.2
click at [938, 460] on div "Line Item" at bounding box center [848, 401] width 381 height 295
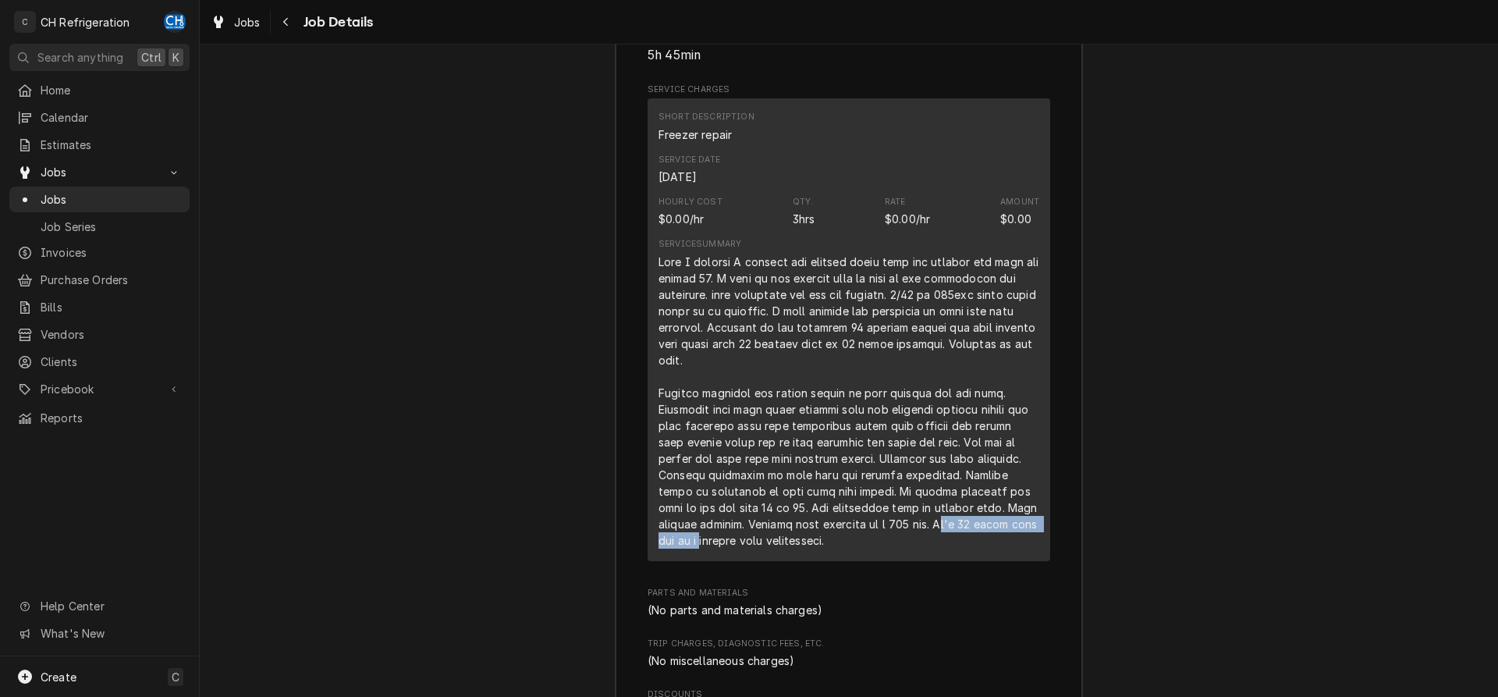
drag, startPoint x: 896, startPoint y: 541, endPoint x: 1048, endPoint y: 543, distance: 151.4
click at [1048, 543] on div "Short Description Freezer repair Service Date Aug 24, 2025 Hourly Cost $0.00/hr…" at bounding box center [848, 329] width 403 height 462
click at [879, 548] on div "Line Item" at bounding box center [848, 401] width 381 height 295
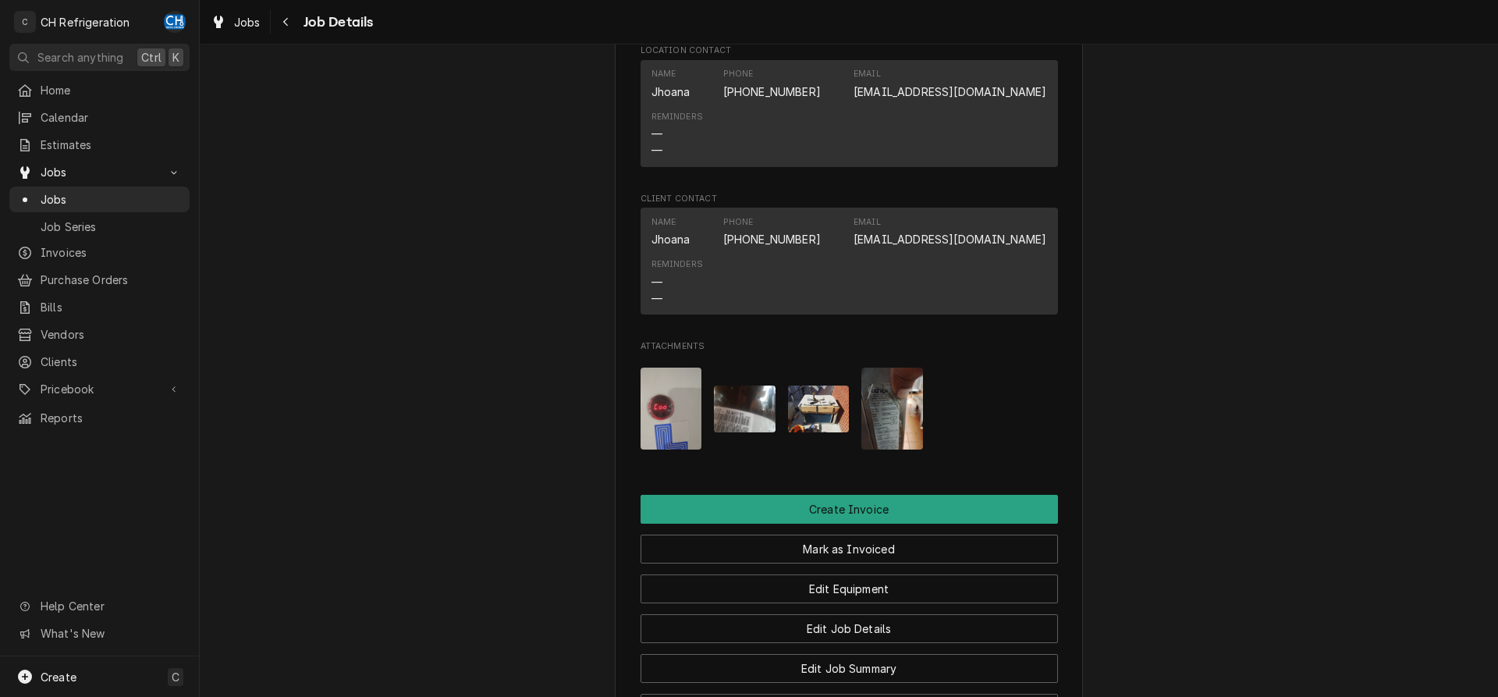
scroll to position [761, 0]
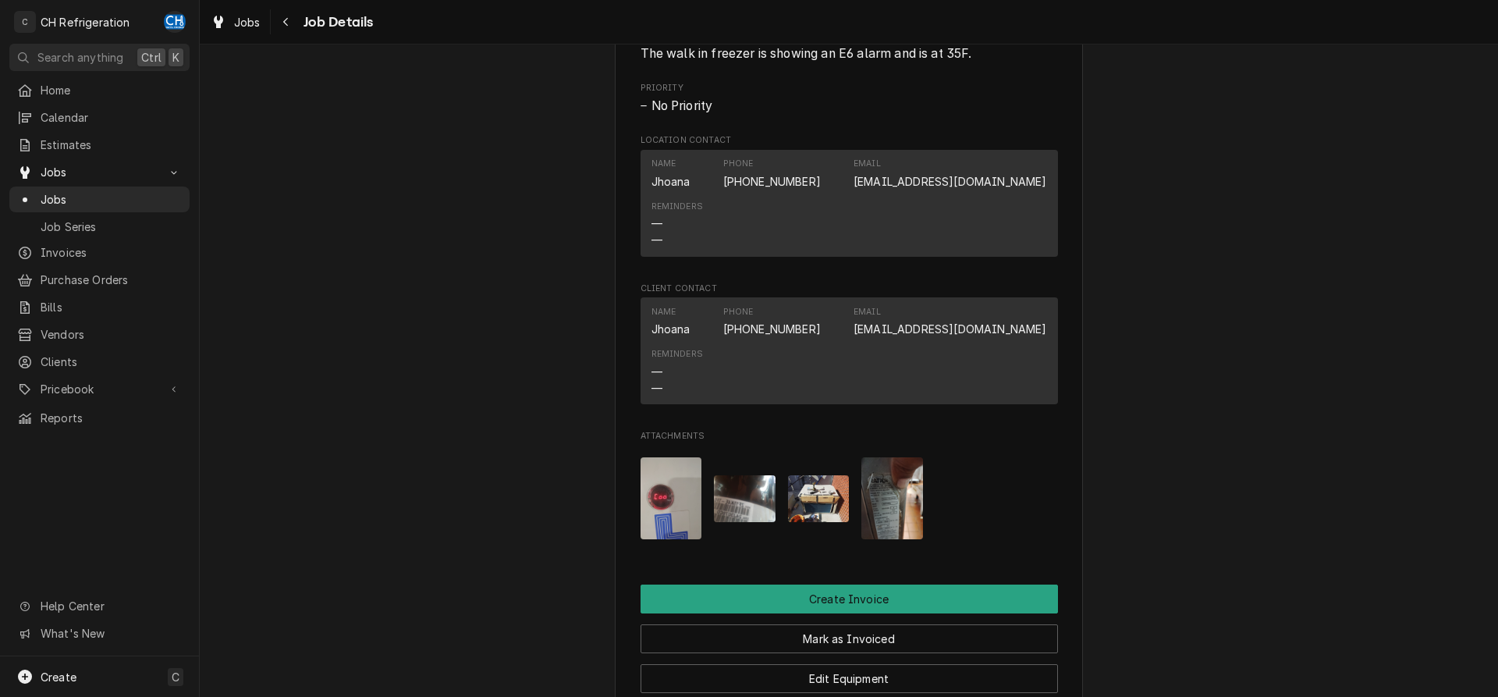
click at [906, 520] on img "Attachments" at bounding box center [892, 498] width 62 height 82
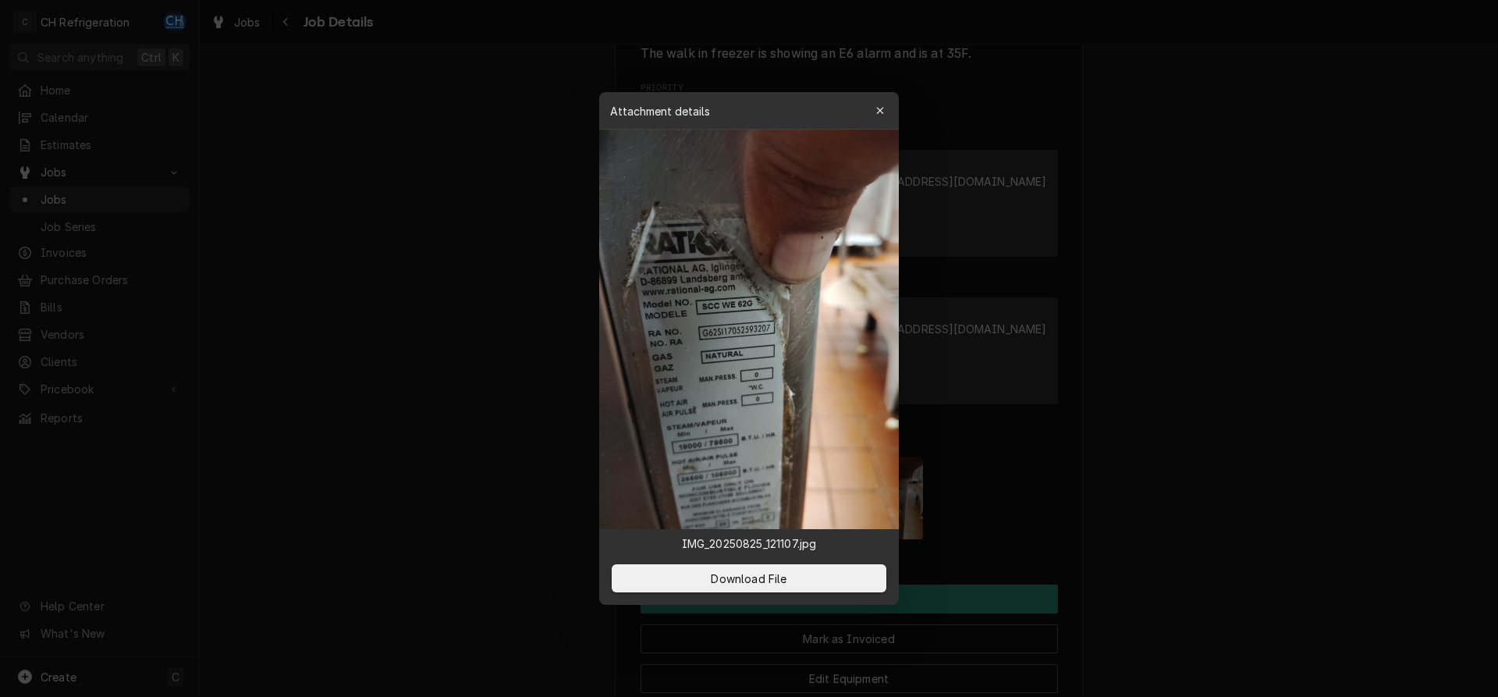
click at [1272, 482] on div at bounding box center [749, 348] width 1498 height 697
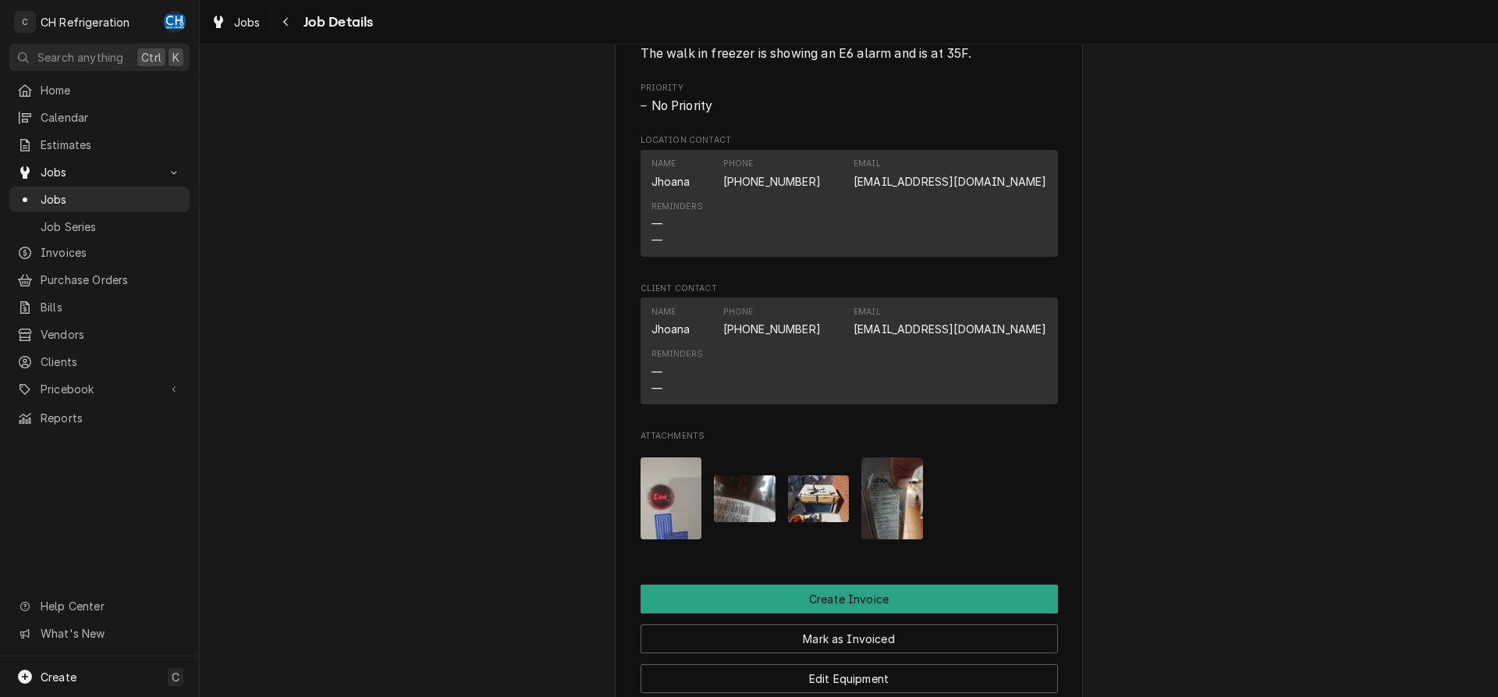
drag, startPoint x: 830, startPoint y: 494, endPoint x: 840, endPoint y: 494, distance: 10.1
click at [831, 494] on button "Attachments" at bounding box center [819, 498] width 62 height 82
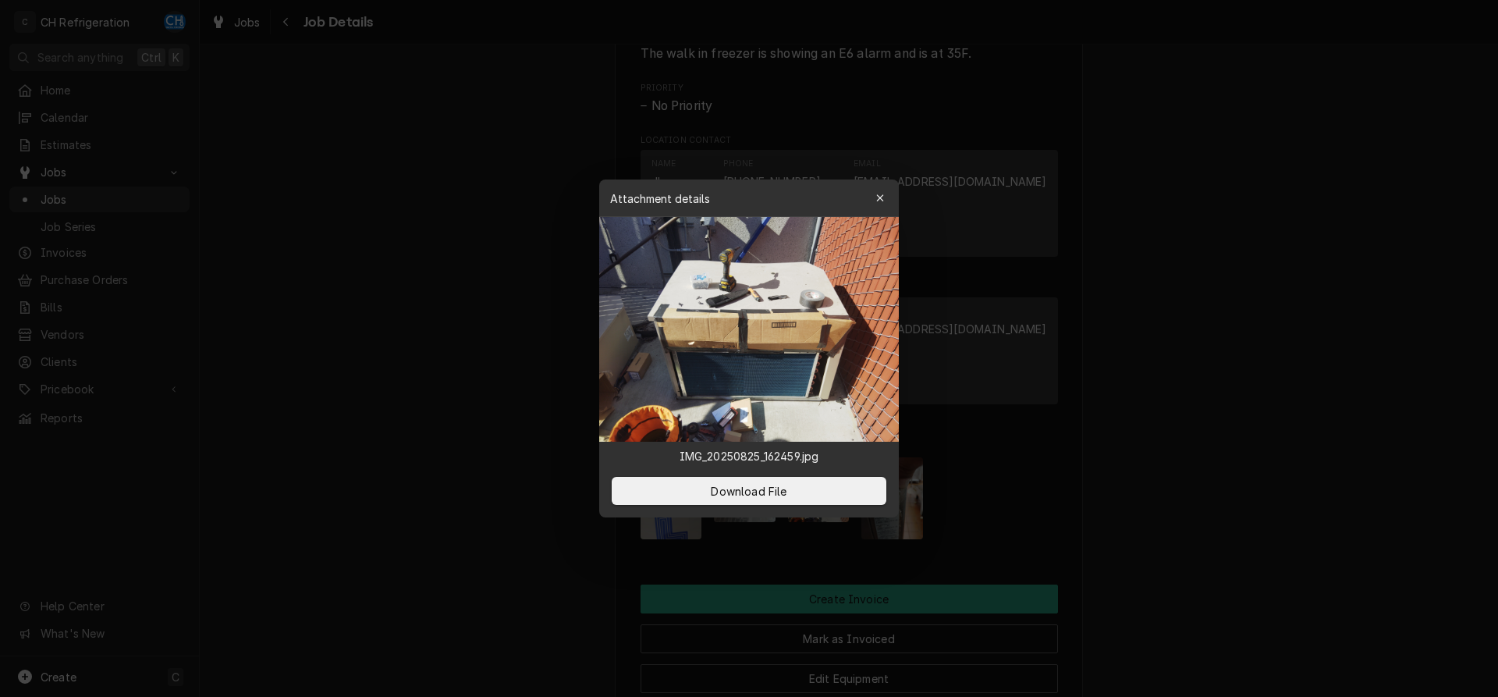
click at [1240, 489] on div at bounding box center [749, 348] width 1498 height 697
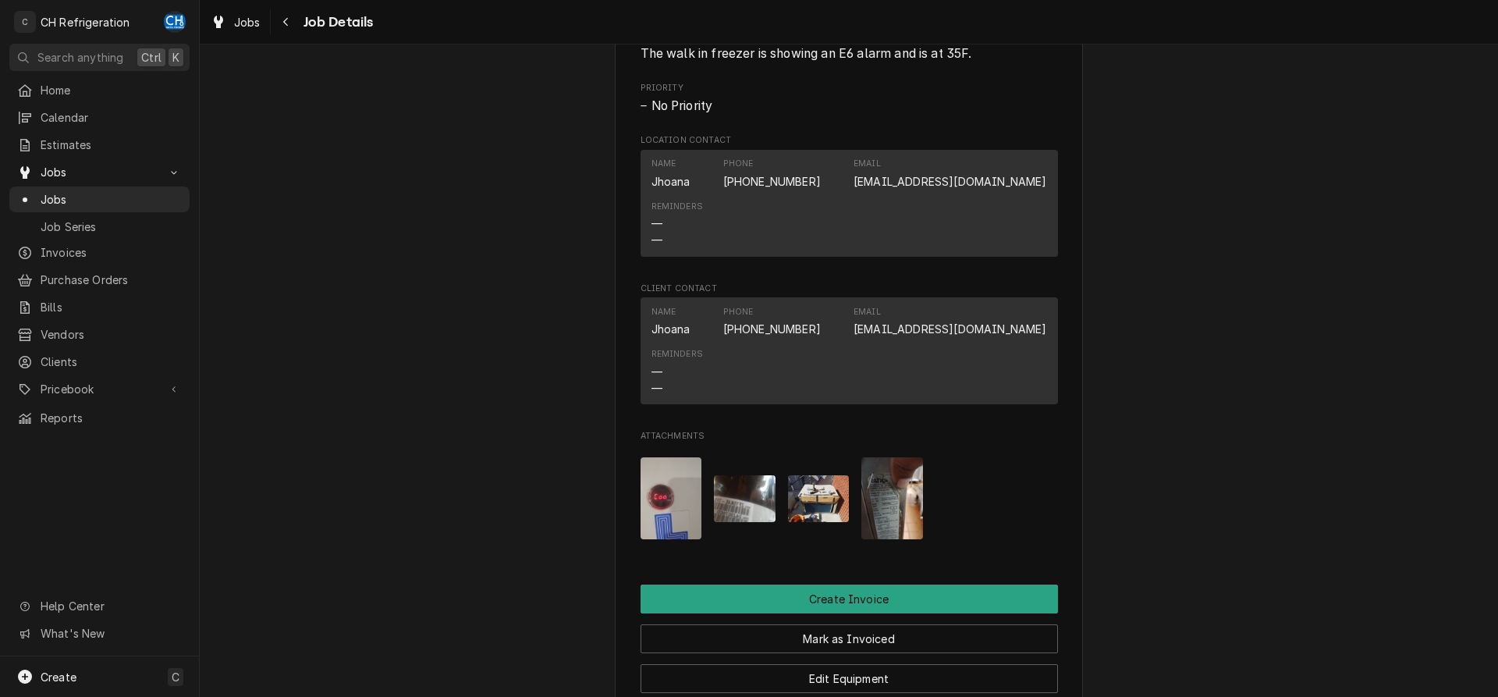
click at [826, 521] on img "Attachments" at bounding box center [819, 498] width 62 height 46
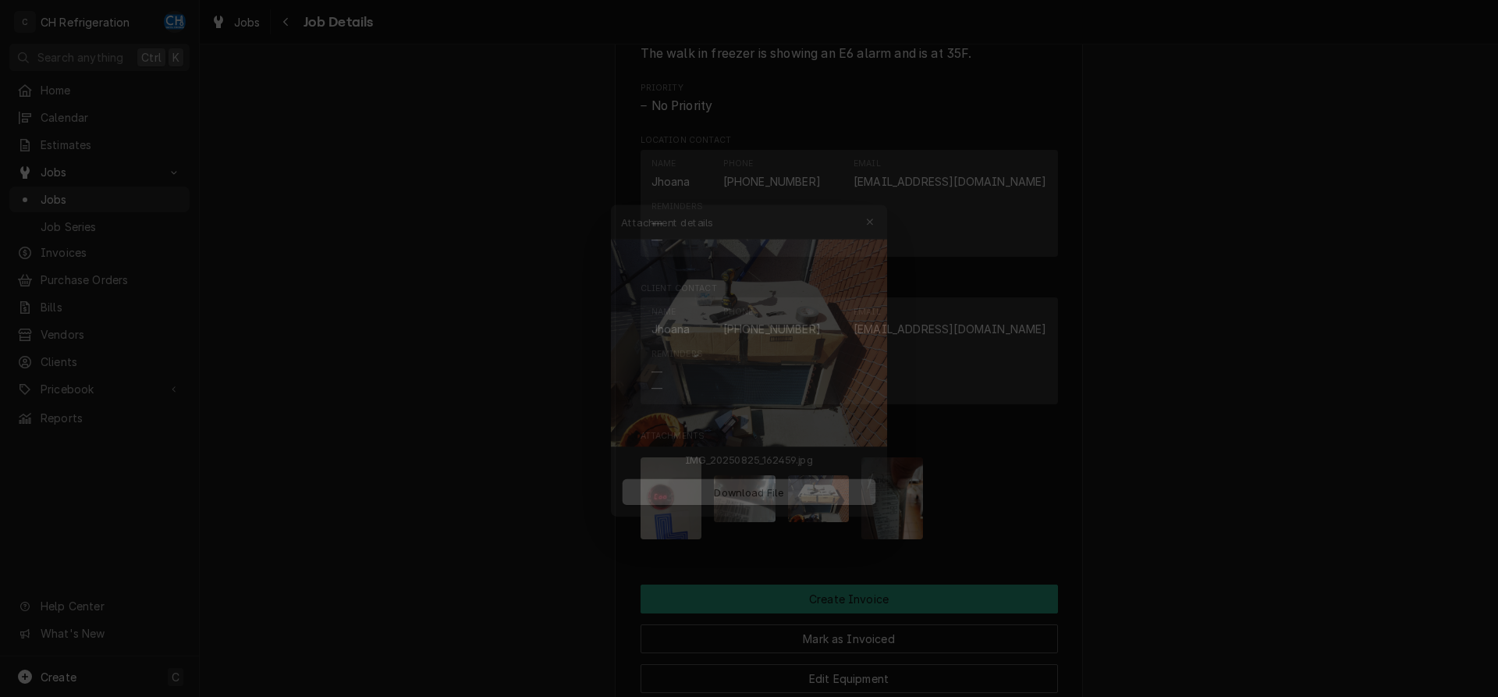
click at [1184, 466] on div at bounding box center [749, 348] width 1498 height 697
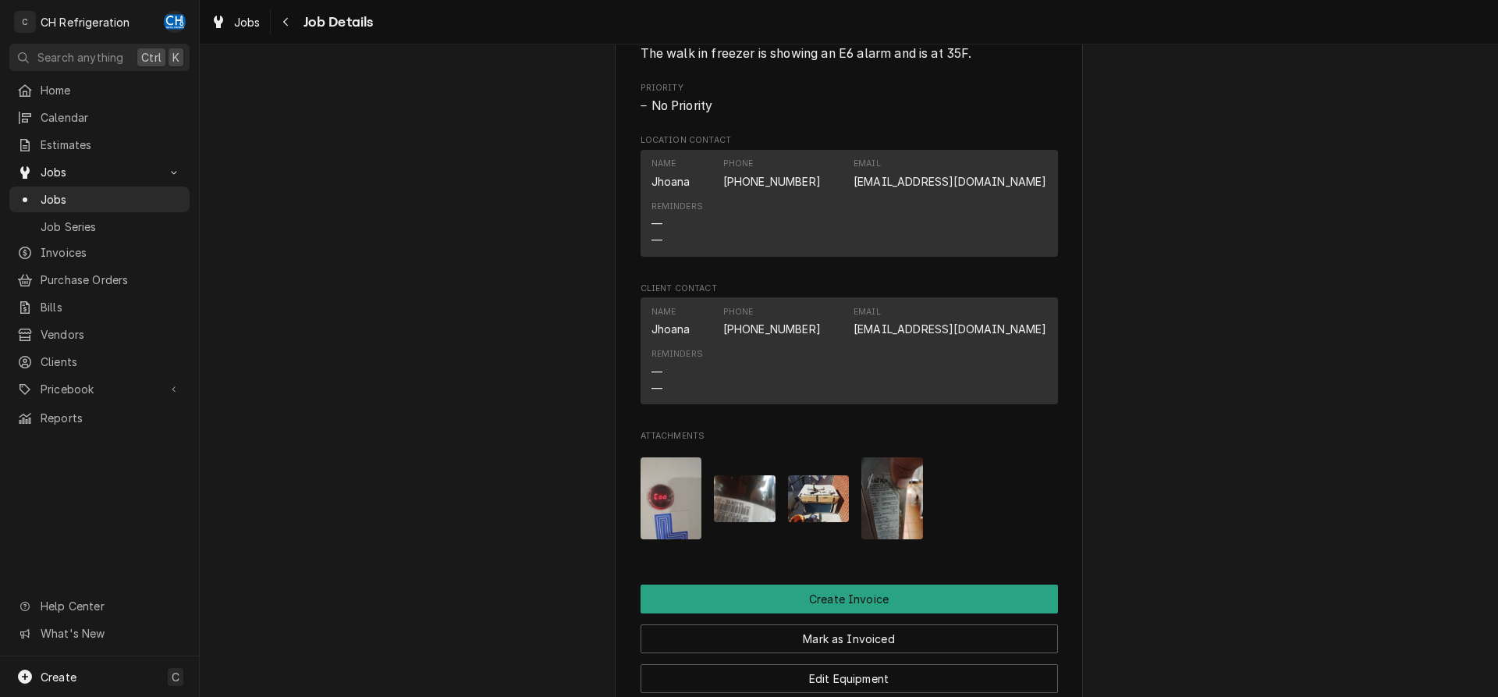
click at [715, 512] on img "Attachments" at bounding box center [745, 498] width 62 height 46
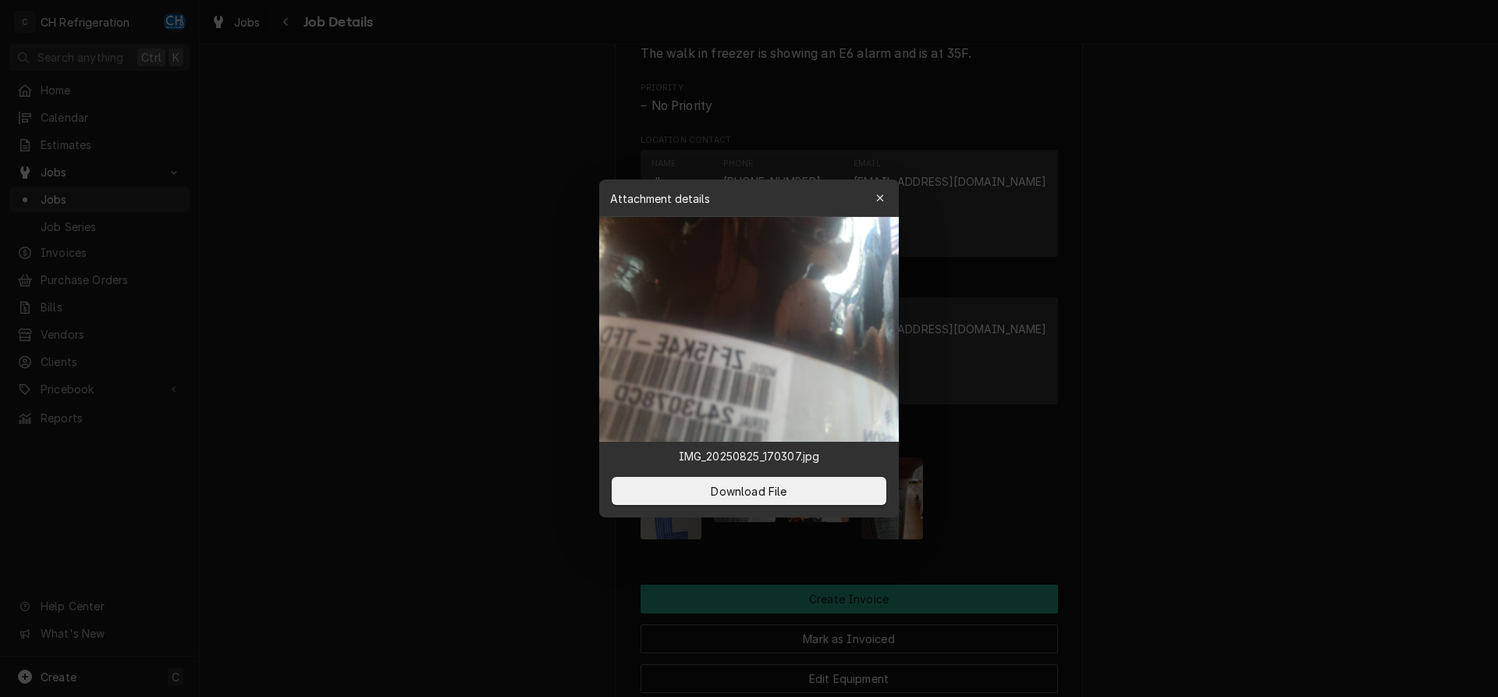
drag, startPoint x: 1282, startPoint y: 474, endPoint x: 926, endPoint y: 505, distance: 357.0
click at [1281, 474] on div at bounding box center [749, 348] width 1498 height 697
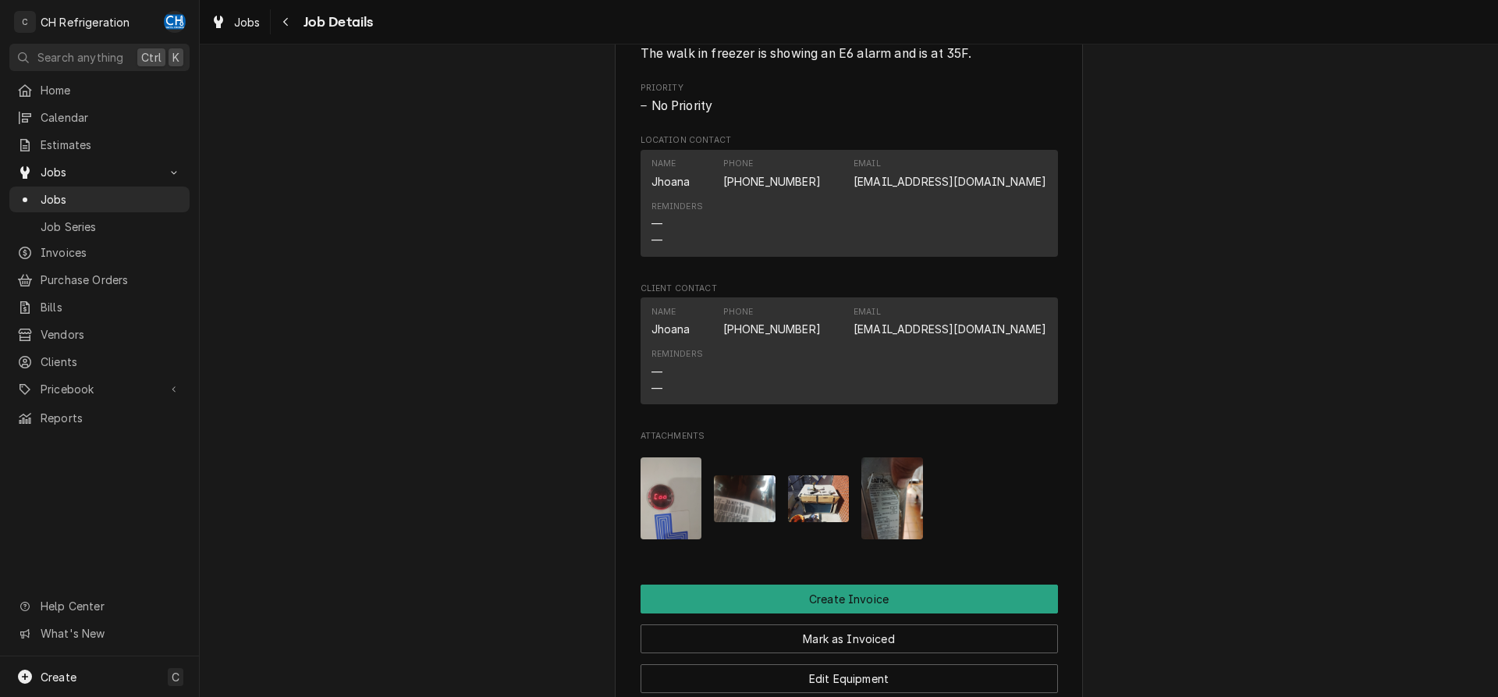
click at [676, 472] on div "Attachments" at bounding box center [848, 498] width 417 height 107
click at [681, 492] on img "Attachments" at bounding box center [671, 498] width 62 height 82
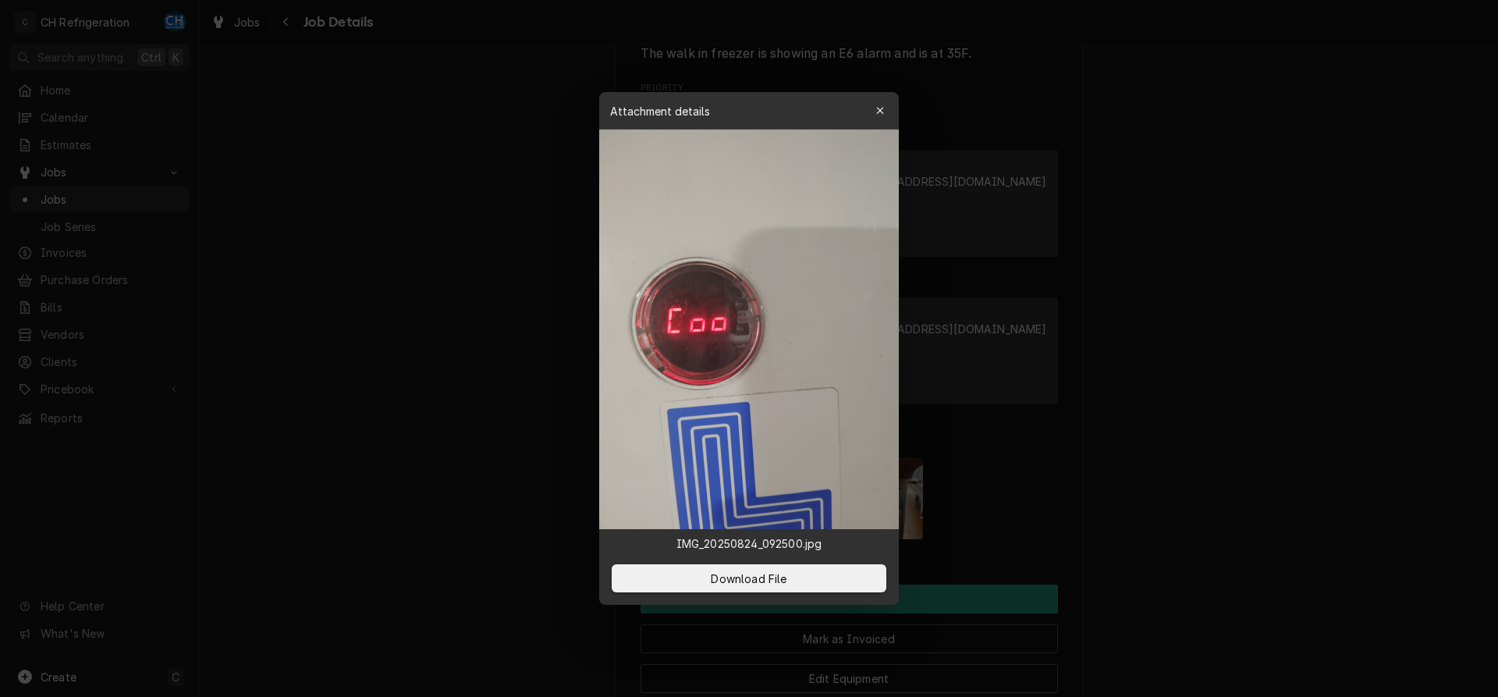
click at [1334, 454] on div at bounding box center [749, 348] width 1498 height 697
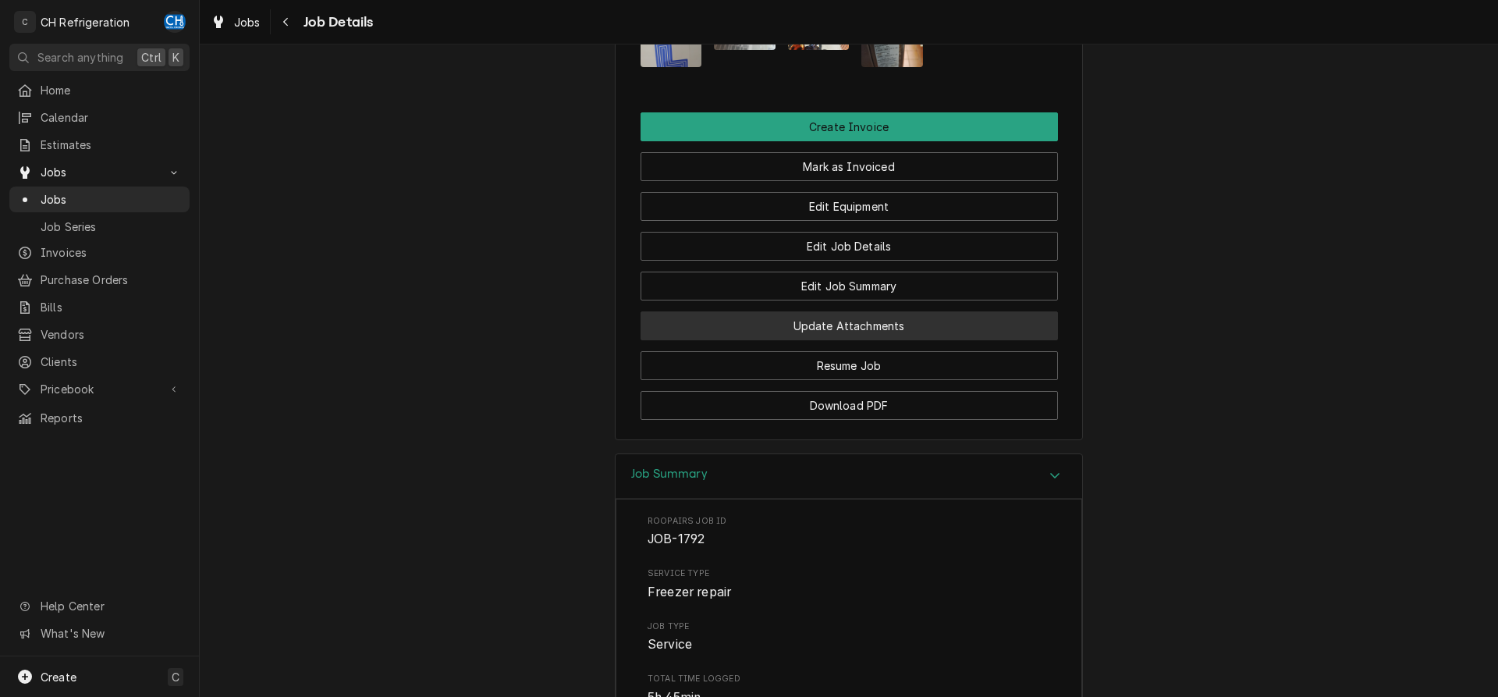
scroll to position [1194, 0]
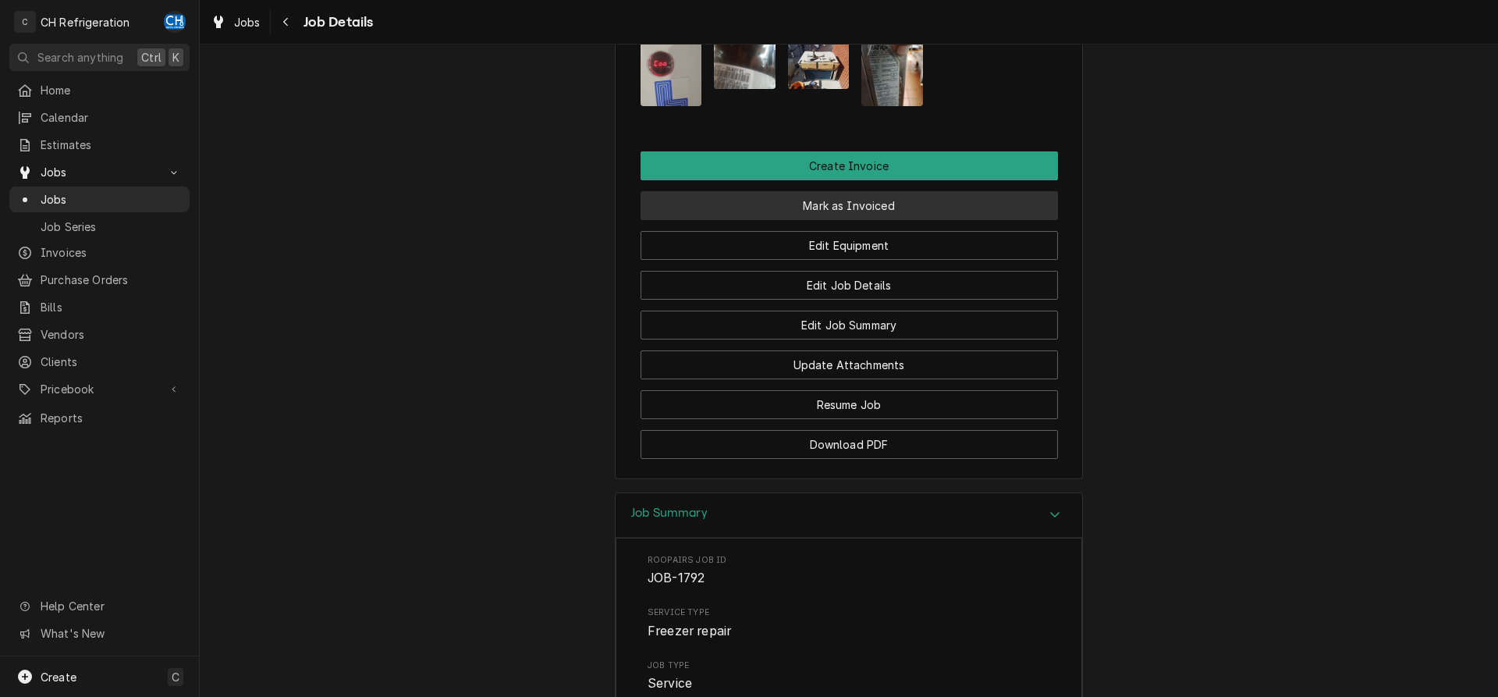
click at [844, 220] on button "Mark as Invoiced" at bounding box center [848, 205] width 417 height 29
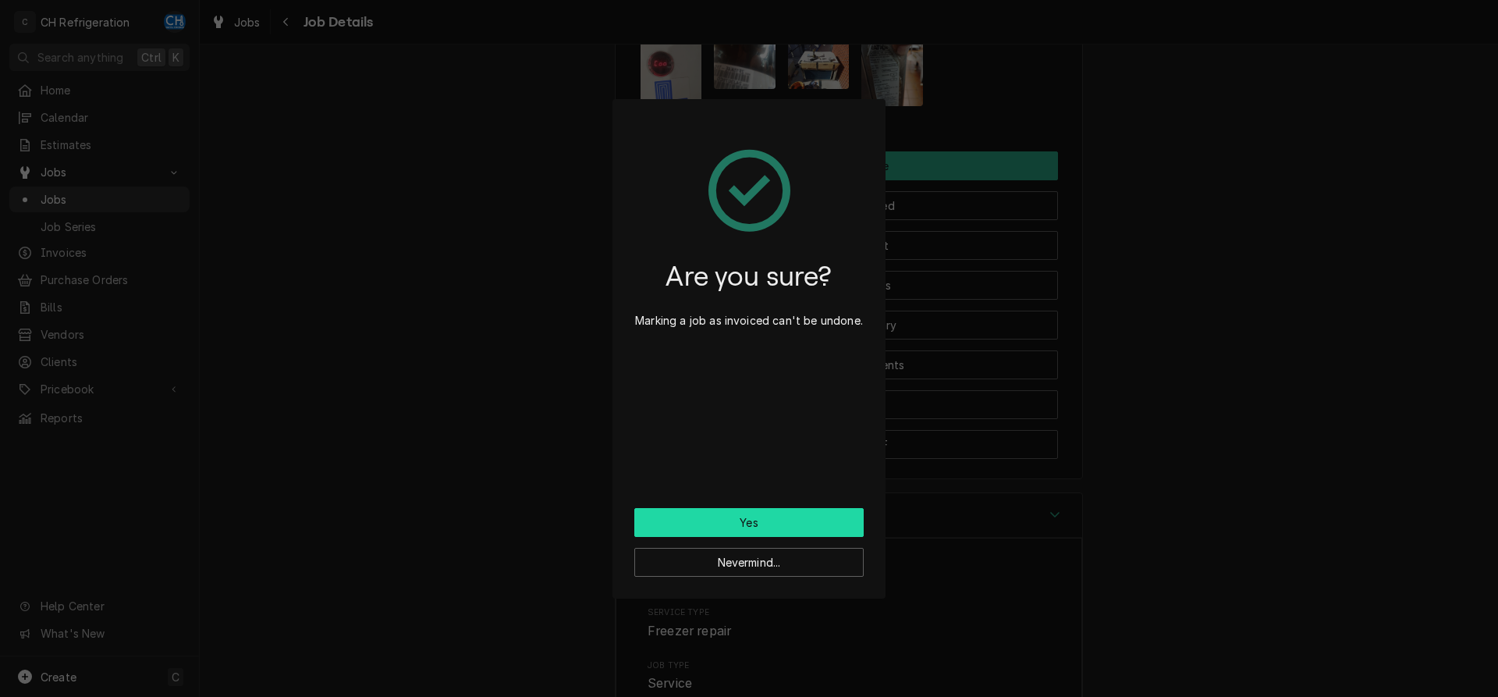
click at [813, 529] on button "Yes" at bounding box center [748, 522] width 229 height 29
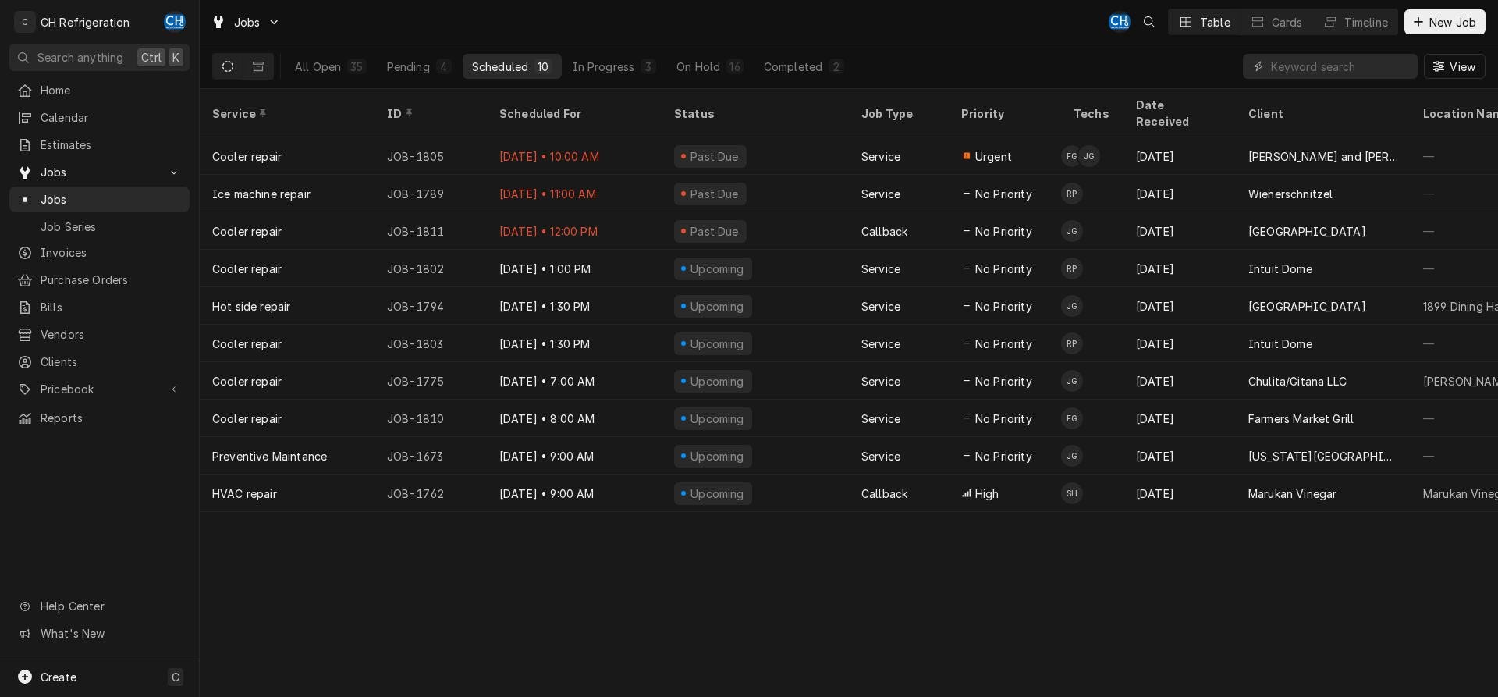
click at [747, 80] on div "All Open 35 Pending 4 Scheduled 10 In Progress 3 On Hold 16 Completed 2" at bounding box center [570, 66] width 568 height 44
click at [737, 69] on div "16" at bounding box center [734, 67] width 10 height 16
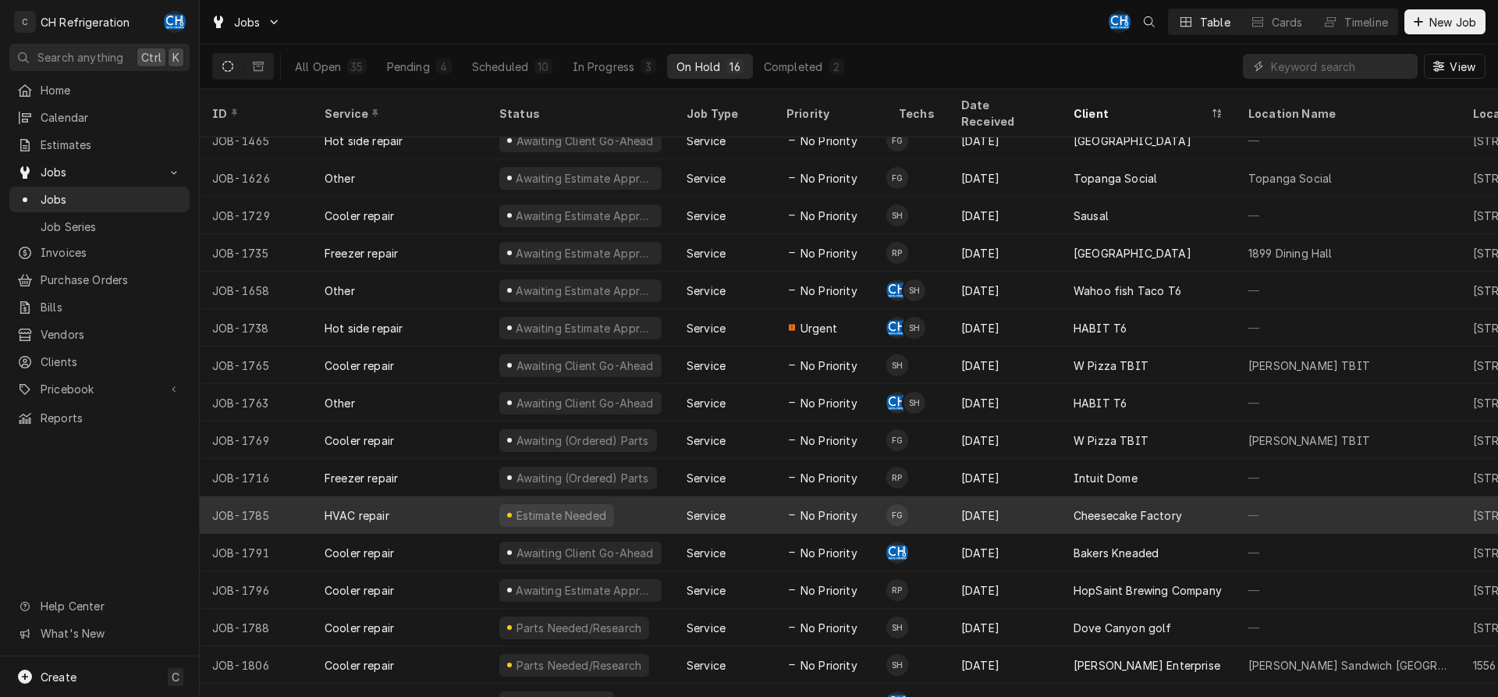
scroll to position [21, 0]
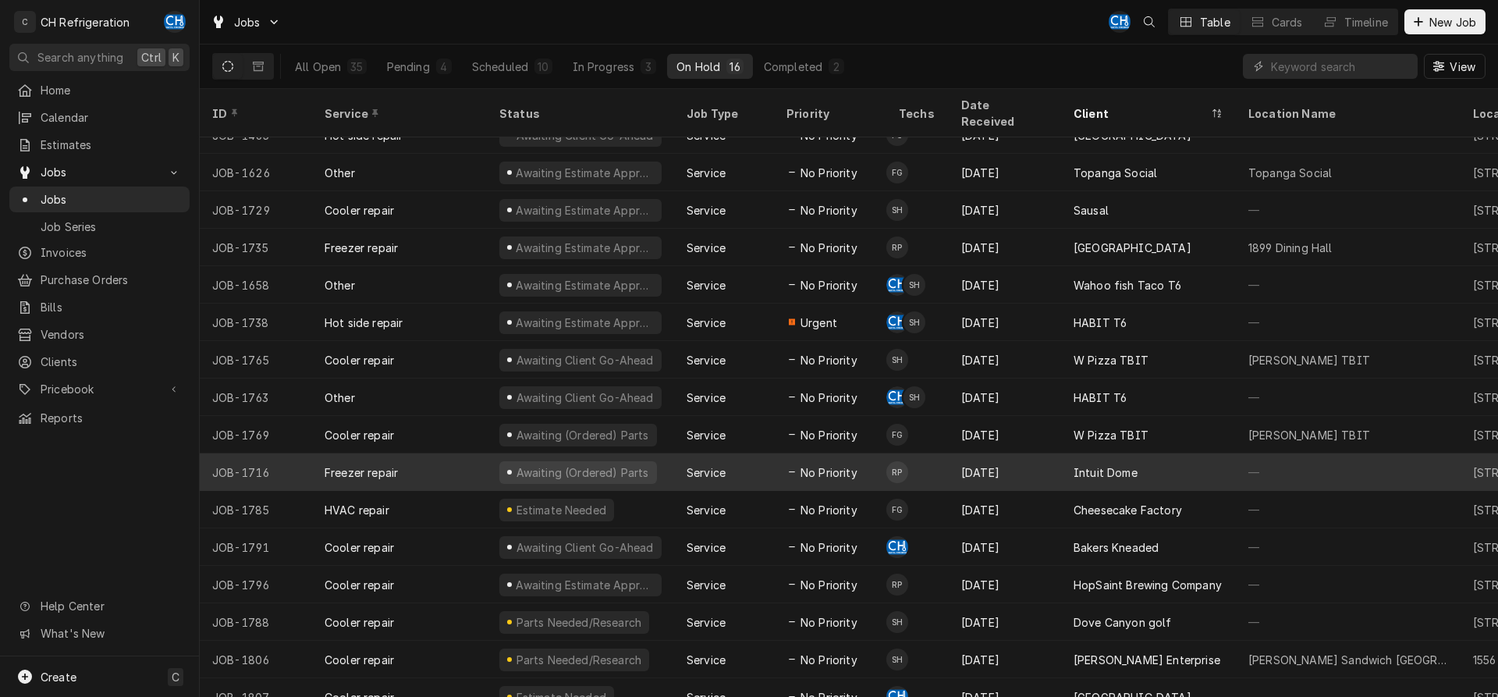
click at [1208, 453] on div "Intuit Dome" at bounding box center [1148, 471] width 175 height 37
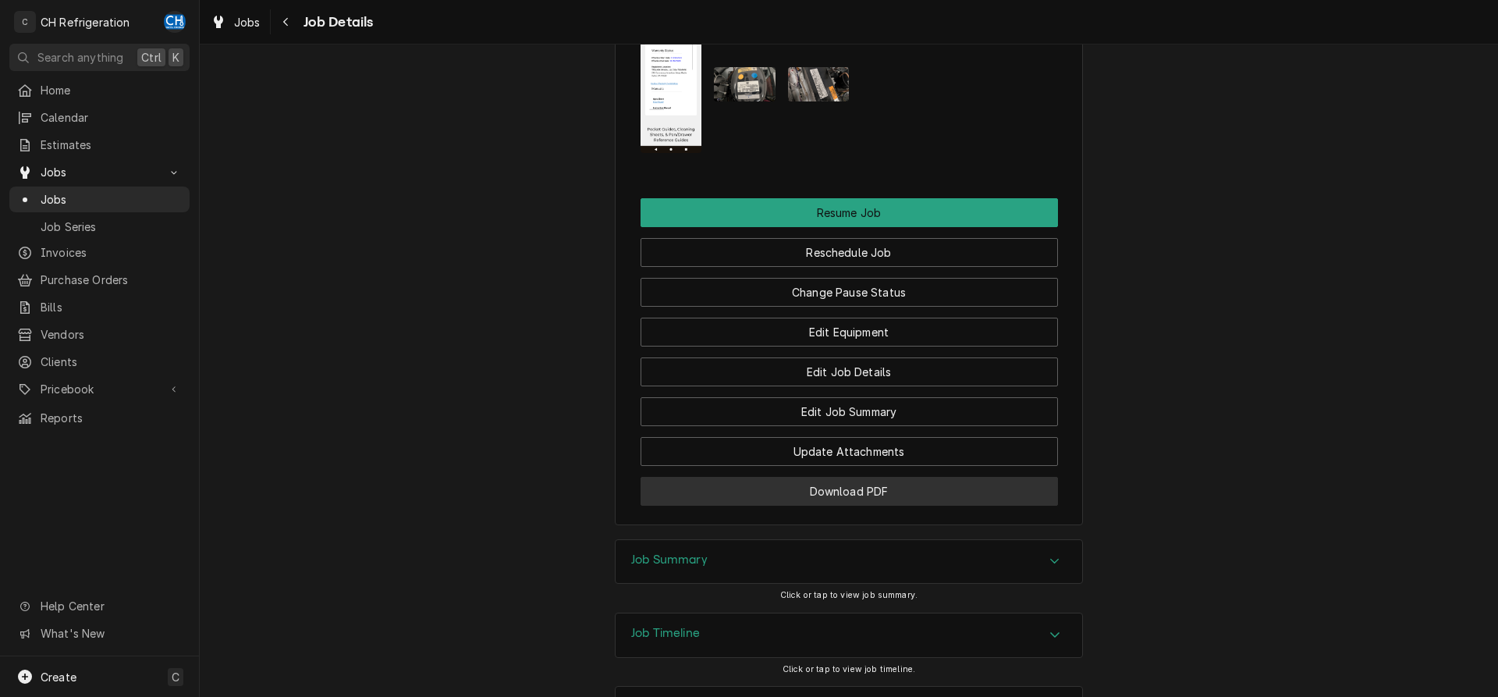
scroll to position [1698, 0]
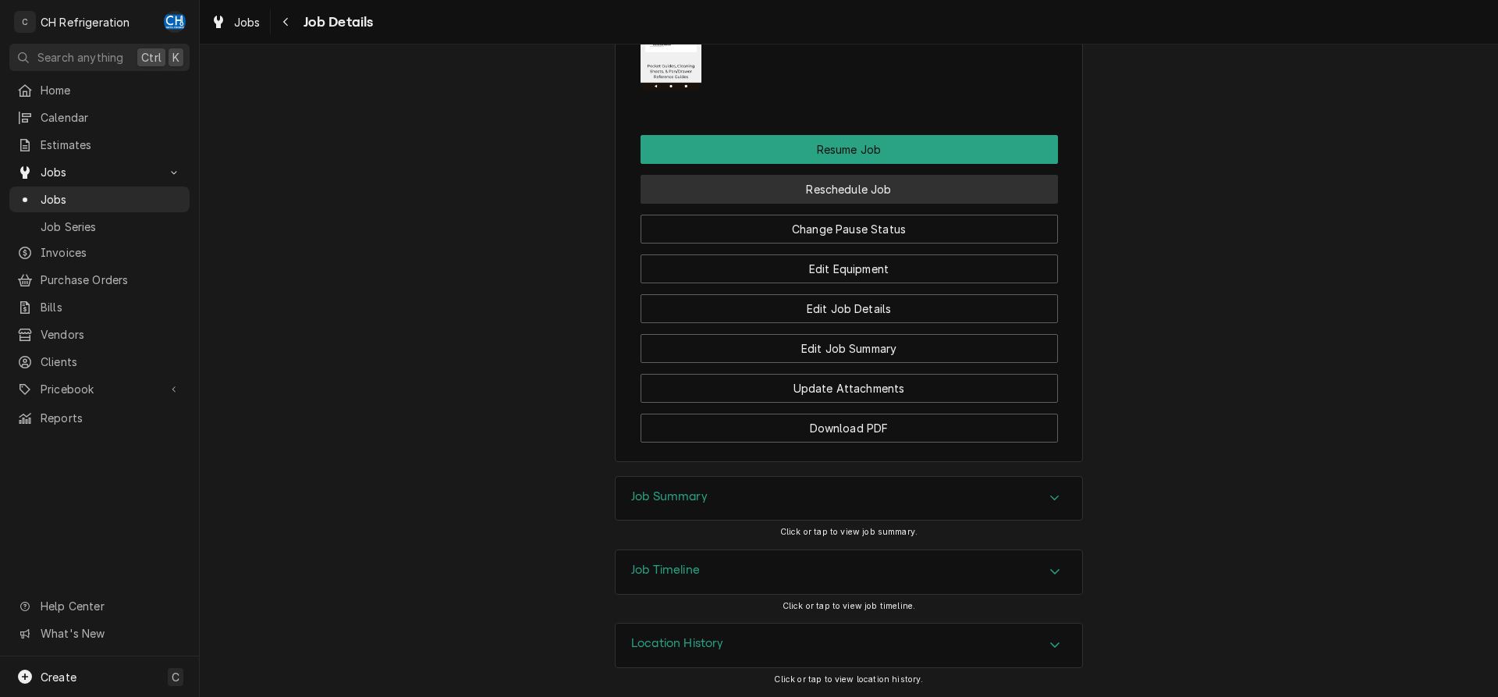
click at [812, 188] on button "Reschedule Job" at bounding box center [848, 189] width 417 height 29
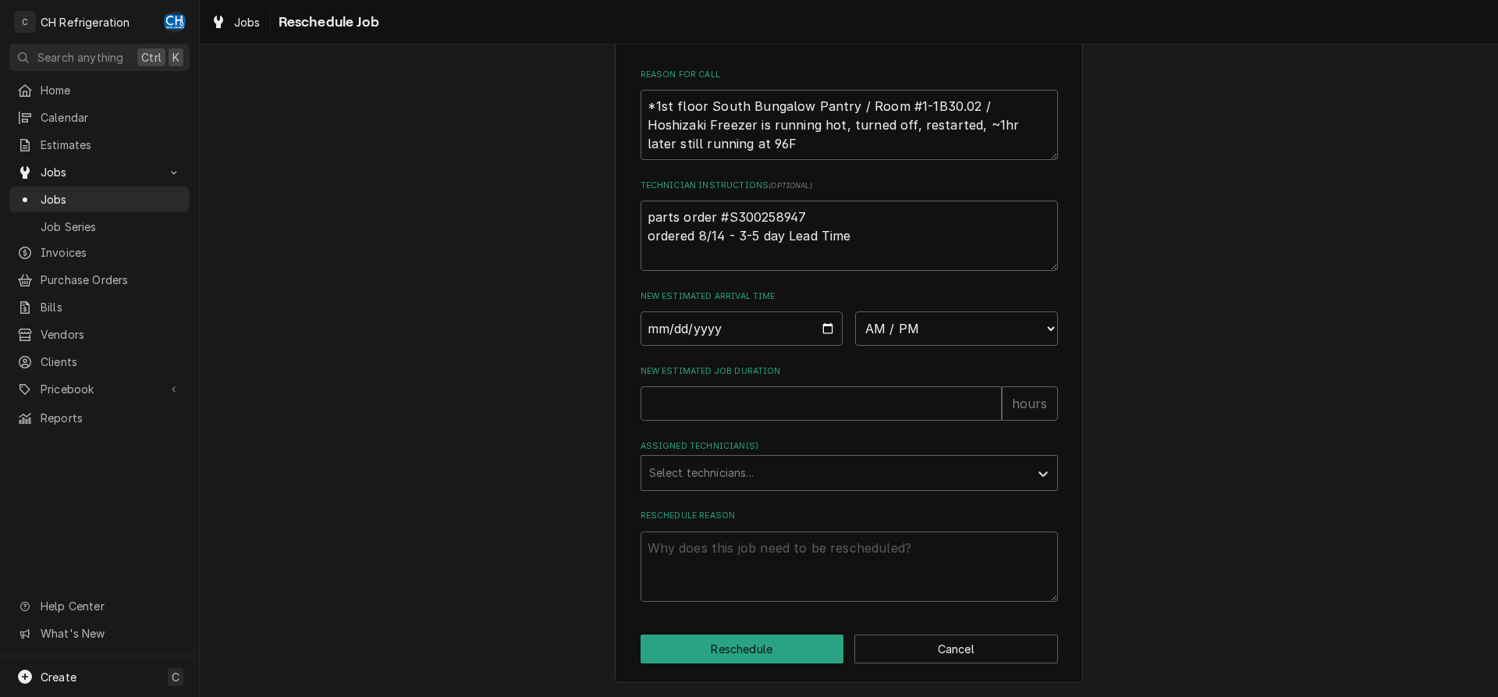
scroll to position [452, 0]
click at [823, 328] on input "Date" at bounding box center [741, 328] width 203 height 34
type input "[DATE]"
type textarea "x"
click at [855, 311] on select "AM / PM 6:00 AM 6:15 AM 6:30 AM 6:45 AM 7:00 AM 7:15 AM 7:30 AM 7:45 AM 8:00 AM…" at bounding box center [956, 328] width 203 height 34
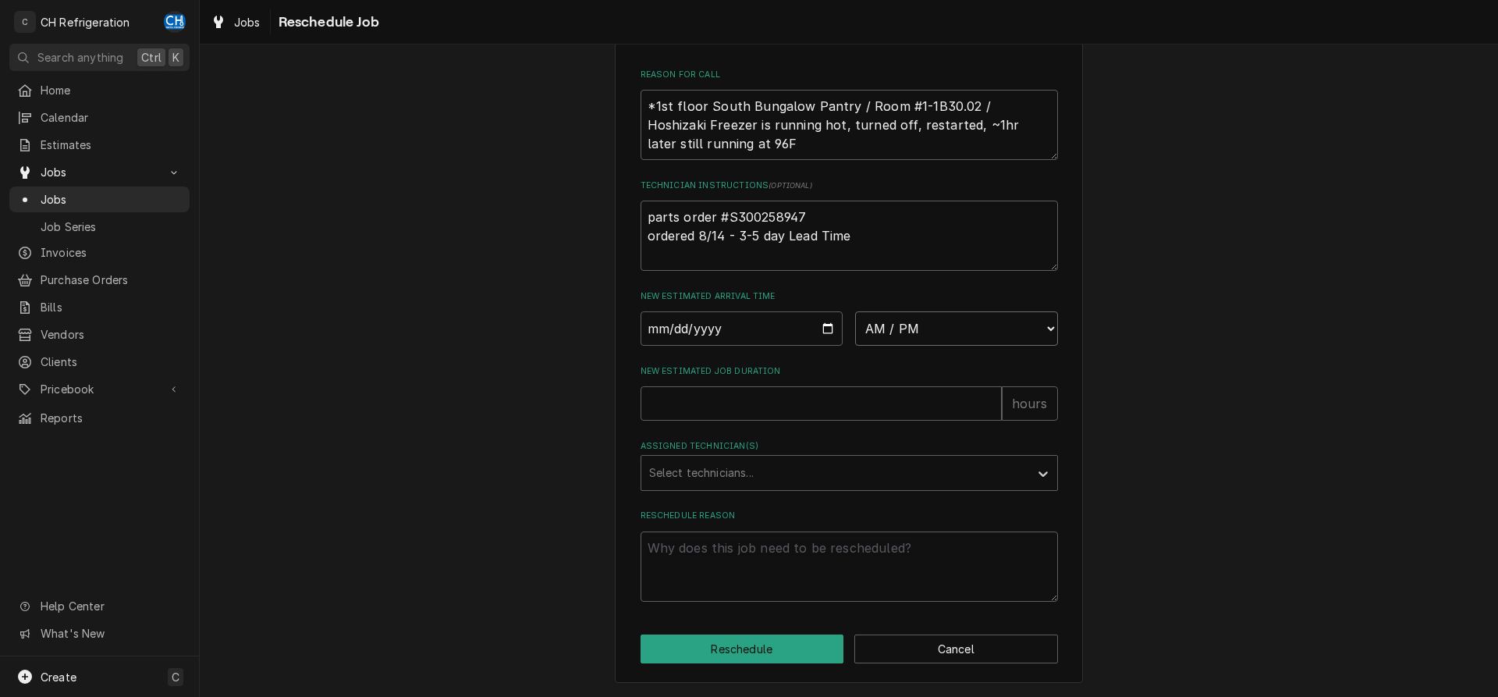
select select "13:30:00"
click option "1:30 PM" at bounding box center [0, 0] width 0 height 0
click at [767, 400] on input "New Estimated Job Duration" at bounding box center [820, 403] width 361 height 34
type textarea "x"
type input "2"
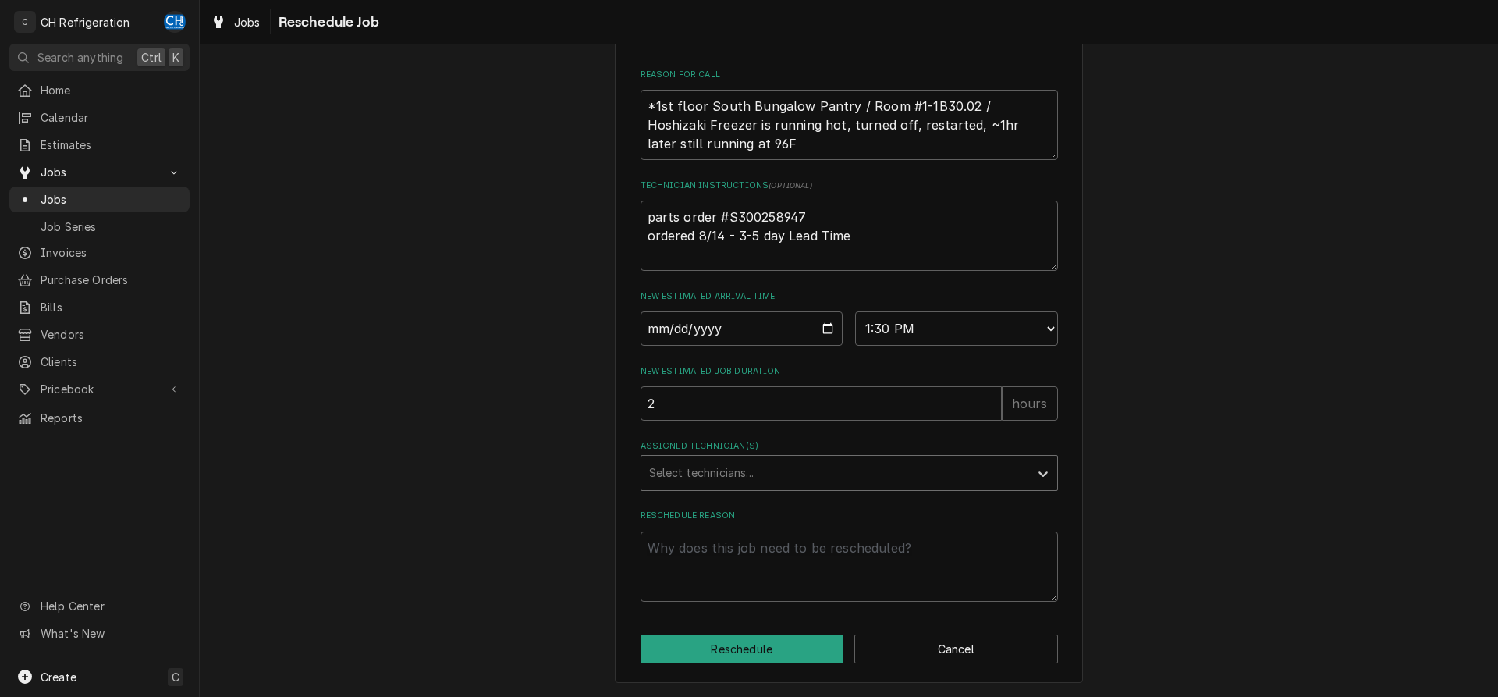
click at [750, 479] on div "Assigned Technician(s)" at bounding box center [835, 473] width 372 height 28
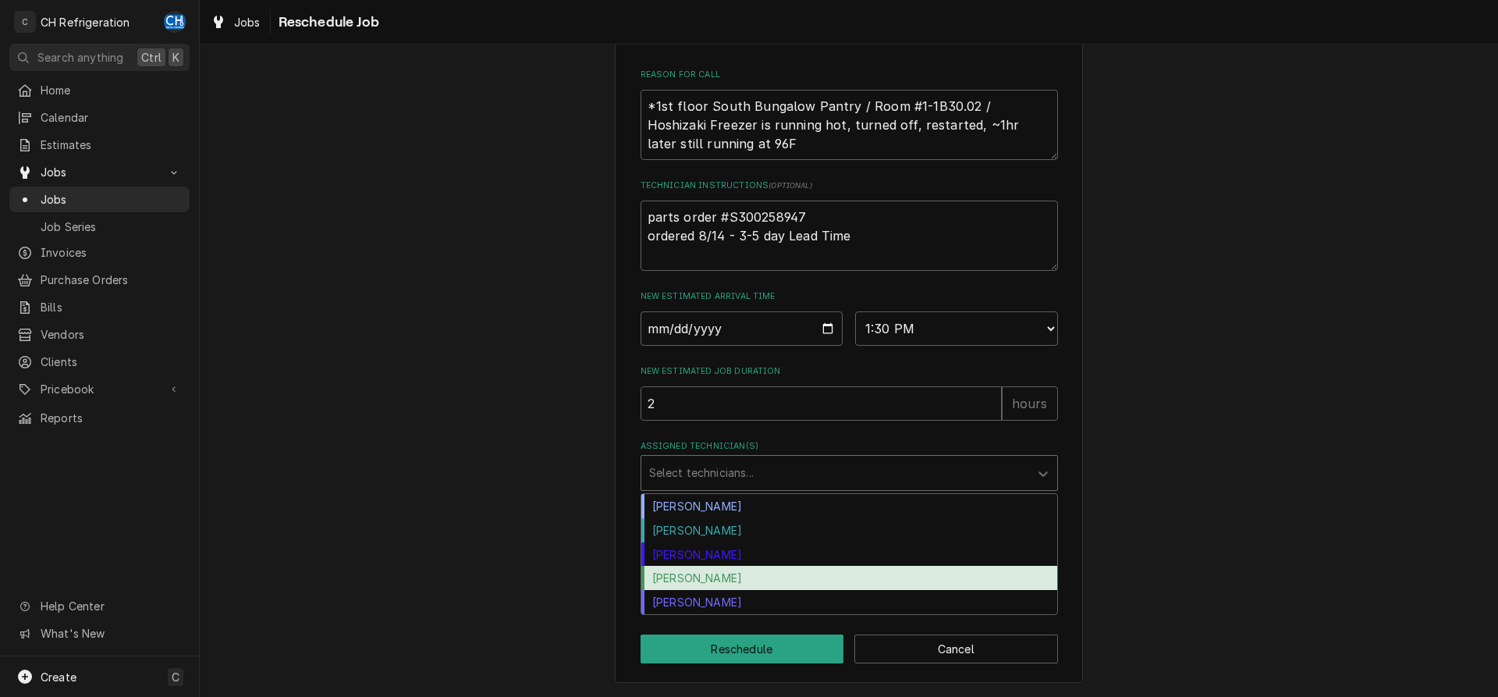
click at [748, 569] on div "Ruben Perez" at bounding box center [849, 578] width 416 height 24
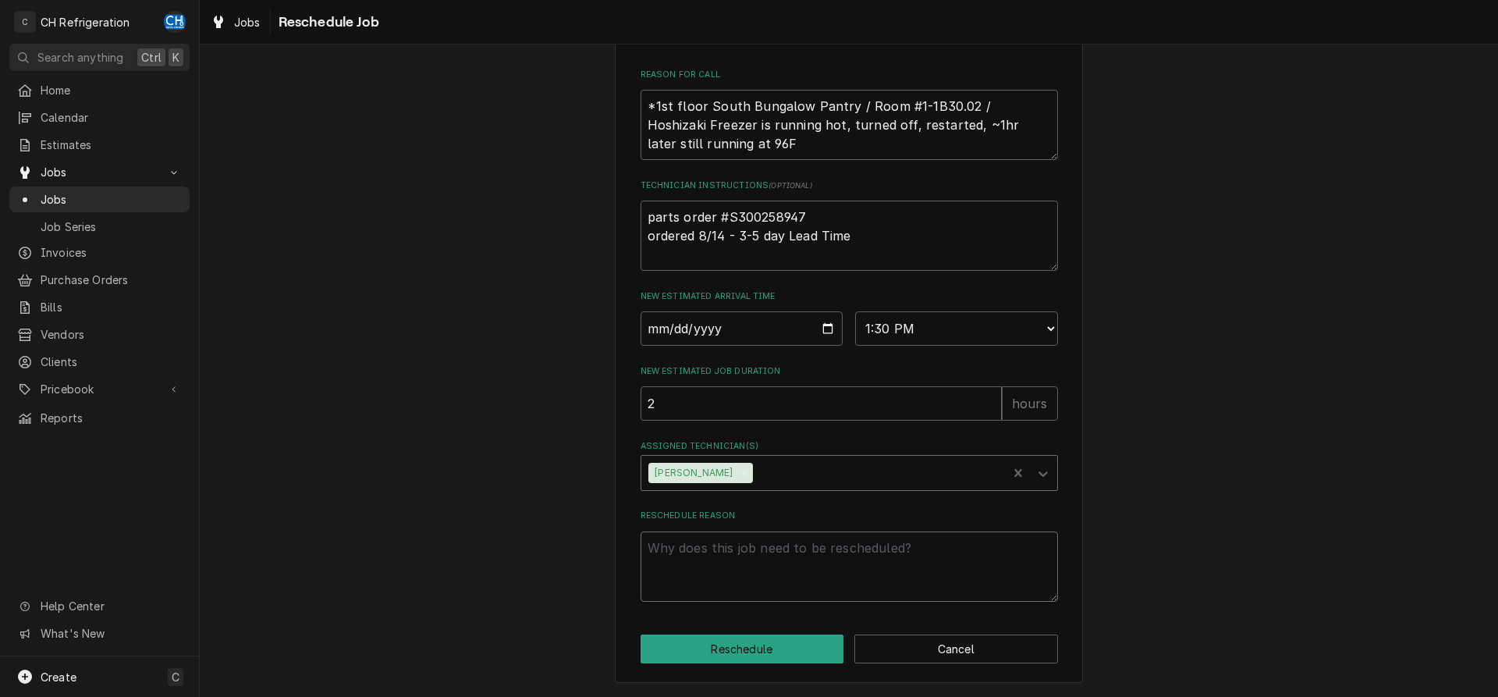
click at [747, 565] on textarea "Reschedule Reason" at bounding box center [848, 566] width 417 height 70
type textarea "x"
type textarea "t"
type textarea "x"
type textarea "tx"
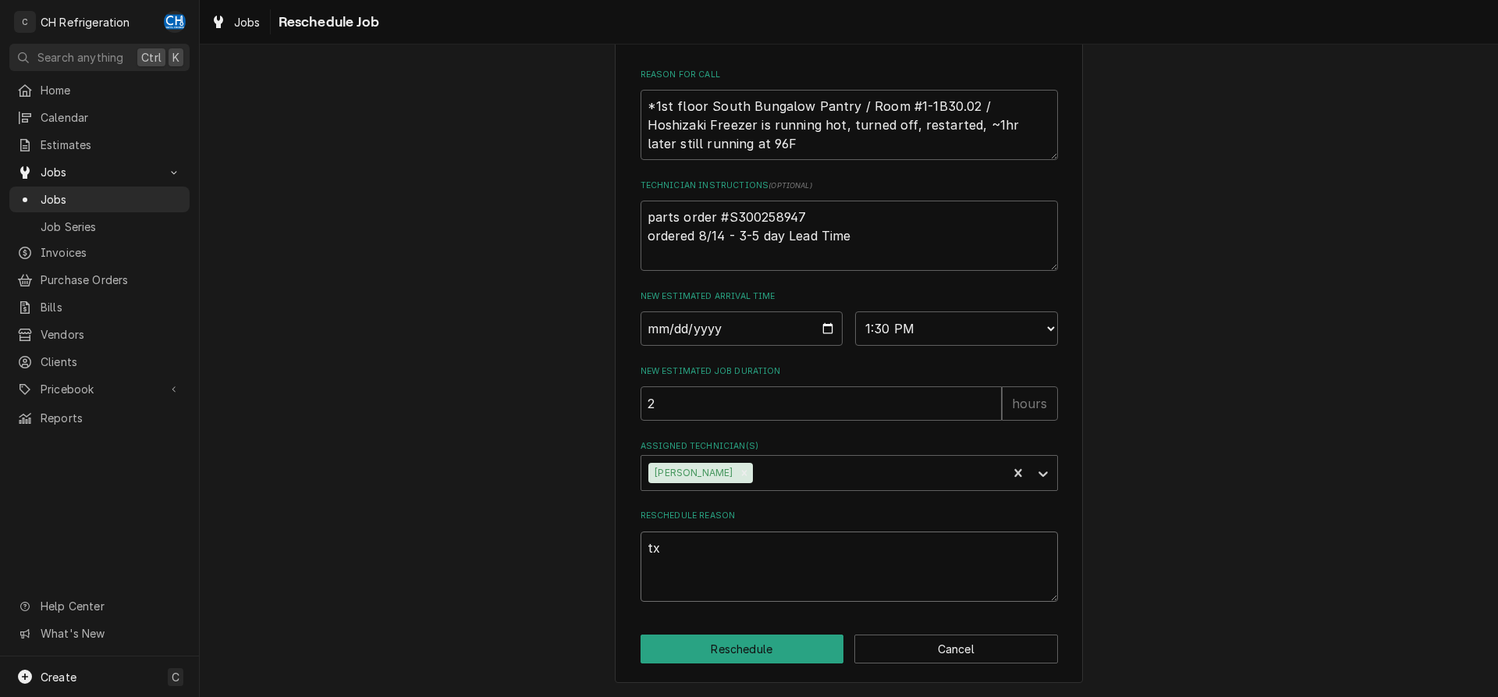
type textarea "x"
type textarea "txv"
click at [677, 656] on button "Reschedule" at bounding box center [742, 648] width 204 height 29
type textarea "x"
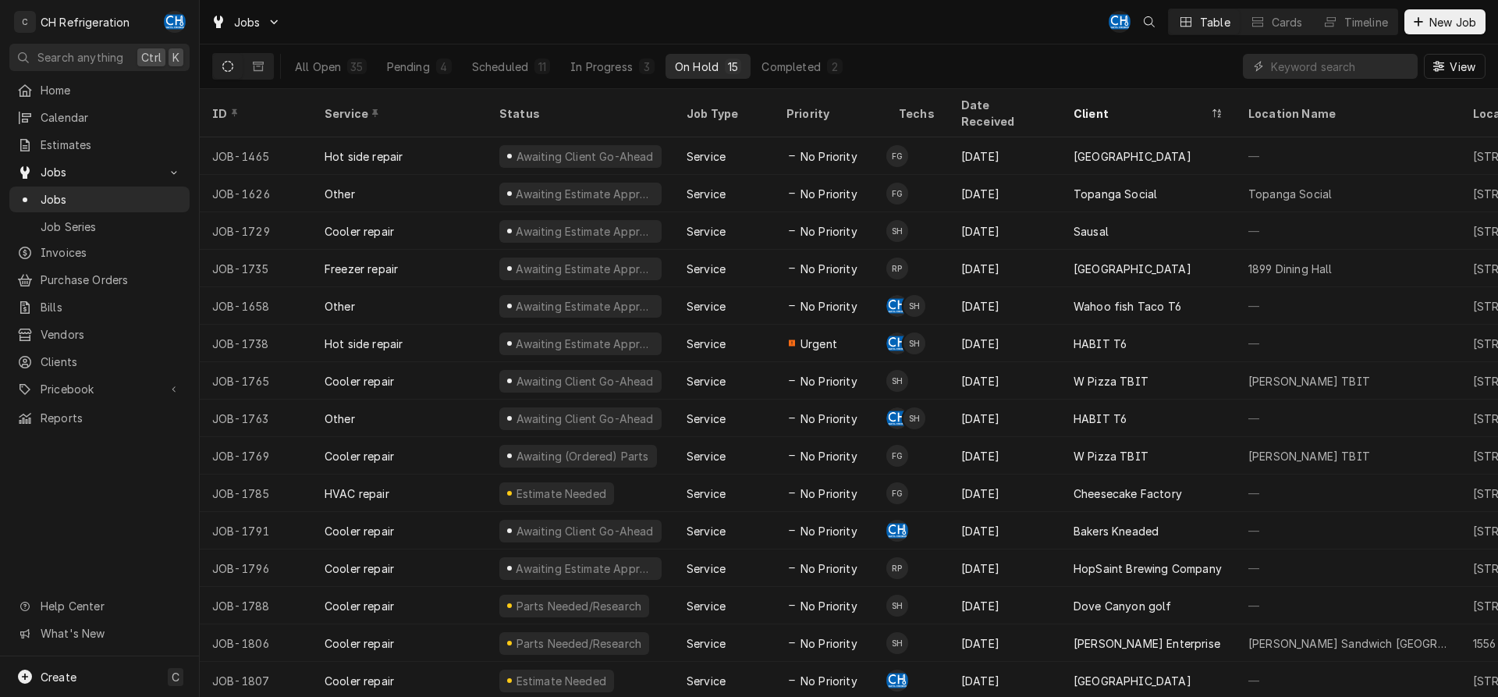
click at [521, 53] on div "All Open 35 Pending 4 Scheduled 11 In Progress 3 On Hold 15 Completed 2" at bounding box center [569, 66] width 566 height 44
click at [520, 65] on div "Scheduled" at bounding box center [500, 67] width 56 height 16
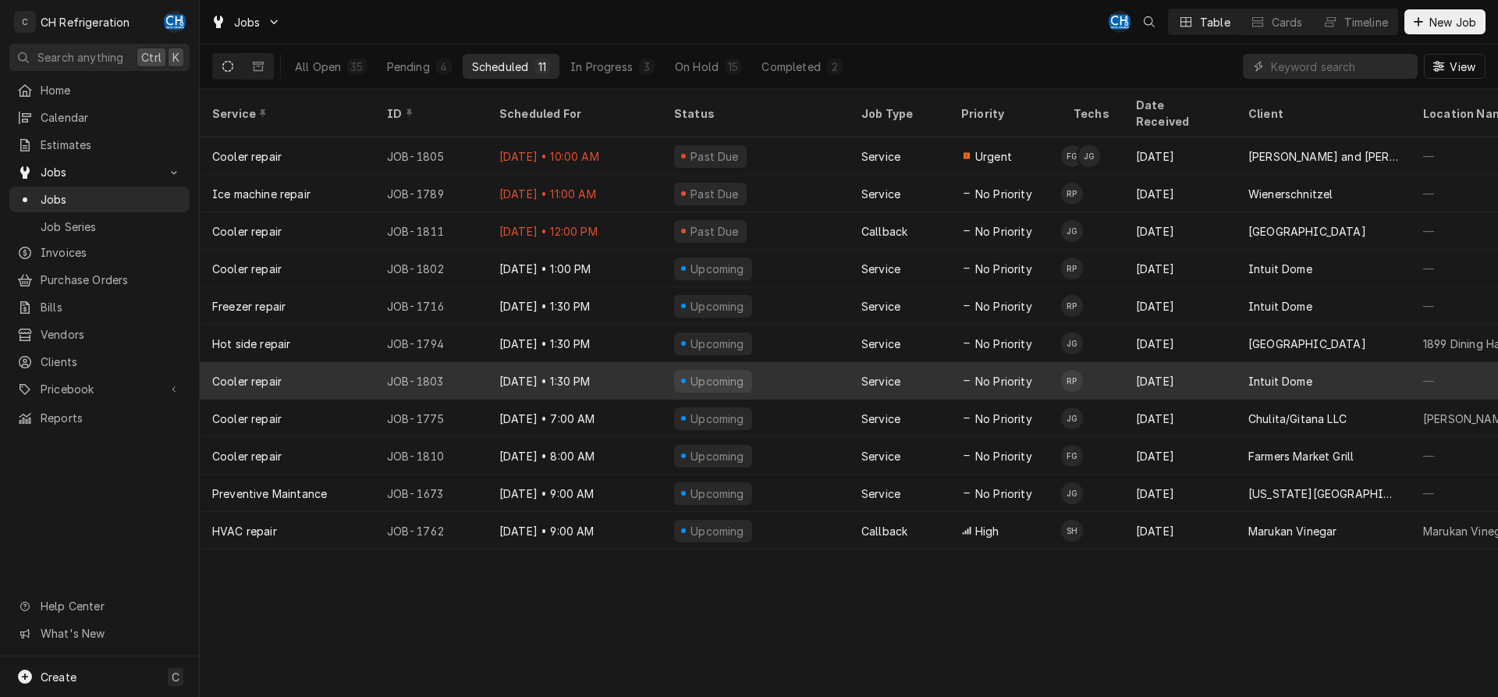
click at [1199, 366] on div "[DATE]" at bounding box center [1179, 380] width 112 height 37
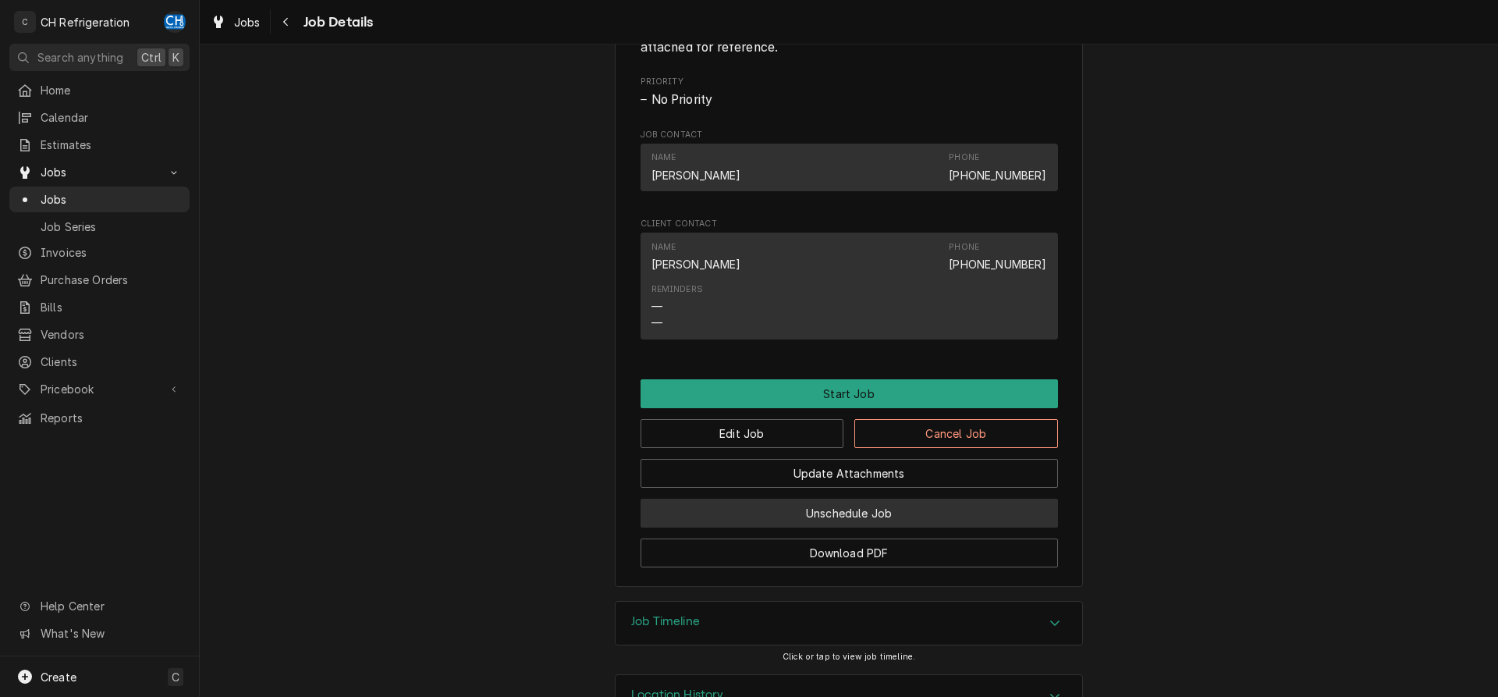
scroll to position [714, 0]
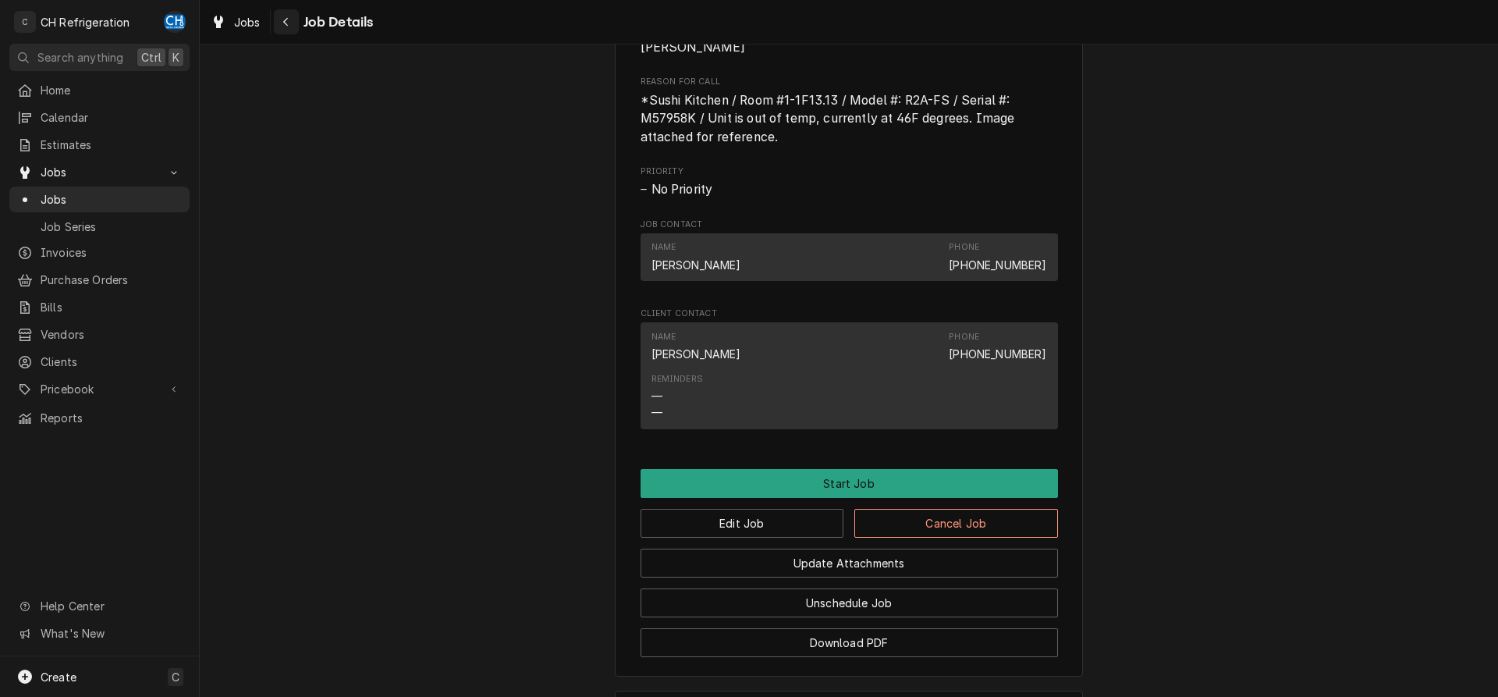
click at [282, 20] on icon "Navigate back" at bounding box center [285, 21] width 7 height 11
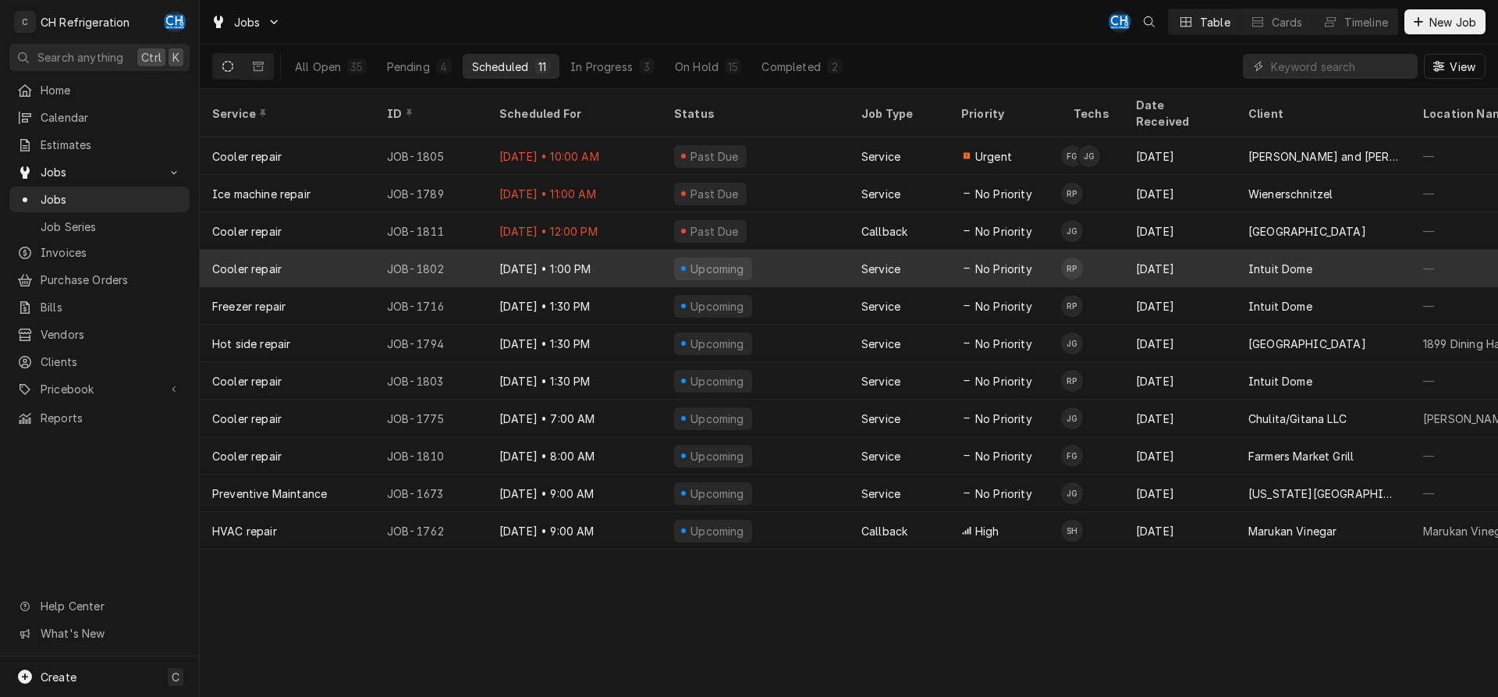
click at [963, 263] on div "Dynamic Content Wrapper" at bounding box center [966, 268] width 11 height 11
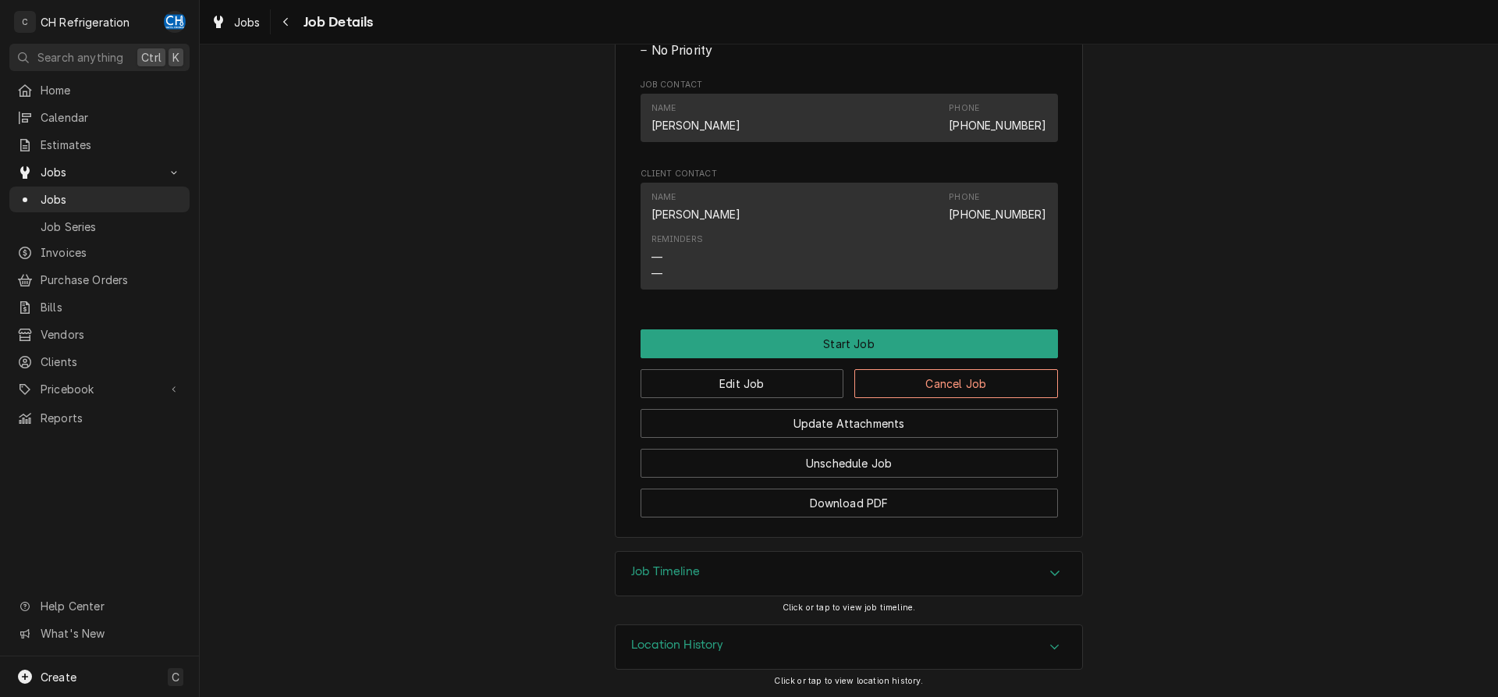
scroll to position [855, 0]
click at [284, 28] on div "Navigate back" at bounding box center [286, 22] width 16 height 16
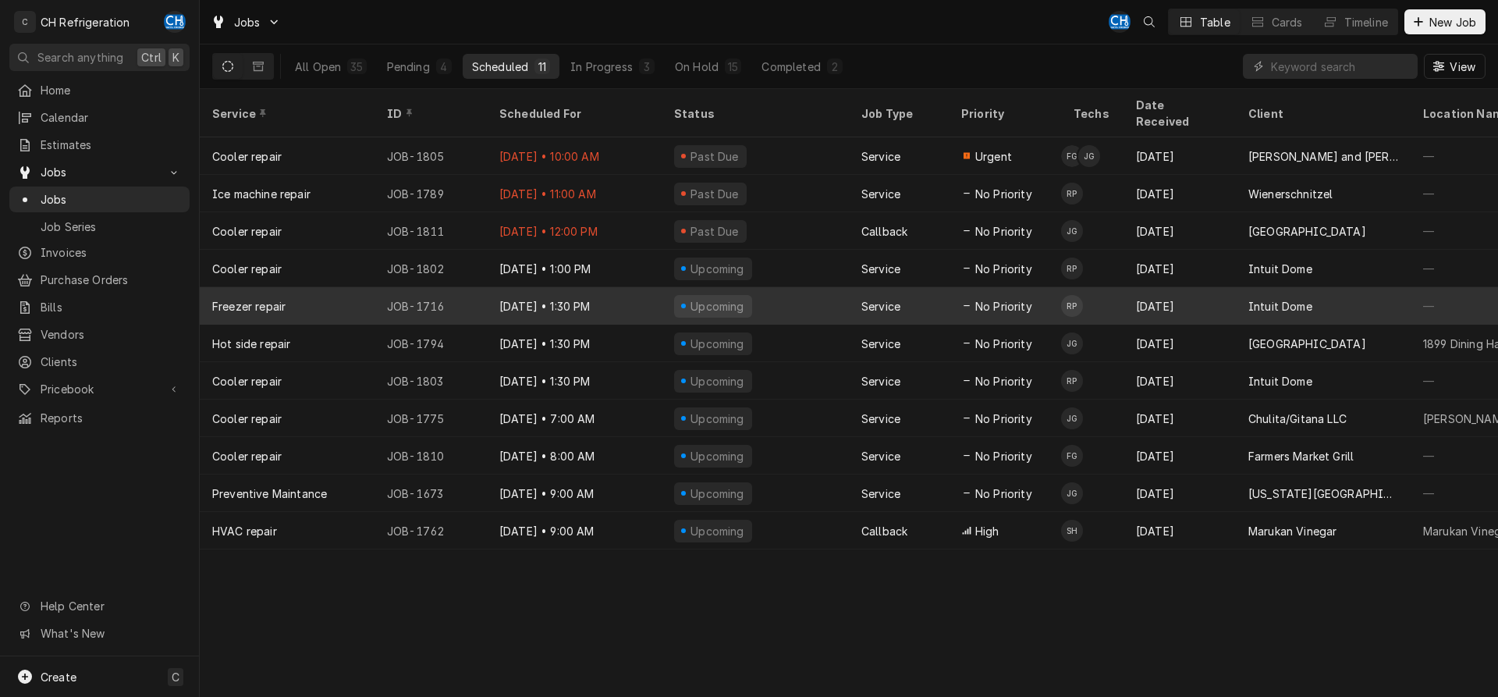
click at [1008, 301] on div "No Priority" at bounding box center [1005, 305] width 112 height 37
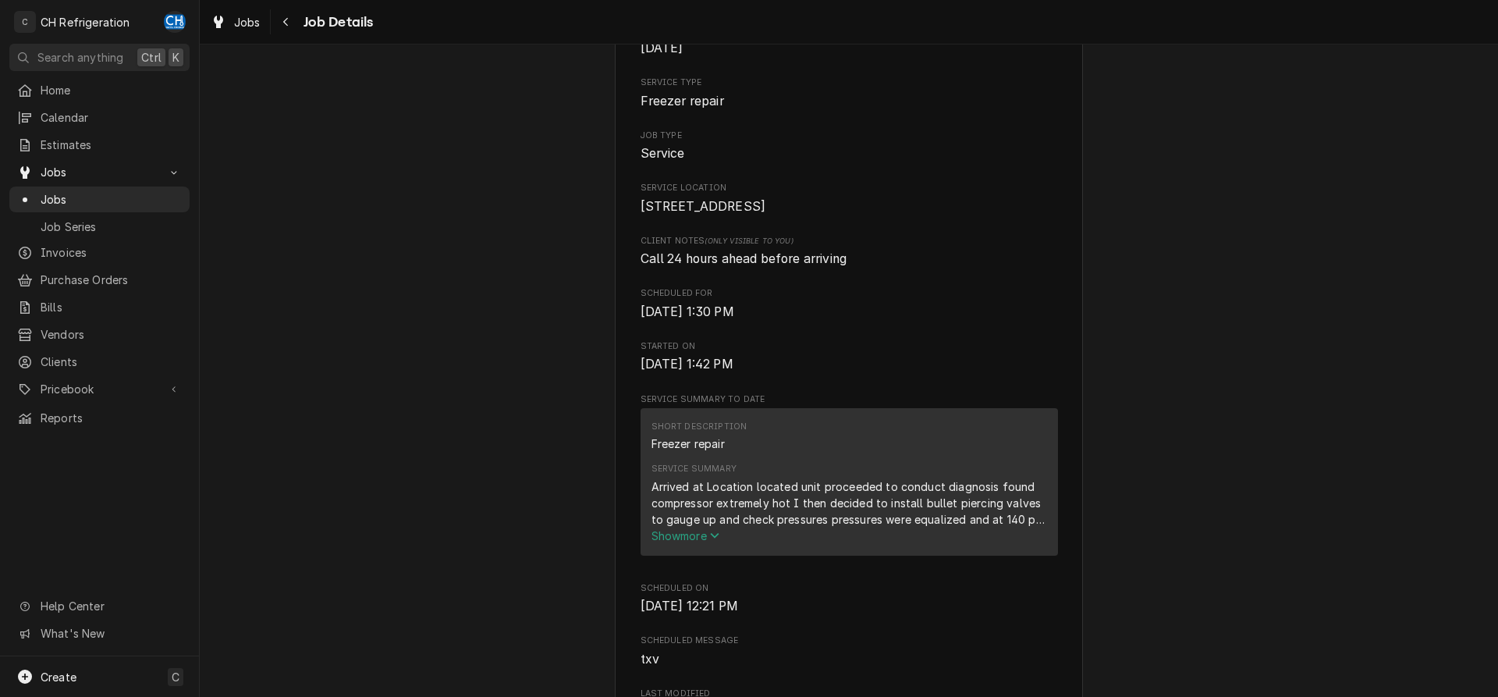
scroll to position [318, 0]
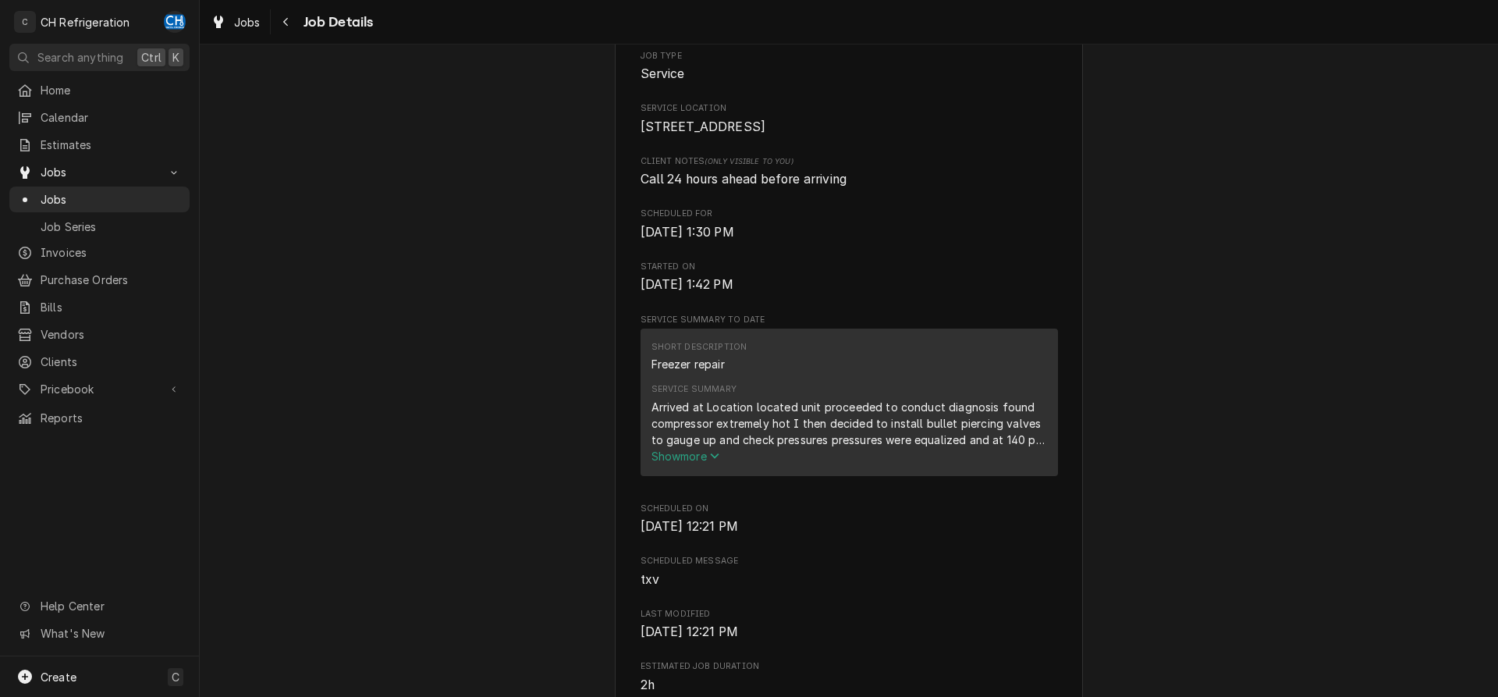
click at [693, 463] on span "Show more" at bounding box center [685, 455] width 69 height 13
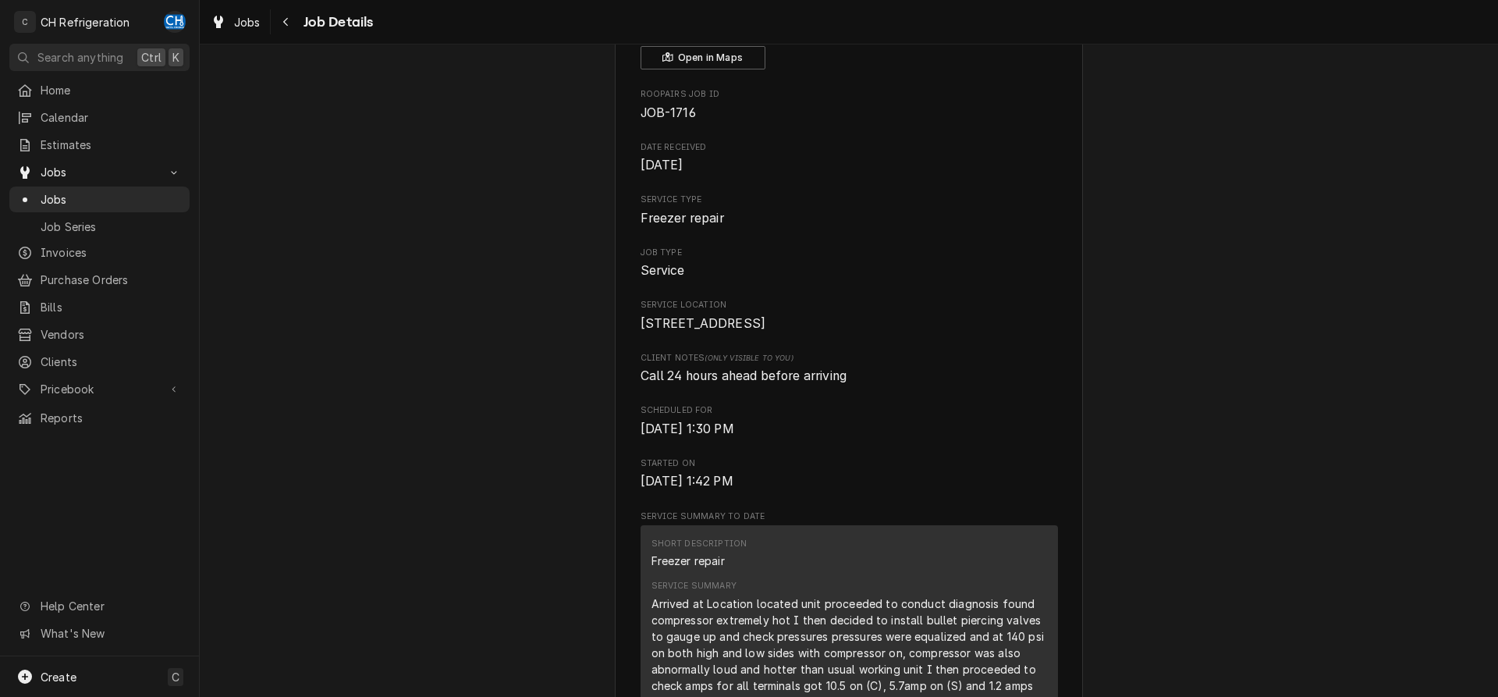
scroll to position [159, 0]
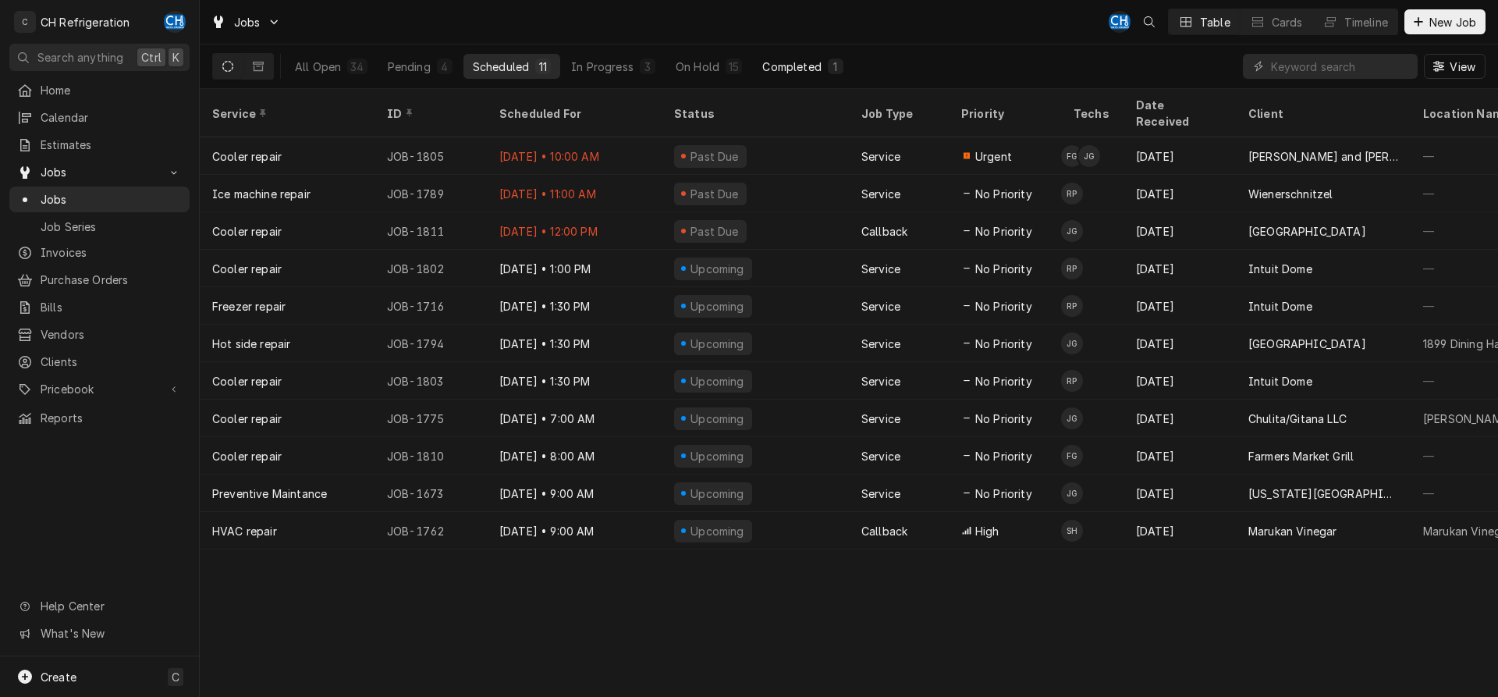
click at [816, 69] on div "Completed" at bounding box center [791, 67] width 59 height 16
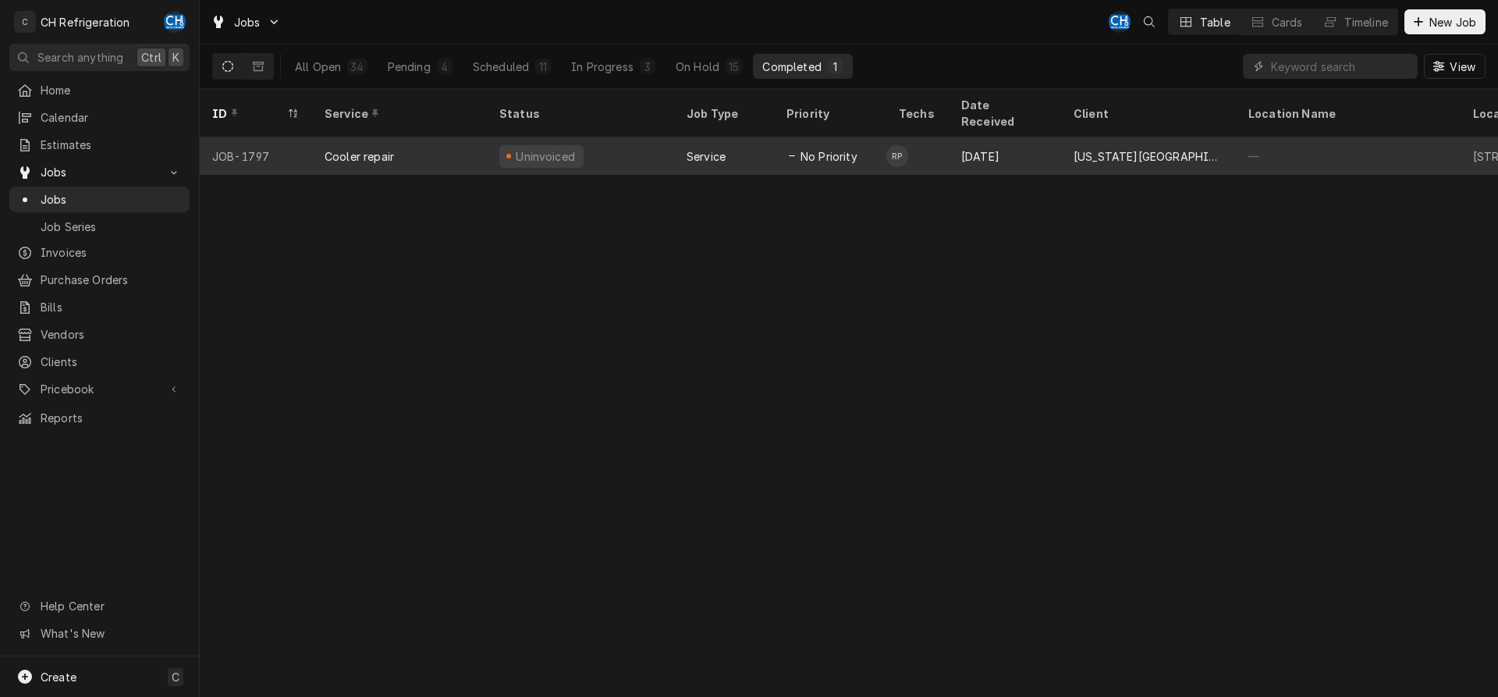
click at [1098, 148] on div "California State University, Dominguez Hills" at bounding box center [1148, 156] width 150 height 16
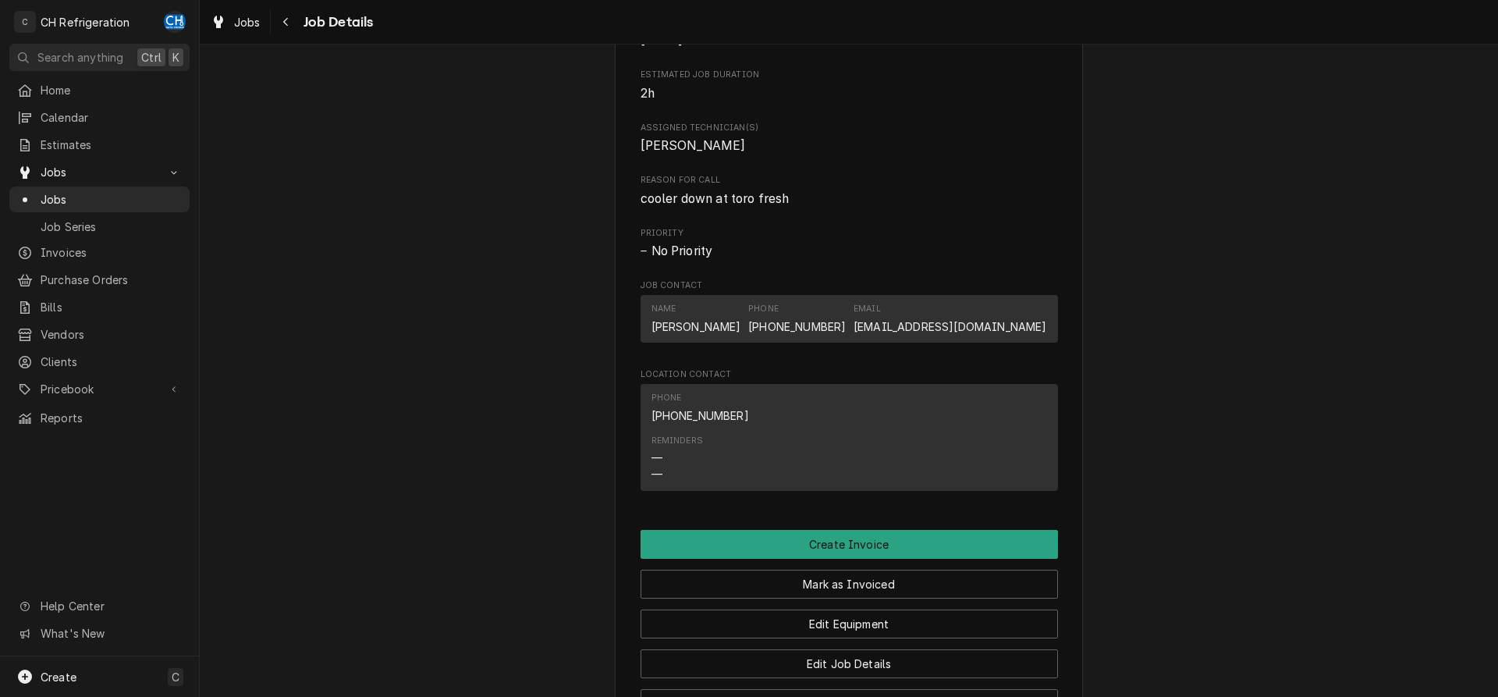
scroll to position [1030, 0]
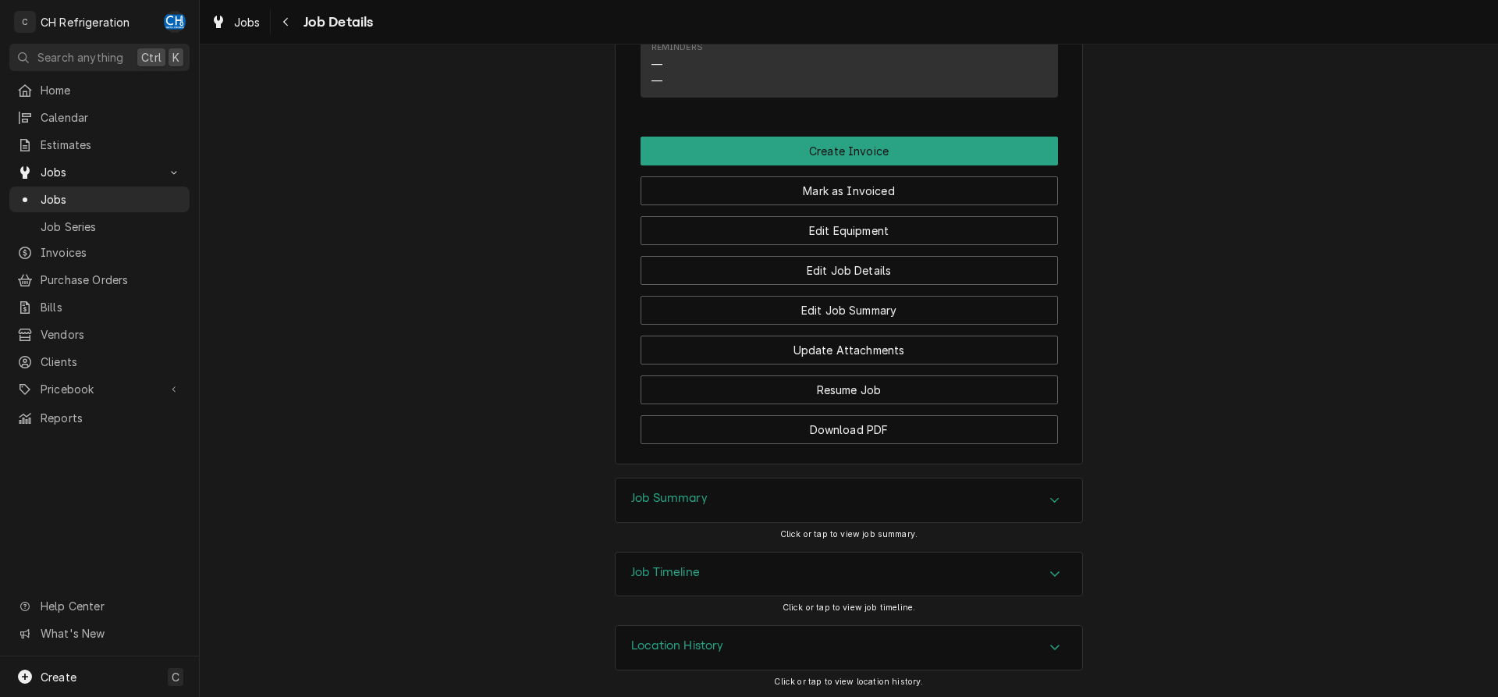
click at [849, 512] on div "Job Summary" at bounding box center [848, 500] width 466 height 44
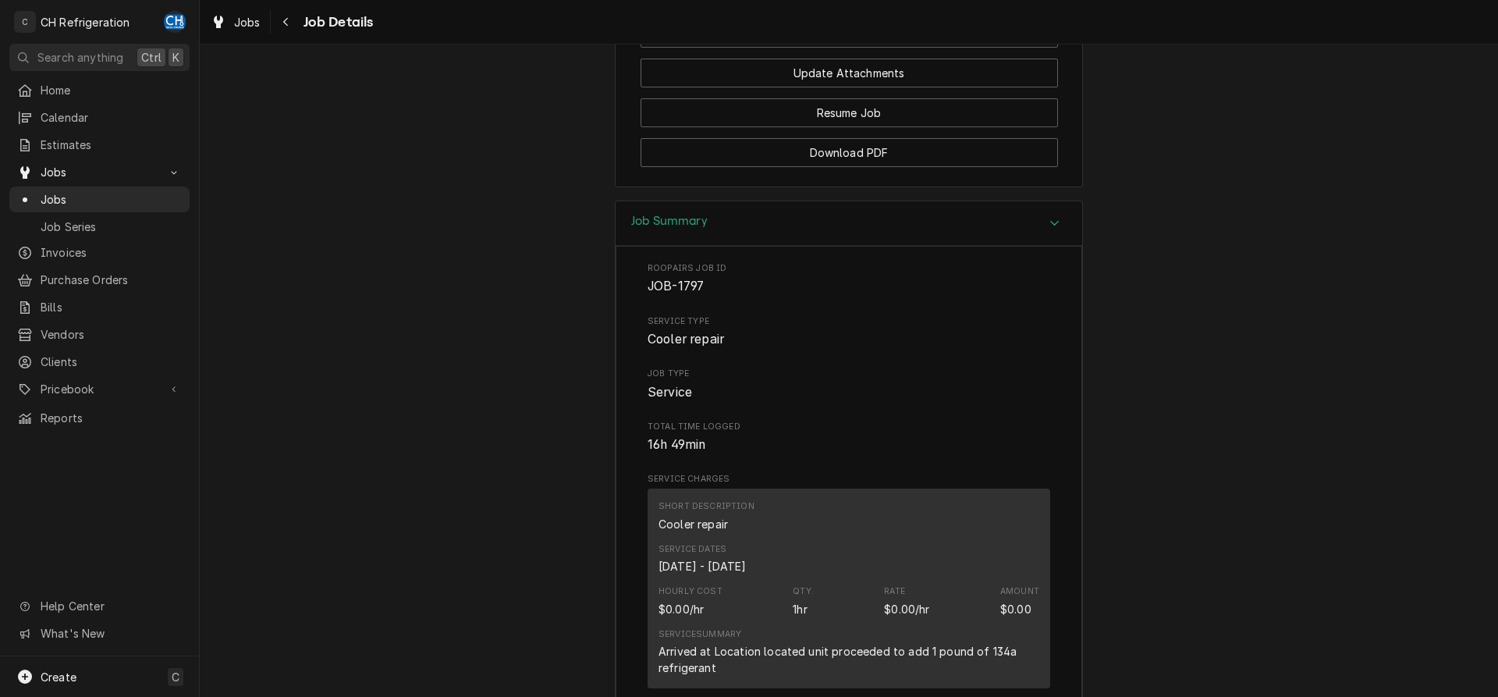
scroll to position [1784, 0]
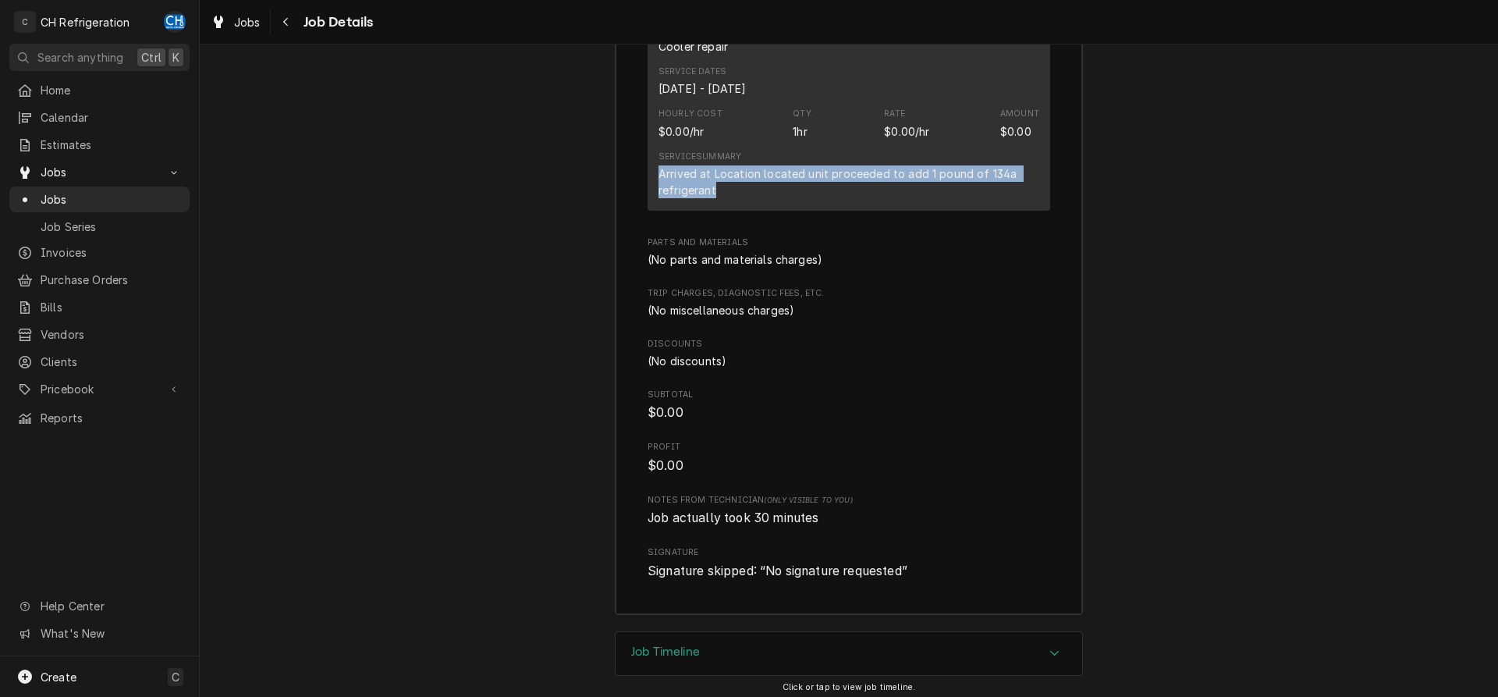
drag, startPoint x: 717, startPoint y: 186, endPoint x: 680, endPoint y: 172, distance: 39.5
click at [647, 173] on div "Short Description Cooler repair Service Dates Aug 25, 2025 - Aug 26, 2025 Hourl…" at bounding box center [848, 111] width 403 height 200
copy div "Arrived at Location located unit proceeded to add 1 pound of 134a refrigerant"
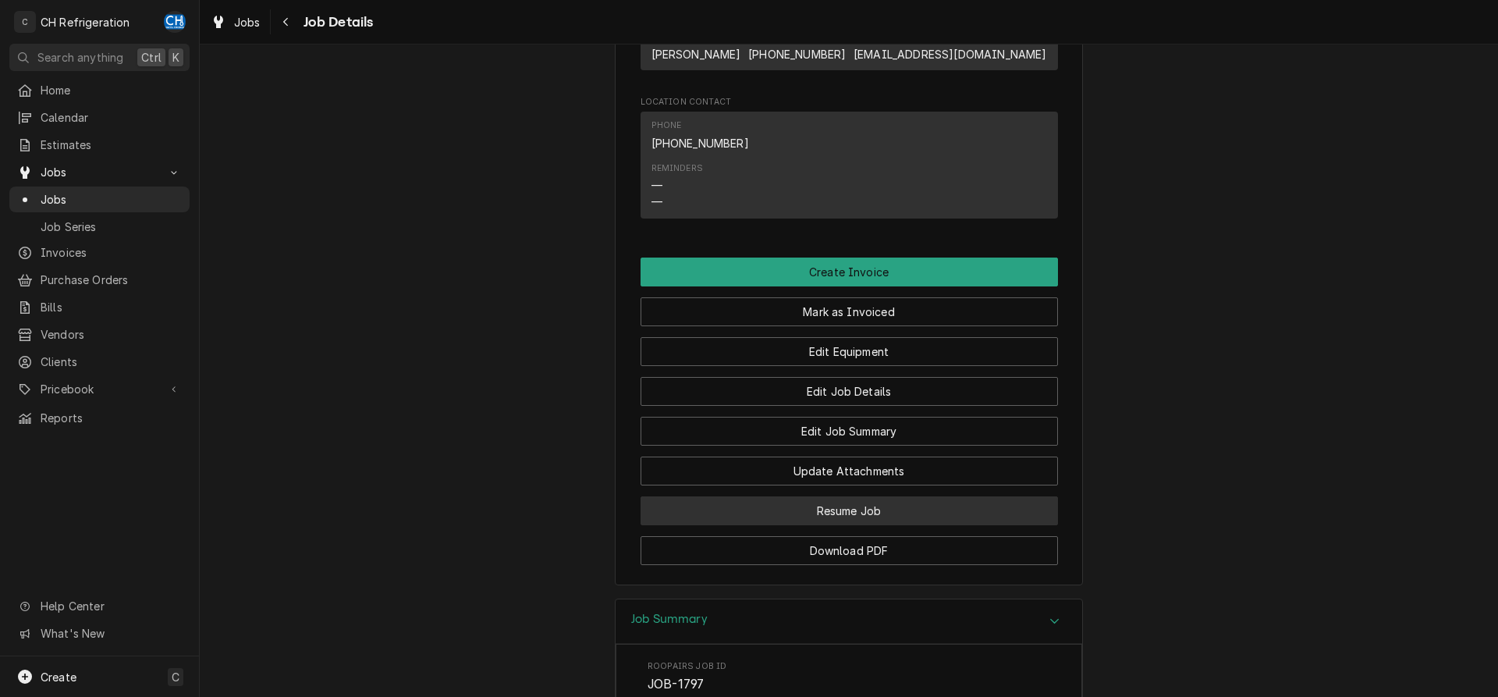
scroll to position [431, 0]
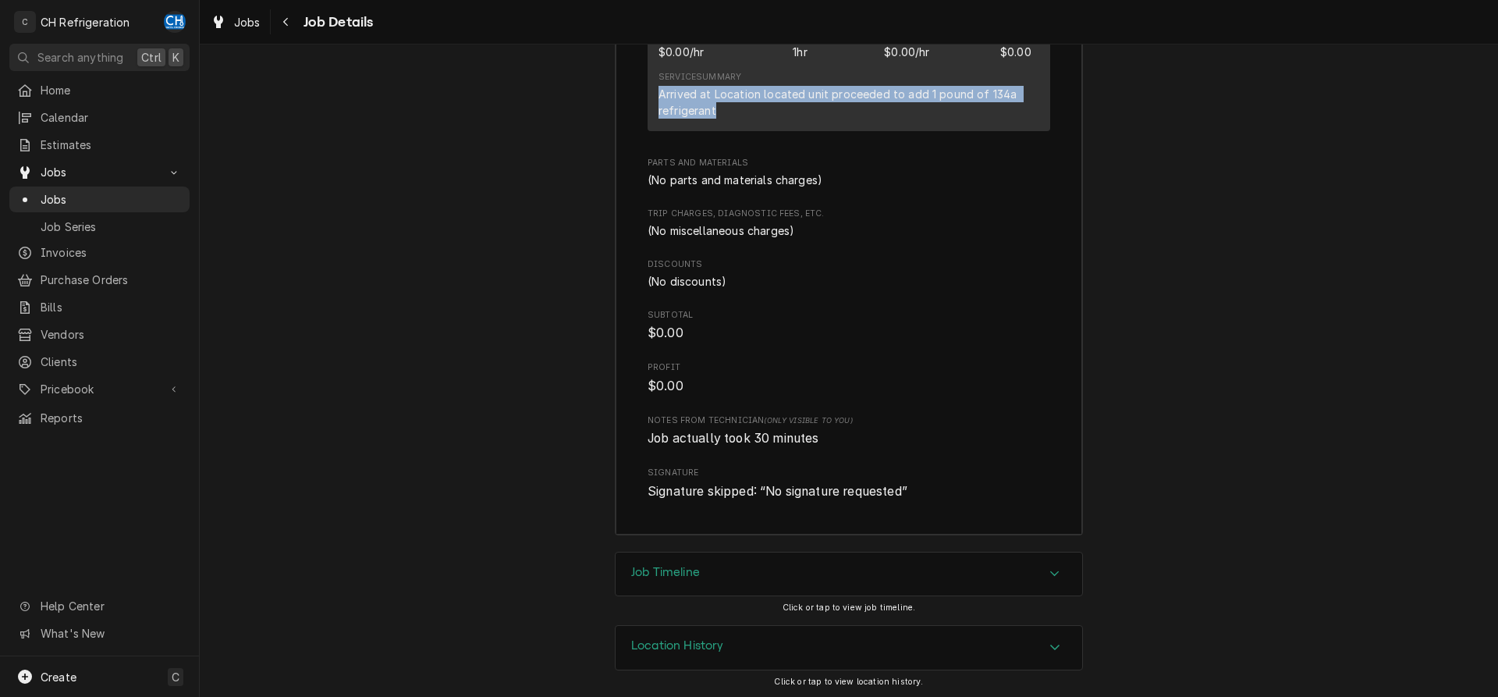
click at [690, 560] on div "Job Timeline" at bounding box center [848, 574] width 466 height 44
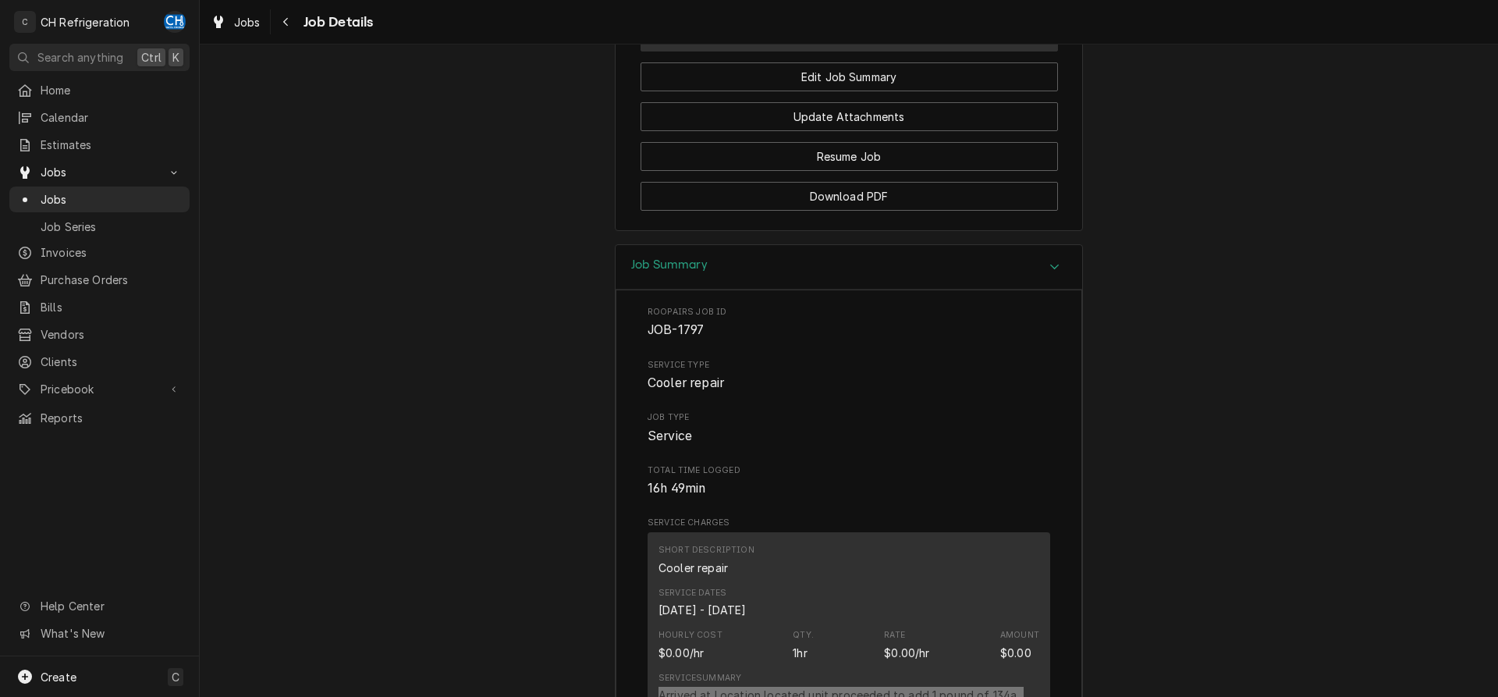
scroll to position [945, 0]
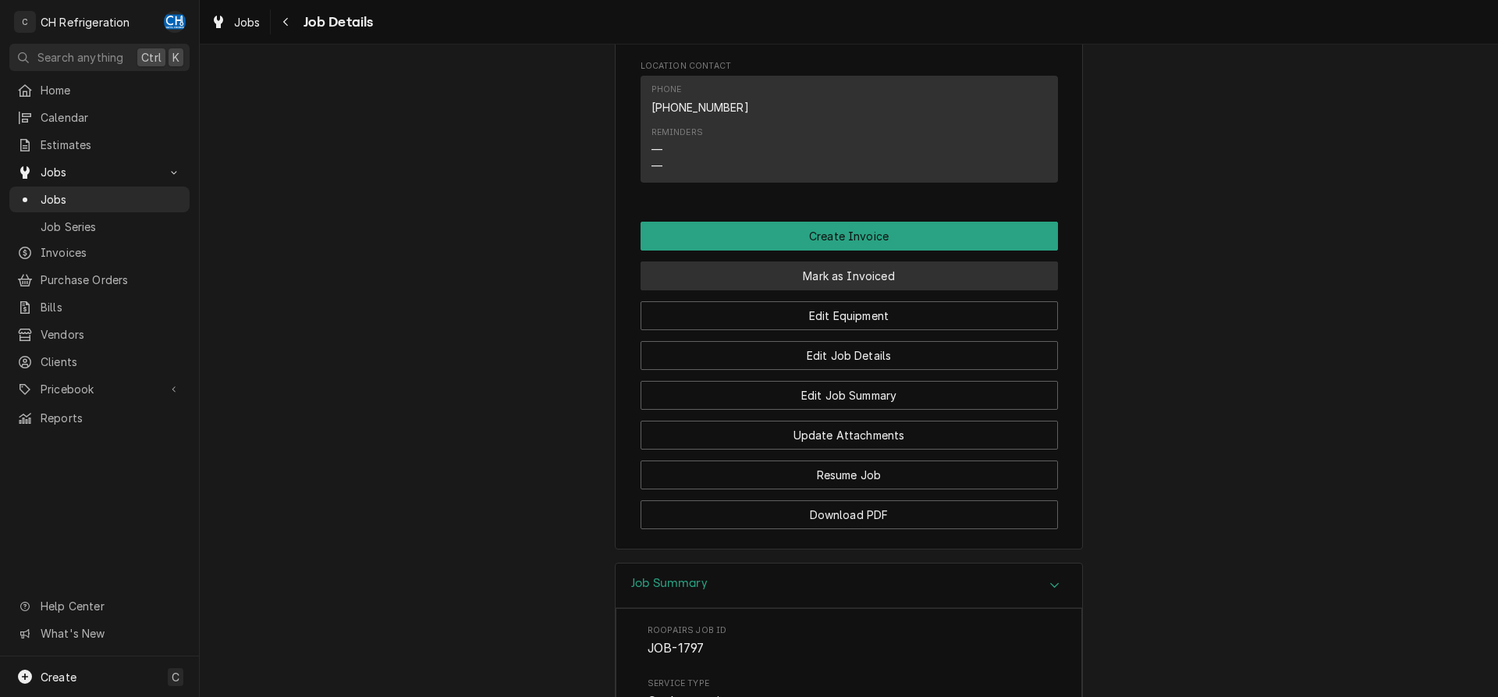
click at [854, 264] on button "Mark as Invoiced" at bounding box center [848, 275] width 417 height 29
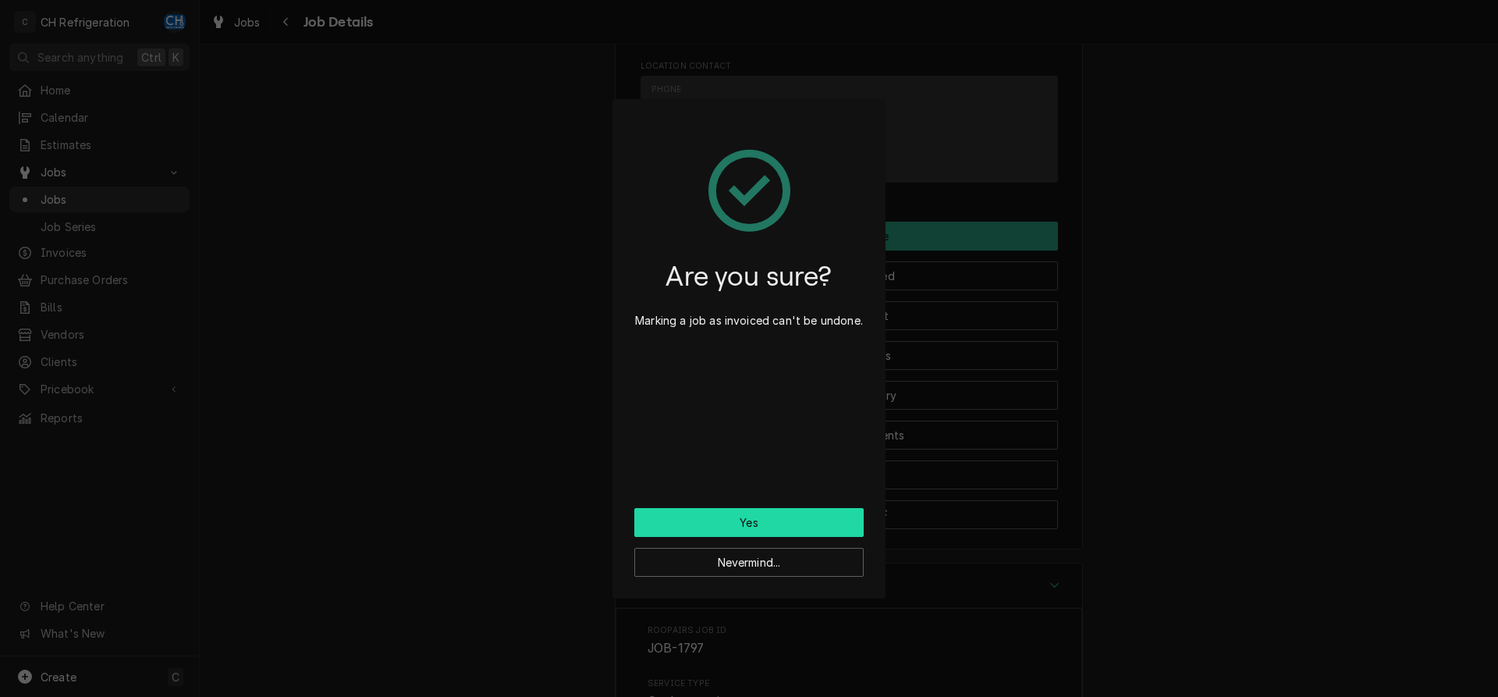
click at [741, 512] on button "Yes" at bounding box center [748, 522] width 229 height 29
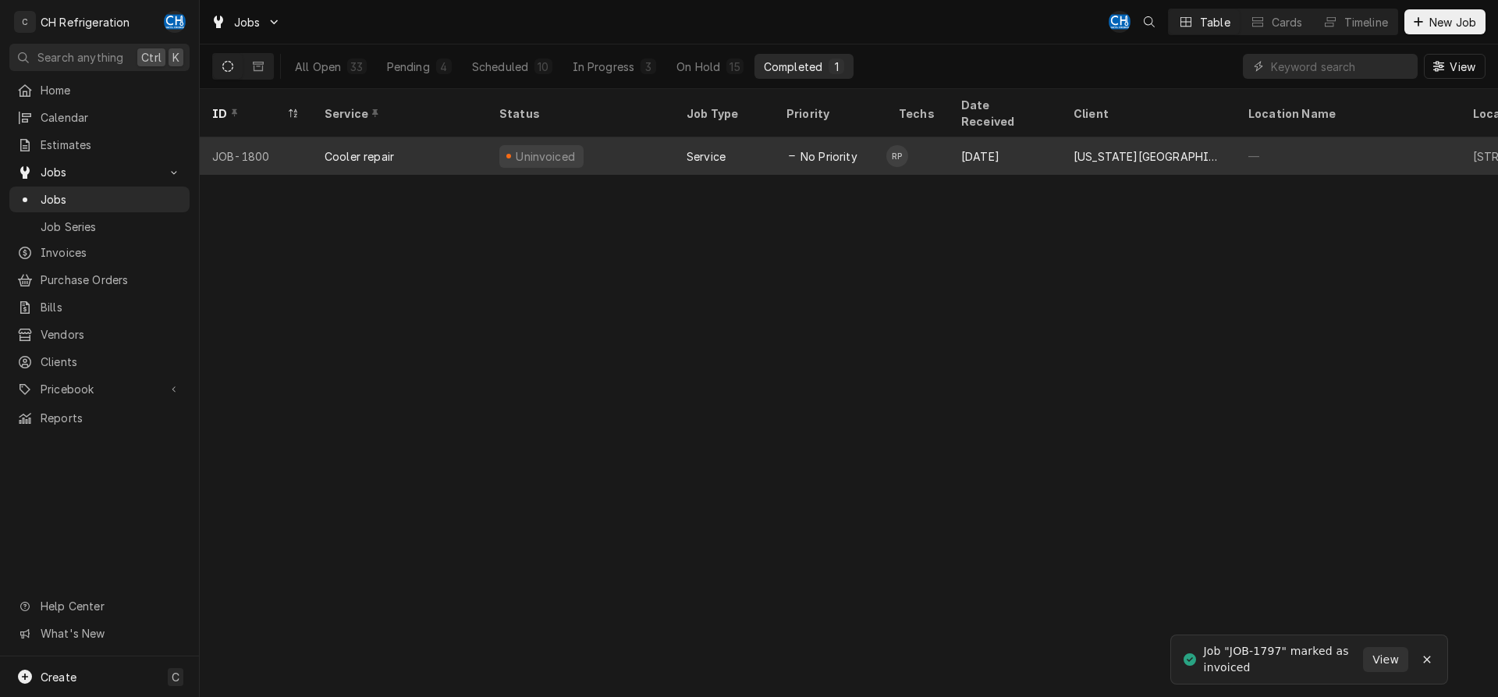
click at [970, 137] on div "Aug 25" at bounding box center [1005, 155] width 112 height 37
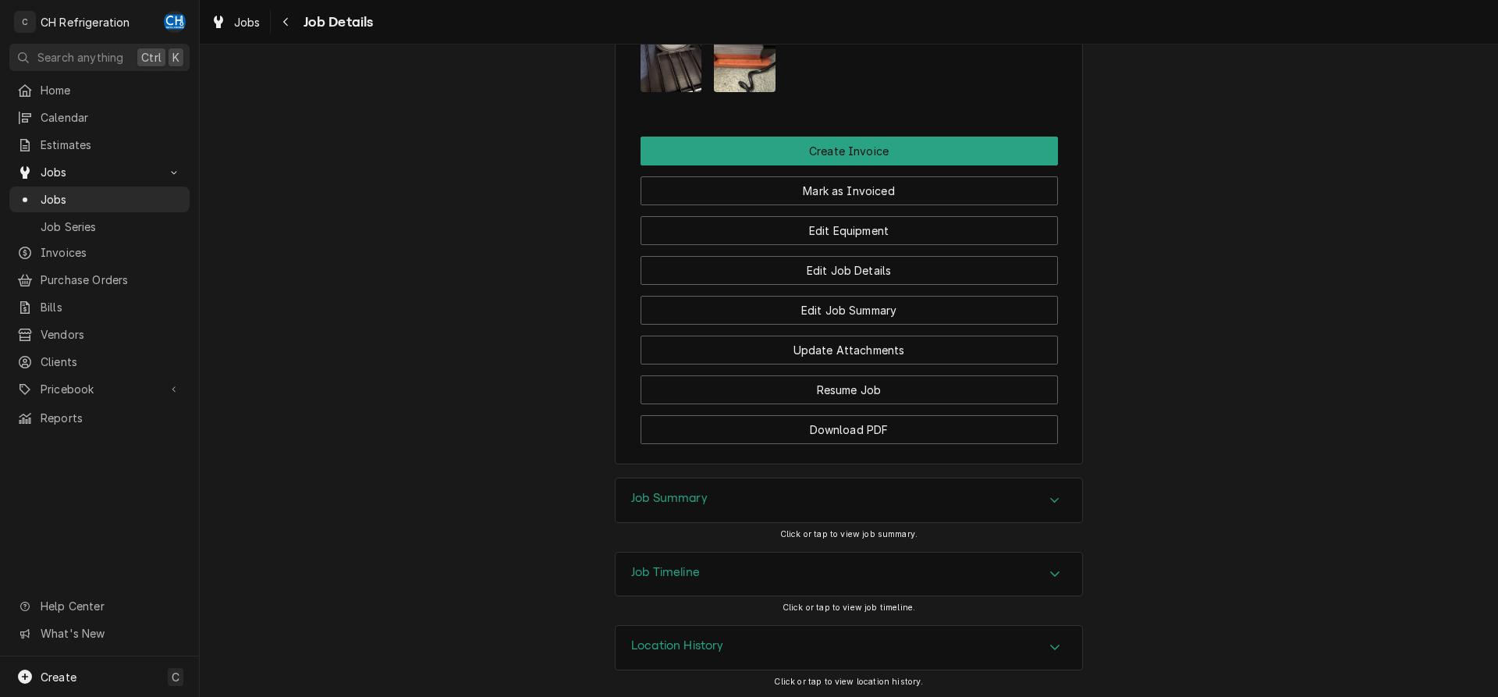
click at [844, 485] on div "Job Summary" at bounding box center [848, 500] width 466 height 44
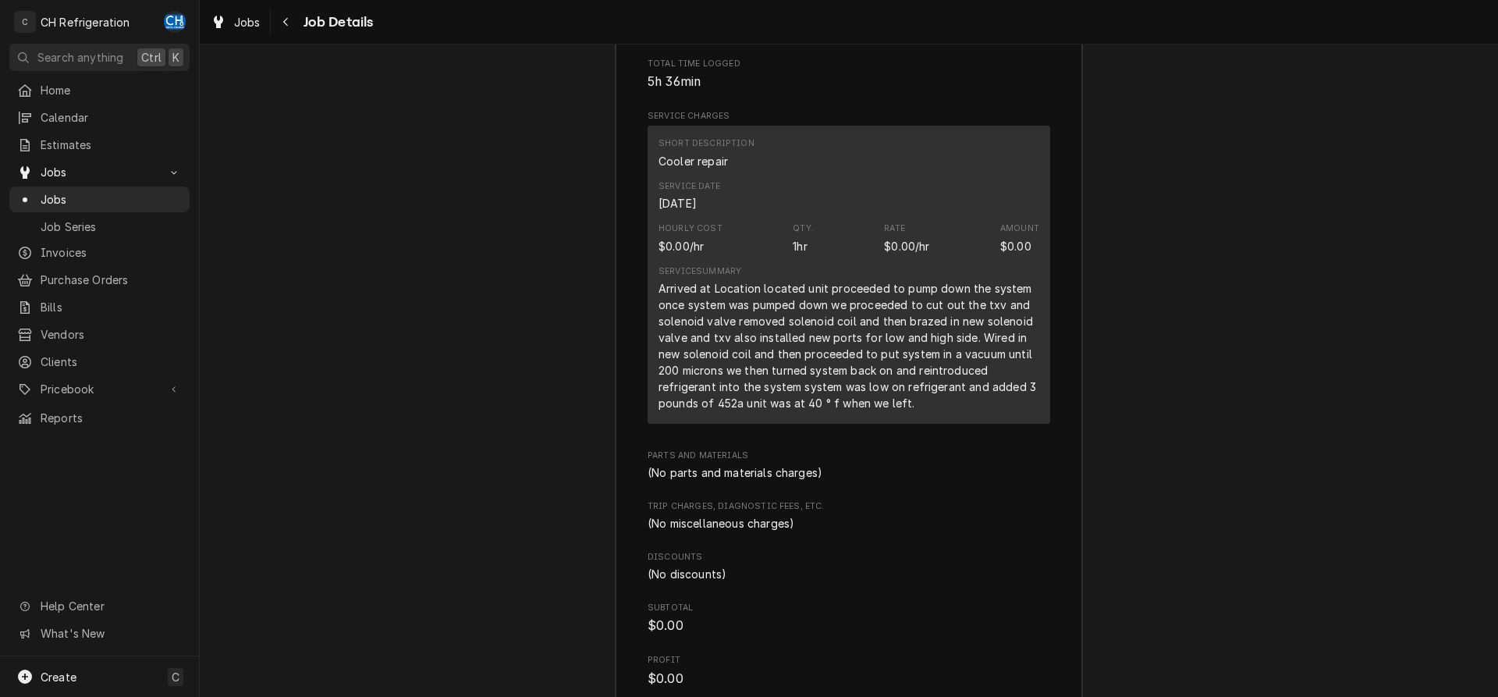
scroll to position [1811, 0]
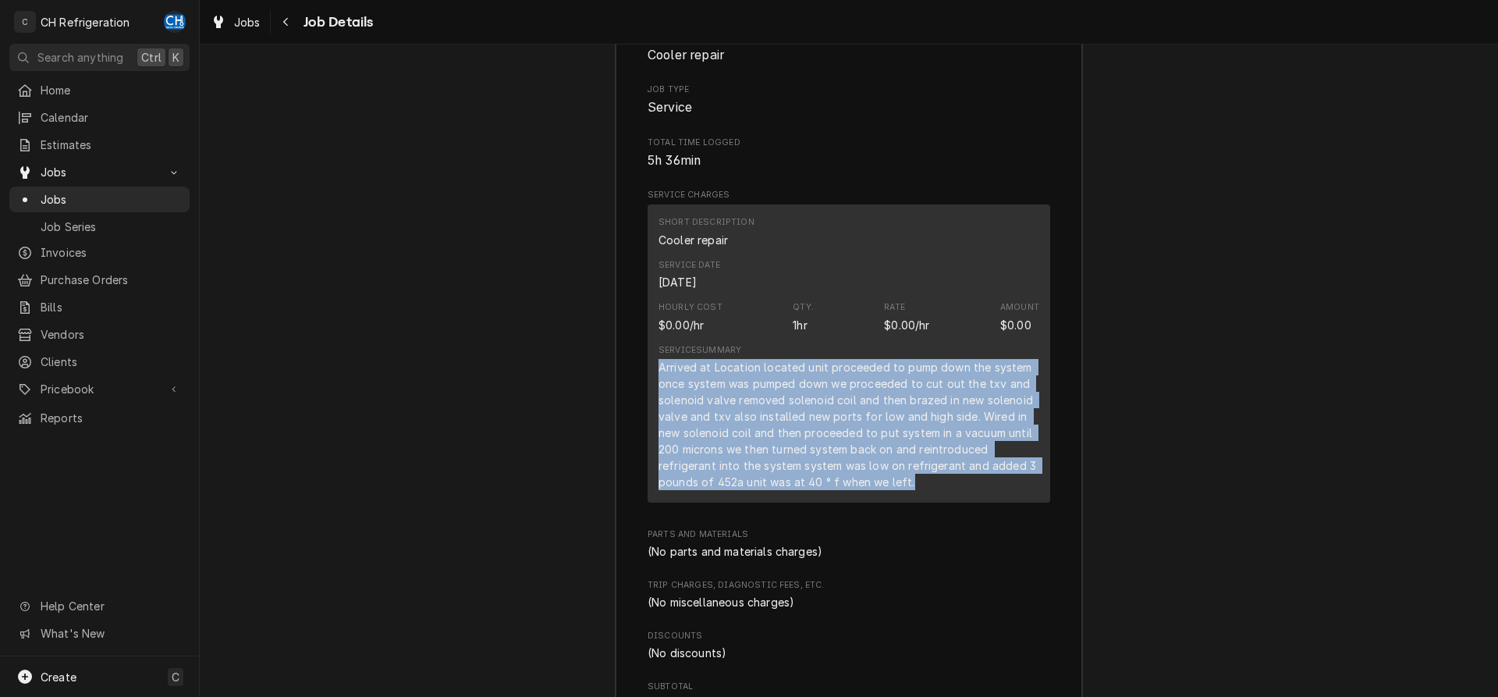
drag, startPoint x: 654, startPoint y: 364, endPoint x: 1069, endPoint y: 506, distance: 439.6
click at [1050, 502] on div "Short Description Cooler repair Service Date Aug 26, 2025 Hourly Cost $0.00/hr …" at bounding box center [848, 353] width 403 height 298
copy div "Arrived at Location located unit proceeded to pump down the system once system …"
click at [819, 384] on div "Arrived at Location located unit proceeded to pump down the system once system …" at bounding box center [848, 424] width 381 height 131
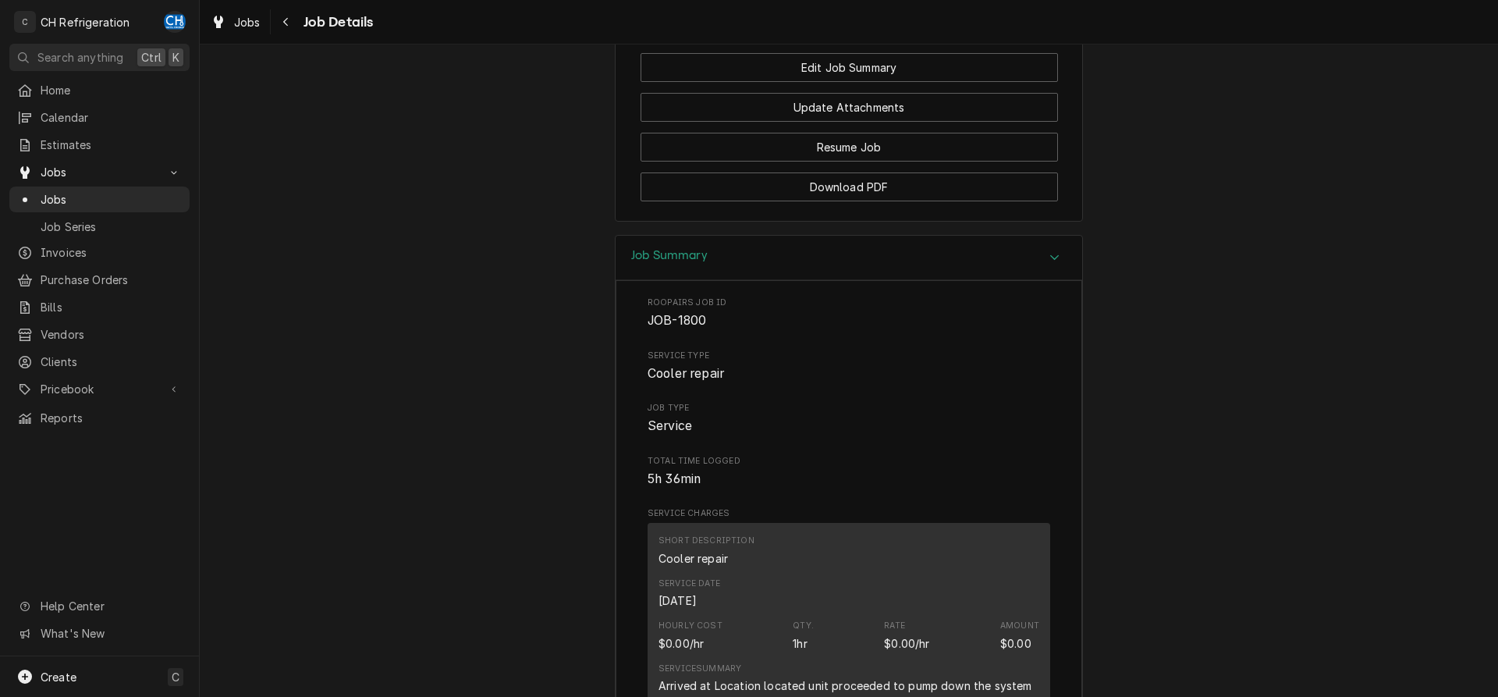
scroll to position [1095, 0]
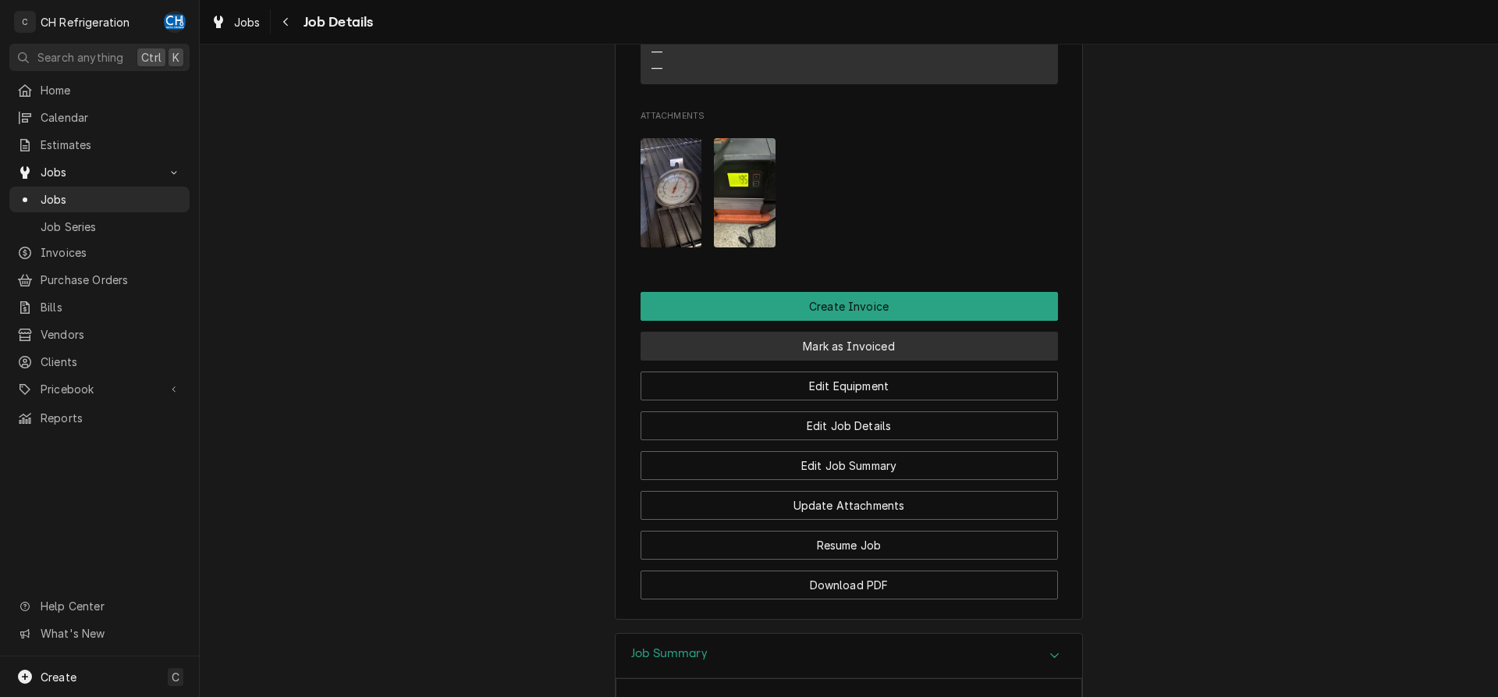
click at [828, 345] on button "Mark as Invoiced" at bounding box center [848, 346] width 417 height 29
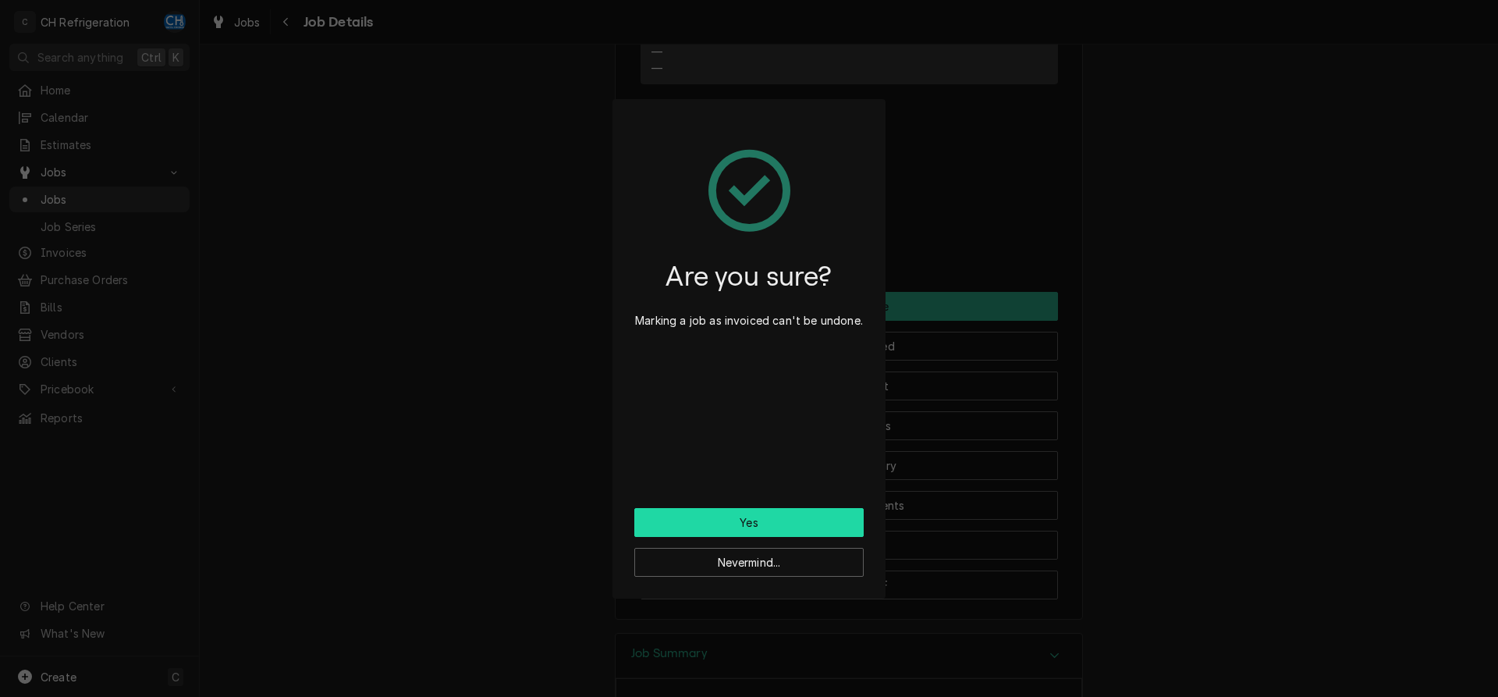
click at [732, 520] on button "Yes" at bounding box center [748, 522] width 229 height 29
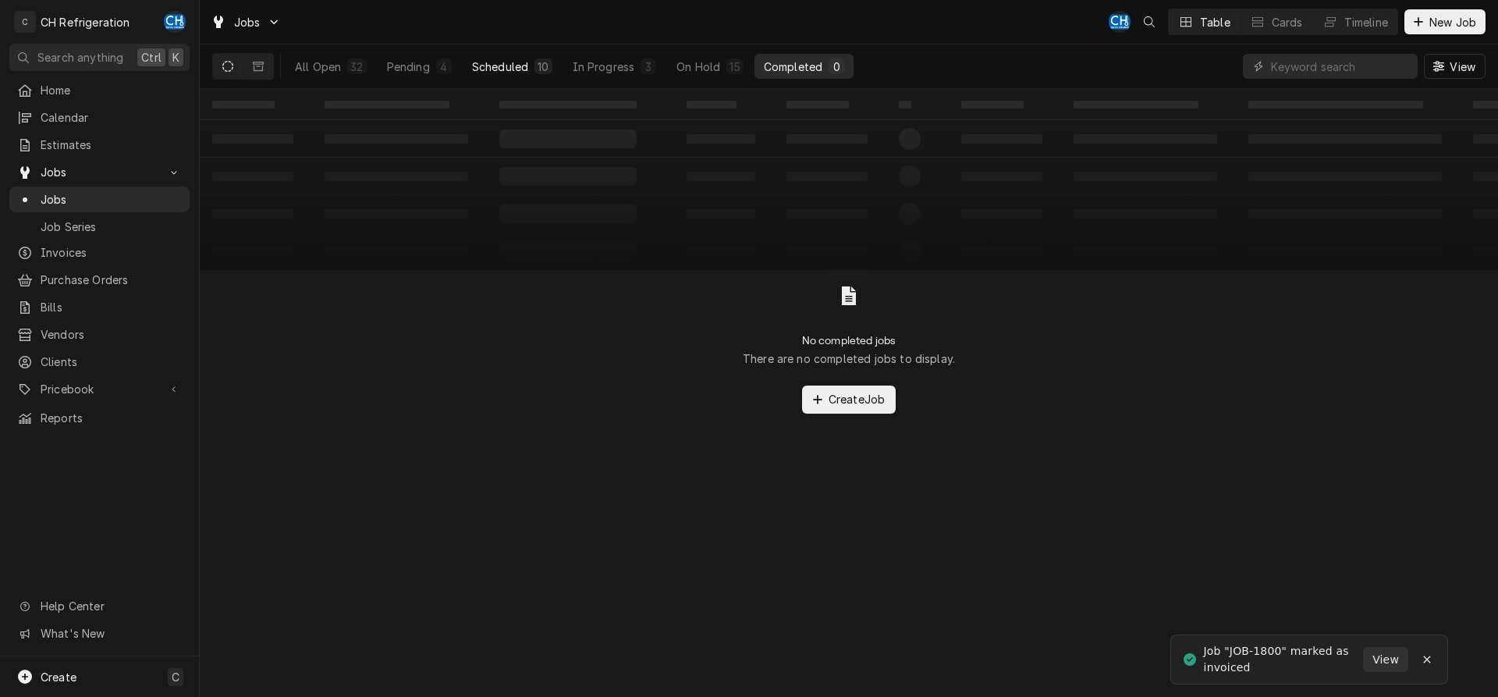
click at [542, 68] on div "10" at bounding box center [542, 67] width 11 height 16
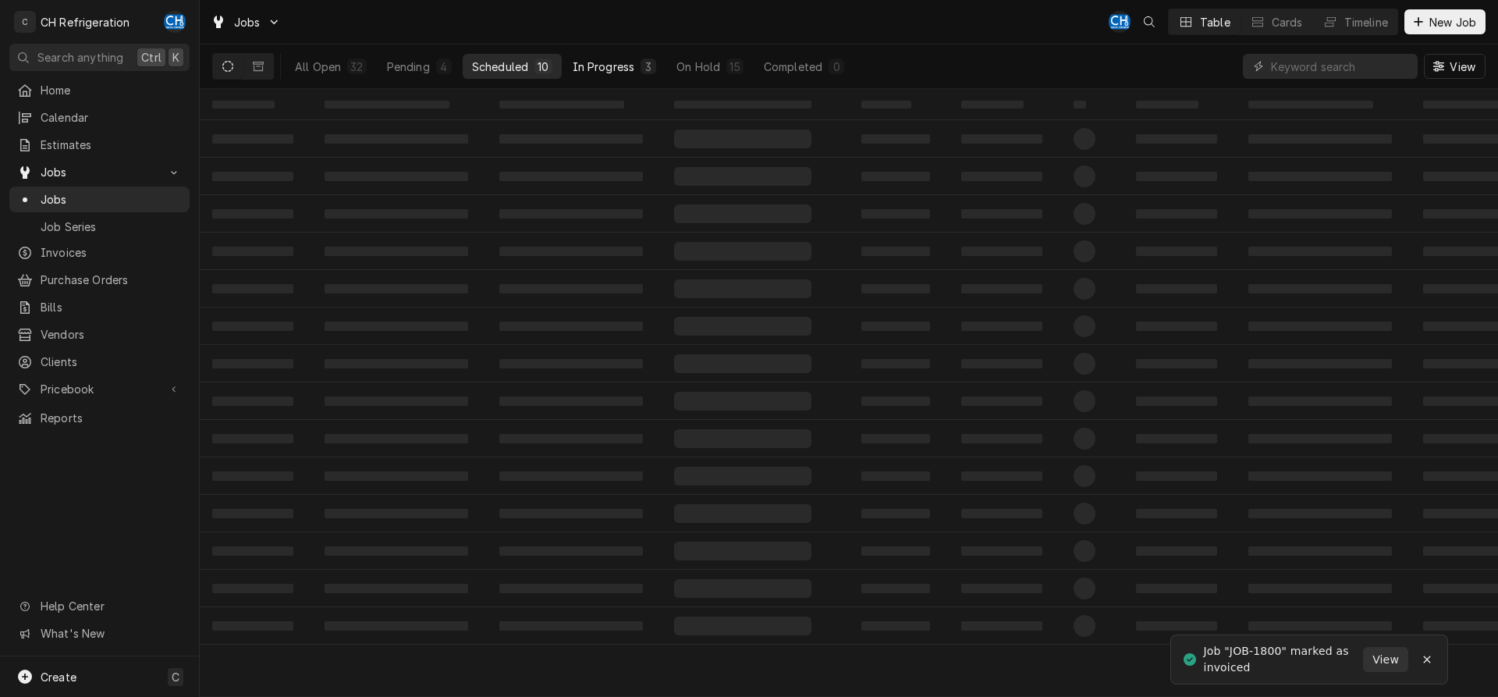
click at [638, 68] on button "In Progress 3" at bounding box center [614, 66] width 103 height 25
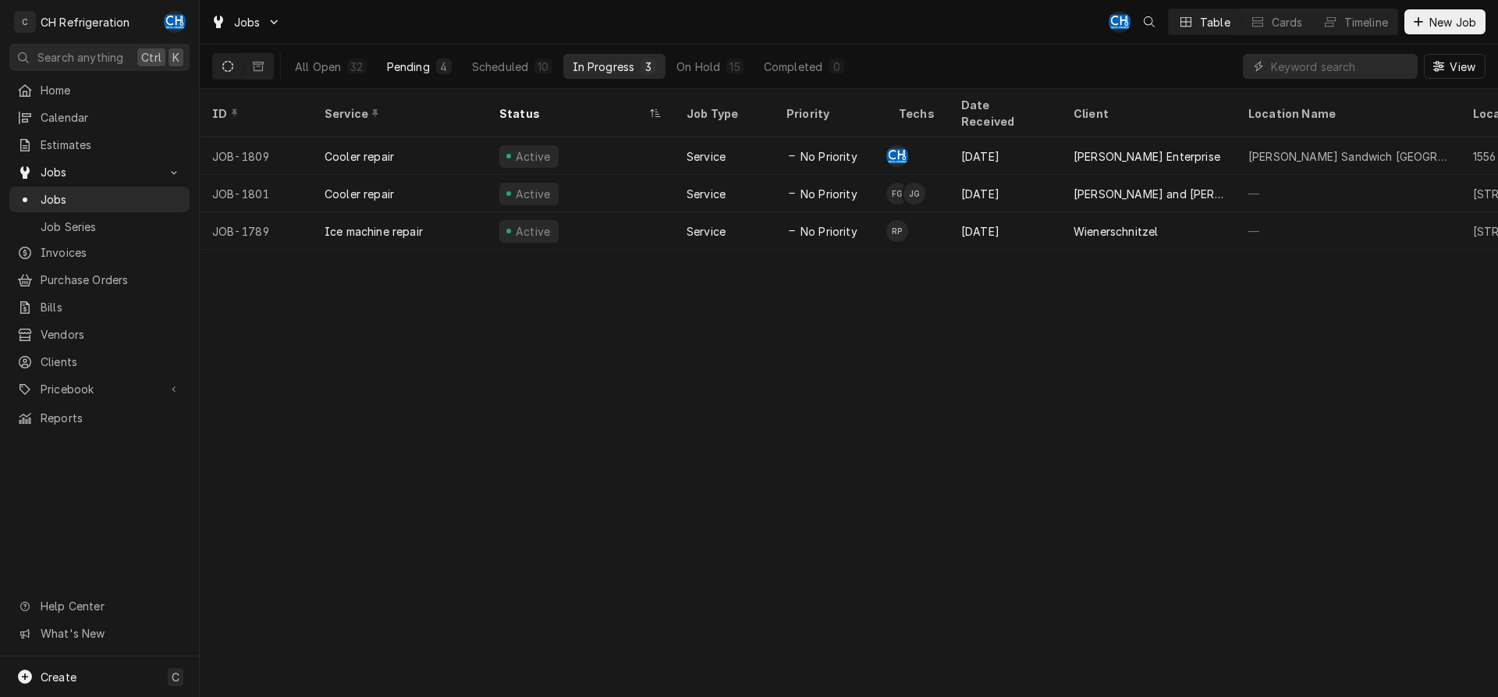
click at [456, 67] on button "Pending 4" at bounding box center [419, 66] width 83 height 25
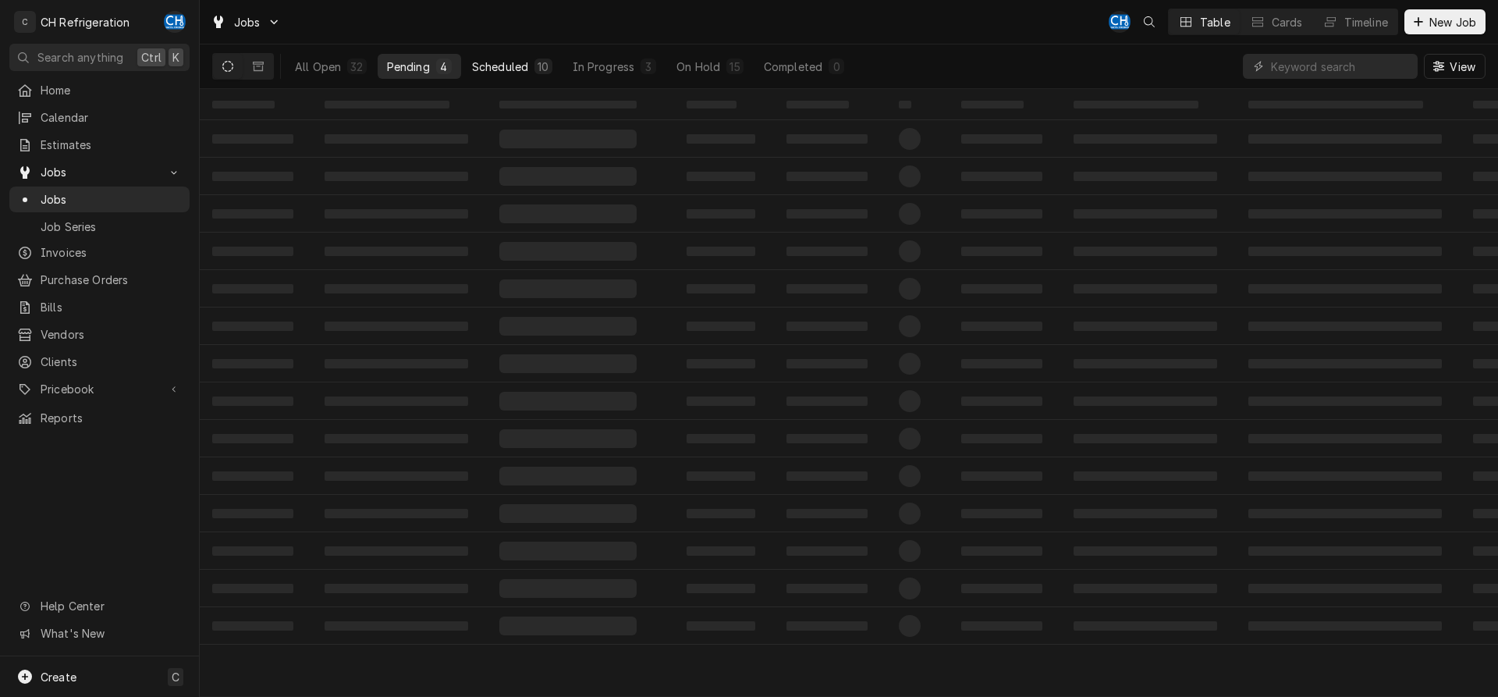
click at [515, 64] on div "Scheduled" at bounding box center [500, 67] width 56 height 16
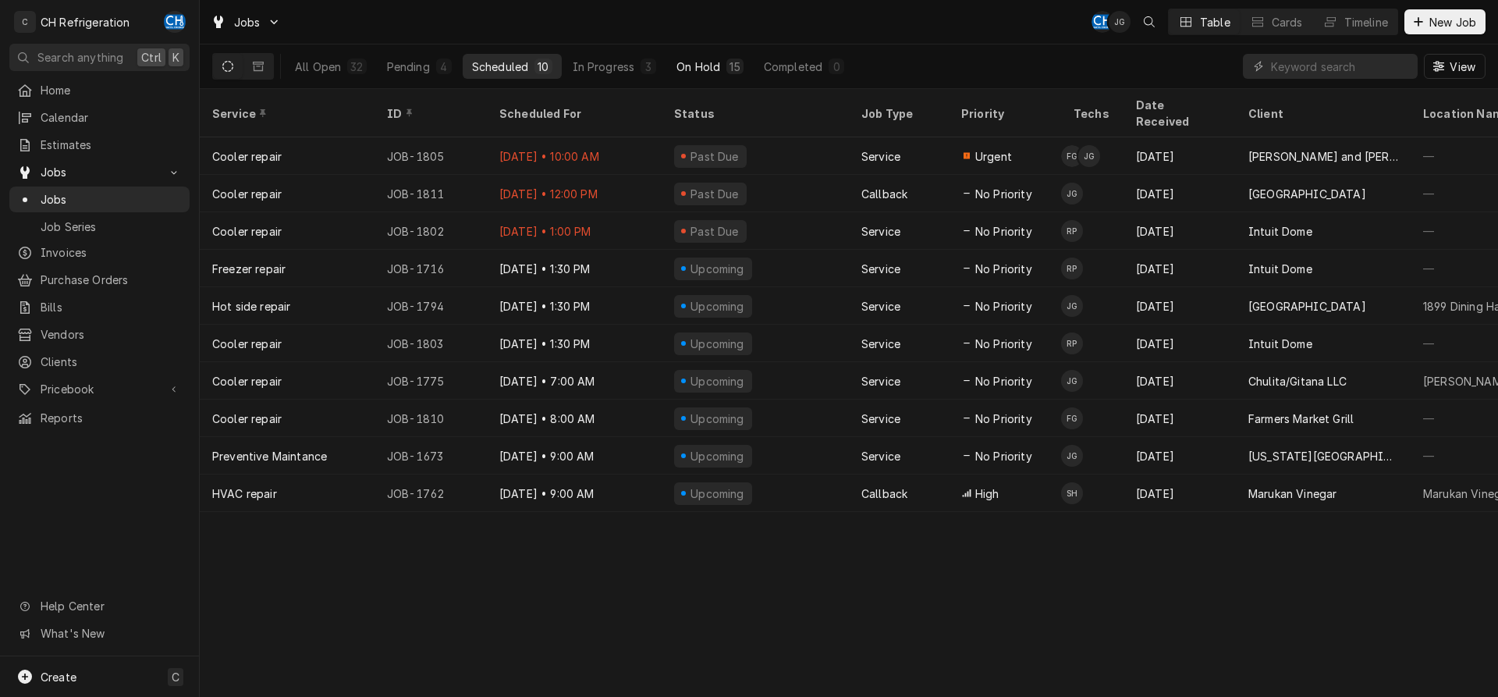
click at [686, 73] on div "On Hold" at bounding box center [698, 67] width 44 height 16
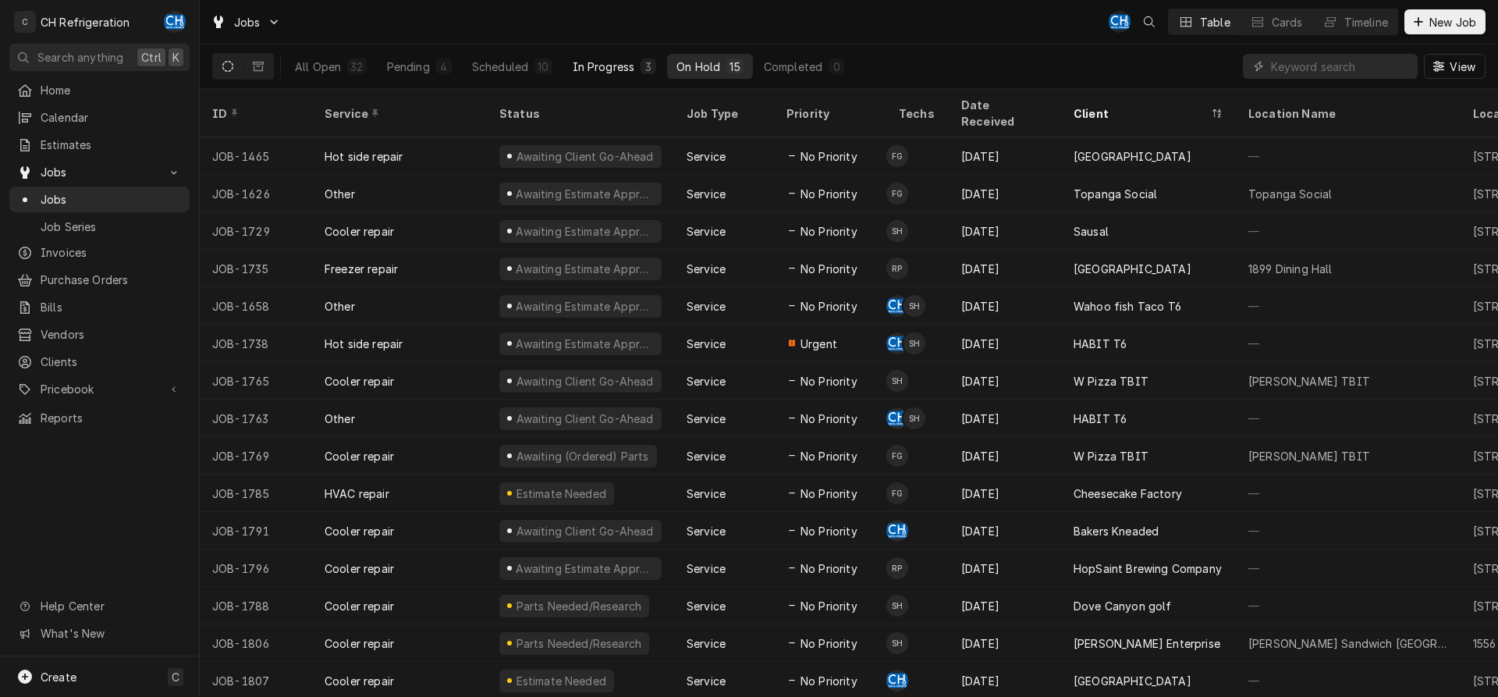
click at [581, 69] on div "In Progress" at bounding box center [604, 67] width 62 height 16
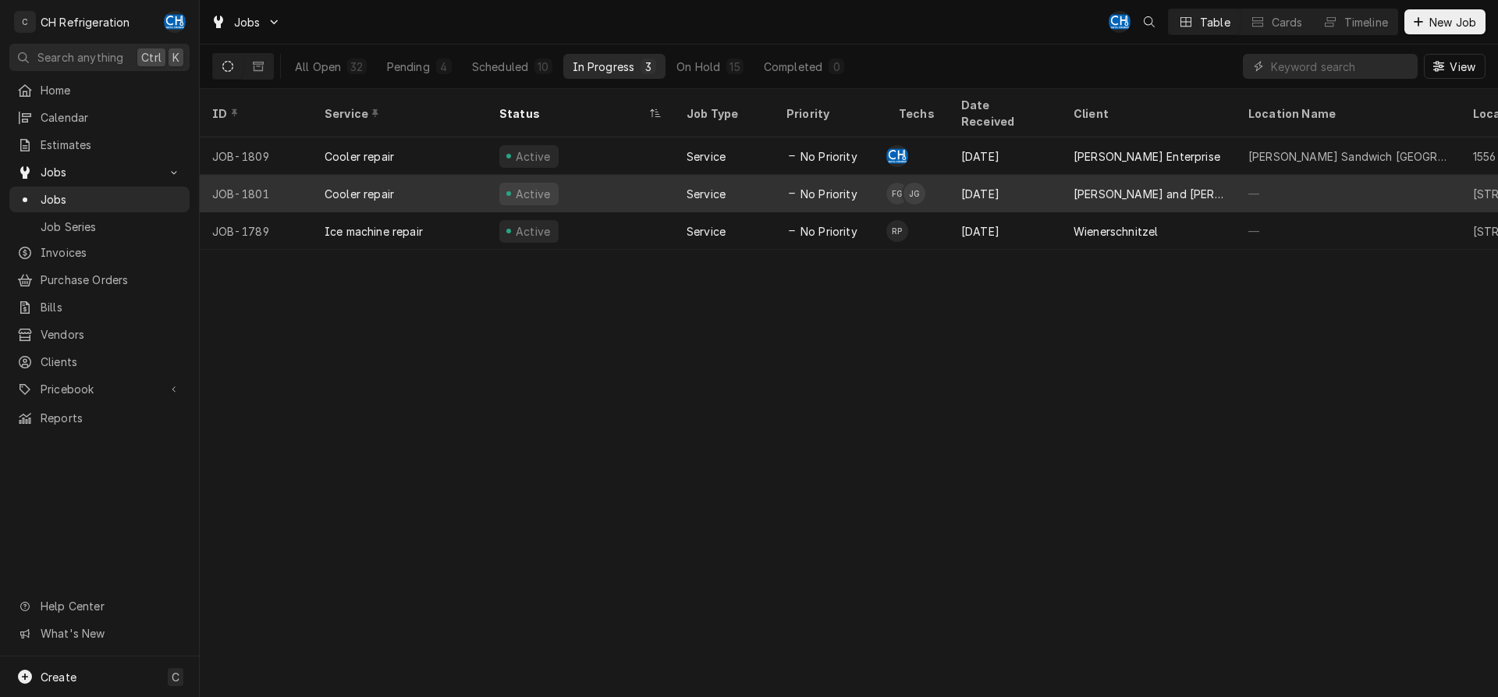
click at [1103, 186] on div "[PERSON_NAME] and [PERSON_NAME]'s" at bounding box center [1148, 194] width 150 height 16
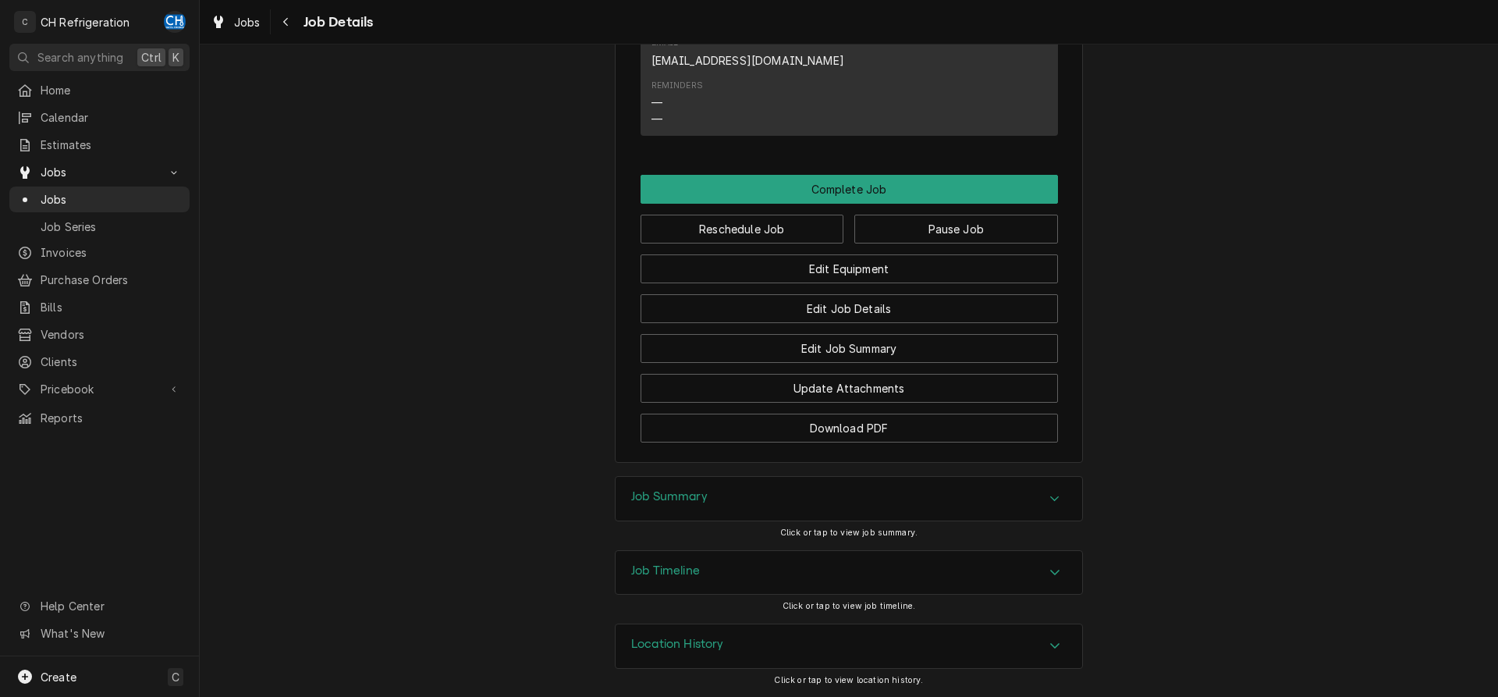
scroll to position [1372, 0]
click at [832, 509] on div "Job Summary" at bounding box center [848, 499] width 466 height 44
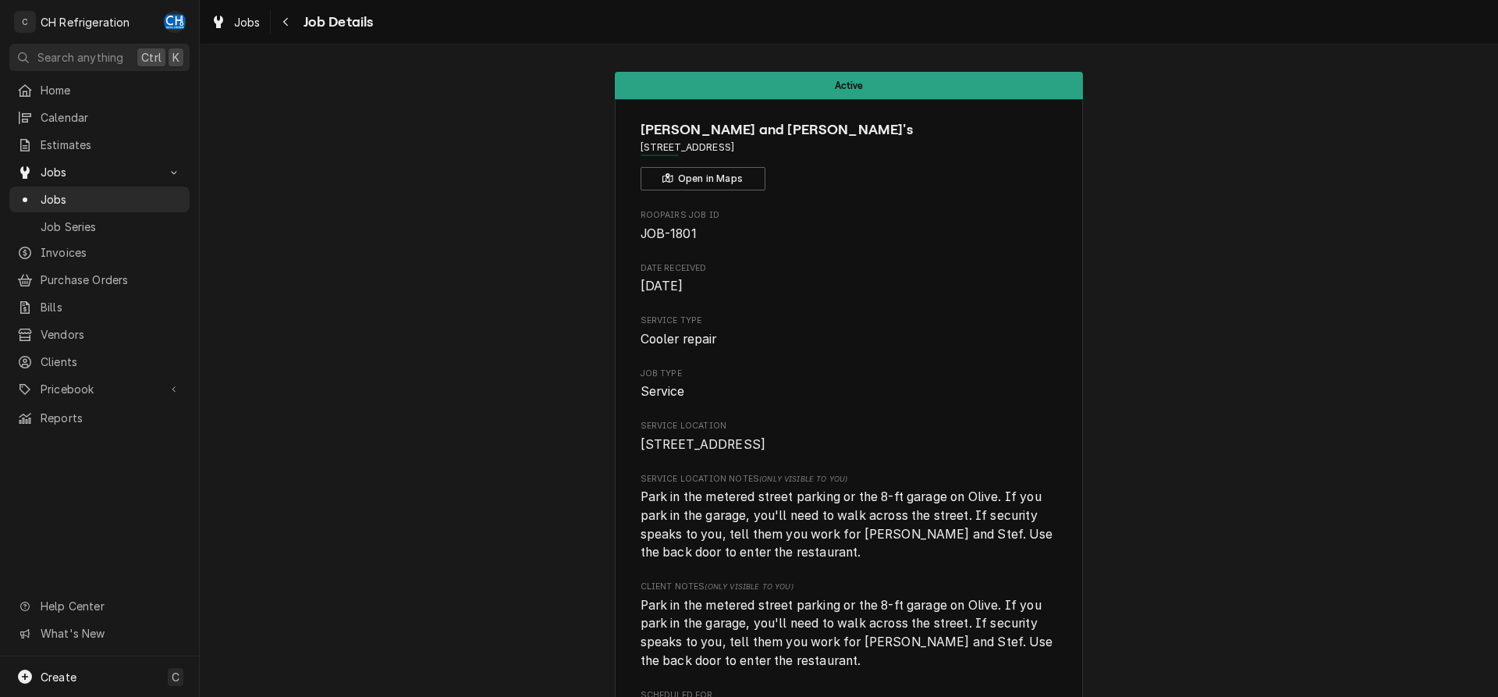
scroll to position [0, 0]
click at [276, 16] on button "Navigate back" at bounding box center [286, 21] width 25 height 25
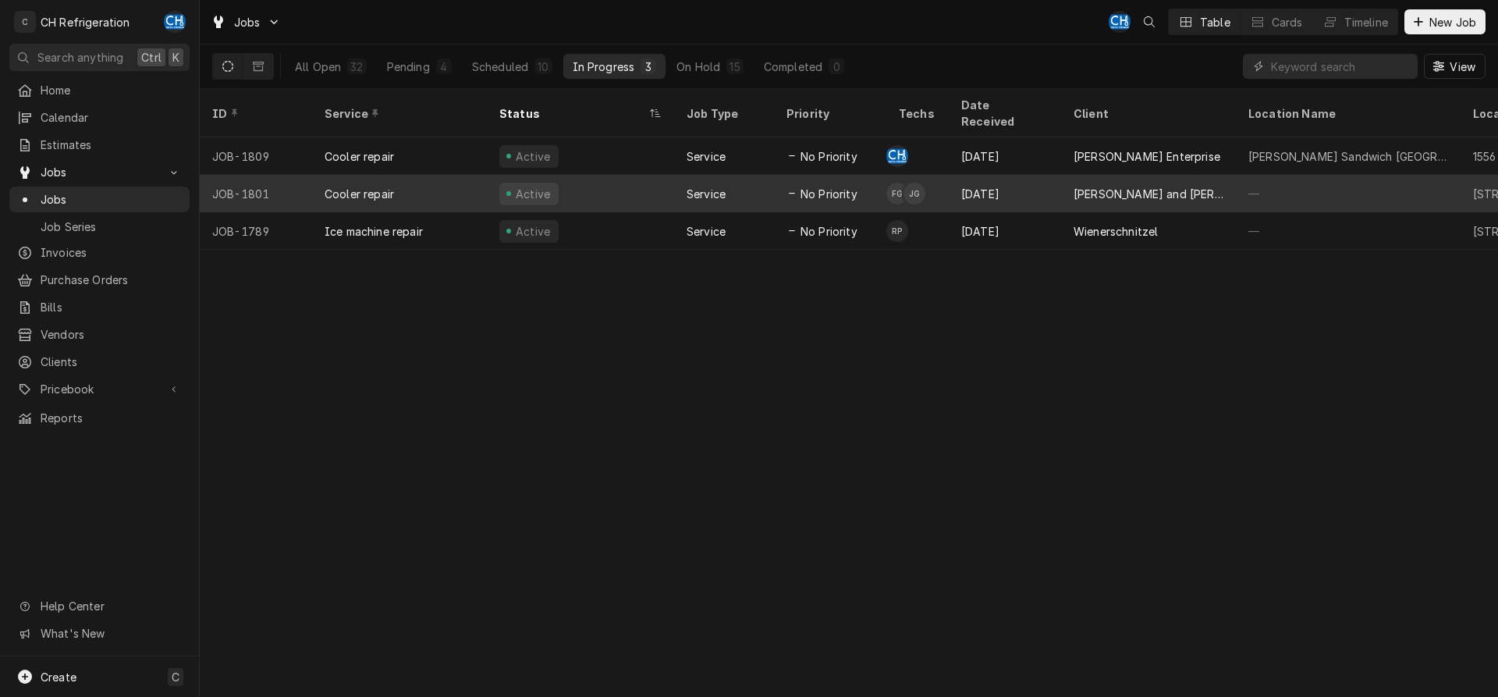
click at [1158, 183] on div "[PERSON_NAME] and [PERSON_NAME]'s" at bounding box center [1148, 193] width 175 height 37
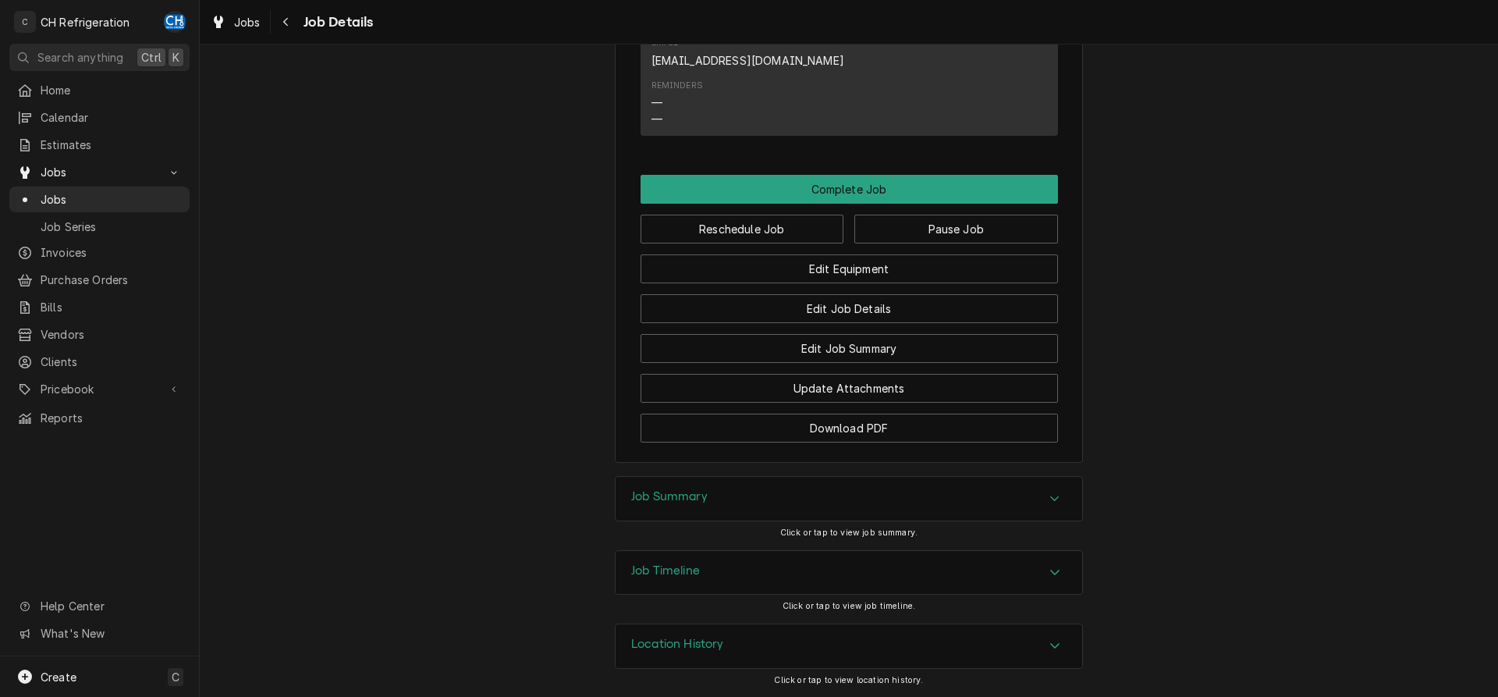
drag, startPoint x: 679, startPoint y: 499, endPoint x: 592, endPoint y: 483, distance: 88.9
click at [679, 498] on h3 "Job Summary" at bounding box center [669, 496] width 76 height 15
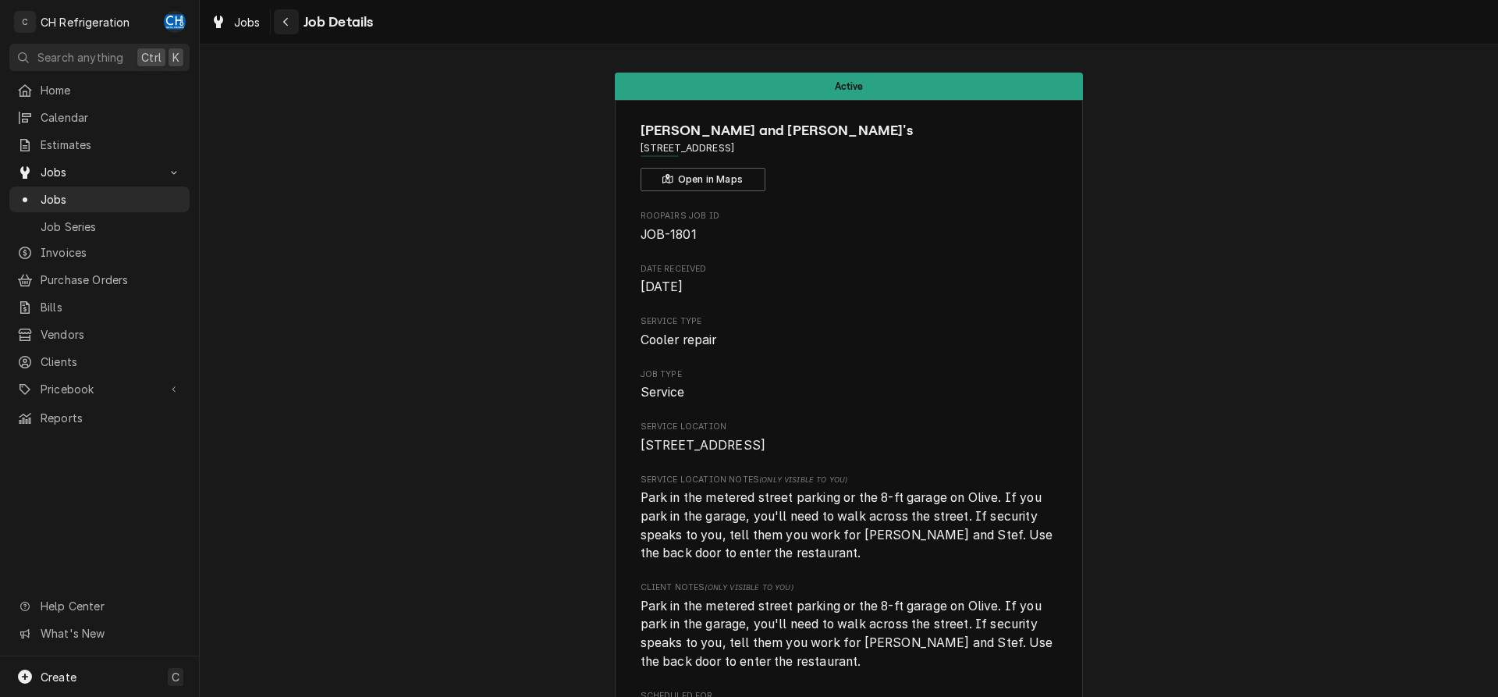
click at [282, 21] on div "Navigate back" at bounding box center [286, 22] width 16 height 16
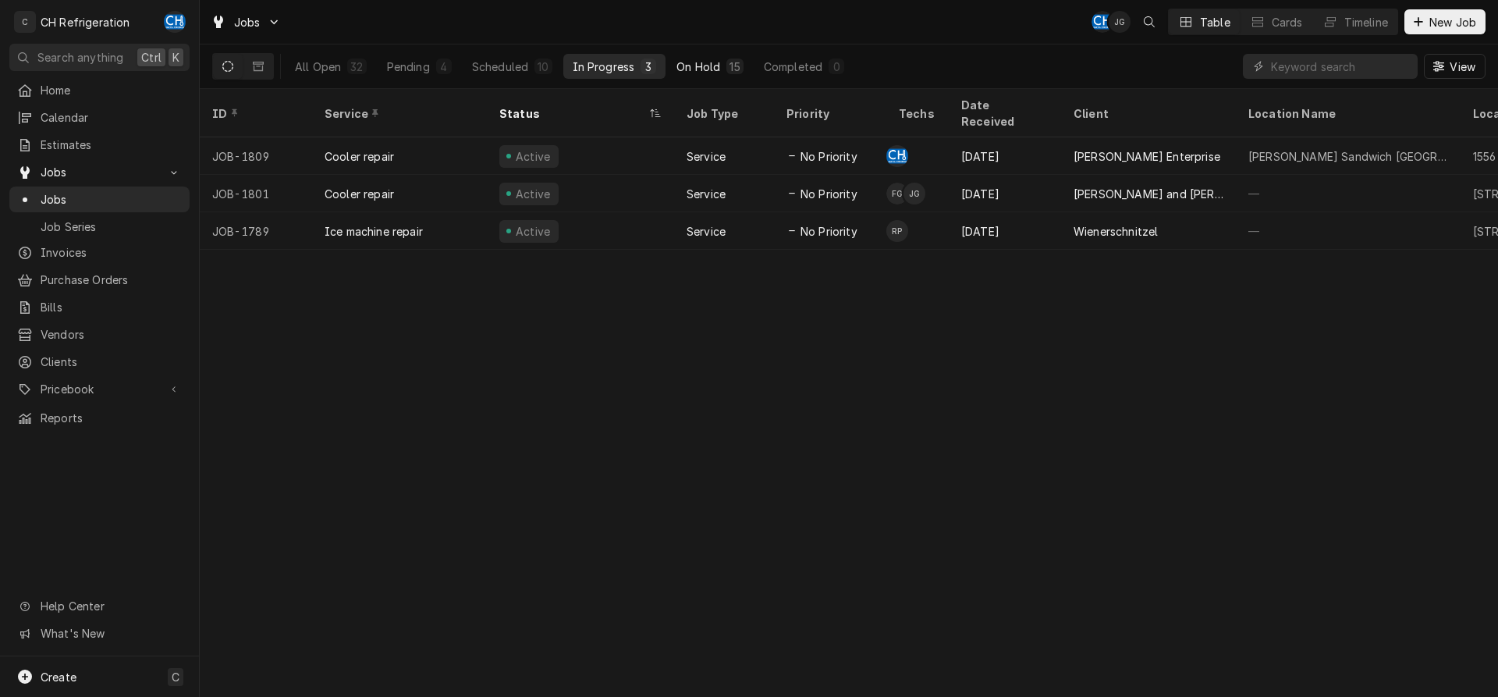
click at [721, 71] on button "On Hold 15" at bounding box center [709, 66] width 85 height 25
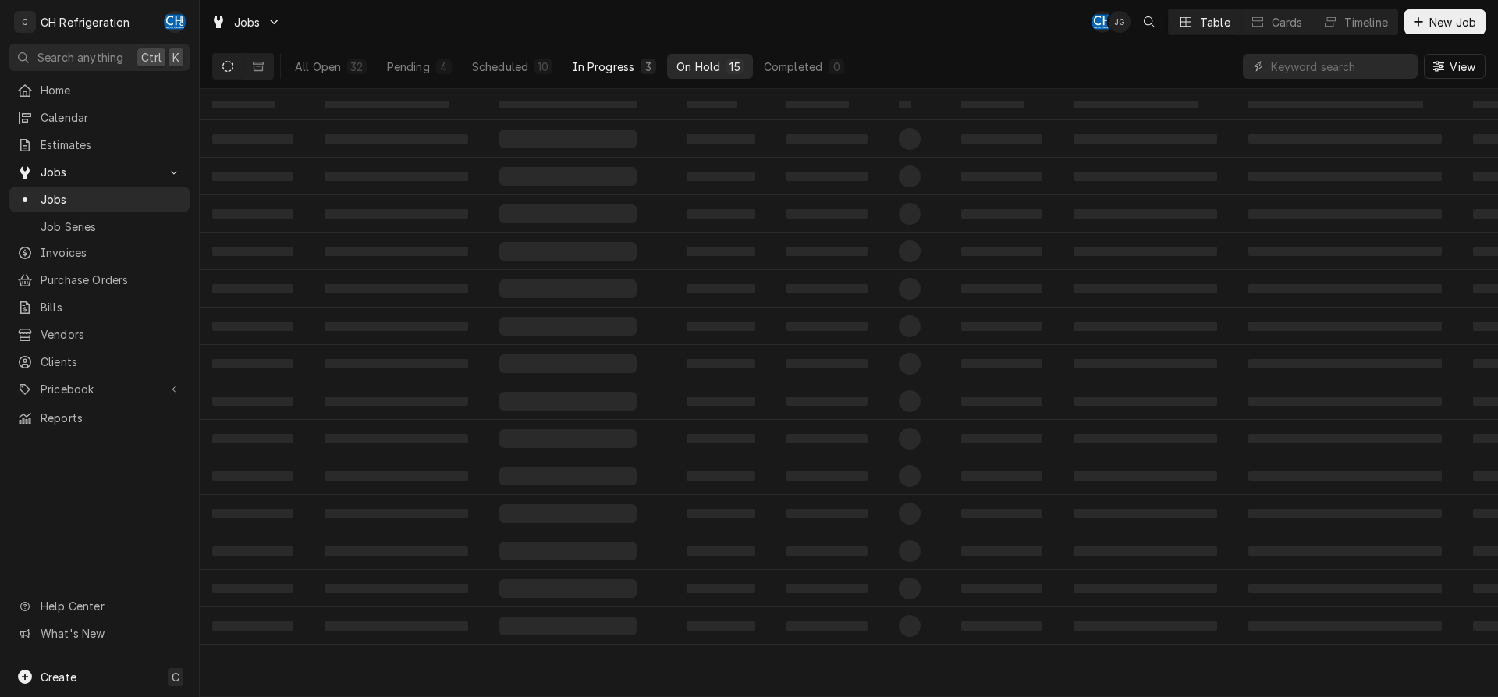
click at [631, 67] on div "In Progress" at bounding box center [604, 67] width 62 height 16
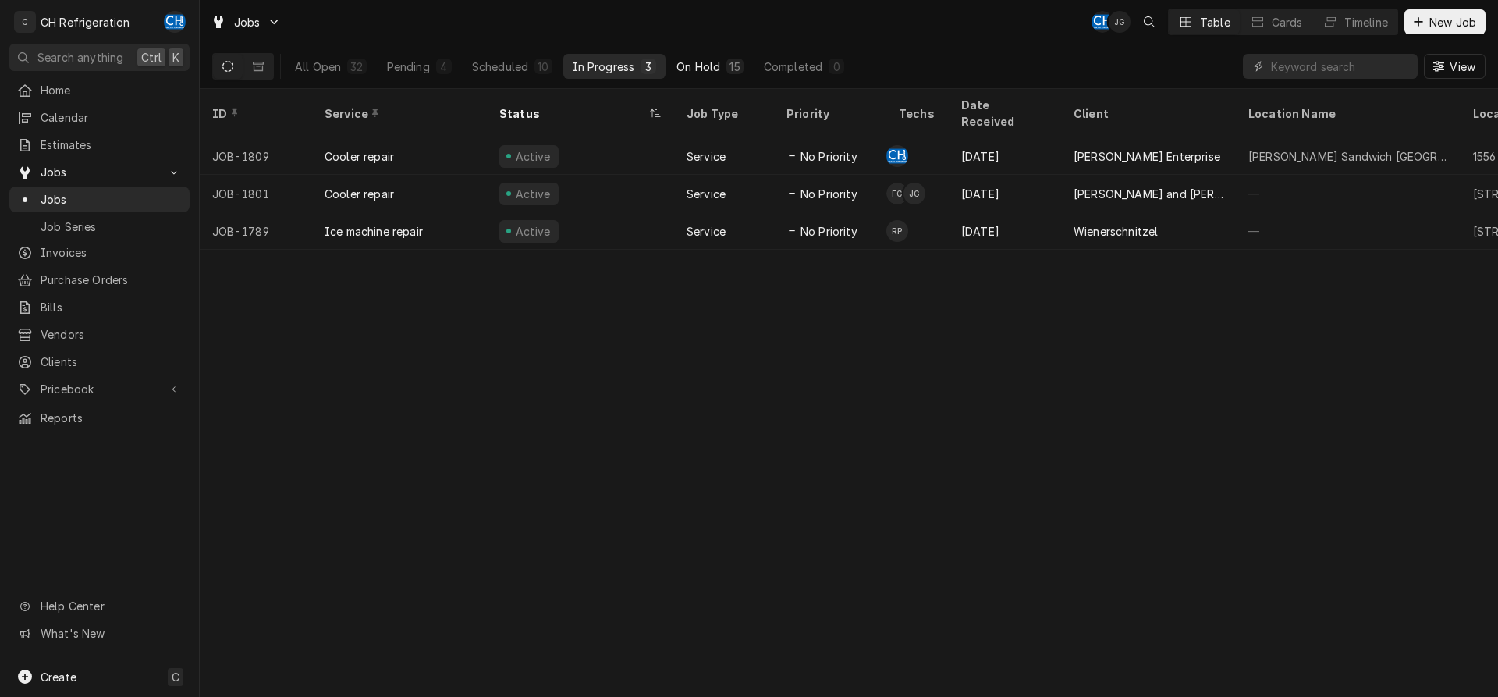
click at [711, 67] on div "On Hold" at bounding box center [698, 67] width 44 height 16
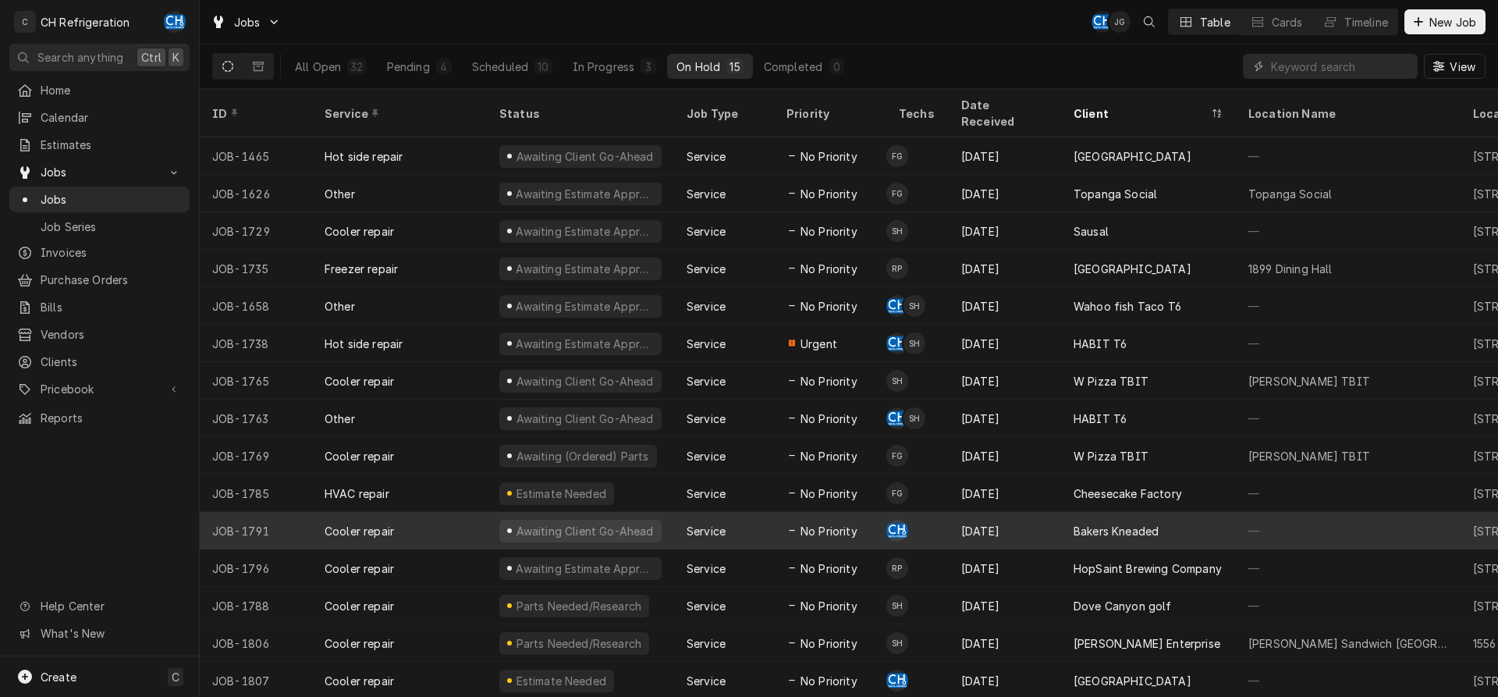
click at [1044, 518] on div "Aug 23" at bounding box center [1005, 530] width 112 height 37
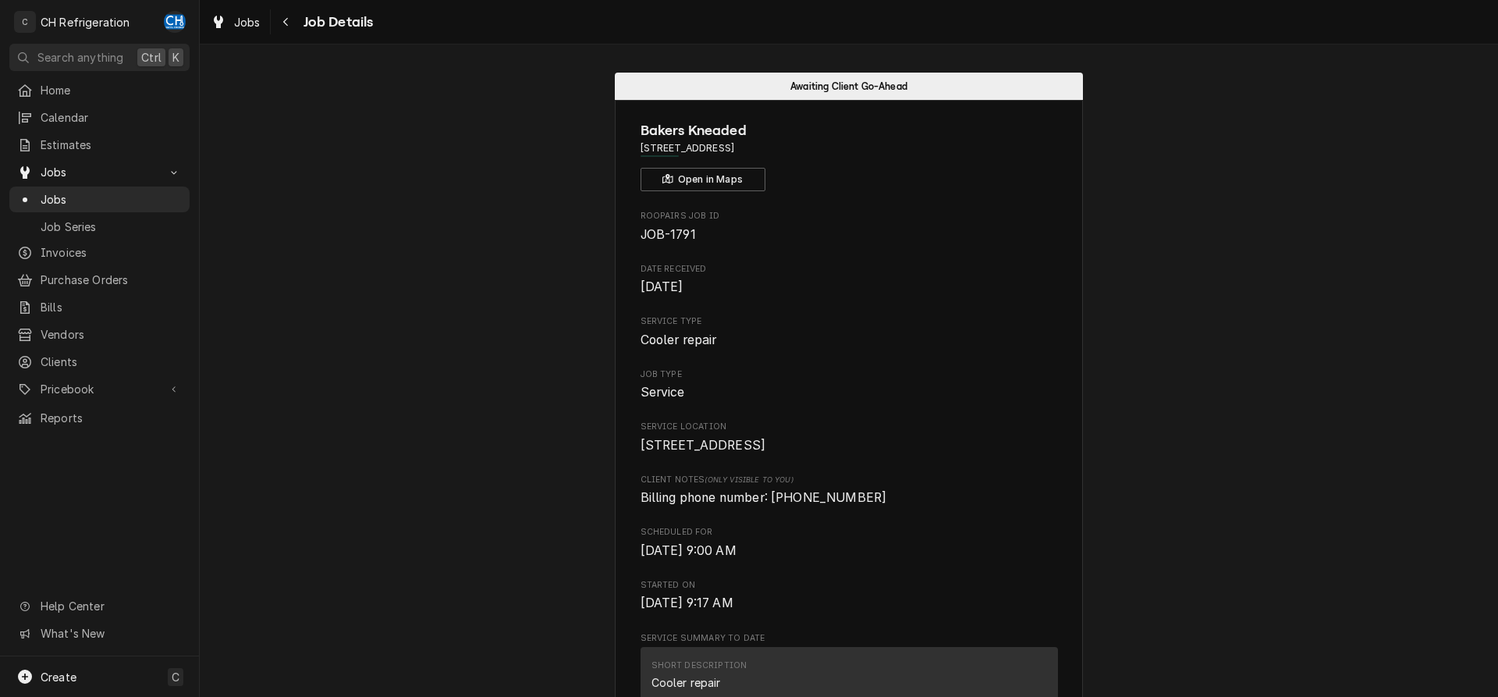
click at [288, 9] on button "Navigate back" at bounding box center [286, 21] width 25 height 25
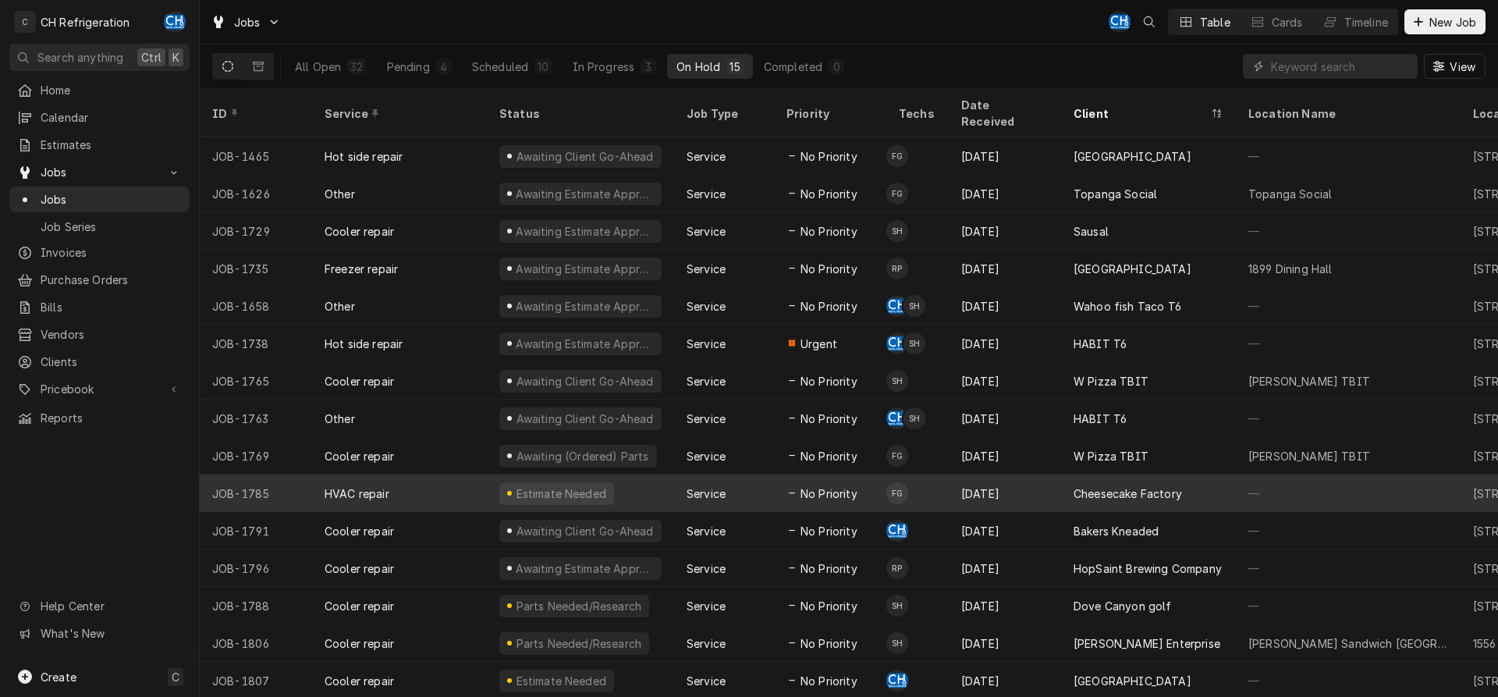
click at [1044, 478] on div "Aug 22" at bounding box center [1005, 492] width 112 height 37
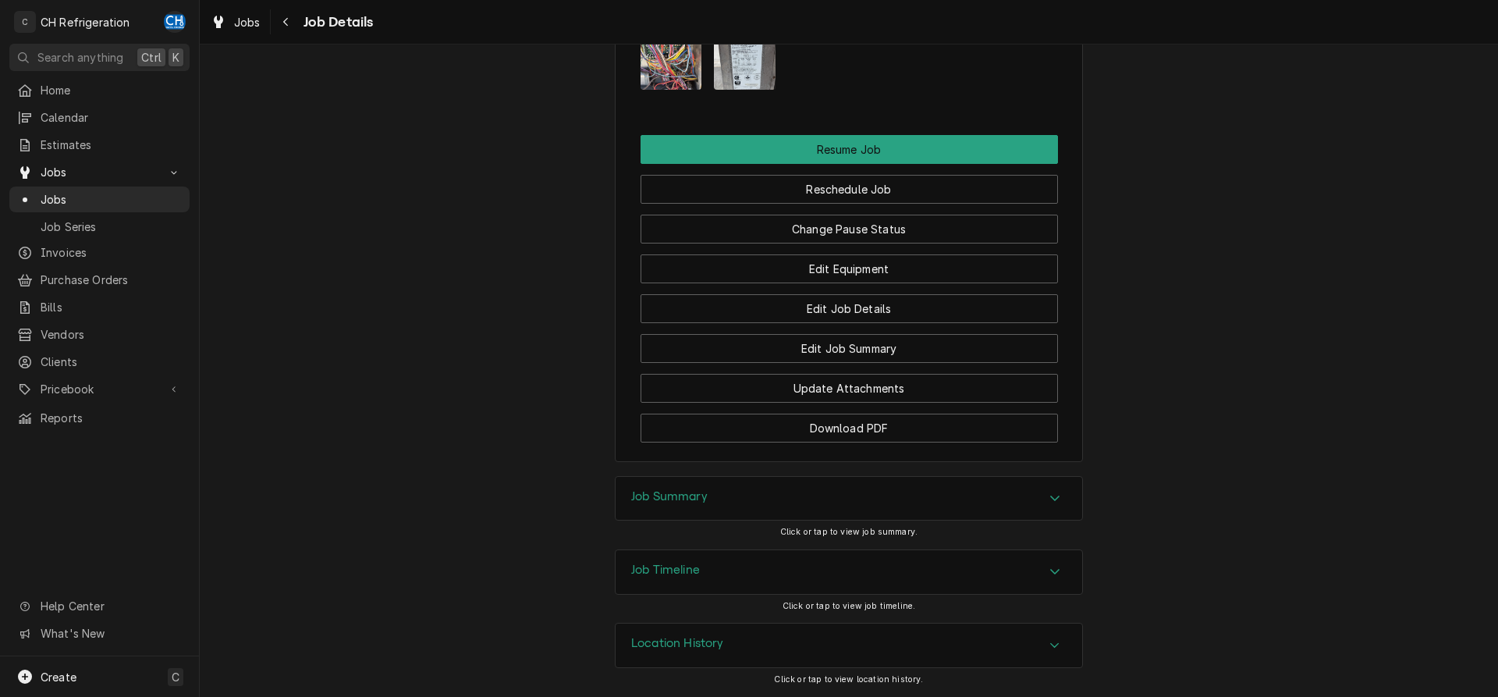
click at [768, 510] on div "Job Summary" at bounding box center [848, 499] width 466 height 44
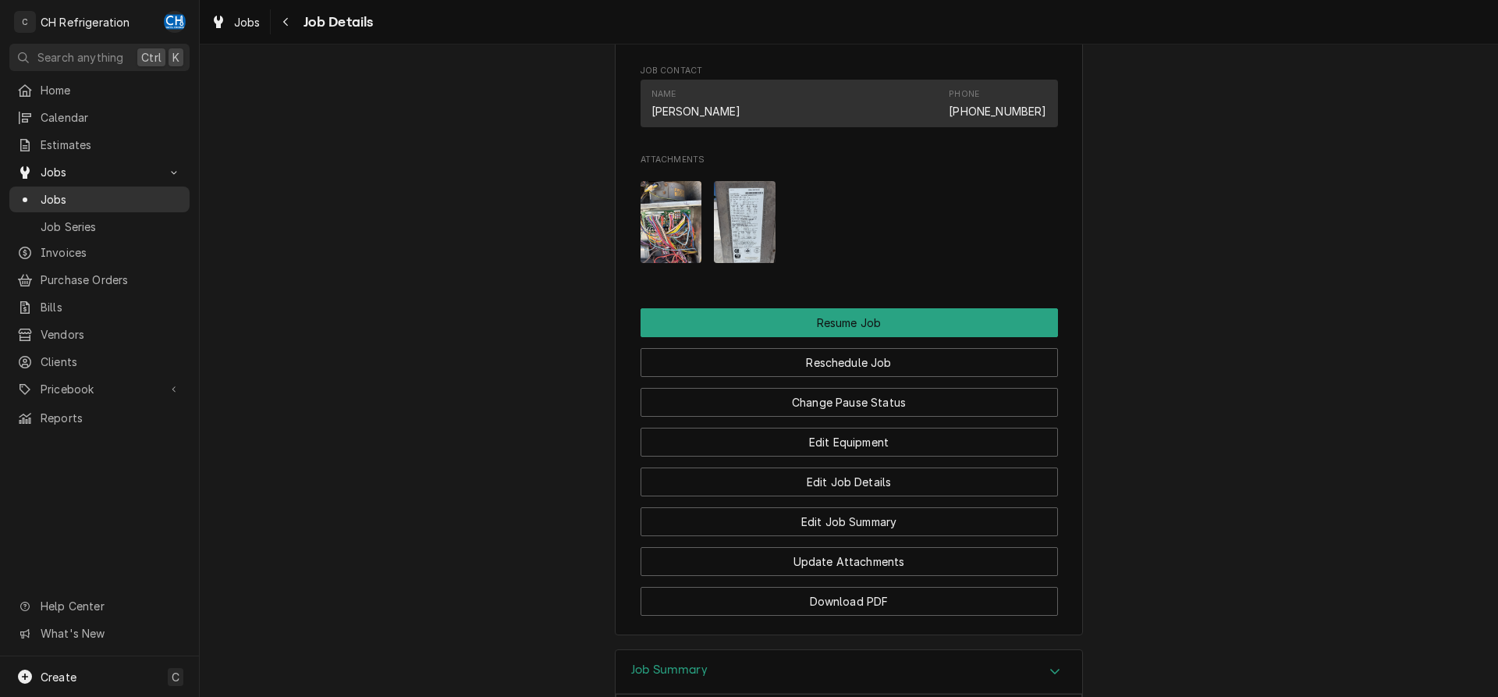
scroll to position [1243, 0]
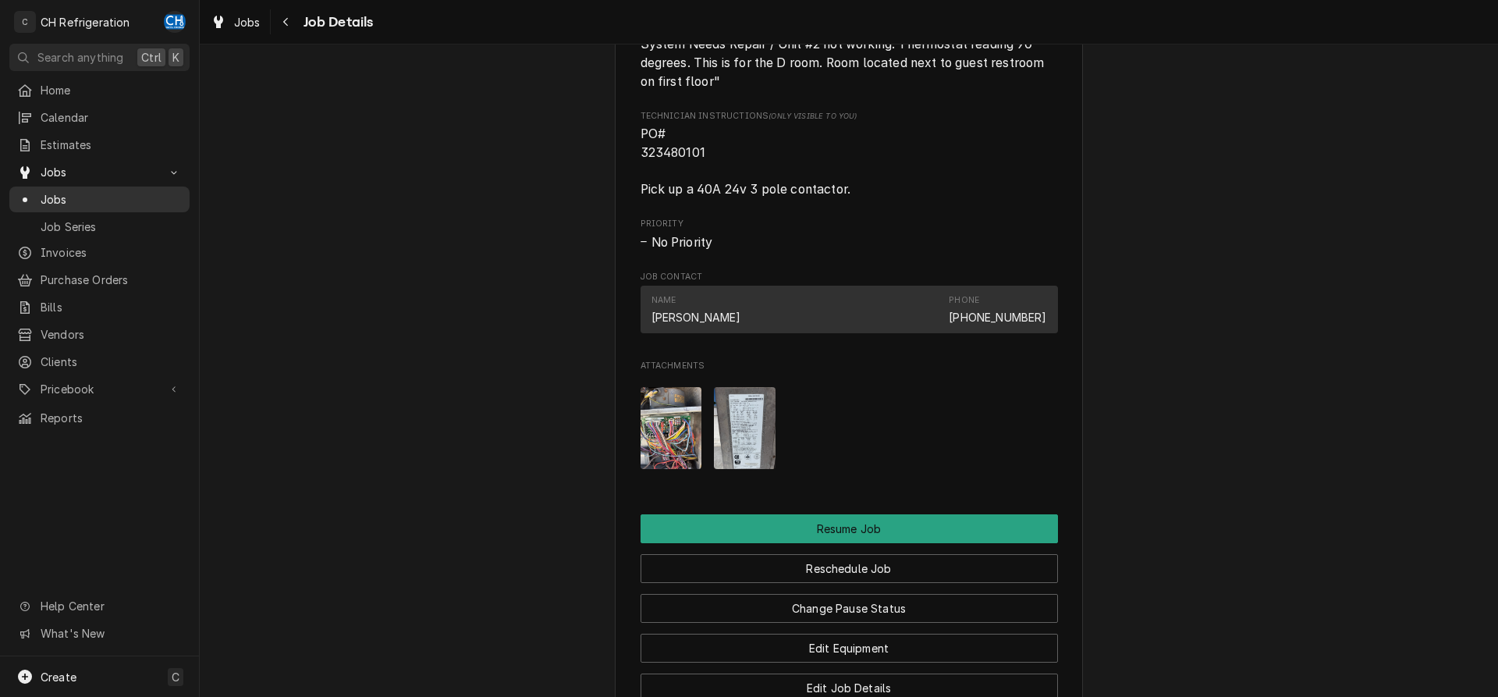
click at [84, 186] on link "Jobs" at bounding box center [99, 199] width 180 height 26
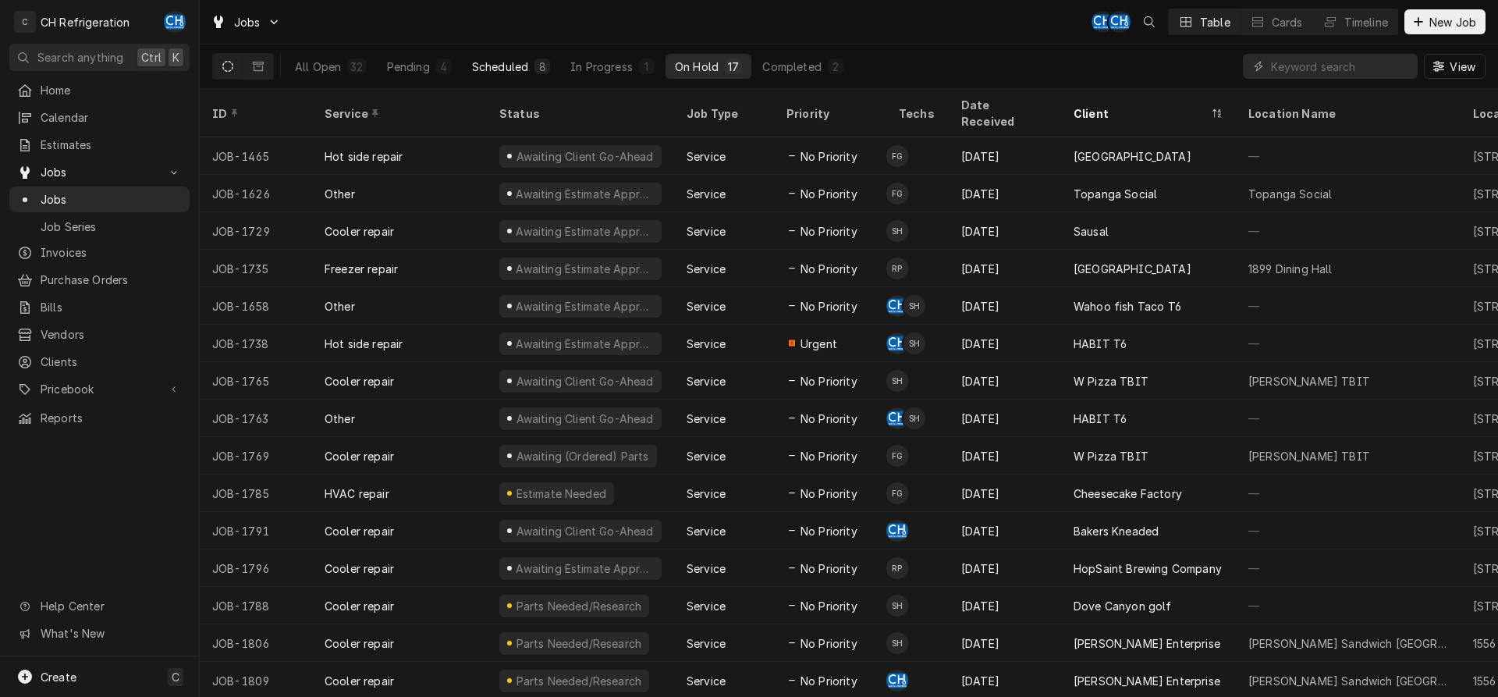
click at [502, 66] on div "Scheduled" at bounding box center [500, 67] width 56 height 16
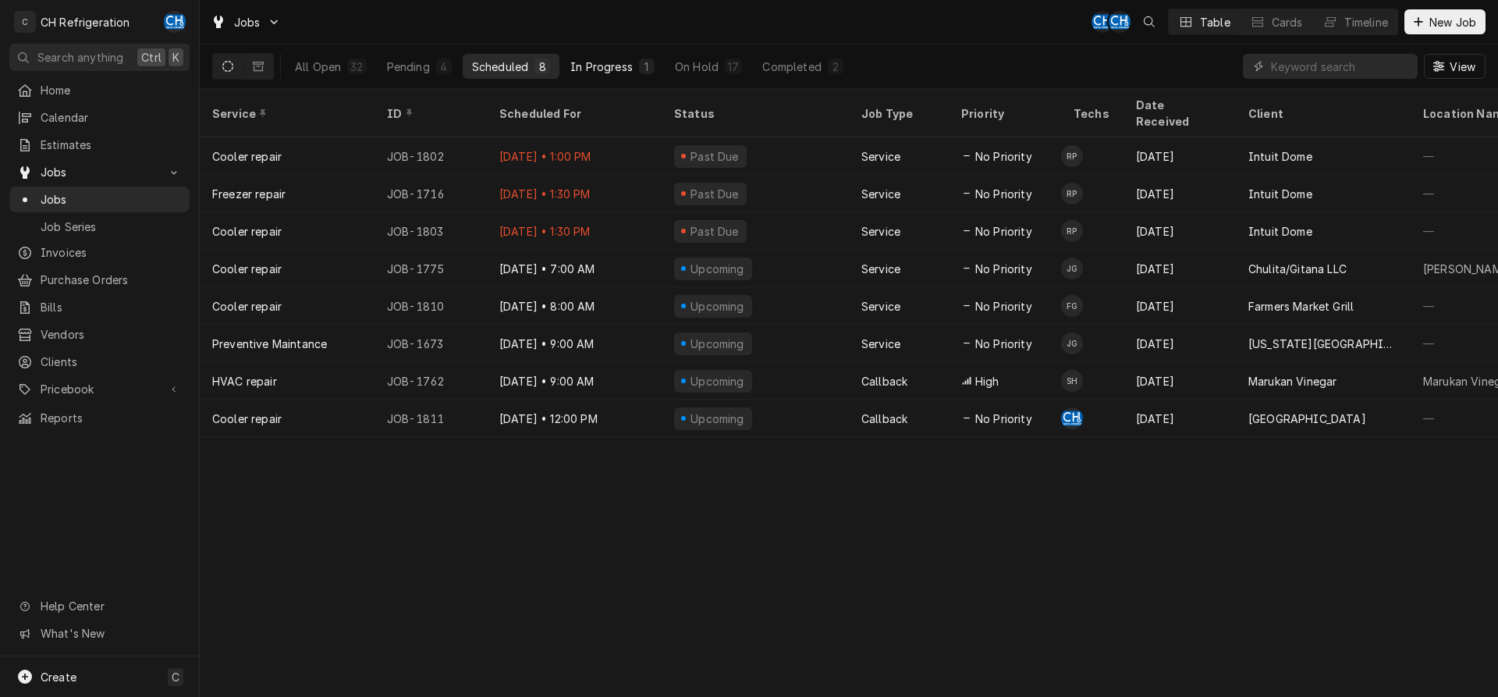
click at [571, 55] on button "In Progress 1" at bounding box center [612, 66] width 103 height 25
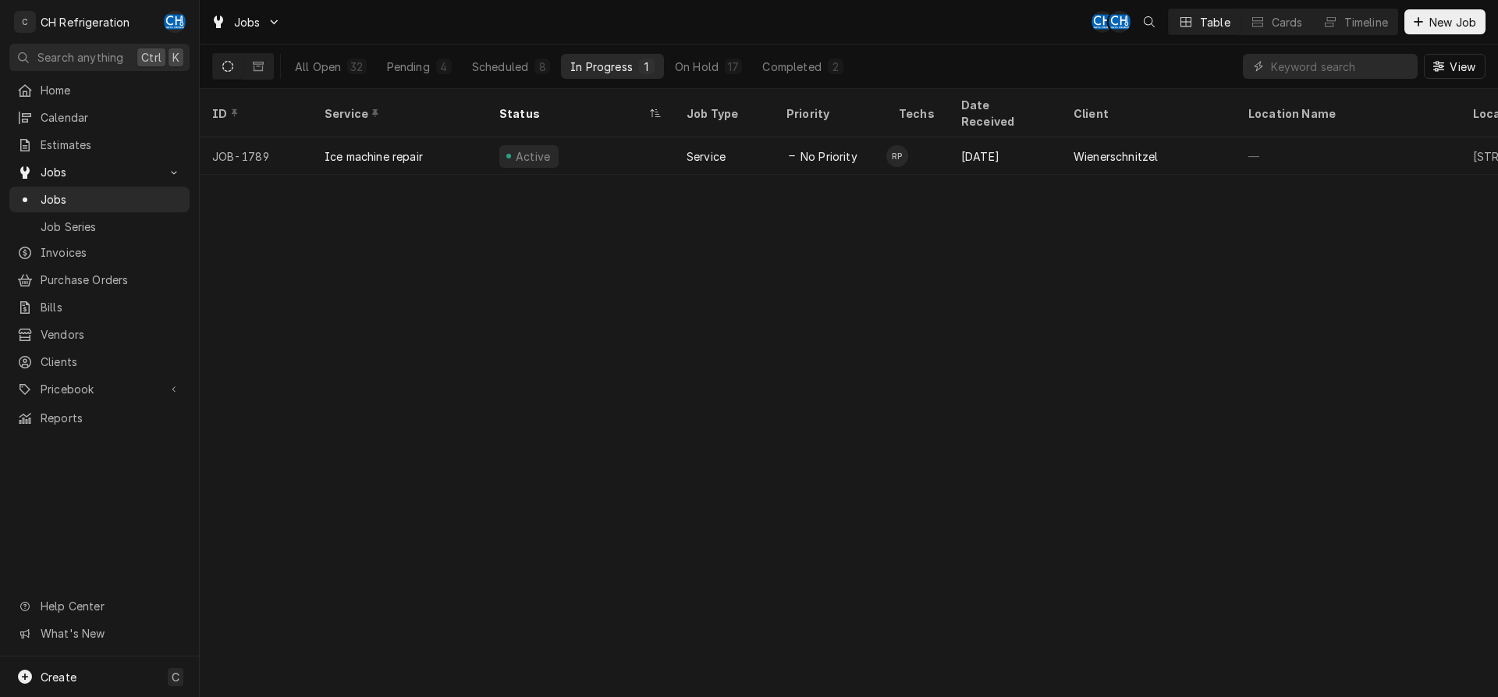
click at [699, 53] on div "All Open 32 Pending 4 Scheduled 8 In Progress 1 On Hold 17 Completed 2" at bounding box center [569, 66] width 567 height 44
click at [828, 71] on div "2" at bounding box center [836, 67] width 16 height 16
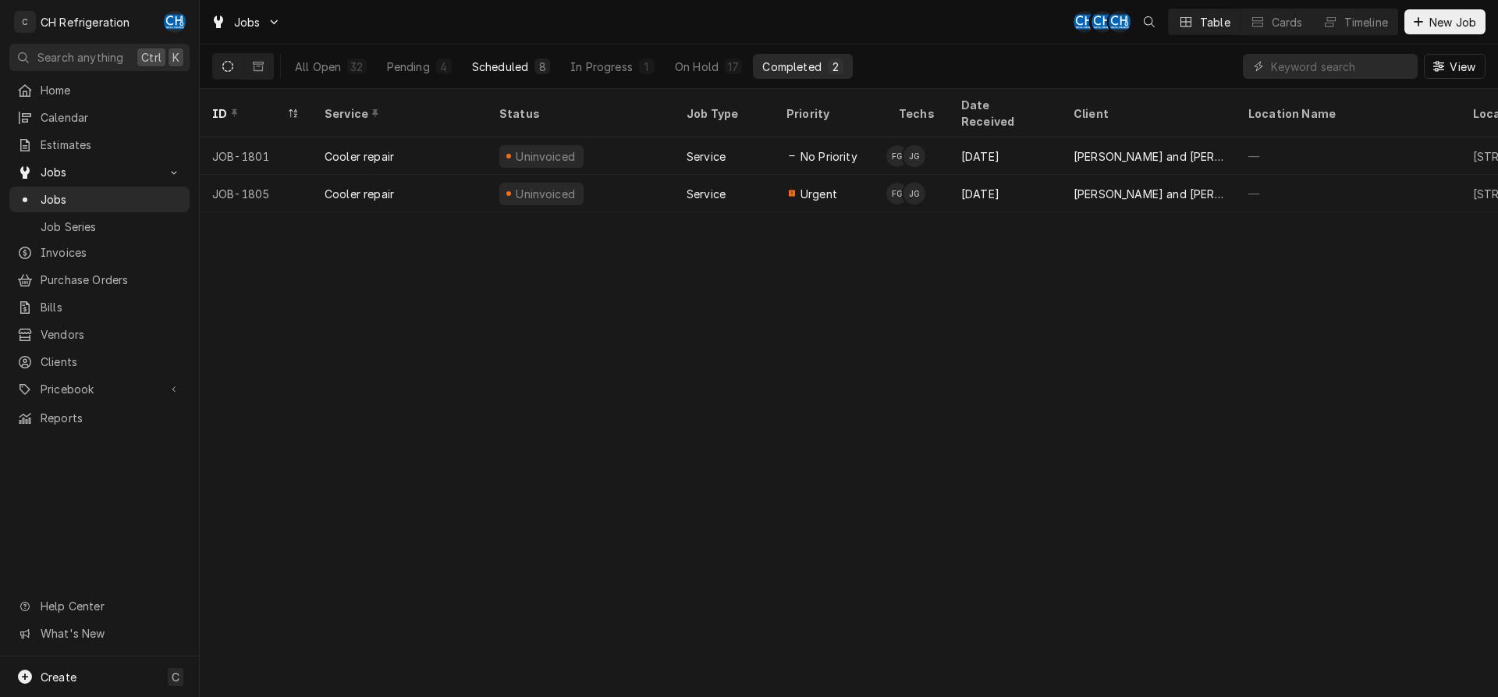
click at [500, 68] on div "Scheduled" at bounding box center [500, 67] width 56 height 16
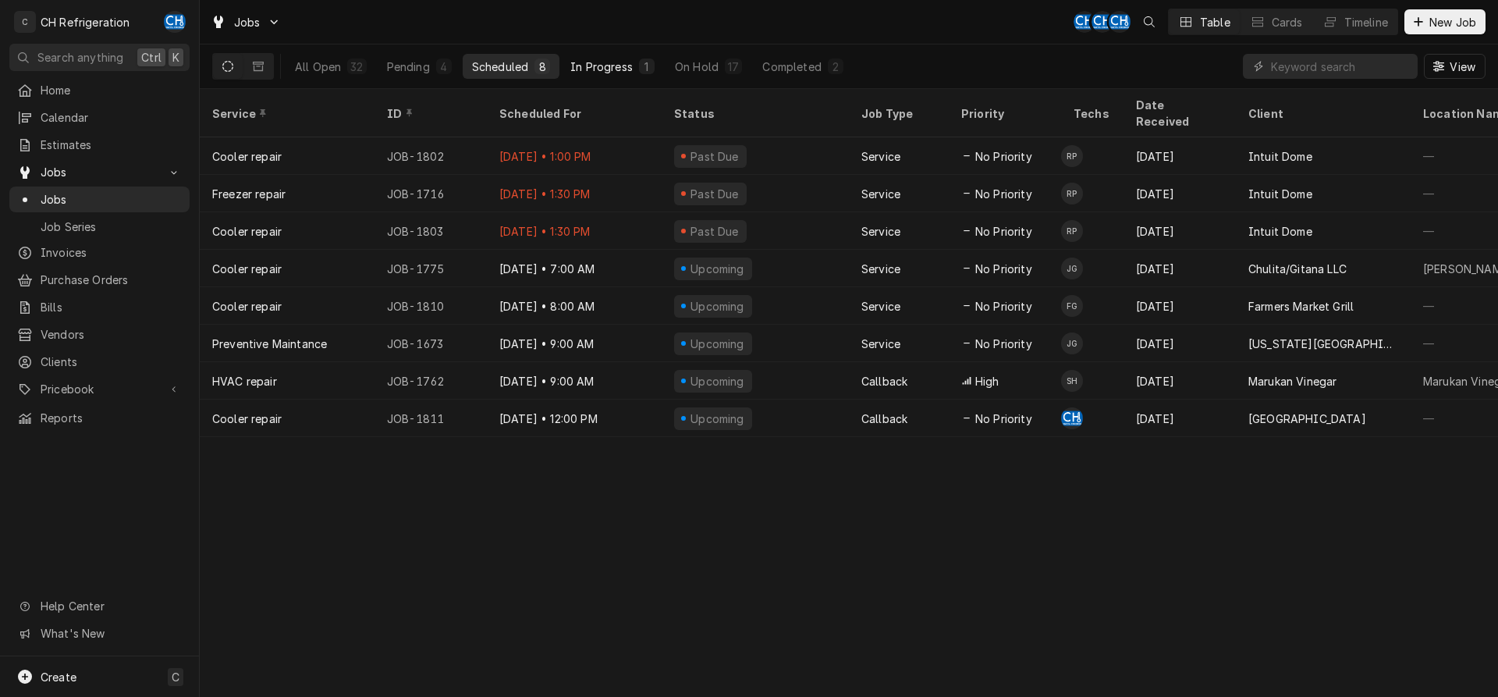
click at [610, 66] on div "In Progress" at bounding box center [601, 67] width 62 height 16
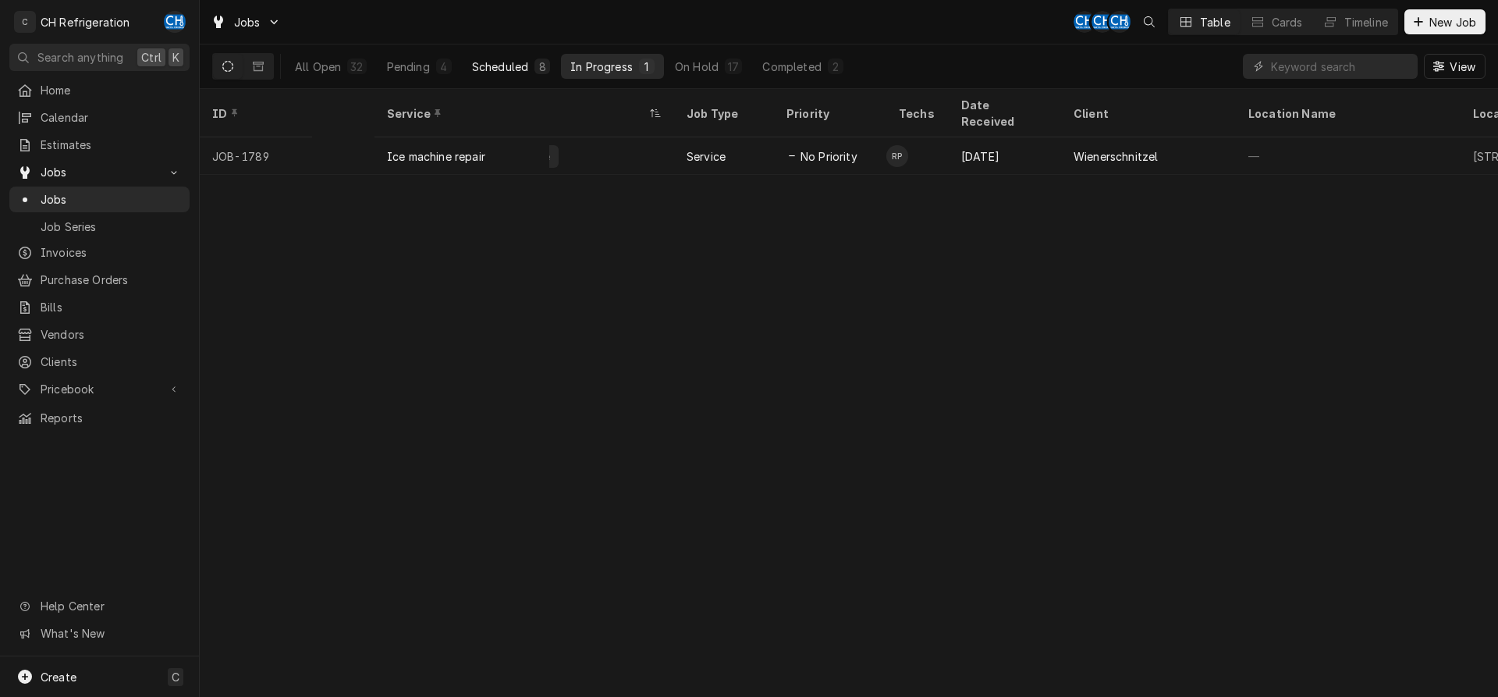
click at [523, 70] on div "Scheduled" at bounding box center [500, 67] width 56 height 16
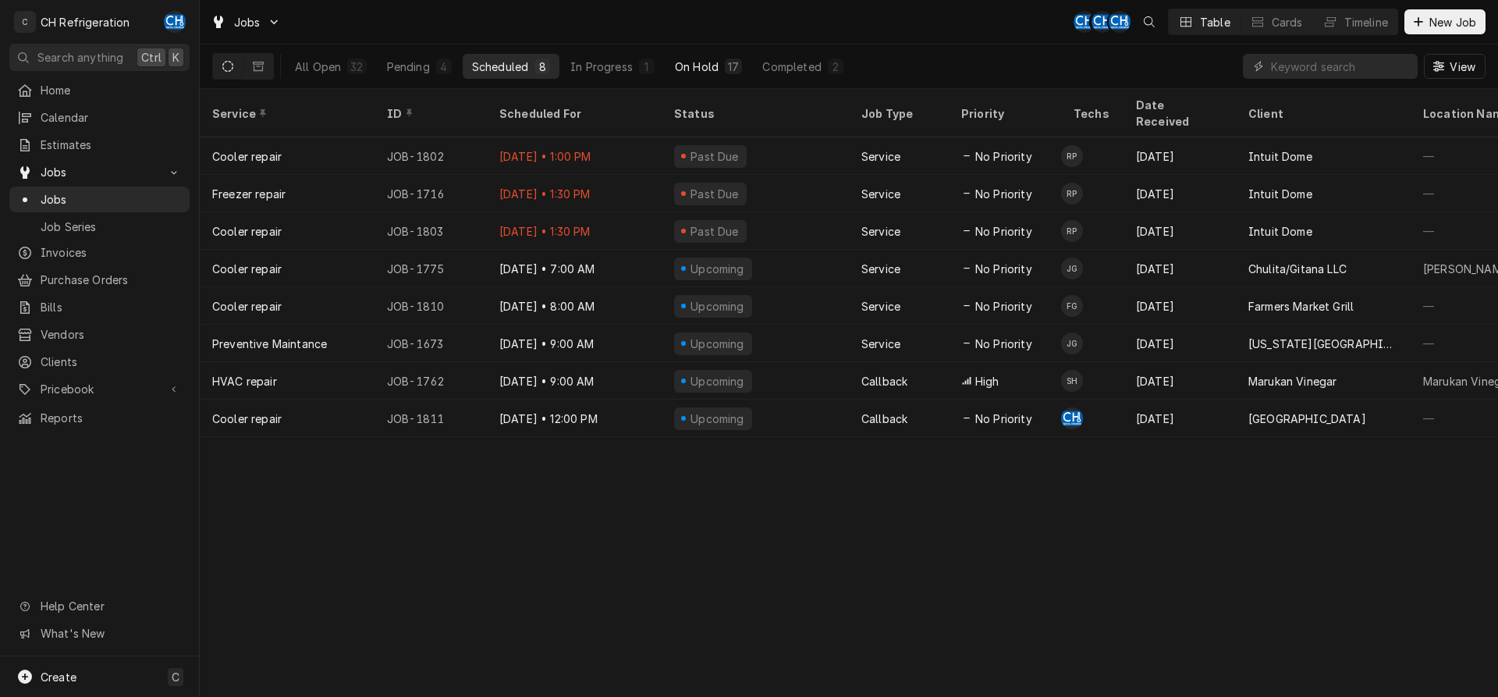
click at [698, 66] on div "On Hold" at bounding box center [697, 67] width 44 height 16
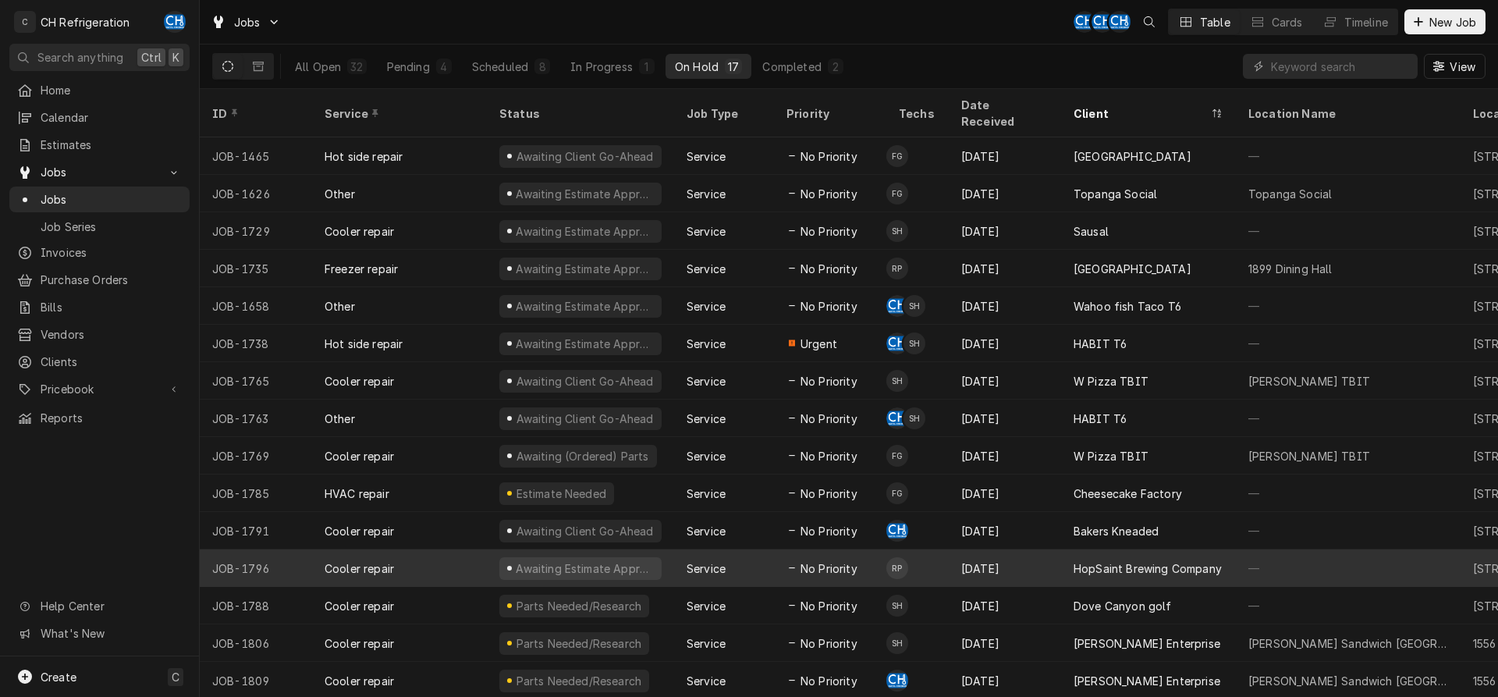
scroll to position [59, 0]
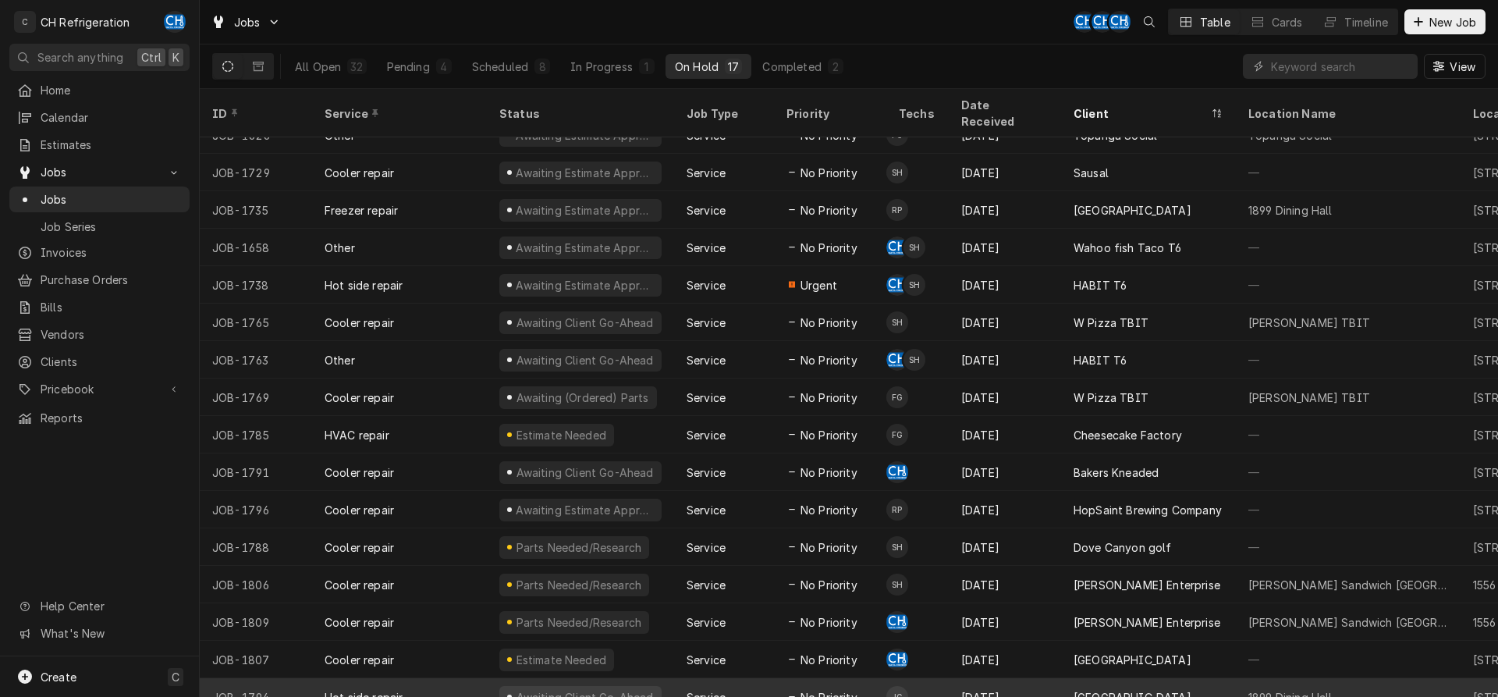
click at [1069, 678] on div "[GEOGRAPHIC_DATA]" at bounding box center [1148, 696] width 175 height 37
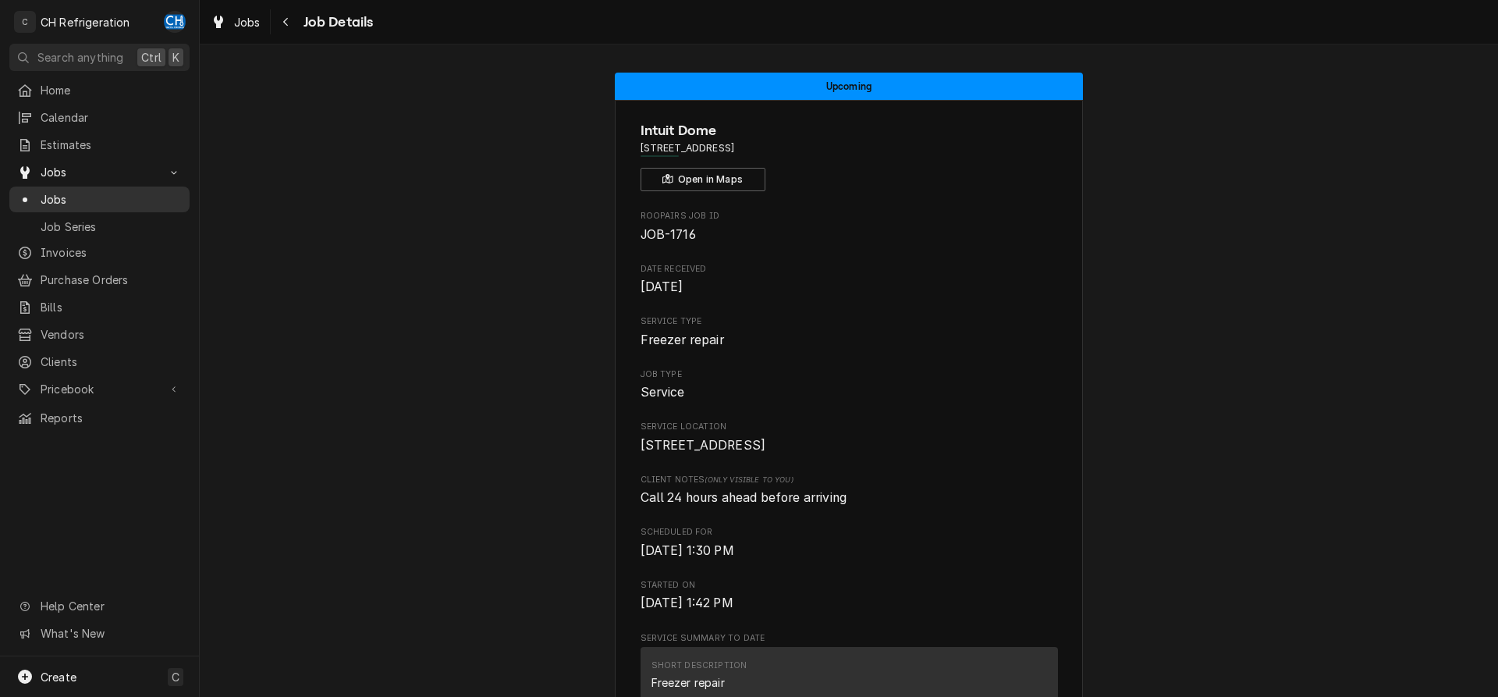
click at [92, 195] on span "Jobs" at bounding box center [111, 199] width 141 height 16
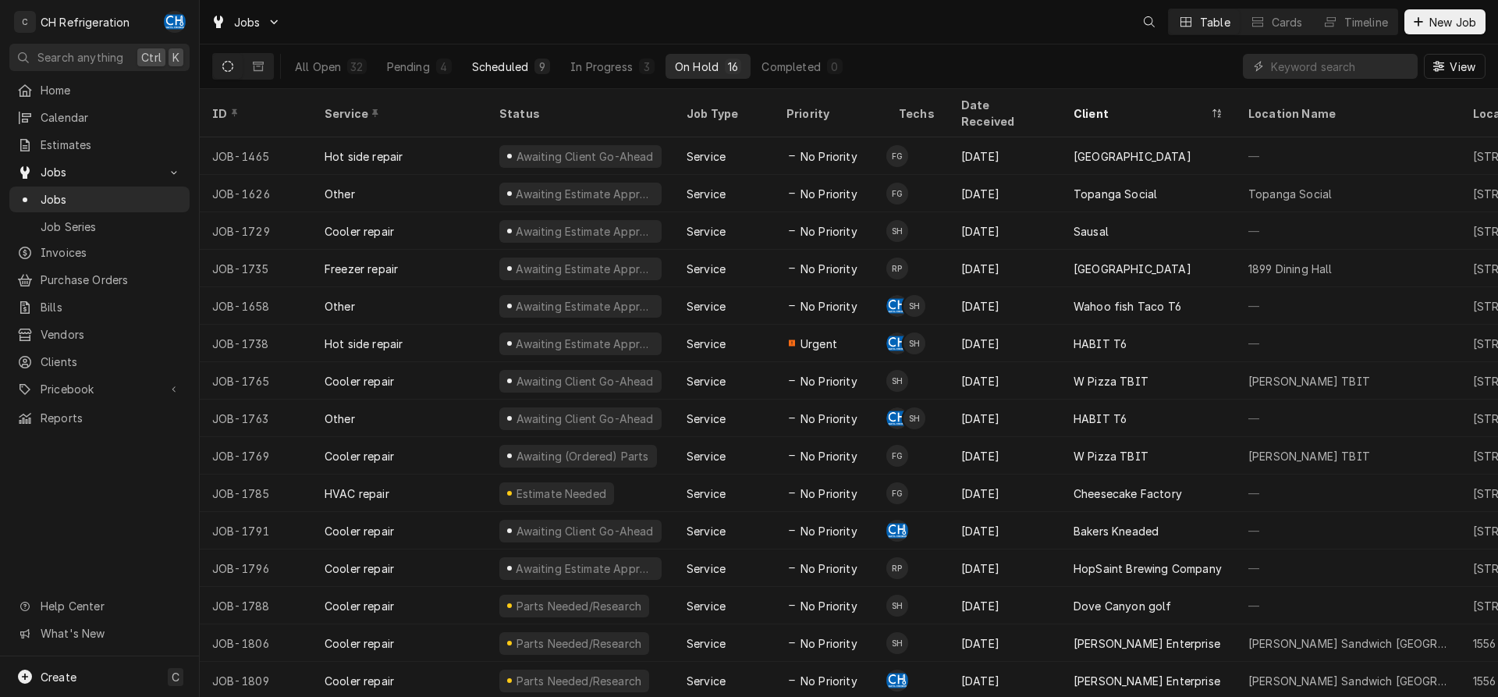
click at [521, 72] on div "Scheduled" at bounding box center [500, 67] width 56 height 16
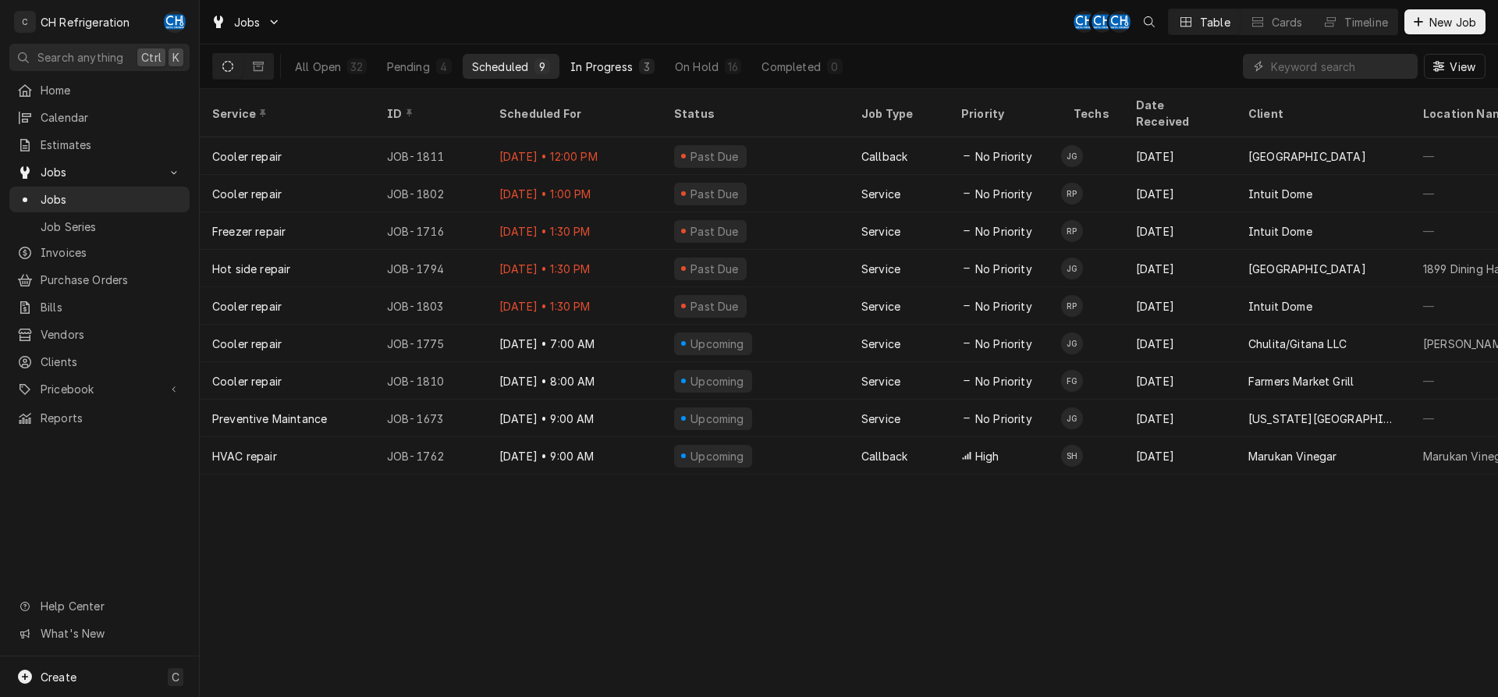
click at [599, 64] on div "In Progress" at bounding box center [601, 67] width 62 height 16
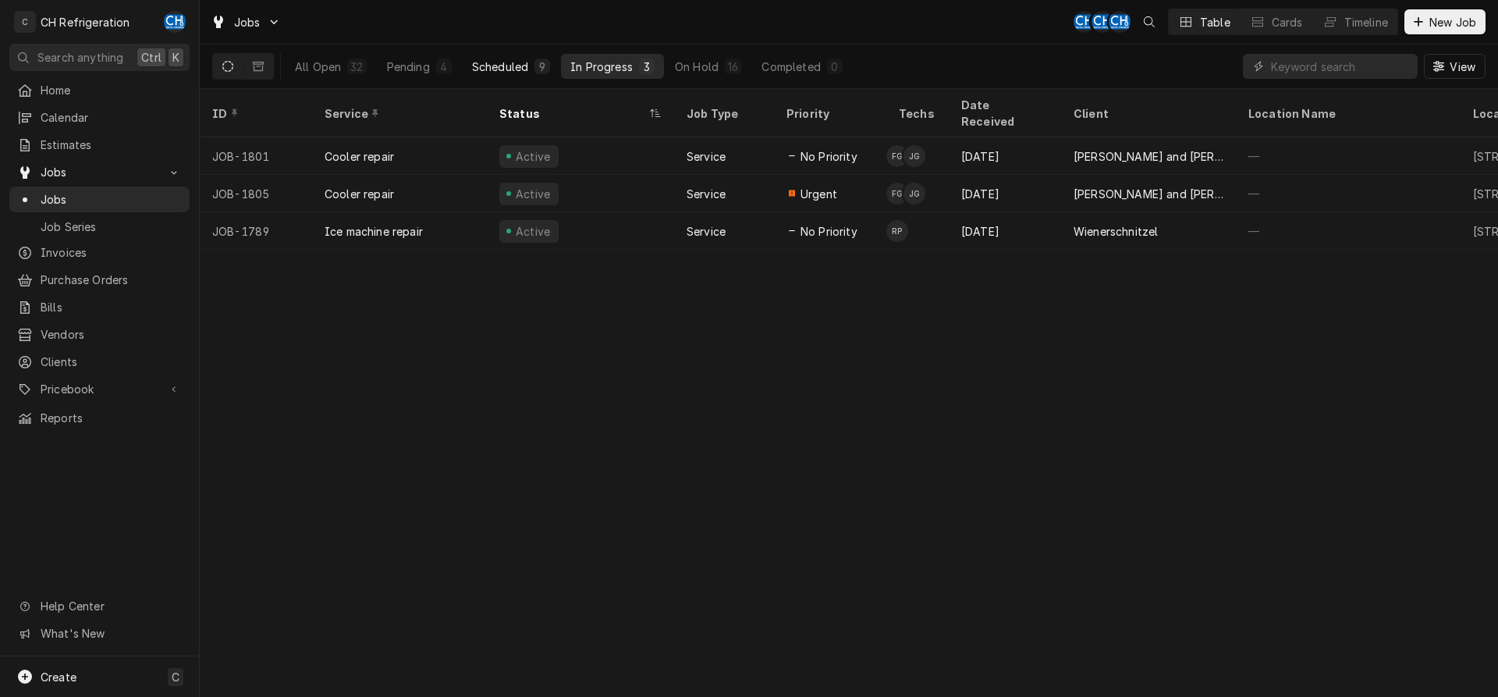
click at [515, 72] on div "Scheduled" at bounding box center [500, 67] width 56 height 16
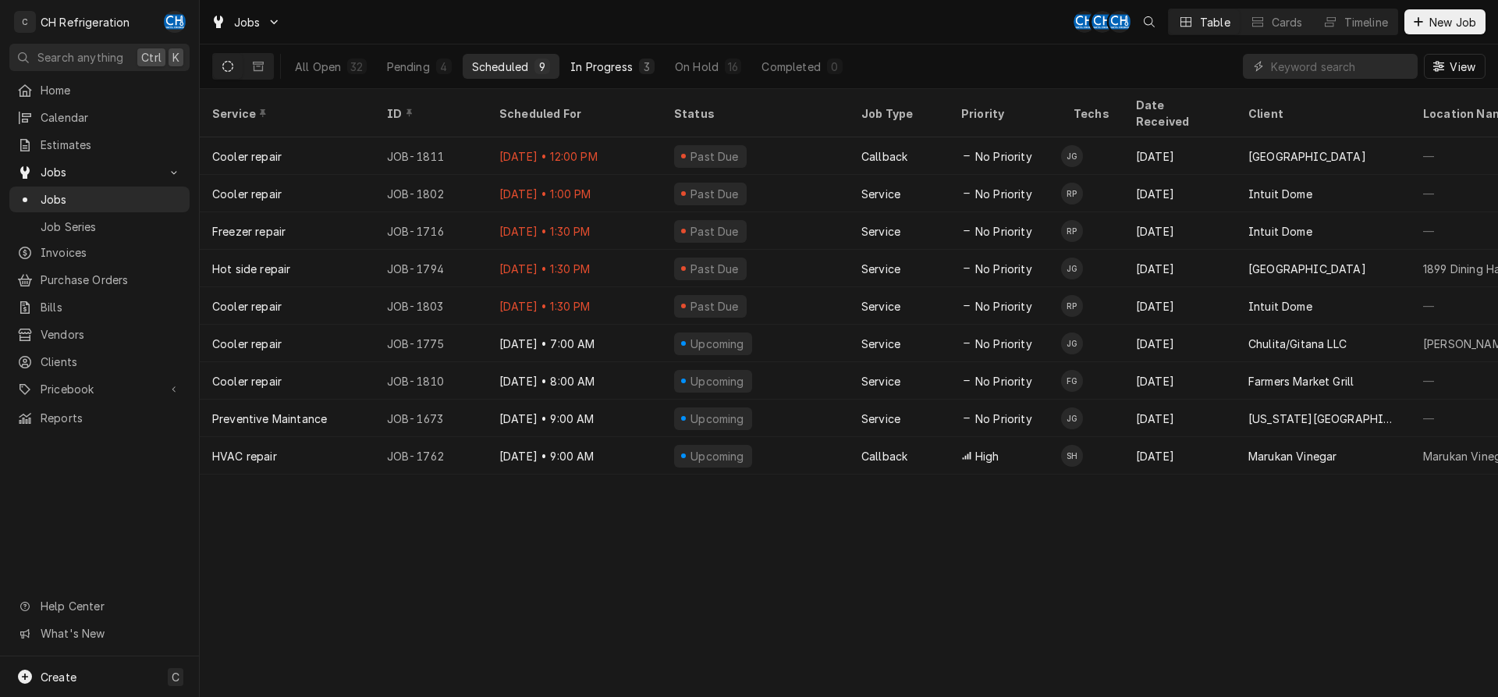
click at [576, 62] on div "In Progress" at bounding box center [601, 67] width 62 height 16
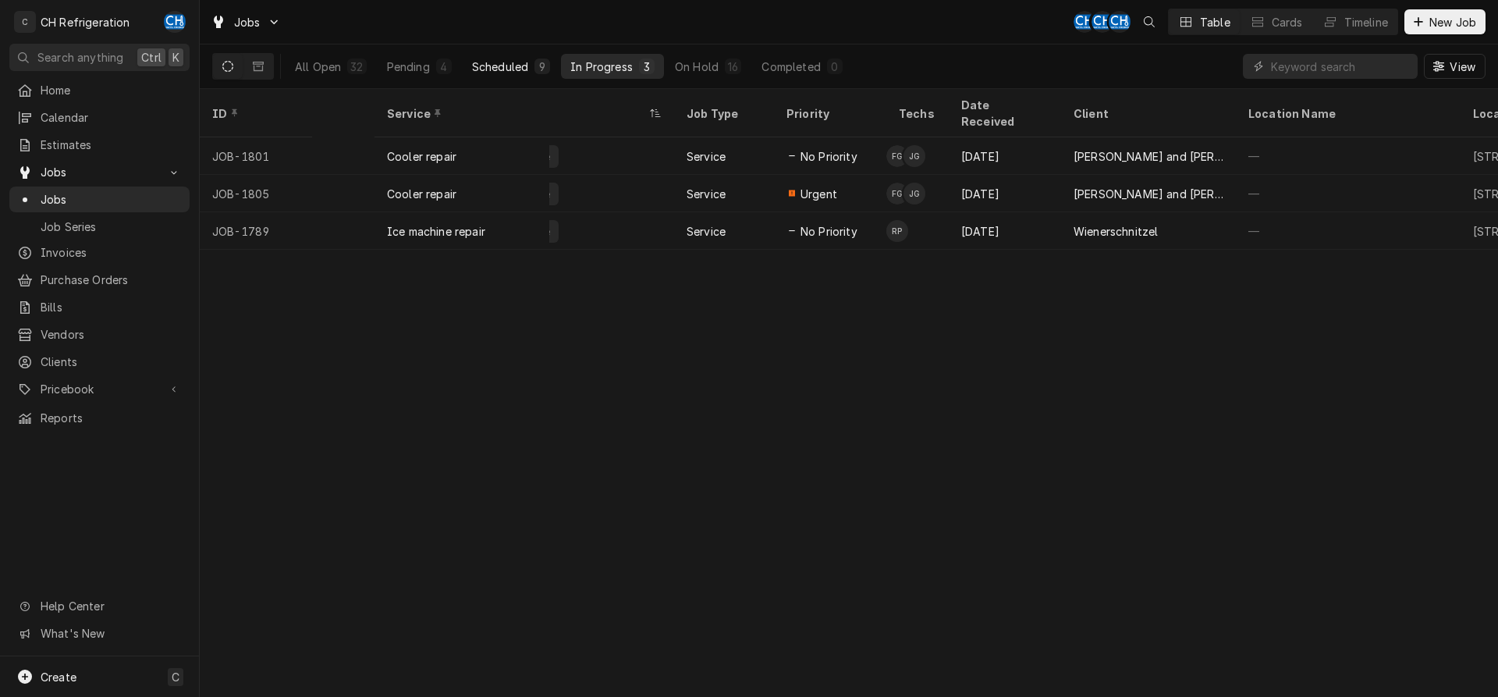
click at [498, 69] on div "Scheduled" at bounding box center [500, 67] width 56 height 16
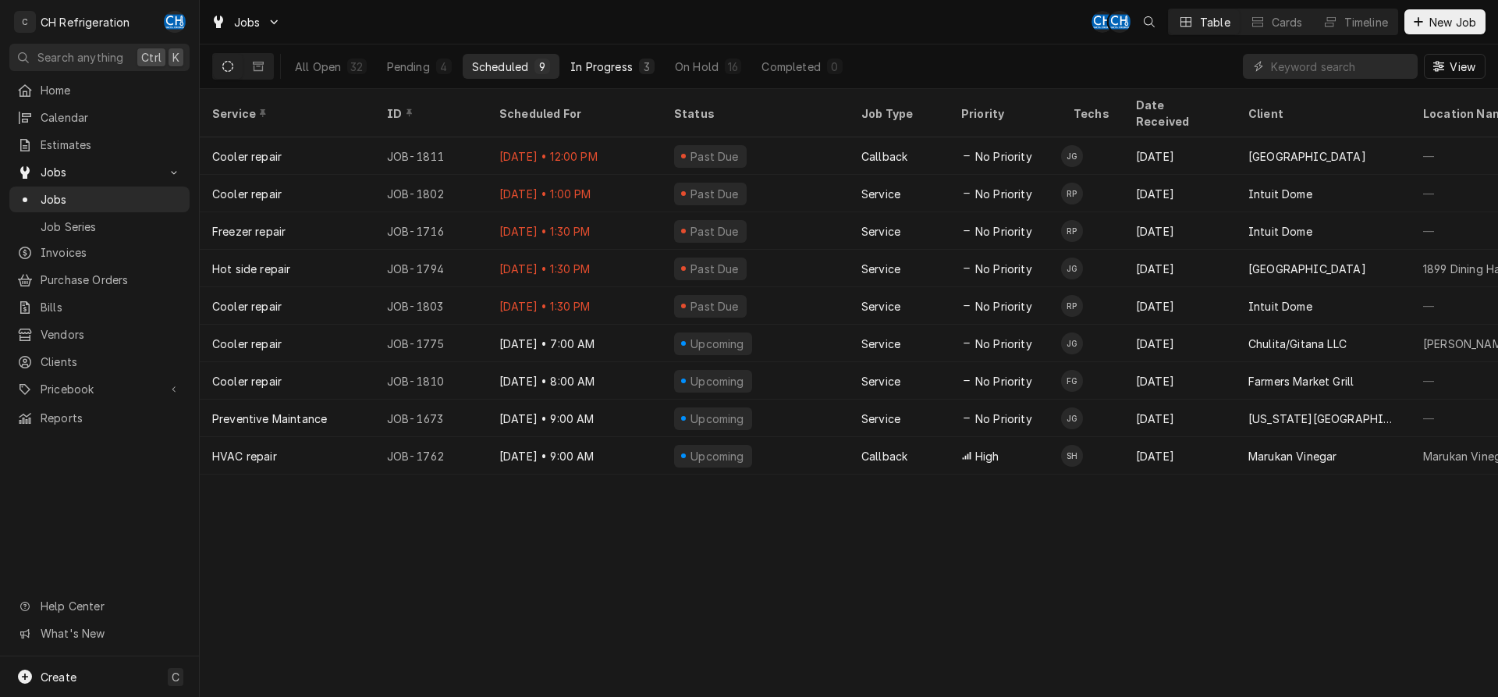
click at [633, 59] on button "In Progress 3" at bounding box center [612, 66] width 103 height 25
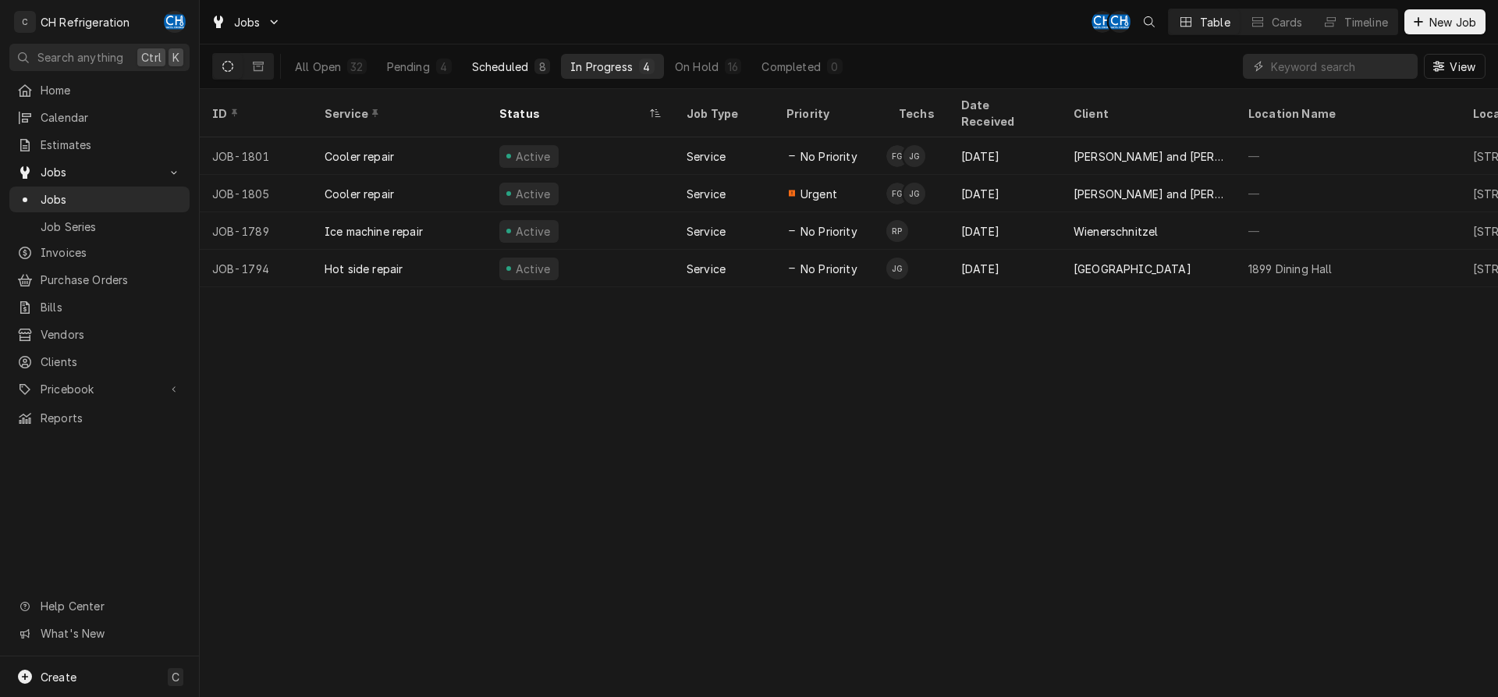
click at [509, 67] on div "Scheduled" at bounding box center [500, 67] width 56 height 16
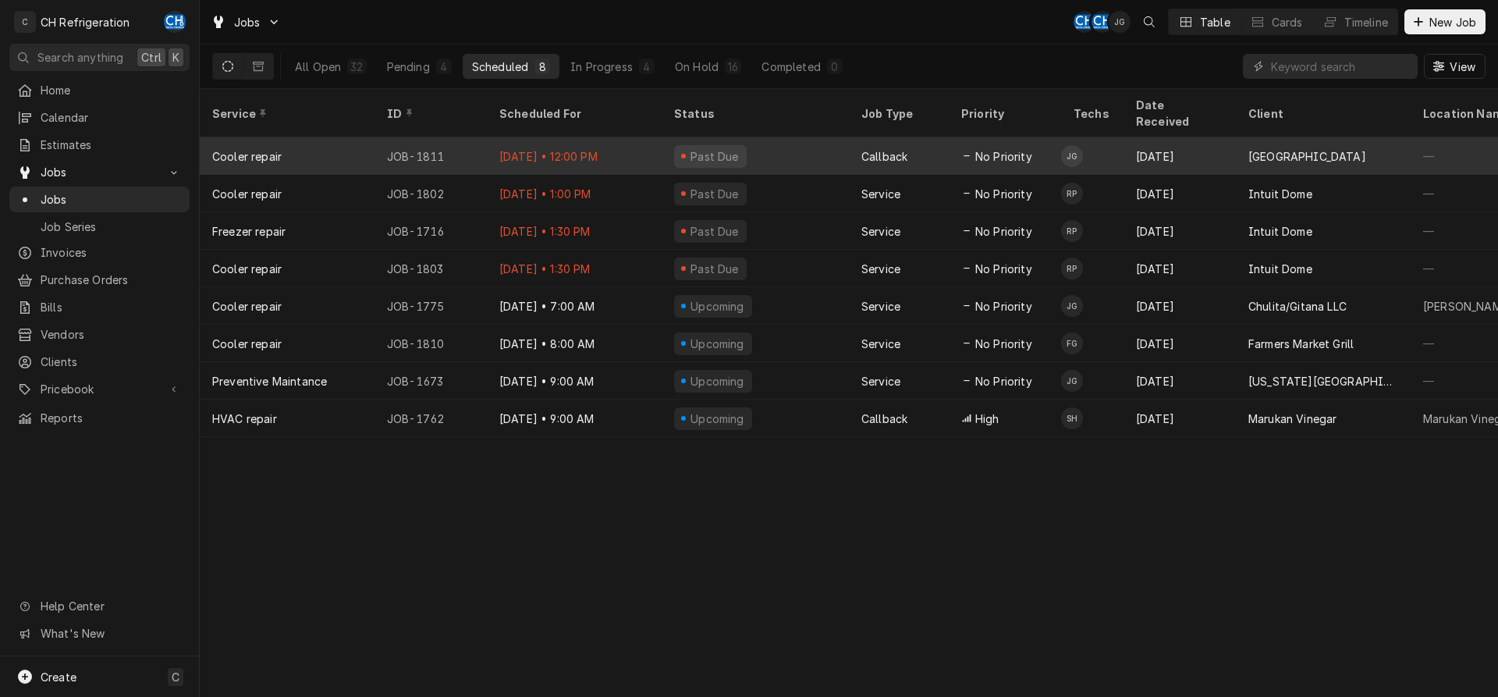
click at [935, 140] on div "Callback" at bounding box center [899, 155] width 100 height 37
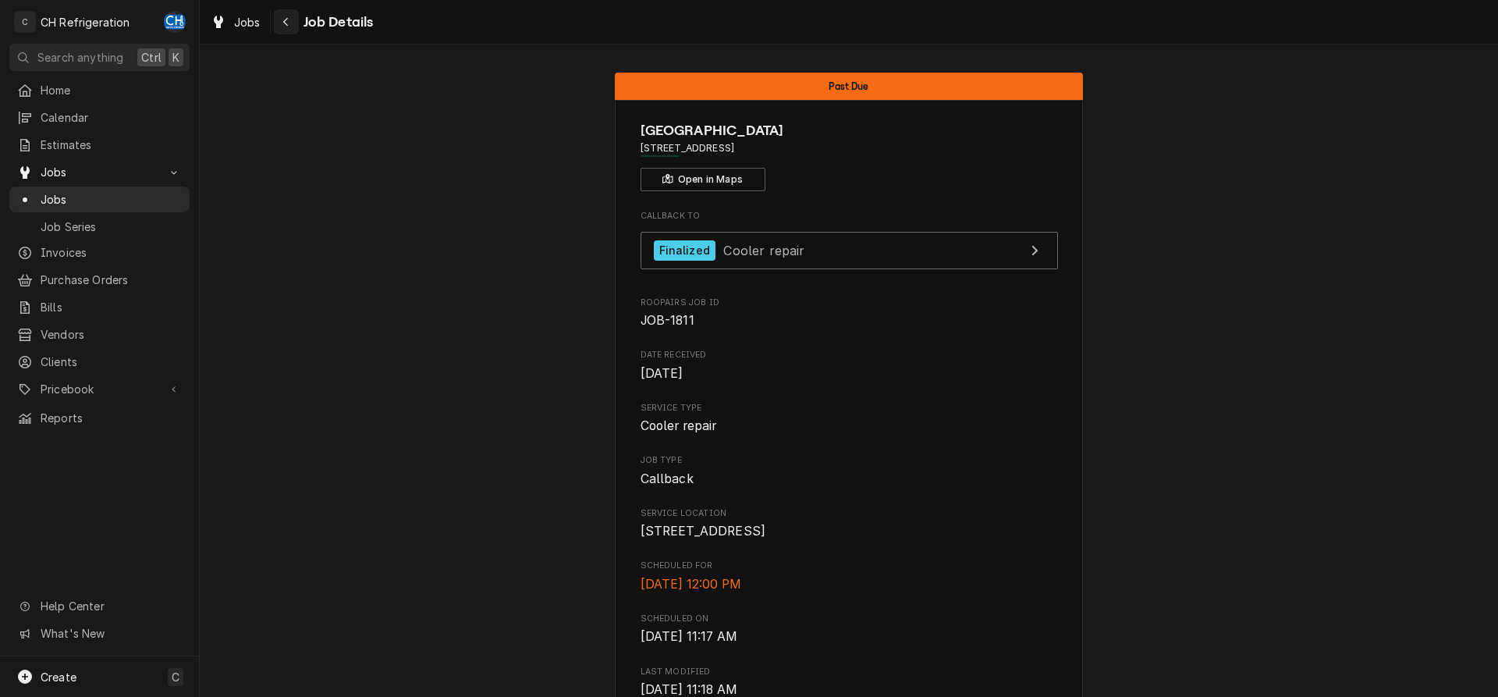
click at [293, 20] on div "Navigate back" at bounding box center [286, 22] width 16 height 16
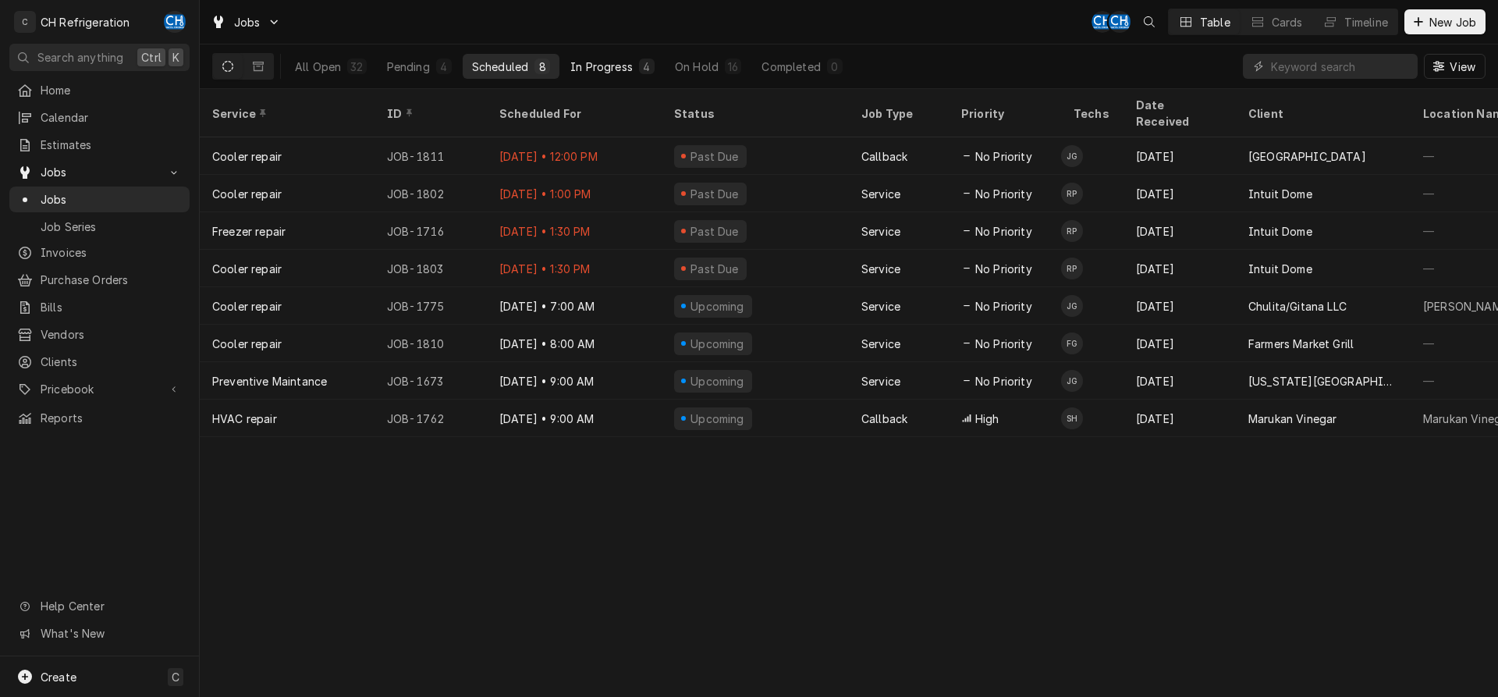
click at [620, 65] on div "In Progress" at bounding box center [601, 67] width 62 height 16
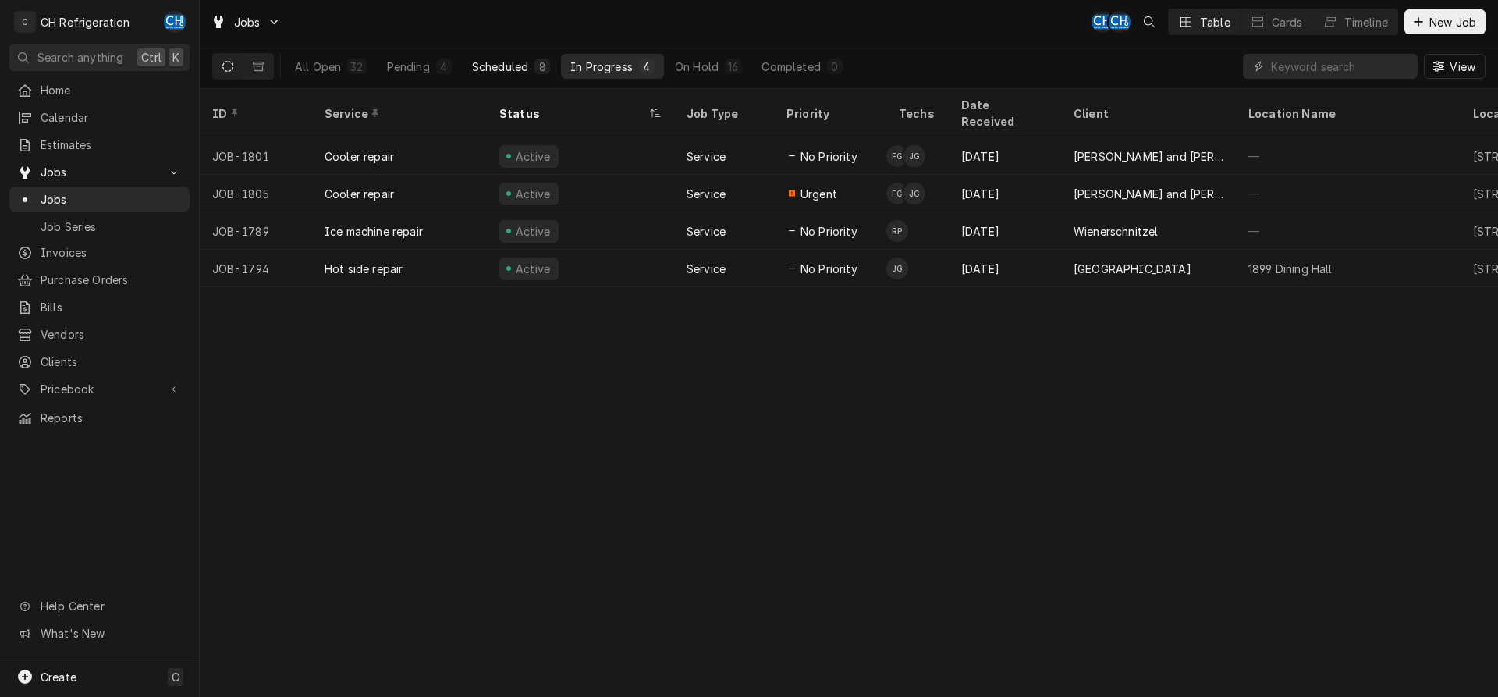
click at [527, 66] on div "Scheduled" at bounding box center [500, 67] width 56 height 16
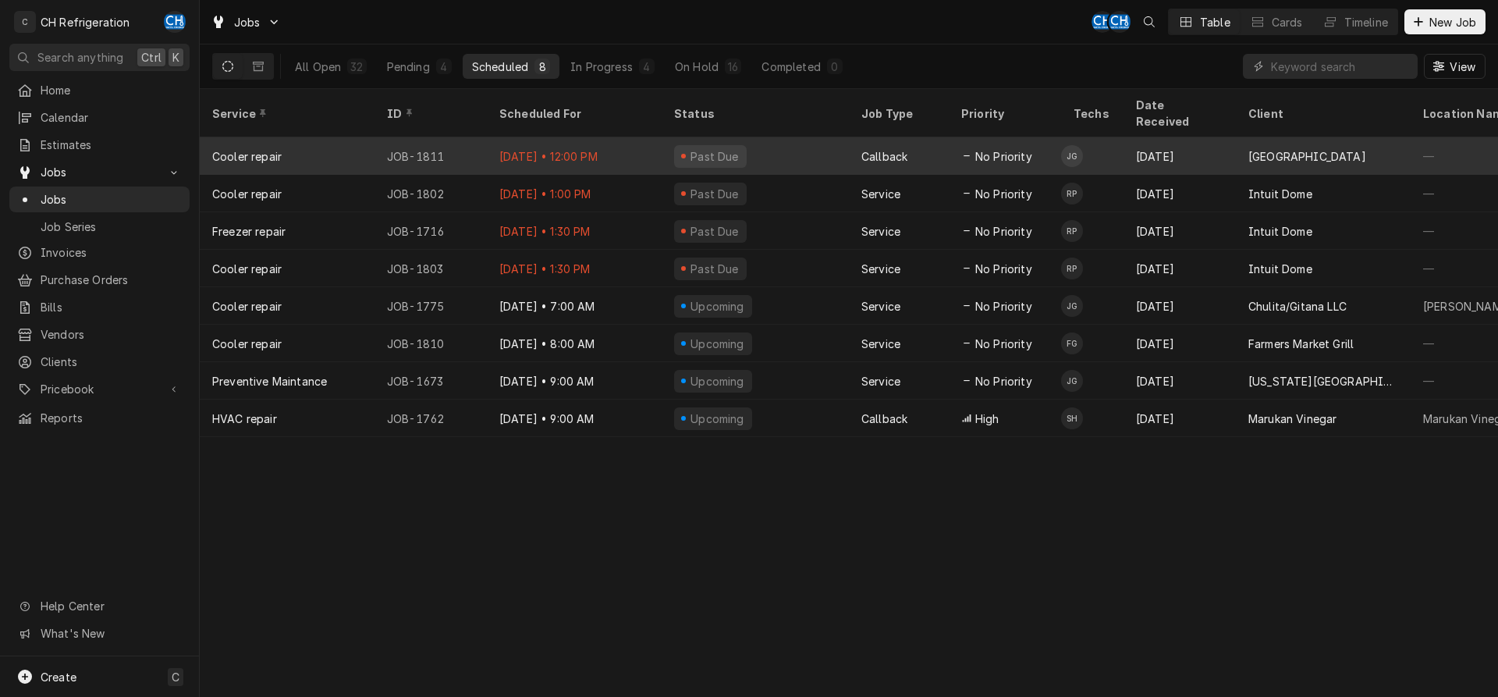
click at [1055, 147] on div "No Priority" at bounding box center [1005, 155] width 112 height 37
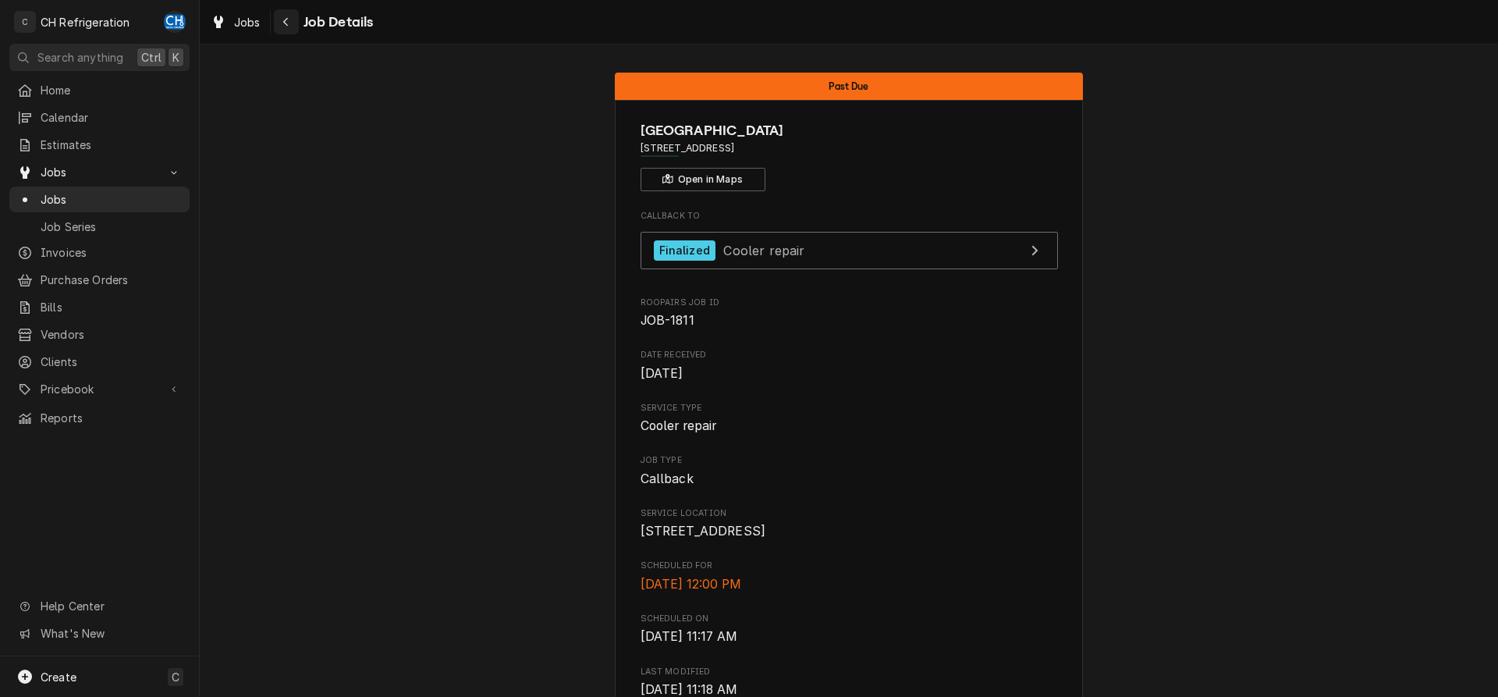
click at [283, 26] on icon "Navigate back" at bounding box center [285, 21] width 7 height 11
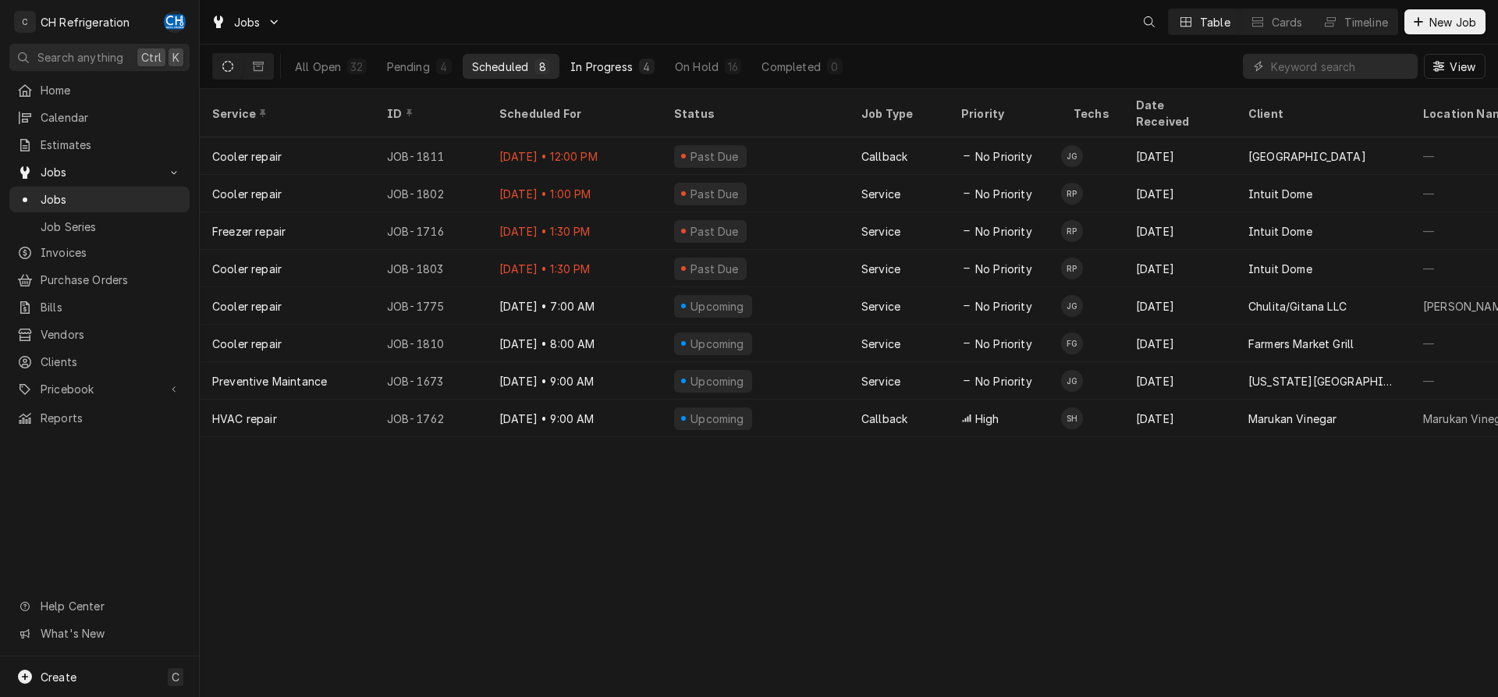
click at [619, 69] on div "In Progress" at bounding box center [601, 67] width 62 height 16
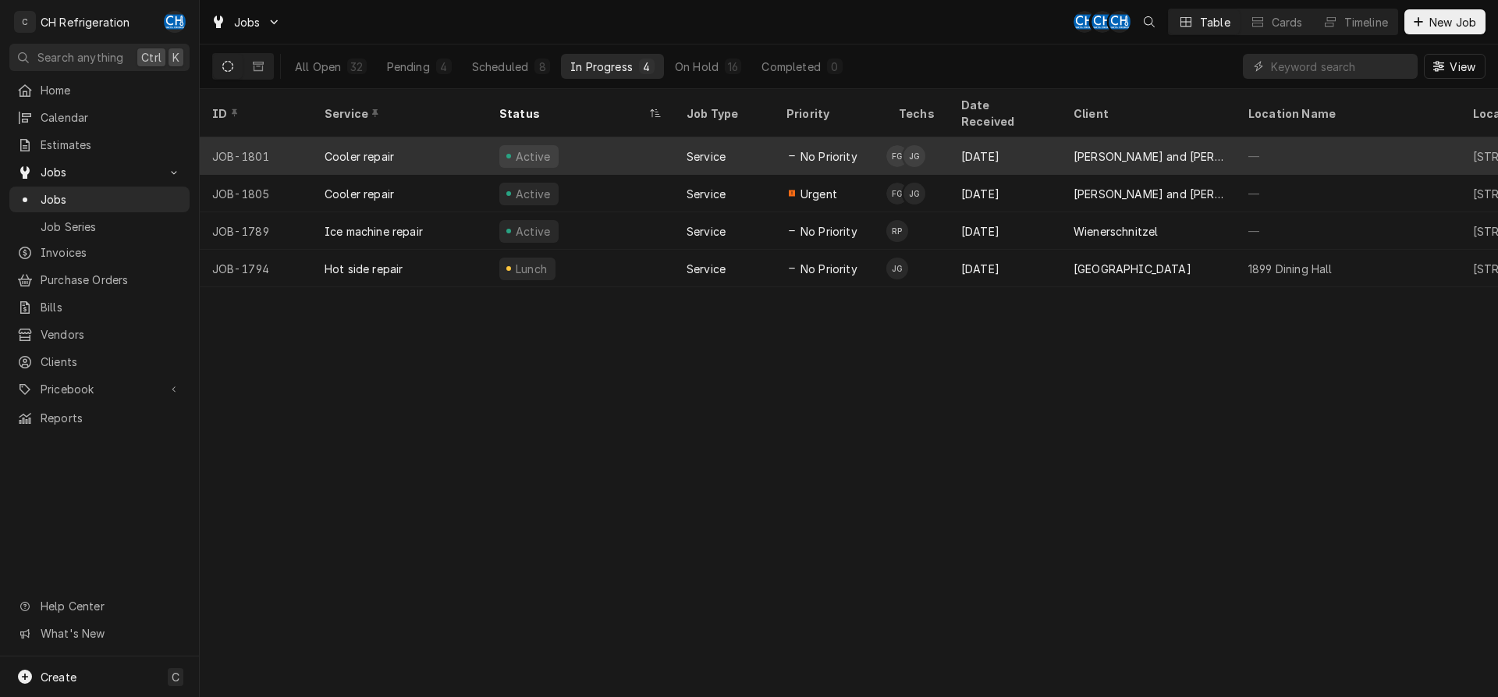
click at [1171, 145] on div "[PERSON_NAME] and [PERSON_NAME]'s" at bounding box center [1148, 155] width 175 height 37
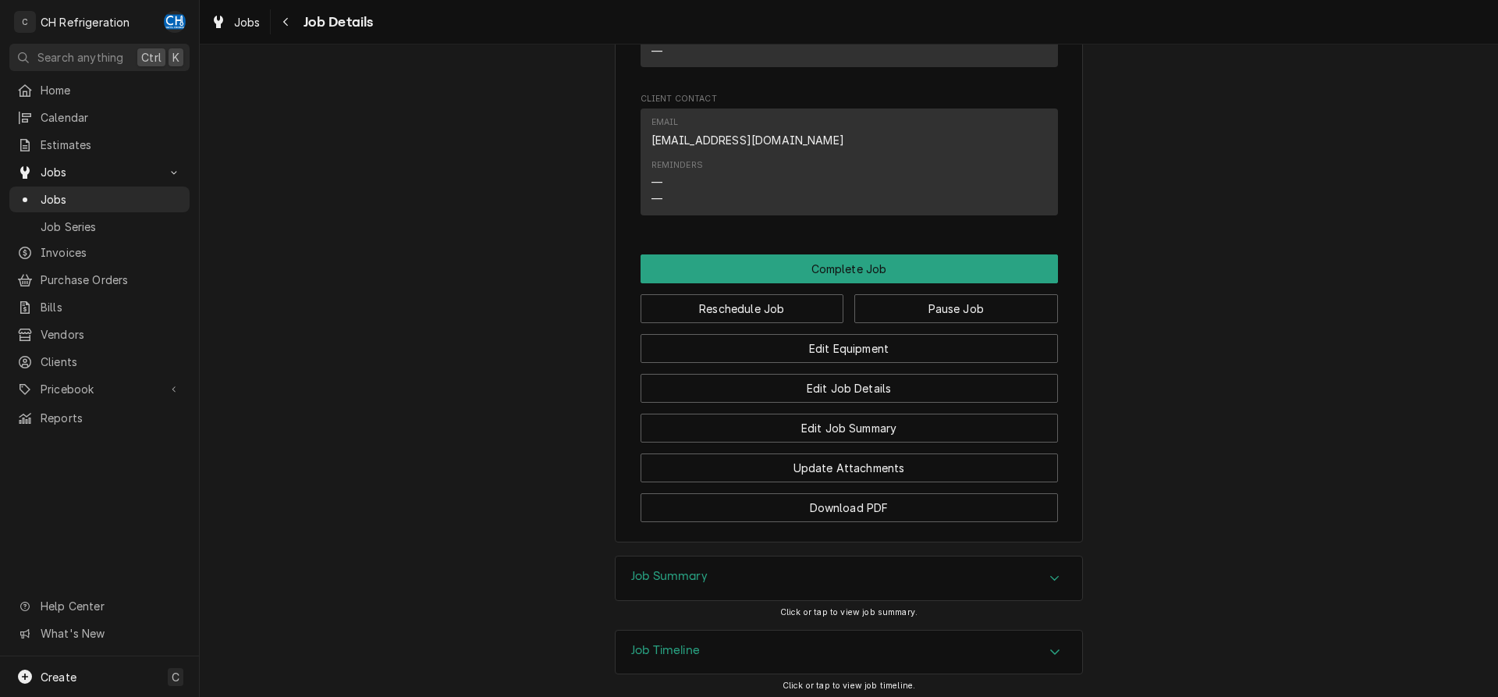
scroll to position [1372, 0]
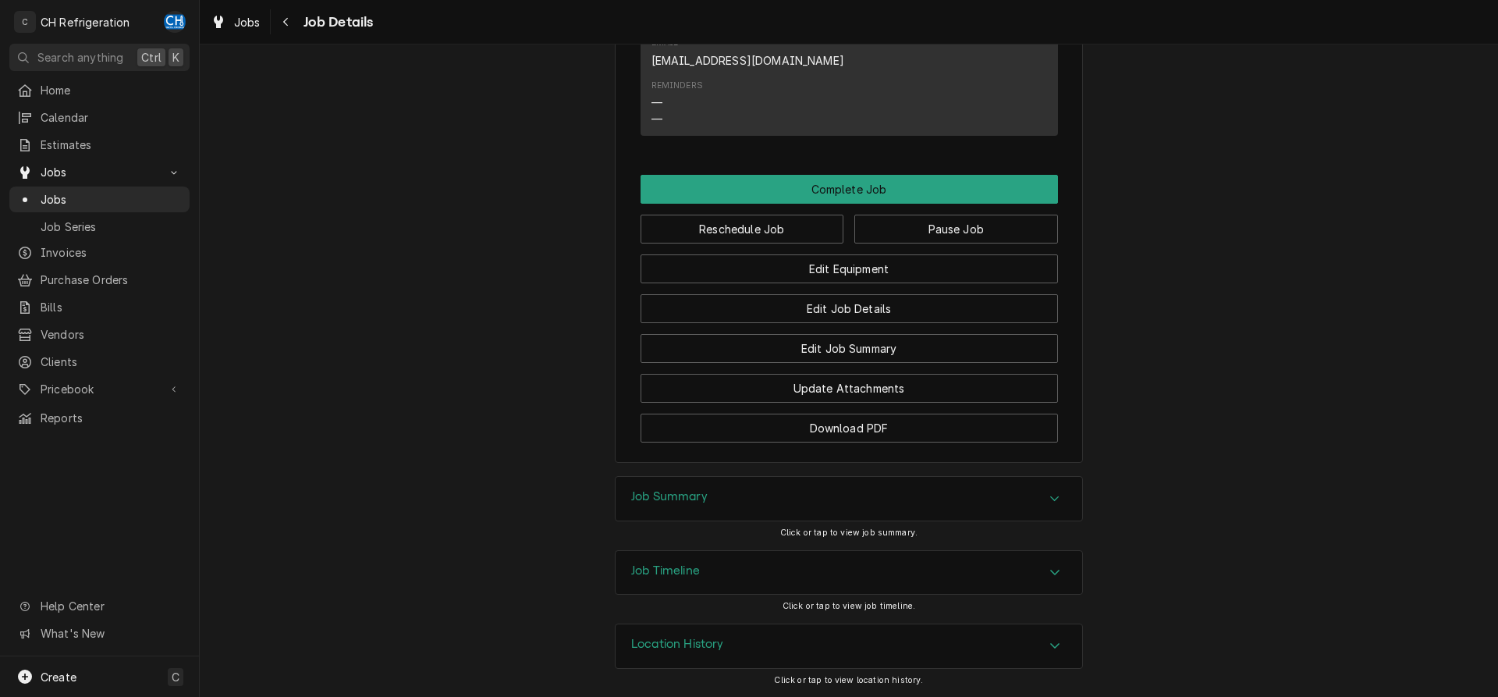
click at [704, 488] on div "Job Summary" at bounding box center [848, 499] width 466 height 44
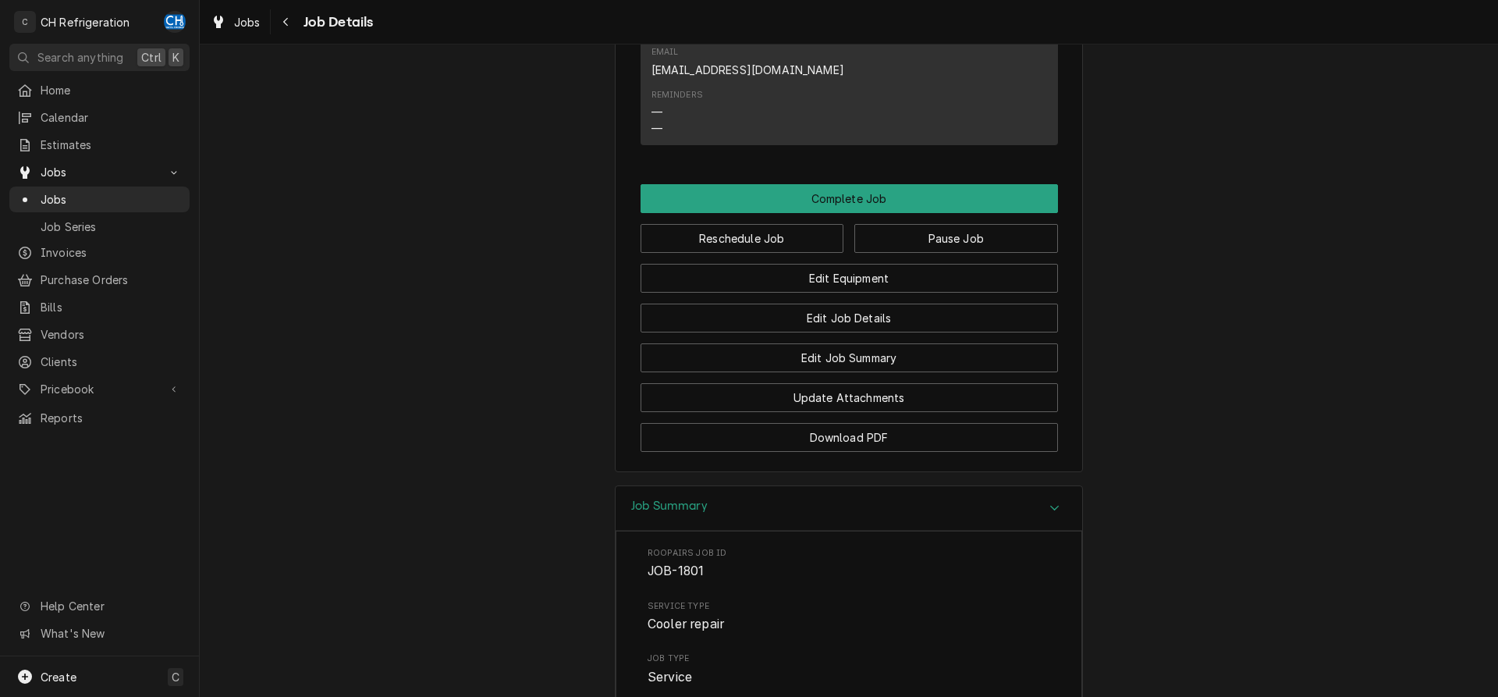
scroll to position [1274, 0]
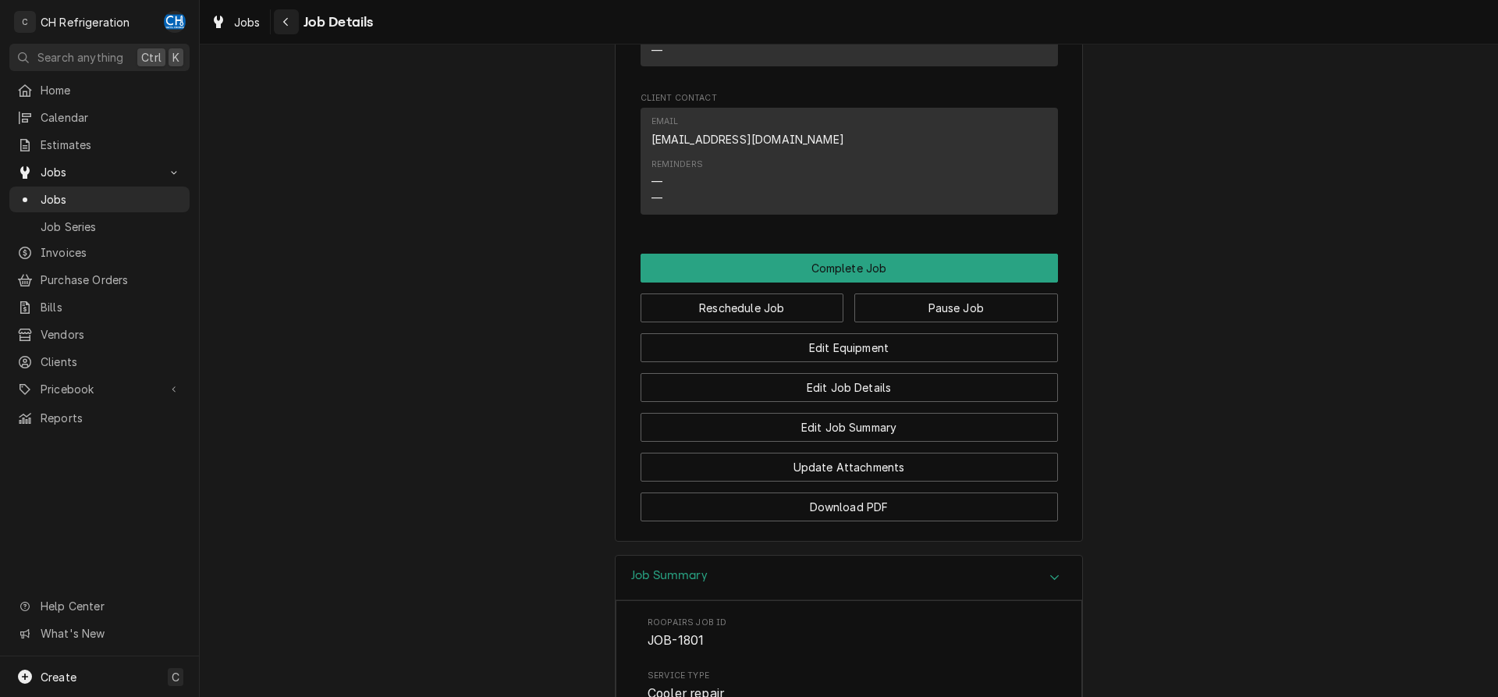
click at [286, 14] on div "Navigate back" at bounding box center [286, 22] width 16 height 16
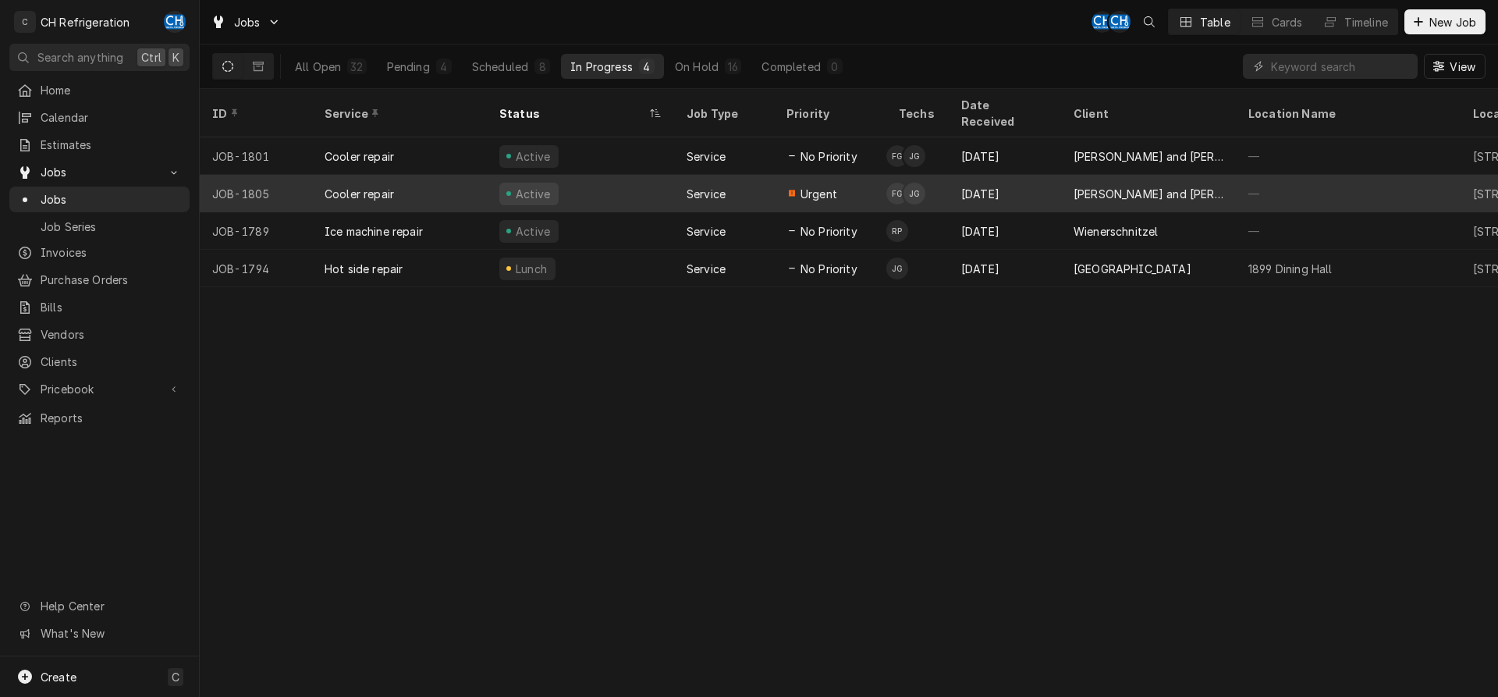
click at [919, 183] on div "Josh Galindo's Avatar" at bounding box center [914, 194] width 22 height 22
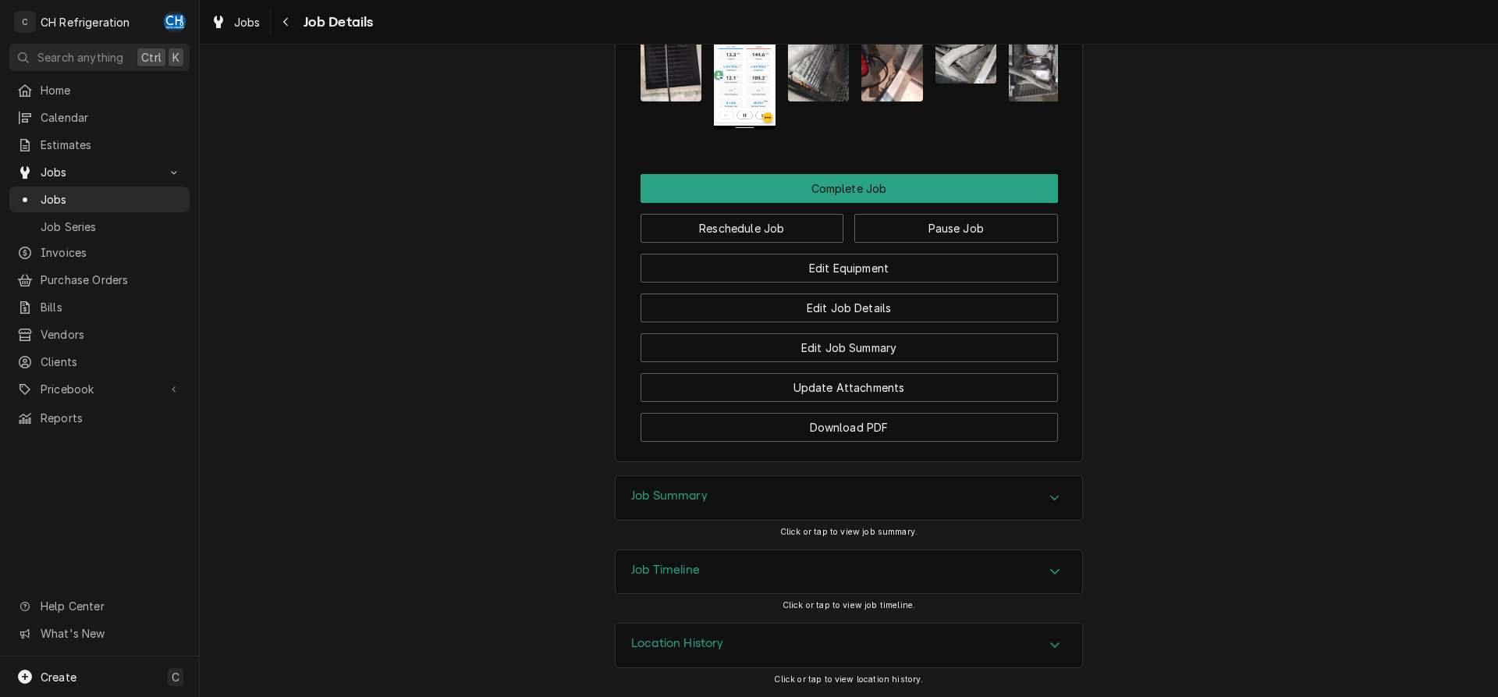
click at [705, 495] on h3 "Job Summary" at bounding box center [669, 495] width 76 height 15
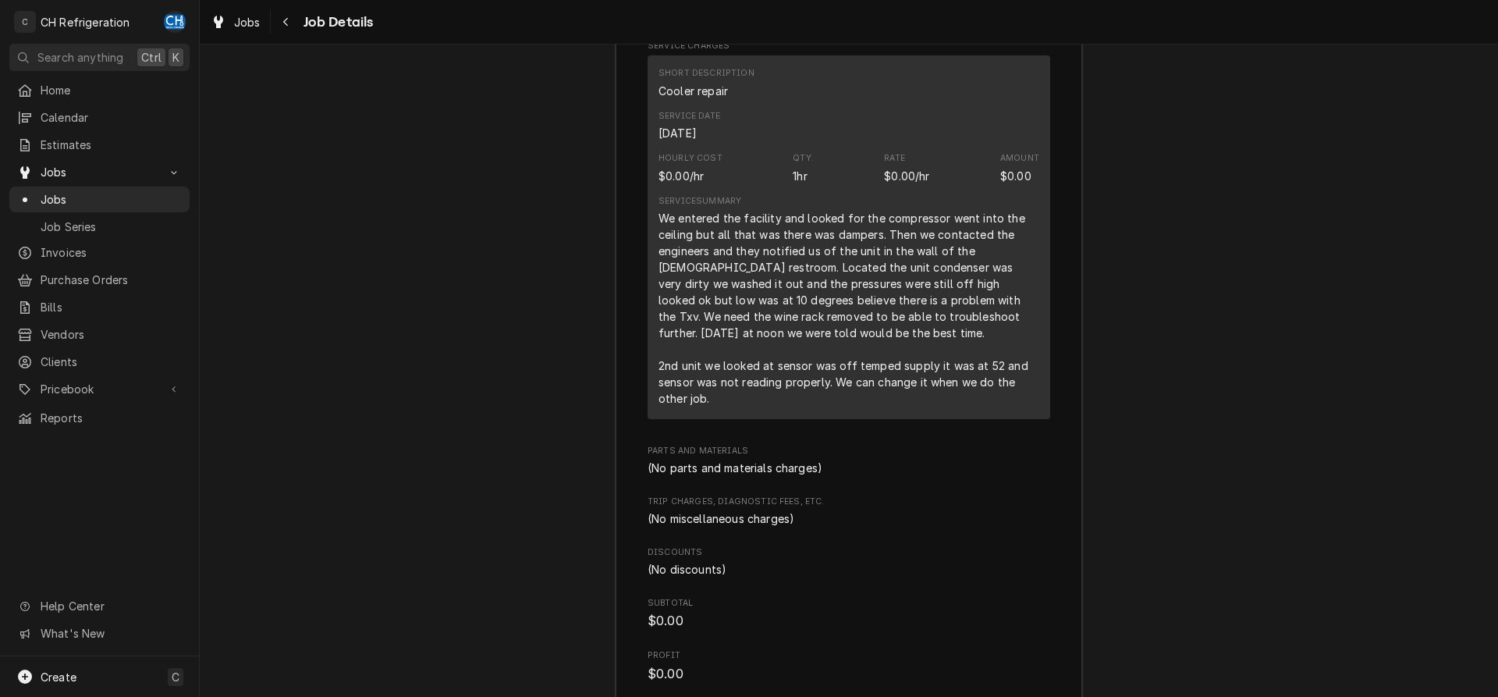
scroll to position [2383, 0]
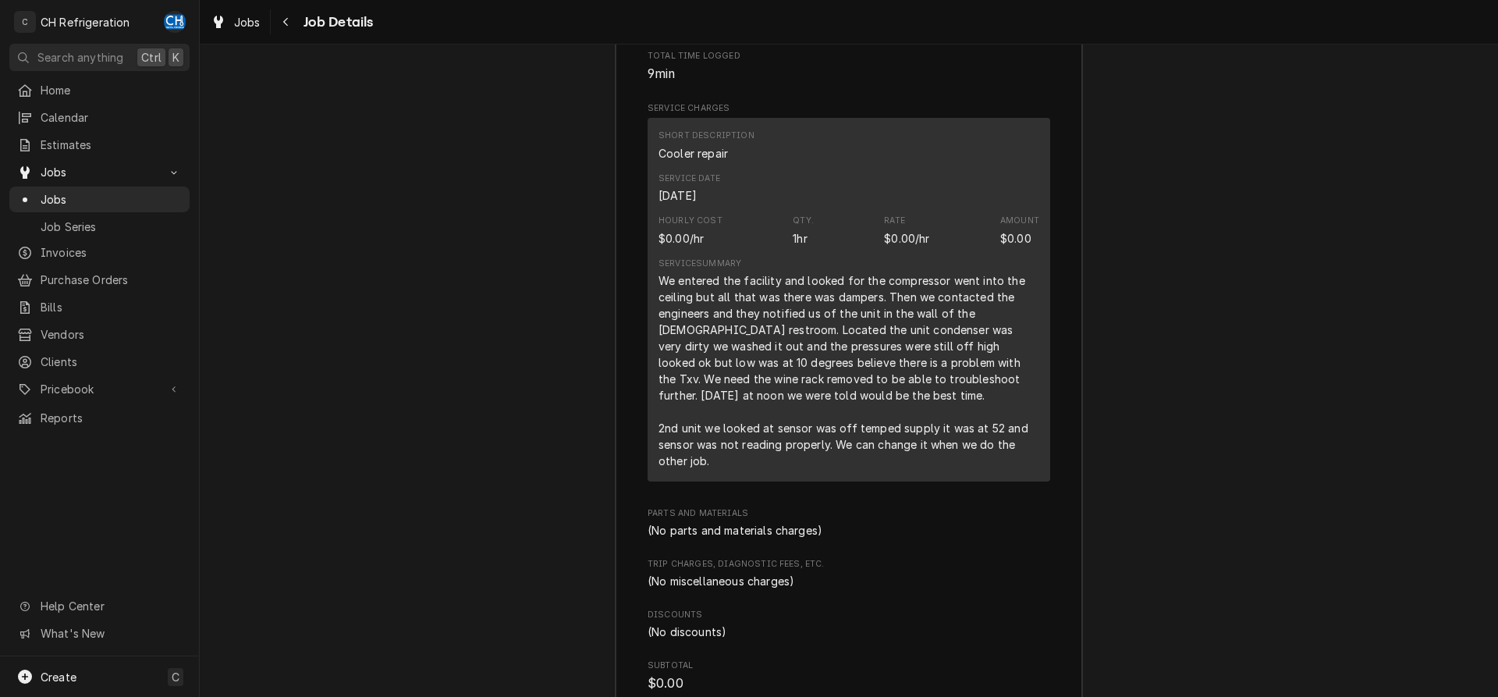
click at [273, 10] on div "Jobs Job Details" at bounding box center [288, 22] width 168 height 26
click at [282, 20] on icon "Navigate back" at bounding box center [285, 21] width 7 height 11
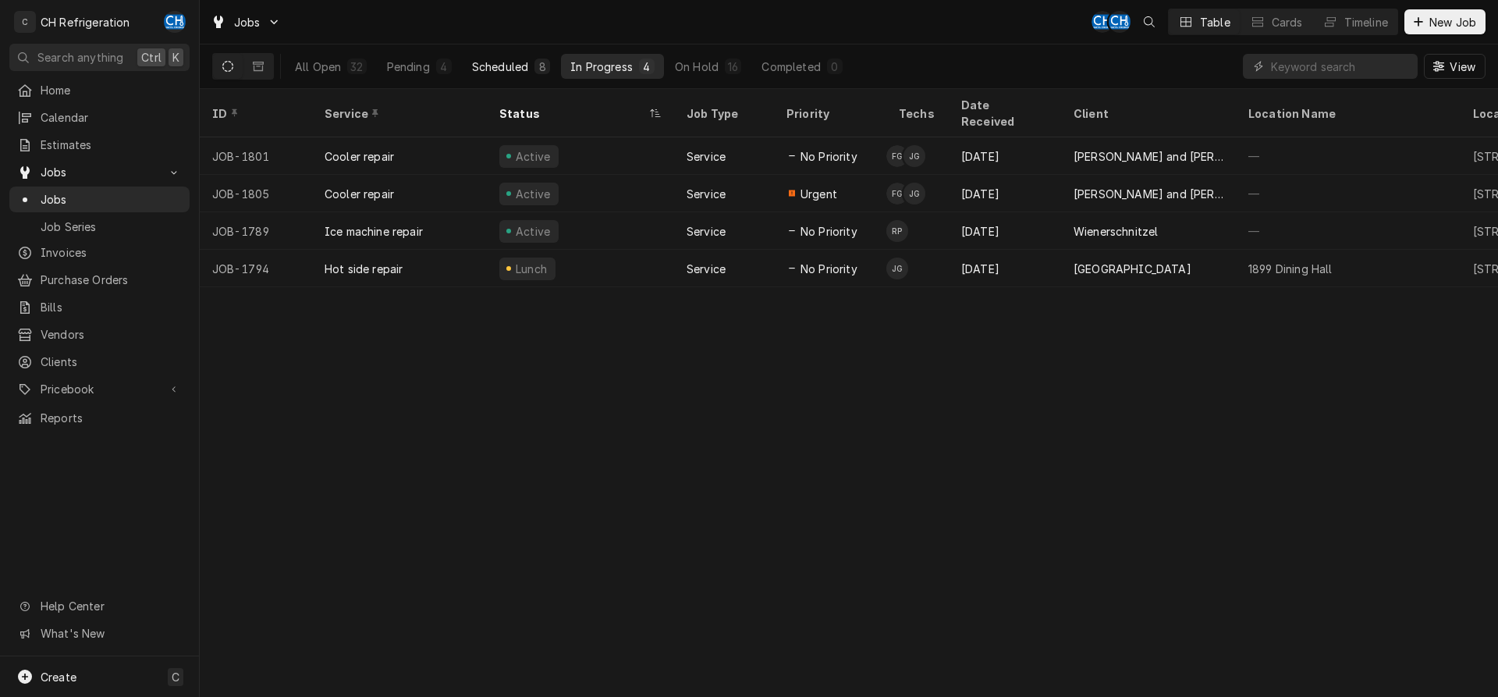
click at [519, 70] on div "Scheduled" at bounding box center [500, 67] width 56 height 16
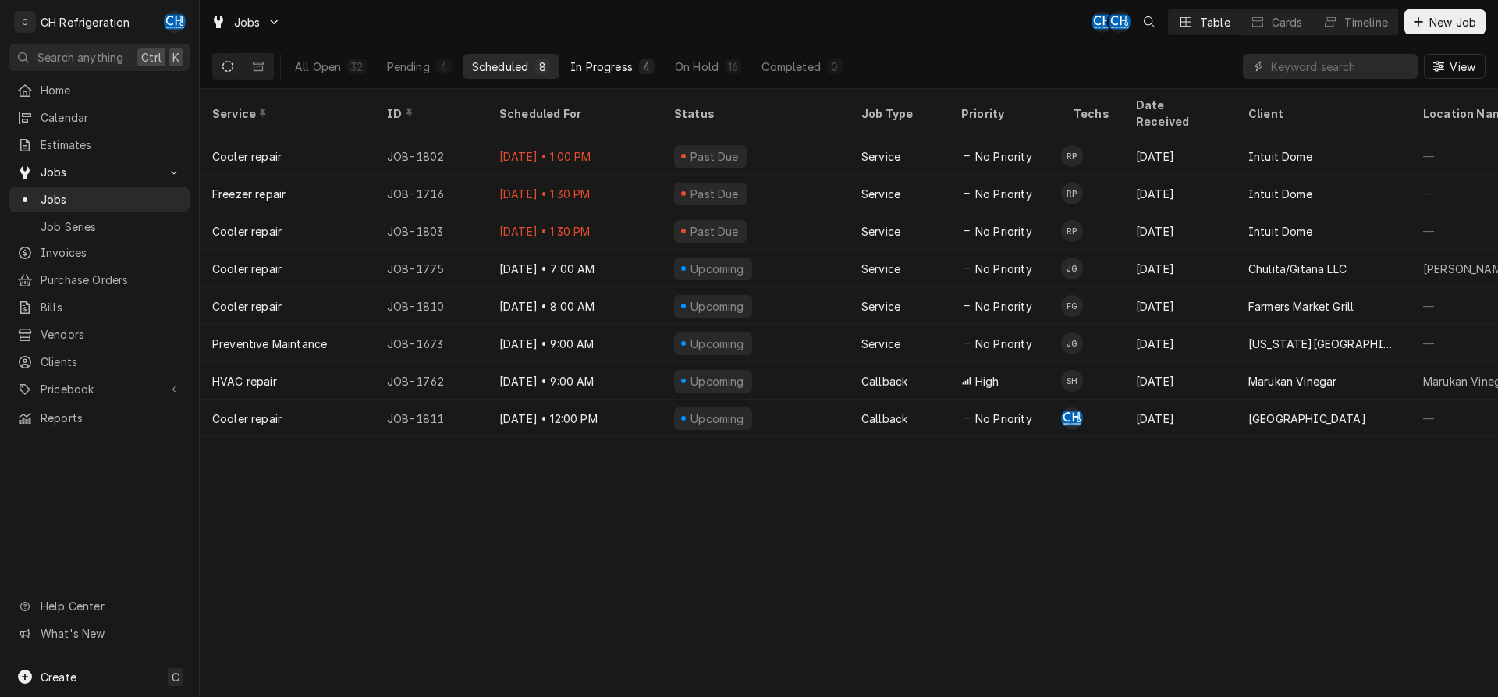
click at [619, 71] on div "In Progress" at bounding box center [601, 67] width 62 height 16
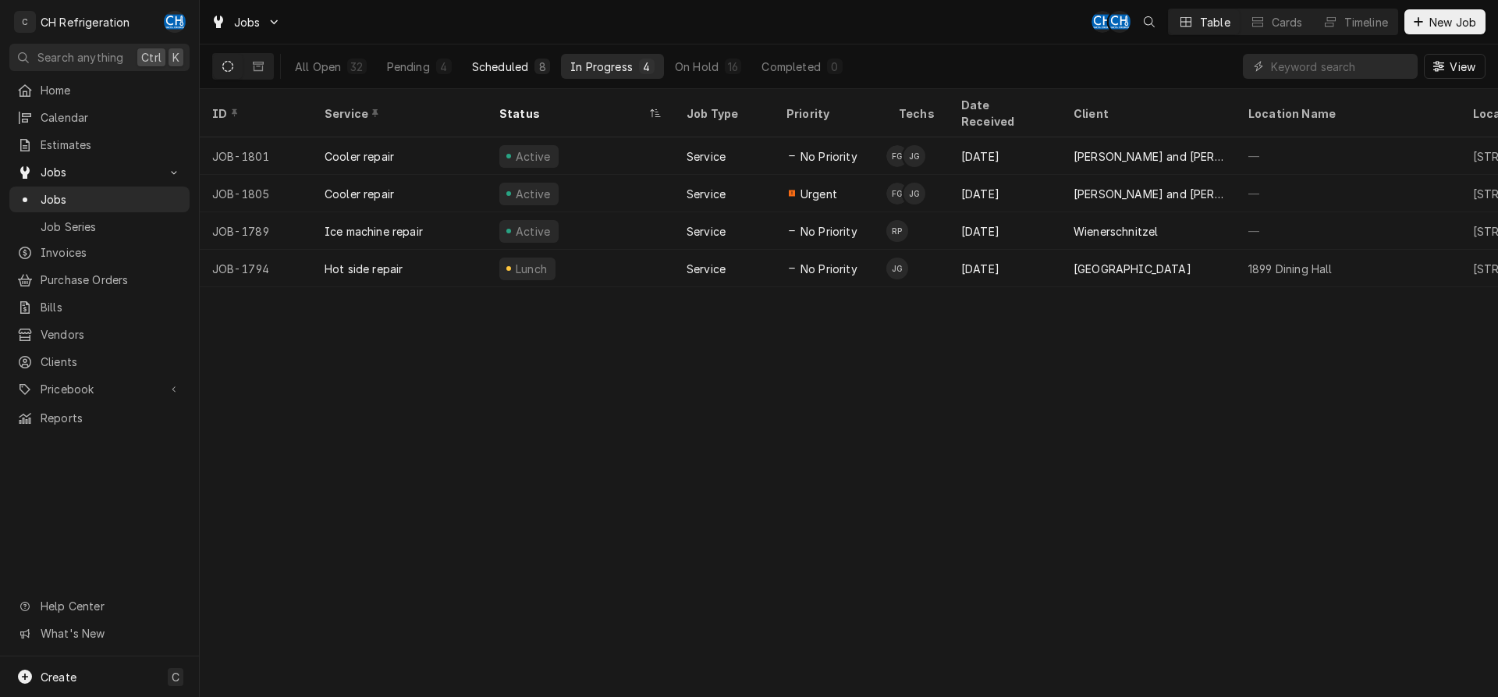
click at [520, 75] on button "Scheduled 8" at bounding box center [511, 66] width 97 height 25
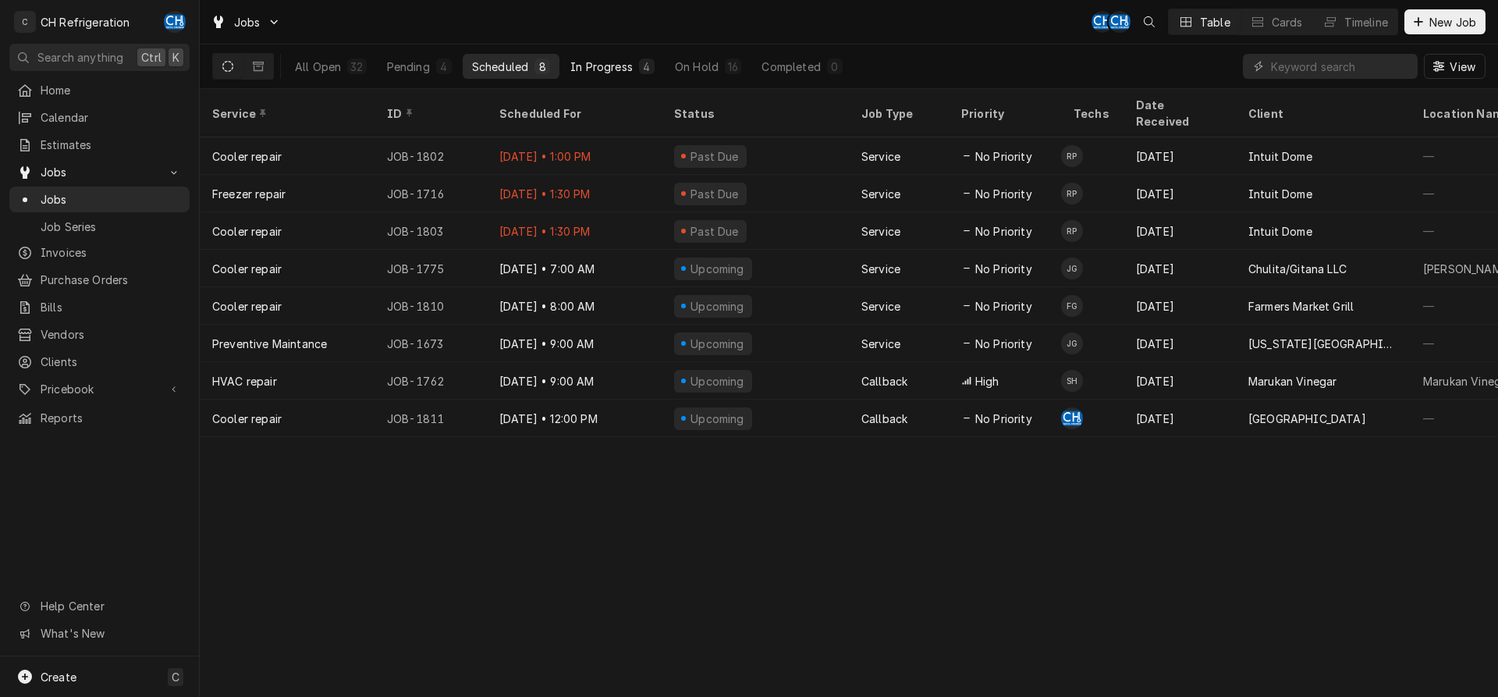
click at [638, 67] on button "In Progress 4" at bounding box center [612, 66] width 103 height 25
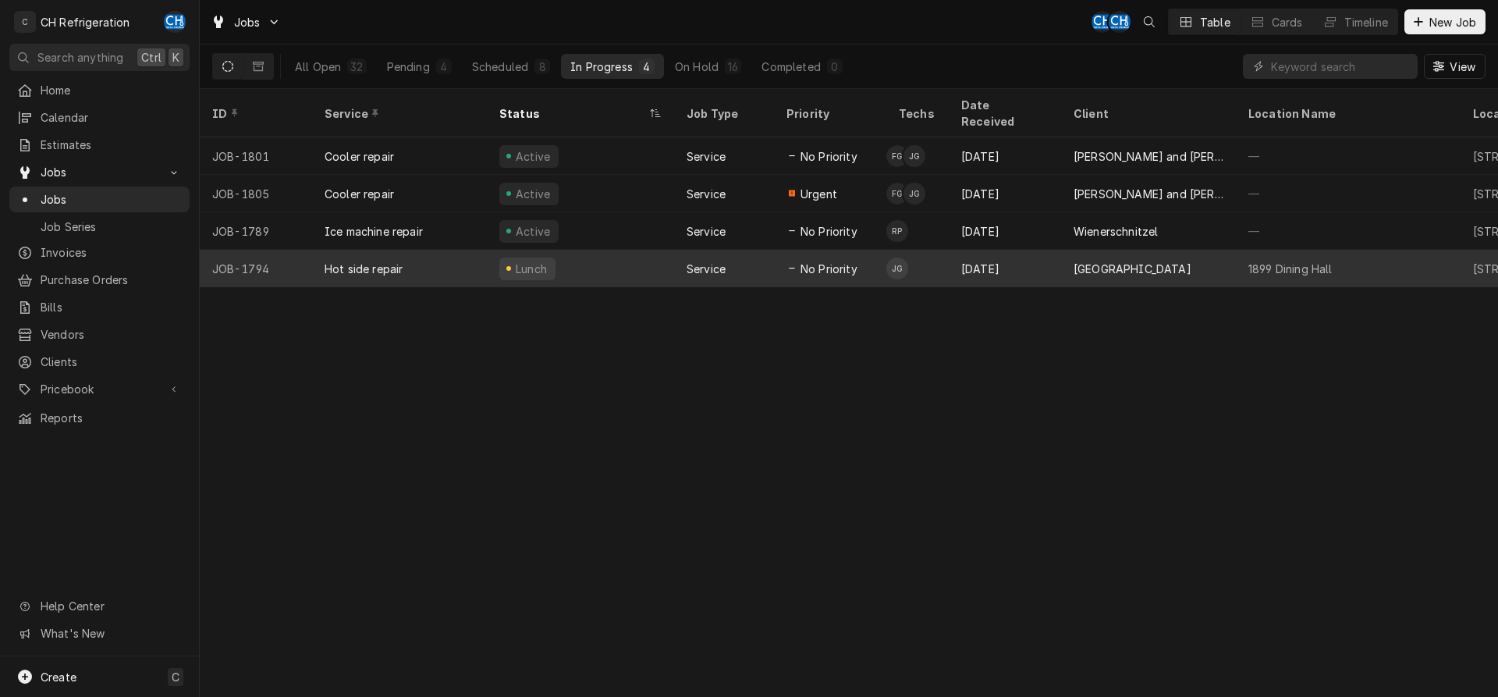
click at [1052, 254] on div "Aug 23" at bounding box center [1005, 268] width 112 height 37
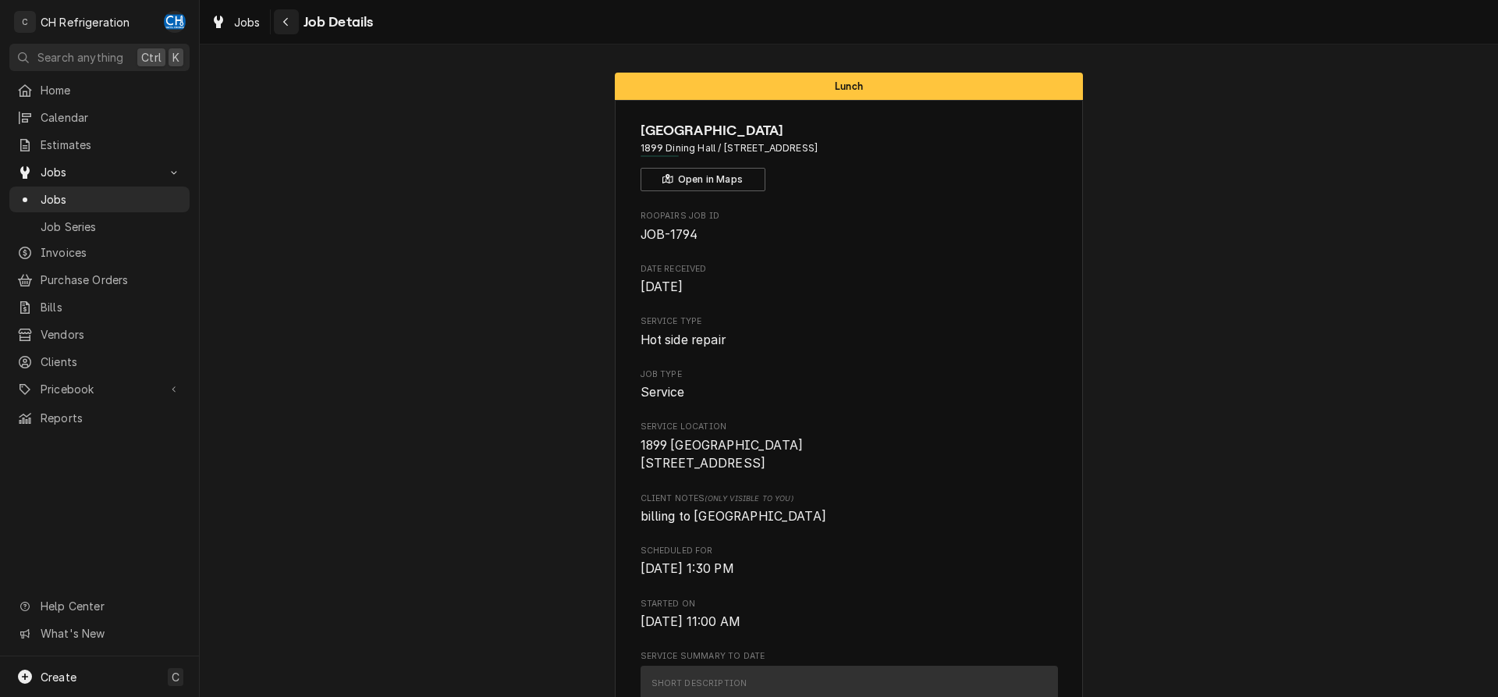
click at [284, 19] on div "Navigate back" at bounding box center [286, 22] width 16 height 16
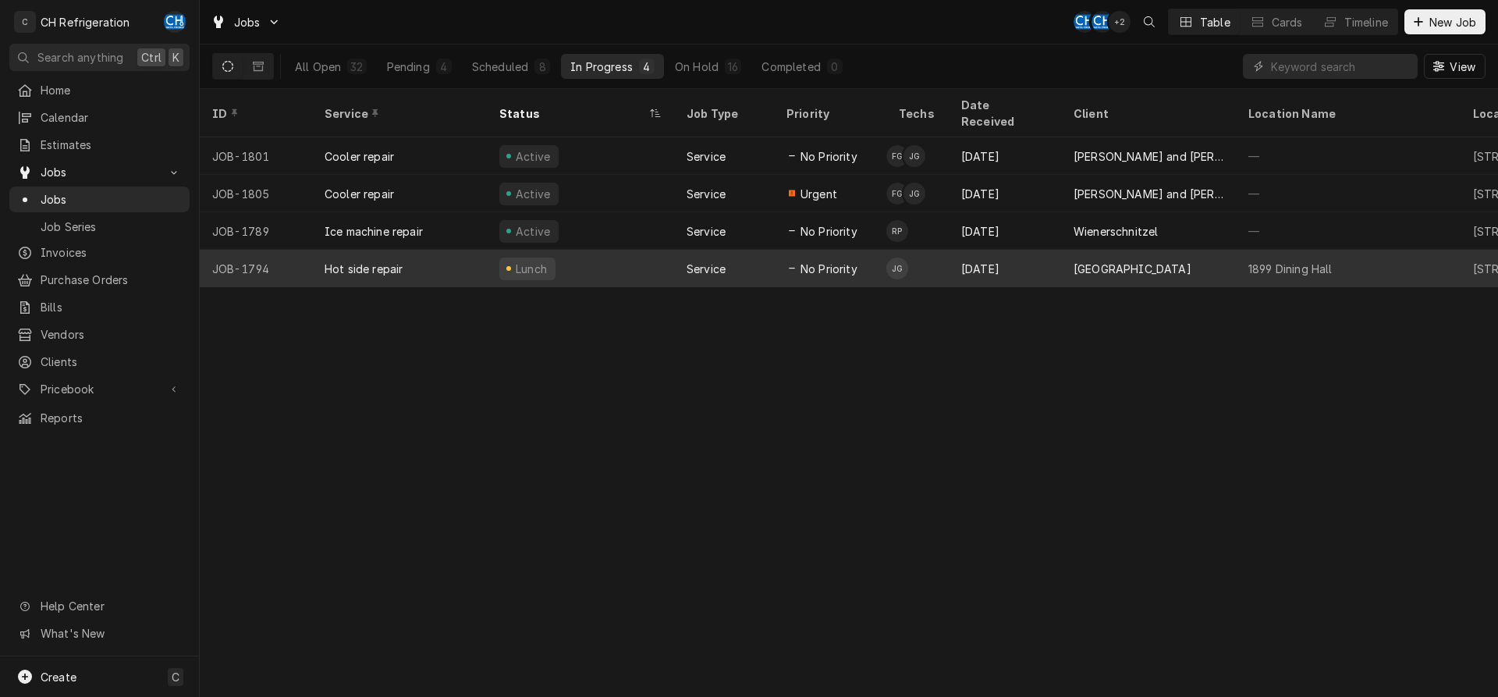
click at [830, 261] on span "No Priority" at bounding box center [828, 269] width 57 height 16
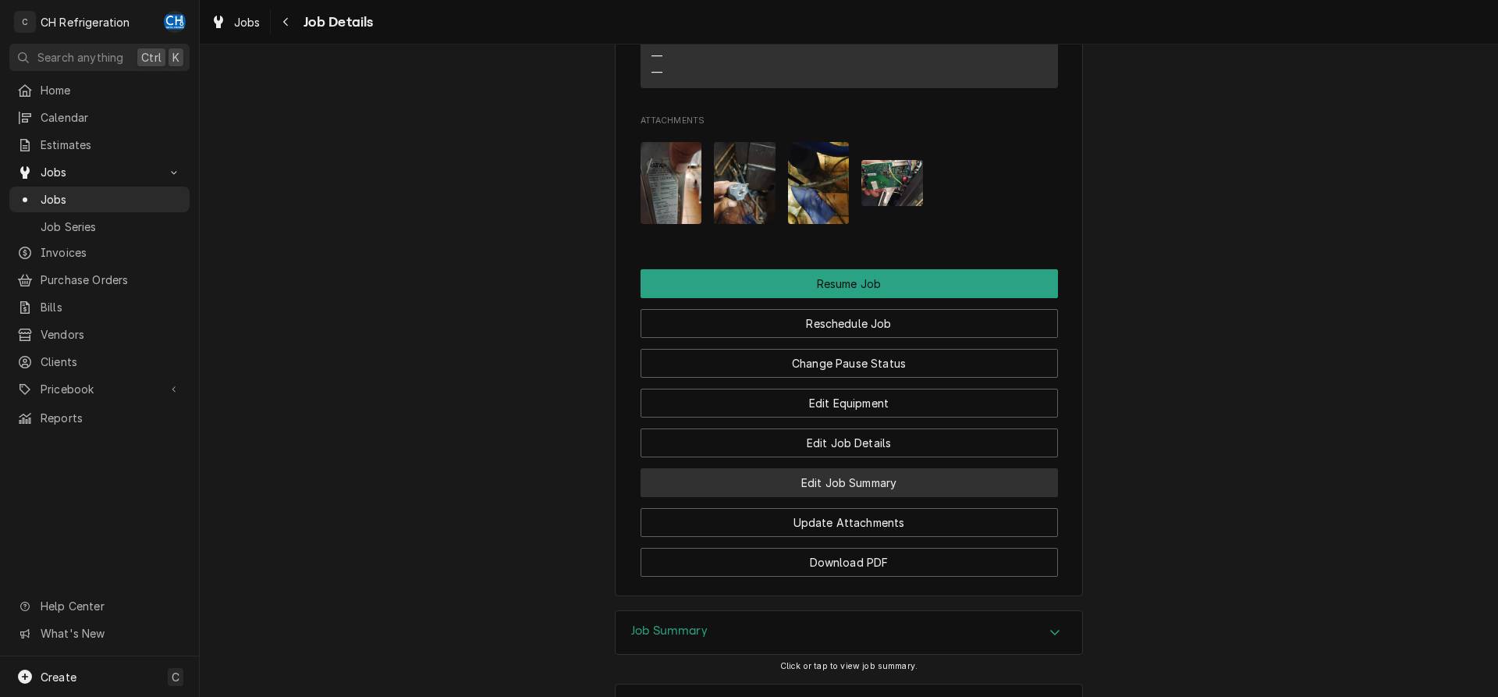
scroll to position [1702, 0]
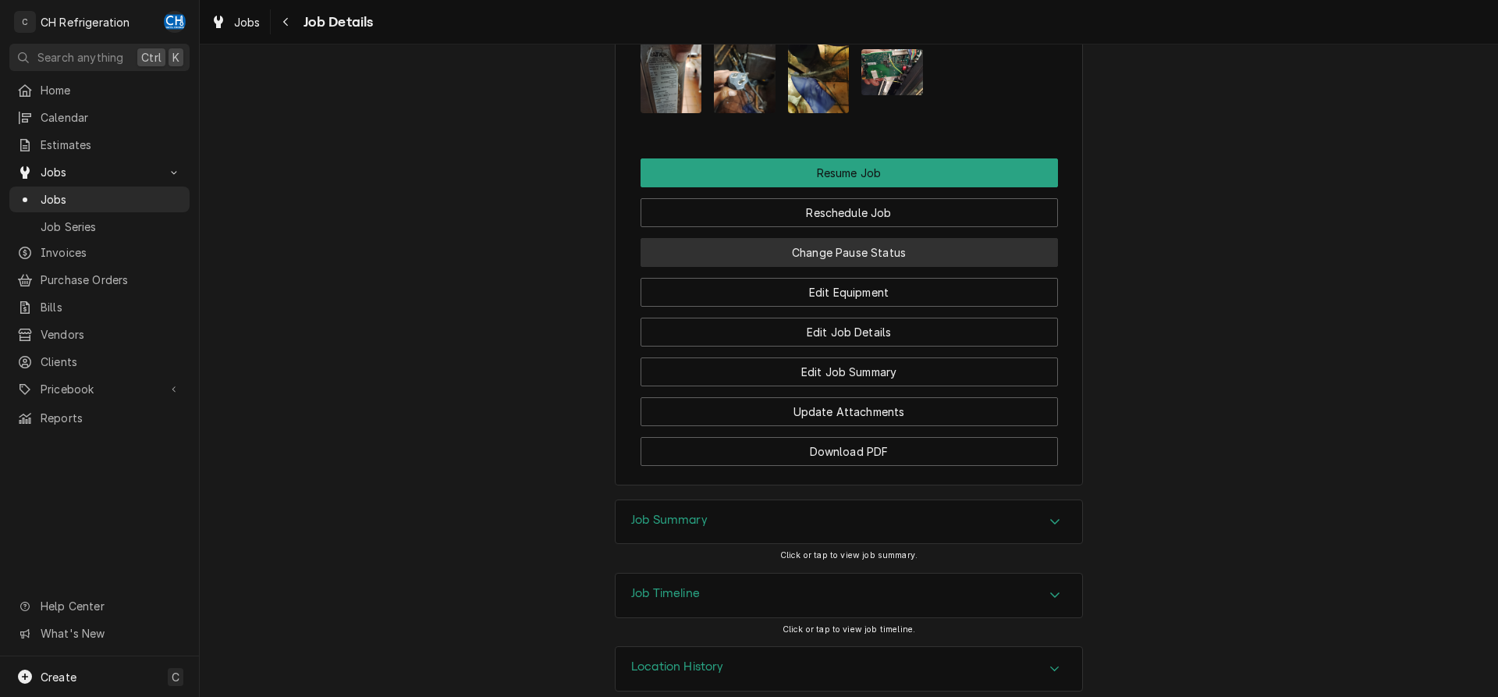
click at [888, 238] on button "Change Pause Status" at bounding box center [848, 252] width 417 height 29
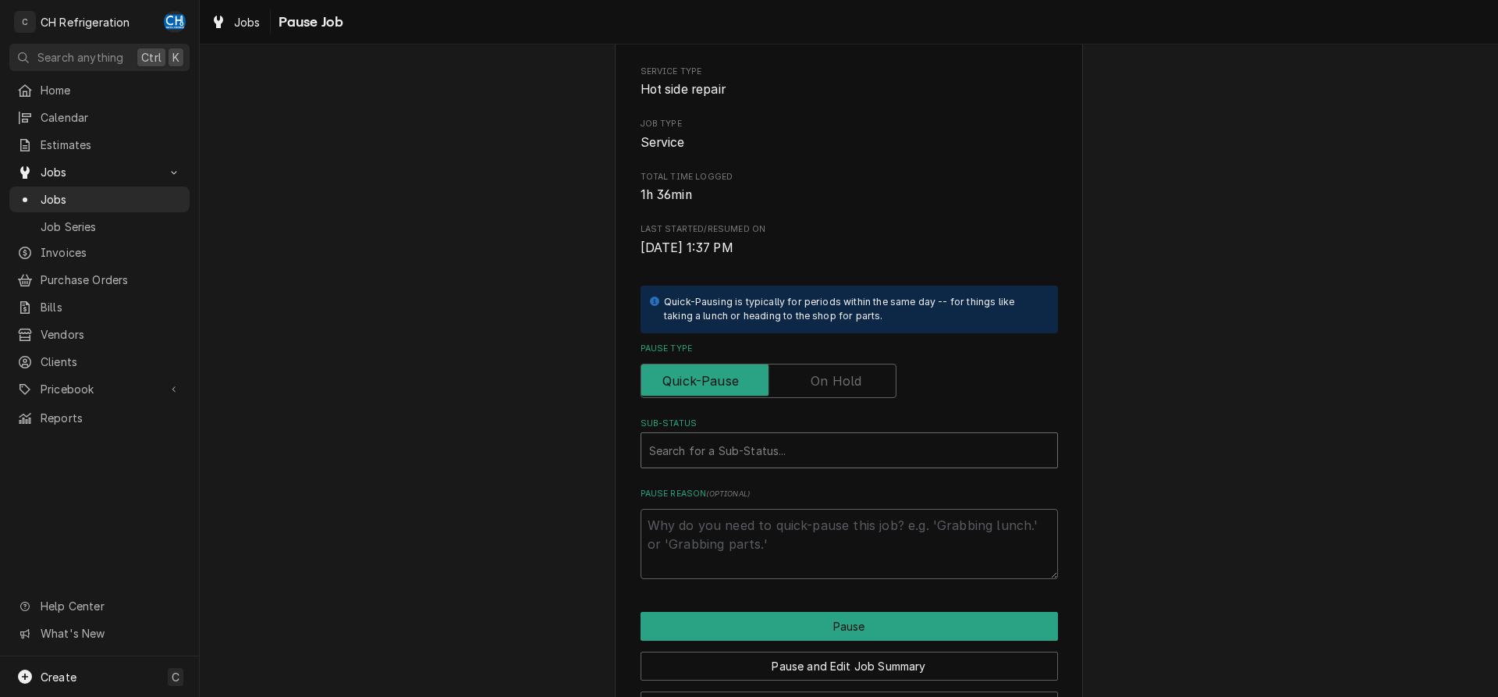
scroll to position [177, 0]
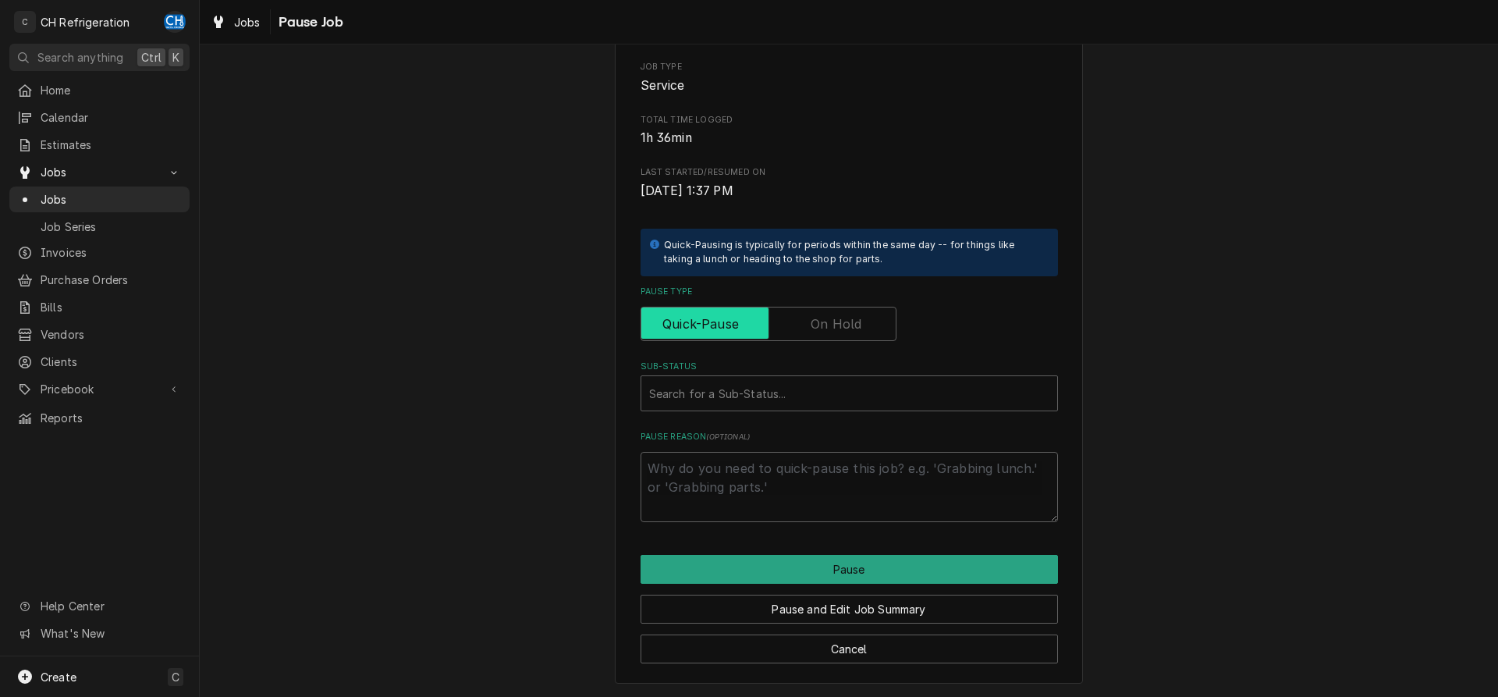
click at [845, 336] on input "Pause Type" at bounding box center [768, 324] width 242 height 34
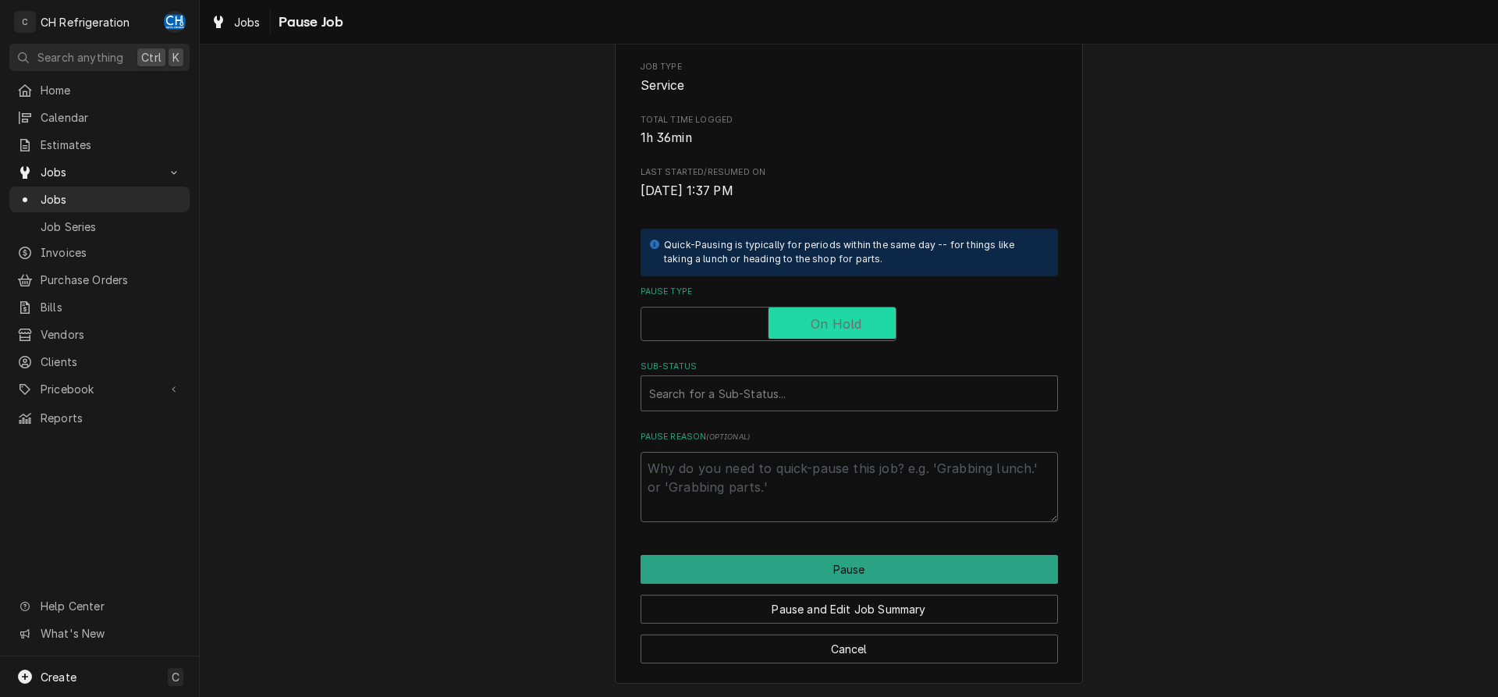
checkbox input "true"
click at [839, 388] on div "Sub-Status" at bounding box center [833, 393] width 369 height 28
type textarea "x"
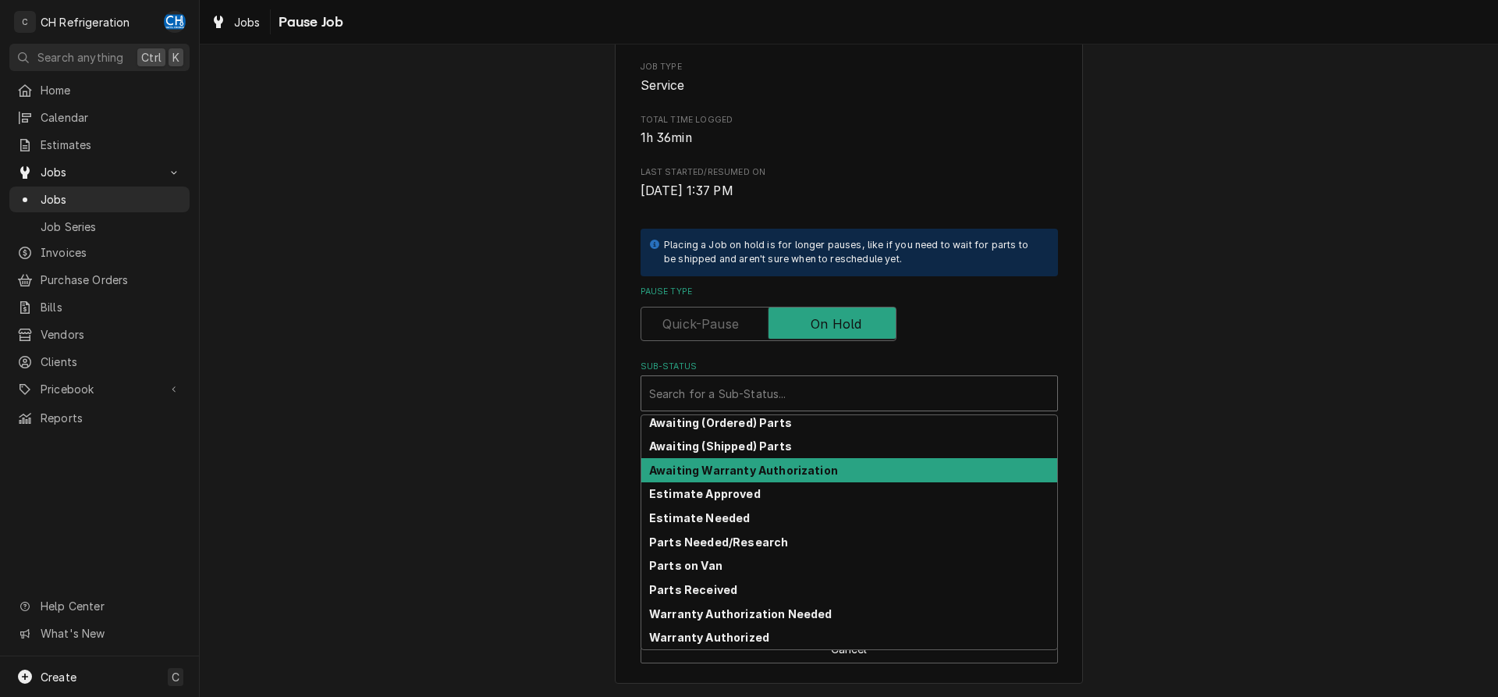
scroll to position [0, 0]
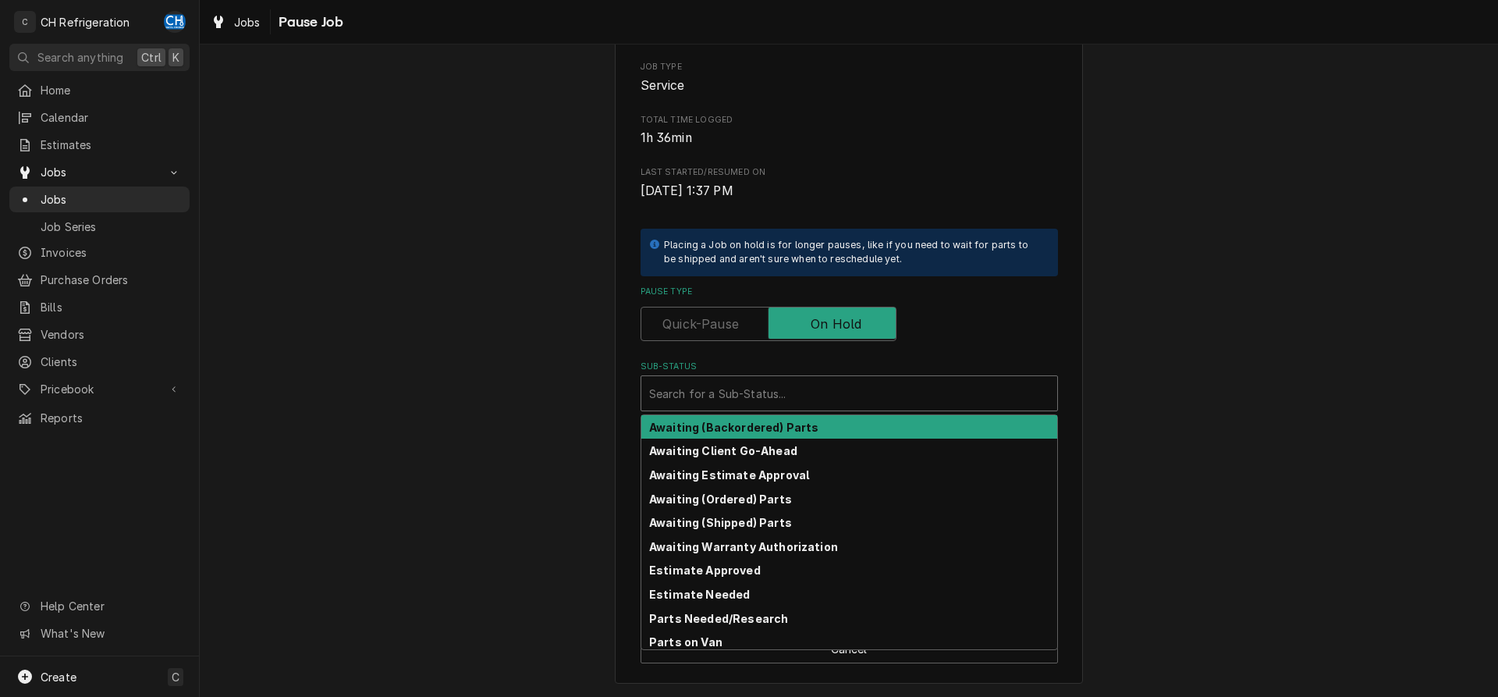
click at [711, 305] on div "Pause Type" at bounding box center [848, 313] width 417 height 55
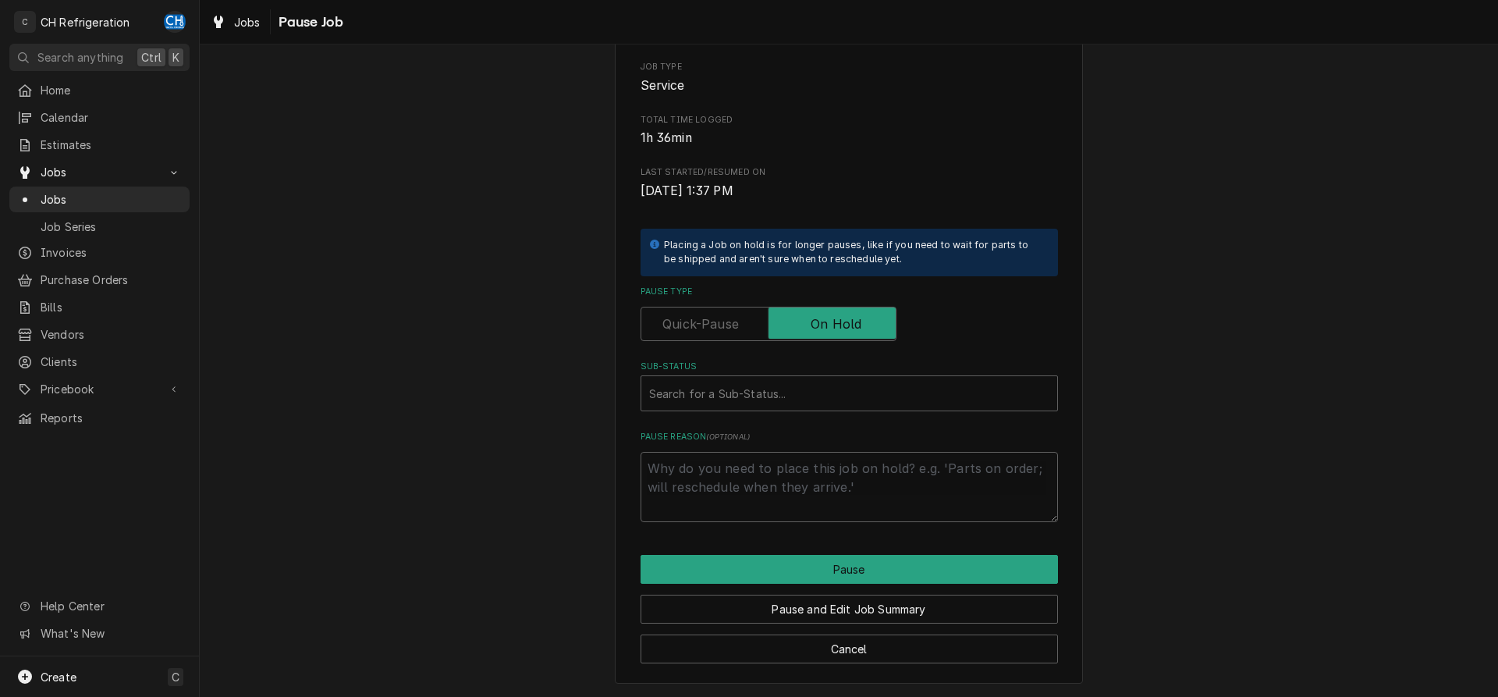
click at [713, 319] on label "Pause Type" at bounding box center [768, 324] width 256 height 34
click at [713, 319] on input "Pause Type" at bounding box center [768, 324] width 242 height 34
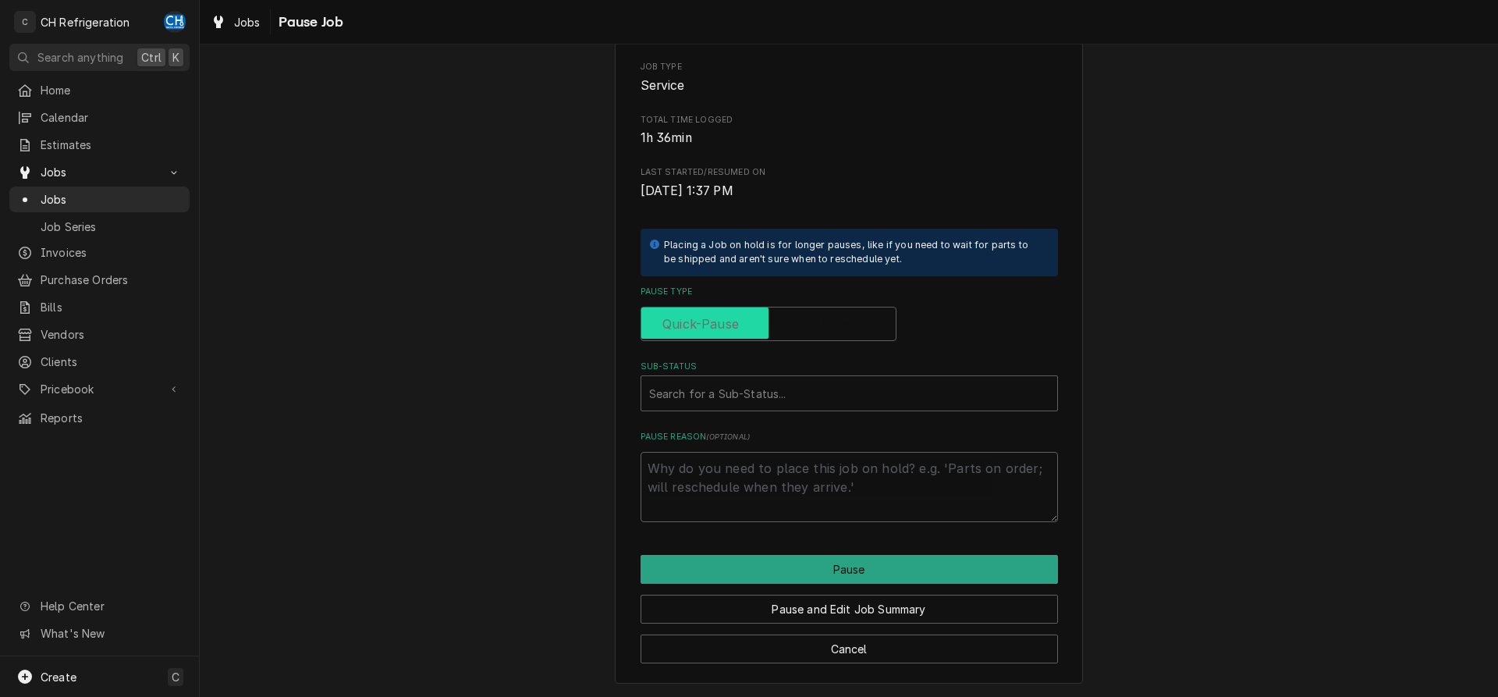
checkbox input "false"
type textarea "x"
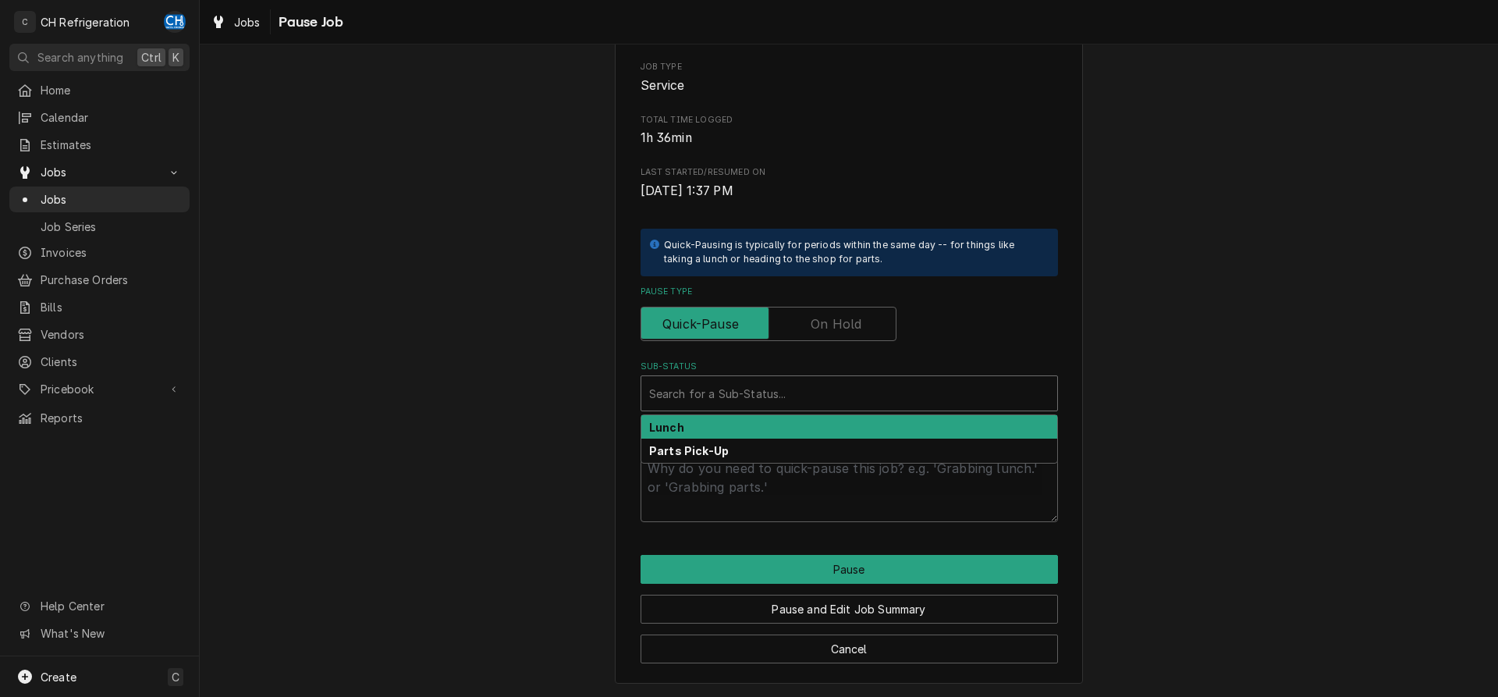
click at [775, 383] on div "Sub-Status" at bounding box center [849, 393] width 400 height 28
click at [793, 335] on input "Pause Type" at bounding box center [768, 324] width 242 height 34
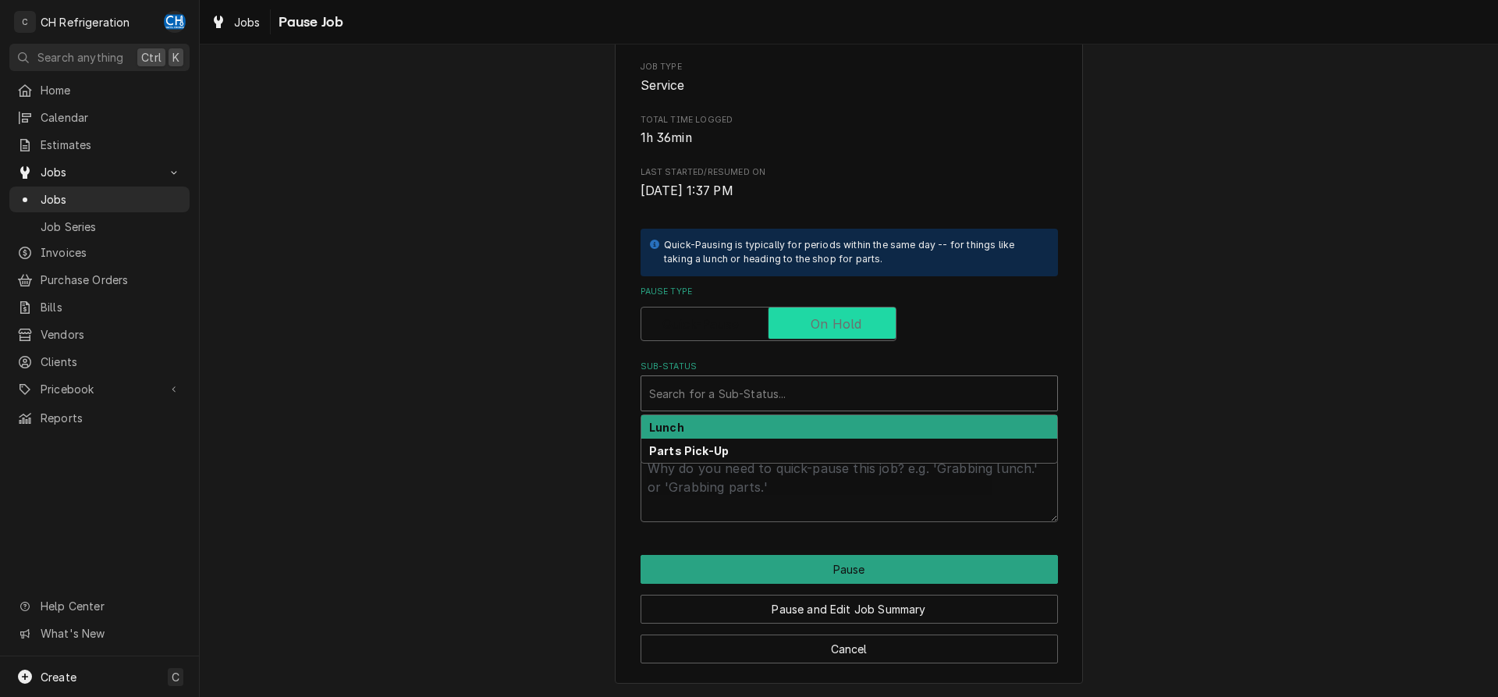
checkbox input "true"
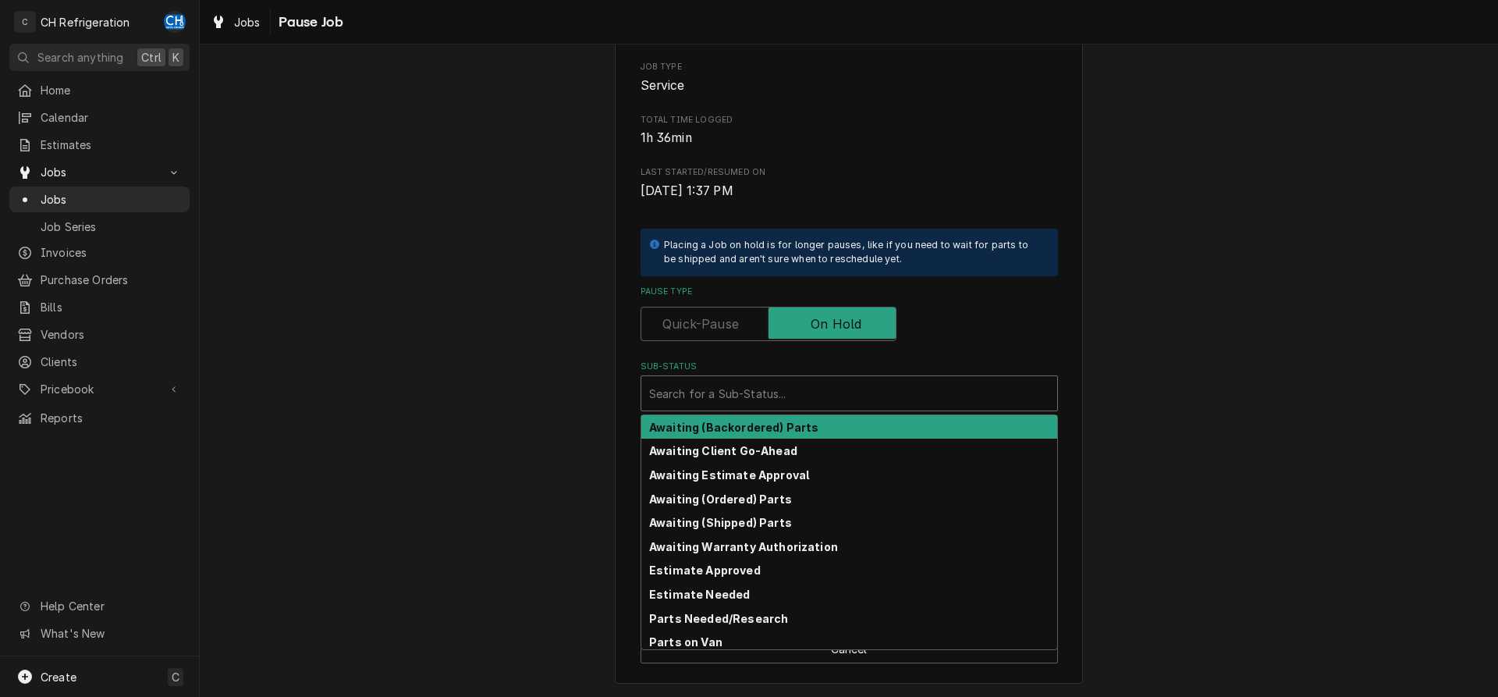
click at [791, 395] on div "Sub-Status" at bounding box center [849, 393] width 400 height 28
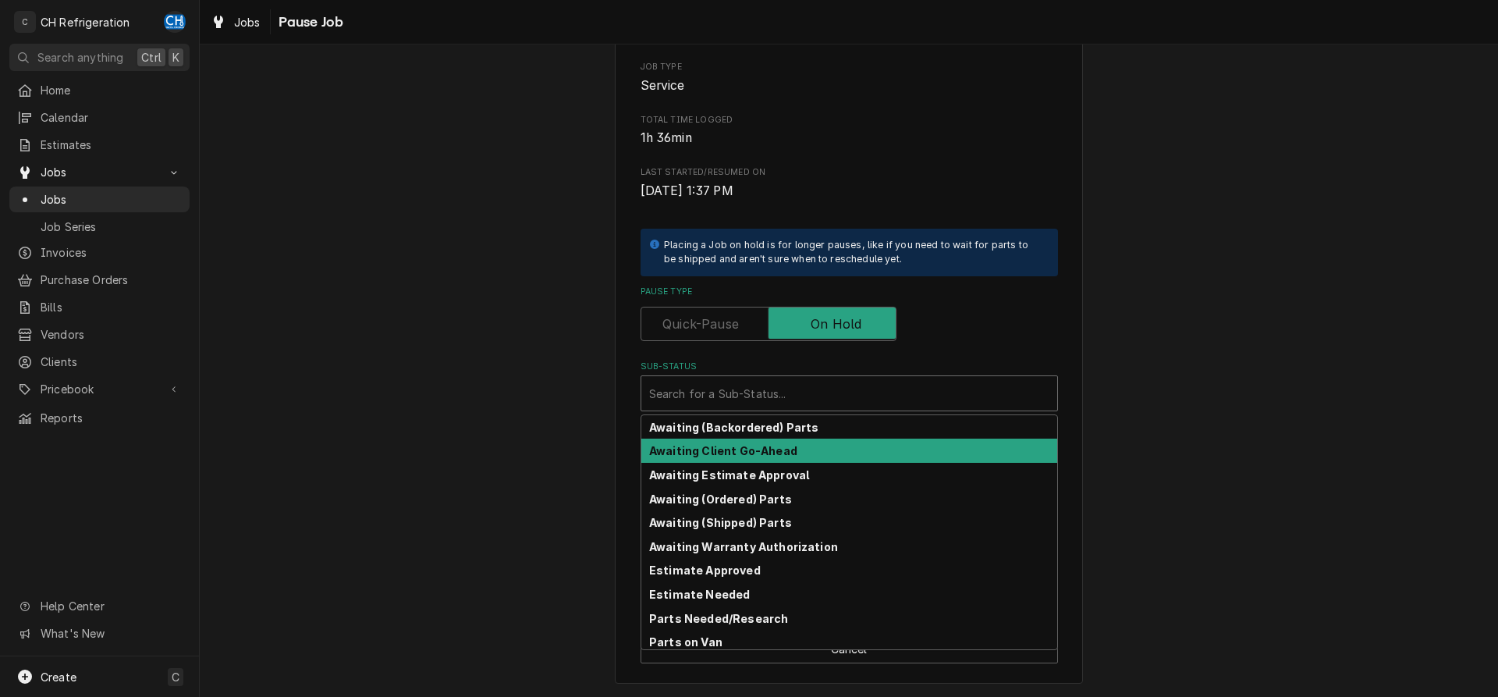
click at [783, 445] on strong "Awaiting Client Go-Ahead" at bounding box center [723, 450] width 148 height 13
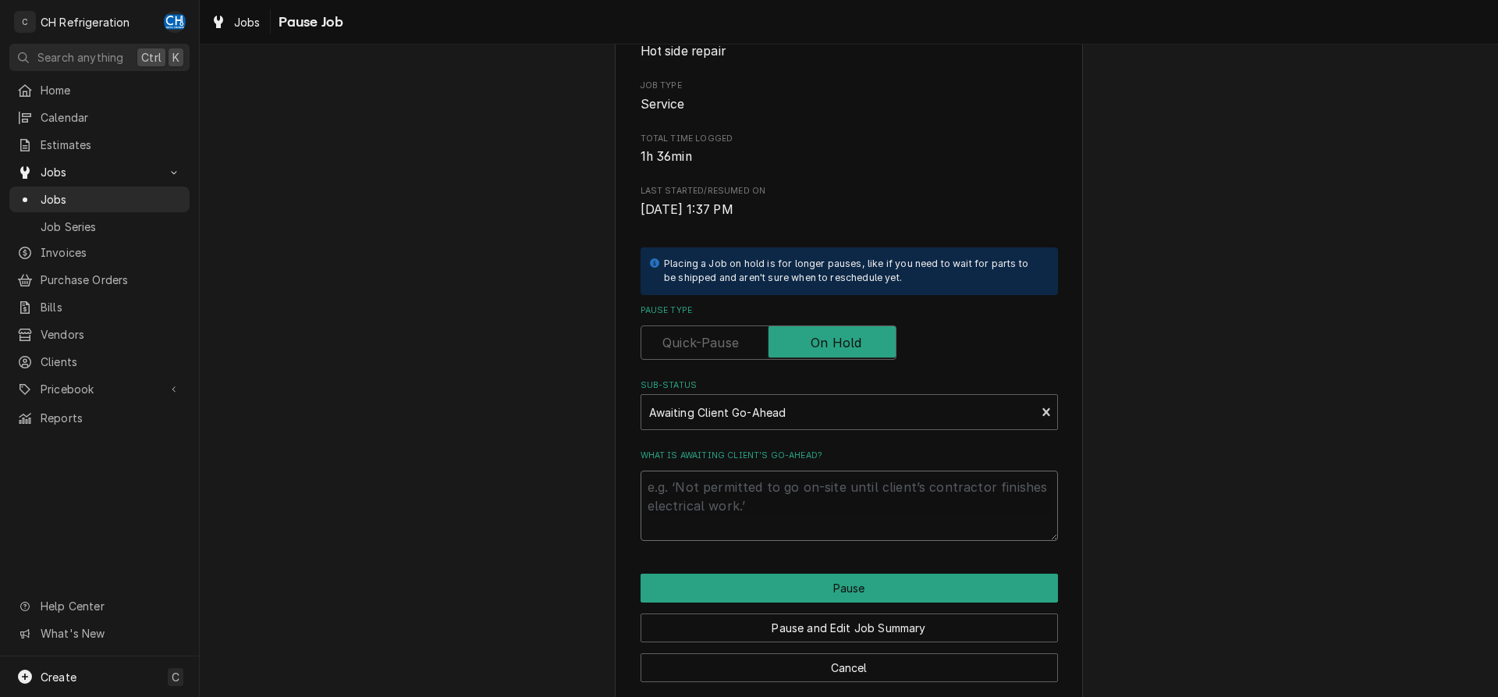
click at [779, 522] on textarea "What is awaiting client’s go-ahead?" at bounding box center [848, 505] width 417 height 70
type textarea "x"
type textarea "w"
type textarea "x"
type textarea "wa"
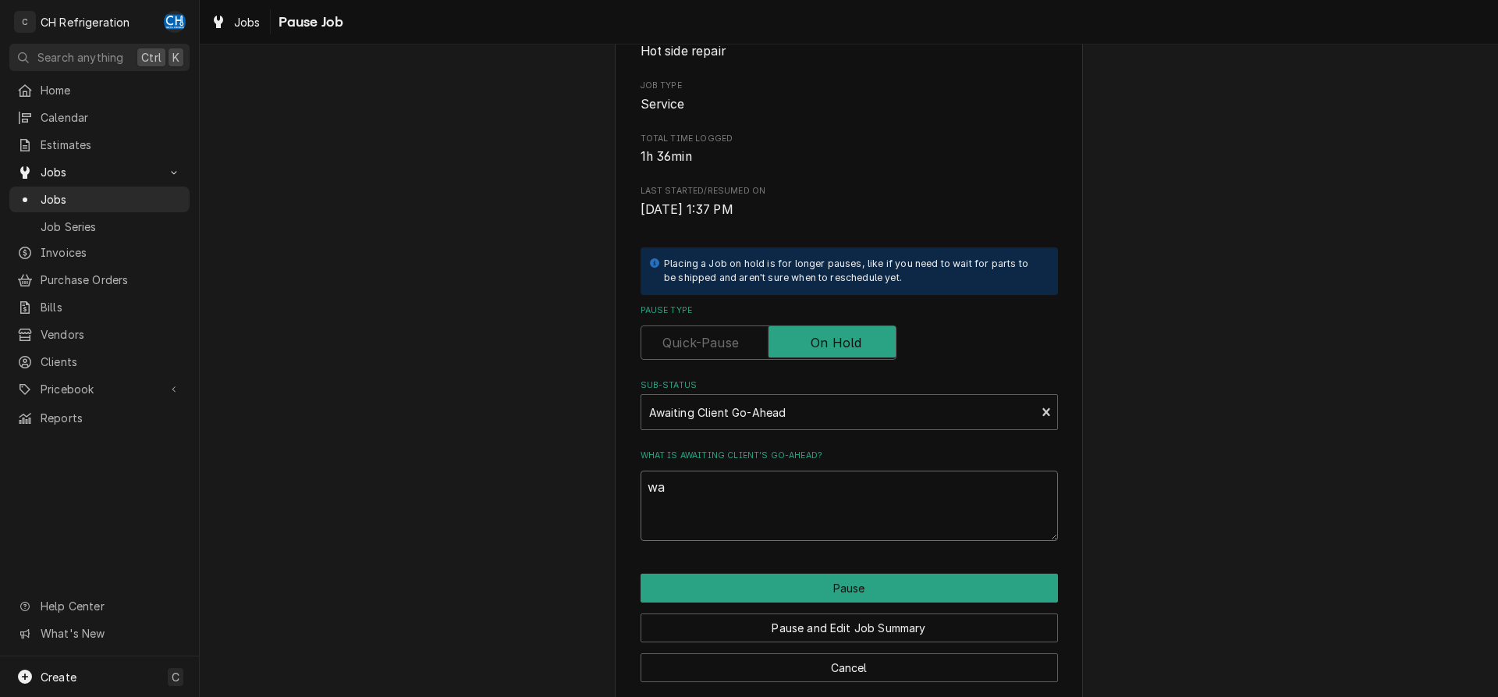
type textarea "x"
type textarea "wai"
type textarea "x"
type textarea "wait"
type textarea "x"
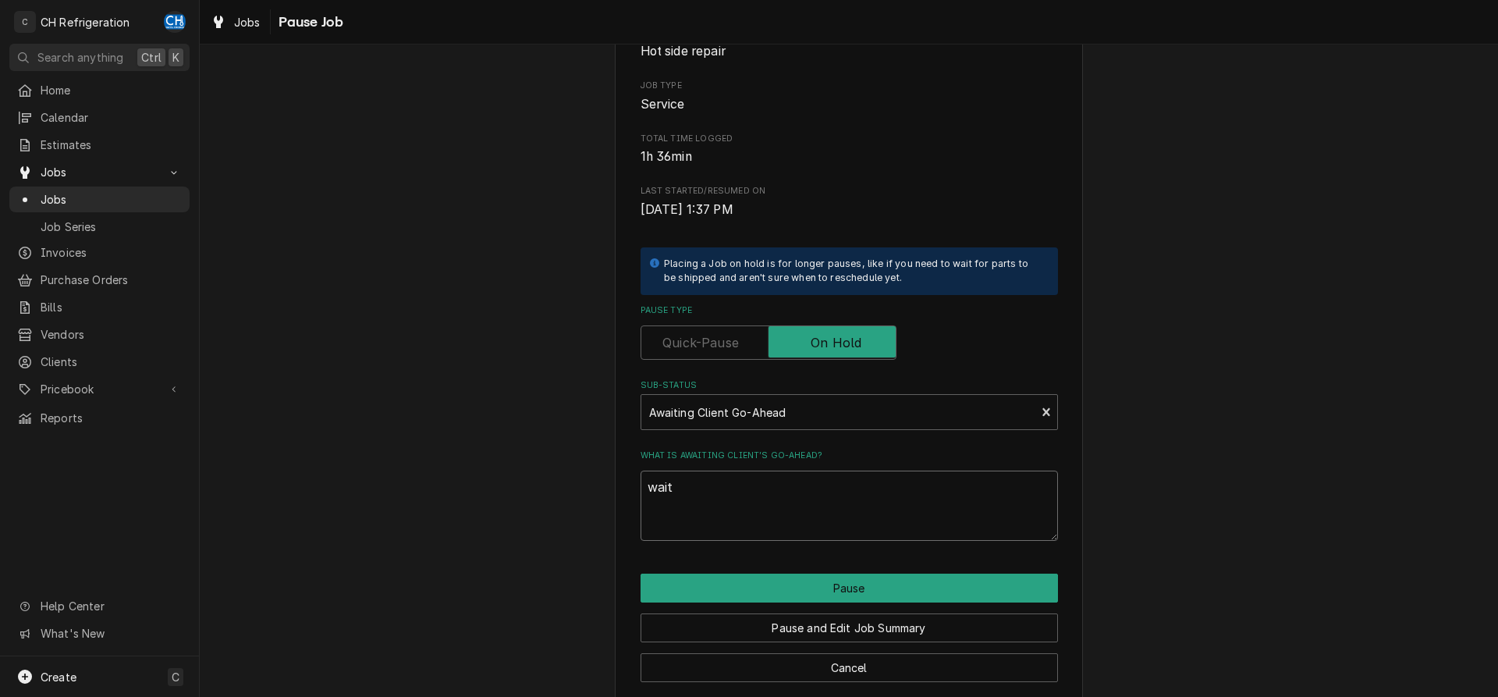
type textarea "waiti"
type textarea "x"
type textarea "waitin"
type textarea "x"
type textarea "waiting"
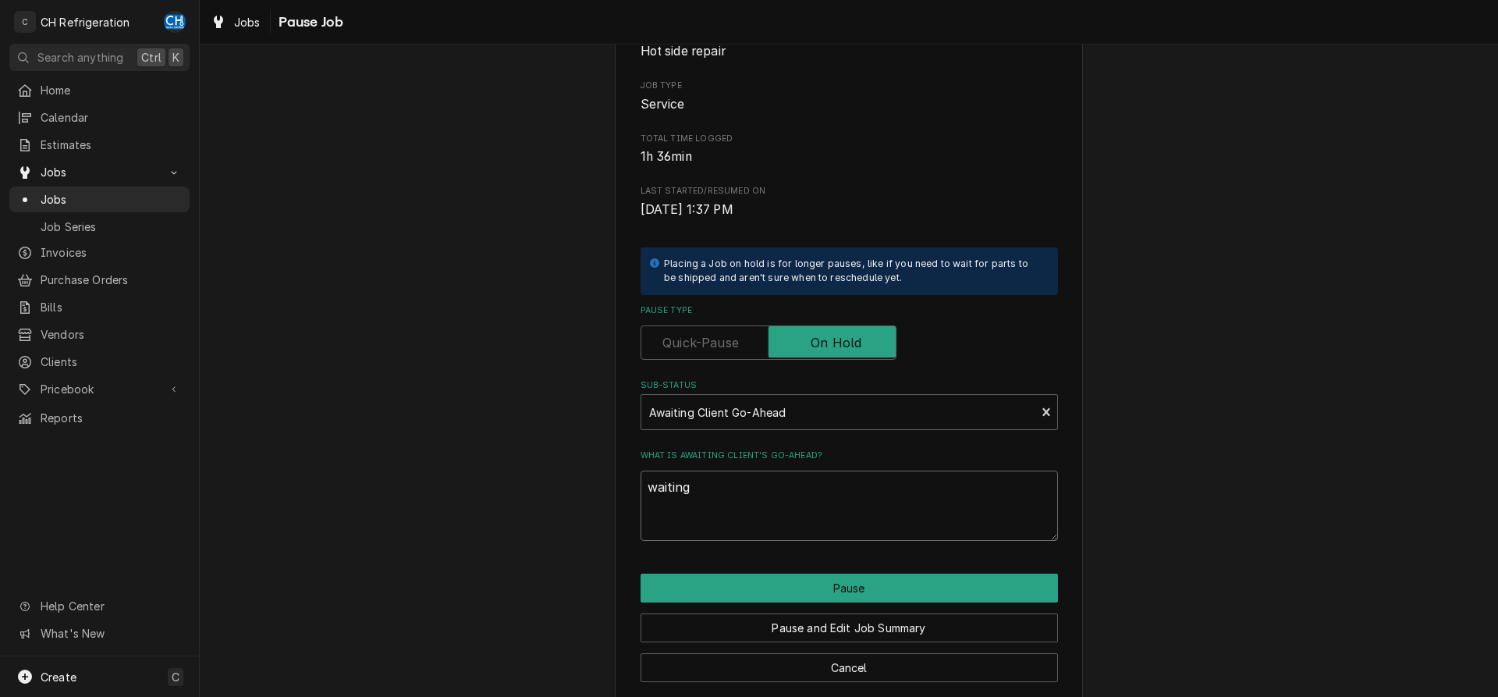
type textarea "x"
type textarea "waiting"
type textarea "x"
type textarea "waiting f"
type textarea "x"
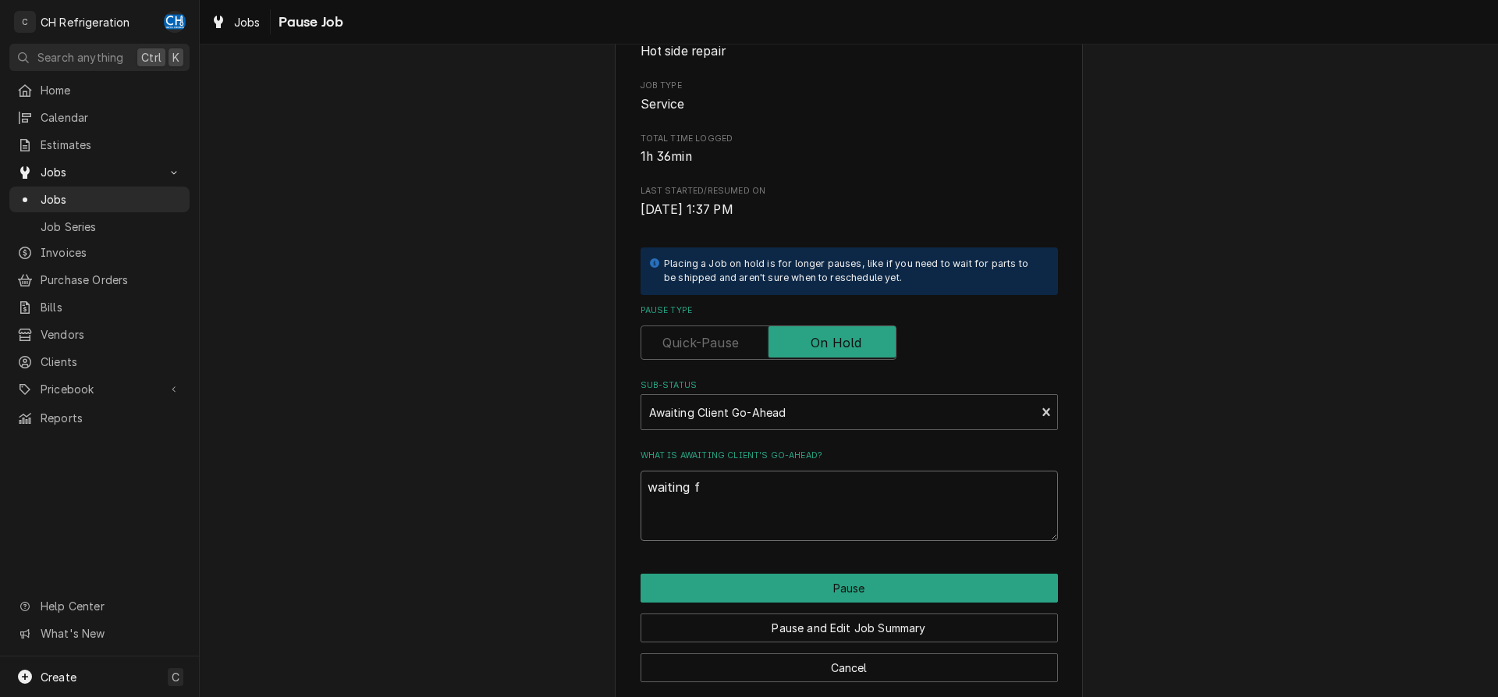
type textarea "waiting fo"
type textarea "x"
type textarea "waiting for"
type textarea "x"
type textarea "waiting for"
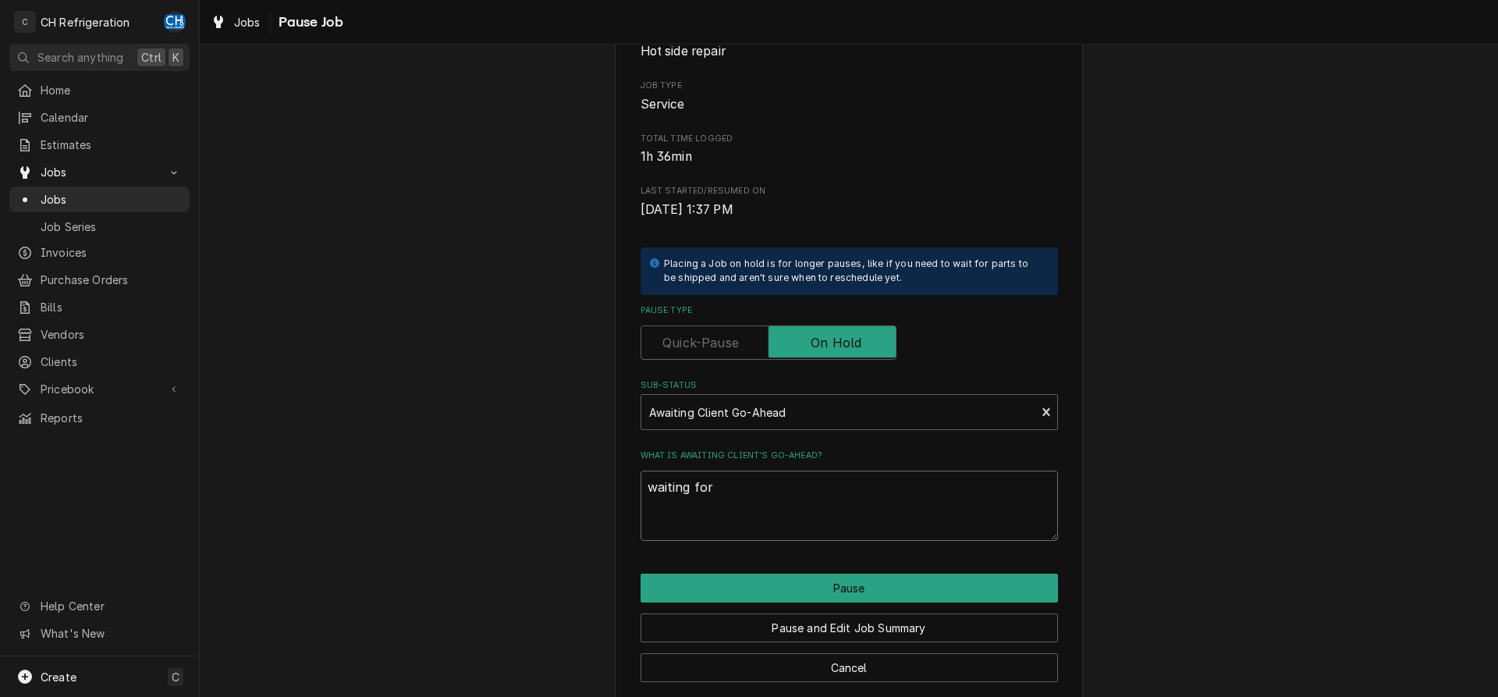
type textarea "x"
type textarea "waiting for d"
type textarea "x"
type textarea "waiting for da"
type textarea "x"
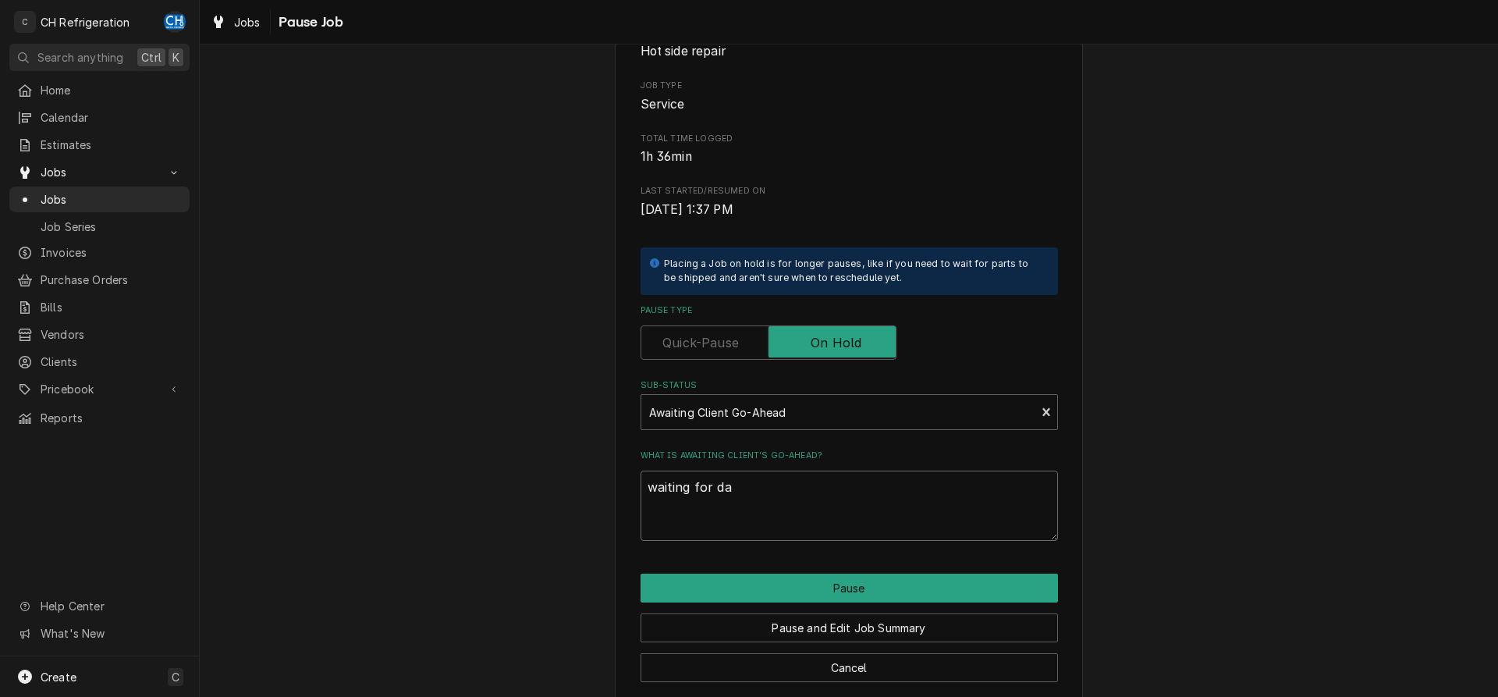
type textarea "waiting for dat"
type textarea "x"
type textarea "waiting for date"
type textarea "x"
type textarea "waiting for date"
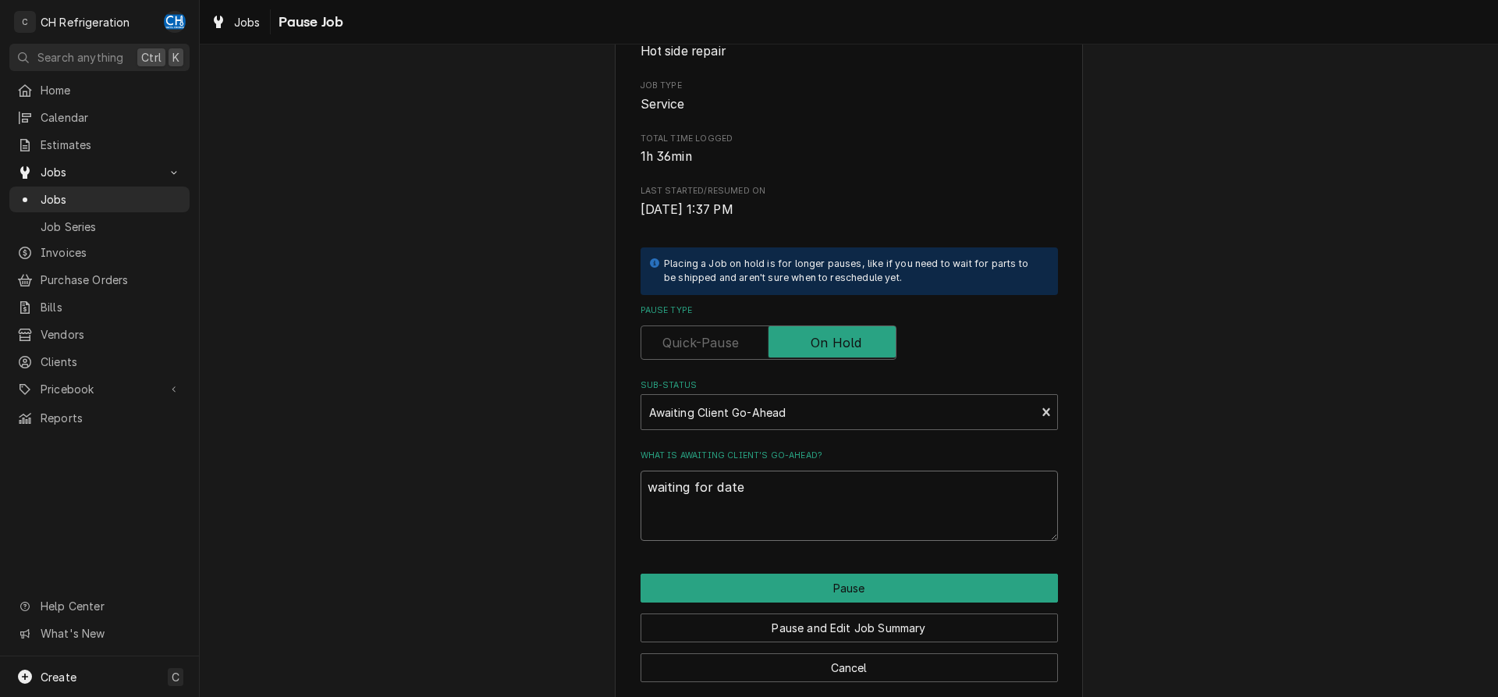
type textarea "x"
type textarea "waiting for date t"
type textarea "x"
type textarea "waiting for date to"
type textarea "x"
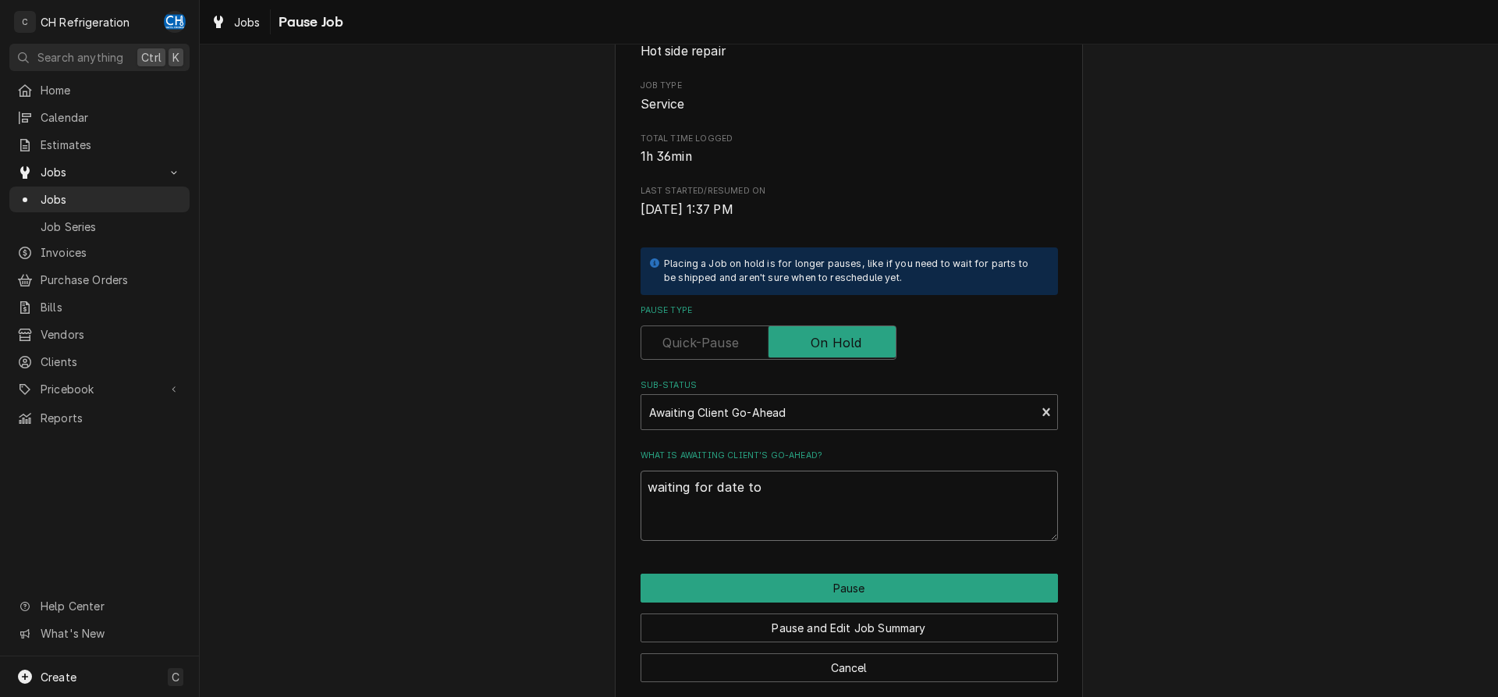
type textarea "waiting for date to"
type textarea "x"
type textarea "waiting for date to s"
type textarea "x"
type textarea "waiting for date to sc"
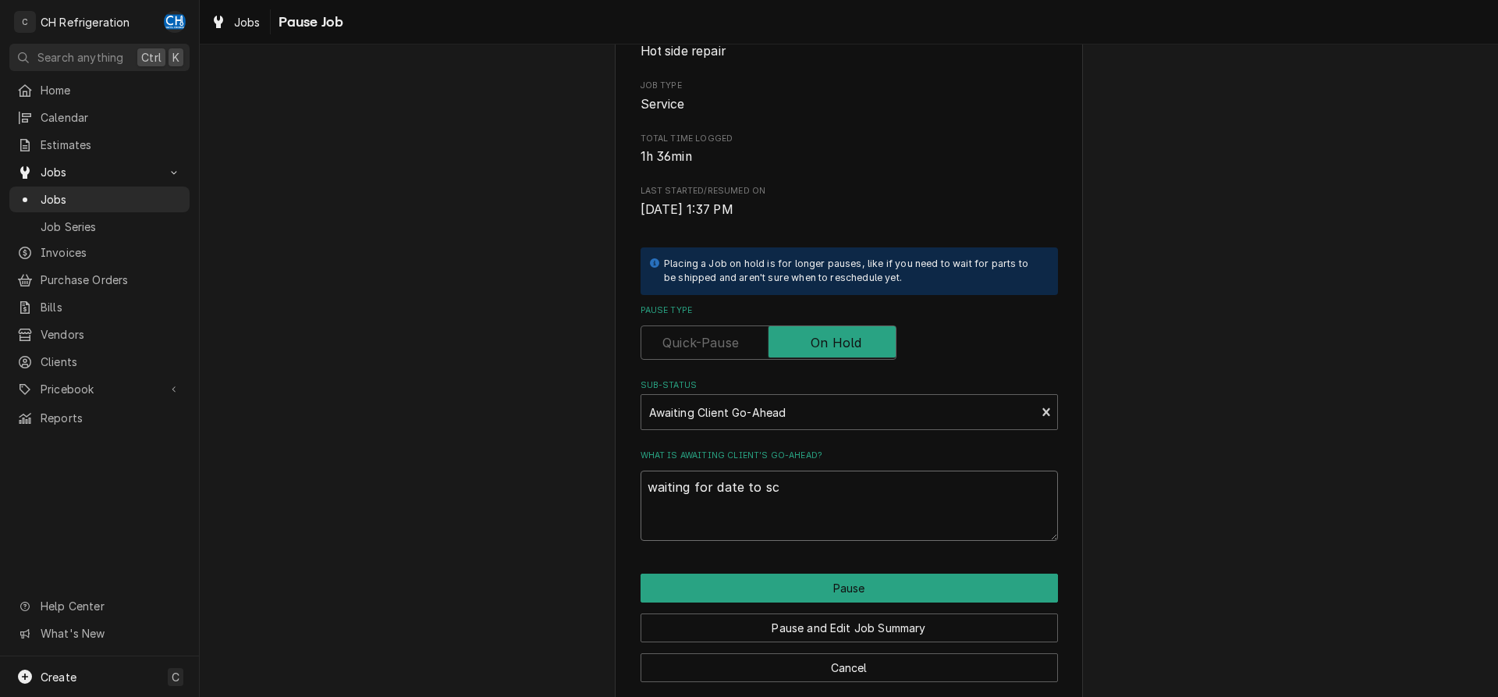
type textarea "x"
type textarea "waiting for date to sch"
type textarea "x"
type textarea "waiting for date to sche"
type textarea "x"
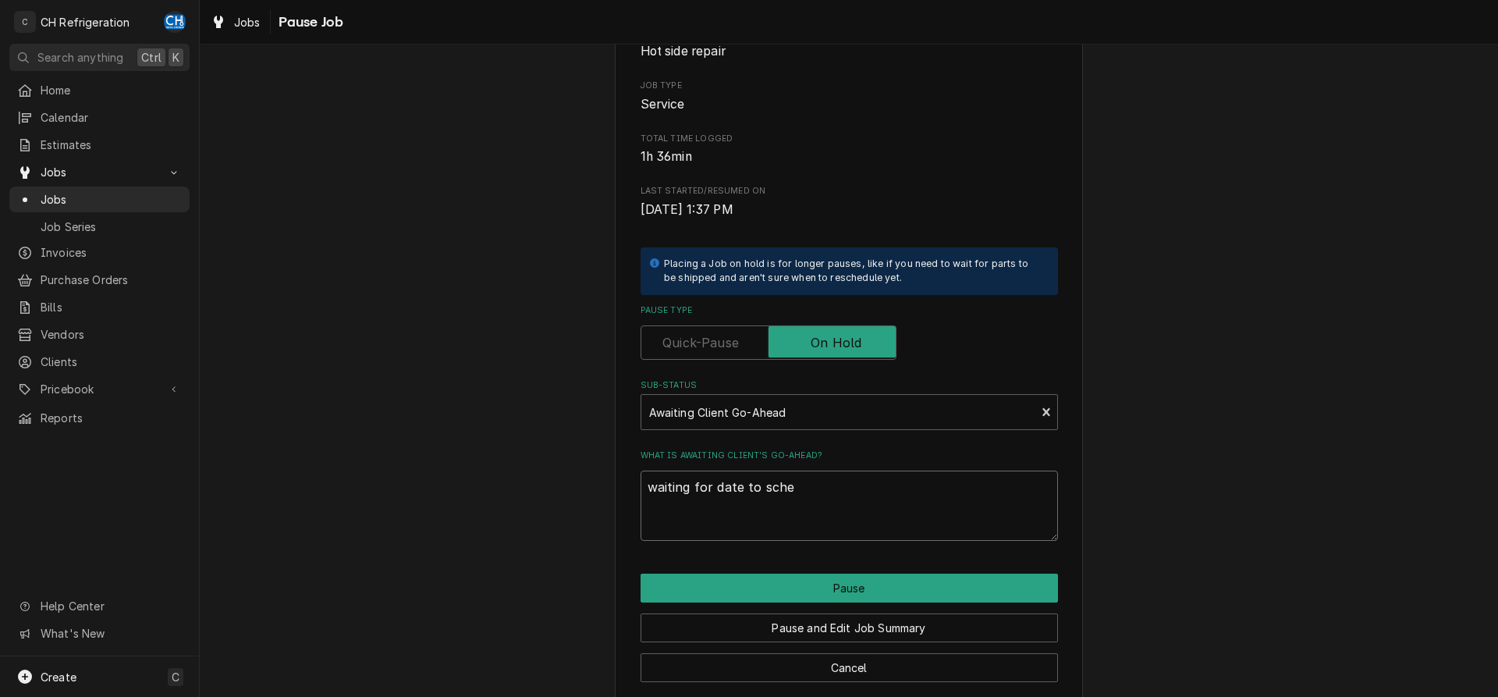
type textarea "waiting for date to sched"
type textarea "x"
type textarea "waiting for date to schedu"
type textarea "x"
type textarea "waiting for date to schedul"
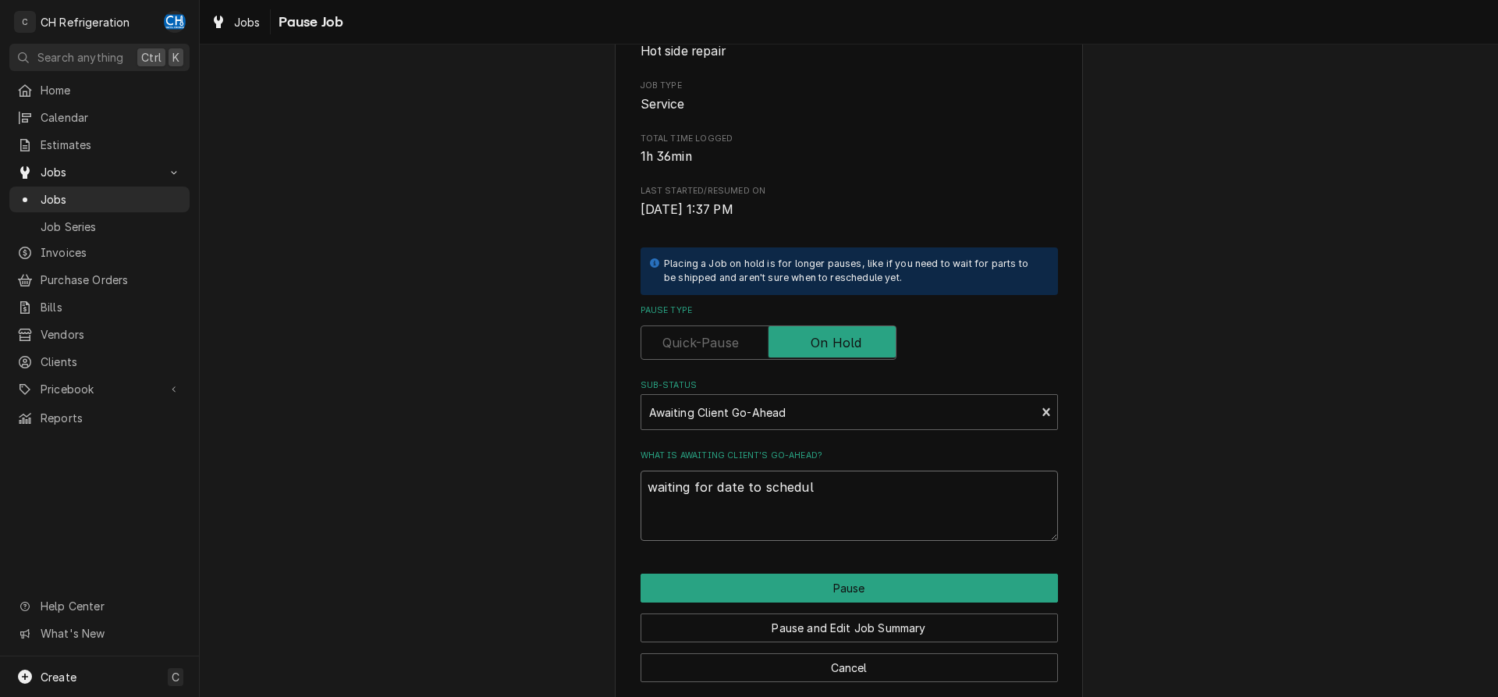
type textarea "x"
type textarea "waiting for date to schedule"
click at [907, 524] on textarea "waiting for date to schedule" at bounding box center [848, 505] width 417 height 70
type textarea "x"
type textarea "waiting for date to schedule"
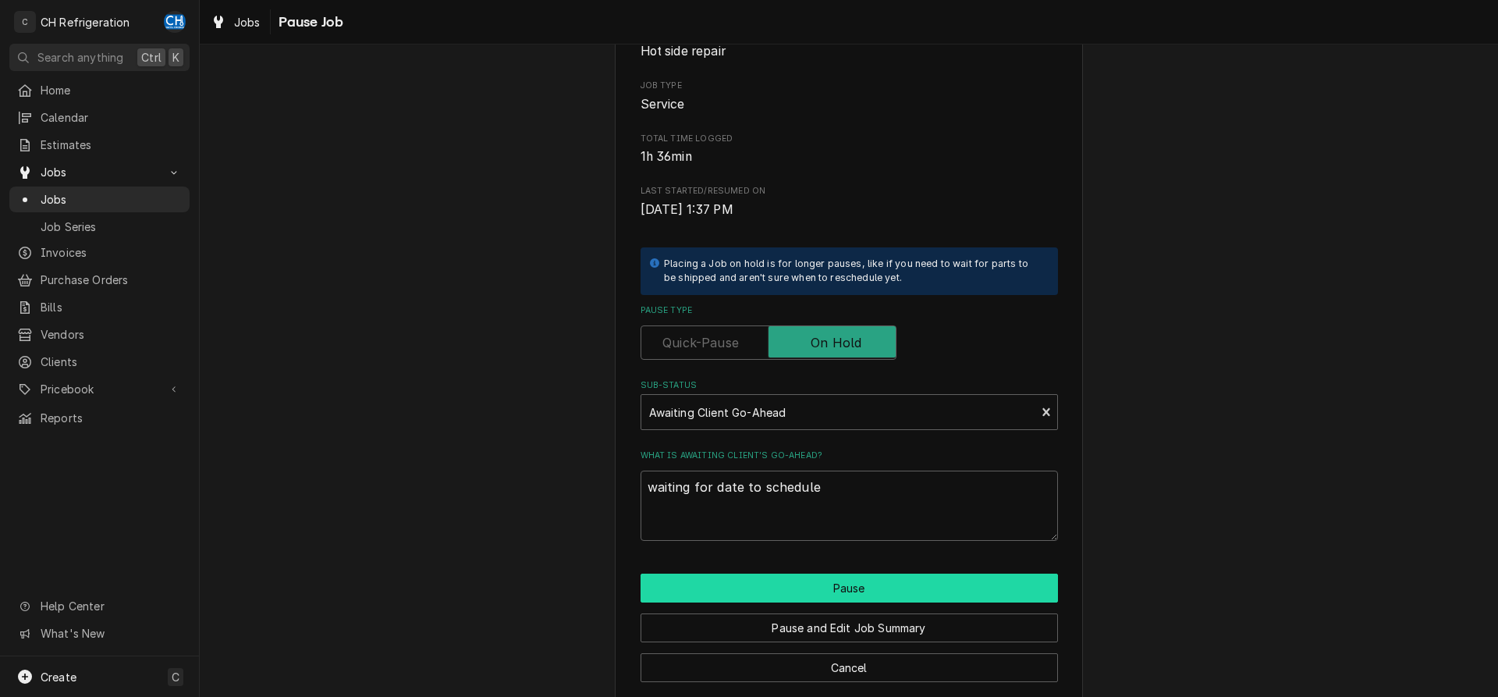
click at [843, 579] on button "Pause" at bounding box center [848, 587] width 417 height 29
type textarea "x"
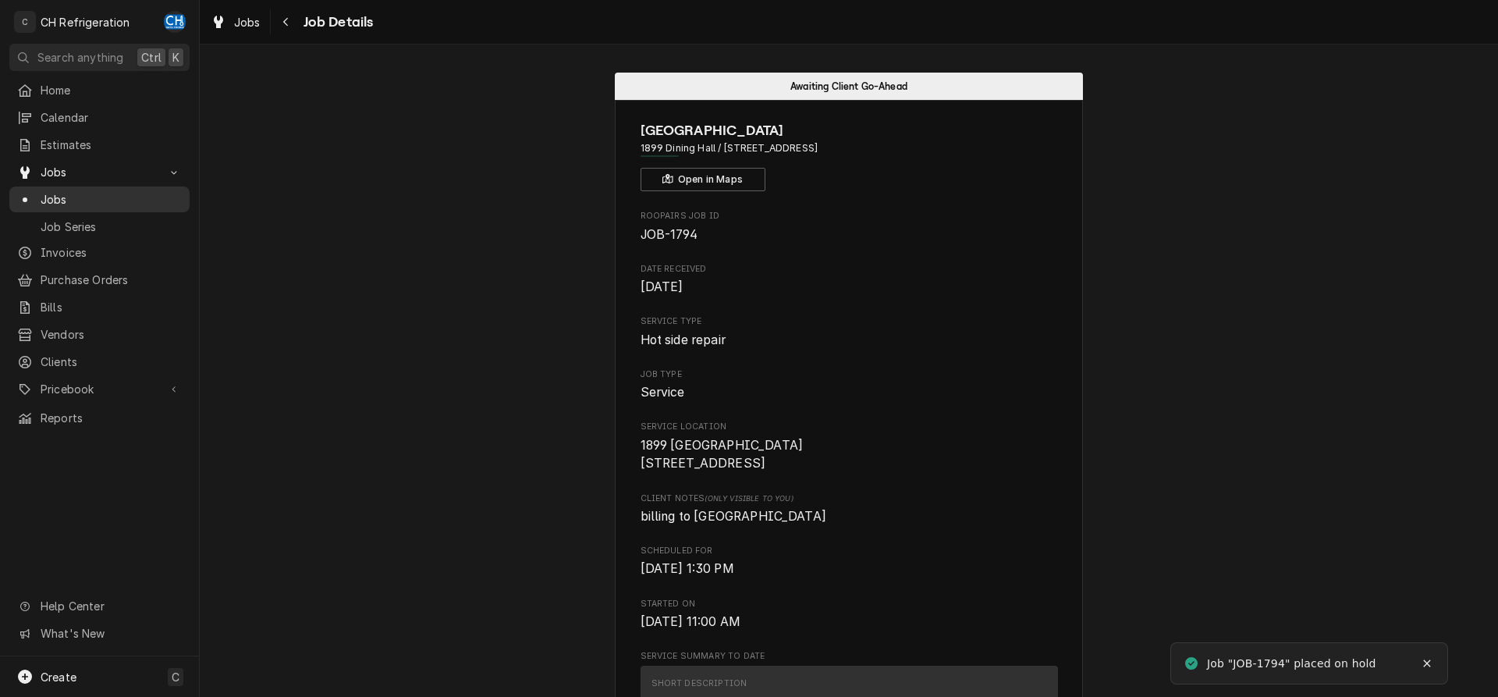
click at [68, 191] on span "Jobs" at bounding box center [111, 199] width 141 height 16
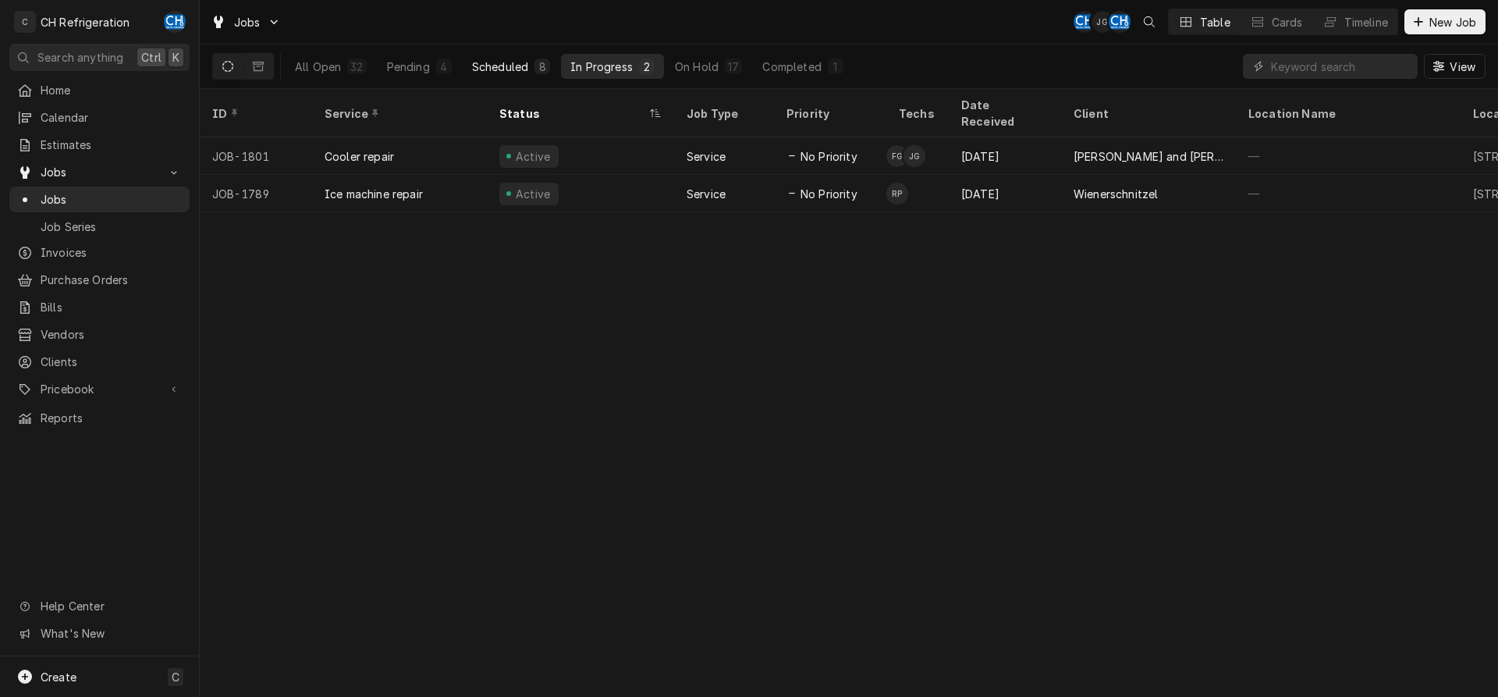
click at [535, 69] on div "8" at bounding box center [542, 67] width 16 height 16
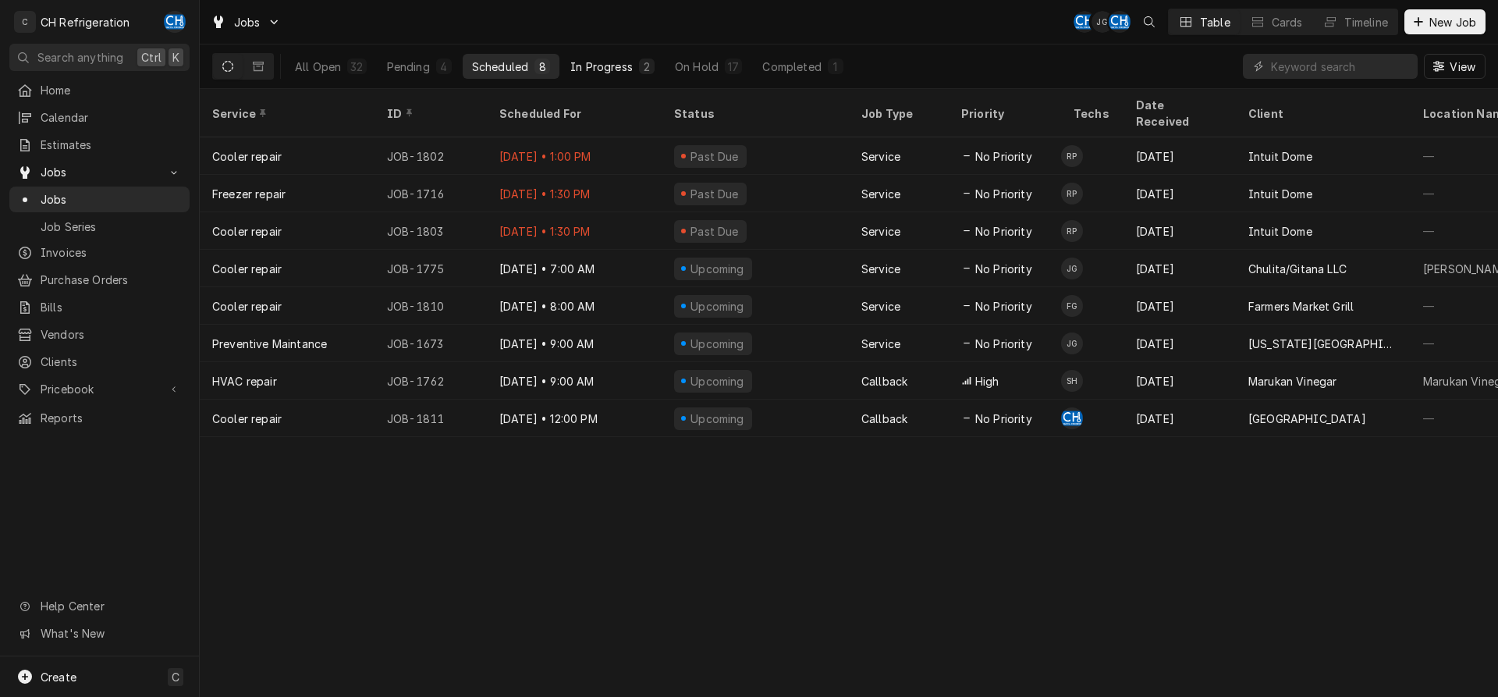
click at [629, 69] on div "In Progress" at bounding box center [601, 67] width 62 height 16
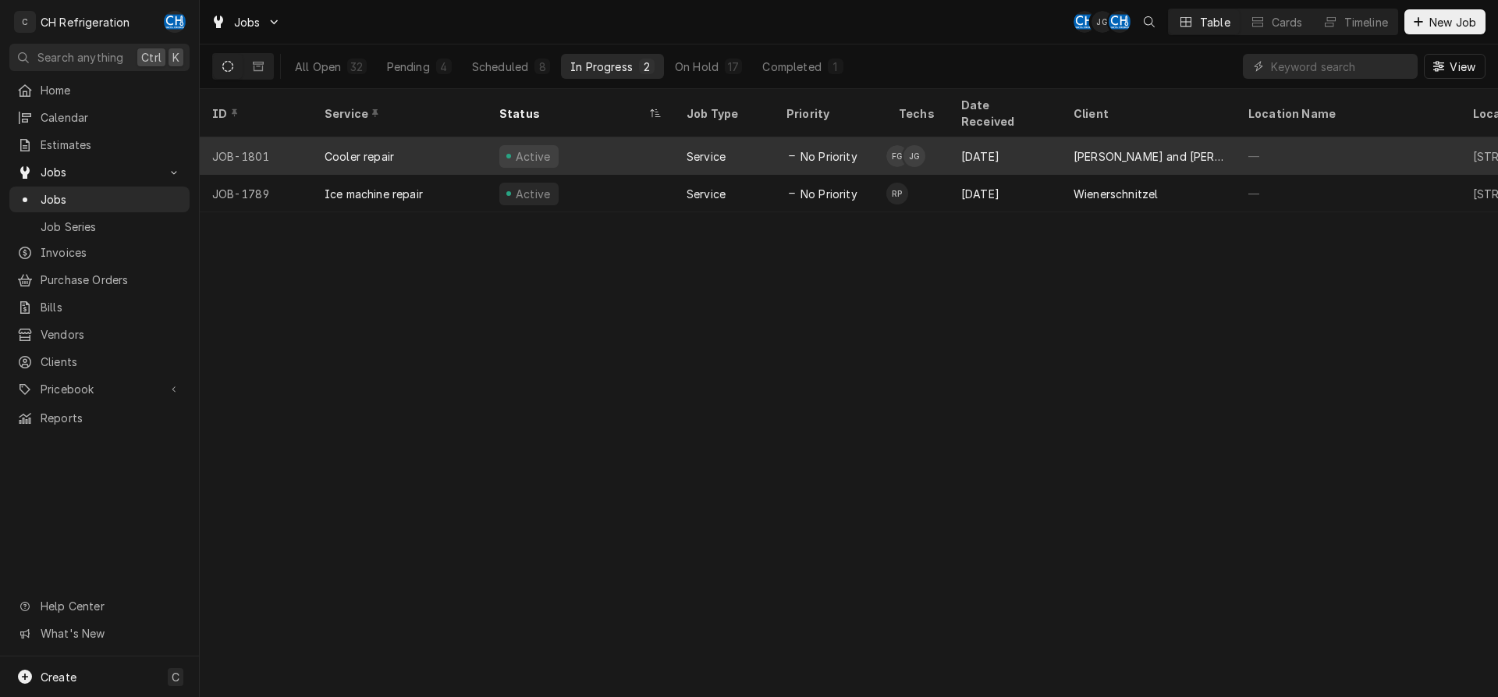
click at [781, 137] on div "No Priority" at bounding box center [830, 155] width 112 height 37
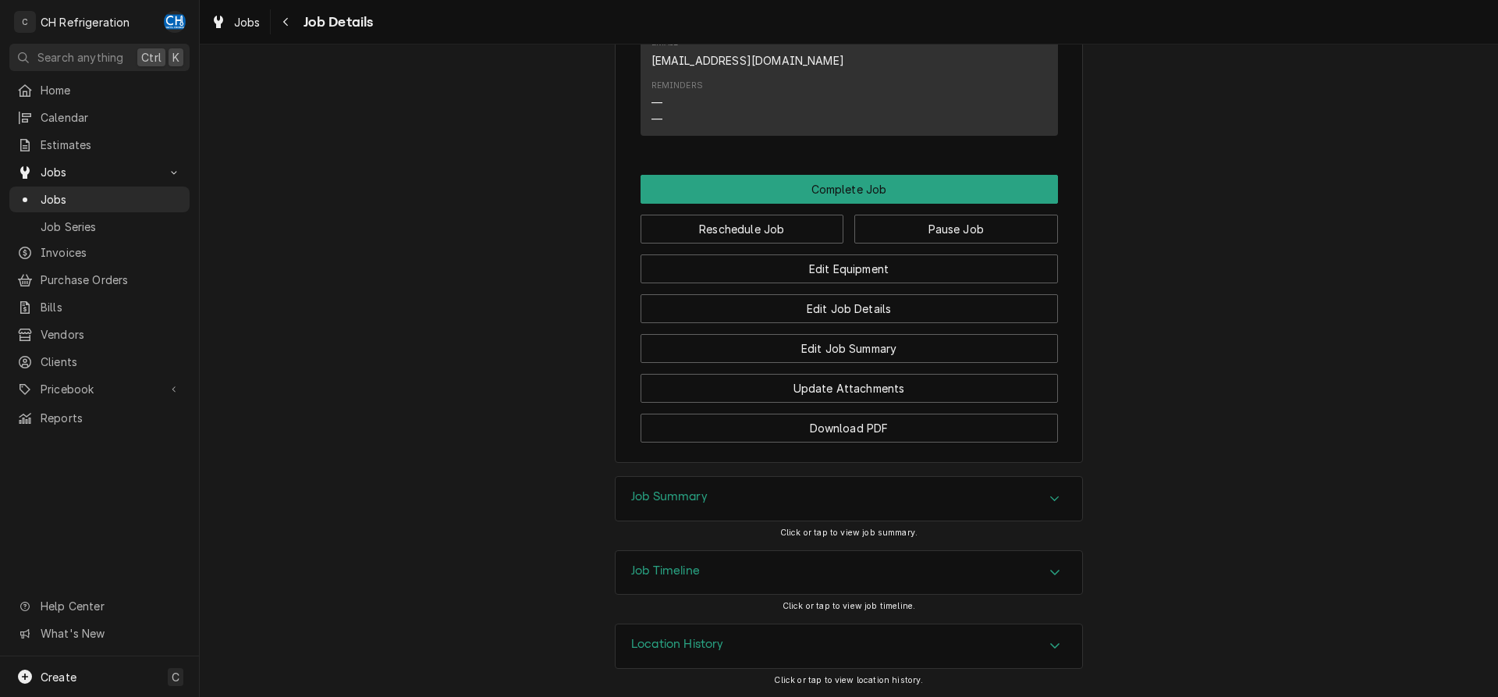
click at [737, 498] on div "Job Summary" at bounding box center [848, 499] width 466 height 44
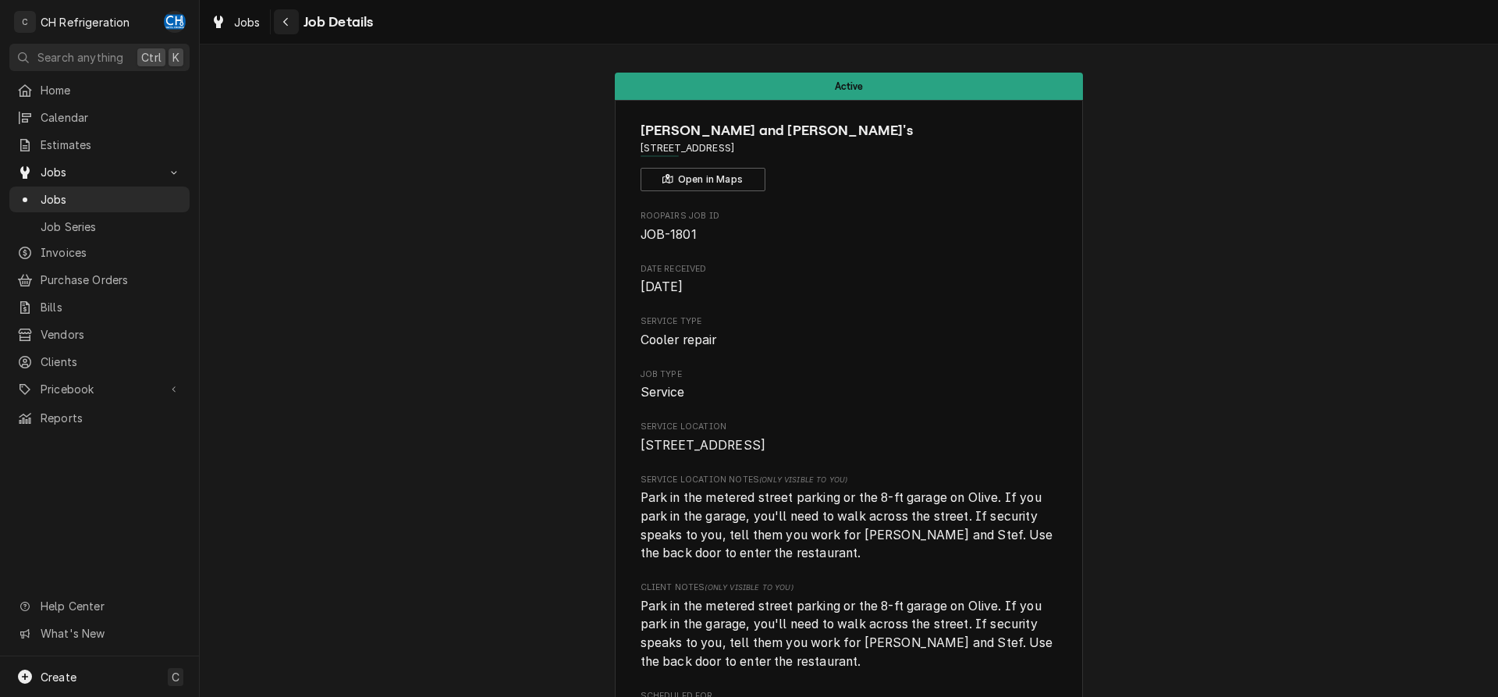
click at [285, 13] on button "Navigate back" at bounding box center [286, 21] width 25 height 25
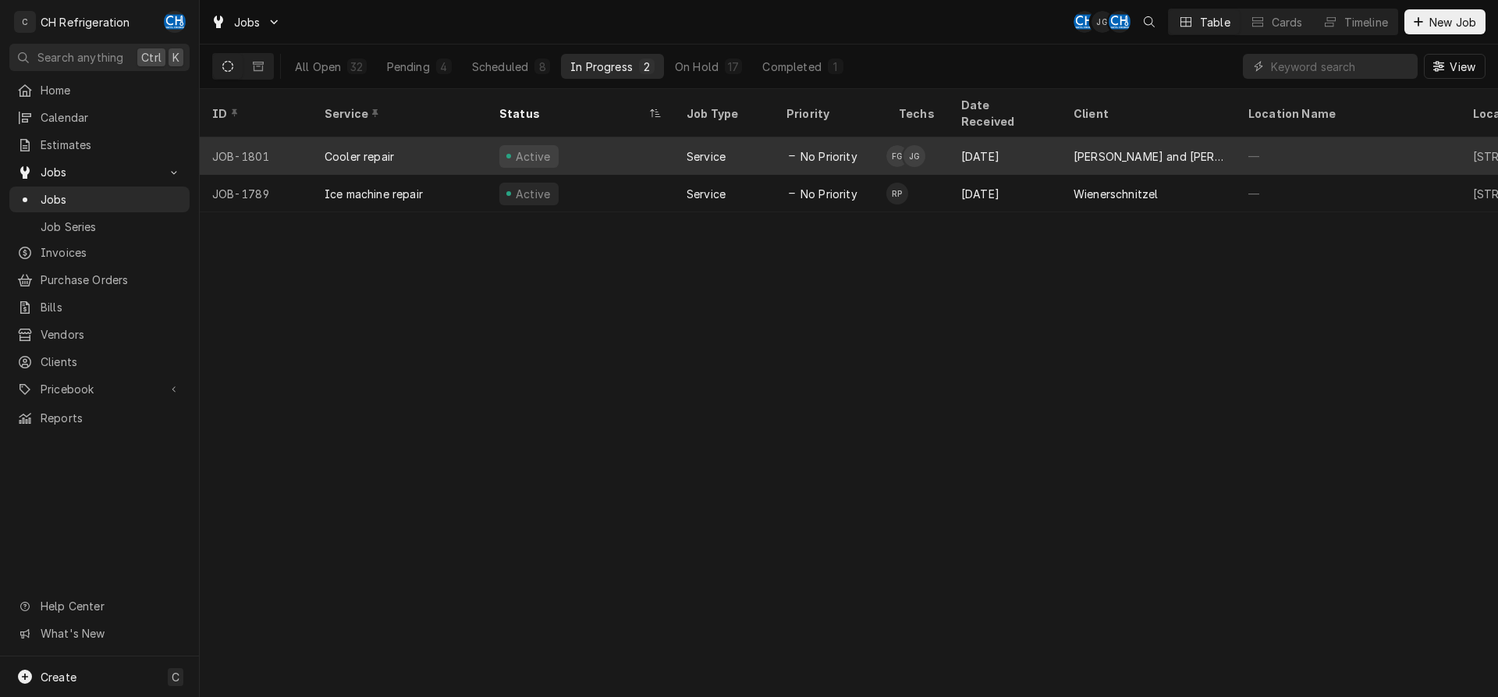
click at [740, 137] on div "Service" at bounding box center [724, 155] width 100 height 37
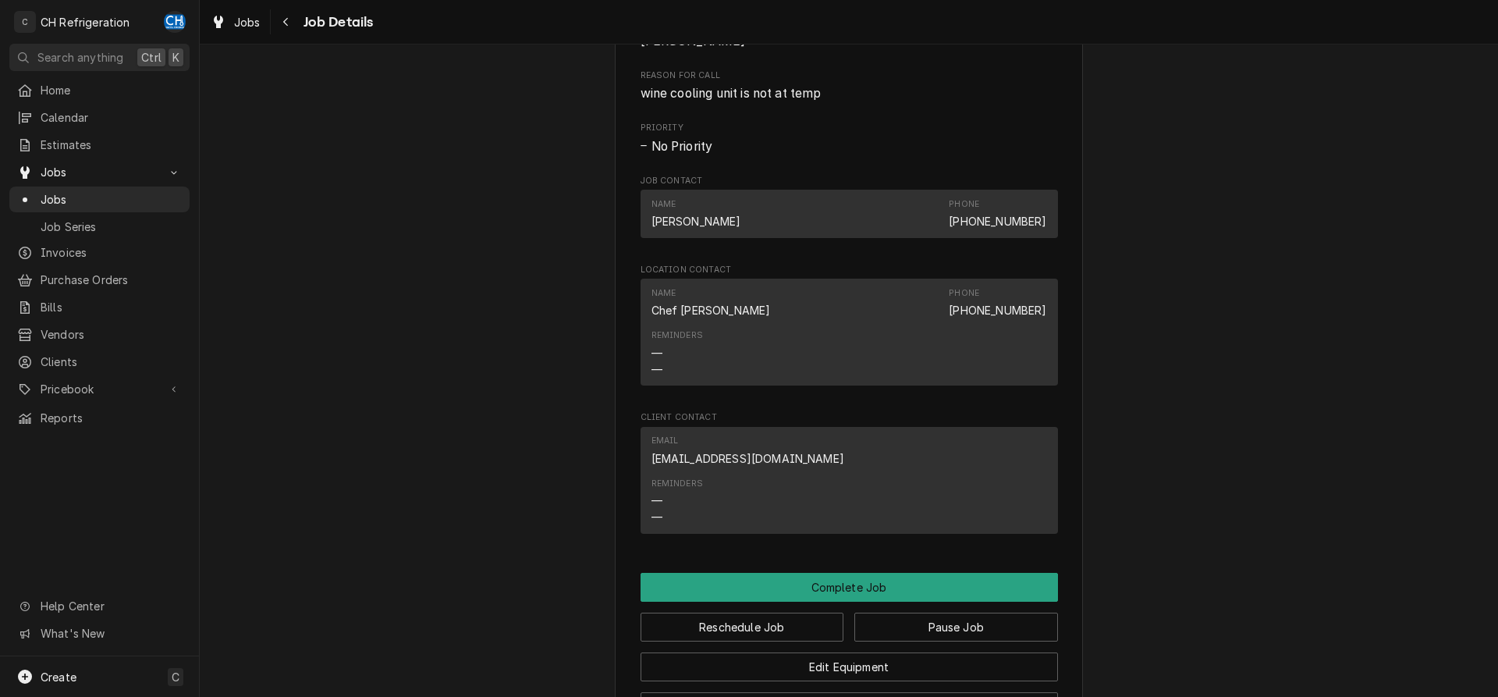
scroll to position [1372, 0]
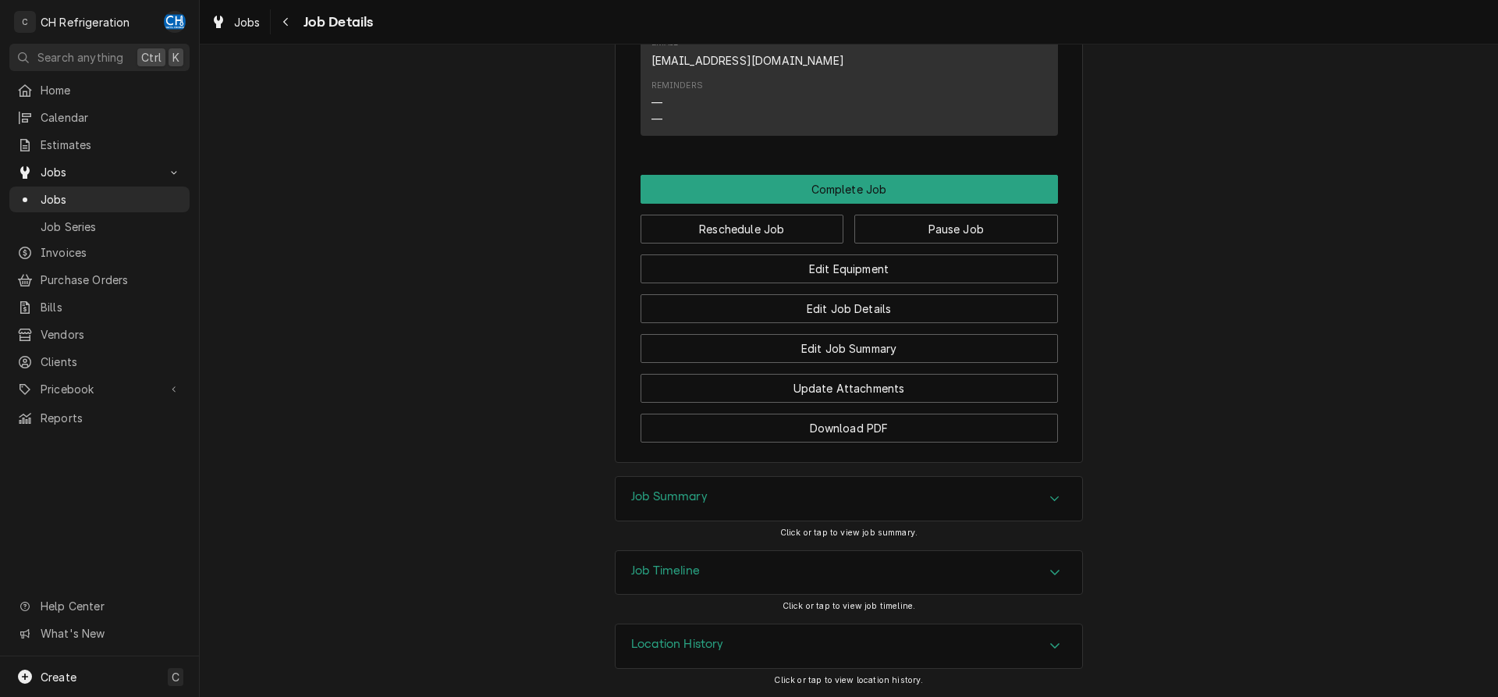
click at [661, 488] on div "Job Summary" at bounding box center [848, 499] width 466 height 44
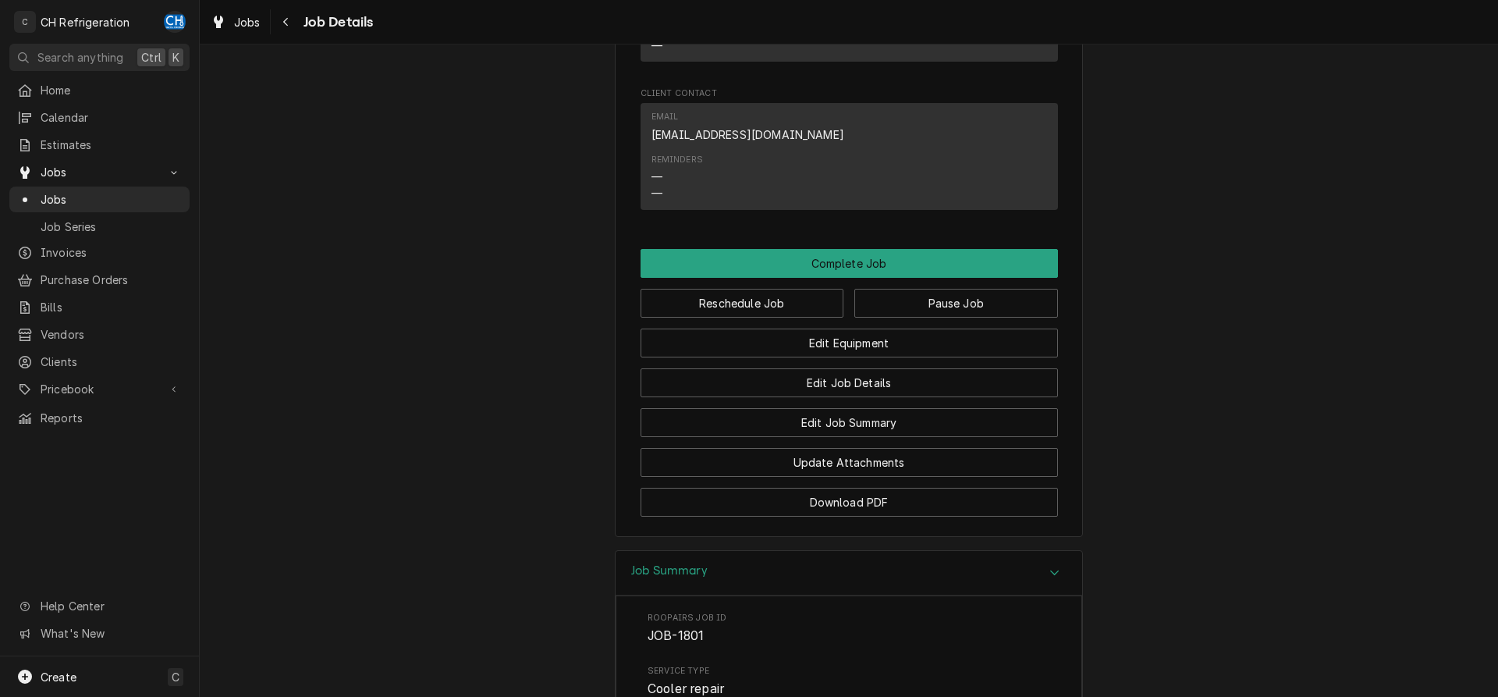
scroll to position [1194, 0]
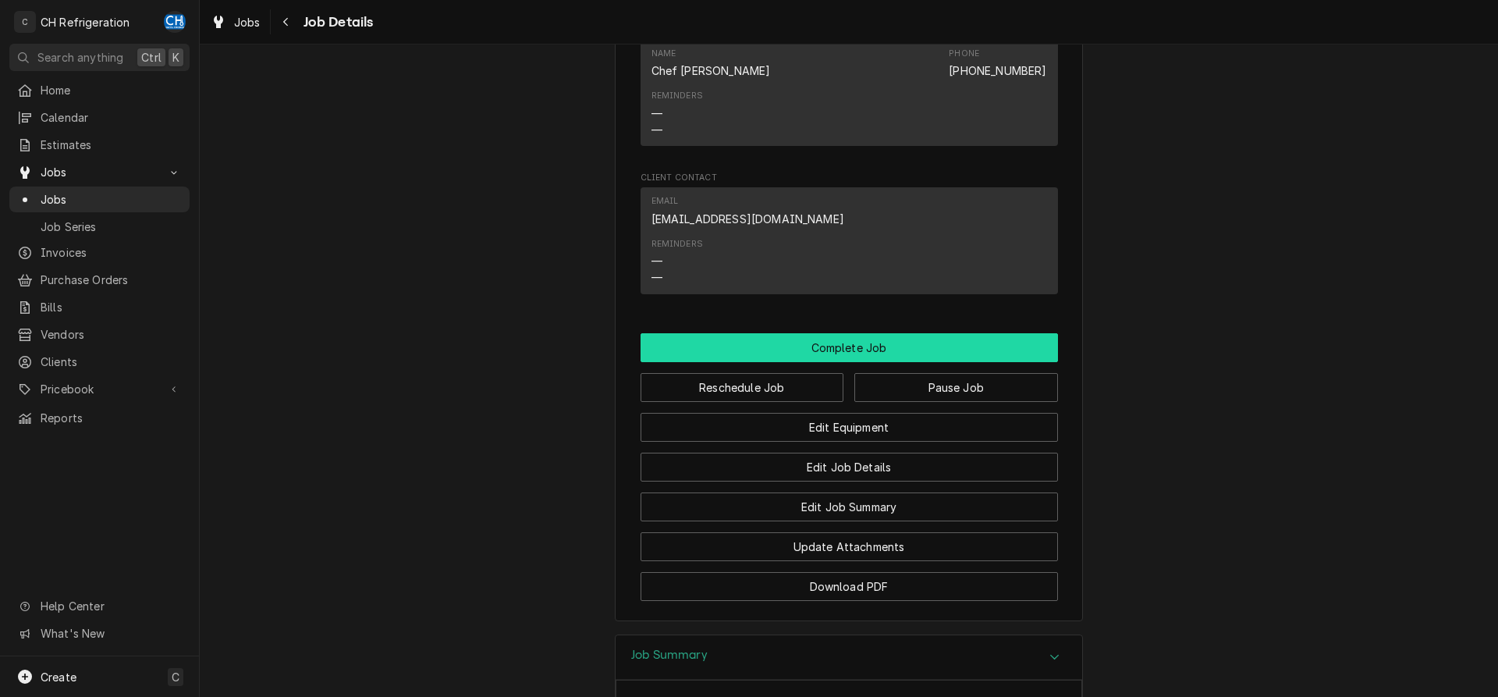
click at [824, 362] on button "Complete Job" at bounding box center [848, 347] width 417 height 29
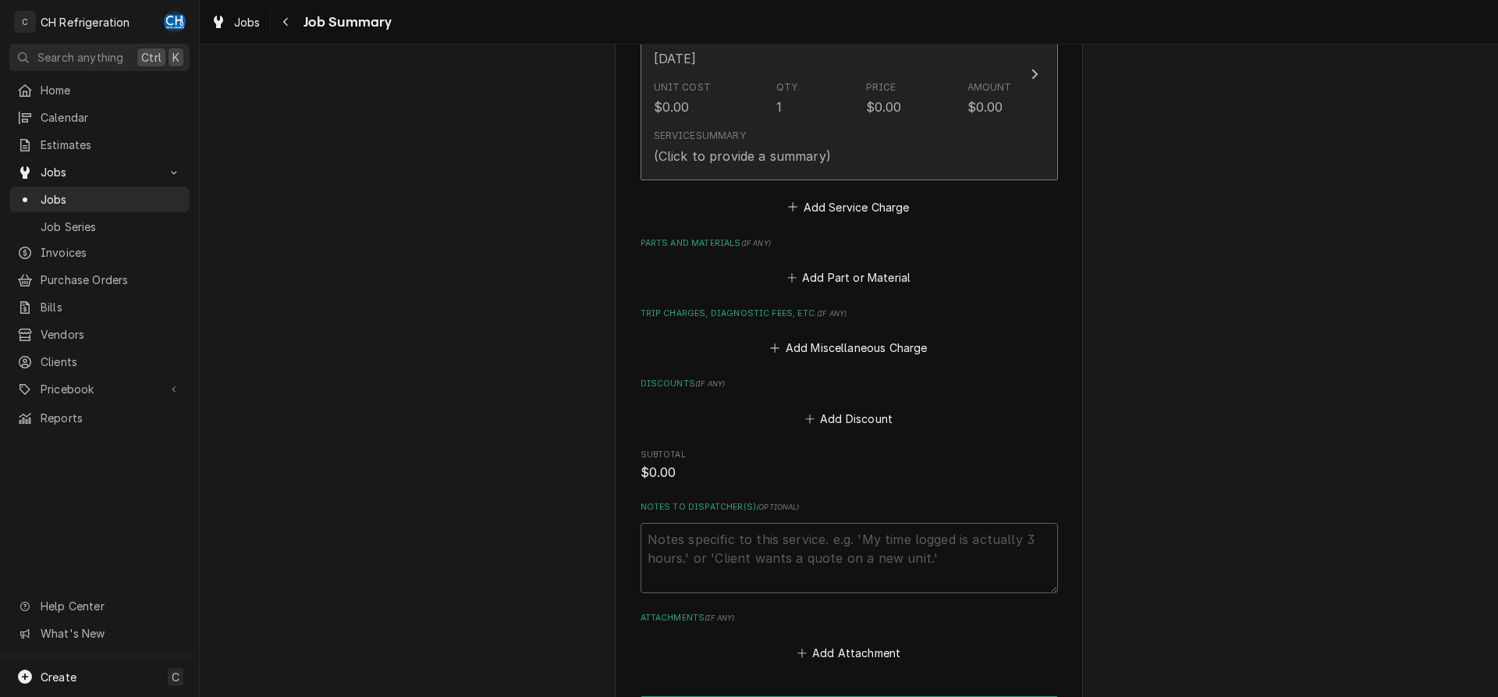
scroll to position [613, 0]
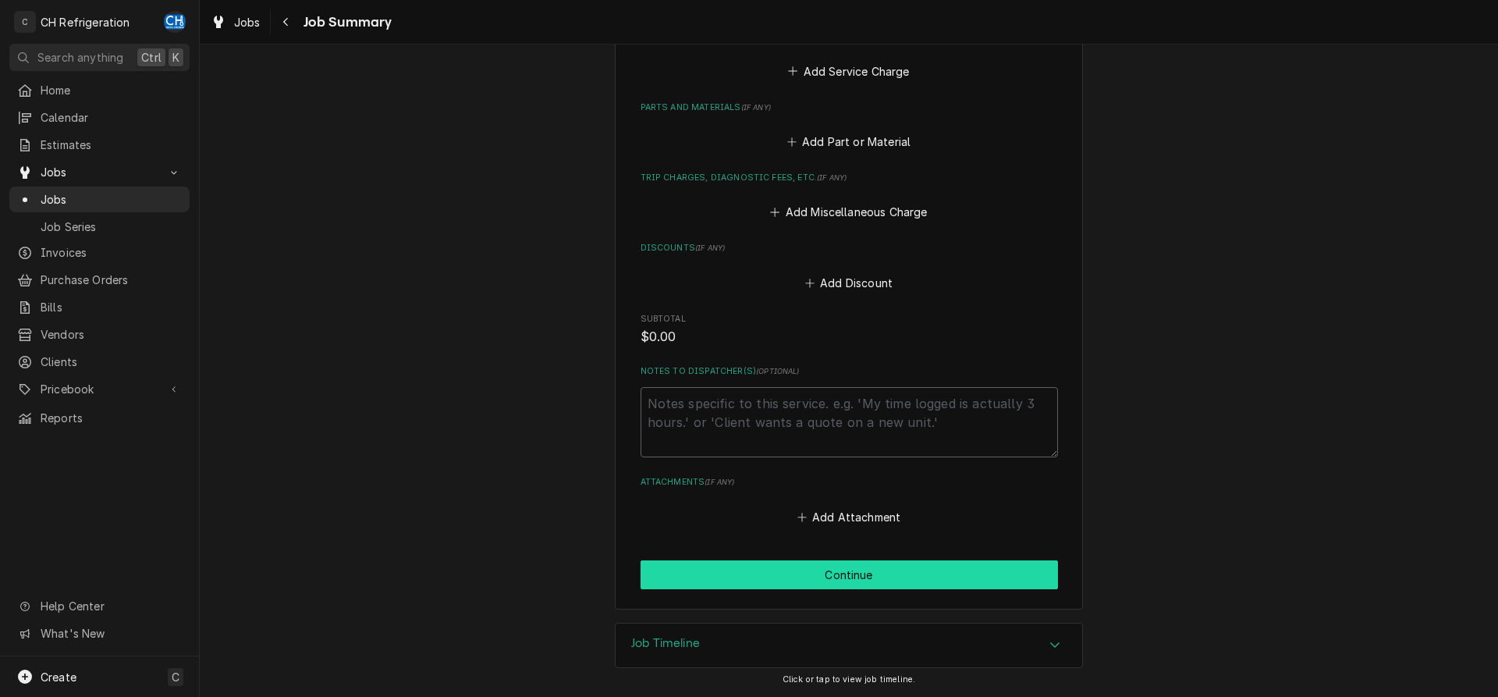
click at [834, 568] on button "Continue" at bounding box center [848, 574] width 417 height 29
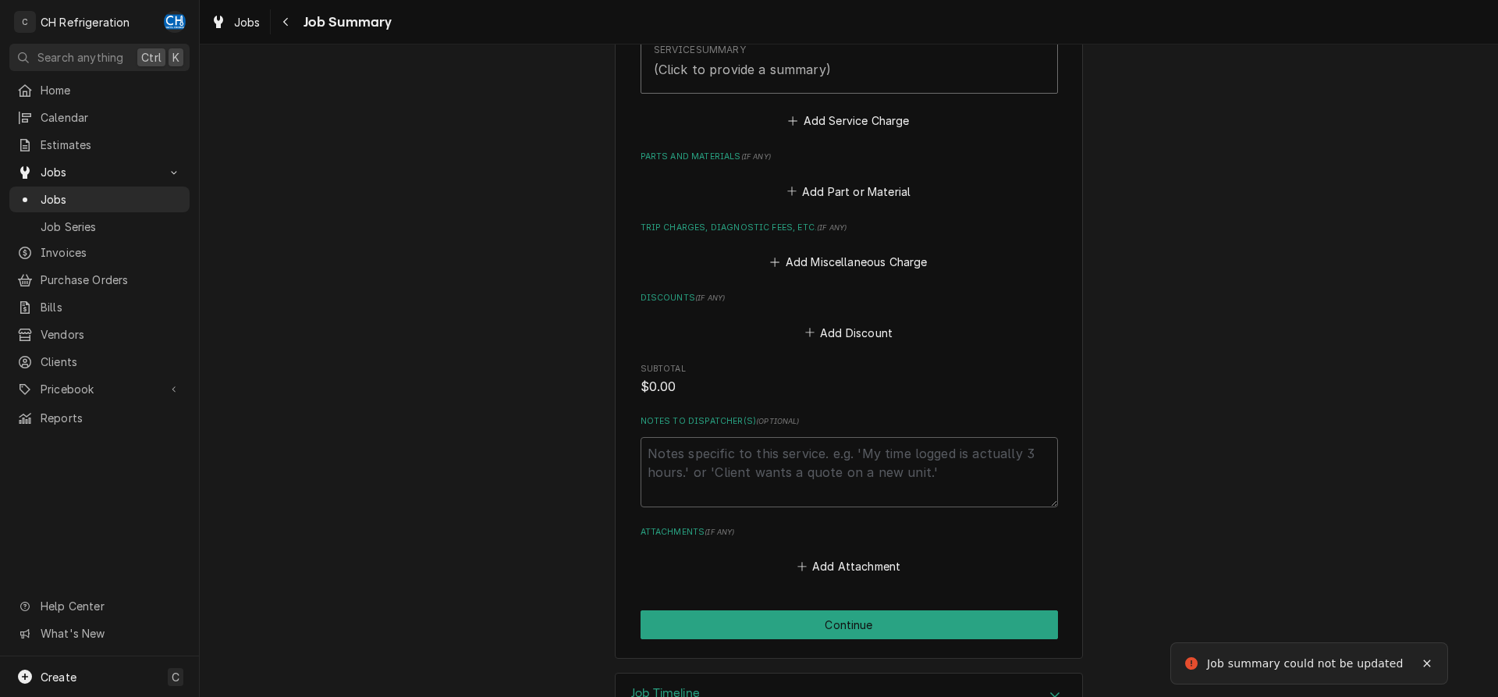
scroll to position [380, 0]
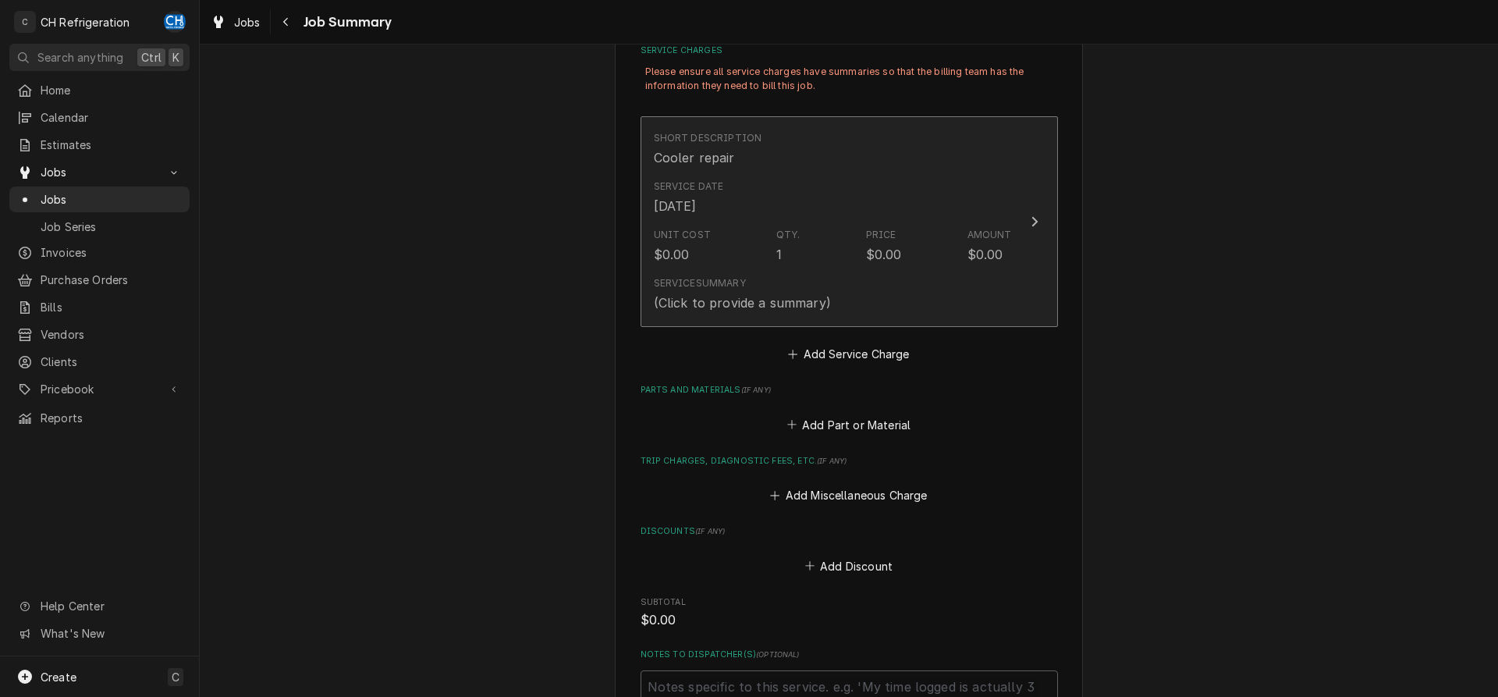
click at [846, 301] on div "Service Summary (Click to provide a summary)" at bounding box center [833, 294] width 358 height 48
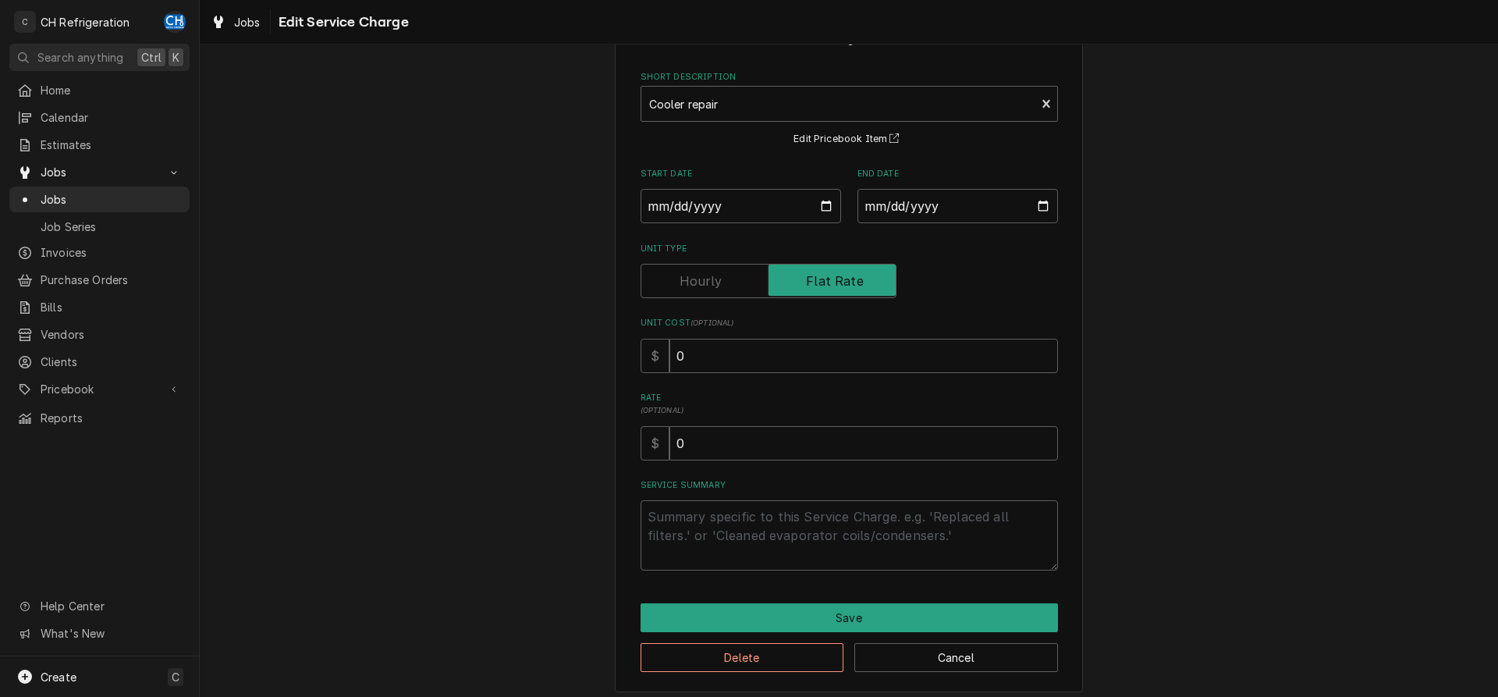
scroll to position [71, 0]
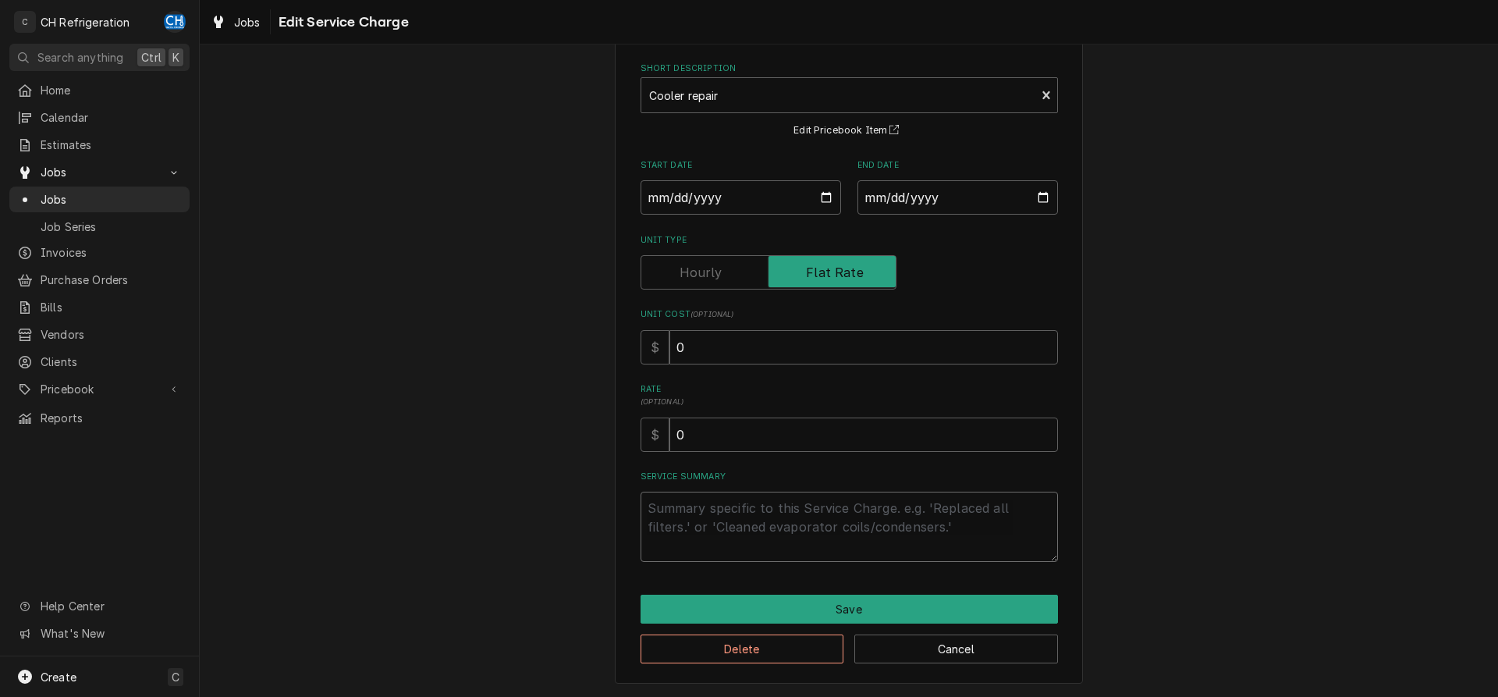
click at [747, 498] on textarea "Service Summary" at bounding box center [848, 526] width 417 height 70
type textarea "x"
type textarea "s"
type textarea "x"
type textarea "su"
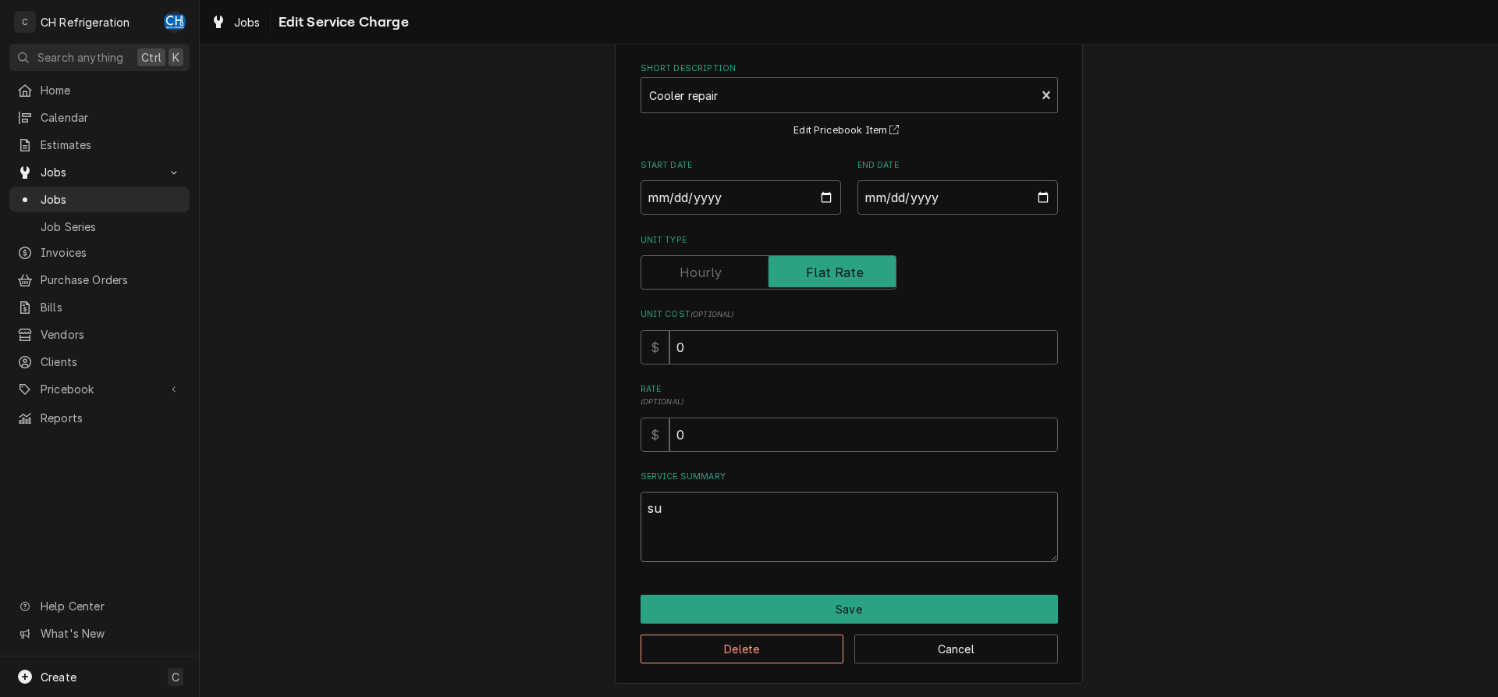
type textarea "x"
type textarea "sum"
type textarea "x"
type textarea "summ"
type textarea "x"
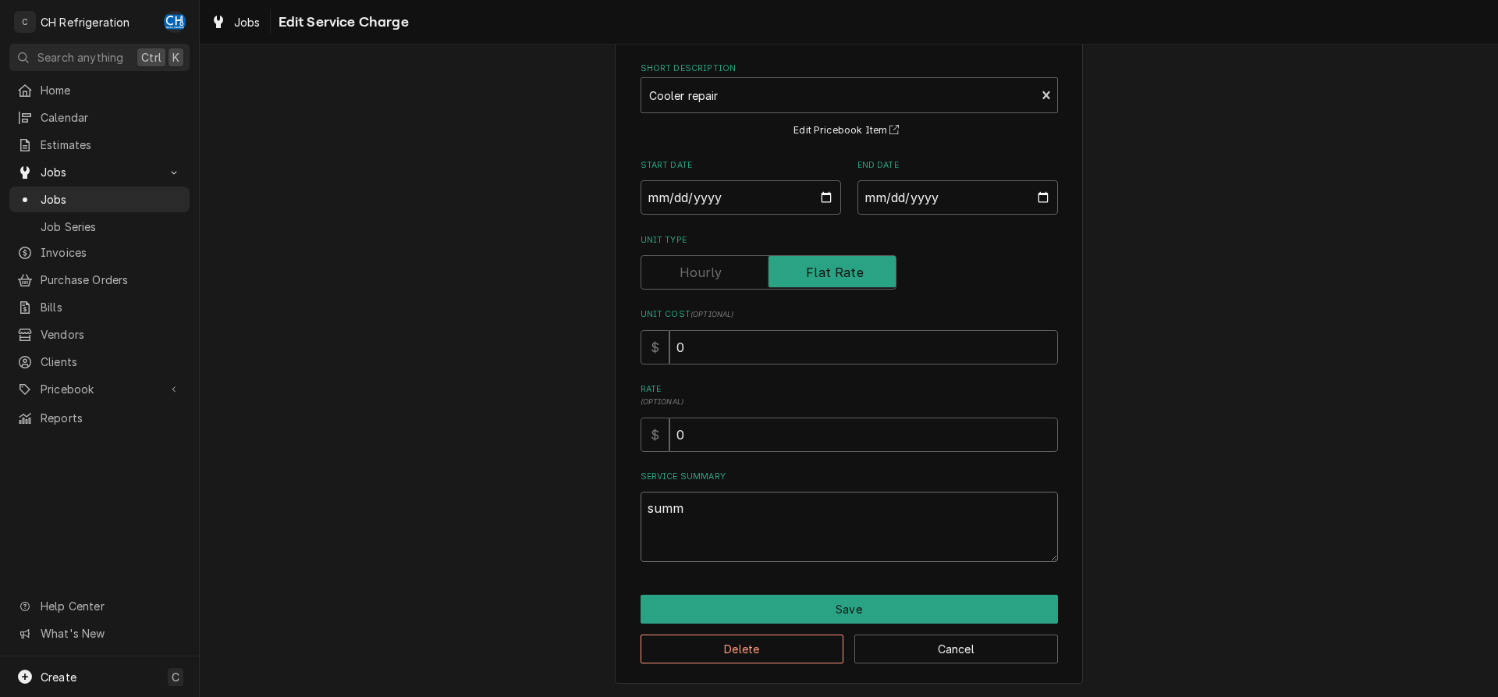
type textarea "summa"
type textarea "x"
type textarea "summar"
type textarea "x"
type textarea "summary"
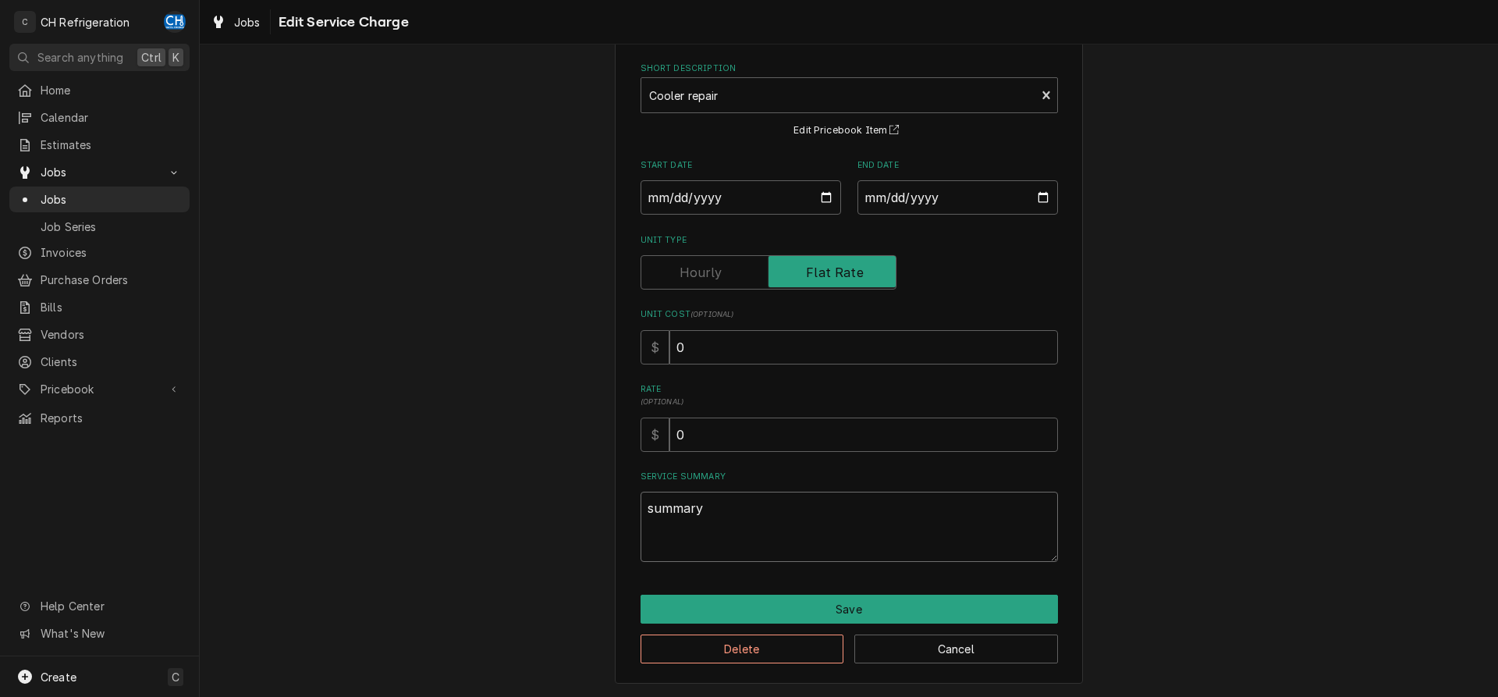
type textarea "x"
type textarea "summary"
type textarea "x"
type textarea "summary w"
type textarea "x"
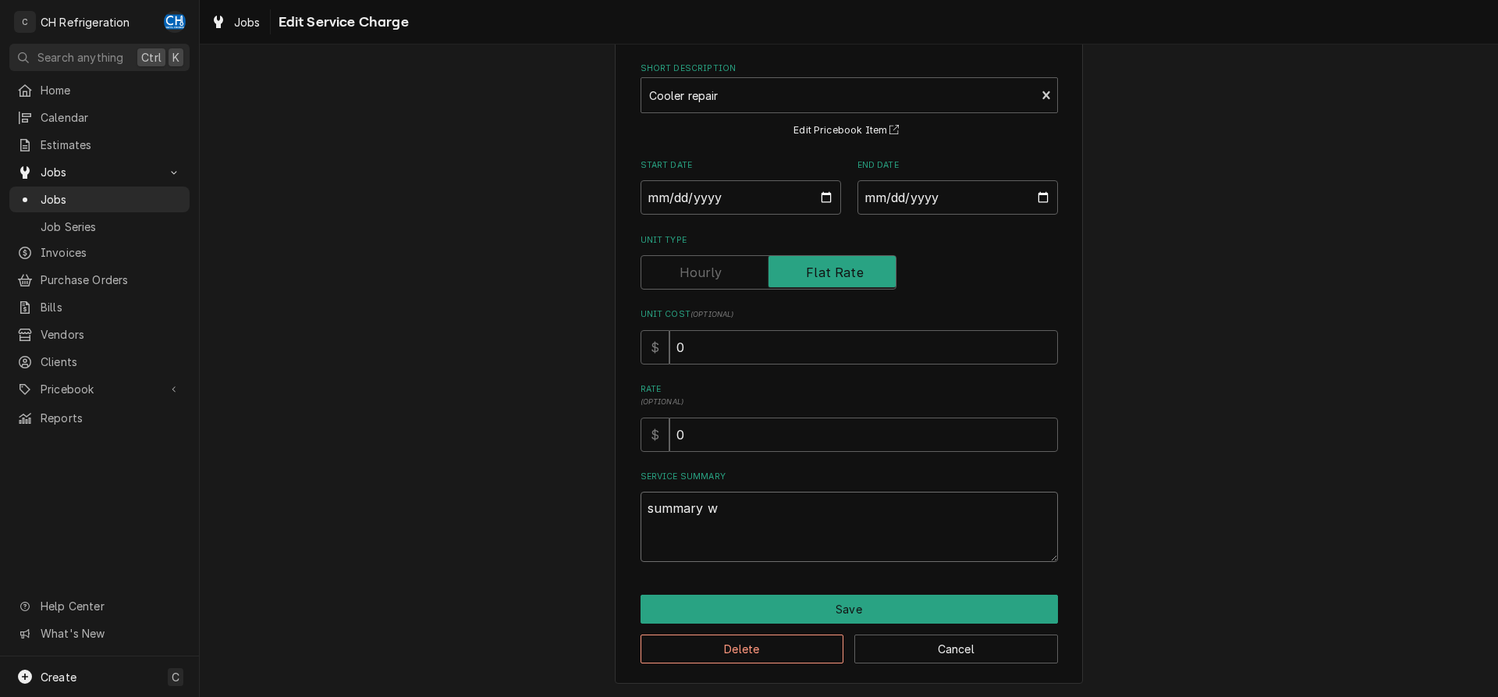
type textarea "summary wr"
type textarea "x"
type textarea "summary wri"
type textarea "x"
type textarea "summary writ"
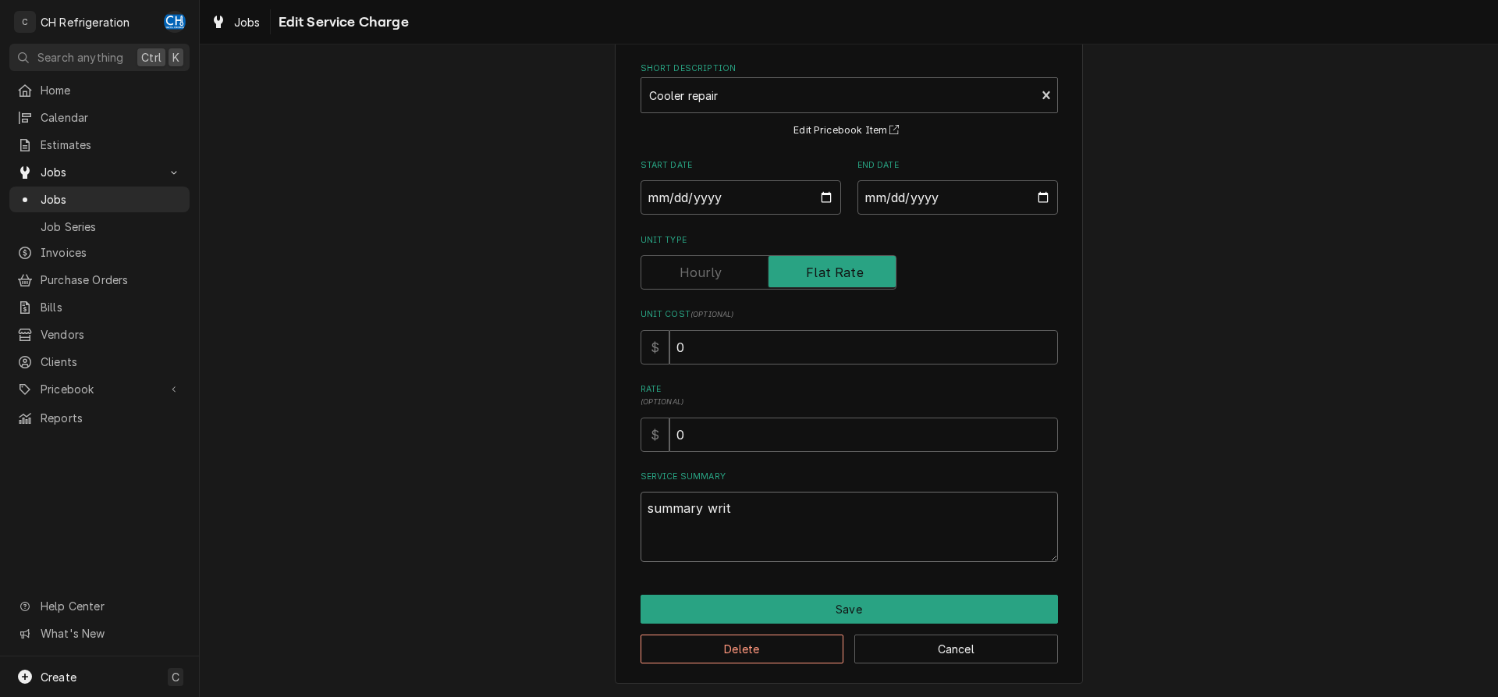
type textarea "x"
type textarea "summary writt"
type textarea "x"
type textarea "summary writte"
type textarea "x"
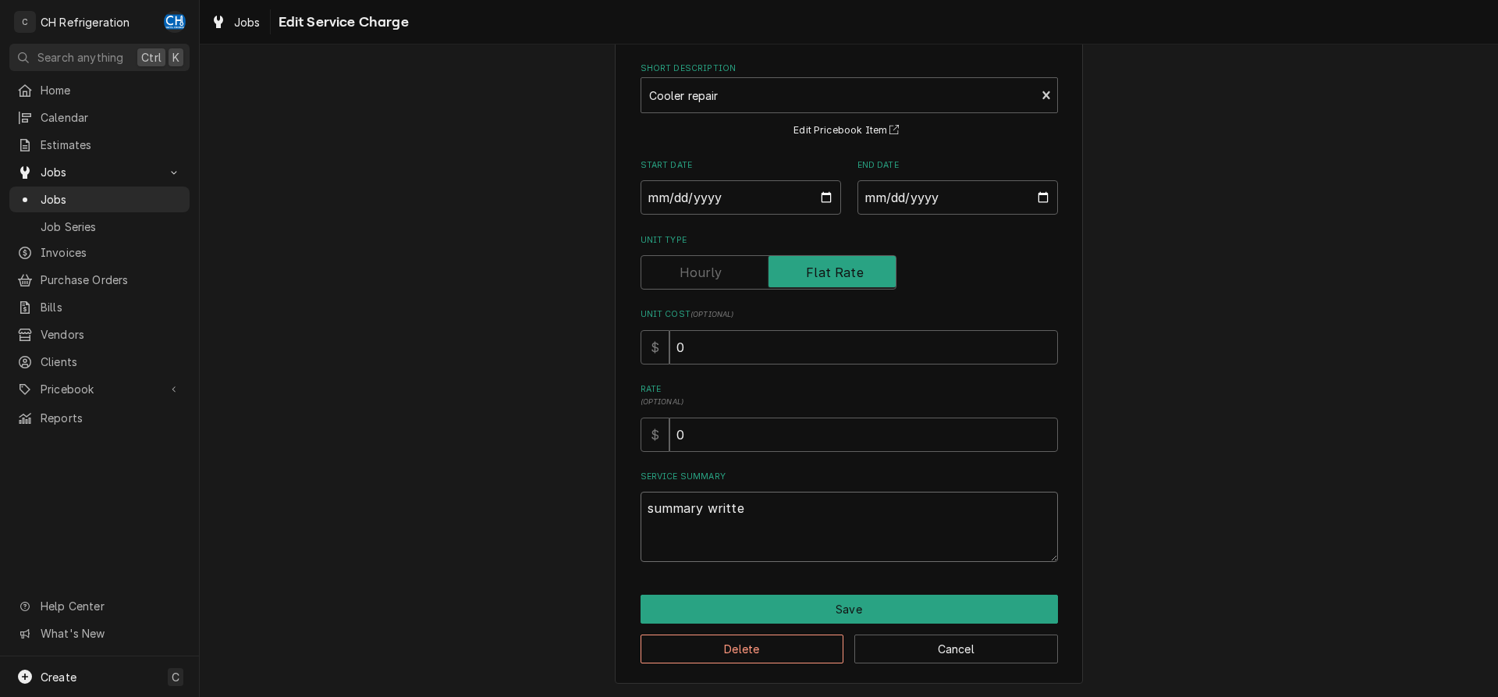
type textarea "summary written"
type textarea "x"
type textarea "summary written"
type textarea "x"
type textarea "summary written o"
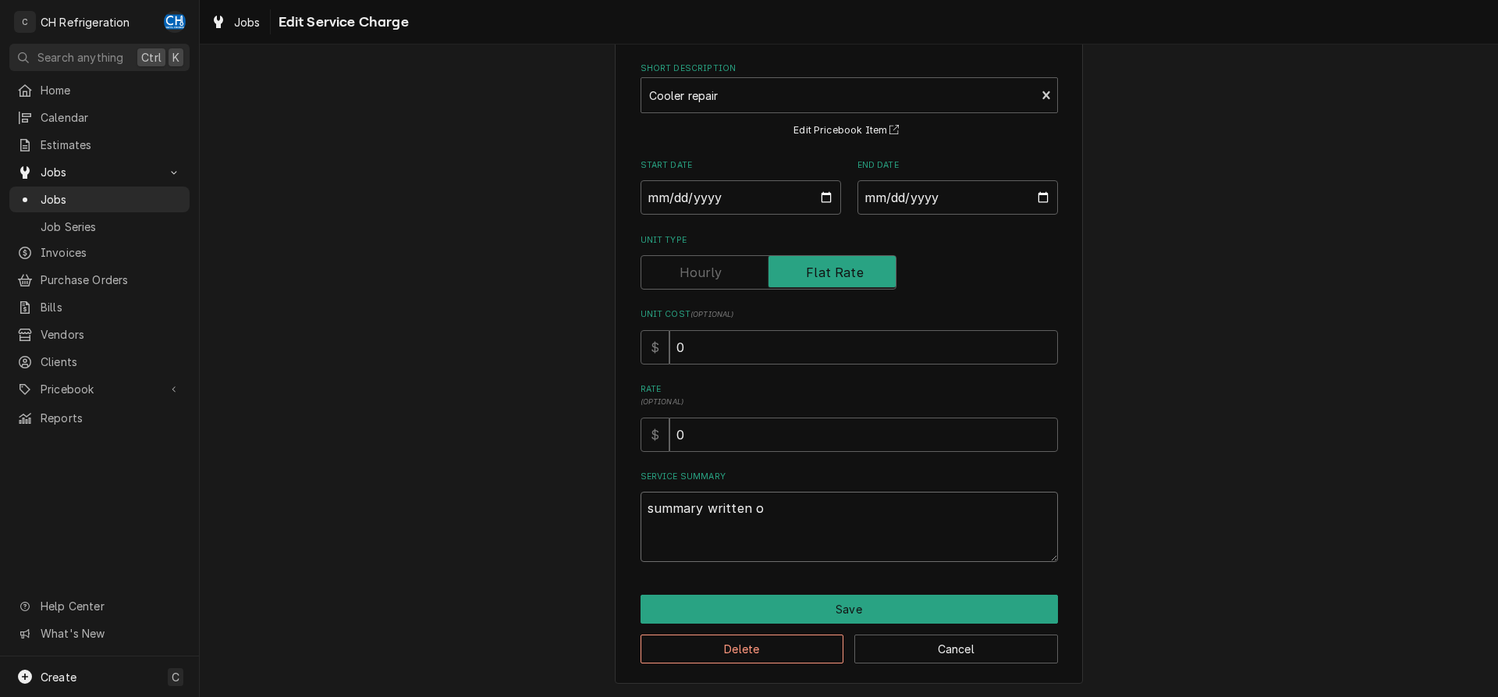
type textarea "x"
type textarea "summary written on"
type textarea "x"
type textarea "summary written on"
type textarea "x"
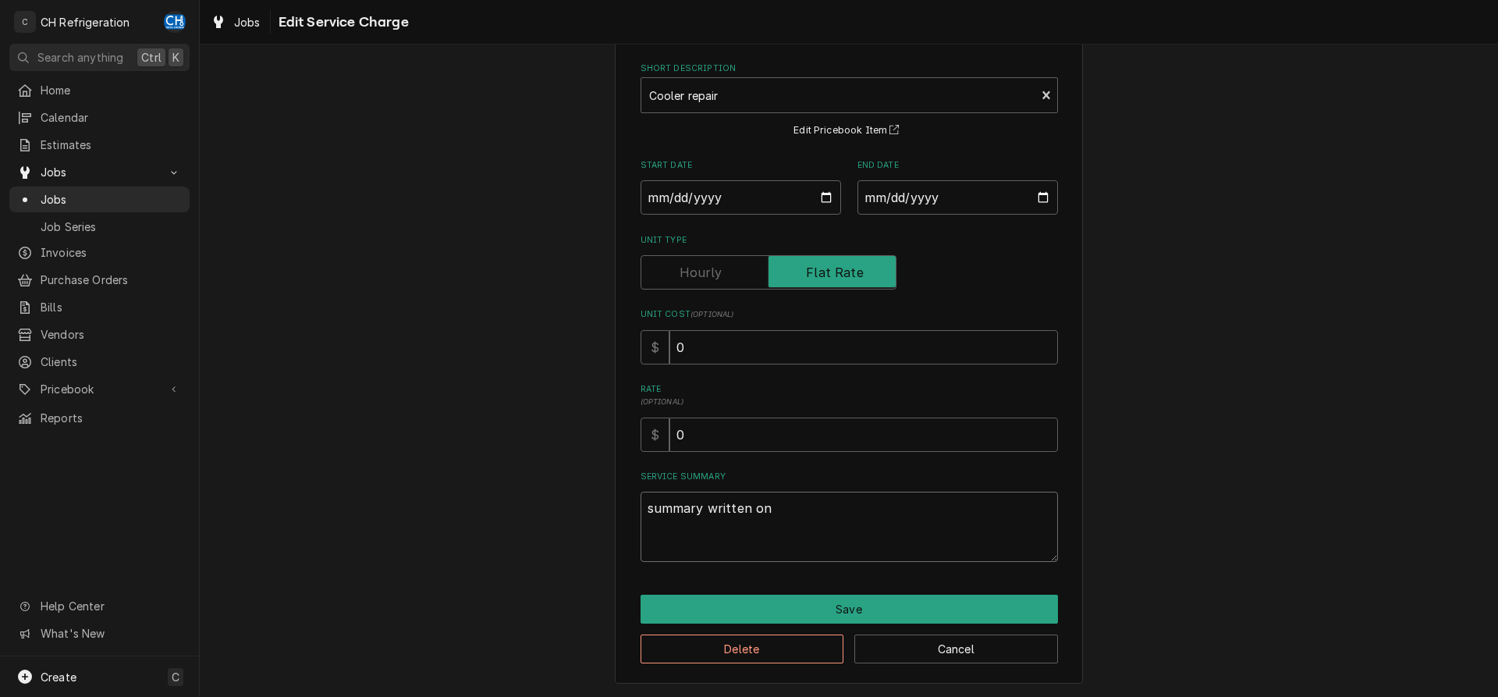
type textarea "summary written on o"
type textarea "x"
type textarea "summary written on ot"
type textarea "x"
type textarea "summary written on oth"
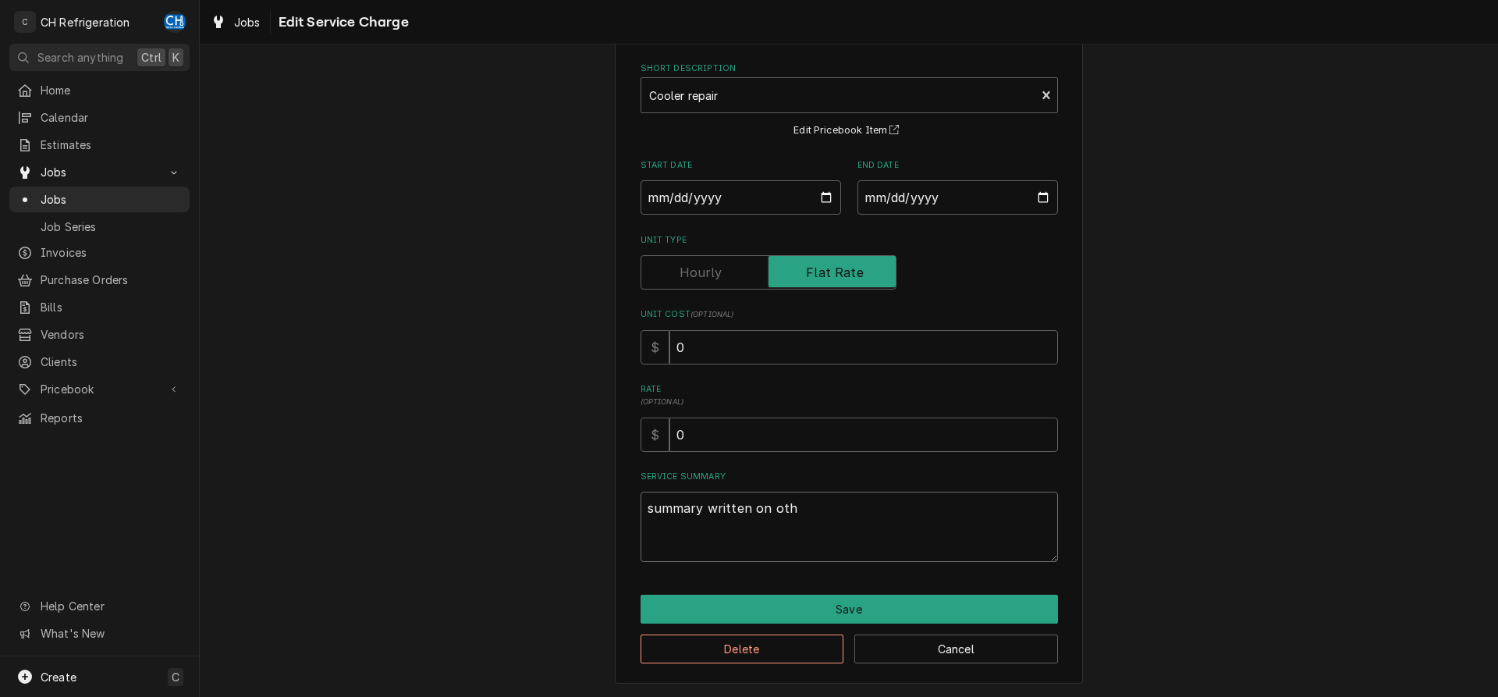
type textarea "x"
type textarea "summary written on othe"
type textarea "x"
type textarea "summary written on other"
type textarea "x"
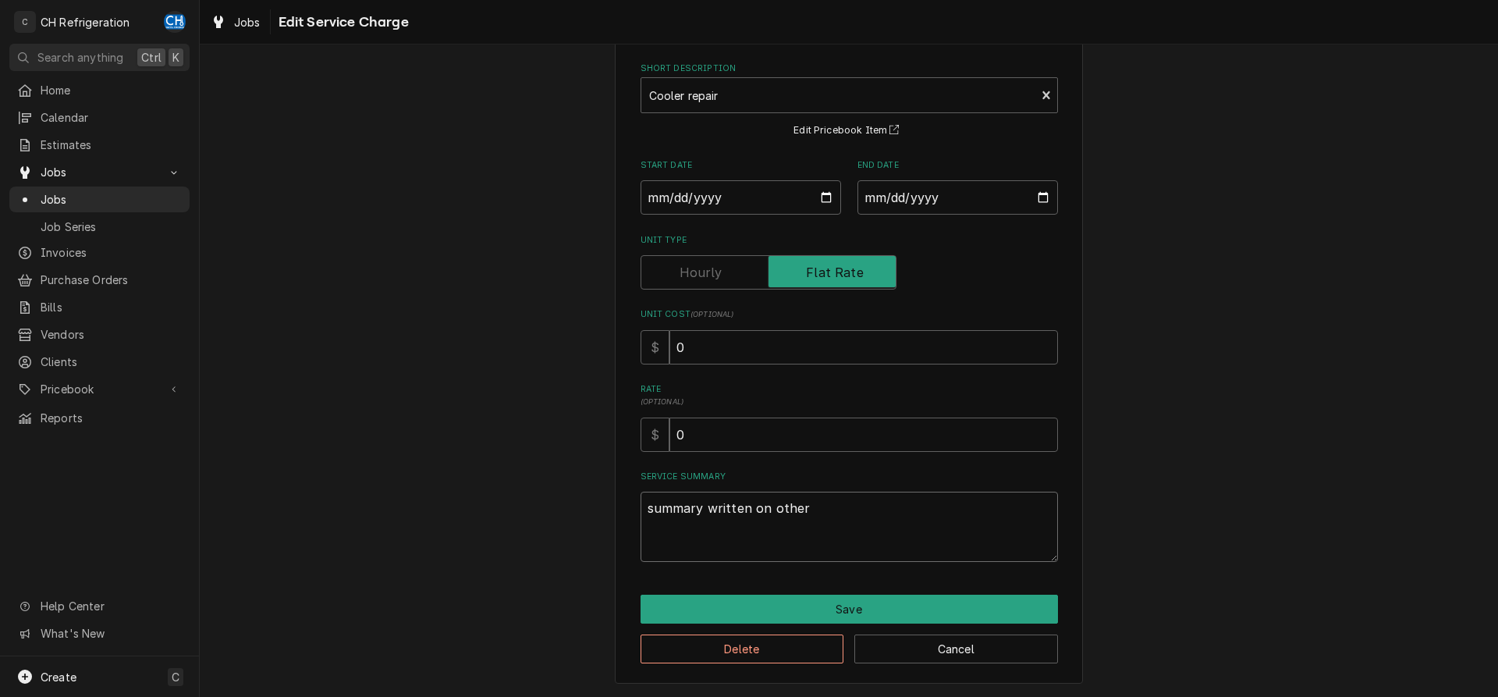
type textarea "summary written on other"
type textarea "x"
type textarea "summary written on other j"
type textarea "x"
type textarea "summary written on other jo"
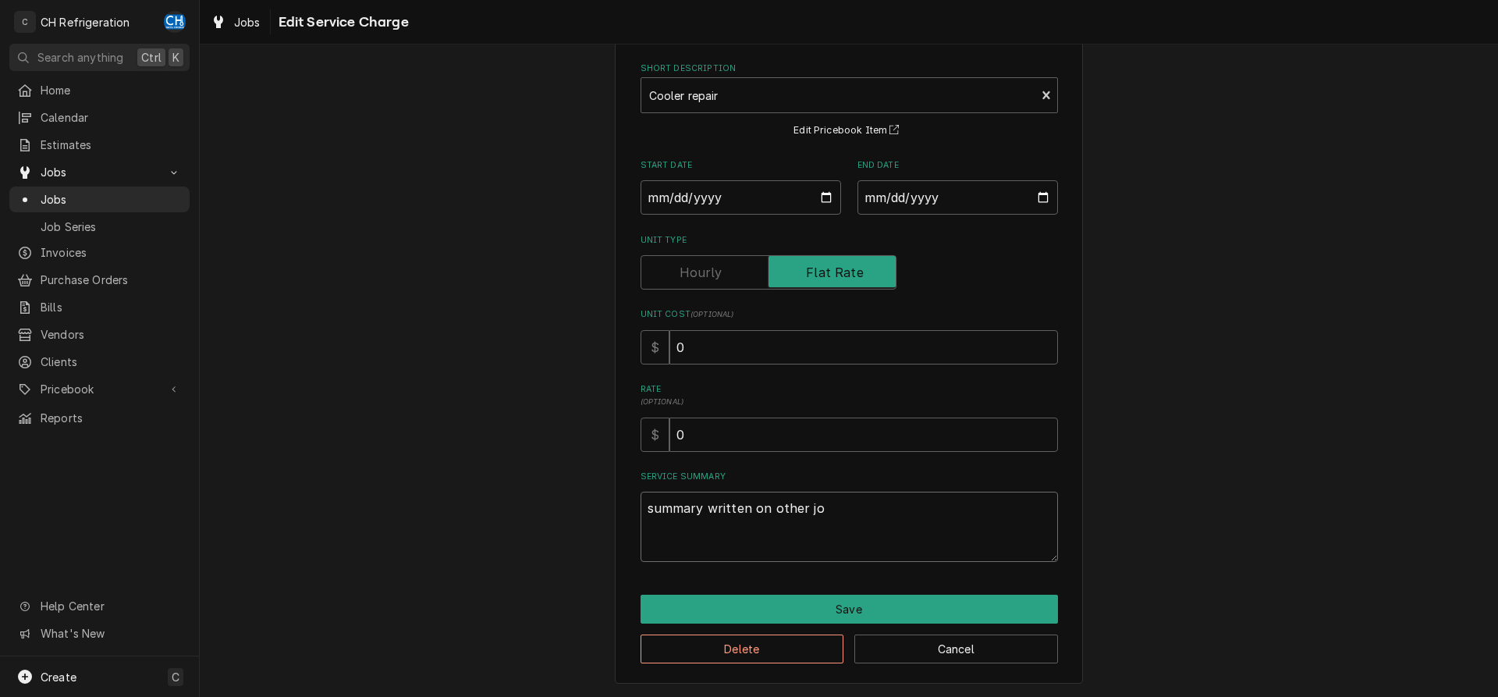
type textarea "x"
type textarea "summary written on other job"
type textarea "x"
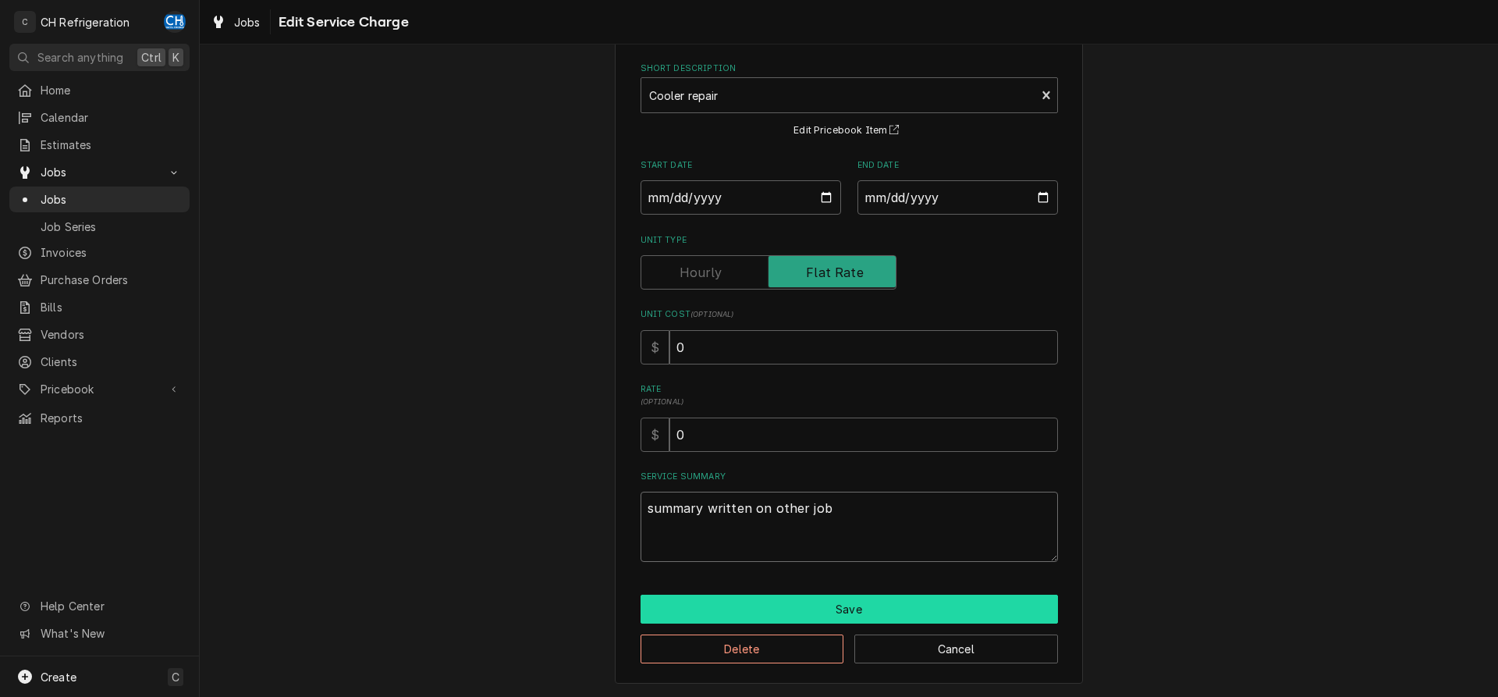
type textarea "summary written on other job"
click at [715, 612] on button "Save" at bounding box center [848, 608] width 417 height 29
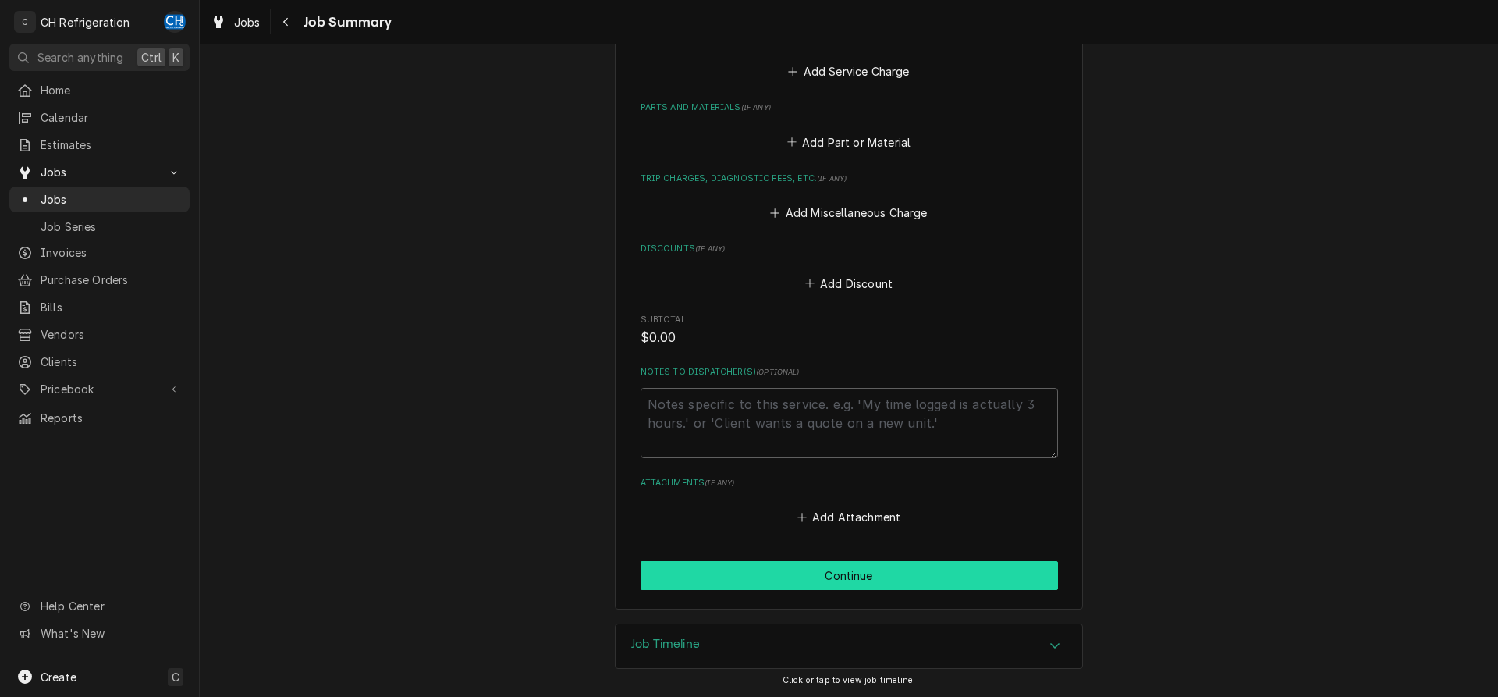
click at [807, 581] on button "Continue" at bounding box center [848, 575] width 417 height 29
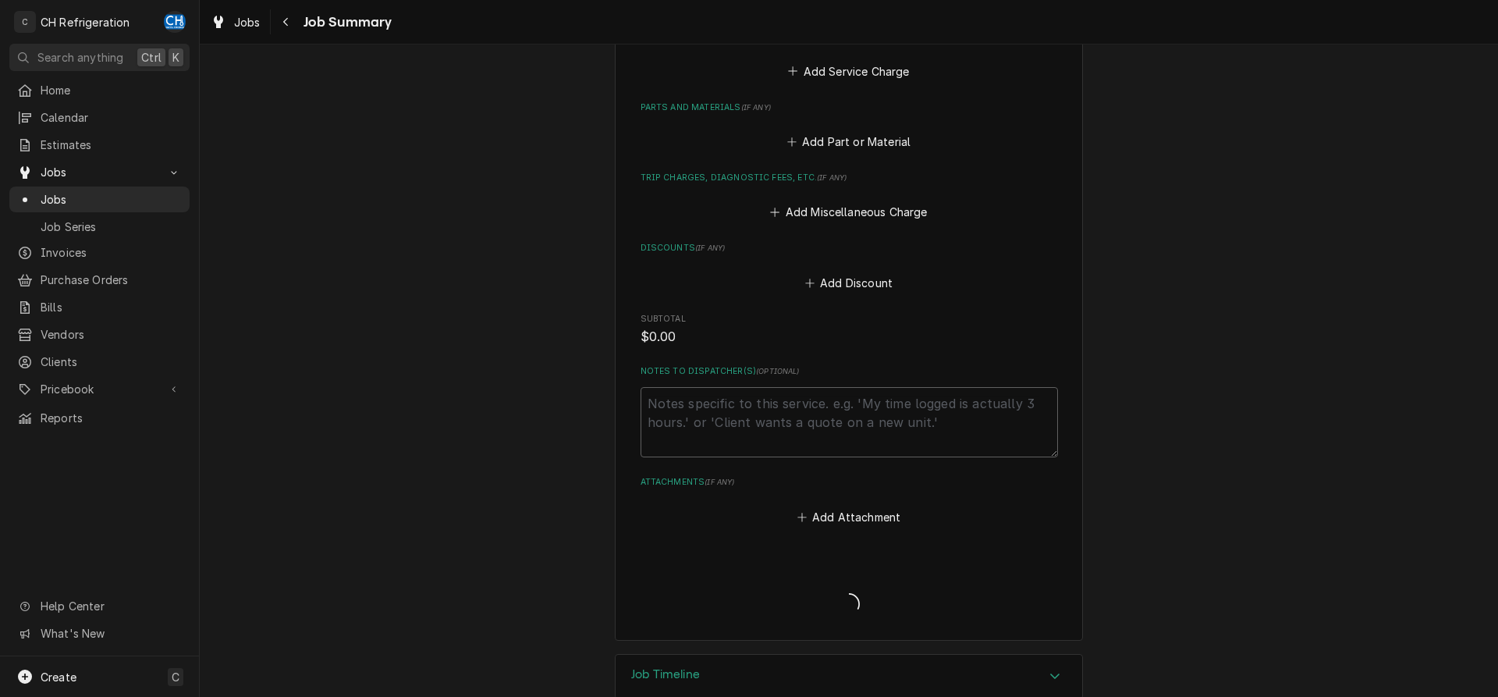
type textarea "x"
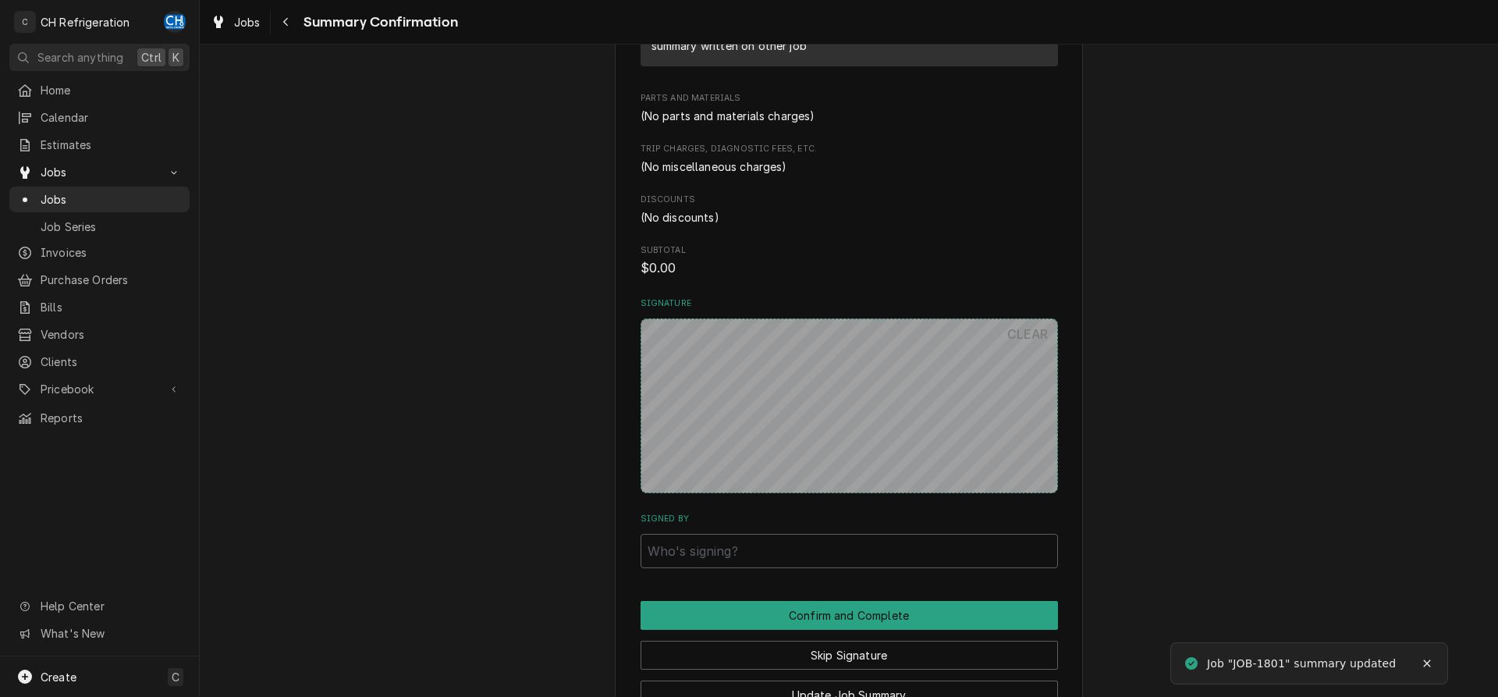
scroll to position [677, 0]
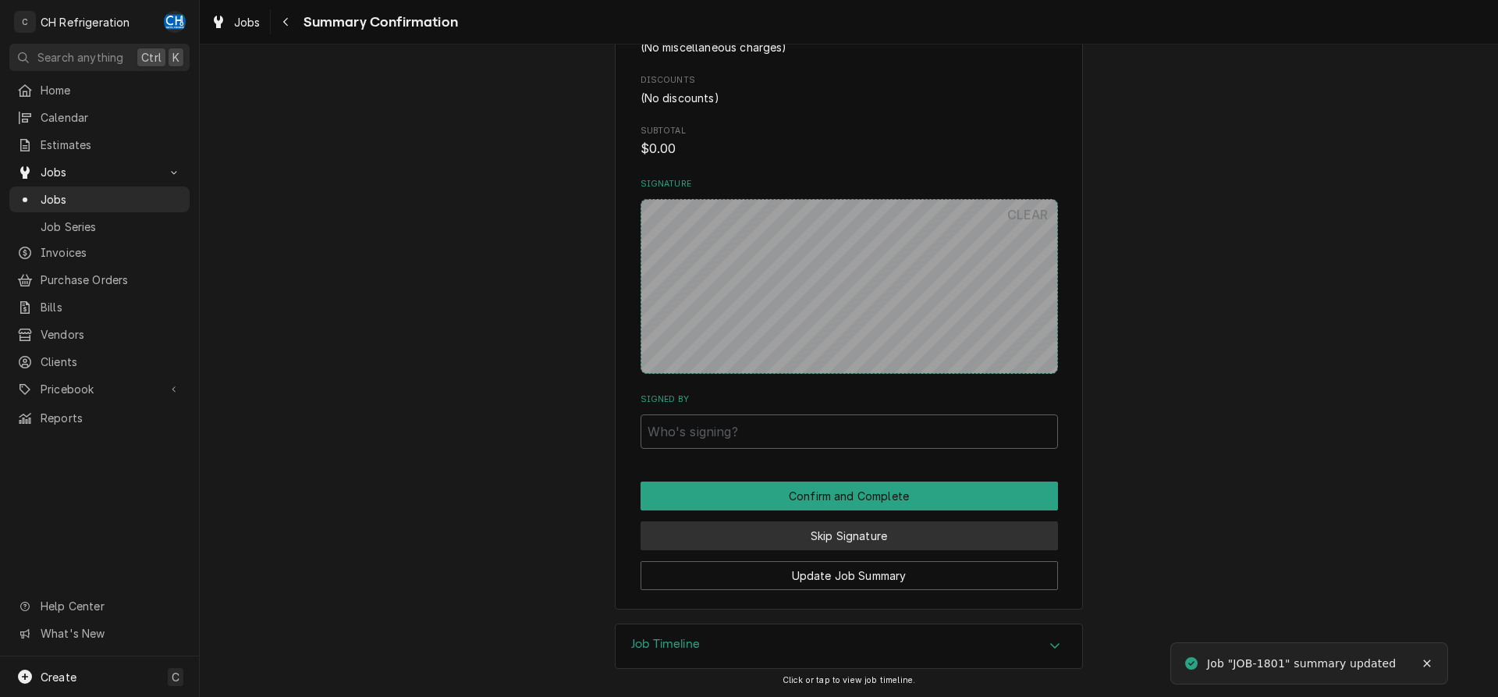
click at [826, 534] on button "Skip Signature" at bounding box center [848, 535] width 417 height 29
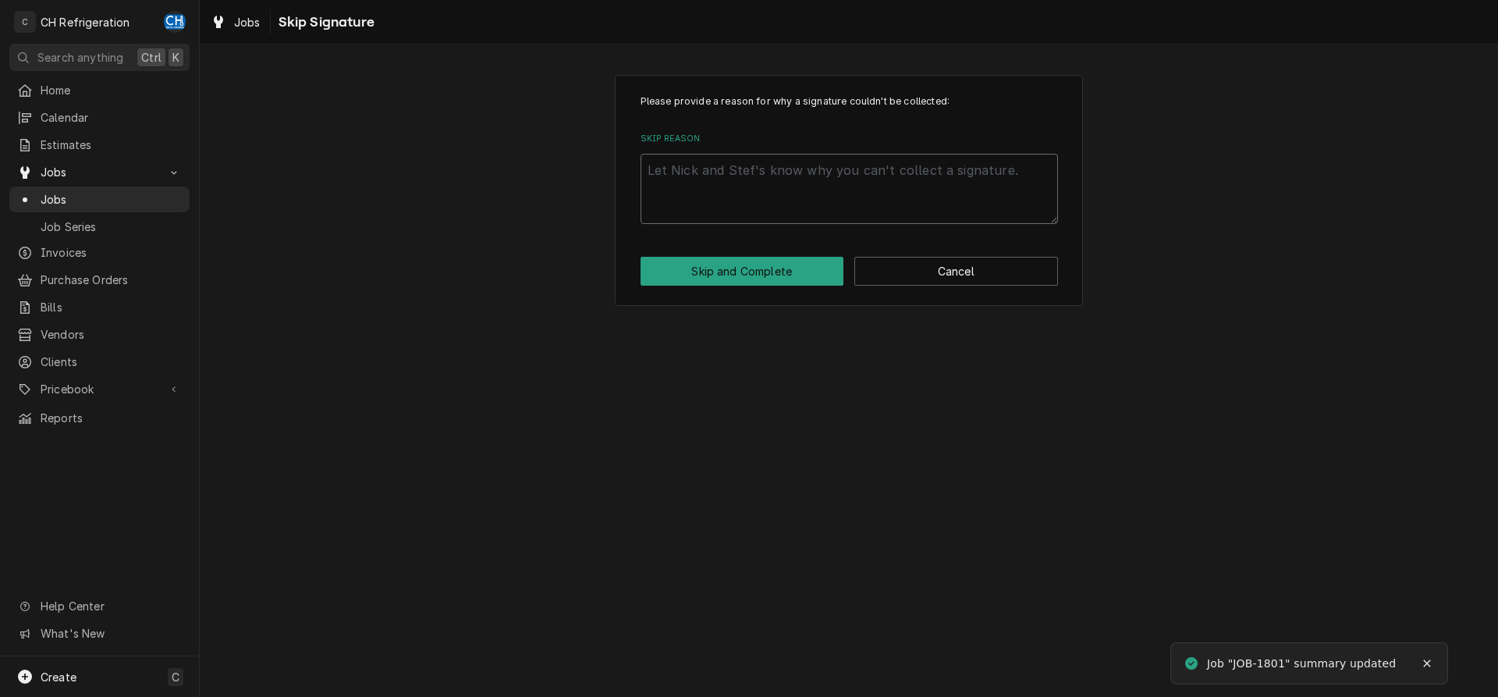
click at [729, 215] on textarea "Skip Reason" at bounding box center [848, 189] width 417 height 70
type textarea "x"
type textarea "n"
type textarea "x"
type textarea "no"
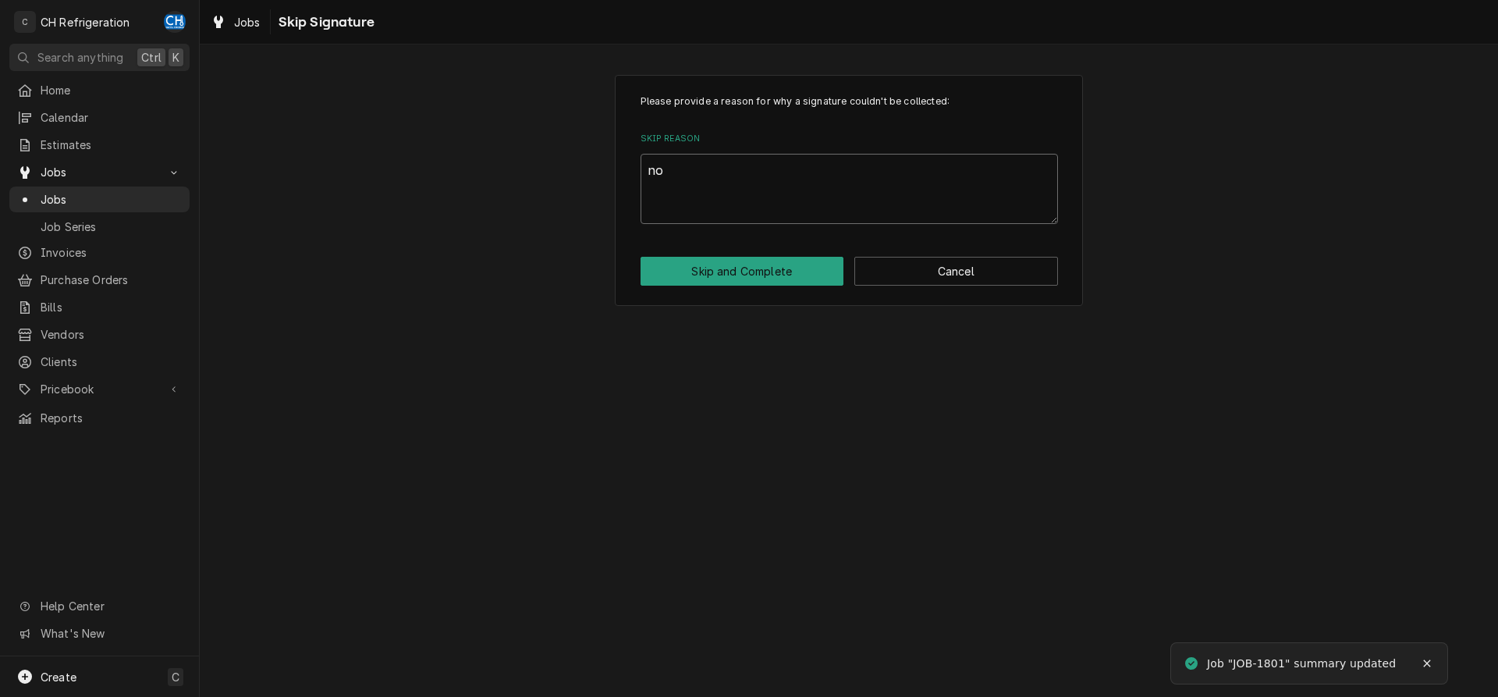
type textarea "x"
type textarea "no"
type textarea "x"
type textarea "no s"
type textarea "x"
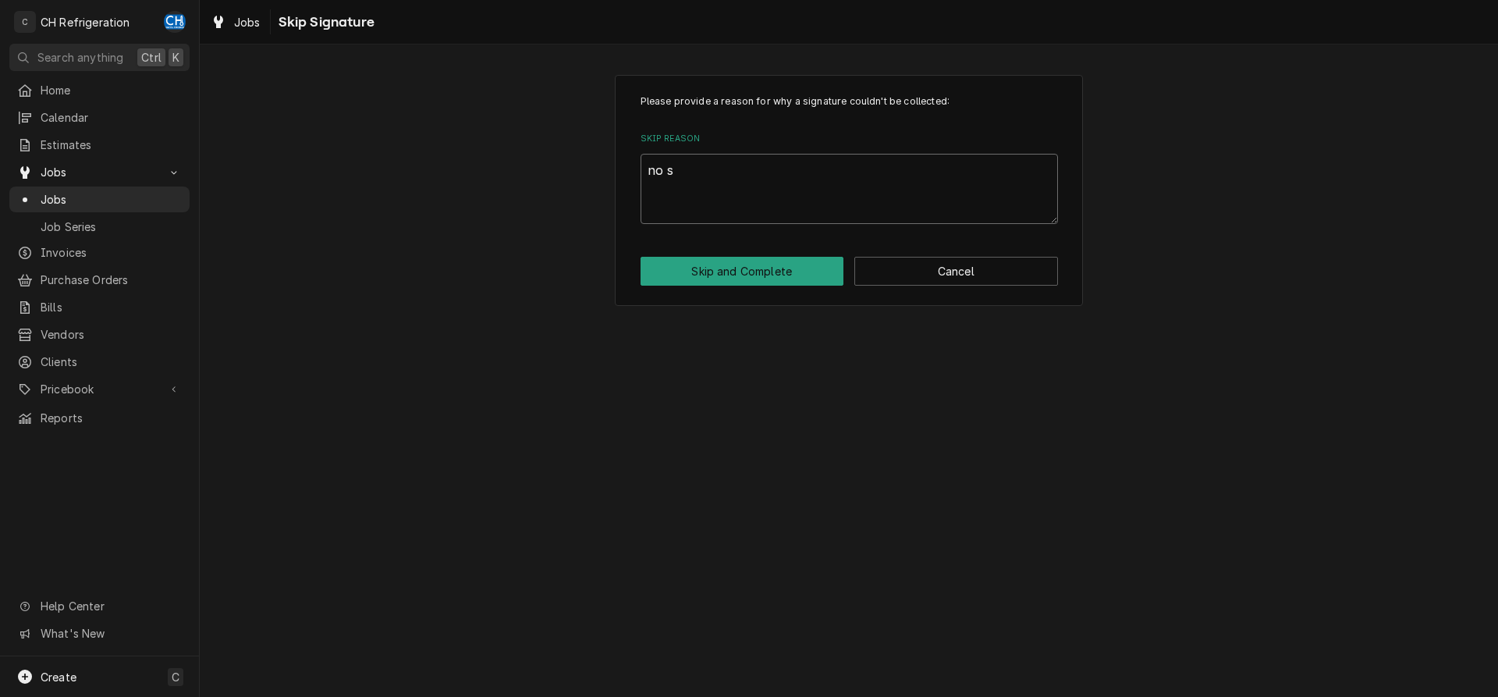
type textarea "no si"
type textarea "x"
type textarea "no sig"
click at [710, 289] on div "Please provide a reason for why a signature couldn't be collected: Skip Reason …" at bounding box center [849, 190] width 468 height 231
click at [712, 275] on button "Skip and Complete" at bounding box center [742, 271] width 204 height 29
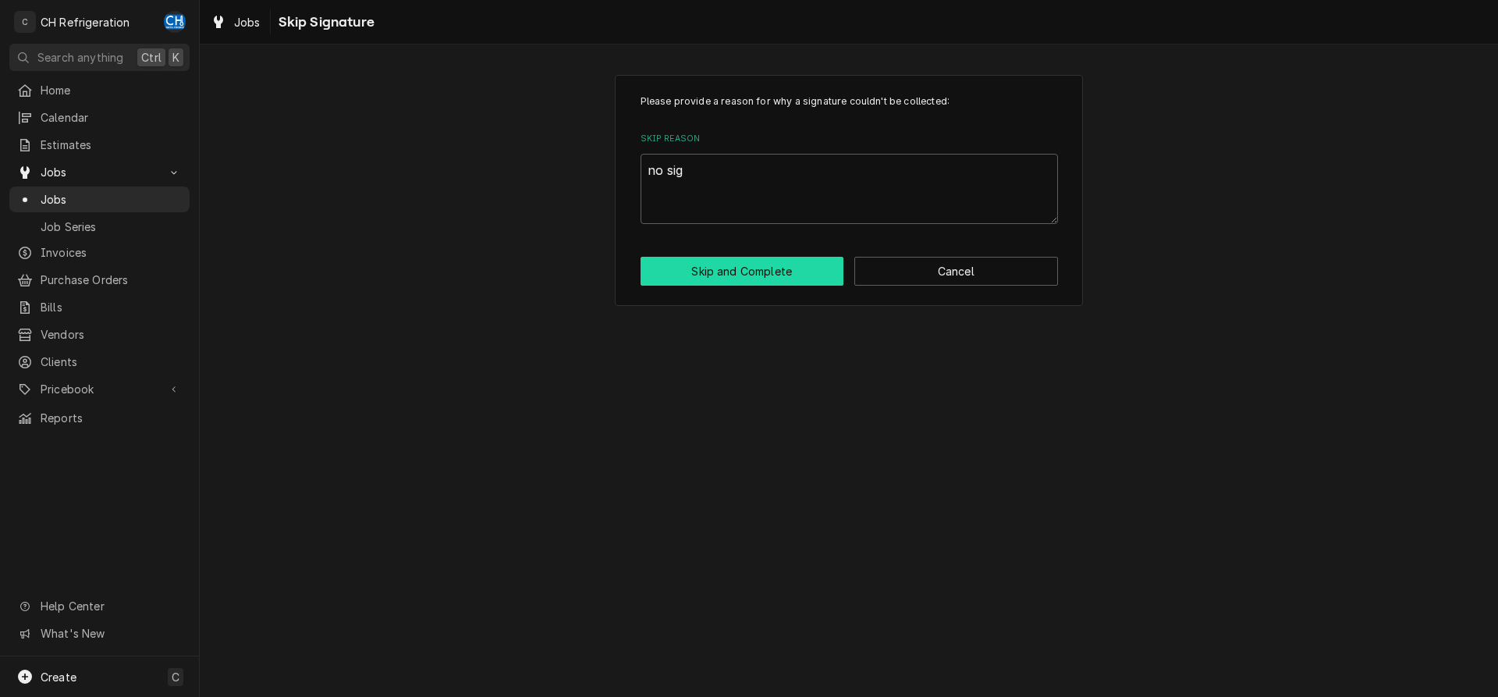
type textarea "x"
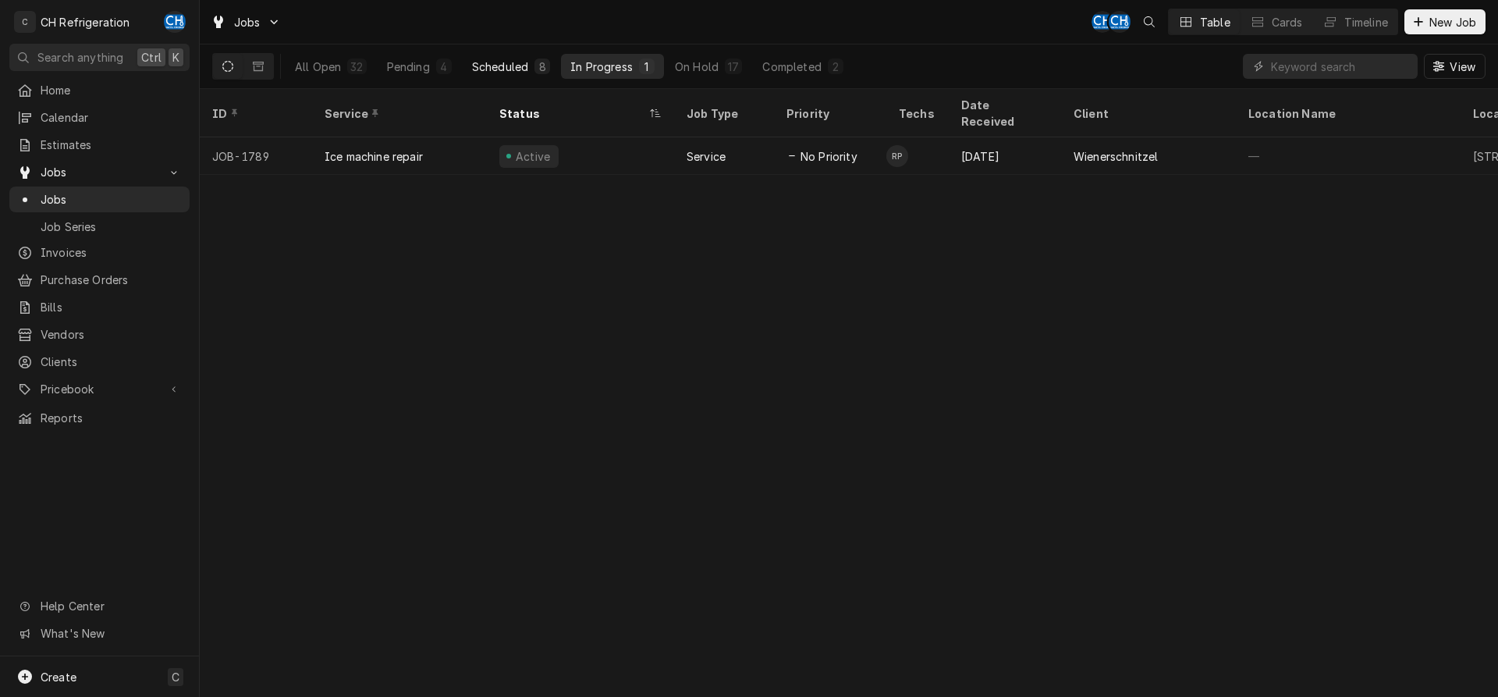
click at [533, 70] on button "Scheduled 8" at bounding box center [511, 66] width 97 height 25
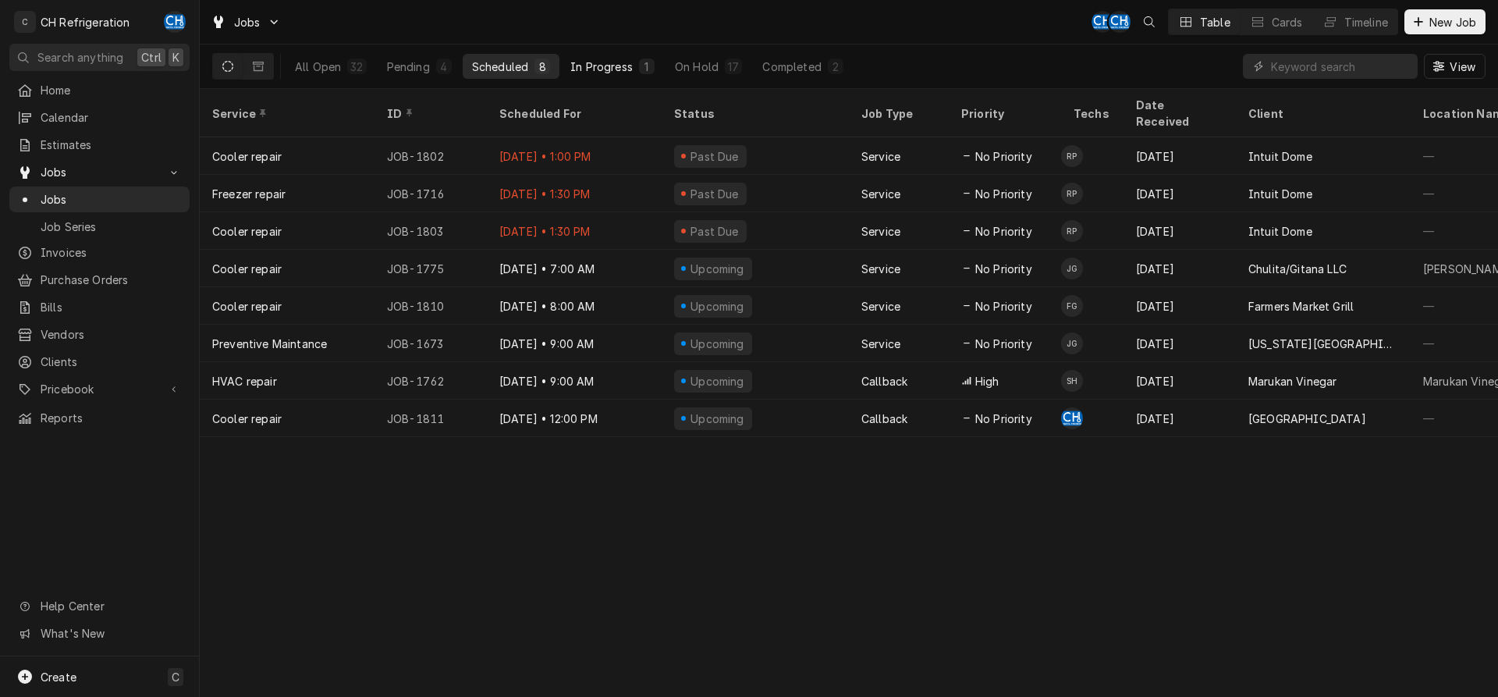
click at [610, 65] on div "In Progress" at bounding box center [601, 67] width 62 height 16
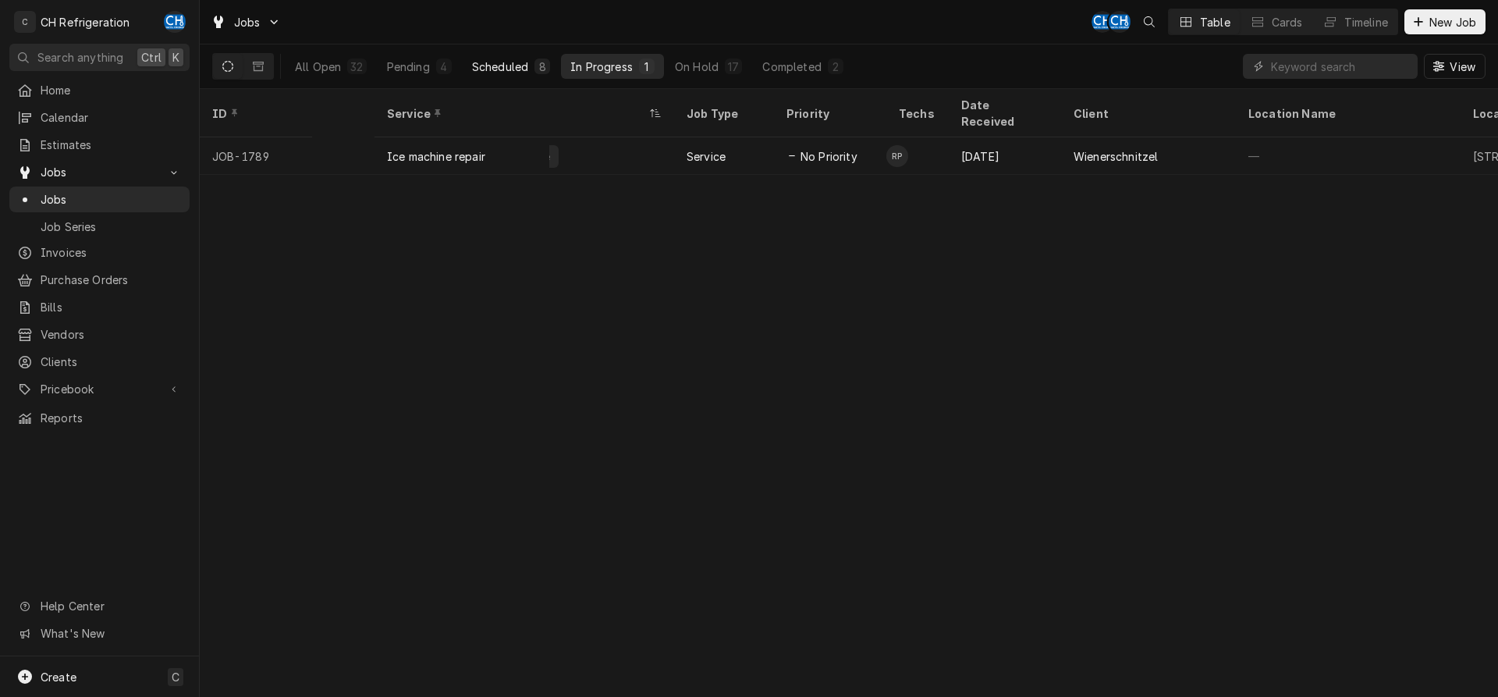
click at [523, 61] on div "Scheduled" at bounding box center [500, 67] width 56 height 16
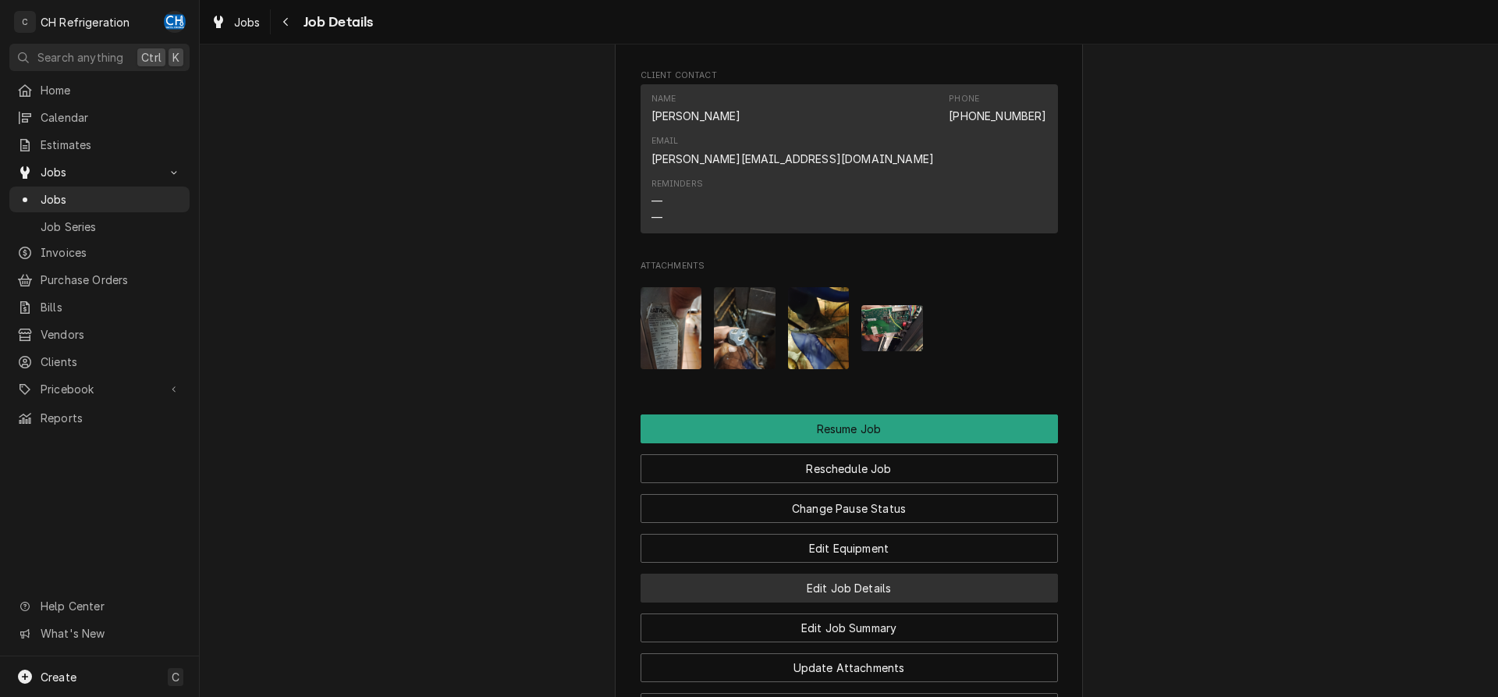
scroll to position [1671, 0]
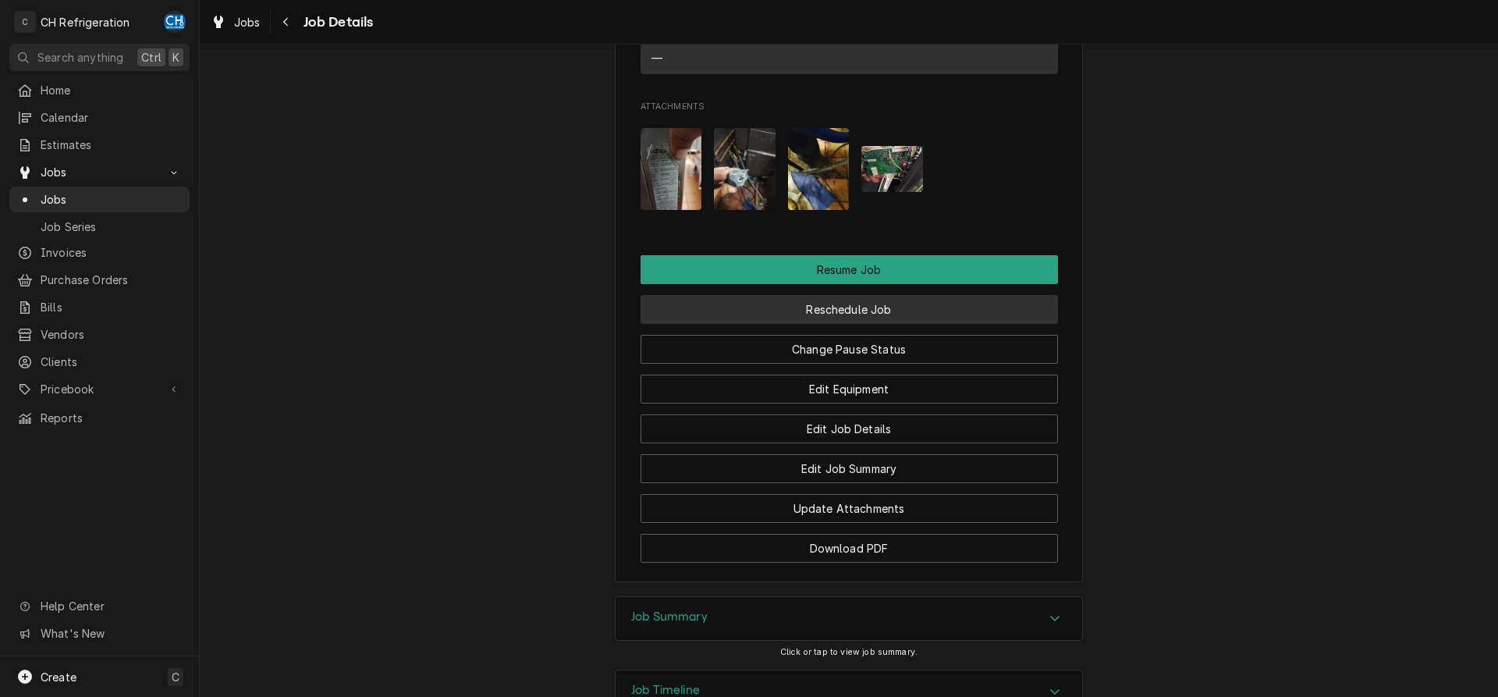
click at [832, 295] on button "Reschedule Job" at bounding box center [848, 309] width 417 height 29
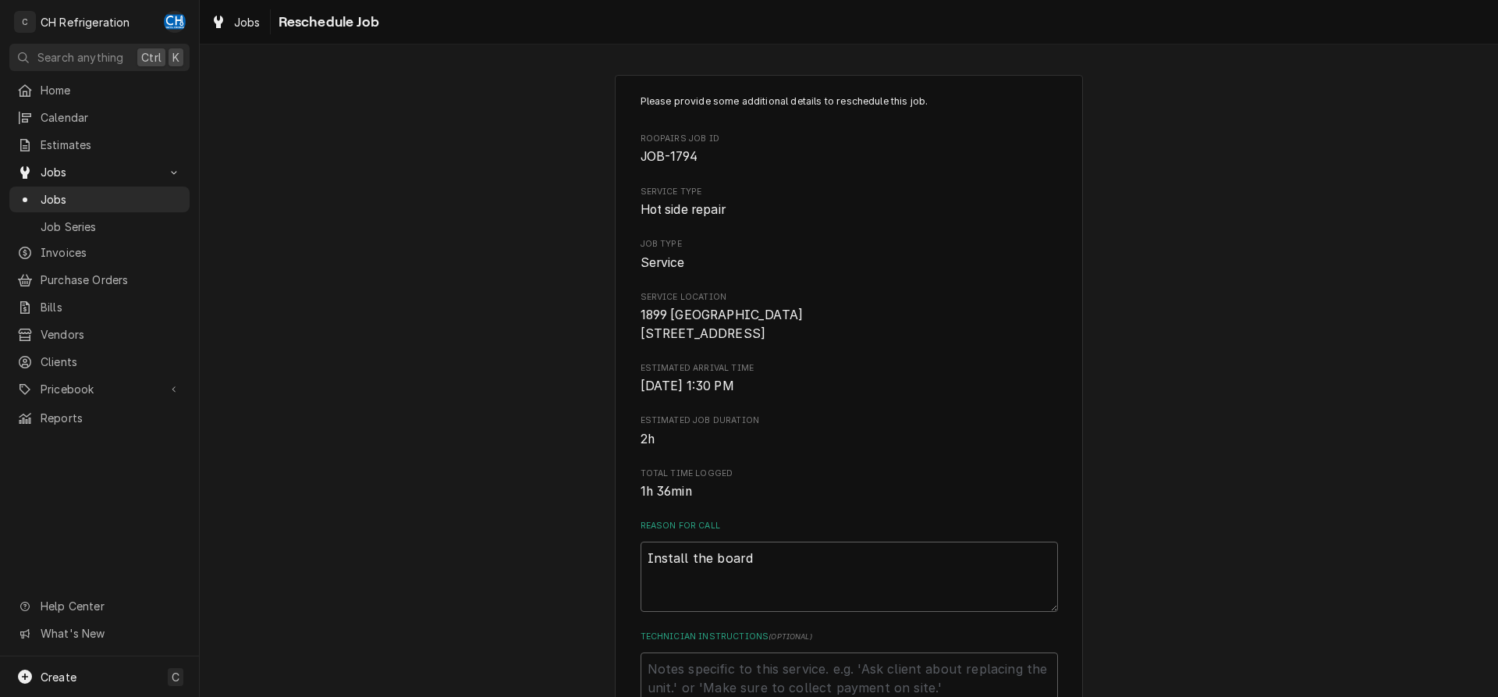
scroll to position [398, 0]
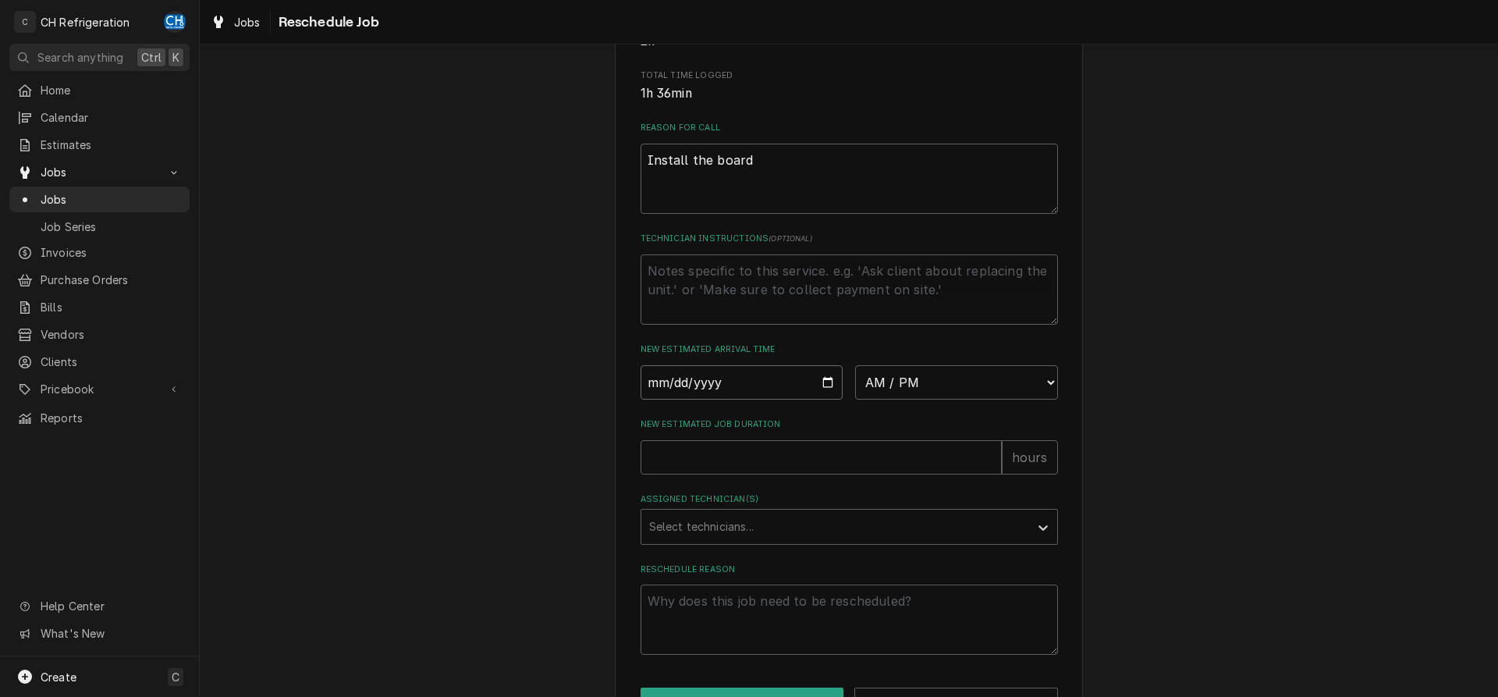
click at [820, 397] on input "Date" at bounding box center [741, 382] width 203 height 34
type input "2025-08-27"
type textarea "x"
click at [916, 382] on div "New Estimated Arrival Time 2025-08-27 AM / PM 6:00 AM 6:15 AM 6:30 AM 6:45 AM 7…" at bounding box center [848, 370] width 417 height 55
click at [855, 365] on select "AM / PM 6:00 AM 6:15 AM 6:30 AM 6:45 AM 7:00 AM 7:15 AM 7:30 AM 7:45 AM 8:00 AM…" at bounding box center [956, 382] width 203 height 34
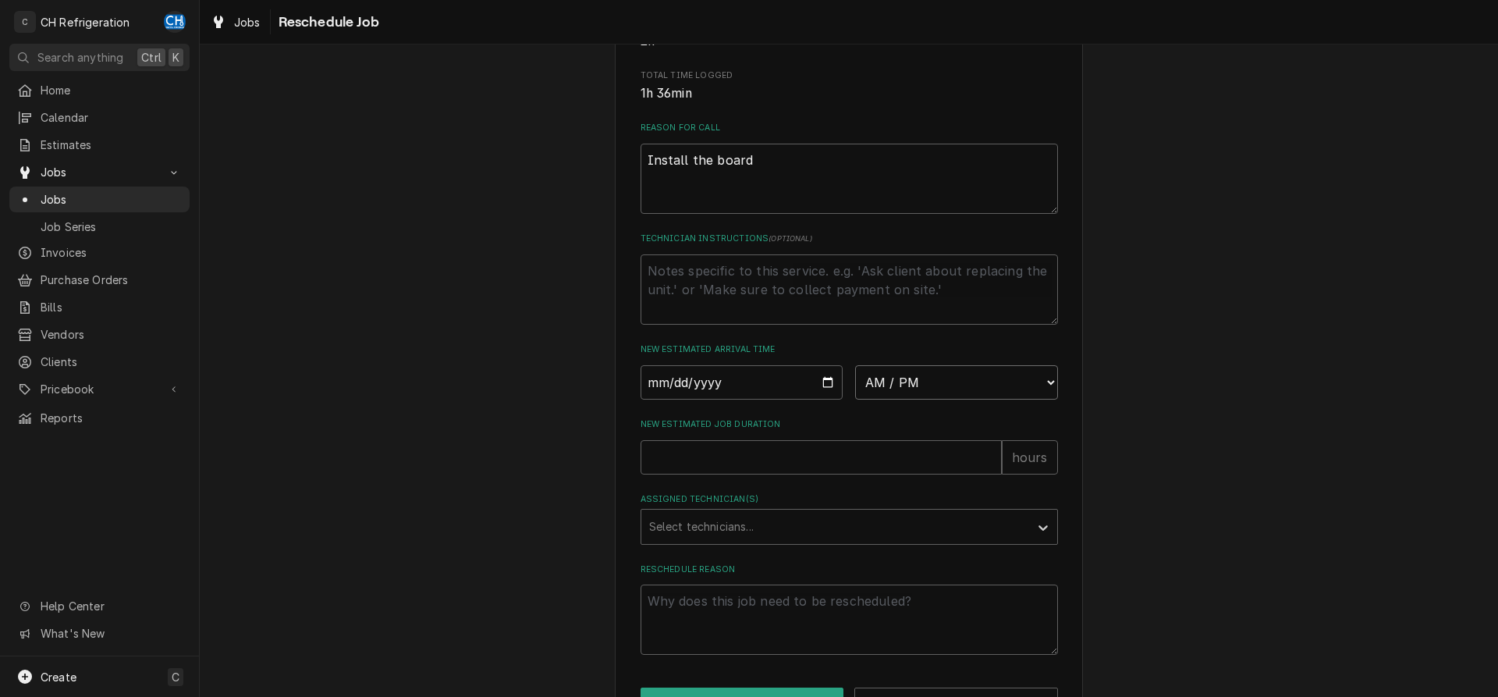
select select "11:00:00"
click option "11:00 AM" at bounding box center [0, 0] width 0 height 0
click at [864, 474] on input "New Estimated Job Duration" at bounding box center [820, 457] width 361 height 34
type textarea "x"
type input "2"
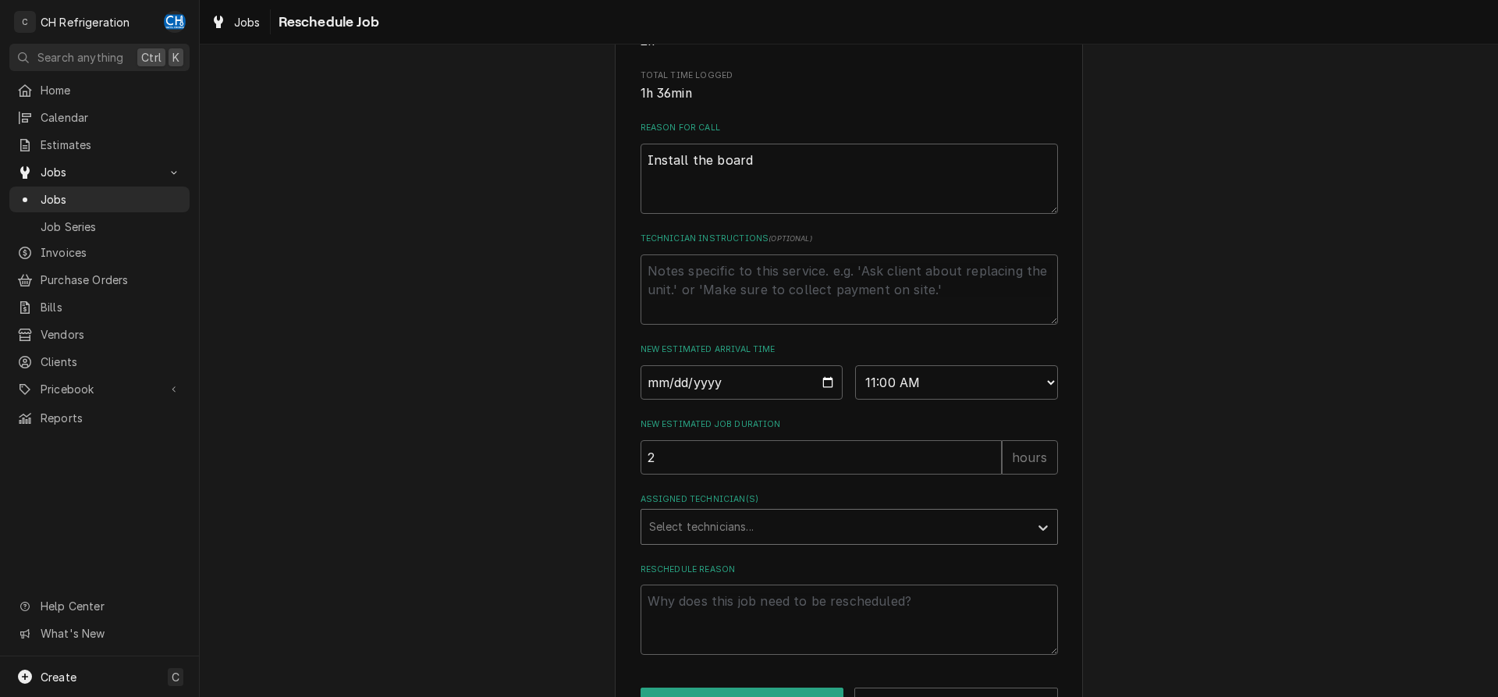
click at [816, 541] on div "Assigned Technician(s)" at bounding box center [835, 527] width 372 height 28
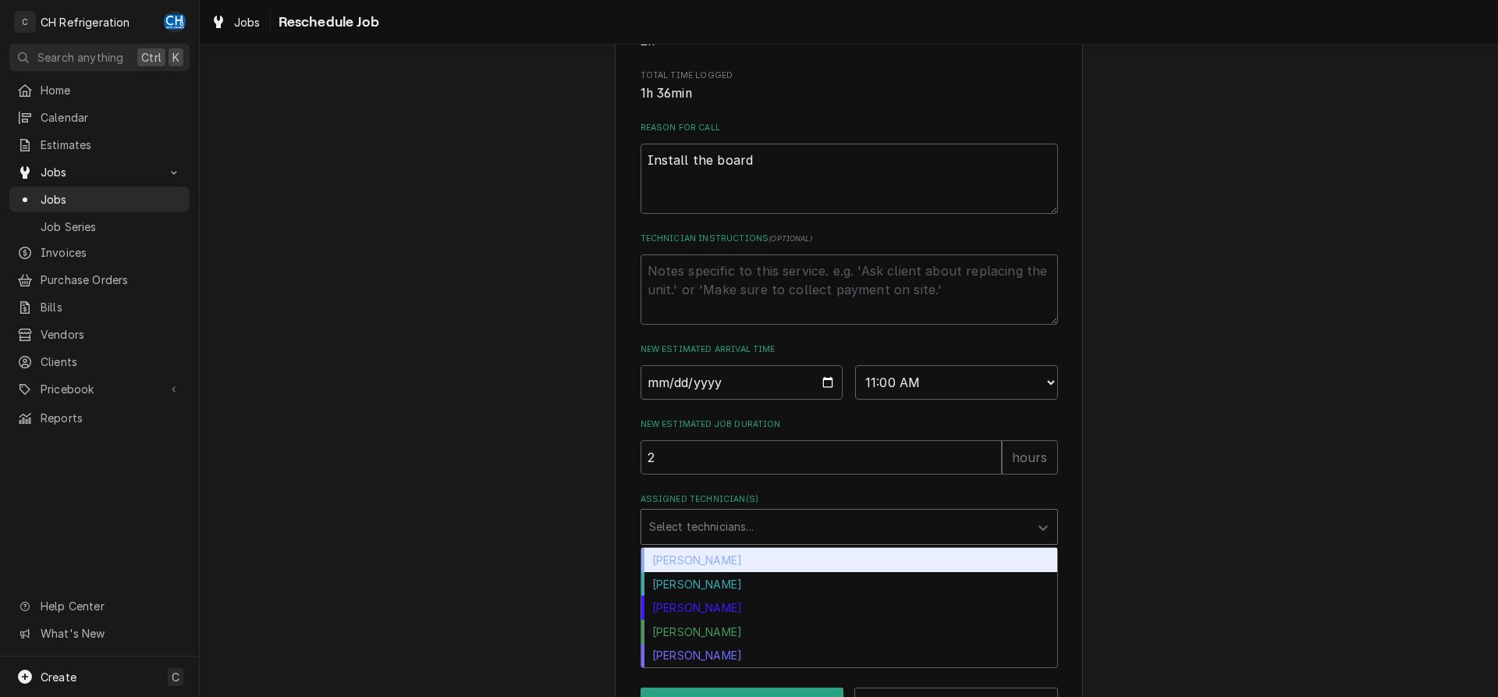
scroll to position [470, 0]
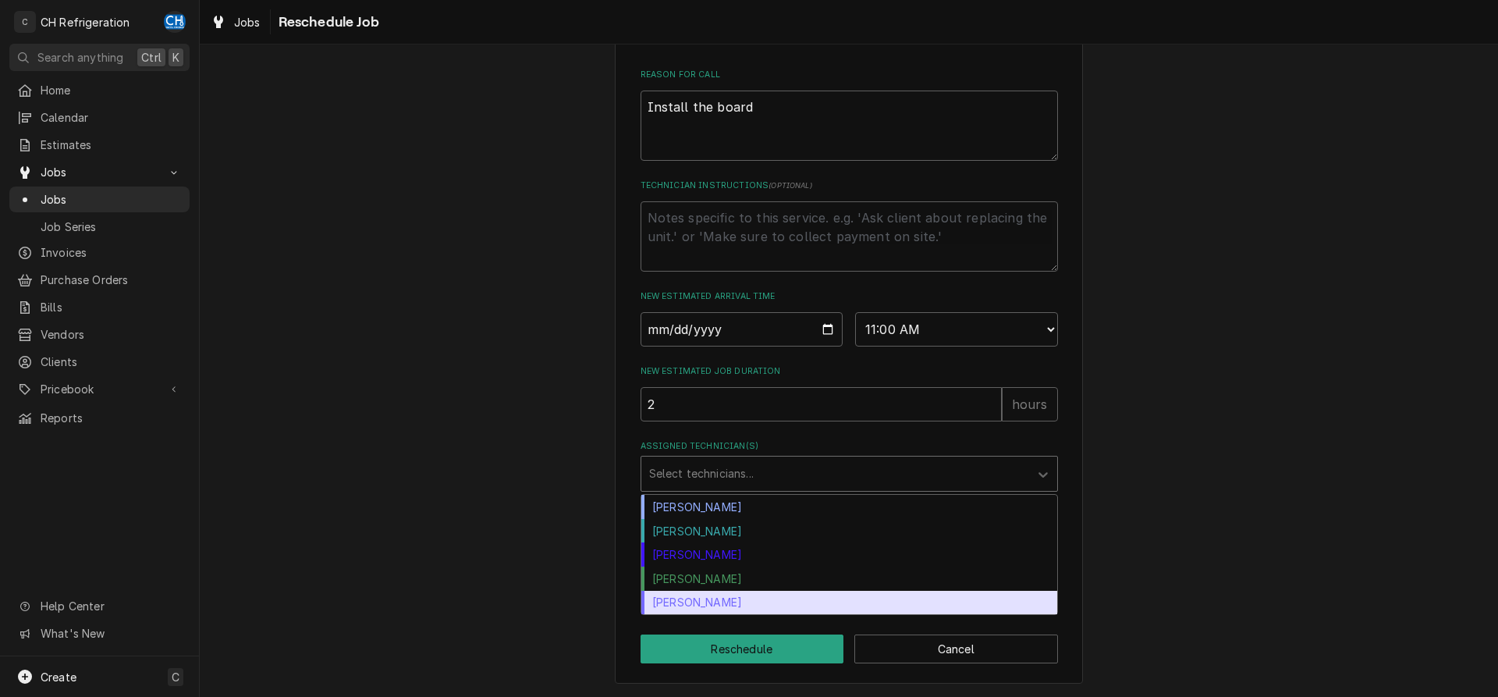
click at [734, 601] on div "Steven Hiraga" at bounding box center [849, 603] width 416 height 24
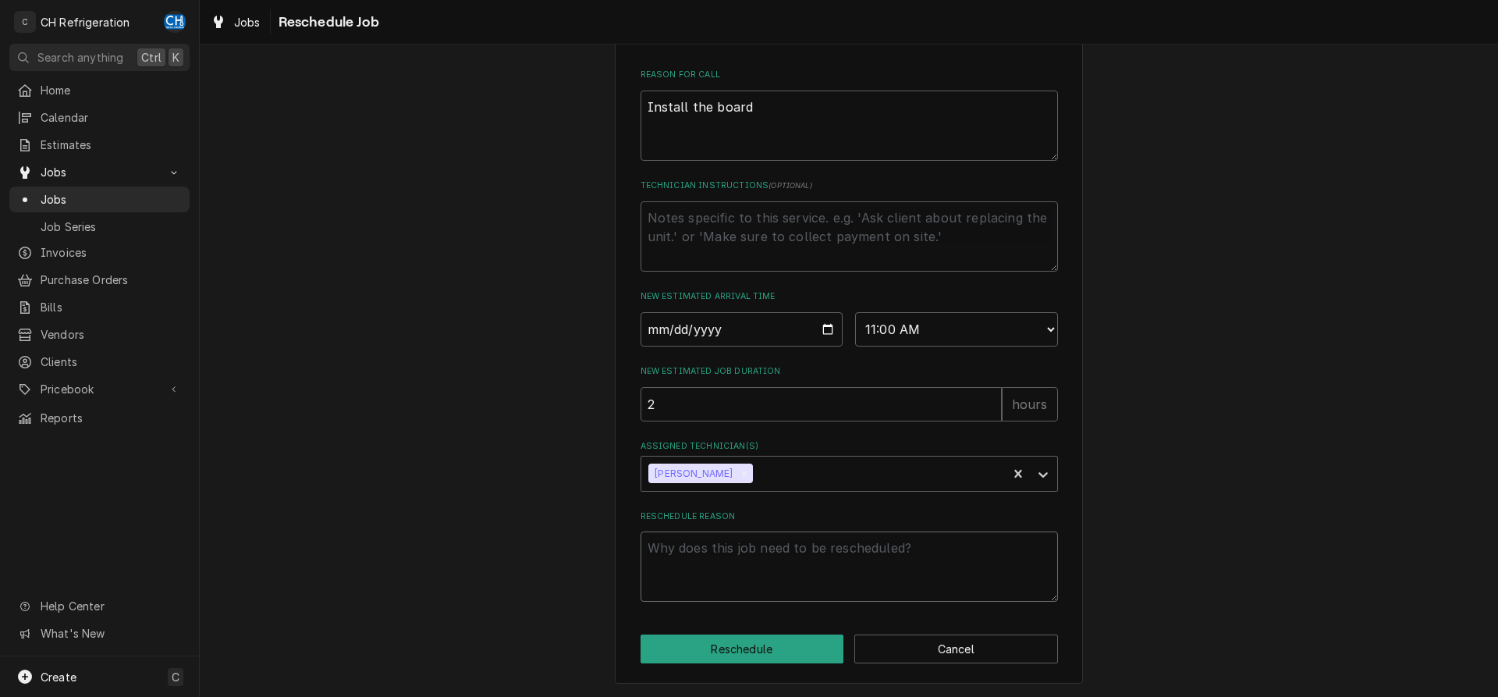
click at [796, 583] on textarea "Reschedule Reason" at bounding box center [848, 566] width 417 height 70
type textarea "x"
type textarea "p"
type textarea "x"
type textarea "po"
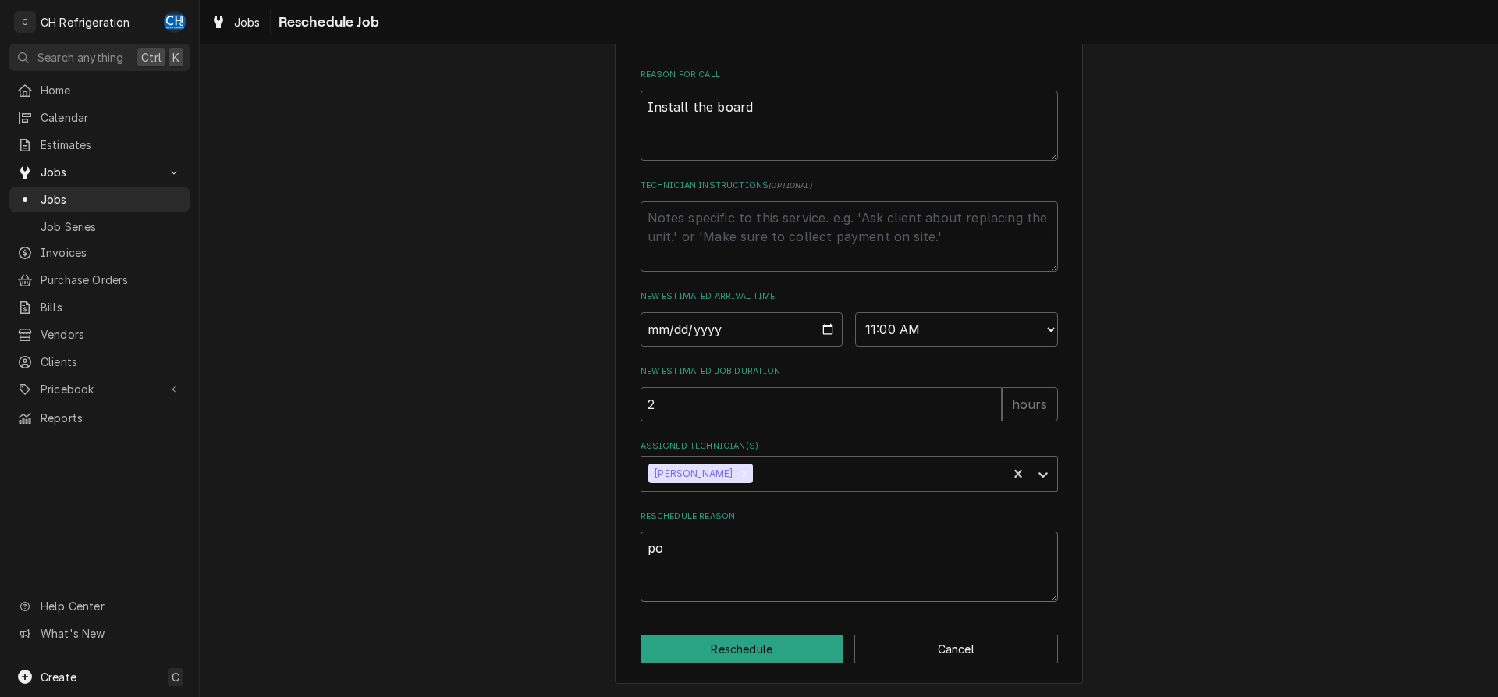
type textarea "x"
type textarea "pow"
type textarea "x"
type textarea "powe"
type textarea "x"
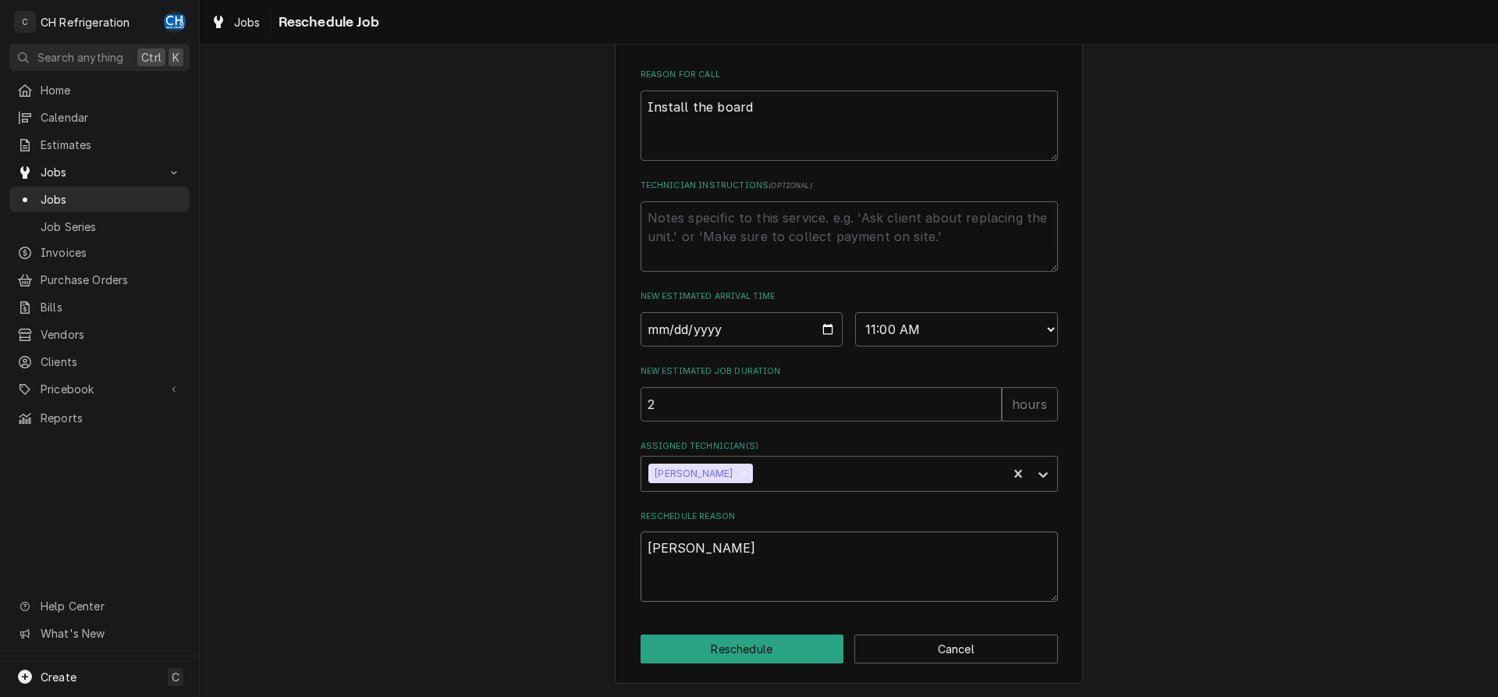
type textarea "power"
type textarea "x"
type textarea "power"
type textarea "x"
type textarea "power c"
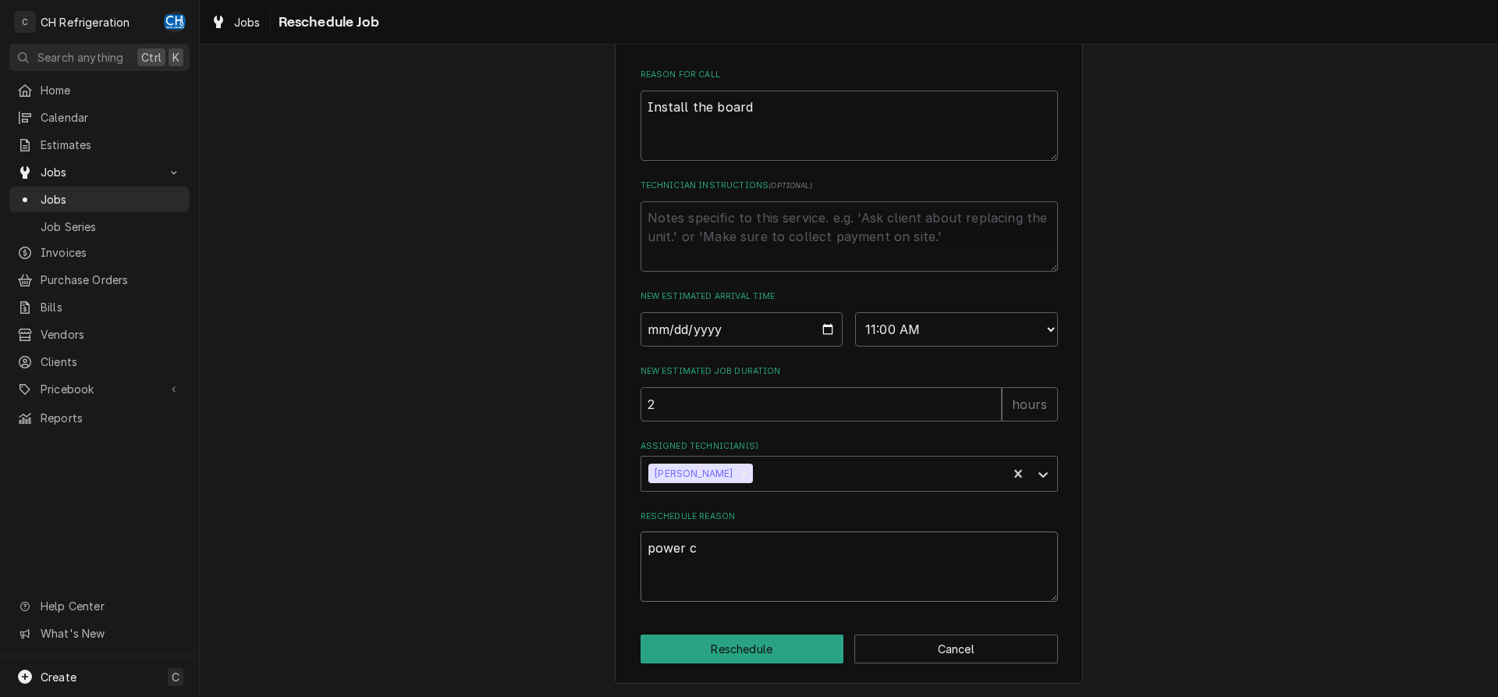
type textarea "x"
type textarea "power co"
type textarea "x"
type textarea "power cor"
type textarea "x"
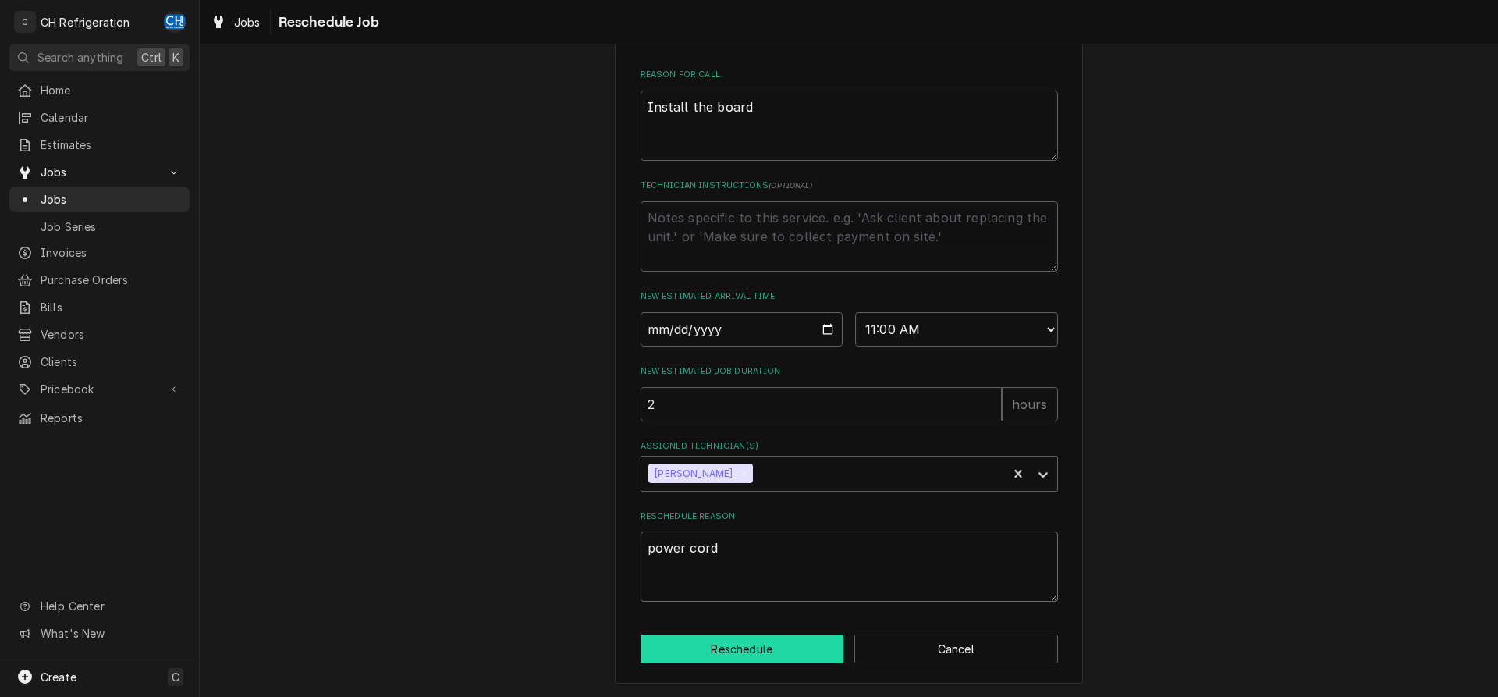
type textarea "power cord"
click at [780, 640] on button "Reschedule" at bounding box center [742, 648] width 204 height 29
type textarea "x"
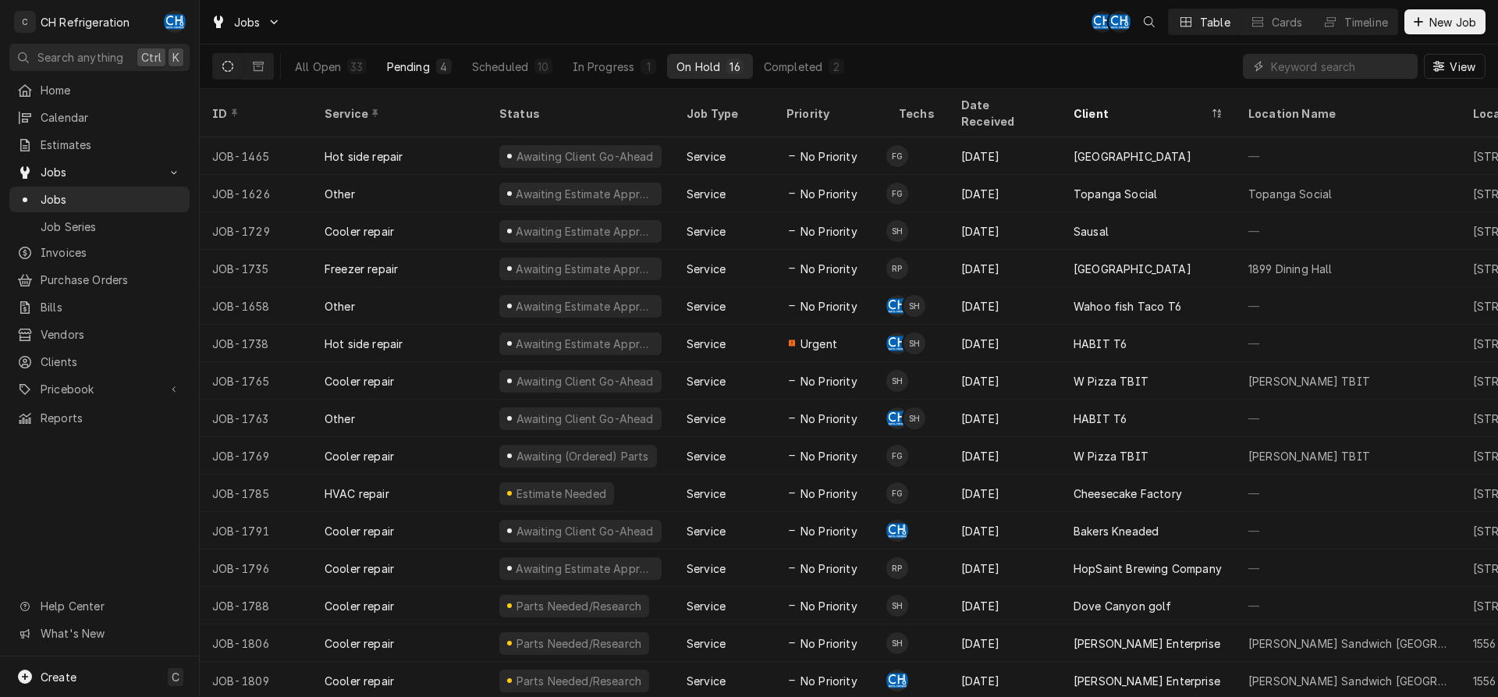
click at [422, 71] on div "Pending" at bounding box center [408, 67] width 43 height 16
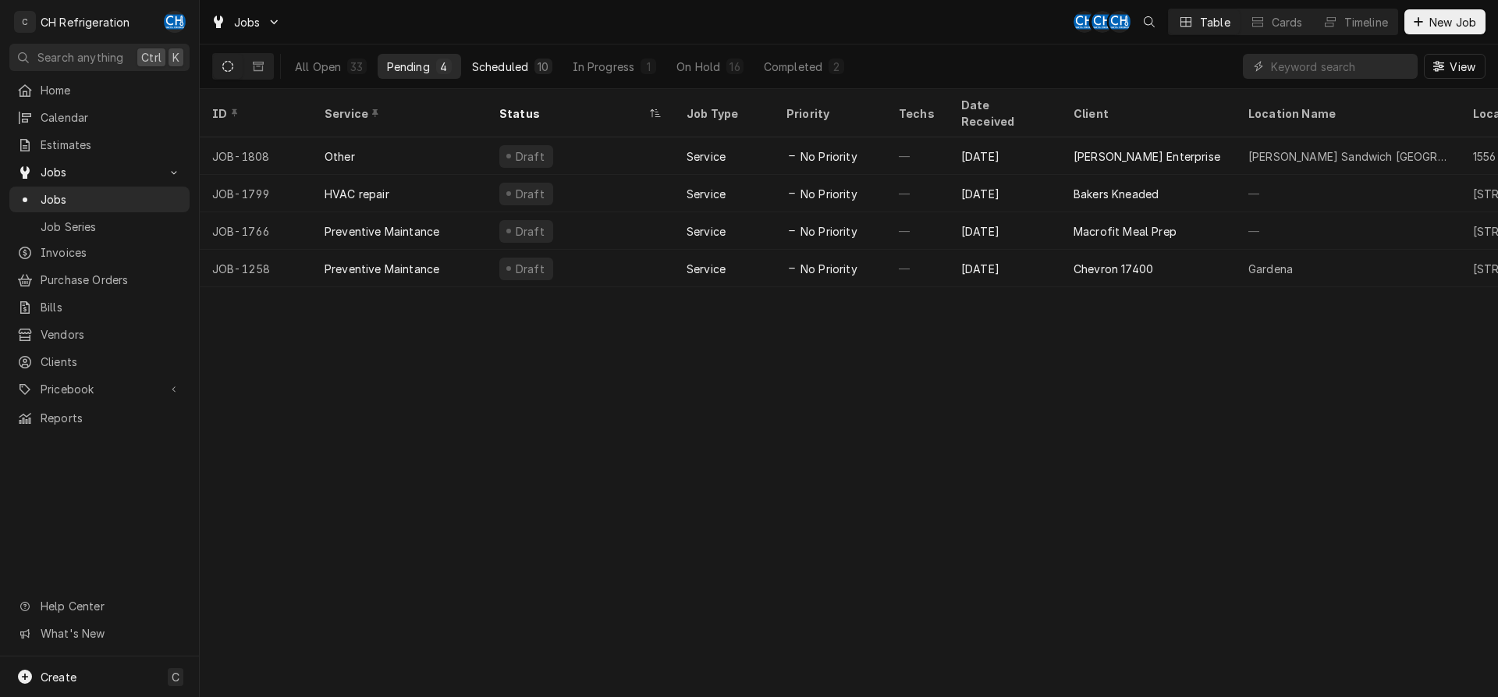
click at [546, 69] on div "10" at bounding box center [542, 67] width 11 height 16
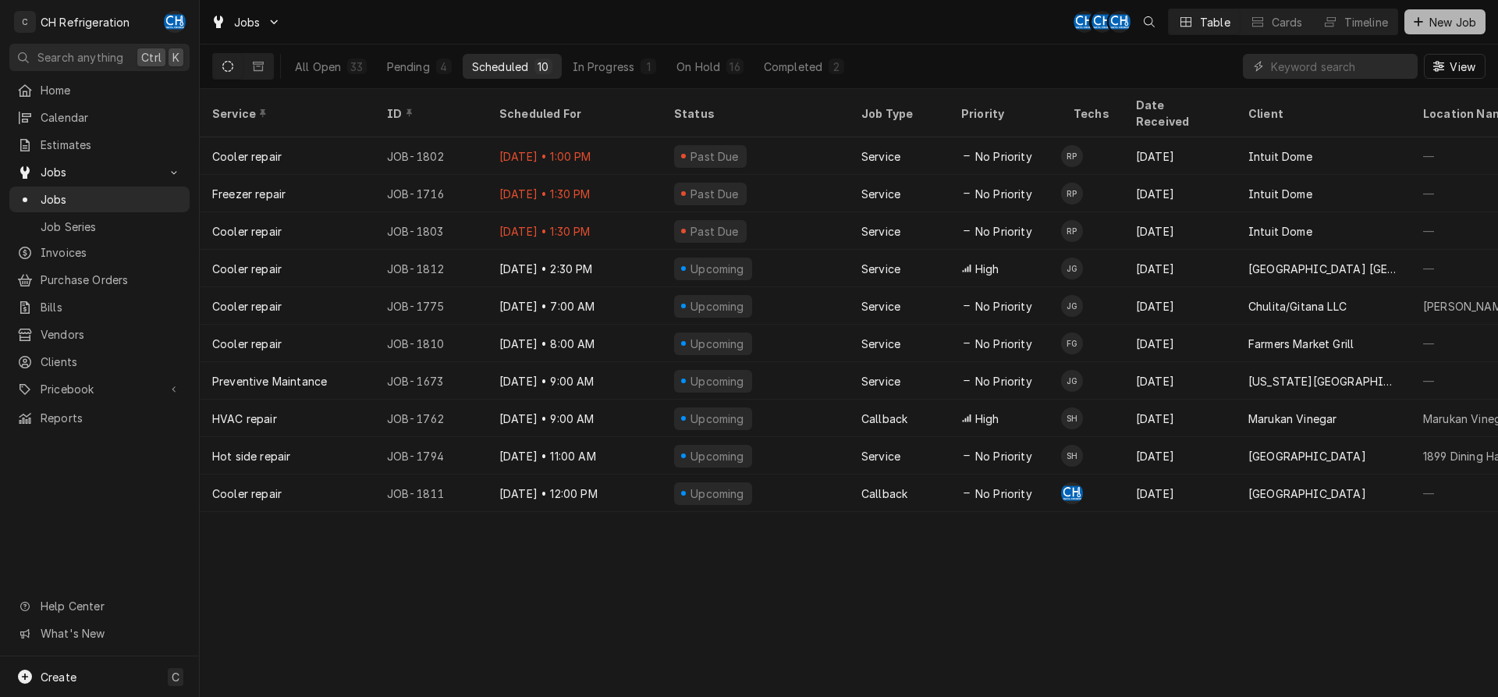
click at [1456, 23] on span "New Job" at bounding box center [1452, 22] width 53 height 16
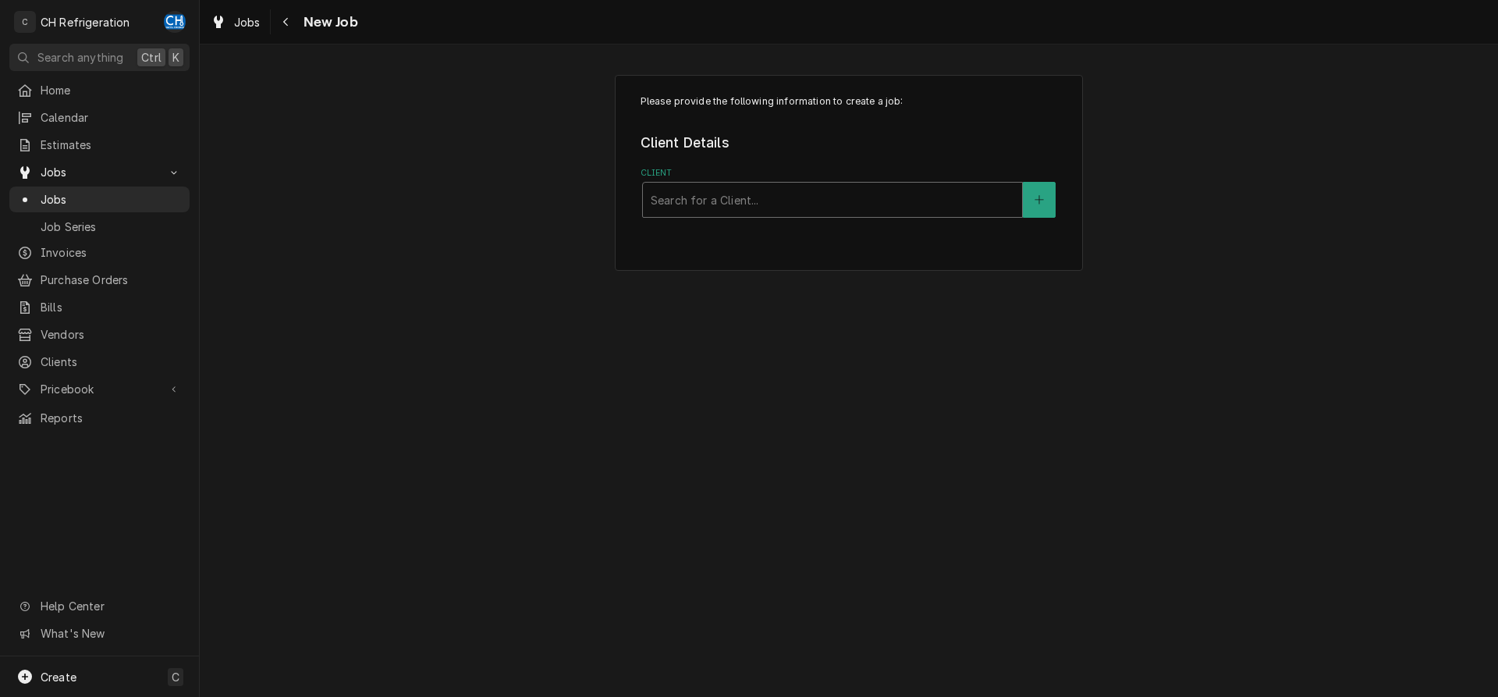
click at [805, 200] on div "Client" at bounding box center [833, 200] width 364 height 28
type input "azu"
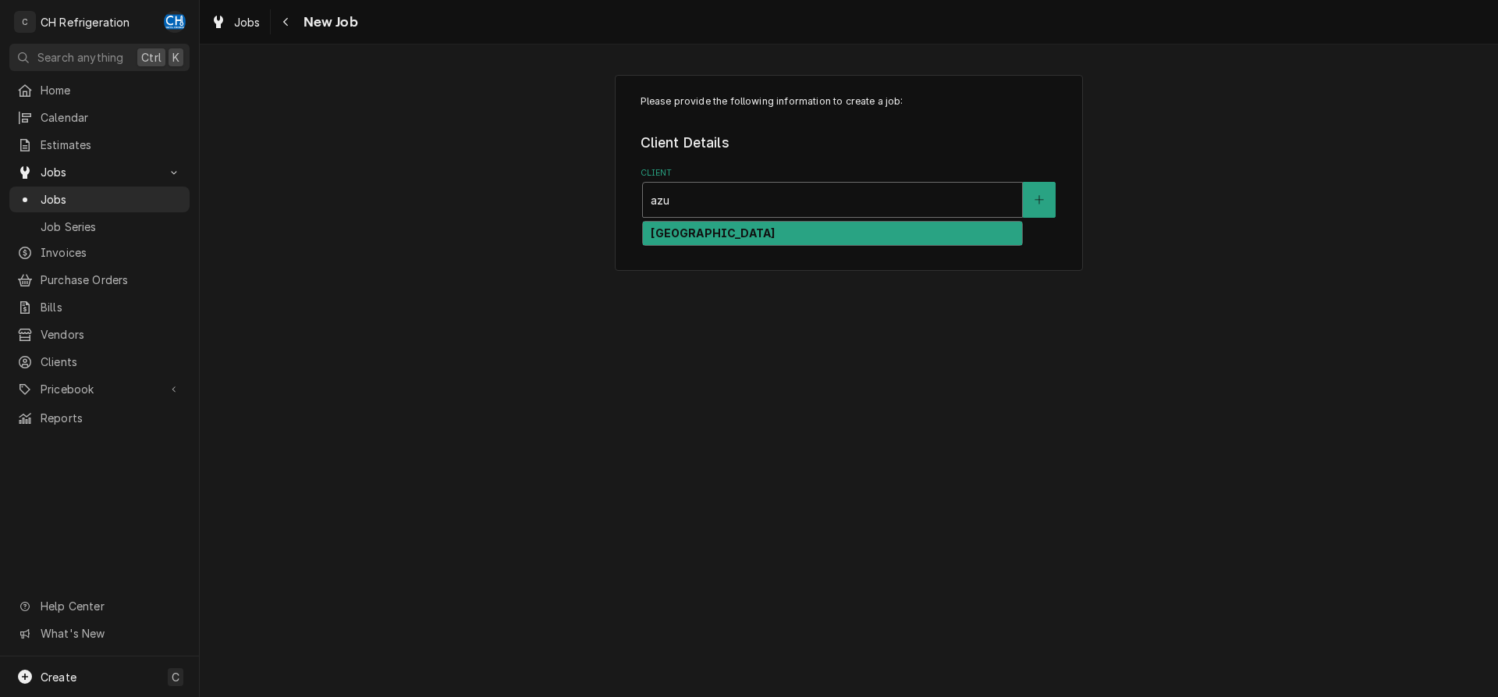
click at [785, 237] on div "[GEOGRAPHIC_DATA]" at bounding box center [832, 234] width 379 height 24
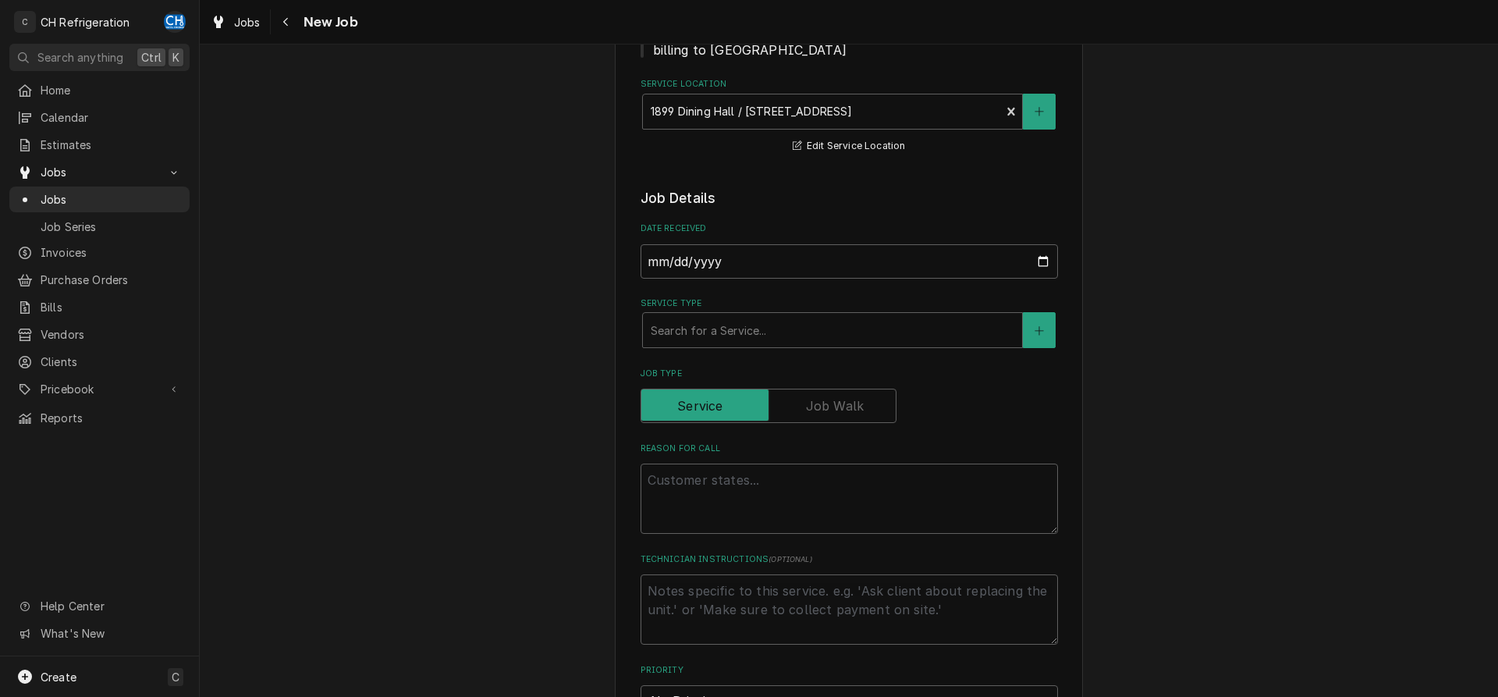
scroll to position [239, 0]
click at [804, 339] on div "Service Type" at bounding box center [833, 329] width 364 height 28
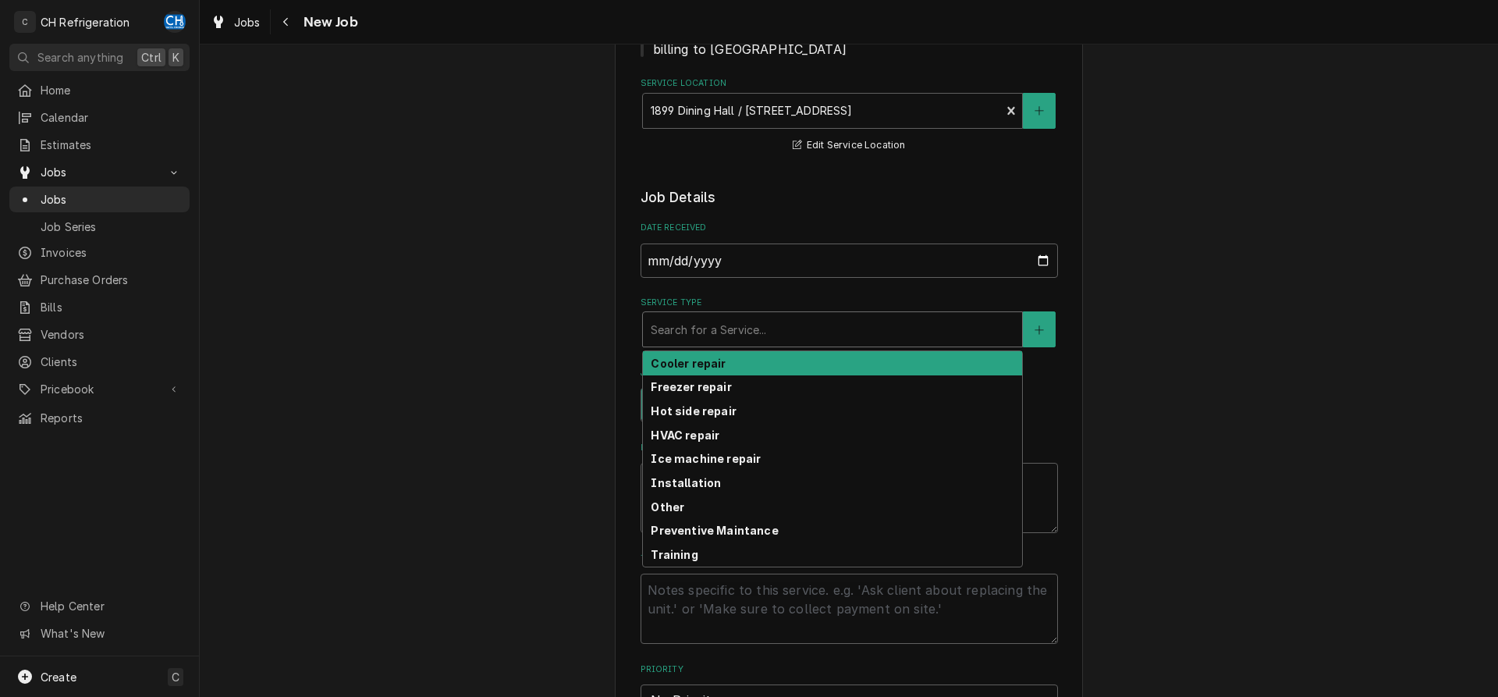
click at [1153, 361] on div "Please provide the following information to create a job: Client Details Client…" at bounding box center [849, 616] width 1298 height 1588
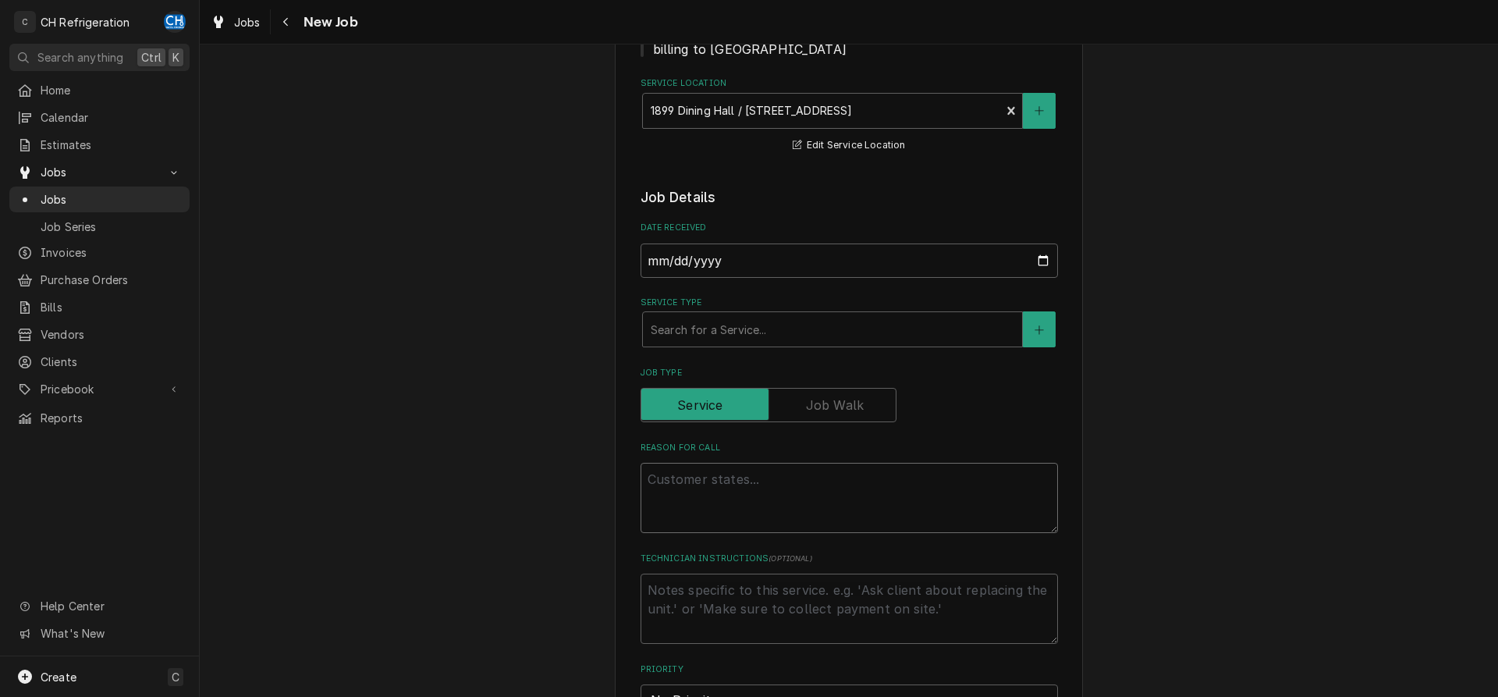
click at [851, 484] on textarea "Reason For Call" at bounding box center [848, 498] width 417 height 70
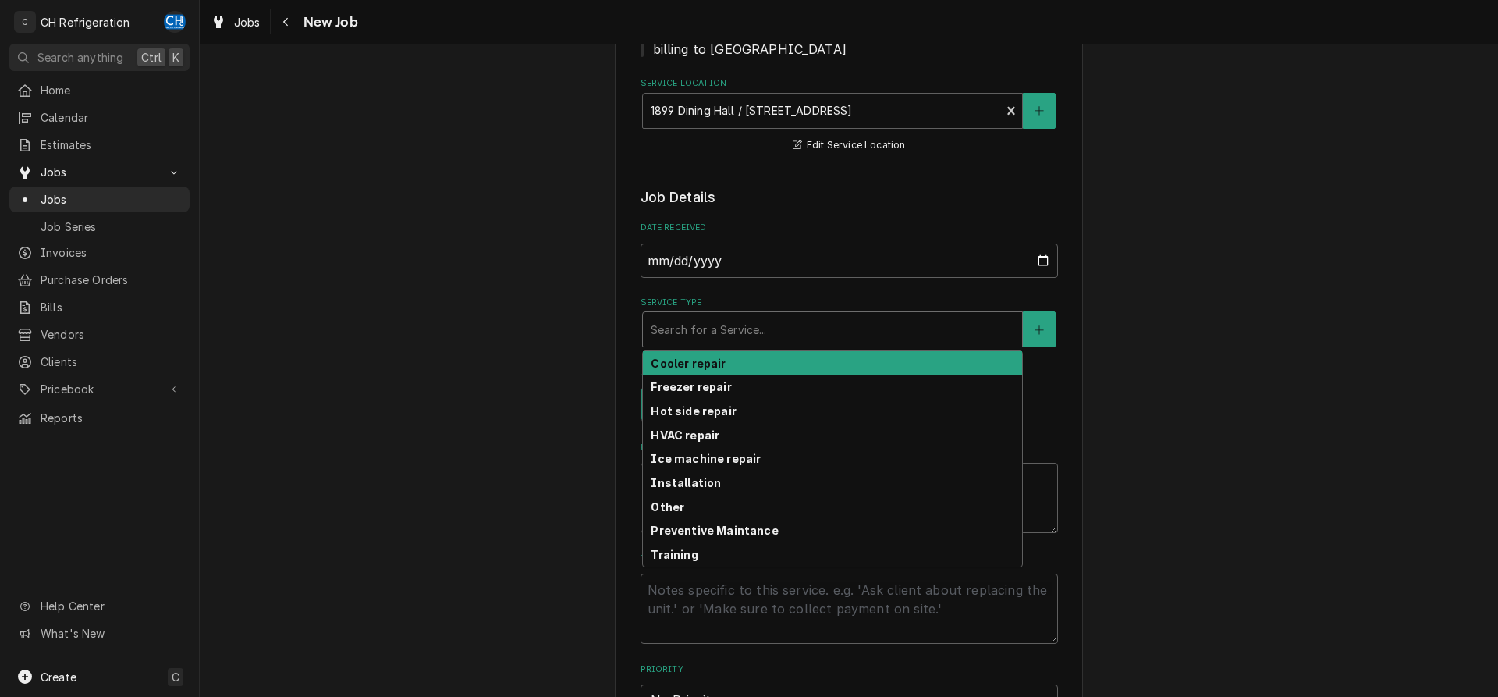
click at [811, 347] on div "Search for a Service..." at bounding box center [832, 329] width 381 height 36
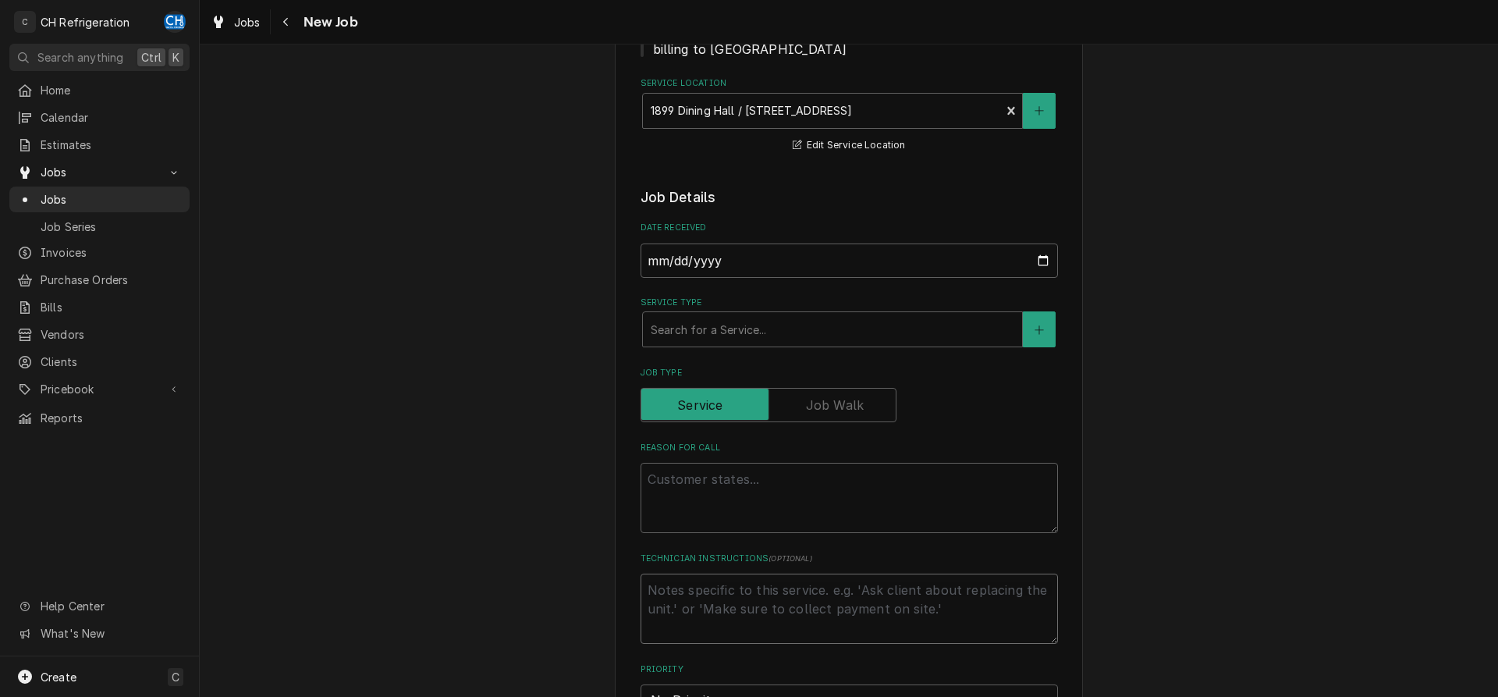
click at [992, 616] on textarea "Technician Instructions ( optional )" at bounding box center [848, 608] width 417 height 70
click at [884, 501] on textarea "Reason For Call" at bounding box center [848, 498] width 417 height 70
click at [725, 317] on div "Service Type" at bounding box center [833, 329] width 364 height 28
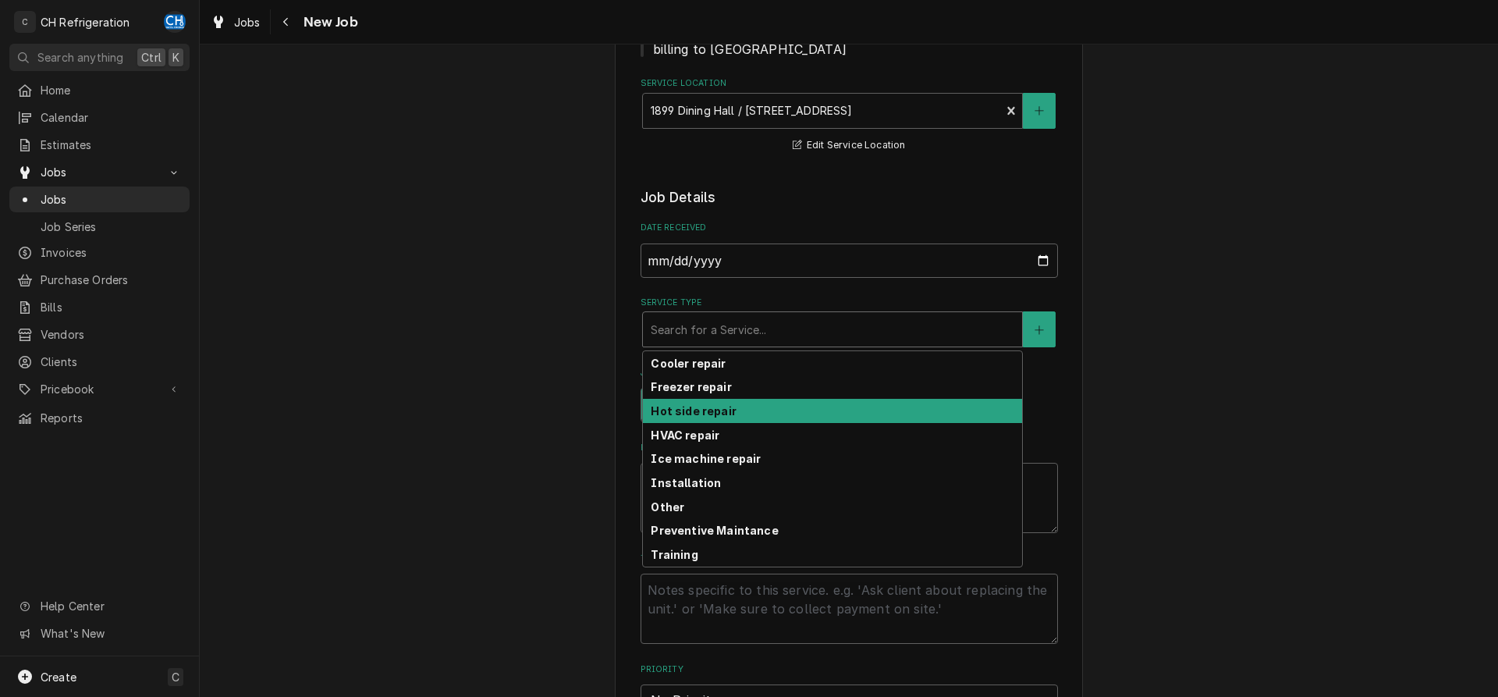
click at [719, 410] on strong "Hot side repair" at bounding box center [693, 410] width 85 height 13
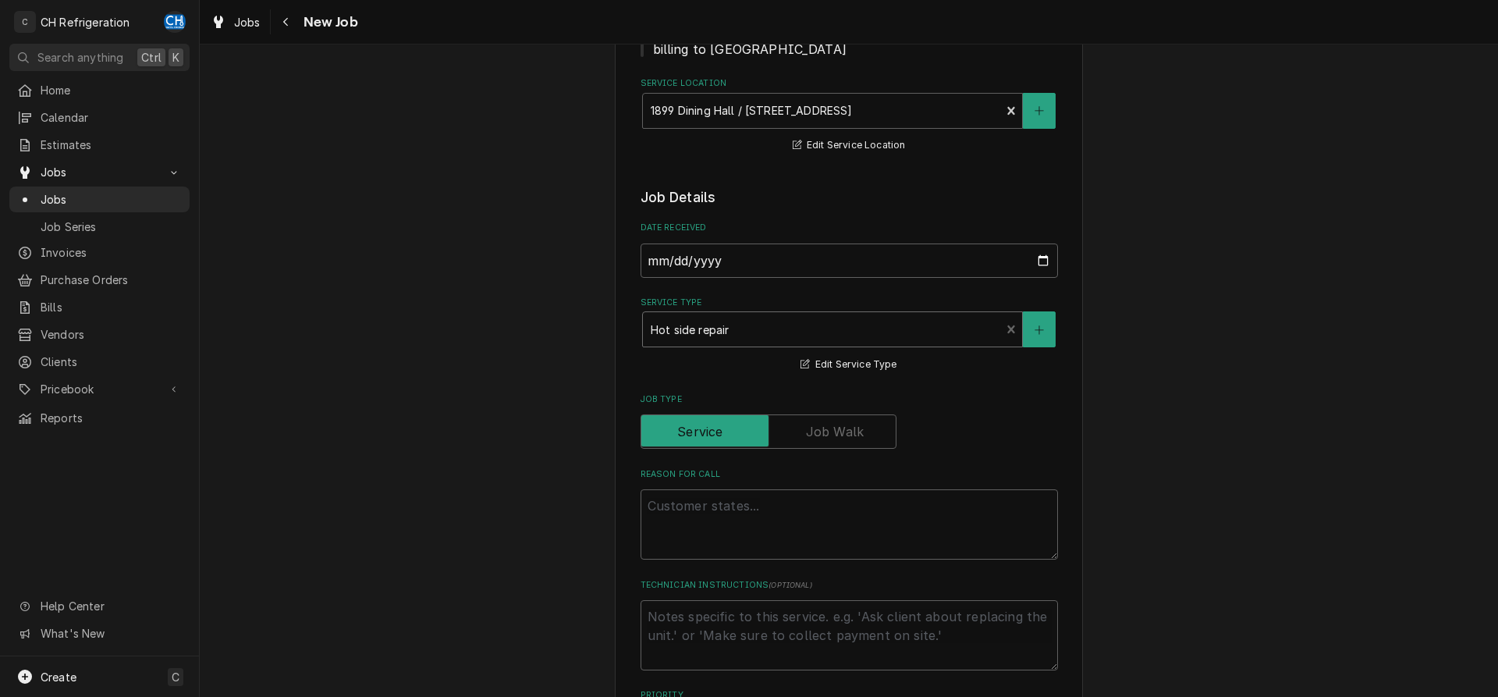
drag, startPoint x: 787, startPoint y: 480, endPoint x: 789, endPoint y: 490, distance: 10.4
click at [787, 485] on div "Reason For Call" at bounding box center [848, 513] width 417 height 91
click at [807, 525] on textarea "Reason For Call" at bounding box center [848, 524] width 417 height 70
type textarea "x"
type textarea "r"
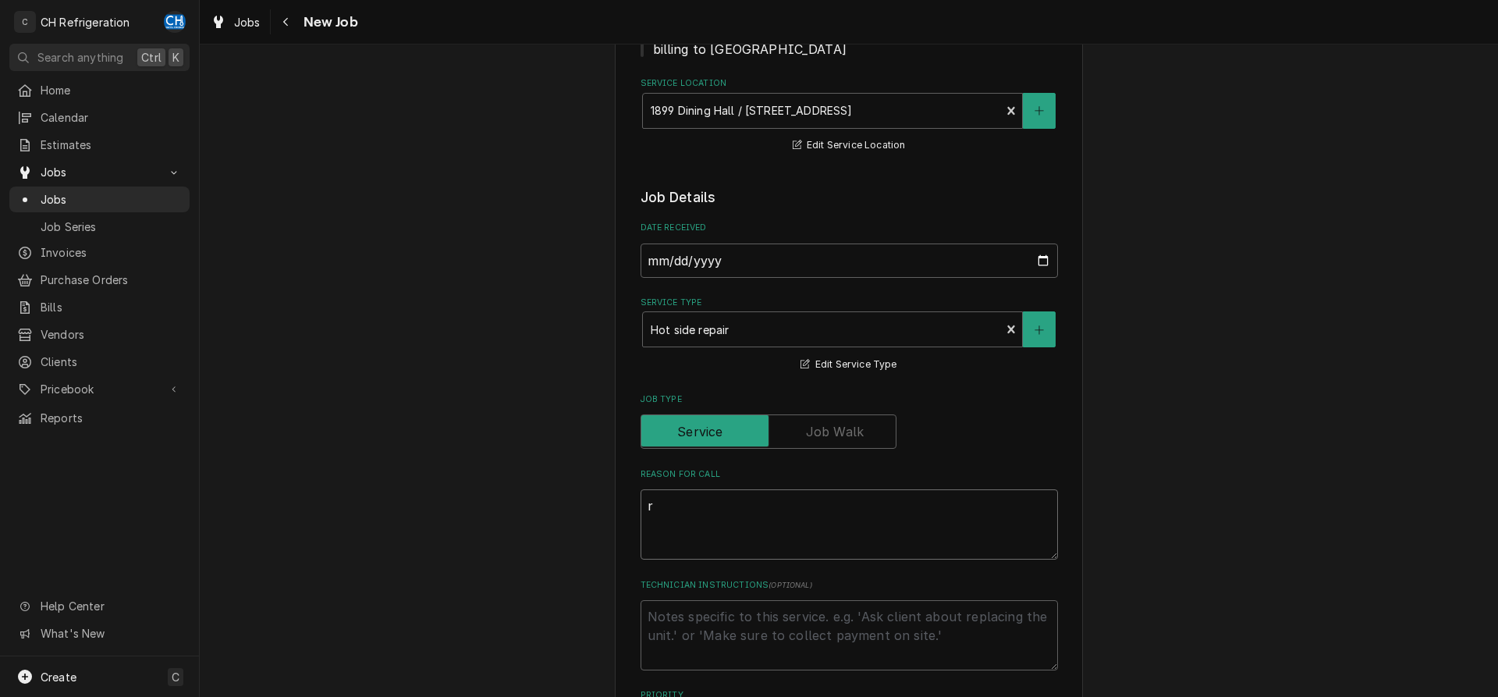
type textarea "x"
type textarea "re"
type textarea "x"
type textarea "rep"
type textarea "x"
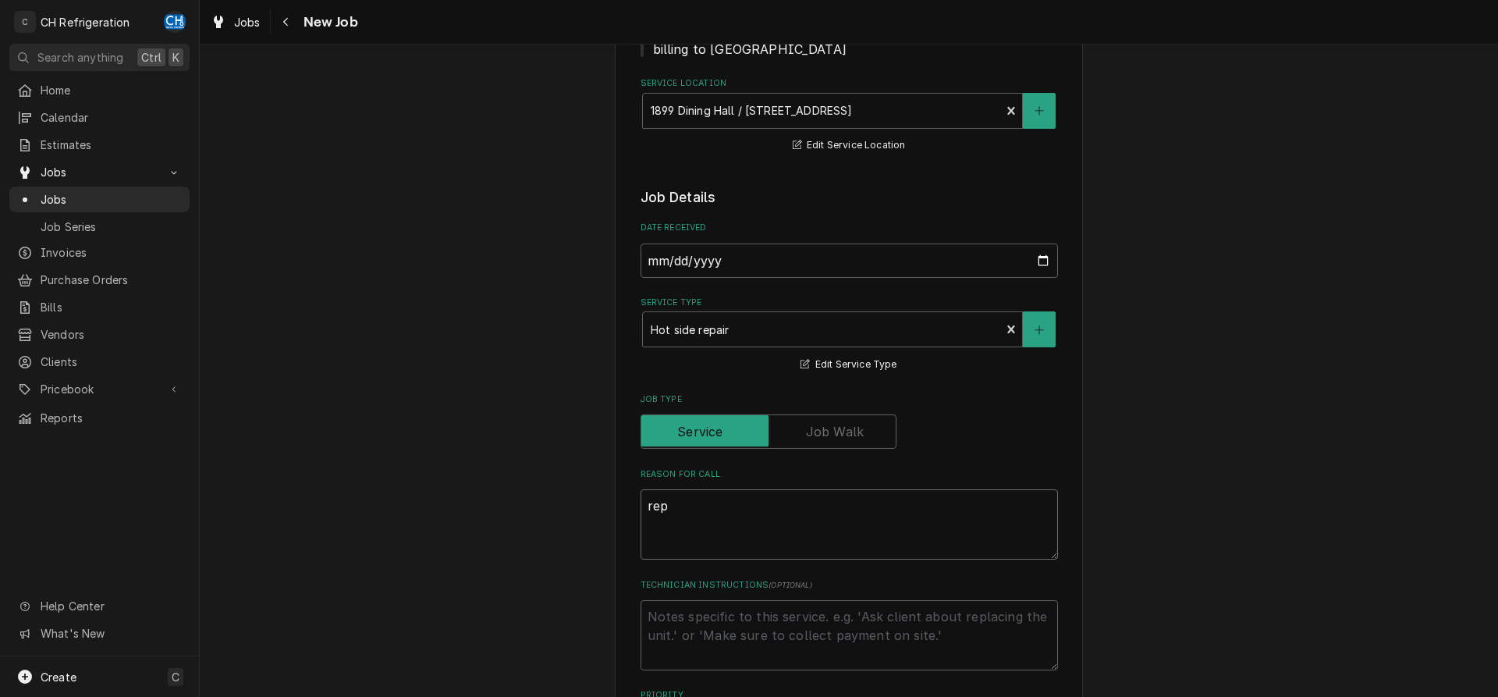
type textarea "repl"
type textarea "x"
type textarea "repla"
type textarea "x"
type textarea "replac"
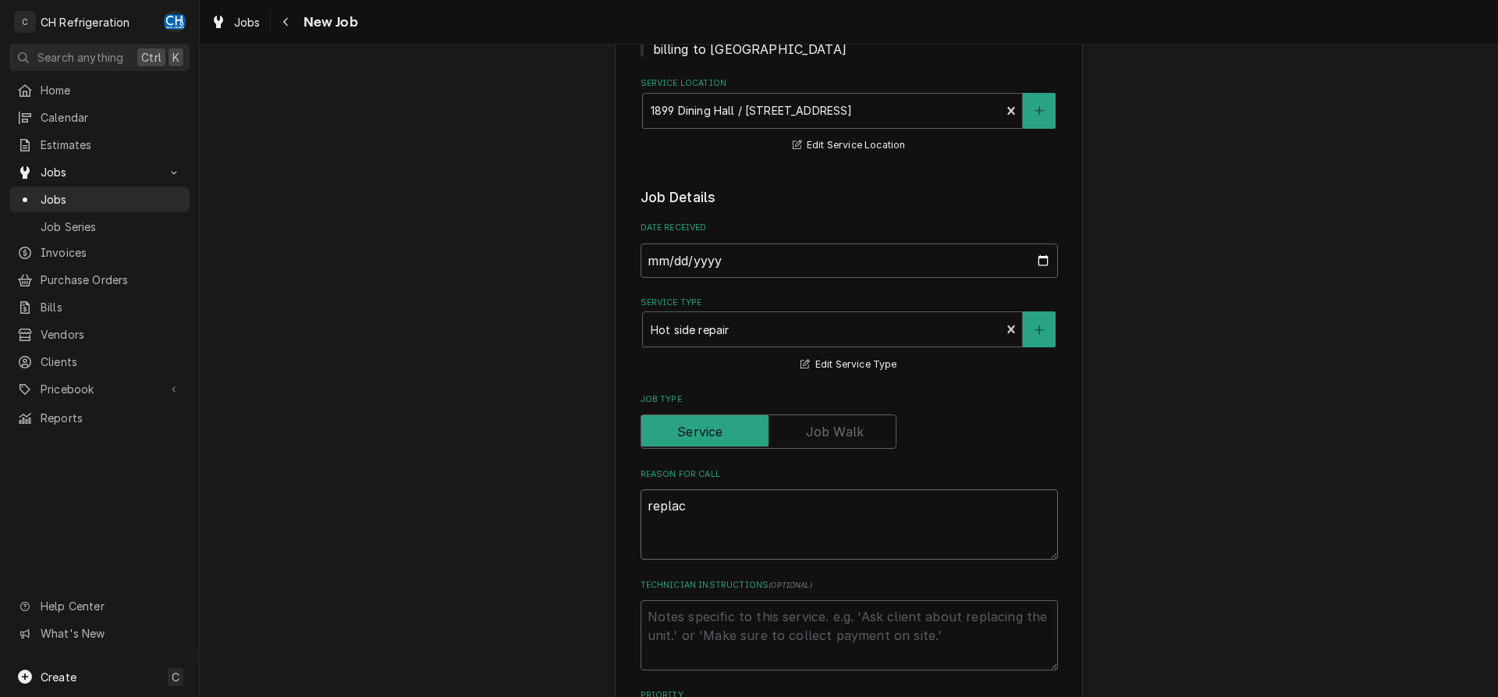
type textarea "x"
type textarea "replace"
type textarea "x"
type textarea "replace"
type textarea "x"
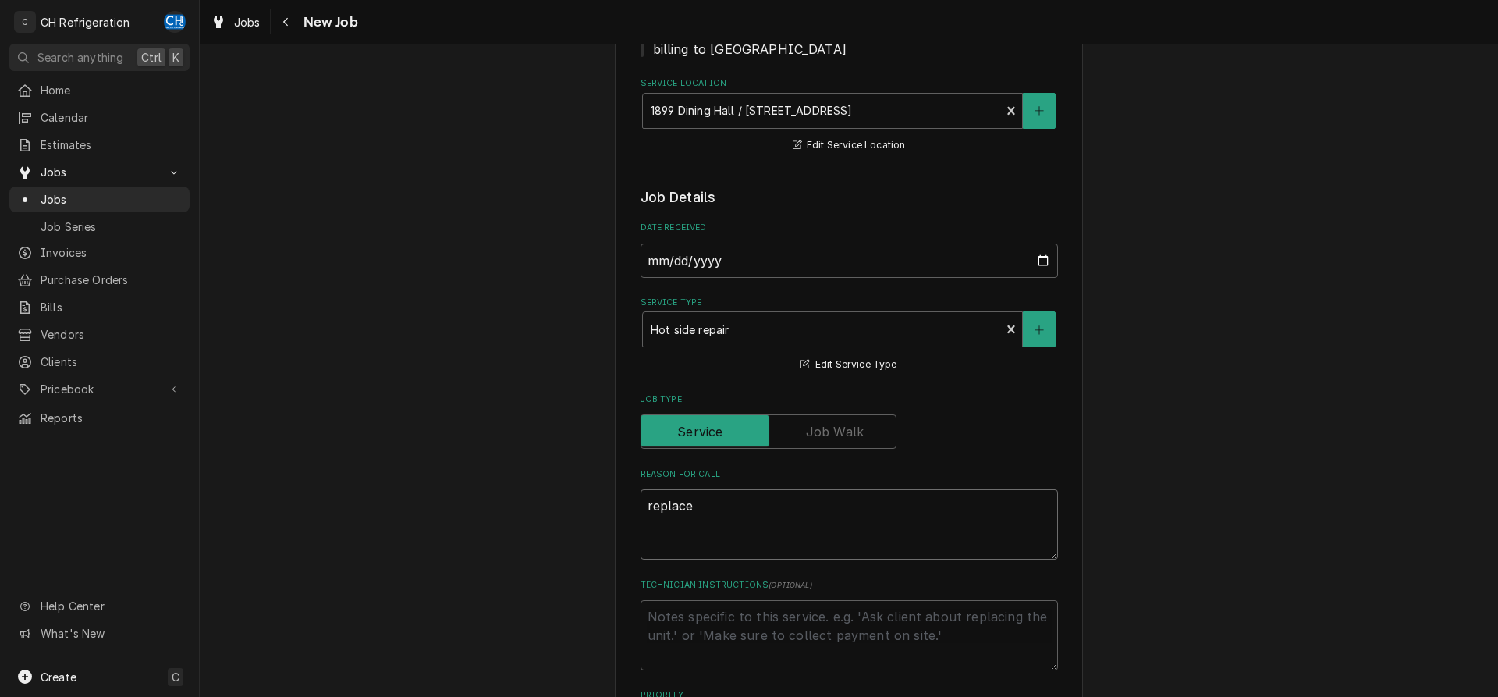
type textarea "replace h"
type textarea "x"
type textarea "replace ho"
type textarea "x"
type textarea "replace hos"
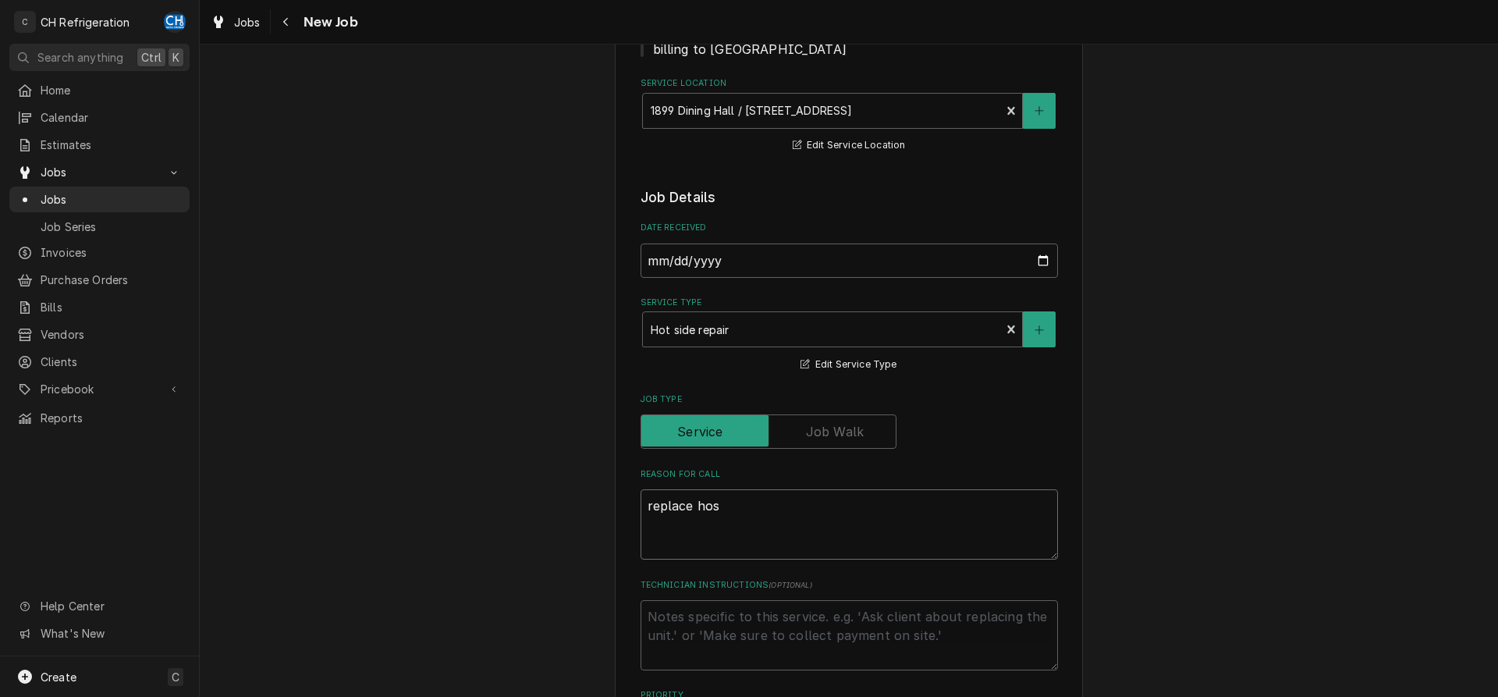
type textarea "x"
type textarea "replace hose"
type textarea "x"
type textarea "replace hose f"
type textarea "x"
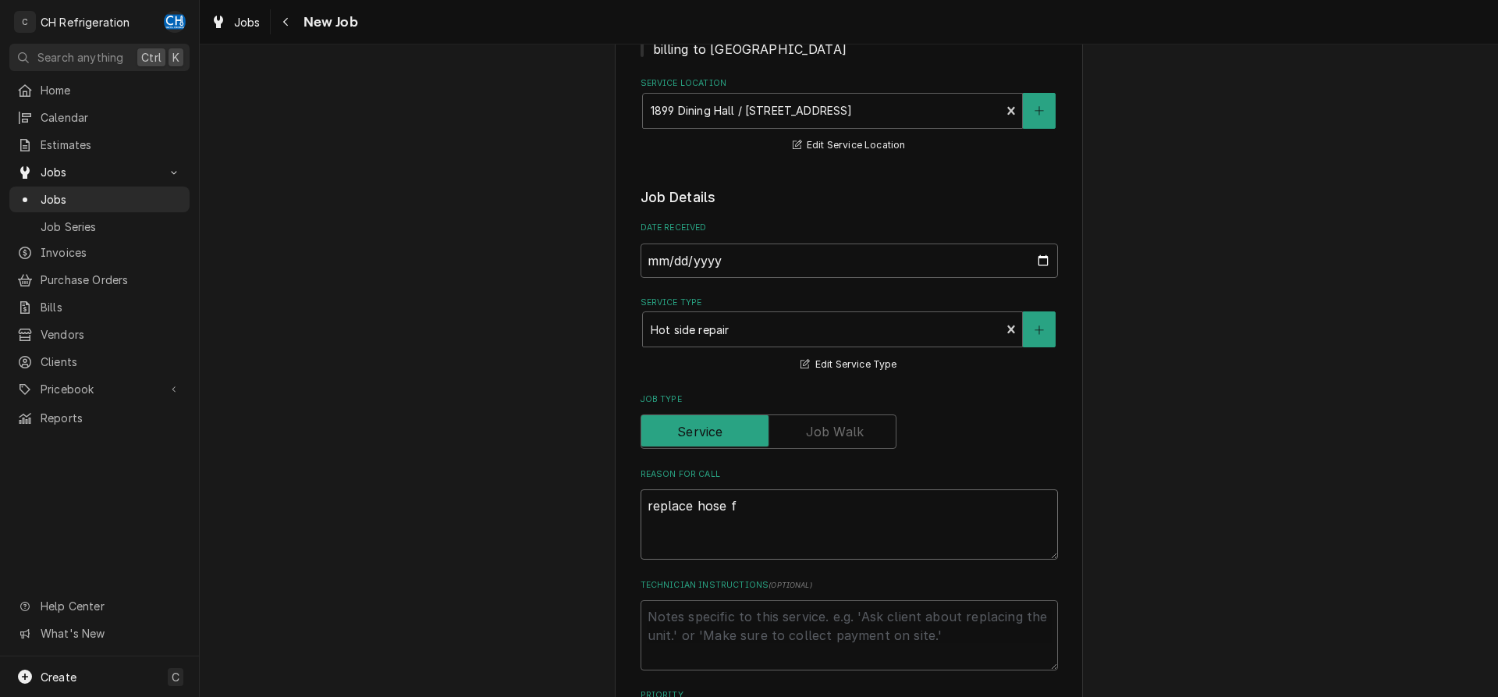
type textarea "replace hose fo"
type textarea "x"
type textarea "replace hose for"
type textarea "x"
type textarea "replace hose for"
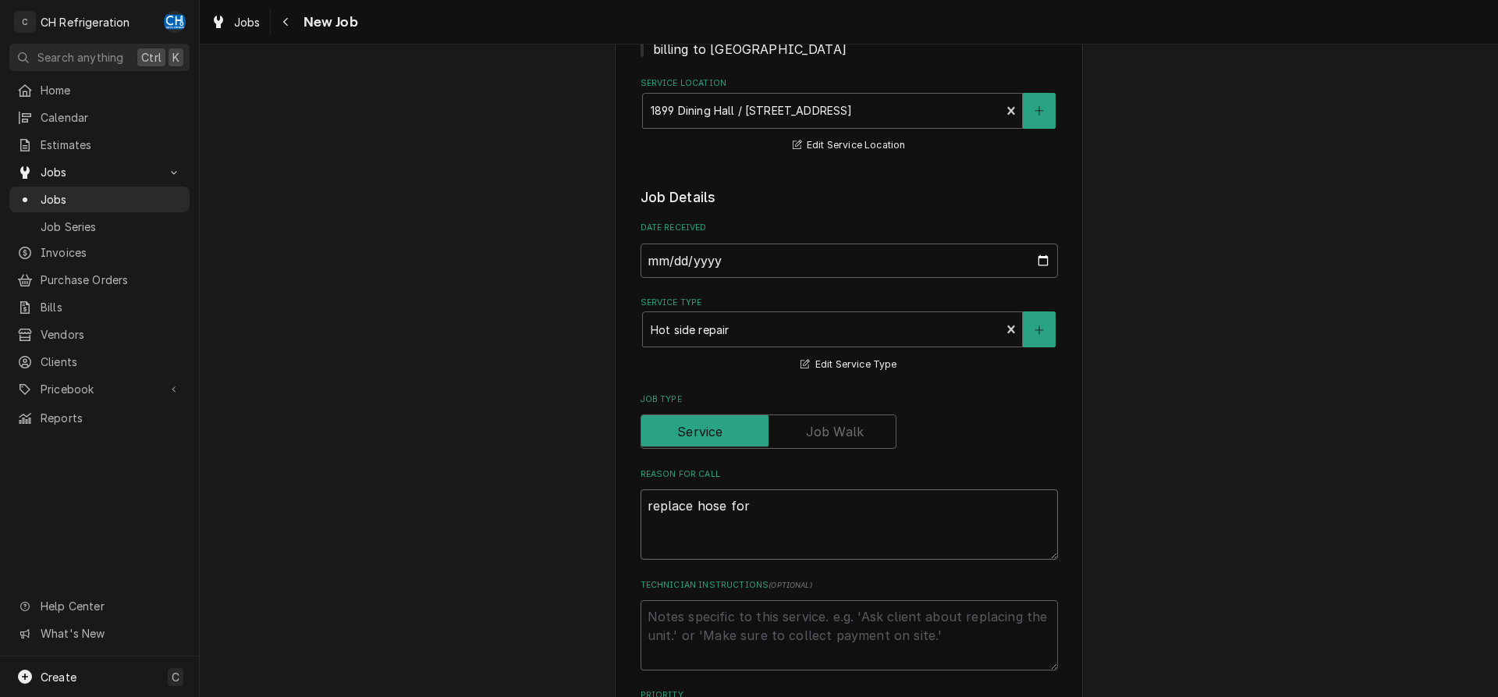
type textarea "x"
type textarea "replace hose for o"
type textarea "x"
type textarea "replace hose for ov"
type textarea "x"
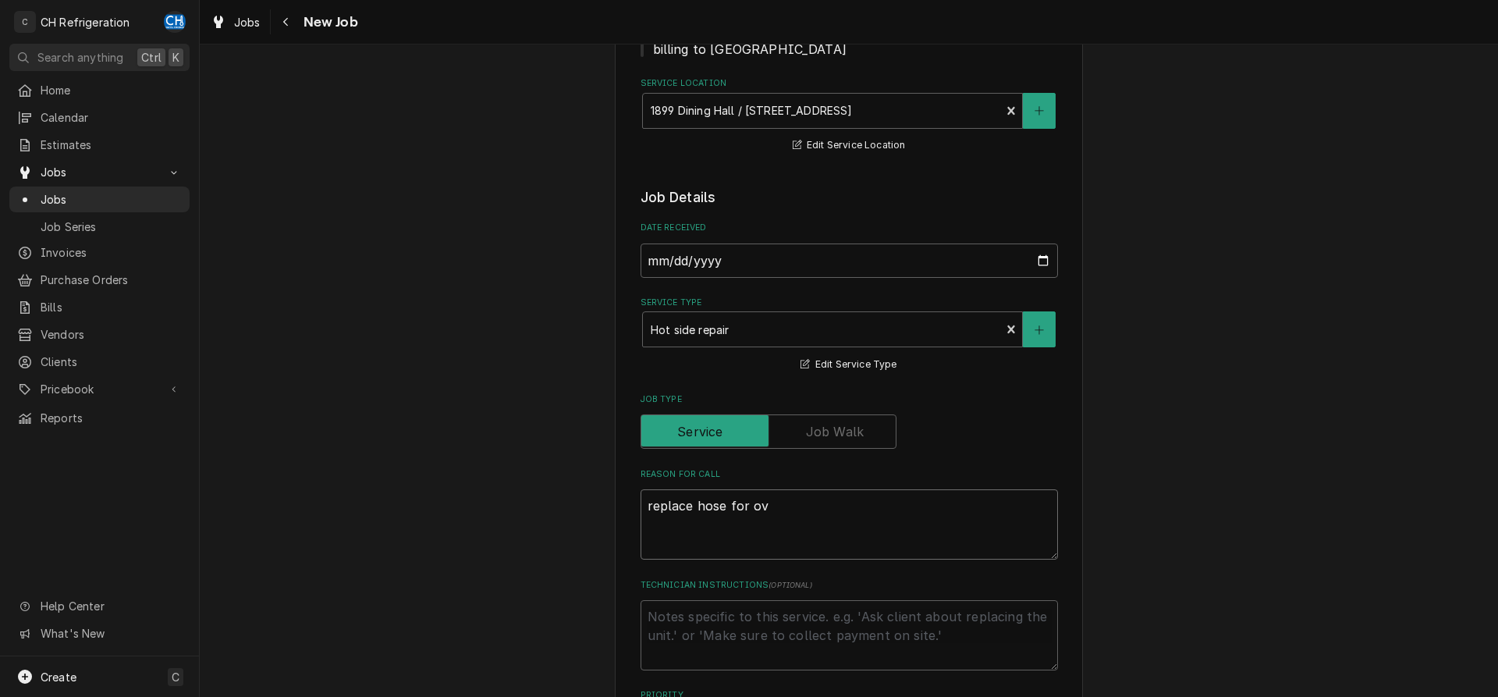
type textarea "replace hose for ove"
type textarea "x"
type textarea "replace hose for oven"
type textarea "x"
type textarea "replace hose for oven"
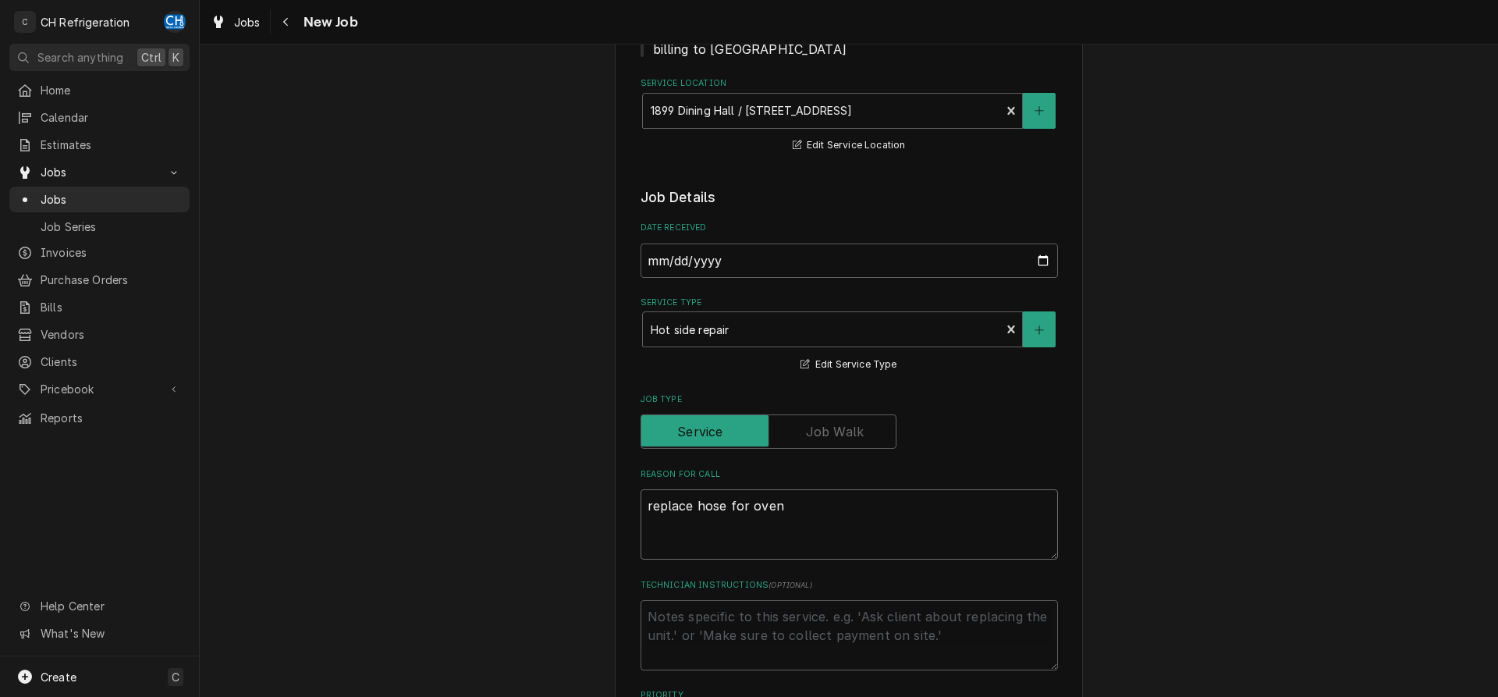
click at [693, 505] on textarea "replace hose for oven" at bounding box center [848, 524] width 417 height 70
type textarea "x"
type textarea "replace hose for oven"
type textarea "x"
type textarea "replace w hose for oven"
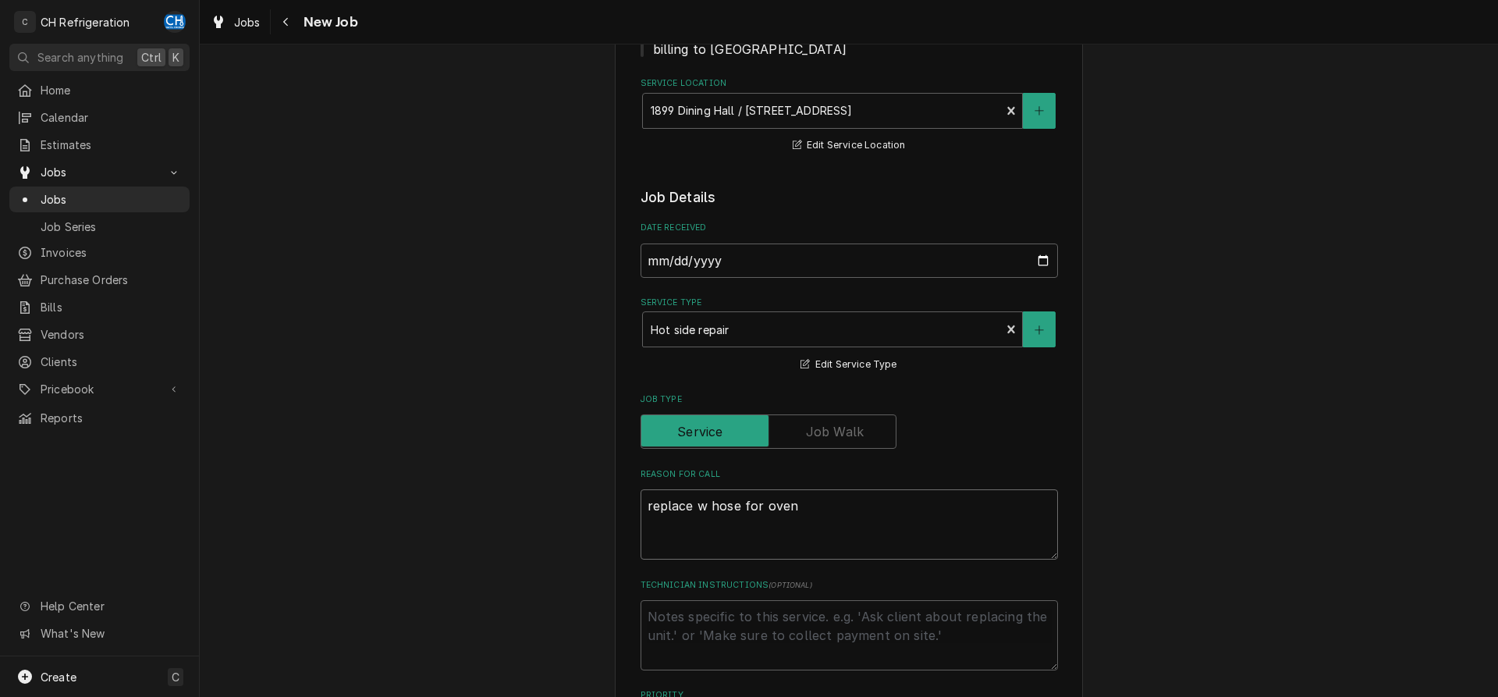
type textarea "x"
type textarea "replace wa hose for oven"
type textarea "x"
type textarea "replace wat hose for oven"
type textarea "x"
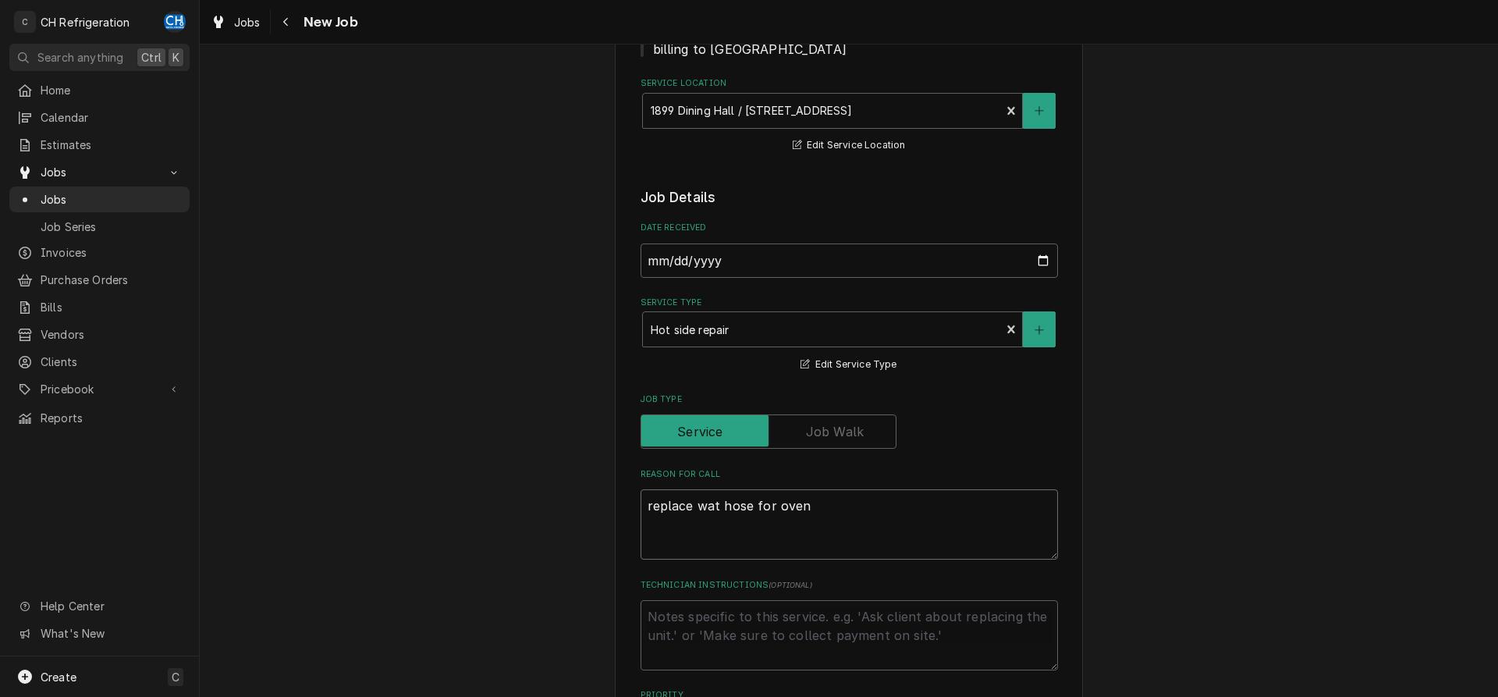
type textarea "replace wate hose for oven"
type textarea "x"
type textarea "replace water hose for oven"
type textarea "x"
click at [900, 515] on textarea "replace water hose for oven" at bounding box center [848, 524] width 417 height 70
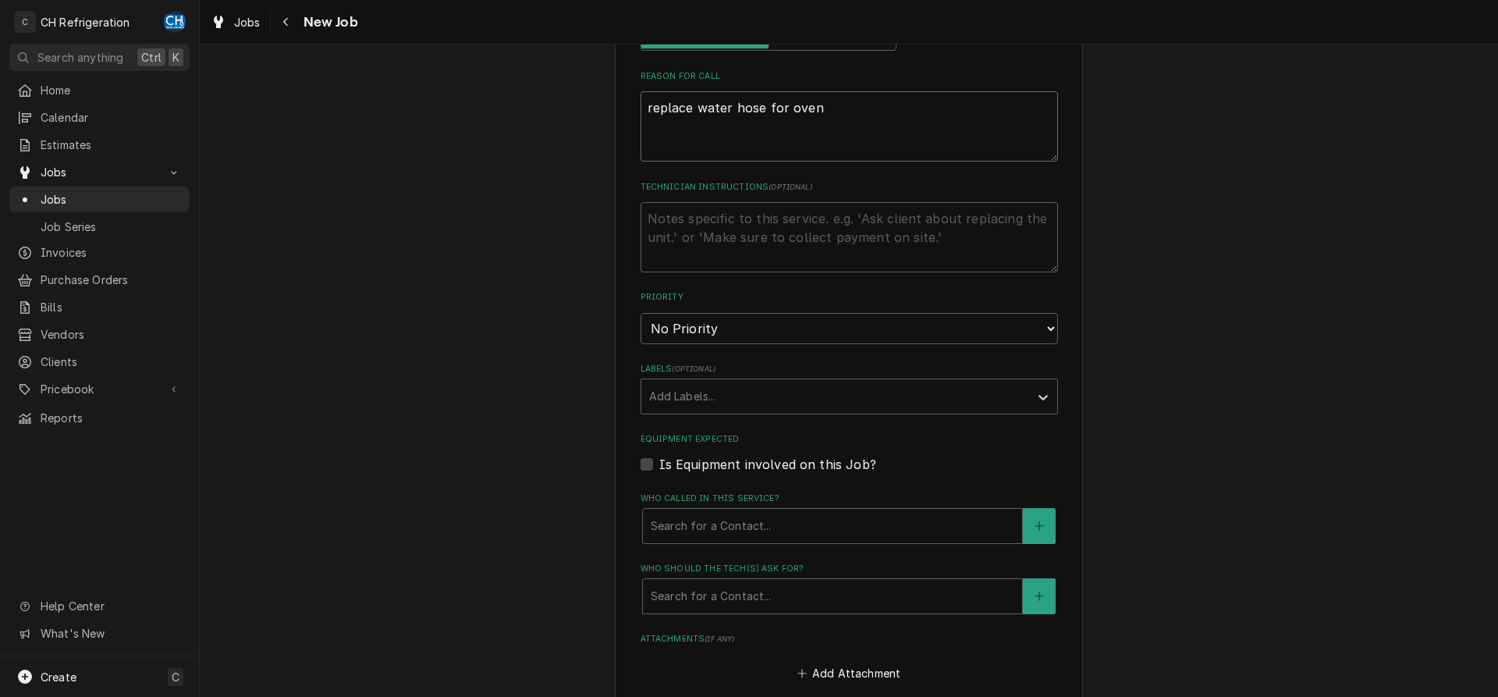
scroll to position [955, 0]
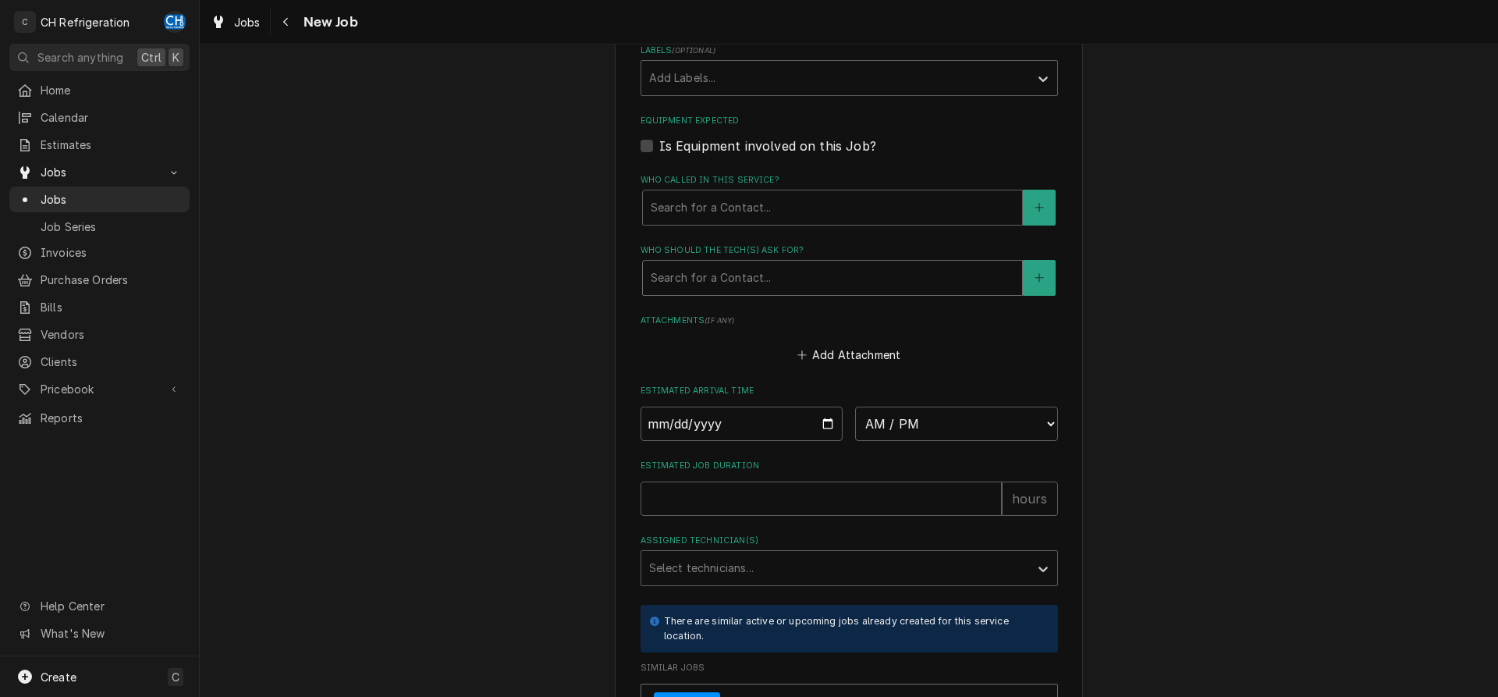
type textarea "replace water hose for oven"
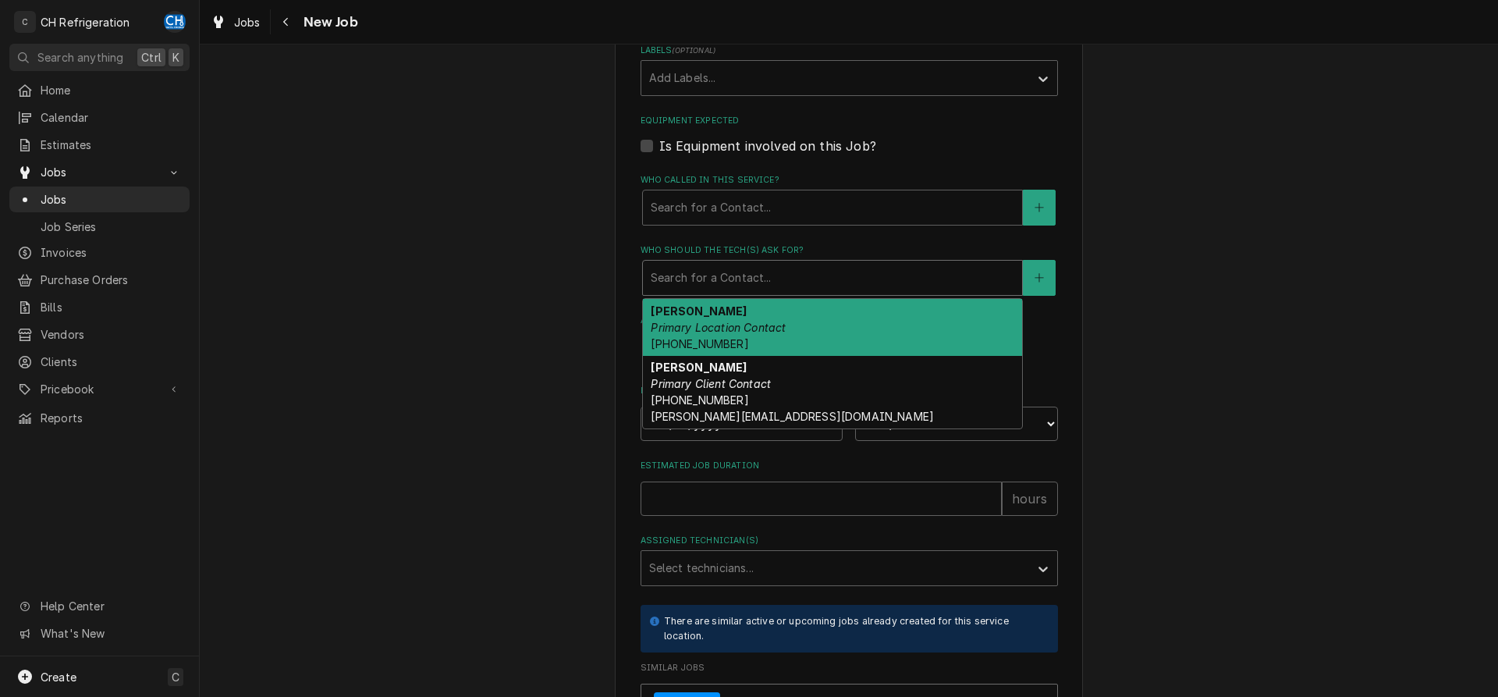
click at [750, 273] on div "Who should the tech(s) ask for?" at bounding box center [833, 278] width 364 height 28
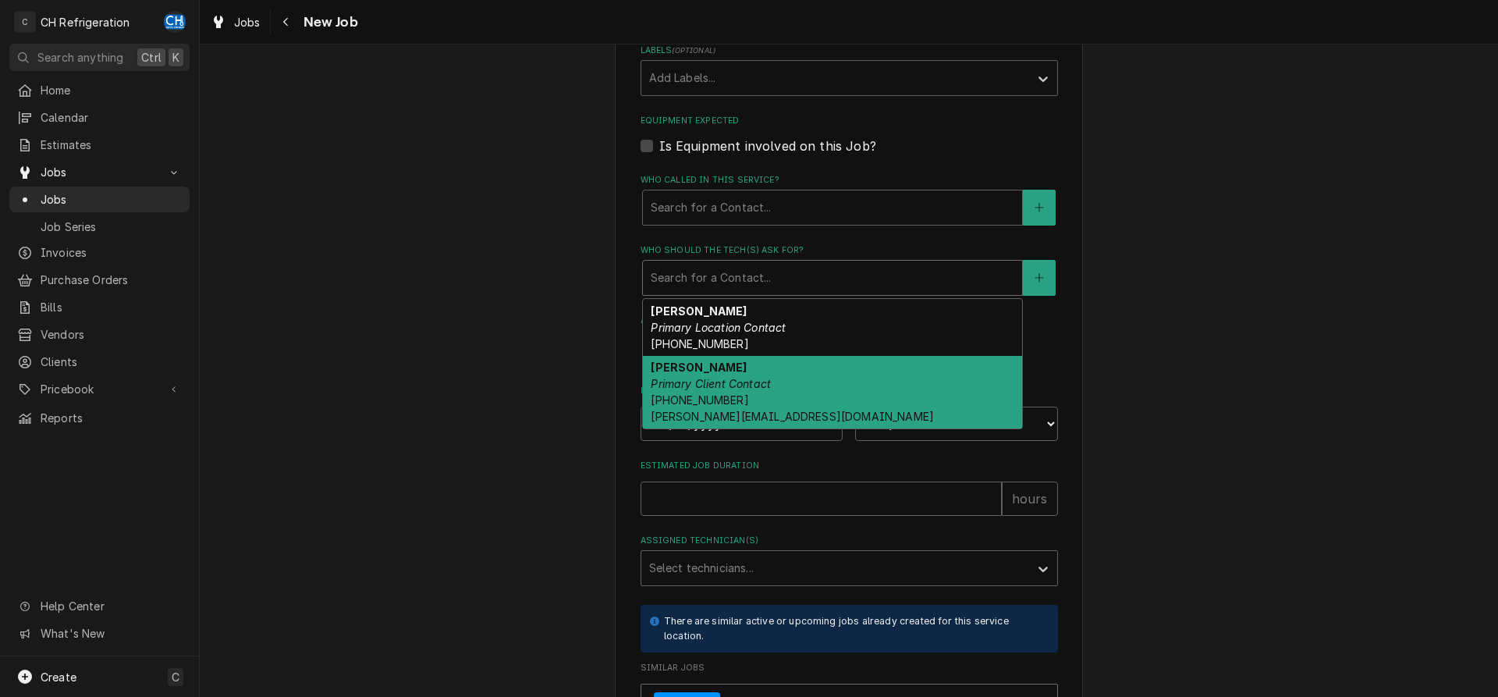
click at [772, 381] on div "David Garcia Primary Client Contact (323) 326-4820 garcia-david5@aramark.com" at bounding box center [832, 392] width 379 height 73
type textarea "x"
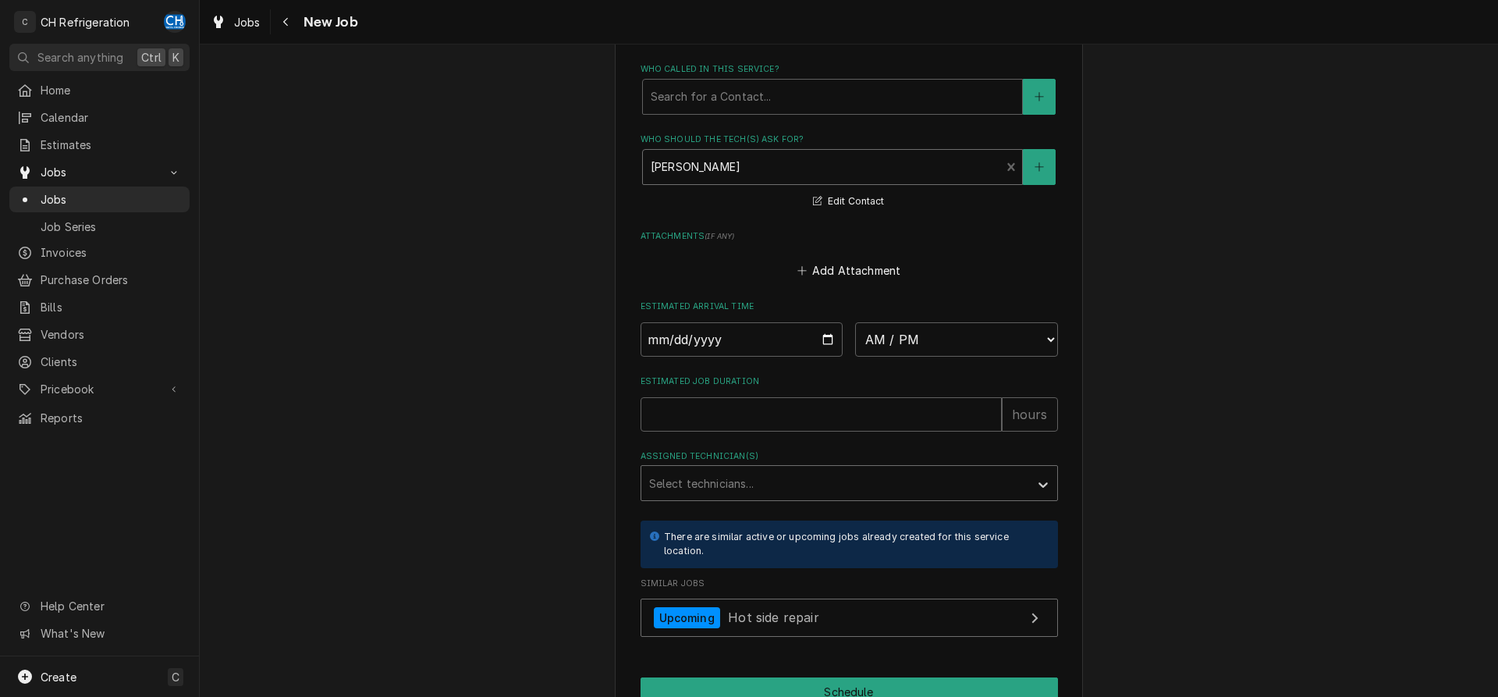
scroll to position [1114, 0]
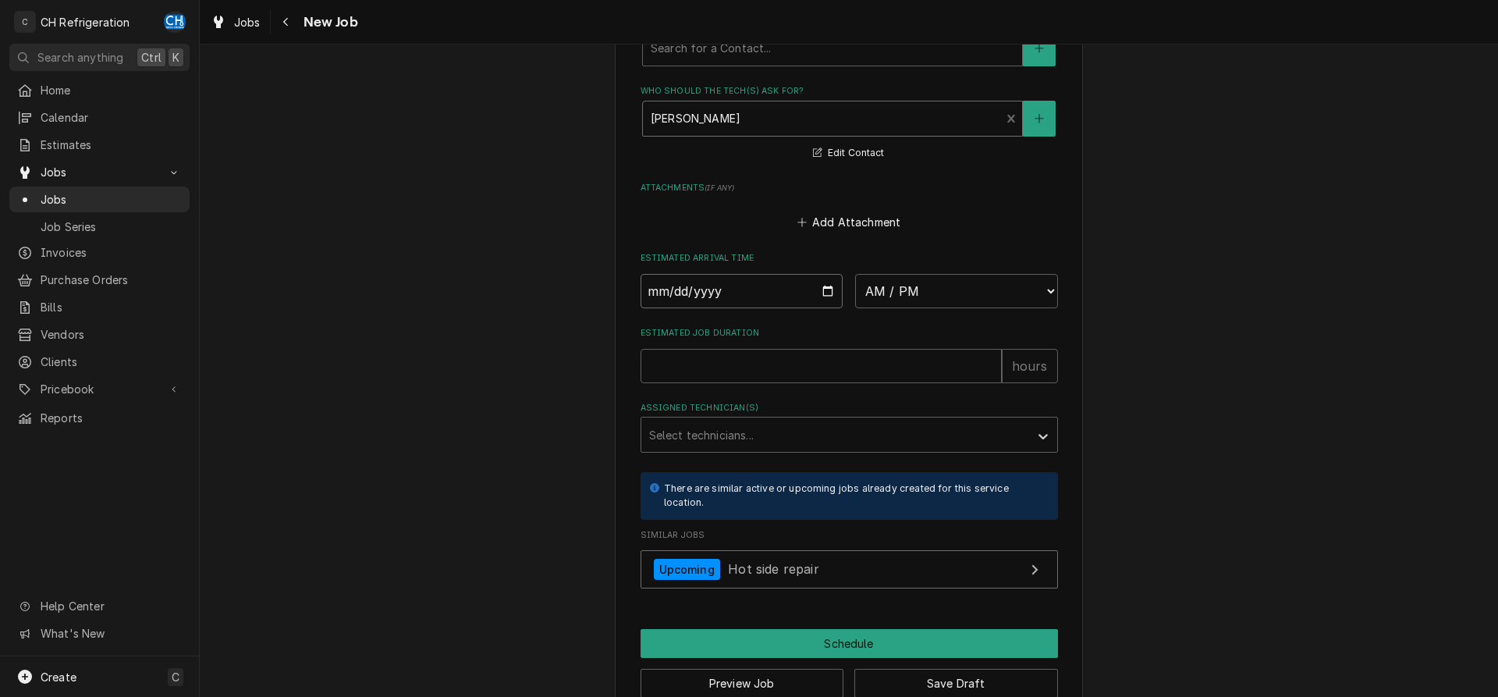
click at [821, 288] on input "Date" at bounding box center [741, 291] width 203 height 34
type input "2025-08-27"
click at [855, 274] on select "AM / PM 6:00 AM 6:15 AM 6:30 AM 6:45 AM 7:00 AM 7:15 AM 7:30 AM 7:45 AM 8:00 AM…" at bounding box center [956, 291] width 203 height 34
type textarea "x"
select select "11:30:00"
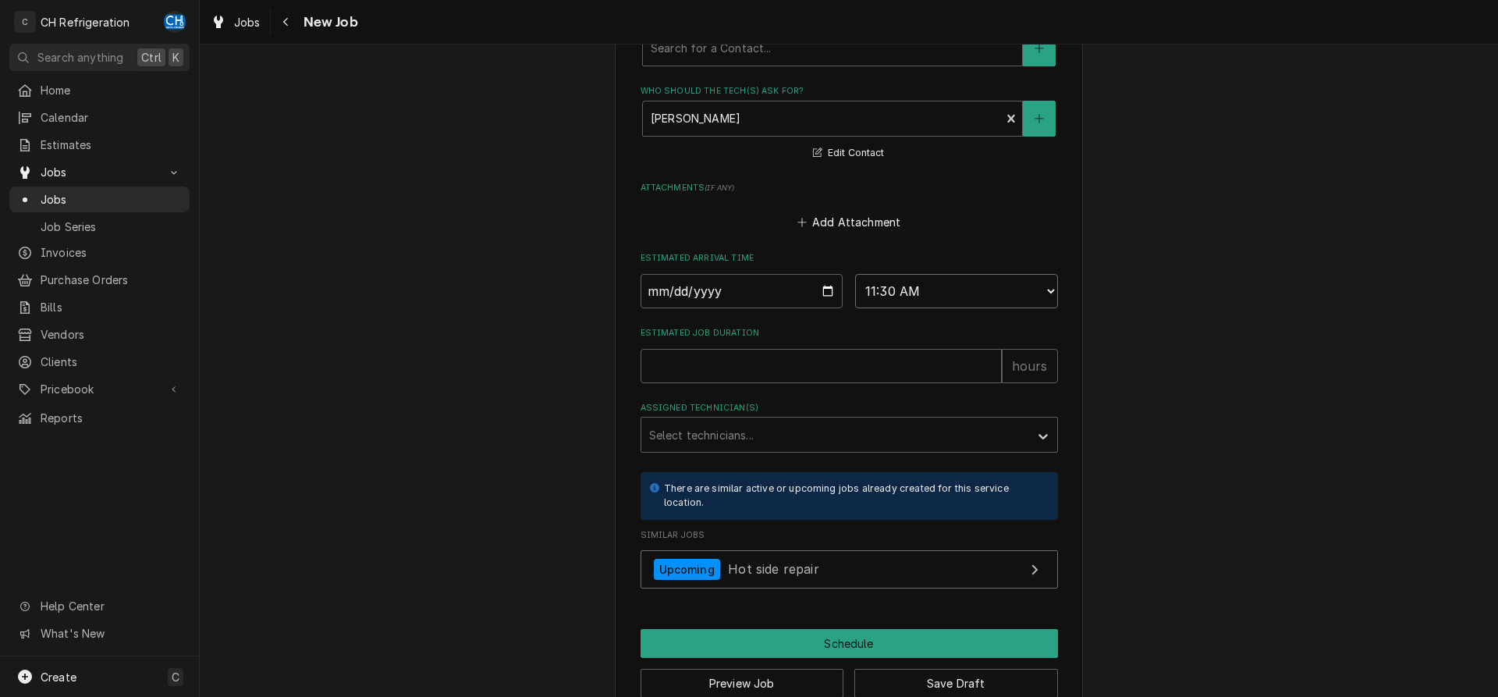
click option "11:30 AM" at bounding box center [0, 0] width 0 height 0
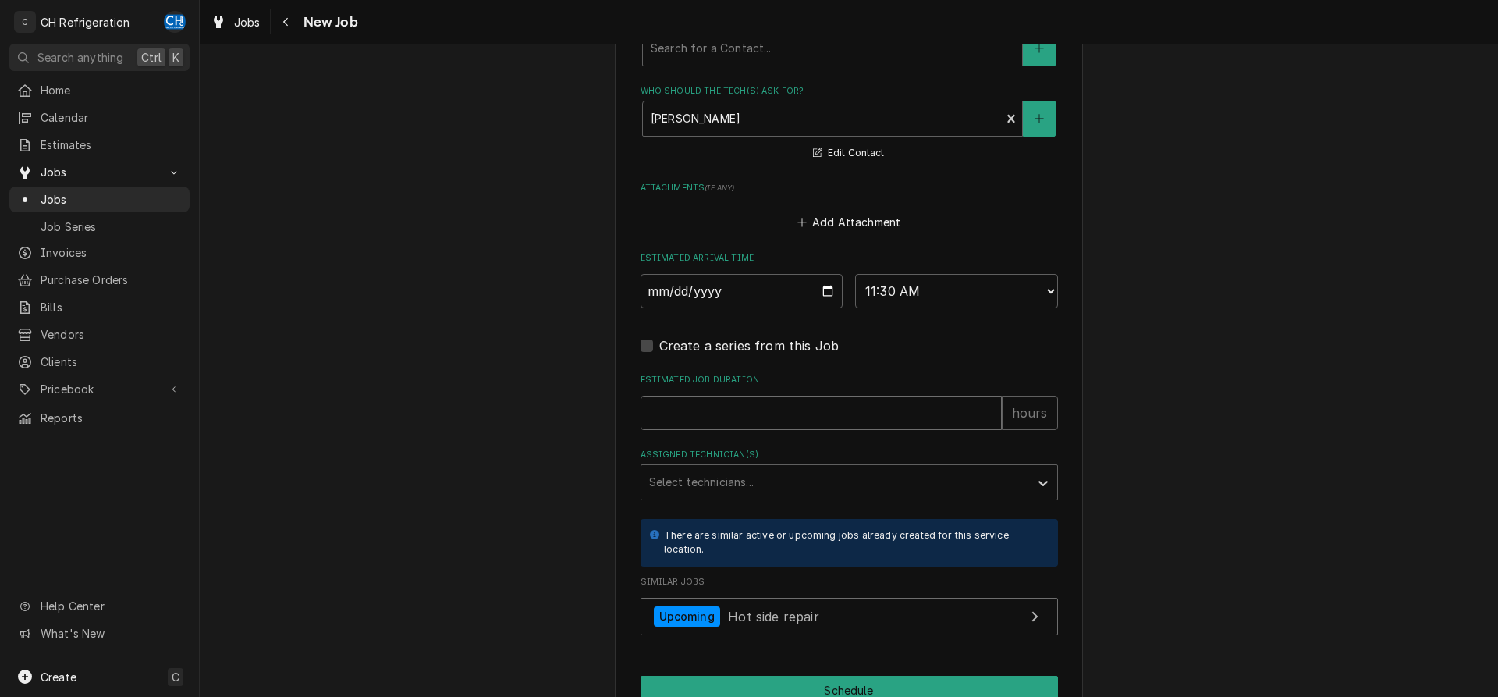
click at [787, 424] on input "Estimated Job Duration" at bounding box center [820, 413] width 361 height 34
click at [786, 420] on input "Estimated Job Duration" at bounding box center [820, 413] width 361 height 34
type textarea "x"
type input "2"
type textarea "x"
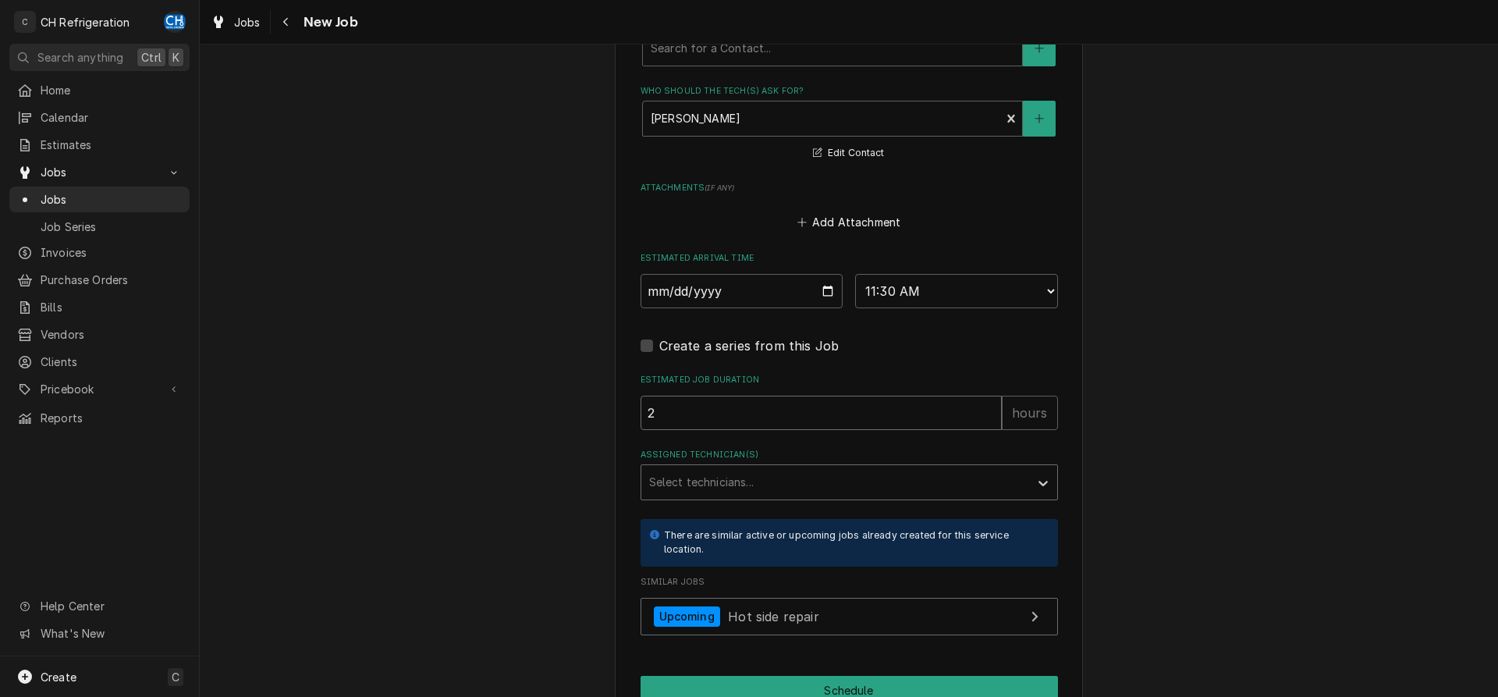
type input "2"
click at [811, 483] on div "Assigned Technician(s)" at bounding box center [835, 482] width 372 height 28
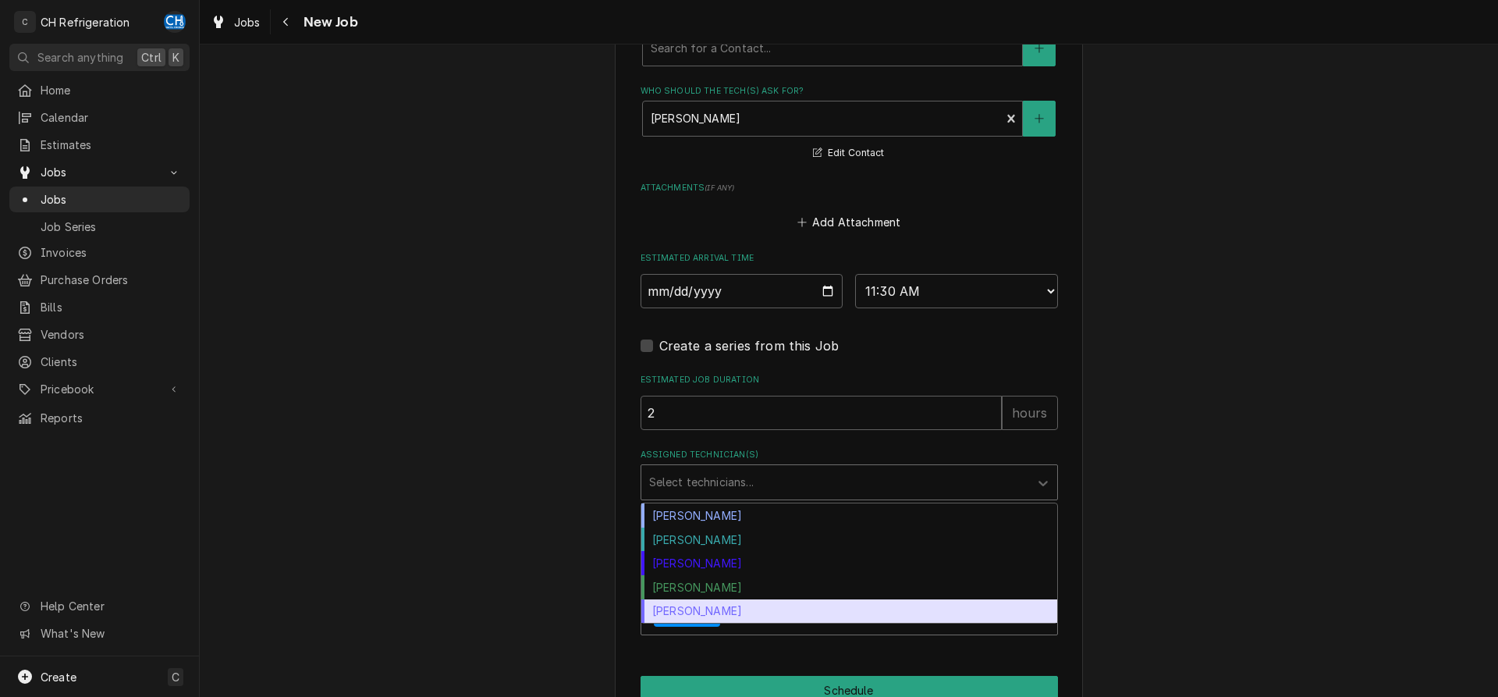
click at [708, 600] on div "Steven Hiraga" at bounding box center [849, 611] width 416 height 24
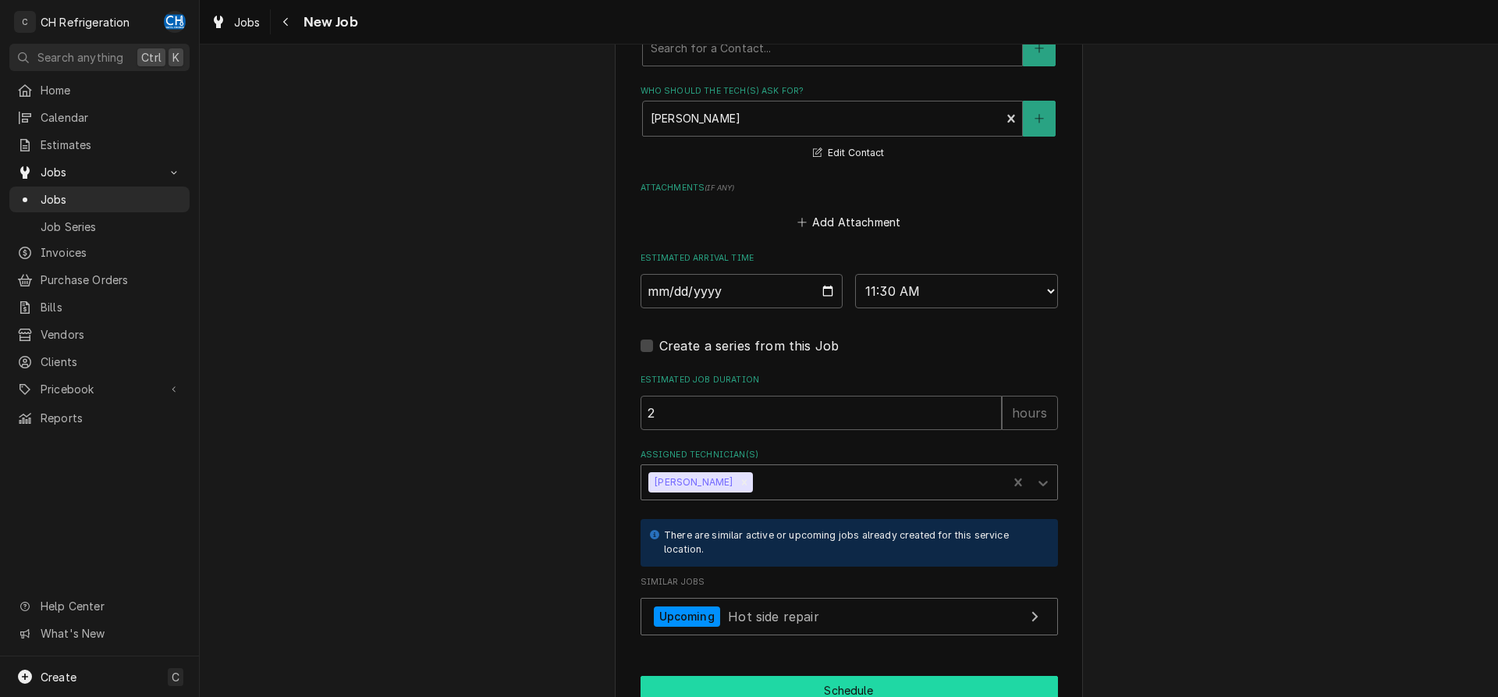
click at [825, 680] on button "Schedule" at bounding box center [848, 690] width 417 height 29
type textarea "x"
